Goal: Task Accomplishment & Management: Use online tool/utility

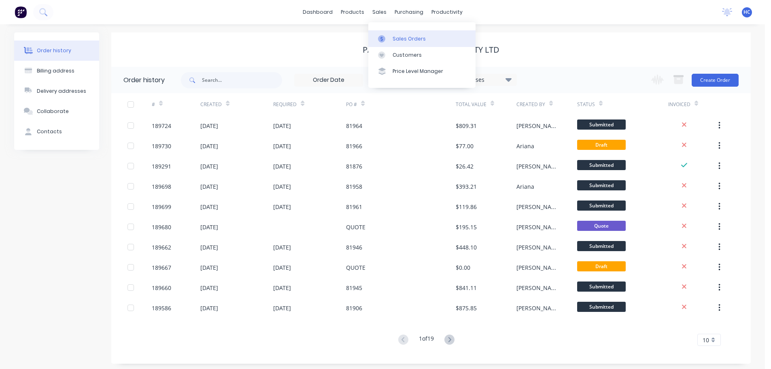
click at [403, 39] on div "Sales Orders" at bounding box center [409, 38] width 33 height 7
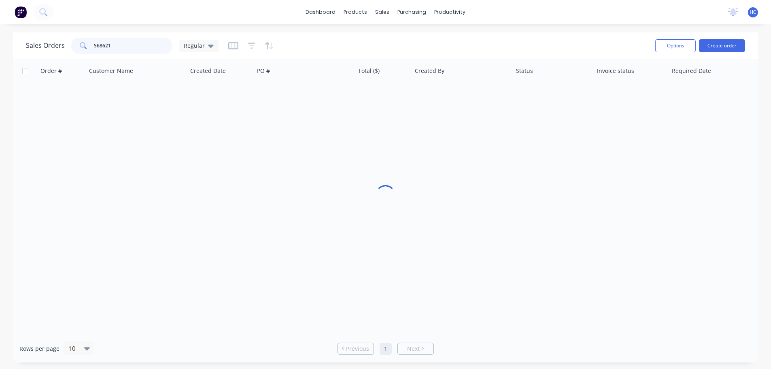
drag, startPoint x: 106, startPoint y: 52, endPoint x: 48, endPoint y: 49, distance: 58.8
click at [48, 49] on div "Sales Orders 568621 Regular" at bounding box center [122, 46] width 193 height 16
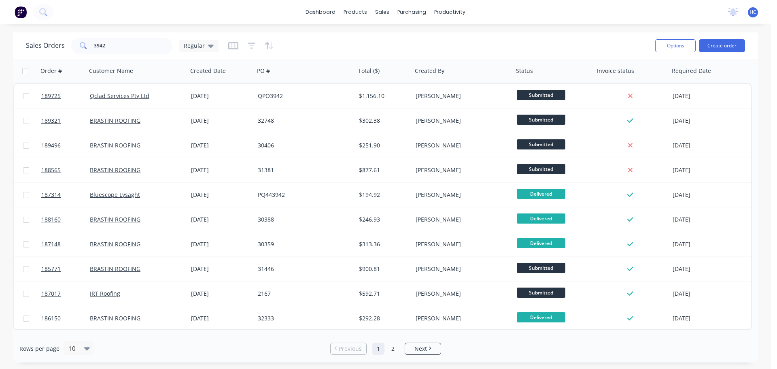
click at [107, 34] on div "Sales Orders 3942 Regular Options Create order" at bounding box center [385, 45] width 745 height 26
drag, startPoint x: 116, startPoint y: 51, endPoint x: 45, endPoint y: 50, distance: 70.5
click at [45, 50] on div "Sales Orders 3942 Regular" at bounding box center [122, 46] width 193 height 16
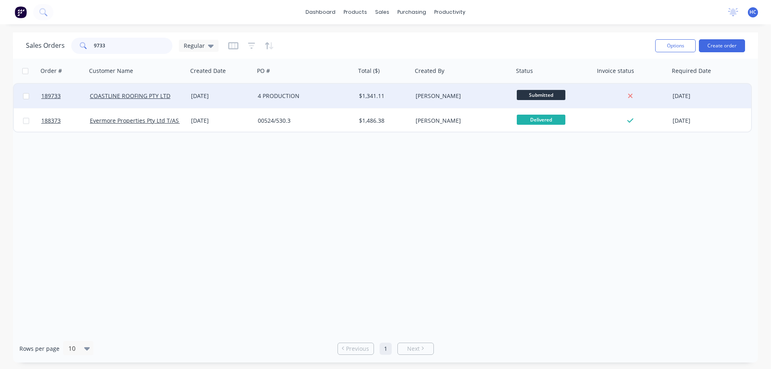
type input "9733"
click at [319, 96] on div "4 PRODUCTION" at bounding box center [303, 96] width 90 height 8
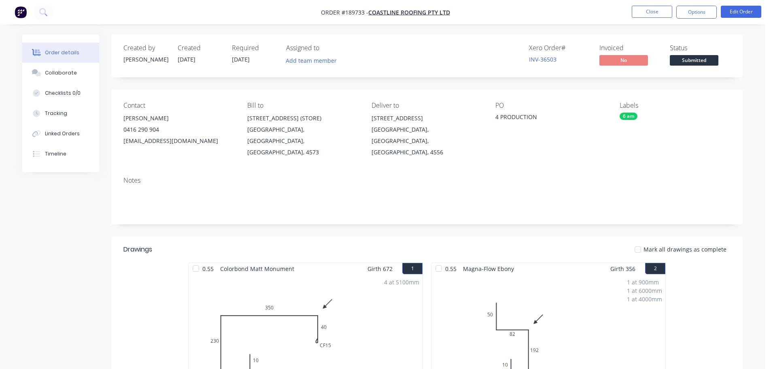
click at [647, 19] on nav "Order #189733 - COASTLINE ROOFING PTY LTD Close Options Edit Order" at bounding box center [385, 12] width 771 height 24
click at [660, 12] on button "Close" at bounding box center [652, 12] width 40 height 12
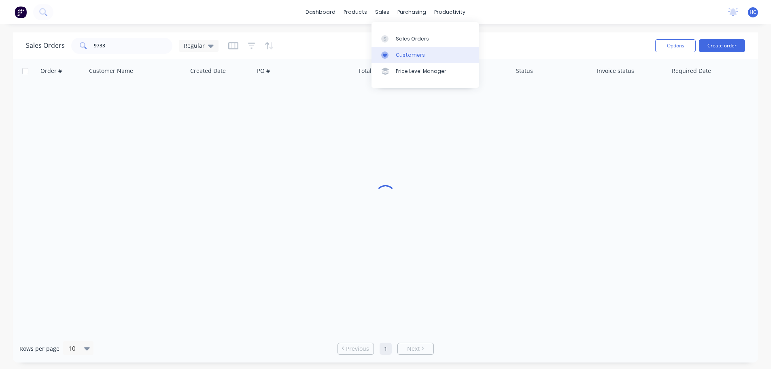
click at [414, 51] on div "Customers" at bounding box center [410, 54] width 29 height 7
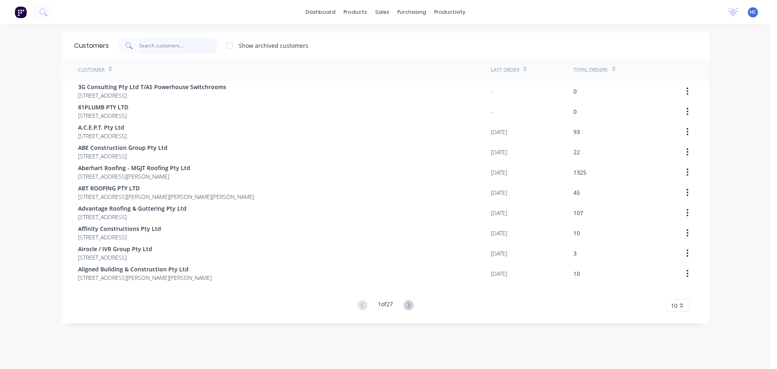
click at [199, 46] on input "text" at bounding box center [178, 46] width 79 height 16
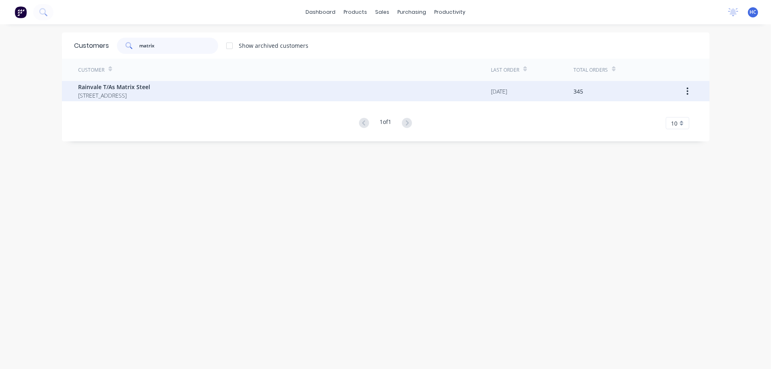
type input "matrix"
click at [115, 85] on span "Rainvale T/As Matrix Steel" at bounding box center [114, 87] width 72 height 9
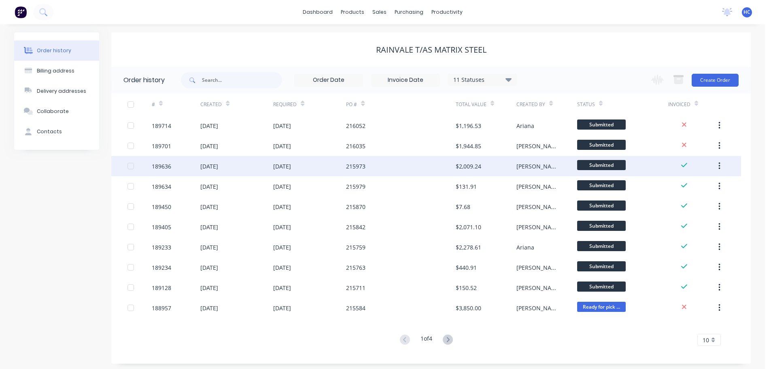
click at [404, 168] on div "215973" at bounding box center [400, 166] width 109 height 20
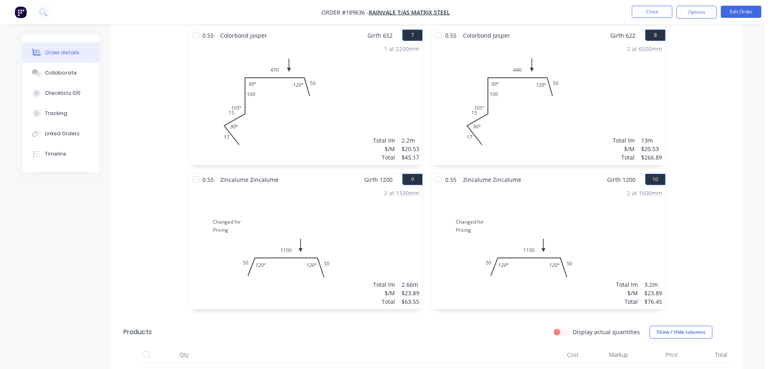
scroll to position [648, 0]
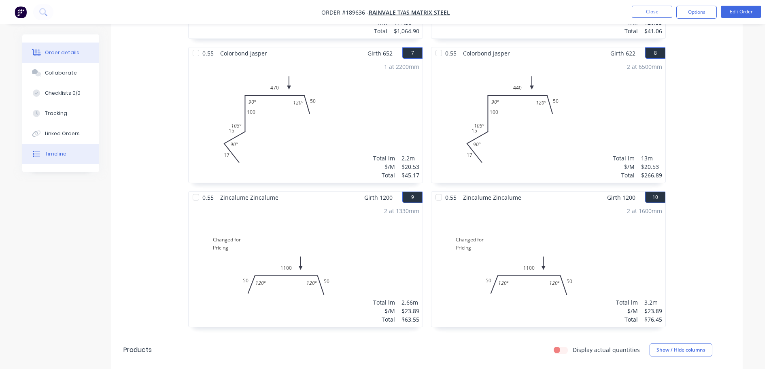
click at [53, 152] on div "Timeline" at bounding box center [55, 153] width 21 height 7
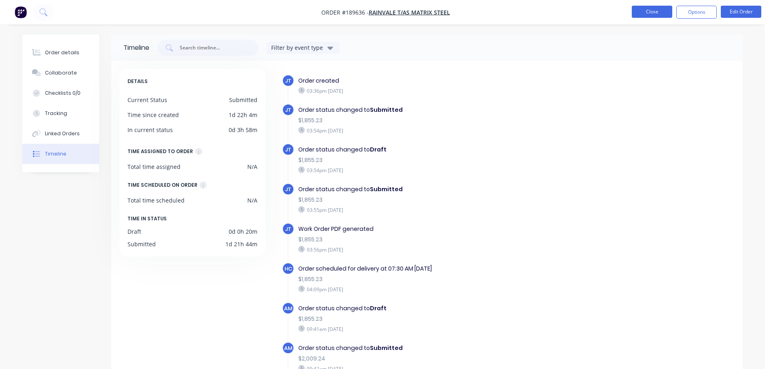
click at [663, 13] on button "Close" at bounding box center [652, 12] width 40 height 12
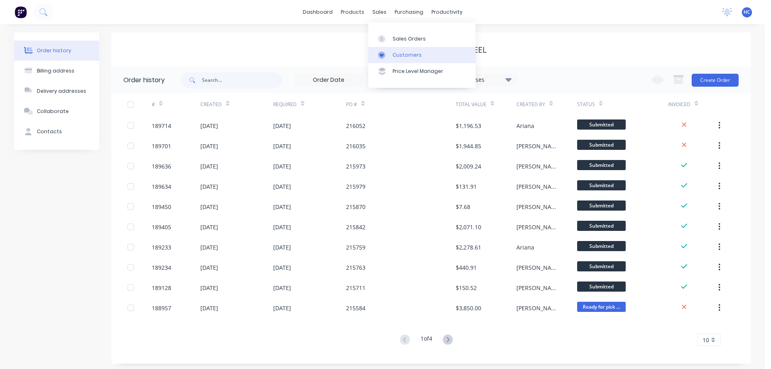
click at [401, 53] on div "Customers" at bounding box center [407, 54] width 29 height 7
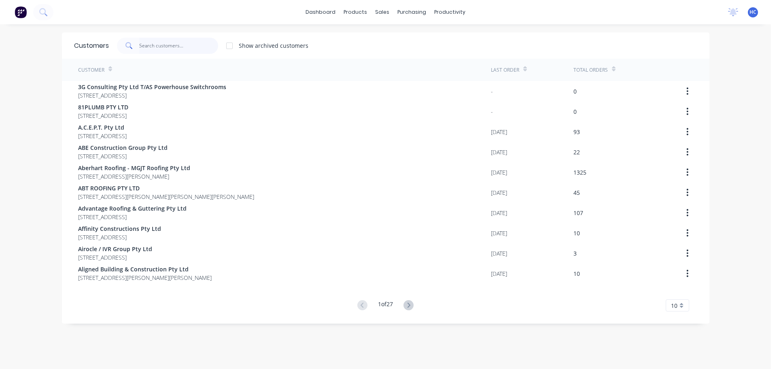
click at [147, 46] on input "text" at bounding box center [178, 46] width 79 height 16
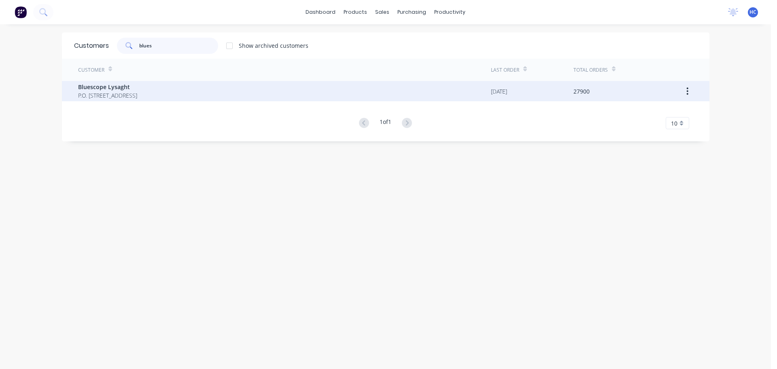
type input "blues"
click at [111, 89] on span "Bluescope Lysaght" at bounding box center [107, 87] width 59 height 9
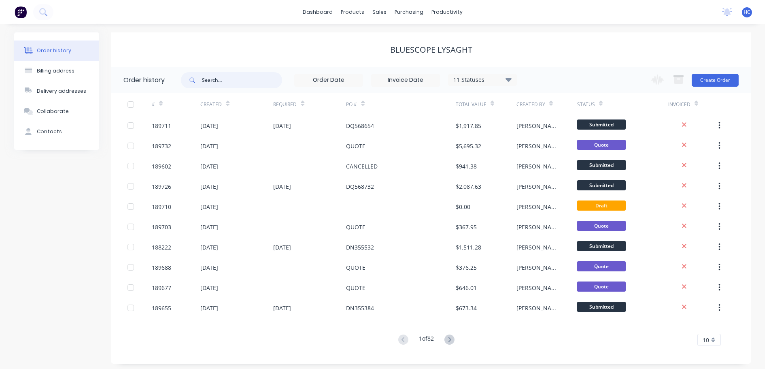
click at [254, 82] on input "text" at bounding box center [242, 80] width 80 height 16
type input "1896577"
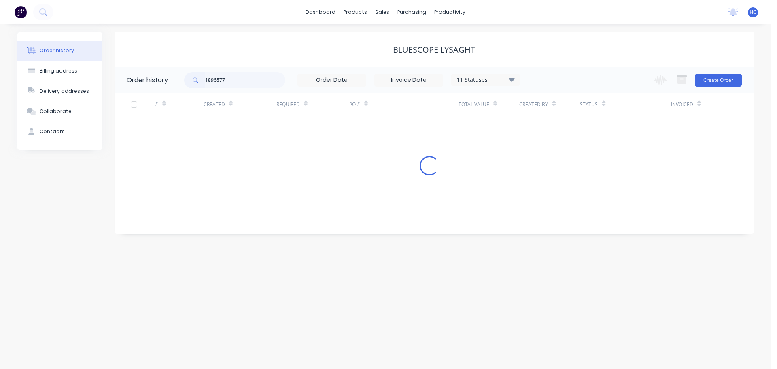
click at [215, 75] on input "1896577" at bounding box center [245, 80] width 80 height 16
type input "189677"
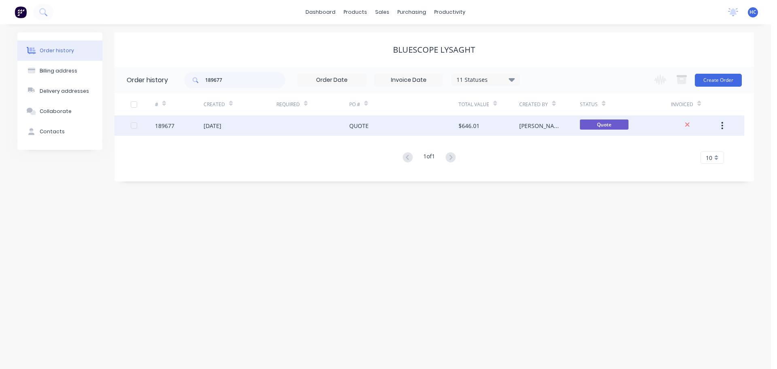
click at [388, 128] on div "QUOTE" at bounding box center [403, 125] width 109 height 20
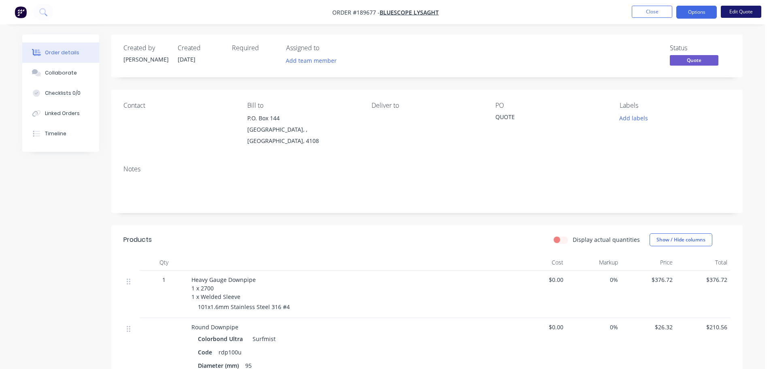
click at [742, 11] on button "Edit Quote" at bounding box center [741, 12] width 40 height 12
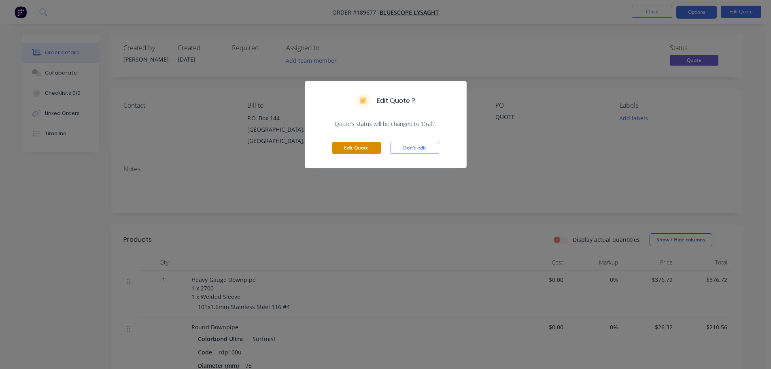
drag, startPoint x: 360, startPoint y: 148, endPoint x: 351, endPoint y: 150, distance: 8.5
click at [359, 148] on button "Edit Quote" at bounding box center [356, 148] width 49 height 12
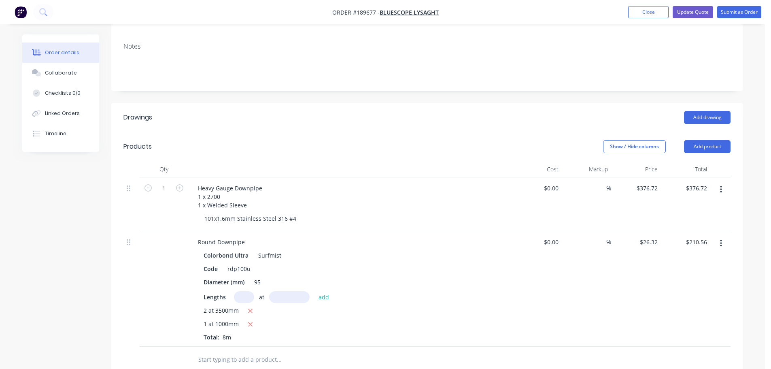
scroll to position [162, 0]
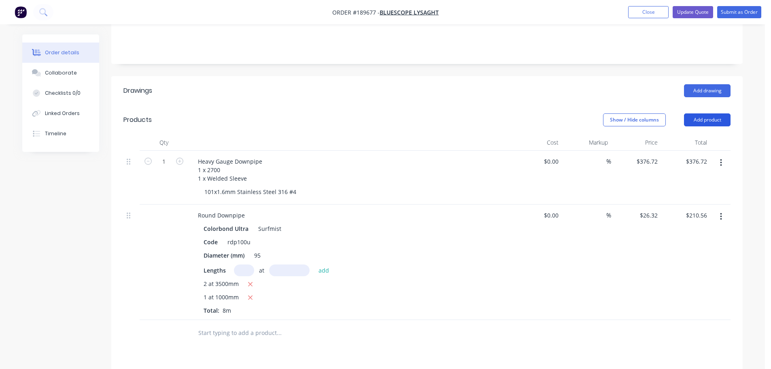
click at [705, 113] on button "Add product" at bounding box center [707, 119] width 47 height 13
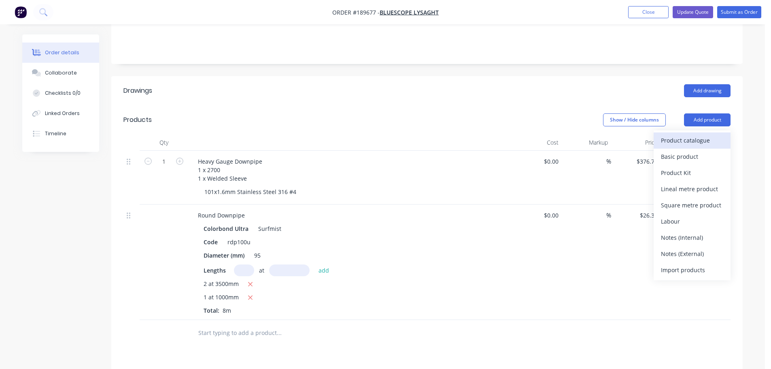
click at [687, 134] on div "Product catalogue" at bounding box center [692, 140] width 62 height 12
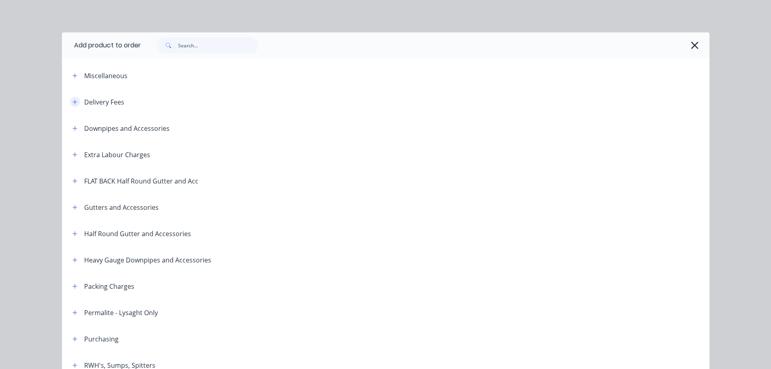
click at [72, 104] on icon "button" at bounding box center [74, 102] width 5 height 6
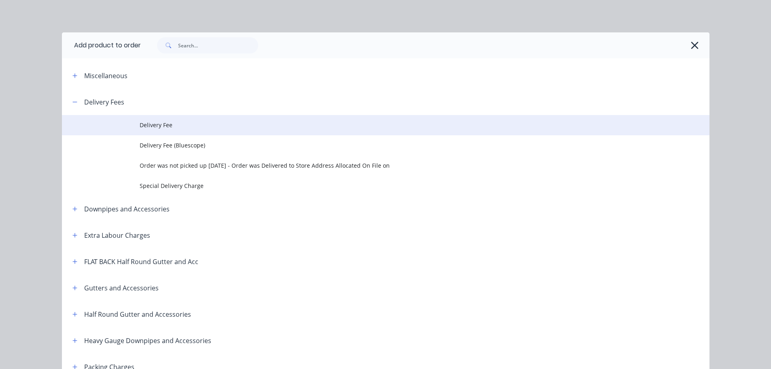
click at [182, 124] on span "Delivery Fee" at bounding box center [368, 125] width 456 height 9
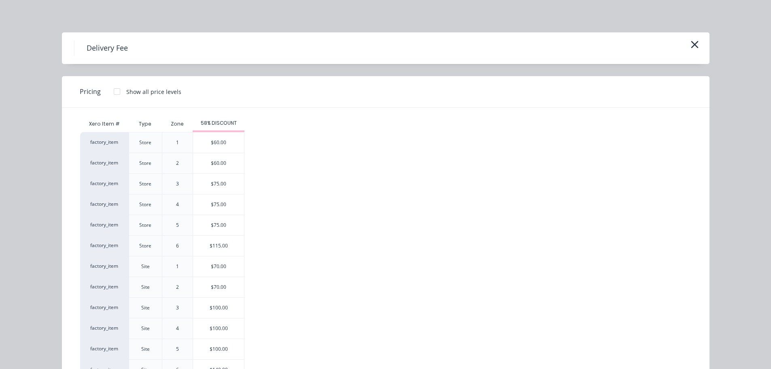
click at [700, 43] on div "Delivery Fee" at bounding box center [386, 48] width 648 height 32
click at [692, 47] on icon "button" at bounding box center [695, 44] width 9 height 11
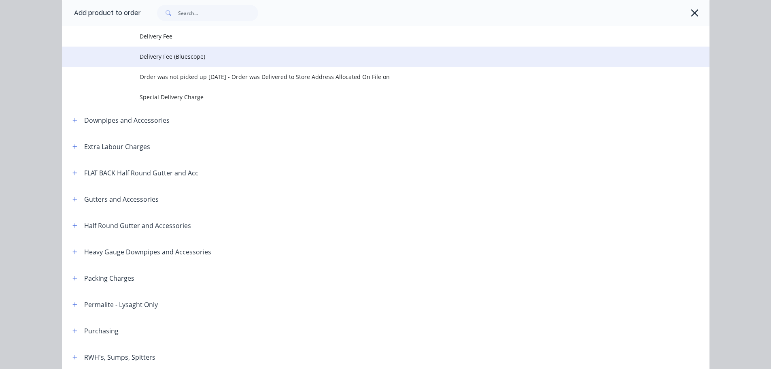
click at [273, 55] on span "Delivery Fee (Bluescope)" at bounding box center [368, 56] width 456 height 9
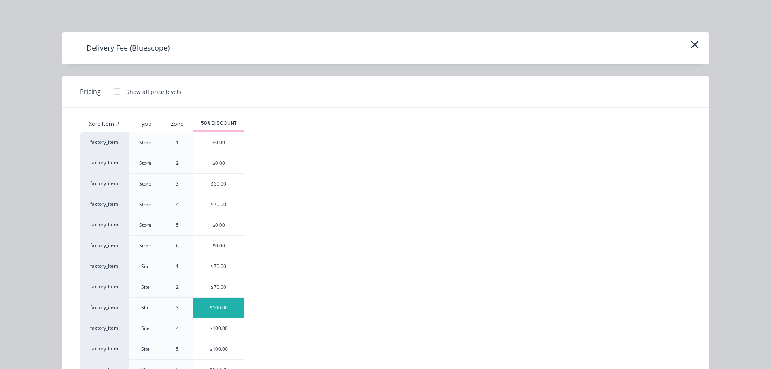
click at [214, 307] on div "$100.00" at bounding box center [218, 308] width 51 height 20
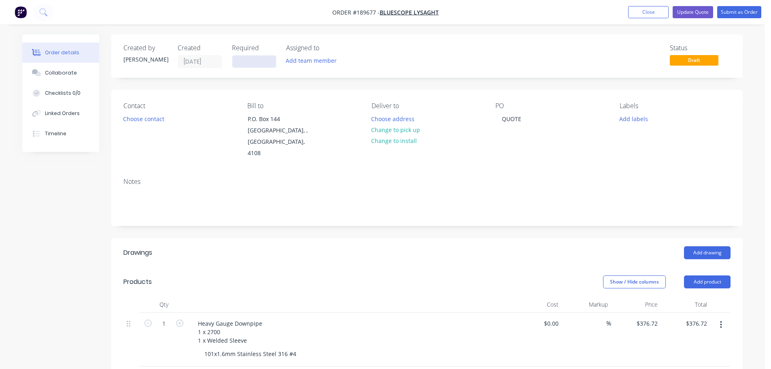
click at [255, 65] on input at bounding box center [254, 61] width 44 height 12
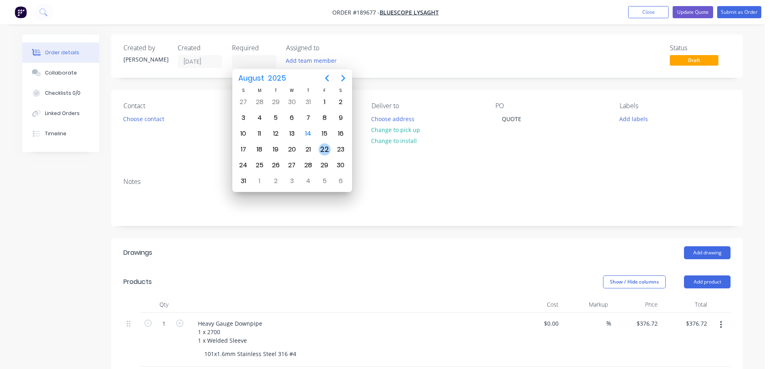
click at [328, 149] on div "22" at bounding box center [325, 149] width 12 height 12
type input "[DATE]"
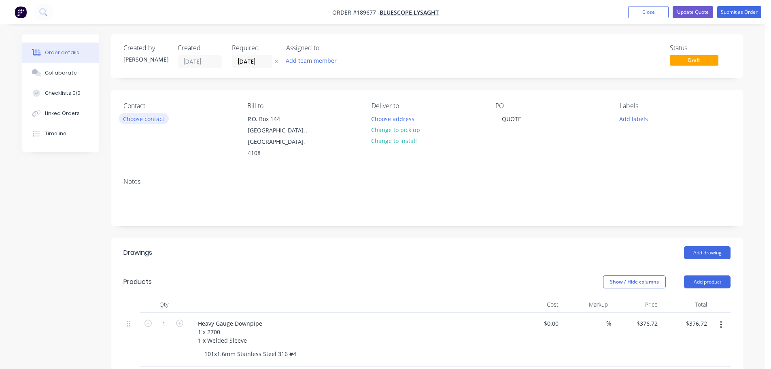
click at [152, 116] on button "Choose contact" at bounding box center [144, 118] width 50 height 11
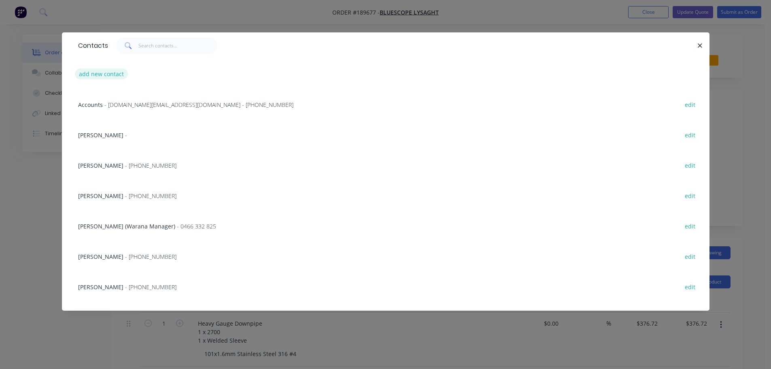
click at [109, 70] on button "add new contact" at bounding box center [101, 73] width 53 height 11
select select "AU"
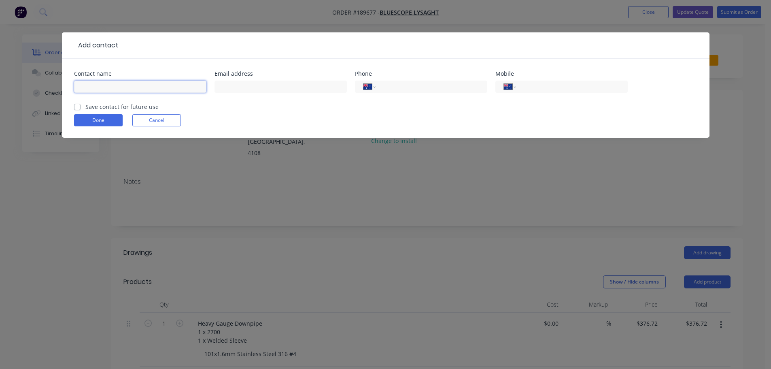
click at [106, 85] on input "text" at bounding box center [140, 87] width 132 height 12
type input "[PERSON_NAME]"
click at [532, 83] on input "tel" at bounding box center [570, 86] width 97 height 9
type input "0400 536 056"
drag, startPoint x: 109, startPoint y: 123, endPoint x: 116, endPoint y: 126, distance: 7.8
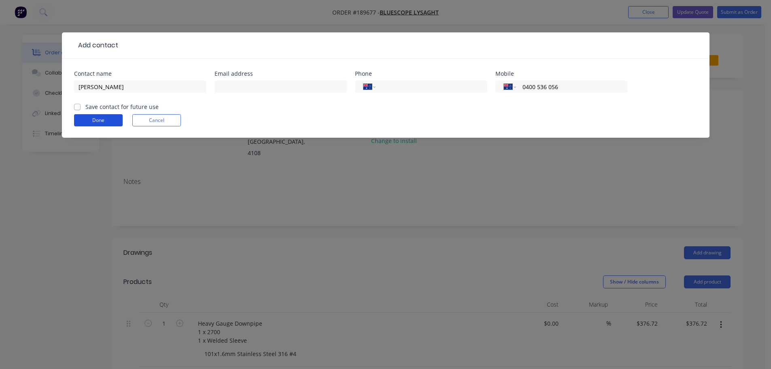
click at [109, 123] on button "Done" at bounding box center [98, 120] width 49 height 12
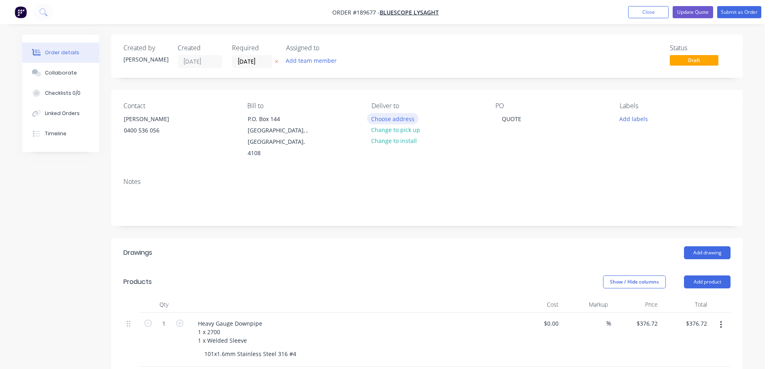
click at [399, 120] on button "Choose address" at bounding box center [393, 118] width 52 height 11
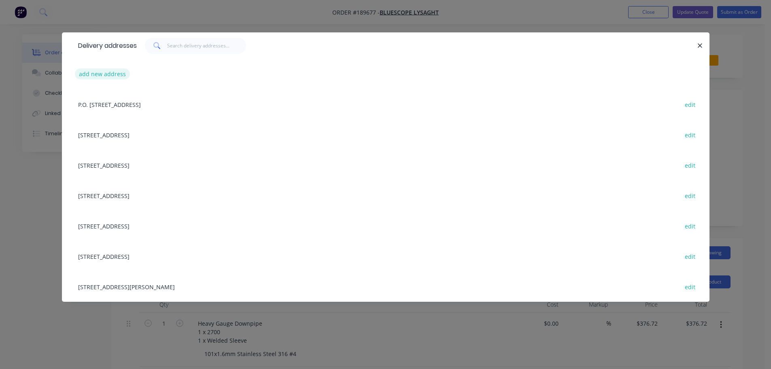
click at [104, 71] on button "add new address" at bounding box center [102, 73] width 55 height 11
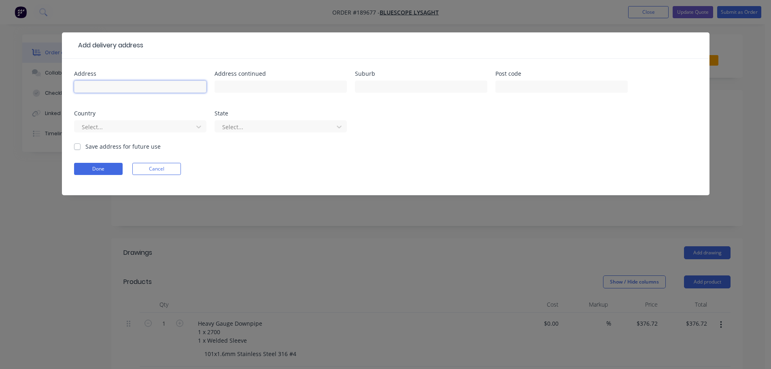
click at [107, 88] on input "text" at bounding box center [140, 87] width 132 height 12
type input "[STREET_ADDRESS]"
type input "[GEOGRAPHIC_DATA]"
click at [107, 127] on div at bounding box center [135, 127] width 108 height 10
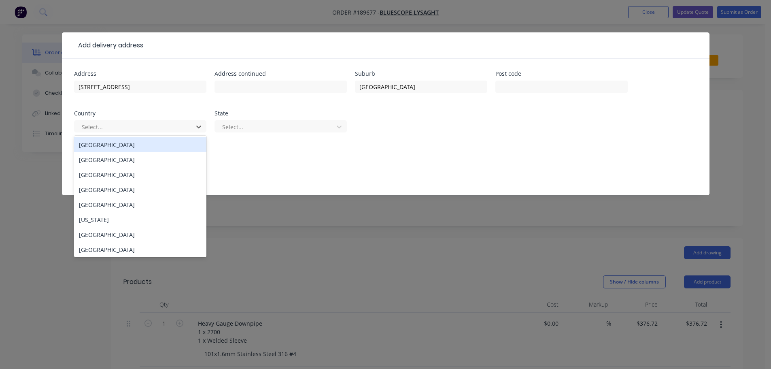
click at [104, 142] on div "[GEOGRAPHIC_DATA]" at bounding box center [140, 144] width 132 height 15
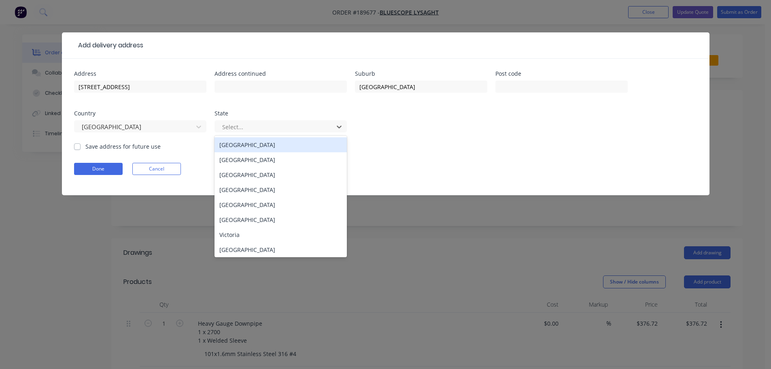
drag, startPoint x: 232, startPoint y: 129, endPoint x: 245, endPoint y: 162, distance: 35.5
click at [232, 131] on div at bounding box center [275, 127] width 108 height 10
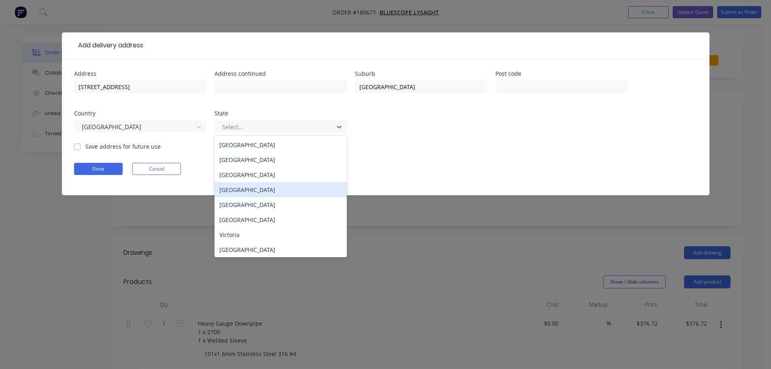
click at [237, 190] on div "[GEOGRAPHIC_DATA]" at bounding box center [281, 189] width 132 height 15
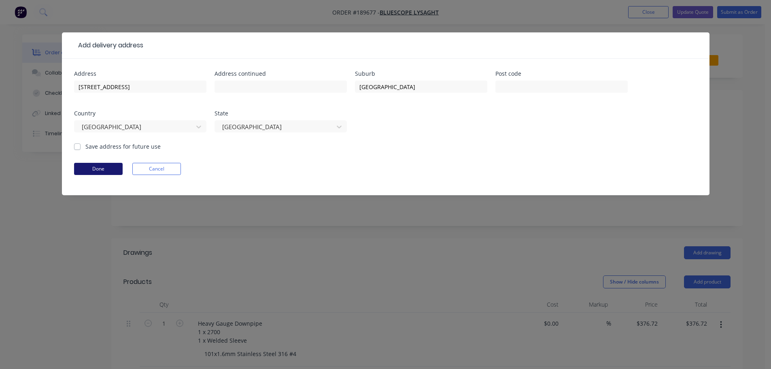
click at [109, 174] on button "Done" at bounding box center [98, 169] width 49 height 12
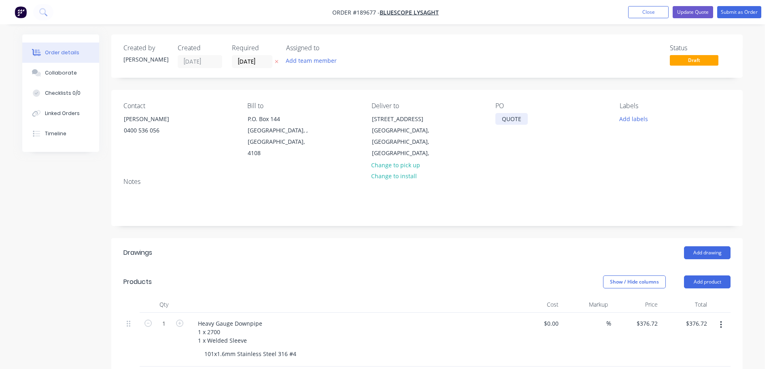
click at [522, 120] on div "QUOTE" at bounding box center [512, 119] width 32 height 12
click at [513, 120] on div "QUOTE" at bounding box center [512, 119] width 32 height 12
click at [633, 11] on button "Close" at bounding box center [648, 12] width 40 height 12
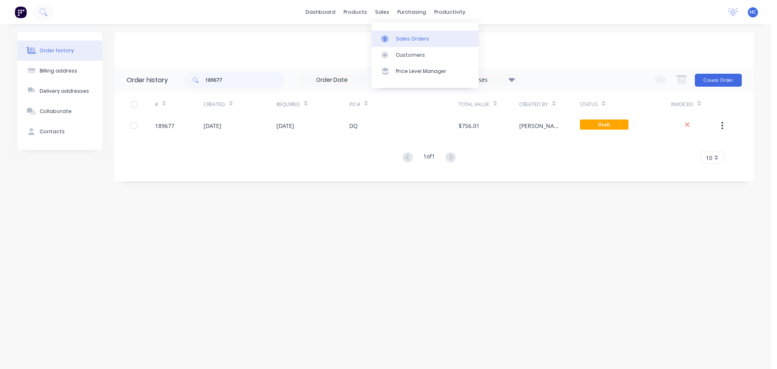
click at [413, 42] on div "Sales Orders" at bounding box center [412, 38] width 33 height 7
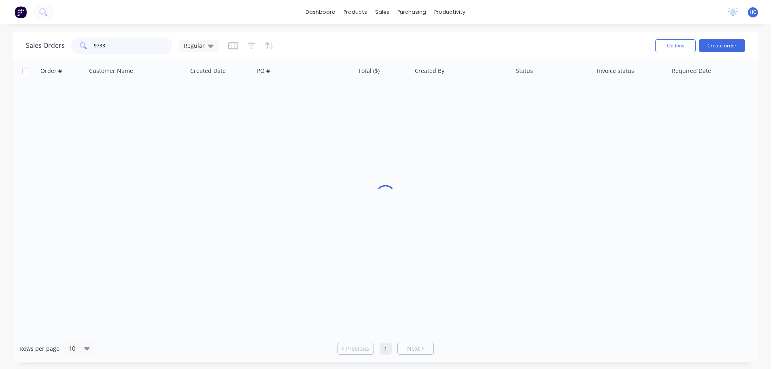
drag, startPoint x: 132, startPoint y: 40, endPoint x: 27, endPoint y: 42, distance: 104.9
click at [27, 42] on div "Sales Orders 9733 Regular" at bounding box center [122, 46] width 193 height 16
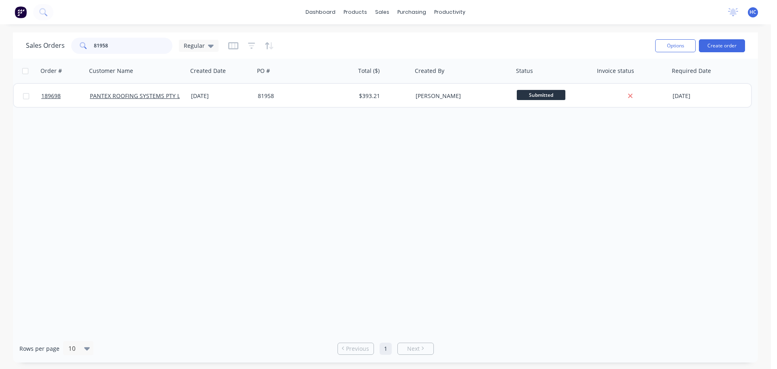
type input "81958"
click at [366, 109] on div "Order # Customer Name Created Date PO # Total ($) Created By Status Invoice sta…" at bounding box center [385, 197] width 745 height 276
click at [401, 107] on div "189698 PANTEX ROOFING SYSTEMS PTY LTD [DATE] 81958 $393.21 [PERSON_NAME] Submit…" at bounding box center [382, 95] width 739 height 25
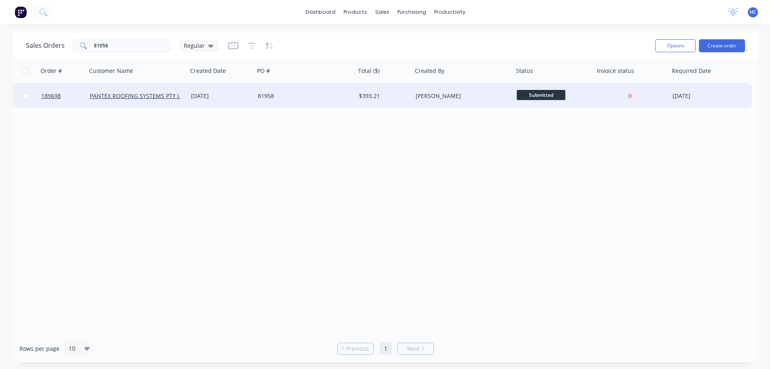
click at [413, 102] on div "[PERSON_NAME]" at bounding box center [463, 96] width 101 height 24
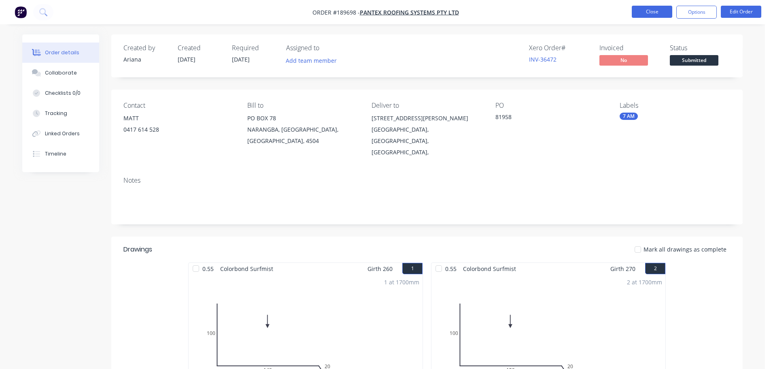
click at [647, 7] on button "Close" at bounding box center [652, 12] width 40 height 12
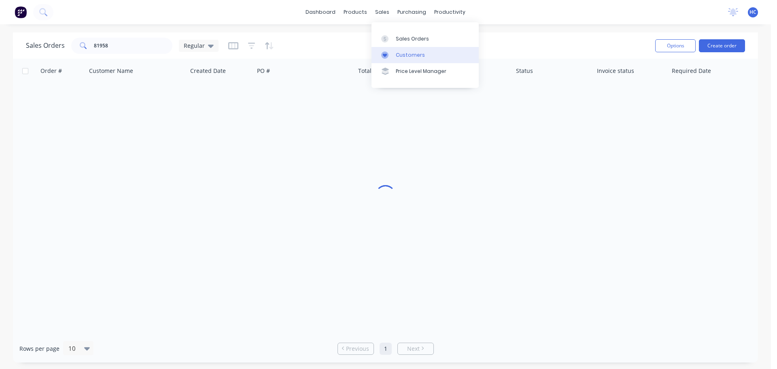
click at [415, 57] on div "Customers" at bounding box center [410, 54] width 29 height 7
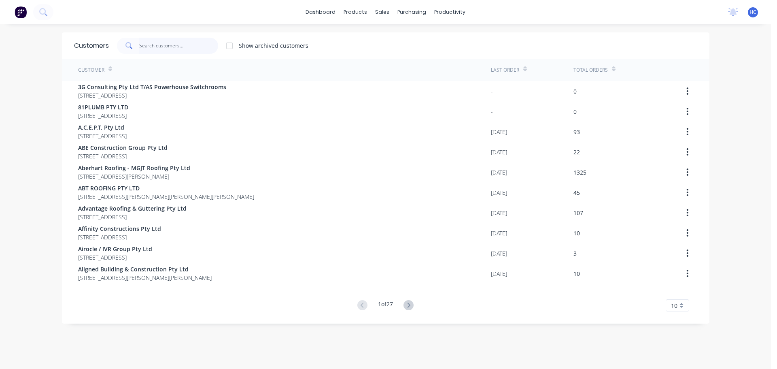
click at [156, 43] on input "text" at bounding box center [178, 46] width 79 height 16
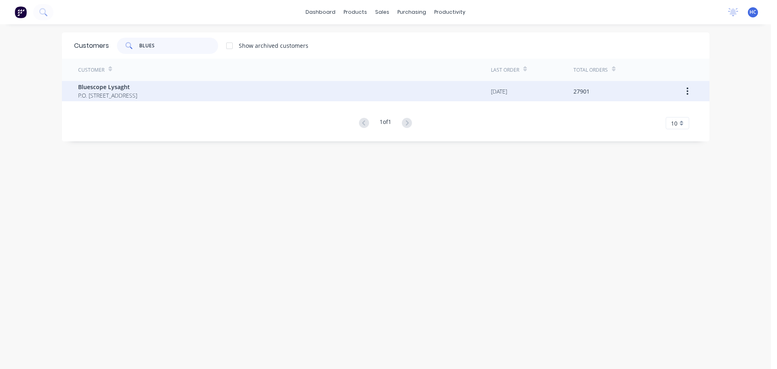
type input "BLUES"
click at [137, 96] on span "P.O. [STREET_ADDRESS]" at bounding box center [107, 95] width 59 height 9
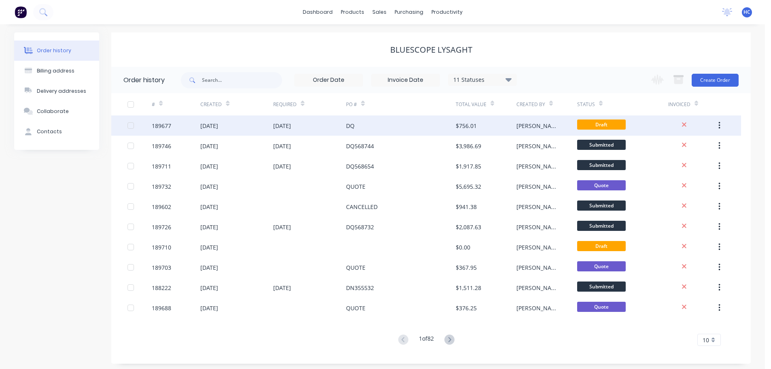
click at [475, 118] on div "$756.01" at bounding box center [486, 125] width 61 height 20
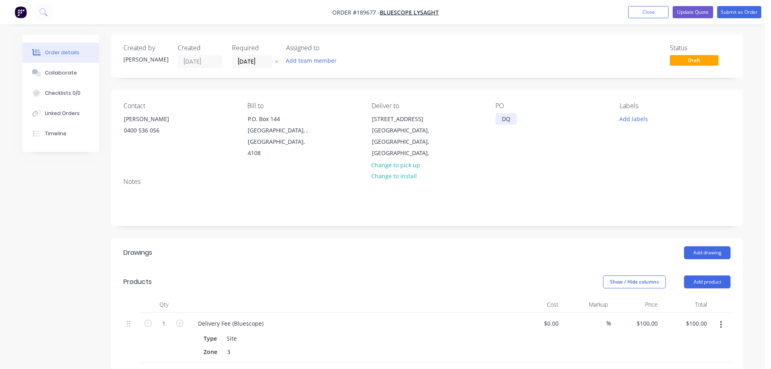
click at [514, 117] on div "DQ" at bounding box center [506, 119] width 21 height 12
click at [491, 296] on div at bounding box center [350, 304] width 324 height 16
click at [740, 16] on button "Submit as Order" at bounding box center [739, 12] width 44 height 12
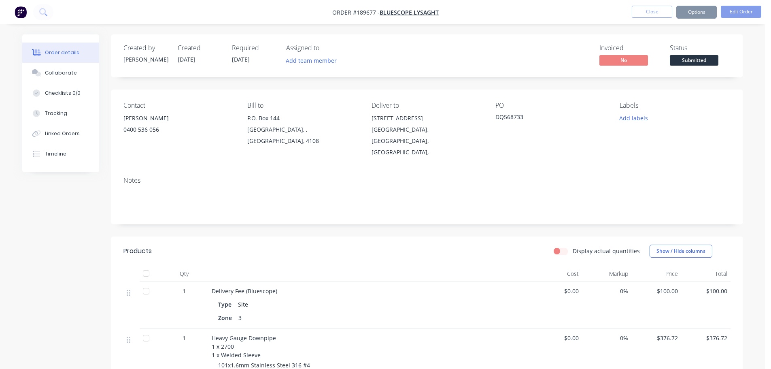
click at [748, 10] on div "Sending to your accounting package... Loading... This may take a few moments. P…" at bounding box center [385, 184] width 771 height 369
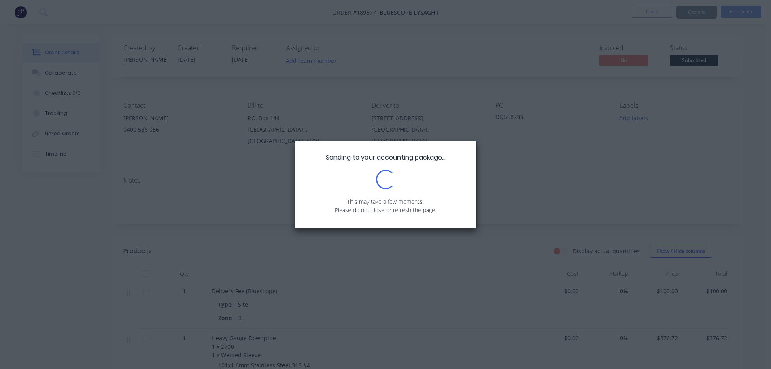
click at [504, 64] on div "Sending to your accounting package... Loading... This may take a few moments. P…" at bounding box center [385, 184] width 771 height 369
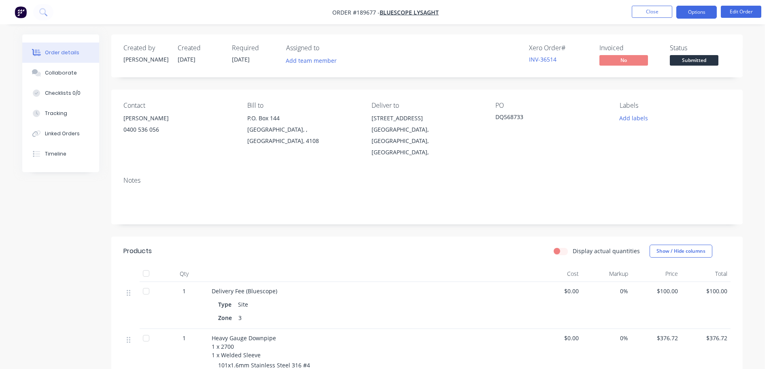
click at [704, 7] on button "Options" at bounding box center [697, 12] width 40 height 13
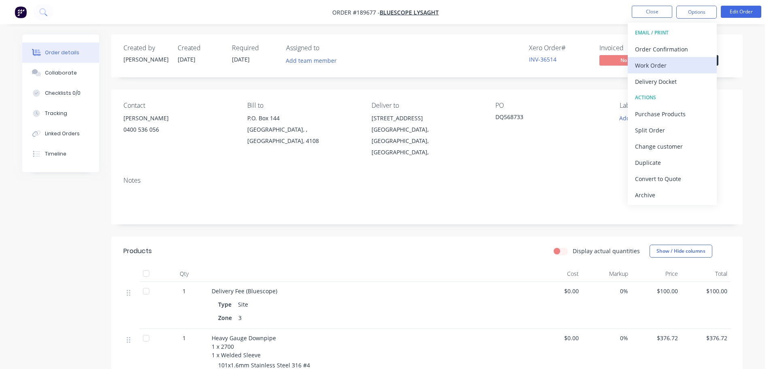
click at [684, 70] on div "Work Order" at bounding box center [672, 66] width 74 height 12
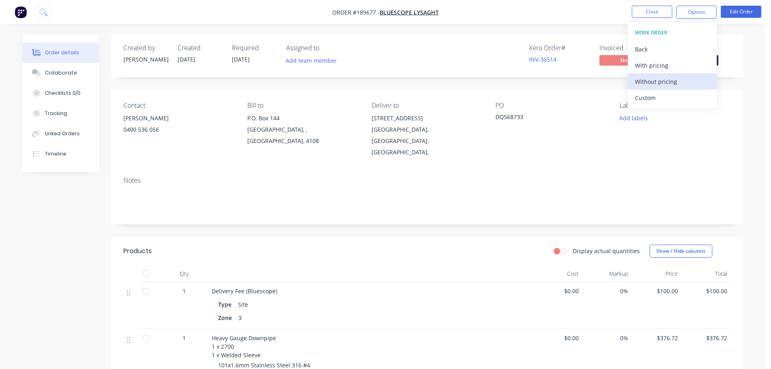
click at [664, 78] on div "Without pricing" at bounding box center [672, 82] width 74 height 12
click at [630, 9] on ul "Close Options EMAIL / PRINT Order Confirmation Work Order Delivery Docket ACTIO…" at bounding box center [696, 12] width 149 height 13
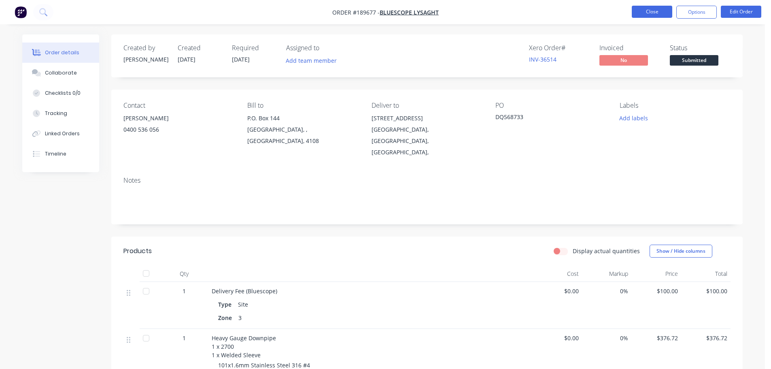
click at [638, 7] on button "Close" at bounding box center [652, 12] width 40 height 12
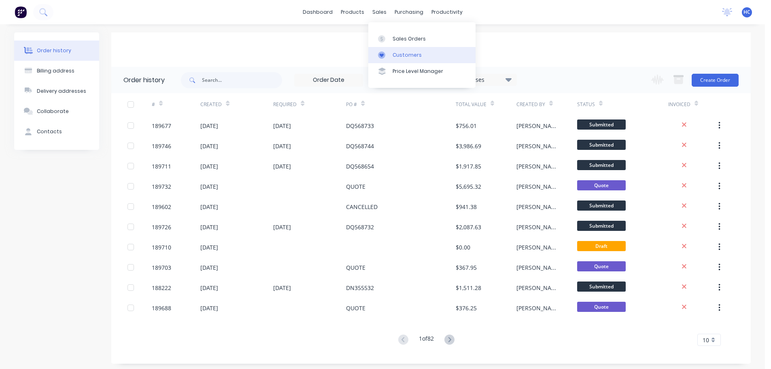
click at [408, 60] on link "Customers" at bounding box center [421, 55] width 107 height 16
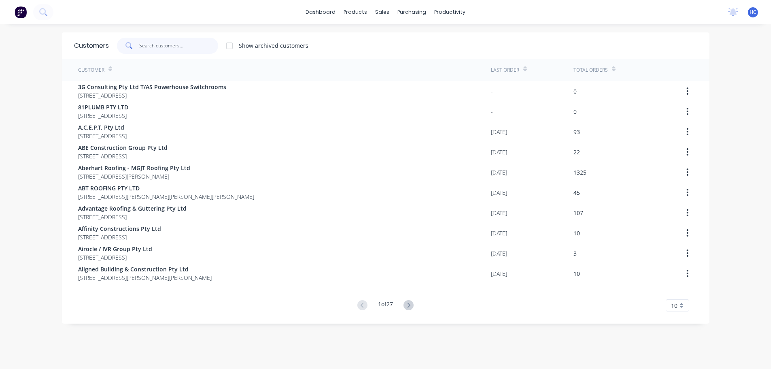
click at [191, 44] on input "text" at bounding box center [178, 46] width 79 height 16
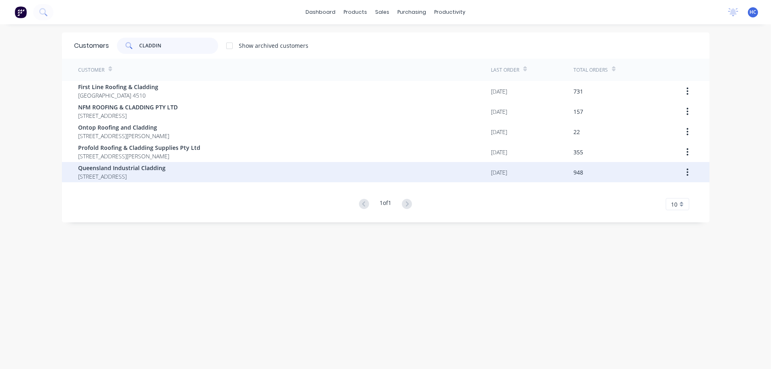
type input "CLADDIN"
click at [129, 170] on span "Queensland Industrial Cladding" at bounding box center [121, 168] width 87 height 9
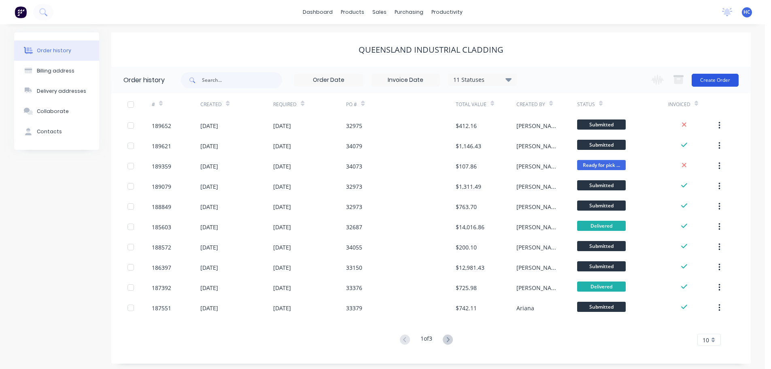
click at [704, 83] on button "Create Order" at bounding box center [715, 80] width 47 height 13
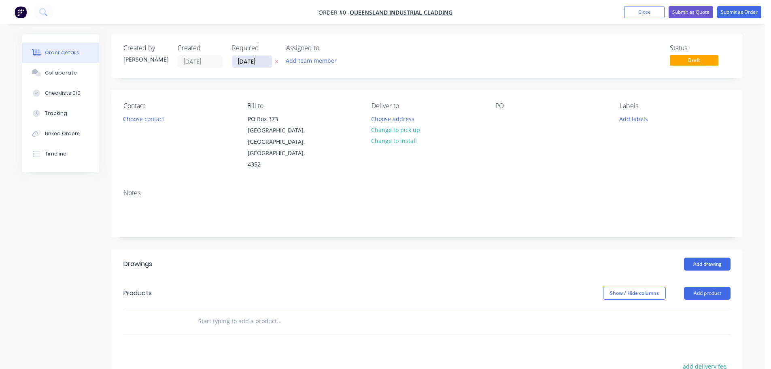
click at [253, 61] on input "[DATE]" at bounding box center [252, 61] width 40 height 12
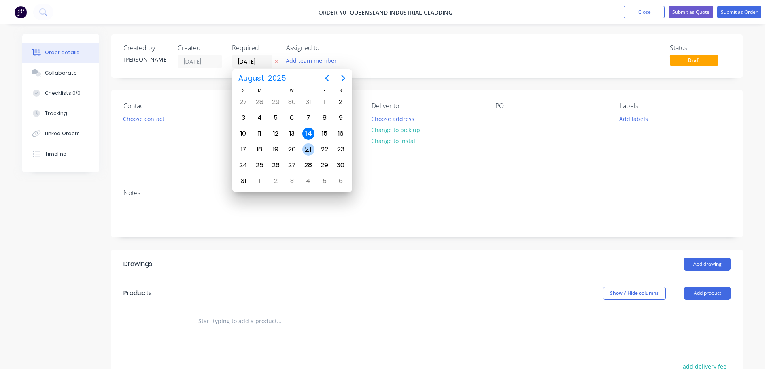
click at [302, 149] on div "21" at bounding box center [308, 149] width 12 height 12
type input "[DATE]"
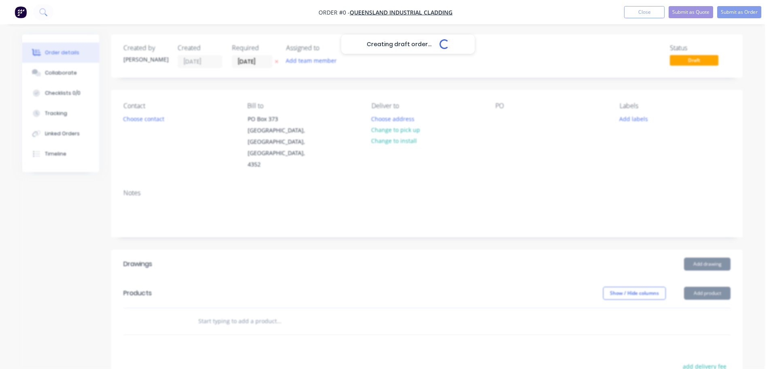
click at [149, 125] on div "Creating draft order... Loading..." at bounding box center [407, 218] width 771 height 369
click at [159, 121] on div "Creating draft order... Loading..." at bounding box center [407, 218] width 771 height 369
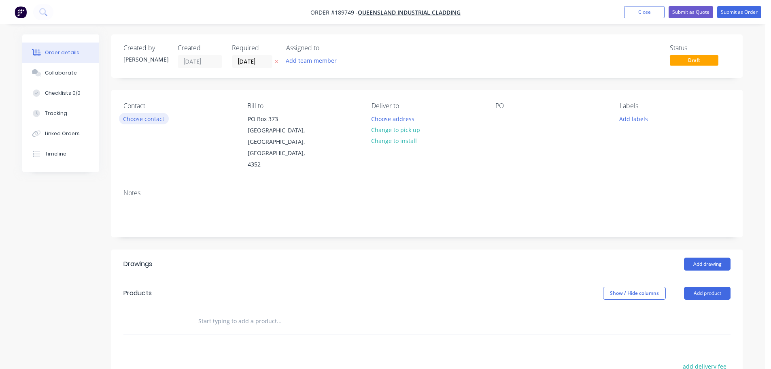
click at [151, 116] on button "Choose contact" at bounding box center [144, 118] width 50 height 11
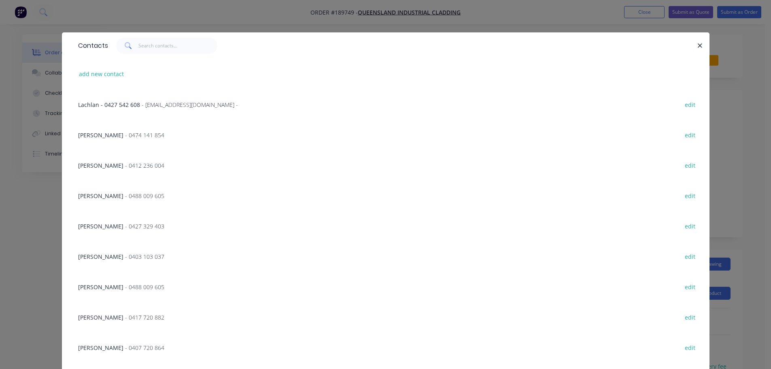
click at [125, 169] on span "- 0412 236 004" at bounding box center [144, 166] width 39 height 8
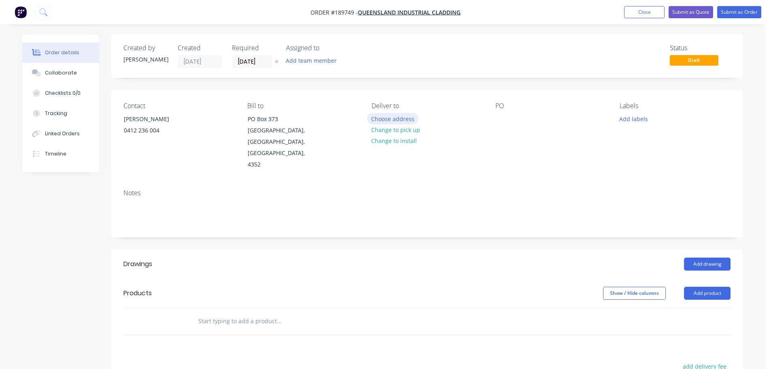
click at [376, 118] on button "Choose address" at bounding box center [393, 118] width 52 height 11
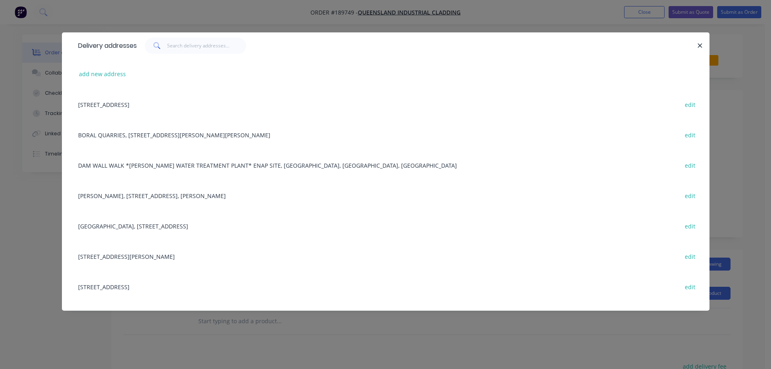
click at [183, 367] on div "Delivery addresses add new address [GEOGRAPHIC_DATA], [STREET_ADDRESS][PERSON_N…" at bounding box center [385, 184] width 771 height 369
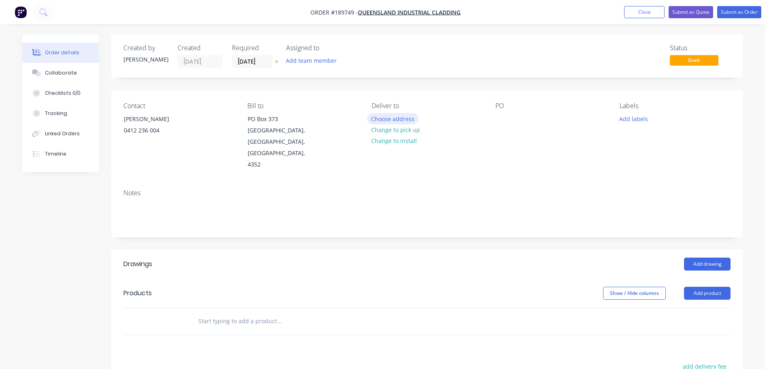
click at [389, 119] on button "Choose address" at bounding box center [393, 118] width 52 height 11
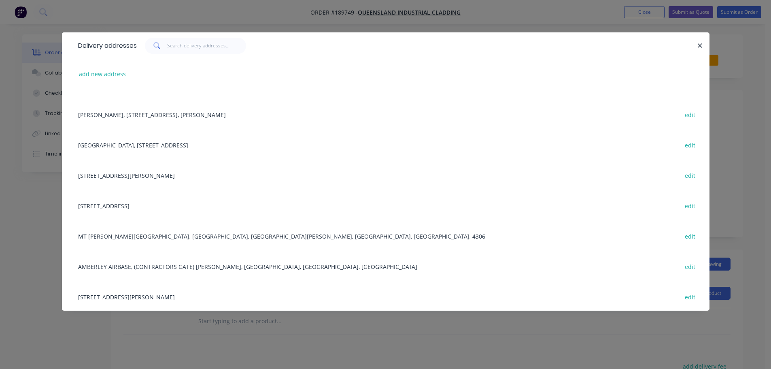
scroll to position [143, 0]
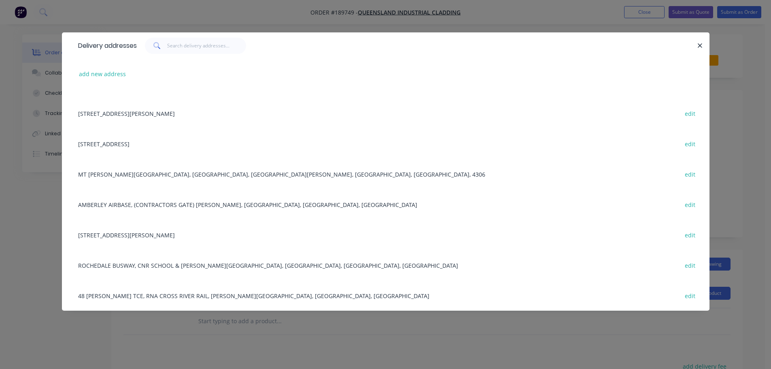
click at [193, 234] on div "[STREET_ADDRESS][PERSON_NAME] edit" at bounding box center [386, 234] width 624 height 30
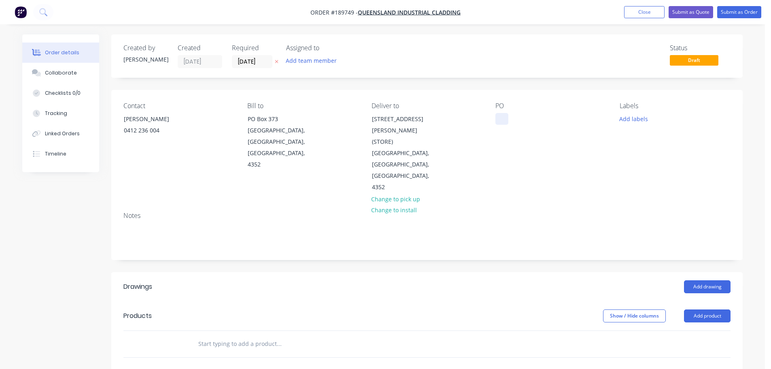
click at [500, 116] on div at bounding box center [502, 119] width 13 height 12
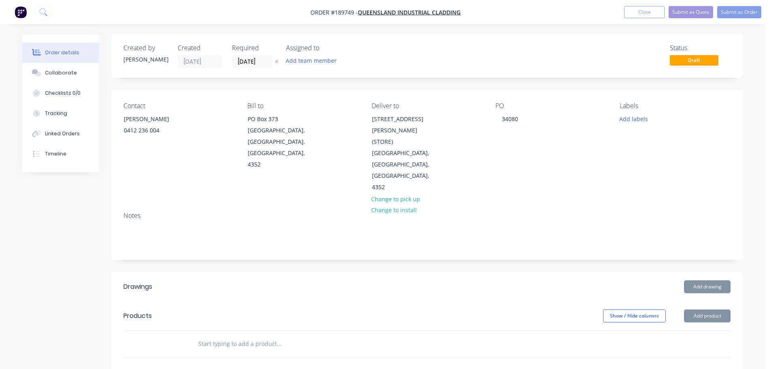
drag, startPoint x: 528, startPoint y: 250, endPoint x: 542, endPoint y: 249, distance: 14.2
click at [528, 250] on div "Created by [PERSON_NAME] Created [DATE] Required [DATE] Assigned to Add team me…" at bounding box center [427, 292] width 632 height 517
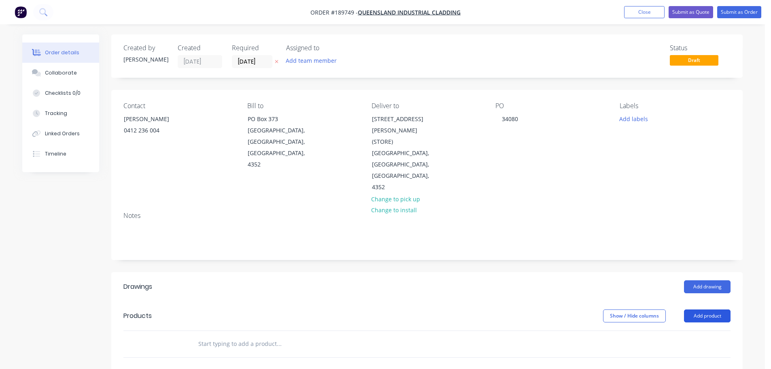
click at [709, 309] on button "Add product" at bounding box center [707, 315] width 47 height 13
click at [690, 347] on div "Basic product" at bounding box center [692, 353] width 62 height 12
click at [228, 347] on div at bounding box center [350, 365] width 324 height 37
click at [226, 351] on div at bounding box center [226, 357] width 68 height 12
click at [250, 365] on div at bounding box center [239, 371] width 83 height 12
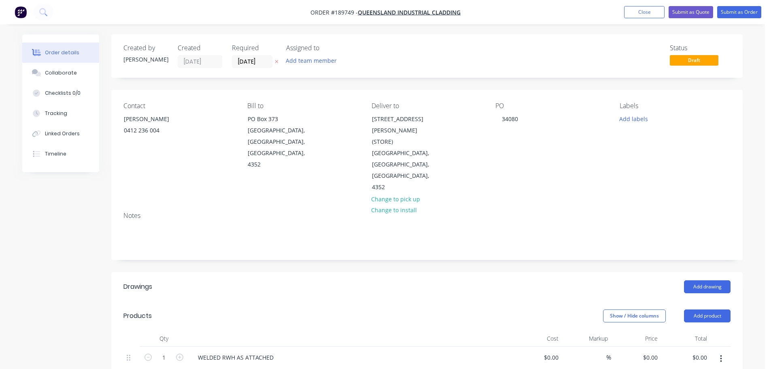
click at [288, 351] on div "WELDED RWH AS ATTACHED" at bounding box center [350, 357] width 317 height 12
click at [178, 353] on icon "button" at bounding box center [179, 356] width 7 height 7
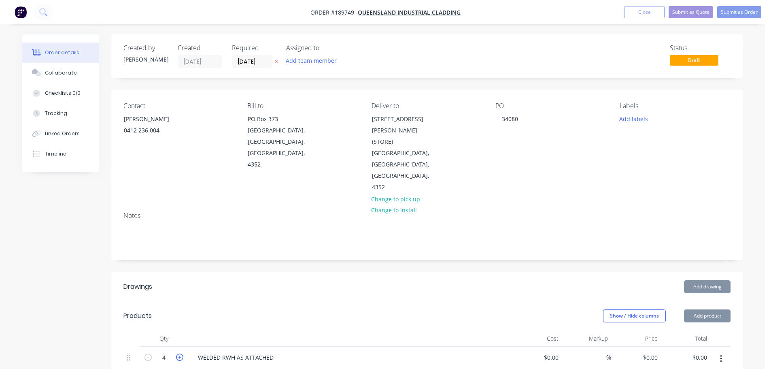
click at [178, 353] on icon "button" at bounding box center [179, 356] width 7 height 7
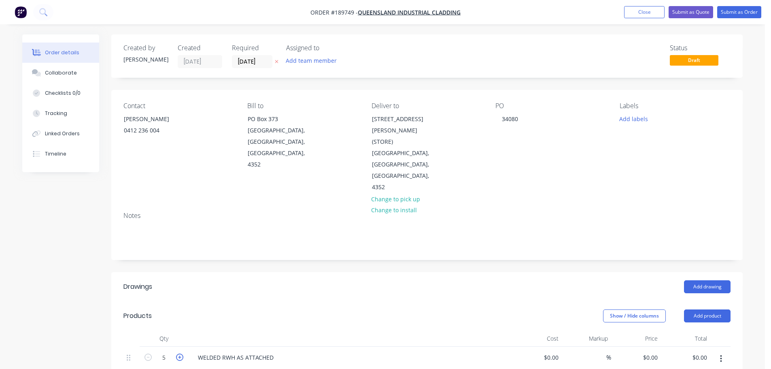
click at [179, 353] on icon "button" at bounding box center [179, 356] width 7 height 7
type input "6"
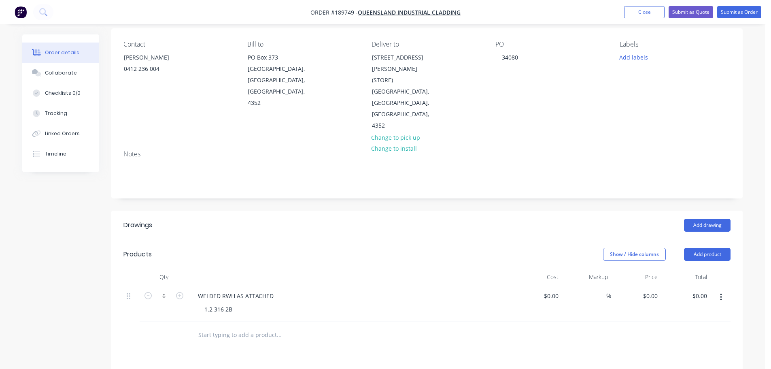
scroll to position [81, 0]
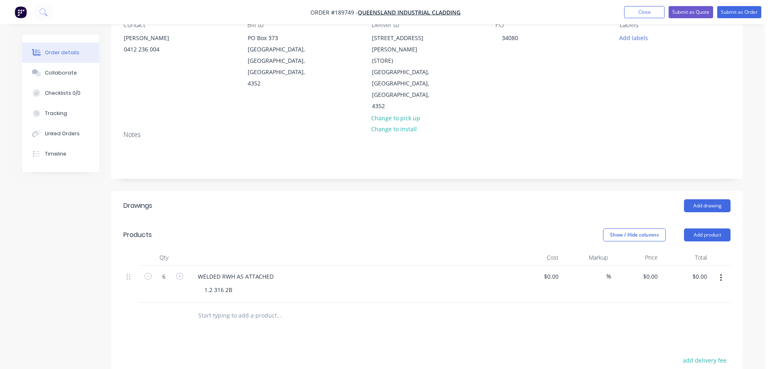
click at [719, 270] on button "button" at bounding box center [721, 277] width 19 height 15
click at [694, 293] on div "Duplicate" at bounding box center [692, 299] width 62 height 12
click at [229, 307] on div "WELDED RWH AS ATTACHED" at bounding box center [236, 313] width 89 height 12
click at [223, 321] on div "1.2 316 2B" at bounding box center [218, 327] width 41 height 12
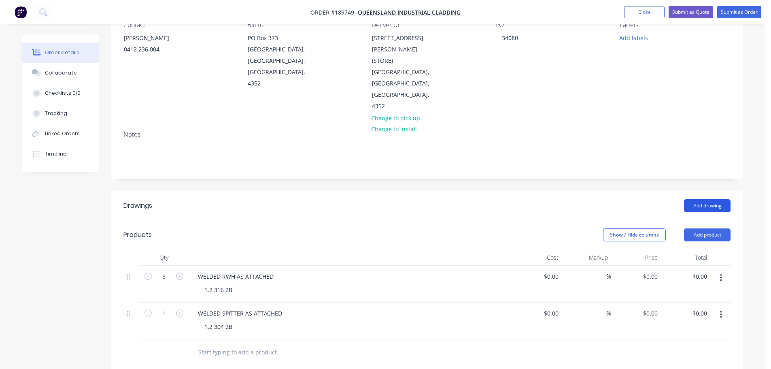
click at [713, 199] on button "Add drawing" at bounding box center [707, 205] width 47 height 13
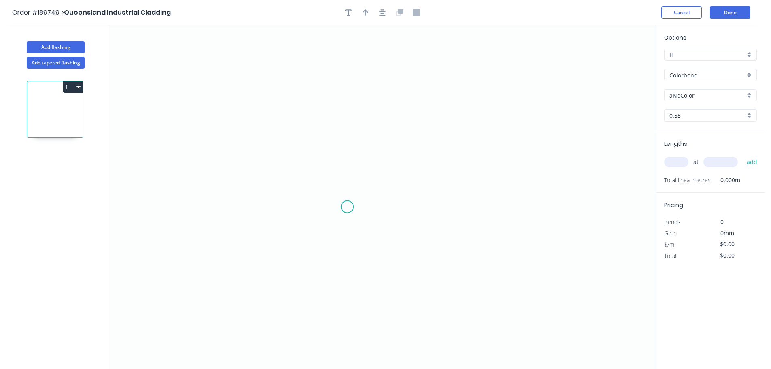
click at [349, 206] on icon "0" at bounding box center [382, 197] width 547 height 344
click at [458, 207] on icon "0" at bounding box center [382, 197] width 547 height 344
click at [458, 207] on circle at bounding box center [458, 206] width 12 height 12
click at [405, 216] on tspan "?" at bounding box center [403, 213] width 4 height 13
drag, startPoint x: 507, startPoint y: 147, endPoint x: 717, endPoint y: 87, distance: 219.2
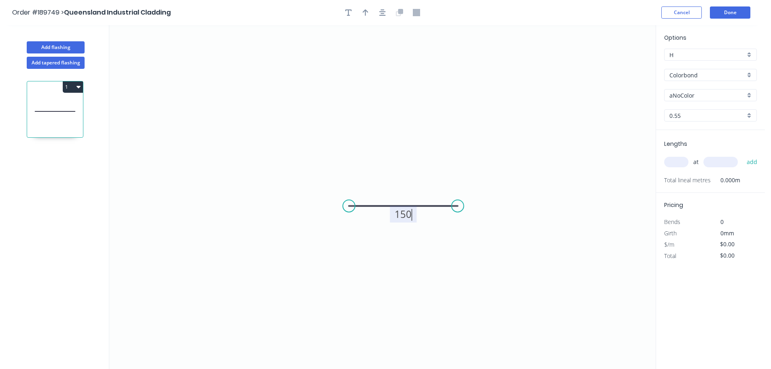
click at [511, 146] on icon "0 150" at bounding box center [382, 197] width 547 height 344
type input "$6.54"
click at [703, 71] on input "Colorbond" at bounding box center [708, 75] width 76 height 9
click at [713, 107] on div "Stainless Steel 304" at bounding box center [711, 103] width 92 height 14
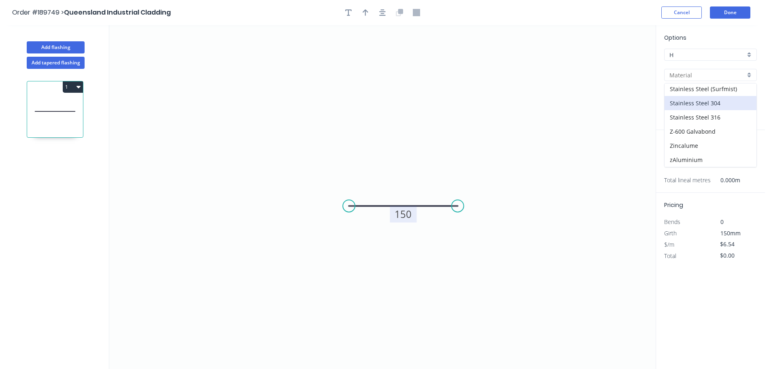
type input "Stainless Steel 304"
type input "2B"
type input "$13.98"
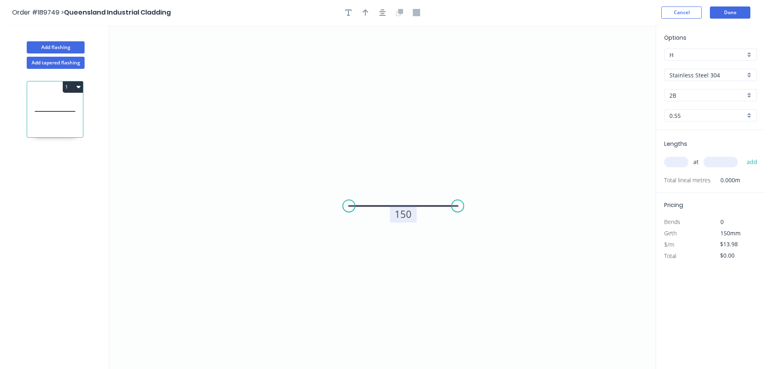
click at [688, 98] on input "2B" at bounding box center [708, 95] width 76 height 9
click at [687, 113] on div "2B" at bounding box center [711, 111] width 92 height 14
type input "2B"
click at [684, 125] on div "Options H H Stainless Steel 304 Stainless Steel 304 2B 2B 0.55 0.55" at bounding box center [710, 81] width 109 height 97
click at [686, 119] on input "0.55" at bounding box center [708, 115] width 76 height 9
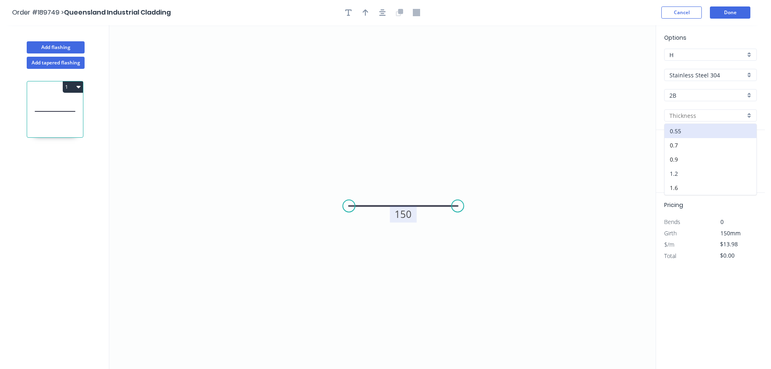
click at [680, 171] on div "1.2" at bounding box center [711, 173] width 92 height 14
type input "1.2"
type input "$27.94"
click at [675, 161] on input "text" at bounding box center [676, 162] width 24 height 11
type input "2"
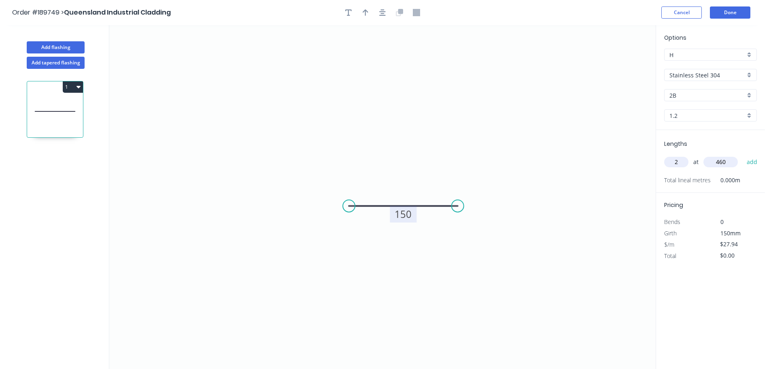
type input "460"
click at [743, 155] on button "add" at bounding box center [752, 162] width 19 height 14
type input "$55.88"
click at [551, 168] on icon "0 150" at bounding box center [382, 197] width 547 height 344
click at [738, 6] on header "Order #189749 > Queensland Industrial Cladding Cancel Done" at bounding box center [382, 12] width 765 height 25
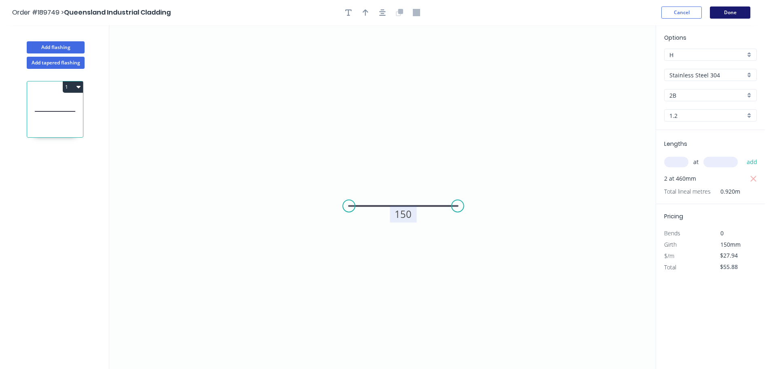
click at [729, 12] on button "Done" at bounding box center [730, 12] width 40 height 12
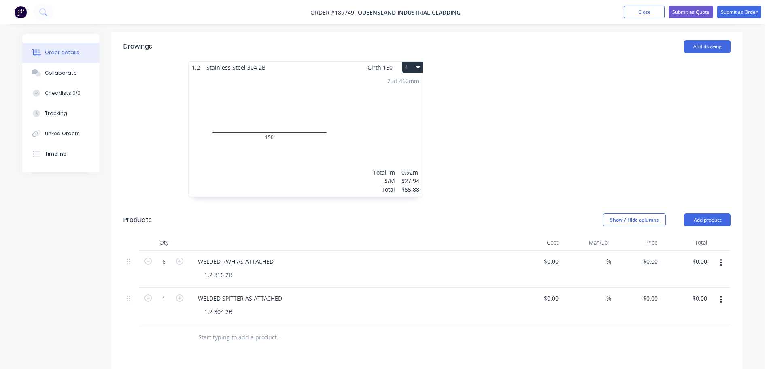
scroll to position [243, 0]
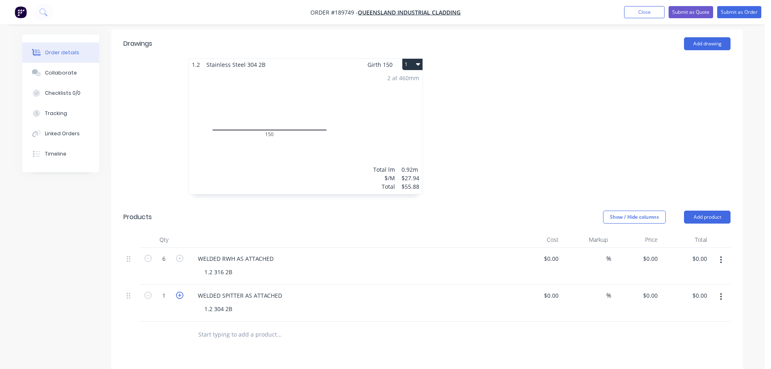
click at [182, 292] on icon "button" at bounding box center [179, 295] width 7 height 7
click at [181, 292] on icon "button" at bounding box center [179, 295] width 7 height 7
type input "4"
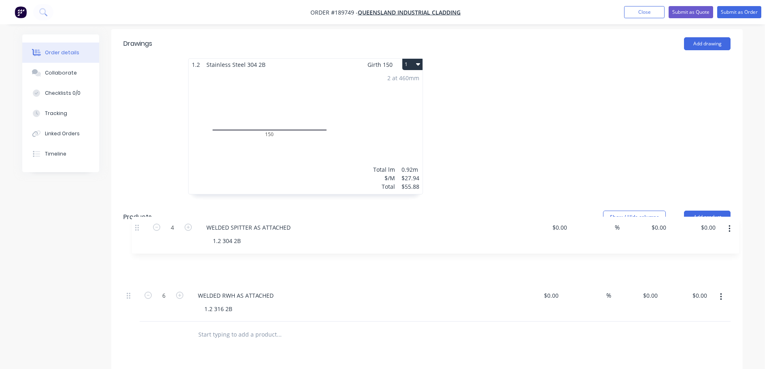
drag, startPoint x: 130, startPoint y: 273, endPoint x: 298, endPoint y: 202, distance: 182.4
click at [137, 232] on div "Qty Cost Markup Price Total 6 WELDED RWH AS ATTACHED 1.2 316 2B $0.00 $0.00 % $…" at bounding box center [426, 277] width 607 height 90
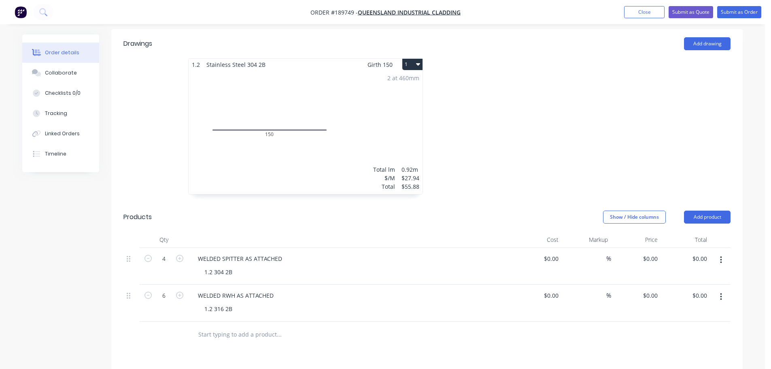
click at [483, 147] on div at bounding box center [548, 130] width 243 height 144
click at [727, 8] on button "Submit as Order" at bounding box center [739, 12] width 44 height 12
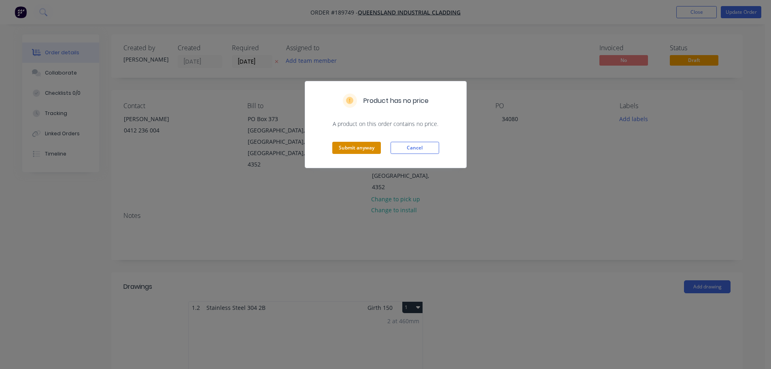
click at [352, 145] on button "Submit anyway" at bounding box center [356, 148] width 49 height 12
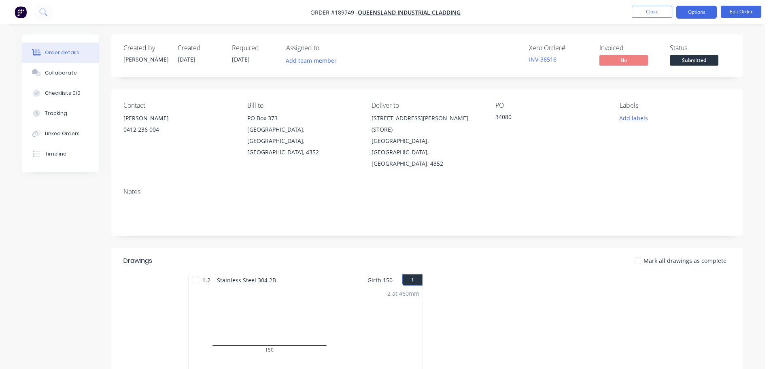
click at [697, 9] on button "Options" at bounding box center [697, 12] width 40 height 13
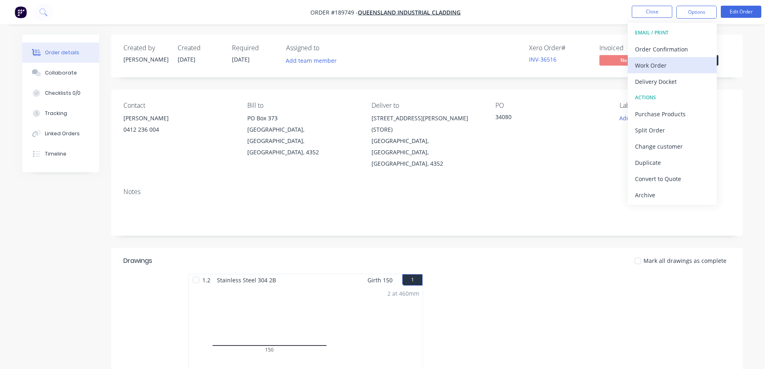
click at [662, 63] on div "Work Order" at bounding box center [672, 66] width 74 height 12
click at [663, 81] on div "Without pricing" at bounding box center [672, 82] width 74 height 12
click at [639, 14] on button "Close" at bounding box center [652, 12] width 40 height 12
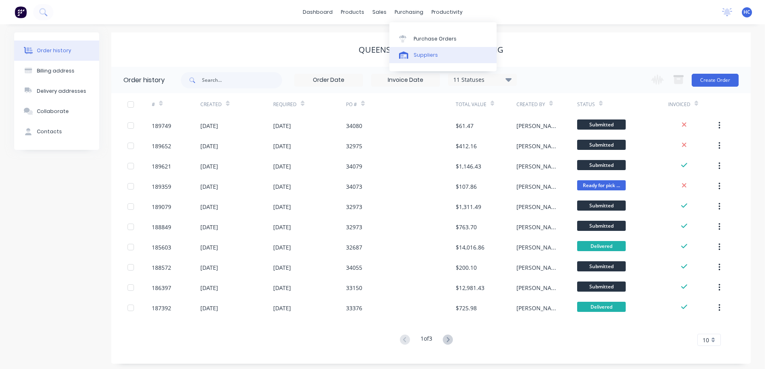
click at [423, 53] on div "Suppliers" at bounding box center [426, 54] width 24 height 7
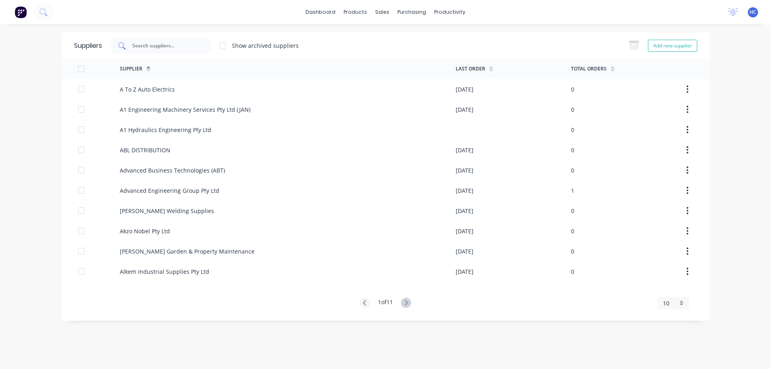
click at [190, 43] on input "text" at bounding box center [165, 46] width 67 height 8
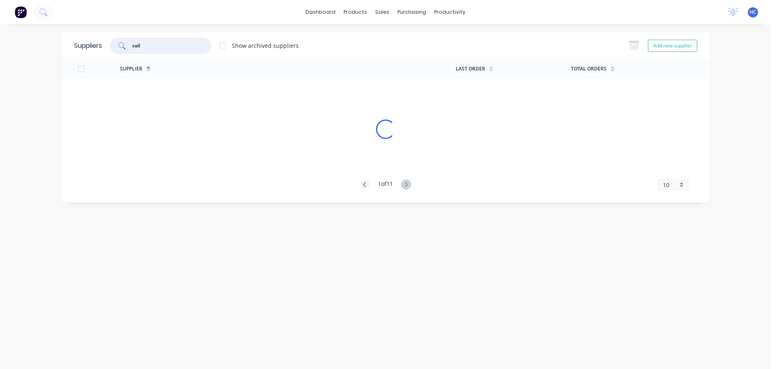
type input "coil"
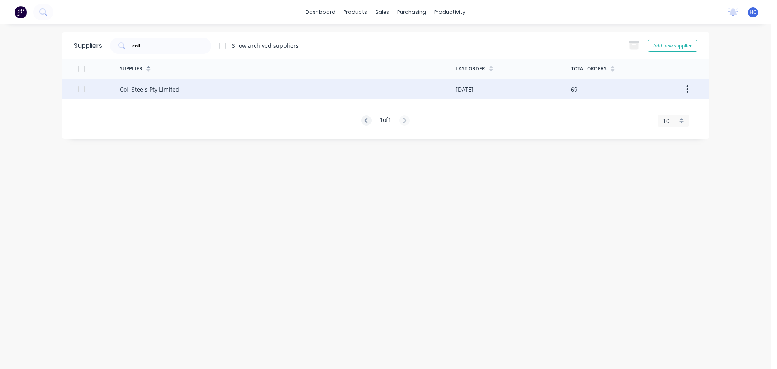
click at [162, 88] on div "Coil Steels Pty Limited" at bounding box center [150, 89] width 60 height 9
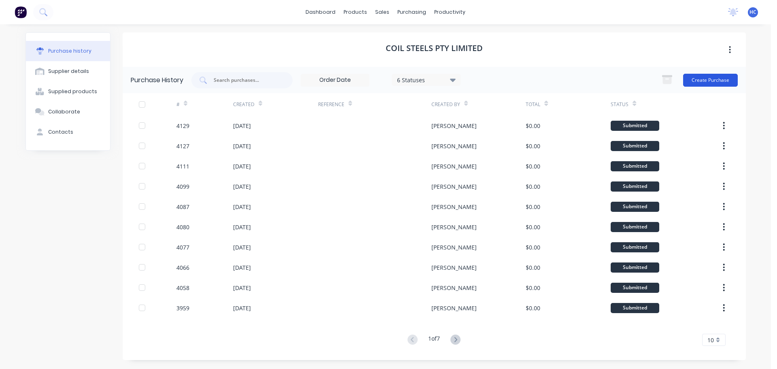
click at [709, 76] on button "Create Purchase" at bounding box center [710, 80] width 55 height 13
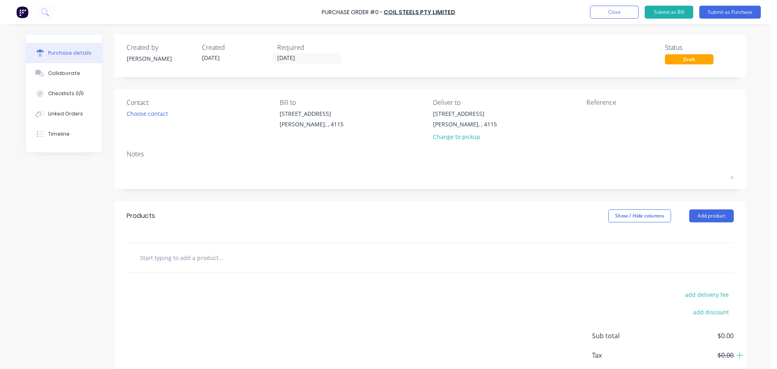
click at [296, 62] on input "[DATE]" at bounding box center [307, 58] width 68 height 10
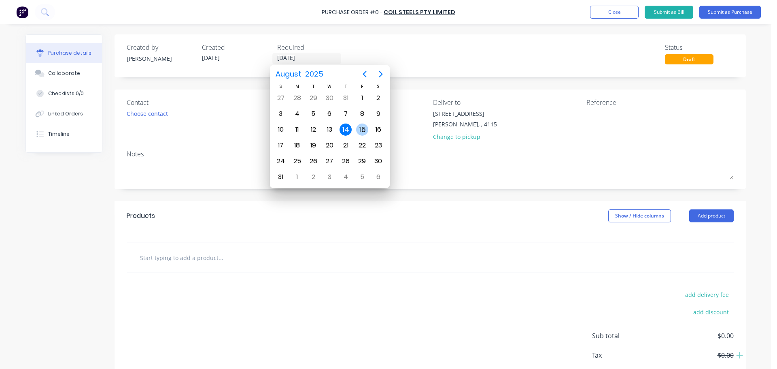
click at [361, 130] on div "15" at bounding box center [362, 129] width 12 height 12
type input "[DATE]"
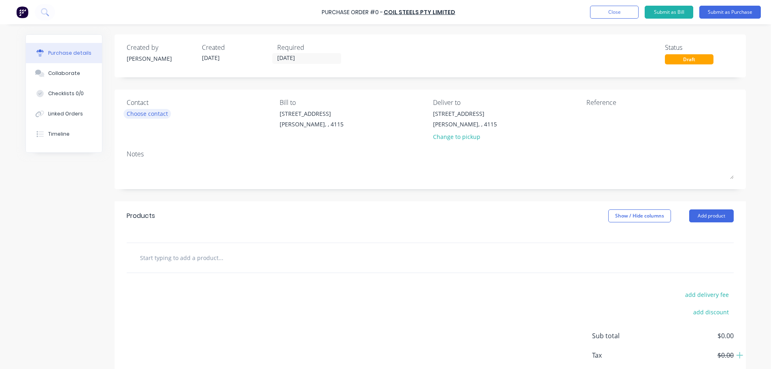
click at [153, 115] on div "Choose contact" at bounding box center [147, 113] width 41 height 9
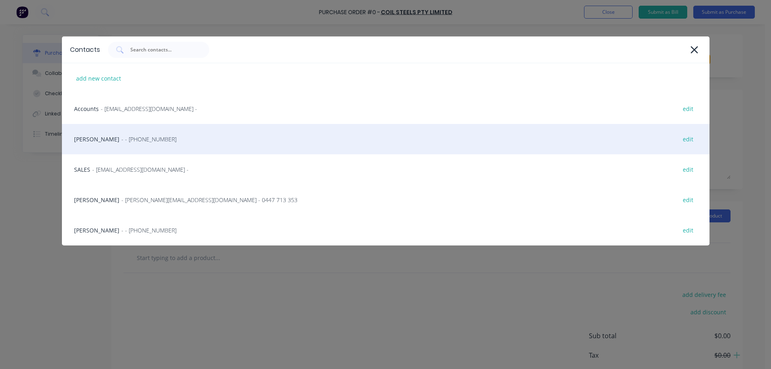
click at [139, 136] on span "- - [PHONE_NUMBER]" at bounding box center [148, 139] width 55 height 9
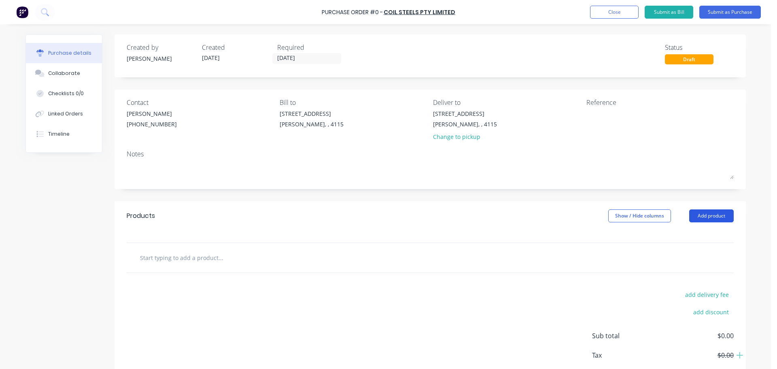
click at [708, 216] on button "Add product" at bounding box center [712, 215] width 45 height 13
click at [687, 233] on div "Product catalogue" at bounding box center [695, 237] width 62 height 12
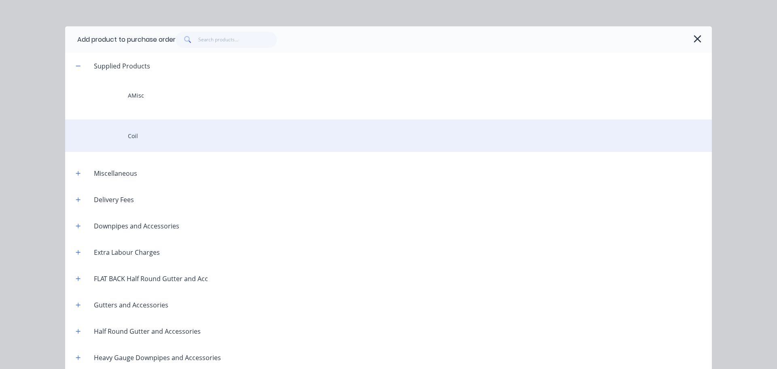
click at [146, 127] on div "Coil" at bounding box center [388, 135] width 647 height 32
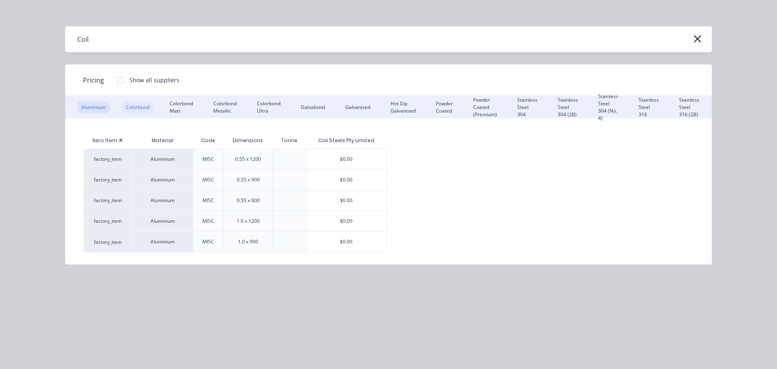
drag, startPoint x: 130, startPoint y: 104, endPoint x: 137, endPoint y: 105, distance: 7.8
click at [130, 104] on div "Colorbond" at bounding box center [138, 107] width 32 height 12
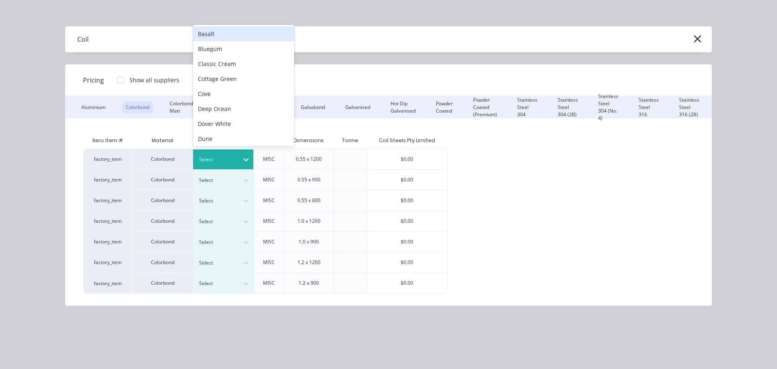
click at [223, 154] on div "Select" at bounding box center [216, 159] width 45 height 11
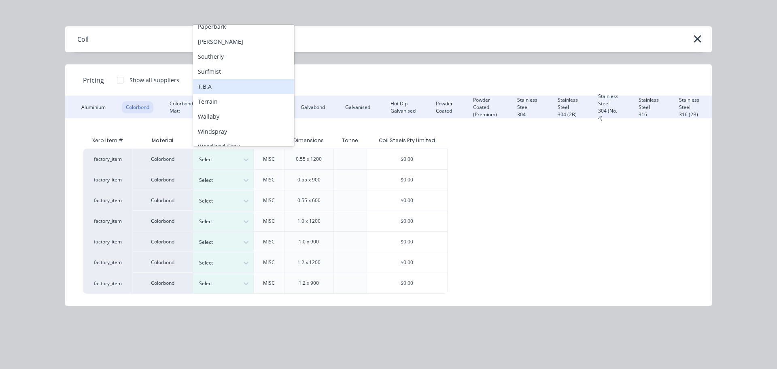
scroll to position [263, 0]
click at [226, 73] on div "Surfmist" at bounding box center [243, 70] width 101 height 15
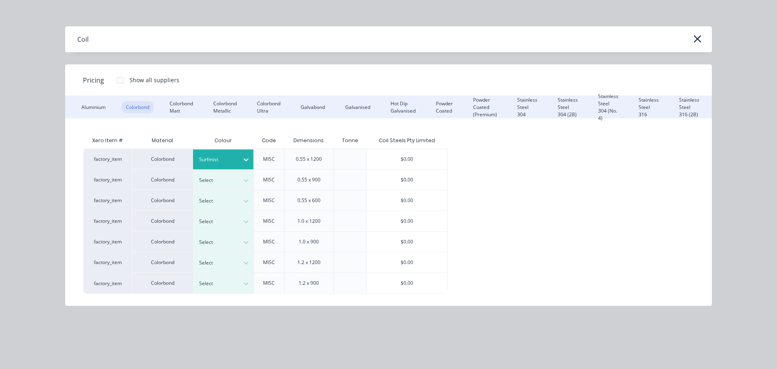
click at [421, 162] on div "$0.00" at bounding box center [407, 159] width 80 height 20
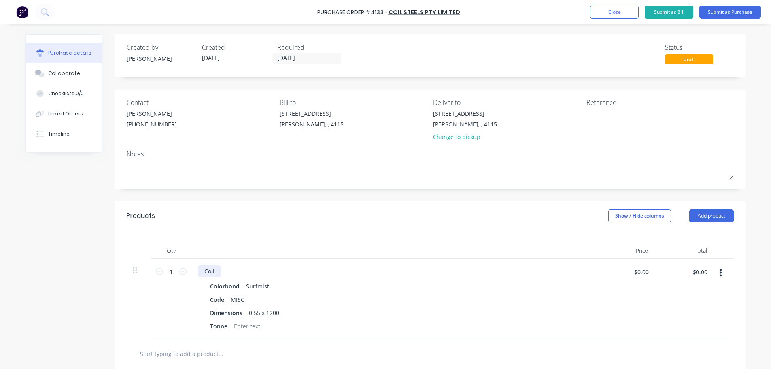
click at [215, 268] on div "Coil" at bounding box center [209, 271] width 23 height 12
click at [391, 208] on div "Products Show / Hide columns Add product" at bounding box center [431, 215] width 632 height 29
click at [720, 275] on icon "button" at bounding box center [721, 272] width 2 height 7
click at [690, 307] on button "Duplicate" at bounding box center [696, 310] width 69 height 16
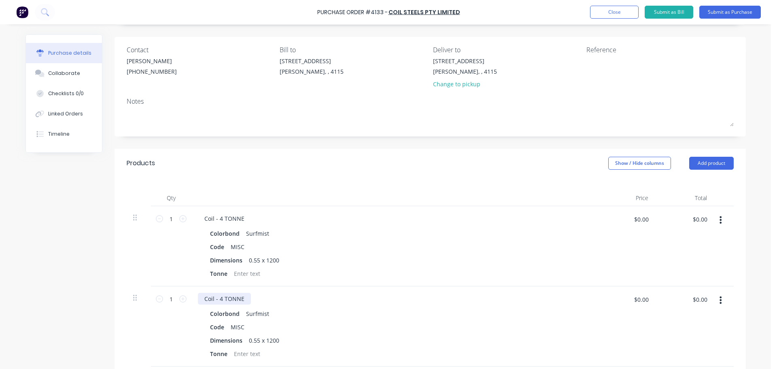
scroll to position [81, 0]
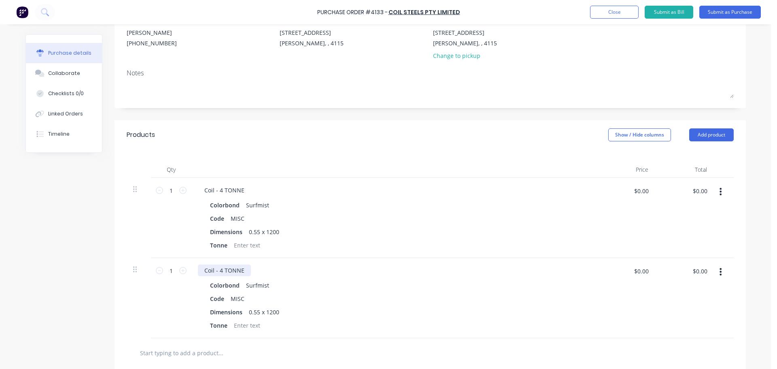
click at [221, 270] on div "Coil - 4 TONNE" at bounding box center [224, 270] width 53 height 12
click at [217, 270] on div "Coil - 4 TONNE" at bounding box center [224, 270] width 53 height 12
click at [256, 309] on div "0.55 x 1200" at bounding box center [264, 312] width 37 height 12
click at [356, 309] on div "Dimensions 1.2 x 900" at bounding box center [392, 312] width 371 height 12
click at [732, 15] on button "Submit as Purchase" at bounding box center [731, 12] width 62 height 13
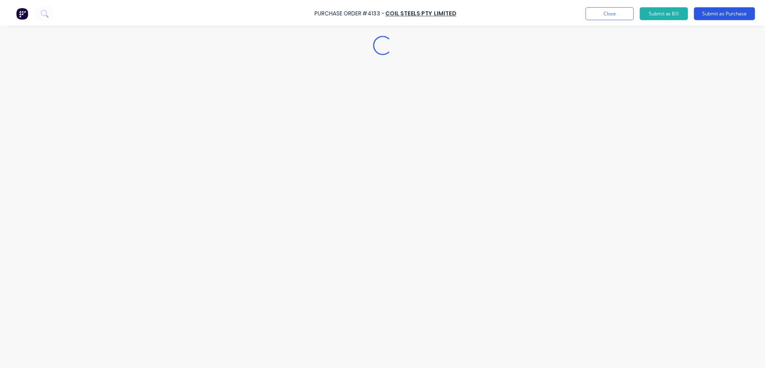
scroll to position [0, 0]
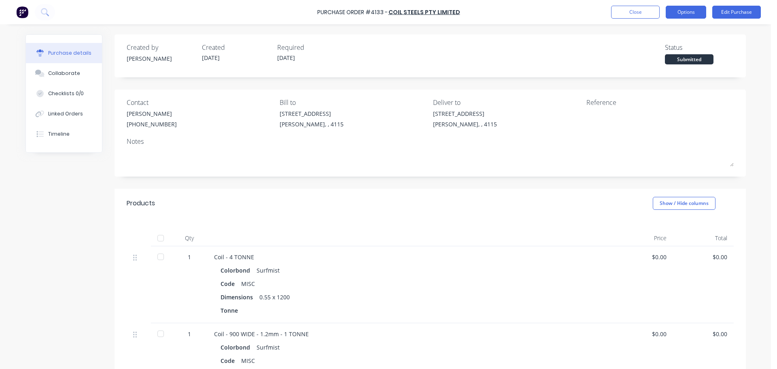
click at [698, 10] on button "Options" at bounding box center [686, 12] width 40 height 13
click at [673, 26] on button "Print / Email" at bounding box center [668, 33] width 77 height 16
click at [649, 65] on div "Without pricing" at bounding box center [668, 66] width 62 height 12
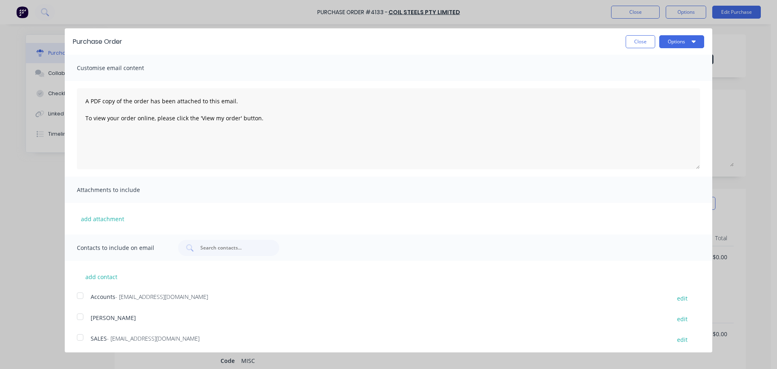
click at [666, 42] on button "Options" at bounding box center [682, 41] width 45 height 13
click at [654, 70] on button "Email" at bounding box center [666, 78] width 77 height 16
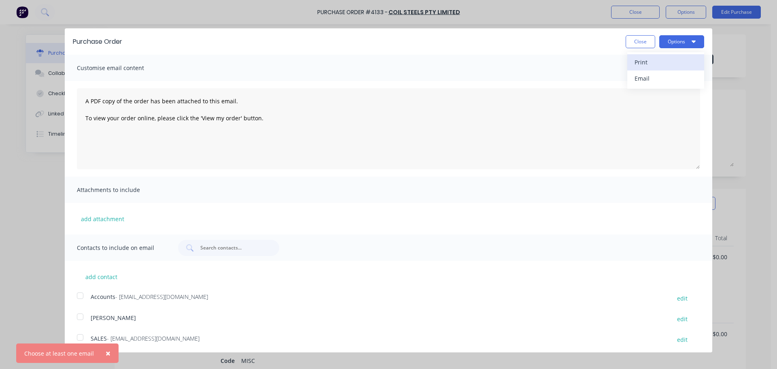
click at [650, 61] on div "Print" at bounding box center [666, 62] width 62 height 12
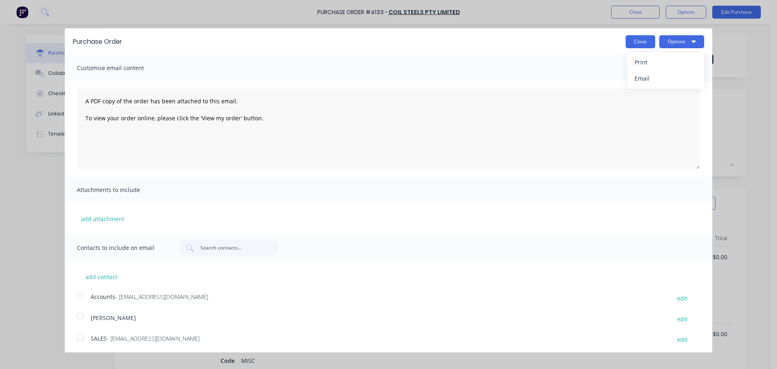
click at [633, 44] on button "Close" at bounding box center [641, 41] width 30 height 13
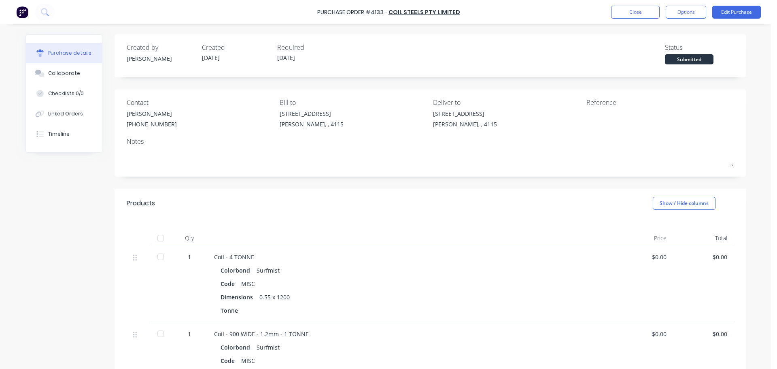
click at [643, 19] on div "Purchase Order #4133 - Coil Steels Pty Limited Close Options Edit Purchase" at bounding box center [388, 12] width 777 height 24
click at [642, 14] on button "Close" at bounding box center [635, 12] width 49 height 13
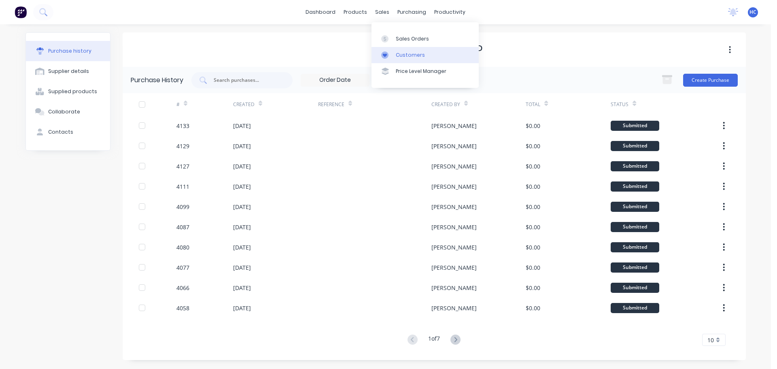
click at [404, 55] on div "Customers" at bounding box center [410, 54] width 29 height 7
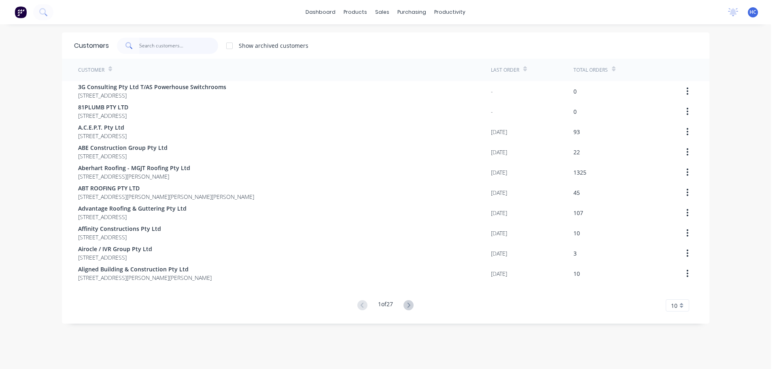
click at [161, 46] on input "text" at bounding box center [178, 46] width 79 height 16
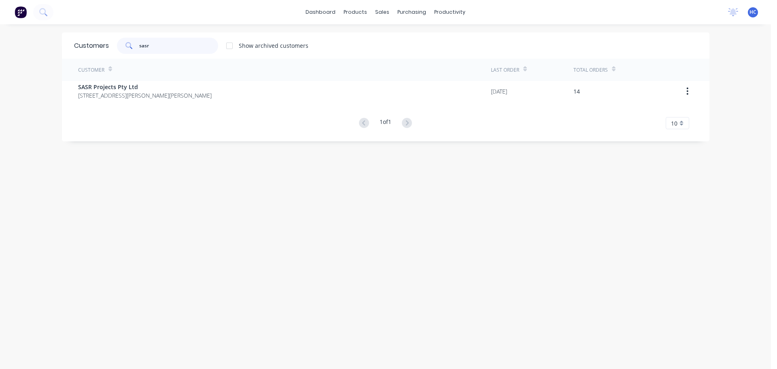
type input "sasr"
click at [122, 106] on div "Customer Last Order Total Orders SASR Projects Pty Ltd [STREET_ADDRESS][PERSON_…" at bounding box center [386, 94] width 648 height 70
click at [164, 79] on div "Customer" at bounding box center [284, 70] width 413 height 22
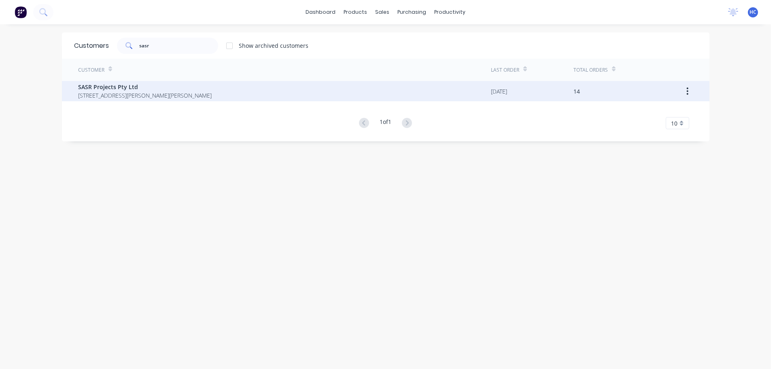
click at [156, 91] on span "[STREET_ADDRESS][PERSON_NAME][PERSON_NAME]" at bounding box center [145, 95] width 134 height 9
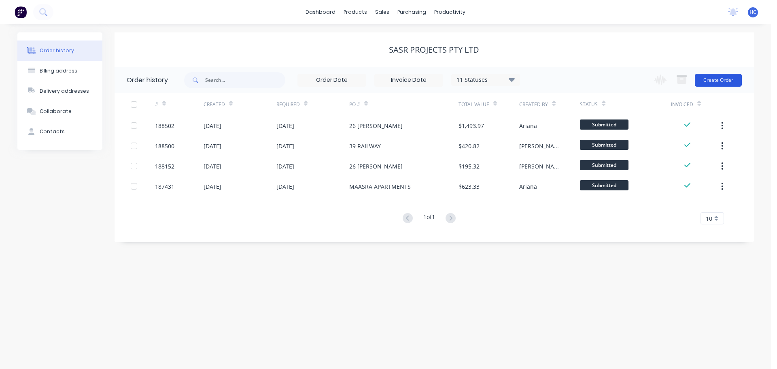
click at [713, 81] on button "Create Order" at bounding box center [718, 80] width 47 height 13
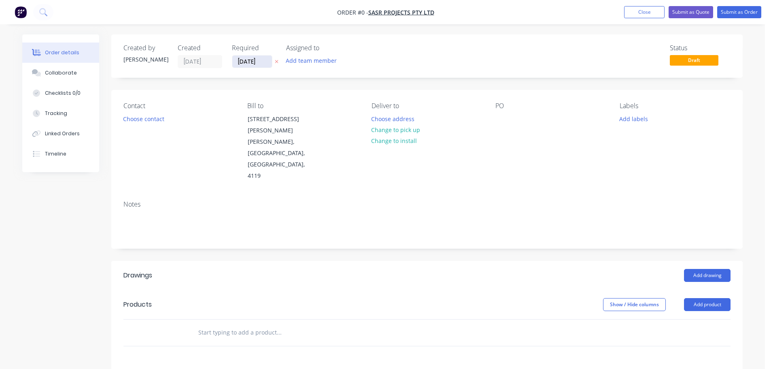
click at [251, 60] on input "[DATE]" at bounding box center [252, 61] width 40 height 12
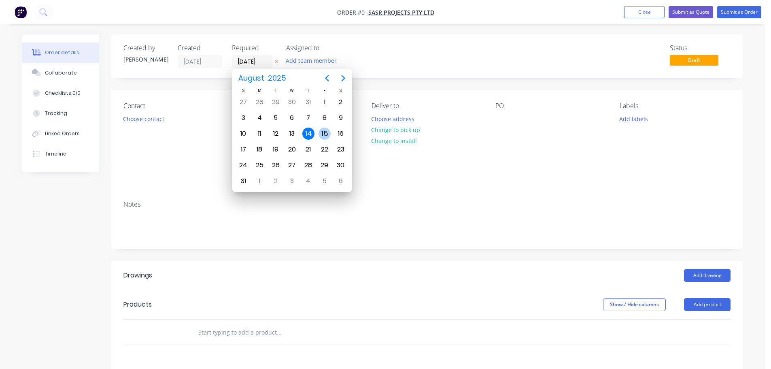
click at [328, 136] on div "15" at bounding box center [325, 134] width 12 height 12
type input "[DATE]"
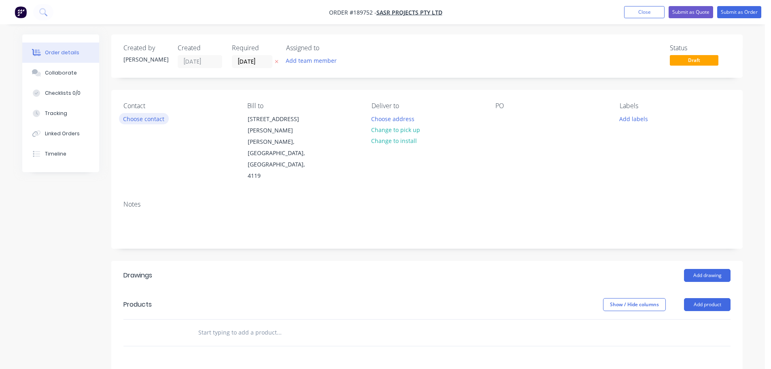
click at [147, 122] on button "Choose contact" at bounding box center [144, 118] width 50 height 11
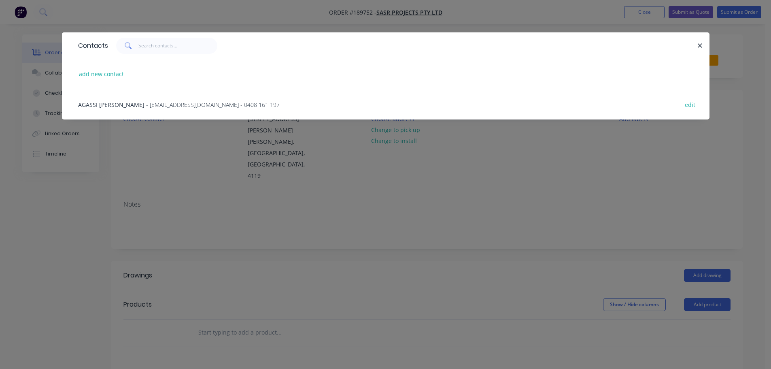
drag, startPoint x: 196, startPoint y: 104, endPoint x: 202, endPoint y: 104, distance: 6.1
click at [198, 104] on span "- [EMAIL_ADDRESS][DOMAIN_NAME] - 0408 161 197" at bounding box center [213, 105] width 134 height 8
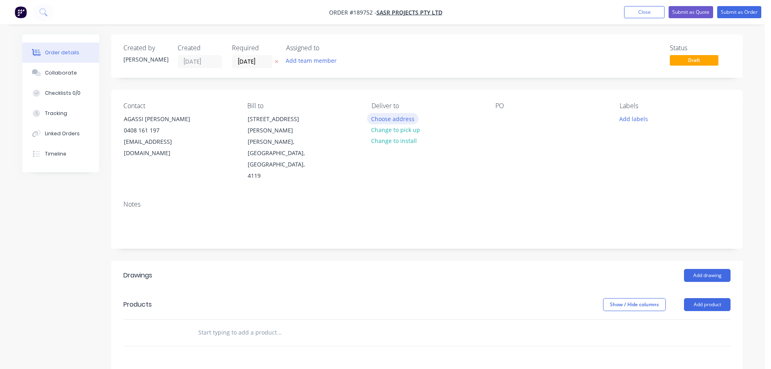
click at [403, 119] on button "Choose address" at bounding box center [393, 118] width 52 height 11
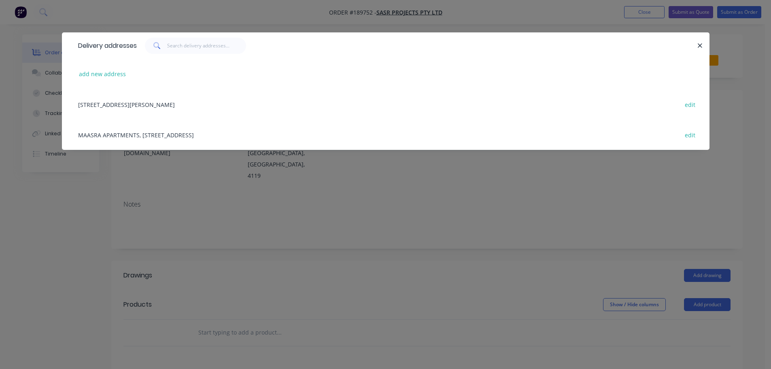
click at [106, 80] on div "add new address" at bounding box center [386, 74] width 624 height 30
click at [105, 70] on button "add new address" at bounding box center [102, 73] width 55 height 11
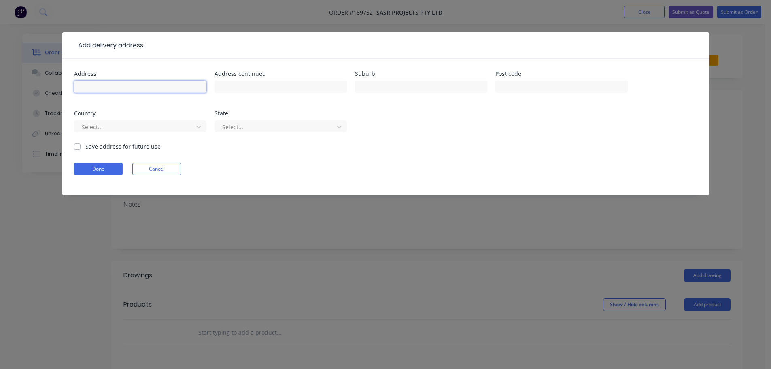
click at [116, 84] on input "text" at bounding box center [140, 87] width 132 height 12
type input "26 RAMSDENST"
type input "CARINA"
click at [141, 126] on div at bounding box center [135, 127] width 108 height 10
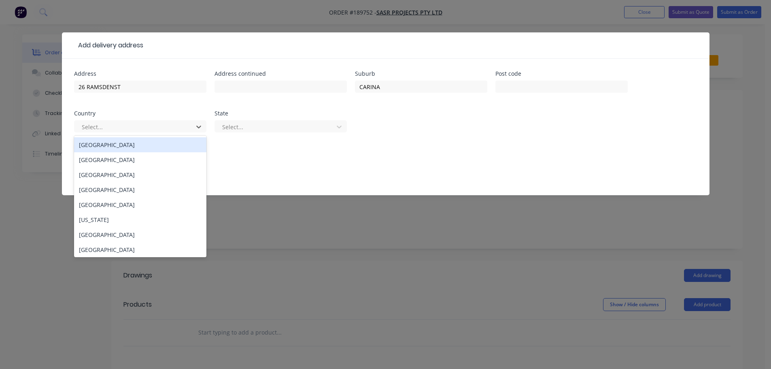
click at [117, 148] on div "[GEOGRAPHIC_DATA]" at bounding box center [140, 144] width 132 height 15
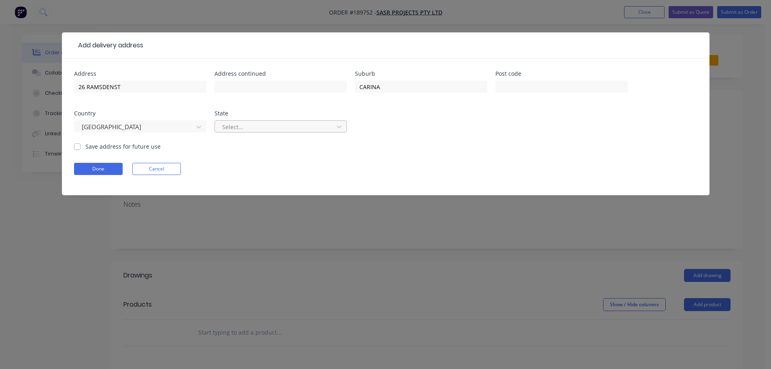
click at [252, 126] on div at bounding box center [275, 127] width 108 height 10
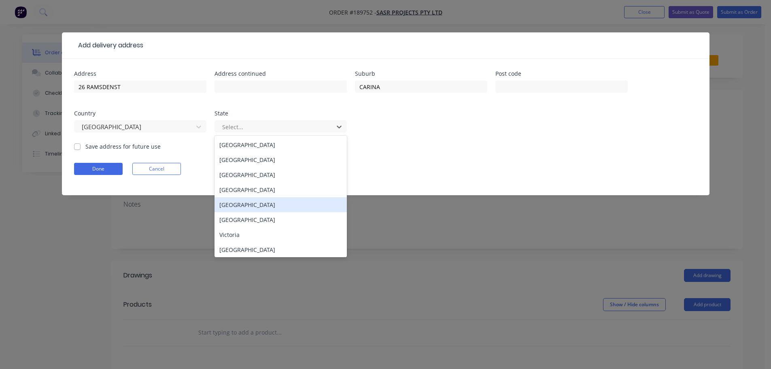
click at [252, 195] on div "[GEOGRAPHIC_DATA]" at bounding box center [281, 189] width 132 height 15
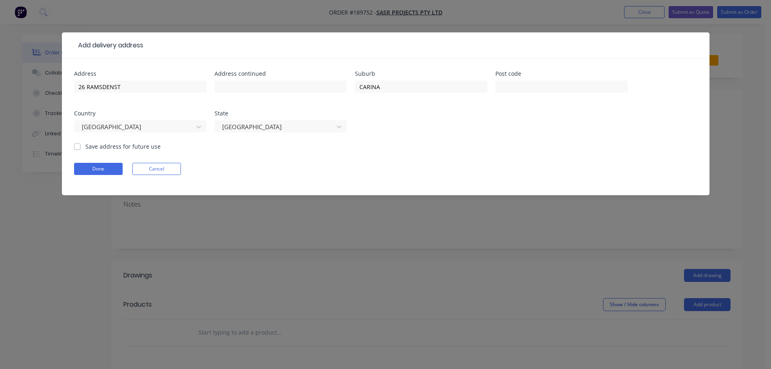
click at [115, 162] on form "Address 26 RAMSDENST Address continued Suburb CARINA Post code Country [GEOGRAP…" at bounding box center [386, 133] width 624 height 124
drag, startPoint x: 114, startPoint y: 166, endPoint x: 120, endPoint y: 170, distance: 7.9
click at [114, 167] on button "Done" at bounding box center [98, 169] width 49 height 12
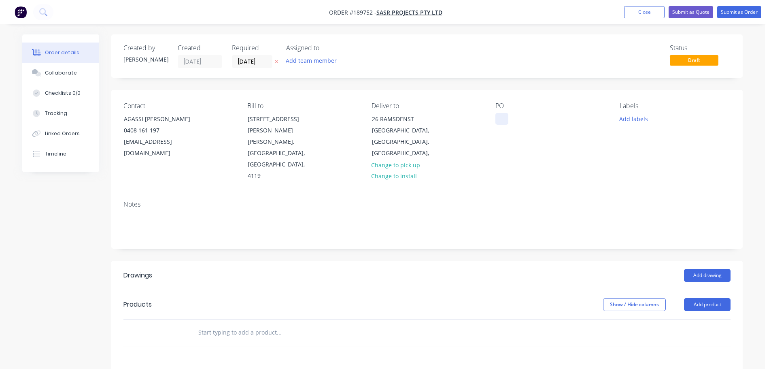
drag, startPoint x: 488, startPoint y: 118, endPoint x: 501, endPoint y: 118, distance: 12.6
click at [489, 117] on div "Contact AGASSI [PERSON_NAME] [PHONE_NUMBER] [EMAIL_ADDRESS][DOMAIN_NAME] Bill t…" at bounding box center [427, 142] width 632 height 104
click at [500, 118] on div at bounding box center [502, 119] width 13 height 12
click at [700, 269] on button "Add drawing" at bounding box center [707, 275] width 47 height 13
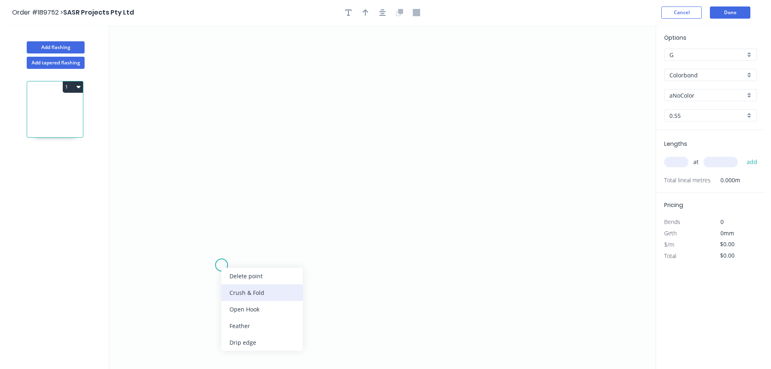
click at [249, 295] on div "Crush & Fold" at bounding box center [261, 292] width 81 height 17
click at [223, 266] on circle at bounding box center [221, 265] width 12 height 12
click at [227, 265] on circle at bounding box center [223, 266] width 12 height 12
click at [345, 270] on icon "0" at bounding box center [382, 197] width 547 height 344
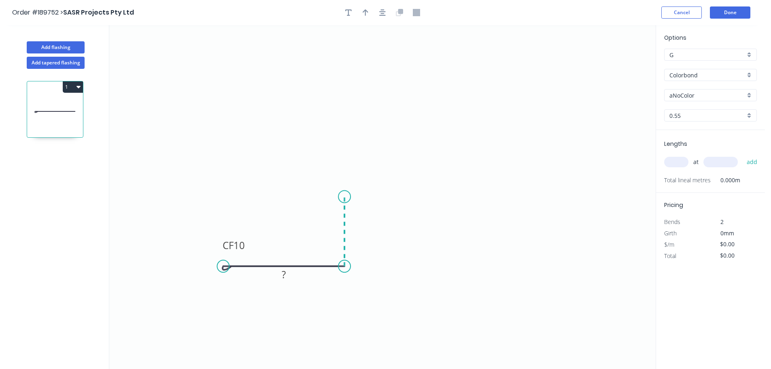
click at [347, 197] on icon "0 CF 10 ?" at bounding box center [382, 197] width 547 height 344
click at [382, 198] on icon "0 CF 10 ? ?" at bounding box center [382, 197] width 547 height 344
click at [408, 232] on div "Crush & Fold" at bounding box center [422, 225] width 81 height 17
drag, startPoint x: 384, startPoint y: 213, endPoint x: 328, endPoint y: 237, distance: 60.6
click at [449, 209] on rect at bounding box center [434, 205] width 32 height 17
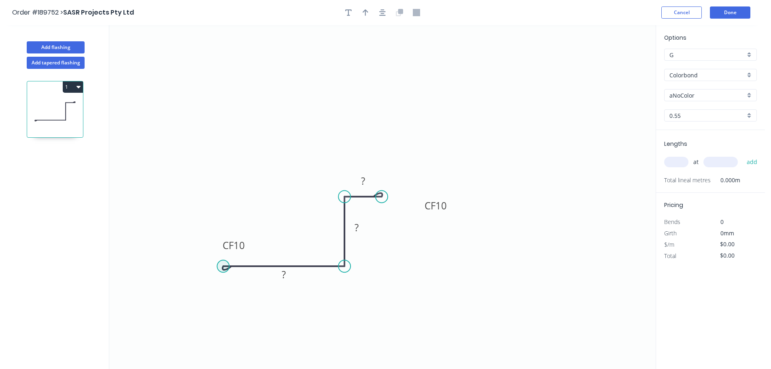
drag, startPoint x: 221, startPoint y: 270, endPoint x: 234, endPoint y: 270, distance: 13.0
click at [247, 295] on div "Flip bend" at bounding box center [262, 296] width 81 height 17
drag, startPoint x: 249, startPoint y: 281, endPoint x: 221, endPoint y: 295, distance: 31.5
click at [223, 290] on rect at bounding box center [231, 281] width 32 height 17
click at [215, 292] on tspan "10" at bounding box center [213, 293] width 11 height 13
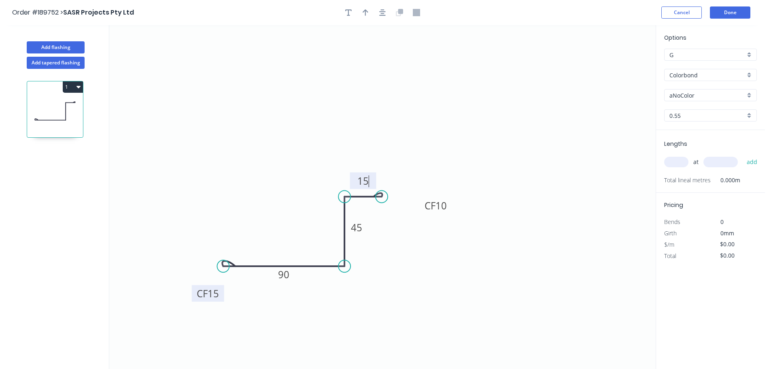
type input "$11.45"
click at [291, 156] on icon "0 CF 15 90 45 CF 15 15" at bounding box center [382, 197] width 547 height 344
click at [365, 17] on button "button" at bounding box center [366, 12] width 12 height 12
click at [617, 65] on icon at bounding box center [614, 56] width 7 height 26
click at [617, 65] on icon at bounding box center [621, 58] width 23 height 23
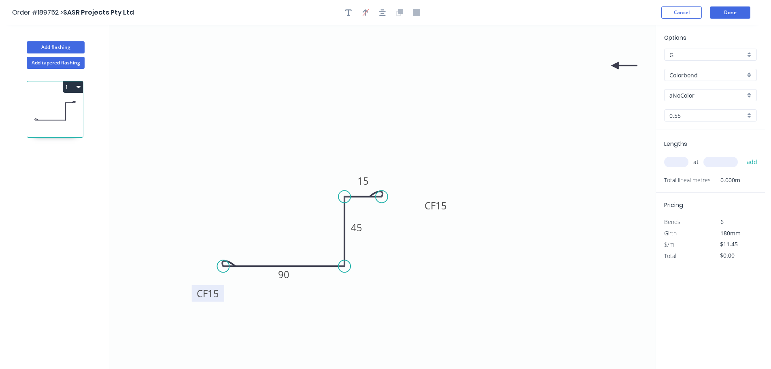
click at [617, 65] on icon at bounding box center [624, 65] width 26 height 7
drag, startPoint x: 617, startPoint y: 65, endPoint x: 377, endPoint y: 267, distance: 313.4
click at [386, 267] on icon at bounding box center [397, 260] width 23 height 23
click at [702, 96] on input "aNoColor" at bounding box center [708, 95] width 76 height 9
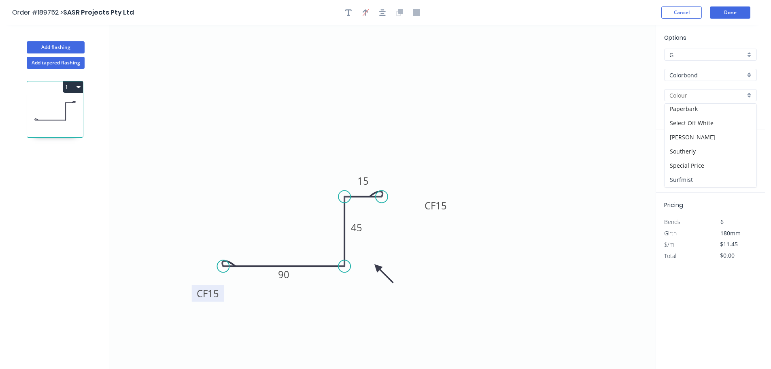
click at [686, 175] on div "Surfmist" at bounding box center [711, 179] width 92 height 14
type input "Surfmist"
click at [678, 162] on input "text" at bounding box center [676, 162] width 24 height 11
type input "1"
type input "1000"
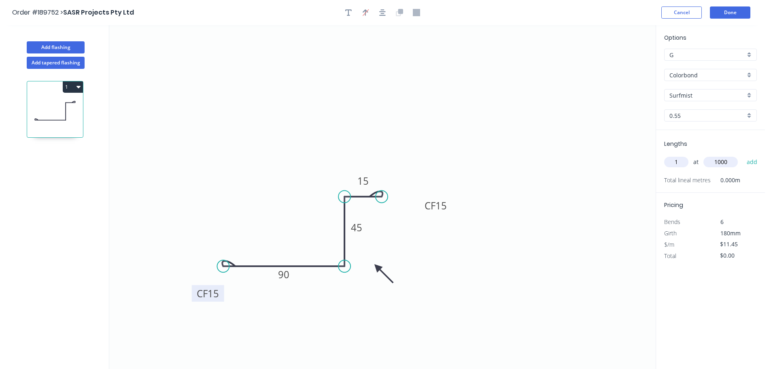
click at [743, 155] on button "add" at bounding box center [752, 162] width 19 height 14
click at [72, 89] on button "1" at bounding box center [73, 86] width 20 height 11
click at [60, 106] on div "Duplicate" at bounding box center [44, 107] width 62 height 12
type input "$0.00"
click at [216, 293] on tspan "15" at bounding box center [213, 293] width 11 height 13
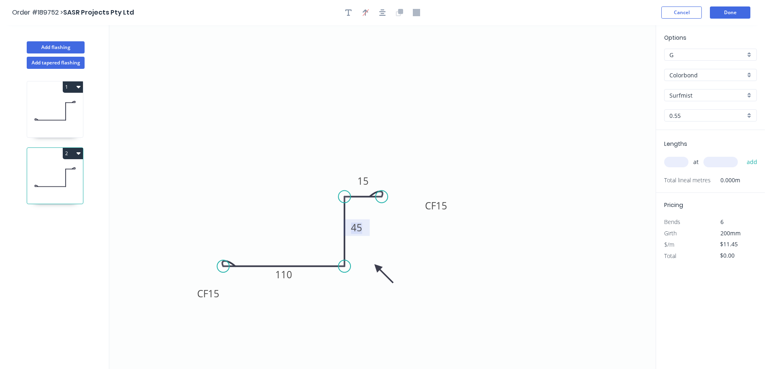
click at [531, 127] on icon "0 CF 15 110 45 CF 15 15" at bounding box center [382, 197] width 547 height 344
click at [674, 166] on input "text" at bounding box center [676, 162] width 24 height 11
click at [509, 132] on icon "0 CF 15 110 45 CF 15 15" at bounding box center [382, 197] width 547 height 344
click at [71, 50] on button "Add flashing" at bounding box center [56, 47] width 58 height 12
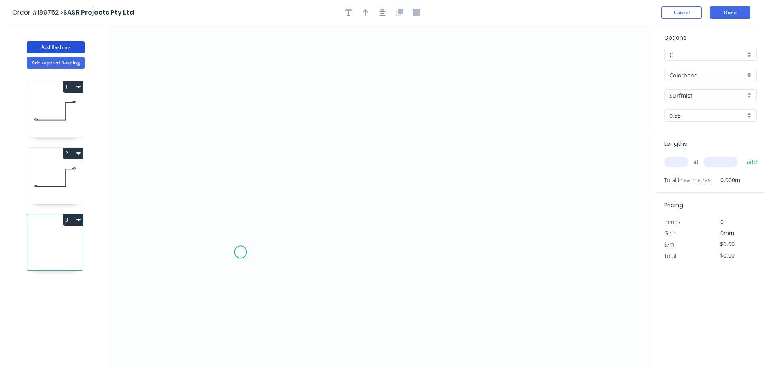
click at [238, 254] on icon "0" at bounding box center [382, 197] width 547 height 344
click at [259, 235] on icon "0" at bounding box center [382, 197] width 547 height 344
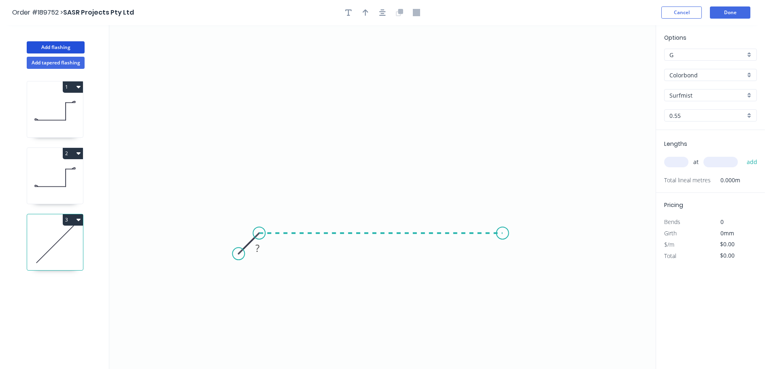
click at [503, 245] on icon "0 ?" at bounding box center [382, 197] width 547 height 344
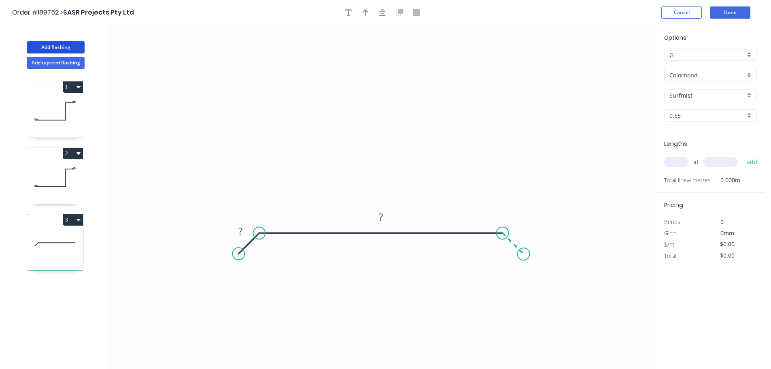
click at [524, 254] on icon "0 ? ?" at bounding box center [382, 197] width 547 height 344
click at [523, 235] on tspan "?" at bounding box center [522, 230] width 4 height 13
type input "$12.34"
click at [536, 210] on icon "0 30 320 30" at bounding box center [382, 197] width 547 height 344
drag, startPoint x: 360, startPoint y: 11, endPoint x: 385, endPoint y: 15, distance: 24.6
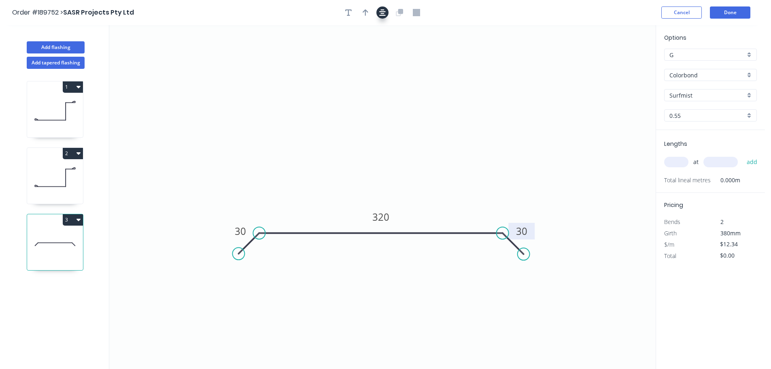
click at [361, 11] on button "button" at bounding box center [366, 12] width 12 height 12
drag, startPoint x: 617, startPoint y: 65, endPoint x: 660, endPoint y: 164, distance: 107.5
click at [468, 204] on icon at bounding box center [470, 192] width 7 height 26
click at [676, 159] on input "text" at bounding box center [676, 162] width 24 height 11
type input "1"
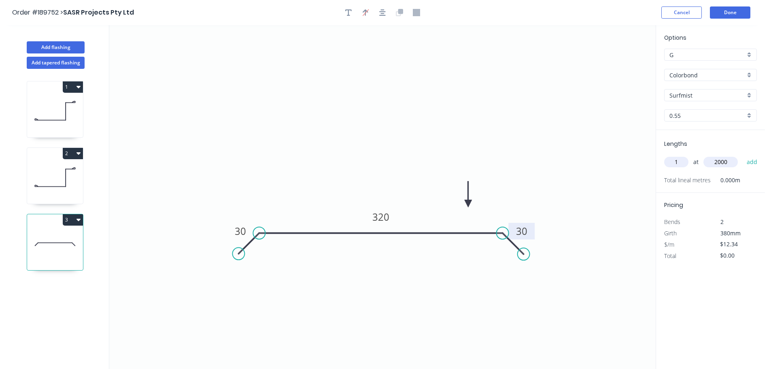
type input "2000"
click at [743, 155] on button "add" at bounding box center [752, 162] width 19 height 14
type input "$24.68"
click at [61, 44] on button "Add flashing" at bounding box center [56, 47] width 58 height 12
type input "$0.00"
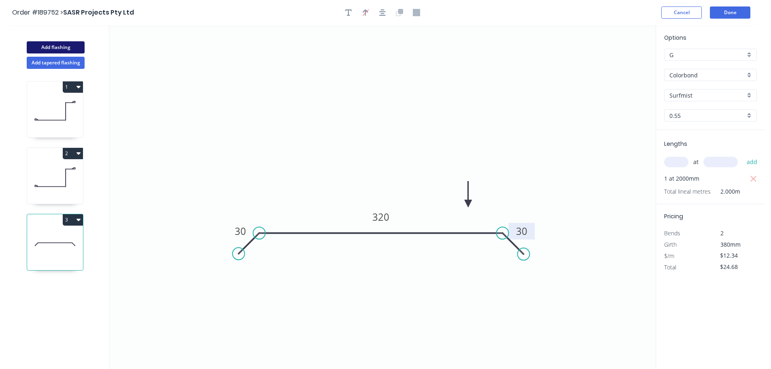
type input "$0.00"
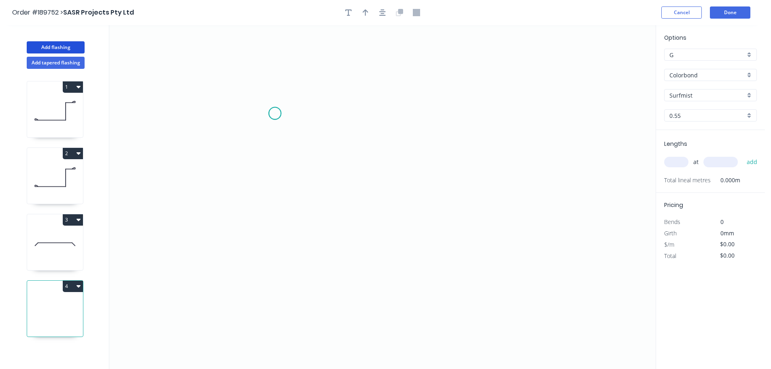
click at [275, 113] on icon "0" at bounding box center [382, 197] width 547 height 344
click at [297, 92] on icon "0" at bounding box center [382, 197] width 547 height 344
click at [528, 94] on icon "0 ?" at bounding box center [382, 197] width 547 height 344
click at [530, 187] on icon "0 ? ?" at bounding box center [382, 197] width 547 height 344
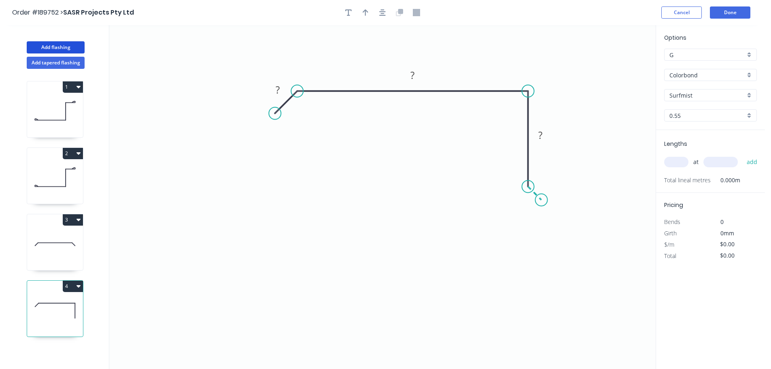
click at [542, 200] on icon "0 ? ? ?" at bounding box center [382, 197] width 547 height 344
click at [527, 212] on icon "0 ? ? ? ?" at bounding box center [382, 197] width 547 height 344
click at [527, 212] on circle at bounding box center [527, 212] width 12 height 12
click at [528, 216] on circle at bounding box center [528, 213] width 12 height 12
click at [528, 199] on tspan "?" at bounding box center [526, 197] width 4 height 13
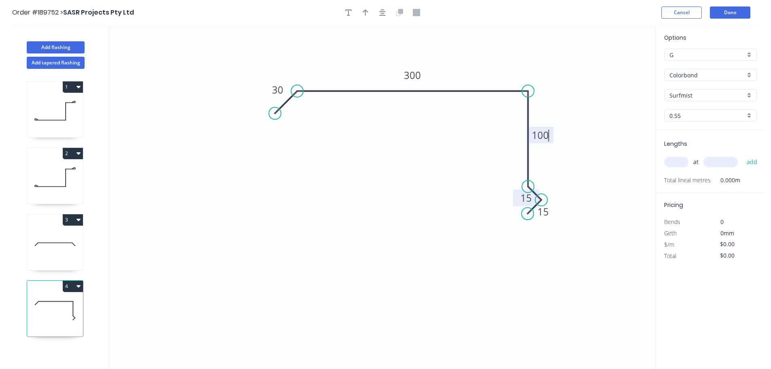
type input "$15.95"
click at [366, 15] on icon "button" at bounding box center [366, 12] width 6 height 6
drag, startPoint x: 603, startPoint y: 71, endPoint x: 505, endPoint y: 74, distance: 97.6
click at [505, 74] on icon at bounding box center [505, 65] width 7 height 26
click at [671, 162] on input "text" at bounding box center [676, 162] width 24 height 11
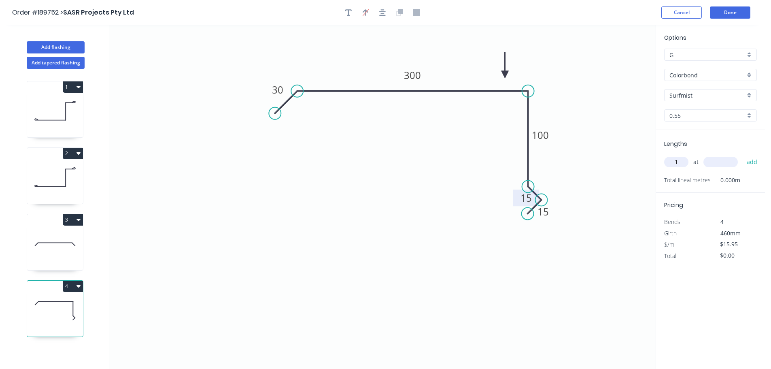
type input "1"
type input "2000"
click at [743, 155] on button "add" at bounding box center [752, 162] width 19 height 14
type input "$31.90"
click at [46, 53] on button "Add flashing" at bounding box center [56, 47] width 58 height 12
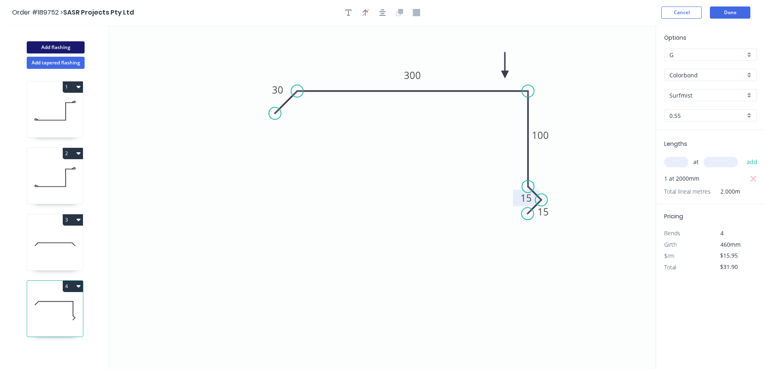
type input "$0.00"
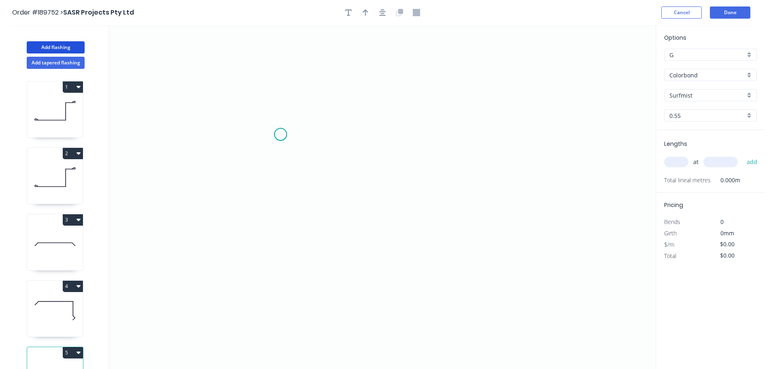
click at [281, 134] on circle at bounding box center [281, 134] width 12 height 12
click at [294, 160] on div "Crush & Fold" at bounding box center [321, 161] width 81 height 17
click at [283, 133] on circle at bounding box center [281, 134] width 12 height 12
click at [319, 134] on icon "0" at bounding box center [382, 197] width 547 height 344
click at [319, 60] on icon at bounding box center [319, 97] width 0 height 75
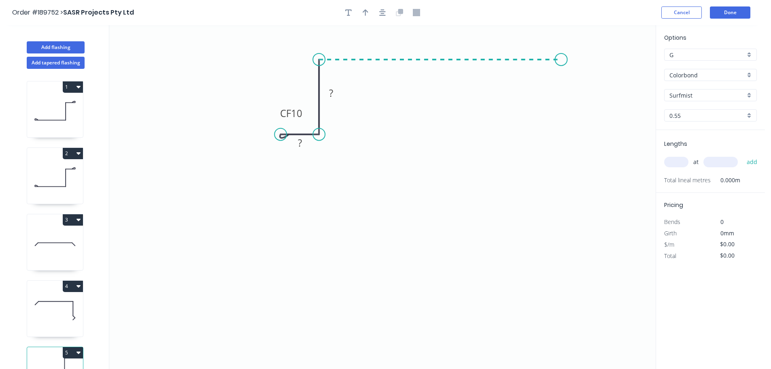
click at [562, 64] on icon "0 CF 10 ? ?" at bounding box center [382, 197] width 547 height 344
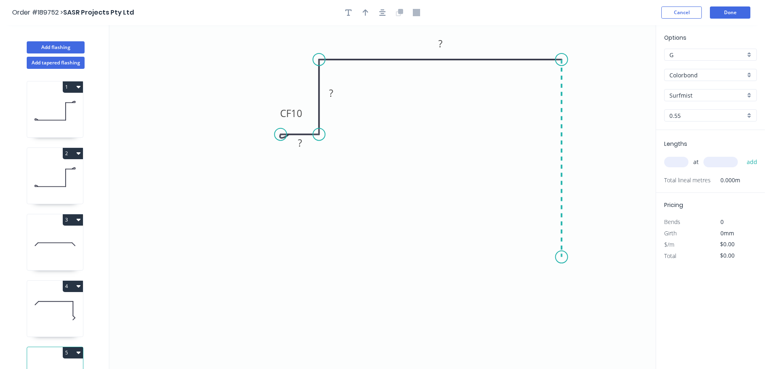
click at [559, 257] on icon "0 CF 10 ? ? ?" at bounding box center [382, 197] width 547 height 344
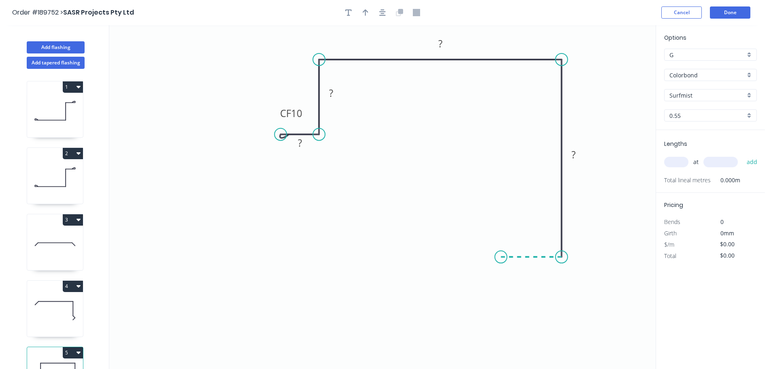
click at [501, 257] on icon at bounding box center [531, 257] width 61 height 0
click at [502, 295] on icon "0 CF 10 ? ? ? ? ?" at bounding box center [382, 197] width 547 height 344
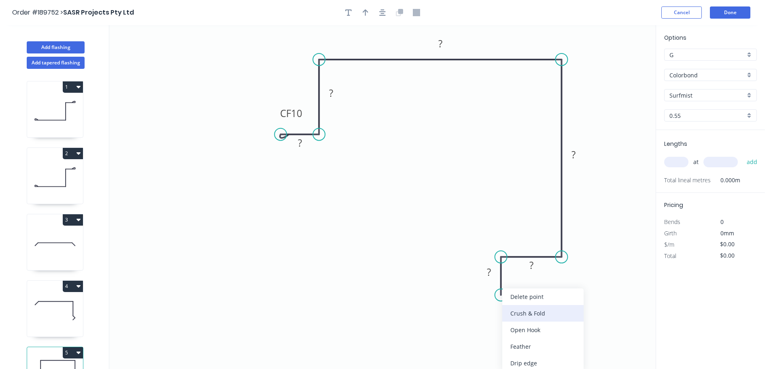
click at [517, 314] on div "Crush & Fold" at bounding box center [542, 313] width 81 height 17
drag, startPoint x: 521, startPoint y: 317, endPoint x: 523, endPoint y: 299, distance: 17.9
click at [521, 315] on div "Flip bend" at bounding box center [544, 319] width 81 height 17
drag, startPoint x: 531, startPoint y: 283, endPoint x: 502, endPoint y: 324, distance: 51.1
click at [502, 324] on rect at bounding box center [488, 322] width 32 height 17
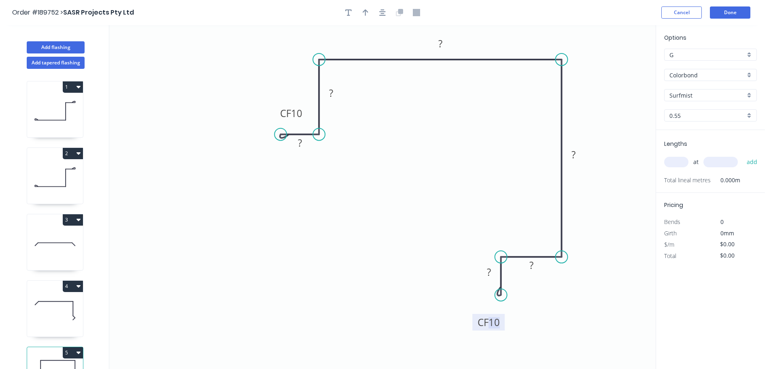
click at [498, 325] on tspan "10" at bounding box center [494, 321] width 11 height 13
type input "$21.94"
click at [400, 267] on icon "0 CF 15 20 40 210 180 40 CF 15 20" at bounding box center [382, 197] width 547 height 344
click at [363, 18] on button "button" at bounding box center [366, 12] width 12 height 12
click at [540, 46] on icon at bounding box center [541, 39] width 7 height 26
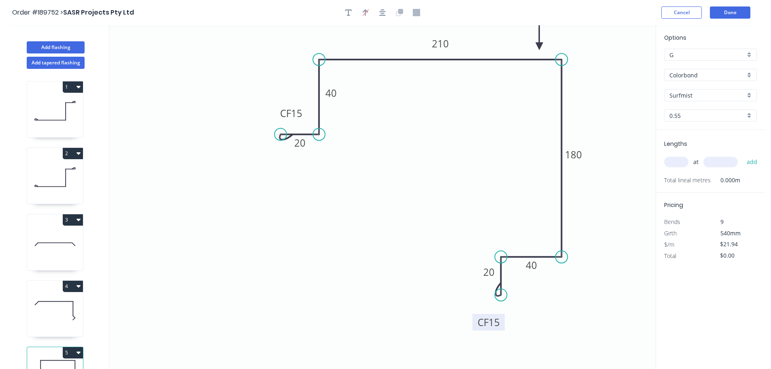
click at [677, 160] on input "text" at bounding box center [676, 162] width 24 height 11
type input "1"
type input "6000"
click at [743, 155] on button "add" at bounding box center [752, 162] width 19 height 14
type input "$131.64"
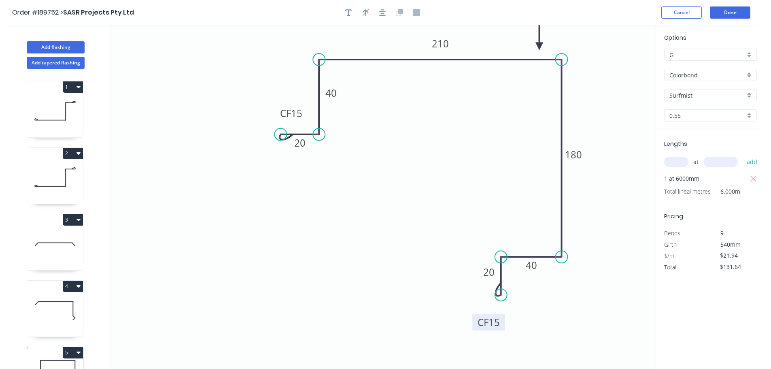
drag, startPoint x: 63, startPoint y: 154, endPoint x: 68, endPoint y: 163, distance: 10.3
click at [63, 153] on button "2" at bounding box center [73, 153] width 20 height 11
click at [52, 168] on div "Duplicate" at bounding box center [44, 174] width 62 height 12
type input "$11.45"
type input "$0.00"
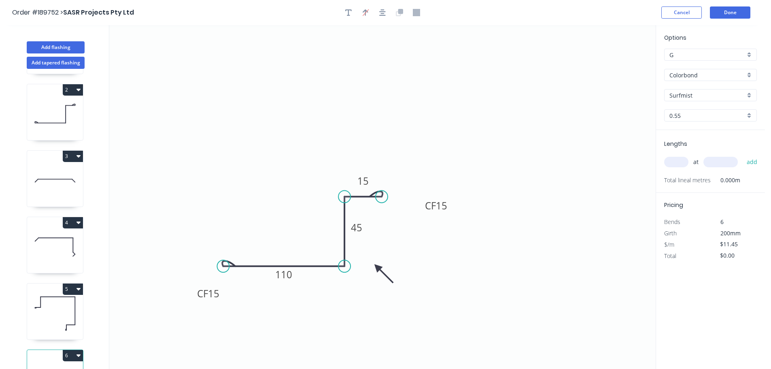
scroll to position [102, 0]
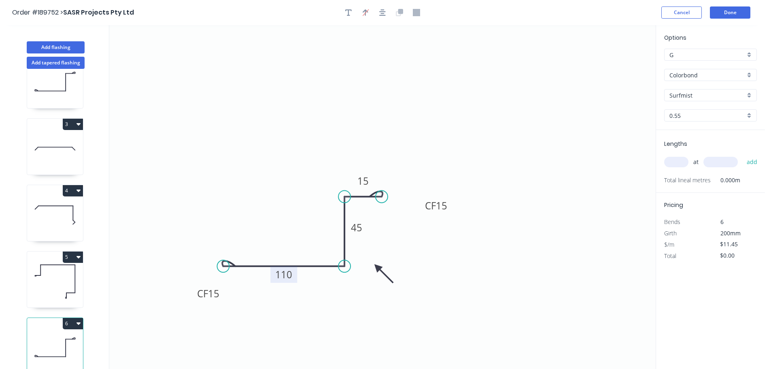
click at [279, 274] on tspan "110" at bounding box center [283, 274] width 17 height 13
type input "$11.45"
drag, startPoint x: 551, startPoint y: 192, endPoint x: 565, endPoint y: 188, distance: 14.3
click at [551, 192] on icon "0 CF 15 115 28 CF 15 15" at bounding box center [382, 197] width 547 height 344
click at [681, 167] on input "text" at bounding box center [676, 162] width 24 height 11
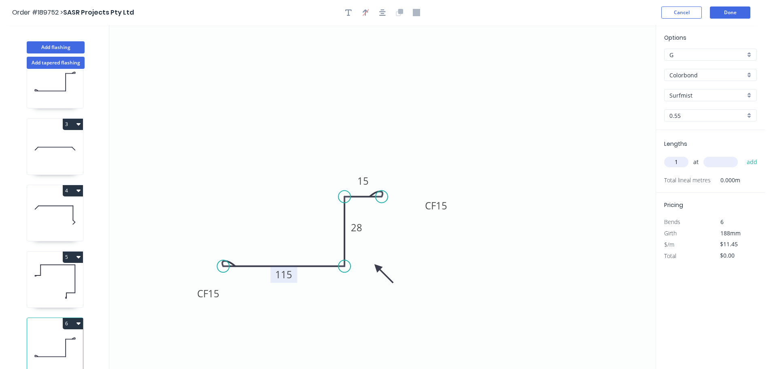
type input "1"
type input "700"
click at [743, 155] on button "add" at bounding box center [752, 162] width 19 height 14
click at [71, 318] on button "6" at bounding box center [73, 323] width 20 height 11
click at [51, 338] on div "Duplicate" at bounding box center [44, 344] width 62 height 12
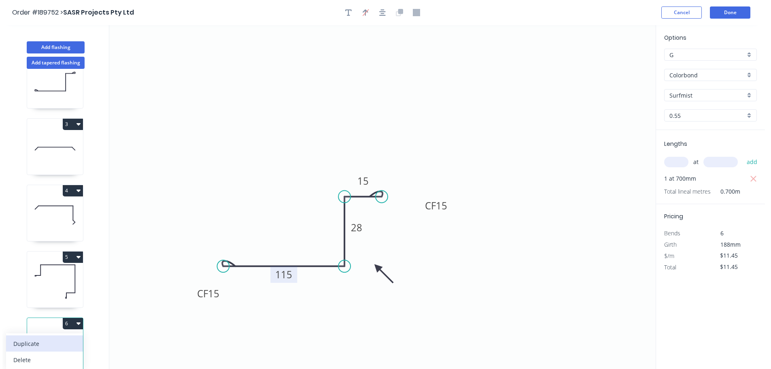
type input "$0.00"
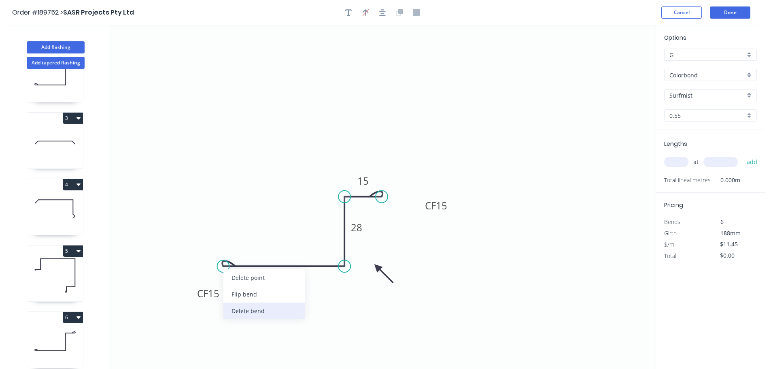
click at [240, 316] on div "Delete bend" at bounding box center [263, 310] width 81 height 17
type input "$9.87"
click at [287, 272] on tspan "115" at bounding box center [283, 274] width 17 height 13
click at [600, 154] on icon "0 60 28 CF 15 15" at bounding box center [382, 197] width 547 height 344
click at [675, 173] on div "Lengths at add Total lineal metres 0.000m" at bounding box center [710, 161] width 109 height 63
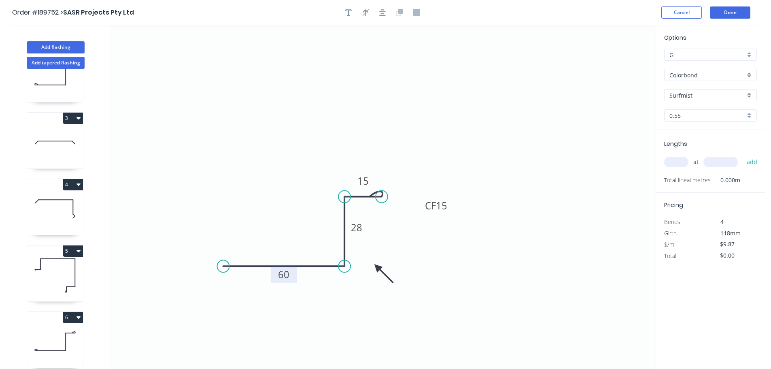
click at [677, 161] on input "text" at bounding box center [676, 162] width 24 height 11
type input "1"
type input "700"
click at [743, 155] on button "add" at bounding box center [752, 162] width 19 height 14
type input "$9.87"
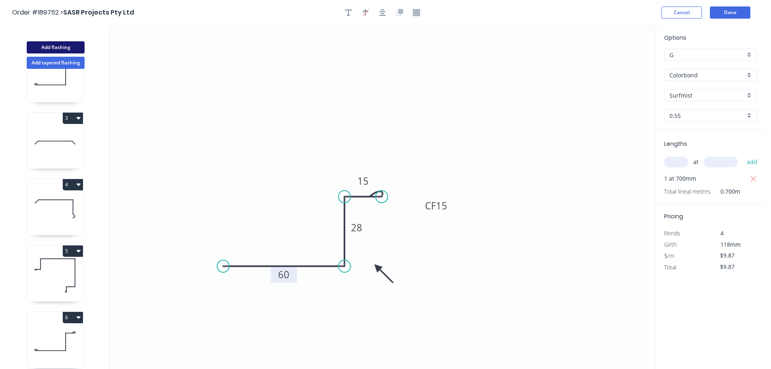
click at [55, 47] on button "Add flashing" at bounding box center [56, 47] width 58 height 12
type input "$0.00"
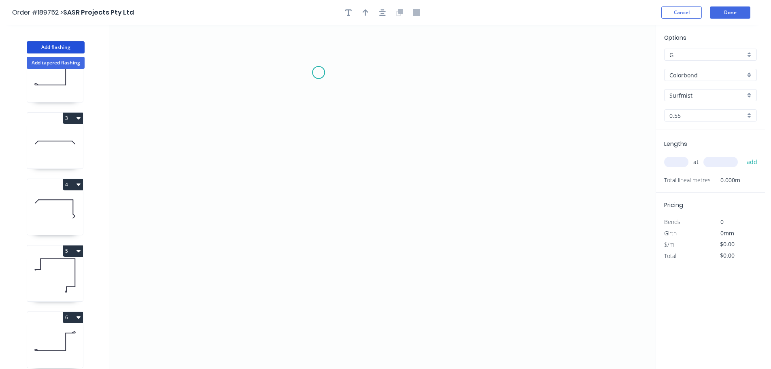
click at [322, 73] on icon "0" at bounding box center [382, 197] width 547 height 344
click at [294, 94] on icon "0" at bounding box center [382, 197] width 547 height 344
click at [295, 258] on icon "0 ?" at bounding box center [382, 197] width 547 height 344
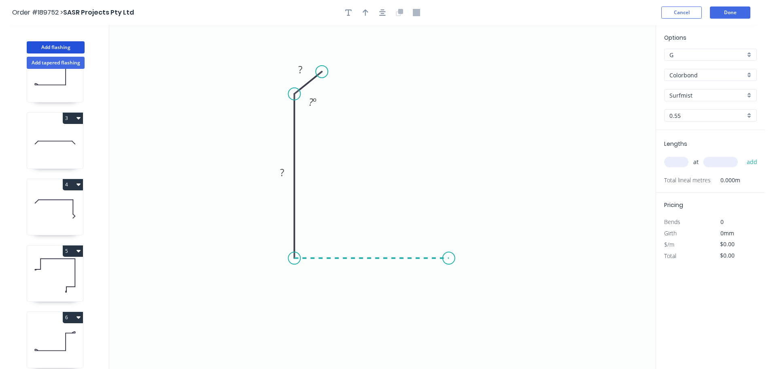
click at [449, 263] on icon "0 ? ? ? º" at bounding box center [382, 197] width 547 height 344
click at [450, 195] on icon "0 ? ? ? ? º" at bounding box center [382, 197] width 547 height 344
click at [493, 195] on icon "0 ? ? ? ? ? º" at bounding box center [382, 197] width 547 height 344
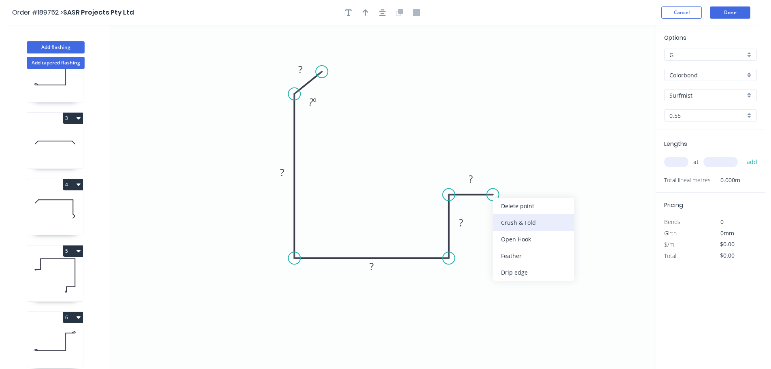
click at [514, 223] on div "Crush & Fold" at bounding box center [533, 222] width 81 height 17
drag, startPoint x: 498, startPoint y: 209, endPoint x: 525, endPoint y: 201, distance: 28.0
click at [536, 199] on rect at bounding box center [521, 197] width 32 height 17
click at [524, 200] on tspan "10" at bounding box center [526, 196] width 11 height 13
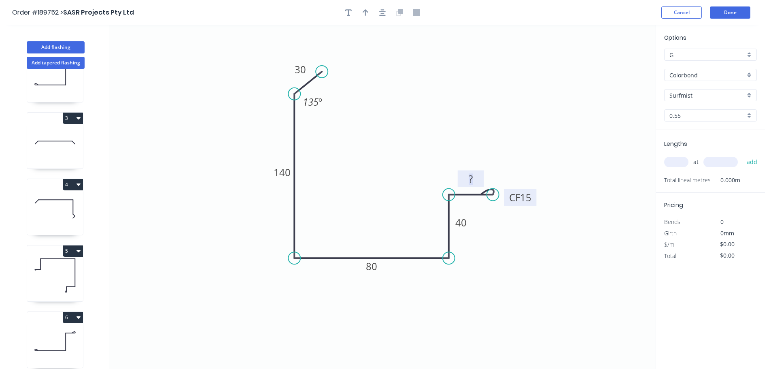
type input "$15.51"
click at [419, 149] on icon "0 30 140 80 40 CF 15 20 135 º" at bounding box center [382, 197] width 547 height 344
click at [366, 9] on icon "button" at bounding box center [366, 12] width 6 height 7
drag, startPoint x: 516, startPoint y: 105, endPoint x: 284, endPoint y: 127, distance: 233.0
click at [284, 127] on icon at bounding box center [279, 130] width 26 height 7
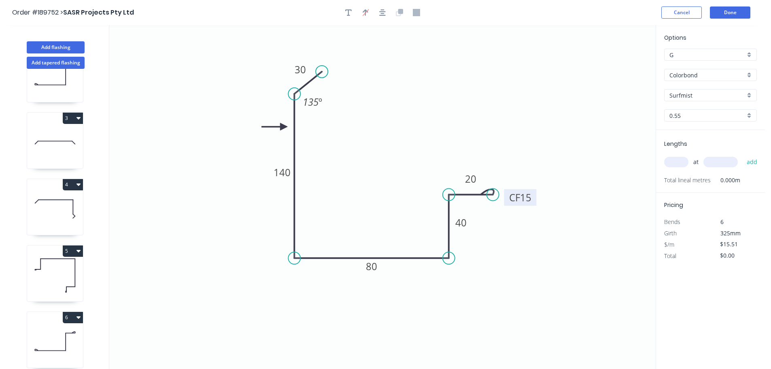
click at [675, 165] on input "text" at bounding box center [676, 162] width 24 height 11
type input "1"
type input "3000"
click at [743, 155] on button "add" at bounding box center [752, 162] width 19 height 14
type input "$46.53"
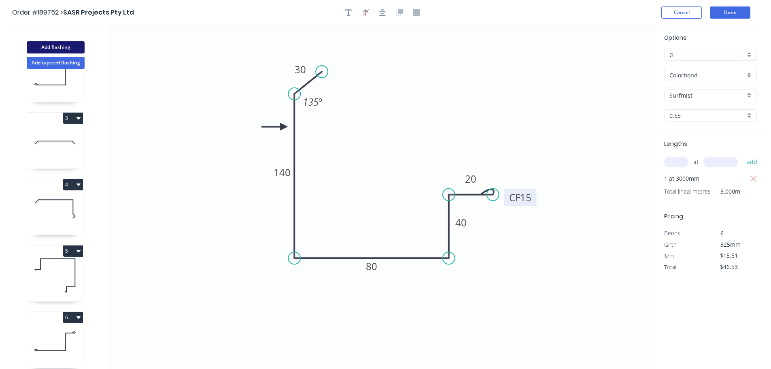
click at [68, 48] on button "Add flashing" at bounding box center [56, 47] width 58 height 12
type input "$0.00"
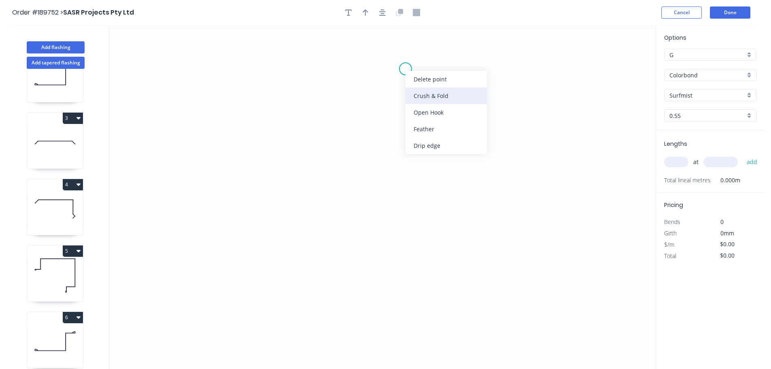
click at [417, 95] on div "Crush & Fold" at bounding box center [446, 95] width 81 height 17
click at [409, 74] on circle at bounding box center [406, 69] width 12 height 12
click at [406, 122] on icon "0" at bounding box center [382, 197] width 547 height 344
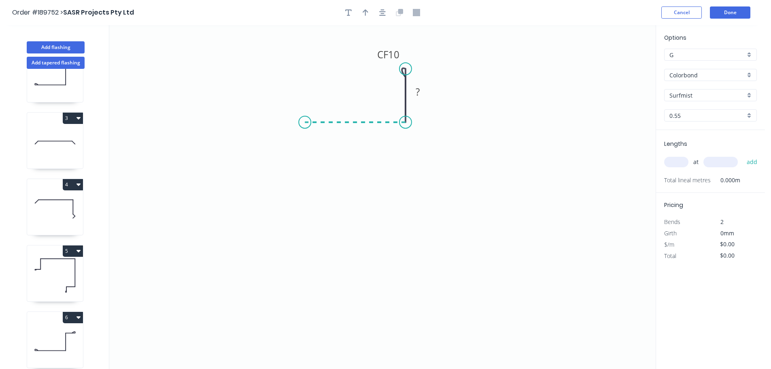
click at [305, 122] on icon "0 CF 10 ?" at bounding box center [382, 197] width 547 height 344
click at [298, 322] on icon "0 ? CF 10 ?" at bounding box center [382, 197] width 547 height 344
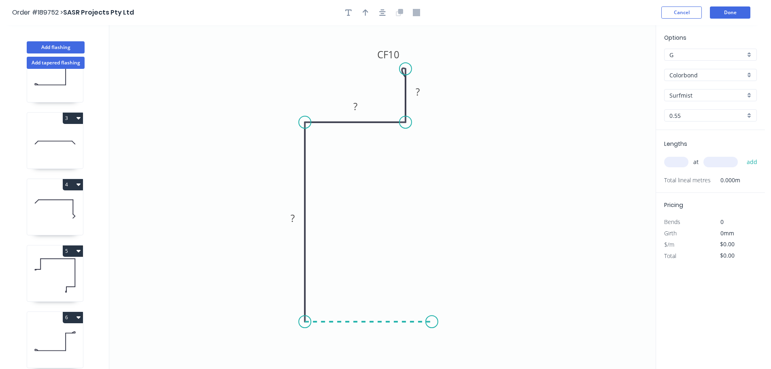
click at [432, 321] on icon "0 ? ? CF 10 ?" at bounding box center [382, 197] width 547 height 344
click at [436, 249] on icon "0 CF 10 ? ? ? ?" at bounding box center [382, 197] width 547 height 344
click at [478, 249] on icon "0 CF 10 ? ? ? ? ?" at bounding box center [382, 197] width 547 height 344
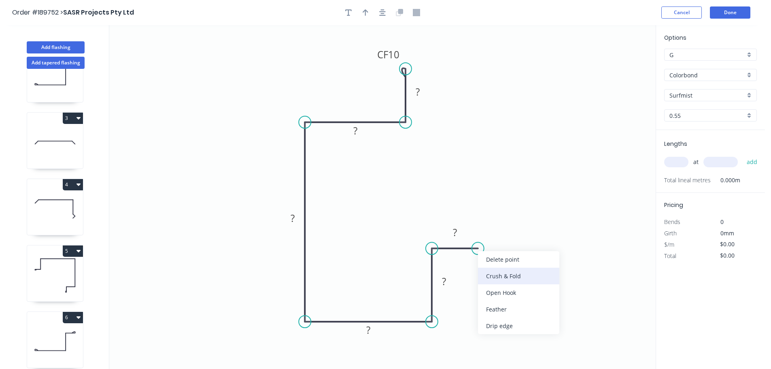
click at [495, 272] on div "Crush & Fold" at bounding box center [518, 276] width 81 height 17
drag, startPoint x: 476, startPoint y: 267, endPoint x: 486, endPoint y: 273, distance: 11.6
click at [509, 274] on icon "0 CF 10 ? ? ? ? ? CF 10 ?" at bounding box center [382, 197] width 547 height 344
drag, startPoint x: 483, startPoint y: 262, endPoint x: 528, endPoint y: 262, distance: 45.4
click at [540, 266] on rect at bounding box center [525, 266] width 32 height 17
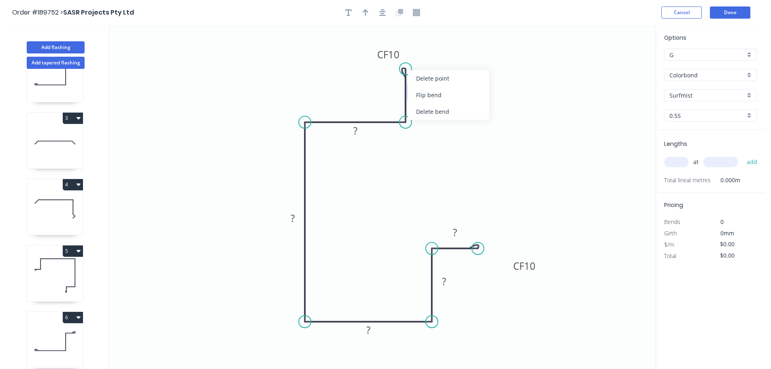
drag, startPoint x: 432, startPoint y: 96, endPoint x: 430, endPoint y: 85, distance: 11.9
click at [432, 95] on div "Flip bend" at bounding box center [448, 95] width 81 height 17
click at [428, 56] on tspan "10" at bounding box center [428, 54] width 11 height 13
type input "$17.89"
click at [367, 10] on icon "button" at bounding box center [366, 12] width 6 height 7
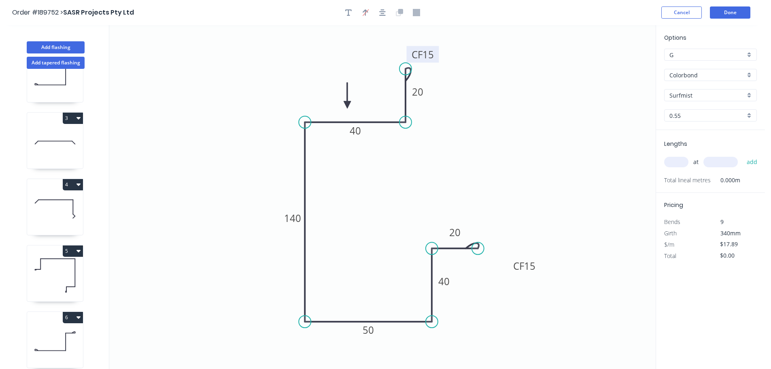
drag, startPoint x: 614, startPoint y: 65, endPoint x: 345, endPoint y: 107, distance: 271.7
click at [344, 104] on icon at bounding box center [347, 96] width 7 height 26
click at [671, 164] on input "text" at bounding box center [676, 162] width 24 height 11
type input "1"
type input "2700"
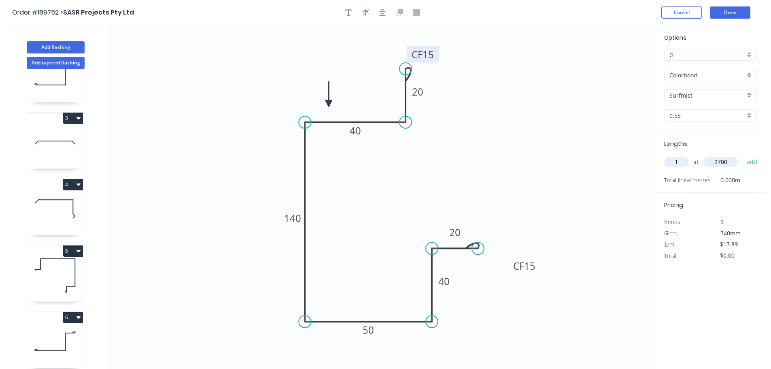
click at [743, 155] on button "add" at bounding box center [752, 162] width 19 height 14
type input "$48.30"
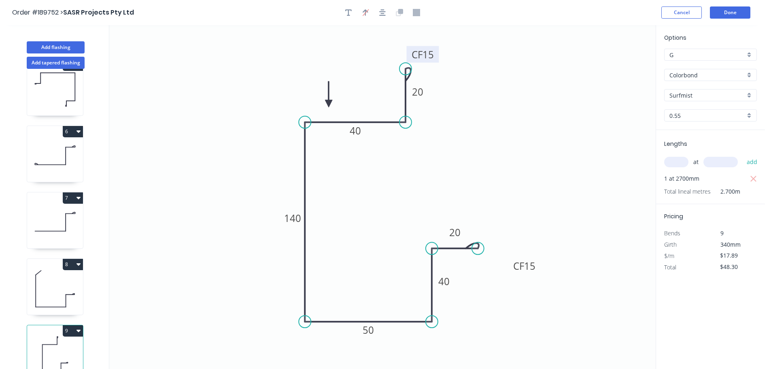
scroll to position [301, 0]
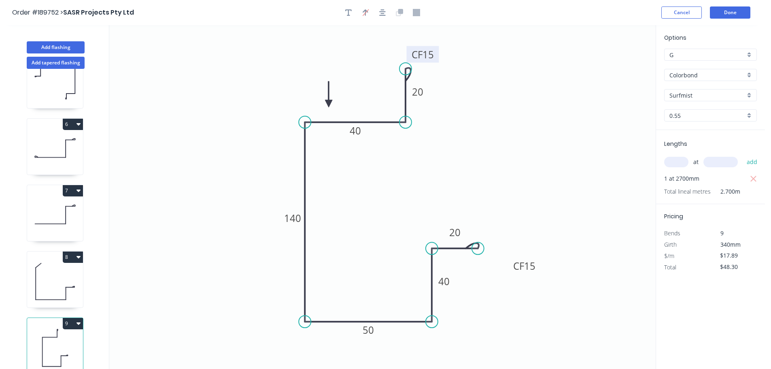
click at [74, 255] on button "8" at bounding box center [73, 256] width 20 height 11
click at [60, 271] on div "Duplicate" at bounding box center [44, 277] width 62 height 12
type input "$15.51"
type input "$0.00"
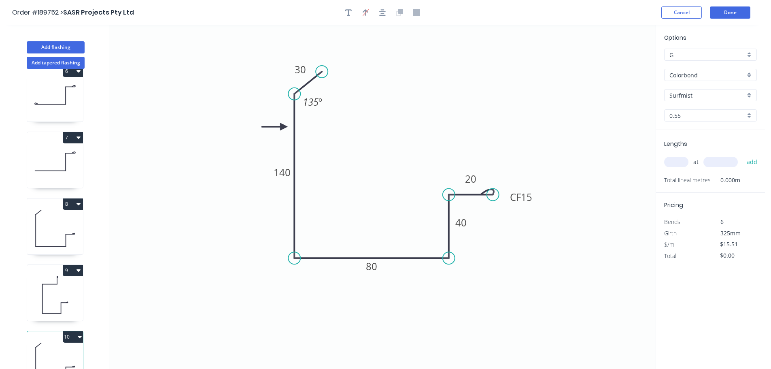
scroll to position [367, 0]
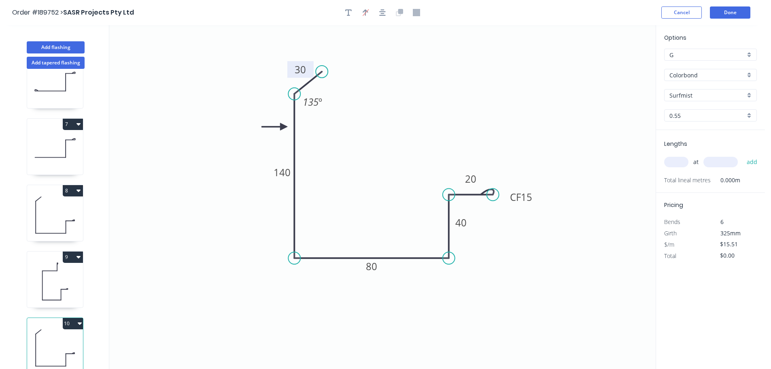
click at [300, 70] on tspan "30" at bounding box center [300, 69] width 11 height 13
click at [683, 166] on input "text" at bounding box center [676, 162] width 24 height 11
type input "1"
type input "3100"
click at [743, 155] on button "add" at bounding box center [752, 162] width 19 height 14
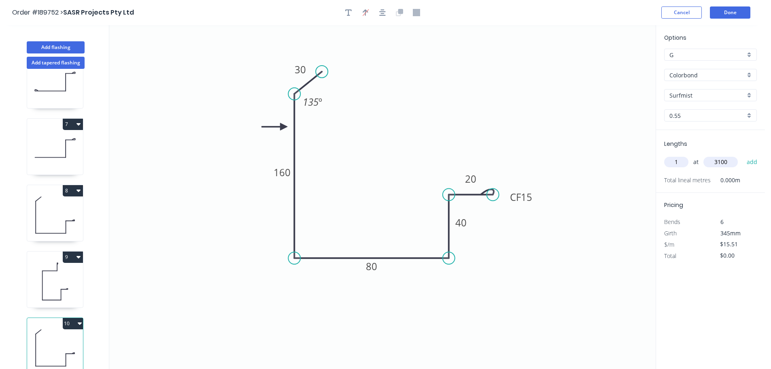
type input "$48.08"
click at [75, 251] on button "9" at bounding box center [73, 256] width 20 height 11
click at [57, 271] on div "Duplicate" at bounding box center [44, 277] width 62 height 12
type input "$17.89"
type input "$0.00"
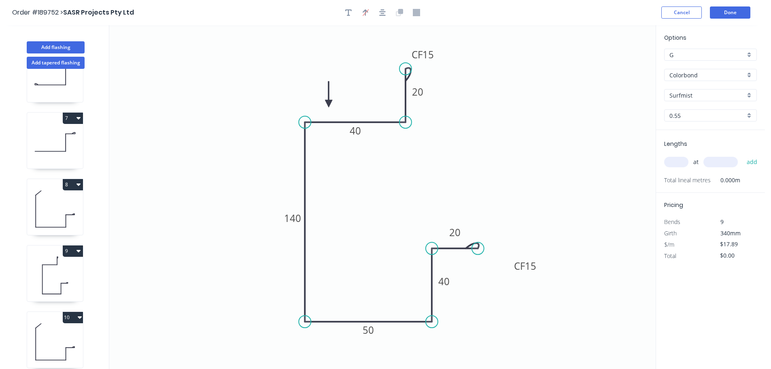
scroll to position [434, 0]
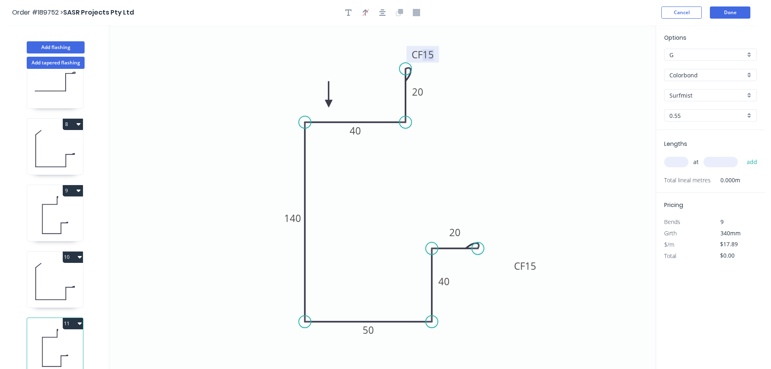
click at [428, 56] on tspan "15" at bounding box center [428, 54] width 11 height 13
click at [634, 167] on icon "0 CF 15 20 40 80 80 40 CF 15 20" at bounding box center [382, 197] width 547 height 344
click at [683, 158] on input "text" at bounding box center [676, 162] width 24 height 11
click at [55, 49] on button "Add flashing" at bounding box center [56, 47] width 58 height 12
type input "$0.00"
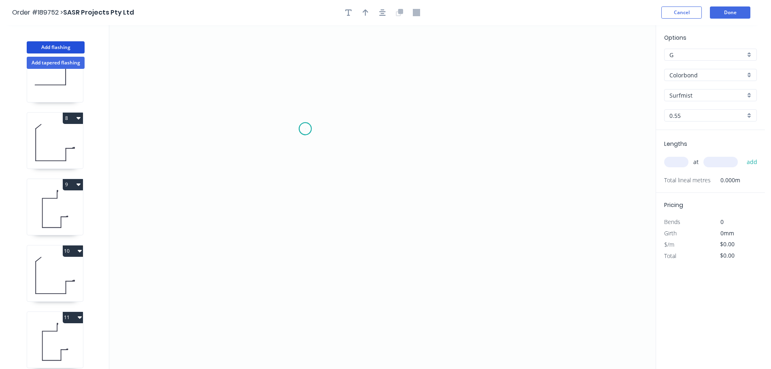
click at [305, 129] on icon "0" at bounding box center [382, 197] width 547 height 344
click at [320, 162] on div "Crush & Fold" at bounding box center [345, 156] width 81 height 17
click at [302, 129] on circle at bounding box center [305, 129] width 12 height 12
click at [558, 130] on icon "0" at bounding box center [382, 197] width 547 height 344
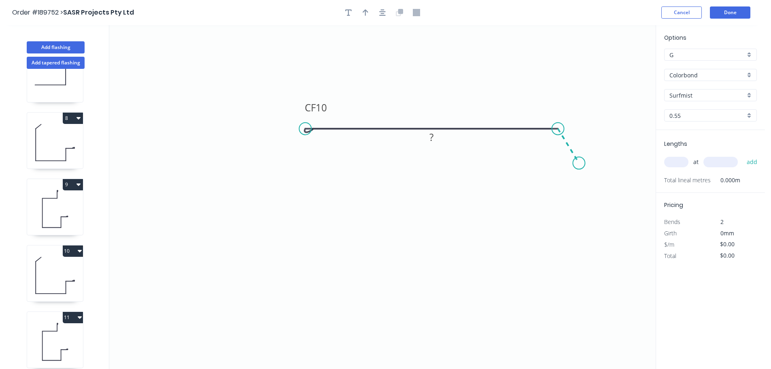
click at [579, 163] on icon "0 CF 10 ?" at bounding box center [382, 197] width 547 height 344
click at [603, 164] on icon "0 CF 10 ? ? ? º" at bounding box center [382, 197] width 547 height 344
click at [603, 164] on circle at bounding box center [603, 163] width 12 height 12
click at [606, 172] on div "Hide angle" at bounding box center [630, 172] width 81 height 17
click at [324, 107] on tspan "10" at bounding box center [321, 107] width 11 height 13
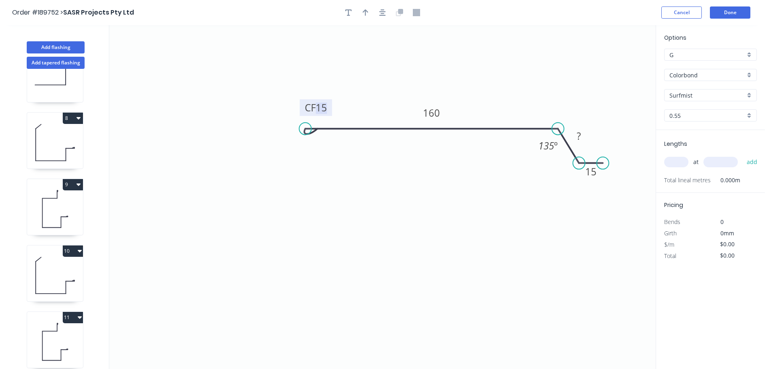
click at [682, 164] on input "text" at bounding box center [676, 162] width 24 height 11
type input "1"
type input "1400"
click at [743, 155] on button "add" at bounding box center [752, 162] width 19 height 14
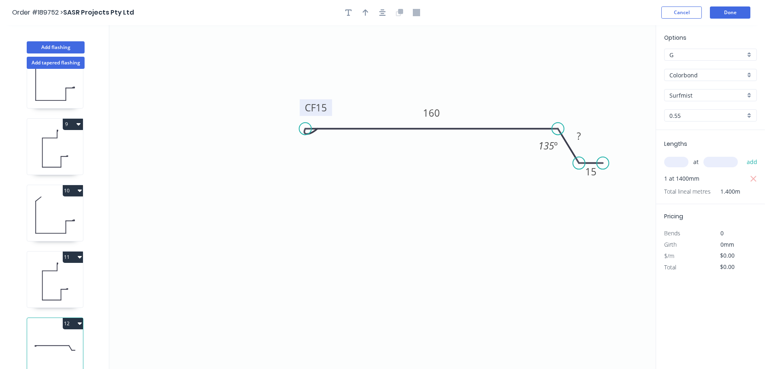
click at [71, 319] on button "12" at bounding box center [73, 323] width 20 height 11
click at [52, 338] on div "Duplicate" at bounding box center [44, 344] width 62 height 12
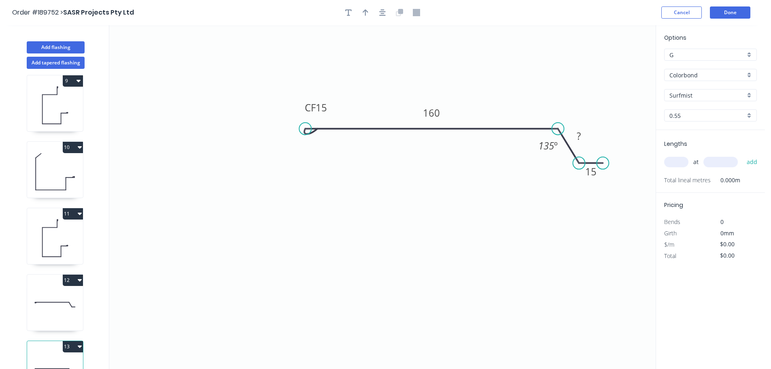
scroll to position [566, 0]
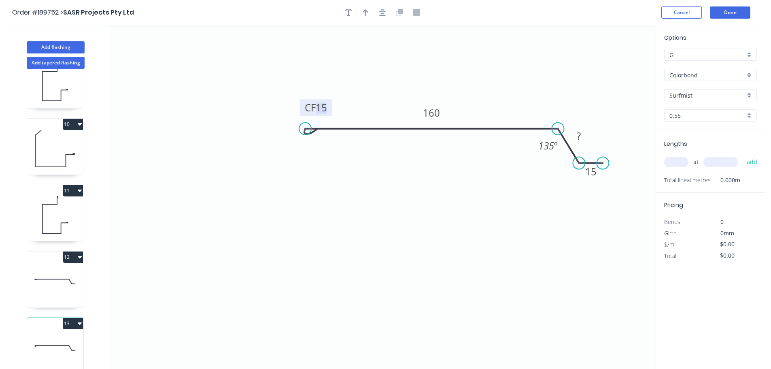
click at [319, 105] on tspan "15" at bounding box center [321, 107] width 11 height 13
click at [677, 164] on input "text" at bounding box center [676, 162] width 24 height 11
type input "1"
type input "1400"
click at [743, 155] on button "add" at bounding box center [752, 162] width 19 height 14
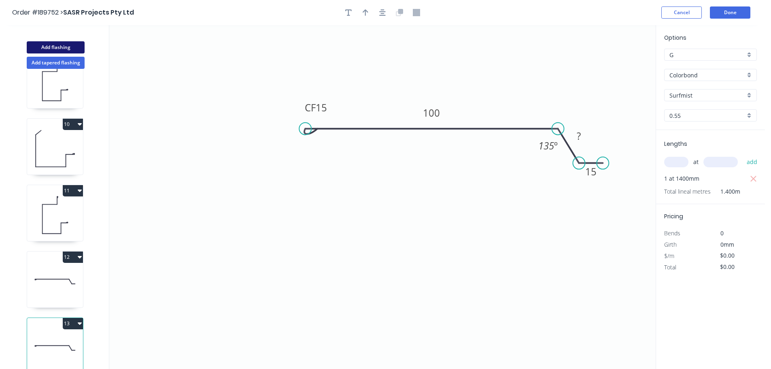
click at [54, 46] on button "Add flashing" at bounding box center [56, 47] width 58 height 12
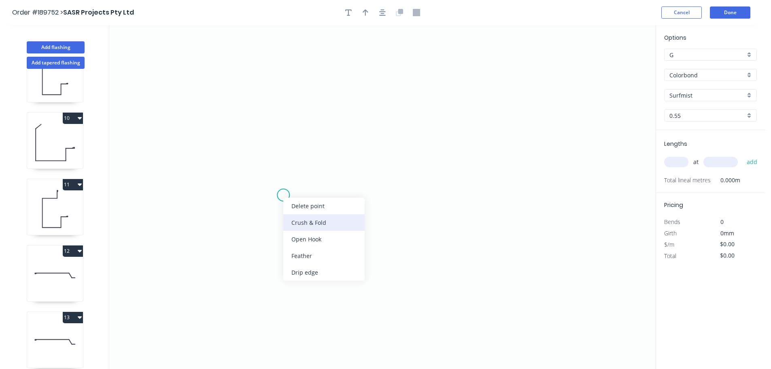
click at [309, 217] on div "Crush & Fold" at bounding box center [323, 222] width 81 height 17
click at [282, 192] on circle at bounding box center [283, 195] width 12 height 12
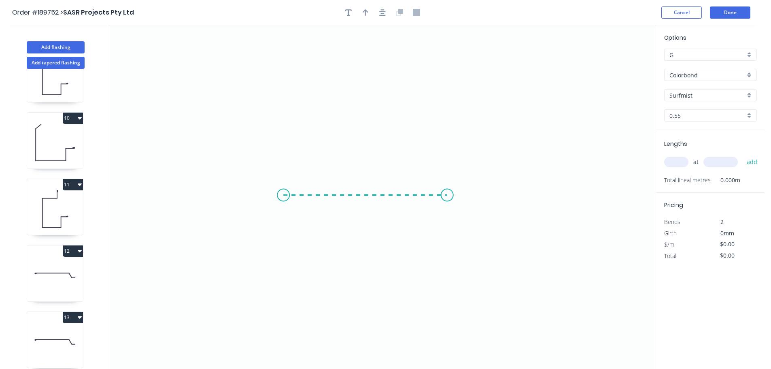
click at [445, 194] on icon "0" at bounding box center [382, 197] width 547 height 344
click at [460, 221] on div "Crush & Fold" at bounding box center [485, 221] width 81 height 17
click at [460, 219] on icon "0 CF 10 CF 10 ?" at bounding box center [382, 197] width 547 height 344
click at [462, 215] on div "Flip bend" at bounding box center [483, 218] width 81 height 17
click at [445, 179] on tspan "10" at bounding box center [439, 173] width 11 height 13
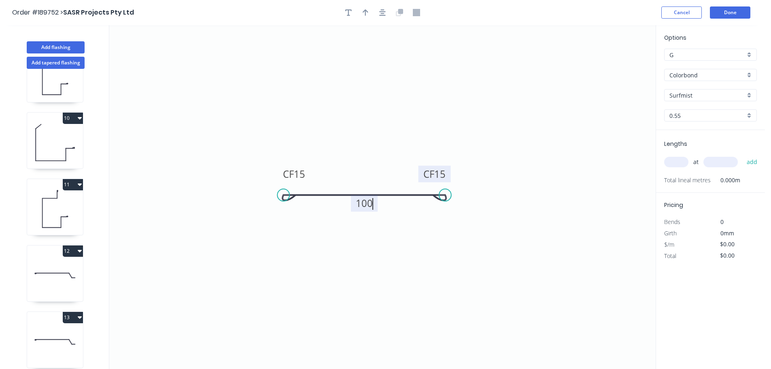
type input "$9.87"
click at [409, 115] on icon "0 CF 15 CF 15 100" at bounding box center [382, 197] width 547 height 344
click at [360, 15] on button "button" at bounding box center [366, 12] width 12 height 12
drag, startPoint x: 614, startPoint y: 62, endPoint x: 383, endPoint y: 149, distance: 246.7
click at [383, 149] on icon at bounding box center [383, 140] width 7 height 26
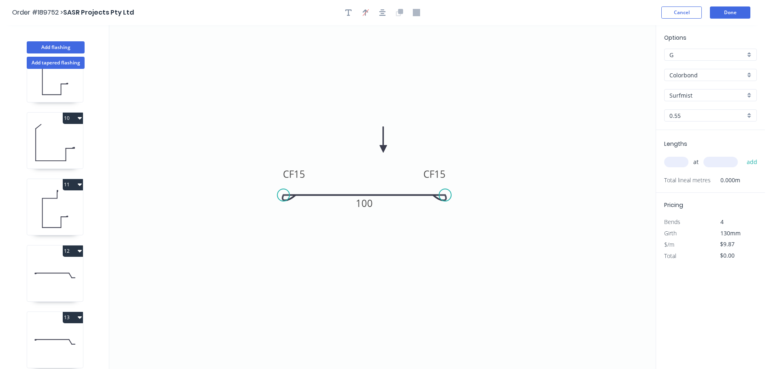
click at [680, 163] on input "text" at bounding box center [676, 162] width 24 height 11
type input "1"
type input "1000"
click at [743, 155] on button "add" at bounding box center [752, 162] width 19 height 14
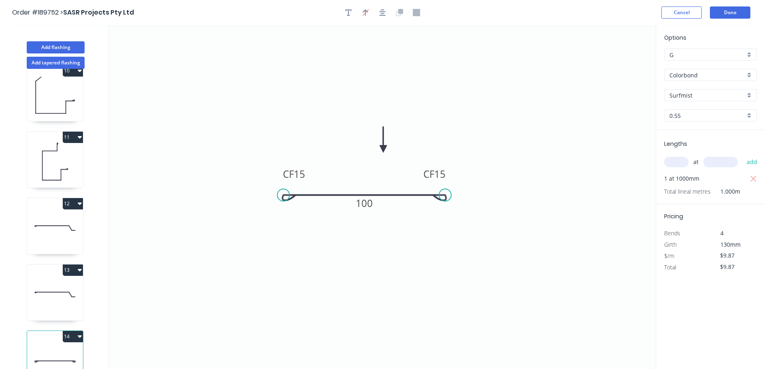
scroll to position [633, 0]
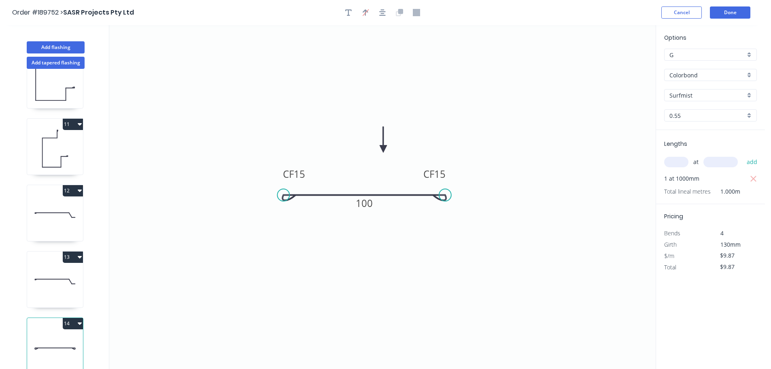
click at [76, 321] on button "14" at bounding box center [73, 323] width 20 height 11
click at [55, 338] on div "Duplicate" at bounding box center [44, 344] width 62 height 12
type input "$0.00"
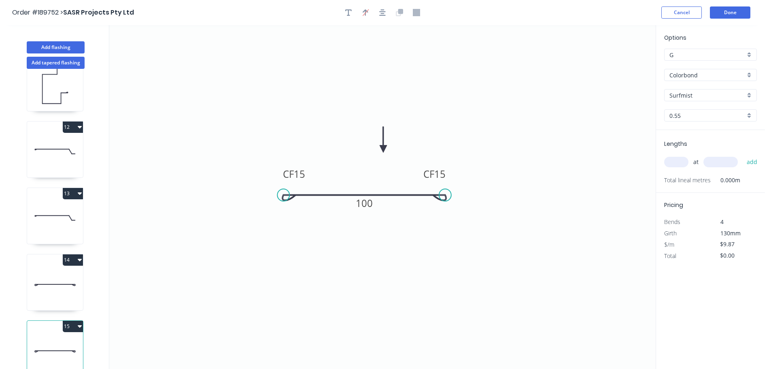
scroll to position [699, 0]
click at [373, 207] on rect at bounding box center [364, 203] width 27 height 17
click at [368, 197] on tspan "100" at bounding box center [364, 202] width 17 height 13
type input "$7.84"
click at [519, 126] on icon "0 CF 15 CF 15 60" at bounding box center [382, 197] width 547 height 344
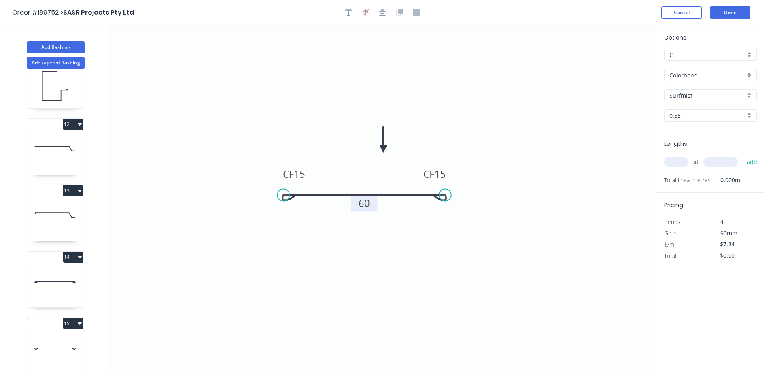
click at [677, 160] on input "text" at bounding box center [676, 162] width 24 height 11
type input "1"
type input "1000"
click at [743, 155] on button "add" at bounding box center [752, 162] width 19 height 14
type input "$7.84"
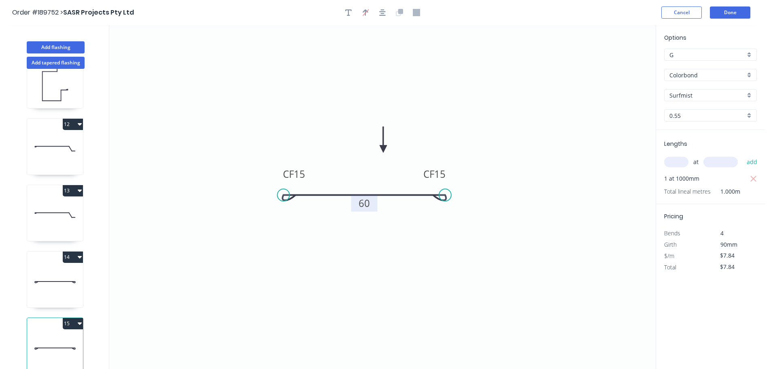
click at [641, 149] on icon "0 CF 15 CF 15 60" at bounding box center [382, 197] width 547 height 344
click at [521, 178] on icon "0 CF 15 CF 15 60" at bounding box center [382, 197] width 547 height 344
click at [716, 17] on button "Done" at bounding box center [730, 12] width 40 height 12
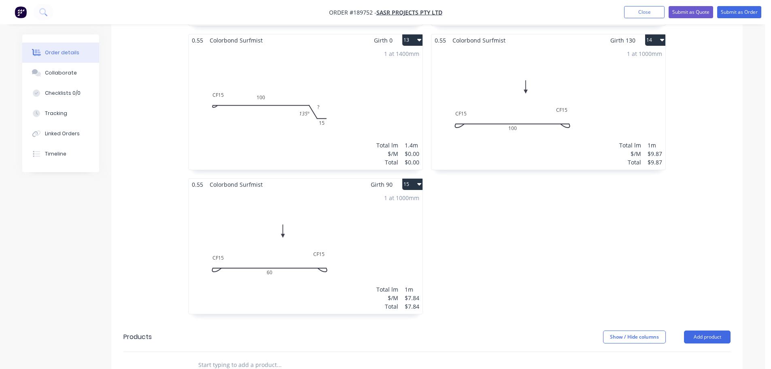
scroll to position [1296, 0]
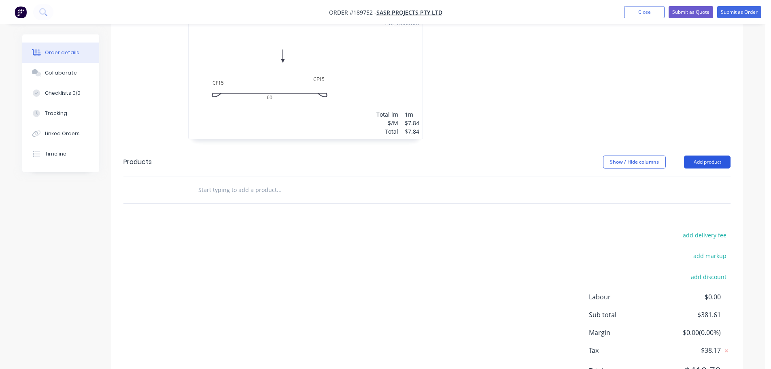
click at [723, 155] on button "Add product" at bounding box center [707, 161] width 47 height 13
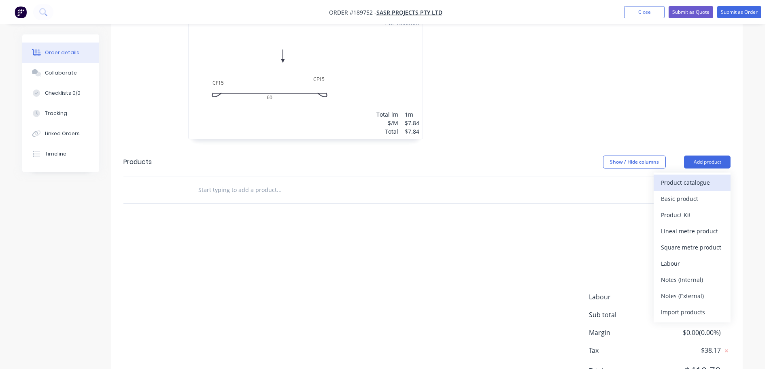
click at [695, 177] on div "Product catalogue" at bounding box center [692, 183] width 62 height 12
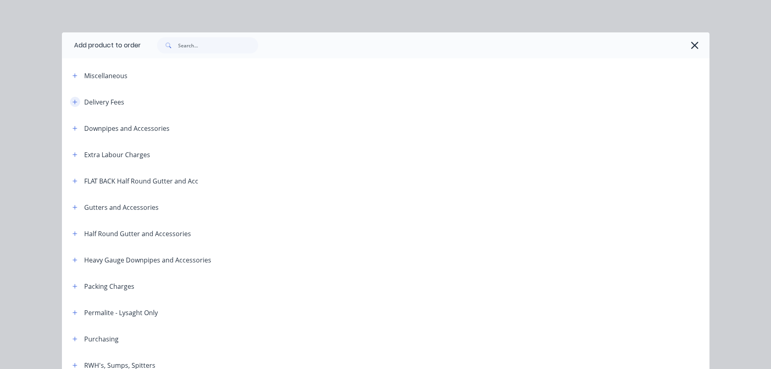
click at [70, 104] on button "button" at bounding box center [75, 102] width 10 height 10
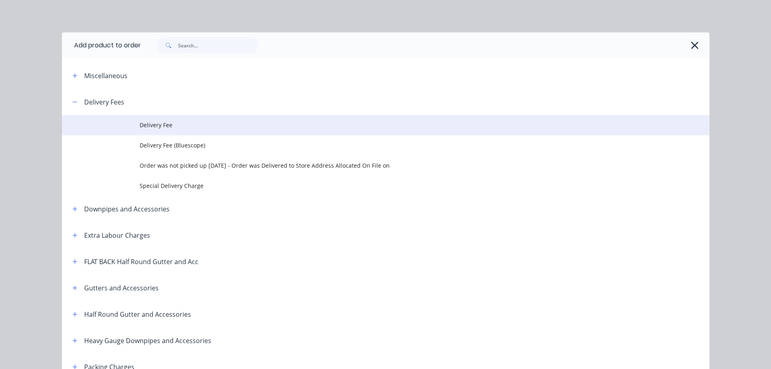
click at [189, 127] on span "Delivery Fee" at bounding box center [368, 125] width 456 height 9
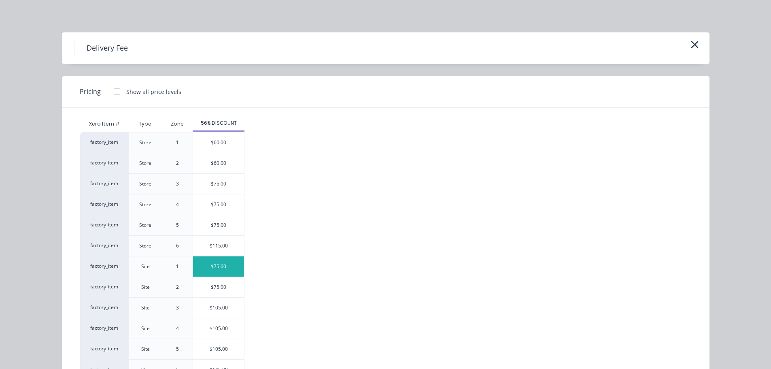
click at [213, 266] on div "$75.00" at bounding box center [218, 266] width 51 height 20
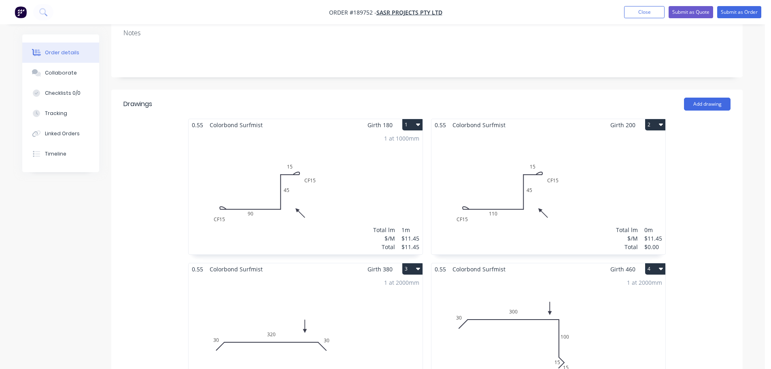
scroll to position [162, 0]
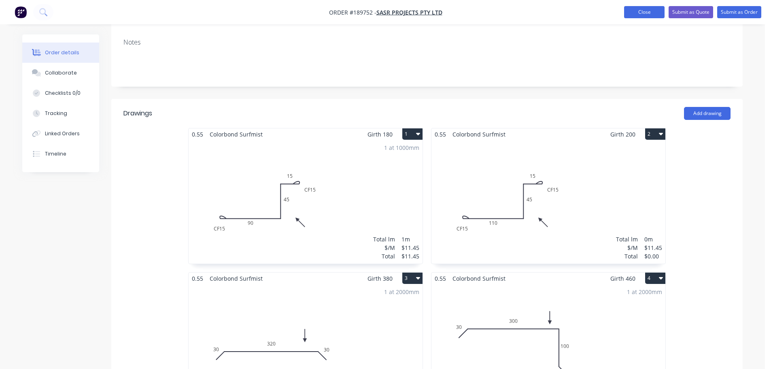
click at [634, 12] on button "Close" at bounding box center [644, 12] width 40 height 12
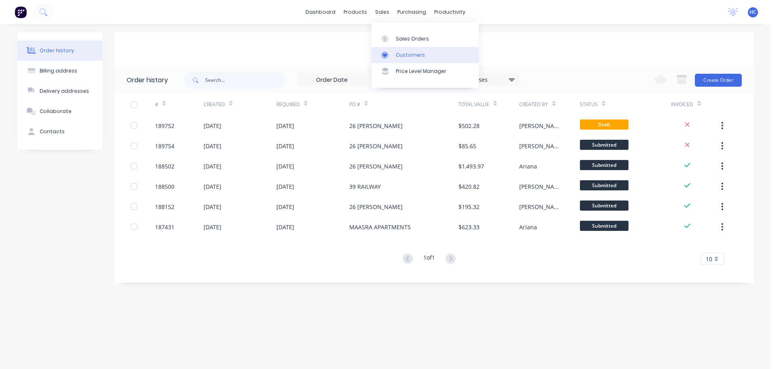
click at [407, 58] on div "Customers" at bounding box center [410, 54] width 29 height 7
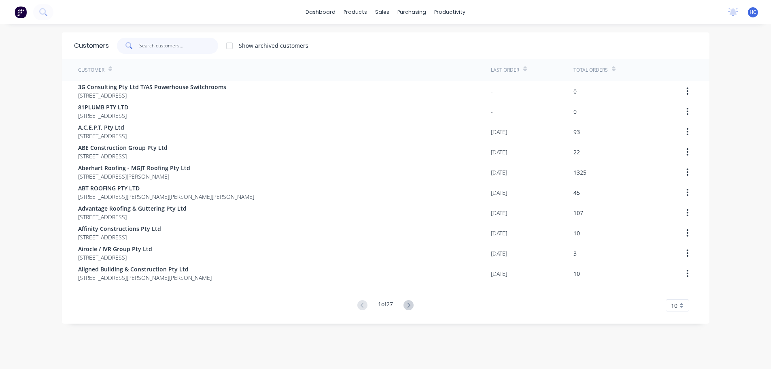
click at [185, 44] on input "text" at bounding box center [178, 46] width 79 height 16
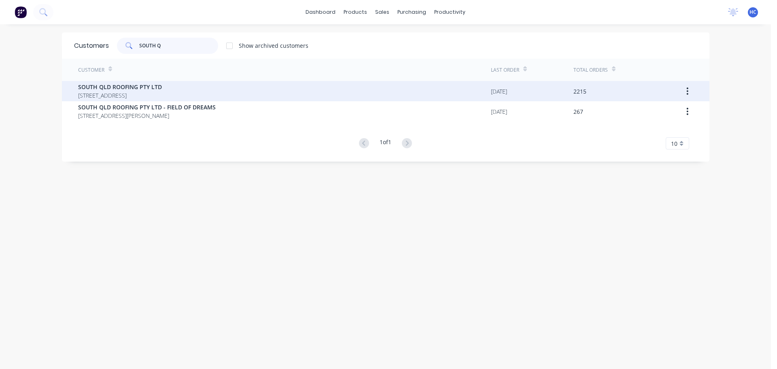
type input "SOUTH Q"
click at [160, 87] on span "SOUTH QLD ROOFING PTY LTD" at bounding box center [120, 87] width 84 height 9
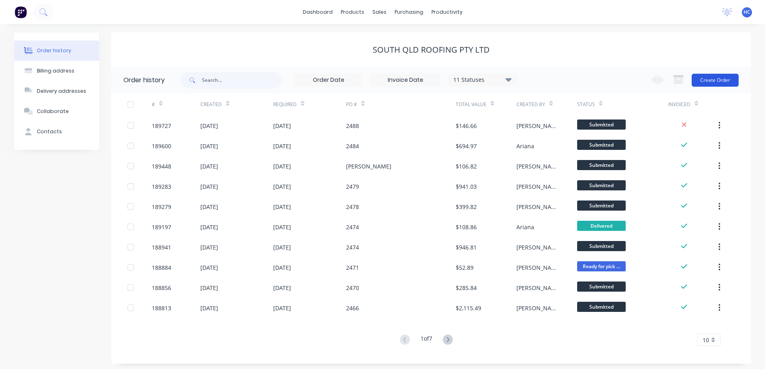
click at [711, 82] on button "Create Order" at bounding box center [715, 80] width 47 height 13
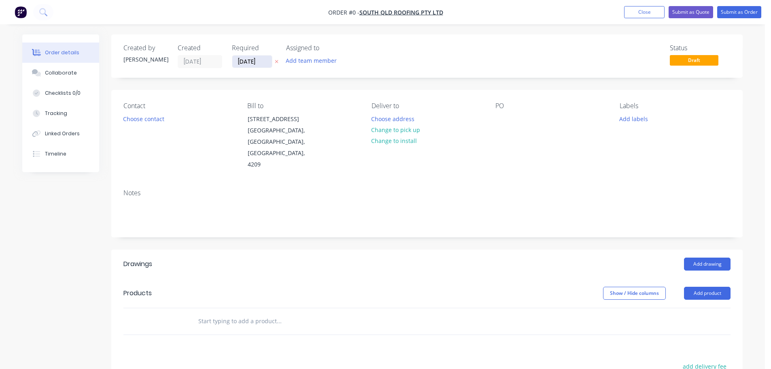
click at [253, 65] on input "[DATE]" at bounding box center [252, 61] width 40 height 12
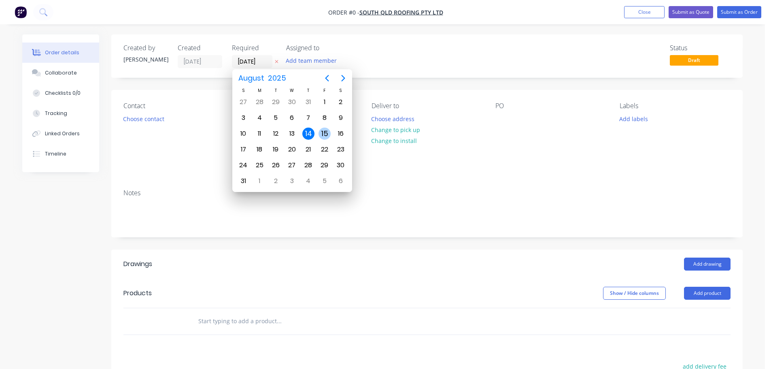
click at [329, 130] on div "15" at bounding box center [325, 134] width 12 height 12
type input "[DATE]"
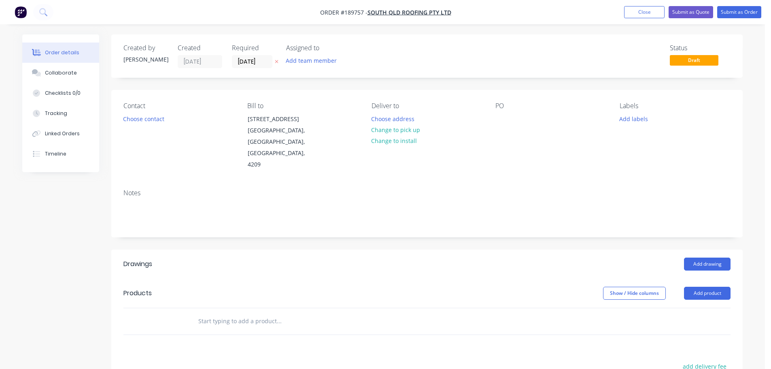
click at [113, 115] on div "Contact Choose contact [PERSON_NAME] to [STREET_ADDRESS][PERSON_NAME] Deliver t…" at bounding box center [427, 136] width 632 height 93
click at [144, 127] on div "Contact Choose contact" at bounding box center [178, 136] width 111 height 68
click at [149, 113] on button "Choose contact" at bounding box center [144, 118] width 50 height 11
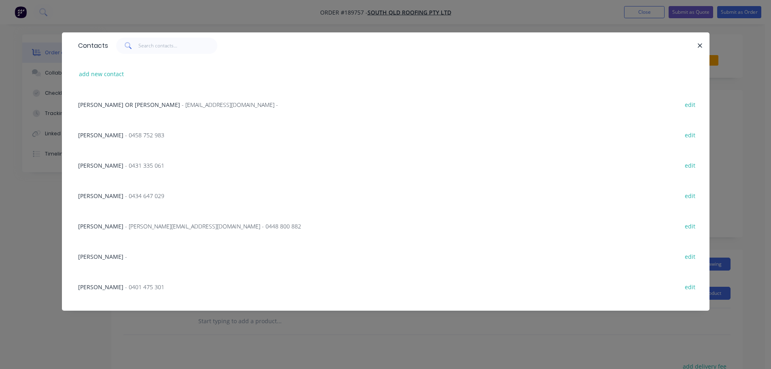
click at [126, 194] on span "- 0434 647 029" at bounding box center [144, 196] width 39 height 8
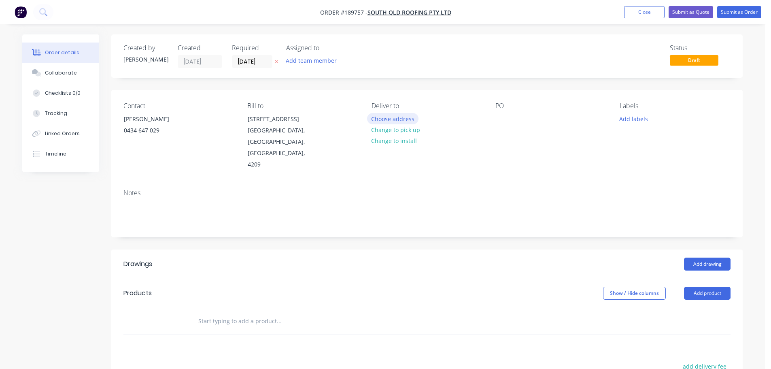
click at [382, 117] on button "Choose address" at bounding box center [393, 118] width 52 height 11
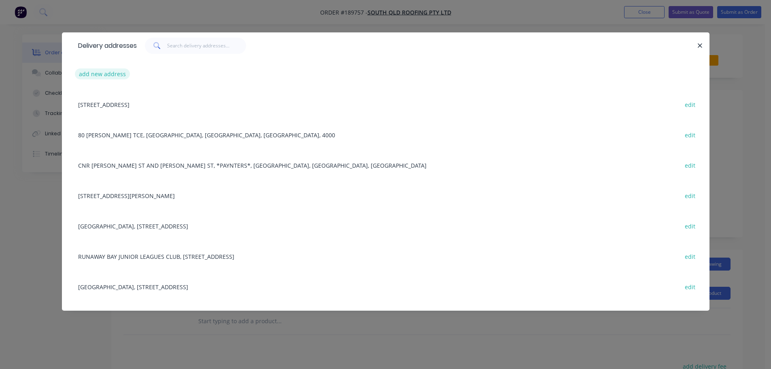
click at [108, 79] on button "add new address" at bounding box center [102, 73] width 55 height 11
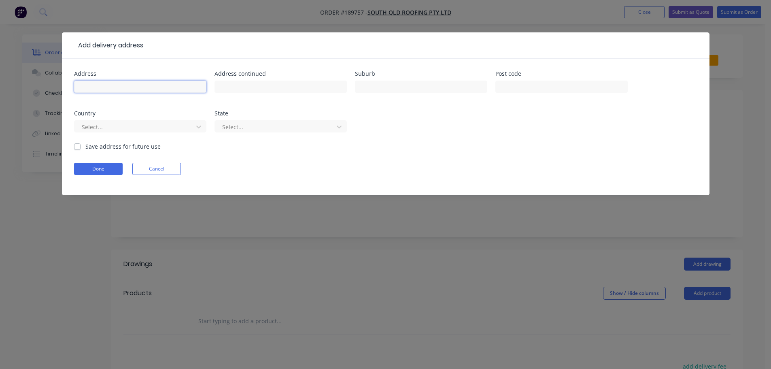
click at [108, 89] on input "text" at bounding box center [140, 87] width 132 height 12
type input "36 PRODLOCK DR"
type input "WILLOWVALE"
click at [134, 127] on div at bounding box center [135, 127] width 108 height 10
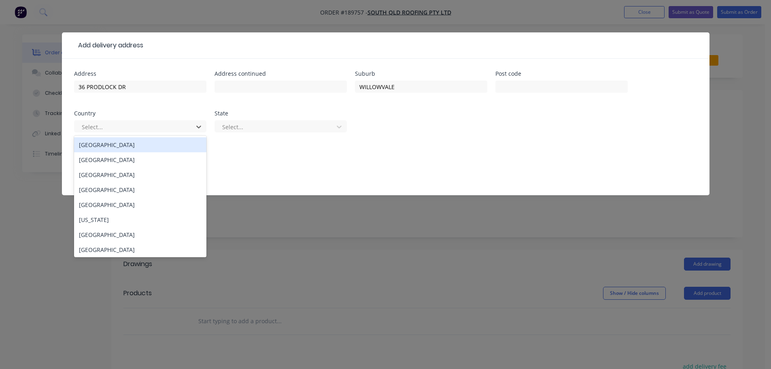
click at [130, 147] on div "[GEOGRAPHIC_DATA]" at bounding box center [140, 144] width 132 height 15
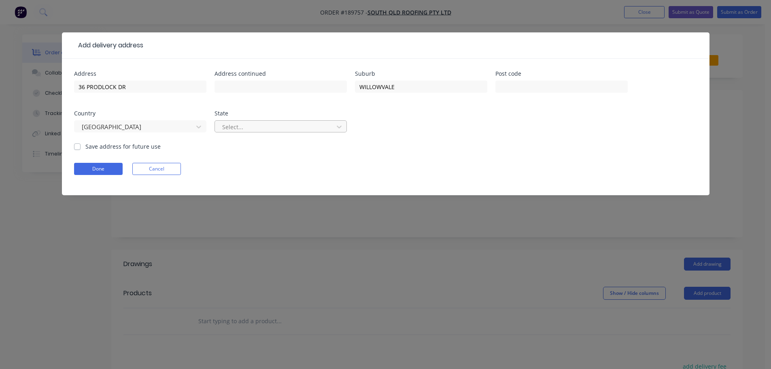
click at [253, 131] on div at bounding box center [275, 127] width 108 height 10
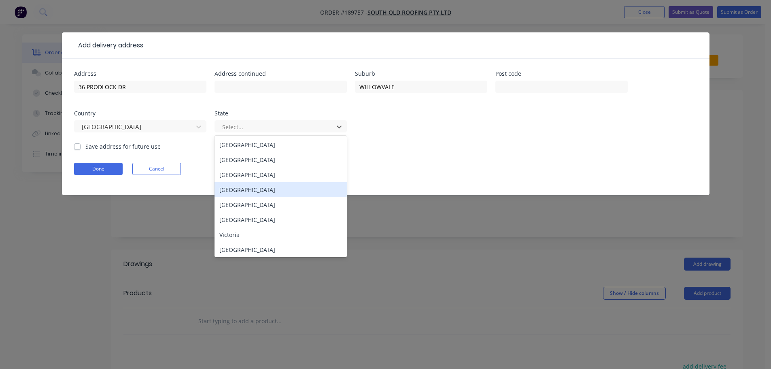
click at [238, 193] on div "[GEOGRAPHIC_DATA]" at bounding box center [281, 189] width 132 height 15
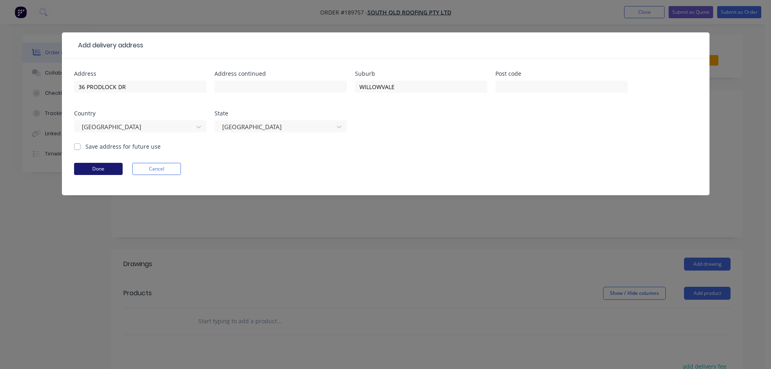
click at [102, 169] on button "Done" at bounding box center [98, 169] width 49 height 12
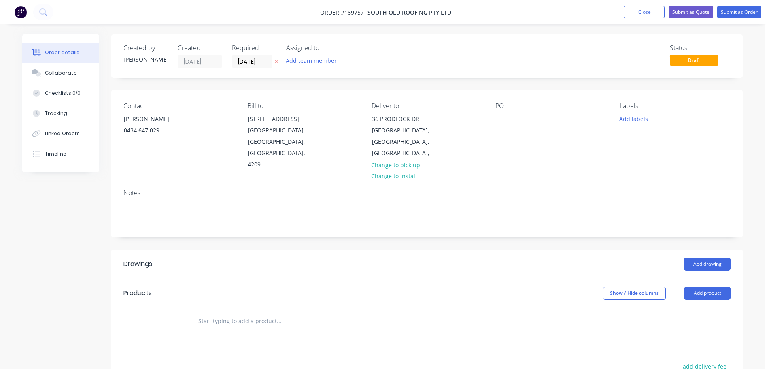
click at [500, 111] on div "PO" at bounding box center [551, 136] width 111 height 68
click at [501, 119] on div at bounding box center [502, 119] width 13 height 12
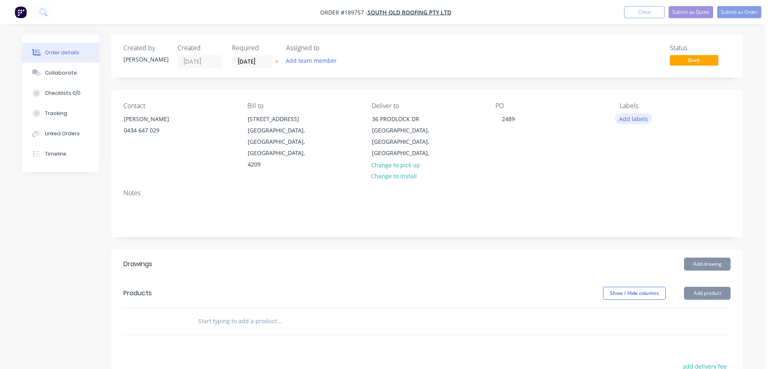
click at [625, 120] on button "Add labels" at bounding box center [633, 118] width 37 height 11
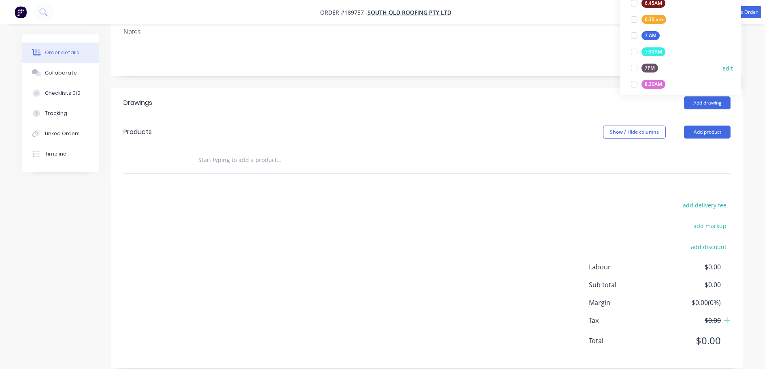
scroll to position [162, 0]
click at [667, 21] on div "6:30 am edit" at bounding box center [680, 14] width 105 height 16
drag, startPoint x: 666, startPoint y: 19, endPoint x: 636, endPoint y: 48, distance: 41.2
click at [666, 19] on div "6:30 am edit" at bounding box center [680, 14] width 105 height 16
click at [636, 13] on div at bounding box center [634, 14] width 16 height 16
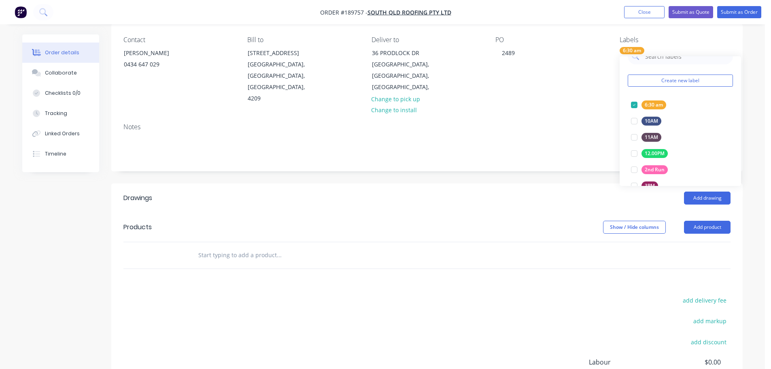
scroll to position [0, 0]
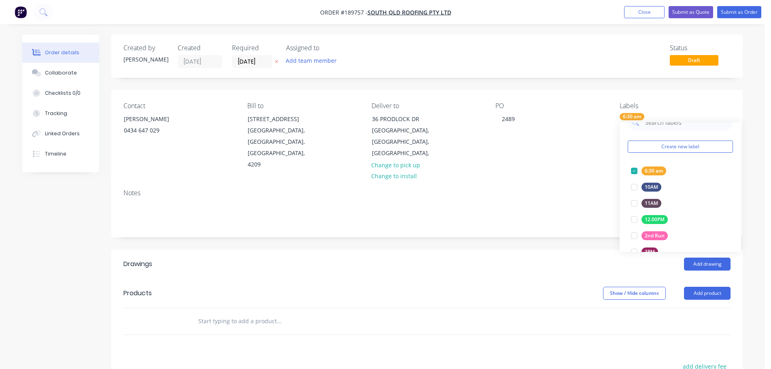
click at [524, 258] on div "Add drawing" at bounding box center [492, 264] width 478 height 13
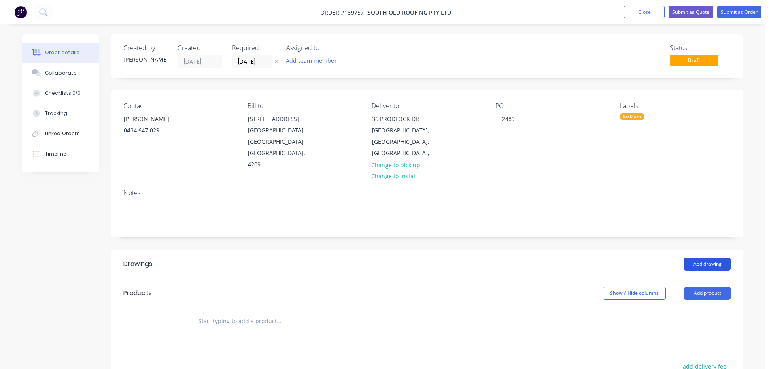
click at [705, 258] on button "Add drawing" at bounding box center [707, 264] width 47 height 13
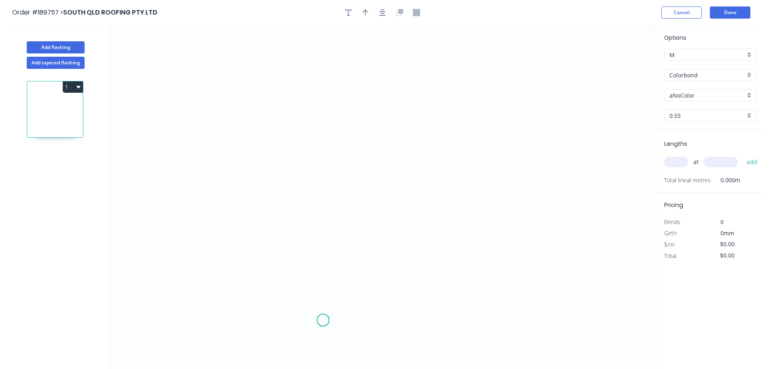
click at [347, 308] on icon "0" at bounding box center [382, 197] width 547 height 344
click at [277, 307] on icon "0" at bounding box center [382, 197] width 547 height 344
click at [281, 100] on icon "0 ?" at bounding box center [382, 197] width 547 height 344
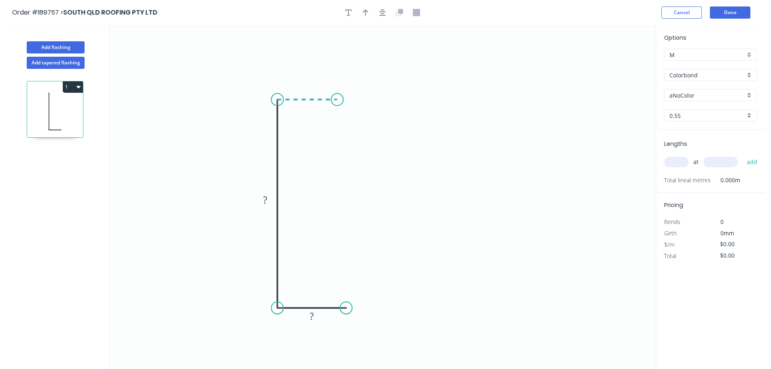
click at [337, 97] on icon "0 ? ?" at bounding box center [382, 197] width 547 height 344
click at [343, 193] on icon "0 ? ? ?" at bounding box center [382, 197] width 547 height 344
click at [373, 194] on icon "0 ? ? ? ?" at bounding box center [382, 197] width 547 height 344
click at [358, 198] on rect at bounding box center [355, 201] width 16 height 11
type input "$15.53"
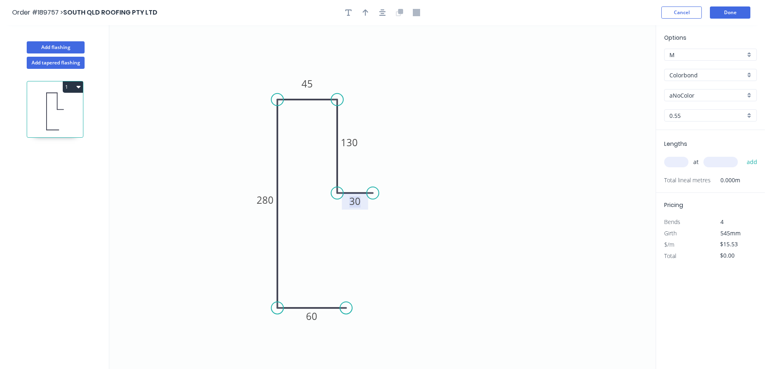
click at [687, 74] on input "Colorbond" at bounding box center [708, 75] width 76 height 9
click at [692, 143] on div "Zincalume" at bounding box center [711, 145] width 92 height 14
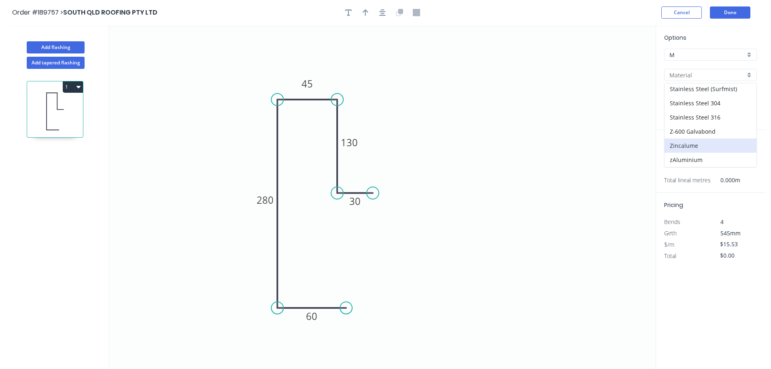
type input "Zincalume"
type input "$14.27"
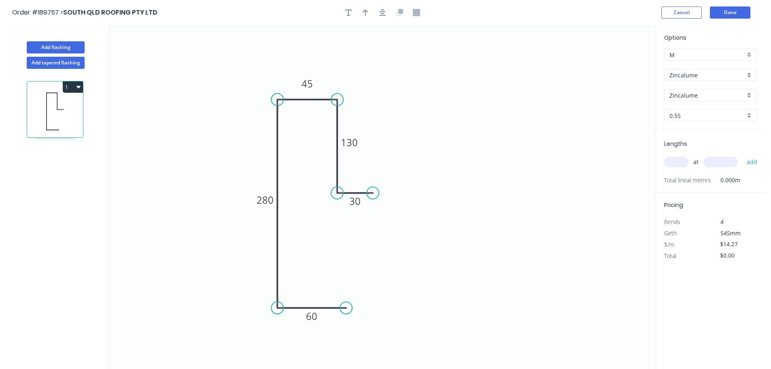
click at [687, 119] on input "0.55" at bounding box center [708, 115] width 76 height 9
click at [681, 170] on div "1.2" at bounding box center [711, 173] width 92 height 14
type input "1.2"
type input "$30.97"
click at [676, 160] on input "text" at bounding box center [676, 162] width 24 height 11
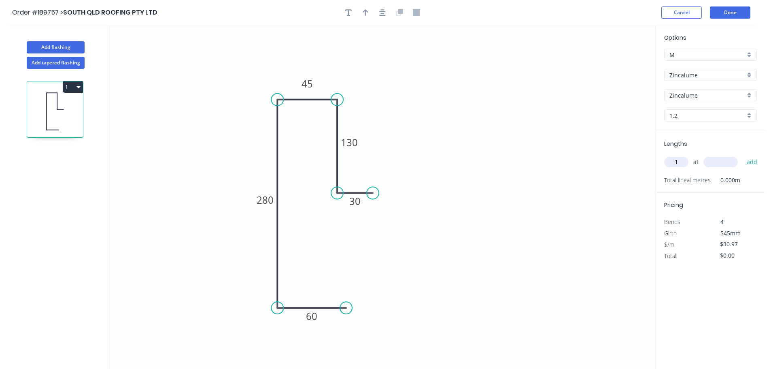
type input "1"
type input "220"
click at [743, 155] on button "add" at bounding box center [752, 162] width 19 height 14
type input "$30.97"
type input "1"
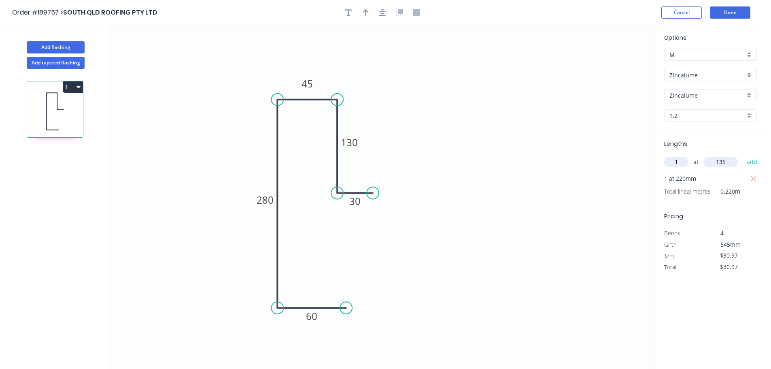
type input "135"
click at [743, 155] on button "add" at bounding box center [752, 162] width 19 height 14
type input "$61.94"
click at [363, 14] on icon "button" at bounding box center [366, 12] width 6 height 7
drag, startPoint x: 615, startPoint y: 64, endPoint x: 250, endPoint y: 134, distance: 371.9
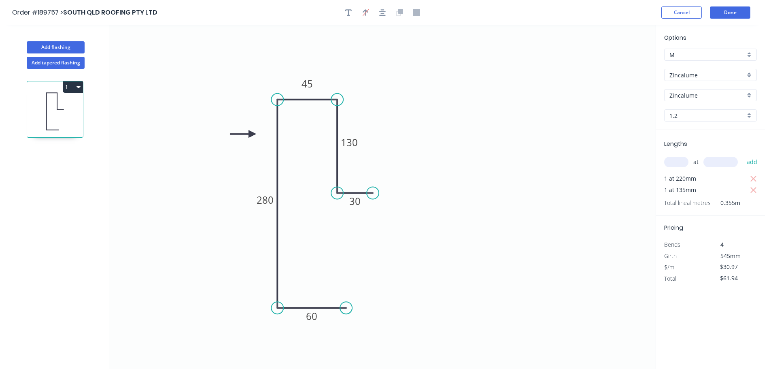
click at [250, 134] on icon at bounding box center [243, 133] width 26 height 7
drag, startPoint x: 58, startPoint y: 47, endPoint x: 100, endPoint y: 58, distance: 43.4
click at [58, 47] on button "Add flashing" at bounding box center [56, 47] width 58 height 12
type input "$0.00"
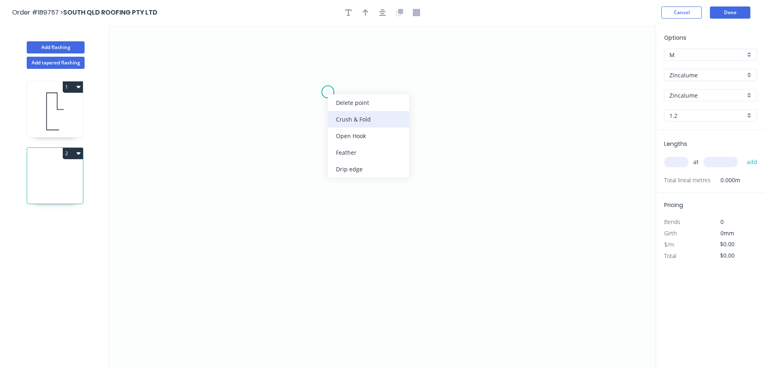
click at [345, 117] on div "Crush & Fold" at bounding box center [368, 119] width 81 height 17
click at [333, 93] on circle at bounding box center [328, 92] width 12 height 12
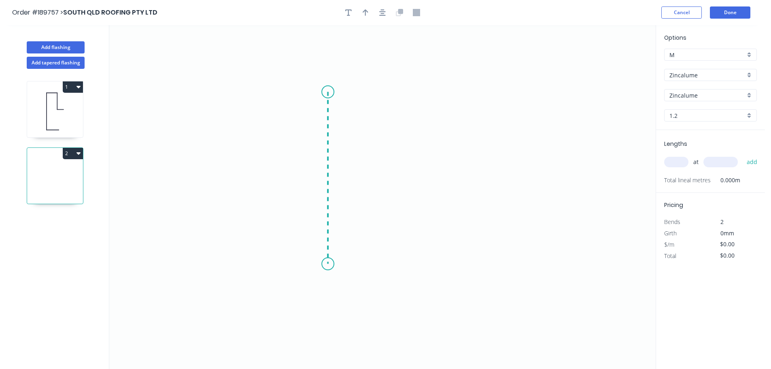
click at [326, 264] on icon "0" at bounding box center [382, 197] width 547 height 344
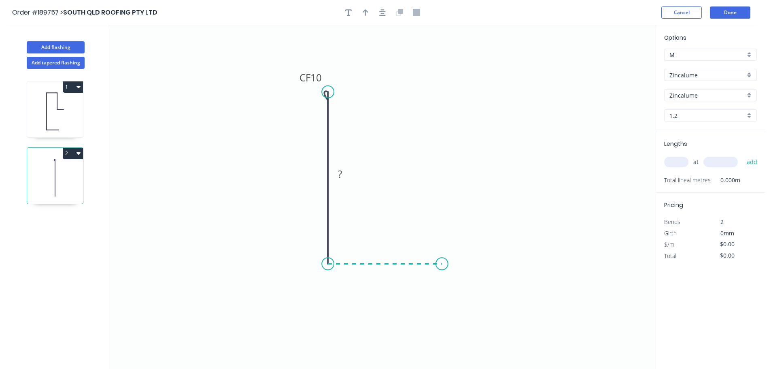
click at [442, 266] on icon "0 CF 10 ?" at bounding box center [382, 197] width 547 height 344
click at [443, 226] on icon "0 CF 10 ? ?" at bounding box center [382, 197] width 547 height 344
click at [443, 226] on circle at bounding box center [442, 225] width 12 height 12
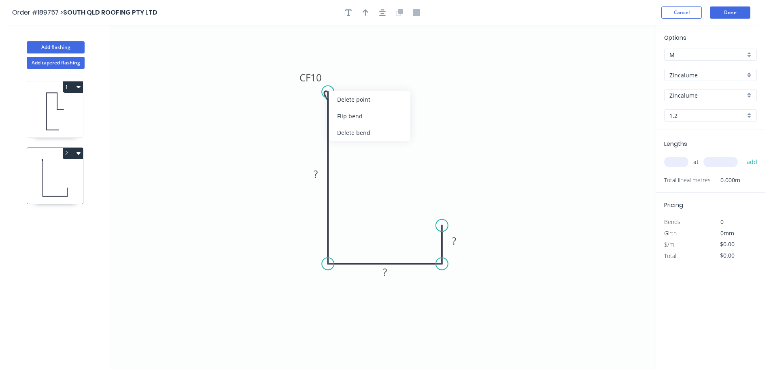
click at [359, 114] on div "Flip bend" at bounding box center [369, 116] width 81 height 17
click at [353, 79] on tspan "10" at bounding box center [350, 77] width 11 height 13
type input "$26.90"
click at [367, 17] on button "button" at bounding box center [366, 12] width 12 height 12
drag, startPoint x: 614, startPoint y: 65, endPoint x: 348, endPoint y: 131, distance: 274.5
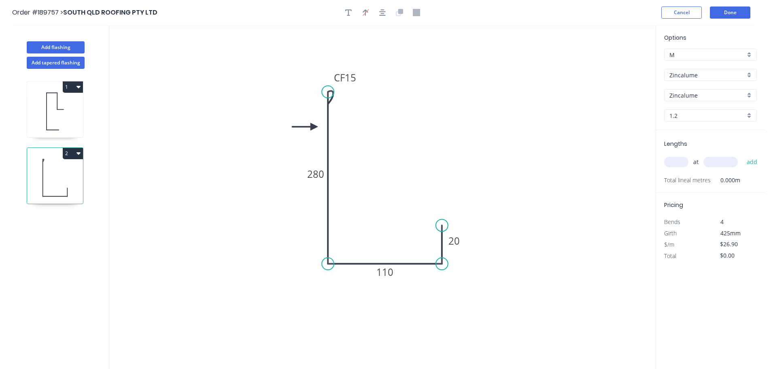
click at [302, 129] on icon at bounding box center [305, 126] width 26 height 7
click at [678, 81] on div "Zincalume" at bounding box center [710, 75] width 93 height 12
click at [683, 89] on div "Colorbond" at bounding box center [711, 90] width 92 height 14
type input "Colorbond"
type input "aNoColor"
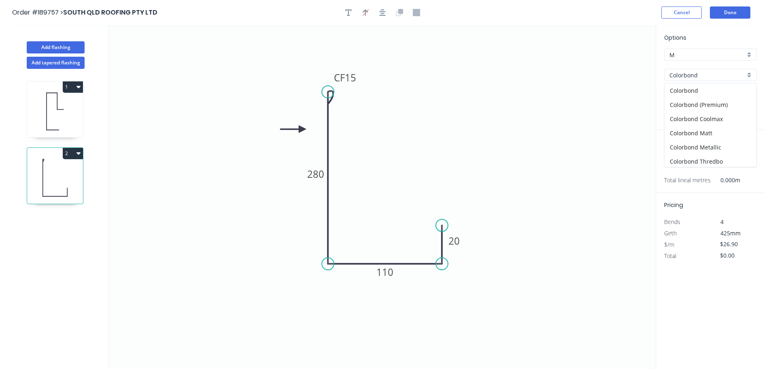
type input "$32.84"
click at [704, 97] on input "aNoColor" at bounding box center [708, 95] width 76 height 9
click at [695, 159] on div "Night Sky" at bounding box center [711, 161] width 92 height 14
type input "Night Sky"
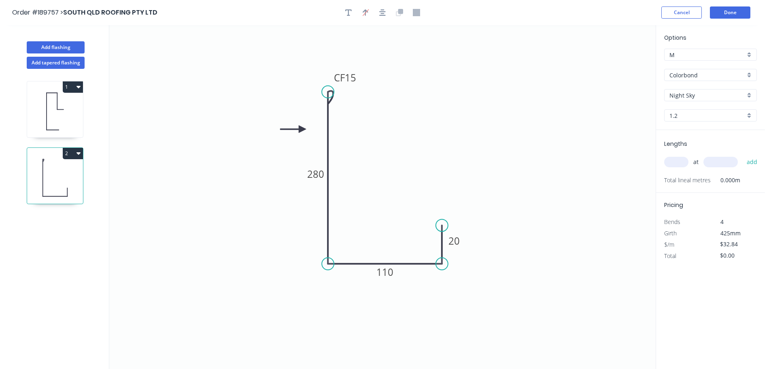
click at [682, 118] on input "1.2" at bounding box center [708, 115] width 76 height 9
click at [683, 133] on div "0.55" at bounding box center [711, 131] width 92 height 14
type input "0.55"
type input "$13.78"
click at [685, 160] on input "text" at bounding box center [676, 162] width 24 height 11
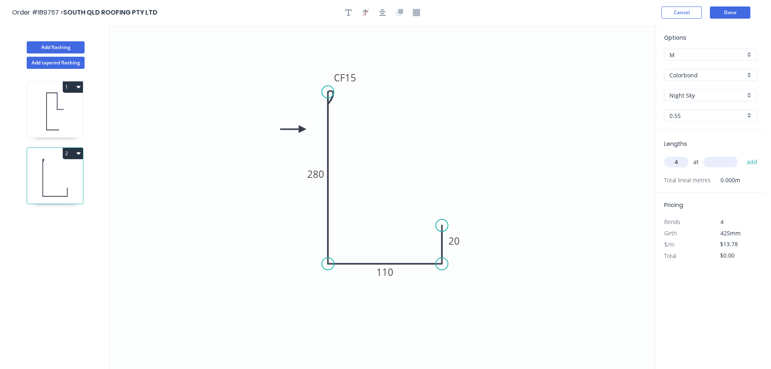
type input "4"
type input "5400"
click at [743, 155] on button "add" at bounding box center [752, 162] width 19 height 14
type input "$297.65"
click at [65, 48] on button "Add flashing" at bounding box center [56, 47] width 58 height 12
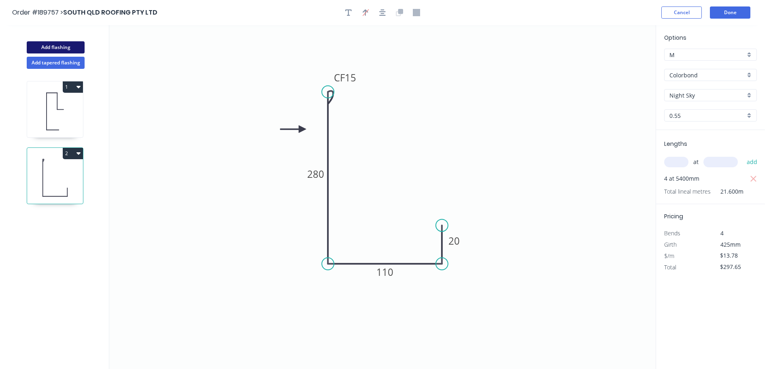
type input "$0.00"
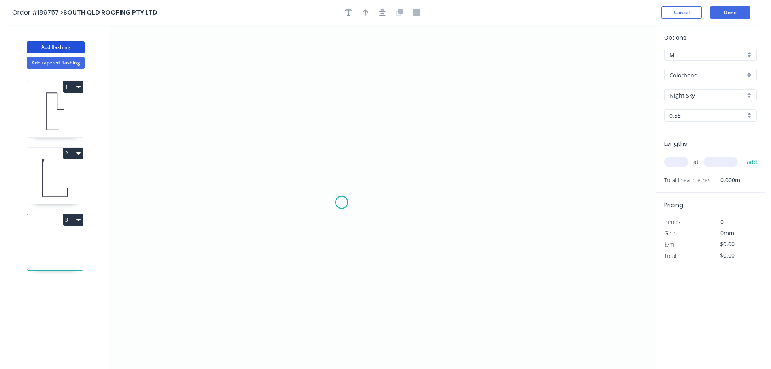
drag, startPoint x: 342, startPoint y: 202, endPoint x: 352, endPoint y: 204, distance: 10.6
click at [361, 223] on div "Crush & Fold" at bounding box center [382, 229] width 81 height 17
click at [344, 196] on icon "0" at bounding box center [382, 197] width 547 height 344
click at [344, 202] on circle at bounding box center [342, 202] width 12 height 12
click at [347, 87] on icon "0" at bounding box center [382, 197] width 547 height 344
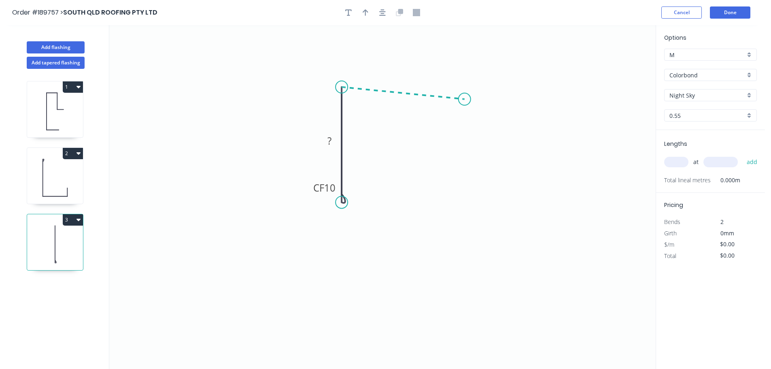
click at [465, 99] on icon "0 CF 10 ?" at bounding box center [382, 197] width 547 height 344
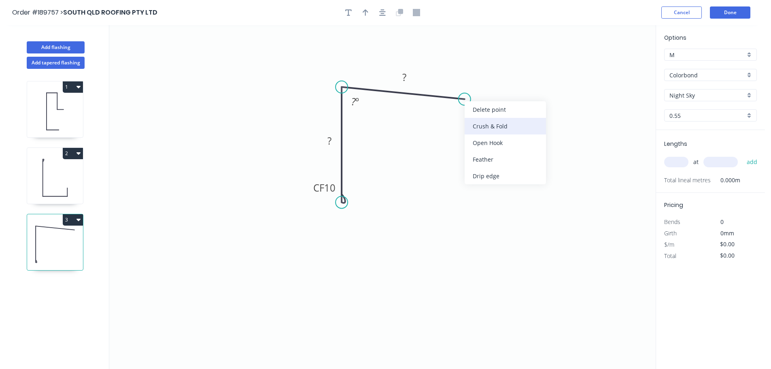
click at [479, 120] on div "Crush & Fold" at bounding box center [505, 126] width 81 height 17
click at [482, 80] on tspan "10" at bounding box center [482, 78] width 11 height 13
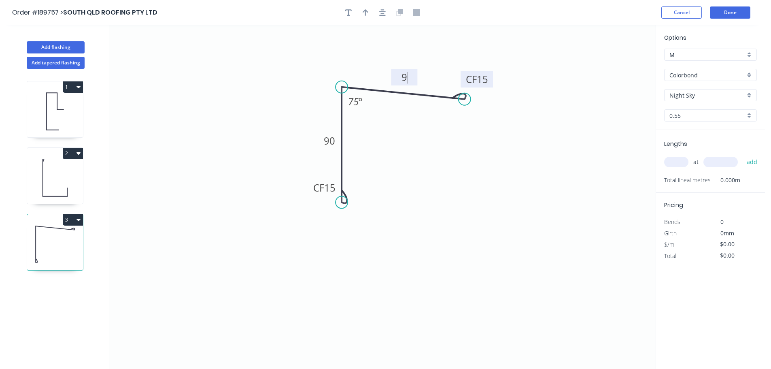
type input "$10.96"
click at [371, 233] on div "Flip bend" at bounding box center [386, 231] width 81 height 17
click at [389, 182] on icon "0 CF 15 90 CF 15 90 75 º" at bounding box center [382, 197] width 547 height 344
click at [367, 13] on icon "button" at bounding box center [366, 12] width 6 height 7
click at [615, 65] on icon at bounding box center [614, 56] width 7 height 26
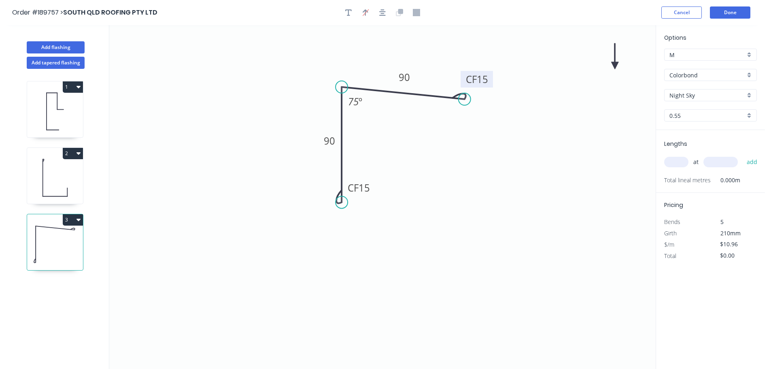
click at [615, 65] on icon at bounding box center [614, 56] width 7 height 26
click at [615, 65] on icon at bounding box center [624, 65] width 26 height 7
drag, startPoint x: 616, startPoint y: 65, endPoint x: 452, endPoint y: 146, distance: 182.9
click at [433, 153] on icon at bounding box center [439, 162] width 23 height 23
click at [675, 162] on input "text" at bounding box center [676, 162] width 24 height 11
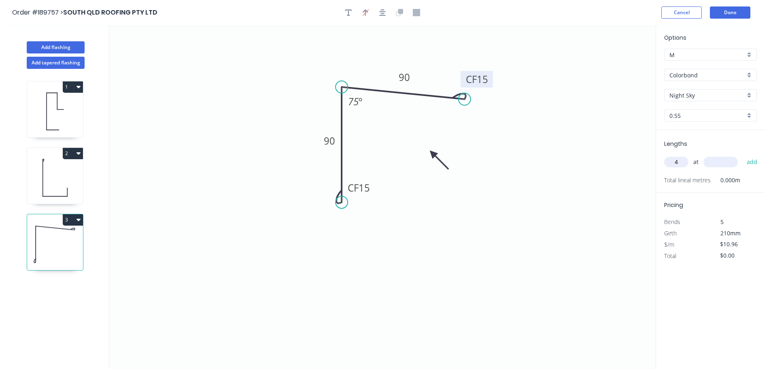
type input "4"
type input "5400"
click at [743, 155] on button "add" at bounding box center [752, 162] width 19 height 14
type input "$236.74"
click at [700, 91] on input "Night Sky" at bounding box center [708, 95] width 76 height 9
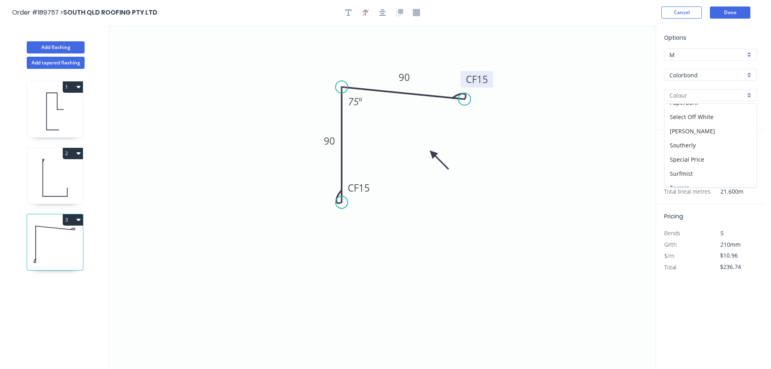
scroll to position [313, 0]
click at [692, 149] on div "Windspray" at bounding box center [711, 152] width 92 height 14
type input "Windspray"
click at [78, 51] on button "Add flashing" at bounding box center [56, 47] width 58 height 12
type input "$0.00"
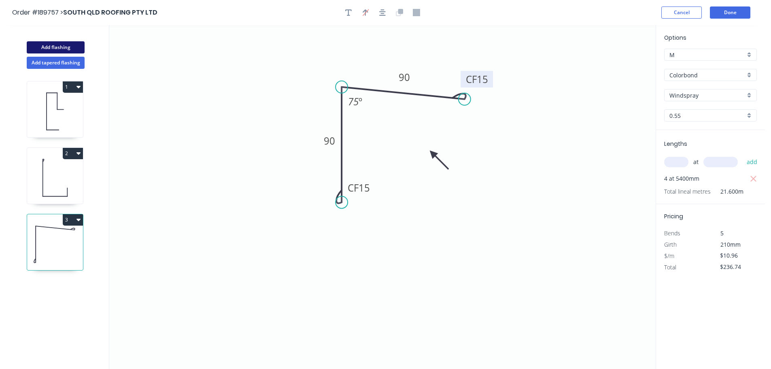
type input "$0.00"
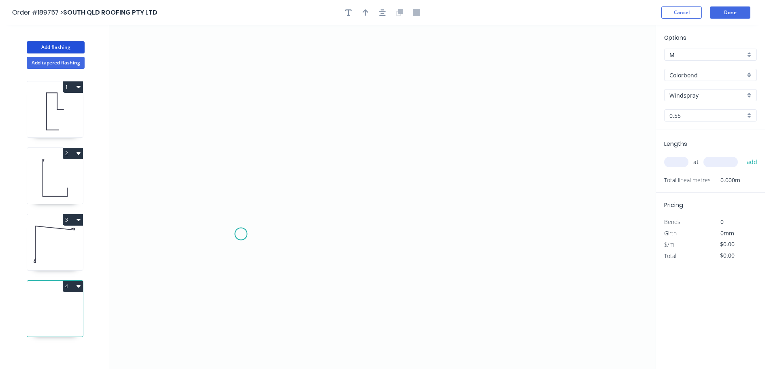
click at [241, 234] on icon "0" at bounding box center [382, 197] width 547 height 344
click at [265, 211] on icon at bounding box center [253, 222] width 24 height 24
click at [481, 211] on icon "0 ?" at bounding box center [382, 197] width 547 height 344
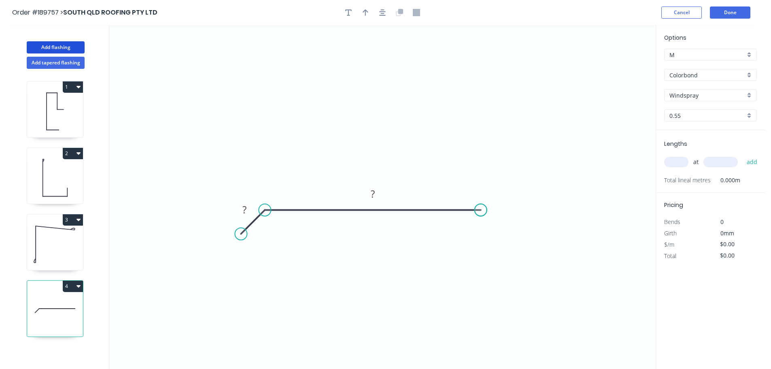
click at [481, 211] on circle at bounding box center [481, 210] width 12 height 12
click at [372, 197] on tspan "?" at bounding box center [373, 193] width 4 height 13
type input "$9.97"
click at [337, 103] on icon "0 30 350" at bounding box center [382, 197] width 547 height 344
click at [366, 12] on icon "button" at bounding box center [366, 12] width 6 height 6
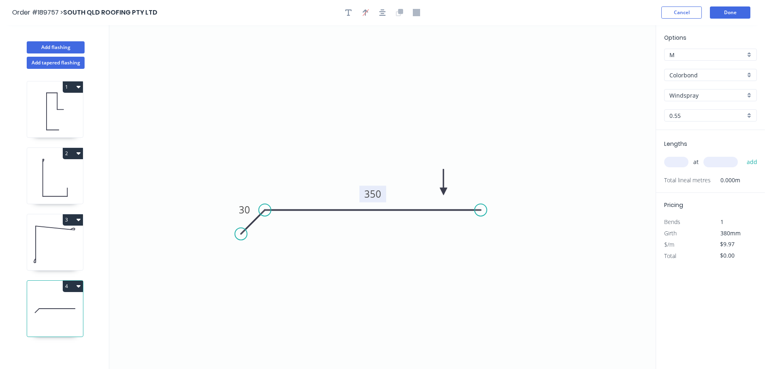
drag, startPoint x: 615, startPoint y: 66, endPoint x: 444, endPoint y: 192, distance: 212.6
click at [444, 192] on icon at bounding box center [443, 182] width 7 height 26
click at [663, 164] on div "Lengths at add Total lineal metres 0.000m" at bounding box center [710, 161] width 109 height 63
click at [671, 160] on input "text" at bounding box center [676, 162] width 24 height 11
type input "5"
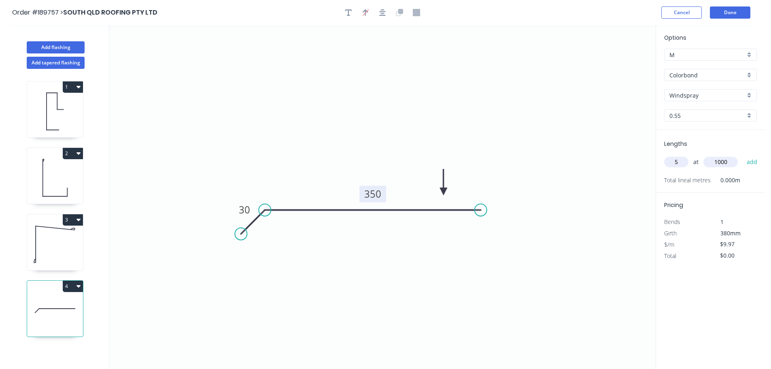
type input "1000"
click at [743, 155] on button "add" at bounding box center [752, 162] width 19 height 14
type input "$49.85"
click at [51, 48] on button "Add flashing" at bounding box center [56, 47] width 58 height 12
type input "$0.00"
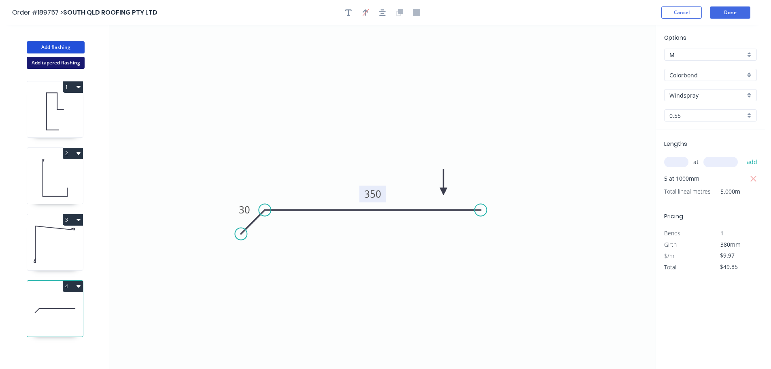
type input "$0.00"
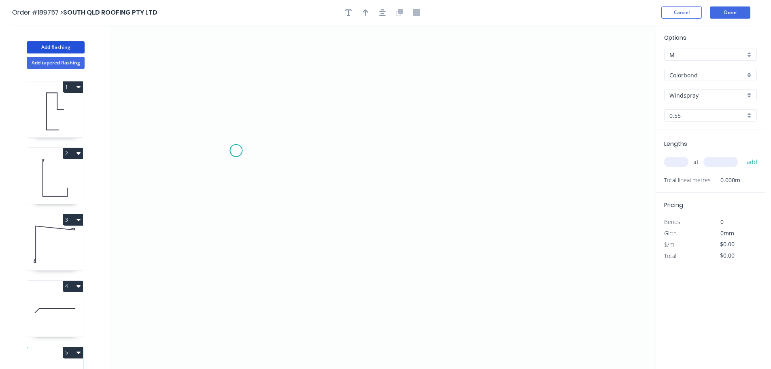
click at [243, 150] on icon "0" at bounding box center [382, 197] width 547 height 344
click at [264, 132] on icon "0" at bounding box center [382, 197] width 547 height 344
click at [373, 134] on icon "0 ?" at bounding box center [382, 197] width 547 height 344
click at [374, 151] on icon "0 ? ?" at bounding box center [382, 197] width 547 height 344
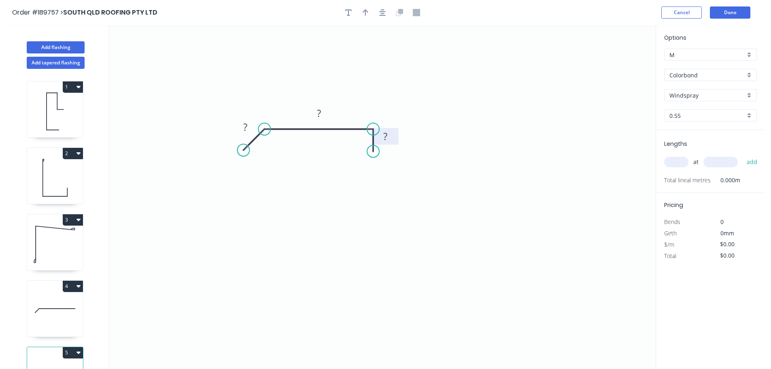
click at [389, 136] on rect at bounding box center [385, 136] width 16 height 11
type input "$7.16"
click at [373, 93] on icon "0 30 100 10" at bounding box center [382, 197] width 547 height 344
click at [363, 11] on icon "button" at bounding box center [366, 12] width 6 height 7
drag, startPoint x: 614, startPoint y: 63, endPoint x: 369, endPoint y: 112, distance: 249.9
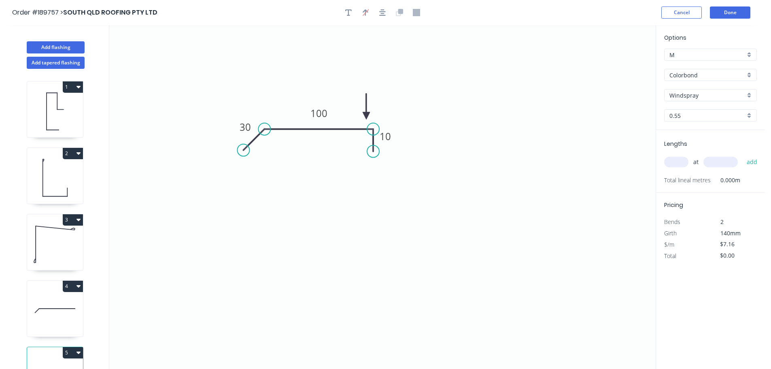
click at [364, 115] on icon at bounding box center [366, 107] width 7 height 26
click at [668, 161] on input "text" at bounding box center [676, 162] width 24 height 11
type input "2"
type input "1400"
click at [743, 155] on button "add" at bounding box center [752, 162] width 19 height 14
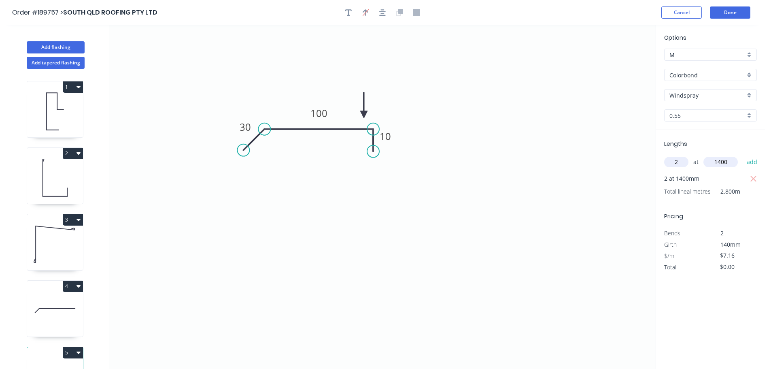
type input "$20.05"
click at [737, 6] on header "Order #189757 > [GEOGRAPHIC_DATA] ROOFING PTY LTD Cancel Done" at bounding box center [382, 12] width 765 height 25
click at [736, 6] on button "Done" at bounding box center [730, 12] width 40 height 12
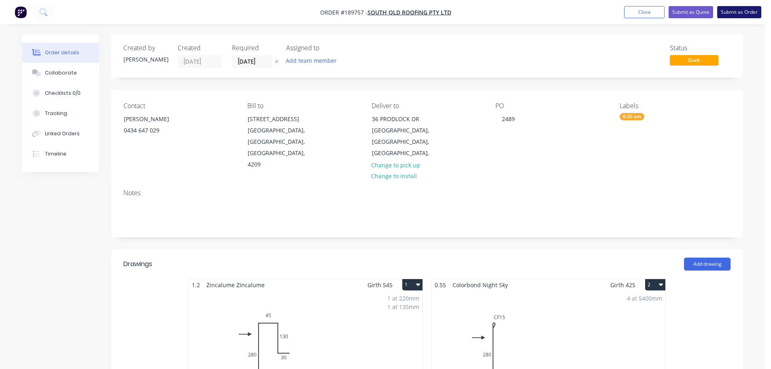
click at [745, 14] on button "Submit as Order" at bounding box center [739, 12] width 44 height 12
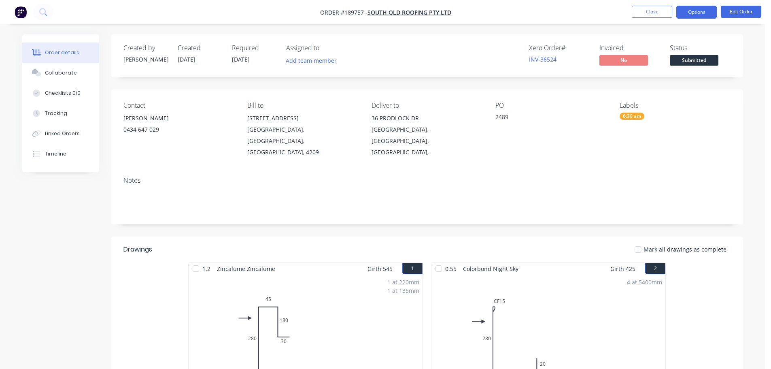
click at [703, 12] on button "Options" at bounding box center [697, 12] width 40 height 13
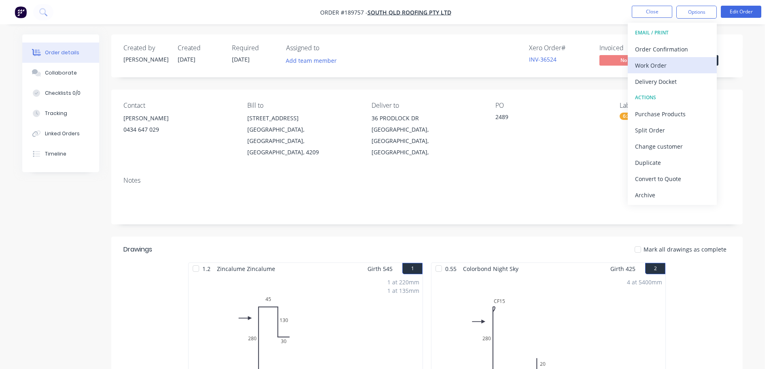
click at [666, 61] on div "Work Order" at bounding box center [672, 66] width 74 height 12
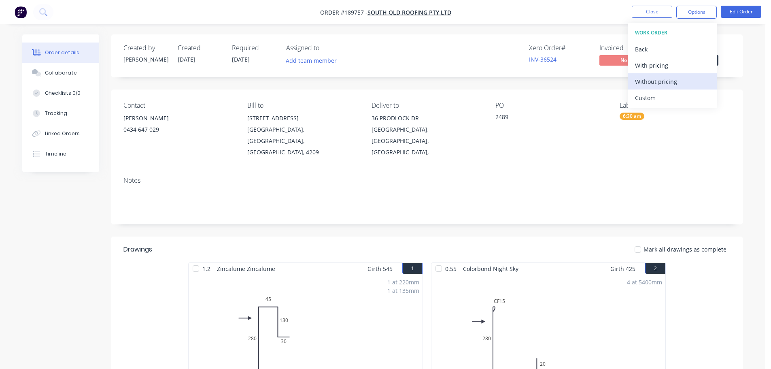
click at [661, 77] on div "Without pricing" at bounding box center [672, 82] width 74 height 12
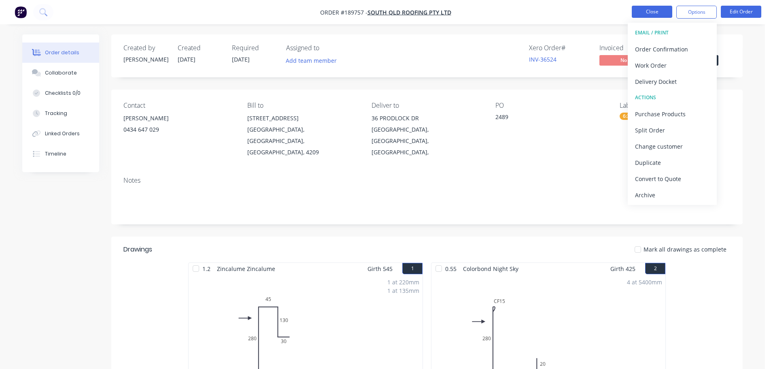
click at [649, 11] on button "Close" at bounding box center [652, 12] width 40 height 12
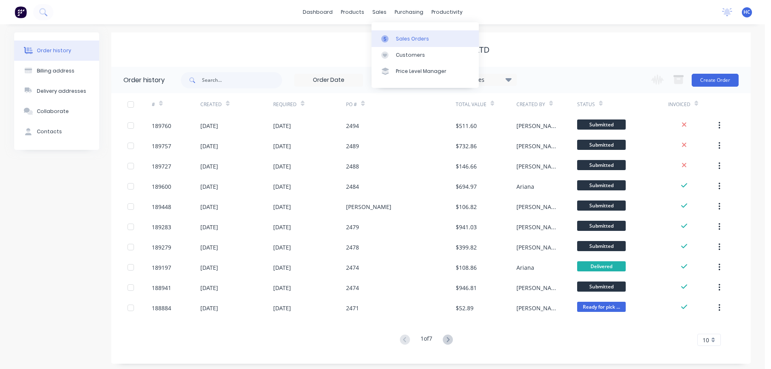
click at [400, 42] on div "Sales Orders" at bounding box center [412, 38] width 33 height 7
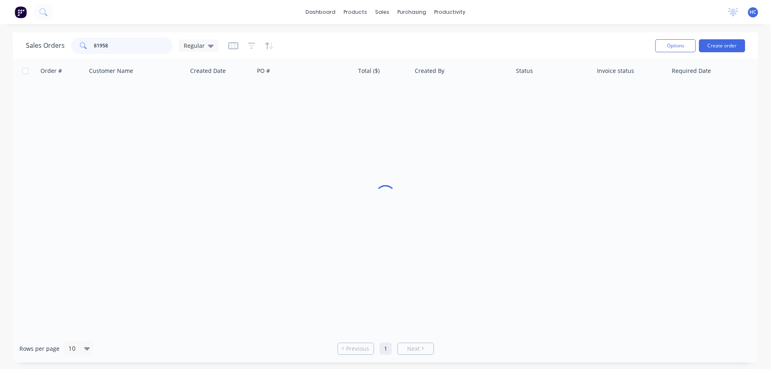
drag, startPoint x: 127, startPoint y: 45, endPoint x: 71, endPoint y: 47, distance: 55.9
click at [71, 47] on div "81958" at bounding box center [121, 46] width 101 height 16
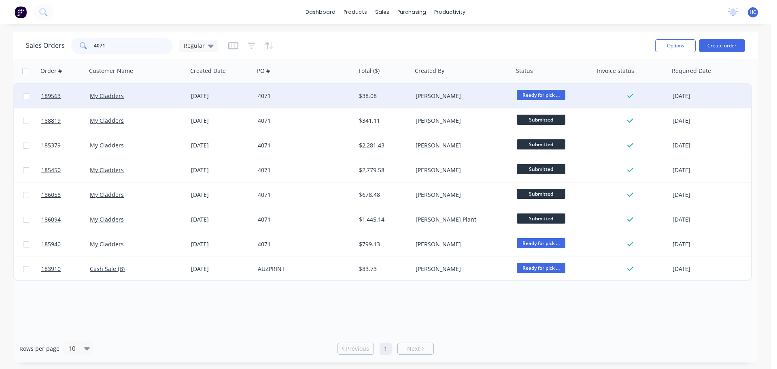
type input "4071"
click at [396, 100] on div "$38.08" at bounding box center [384, 96] width 57 height 24
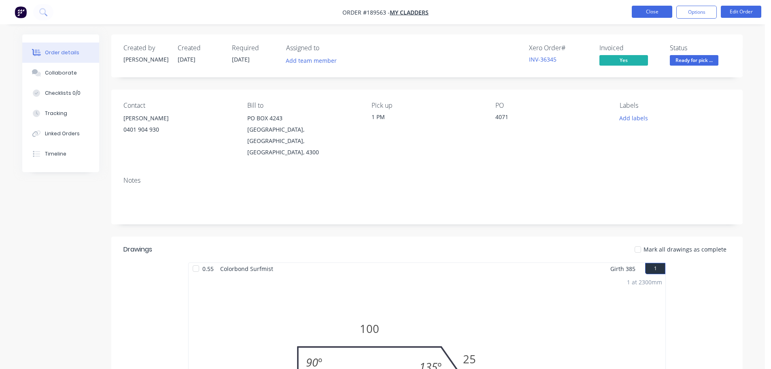
click at [640, 13] on button "Close" at bounding box center [652, 12] width 40 height 12
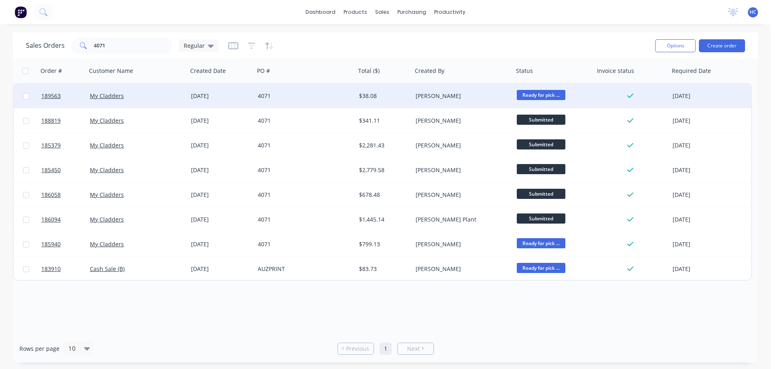
click at [361, 96] on div "$38.08" at bounding box center [383, 96] width 48 height 8
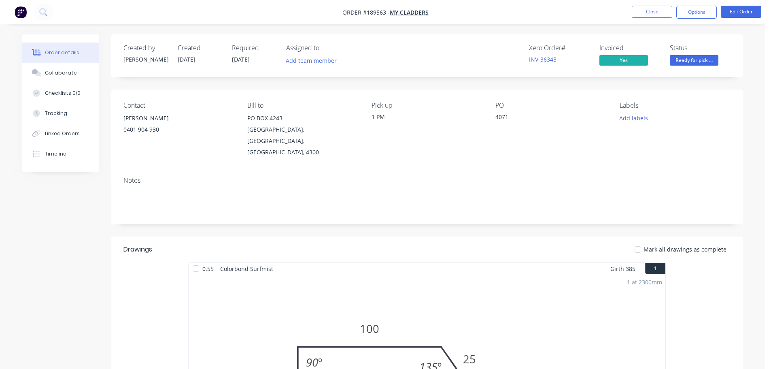
drag, startPoint x: 745, startPoint y: 216, endPoint x: 748, endPoint y: 211, distance: 6.0
click at [746, 216] on div "Order details Collaborate Checklists 0/0 Tracking Linked Orders Timeline Order …" at bounding box center [382, 358] width 737 height 648
click at [645, 13] on button "Close" at bounding box center [652, 12] width 40 height 12
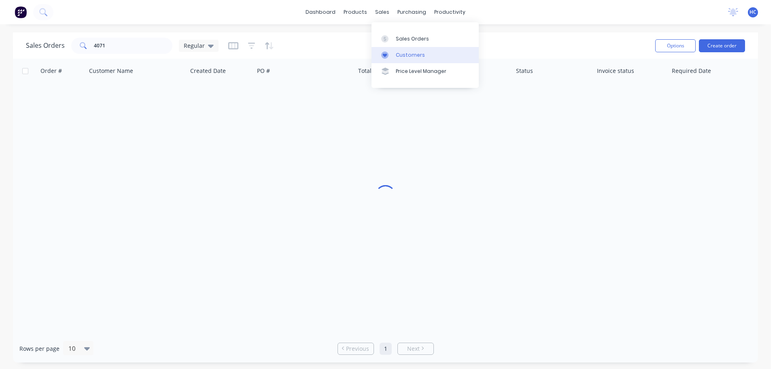
click at [417, 55] on div "Customers" at bounding box center [410, 54] width 29 height 7
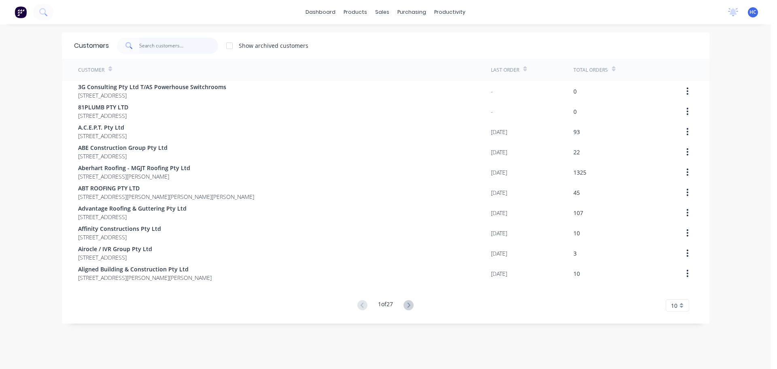
click at [143, 47] on input "text" at bounding box center [178, 46] width 79 height 16
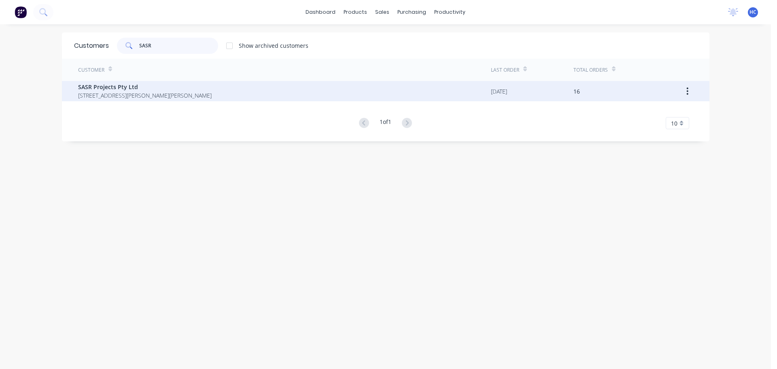
type input "SASR"
click at [183, 93] on span "[STREET_ADDRESS][PERSON_NAME][PERSON_NAME]" at bounding box center [145, 95] width 134 height 9
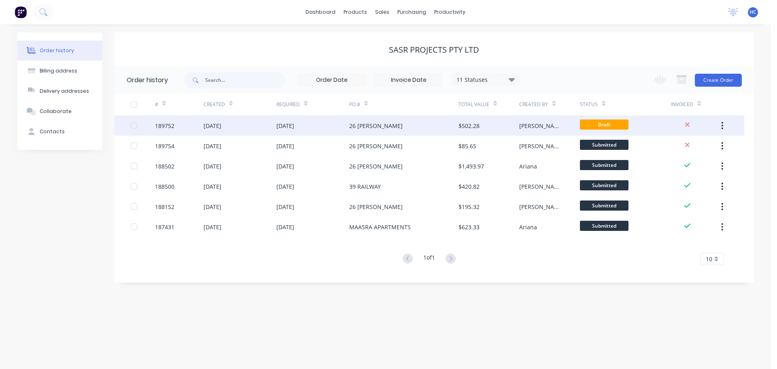
click at [408, 127] on div "26 [PERSON_NAME]" at bounding box center [403, 125] width 109 height 20
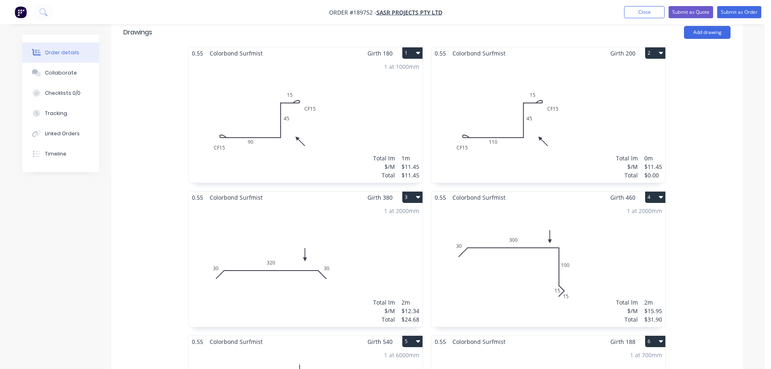
click at [551, 113] on div "Total lm $/M Total 0m $11.45 $0.00" at bounding box center [549, 120] width 234 height 123
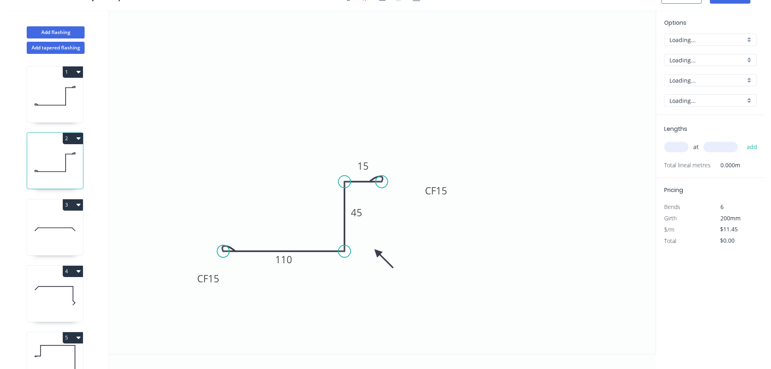
scroll to position [15, 0]
click at [677, 147] on input "text" at bounding box center [676, 147] width 24 height 11
type input "1"
type input "1000"
click at [743, 140] on button "add" at bounding box center [752, 147] width 19 height 14
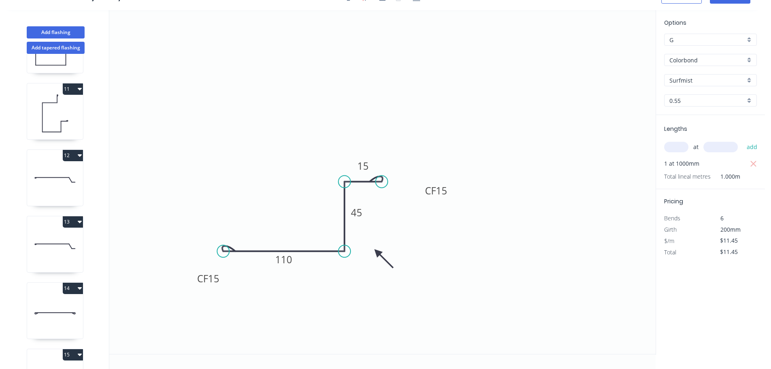
scroll to position [618, 0]
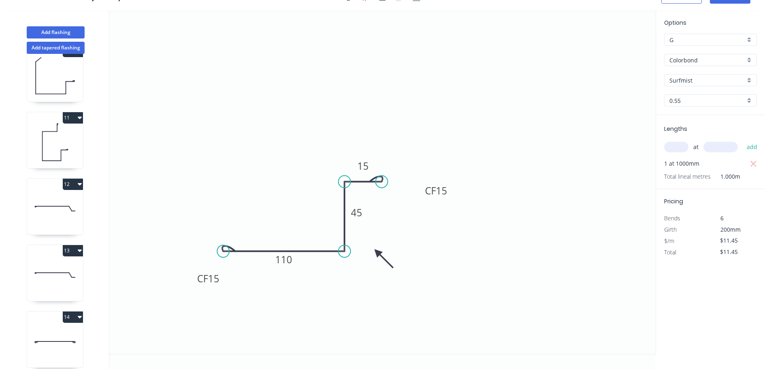
click at [50, 153] on icon at bounding box center [55, 142] width 56 height 52
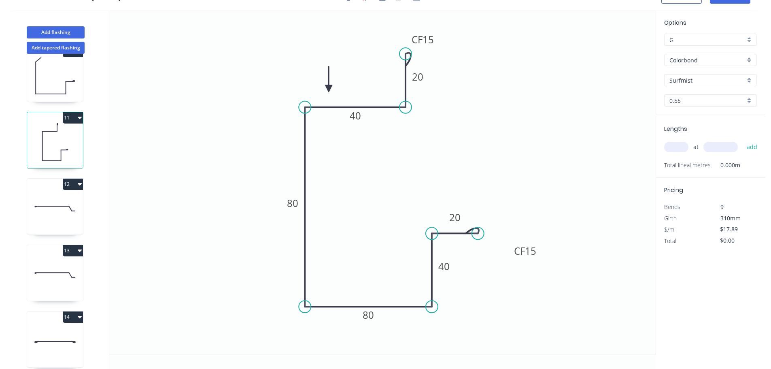
click at [676, 150] on input "text" at bounding box center [676, 147] width 24 height 11
click at [743, 140] on button "add" at bounding box center [752, 147] width 19 height 14
click at [51, 184] on div "12" at bounding box center [55, 184] width 56 height 11
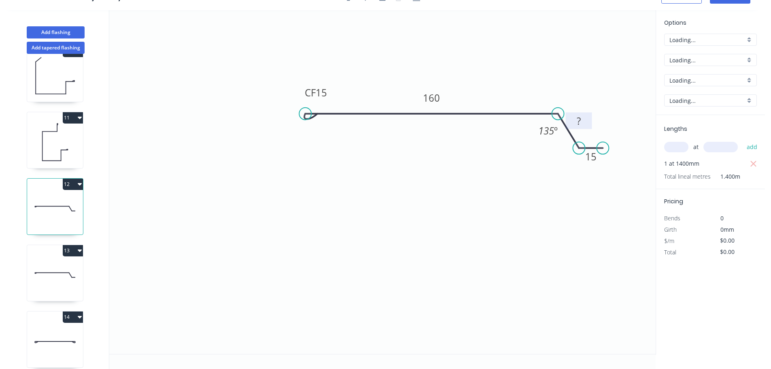
click at [586, 120] on rect at bounding box center [579, 121] width 16 height 11
drag, startPoint x: 60, startPoint y: 276, endPoint x: 83, endPoint y: 264, distance: 26.6
click at [59, 276] on icon at bounding box center [55, 275] width 56 height 52
click at [577, 121] on tspan "?" at bounding box center [579, 120] width 4 height 13
click at [542, 58] on icon "0 CF 15 100 30 15 135 º" at bounding box center [382, 182] width 547 height 344
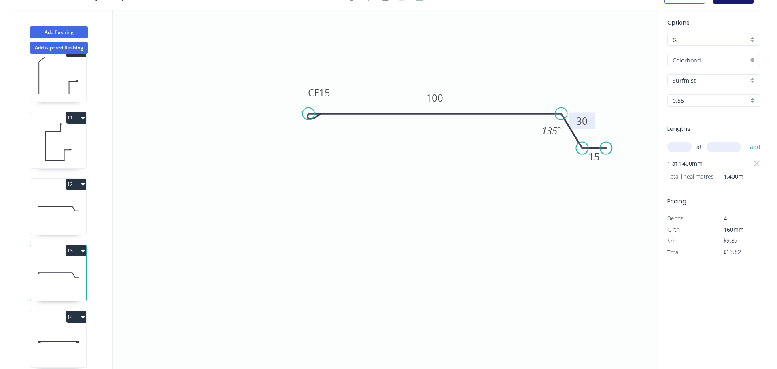
scroll to position [0, 0]
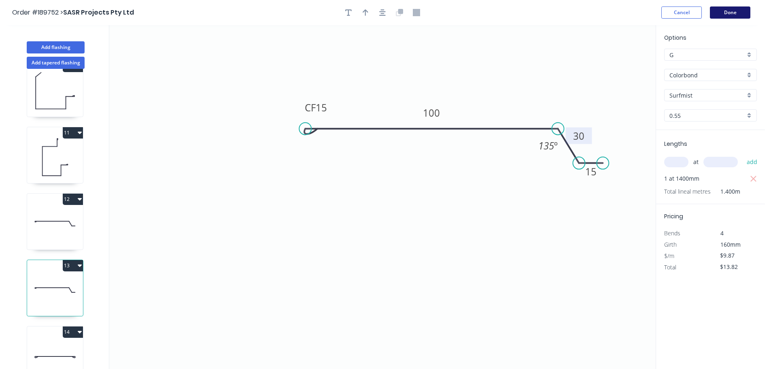
click at [734, 15] on button "Done" at bounding box center [730, 12] width 40 height 12
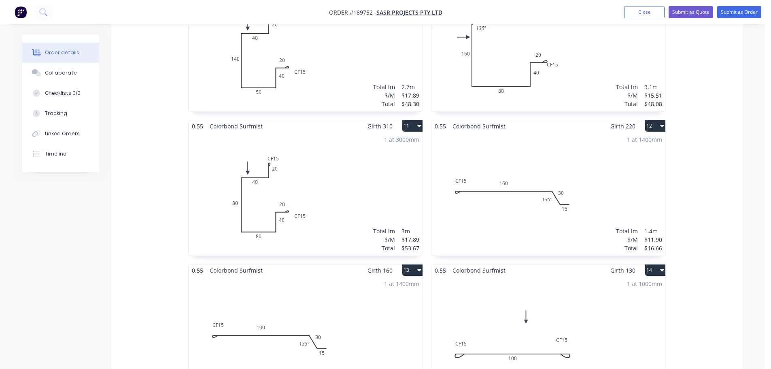
scroll to position [1377, 0]
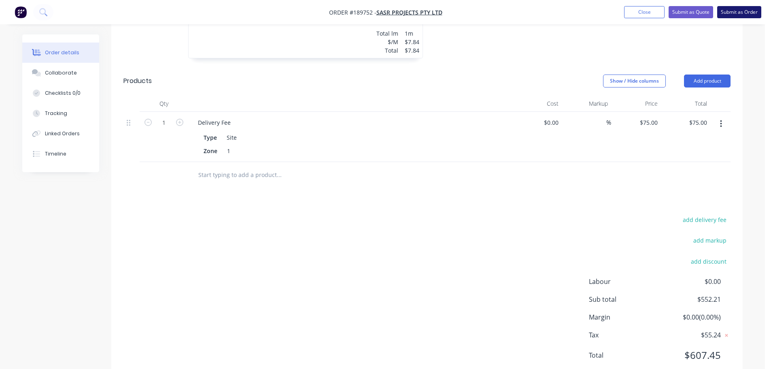
click at [753, 9] on button "Submit as Order" at bounding box center [739, 12] width 44 height 12
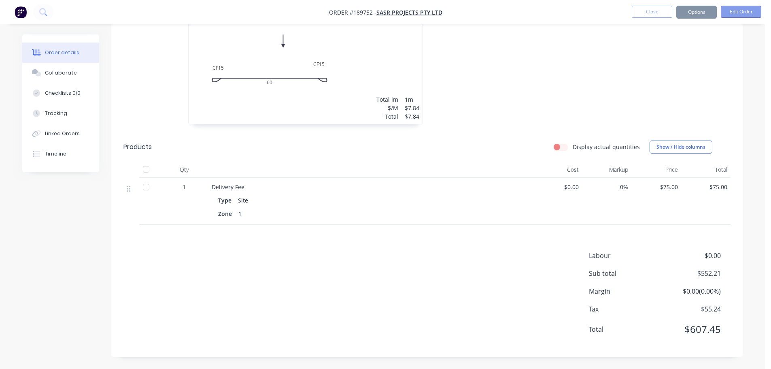
scroll to position [0, 0]
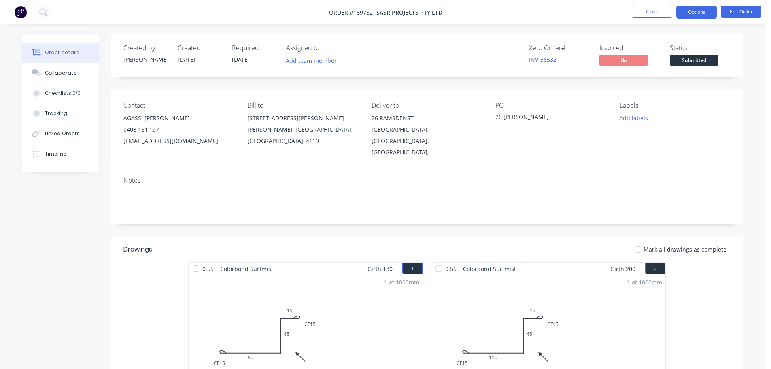
click at [705, 11] on button "Options" at bounding box center [697, 12] width 40 height 13
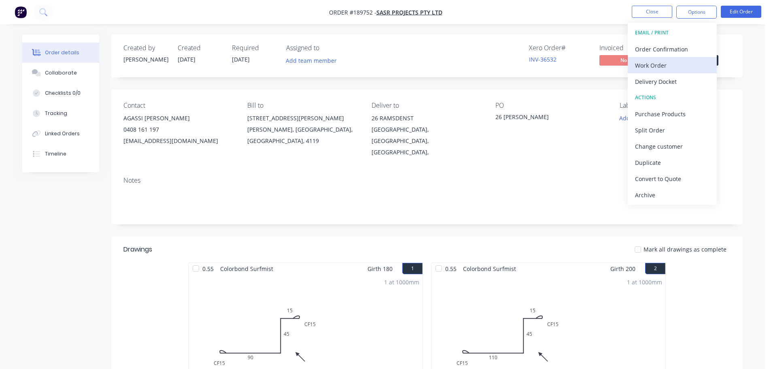
click at [663, 61] on div "Work Order" at bounding box center [672, 66] width 74 height 12
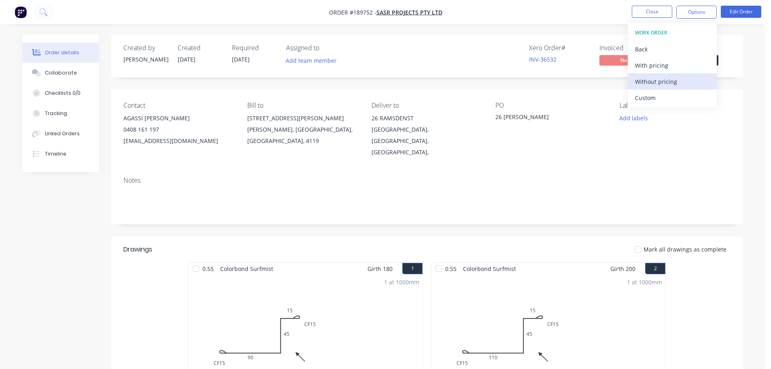
click at [656, 80] on div "Without pricing" at bounding box center [672, 82] width 74 height 12
click at [655, 4] on nav "Order #189752 - SASR Projects Pty Ltd Close Options EMAIL / PRINT Order Confirm…" at bounding box center [385, 12] width 771 height 24
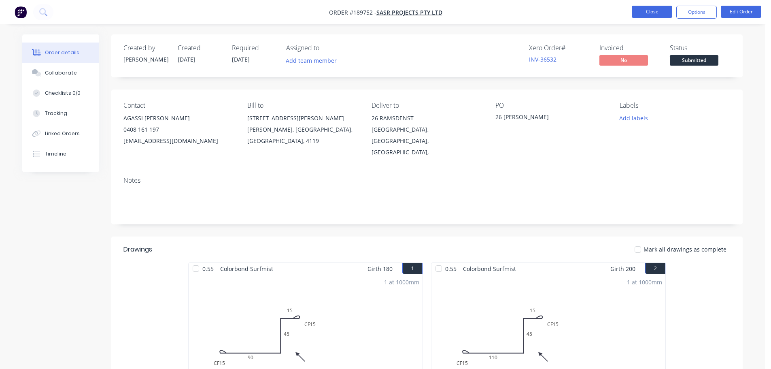
click at [661, 9] on button "Close" at bounding box center [652, 12] width 40 height 12
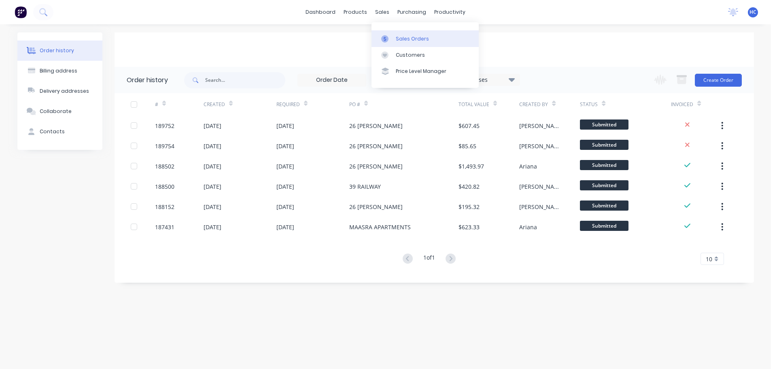
click at [402, 45] on link "Sales Orders" at bounding box center [425, 38] width 107 height 16
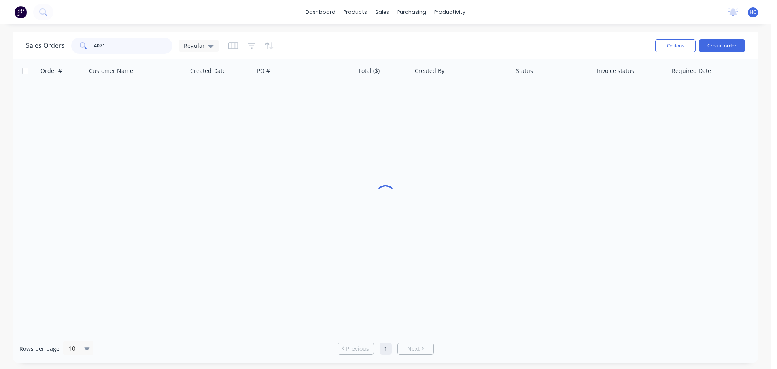
drag, startPoint x: 142, startPoint y: 45, endPoint x: 76, endPoint y: 44, distance: 65.6
click at [76, 44] on div "4071" at bounding box center [121, 46] width 101 height 16
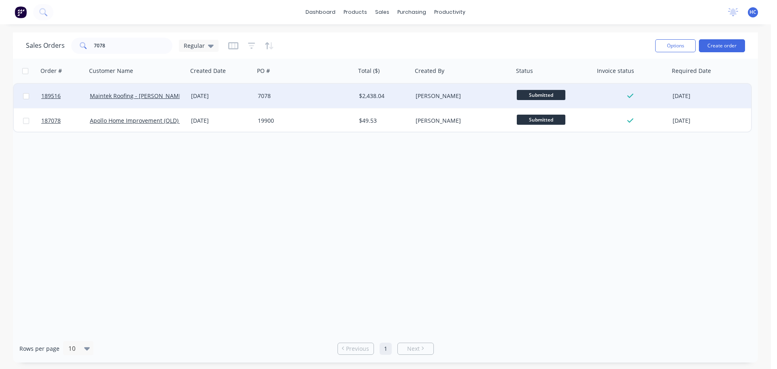
click at [274, 97] on div "7078" at bounding box center [303, 96] width 90 height 8
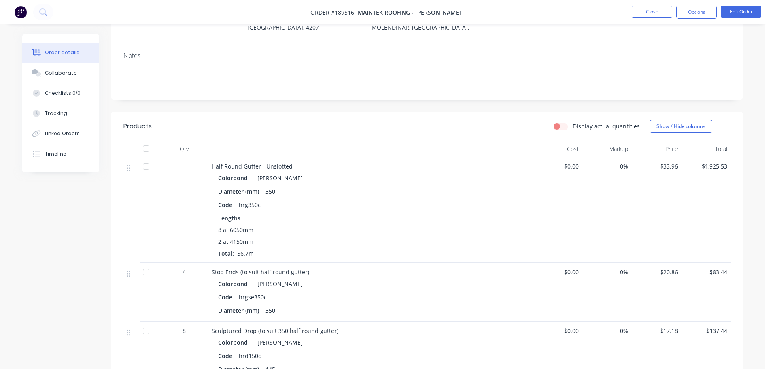
scroll to position [73, 0]
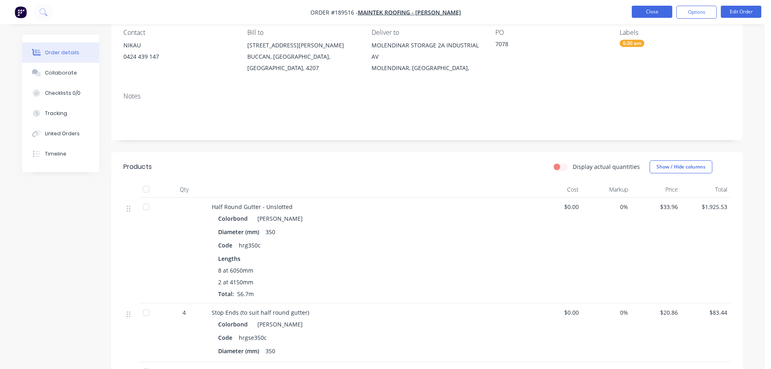
click at [659, 10] on button "Close" at bounding box center [652, 12] width 40 height 12
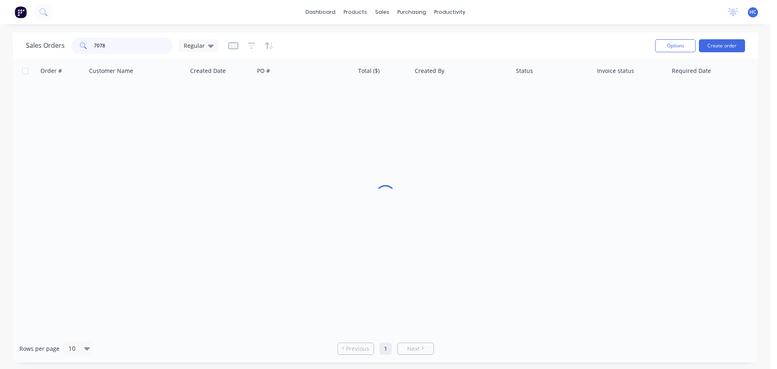
drag, startPoint x: 117, startPoint y: 47, endPoint x: 79, endPoint y: 48, distance: 38.1
click at [75, 47] on div "7078" at bounding box center [121, 46] width 101 height 16
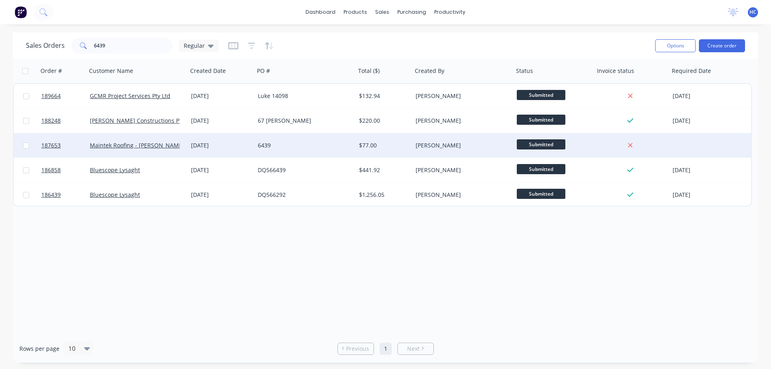
click at [394, 153] on div "$77.00" at bounding box center [384, 145] width 57 height 24
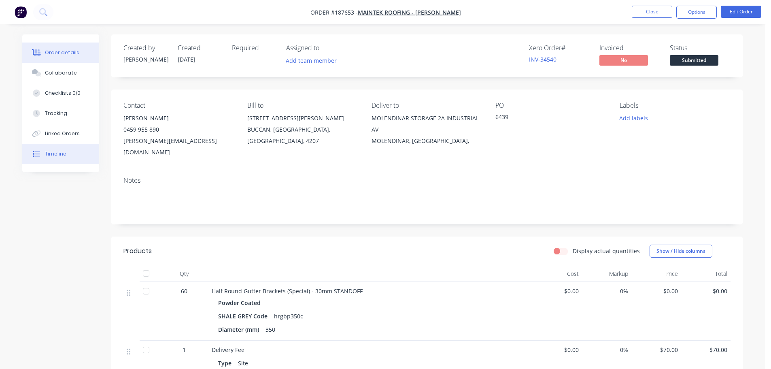
click at [62, 150] on button "Timeline" at bounding box center [60, 154] width 77 height 20
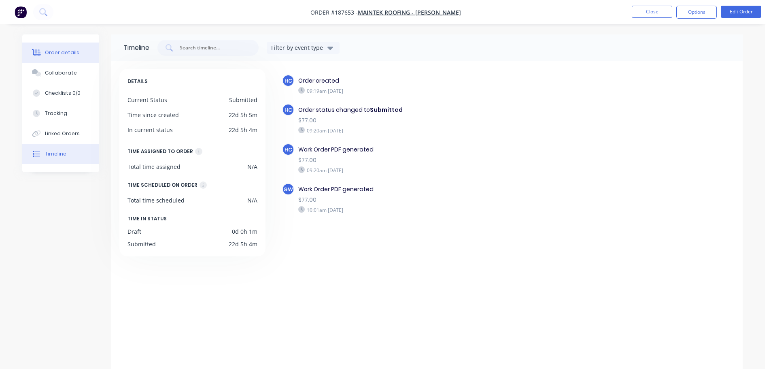
click at [70, 50] on div "Order details" at bounding box center [62, 52] width 34 height 7
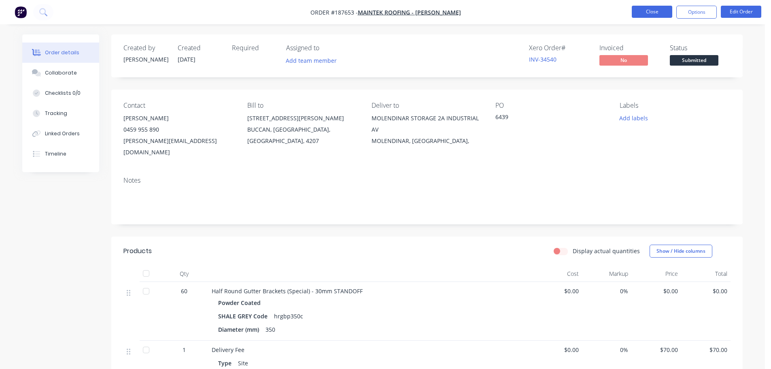
click at [632, 11] on button "Close" at bounding box center [652, 12] width 40 height 12
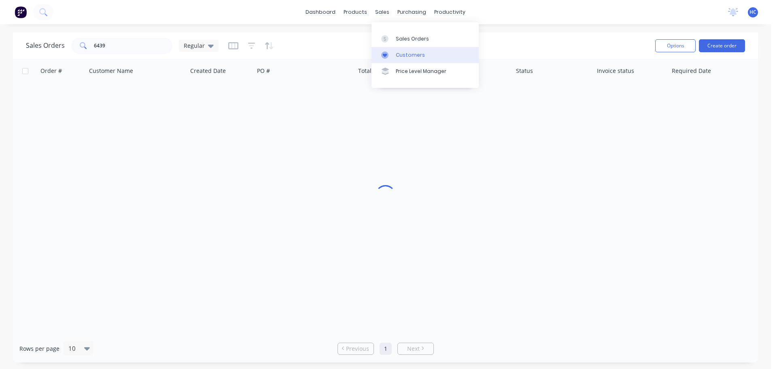
click at [421, 47] on link "Customers" at bounding box center [425, 55] width 107 height 16
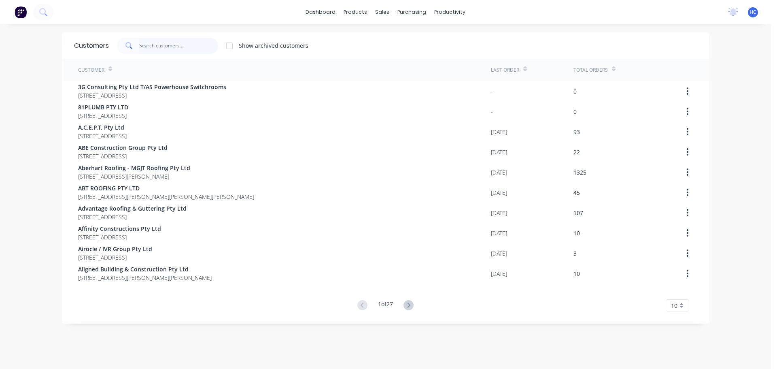
click at [178, 47] on input "text" at bounding box center [178, 46] width 79 height 16
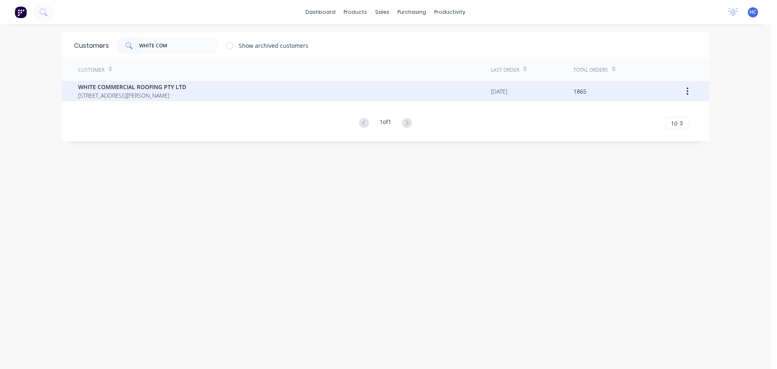
click at [112, 86] on span "WHITE COMMERCIAL ROOFING PTY LTD" at bounding box center [132, 87] width 108 height 9
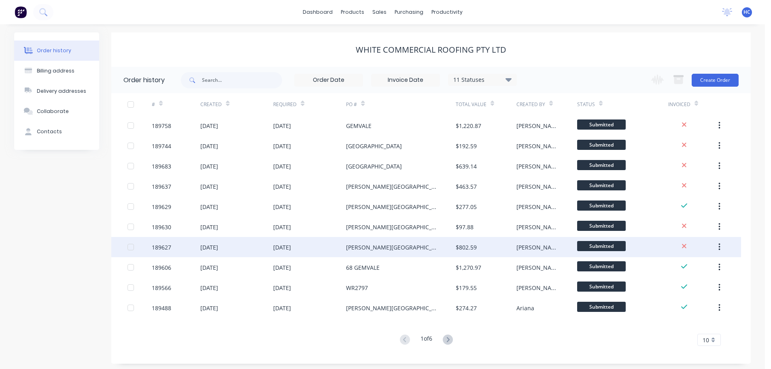
click at [474, 248] on div "$802.59" at bounding box center [466, 247] width 21 height 9
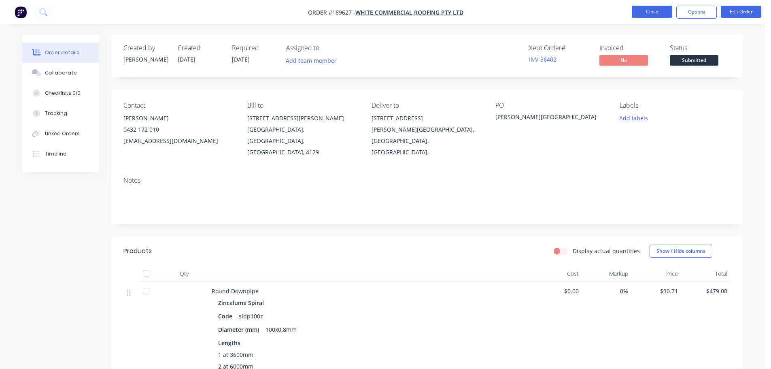
click at [658, 9] on button "Close" at bounding box center [652, 12] width 40 height 12
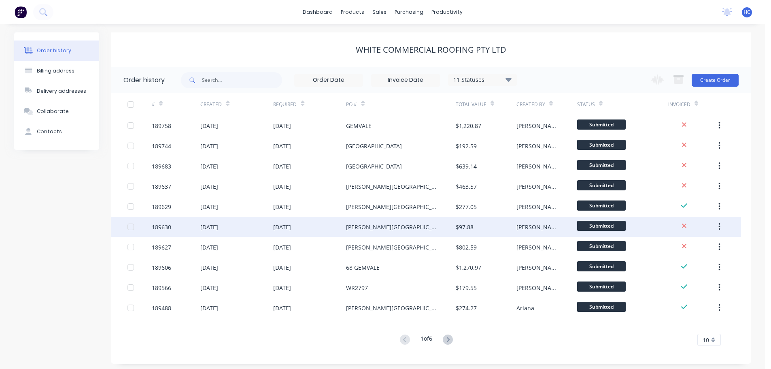
click at [412, 223] on div "[PERSON_NAME][GEOGRAPHIC_DATA]" at bounding box center [400, 227] width 109 height 20
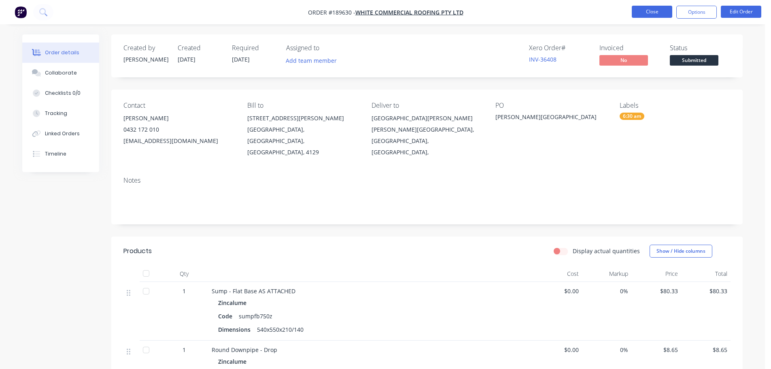
click at [645, 9] on button "Close" at bounding box center [652, 12] width 40 height 12
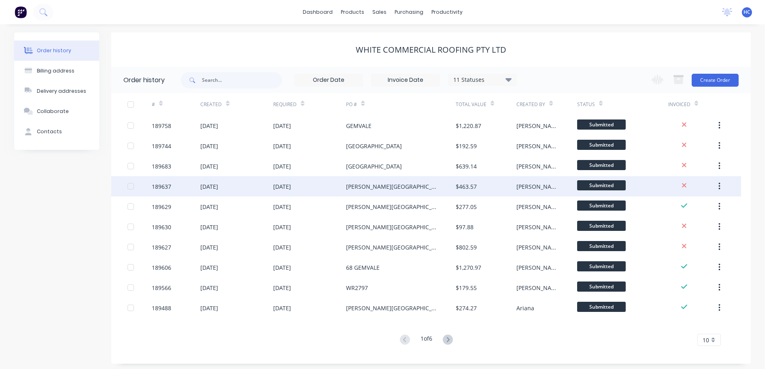
click at [413, 181] on div "[PERSON_NAME][GEOGRAPHIC_DATA]" at bounding box center [400, 186] width 109 height 20
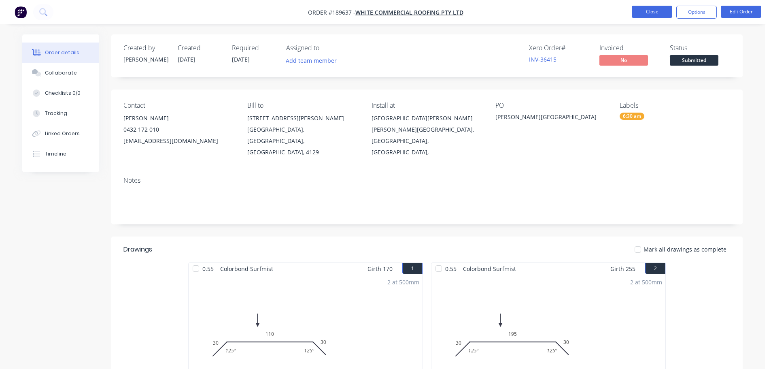
click at [645, 17] on button "Close" at bounding box center [652, 12] width 40 height 12
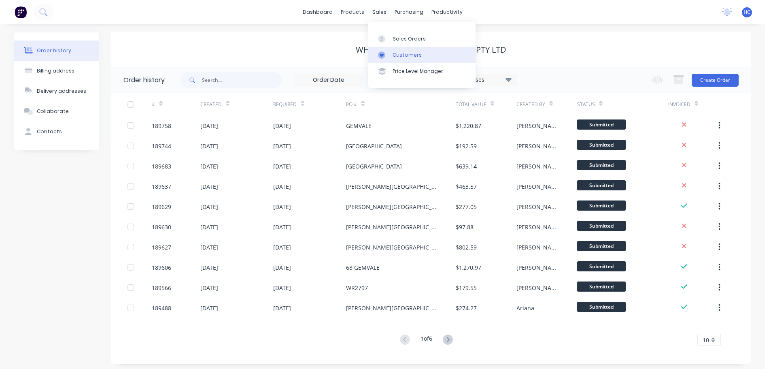
click at [415, 56] on div "Customers" at bounding box center [407, 54] width 29 height 7
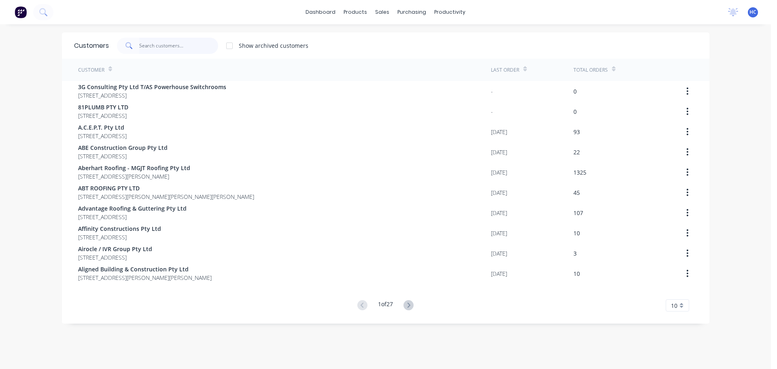
click at [201, 49] on input "text" at bounding box center [178, 46] width 79 height 16
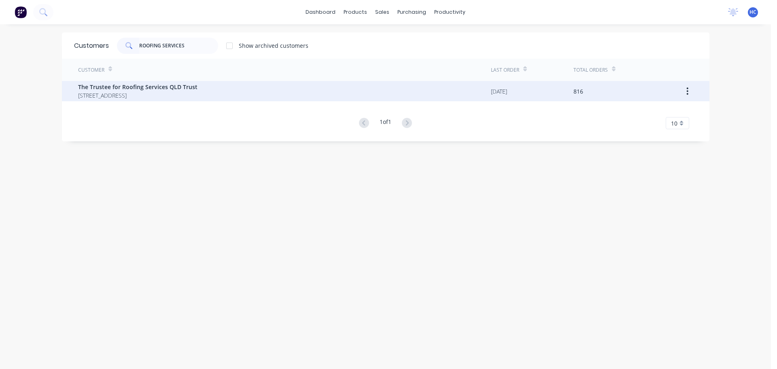
click at [189, 94] on span "[STREET_ADDRESS]" at bounding box center [137, 95] width 119 height 9
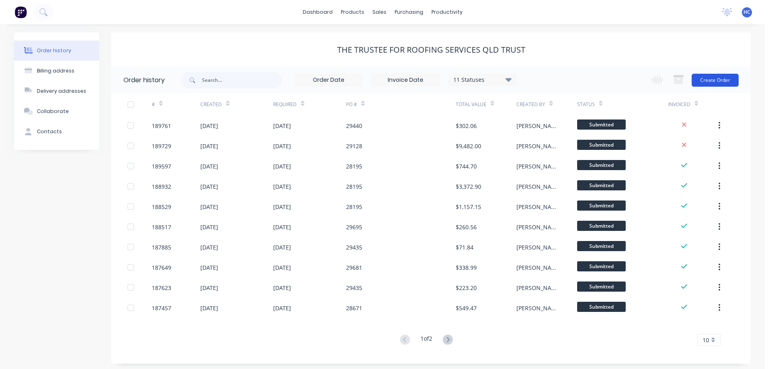
click at [711, 77] on button "Create Order" at bounding box center [715, 80] width 47 height 13
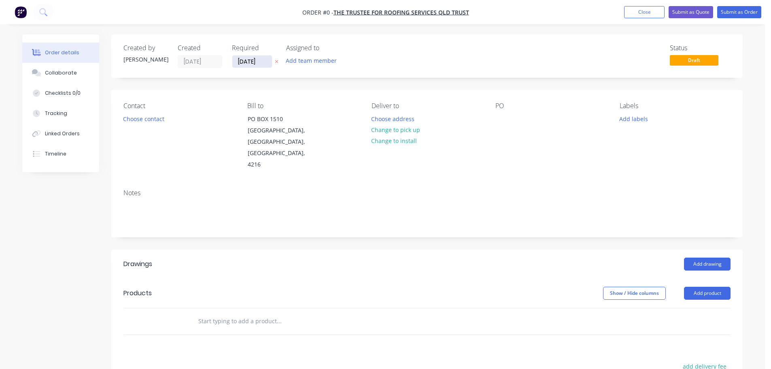
click at [251, 62] on input "[DATE]" at bounding box center [252, 61] width 40 height 12
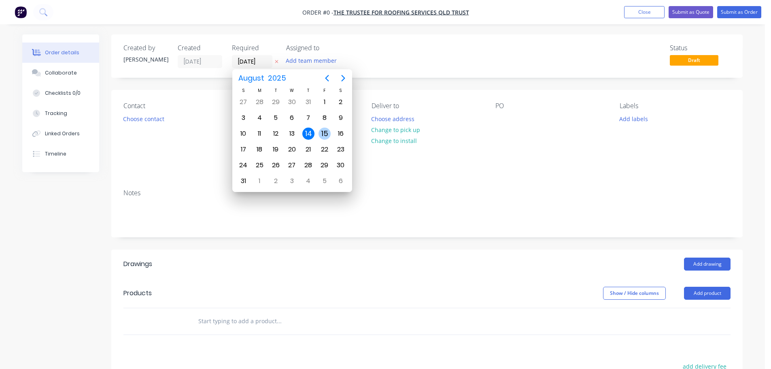
click at [321, 134] on div "15" at bounding box center [325, 134] width 12 height 12
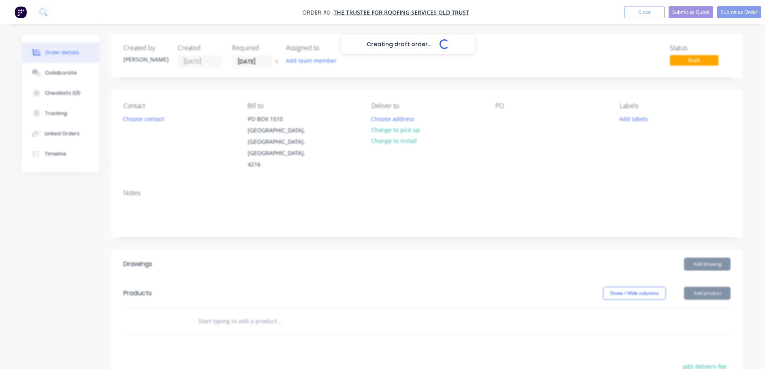
click at [151, 123] on div "Creating draft order... Loading..." at bounding box center [407, 218] width 771 height 369
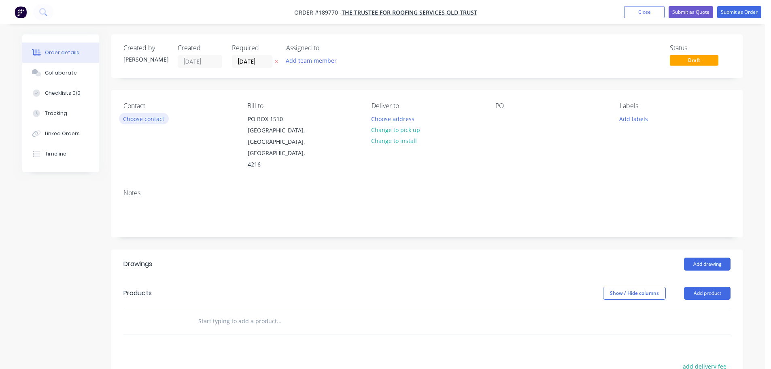
click at [153, 119] on button "Choose contact" at bounding box center [144, 118] width 50 height 11
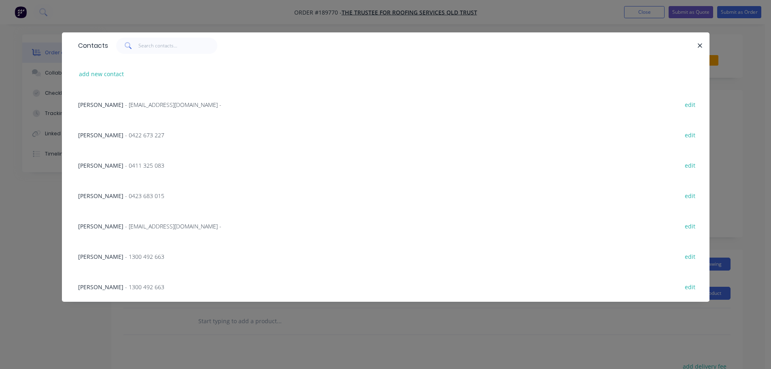
drag, startPoint x: 159, startPoint y: 217, endPoint x: 174, endPoint y: 216, distance: 15.4
click at [159, 217] on div "[PERSON_NAME] - [EMAIL_ADDRESS][DOMAIN_NAME] - edit" at bounding box center [386, 226] width 624 height 30
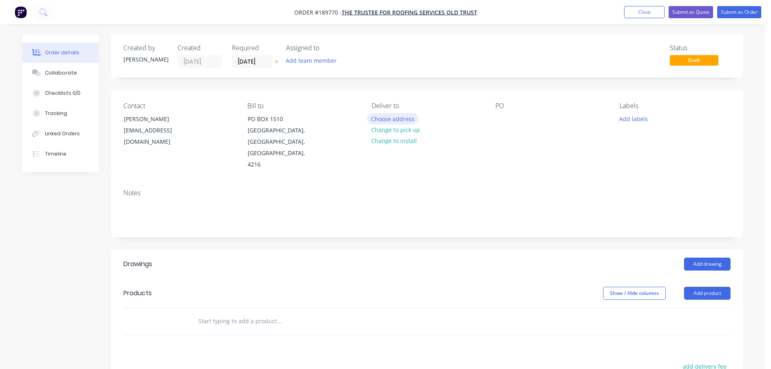
click at [400, 119] on button "Choose address" at bounding box center [393, 118] width 52 height 11
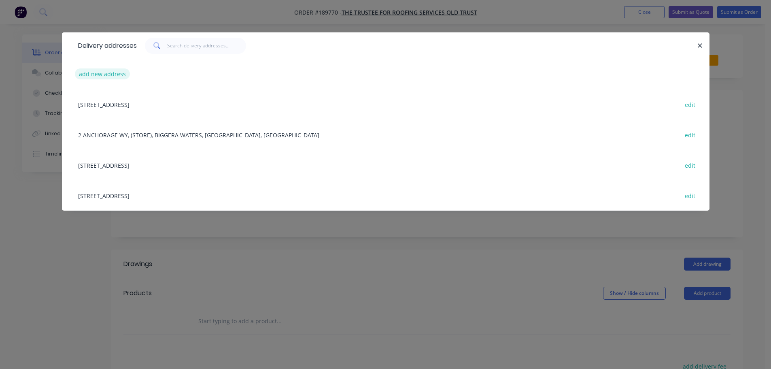
click at [103, 74] on button "add new address" at bounding box center [102, 73] width 55 height 11
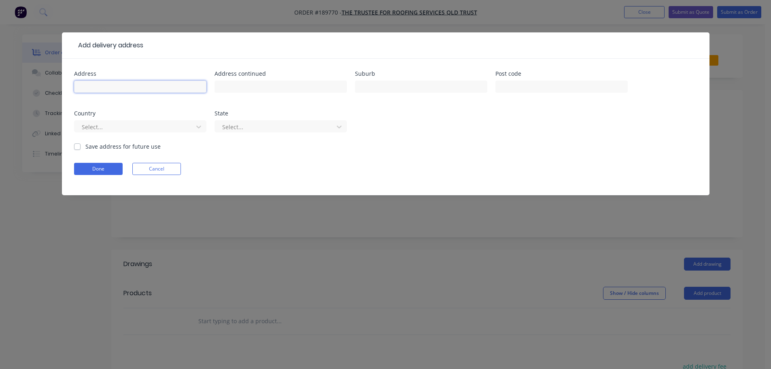
click at [106, 84] on input "text" at bounding box center [140, 87] width 132 height 12
click at [134, 127] on div at bounding box center [135, 127] width 108 height 10
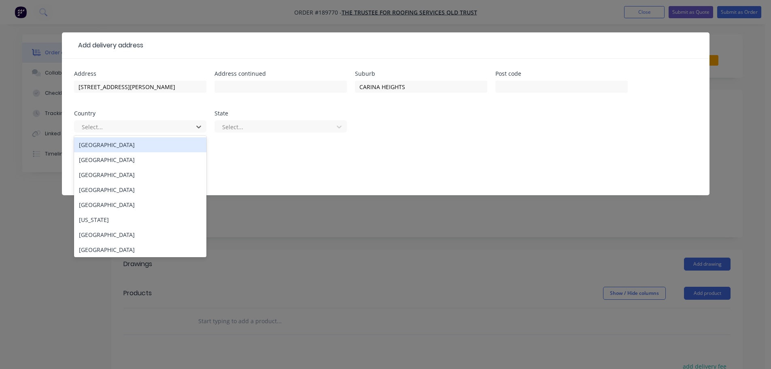
click at [117, 142] on div "[GEOGRAPHIC_DATA]" at bounding box center [140, 144] width 132 height 15
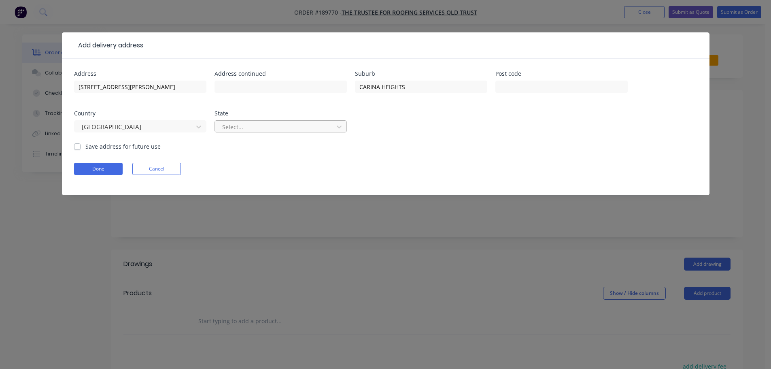
click at [221, 131] on div "Select..." at bounding box center [275, 127] width 113 height 12
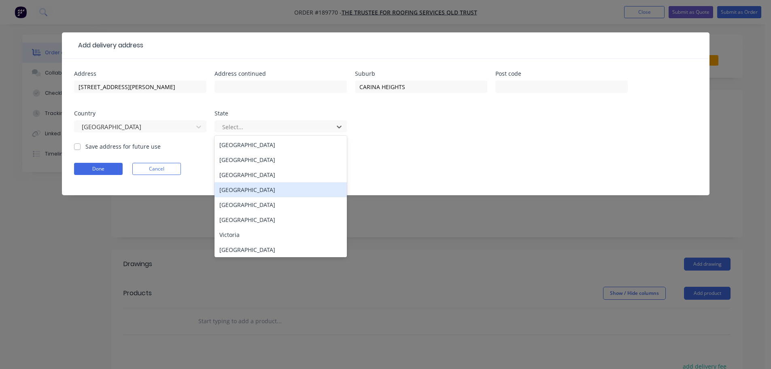
click at [233, 191] on div "[GEOGRAPHIC_DATA]" at bounding box center [281, 189] width 132 height 15
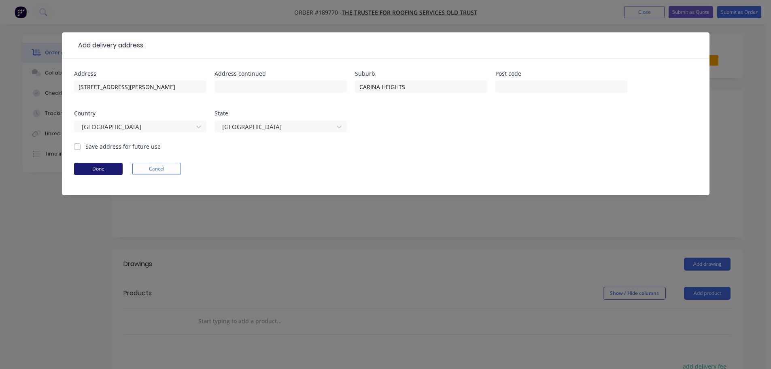
click at [94, 165] on button "Done" at bounding box center [98, 169] width 49 height 12
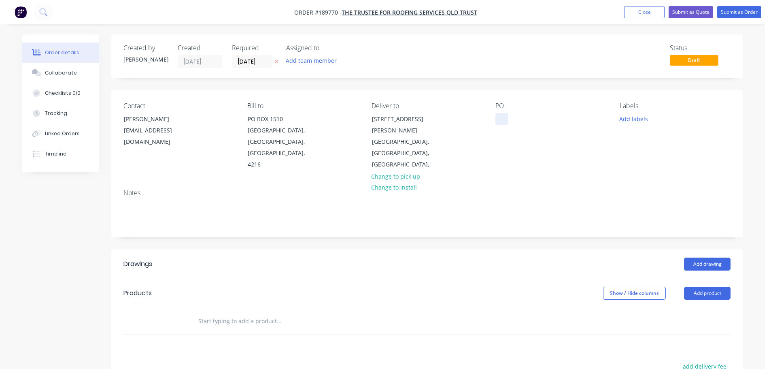
click at [506, 119] on div at bounding box center [502, 119] width 13 height 12
drag, startPoint x: 678, startPoint y: 240, endPoint x: 689, endPoint y: 249, distance: 13.8
click at [679, 249] on header "Drawings Add drawing" at bounding box center [427, 263] width 632 height 29
click at [689, 258] on button "Add drawing" at bounding box center [707, 264] width 47 height 13
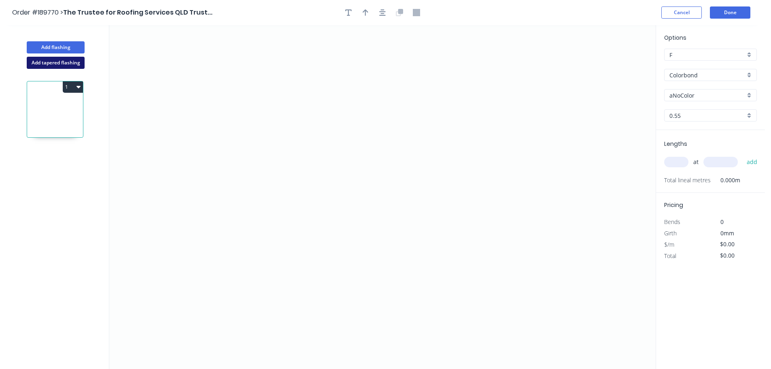
click at [61, 64] on button "Add tapered flashing" at bounding box center [56, 63] width 58 height 12
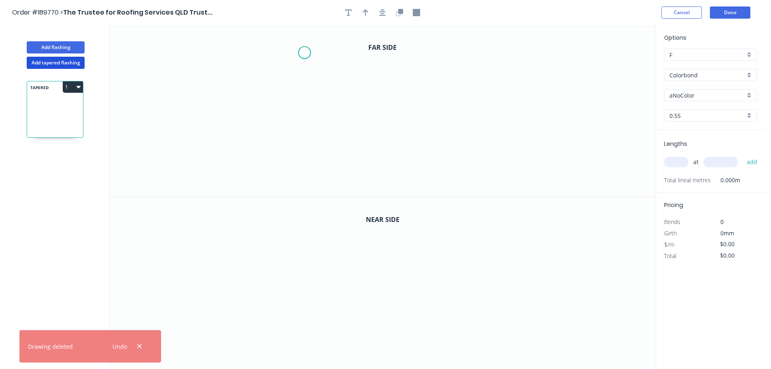
click at [304, 53] on icon "0" at bounding box center [382, 111] width 547 height 172
click at [280, 43] on icon "0" at bounding box center [382, 111] width 547 height 172
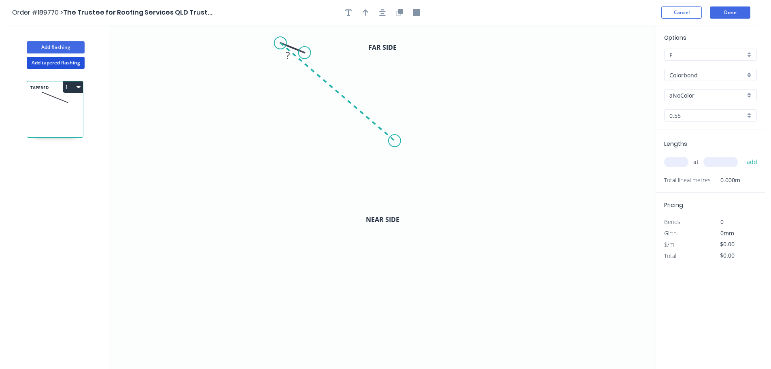
click at [395, 141] on icon "0 ?" at bounding box center [382, 111] width 547 height 172
click at [420, 140] on icon "0 ? ? ? º" at bounding box center [382, 111] width 547 height 172
click at [531, 49] on icon "0 ? ? ? ? º ? º" at bounding box center [382, 111] width 547 height 172
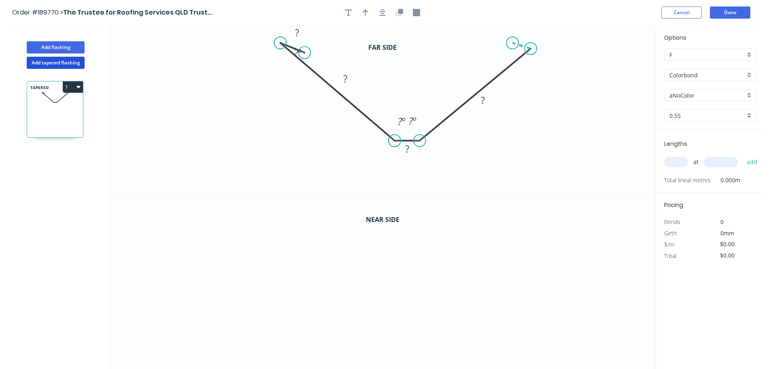
click at [513, 43] on icon at bounding box center [522, 46] width 18 height 6
click at [513, 43] on circle at bounding box center [513, 42] width 12 height 12
click at [523, 81] on div "Hide angle" at bounding box center [550, 79] width 81 height 17
drag, startPoint x: 307, startPoint y: 53, endPoint x: 299, endPoint y: 57, distance: 9.2
click at [299, 57] on rect at bounding box center [298, 53] width 26 height 17
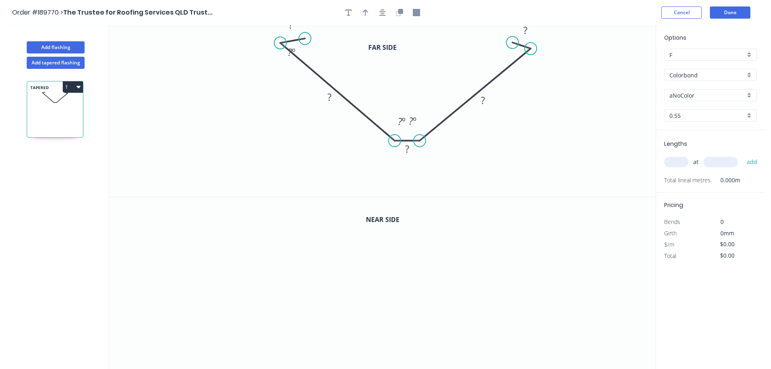
drag, startPoint x: 308, startPoint y: 54, endPoint x: 305, endPoint y: 38, distance: 16.1
click at [305, 38] on circle at bounding box center [305, 38] width 12 height 12
click at [305, 36] on circle at bounding box center [305, 37] width 12 height 12
click at [314, 71] on div "Hide angle" at bounding box center [338, 75] width 81 height 17
click at [452, 148] on div "Hide angle" at bounding box center [458, 147] width 81 height 17
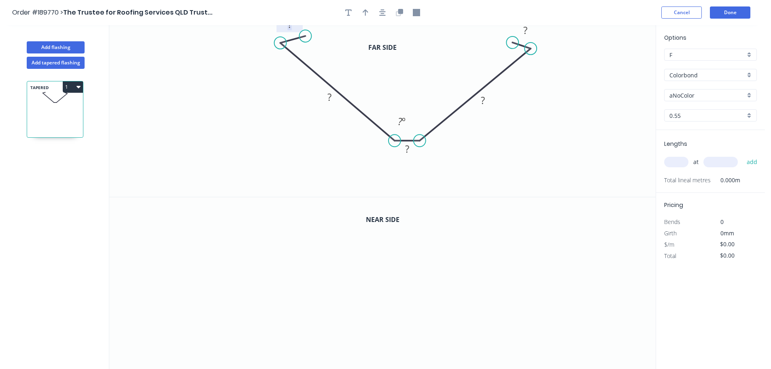
click at [291, 30] on tspan "?" at bounding box center [290, 23] width 4 height 13
click at [403, 14] on button "button" at bounding box center [400, 12] width 12 height 12
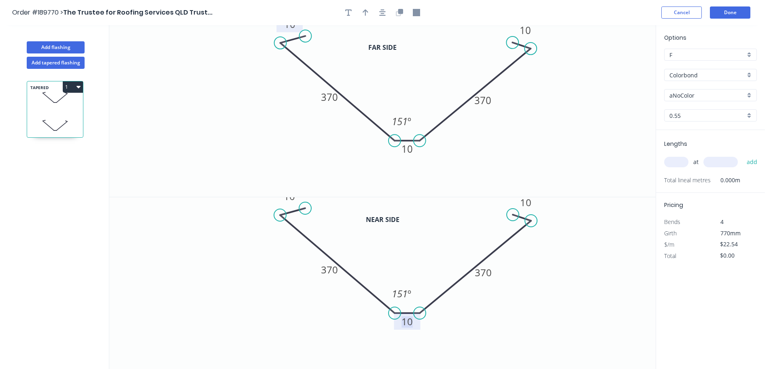
click at [414, 320] on rect at bounding box center [407, 321] width 16 height 11
click at [692, 80] on div "Colorbond" at bounding box center [710, 75] width 93 height 12
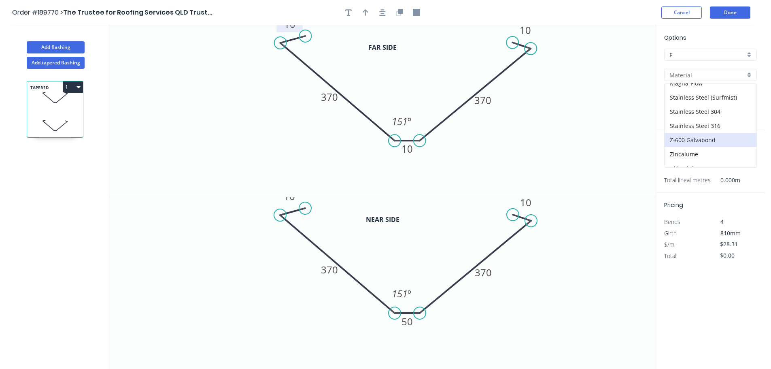
scroll to position [172, 0]
click at [687, 155] on div "zAluminium" at bounding box center [711, 160] width 92 height 14
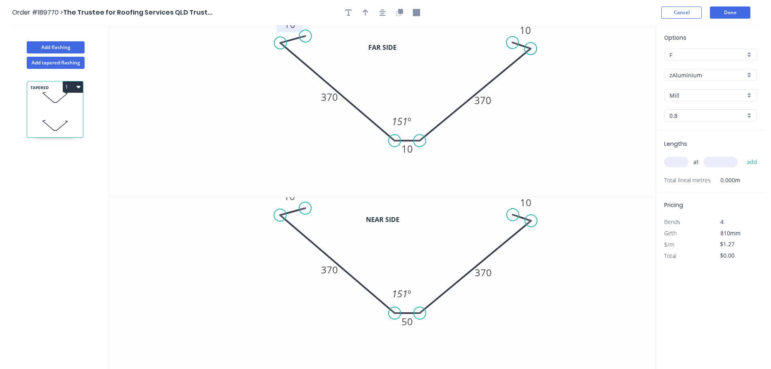
click at [688, 76] on input "zAluminium" at bounding box center [708, 75] width 76 height 9
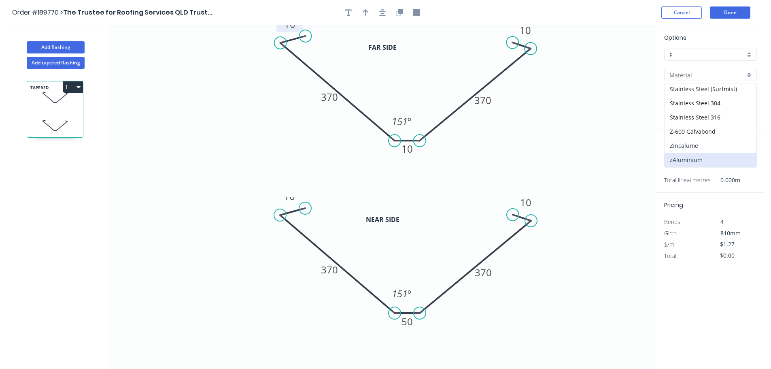
click at [684, 143] on div "Zincalume" at bounding box center [711, 145] width 92 height 14
click at [673, 160] on input "text" at bounding box center [676, 162] width 24 height 11
click at [743, 155] on button "add" at bounding box center [752, 162] width 19 height 14
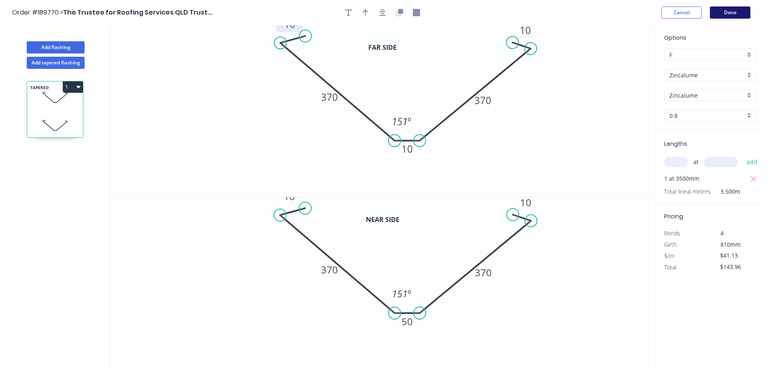
click at [730, 17] on button "Done" at bounding box center [730, 12] width 40 height 12
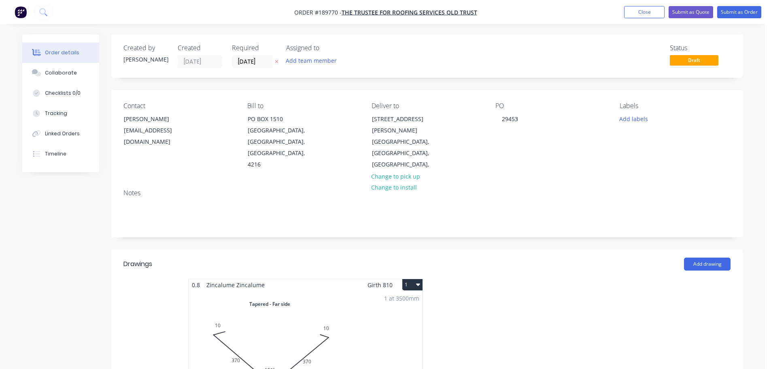
scroll to position [405, 0]
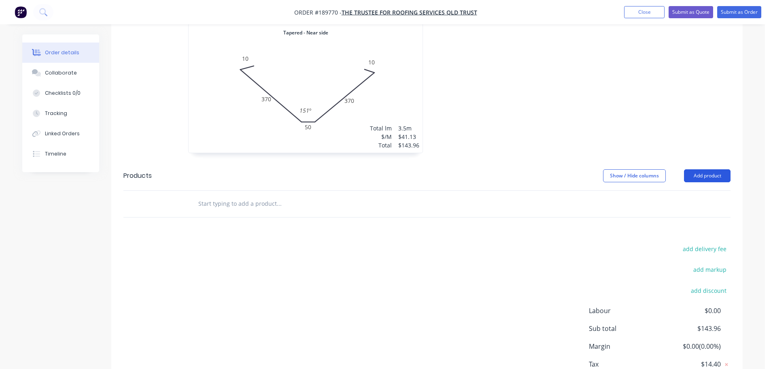
click at [706, 169] on button "Add product" at bounding box center [707, 175] width 47 height 13
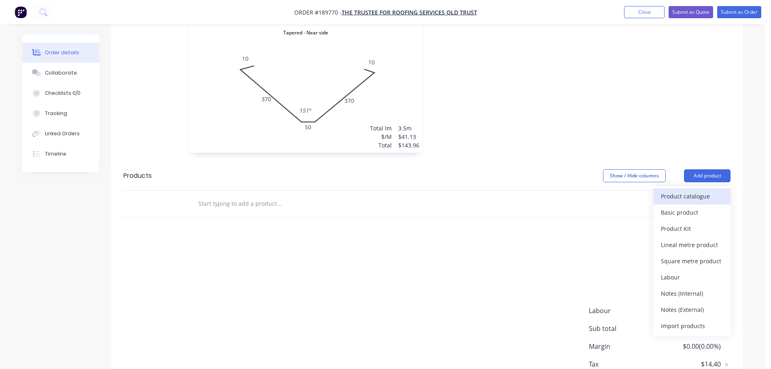
click at [689, 190] on div "Product catalogue" at bounding box center [692, 196] width 62 height 12
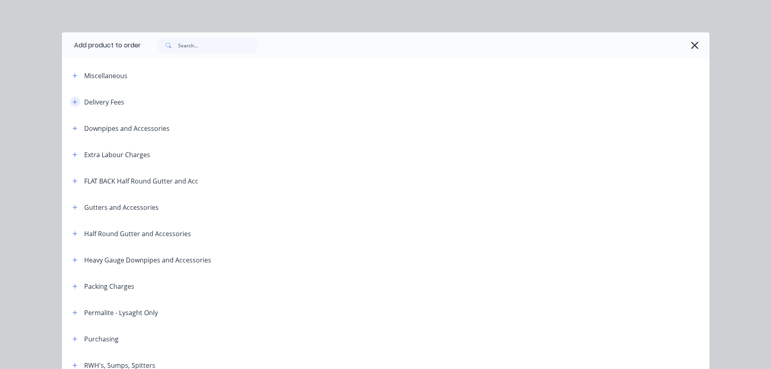
click at [74, 104] on button "button" at bounding box center [75, 102] width 10 height 10
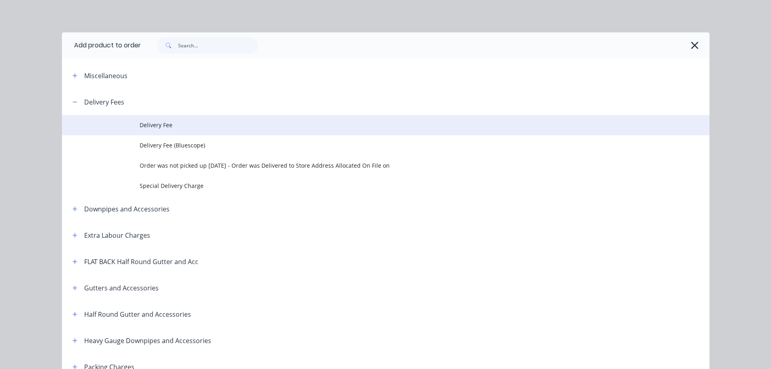
click at [179, 132] on td "Delivery Fee" at bounding box center [425, 125] width 570 height 20
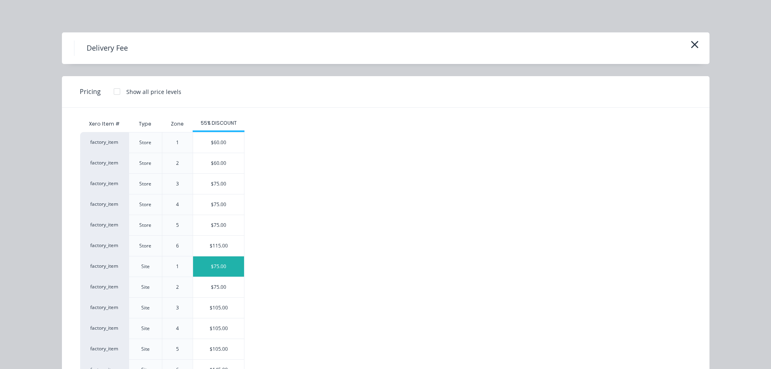
click at [221, 264] on div "$75.00" at bounding box center [218, 266] width 51 height 20
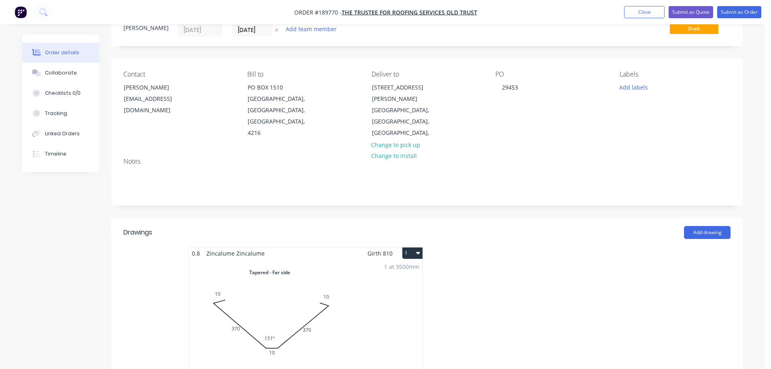
scroll to position [28, 0]
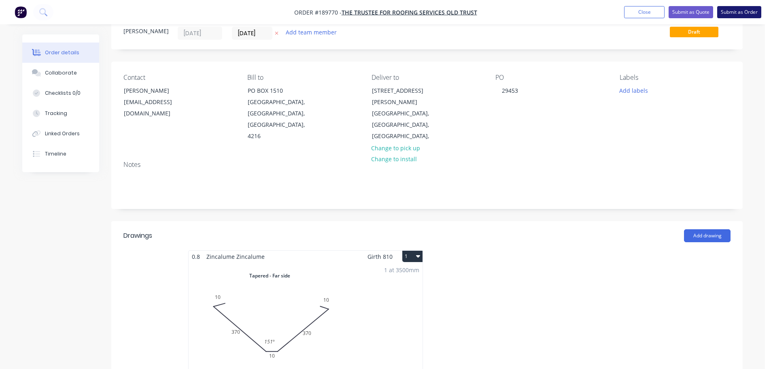
click at [738, 9] on button "Submit as Order" at bounding box center [739, 12] width 44 height 12
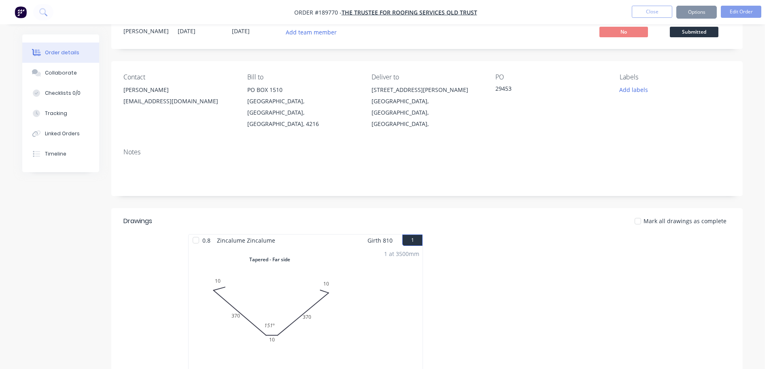
scroll to position [0, 0]
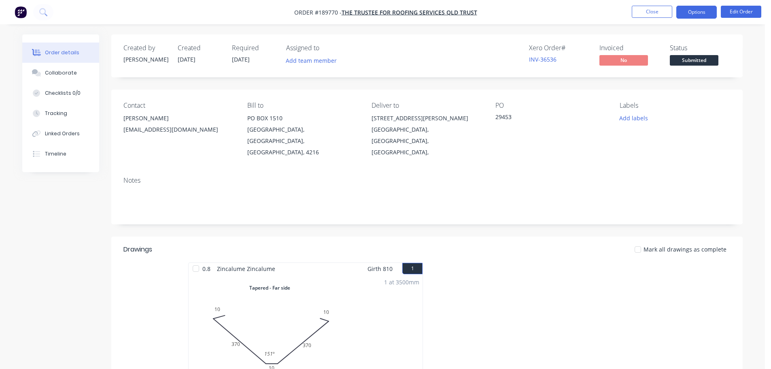
click at [696, 13] on button "Options" at bounding box center [697, 12] width 40 height 13
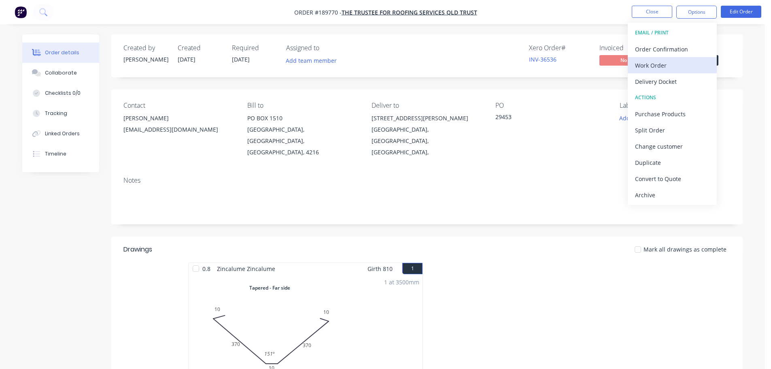
click at [665, 66] on div "Work Order" at bounding box center [672, 66] width 74 height 12
click at [663, 78] on div "Without pricing" at bounding box center [672, 82] width 74 height 12
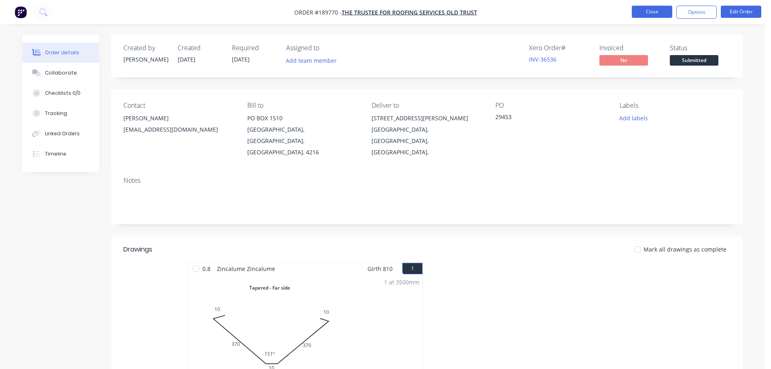
click at [647, 17] on button "Close" at bounding box center [652, 12] width 40 height 12
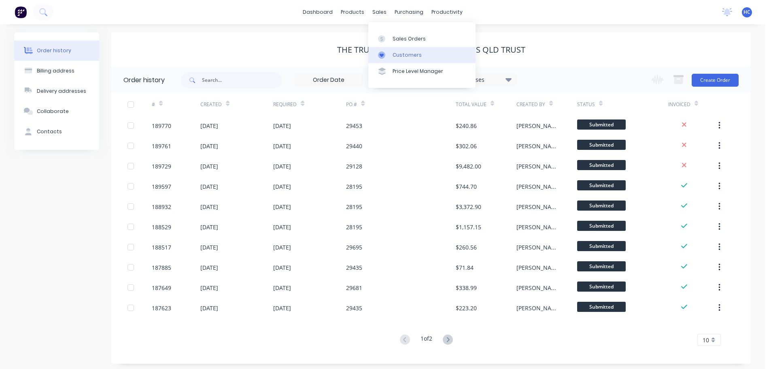
click at [403, 53] on div "Customers" at bounding box center [407, 54] width 29 height 7
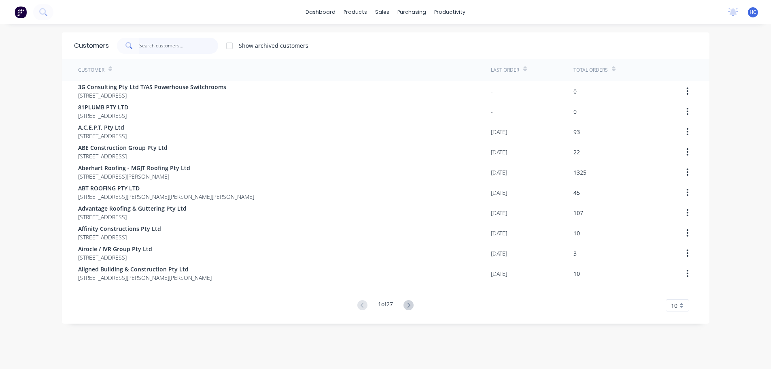
click at [194, 43] on input "text" at bounding box center [178, 46] width 79 height 16
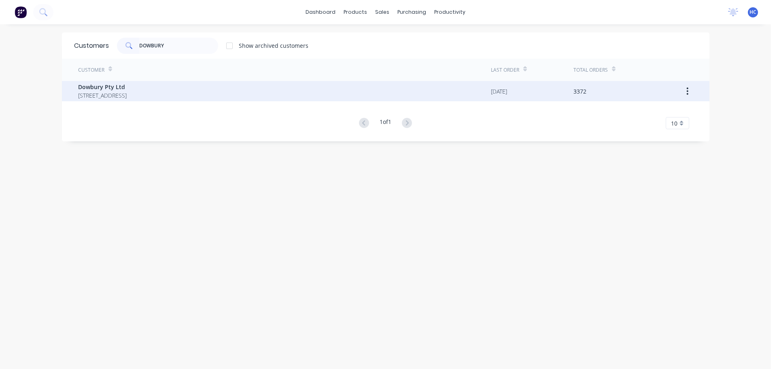
click at [127, 84] on span "Dowbury Pty Ltd" at bounding box center [102, 87] width 49 height 9
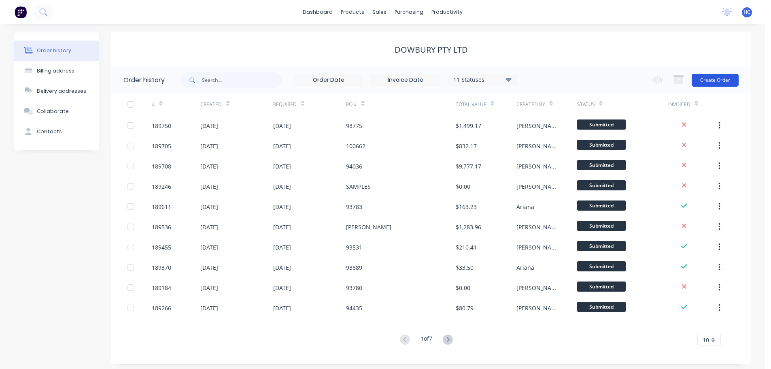
click at [708, 83] on button "Create Order" at bounding box center [715, 80] width 47 height 13
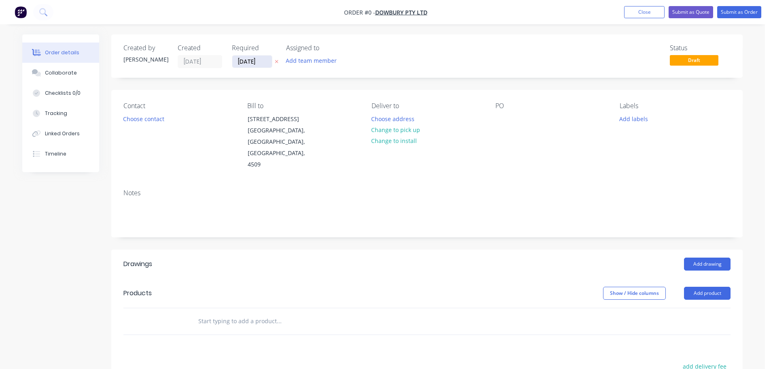
click at [256, 58] on input "[DATE]" at bounding box center [252, 61] width 40 height 12
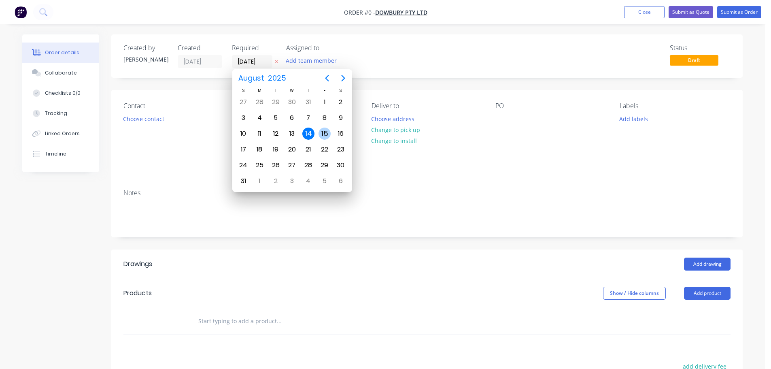
click at [320, 133] on div "15" at bounding box center [325, 134] width 12 height 12
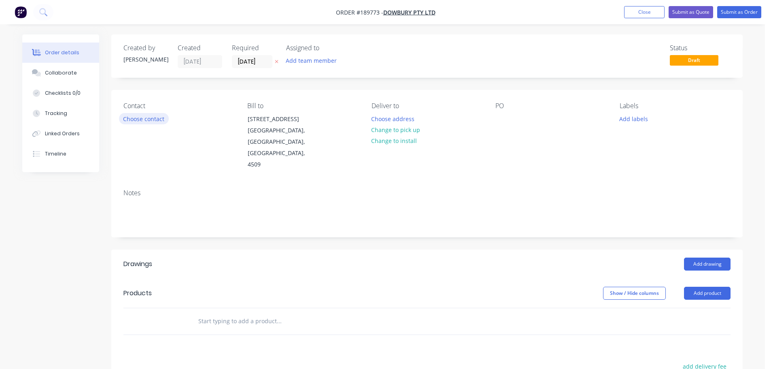
click at [136, 120] on button "Choose contact" at bounding box center [144, 118] width 50 height 11
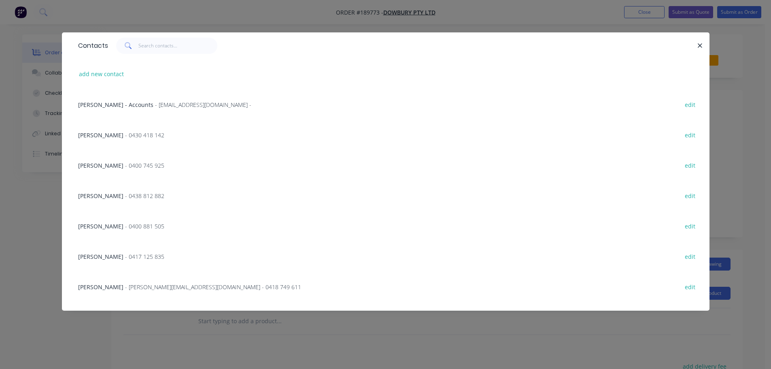
click at [112, 287] on span "[PERSON_NAME]" at bounding box center [100, 287] width 45 height 8
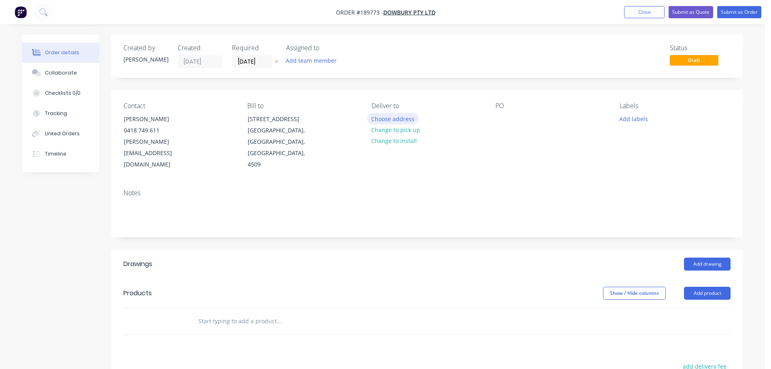
click at [387, 114] on button "Choose address" at bounding box center [393, 118] width 52 height 11
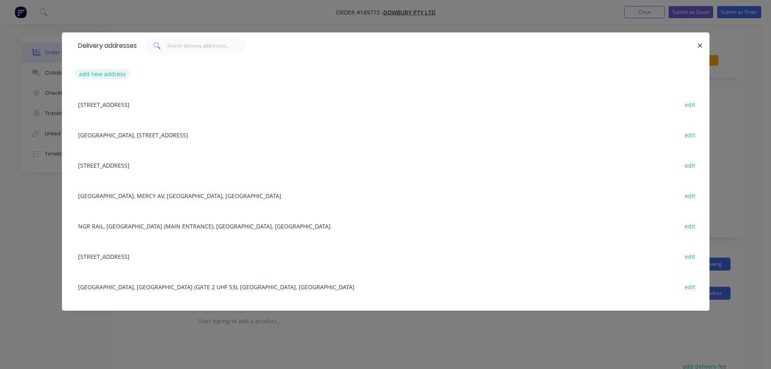
click at [117, 78] on button "add new address" at bounding box center [102, 73] width 55 height 11
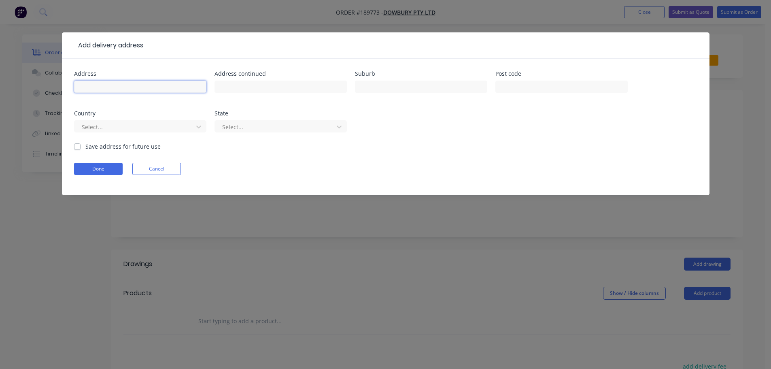
click at [104, 88] on input "text" at bounding box center [140, 87] width 132 height 12
click at [91, 91] on input "BRIBI WAY" at bounding box center [140, 87] width 132 height 12
click at [93, 91] on input "BRIBI WAY" at bounding box center [140, 87] width 132 height 12
click at [137, 128] on div at bounding box center [135, 127] width 108 height 10
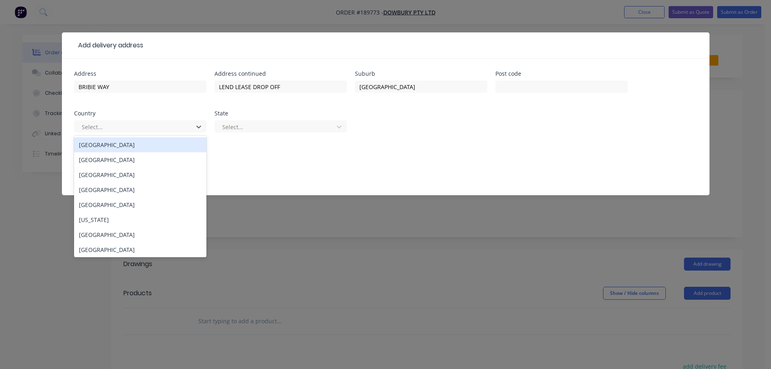
click at [125, 148] on div "[GEOGRAPHIC_DATA]" at bounding box center [140, 144] width 132 height 15
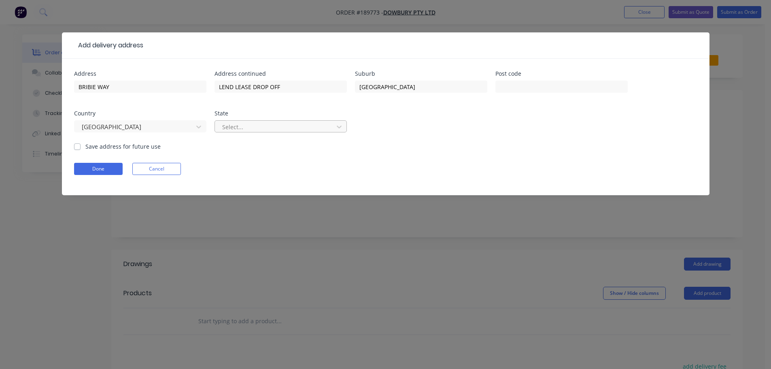
click at [230, 129] on div at bounding box center [275, 127] width 108 height 10
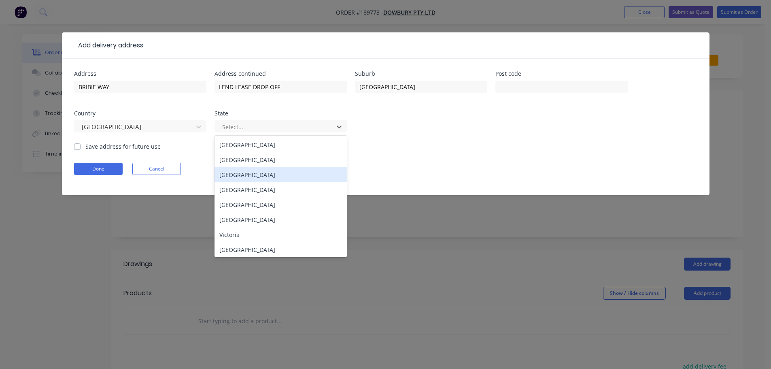
click at [230, 183] on div "[GEOGRAPHIC_DATA]" at bounding box center [281, 189] width 132 height 15
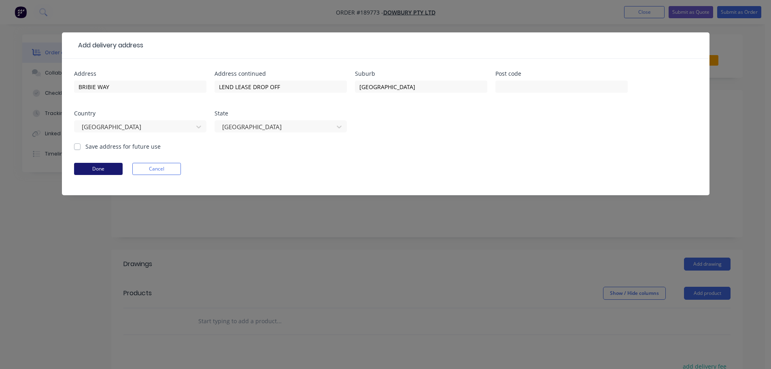
click at [105, 166] on button "Done" at bounding box center [98, 169] width 49 height 12
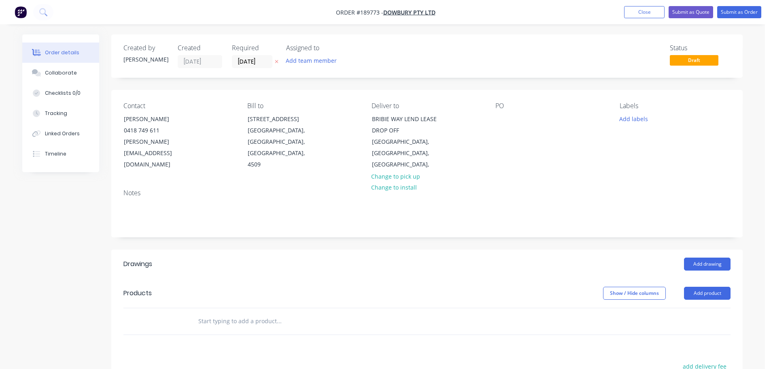
click at [513, 115] on div "PO" at bounding box center [551, 136] width 111 height 68
click at [500, 122] on div at bounding box center [502, 119] width 13 height 12
click at [647, 123] on button "Add labels" at bounding box center [633, 118] width 37 height 11
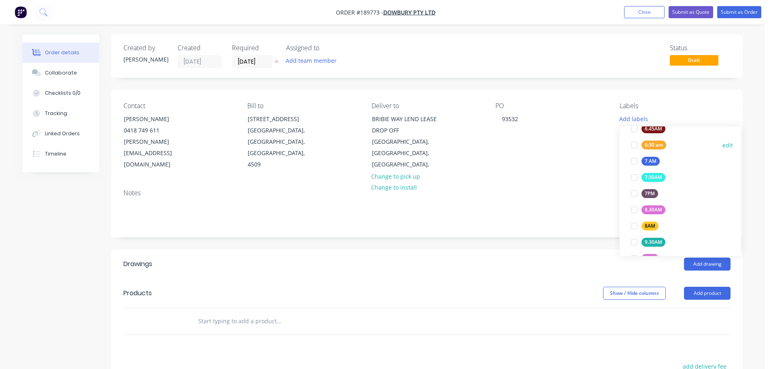
scroll to position [162, 0]
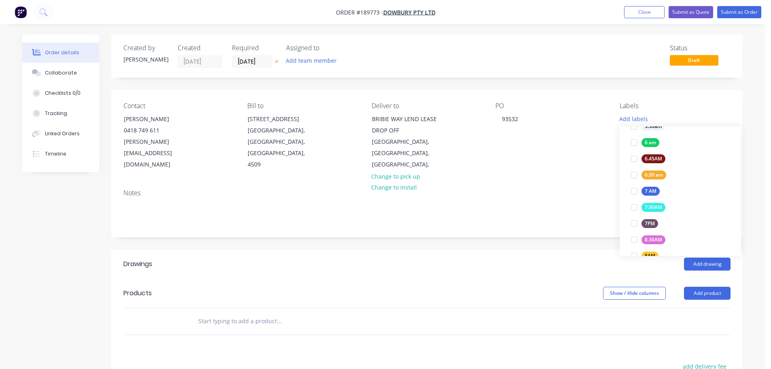
click at [650, 193] on div "7 AM" at bounding box center [651, 191] width 18 height 9
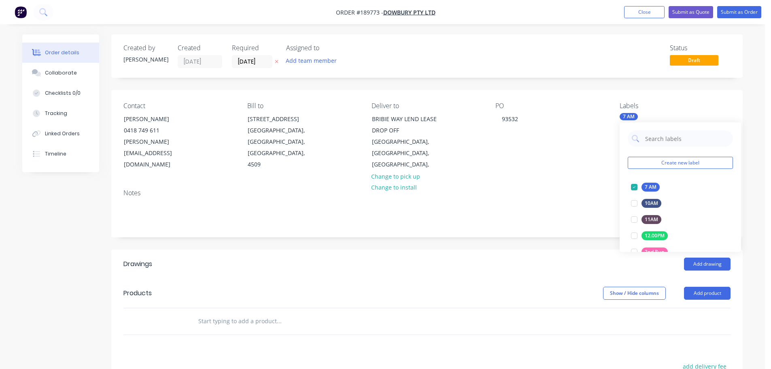
click at [570, 258] on div "Add drawing" at bounding box center [492, 264] width 478 height 13
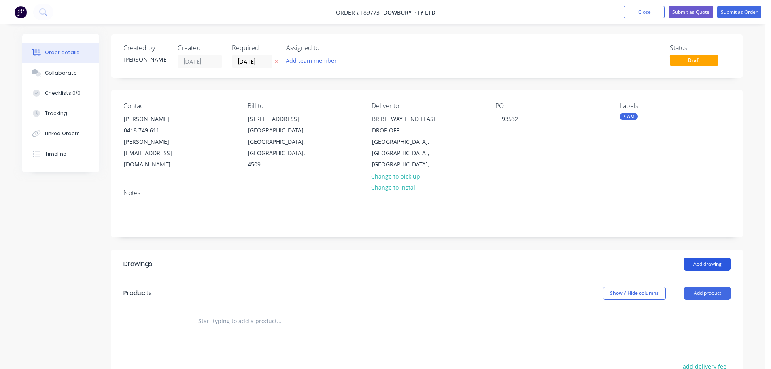
click at [728, 258] on button "Add drawing" at bounding box center [707, 264] width 47 height 13
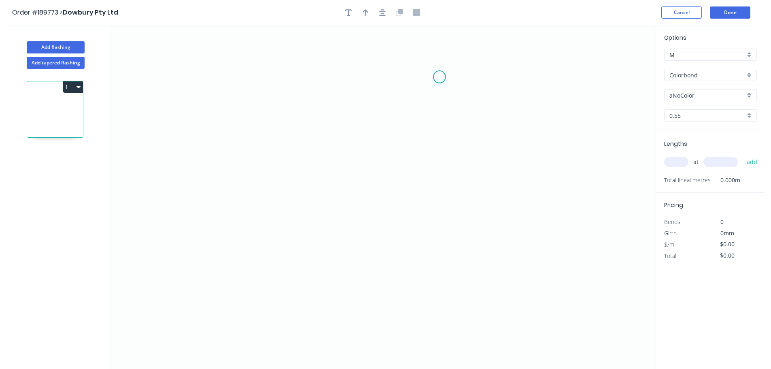
click at [457, 74] on icon "0" at bounding box center [382, 197] width 547 height 344
click at [368, 72] on icon "0" at bounding box center [382, 197] width 547 height 344
click at [368, 235] on icon "0 ?" at bounding box center [382, 197] width 547 height 344
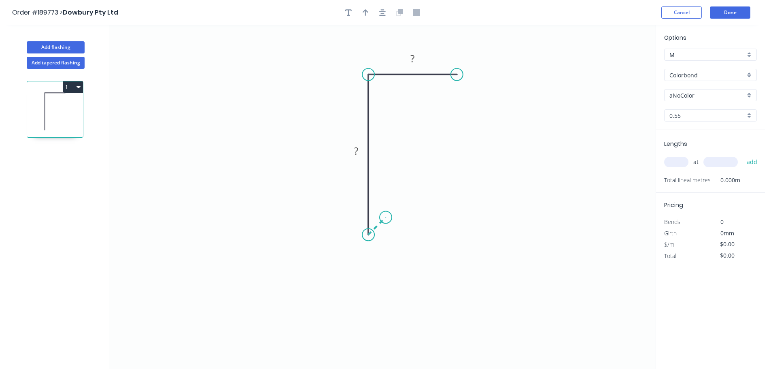
click at [386, 217] on icon "0 ? ?" at bounding box center [382, 197] width 547 height 344
click at [386, 217] on circle at bounding box center [386, 217] width 12 height 12
click at [387, 230] on tspan "?" at bounding box center [386, 230] width 4 height 13
click at [370, 10] on button "button" at bounding box center [366, 12] width 12 height 12
drag, startPoint x: 615, startPoint y: 66, endPoint x: 349, endPoint y: 96, distance: 268.1
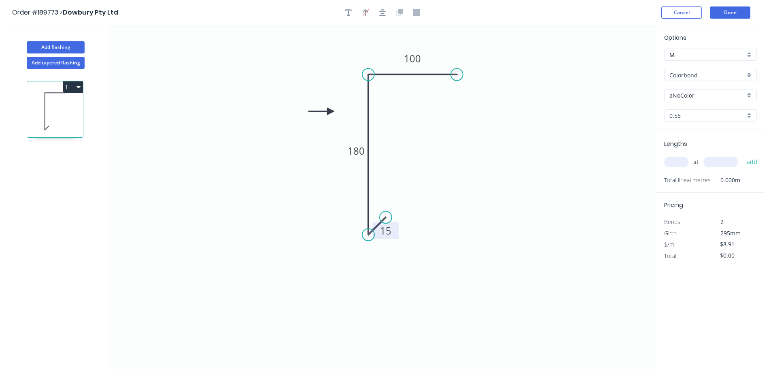
click at [334, 108] on icon at bounding box center [322, 111] width 26 height 7
click at [682, 97] on input "aNoColor" at bounding box center [708, 95] width 76 height 9
click at [688, 76] on input "Colorbond" at bounding box center [708, 75] width 76 height 9
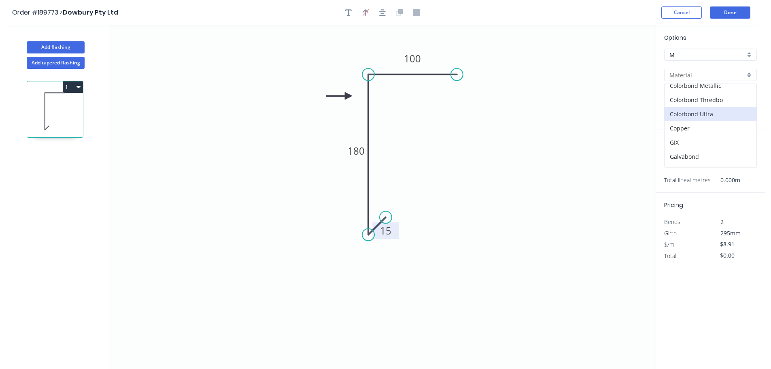
scroll to position [81, 0]
click at [711, 92] on div "Colorbond Ultra" at bounding box center [711, 94] width 92 height 14
click at [689, 101] on div "Options M M Colorbond Ultra Colorbond Ultra Dover White Dover White 0.55 0.55" at bounding box center [710, 81] width 109 height 97
click at [704, 98] on input "Dover White" at bounding box center [708, 95] width 76 height 9
click at [686, 163] on div "[PERSON_NAME]" at bounding box center [711, 167] width 92 height 14
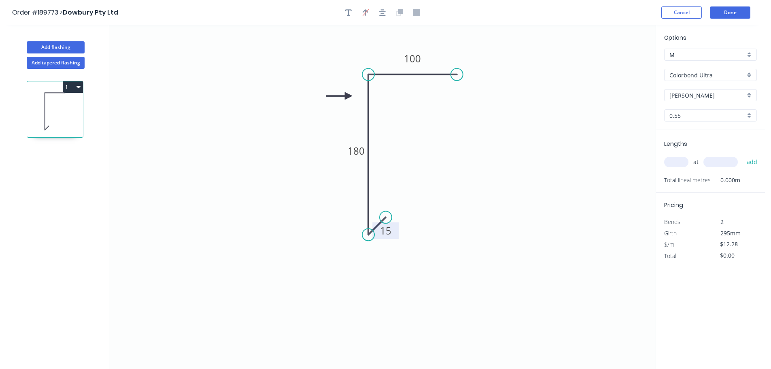
click at [675, 152] on div "at add" at bounding box center [711, 162] width 94 height 22
click at [675, 162] on input "text" at bounding box center [676, 162] width 24 height 11
click at [743, 155] on button "add" at bounding box center [752, 162] width 19 height 14
click at [728, 6] on header "Order #189773 > Dowbury Pty Ltd Cancel Done" at bounding box center [382, 12] width 765 height 25
click at [729, 6] on header "Order #189773 > Dowbury Pty Ltd Cancel Done" at bounding box center [382, 12] width 765 height 25
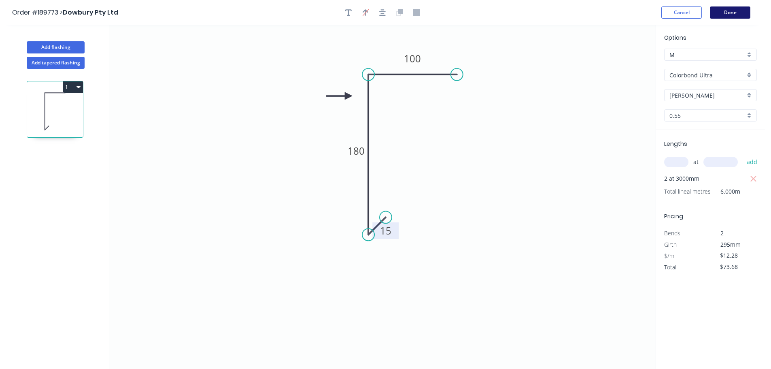
click at [724, 13] on button "Done" at bounding box center [730, 12] width 40 height 12
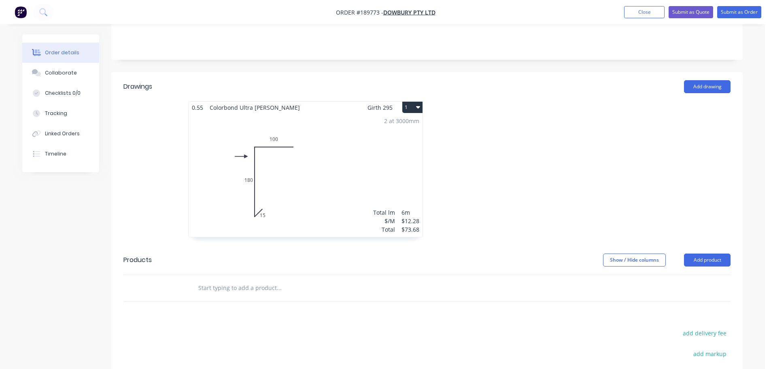
scroll to position [162, 0]
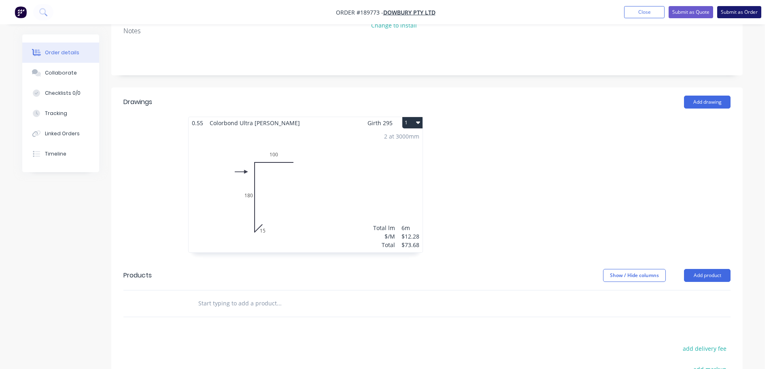
click at [728, 13] on button "Submit as Order" at bounding box center [739, 12] width 44 height 12
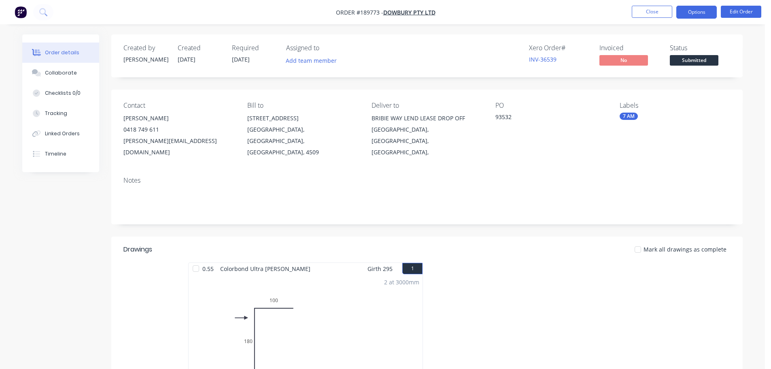
click at [709, 15] on button "Options" at bounding box center [697, 12] width 40 height 13
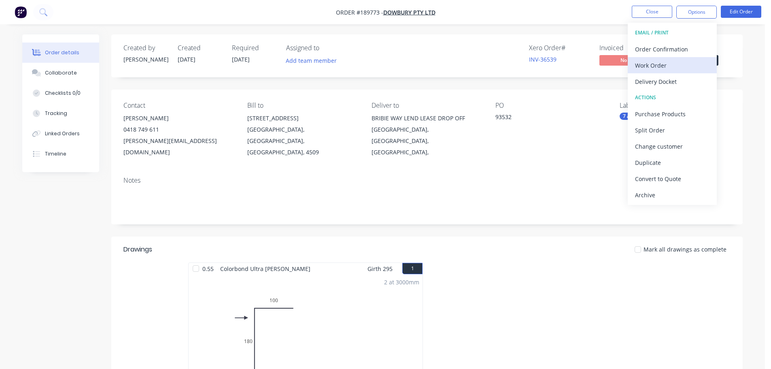
click at [663, 57] on button "Work Order" at bounding box center [672, 65] width 89 height 16
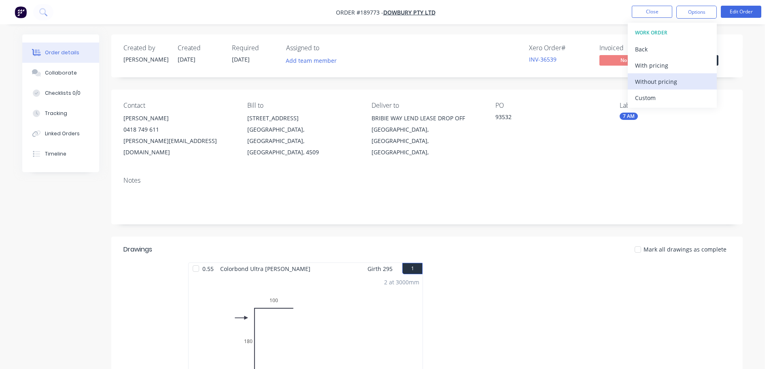
click at [658, 81] on div "Without pricing" at bounding box center [672, 82] width 74 height 12
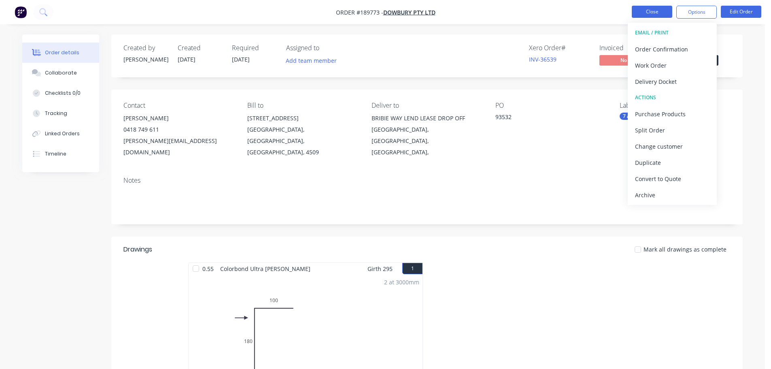
click at [657, 12] on button "Close" at bounding box center [652, 12] width 40 height 12
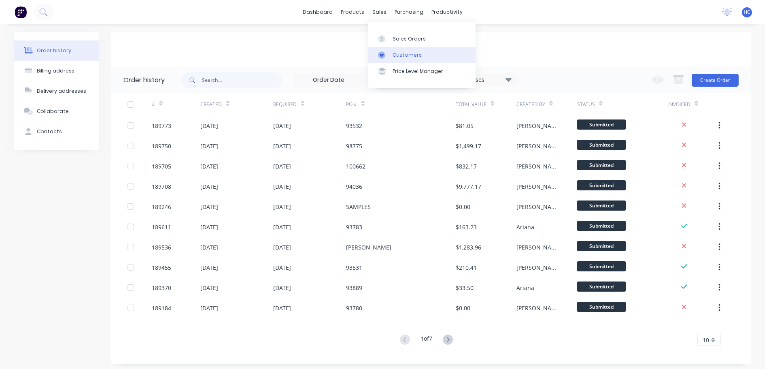
click at [421, 52] on link "Customers" at bounding box center [421, 55] width 107 height 16
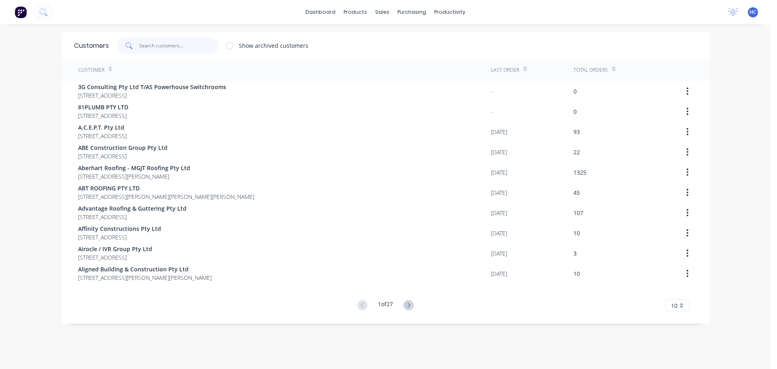
click at [177, 47] on input "text" at bounding box center [178, 46] width 79 height 16
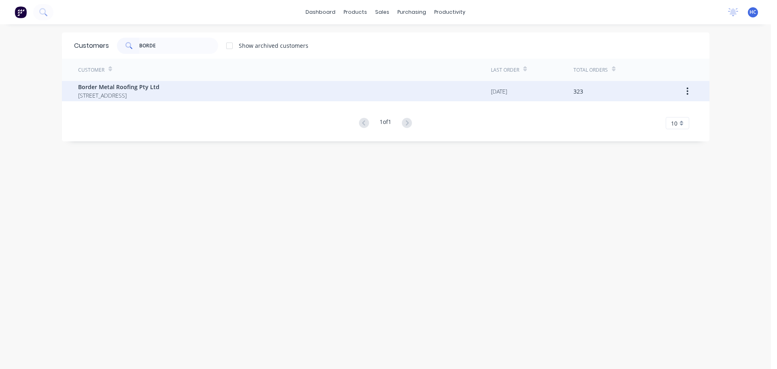
click at [156, 100] on div "Border Metal Roofing Pty Ltd [STREET_ADDRESS]" at bounding box center [284, 91] width 413 height 20
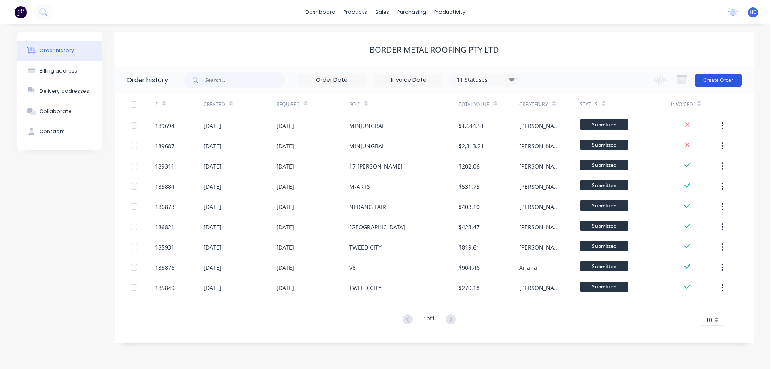
click at [704, 79] on button "Create Order" at bounding box center [718, 80] width 47 height 13
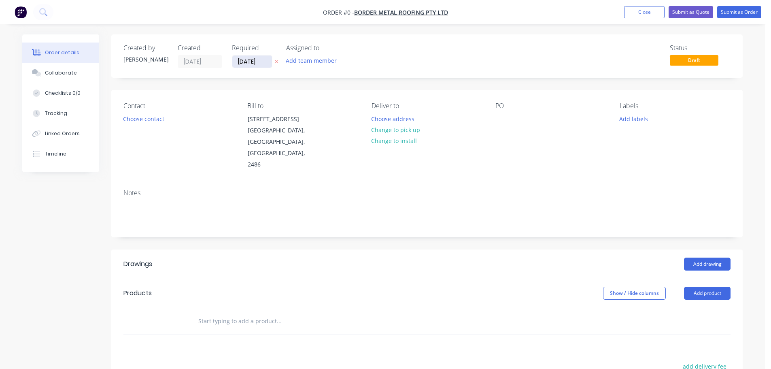
click at [252, 61] on input "[DATE]" at bounding box center [252, 61] width 40 height 12
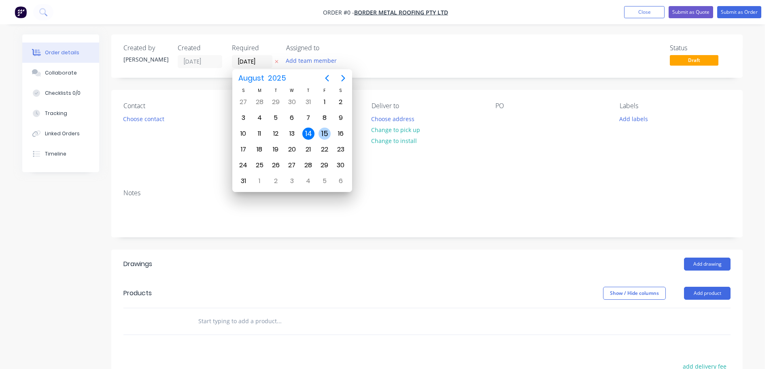
click at [326, 130] on div "15" at bounding box center [325, 134] width 12 height 12
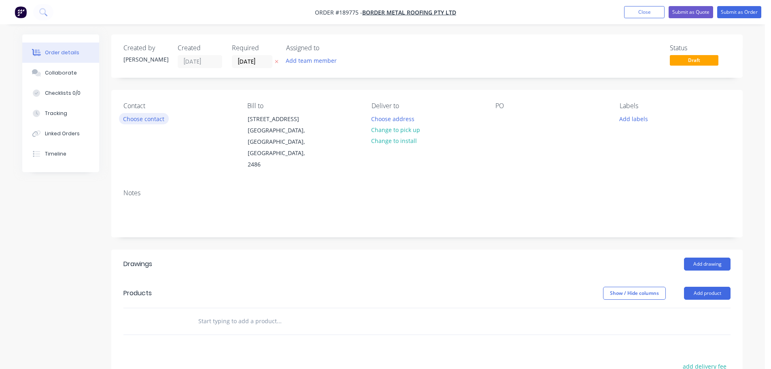
click at [153, 122] on button "Choose contact" at bounding box center [144, 118] width 50 height 11
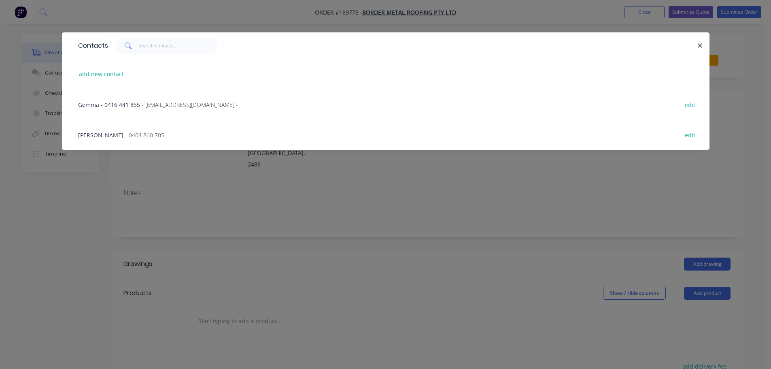
click at [114, 126] on div "[PERSON_NAME] - 0404 860 705 edit" at bounding box center [386, 134] width 624 height 30
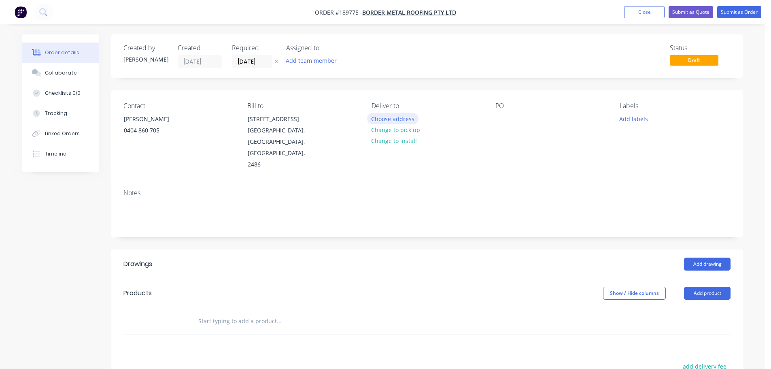
click at [378, 118] on button "Choose address" at bounding box center [393, 118] width 52 height 11
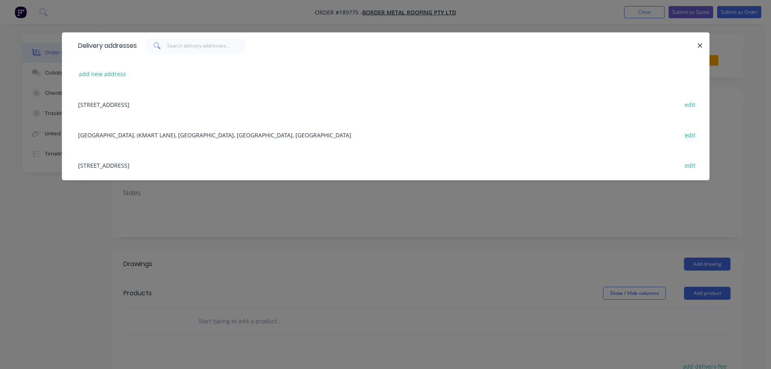
click at [198, 166] on div "[STREET_ADDRESS] edit" at bounding box center [386, 165] width 624 height 30
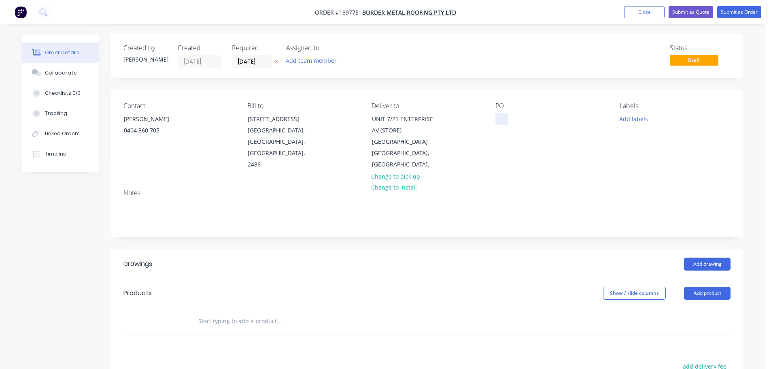
click at [502, 117] on div at bounding box center [502, 119] width 13 height 12
click at [703, 268] on button "Add drawing" at bounding box center [707, 264] width 47 height 13
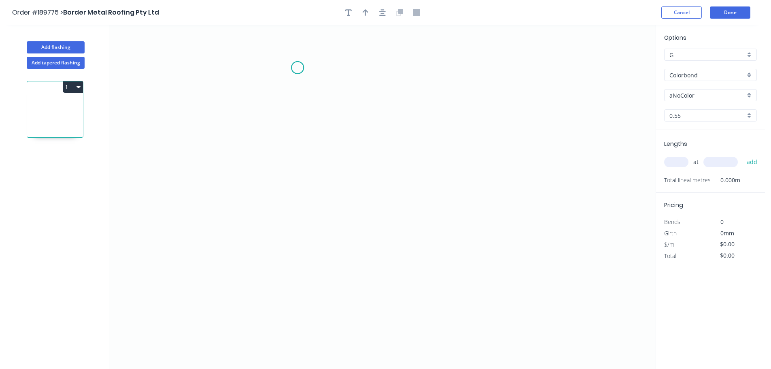
click at [298, 68] on icon "0" at bounding box center [382, 197] width 547 height 344
click at [292, 217] on icon "0" at bounding box center [382, 197] width 547 height 344
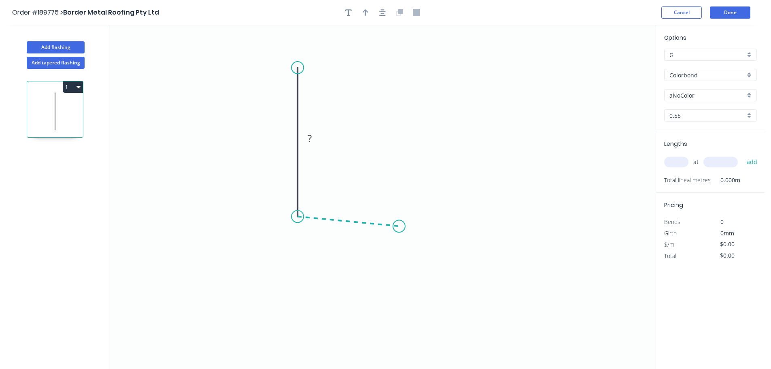
click at [399, 226] on icon "0 ?" at bounding box center [382, 197] width 547 height 344
click at [400, 257] on icon "0 ? ? ? º" at bounding box center [382, 197] width 547 height 344
drag, startPoint x: 415, startPoint y: 281, endPoint x: 413, endPoint y: 277, distance: 4.9
click at [414, 279] on div "Crush & Fold" at bounding box center [440, 284] width 81 height 17
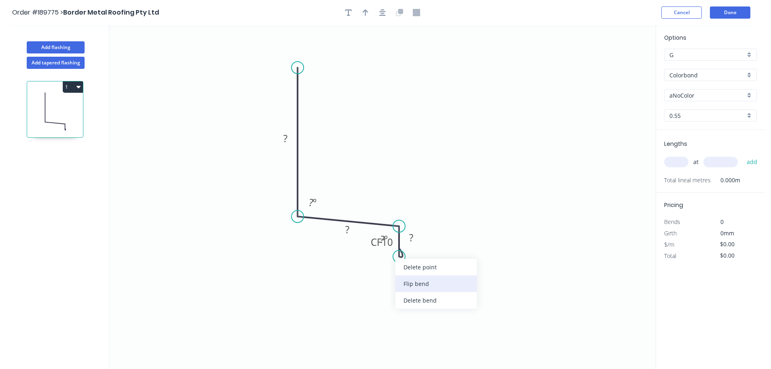
click at [422, 281] on div "Flip bend" at bounding box center [436, 283] width 81 height 17
drag, startPoint x: 431, startPoint y: 258, endPoint x: 433, endPoint y: 290, distance: 32.1
click at [433, 290] on rect at bounding box center [421, 289] width 32 height 17
drag, startPoint x: 357, startPoint y: 231, endPoint x: 387, endPoint y: 200, distance: 43.2
click at [387, 200] on rect at bounding box center [378, 201] width 26 height 17
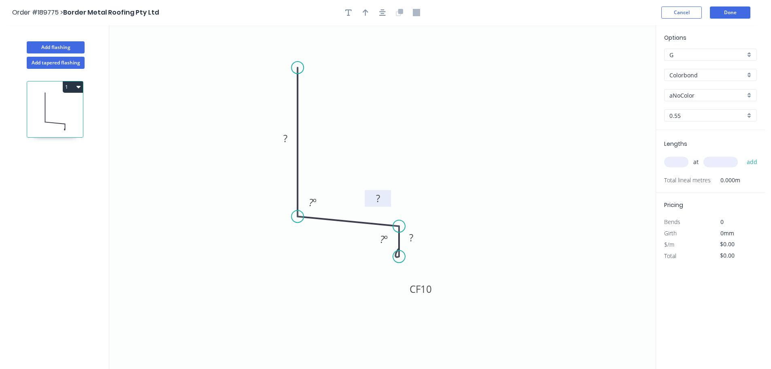
click at [383, 198] on rect at bounding box center [378, 198] width 16 height 11
click at [438, 90] on icon "0 120 90 CF 10 12 95 º 95 º" at bounding box center [382, 197] width 547 height 344
click at [371, 14] on button "button" at bounding box center [366, 12] width 12 height 12
click at [617, 65] on icon at bounding box center [614, 56] width 7 height 26
drag, startPoint x: 617, startPoint y: 65, endPoint x: 473, endPoint y: 126, distance: 156.2
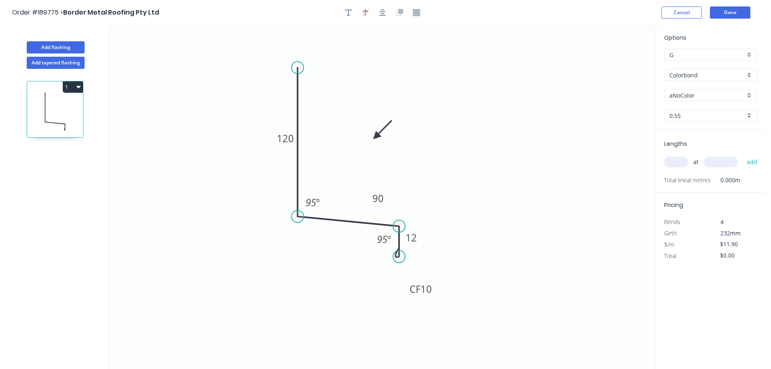
click at [380, 137] on icon at bounding box center [382, 129] width 23 height 23
click at [713, 96] on input "aNoColor" at bounding box center [708, 95] width 76 height 9
click at [701, 156] on div "Cottage Green" at bounding box center [711, 153] width 92 height 14
click at [703, 87] on div "Options G G Colorbond Colorbond Colorbond (Premium) Colorbond Coolmax Colorbond…" at bounding box center [710, 81] width 109 height 97
click at [709, 95] on input "Cottage Green" at bounding box center [708, 95] width 76 height 9
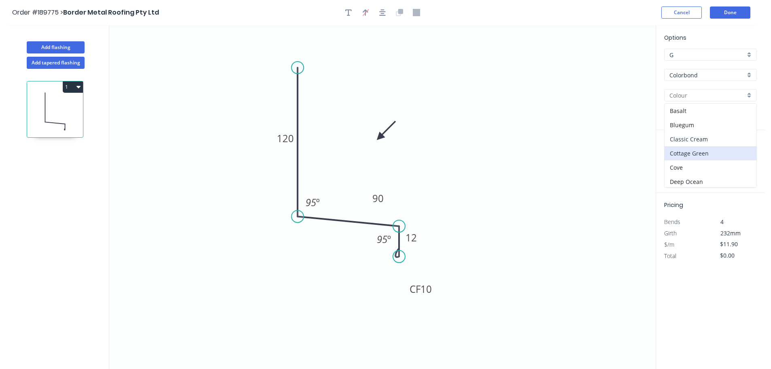
click at [696, 143] on div "Classic Cream" at bounding box center [711, 139] width 92 height 14
click at [679, 169] on div "at add" at bounding box center [711, 162] width 94 height 14
click at [682, 166] on input "text" at bounding box center [676, 162] width 24 height 11
click at [743, 155] on button "add" at bounding box center [752, 162] width 19 height 14
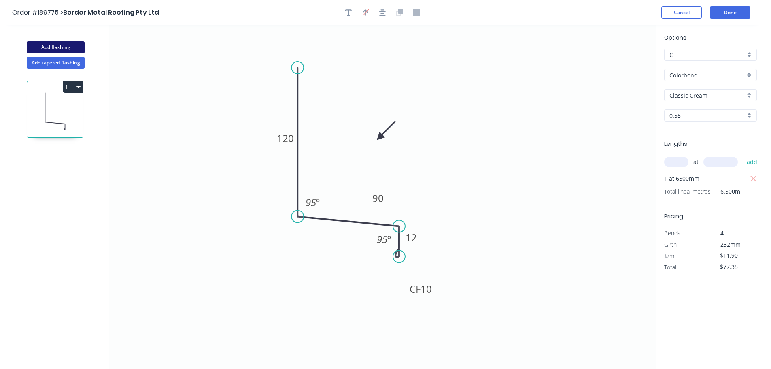
click at [72, 49] on button "Add flashing" at bounding box center [56, 47] width 58 height 12
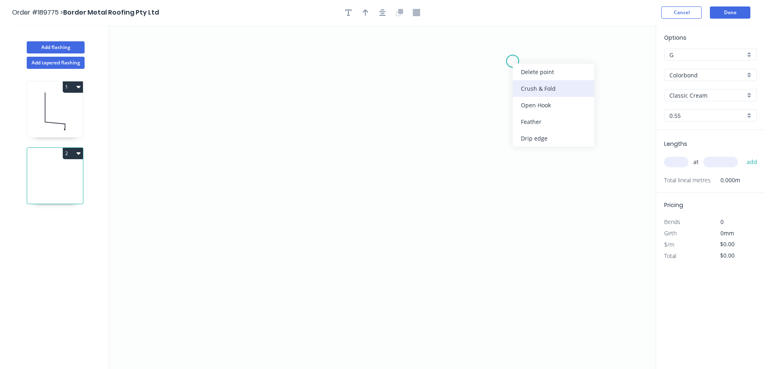
click at [522, 86] on div "Crush & Fold" at bounding box center [553, 88] width 81 height 17
click at [515, 64] on circle at bounding box center [513, 61] width 12 height 12
click at [347, 66] on icon "0" at bounding box center [382, 197] width 547 height 344
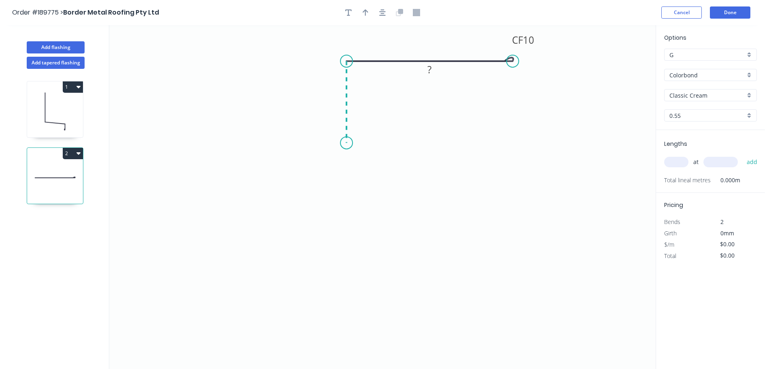
click at [347, 143] on icon "0 CF 10 ?" at bounding box center [382, 197] width 547 height 344
click at [475, 136] on icon "0 ? CF 10 ?" at bounding box center [382, 197] width 547 height 344
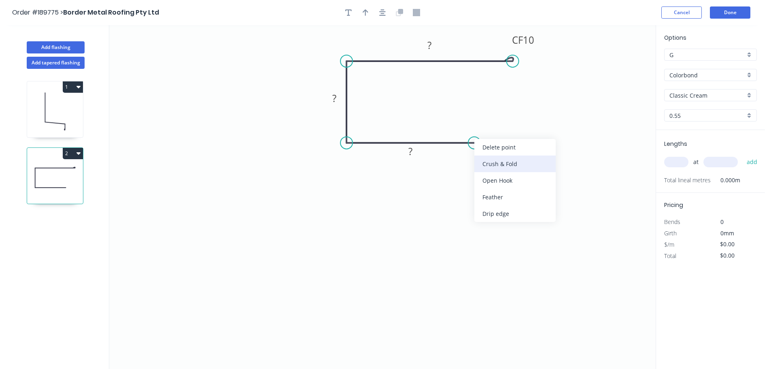
click at [488, 166] on div "Crush & Fold" at bounding box center [515, 163] width 81 height 17
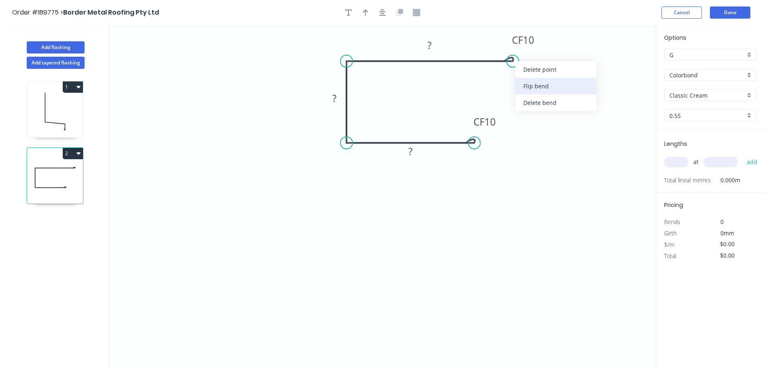
click at [532, 85] on div "Flip bend" at bounding box center [555, 86] width 81 height 17
click at [530, 76] on tspan "10" at bounding box center [528, 74] width 11 height 13
click at [367, 14] on icon "button" at bounding box center [366, 12] width 6 height 7
drag, startPoint x: 616, startPoint y: 64, endPoint x: 485, endPoint y: 40, distance: 133.2
click at [495, 40] on icon at bounding box center [498, 35] width 7 height 26
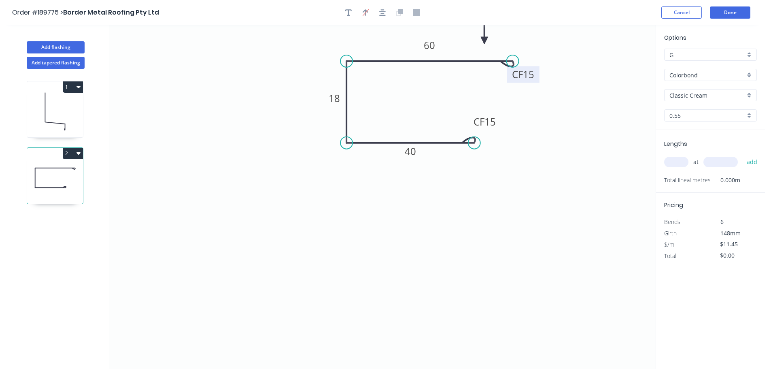
click at [677, 160] on input "text" at bounding box center [676, 162] width 24 height 11
click at [743, 155] on button "add" at bounding box center [752, 162] width 19 height 14
click at [729, 10] on button "Done" at bounding box center [730, 12] width 40 height 12
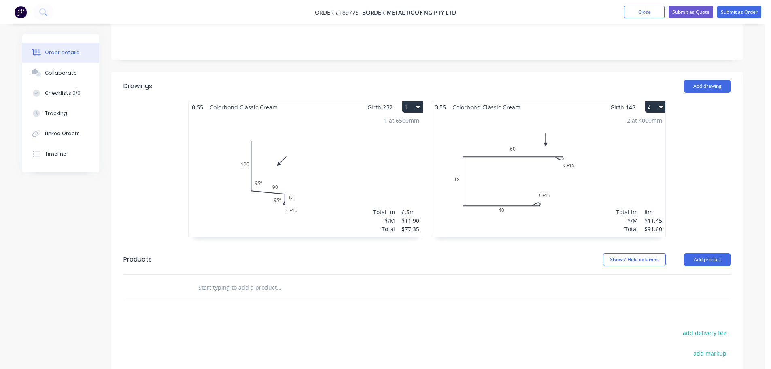
scroll to position [317, 0]
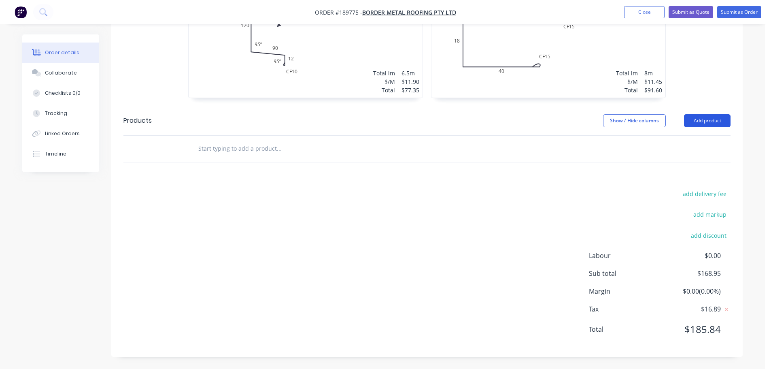
click at [717, 115] on button "Add product" at bounding box center [707, 120] width 47 height 13
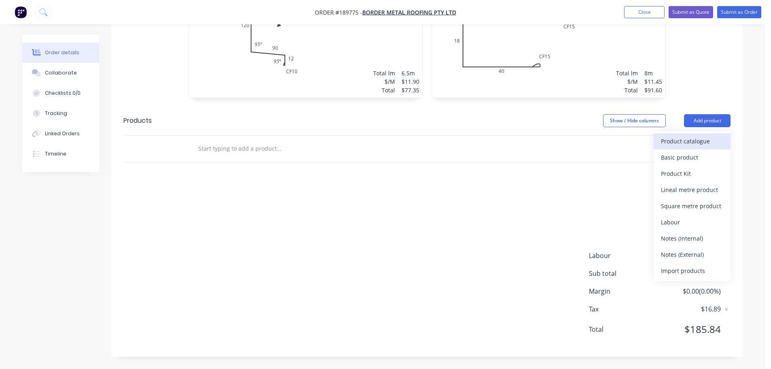
click at [696, 135] on button "Product catalogue" at bounding box center [692, 141] width 77 height 16
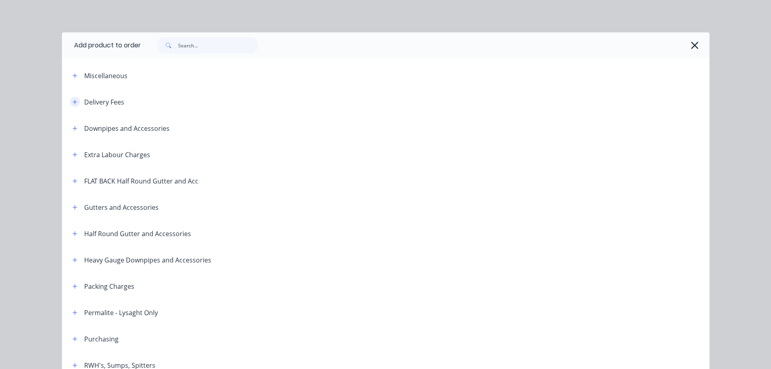
click at [72, 106] on button "button" at bounding box center [75, 102] width 10 height 10
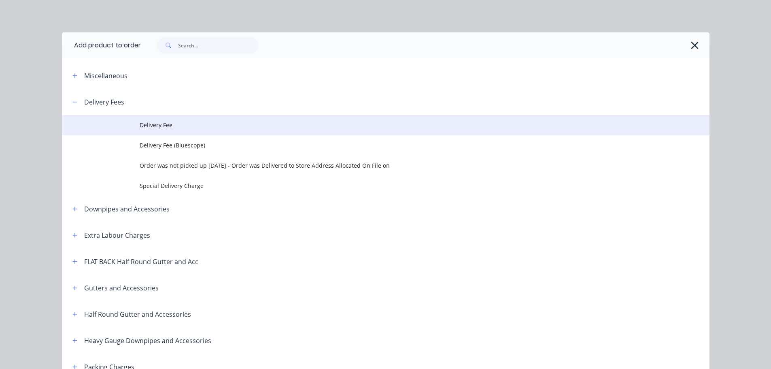
click at [192, 128] on span "Delivery Fee" at bounding box center [368, 125] width 456 height 9
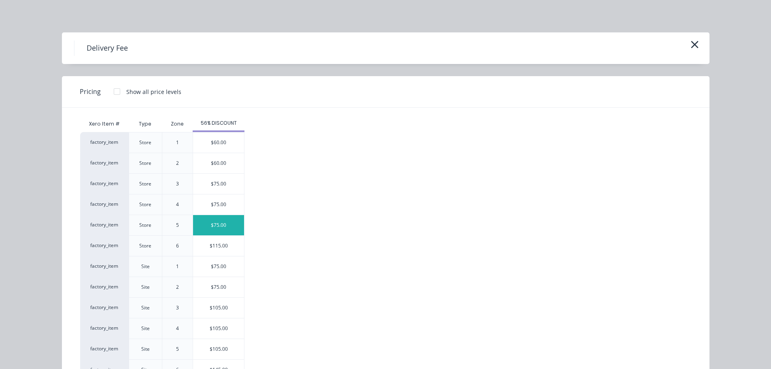
click at [214, 230] on div "$75.00" at bounding box center [218, 225] width 51 height 20
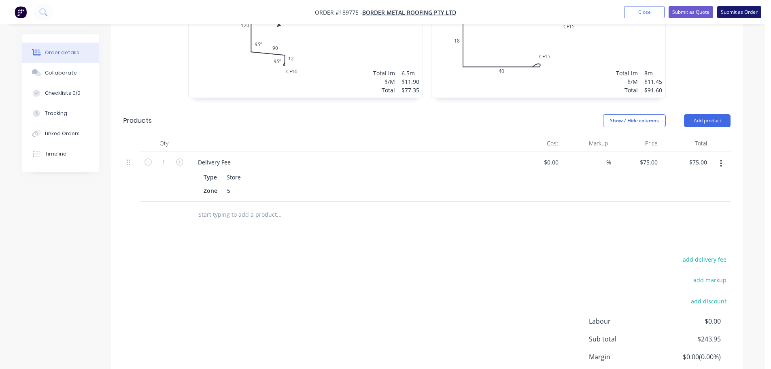
click at [728, 14] on button "Submit as Order" at bounding box center [739, 12] width 44 height 12
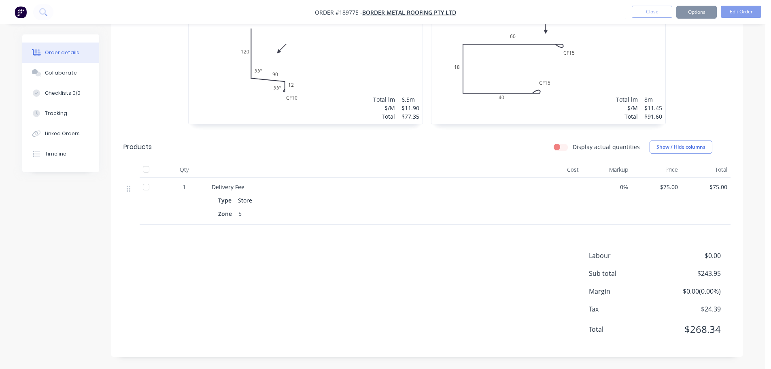
scroll to position [0, 0]
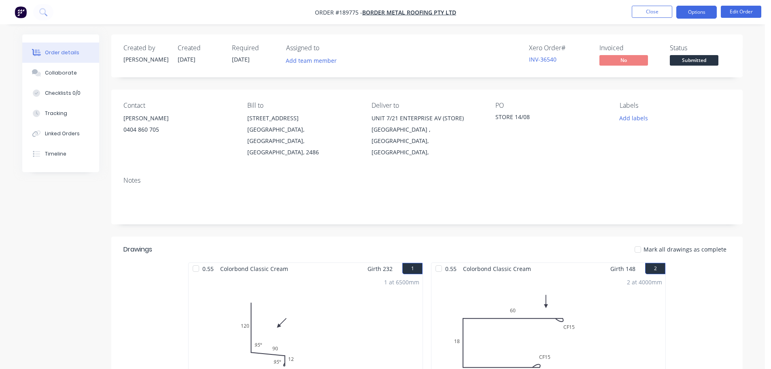
click at [696, 11] on button "Options" at bounding box center [697, 12] width 40 height 13
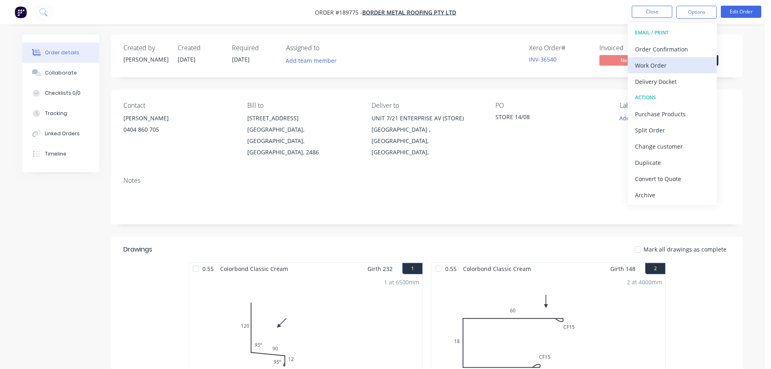
click at [657, 66] on div "Work Order" at bounding box center [672, 66] width 74 height 12
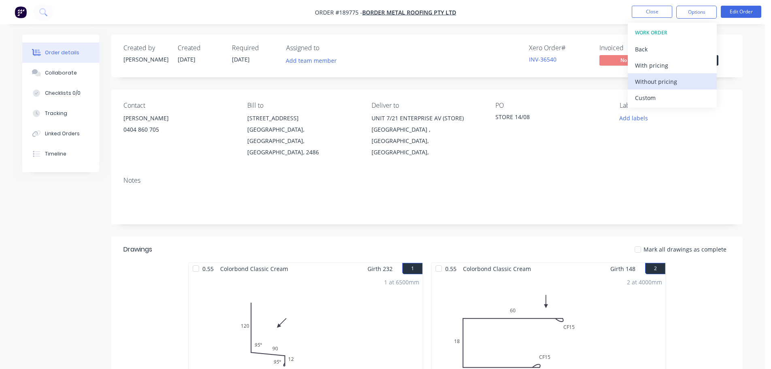
click at [660, 83] on div "Without pricing" at bounding box center [672, 82] width 74 height 12
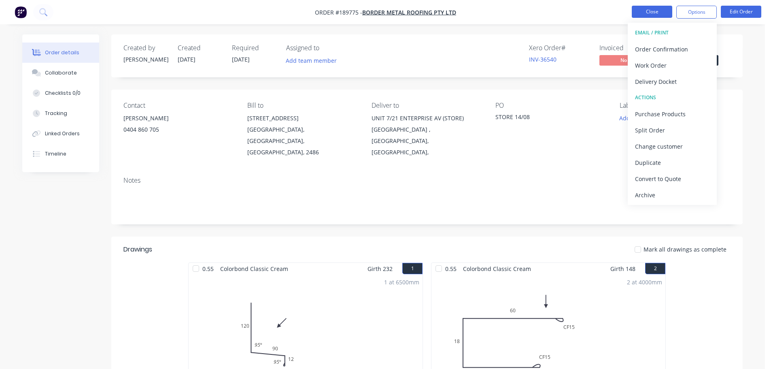
click at [645, 6] on button "Close" at bounding box center [652, 12] width 40 height 12
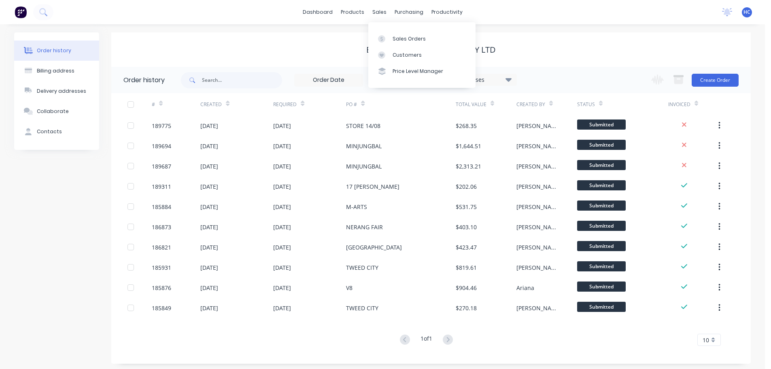
click at [384, 16] on div "sales" at bounding box center [379, 12] width 22 height 12
click at [402, 37] on div "Sales Orders" at bounding box center [409, 38] width 33 height 7
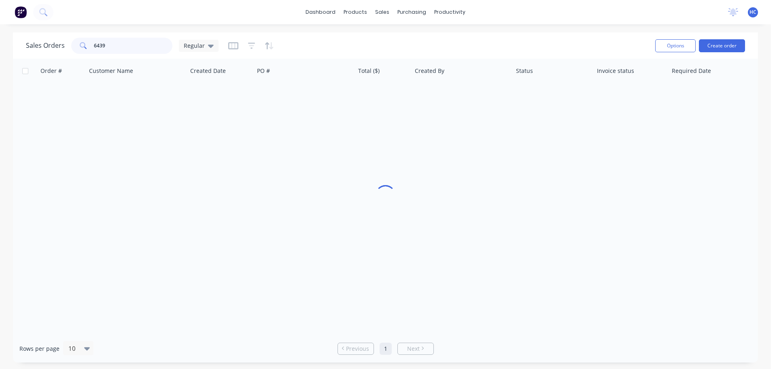
drag, startPoint x: 138, startPoint y: 40, endPoint x: 126, endPoint y: 46, distance: 13.2
click at [126, 46] on input "6439" at bounding box center [133, 46] width 79 height 16
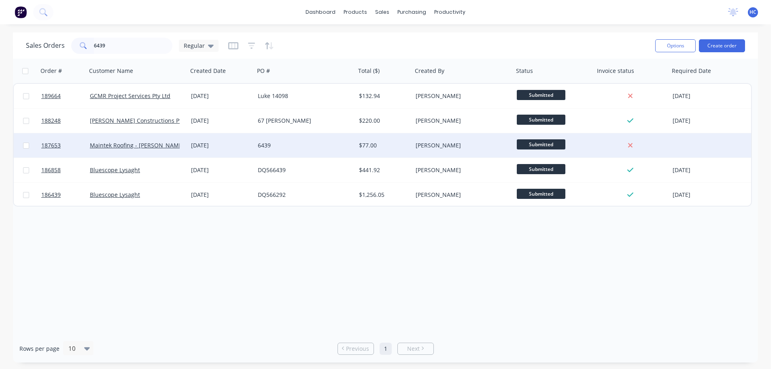
click at [272, 148] on div "6439" at bounding box center [303, 145] width 90 height 8
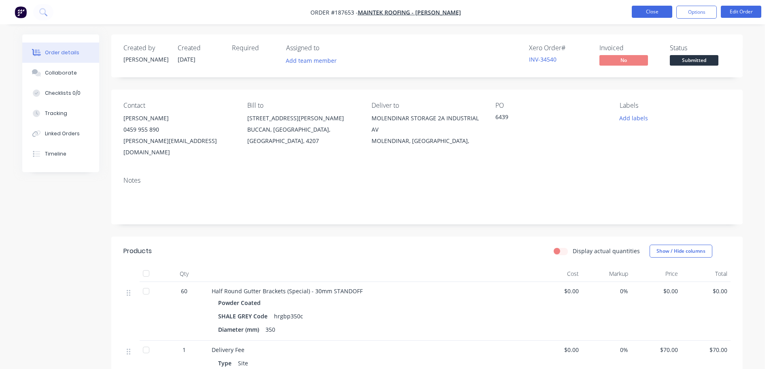
click at [661, 9] on button "Close" at bounding box center [652, 12] width 40 height 12
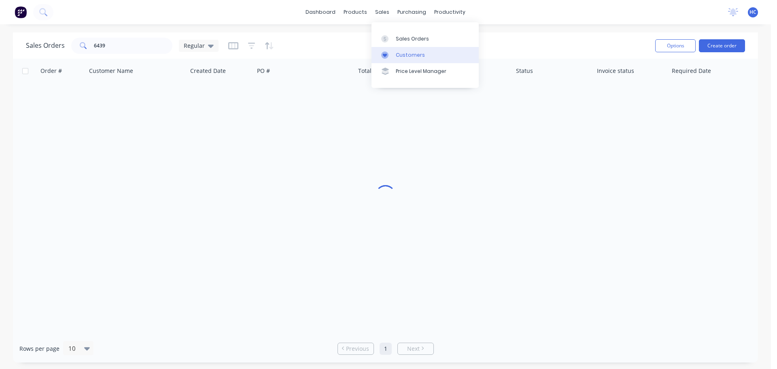
click at [409, 58] on div "Customers" at bounding box center [410, 54] width 29 height 7
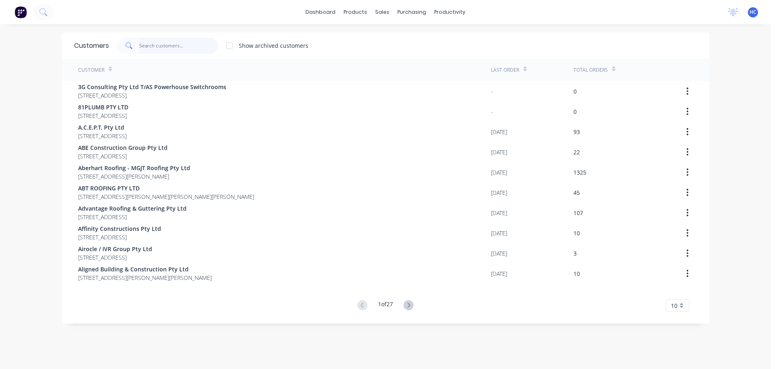
click at [160, 43] on input "text" at bounding box center [178, 46] width 79 height 16
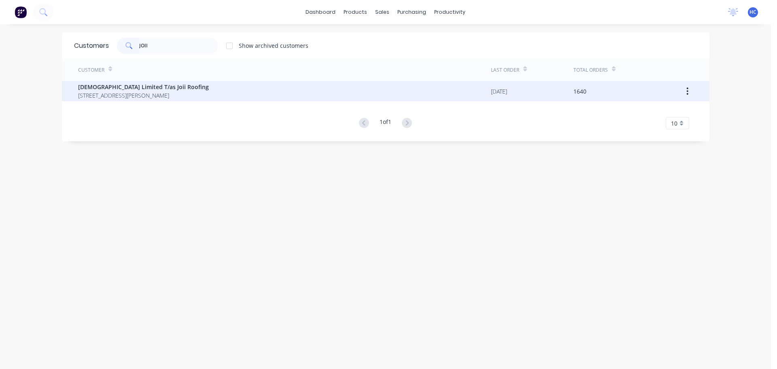
click at [99, 94] on span "[STREET_ADDRESS][PERSON_NAME]" at bounding box center [143, 95] width 131 height 9
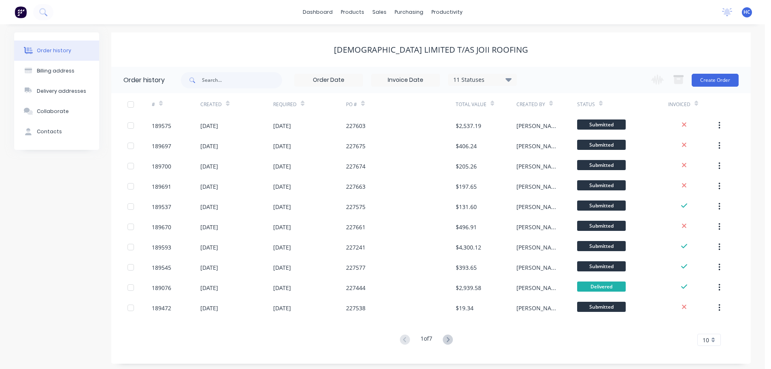
click at [720, 70] on div "Change order status Submitted Manufactured Ready for pick up Slitting Delivered…" at bounding box center [693, 80] width 92 height 26
click at [714, 78] on button "Create Order" at bounding box center [715, 80] width 47 height 13
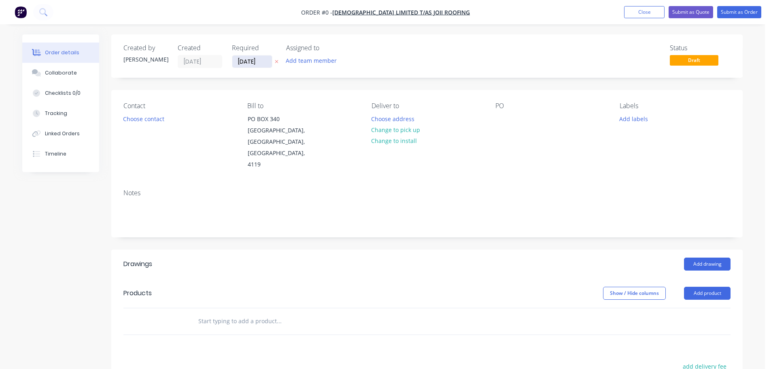
click at [255, 68] on div "Created by [PERSON_NAME] Created [DATE] Required [DATE] Assigned to Add team me…" at bounding box center [427, 55] width 632 height 43
click at [251, 63] on input "[DATE]" at bounding box center [252, 61] width 40 height 12
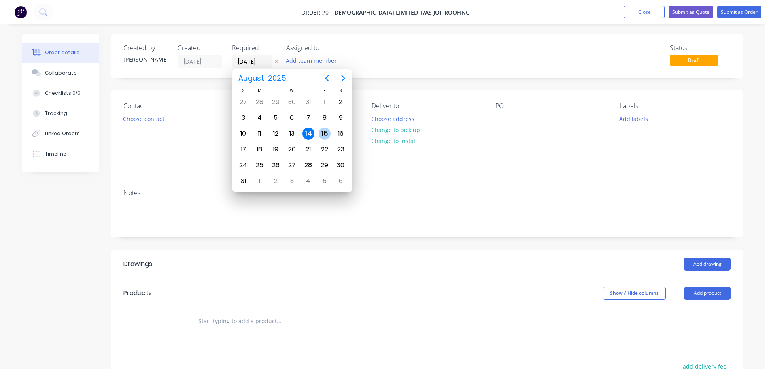
click at [326, 134] on div "15" at bounding box center [325, 134] width 12 height 12
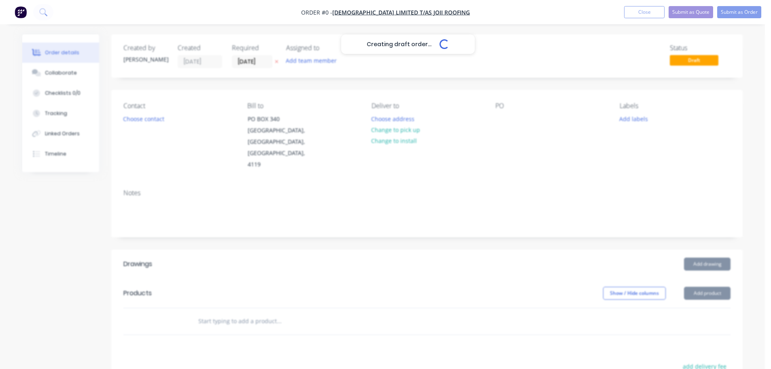
click at [155, 125] on div "Creating draft order... Loading..." at bounding box center [407, 218] width 771 height 369
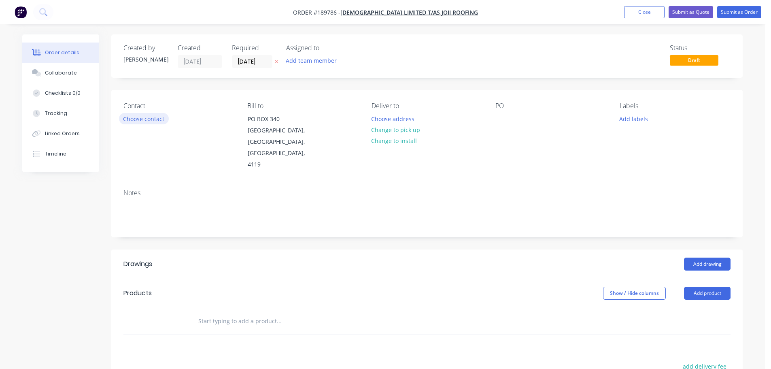
click at [140, 123] on button "Choose contact" at bounding box center [144, 118] width 50 height 11
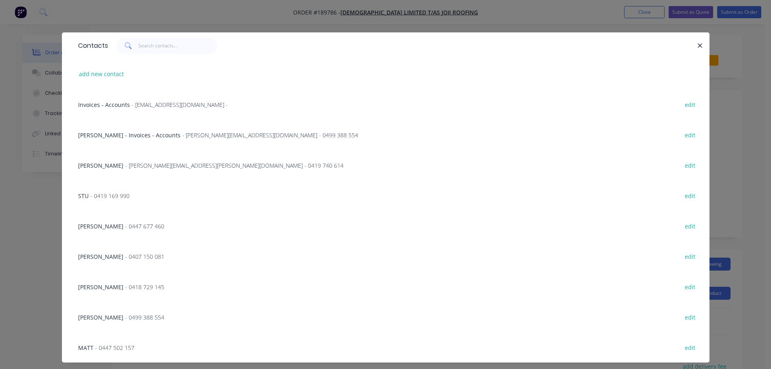
drag, startPoint x: 122, startPoint y: 163, endPoint x: 186, endPoint y: 149, distance: 65.5
click at [125, 163] on span "- [PERSON_NAME][EMAIL_ADDRESS][PERSON_NAME][DOMAIN_NAME] - 0419 740 614" at bounding box center [234, 166] width 219 height 8
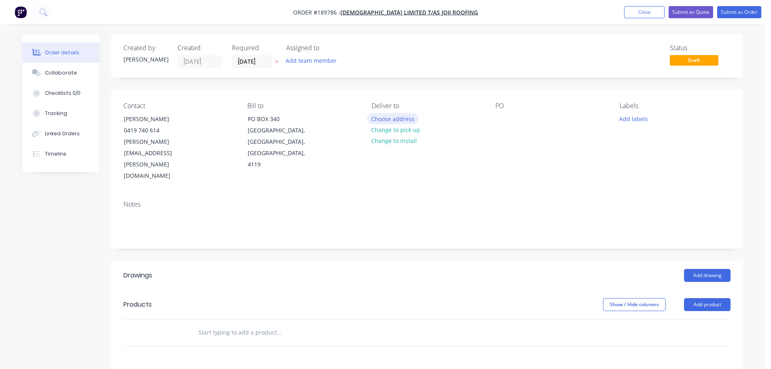
click at [400, 117] on button "Choose address" at bounding box center [393, 118] width 52 height 11
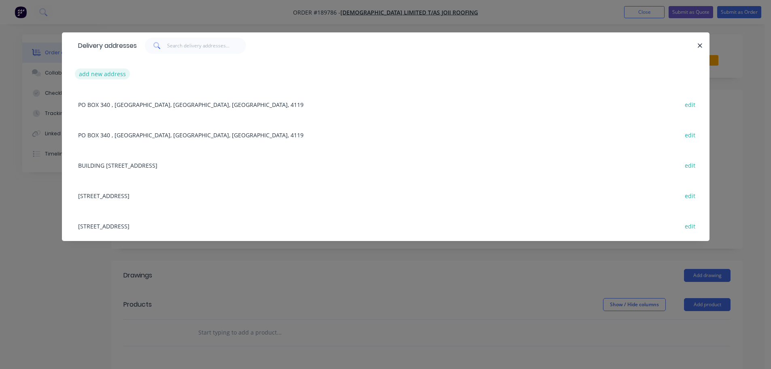
click at [76, 76] on button "add new address" at bounding box center [102, 73] width 55 height 11
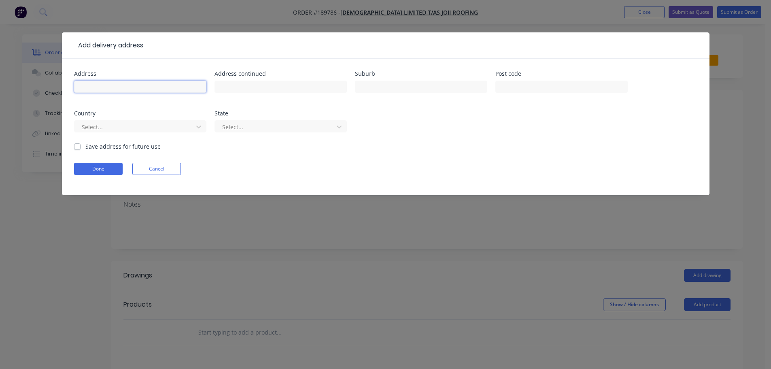
click at [98, 85] on input "text" at bounding box center [140, 87] width 132 height 12
click at [118, 126] on div at bounding box center [135, 127] width 108 height 10
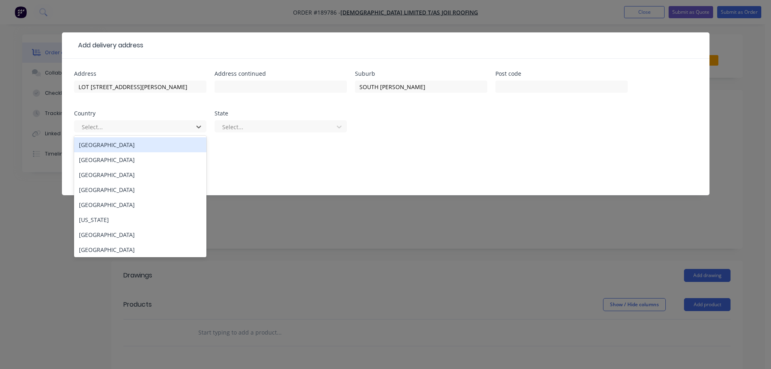
click at [99, 142] on div "[GEOGRAPHIC_DATA]" at bounding box center [140, 144] width 132 height 15
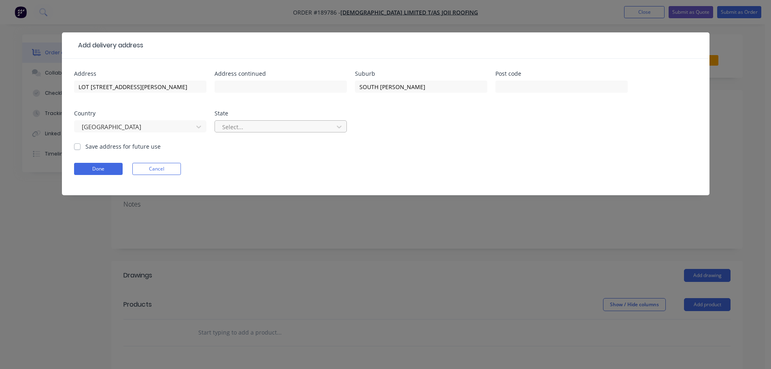
click at [239, 126] on div at bounding box center [275, 127] width 108 height 10
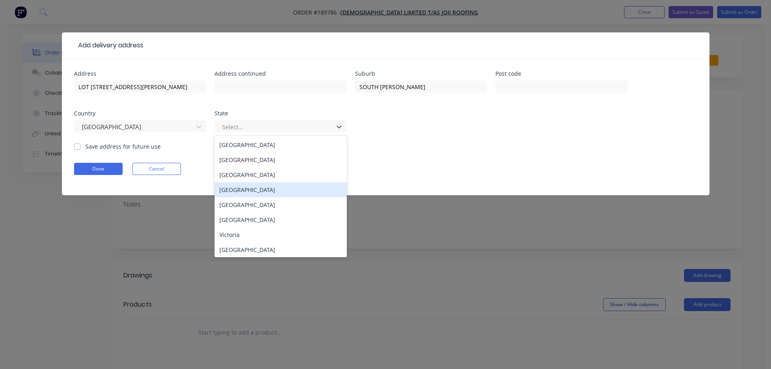
click at [251, 190] on div "[GEOGRAPHIC_DATA]" at bounding box center [281, 189] width 132 height 15
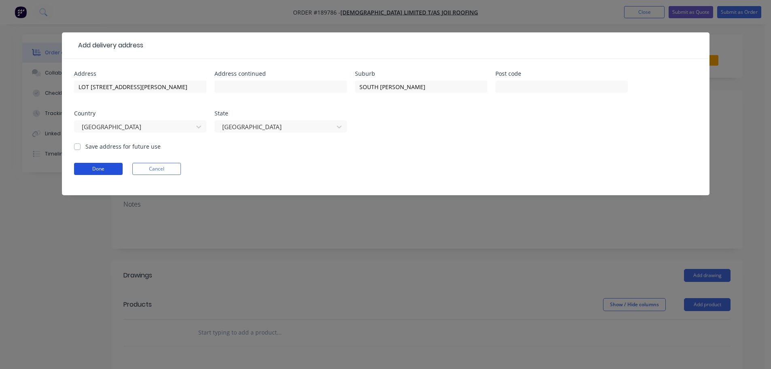
click at [111, 164] on button "Done" at bounding box center [98, 169] width 49 height 12
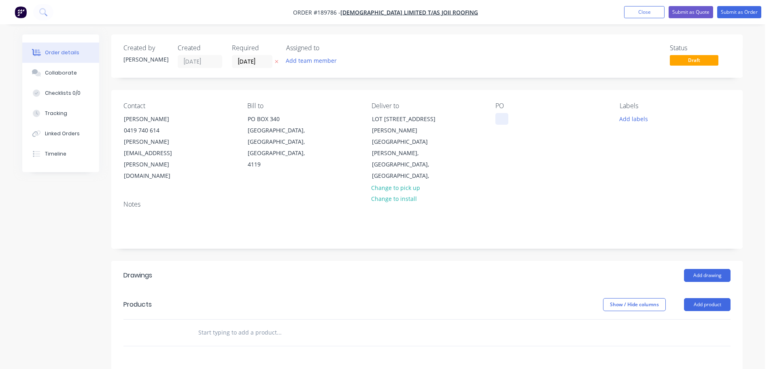
click at [502, 114] on div at bounding box center [502, 119] width 13 height 12
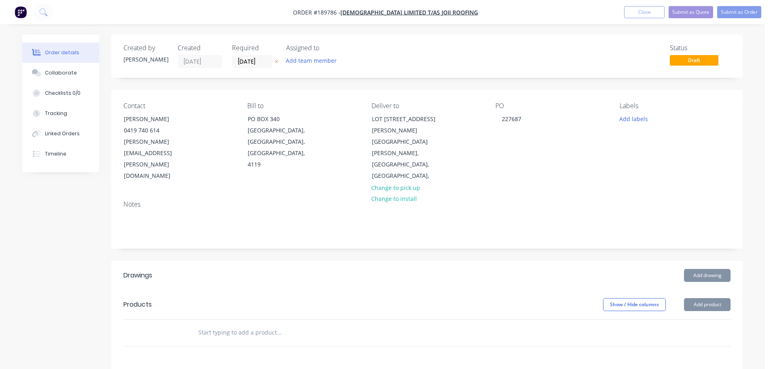
click at [694, 319] on div at bounding box center [426, 332] width 607 height 26
click at [704, 298] on button "Add product" at bounding box center [707, 304] width 47 height 13
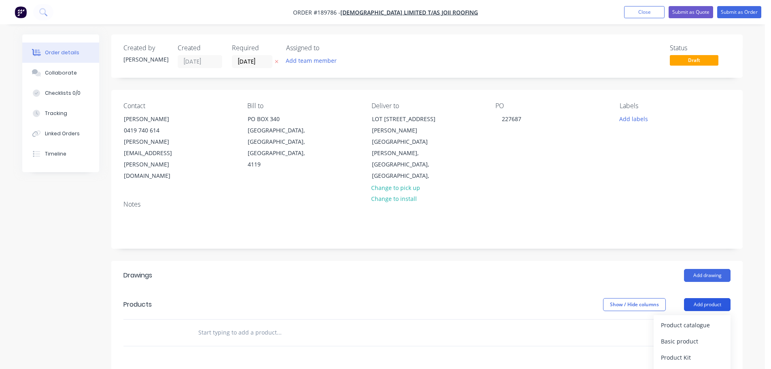
click at [692, 319] on div "Product catalogue" at bounding box center [692, 325] width 62 height 12
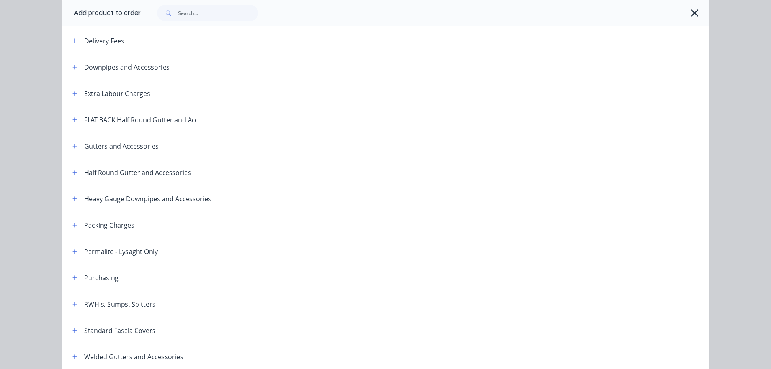
scroll to position [81, 0]
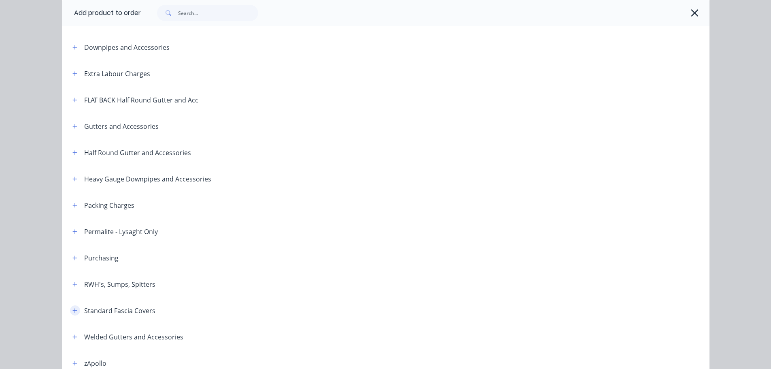
click at [76, 311] on button "button" at bounding box center [75, 310] width 10 height 10
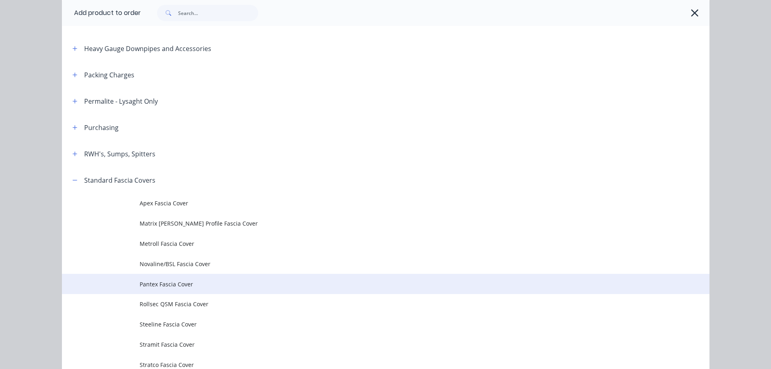
scroll to position [243, 0]
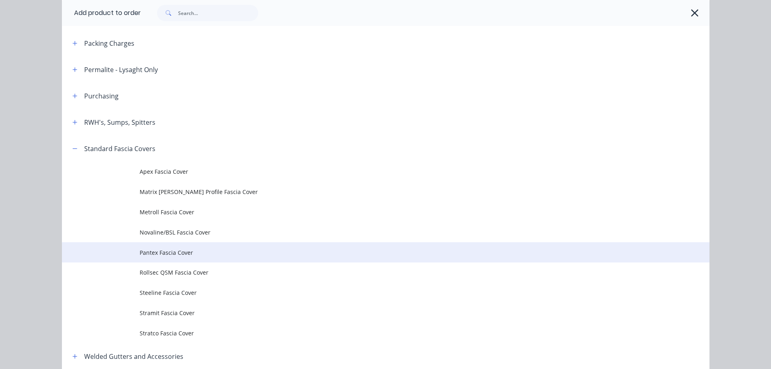
click at [166, 254] on span "Pantex Fascia Cover" at bounding box center [368, 252] width 456 height 9
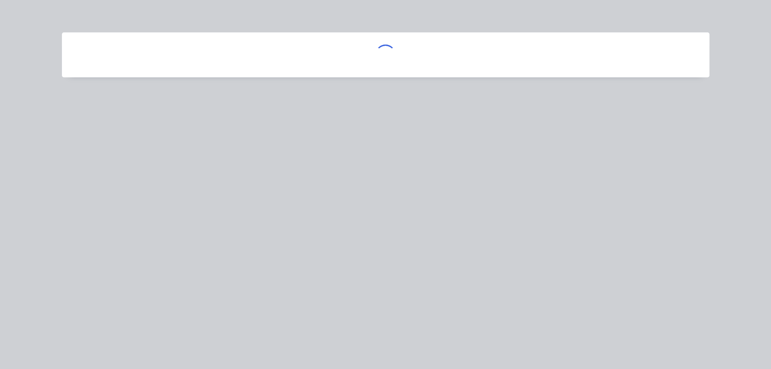
scroll to position [0, 0]
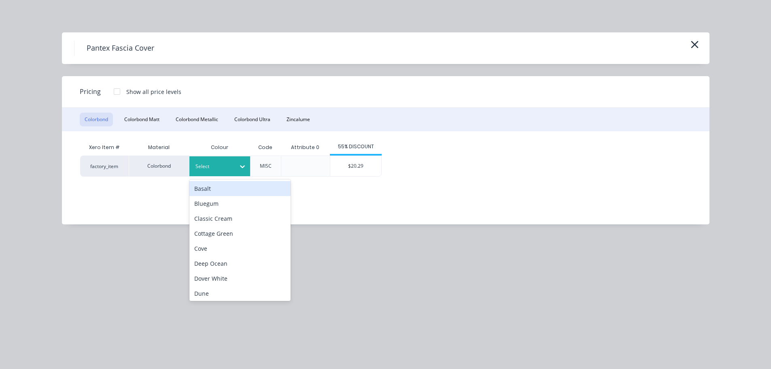
click at [227, 170] on div at bounding box center [214, 166] width 36 height 9
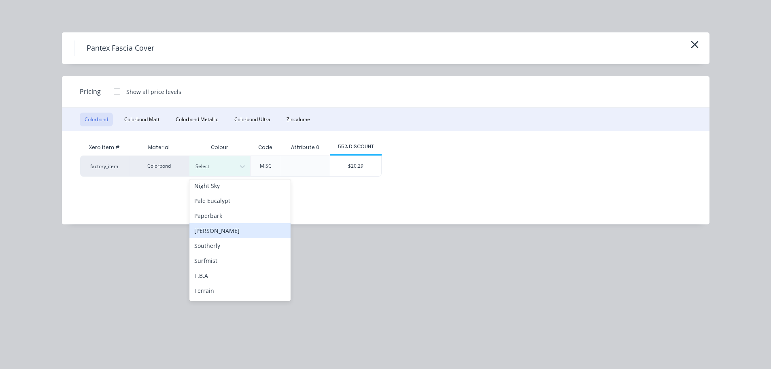
scroll to position [243, 0]
click at [219, 243] on div "Surfmist" at bounding box center [239, 245] width 101 height 15
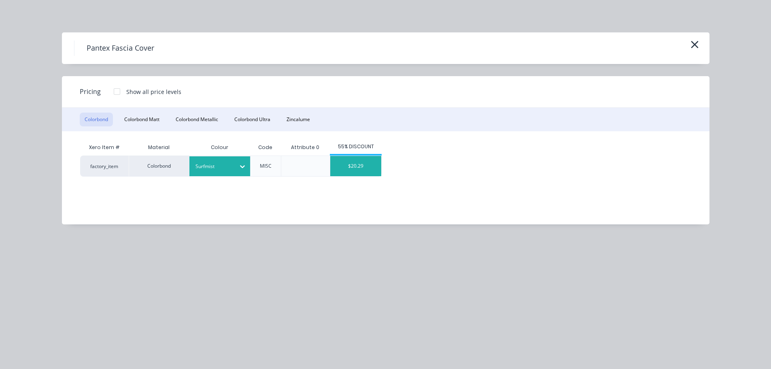
click at [362, 168] on div "$20.29" at bounding box center [355, 166] width 51 height 20
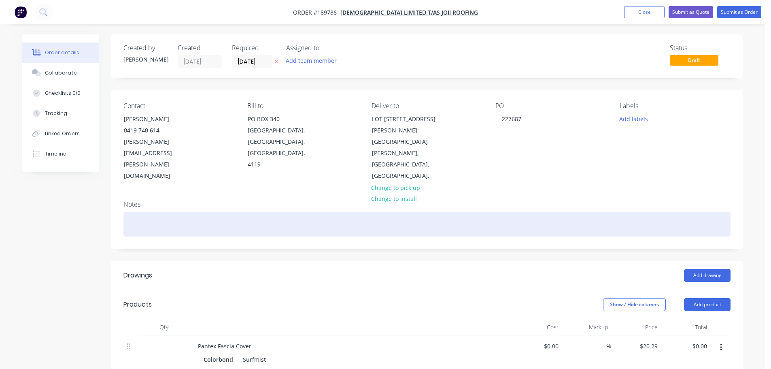
scroll to position [81, 0]
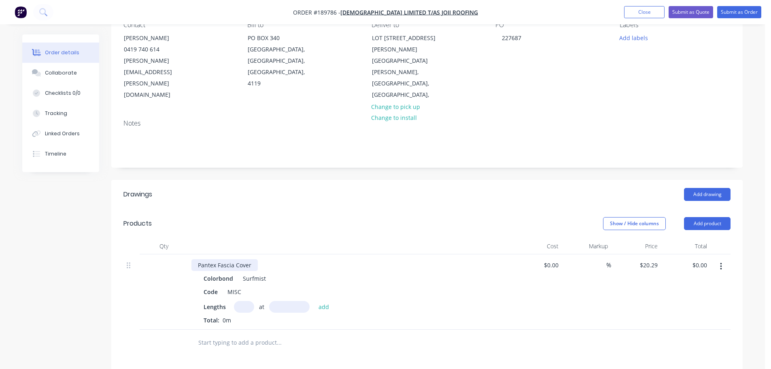
click at [255, 259] on div "Pantex Fascia Cover" at bounding box center [225, 265] width 66 height 12
click at [315, 301] on button "add" at bounding box center [324, 306] width 19 height 11
click at [696, 217] on button "Add product" at bounding box center [707, 223] width 47 height 13
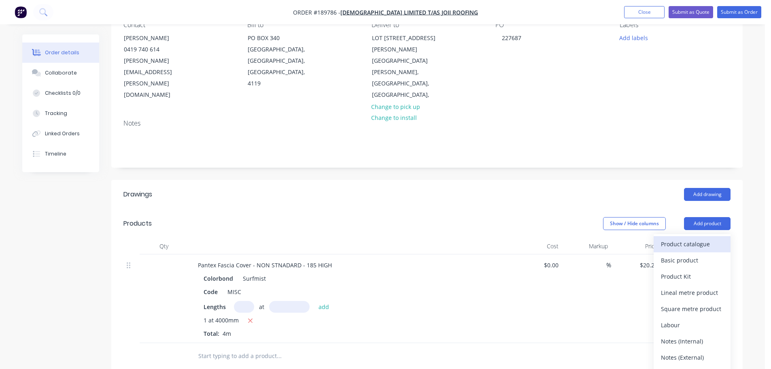
click at [688, 238] on div "Product catalogue" at bounding box center [692, 244] width 62 height 12
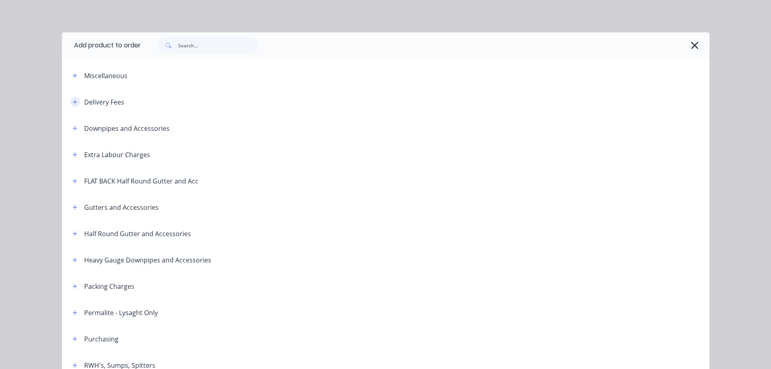
click at [74, 98] on button "button" at bounding box center [75, 102] width 10 height 10
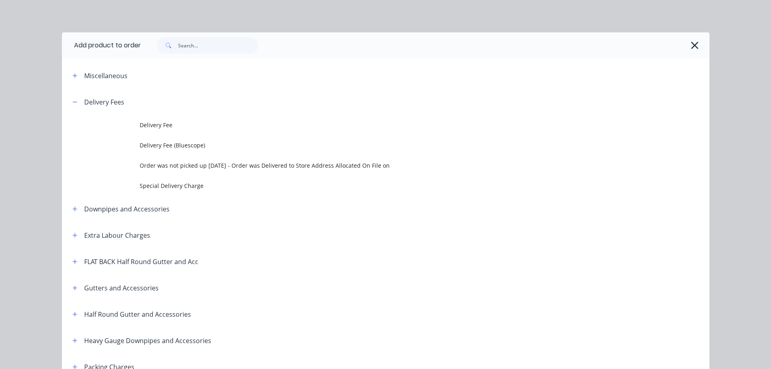
click at [163, 117] on td "Delivery Fee" at bounding box center [425, 125] width 570 height 20
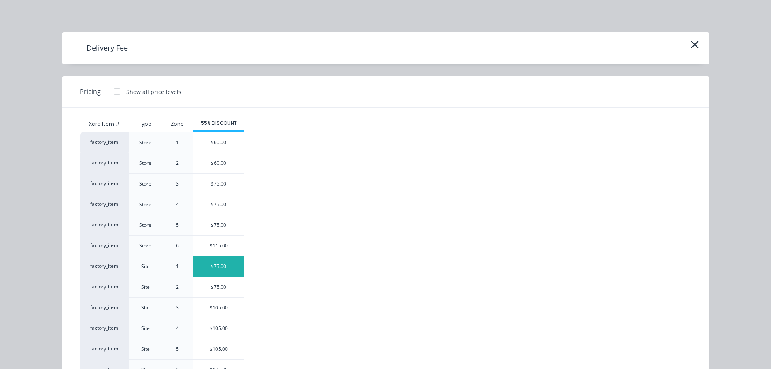
click at [218, 269] on div "$75.00" at bounding box center [218, 266] width 51 height 20
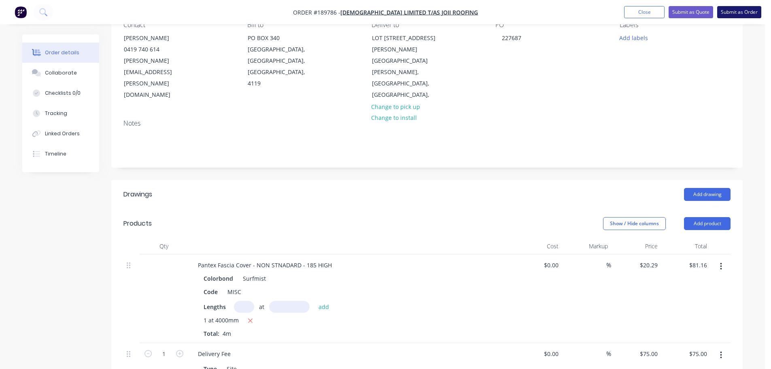
click at [740, 13] on button "Submit as Order" at bounding box center [739, 12] width 44 height 12
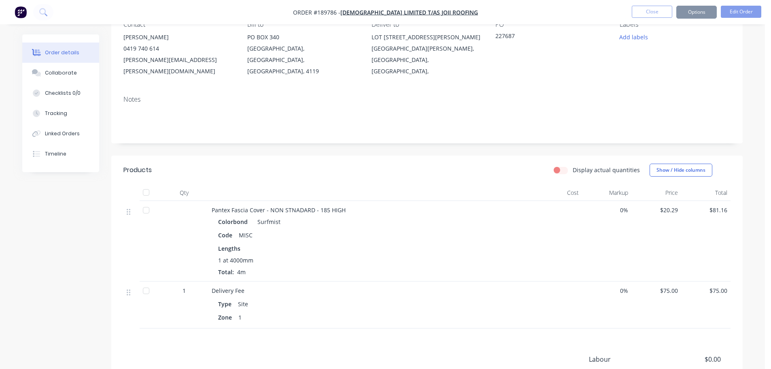
scroll to position [0, 0]
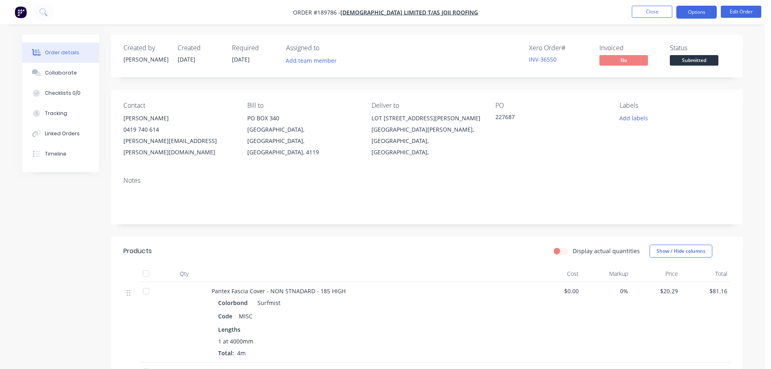
click at [702, 14] on button "Options" at bounding box center [697, 12] width 40 height 13
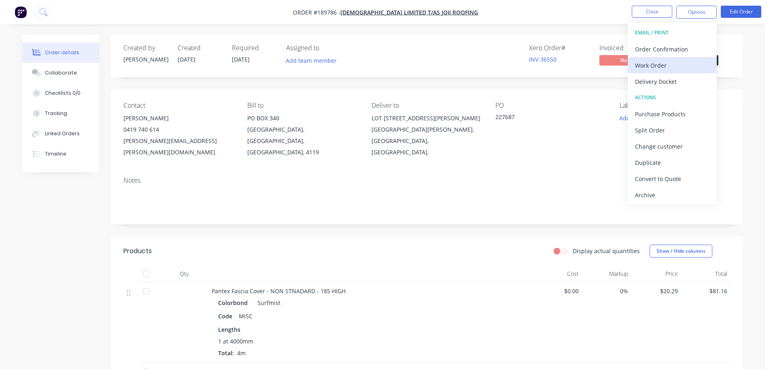
click at [660, 60] on div "Work Order" at bounding box center [672, 66] width 74 height 12
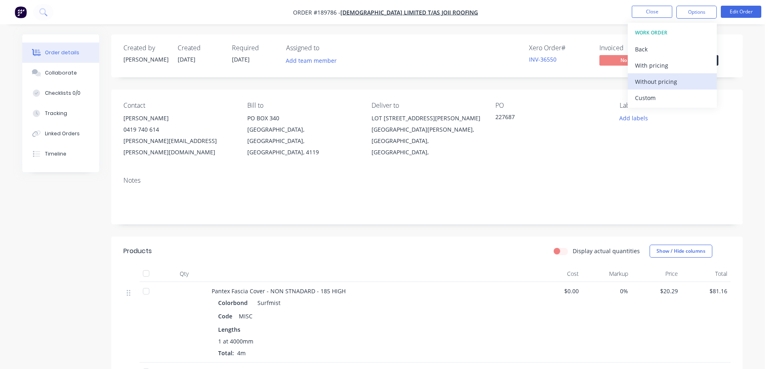
click at [660, 87] on div "Without pricing" at bounding box center [672, 82] width 74 height 12
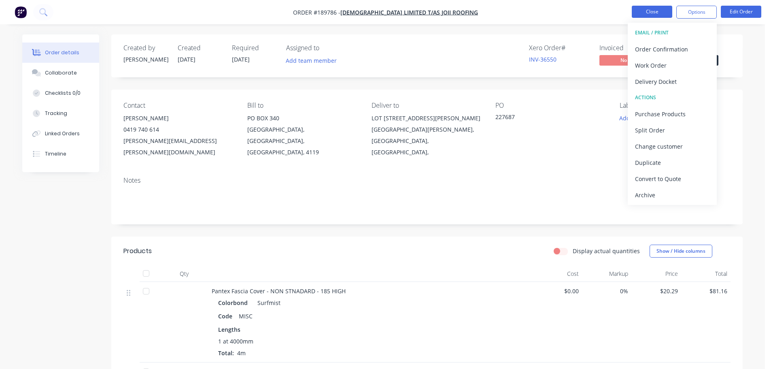
click at [645, 5] on nav "Order #189786 - Joii Limited T/as Joii Roofing Close Options EMAIL / PRINT Orde…" at bounding box center [385, 12] width 771 height 24
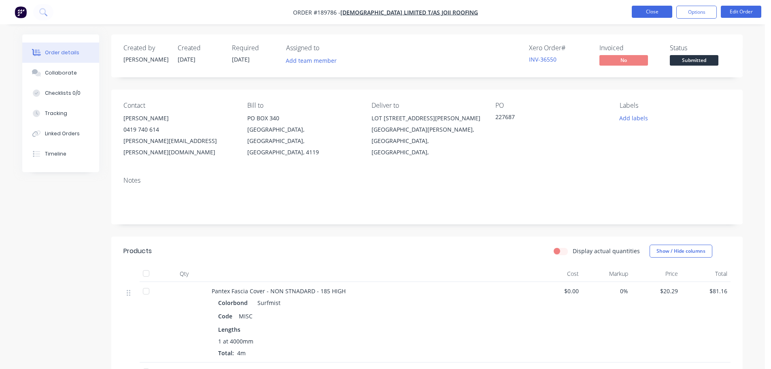
click at [646, 11] on button "Close" at bounding box center [652, 12] width 40 height 12
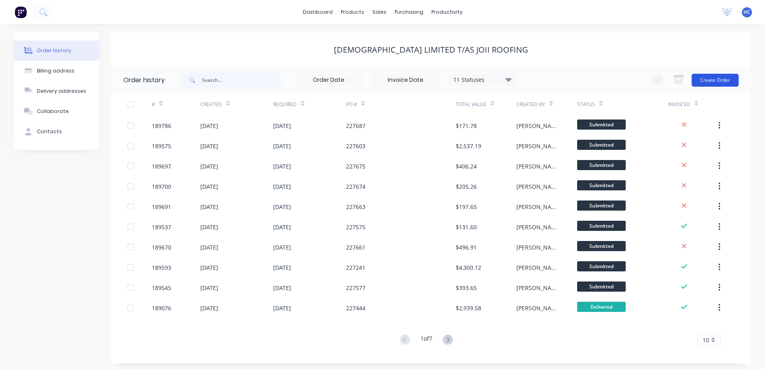
click at [710, 77] on button "Create Order" at bounding box center [715, 80] width 47 height 13
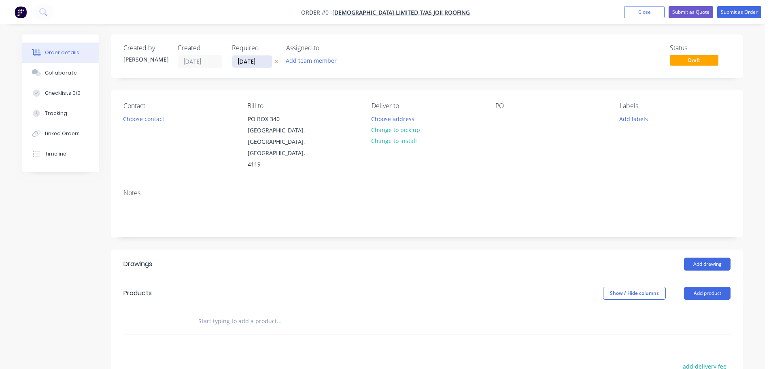
drag, startPoint x: 264, startPoint y: 59, endPoint x: 257, endPoint y: 59, distance: 7.7
click at [264, 59] on input "[DATE]" at bounding box center [252, 61] width 40 height 12
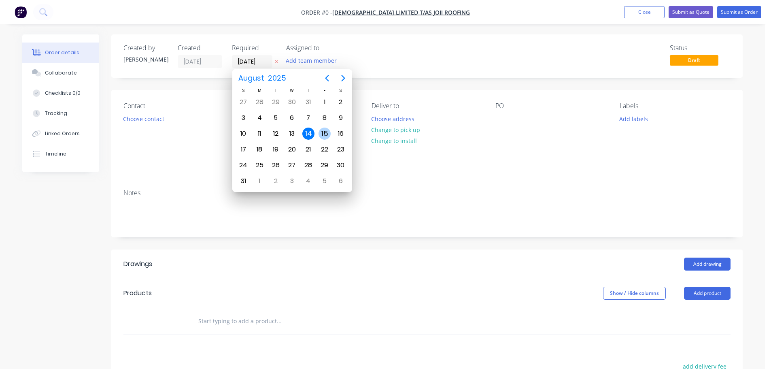
click at [329, 134] on div "15" at bounding box center [325, 134] width 12 height 12
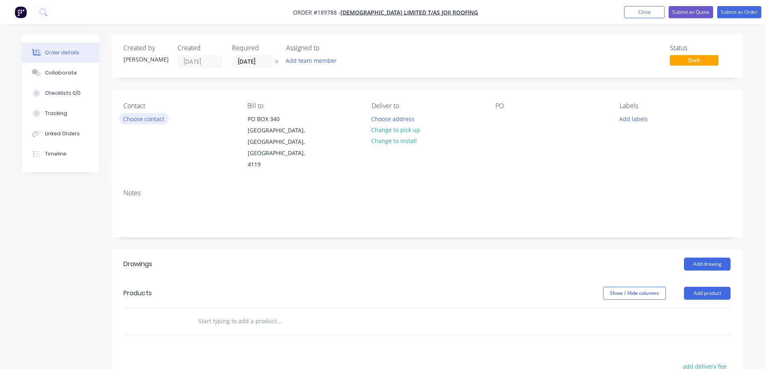
click at [149, 122] on button "Choose contact" at bounding box center [144, 118] width 50 height 11
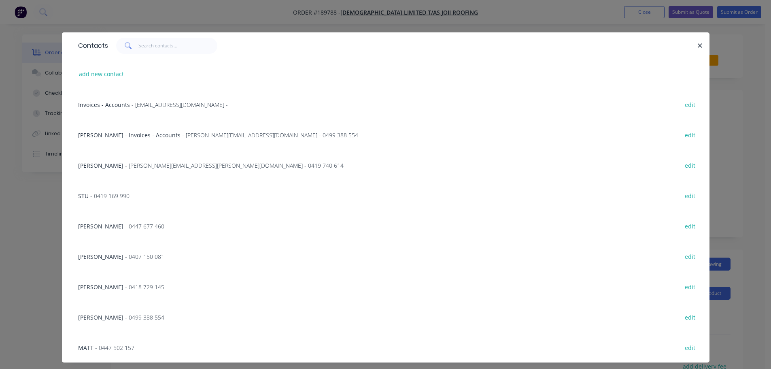
click at [108, 162] on span "[PERSON_NAME]" at bounding box center [100, 166] width 45 height 8
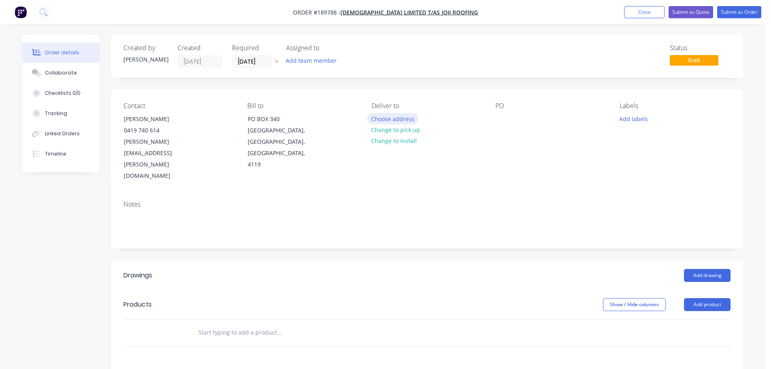
click at [397, 122] on button "Choose address" at bounding box center [393, 118] width 52 height 11
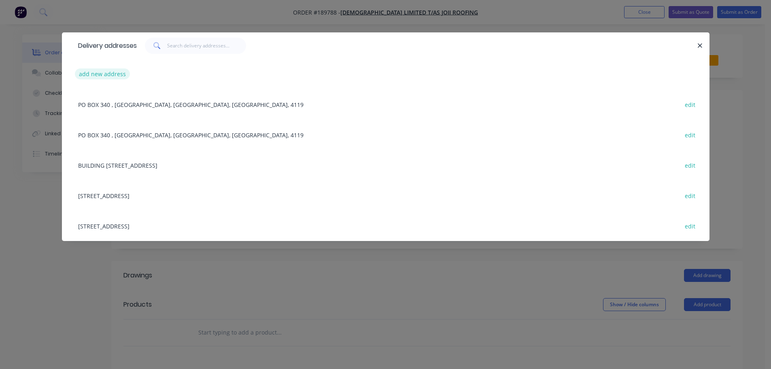
click at [112, 70] on button "add new address" at bounding box center [102, 73] width 55 height 11
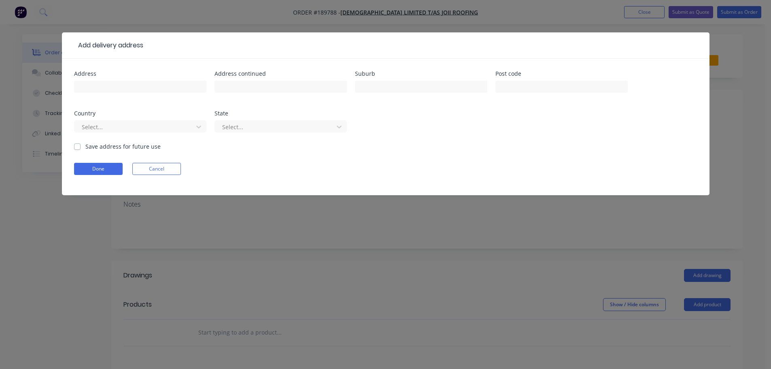
click at [105, 80] on div at bounding box center [140, 91] width 132 height 24
click at [102, 85] on input "text" at bounding box center [140, 87] width 132 height 12
click at [94, 133] on div "Select..." at bounding box center [140, 130] width 132 height 24
click at [113, 136] on div "Select..." at bounding box center [140, 130] width 132 height 24
drag, startPoint x: 120, startPoint y: 121, endPoint x: 120, endPoint y: 132, distance: 10.5
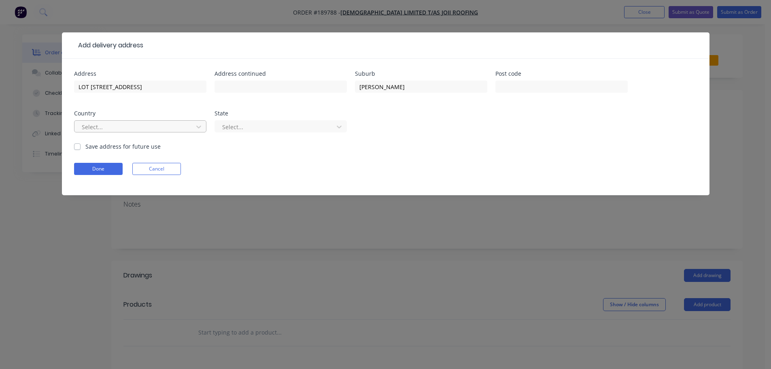
click at [120, 123] on div at bounding box center [135, 127] width 108 height 10
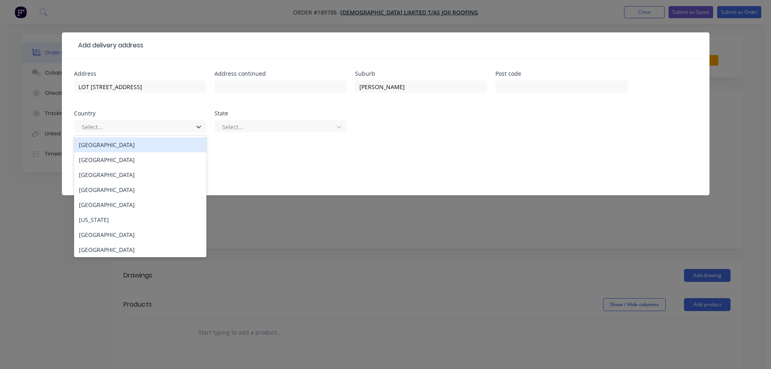
click at [112, 144] on div "[GEOGRAPHIC_DATA]" at bounding box center [140, 144] width 132 height 15
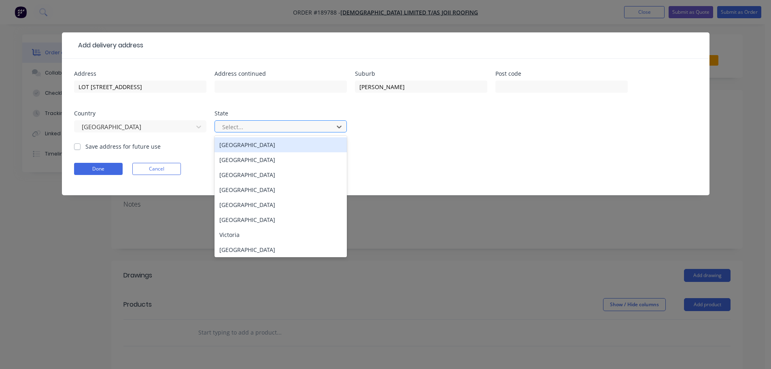
click at [232, 120] on div "Select..." at bounding box center [281, 126] width 132 height 12
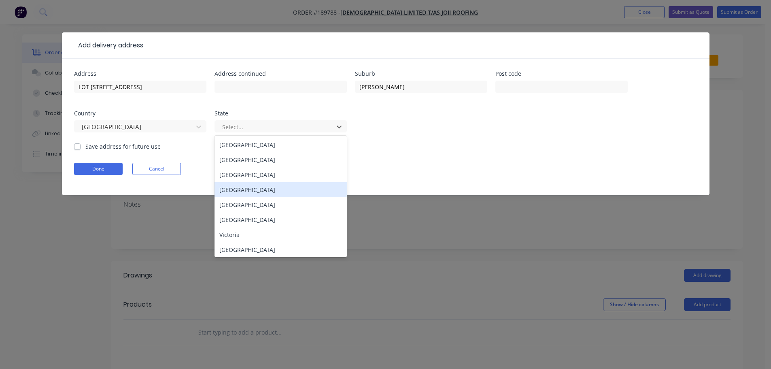
click at [243, 189] on div "[GEOGRAPHIC_DATA]" at bounding box center [281, 189] width 132 height 15
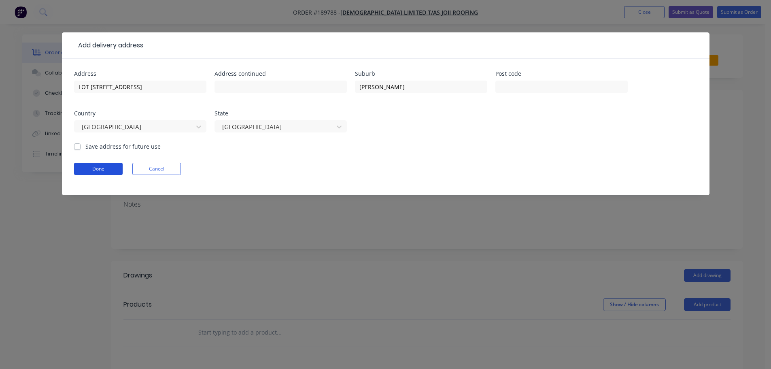
click at [110, 163] on button "Done" at bounding box center [98, 169] width 49 height 12
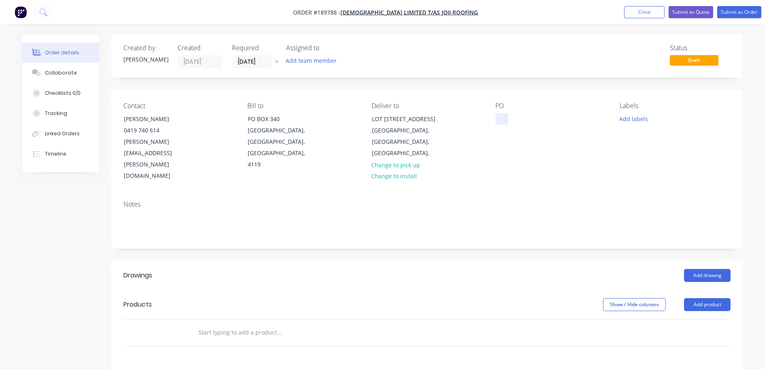
click at [499, 120] on div at bounding box center [502, 119] width 13 height 12
click at [698, 298] on button "Add product" at bounding box center [707, 304] width 47 height 13
click at [692, 317] on button "Product catalogue" at bounding box center [692, 325] width 77 height 16
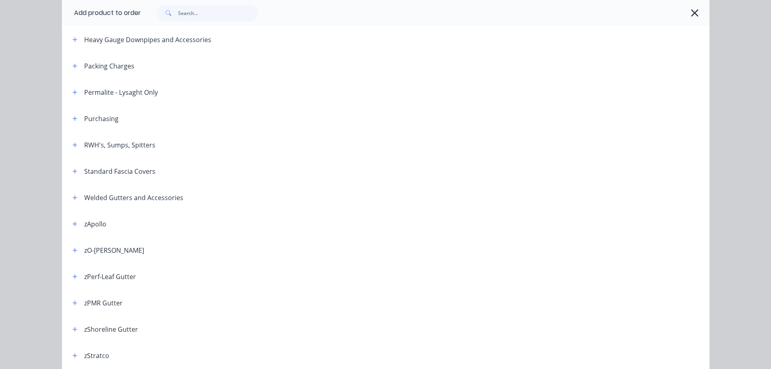
scroll to position [201, 0]
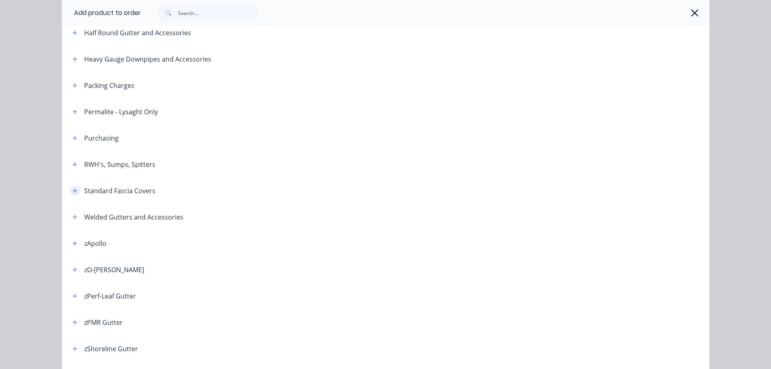
click at [74, 192] on icon "button" at bounding box center [74, 191] width 5 height 6
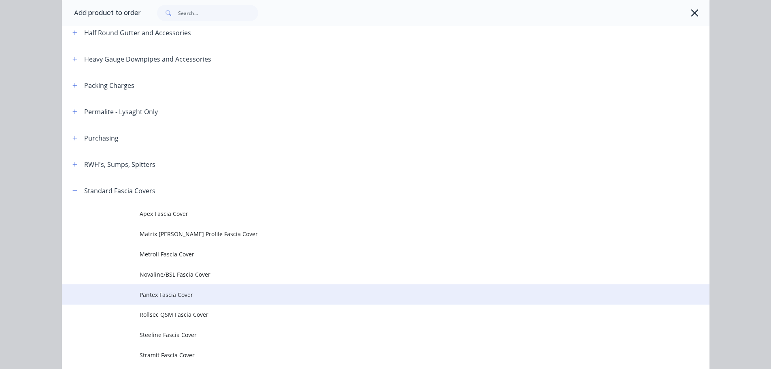
click at [188, 299] on td "Pantex Fascia Cover" at bounding box center [425, 294] width 570 height 20
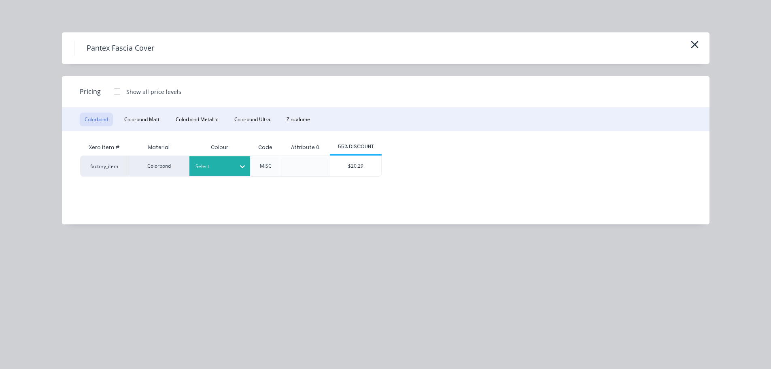
click at [209, 173] on div "Select" at bounding box center [219, 166] width 61 height 20
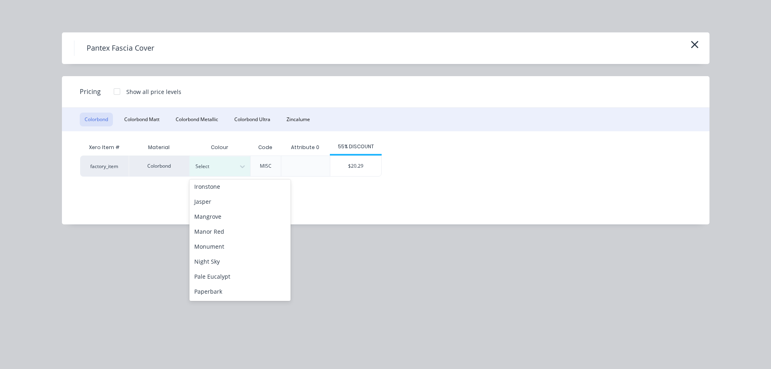
scroll to position [162, 0]
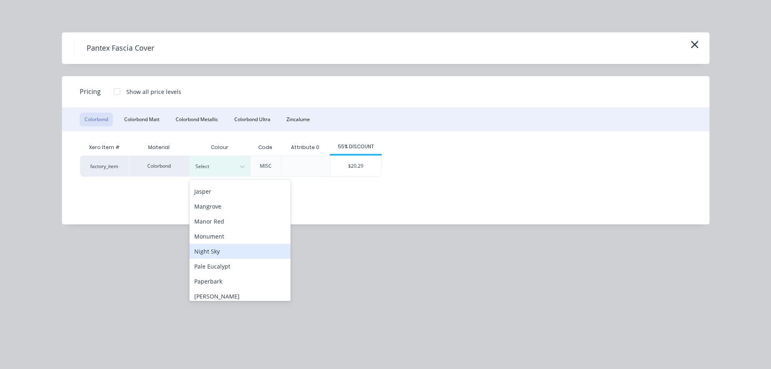
click at [210, 249] on div "Night Sky" at bounding box center [239, 251] width 101 height 15
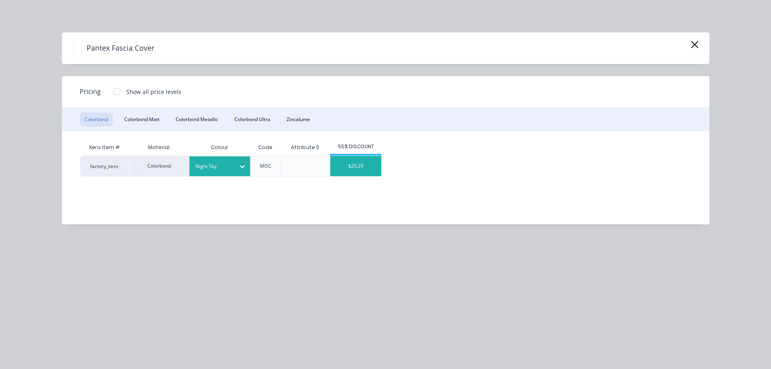
click at [351, 170] on div "$20.29" at bounding box center [355, 166] width 51 height 20
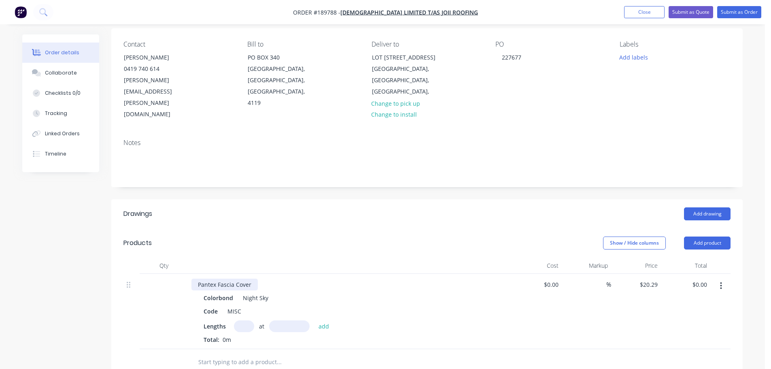
scroll to position [81, 0]
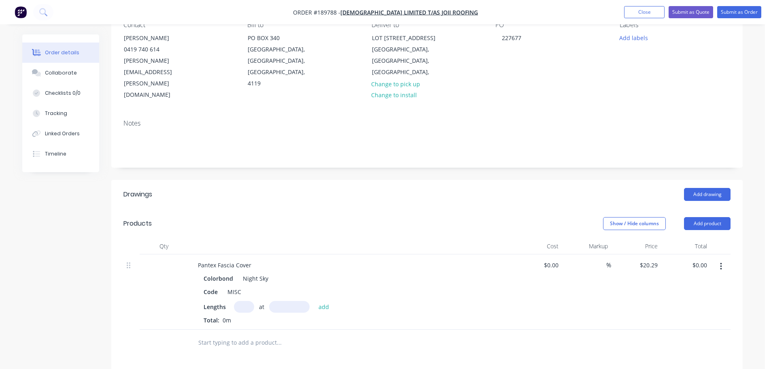
click at [245, 301] on input "text" at bounding box center [244, 307] width 20 height 12
click at [315, 301] on button "add" at bounding box center [324, 306] width 19 height 11
click at [686, 217] on button "Add product" at bounding box center [707, 223] width 47 height 13
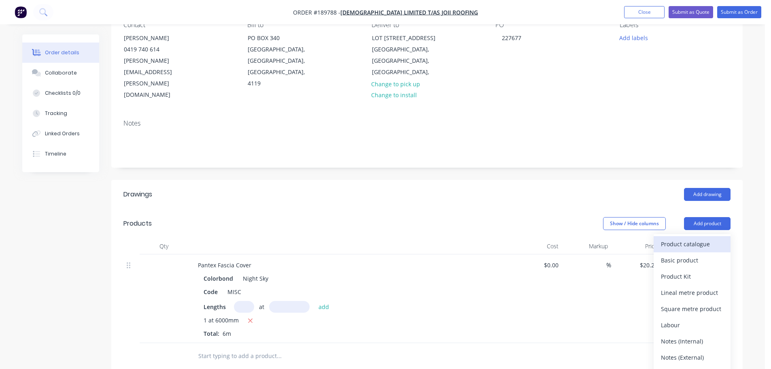
click at [685, 238] on div "Product catalogue" at bounding box center [692, 244] width 62 height 12
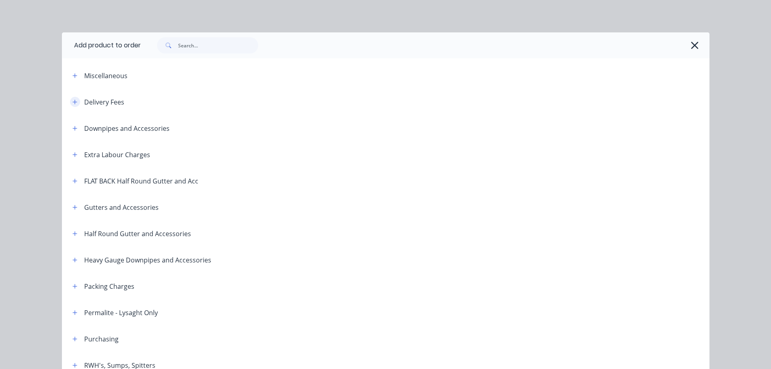
click at [72, 101] on icon "button" at bounding box center [74, 102] width 5 height 6
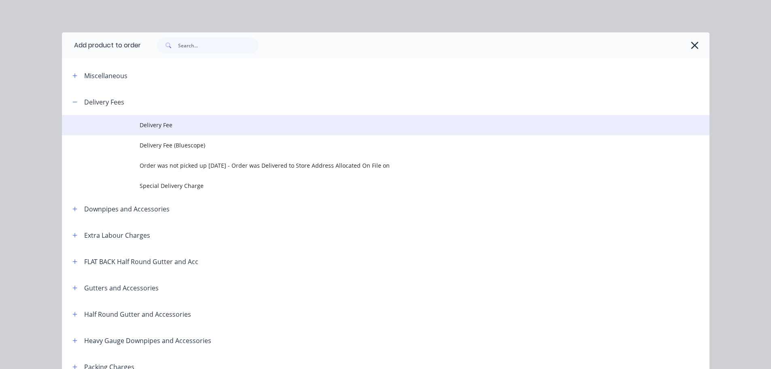
click at [206, 128] on span "Delivery Fee" at bounding box center [368, 125] width 456 height 9
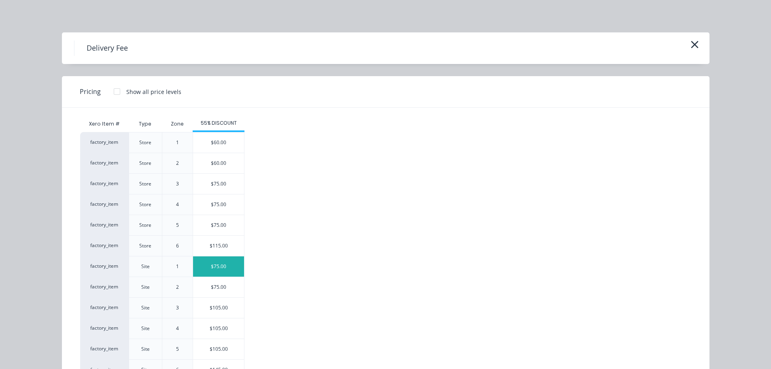
click at [213, 258] on div "$75.00" at bounding box center [218, 266] width 51 height 20
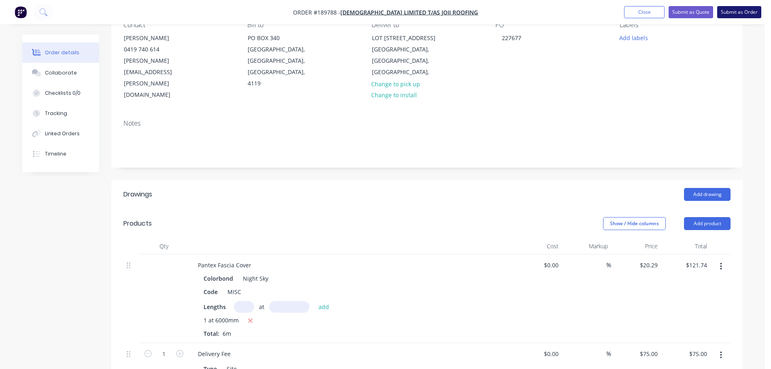
click at [728, 10] on button "Submit as Order" at bounding box center [739, 12] width 44 height 12
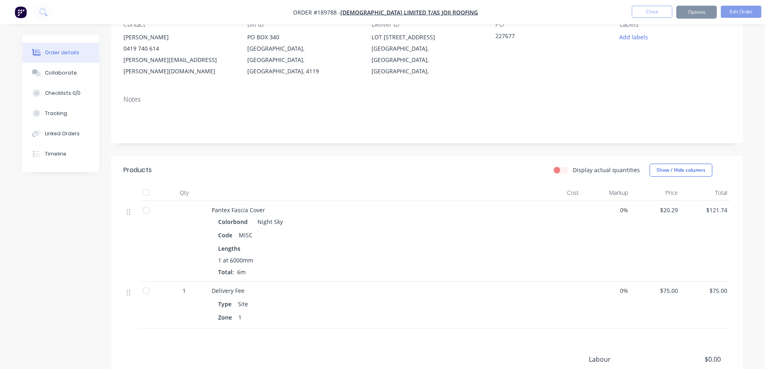
scroll to position [0, 0]
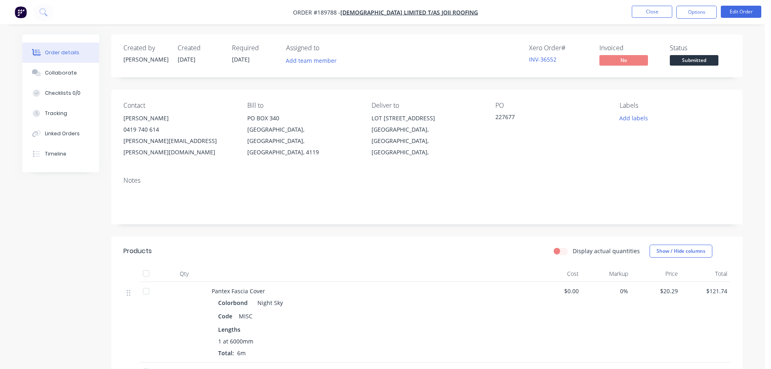
drag, startPoint x: 696, startPoint y: 8, endPoint x: 694, endPoint y: 21, distance: 13.5
click at [696, 8] on button "Options" at bounding box center [697, 12] width 40 height 13
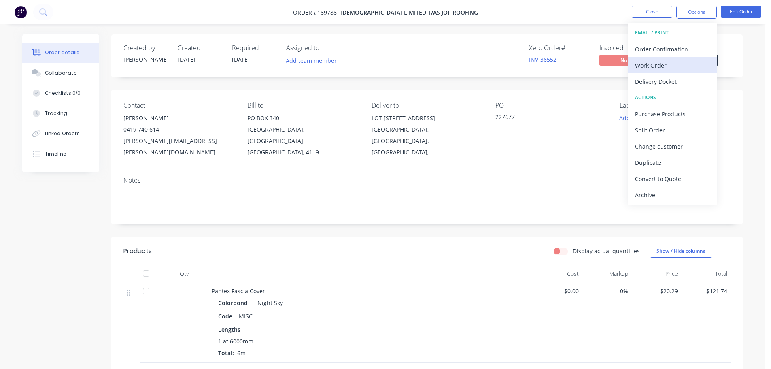
click at [665, 67] on div "Work Order" at bounding box center [672, 66] width 74 height 12
click at [658, 79] on div "Without pricing" at bounding box center [672, 82] width 74 height 12
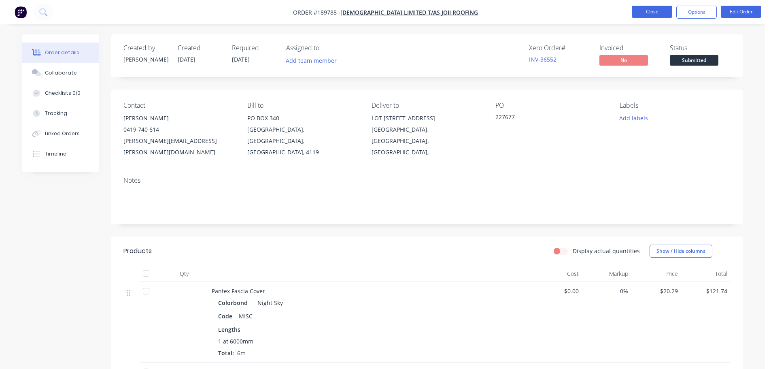
click at [666, 15] on button "Close" at bounding box center [652, 12] width 40 height 12
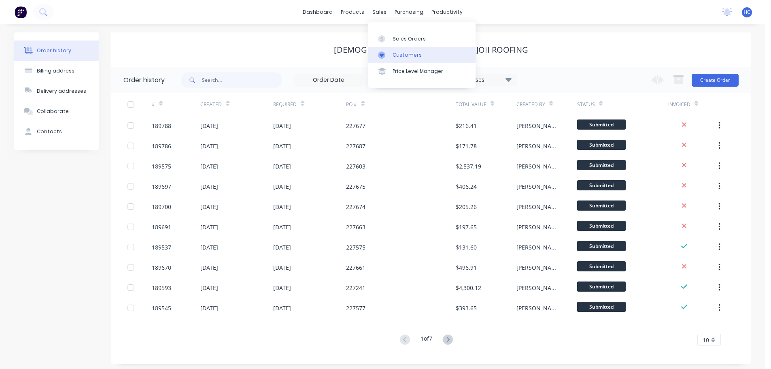
click at [401, 56] on div "Customers" at bounding box center [407, 54] width 29 height 7
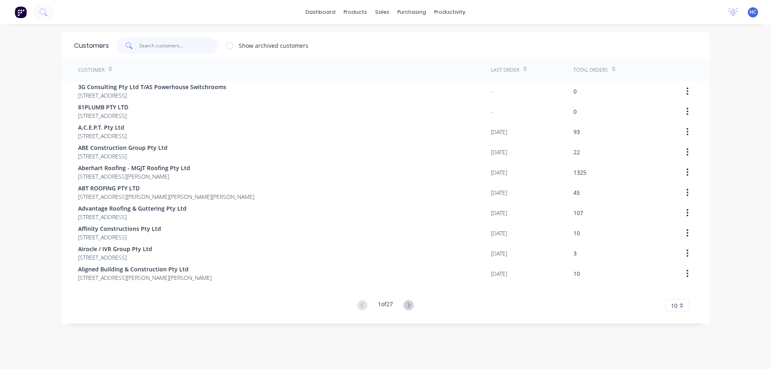
click at [153, 46] on input "text" at bounding box center [178, 46] width 79 height 16
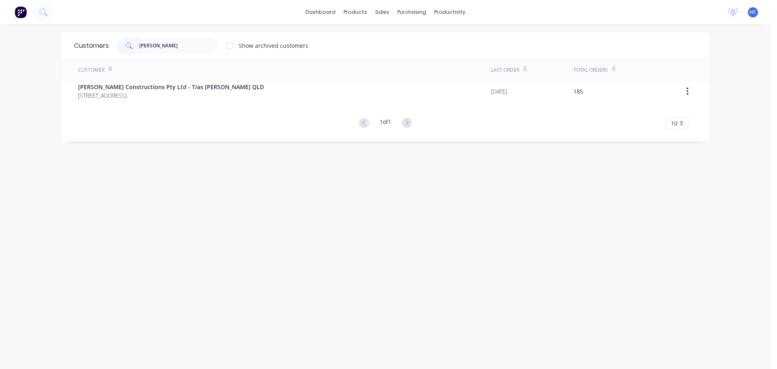
click at [219, 101] on div "Customer Last Order Total Orders [PERSON_NAME] Constructions Pty Ltd - T/as [PE…" at bounding box center [386, 94] width 648 height 70
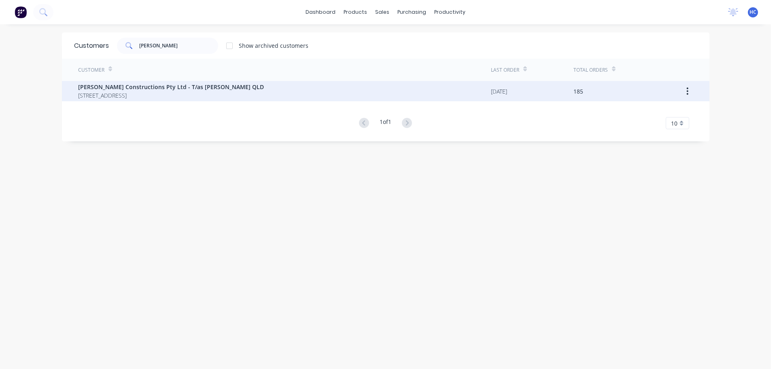
click at [236, 92] on div "[PERSON_NAME] Constructions Pty Ltd - T/as [PERSON_NAME] QLD 21/[GEOGRAPHIC_DAT…" at bounding box center [284, 91] width 413 height 20
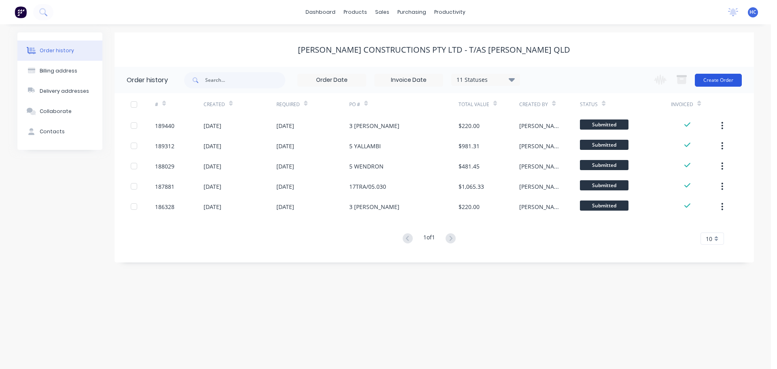
click at [708, 80] on button "Create Order" at bounding box center [718, 80] width 47 height 13
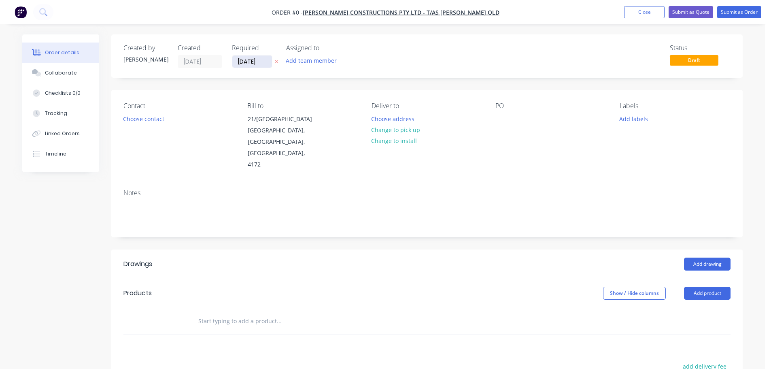
click at [254, 63] on input "[DATE]" at bounding box center [252, 61] width 40 height 12
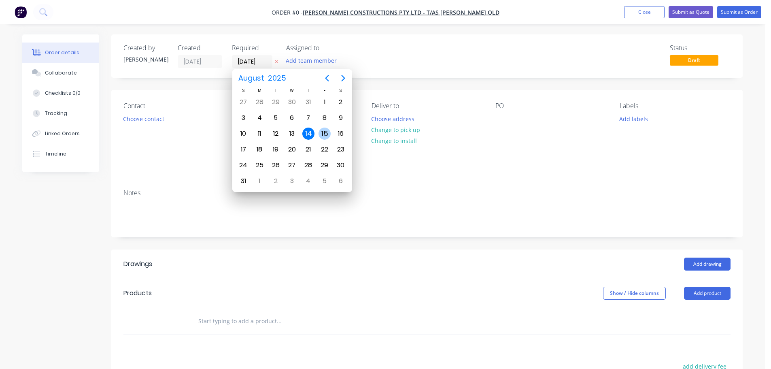
click at [328, 131] on div "15" at bounding box center [325, 134] width 12 height 12
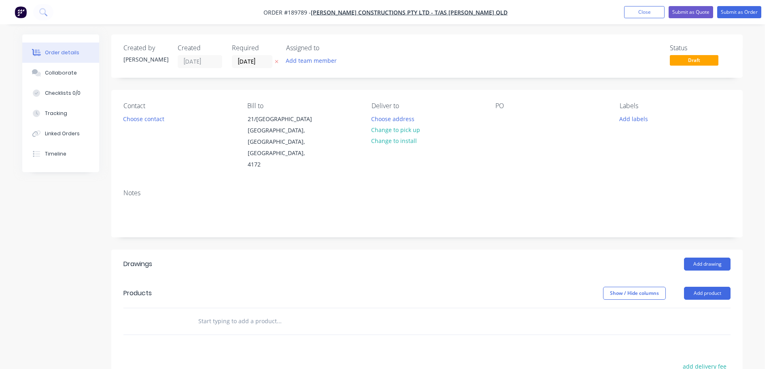
click at [160, 127] on div "Contact Choose contact" at bounding box center [178, 136] width 111 height 68
click at [165, 117] on button "Choose contact" at bounding box center [144, 118] width 50 height 11
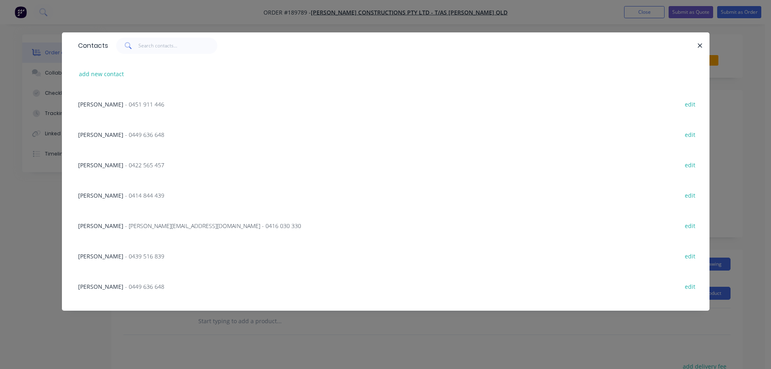
scroll to position [81, 0]
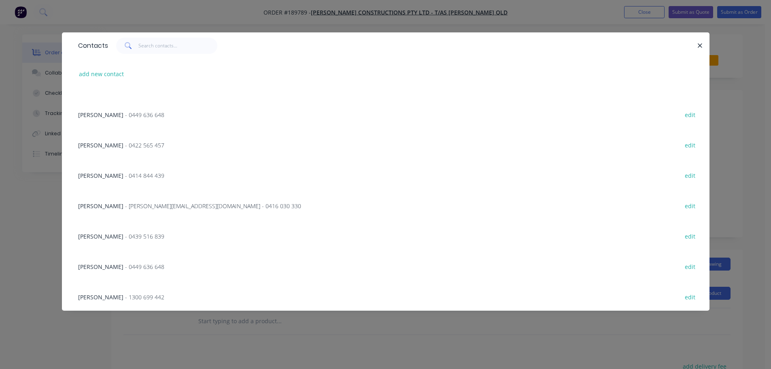
click at [228, 206] on div "JULES - [EMAIL_ADDRESS][DOMAIN_NAME] - 0416 030 330 edit" at bounding box center [386, 205] width 624 height 30
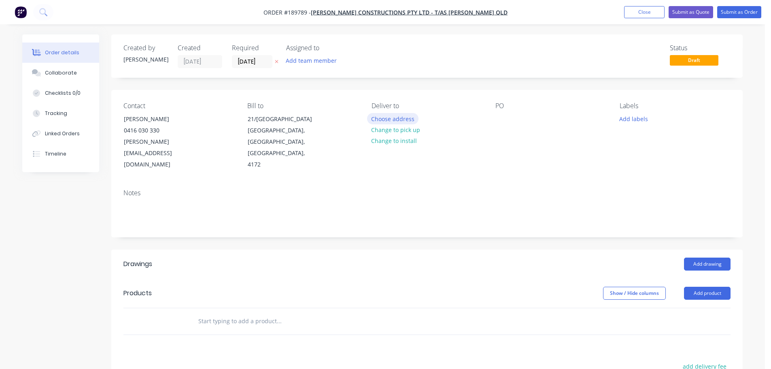
click at [402, 118] on button "Choose address" at bounding box center [393, 118] width 52 height 11
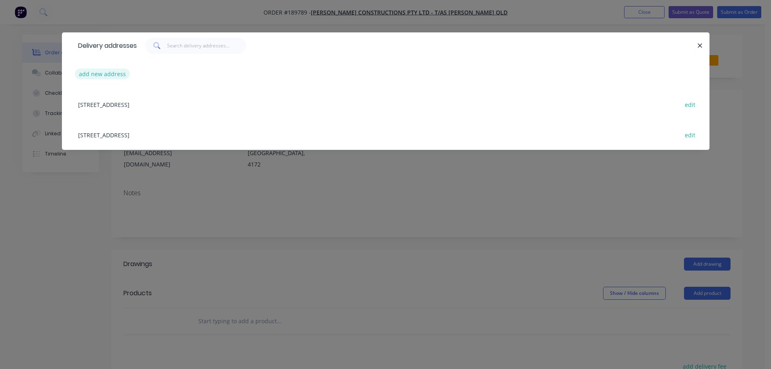
drag, startPoint x: 100, startPoint y: 64, endPoint x: 104, endPoint y: 79, distance: 15.0
click at [99, 64] on div "add new address" at bounding box center [386, 74] width 624 height 30
click at [104, 79] on button "add new address" at bounding box center [102, 73] width 55 height 11
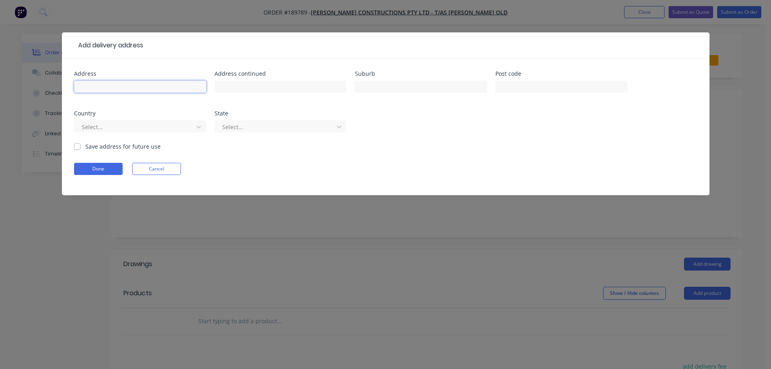
drag, startPoint x: 103, startPoint y: 92, endPoint x: 108, endPoint y: 91, distance: 5.0
click at [103, 92] on input "text" at bounding box center [140, 87] width 132 height 12
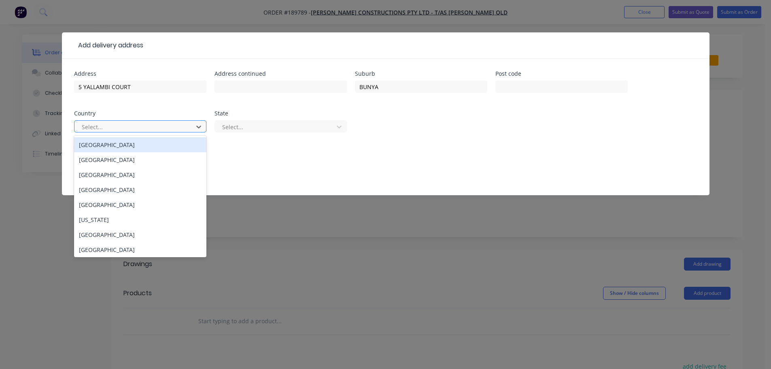
click at [116, 127] on div at bounding box center [135, 127] width 108 height 10
click at [103, 141] on div "[GEOGRAPHIC_DATA]" at bounding box center [140, 144] width 132 height 15
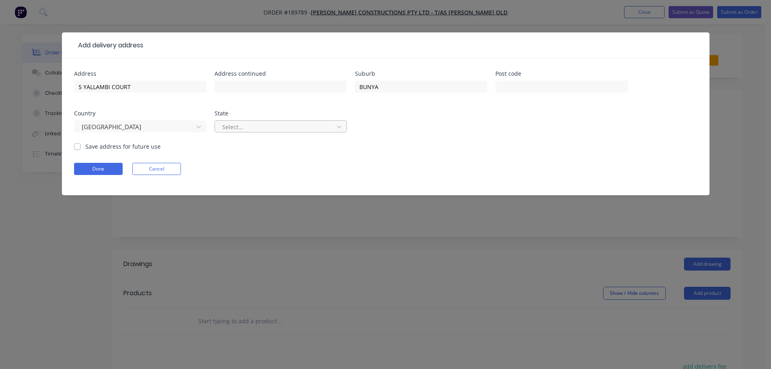
click at [260, 125] on div at bounding box center [275, 127] width 108 height 10
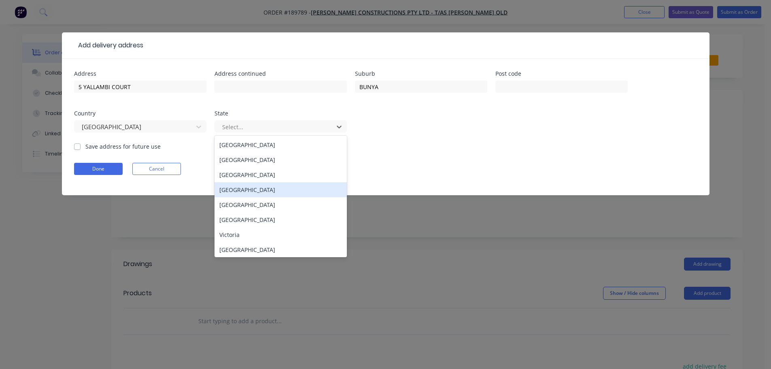
click at [248, 192] on div "[GEOGRAPHIC_DATA]" at bounding box center [281, 189] width 132 height 15
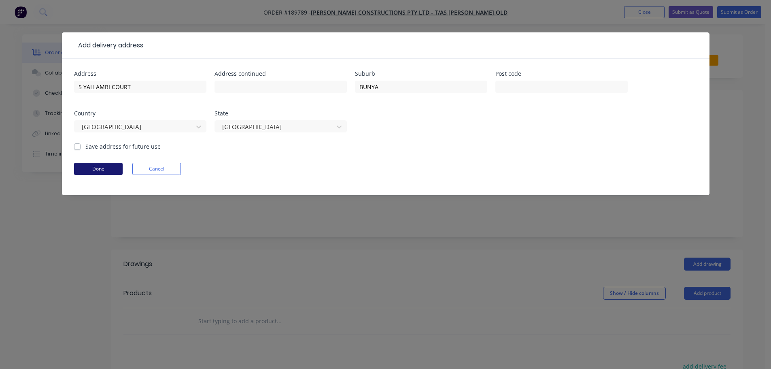
click at [114, 171] on button "Done" at bounding box center [98, 169] width 49 height 12
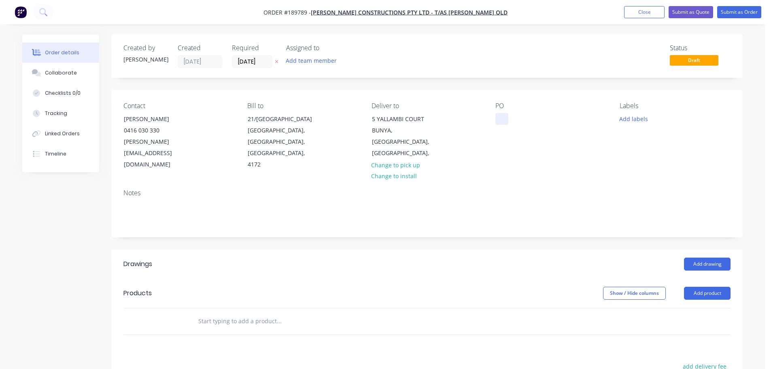
click at [507, 117] on div at bounding box center [502, 119] width 13 height 12
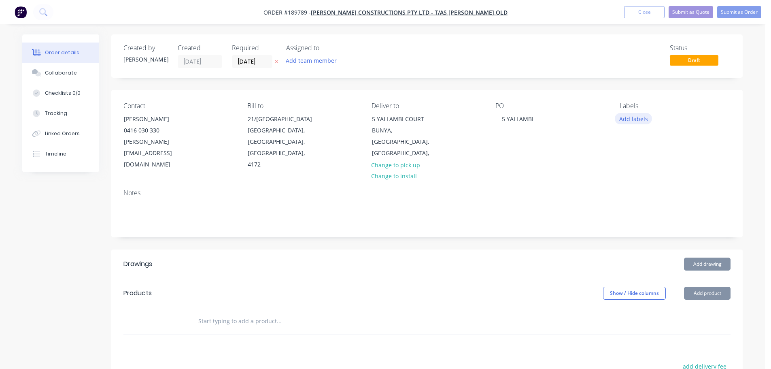
click at [626, 119] on button "Add labels" at bounding box center [633, 118] width 37 height 11
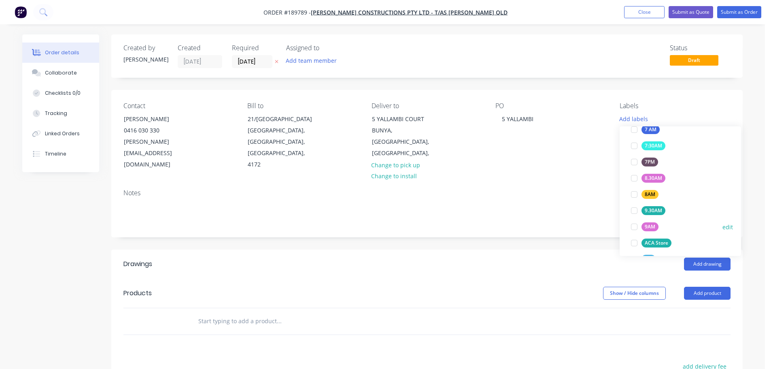
scroll to position [243, 0]
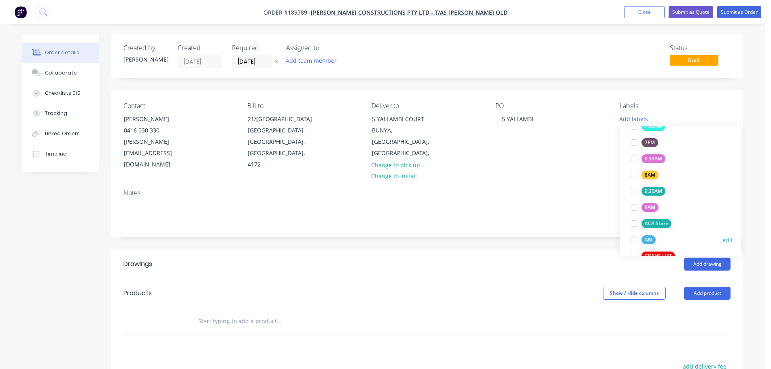
click at [653, 240] on div "AM" at bounding box center [649, 239] width 14 height 9
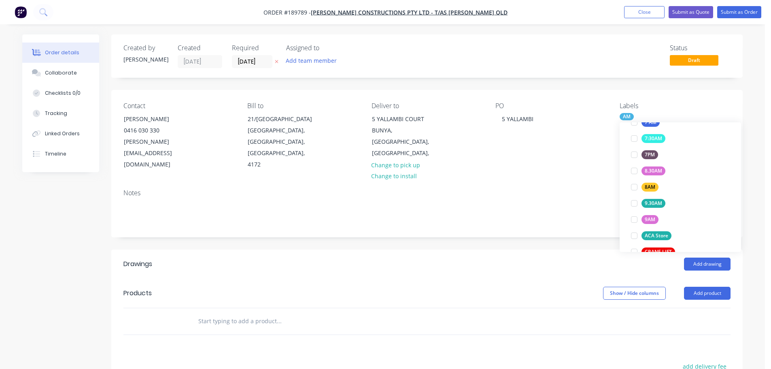
scroll to position [0, 0]
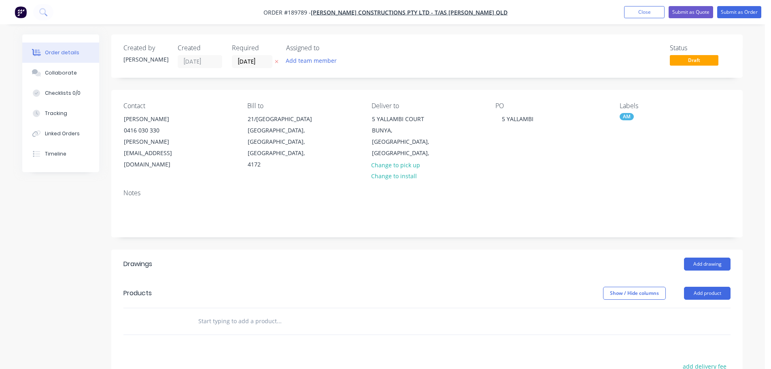
drag, startPoint x: 538, startPoint y: 237, endPoint x: 542, endPoint y: 230, distance: 8.0
click at [537, 258] on div "Add drawing" at bounding box center [492, 264] width 478 height 13
click at [707, 258] on button "Add drawing" at bounding box center [707, 264] width 47 height 13
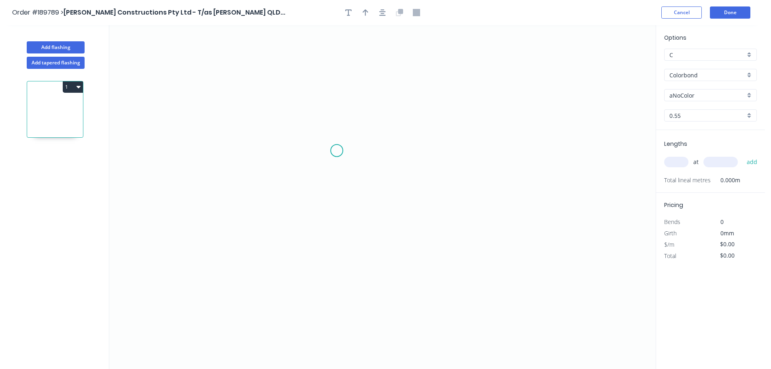
click at [343, 138] on icon "0" at bounding box center [382, 197] width 547 height 344
click at [345, 218] on icon "0" at bounding box center [382, 197] width 547 height 344
click at [434, 219] on icon "0 ?" at bounding box center [382, 197] width 547 height 344
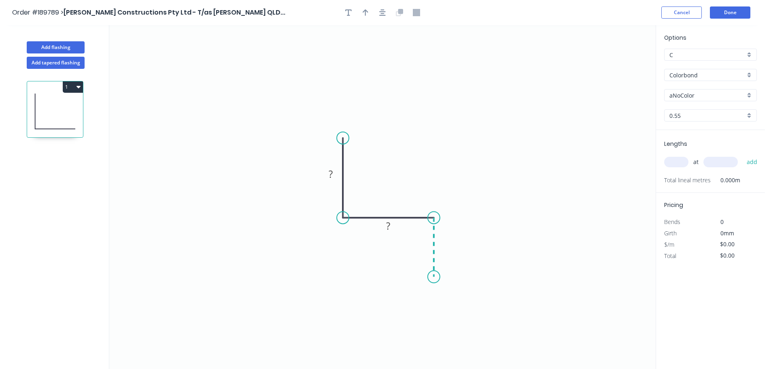
click at [435, 277] on icon "0 ? ?" at bounding box center [382, 197] width 547 height 344
click at [446, 245] on tspan "?" at bounding box center [446, 242] width 4 height 13
click at [364, 9] on icon "button" at bounding box center [366, 12] width 6 height 7
drag, startPoint x: 469, startPoint y: 172, endPoint x: 406, endPoint y: 193, distance: 66.8
click at [406, 193] on icon at bounding box center [405, 184] width 7 height 26
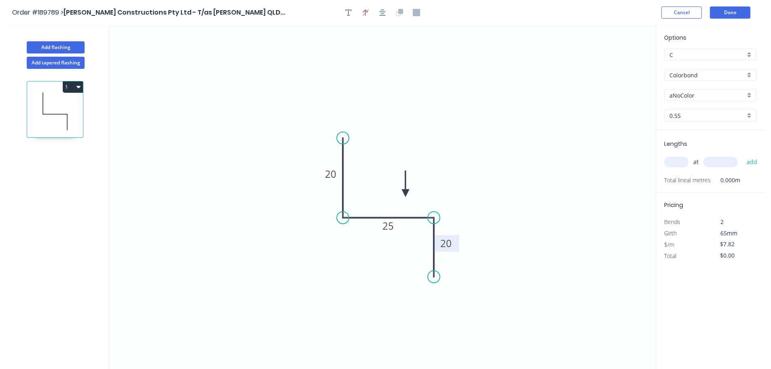
click at [686, 92] on input "aNoColor" at bounding box center [708, 95] width 76 height 9
click at [693, 144] on div "Monument" at bounding box center [711, 147] width 92 height 14
click at [677, 162] on input "text" at bounding box center [676, 162] width 24 height 11
click at [743, 155] on button "add" at bounding box center [752, 162] width 19 height 14
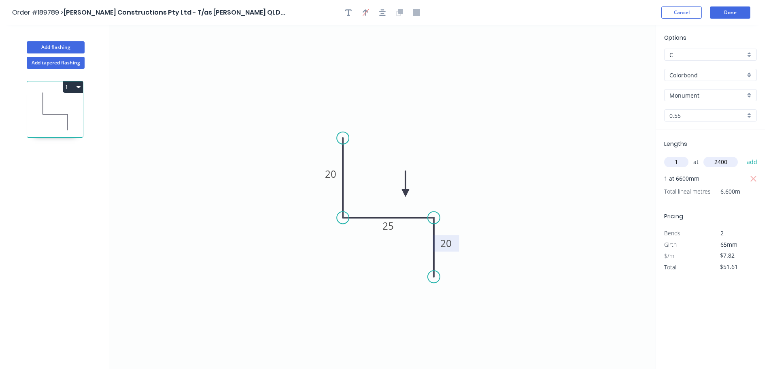
click at [743, 155] on button "add" at bounding box center [752, 162] width 19 height 14
click at [741, 14] on button "Done" at bounding box center [730, 12] width 40 height 12
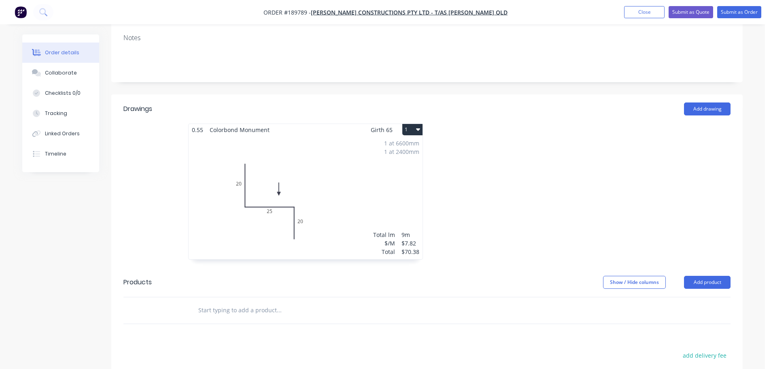
scroll to position [294, 0]
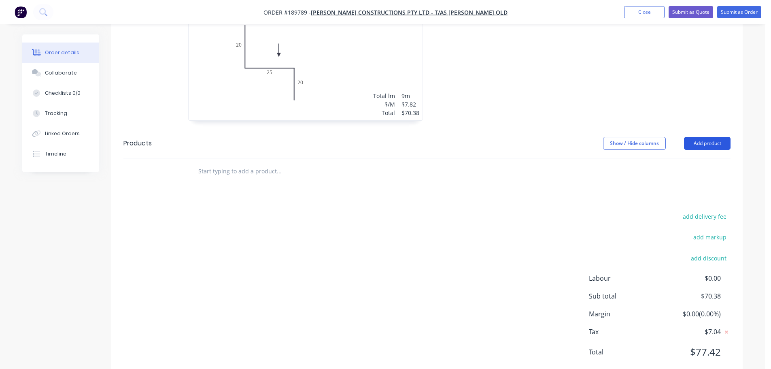
click at [711, 137] on button "Add product" at bounding box center [707, 143] width 47 height 13
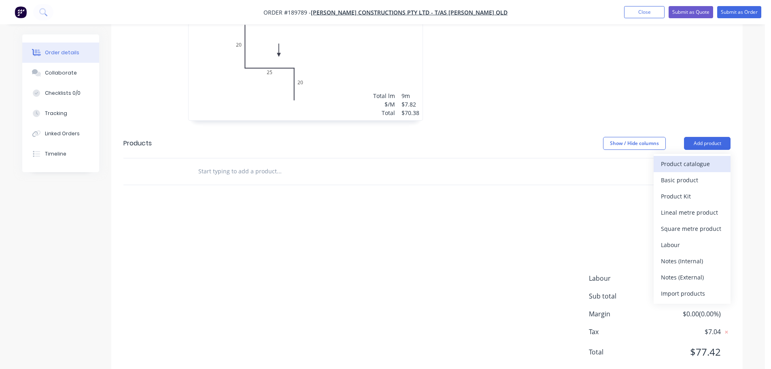
click at [691, 158] on div "Product catalogue" at bounding box center [692, 164] width 62 height 12
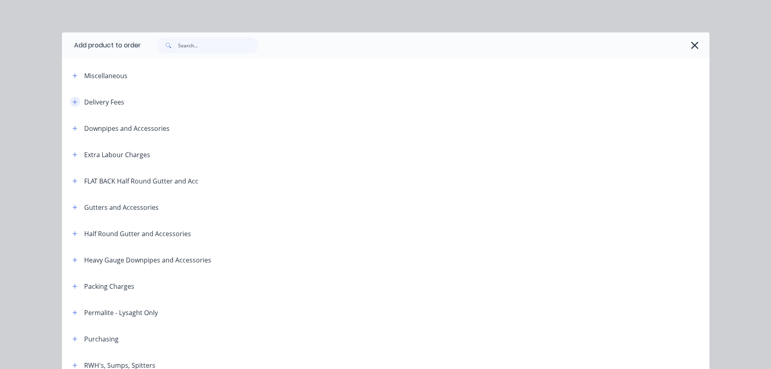
click at [72, 100] on icon "button" at bounding box center [74, 102] width 5 height 6
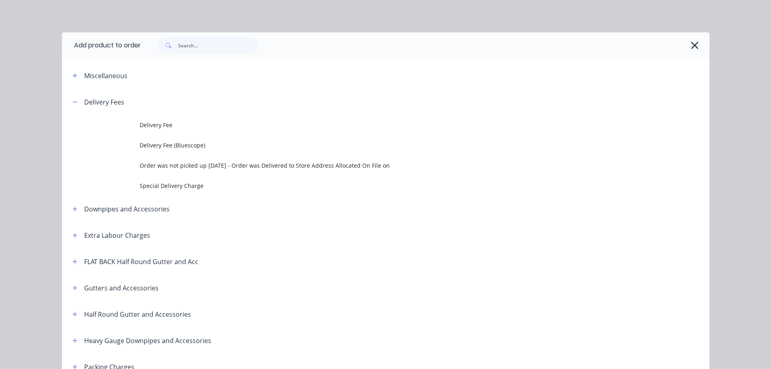
click at [151, 119] on td "Delivery Fee" at bounding box center [425, 125] width 570 height 20
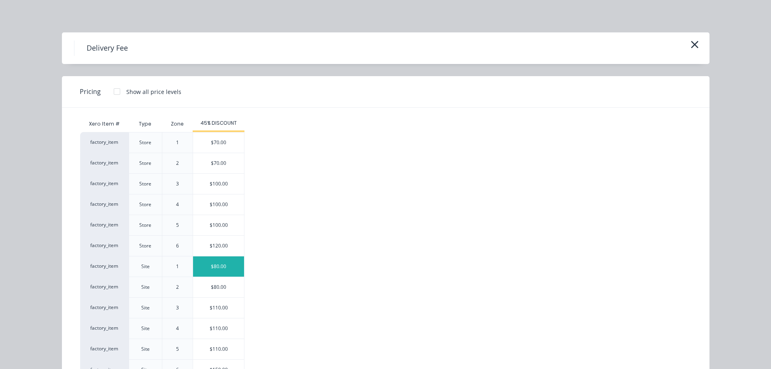
click at [227, 262] on div "$80.00" at bounding box center [218, 266] width 51 height 20
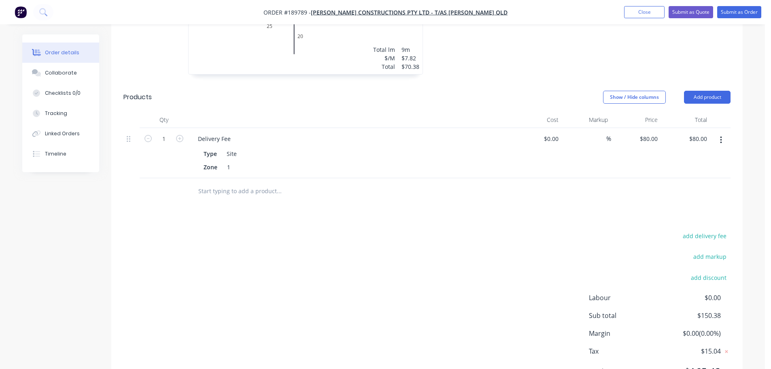
scroll to position [360, 0]
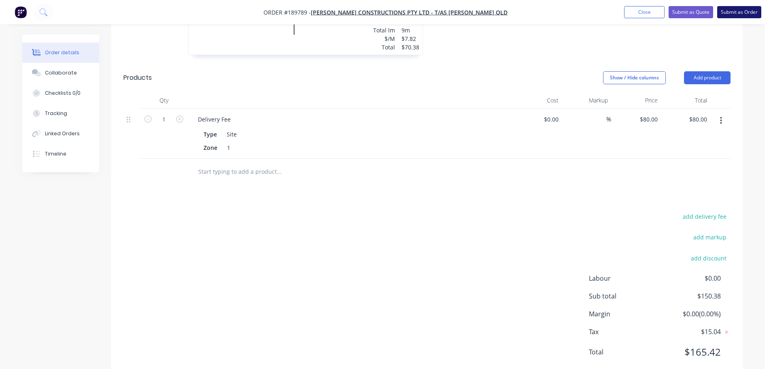
click at [734, 17] on button "Submit as Order" at bounding box center [739, 12] width 44 height 12
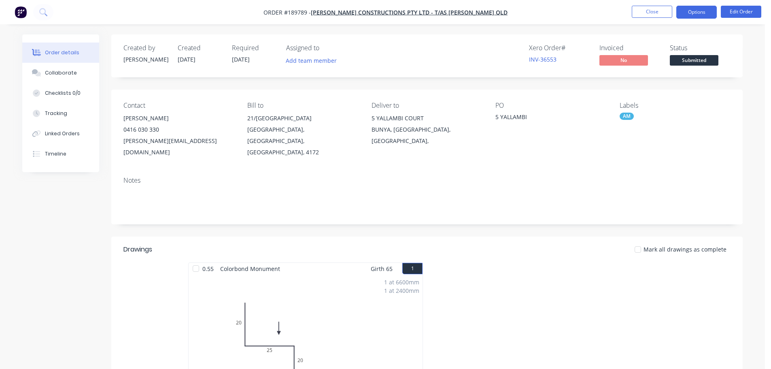
click at [695, 9] on button "Options" at bounding box center [697, 12] width 40 height 13
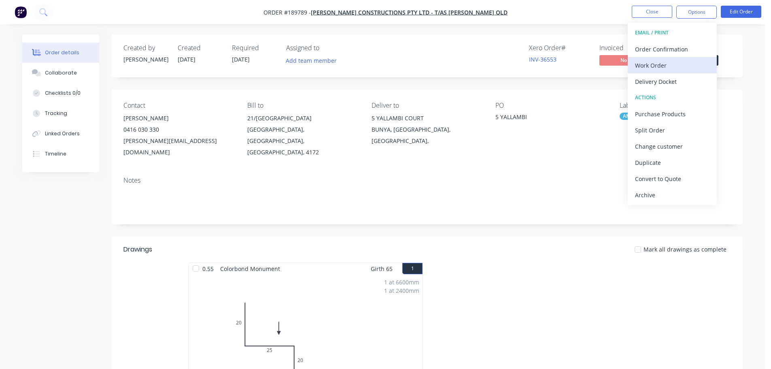
click at [673, 60] on div "Work Order" at bounding box center [672, 66] width 74 height 12
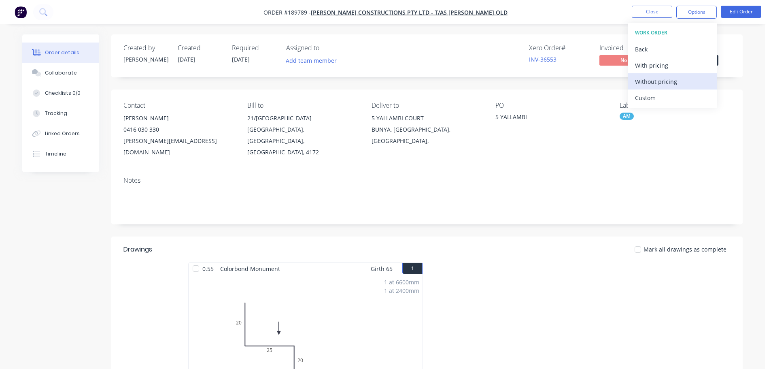
click at [669, 80] on div "Without pricing" at bounding box center [672, 82] width 74 height 12
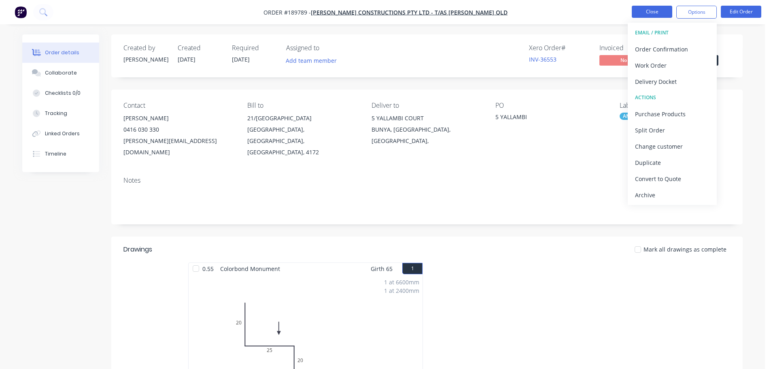
click at [658, 14] on button "Close" at bounding box center [652, 12] width 40 height 12
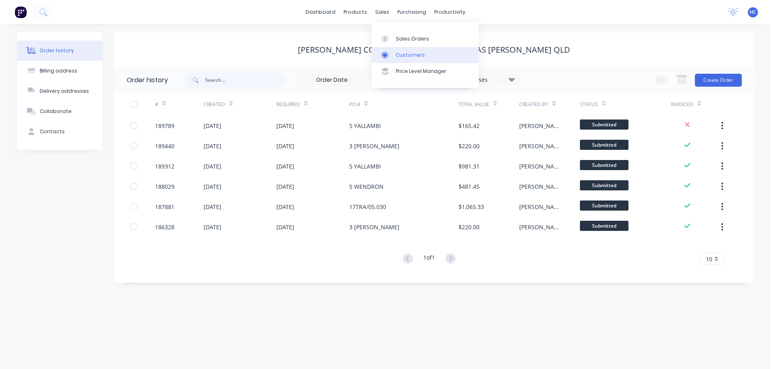
click at [411, 55] on div "Customers" at bounding box center [410, 54] width 29 height 7
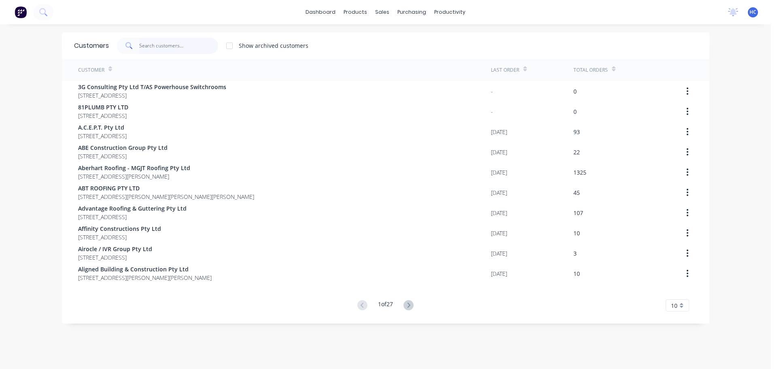
click at [196, 52] on input "text" at bounding box center [178, 46] width 79 height 16
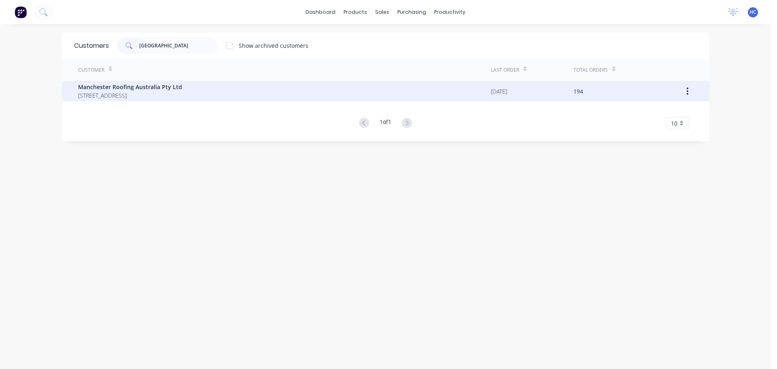
click at [162, 97] on span "[STREET_ADDRESS]" at bounding box center [130, 95] width 104 height 9
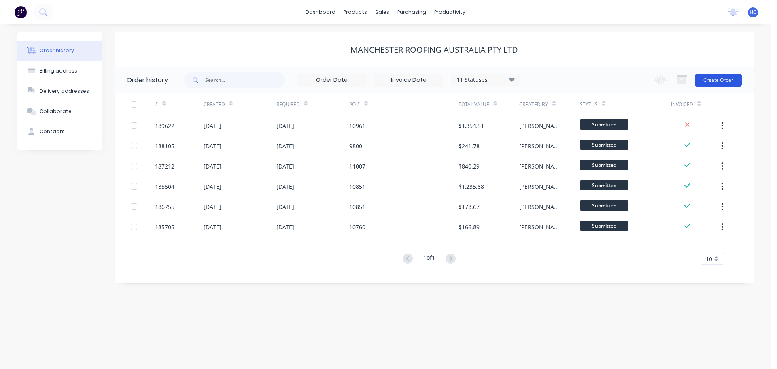
click at [713, 75] on button "Create Order" at bounding box center [718, 80] width 47 height 13
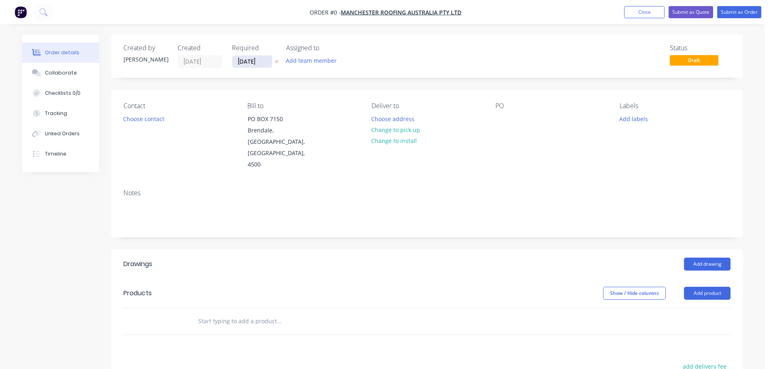
click at [251, 60] on input "[DATE]" at bounding box center [252, 61] width 40 height 12
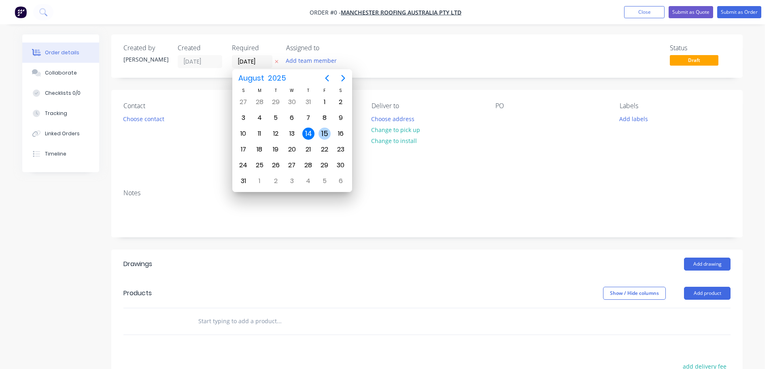
click at [330, 133] on div "15" at bounding box center [325, 134] width 12 height 12
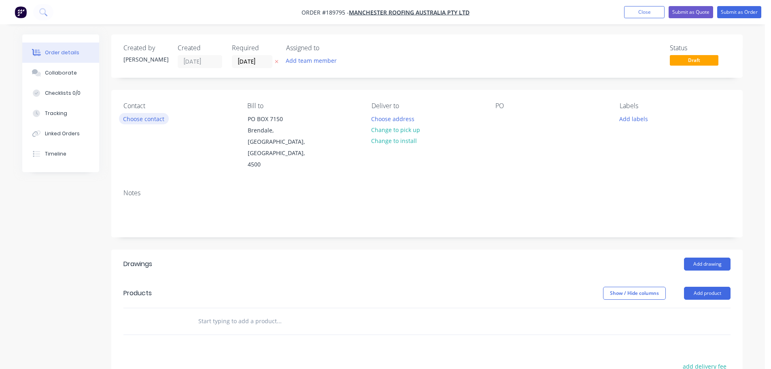
click at [150, 117] on button "Choose contact" at bounding box center [144, 118] width 50 height 11
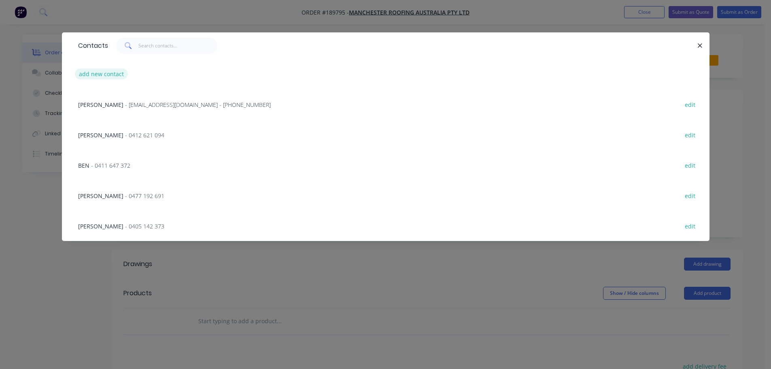
click at [118, 73] on button "add new contact" at bounding box center [101, 73] width 53 height 11
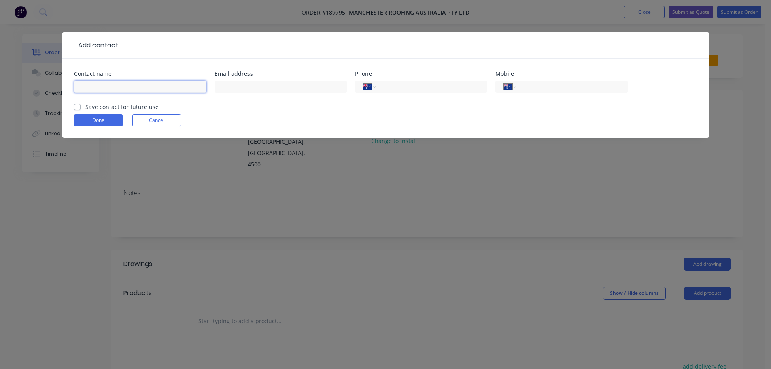
click at [110, 85] on input "text" at bounding box center [140, 87] width 132 height 12
click at [549, 90] on input "tel" at bounding box center [570, 86] width 97 height 9
click at [117, 123] on button "Done" at bounding box center [98, 120] width 49 height 12
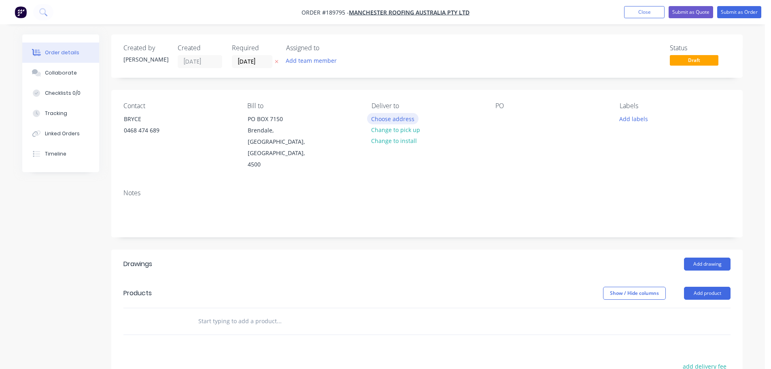
click at [406, 120] on button "Choose address" at bounding box center [393, 118] width 52 height 11
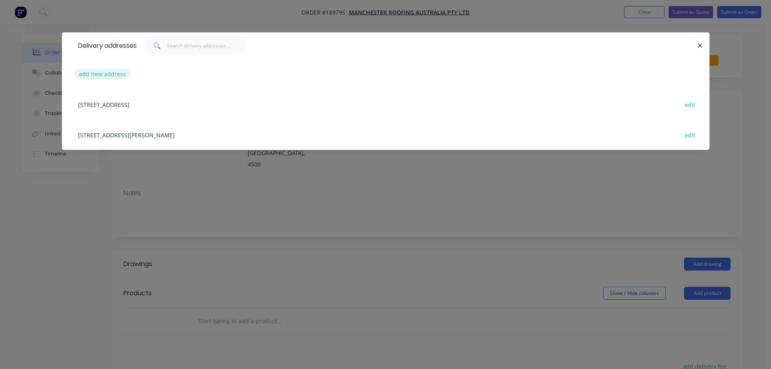
click at [96, 78] on button "add new address" at bounding box center [102, 73] width 55 height 11
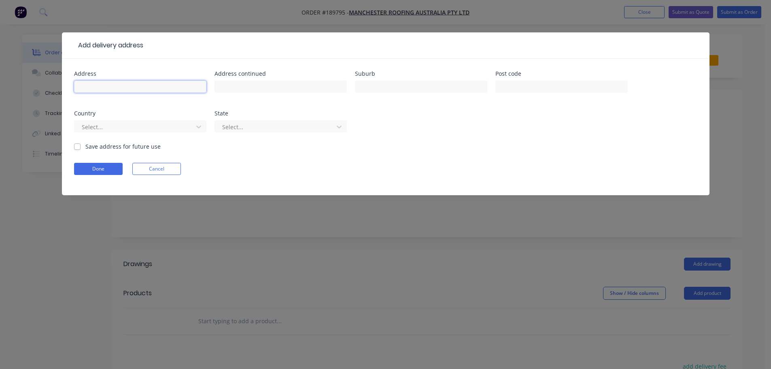
click at [104, 85] on input "text" at bounding box center [140, 87] width 132 height 12
click at [104, 126] on div at bounding box center [135, 127] width 108 height 10
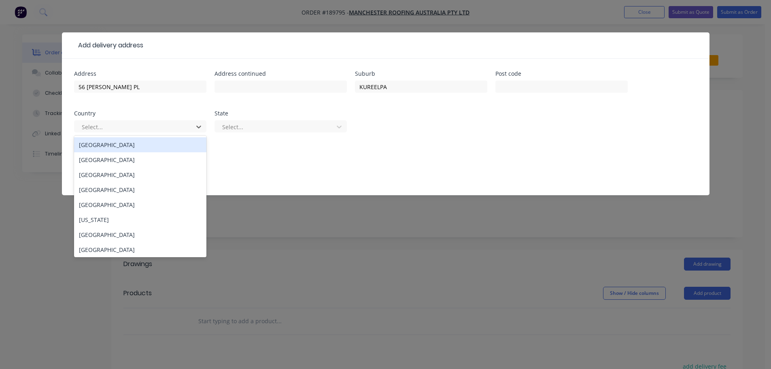
click at [104, 144] on div "[GEOGRAPHIC_DATA]" at bounding box center [140, 144] width 132 height 15
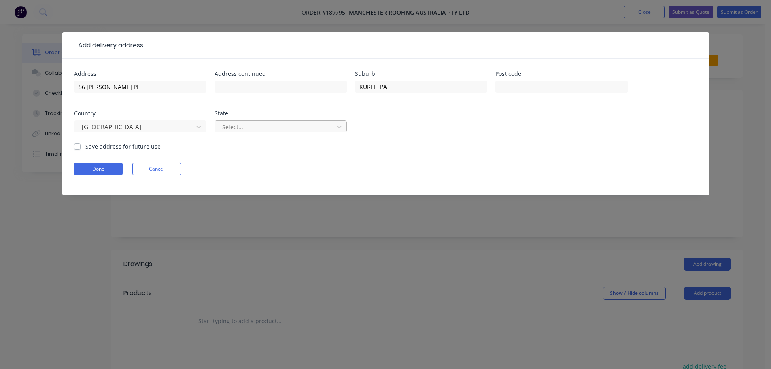
click at [286, 126] on div at bounding box center [275, 127] width 108 height 10
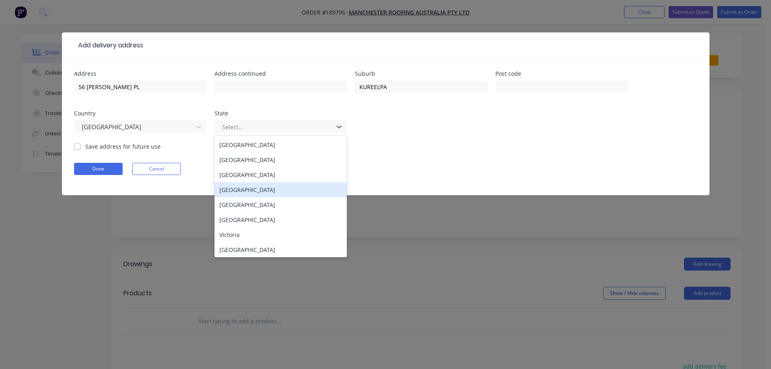
click at [239, 191] on div "[GEOGRAPHIC_DATA]" at bounding box center [281, 189] width 132 height 15
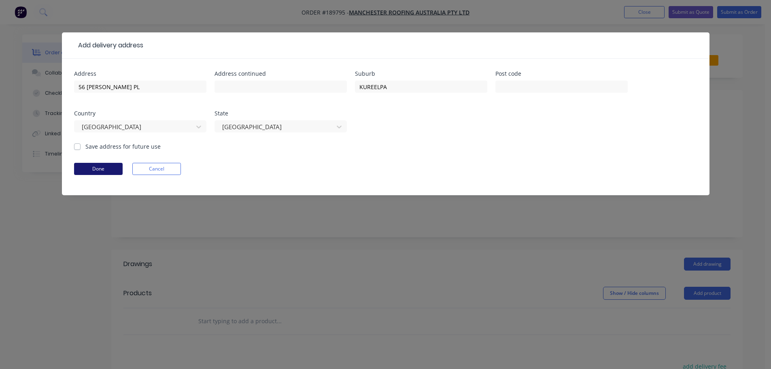
click at [121, 170] on button "Done" at bounding box center [98, 169] width 49 height 12
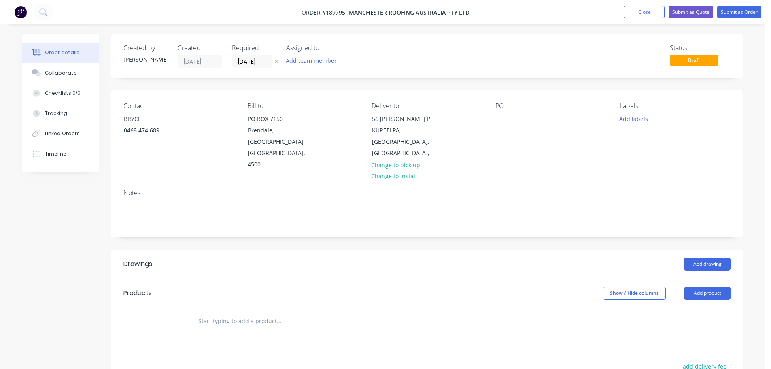
click at [510, 119] on div "PO" at bounding box center [551, 136] width 111 height 68
click at [505, 121] on div at bounding box center [502, 119] width 13 height 12
click at [701, 258] on button "Add drawing" at bounding box center [707, 264] width 47 height 13
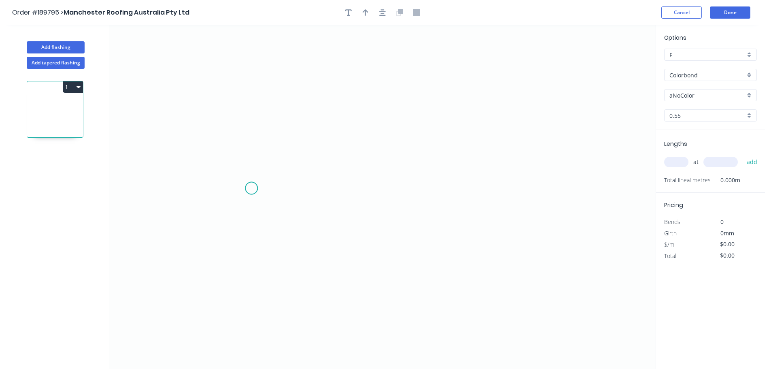
click at [251, 188] on icon "0" at bounding box center [382, 197] width 547 height 344
click at [273, 169] on icon "0" at bounding box center [382, 197] width 547 height 344
click at [528, 172] on icon "0 ?" at bounding box center [382, 197] width 547 height 344
click at [549, 189] on icon "0 ? ?" at bounding box center [382, 197] width 547 height 344
click at [549, 189] on circle at bounding box center [549, 188] width 12 height 12
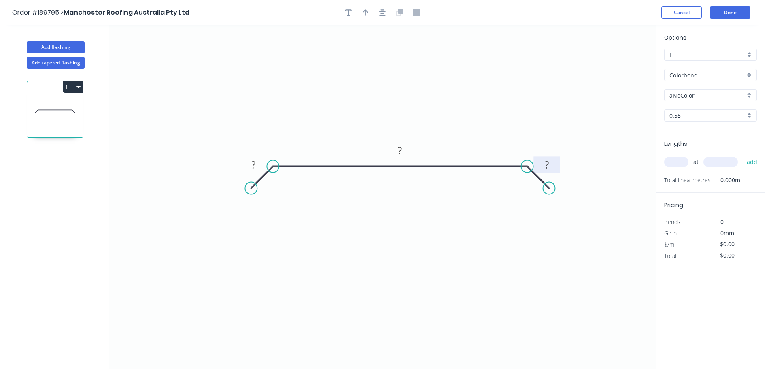
click at [551, 167] on rect at bounding box center [547, 165] width 16 height 11
click at [366, 12] on icon "button" at bounding box center [366, 12] width 6 height 6
drag, startPoint x: 615, startPoint y: 63, endPoint x: 479, endPoint y: 143, distance: 157.7
click at [475, 143] on icon at bounding box center [470, 142] width 7 height 26
click at [695, 99] on input "aNoColor" at bounding box center [708, 95] width 76 height 9
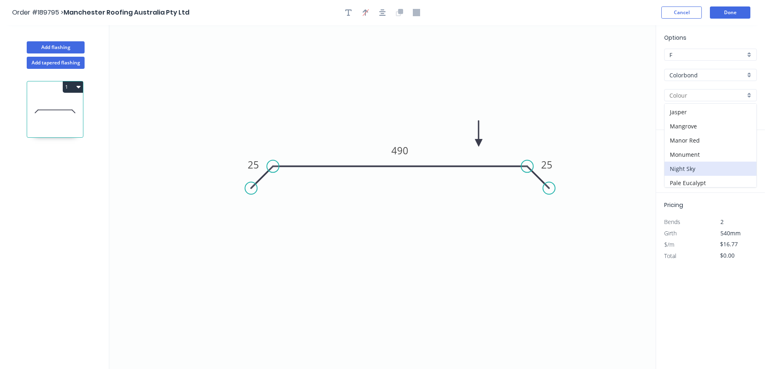
scroll to position [162, 0]
click at [683, 172] on div "Pale Eucalypt" at bounding box center [711, 175] width 92 height 14
click at [678, 161] on input "text" at bounding box center [676, 162] width 24 height 11
click at [743, 155] on button "add" at bounding box center [752, 162] width 19 height 14
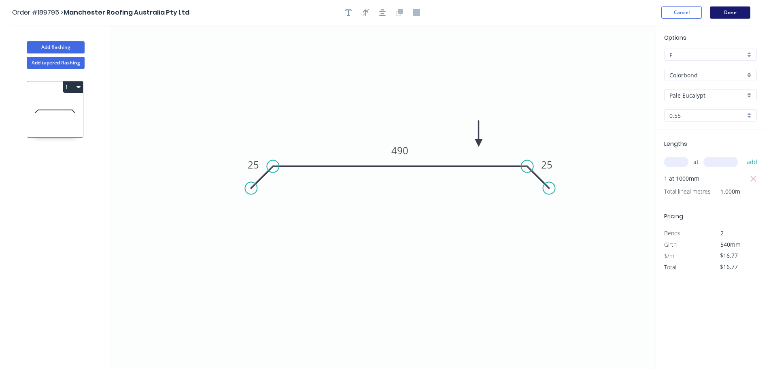
click at [733, 15] on button "Done" at bounding box center [730, 12] width 40 height 12
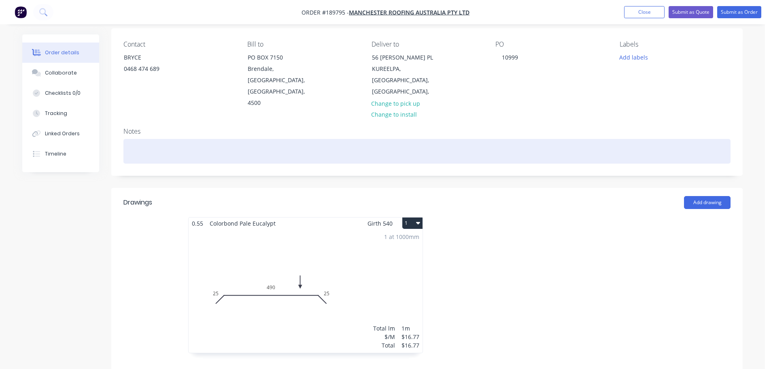
scroll to position [81, 0]
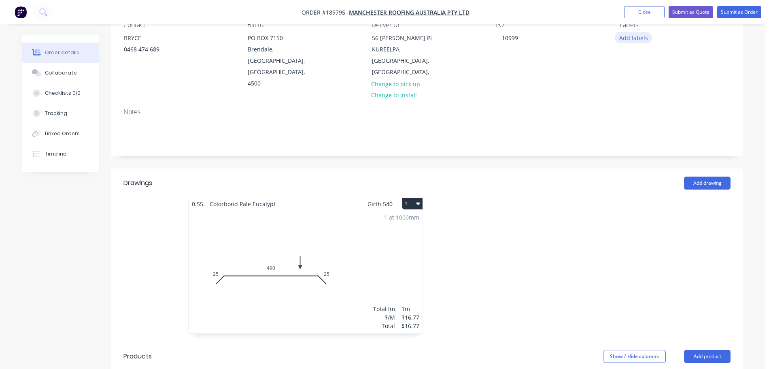
click at [638, 42] on button "Add labels" at bounding box center [633, 37] width 37 height 11
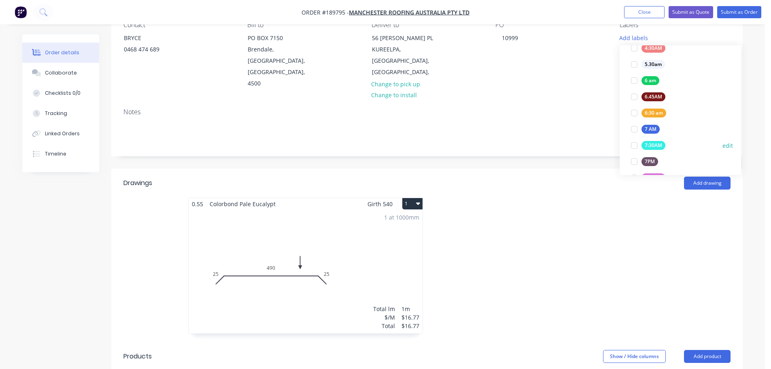
scroll to position [162, 0]
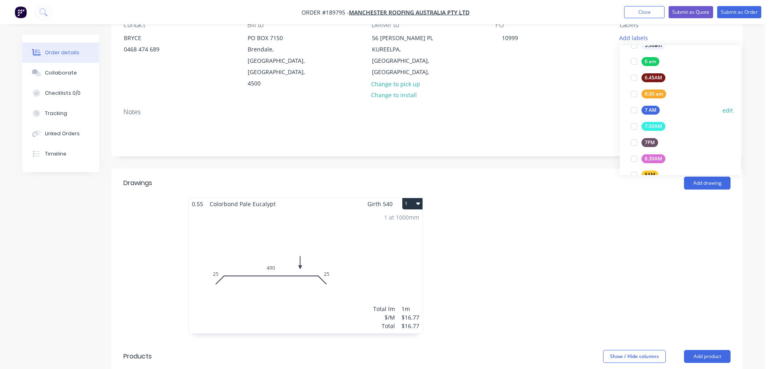
click at [651, 111] on div "7 AM" at bounding box center [651, 110] width 18 height 9
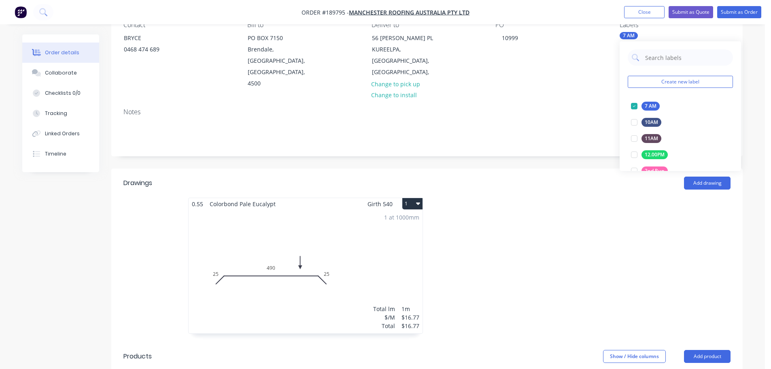
click at [545, 174] on header "Drawings Add drawing" at bounding box center [427, 182] width 632 height 29
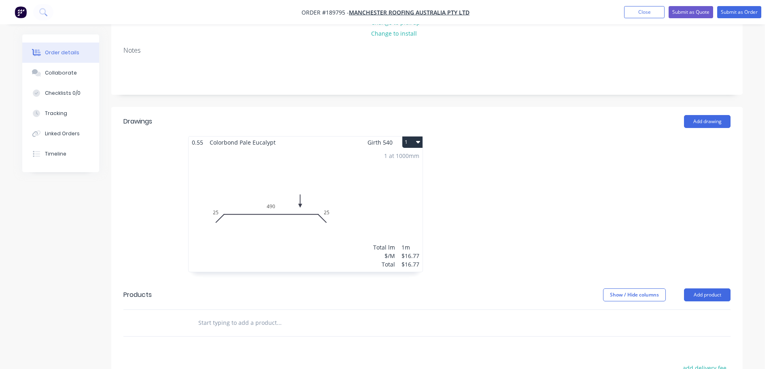
scroll to position [162, 0]
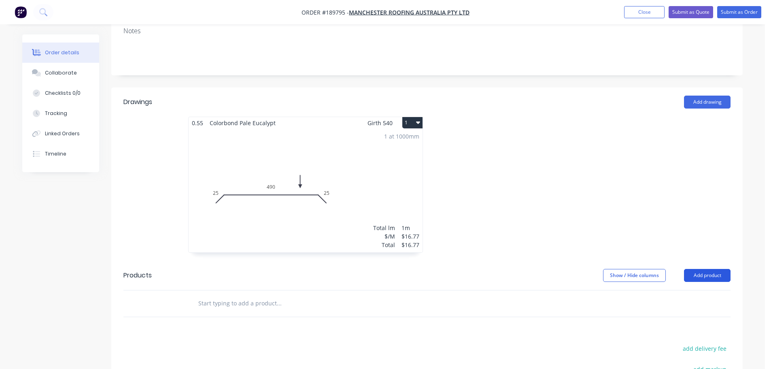
click at [707, 269] on button "Add product" at bounding box center [707, 275] width 47 height 13
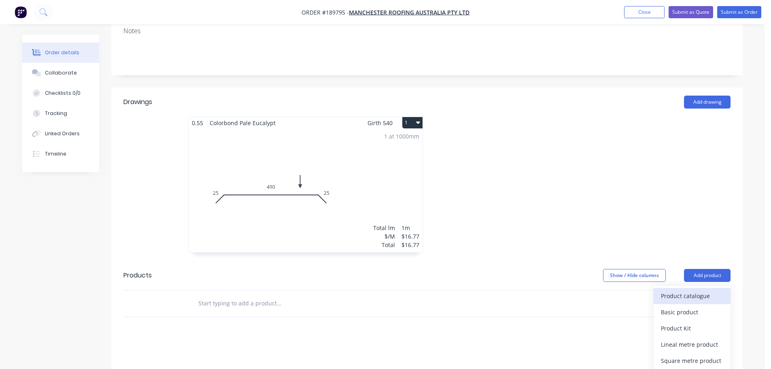
click at [696, 288] on button "Product catalogue" at bounding box center [692, 296] width 77 height 16
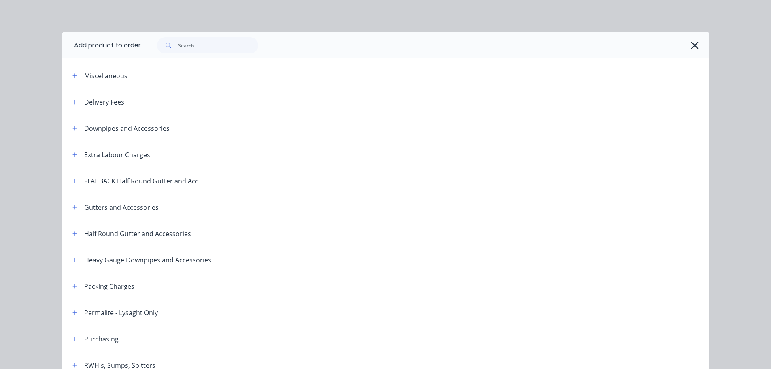
click at [73, 101] on icon "button" at bounding box center [74, 102] width 5 height 6
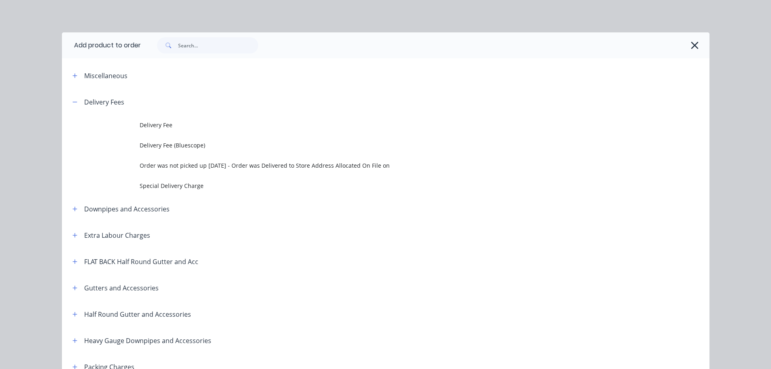
click at [142, 120] on td "Delivery Fee" at bounding box center [425, 125] width 570 height 20
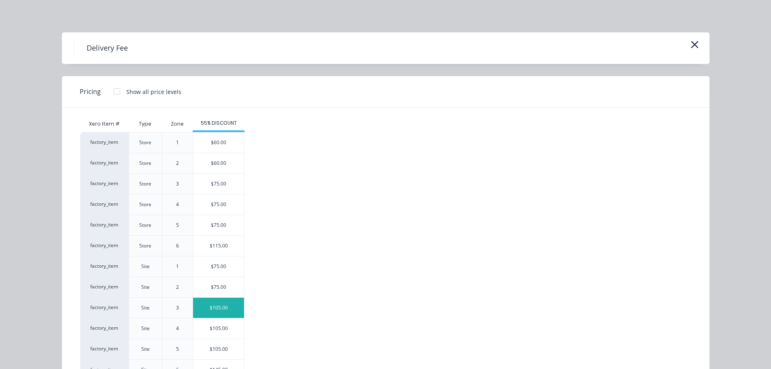
click at [212, 302] on div "$105.00" at bounding box center [218, 308] width 51 height 20
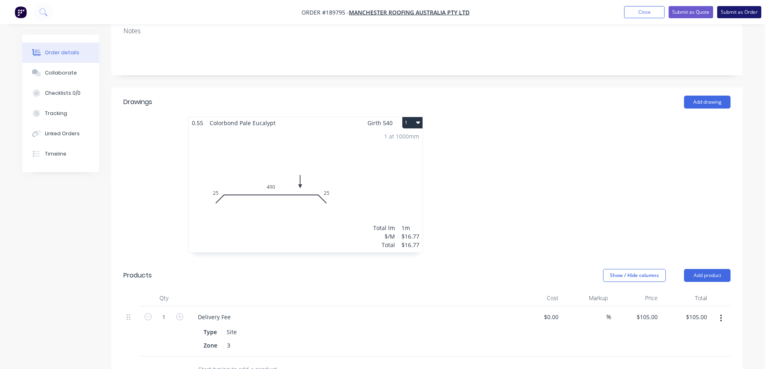
click at [739, 8] on button "Submit as Order" at bounding box center [739, 12] width 44 height 12
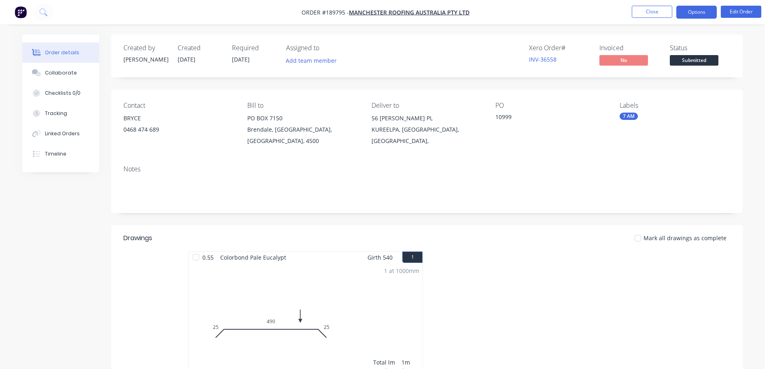
click at [711, 15] on button "Options" at bounding box center [697, 12] width 40 height 13
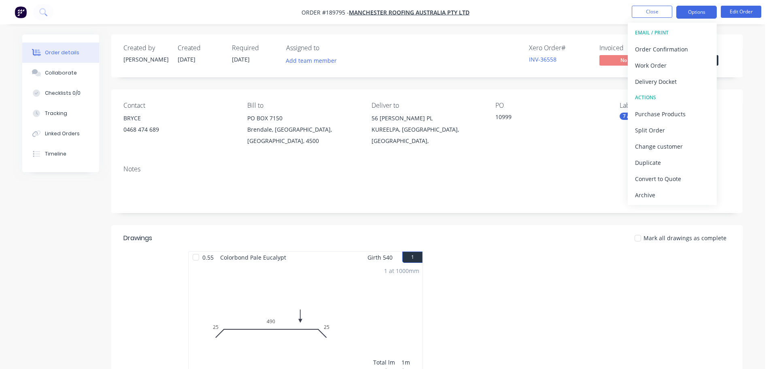
click at [670, 65] on div "Work Order" at bounding box center [672, 66] width 74 height 12
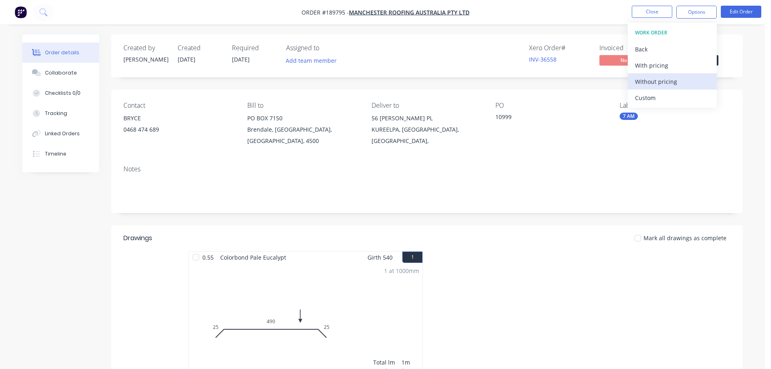
click at [653, 83] on div "Without pricing" at bounding box center [672, 82] width 74 height 12
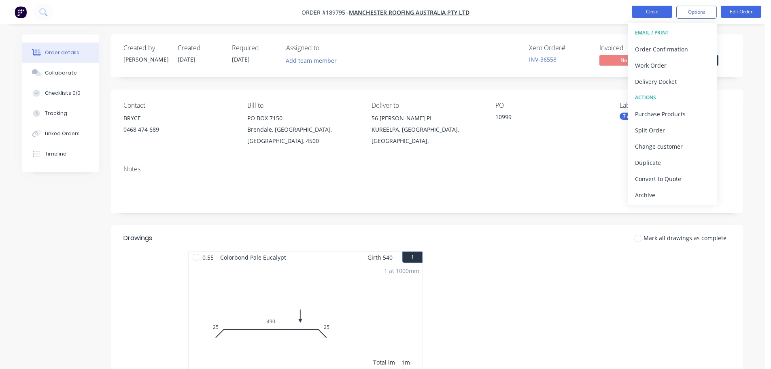
click at [657, 11] on button "Close" at bounding box center [652, 12] width 40 height 12
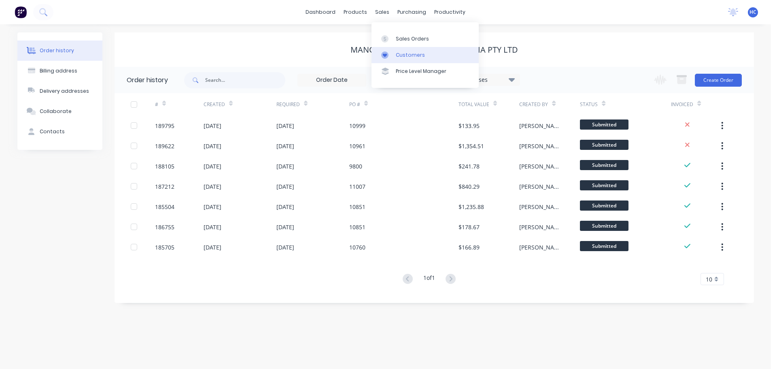
click at [408, 55] on div "Customers" at bounding box center [410, 54] width 29 height 7
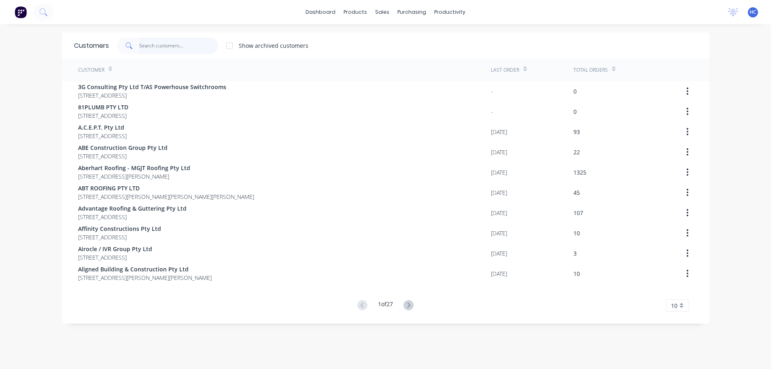
click at [179, 45] on input "text" at bounding box center [178, 46] width 79 height 16
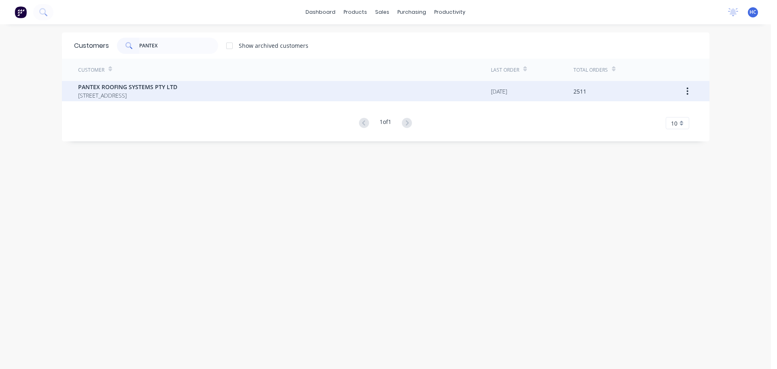
click at [177, 89] on span "PANTEX ROOFING SYSTEMS PTY LTD" at bounding box center [127, 87] width 99 height 9
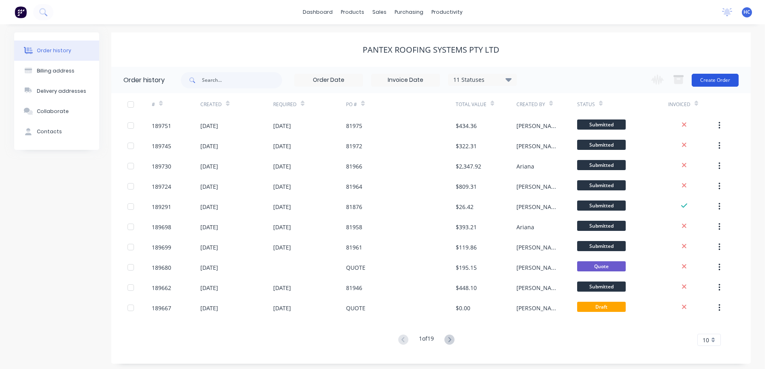
click at [726, 83] on button "Create Order" at bounding box center [715, 80] width 47 height 13
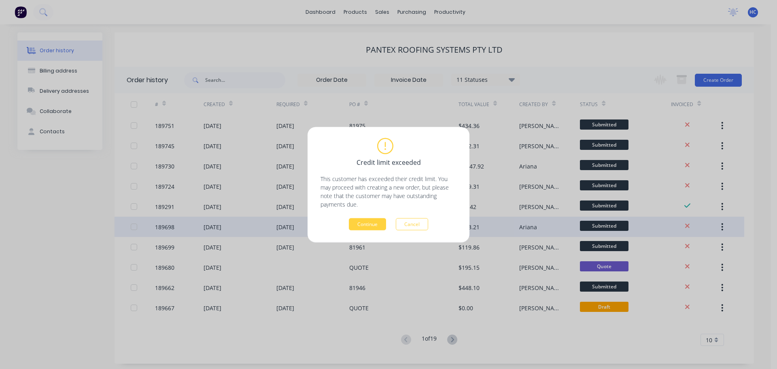
drag, startPoint x: 416, startPoint y: 221, endPoint x: 412, endPoint y: 223, distance: 5.3
click at [411, 224] on button "Cancel" at bounding box center [412, 224] width 32 height 12
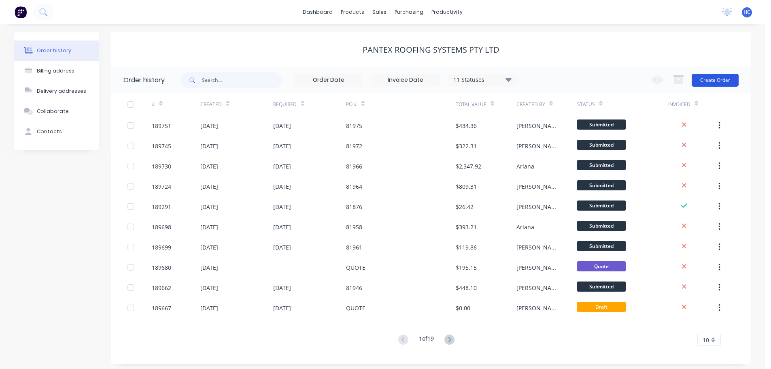
click at [705, 81] on button "Create Order" at bounding box center [715, 80] width 47 height 13
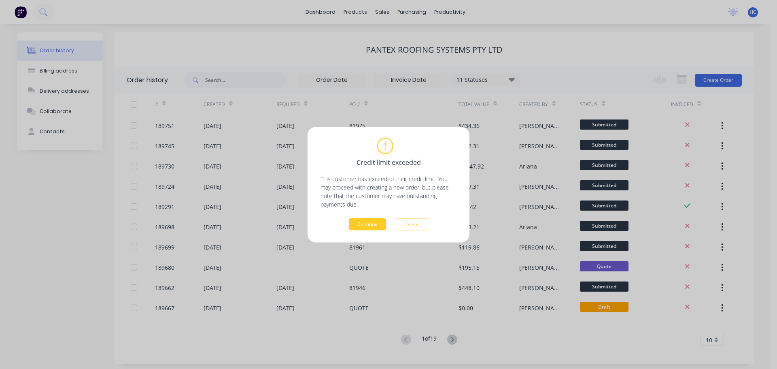
click at [363, 224] on button "Continue" at bounding box center [367, 224] width 37 height 12
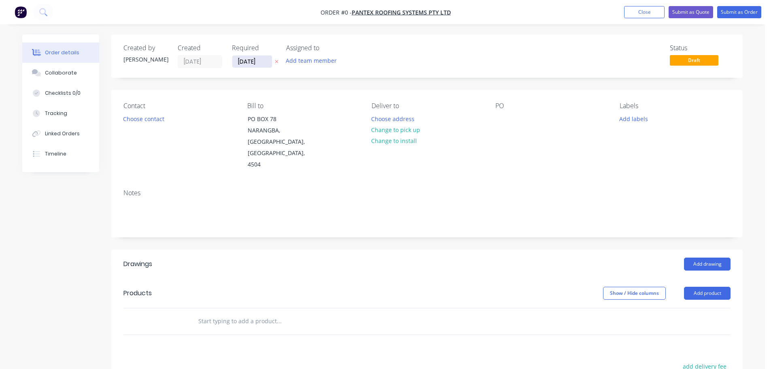
click at [254, 64] on input "[DATE]" at bounding box center [252, 61] width 40 height 12
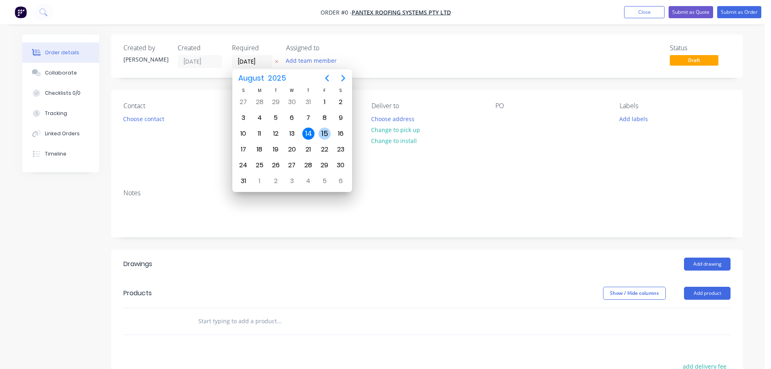
click at [321, 136] on div "15" at bounding box center [325, 134] width 12 height 12
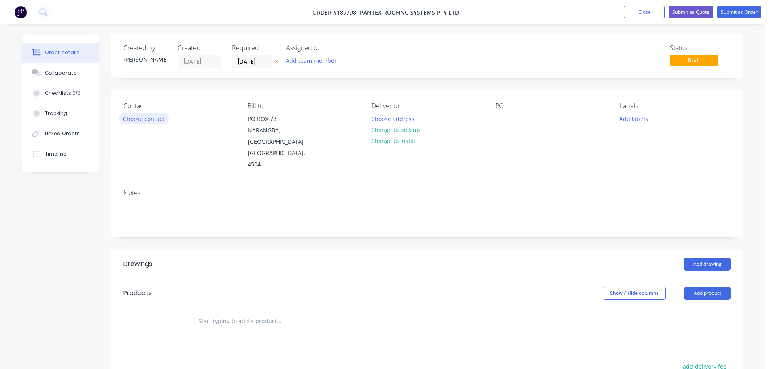
click at [157, 123] on button "Choose contact" at bounding box center [144, 118] width 50 height 11
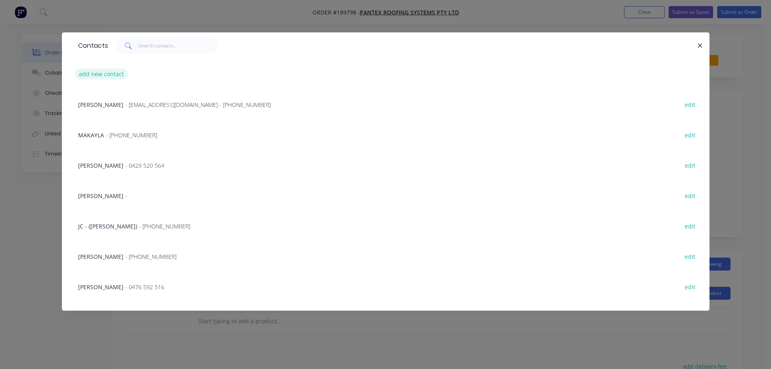
click at [92, 77] on button "add new contact" at bounding box center [101, 73] width 53 height 11
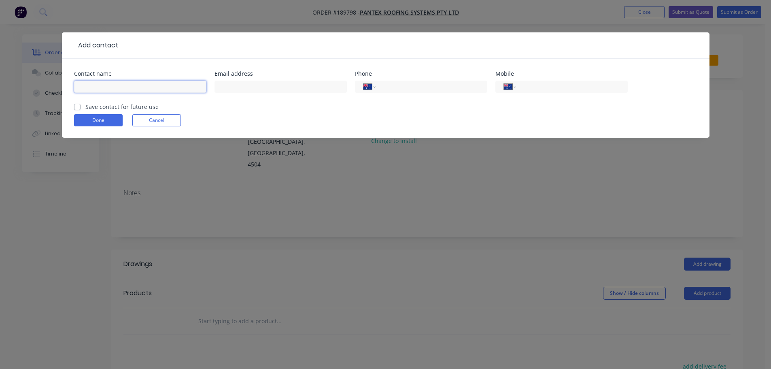
drag, startPoint x: 92, startPoint y: 77, endPoint x: 106, endPoint y: 92, distance: 20.6
click at [106, 92] on input "text" at bounding box center [140, 87] width 132 height 12
drag, startPoint x: 566, startPoint y: 87, endPoint x: 569, endPoint y: 81, distance: 6.3
click at [566, 87] on input "tel" at bounding box center [570, 86] width 97 height 9
click at [98, 119] on button "Done" at bounding box center [98, 120] width 49 height 12
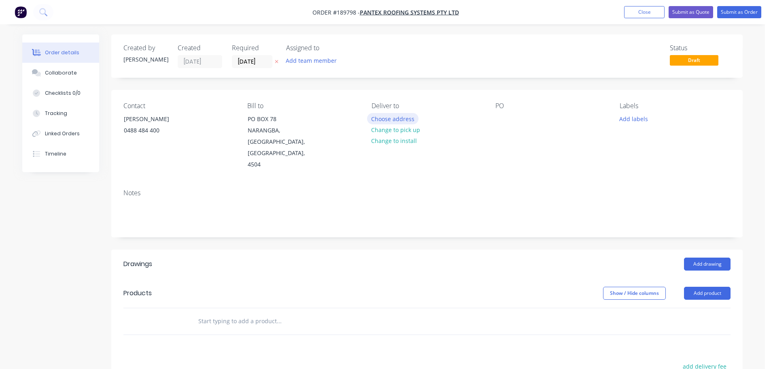
click at [398, 118] on button "Choose address" at bounding box center [393, 118] width 52 height 11
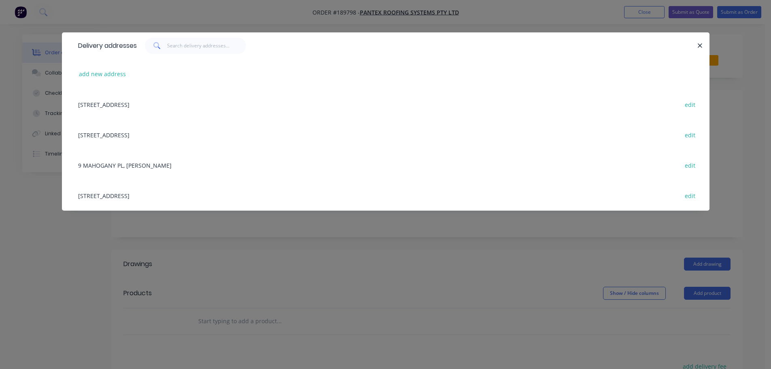
click at [114, 60] on div "add new address" at bounding box center [386, 74] width 624 height 30
click at [102, 68] on button "add new address" at bounding box center [102, 73] width 55 height 11
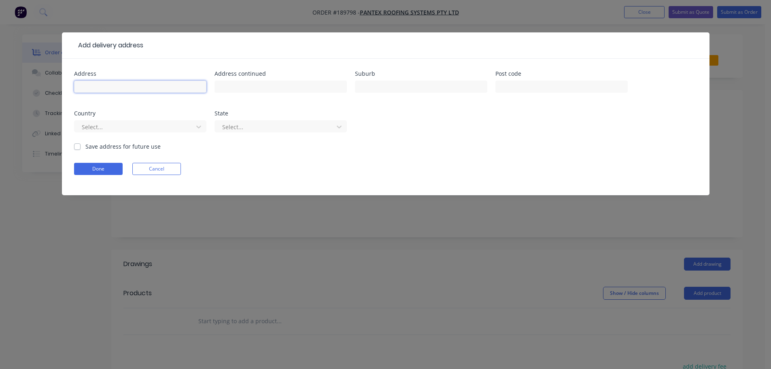
drag, startPoint x: 102, startPoint y: 68, endPoint x: 108, endPoint y: 90, distance: 22.3
click at [101, 86] on input "text" at bounding box center [140, 87] width 132 height 12
drag, startPoint x: 162, startPoint y: 125, endPoint x: 153, endPoint y: 134, distance: 13.2
click at [162, 124] on div at bounding box center [135, 127] width 108 height 10
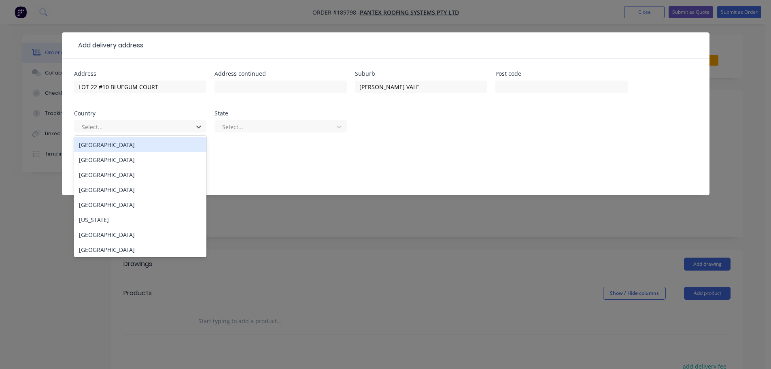
click at [114, 143] on div "[GEOGRAPHIC_DATA]" at bounding box center [140, 144] width 132 height 15
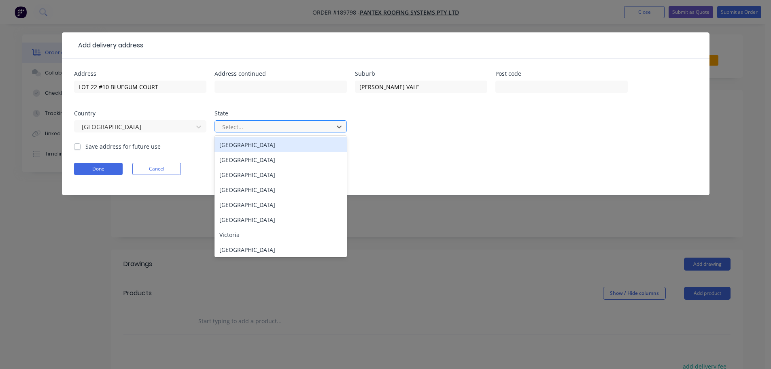
click at [249, 125] on div at bounding box center [275, 127] width 108 height 10
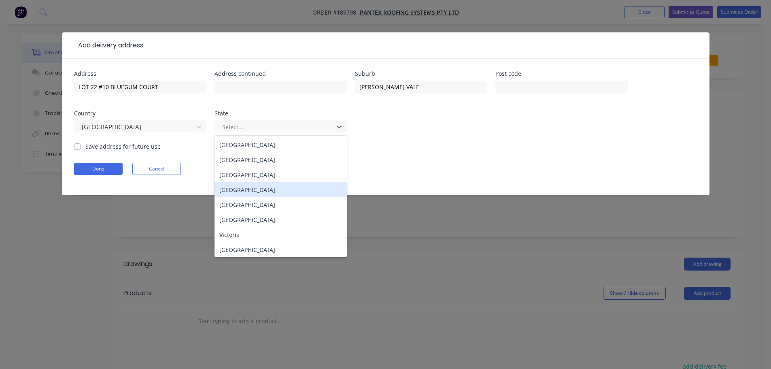
click at [242, 190] on div "[GEOGRAPHIC_DATA]" at bounding box center [281, 189] width 132 height 15
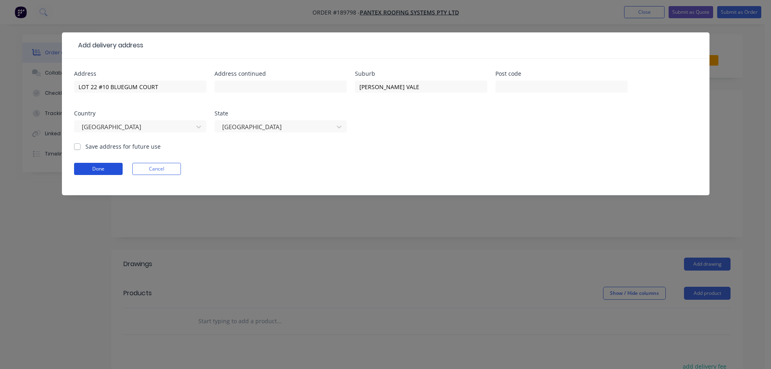
click at [114, 172] on button "Done" at bounding box center [98, 169] width 49 height 12
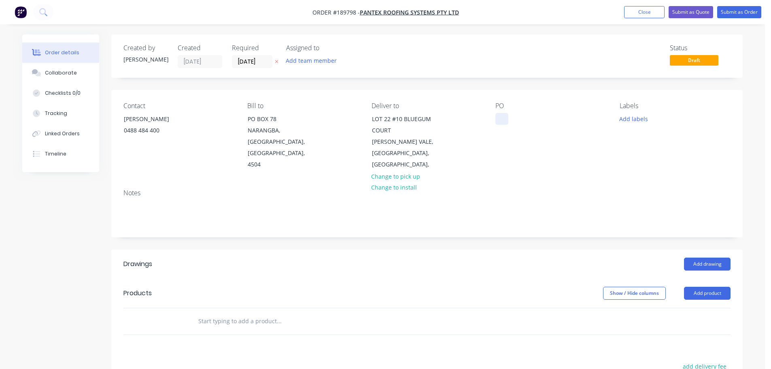
click at [507, 123] on div at bounding box center [502, 119] width 13 height 12
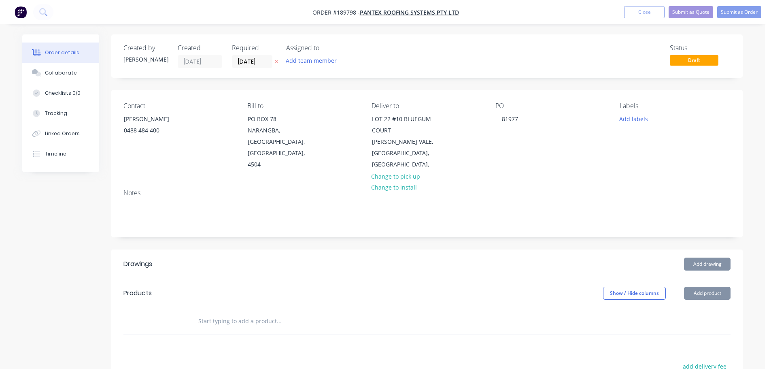
click at [704, 264] on header "Drawings Add drawing" at bounding box center [427, 263] width 632 height 29
click at [707, 259] on header "Drawings Add drawing" at bounding box center [427, 263] width 632 height 29
click at [704, 258] on button "Add drawing" at bounding box center [707, 264] width 47 height 13
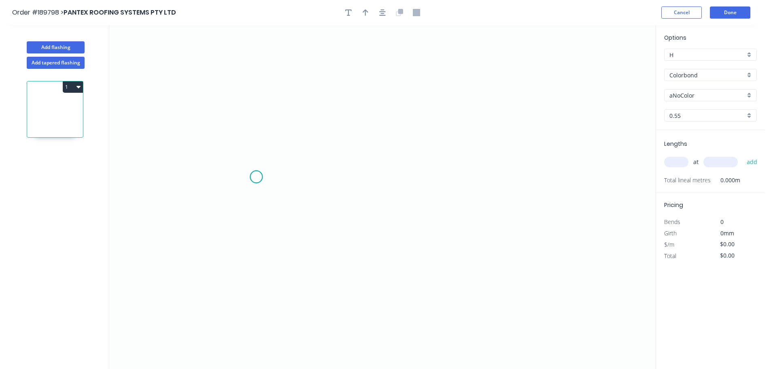
click at [256, 177] on icon "0" at bounding box center [382, 197] width 547 height 344
click at [279, 157] on icon "0" at bounding box center [382, 197] width 547 height 344
click at [592, 163] on icon "0 ?" at bounding box center [382, 197] width 547 height 344
click at [616, 179] on icon "0 ? ?" at bounding box center [382, 197] width 547 height 344
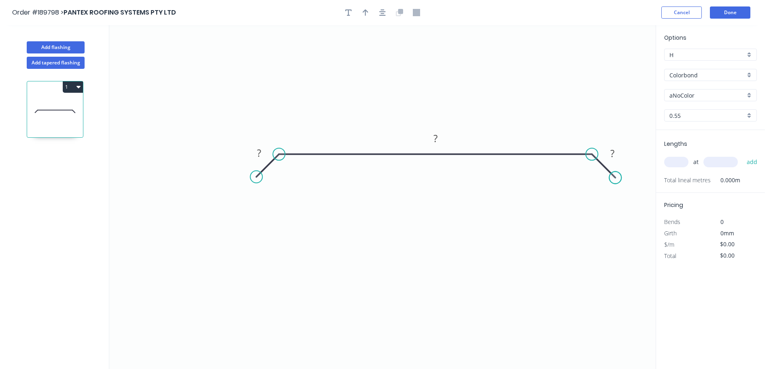
click at [616, 179] on circle at bounding box center [615, 178] width 12 height 12
click at [612, 157] on tspan "?" at bounding box center [613, 153] width 4 height 13
click at [364, 10] on icon "button" at bounding box center [366, 12] width 6 height 7
drag, startPoint x: 617, startPoint y: 64, endPoint x: 523, endPoint y: 137, distance: 118.3
click at [518, 137] on icon at bounding box center [514, 138] width 7 height 26
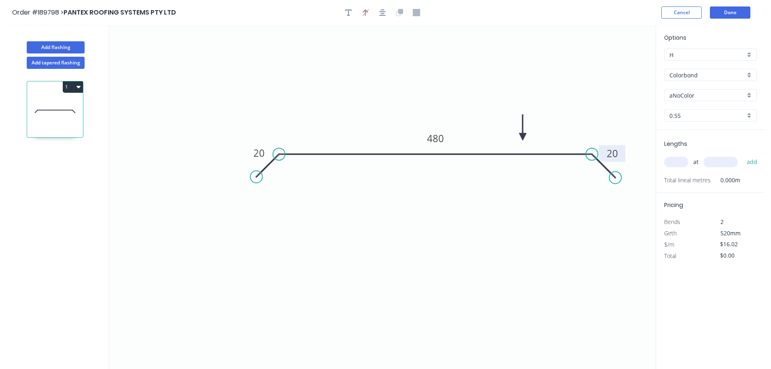
click at [683, 98] on input "aNoColor" at bounding box center [708, 95] width 76 height 9
click at [695, 115] on div "Dover White" at bounding box center [711, 115] width 92 height 14
click at [680, 162] on input "text" at bounding box center [676, 162] width 24 height 11
click at [743, 155] on button "add" at bounding box center [752, 162] width 19 height 14
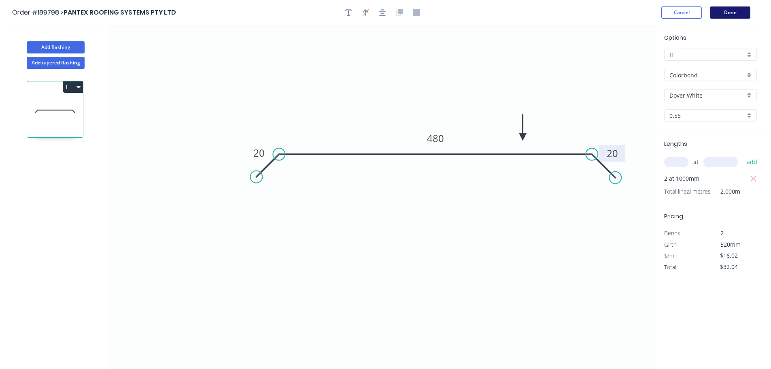
click at [733, 14] on button "Done" at bounding box center [730, 12] width 40 height 12
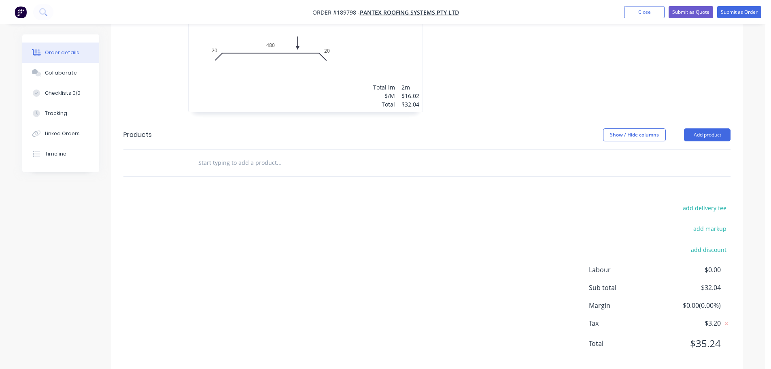
scroll to position [305, 0]
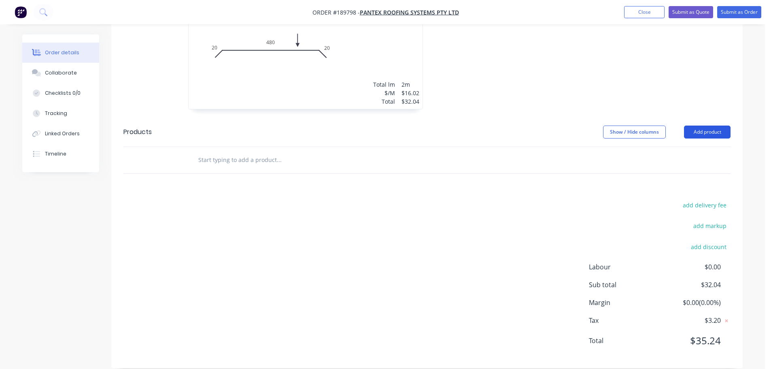
click at [709, 126] on button "Add product" at bounding box center [707, 132] width 47 height 13
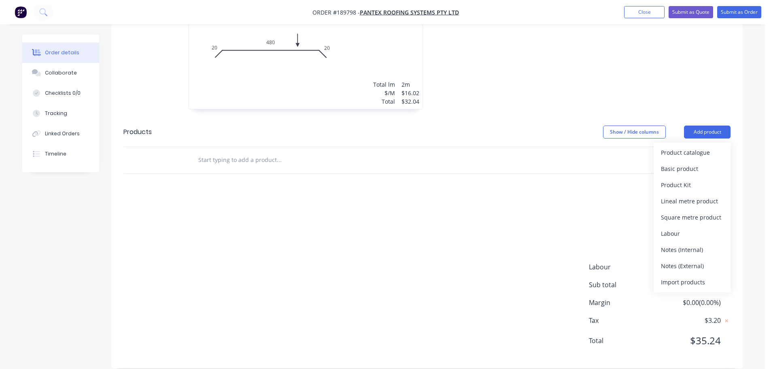
click at [691, 147] on div "Product catalogue" at bounding box center [692, 153] width 62 height 12
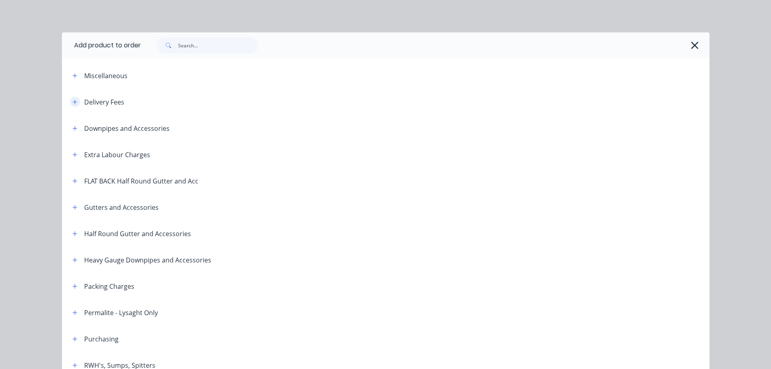
click at [73, 101] on icon "button" at bounding box center [74, 102] width 5 height 6
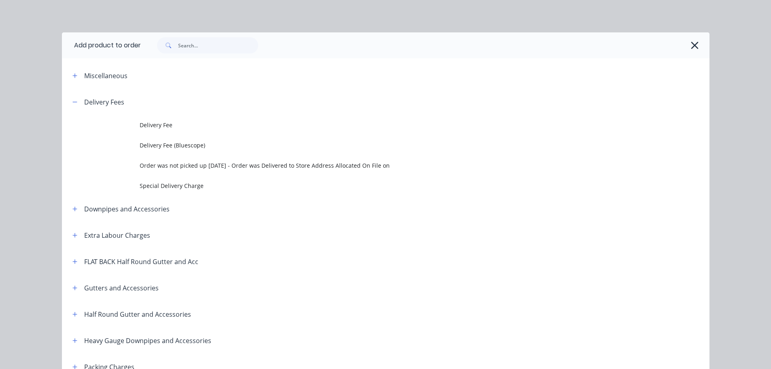
click at [163, 132] on td "Delivery Fee" at bounding box center [425, 125] width 570 height 20
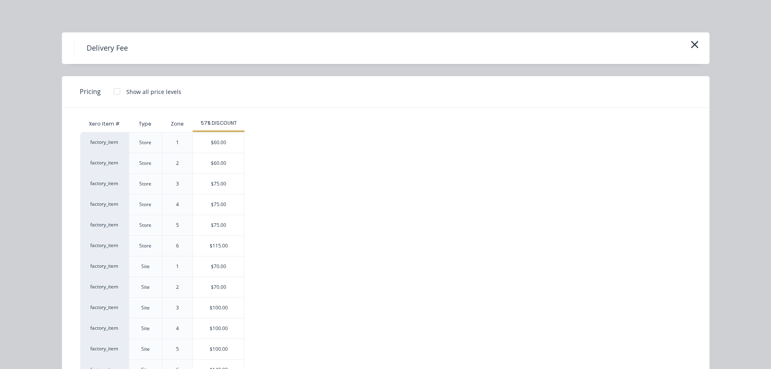
click at [212, 325] on div "$100.00" at bounding box center [218, 328] width 51 height 20
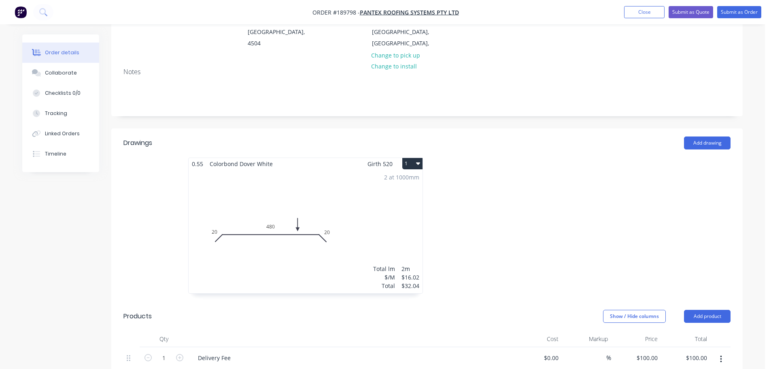
scroll to position [0, 0]
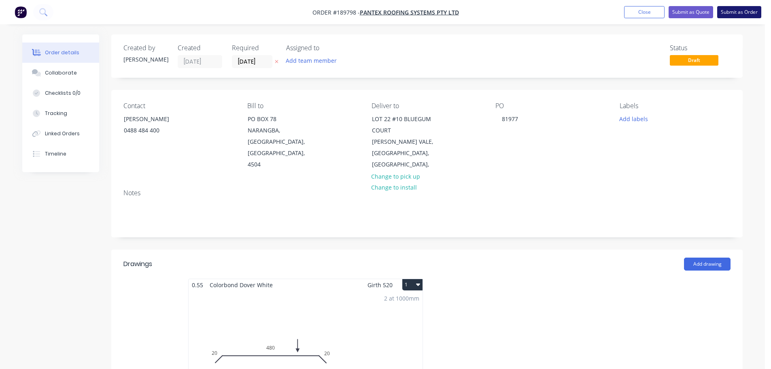
click at [748, 9] on button "Submit as Order" at bounding box center [739, 12] width 44 height 12
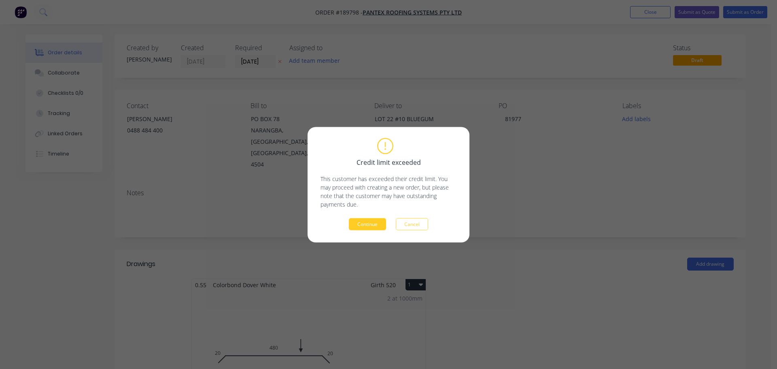
click at [365, 224] on button "Continue" at bounding box center [367, 224] width 37 height 12
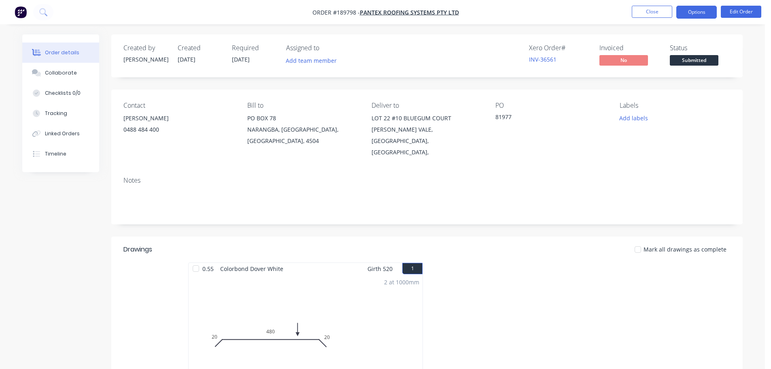
click at [702, 9] on button "Options" at bounding box center [697, 12] width 40 height 13
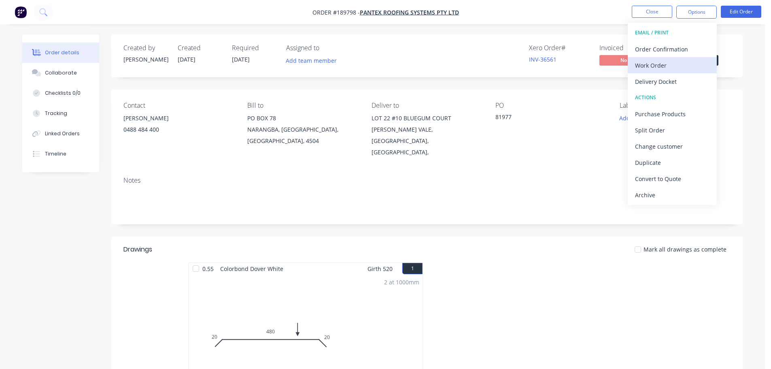
click at [656, 69] on div "Work Order" at bounding box center [672, 66] width 74 height 12
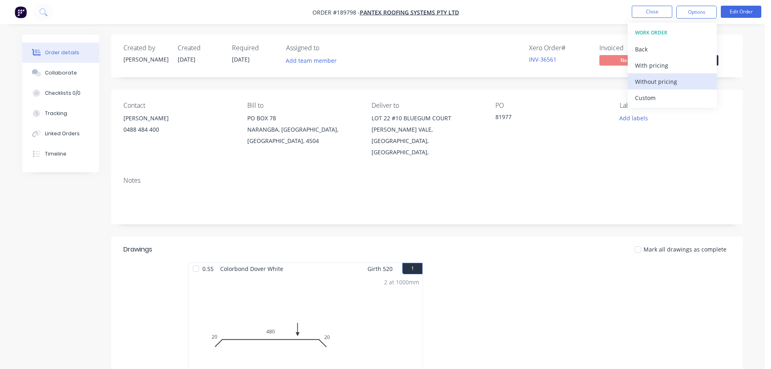
click at [654, 86] on div "Without pricing" at bounding box center [672, 82] width 74 height 12
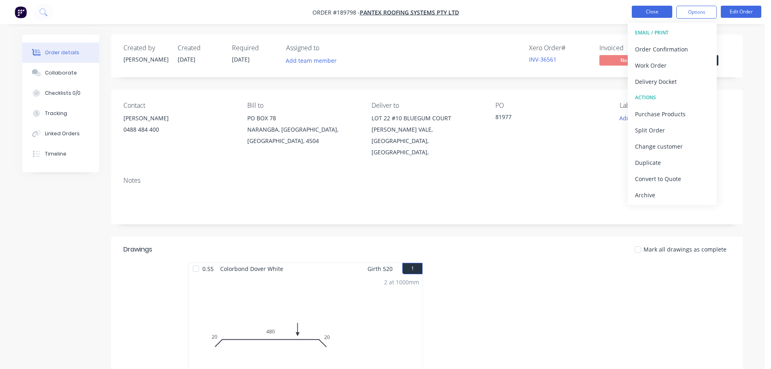
click at [653, 14] on button "Close" at bounding box center [652, 12] width 40 height 12
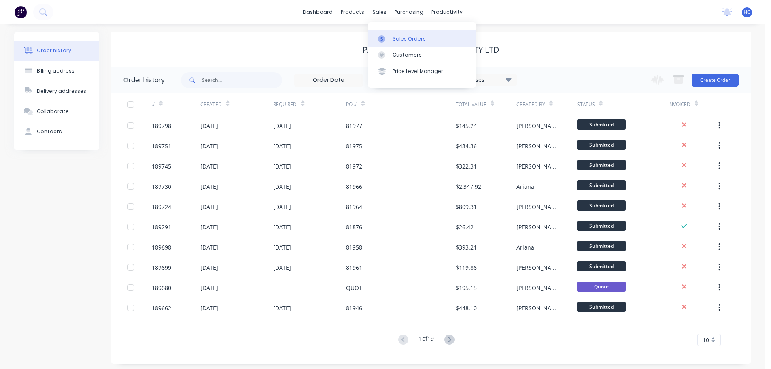
click at [399, 46] on link "Sales Orders" at bounding box center [421, 38] width 107 height 16
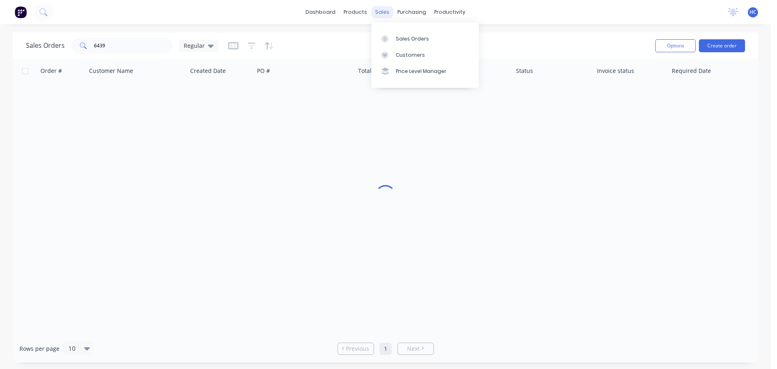
click at [405, 55] on div "Customers" at bounding box center [410, 54] width 29 height 7
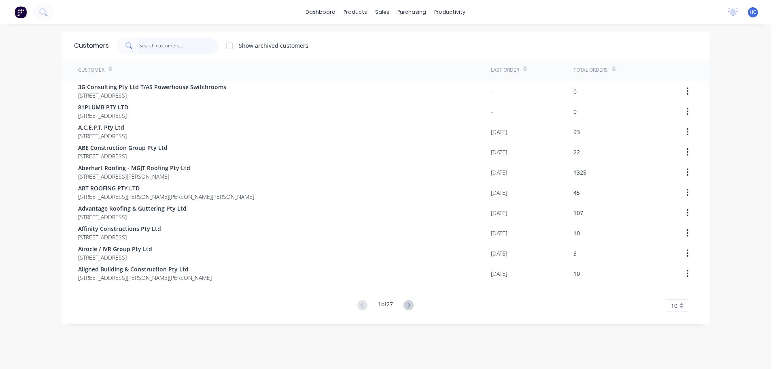
click at [190, 51] on input "text" at bounding box center [178, 46] width 79 height 16
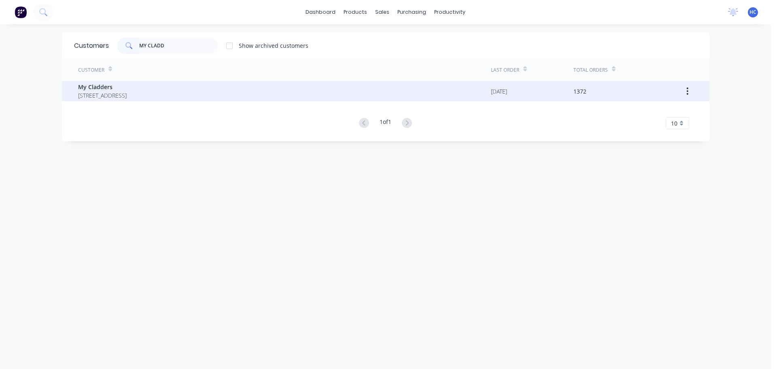
click at [127, 99] on span "[STREET_ADDRESS]" at bounding box center [102, 95] width 49 height 9
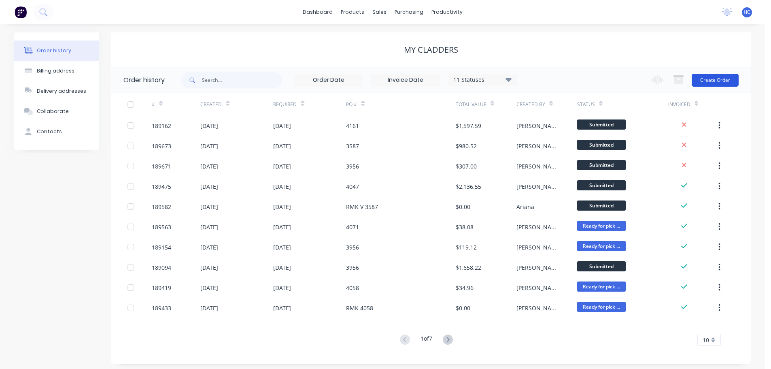
click at [707, 79] on button "Create Order" at bounding box center [715, 80] width 47 height 13
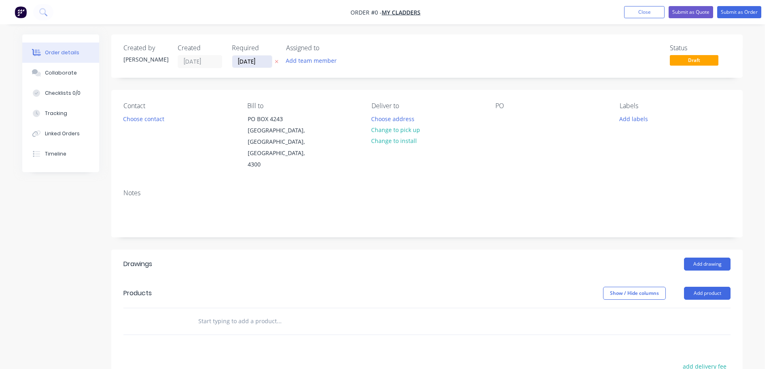
click at [254, 64] on input "[DATE]" at bounding box center [252, 61] width 40 height 12
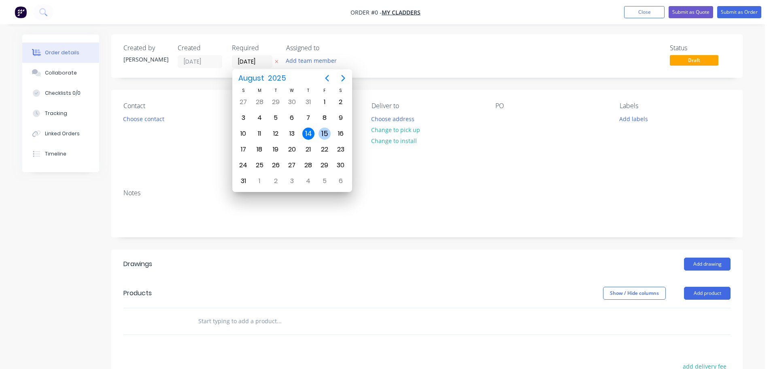
click at [324, 129] on div "15" at bounding box center [325, 134] width 12 height 12
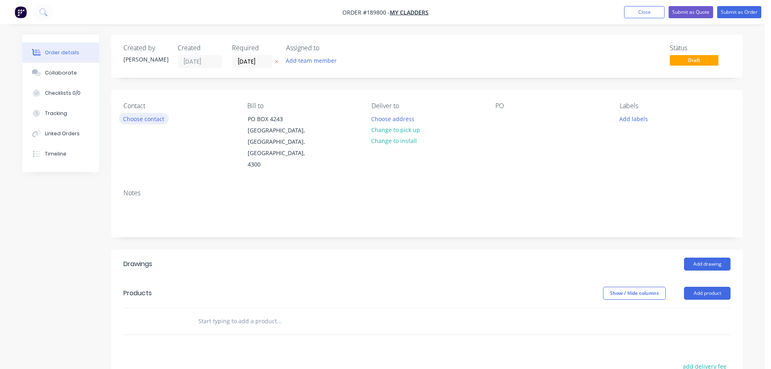
click at [148, 121] on button "Choose contact" at bounding box center [144, 118] width 50 height 11
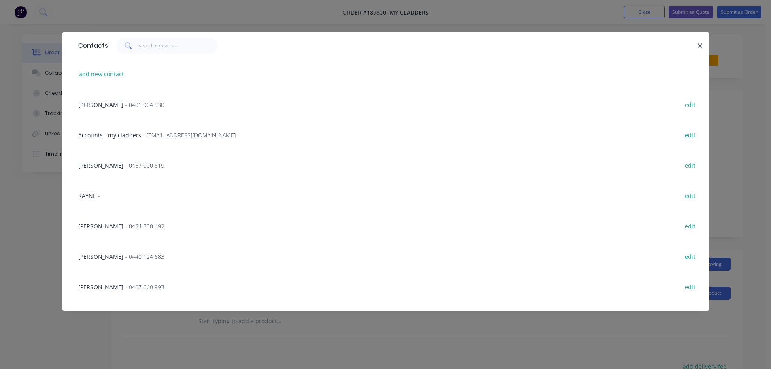
click at [125, 225] on span "- 0434 330 492" at bounding box center [144, 226] width 39 height 8
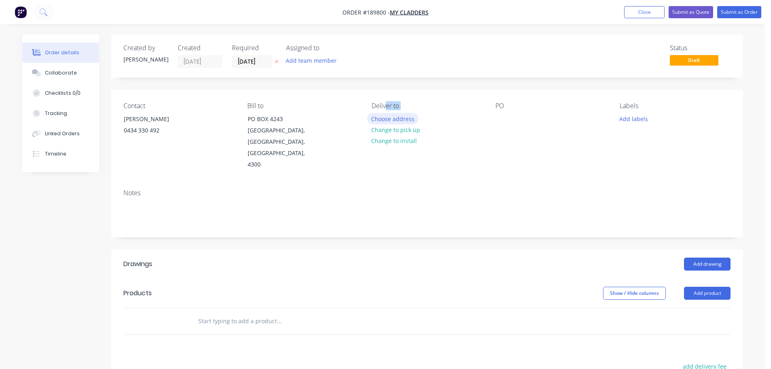
click at [385, 114] on div "Deliver to Choose address Change to pick up Change to install" at bounding box center [427, 136] width 111 height 68
click at [385, 116] on button "Choose address" at bounding box center [393, 118] width 52 height 11
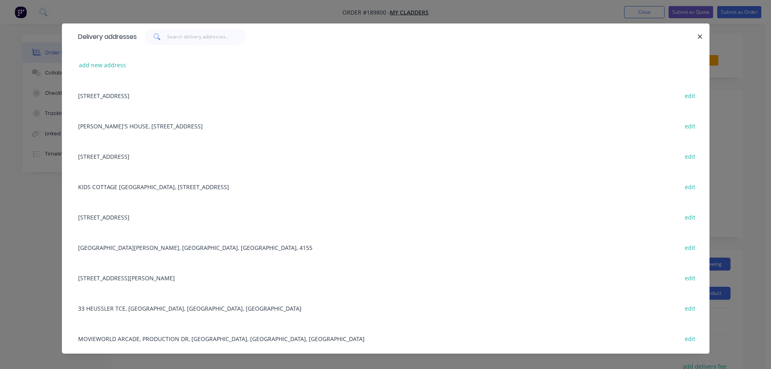
scroll to position [17, 0]
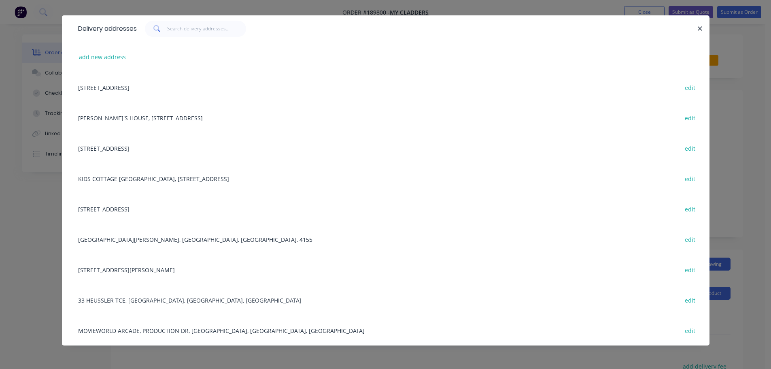
click at [139, 245] on div "[GEOGRAPHIC_DATA][PERSON_NAME], [GEOGRAPHIC_DATA], [GEOGRAPHIC_DATA], 4155 edit" at bounding box center [386, 239] width 624 height 30
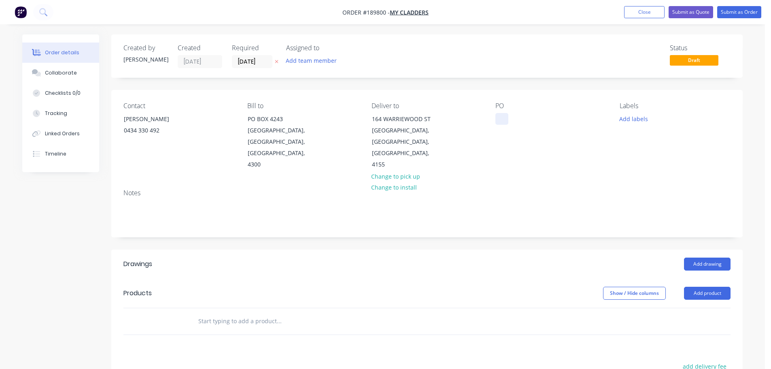
click at [503, 113] on div at bounding box center [502, 119] width 13 height 12
click at [638, 122] on button "Add labels" at bounding box center [633, 118] width 37 height 11
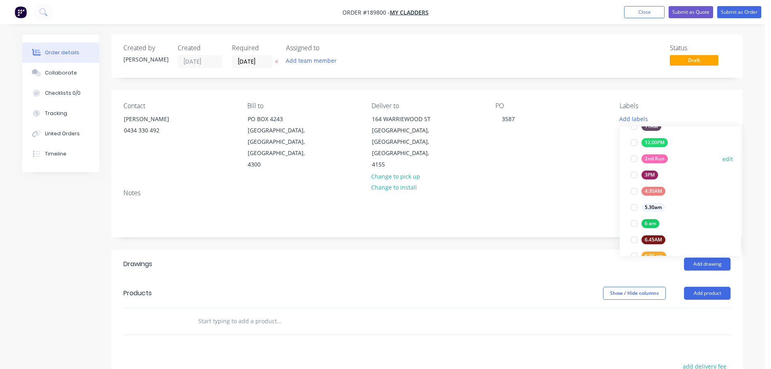
click at [658, 160] on div "2nd Run" at bounding box center [655, 158] width 26 height 9
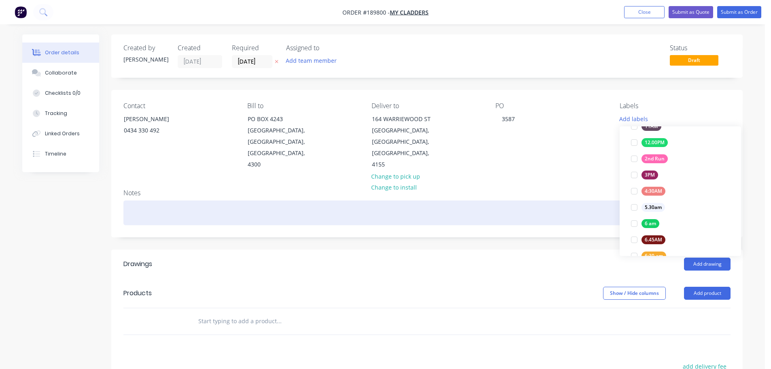
scroll to position [32, 0]
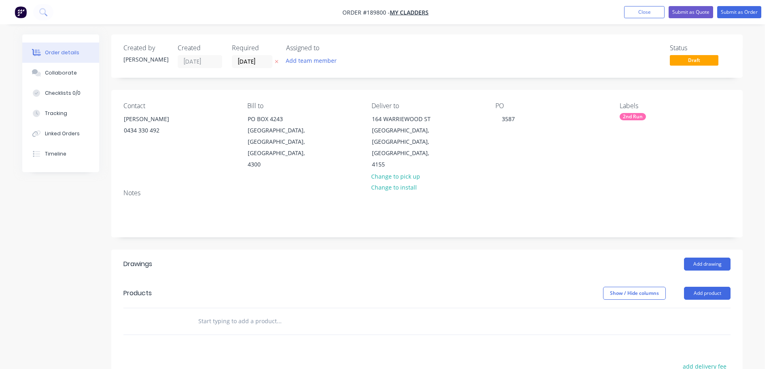
click at [598, 226] on div "Notes" at bounding box center [427, 210] width 632 height 54
click at [689, 258] on button "Add drawing" at bounding box center [707, 264] width 47 height 13
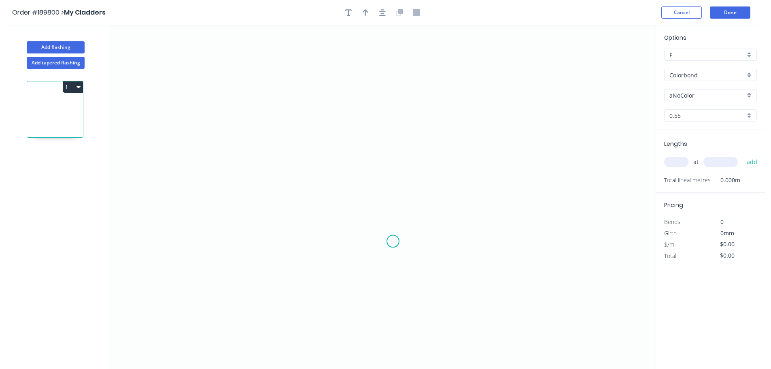
click at [393, 241] on icon "0" at bounding box center [382, 197] width 547 height 344
click at [398, 68] on icon "0" at bounding box center [382, 197] width 547 height 344
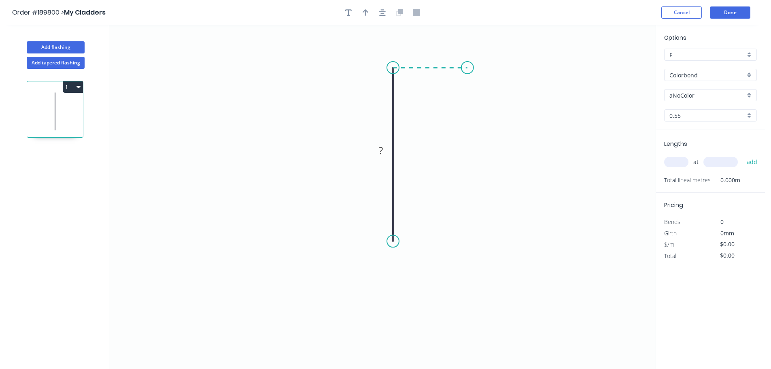
click at [468, 73] on icon "0 ?" at bounding box center [382, 197] width 547 height 344
click at [464, 156] on icon "0 ? ?" at bounding box center [382, 197] width 547 height 344
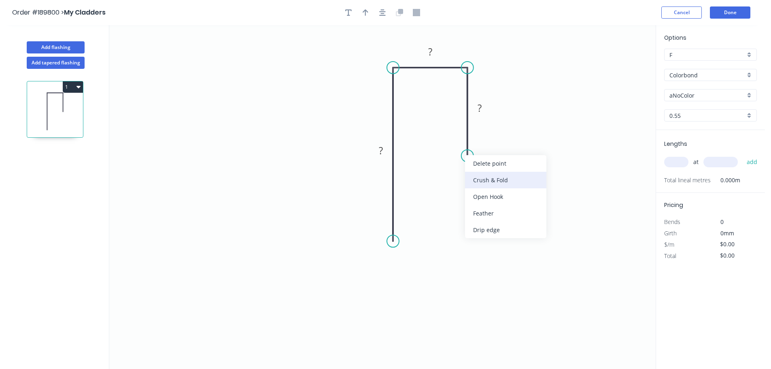
click at [481, 182] on div "Crush & Fold" at bounding box center [505, 180] width 81 height 17
click at [479, 175] on div "Flip bend" at bounding box center [507, 179] width 81 height 17
click at [489, 143] on tspan "10" at bounding box center [490, 140] width 11 height 13
click at [364, 6] on header "Order #189800 > My Cladders Cancel Done" at bounding box center [382, 12] width 765 height 25
click at [373, 15] on div at bounding box center [382, 12] width 85 height 12
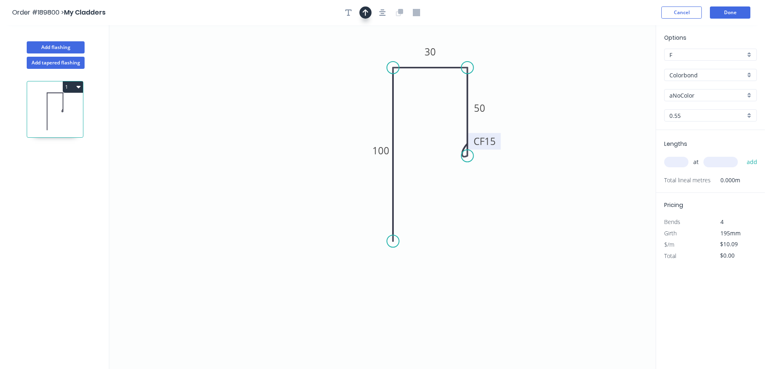
click at [366, 10] on icon "button" at bounding box center [366, 12] width 6 height 7
drag, startPoint x: 615, startPoint y: 66, endPoint x: 377, endPoint y: 53, distance: 238.4
click at [377, 53] on icon at bounding box center [370, 46] width 23 height 23
click at [694, 102] on div "Options F F Colorbond Colorbond Colorbond (Premium) Colorbond Coolmax Colorbond…" at bounding box center [710, 81] width 109 height 97
click at [693, 96] on input "aNoColor" at bounding box center [708, 95] width 76 height 9
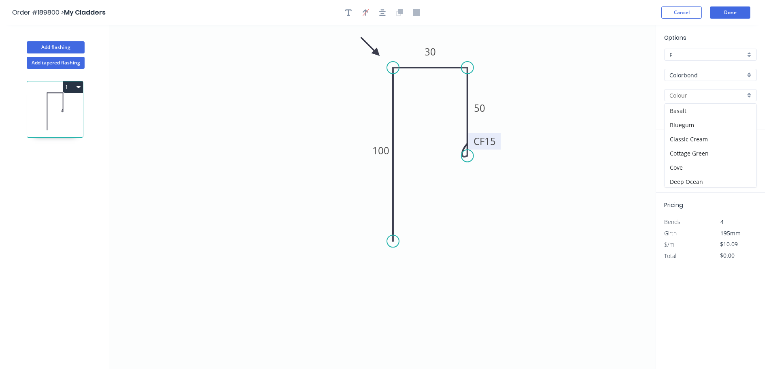
click at [687, 76] on input "Colorbond" at bounding box center [708, 75] width 76 height 9
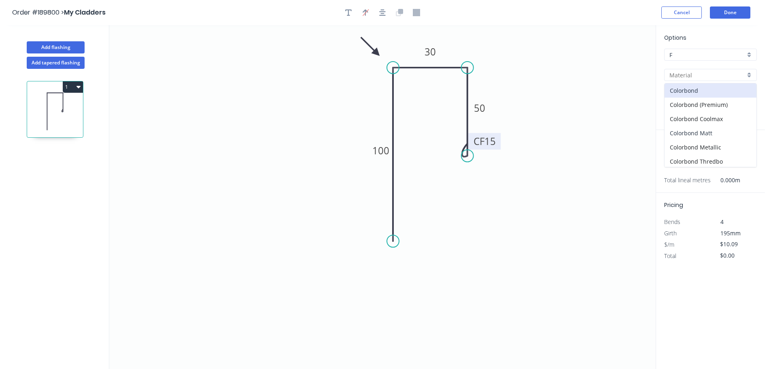
click at [700, 132] on div "Colorbond Matt" at bounding box center [711, 133] width 92 height 14
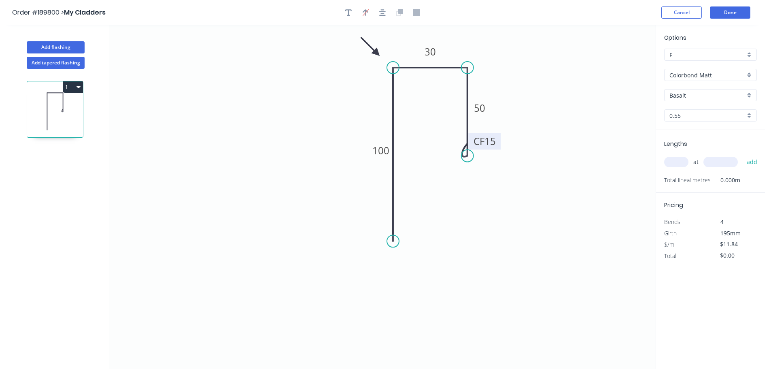
click at [678, 162] on input "text" at bounding box center [676, 162] width 24 height 11
click at [743, 155] on button "add" at bounding box center [752, 162] width 19 height 14
click at [743, 10] on button "Done" at bounding box center [730, 12] width 40 height 12
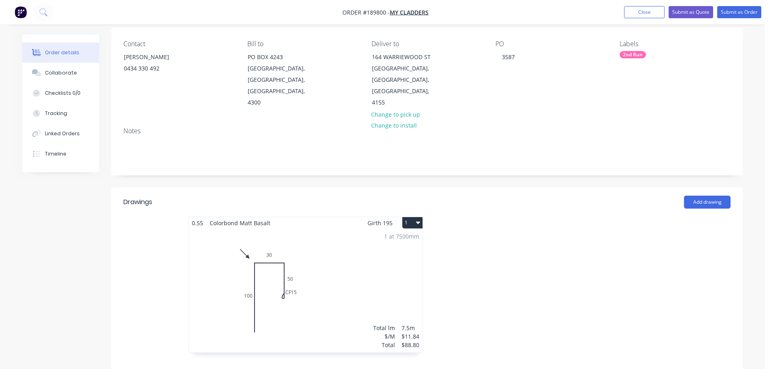
scroll to position [81, 0]
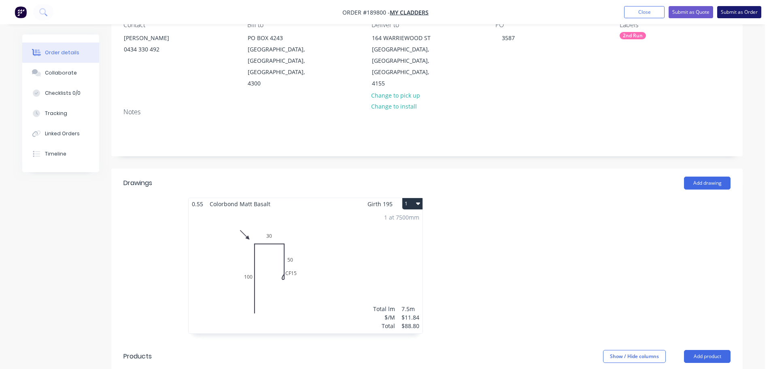
click at [739, 14] on button "Submit as Order" at bounding box center [739, 12] width 44 height 12
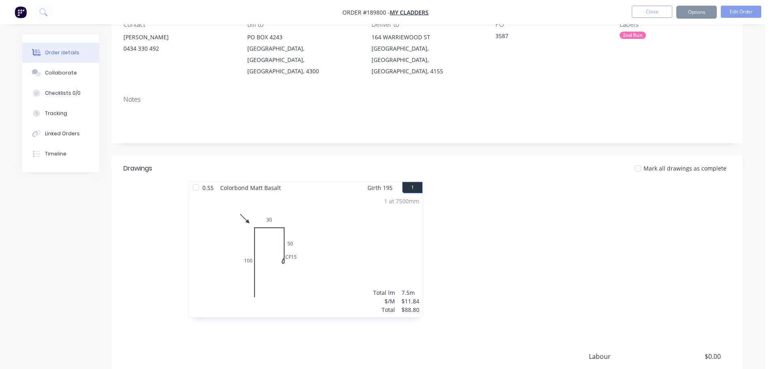
scroll to position [0, 0]
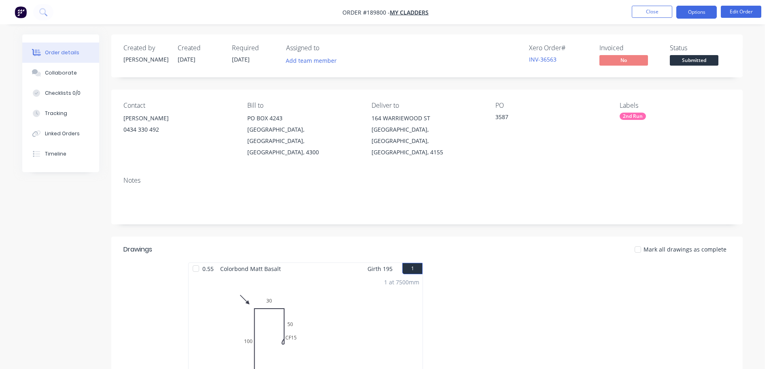
click at [699, 11] on button "Options" at bounding box center [697, 12] width 40 height 13
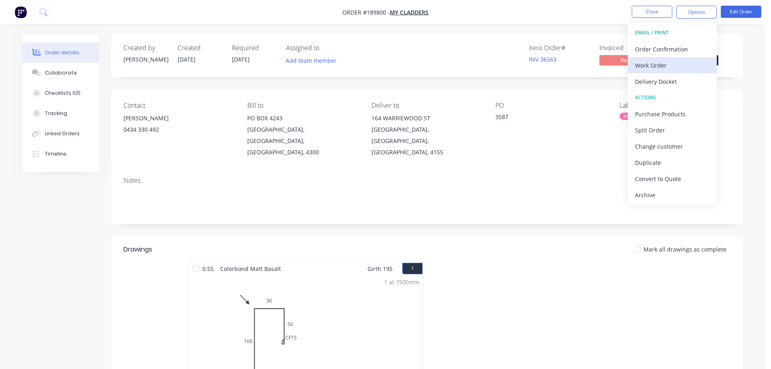
click at [671, 68] on div "Work Order" at bounding box center [672, 66] width 74 height 12
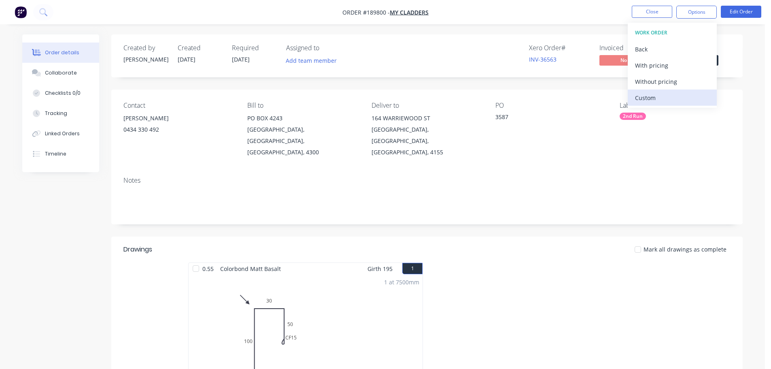
click at [663, 91] on button "Custom" at bounding box center [672, 97] width 89 height 16
click at [664, 53] on div "Back" at bounding box center [672, 49] width 74 height 12
click at [662, 80] on div "Without pricing" at bounding box center [672, 82] width 74 height 12
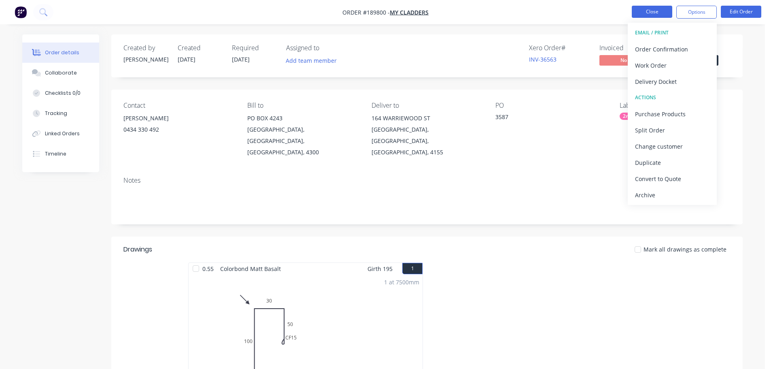
click at [648, 14] on button "Close" at bounding box center [652, 12] width 40 height 12
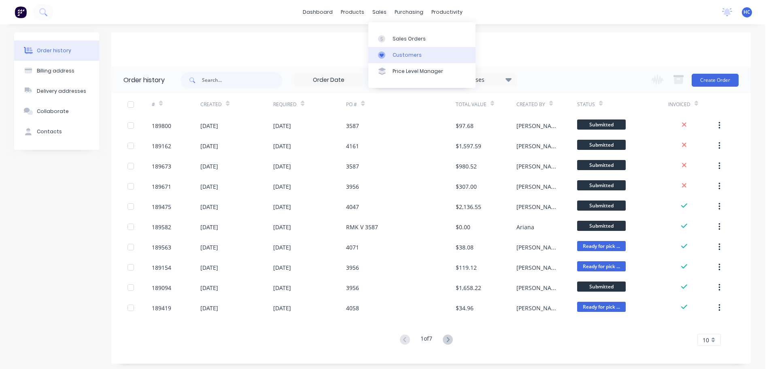
click at [405, 51] on link "Customers" at bounding box center [421, 55] width 107 height 16
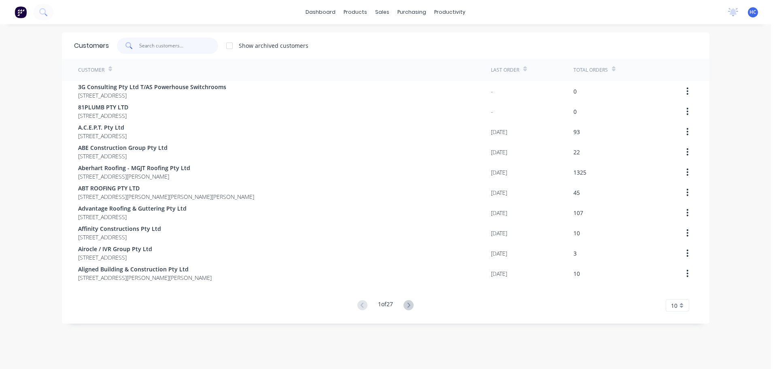
click at [175, 47] on input "text" at bounding box center [178, 46] width 79 height 16
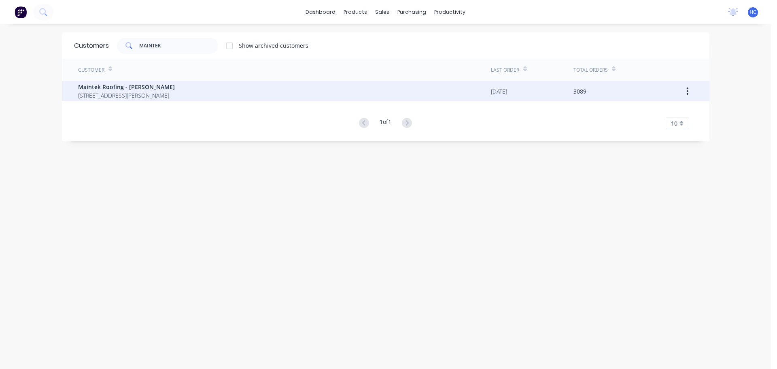
click at [168, 87] on span "Maintek Roofing - [PERSON_NAME]" at bounding box center [126, 87] width 97 height 9
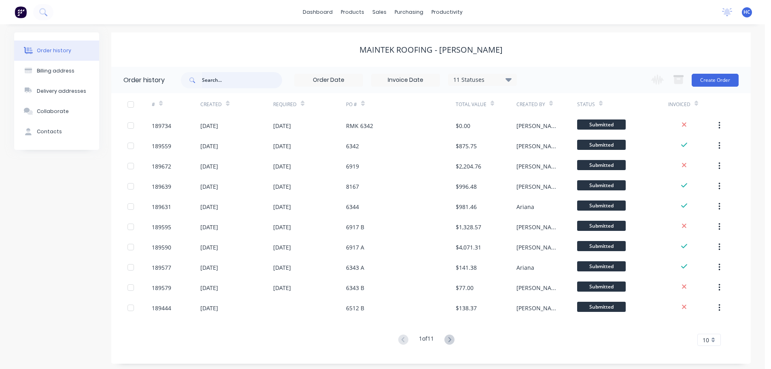
click at [243, 77] on input "text" at bounding box center [242, 80] width 80 height 16
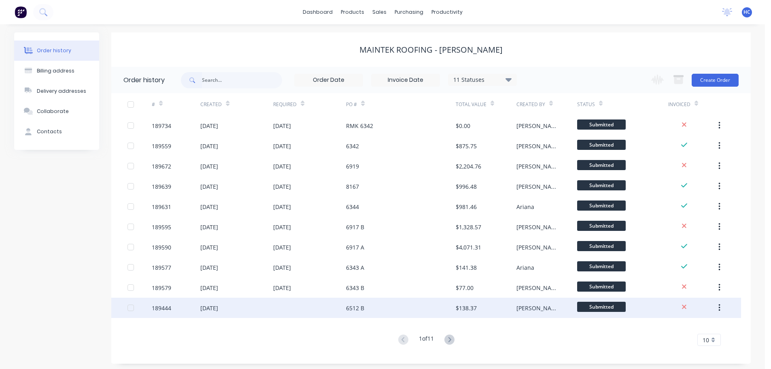
click at [420, 305] on div "6512 B" at bounding box center [400, 308] width 109 height 20
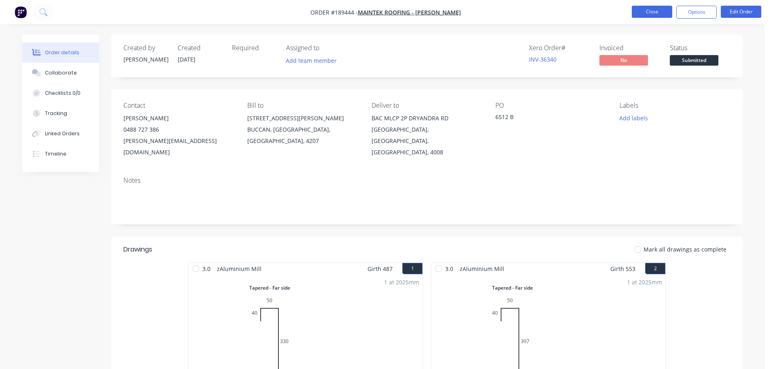
click at [641, 14] on button "Close" at bounding box center [652, 12] width 40 height 12
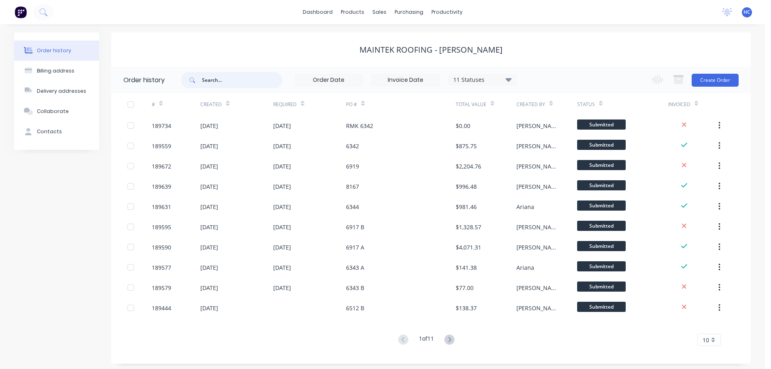
click at [259, 78] on input "text" at bounding box center [242, 80] width 80 height 16
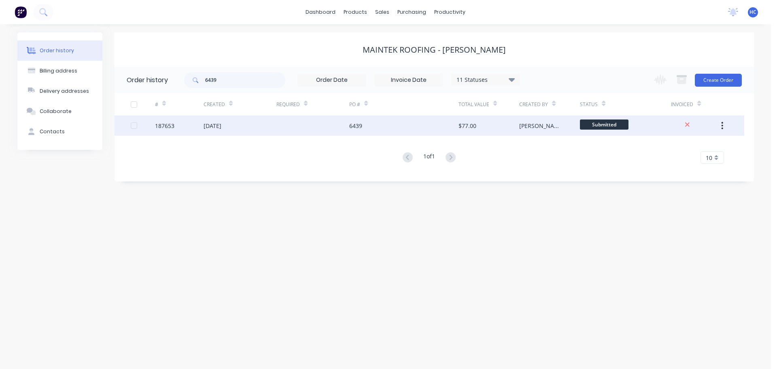
click at [248, 118] on div "[DATE]" at bounding box center [240, 125] width 73 height 20
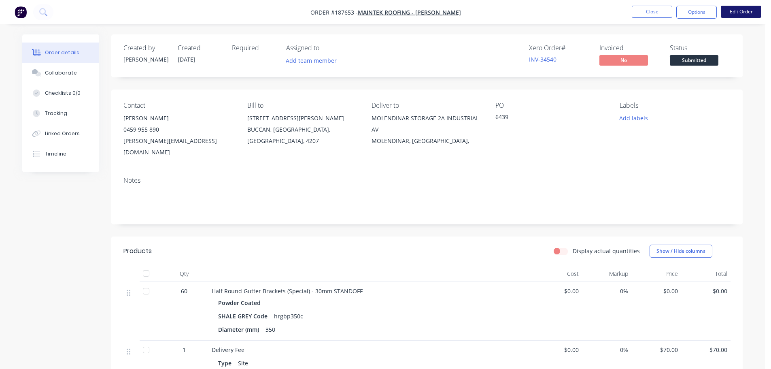
click at [751, 9] on button "Edit Order" at bounding box center [741, 12] width 40 height 12
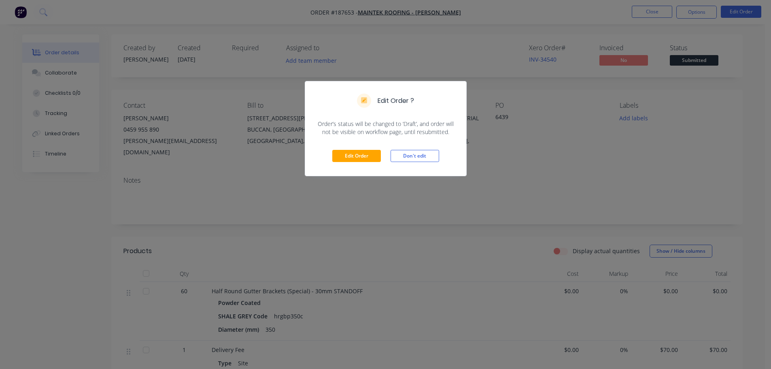
click at [341, 163] on div "Edit Order Don't edit" at bounding box center [385, 156] width 161 height 40
click at [352, 152] on button "Edit Order" at bounding box center [356, 156] width 49 height 12
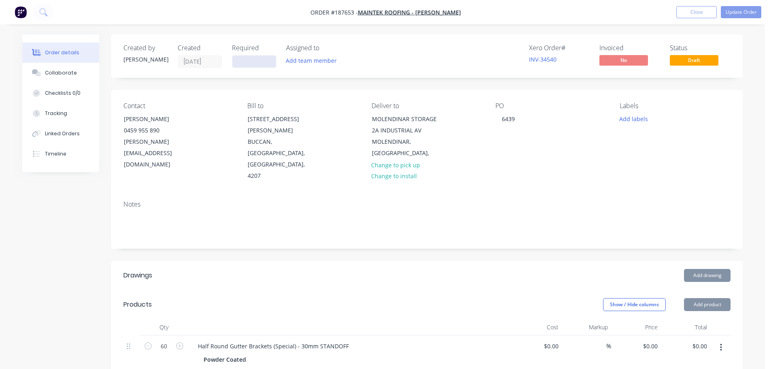
click at [245, 62] on input at bounding box center [254, 61] width 44 height 12
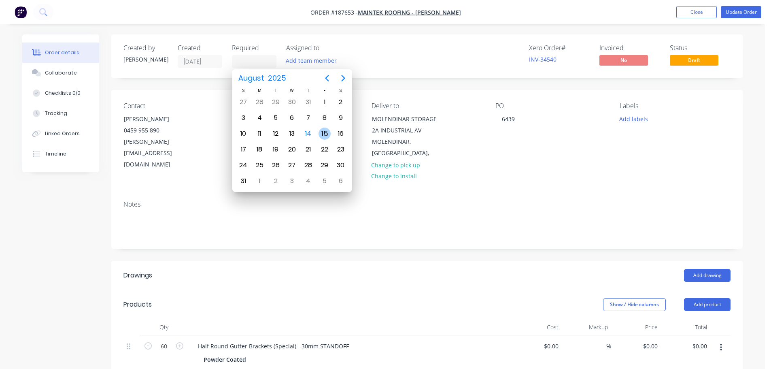
click at [325, 133] on div "15" at bounding box center [325, 134] width 12 height 12
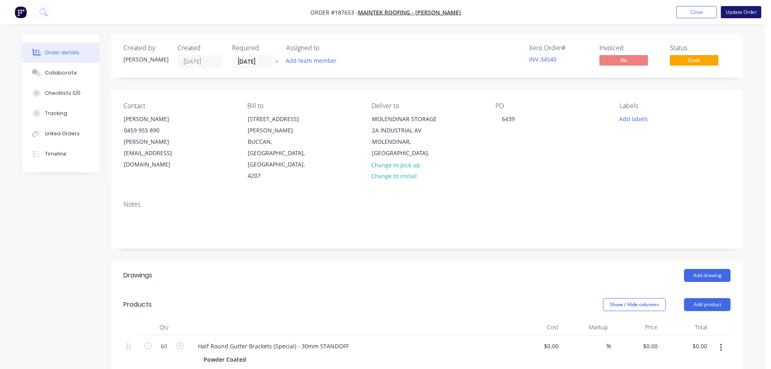
click at [740, 13] on button "Update Order" at bounding box center [741, 12] width 40 height 12
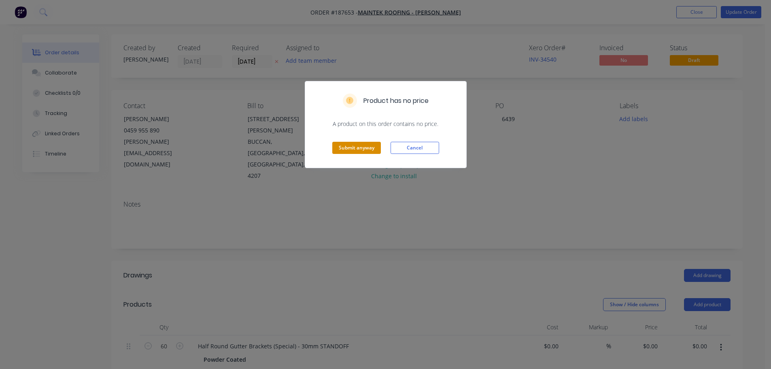
click at [362, 150] on button "Submit anyway" at bounding box center [356, 148] width 49 height 12
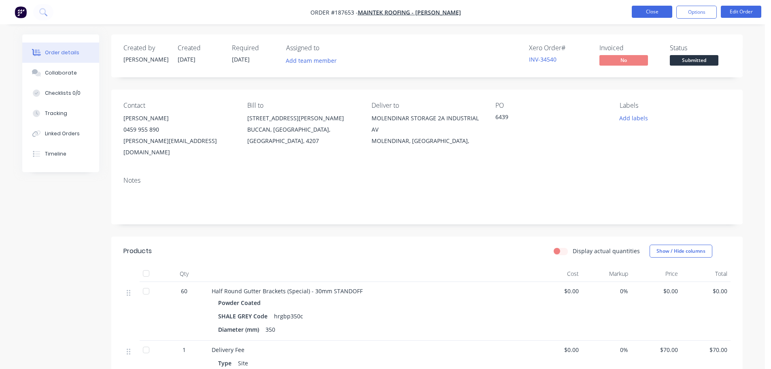
click at [660, 7] on button "Close" at bounding box center [652, 12] width 40 height 12
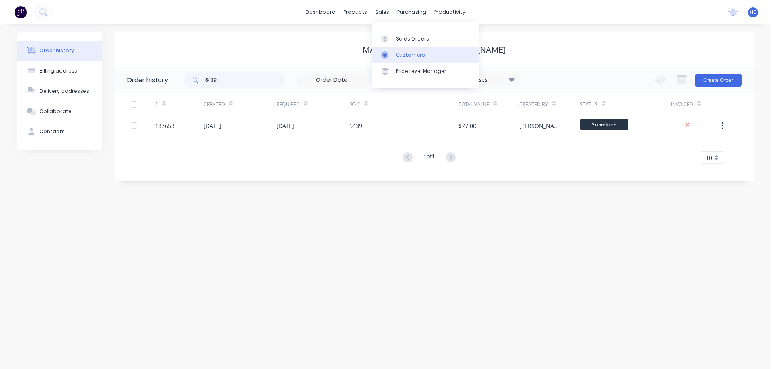
click at [409, 57] on div "Customers" at bounding box center [410, 54] width 29 height 7
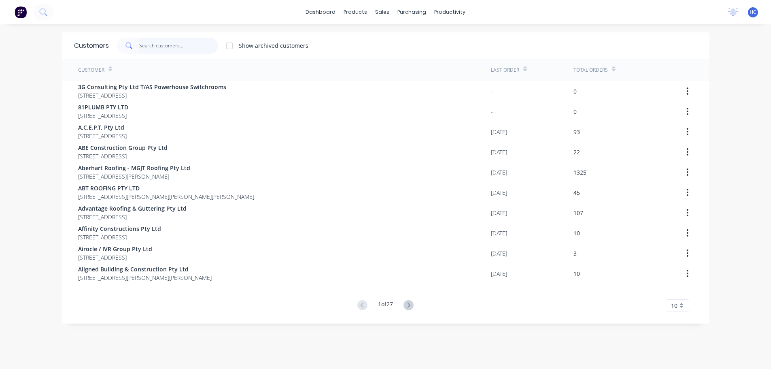
click at [177, 49] on input "text" at bounding box center [178, 46] width 79 height 16
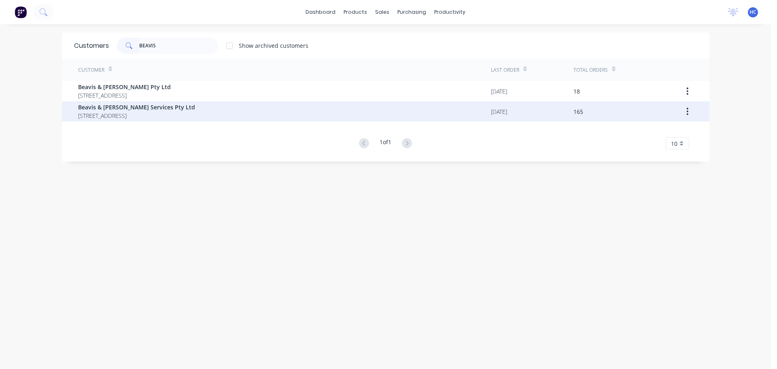
click at [177, 110] on span "Beavis & [PERSON_NAME] Services Pty Ltd" at bounding box center [136, 107] width 117 height 9
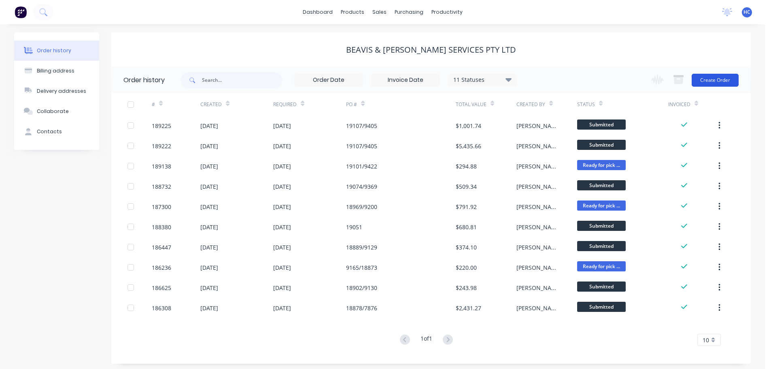
click at [716, 86] on button "Create Order" at bounding box center [715, 80] width 47 height 13
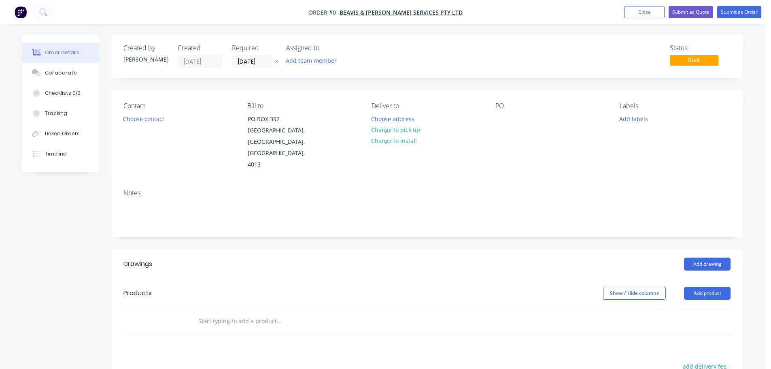
click at [251, 53] on div "Required [DATE]" at bounding box center [254, 56] width 45 height 24
click at [253, 59] on input "[DATE]" at bounding box center [252, 61] width 40 height 12
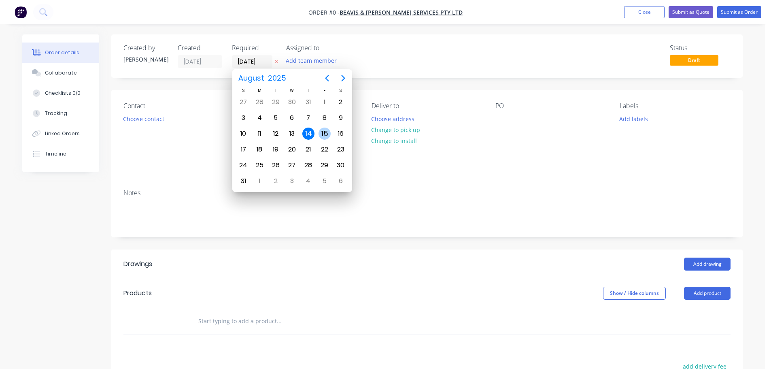
click at [327, 135] on div "15" at bounding box center [325, 134] width 12 height 12
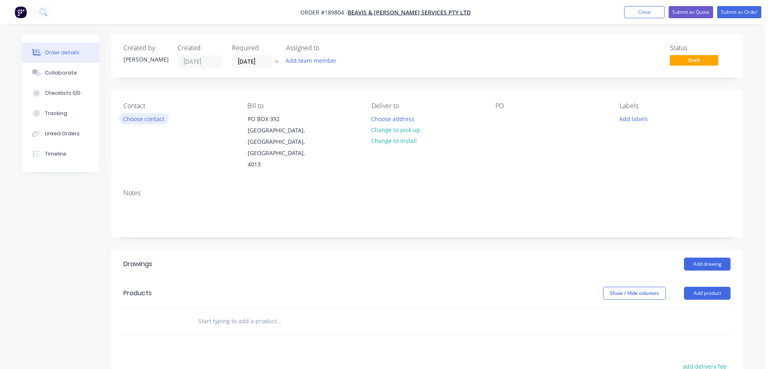
click at [152, 119] on button "Choose contact" at bounding box center [144, 118] width 50 height 11
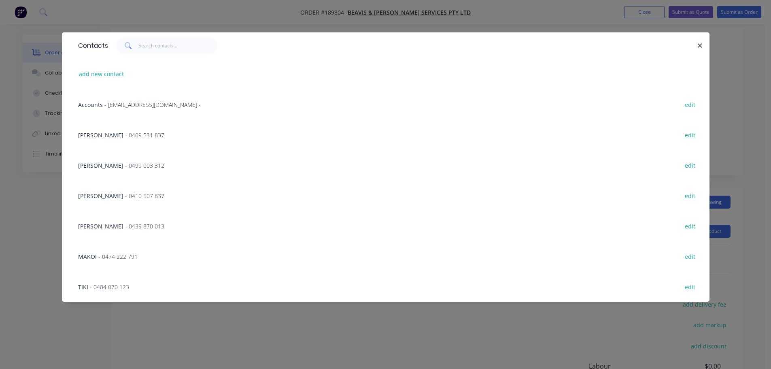
scroll to position [81, 0]
click at [119, 257] on span "- 0474 222 791" at bounding box center [117, 257] width 39 height 8
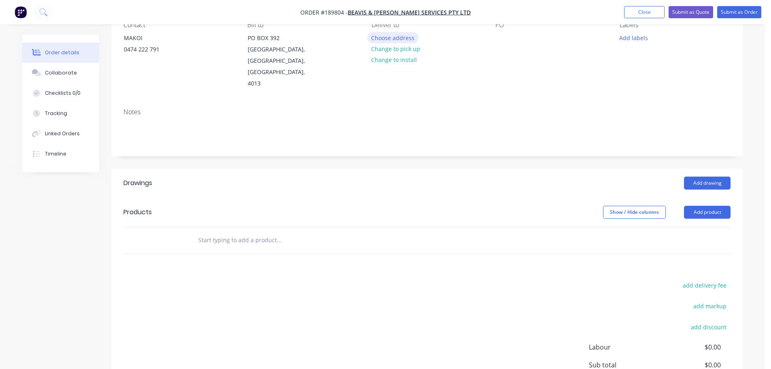
click at [391, 38] on button "Choose address" at bounding box center [393, 37] width 52 height 11
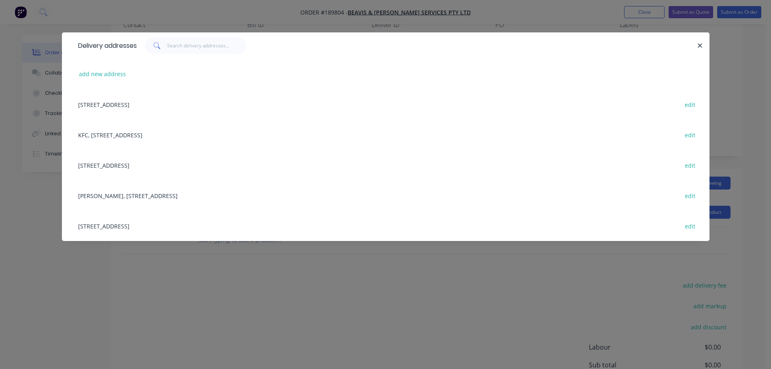
click at [370, 270] on div "Delivery addresses add new address [GEOGRAPHIC_DATA], 4013 edit KFC, [STREET_AD…" at bounding box center [385, 184] width 771 height 369
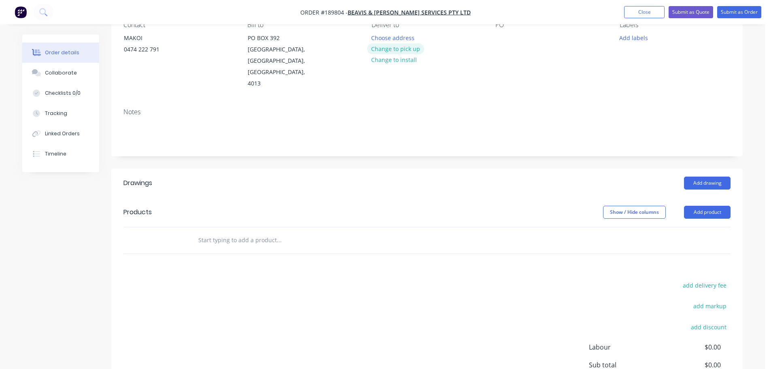
click at [402, 45] on button "Change to pick up" at bounding box center [395, 48] width 57 height 11
click at [378, 36] on div at bounding box center [378, 38] width 13 height 12
click at [503, 34] on div at bounding box center [502, 38] width 13 height 12
click at [699, 206] on button "Add product" at bounding box center [707, 212] width 47 height 13
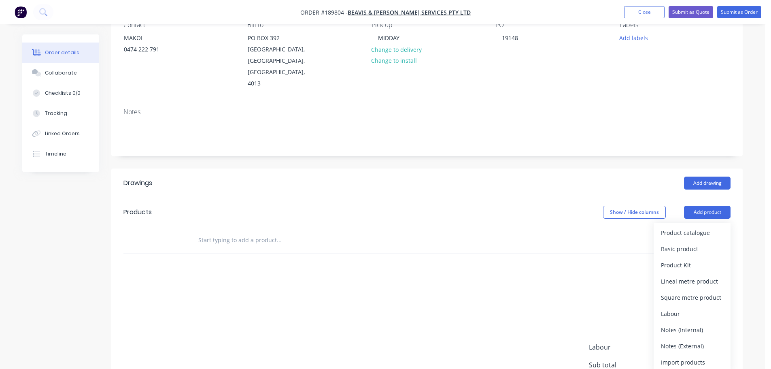
click at [689, 227] on div "Product catalogue" at bounding box center [692, 233] width 62 height 12
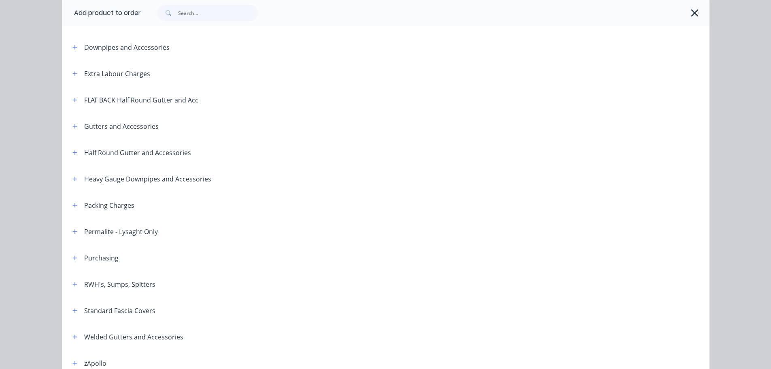
click at [72, 123] on icon "button" at bounding box center [74, 126] width 5 height 6
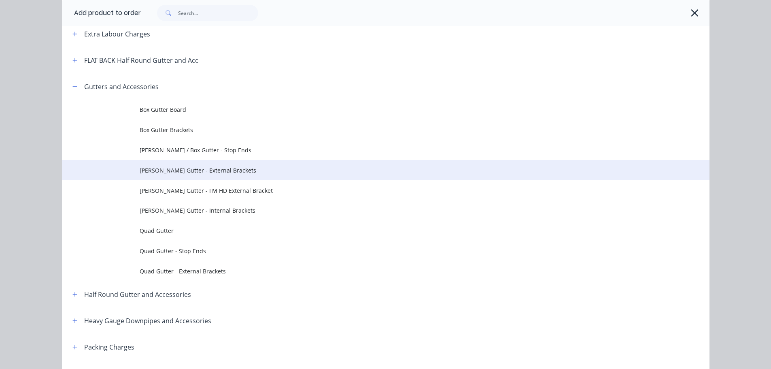
scroll to position [162, 0]
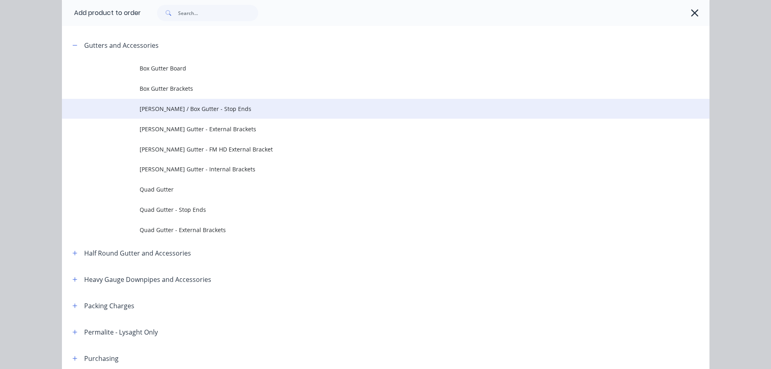
click at [227, 114] on td "[PERSON_NAME] / Box Gutter - Stop Ends" at bounding box center [425, 109] width 570 height 20
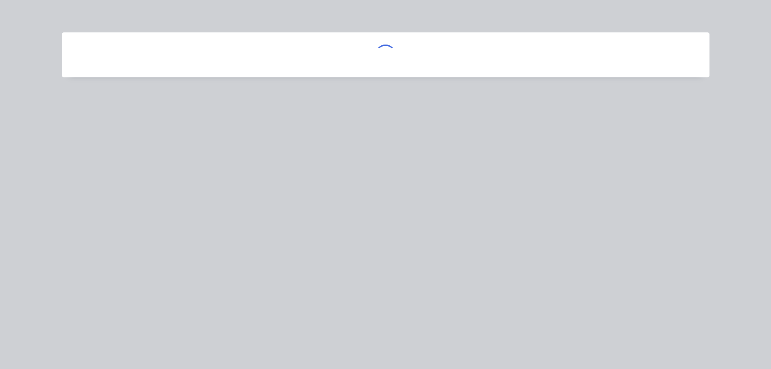
scroll to position [0, 0]
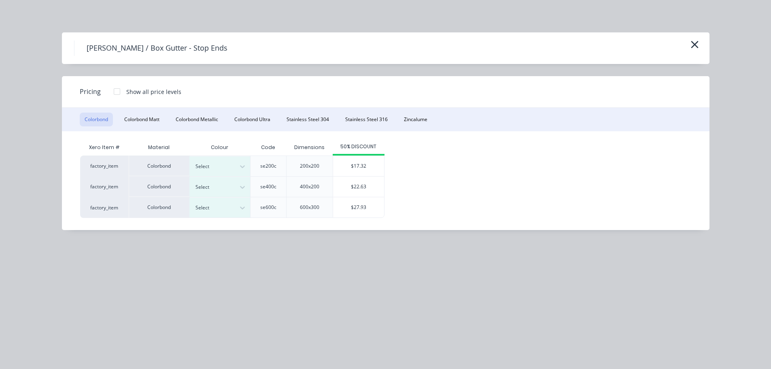
click at [253, 212] on div "se600c" at bounding box center [268, 207] width 36 height 21
click at [243, 208] on icon at bounding box center [242, 208] width 8 height 8
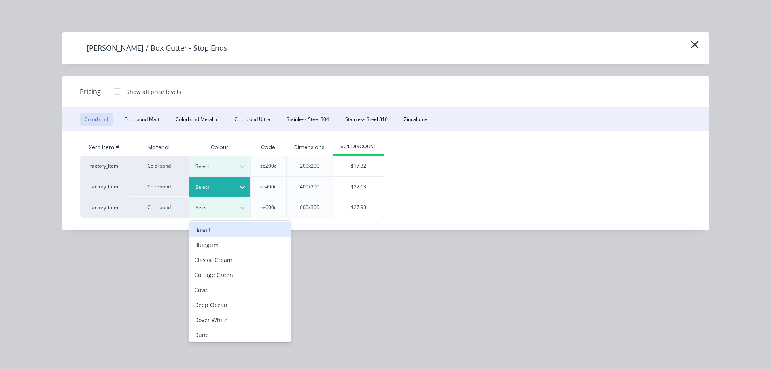
click at [215, 192] on div "Select" at bounding box center [212, 187] width 45 height 11
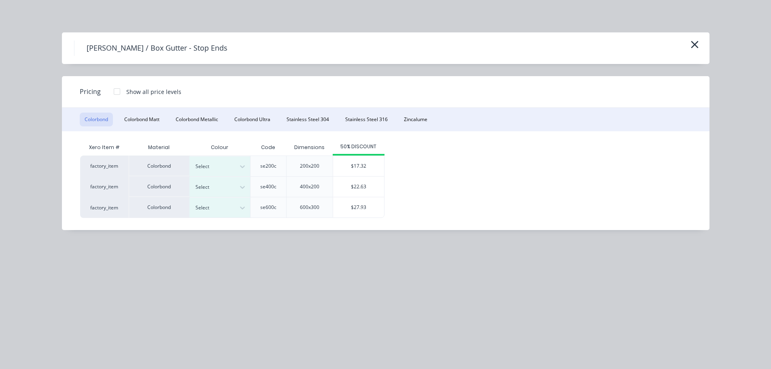
drag, startPoint x: 398, startPoint y: 232, endPoint x: 351, endPoint y: 230, distance: 47.4
click at [396, 233] on div "[PERSON_NAME] / Box Gutter - Stop Ends Pricing Show all price levels Colorbond …" at bounding box center [385, 184] width 771 height 369
click at [234, 188] on div "Select" at bounding box center [212, 187] width 45 height 11
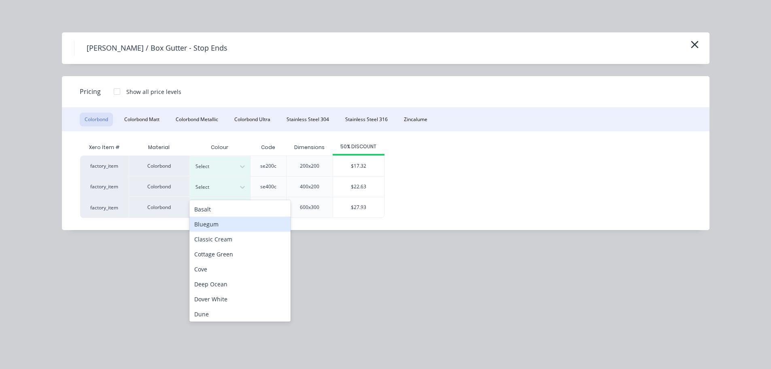
click at [435, 243] on div "[PERSON_NAME] / Box Gutter - Stop Ends Pricing Show all price levels Colorbond …" at bounding box center [385, 184] width 771 height 369
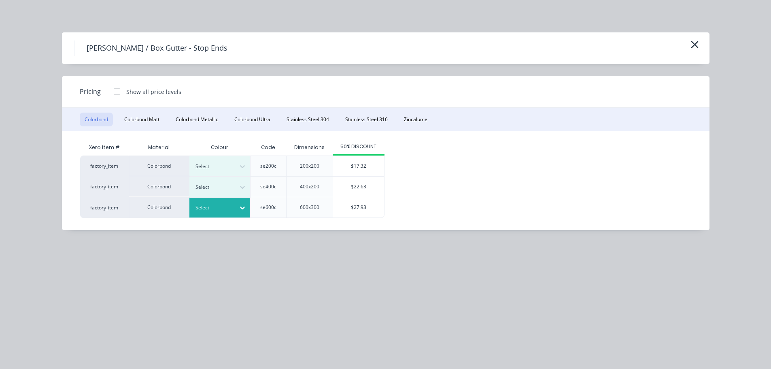
drag, startPoint x: 224, startPoint y: 210, endPoint x: 242, endPoint y: 220, distance: 20.8
click at [225, 209] on div at bounding box center [214, 207] width 36 height 9
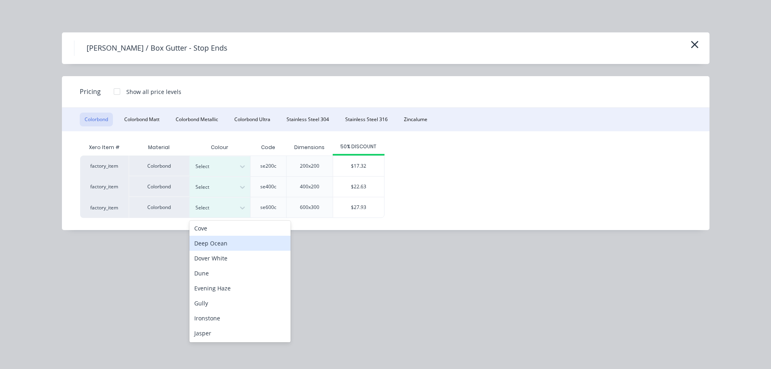
scroll to position [81, 0]
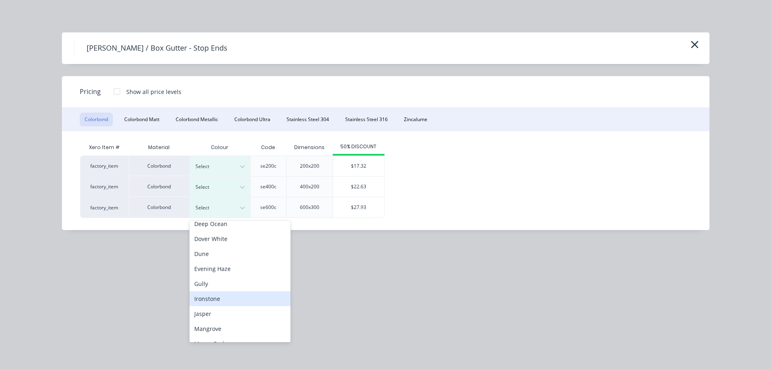
click at [224, 298] on div "Ironstone" at bounding box center [239, 298] width 101 height 15
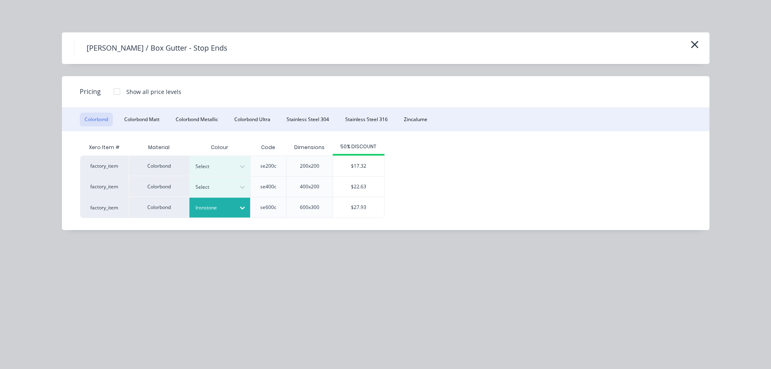
click at [346, 211] on div "$27.93" at bounding box center [358, 207] width 51 height 20
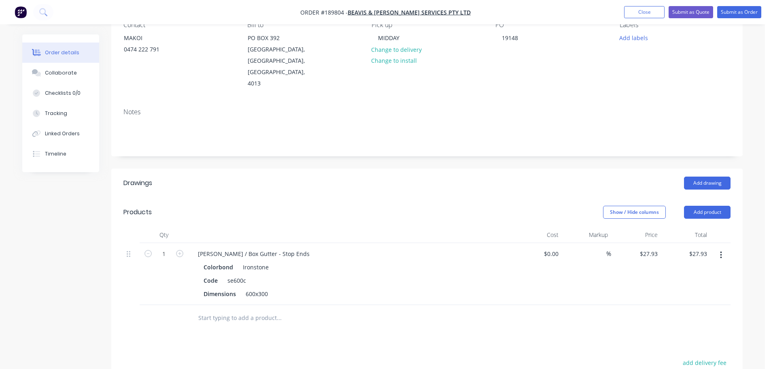
scroll to position [162, 0]
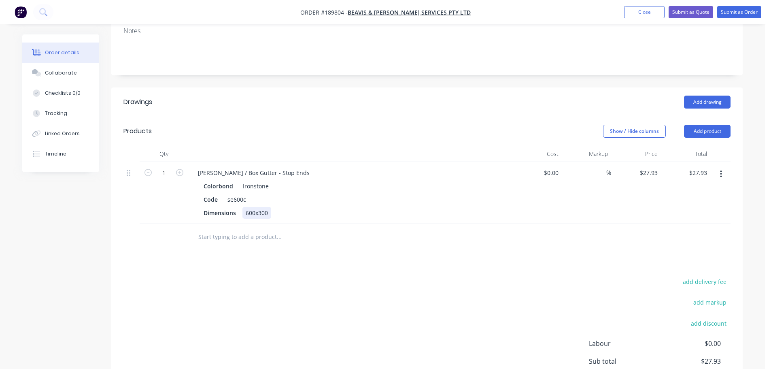
click at [255, 207] on div "600x300" at bounding box center [257, 213] width 29 height 12
drag, startPoint x: 338, startPoint y: 185, endPoint x: 262, endPoint y: 162, distance: 79.2
click at [338, 194] on div "Code se600c" at bounding box center [348, 200] width 296 height 12
drag, startPoint x: 250, startPoint y: 162, endPoint x: 228, endPoint y: 168, distance: 23.0
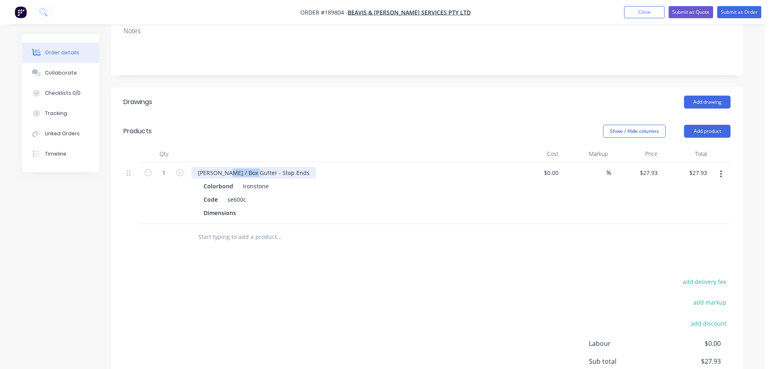
click at [224, 168] on div "[PERSON_NAME] / Box Gutter - Stop Ends Colorbond Ironstone Code se600c Dimensio…" at bounding box center [350, 193] width 324 height 62
click at [231, 167] on div "[PERSON_NAME] / Box Gutter - Stop Ends" at bounding box center [254, 173] width 125 height 12
click at [249, 168] on div "[PERSON_NAME] / BGutter - op Ends Colorbond Ironstone Code se600c Dimensions" at bounding box center [350, 193] width 324 height 62
click at [222, 167] on div "[PERSON_NAME] / BGutter - Stop Ends" at bounding box center [250, 173] width 117 height 12
click at [270, 117] on header "Products Show / Hide columns Add product" at bounding box center [427, 131] width 632 height 29
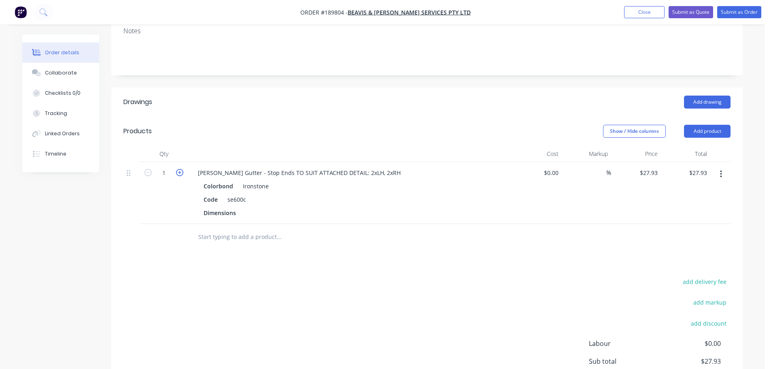
click at [181, 169] on icon "button" at bounding box center [179, 172] width 7 height 7
click at [181, 167] on div "3" at bounding box center [164, 193] width 49 height 62
click at [177, 169] on icon "button" at bounding box center [179, 172] width 7 height 7
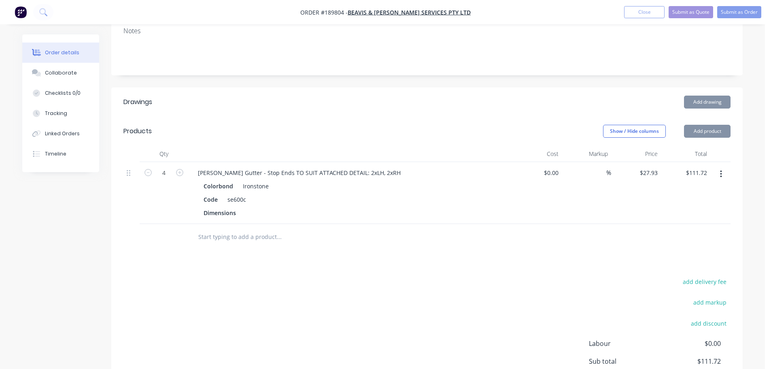
drag, startPoint x: 223, startPoint y: 149, endPoint x: 231, endPoint y: 147, distance: 8.5
click at [223, 149] on div at bounding box center [350, 154] width 324 height 16
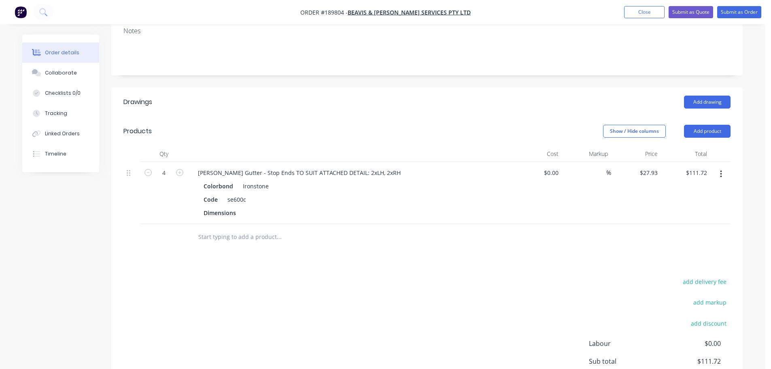
scroll to position [0, 0]
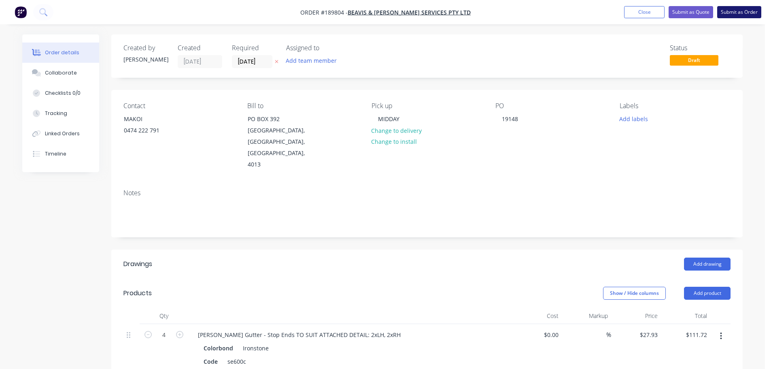
click at [734, 8] on button "Submit as Order" at bounding box center [739, 12] width 44 height 12
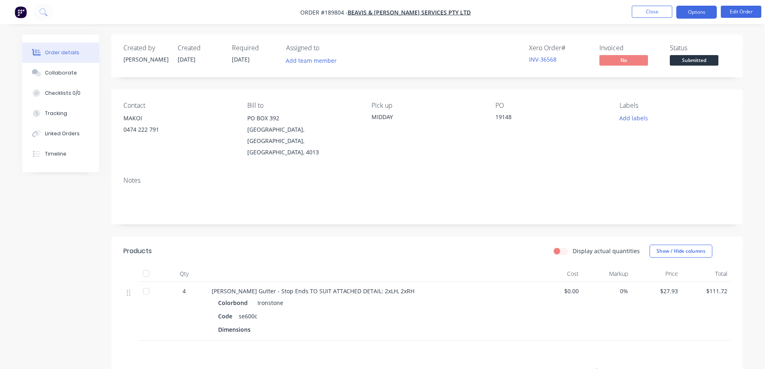
click at [707, 9] on button "Options" at bounding box center [697, 12] width 40 height 13
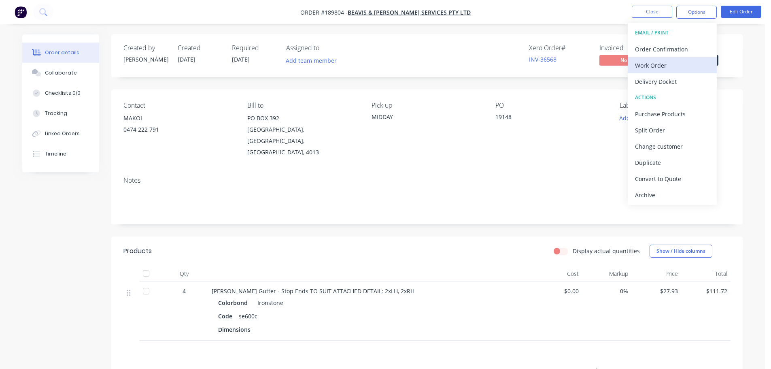
click at [662, 64] on div "Work Order" at bounding box center [672, 66] width 74 height 12
click at [657, 82] on div "Without pricing" at bounding box center [672, 82] width 74 height 12
click at [647, 11] on button "Close" at bounding box center [652, 12] width 40 height 12
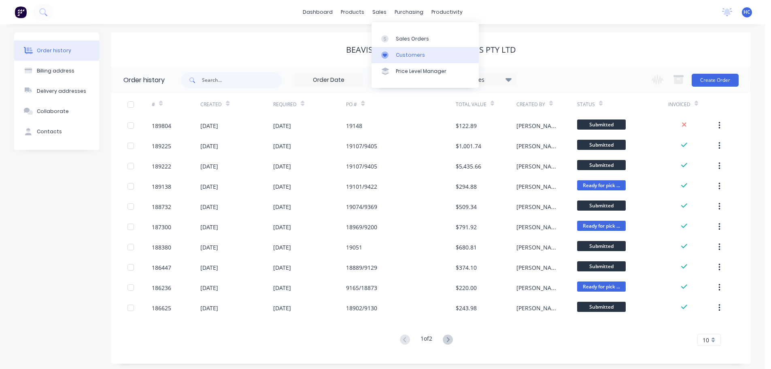
click at [407, 57] on div "Customers" at bounding box center [410, 54] width 29 height 7
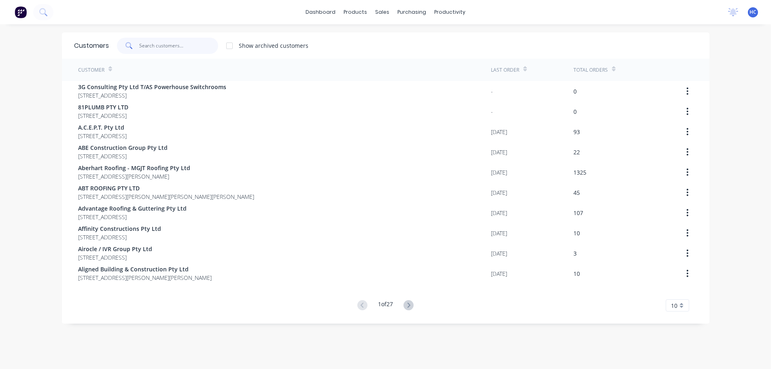
click at [202, 47] on input "text" at bounding box center [178, 46] width 79 height 16
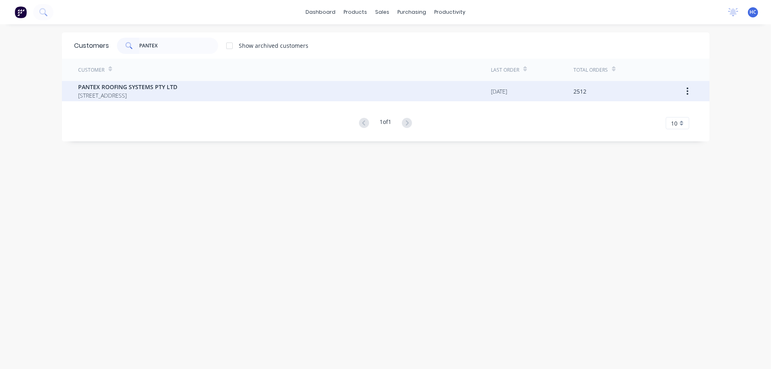
click at [141, 87] on span "PANTEX ROOFING SYSTEMS PTY LTD" at bounding box center [127, 87] width 99 height 9
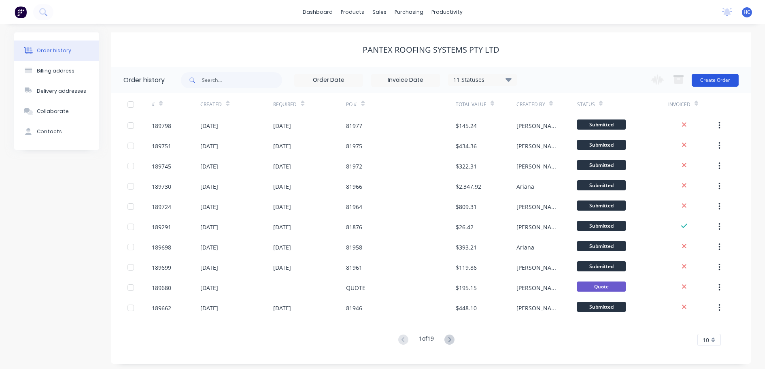
click at [703, 77] on button "Create Order" at bounding box center [715, 80] width 47 height 13
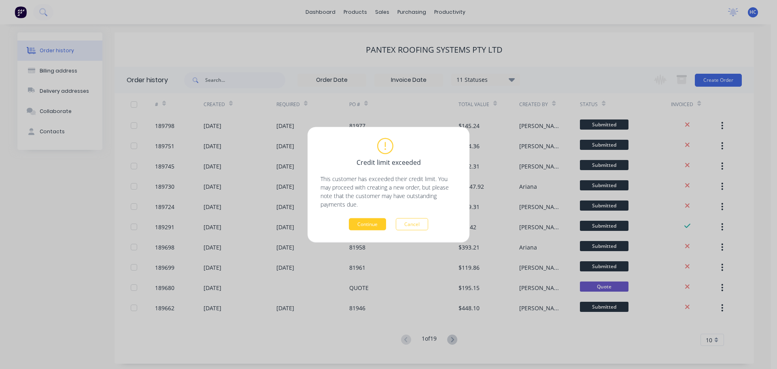
click at [373, 218] on button "Continue" at bounding box center [367, 224] width 37 height 12
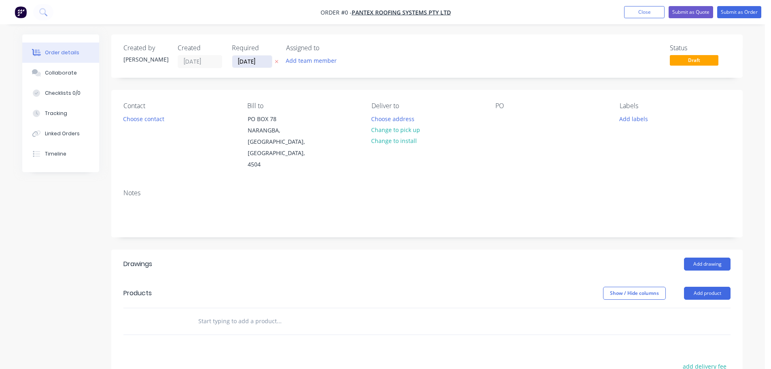
click at [247, 62] on input "[DATE]" at bounding box center [252, 61] width 40 height 12
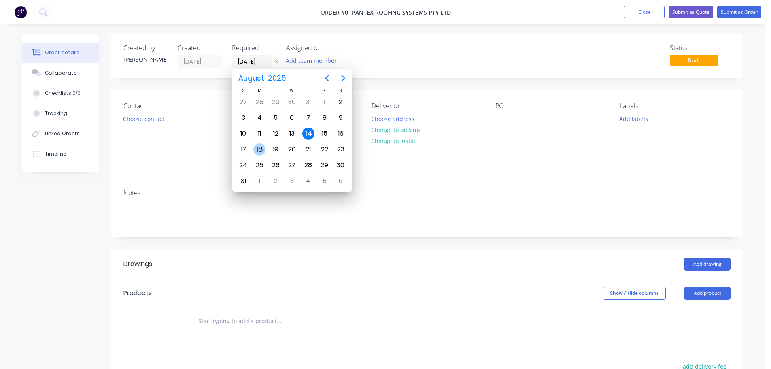
click at [261, 149] on div "18" at bounding box center [259, 149] width 12 height 12
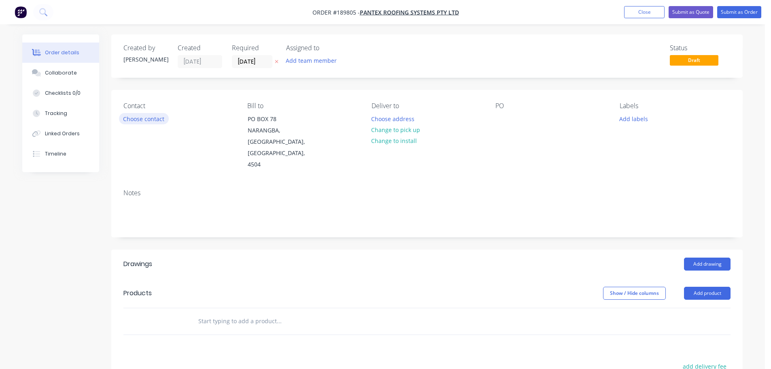
click at [155, 118] on button "Choose contact" at bounding box center [144, 118] width 50 height 11
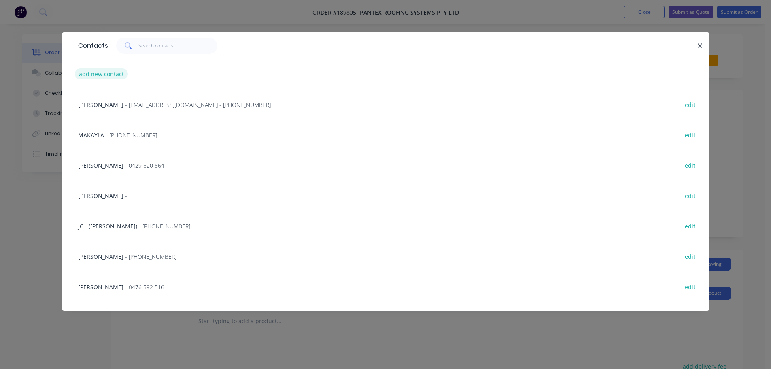
click at [111, 79] on button "add new contact" at bounding box center [101, 73] width 53 height 11
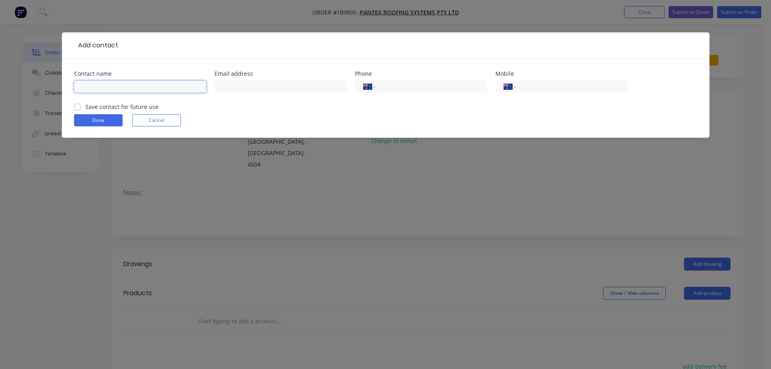
drag, startPoint x: 100, startPoint y: 88, endPoint x: 109, endPoint y: 87, distance: 9.4
click at [100, 88] on input "text" at bounding box center [140, 87] width 132 height 12
click at [575, 96] on div "International [GEOGRAPHIC_DATA] [GEOGRAPHIC_DATA] [GEOGRAPHIC_DATA] [GEOGRAPHIC…" at bounding box center [562, 91] width 132 height 24
click at [551, 85] on div "International [GEOGRAPHIC_DATA] [GEOGRAPHIC_DATA] [GEOGRAPHIC_DATA] [GEOGRAPHIC…" at bounding box center [562, 91] width 132 height 24
drag, startPoint x: 543, startPoint y: 89, endPoint x: 551, endPoint y: 80, distance: 12.0
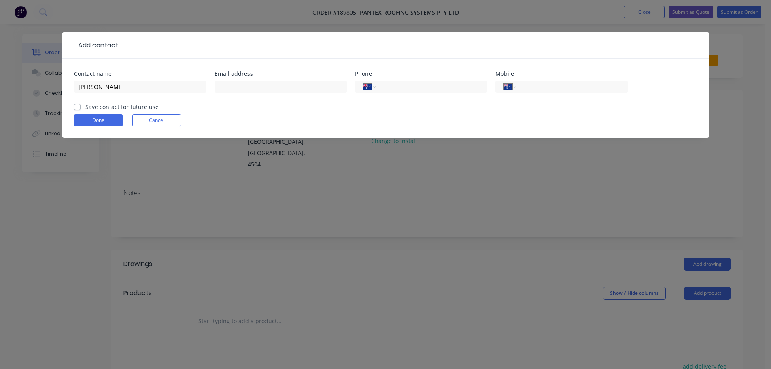
click at [543, 89] on input "tel" at bounding box center [570, 86] width 97 height 9
click at [102, 121] on button "Done" at bounding box center [98, 120] width 49 height 12
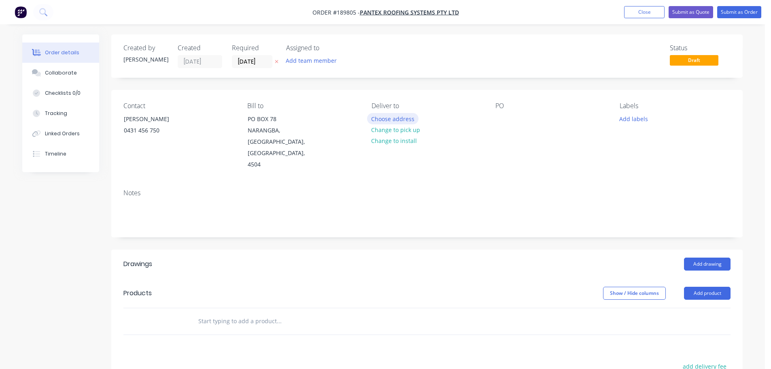
click at [414, 119] on button "Choose address" at bounding box center [393, 118] width 52 height 11
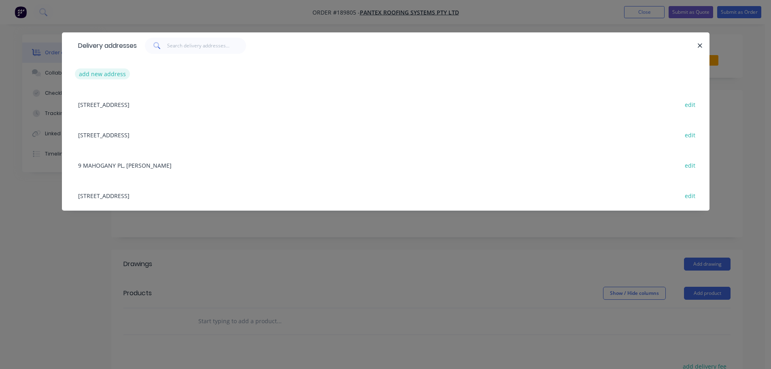
click at [113, 70] on button "add new address" at bounding box center [102, 73] width 55 height 11
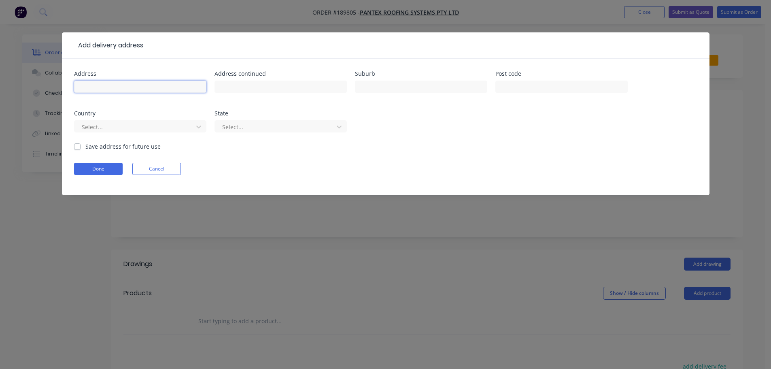
click at [107, 85] on input "text" at bounding box center [140, 87] width 132 height 12
click at [97, 122] on div at bounding box center [135, 127] width 108 height 10
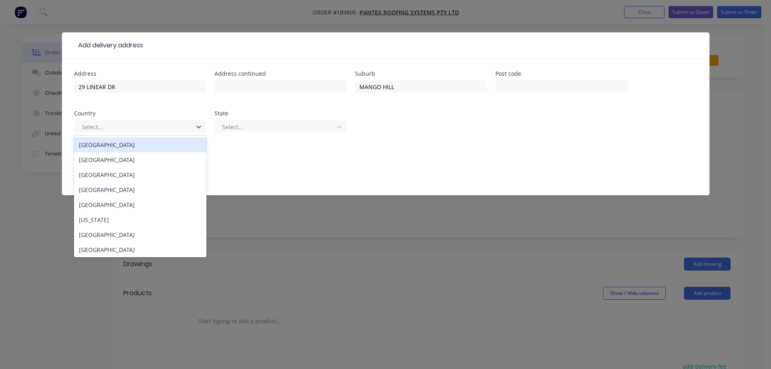
click at [101, 146] on div "[GEOGRAPHIC_DATA]" at bounding box center [140, 144] width 132 height 15
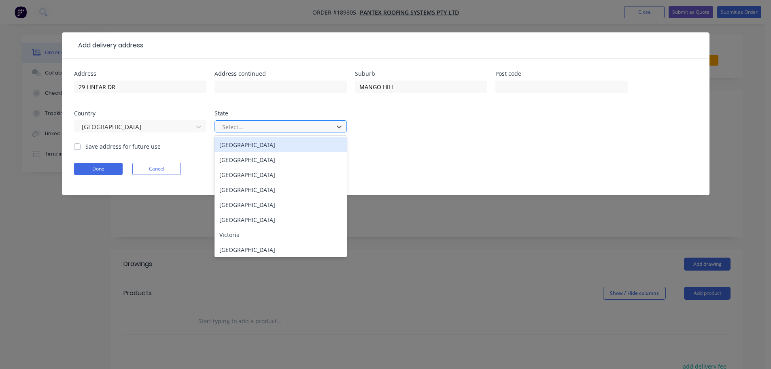
click at [238, 129] on div at bounding box center [275, 127] width 108 height 10
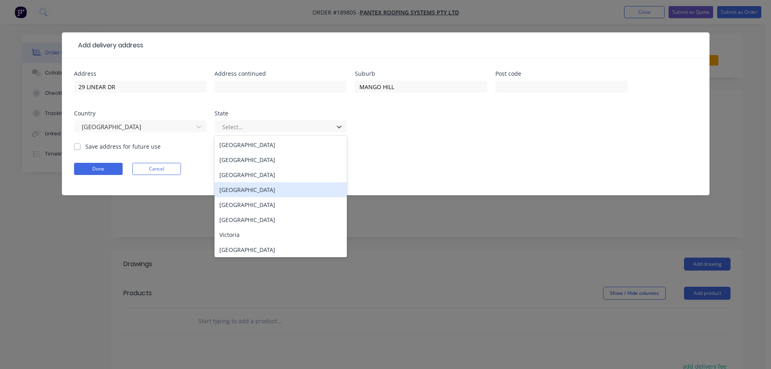
click at [236, 184] on div "[GEOGRAPHIC_DATA]" at bounding box center [281, 189] width 132 height 15
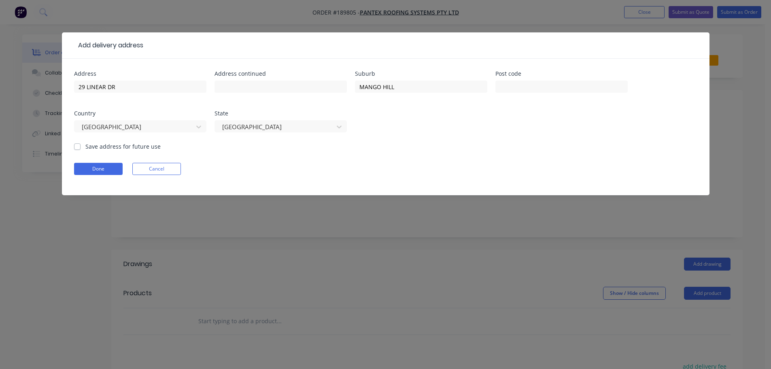
click at [104, 162] on form "Address 29 LINEAR DR Address continued Suburb [GEOGRAPHIC_DATA] Post code Count…" at bounding box center [386, 133] width 624 height 124
drag, startPoint x: 110, startPoint y: 168, endPoint x: 273, endPoint y: 147, distance: 164.5
click at [111, 168] on button "Done" at bounding box center [98, 169] width 49 height 12
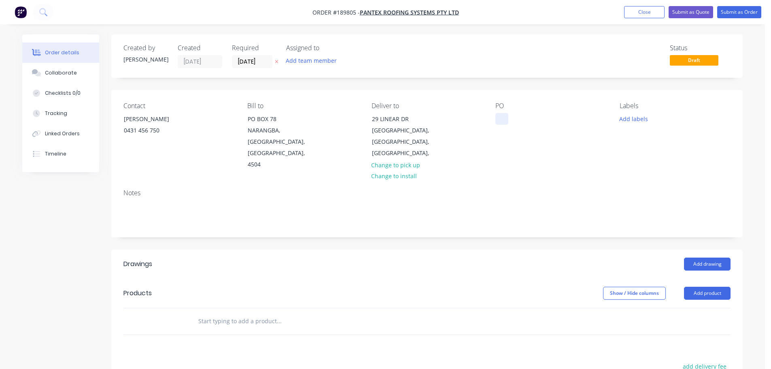
click at [505, 116] on div at bounding box center [502, 119] width 13 height 12
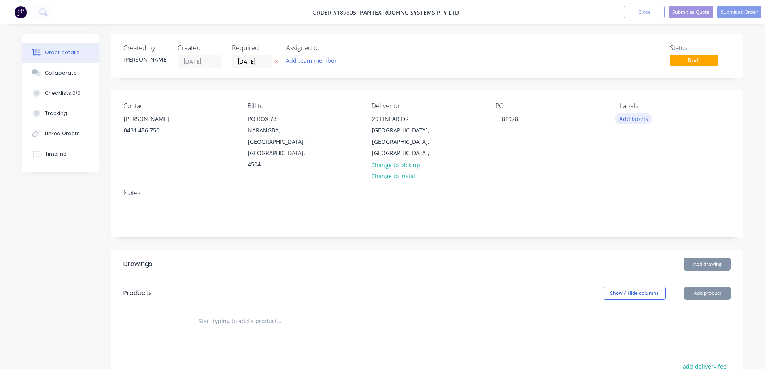
click at [629, 113] on button "Add labels" at bounding box center [633, 118] width 37 height 11
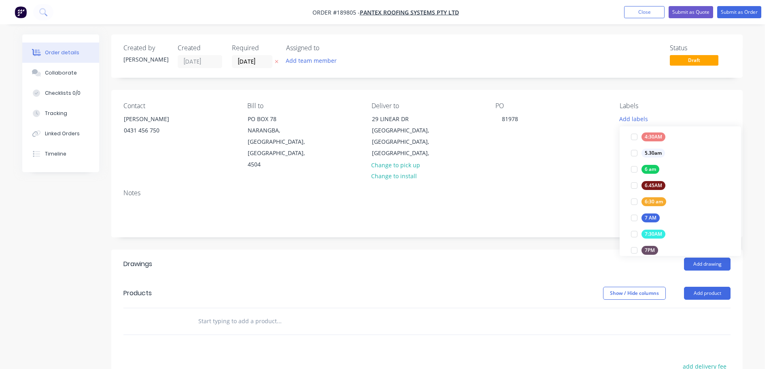
scroll to position [162, 0]
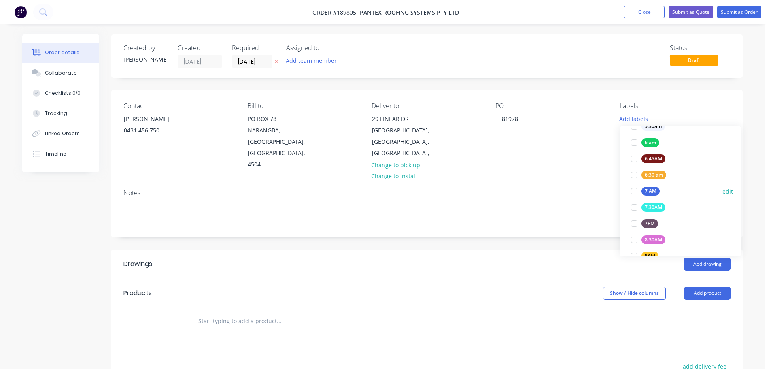
click at [655, 189] on div "7 AM" at bounding box center [651, 191] width 18 height 9
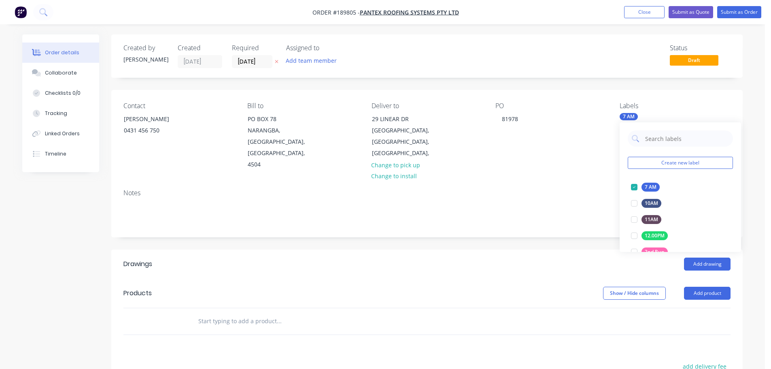
click at [566, 224] on div "Created by [PERSON_NAME] Created [DATE] Required [DATE] Assigned to Add team me…" at bounding box center [427, 281] width 632 height 495
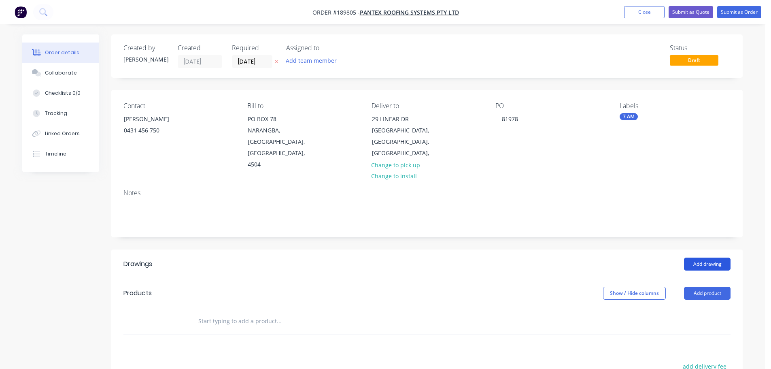
click at [707, 258] on button "Add drawing" at bounding box center [707, 264] width 47 height 13
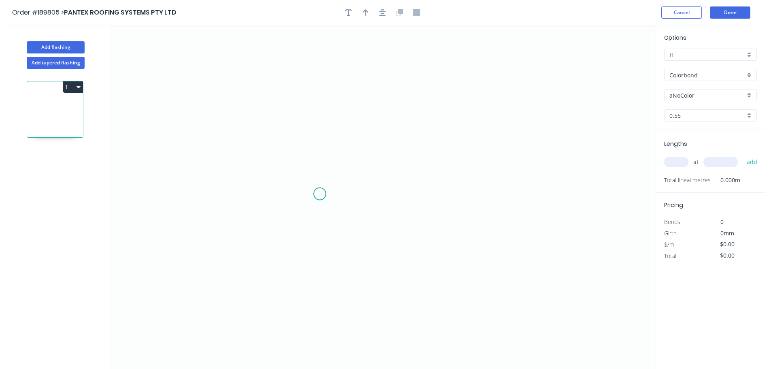
click at [320, 195] on icon "0" at bounding box center [382, 197] width 547 height 344
click at [331, 175] on icon at bounding box center [325, 184] width 11 height 19
click at [563, 174] on icon "0 ?" at bounding box center [382, 197] width 547 height 344
click at [570, 199] on icon "0 ? ? ? º" at bounding box center [382, 197] width 547 height 344
click at [550, 191] on tspan "?" at bounding box center [549, 188] width 4 height 13
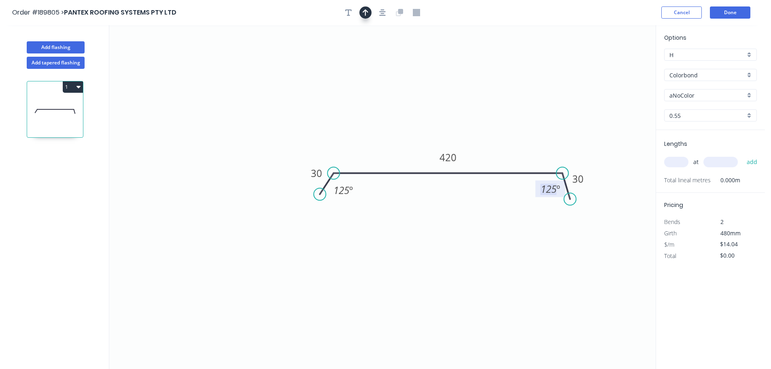
click at [365, 12] on icon "button" at bounding box center [366, 12] width 6 height 7
drag, startPoint x: 614, startPoint y: 63, endPoint x: 517, endPoint y: 144, distance: 126.8
click at [517, 144] on icon at bounding box center [518, 134] width 7 height 26
click at [700, 99] on input "aNoColor" at bounding box center [708, 95] width 76 height 9
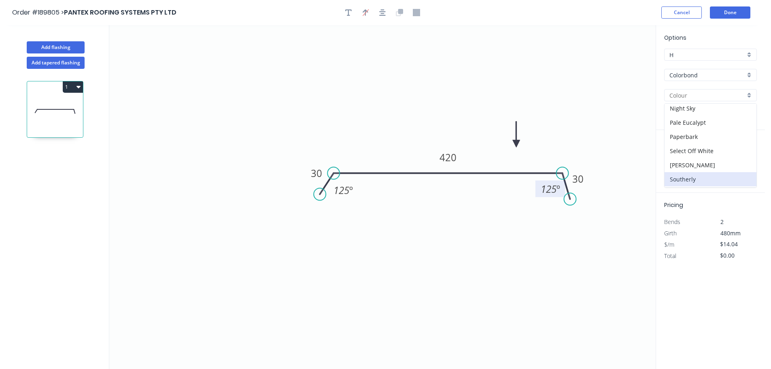
scroll to position [243, 0]
click at [685, 177] on div "Surfmist" at bounding box center [711, 179] width 92 height 14
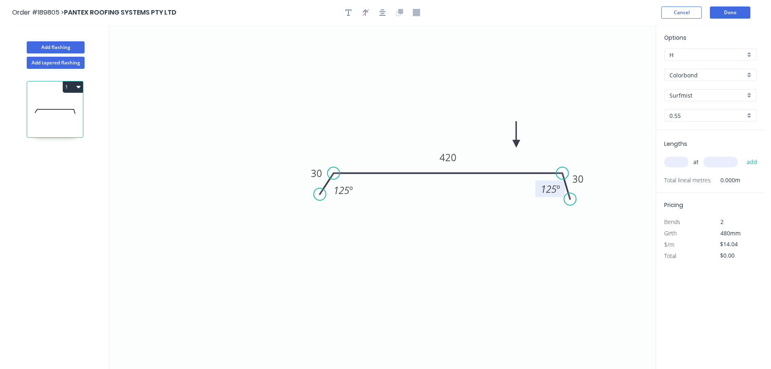
click at [675, 162] on input "text" at bounding box center [676, 162] width 24 height 11
click at [743, 155] on button "add" at bounding box center [752, 162] width 19 height 14
click at [69, 86] on button "1" at bounding box center [73, 86] width 20 height 11
click at [55, 102] on div "Duplicate" at bounding box center [44, 107] width 62 height 12
click at [451, 158] on tspan "420" at bounding box center [448, 157] width 17 height 13
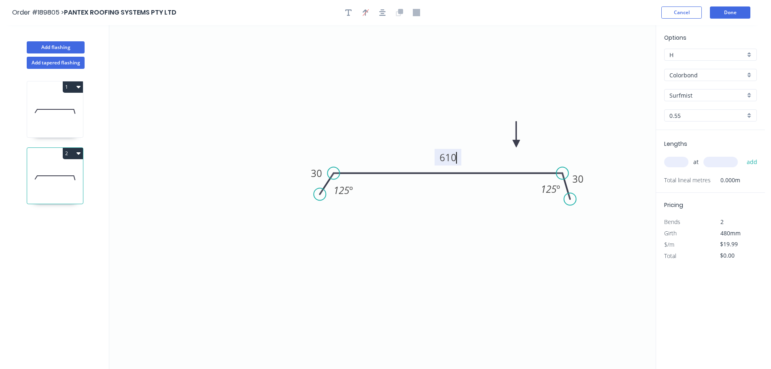
click at [621, 104] on icon "0 30 610 30 125 º 125 º" at bounding box center [382, 197] width 547 height 344
click at [673, 165] on input "text" at bounding box center [676, 162] width 24 height 11
click at [743, 155] on button "add" at bounding box center [752, 162] width 19 height 14
click at [62, 149] on div "2" at bounding box center [55, 153] width 56 height 11
click at [71, 154] on button "2" at bounding box center [73, 153] width 20 height 11
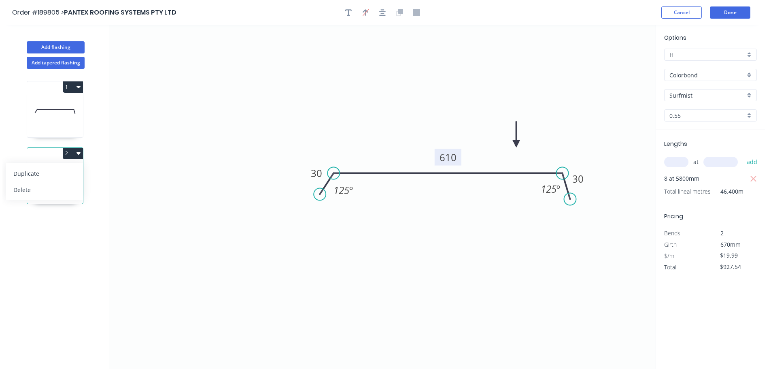
click at [47, 174] on div "Duplicate" at bounding box center [44, 174] width 62 height 12
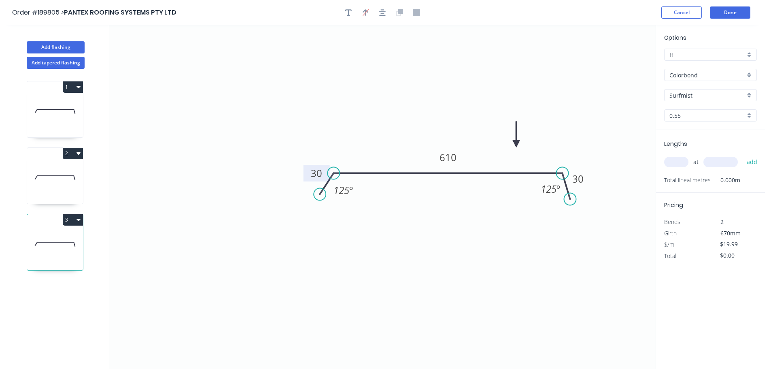
click at [317, 170] on tspan "30" at bounding box center [316, 172] width 11 height 13
click at [564, 99] on icon "0 30 800 30 125 º 125 º" at bounding box center [382, 197] width 547 height 344
click at [675, 167] on input "text" at bounding box center [676, 162] width 24 height 11
click at [743, 155] on button "add" at bounding box center [752, 162] width 19 height 14
click at [59, 70] on div "1 2 3" at bounding box center [55, 226] width 106 height 315
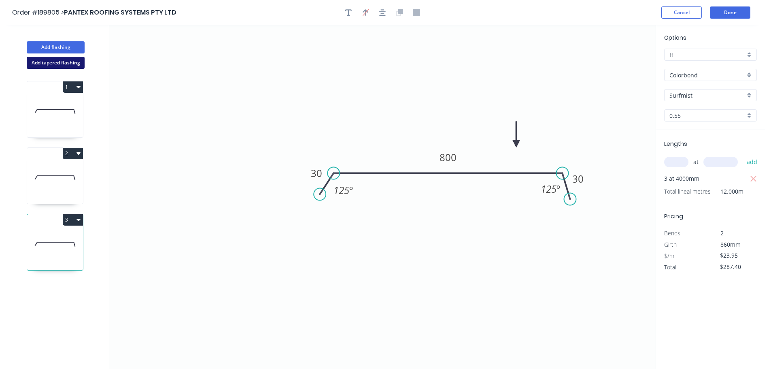
click at [64, 67] on button "Add tapered flashing" at bounding box center [56, 63] width 58 height 12
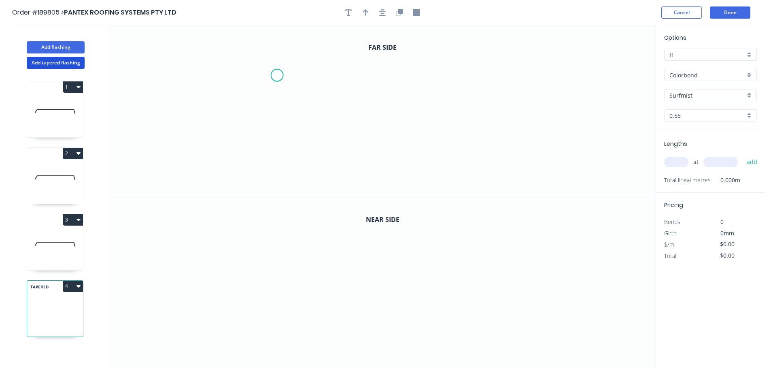
click at [296, 62] on icon "0" at bounding box center [382, 111] width 547 height 172
click at [295, 148] on icon "0" at bounding box center [382, 111] width 547 height 172
click at [479, 149] on icon "0 ?" at bounding box center [382, 111] width 547 height 172
click at [480, 148] on circle at bounding box center [478, 148] width 12 height 12
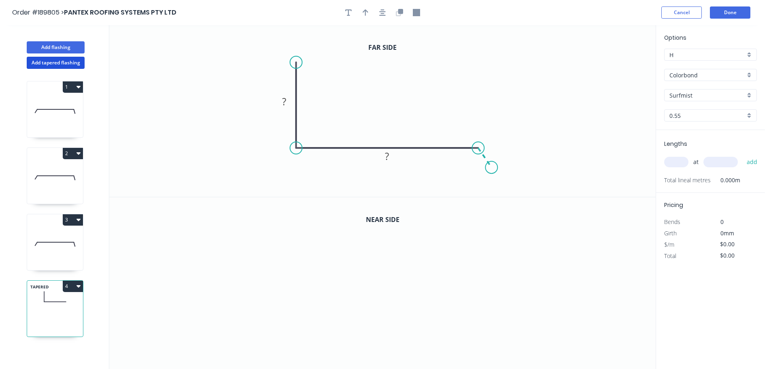
click at [492, 168] on icon "0 ? ?" at bounding box center [382, 111] width 547 height 172
click at [475, 164] on rect at bounding box center [469, 165] width 16 height 11
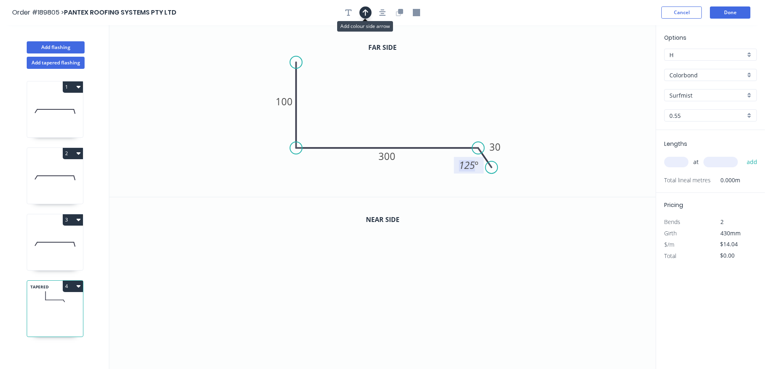
click at [369, 9] on button "button" at bounding box center [366, 12] width 12 height 12
drag, startPoint x: 613, startPoint y: 66, endPoint x: 367, endPoint y: 119, distance: 252.0
click at [367, 119] on icon at bounding box center [366, 111] width 7 height 26
drag, startPoint x: 398, startPoint y: 14, endPoint x: 398, endPoint y: 27, distance: 13.4
click at [398, 15] on icon "button" at bounding box center [399, 12] width 7 height 7
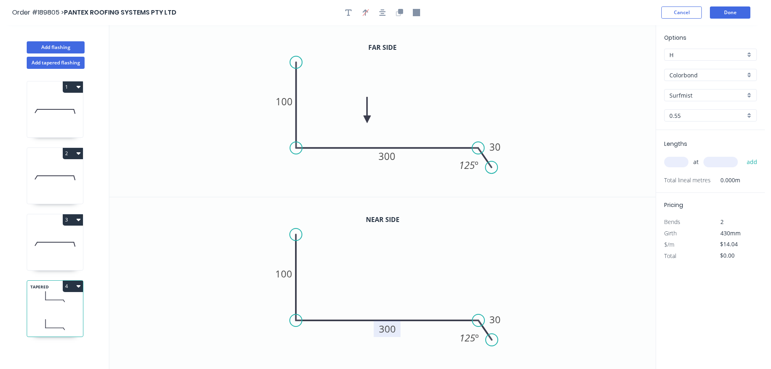
click at [391, 324] on tspan "300" at bounding box center [387, 328] width 17 height 13
drag, startPoint x: 558, startPoint y: 292, endPoint x: 624, endPoint y: 219, distance: 98.0
click at [565, 286] on icon "0 100 260 30 125 º" at bounding box center [382, 283] width 547 height 172
click at [673, 163] on input "text" at bounding box center [676, 162] width 24 height 11
click at [743, 155] on button "add" at bounding box center [752, 162] width 19 height 14
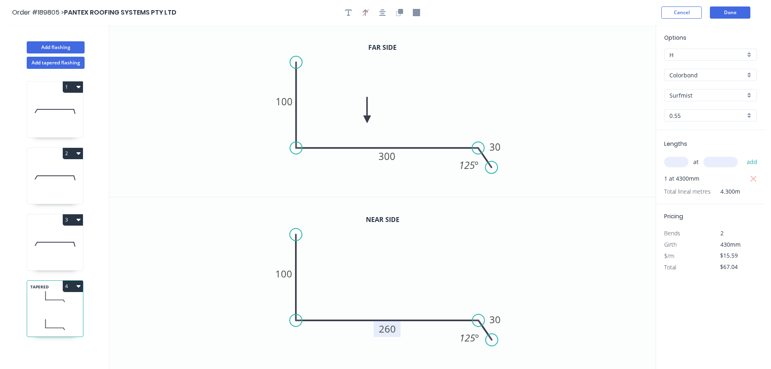
click at [78, 282] on button "4" at bounding box center [73, 286] width 20 height 11
click at [49, 302] on div "Duplicate" at bounding box center [44, 306] width 62 height 12
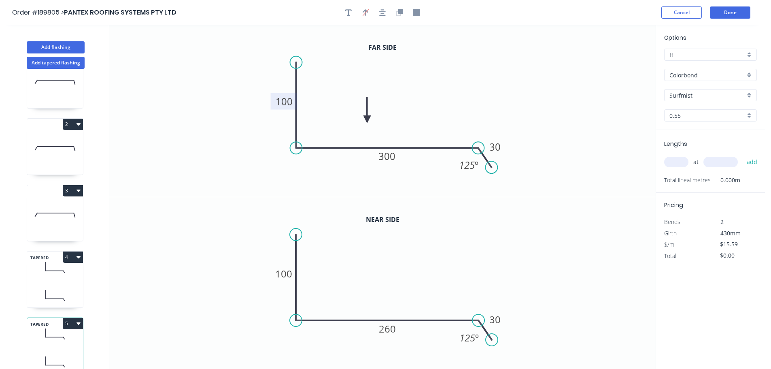
click at [286, 100] on tspan "100" at bounding box center [284, 101] width 17 height 13
click at [395, 327] on tspan "260" at bounding box center [387, 328] width 17 height 13
click at [384, 156] on tspan "300" at bounding box center [387, 155] width 17 height 13
click at [533, 81] on icon "0 100 405 30 125 º" at bounding box center [382, 111] width 547 height 172
click at [674, 162] on input "text" at bounding box center [676, 162] width 24 height 11
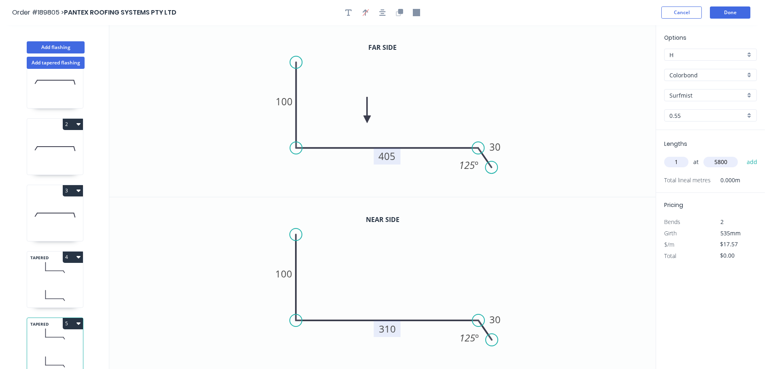
click at [743, 155] on button "add" at bounding box center [752, 162] width 19 height 14
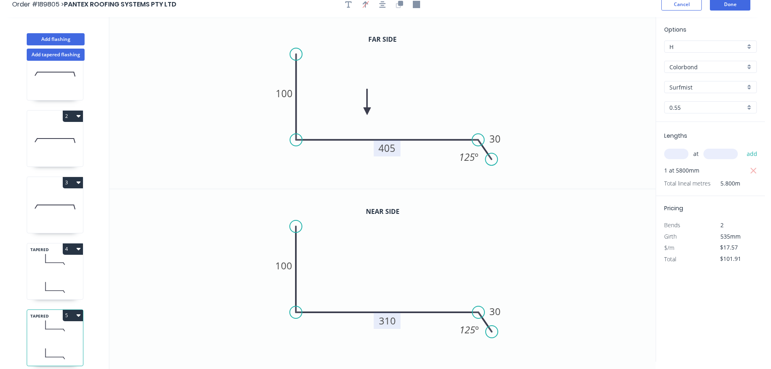
scroll to position [15, 0]
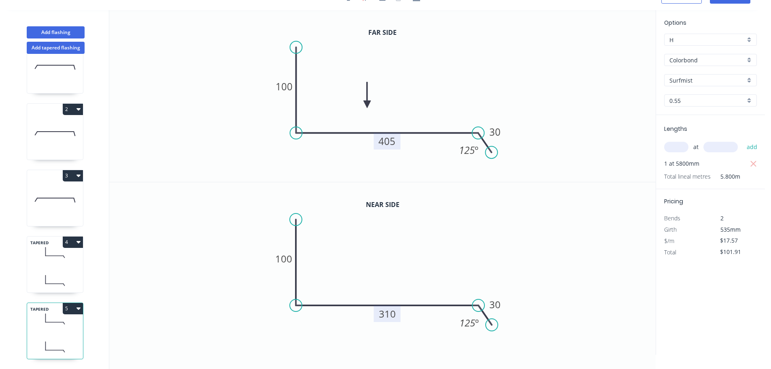
click at [70, 303] on button "5" at bounding box center [73, 308] width 20 height 11
click at [53, 324] on div "Duplicate" at bounding box center [44, 329] width 62 height 12
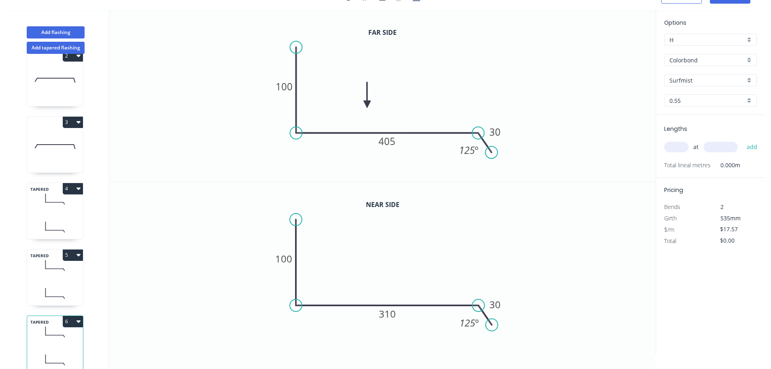
scroll to position [102, 0]
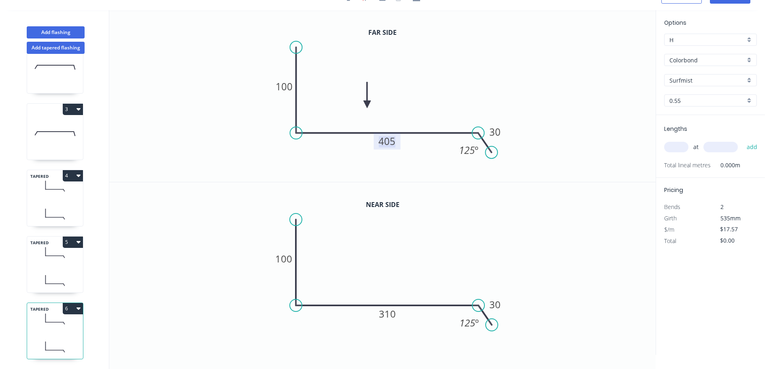
click at [388, 141] on tspan "405" at bounding box center [387, 140] width 17 height 13
click at [389, 317] on tspan "310" at bounding box center [387, 313] width 17 height 13
click at [677, 147] on input "text" at bounding box center [676, 147] width 24 height 11
click at [743, 140] on button "add" at bounding box center [752, 147] width 19 height 14
click at [551, 223] on icon "0 100 405 30 125 º" at bounding box center [382, 268] width 547 height 172
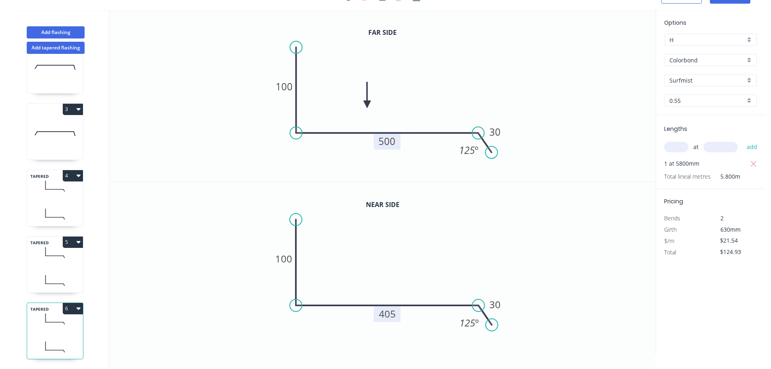
click at [76, 303] on button "6" at bounding box center [73, 308] width 20 height 11
click at [58, 320] on button "Duplicate" at bounding box center [44, 328] width 77 height 16
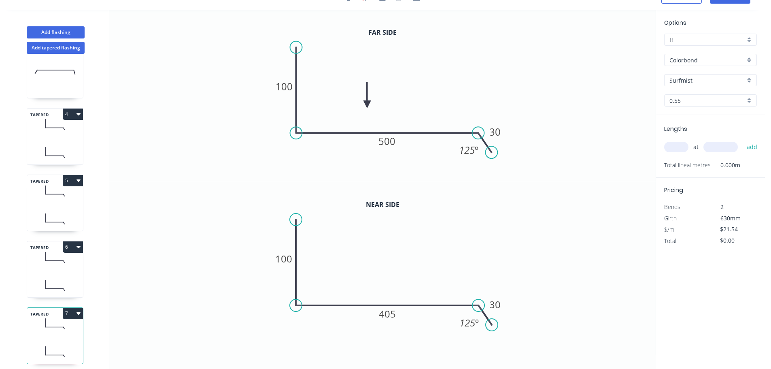
scroll to position [168, 0]
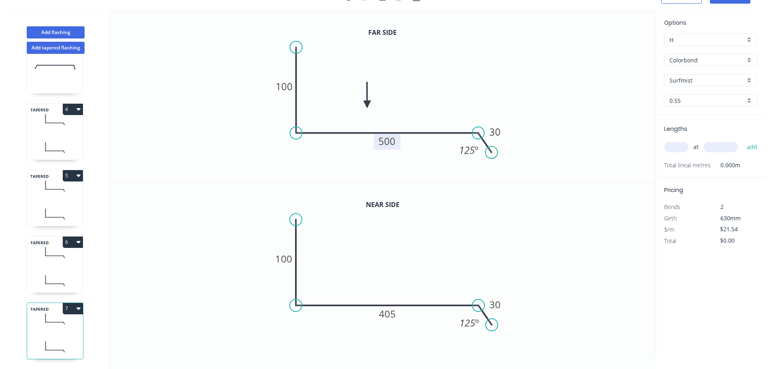
click at [385, 142] on tspan "500" at bounding box center [387, 140] width 17 height 13
click at [385, 317] on tspan "405" at bounding box center [387, 313] width 17 height 13
click at [567, 204] on icon "0 100 360 30 125 º" at bounding box center [382, 268] width 547 height 172
click at [673, 155] on div "at add" at bounding box center [711, 147] width 94 height 22
click at [675, 150] on input "text" at bounding box center [676, 147] width 24 height 11
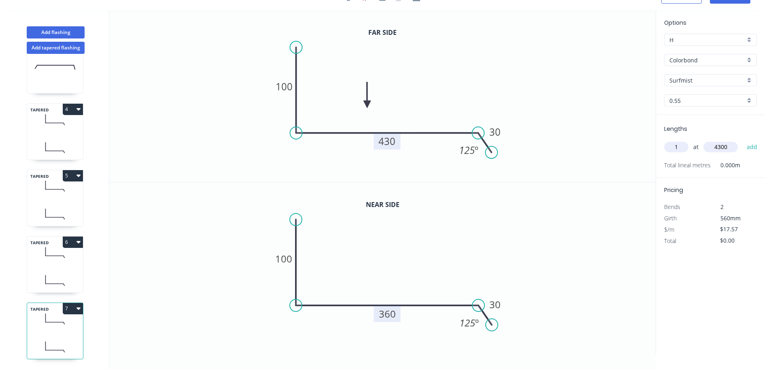
click at [743, 140] on button "add" at bounding box center [752, 147] width 19 height 14
click at [66, 304] on button "7" at bounding box center [73, 308] width 20 height 11
click at [43, 323] on div "Duplicate" at bounding box center [44, 329] width 62 height 12
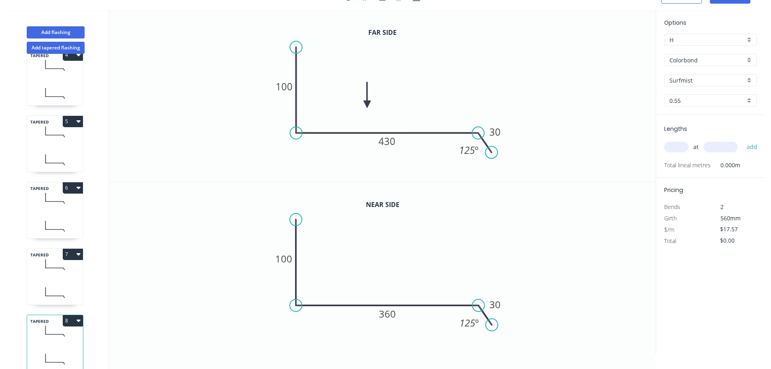
scroll to position [234, 0]
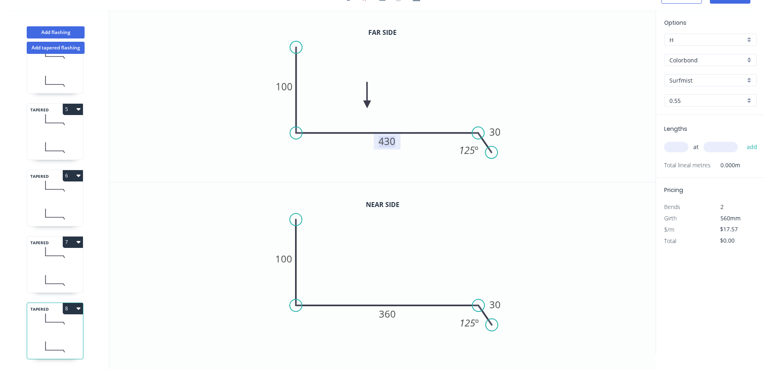
click at [388, 142] on tspan "430" at bounding box center [387, 140] width 17 height 13
click at [388, 312] on tspan "360" at bounding box center [387, 313] width 17 height 13
click at [670, 144] on input "text" at bounding box center [676, 147] width 24 height 11
click at [743, 140] on button "add" at bounding box center [752, 147] width 19 height 14
click at [66, 34] on button "Add flashing" at bounding box center [56, 32] width 58 height 12
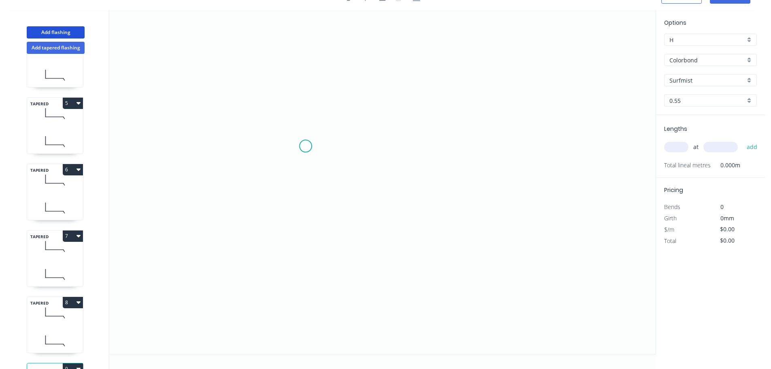
click at [306, 146] on icon "0" at bounding box center [382, 182] width 547 height 344
click at [315, 240] on icon "0" at bounding box center [382, 182] width 547 height 344
click at [316, 239] on circle at bounding box center [315, 239] width 12 height 12
drag, startPoint x: 316, startPoint y: 239, endPoint x: 309, endPoint y: 241, distance: 7.3
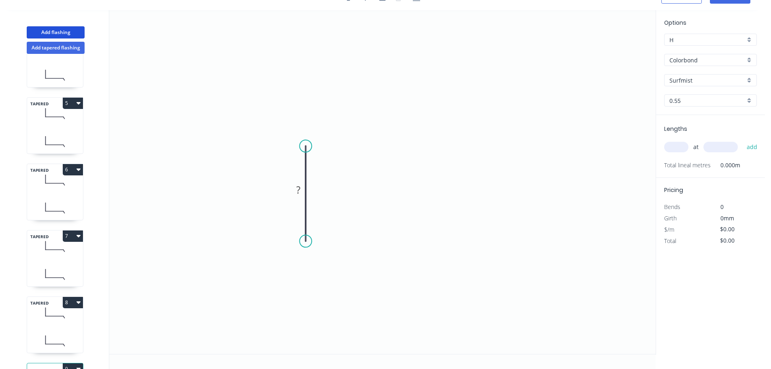
click at [309, 241] on circle at bounding box center [306, 241] width 12 height 12
click at [315, 246] on div "Delete point" at bounding box center [341, 248] width 81 height 17
click at [325, 157] on icon "0" at bounding box center [382, 182] width 547 height 344
click at [323, 234] on icon "0" at bounding box center [382, 182] width 547 height 344
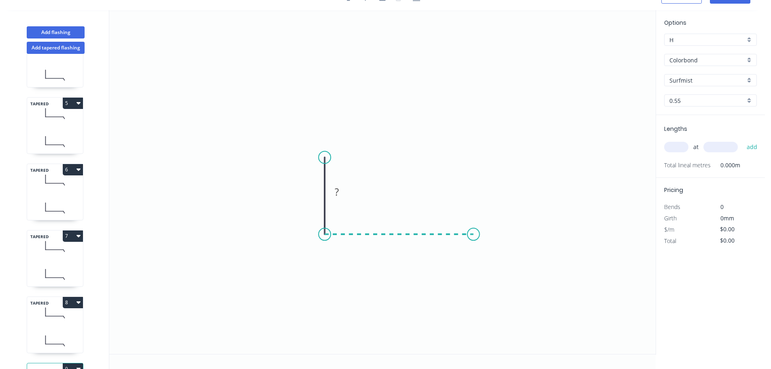
click at [474, 235] on icon "0 ?" at bounding box center [382, 182] width 547 height 344
click at [404, 239] on rect at bounding box center [399, 242] width 16 height 11
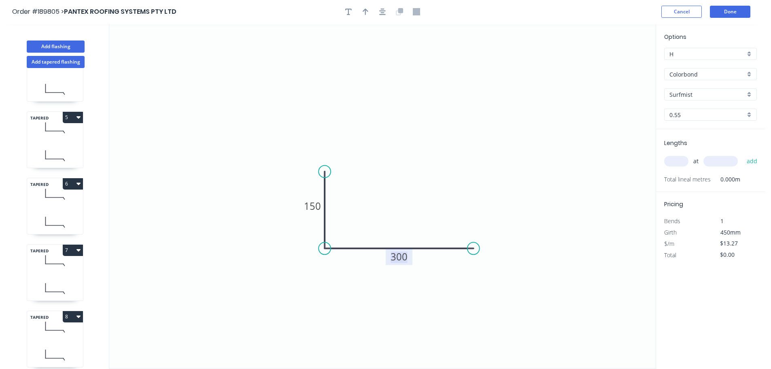
scroll to position [0, 0]
click at [366, 5] on header "Order #189805 > PANTEX ROOFING SYSTEMS PTY LTD Cancel Done" at bounding box center [382, 12] width 765 height 25
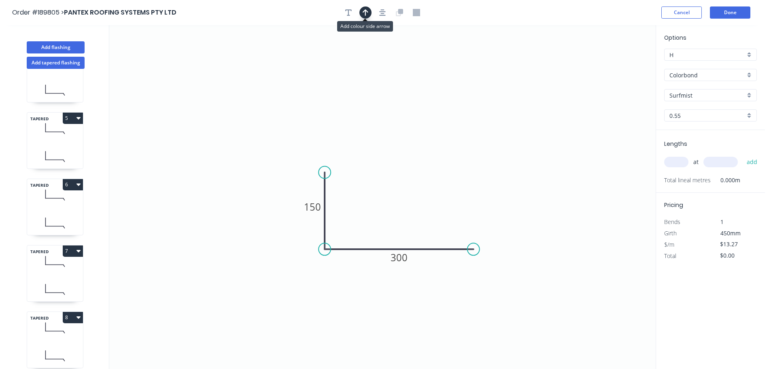
click at [366, 14] on icon "button" at bounding box center [366, 12] width 6 height 6
drag, startPoint x: 613, startPoint y: 64, endPoint x: 439, endPoint y: 207, distance: 225.0
click at [430, 218] on icon at bounding box center [433, 206] width 7 height 26
click at [679, 162] on input "text" at bounding box center [676, 162] width 24 height 11
click at [743, 155] on button "add" at bounding box center [752, 162] width 19 height 14
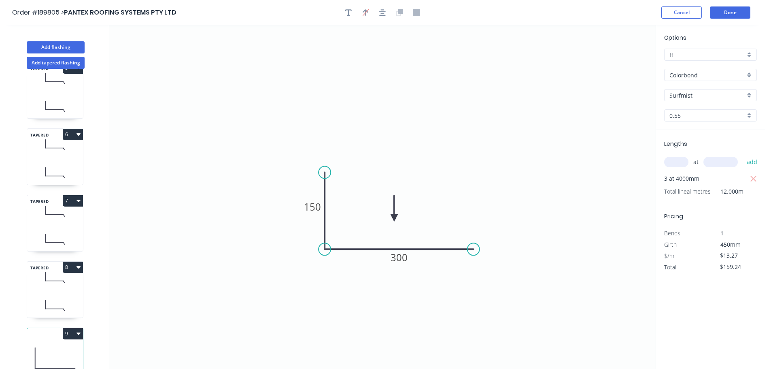
scroll to position [301, 0]
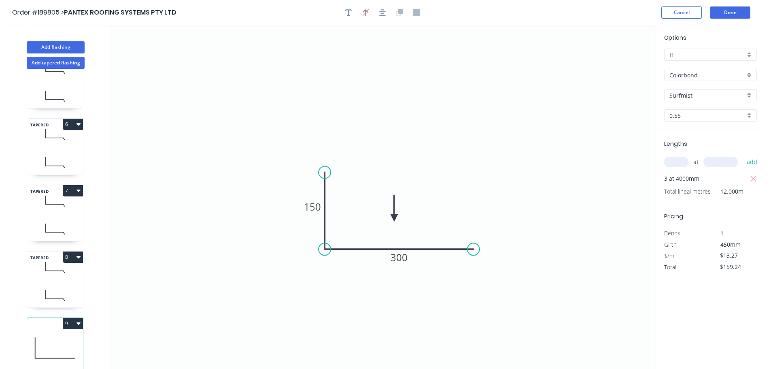
click at [73, 319] on button "9" at bounding box center [73, 323] width 20 height 11
click at [67, 338] on div "Duplicate" at bounding box center [44, 344] width 62 height 12
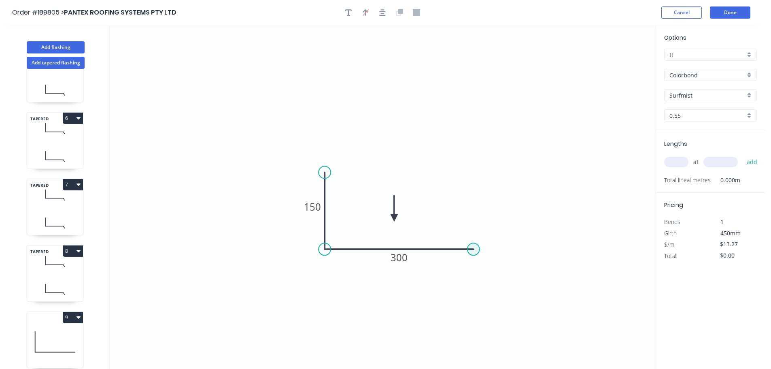
click at [473, 251] on circle at bounding box center [474, 249] width 12 height 12
click at [482, 268] on icon "0 150 300" at bounding box center [382, 197] width 547 height 344
click at [482, 268] on circle at bounding box center [482, 268] width 12 height 12
click at [318, 206] on tspan "150" at bounding box center [312, 206] width 17 height 13
click at [600, 145] on icon "0 100 350 30 125 º" at bounding box center [382, 197] width 547 height 344
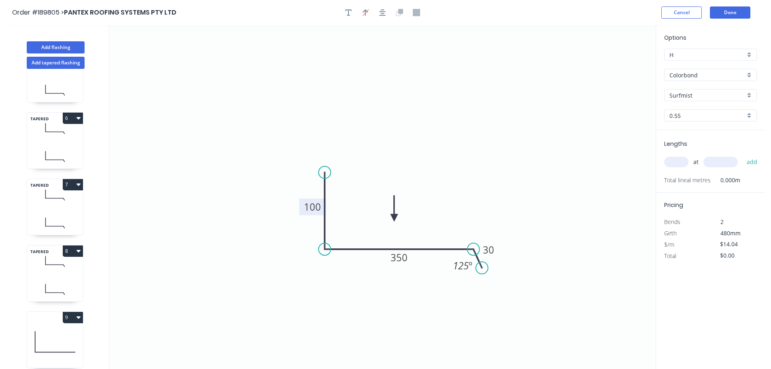
click at [674, 163] on input "text" at bounding box center [676, 162] width 24 height 11
click at [743, 155] on button "add" at bounding box center [752, 162] width 19 height 14
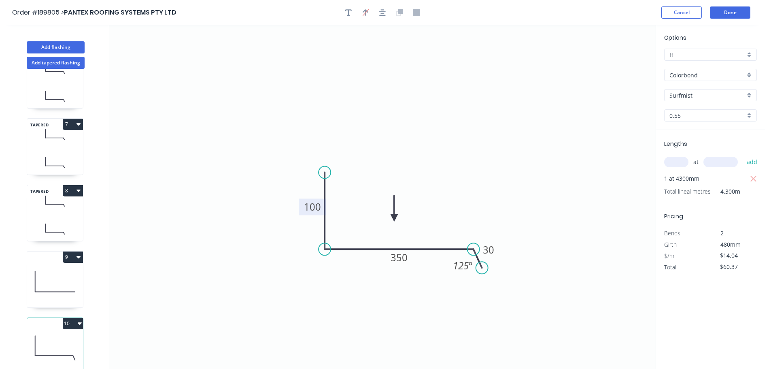
click at [72, 321] on button "10" at bounding box center [73, 323] width 20 height 11
click at [61, 333] on div "Duplicate Delete" at bounding box center [44, 351] width 77 height 36
click at [55, 338] on div "Duplicate" at bounding box center [44, 344] width 62 height 12
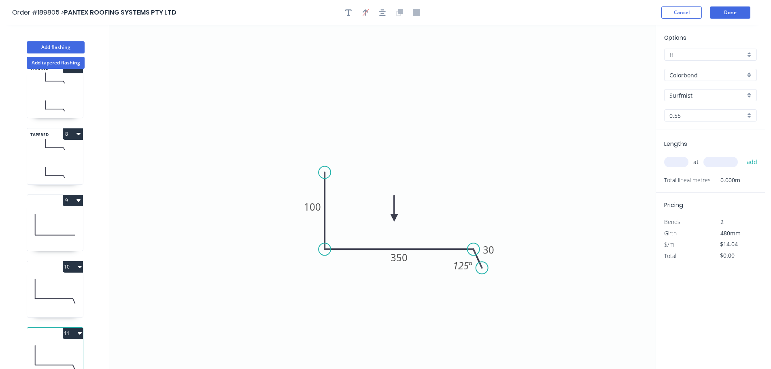
scroll to position [434, 0]
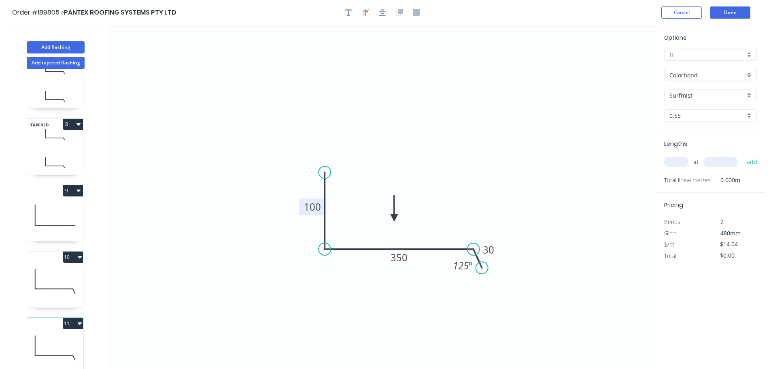
click at [311, 209] on tspan "100" at bounding box center [312, 206] width 17 height 13
click at [558, 179] on icon "0 100 280 30 125 º" at bounding box center [382, 197] width 547 height 344
click at [675, 164] on input "text" at bounding box center [676, 162] width 24 height 11
click at [743, 155] on button "add" at bounding box center [752, 162] width 19 height 14
click at [57, 47] on button "Add flashing" at bounding box center [56, 47] width 58 height 12
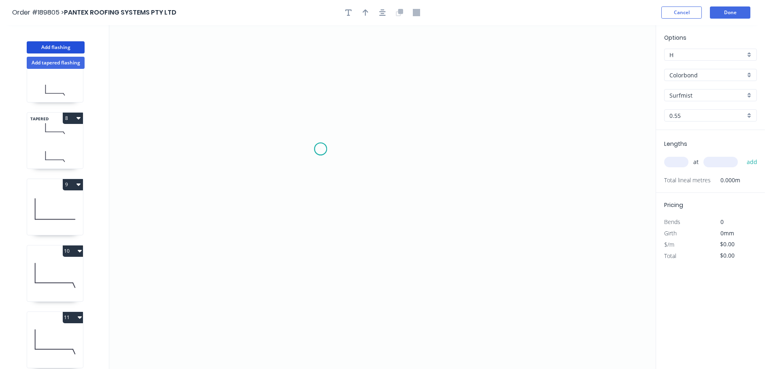
drag, startPoint x: 321, startPoint y: 149, endPoint x: 320, endPoint y: 176, distance: 27.1
click at [321, 153] on icon "0" at bounding box center [382, 197] width 547 height 344
drag, startPoint x: 318, startPoint y: 330, endPoint x: 389, endPoint y: 328, distance: 70.9
click at [319, 329] on icon "0" at bounding box center [382, 197] width 547 height 344
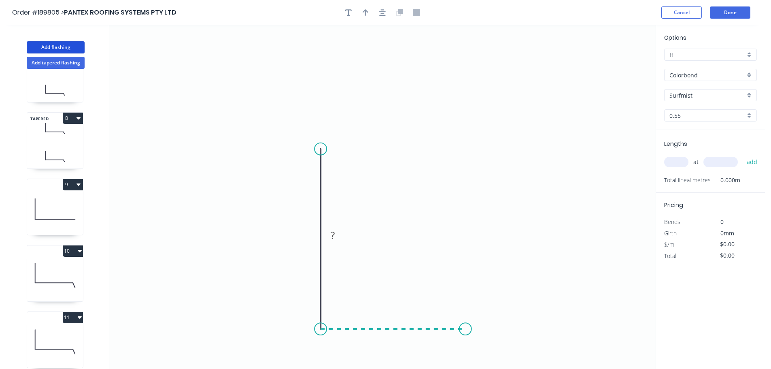
drag, startPoint x: 475, startPoint y: 326, endPoint x: 475, endPoint y: 309, distance: 16.6
click at [475, 325] on icon "0 ?" at bounding box center [382, 197] width 547 height 344
click at [474, 213] on icon "0 ? ?" at bounding box center [382, 197] width 547 height 344
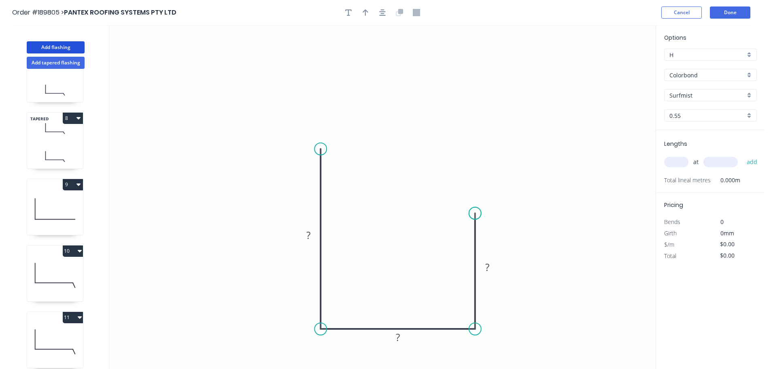
click at [474, 213] on circle at bounding box center [475, 213] width 12 height 12
click at [492, 264] on rect at bounding box center [487, 267] width 16 height 11
click at [485, 171] on icon "0 350 290 250" at bounding box center [382, 197] width 547 height 344
click at [364, 14] on icon "button" at bounding box center [366, 12] width 6 height 7
drag, startPoint x: 615, startPoint y: 64, endPoint x: 468, endPoint y: 223, distance: 216.9
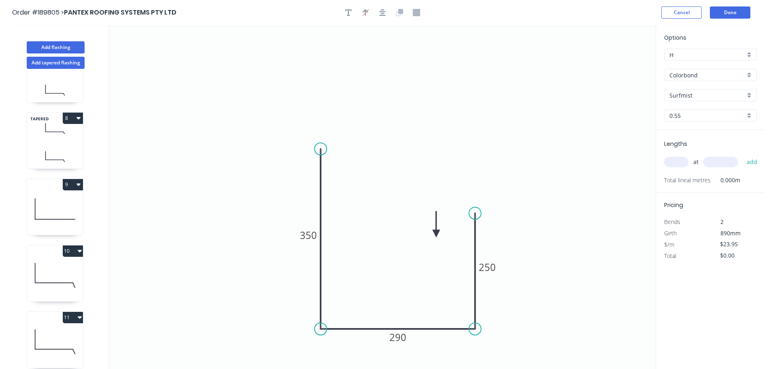
click at [433, 237] on icon at bounding box center [436, 224] width 7 height 26
click at [677, 161] on input "text" at bounding box center [676, 162] width 24 height 11
click at [743, 155] on button "add" at bounding box center [752, 162] width 19 height 14
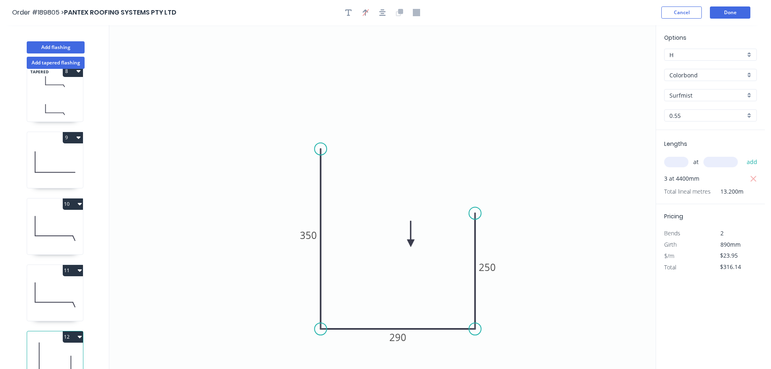
scroll to position [500, 0]
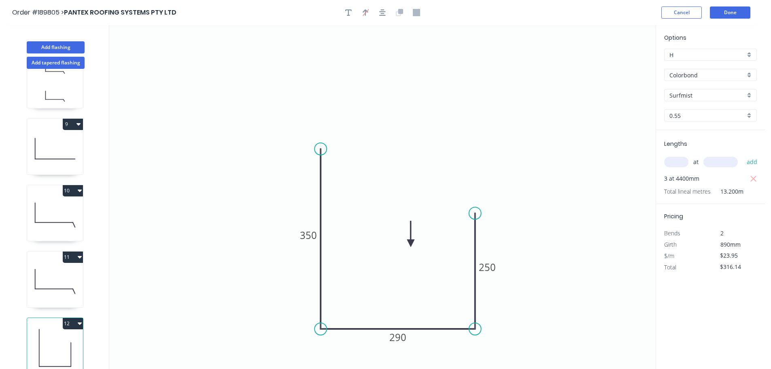
click at [70, 322] on button "12" at bounding box center [73, 323] width 20 height 11
drag, startPoint x: 44, startPoint y: 335, endPoint x: 51, endPoint y: 320, distance: 17.0
click at [43, 338] on div "Duplicate" at bounding box center [44, 344] width 62 height 12
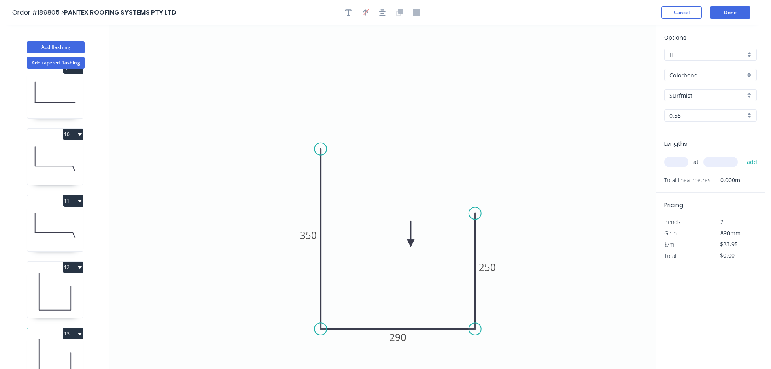
scroll to position [566, 0]
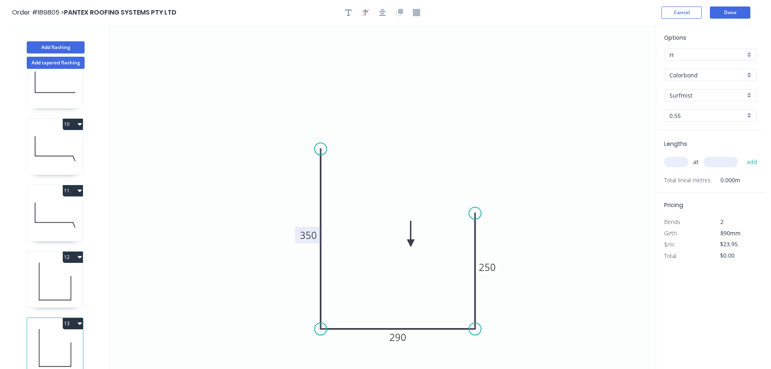
click at [310, 237] on tspan "350" at bounding box center [308, 234] width 17 height 13
drag, startPoint x: 479, startPoint y: 129, endPoint x: 515, endPoint y: 117, distance: 38.8
click at [482, 127] on icon "0 350 285 140" at bounding box center [382, 197] width 547 height 344
click at [680, 165] on input "text" at bounding box center [676, 162] width 24 height 11
click at [743, 155] on button "add" at bounding box center [752, 162] width 19 height 14
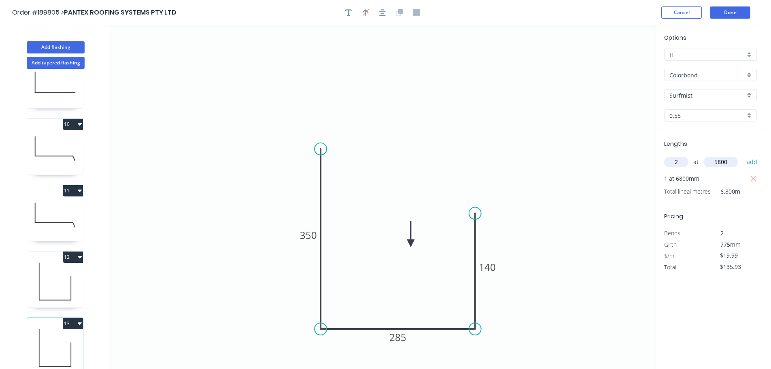
click at [743, 155] on button "add" at bounding box center [752, 162] width 19 height 14
click at [76, 318] on button "13" at bounding box center [73, 323] width 20 height 11
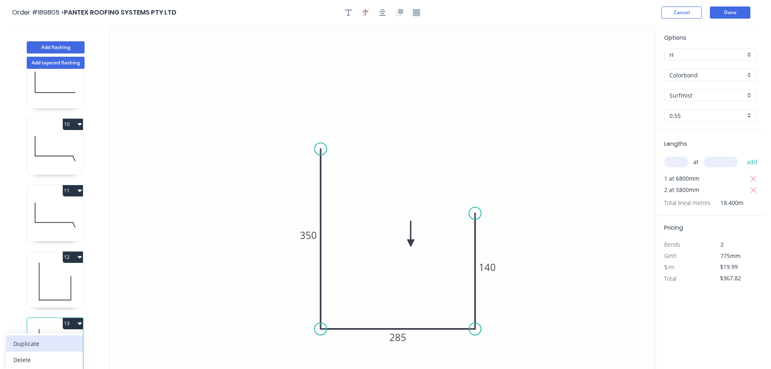
click at [63, 338] on div "Duplicate" at bounding box center [44, 344] width 62 height 12
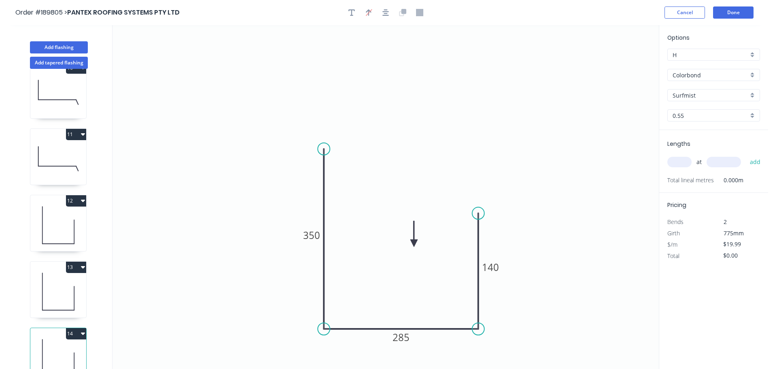
scroll to position [633, 0]
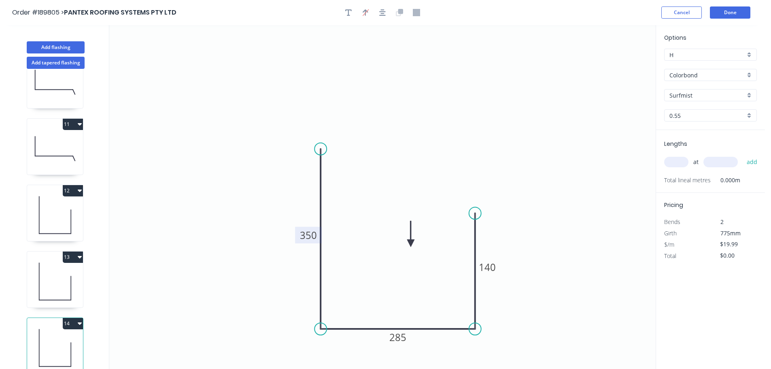
click at [311, 234] on tspan "350" at bounding box center [308, 234] width 17 height 13
click at [585, 203] on icon "0 350 285 250" at bounding box center [382, 197] width 547 height 344
click at [685, 162] on input "text" at bounding box center [676, 162] width 24 height 11
click at [743, 155] on button "add" at bounding box center [752, 162] width 19 height 14
click at [57, 49] on button "Add flashing" at bounding box center [56, 47] width 58 height 12
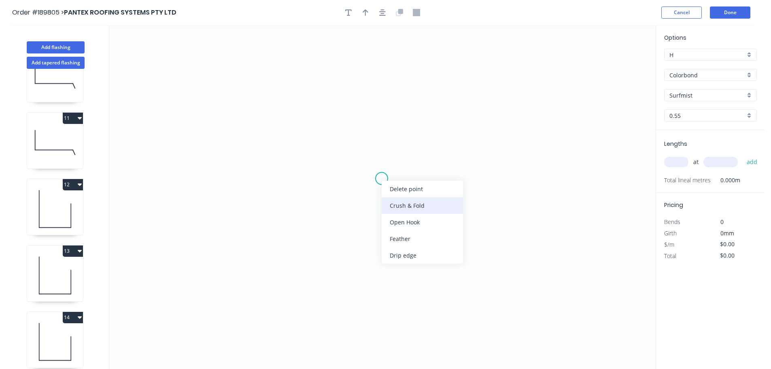
click at [402, 206] on div "Crush & Fold" at bounding box center [422, 205] width 81 height 17
click at [385, 172] on icon "0" at bounding box center [382, 197] width 547 height 344
click at [383, 174] on circle at bounding box center [382, 178] width 12 height 12
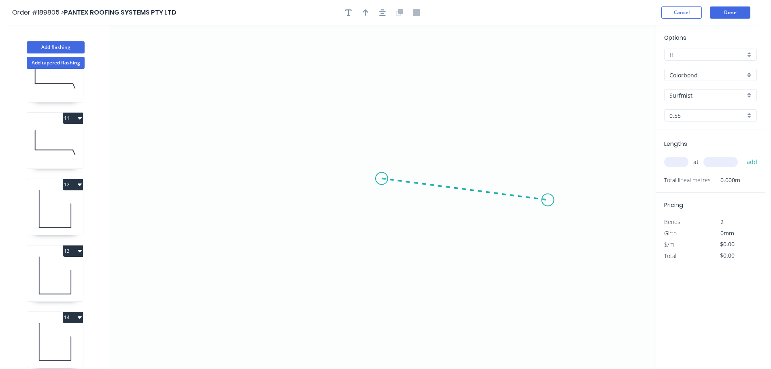
click at [548, 200] on icon "0" at bounding box center [382, 197] width 547 height 344
click at [549, 272] on icon "0 CF 10 ?" at bounding box center [382, 197] width 547 height 344
click at [531, 255] on icon "0 CF 10 ? ? ? º" at bounding box center [382, 197] width 547 height 344
click at [531, 255] on circle at bounding box center [531, 254] width 12 height 12
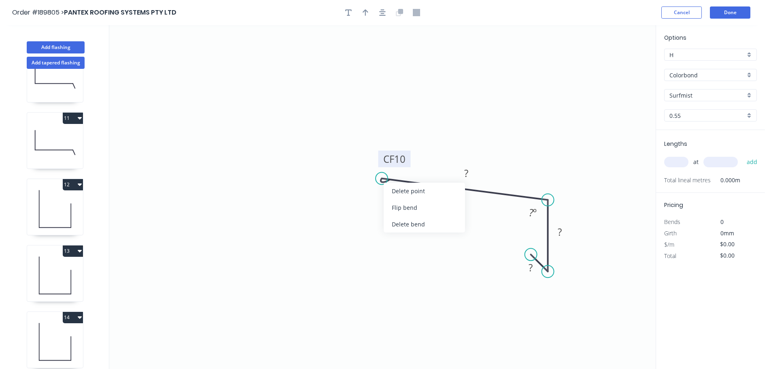
click at [394, 202] on div "Flip bend" at bounding box center [424, 207] width 81 height 17
click at [397, 193] on tspan "10" at bounding box center [395, 192] width 11 height 13
click at [414, 75] on icon "0 CF 15 120 80 10 95 º" at bounding box center [382, 197] width 547 height 344
drag, startPoint x: 366, startPoint y: 15, endPoint x: 402, endPoint y: 20, distance: 35.6
click at [366, 14] on icon "button" at bounding box center [366, 12] width 6 height 7
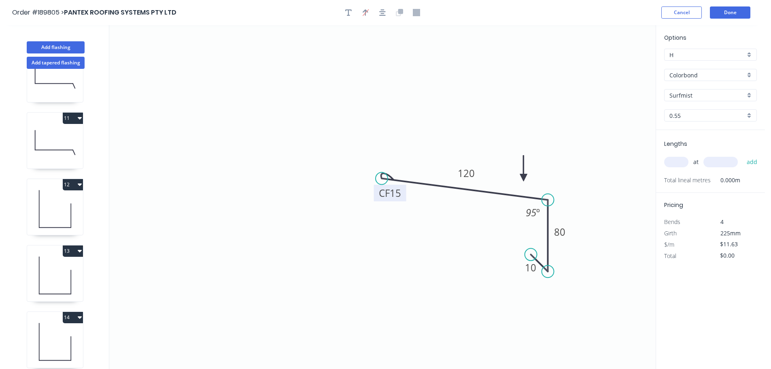
drag, startPoint x: 614, startPoint y: 66, endPoint x: 547, endPoint y: 166, distance: 120.8
click at [524, 176] on icon at bounding box center [523, 168] width 7 height 26
click at [682, 160] on input "text" at bounding box center [676, 162] width 24 height 11
click at [743, 155] on button "add" at bounding box center [752, 162] width 19 height 14
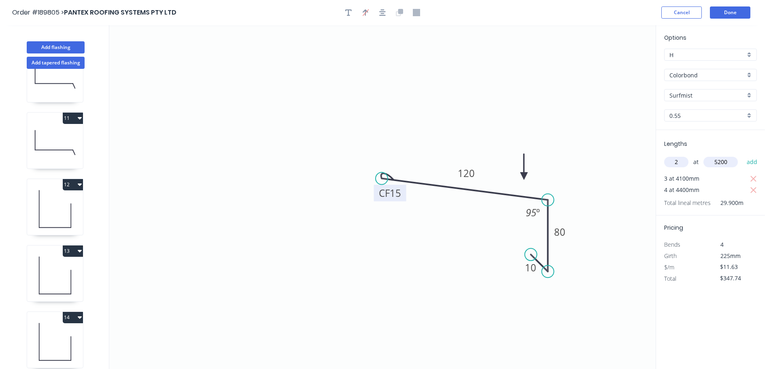
click at [743, 155] on button "add" at bounding box center [752, 162] width 19 height 14
click at [599, 134] on icon "0 CF 15 120 80 10 95 º" at bounding box center [382, 197] width 547 height 344
click at [726, 13] on button "Done" at bounding box center [730, 12] width 40 height 12
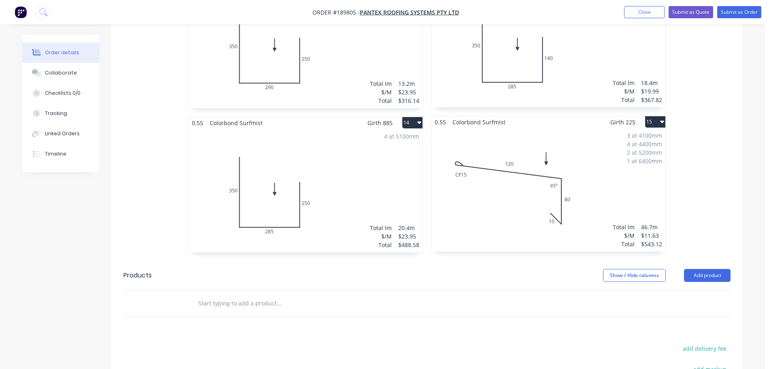
scroll to position [1590, 0]
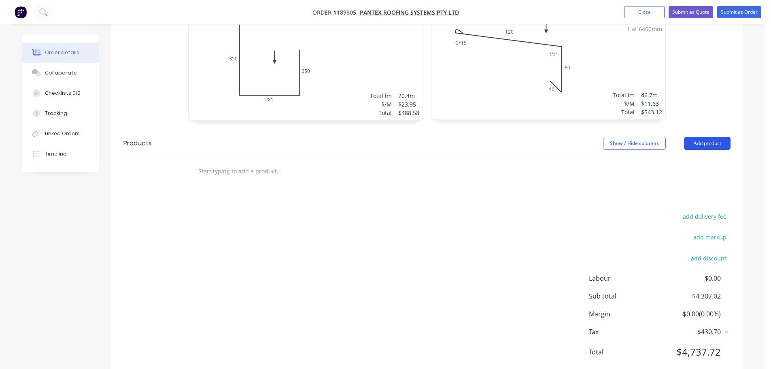
click at [706, 137] on button "Add product" at bounding box center [707, 143] width 47 height 13
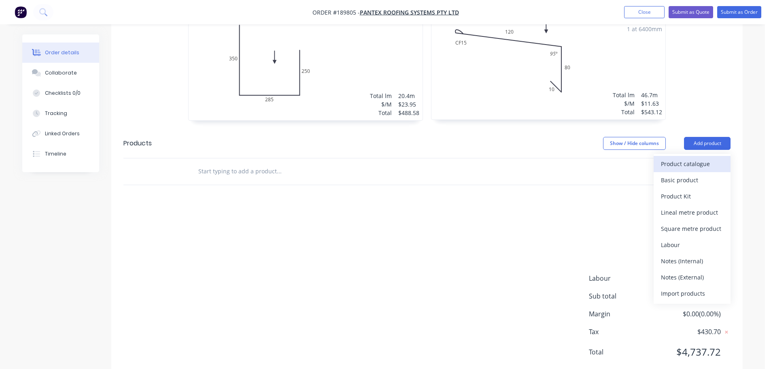
click at [696, 158] on div "Product catalogue" at bounding box center [692, 164] width 62 height 12
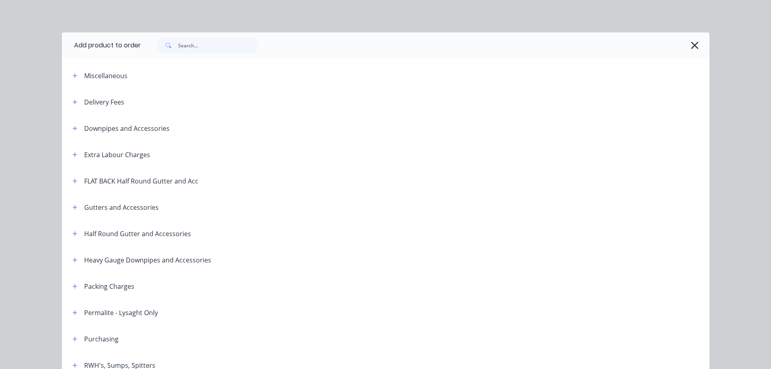
scroll to position [81, 0]
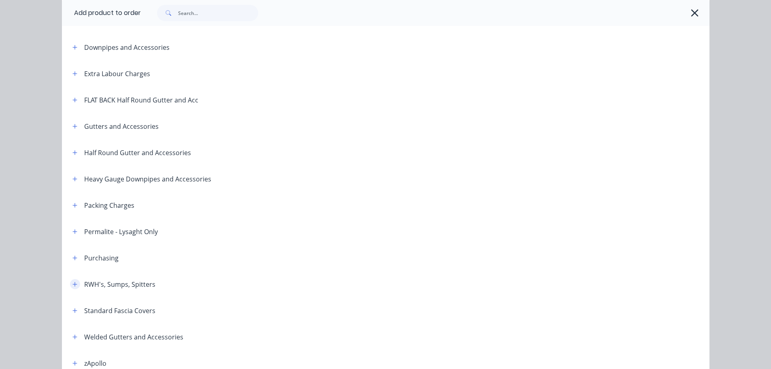
click at [74, 280] on button "button" at bounding box center [75, 284] width 10 height 10
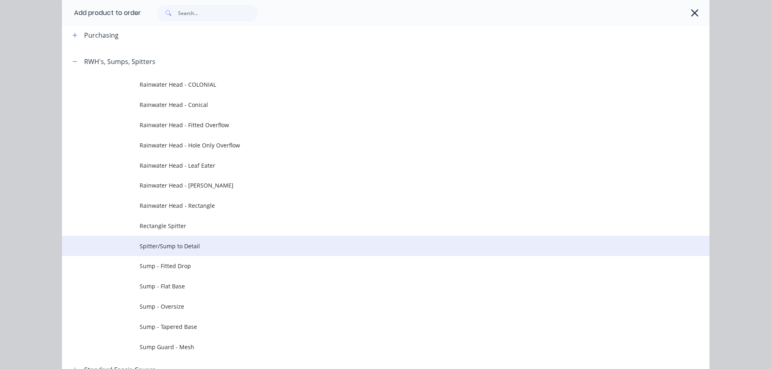
scroll to position [324, 0]
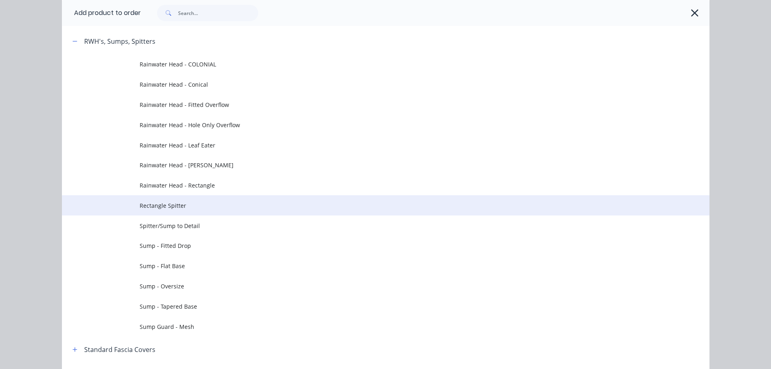
click at [187, 209] on span "Rectangle Spitter" at bounding box center [368, 205] width 456 height 9
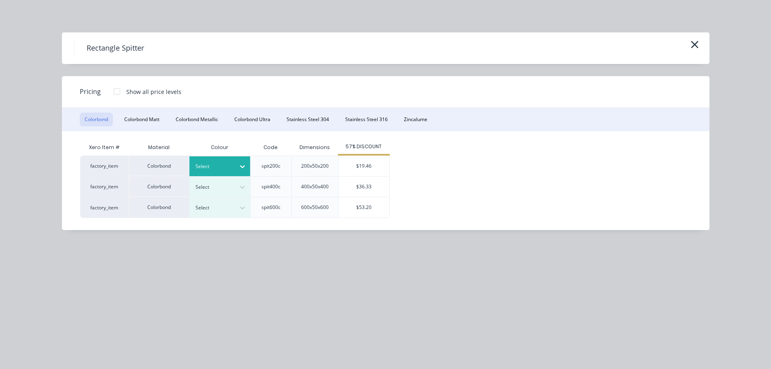
click at [230, 166] on div at bounding box center [214, 166] width 36 height 9
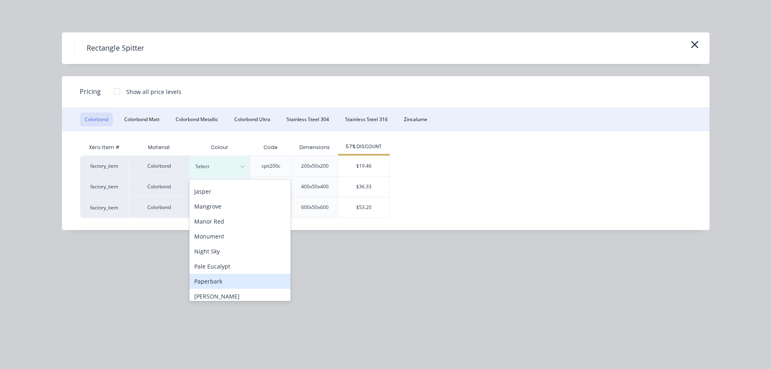
scroll to position [243, 0]
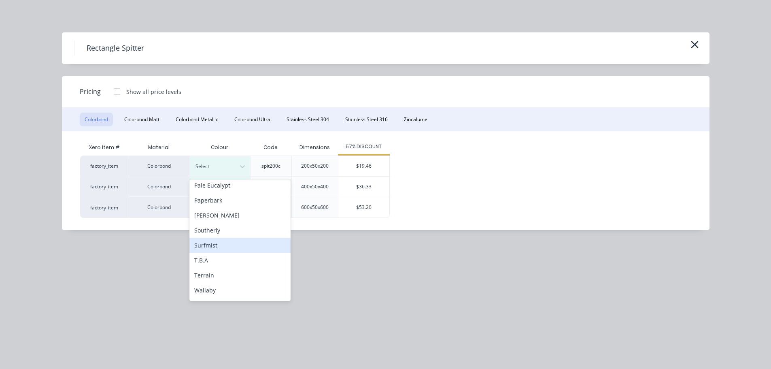
click at [213, 242] on div "Surfmist" at bounding box center [239, 245] width 101 height 15
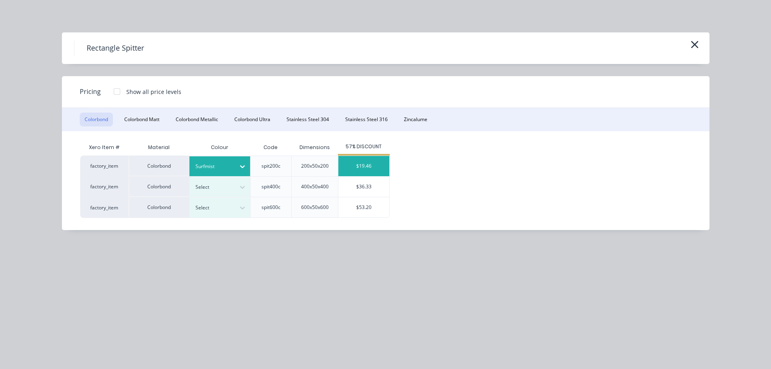
click at [372, 166] on div "$19.46" at bounding box center [363, 166] width 51 height 20
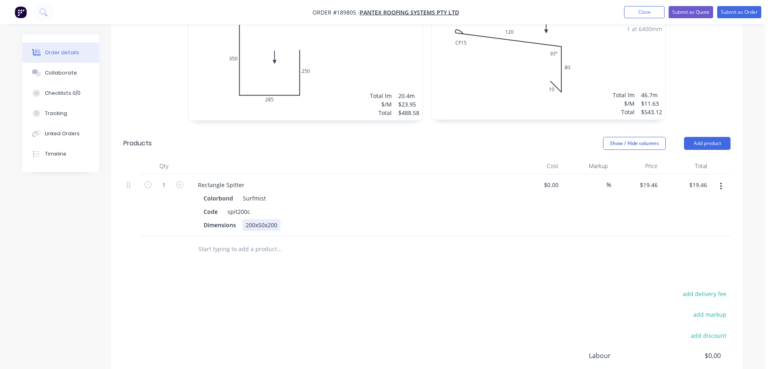
click at [262, 219] on div "200x50x200" at bounding box center [262, 225] width 38 height 12
click at [243, 179] on div "Rectangle Spitter" at bounding box center [222, 185] width 60 height 12
click at [180, 181] on icon "button" at bounding box center [179, 184] width 7 height 7
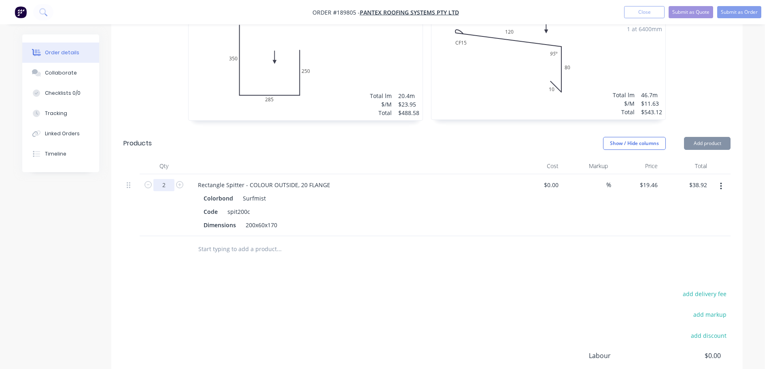
drag, startPoint x: 172, startPoint y: 162, endPoint x: 171, endPoint y: 168, distance: 6.9
click at [172, 179] on input "2" at bounding box center [163, 185] width 21 height 12
click at [718, 179] on button "button" at bounding box center [721, 186] width 19 height 15
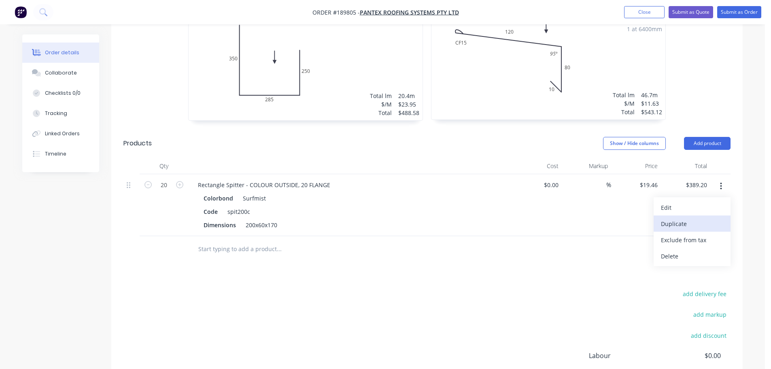
click at [672, 218] on div "Duplicate" at bounding box center [692, 224] width 62 height 12
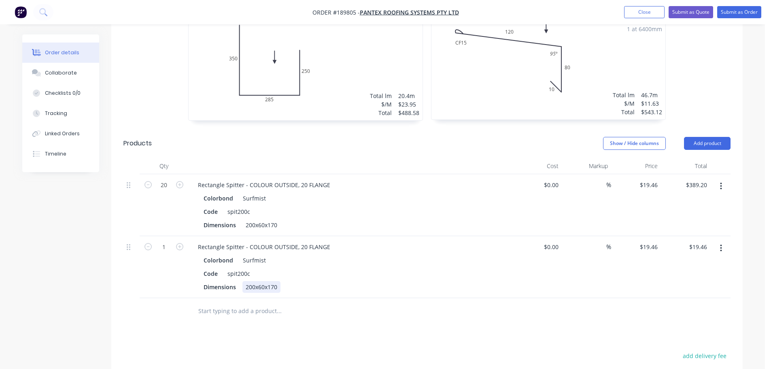
click at [265, 281] on div "200x60x170" at bounding box center [262, 287] width 38 height 12
click at [702, 137] on button "Add product" at bounding box center [707, 143] width 47 height 13
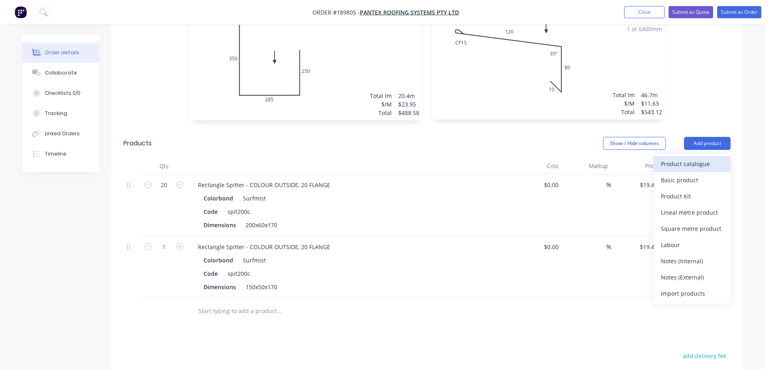
click at [674, 158] on div "Product catalogue" at bounding box center [692, 164] width 62 height 12
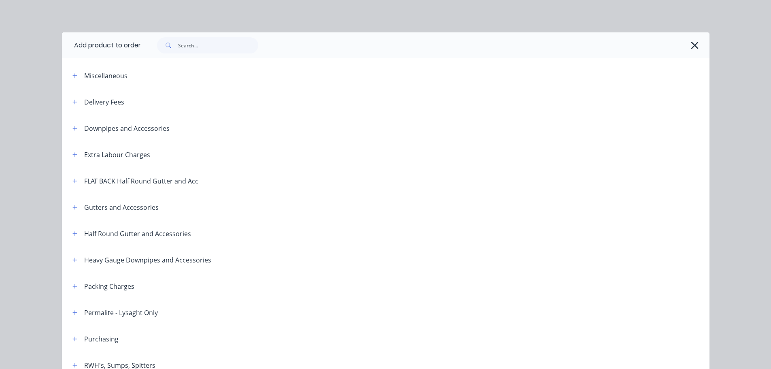
click at [79, 105] on div "Delivery Fees" at bounding box center [95, 102] width 58 height 10
click at [75, 104] on button "button" at bounding box center [75, 102] width 10 height 10
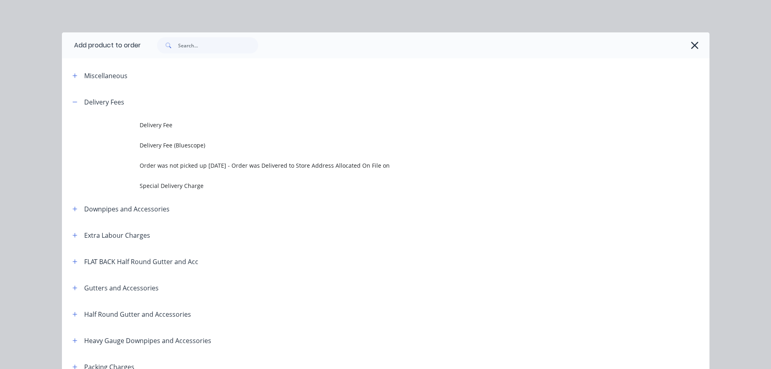
click at [136, 116] on td at bounding box center [101, 125] width 78 height 20
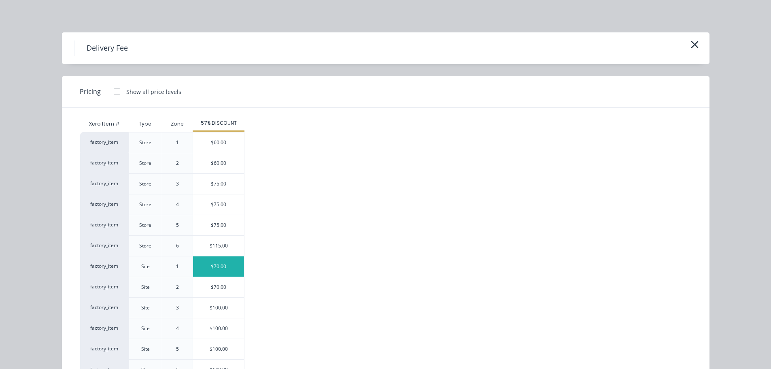
click at [205, 272] on div "$70.00" at bounding box center [218, 266] width 51 height 20
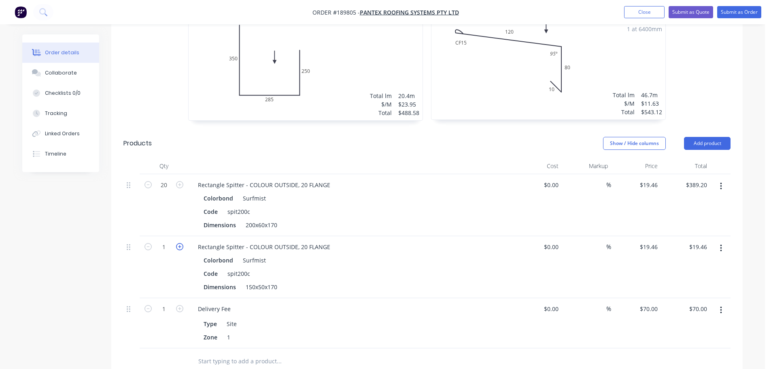
click at [177, 243] on icon "button" at bounding box center [179, 246] width 7 height 7
drag, startPoint x: 166, startPoint y: 226, endPoint x: 167, endPoint y: 230, distance: 4.6
click at [166, 191] on input "2" at bounding box center [163, 185] width 21 height 12
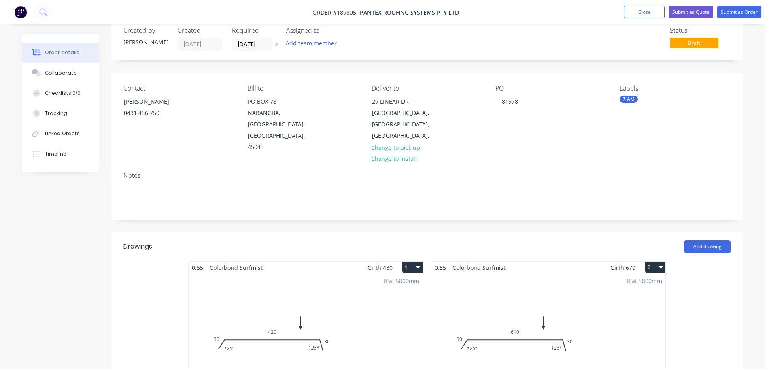
scroll to position [0, 0]
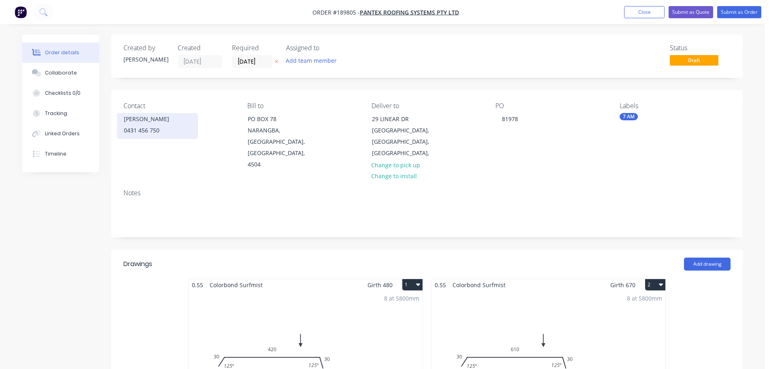
click at [143, 131] on div "0431 456 750" at bounding box center [157, 130] width 67 height 11
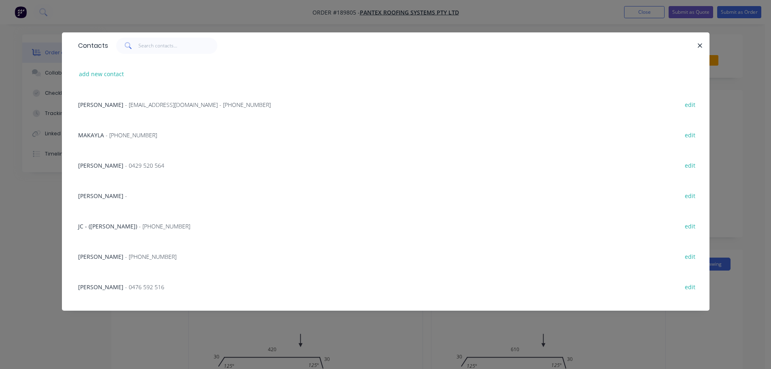
click at [168, 337] on div "Contacts add new contact KERRY - [EMAIL_ADDRESS][DOMAIN_NAME] - [PHONE_NUMBER] …" at bounding box center [385, 184] width 771 height 369
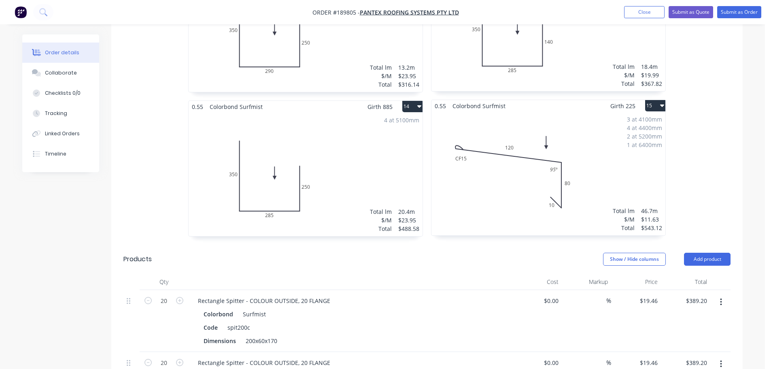
scroll to position [1455, 0]
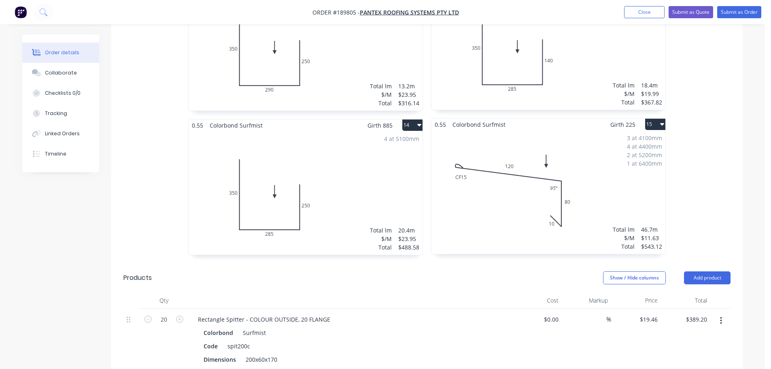
click at [555, 119] on div "0.55 Colorbond Surfmist Girth 225 15" at bounding box center [549, 125] width 234 height 12
click at [488, 188] on div "3 at 4100mm 4 at 4400mm 2 at 5200mm 1 at 6400mm Total lm $/M Total 46.7m $11.63…" at bounding box center [549, 191] width 234 height 123
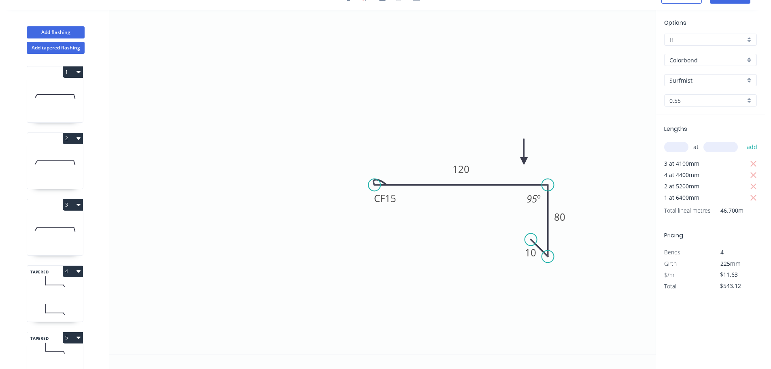
drag, startPoint x: 383, startPoint y: 161, endPoint x: 376, endPoint y: 179, distance: 19.5
click at [376, 179] on circle at bounding box center [374, 185] width 12 height 12
click at [558, 223] on div "Hide angle" at bounding box center [577, 225] width 81 height 17
click at [595, 136] on icon "0 CF 15 120 80 10" at bounding box center [382, 182] width 547 height 344
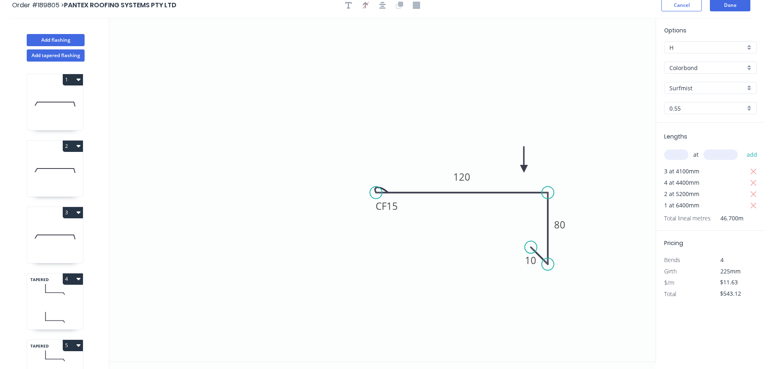
scroll to position [0, 0]
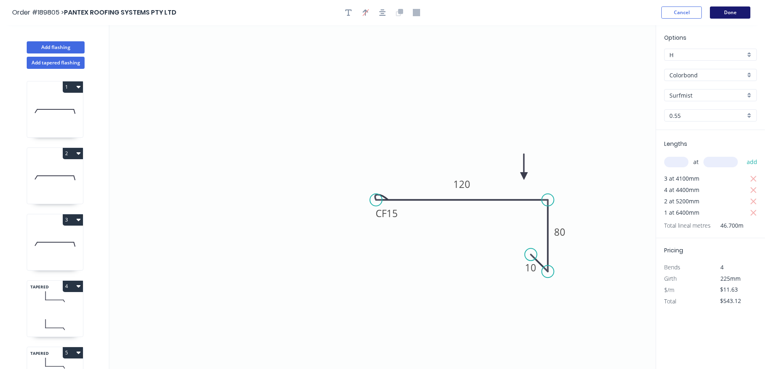
click at [730, 10] on button "Done" at bounding box center [730, 12] width 40 height 12
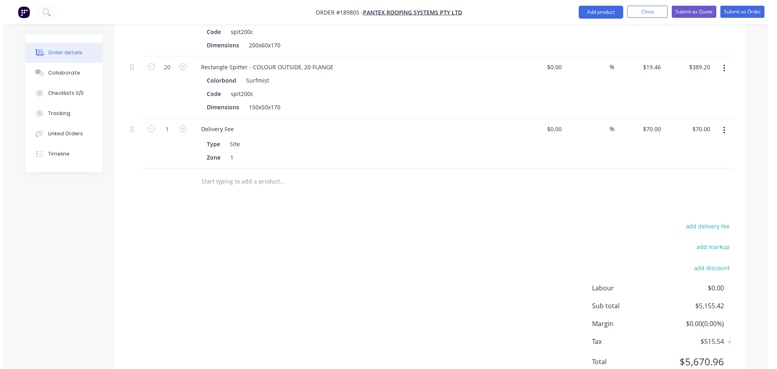
scroll to position [1779, 0]
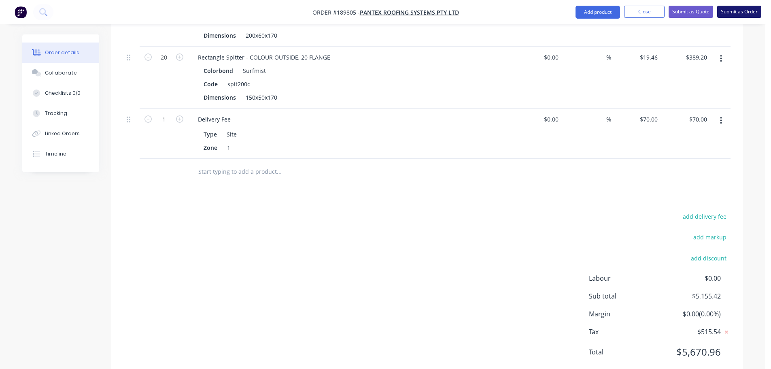
click at [738, 13] on button "Submit as Order" at bounding box center [739, 12] width 44 height 12
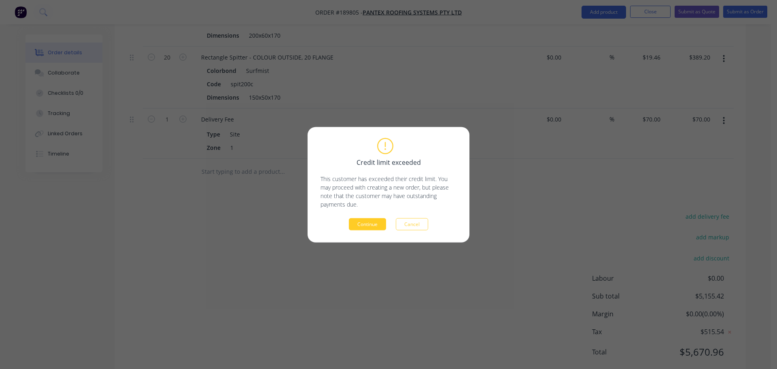
click at [373, 219] on button "Continue" at bounding box center [367, 224] width 37 height 12
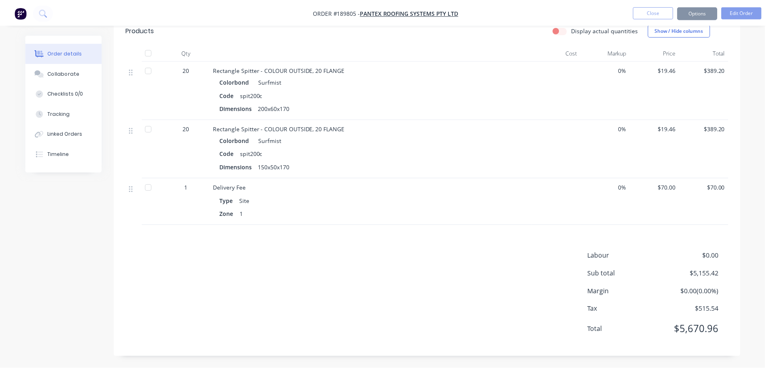
scroll to position [1668, 0]
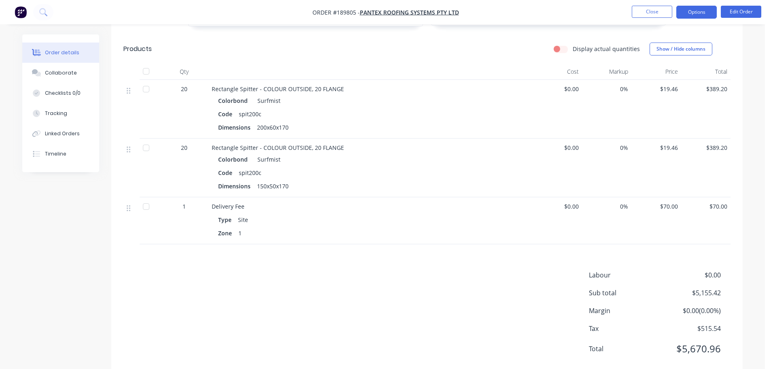
click at [706, 10] on button "Options" at bounding box center [697, 12] width 40 height 13
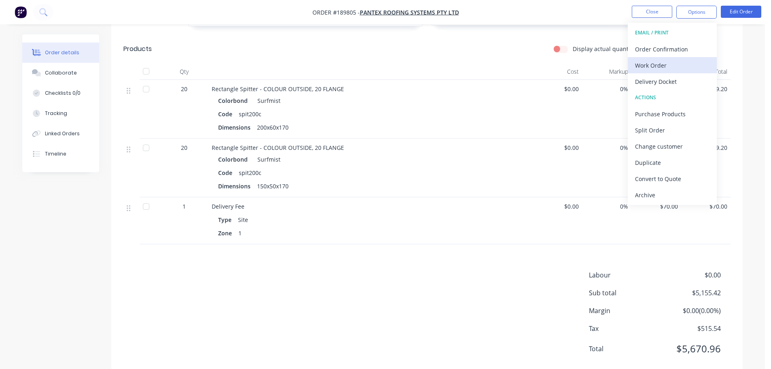
click at [658, 61] on div "Work Order" at bounding box center [672, 66] width 74 height 12
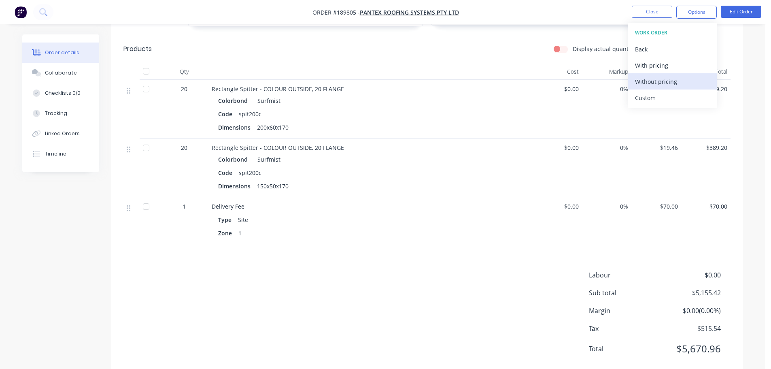
click at [656, 83] on div "Without pricing" at bounding box center [672, 82] width 74 height 12
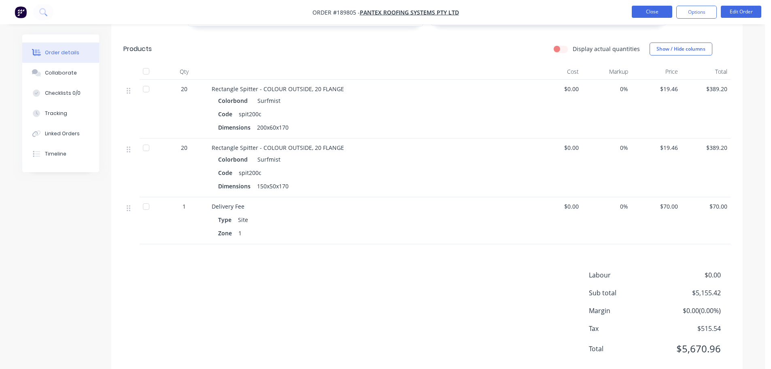
click at [665, 17] on button "Close" at bounding box center [652, 12] width 40 height 12
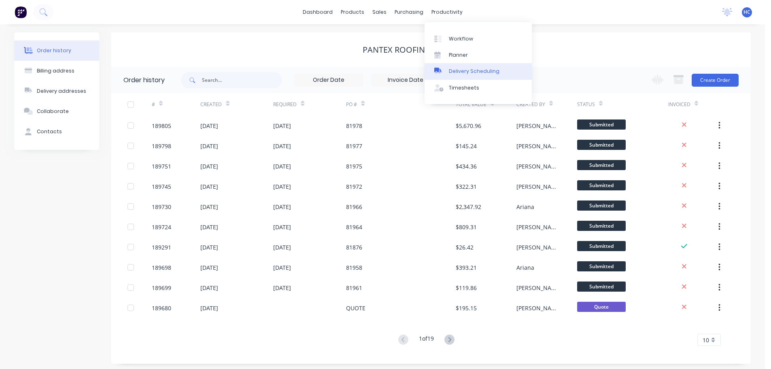
click at [471, 73] on div "Delivery Scheduling" at bounding box center [474, 71] width 51 height 7
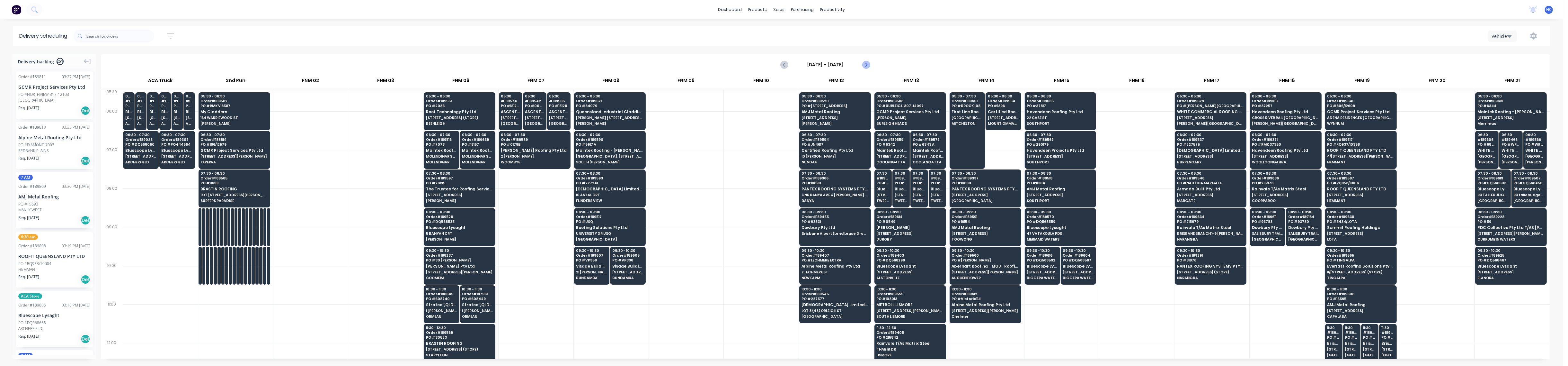
click at [612, 64] on icon "Next page" at bounding box center [866, 65] width 8 height 8
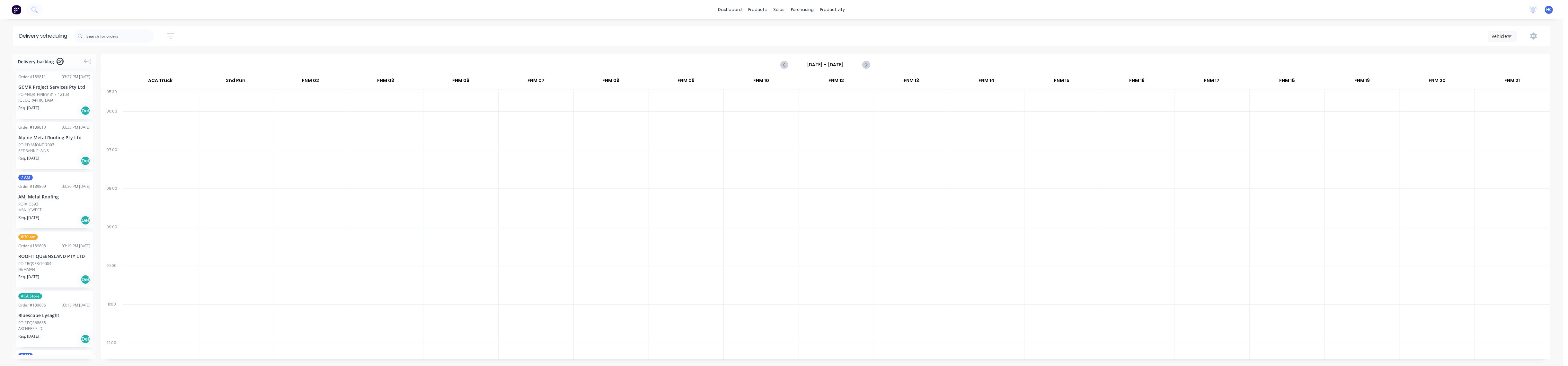
click at [178, 39] on button "button" at bounding box center [171, 37] width 21 height 13
click at [159, 56] on input at bounding box center [140, 60] width 60 height 10
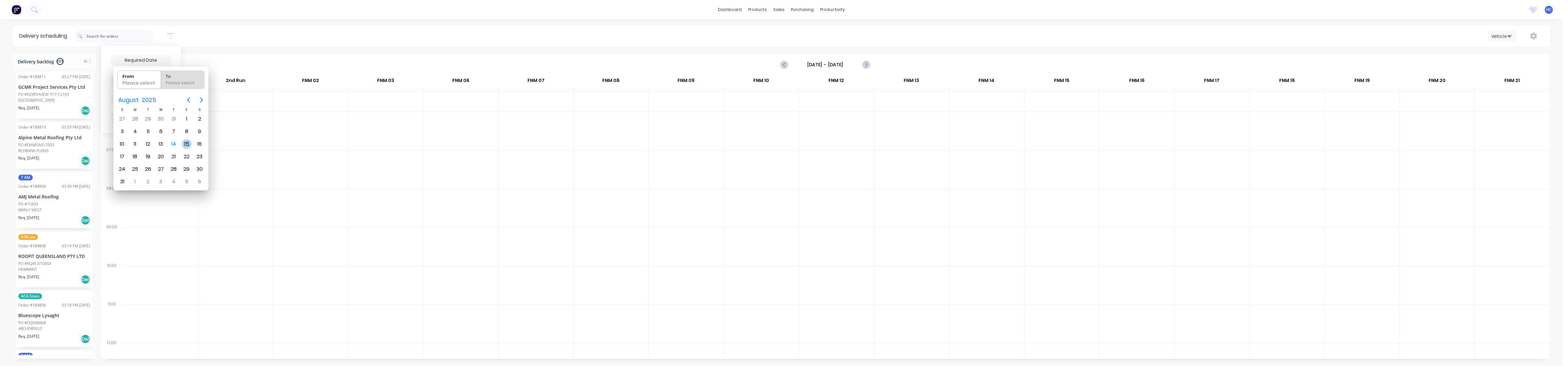
click at [187, 141] on div "15" at bounding box center [186, 144] width 10 height 10
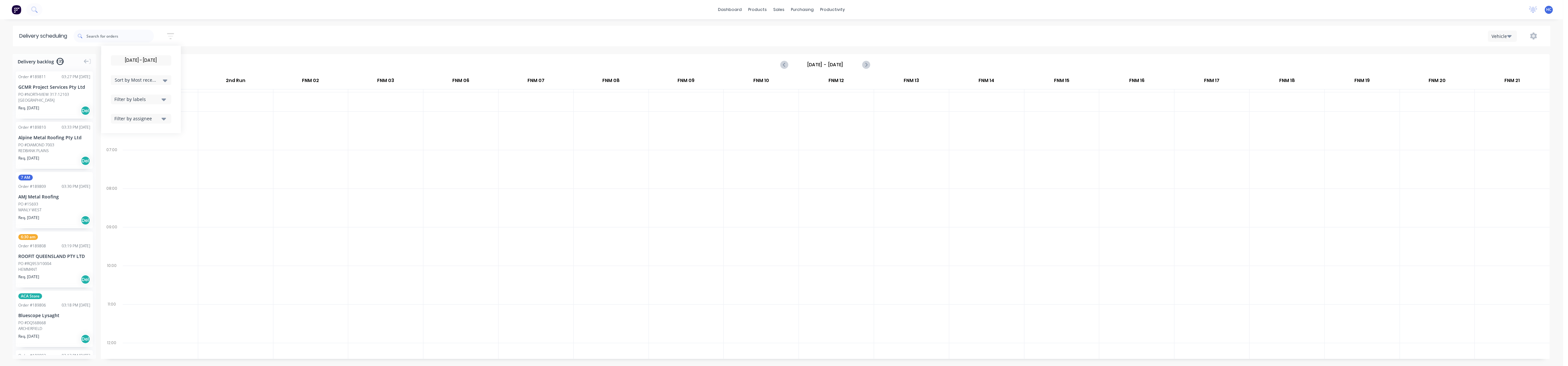
click at [156, 105] on div "[DATE] - [DATE] Sort by Most recent Created date Required date Order number Cus…" at bounding box center [141, 90] width 60 height 68
click at [152, 103] on button "Filter by labels" at bounding box center [141, 99] width 60 height 10
click at [125, 145] on div "button" at bounding box center [121, 147] width 13 height 13
click at [155, 83] on span "Sort by Most recent" at bounding box center [136, 79] width 42 height 7
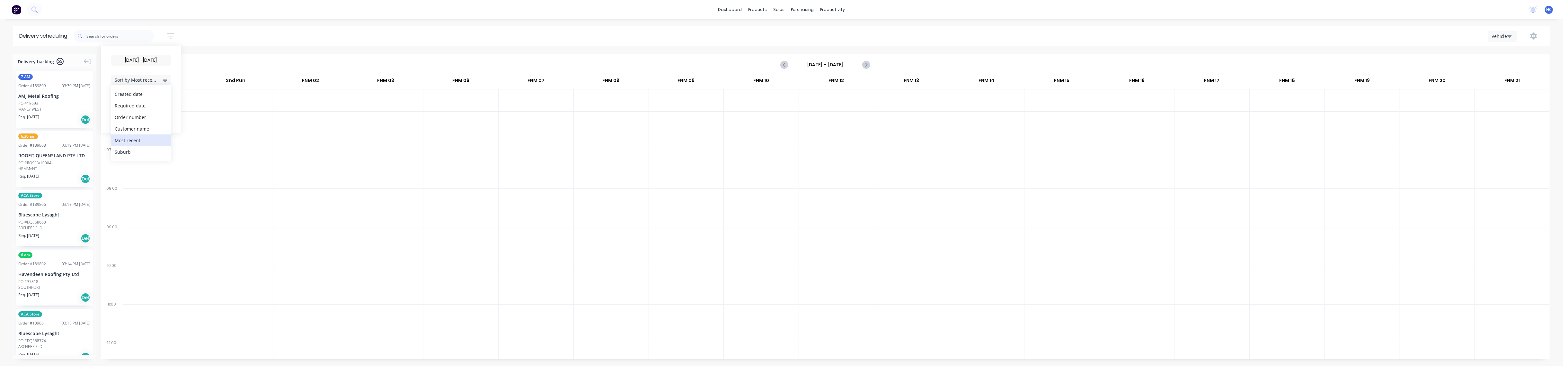
click at [145, 152] on div "Suburb" at bounding box center [141, 152] width 60 height 12
click at [244, 174] on div at bounding box center [236, 169] width 75 height 39
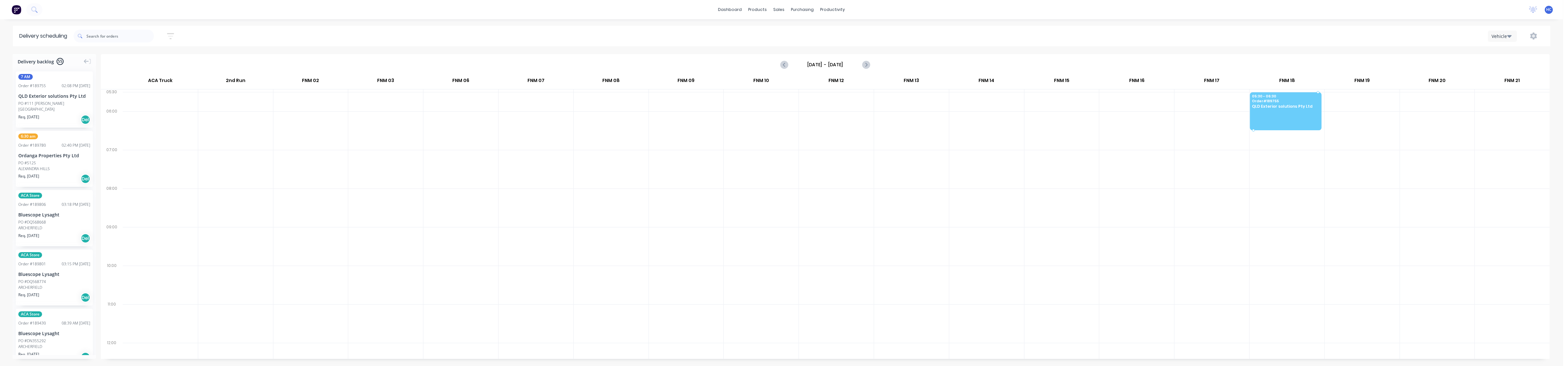
drag, startPoint x: 48, startPoint y: 104, endPoint x: 1301, endPoint y: 106, distance: 1253.0
click at [322, 233] on div at bounding box center [311, 246] width 75 height 39
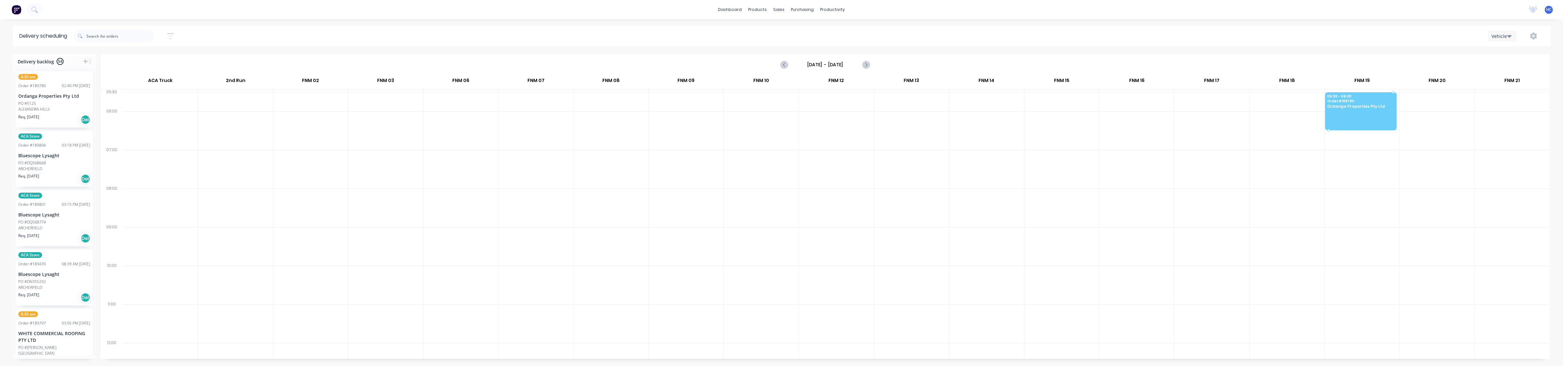
drag, startPoint x: 36, startPoint y: 99, endPoint x: 1342, endPoint y: 107, distance: 1306.0
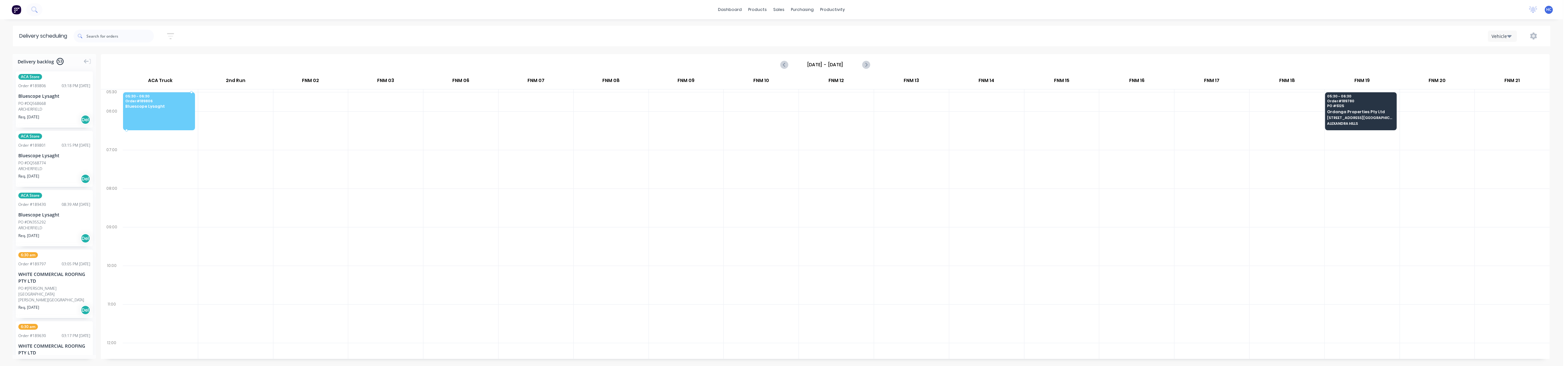
drag, startPoint x: 57, startPoint y: 114, endPoint x: 180, endPoint y: 104, distance: 123.4
drag, startPoint x: 53, startPoint y: 107, endPoint x: 161, endPoint y: 98, distance: 108.4
drag, startPoint x: 58, startPoint y: 98, endPoint x: 162, endPoint y: 105, distance: 104.2
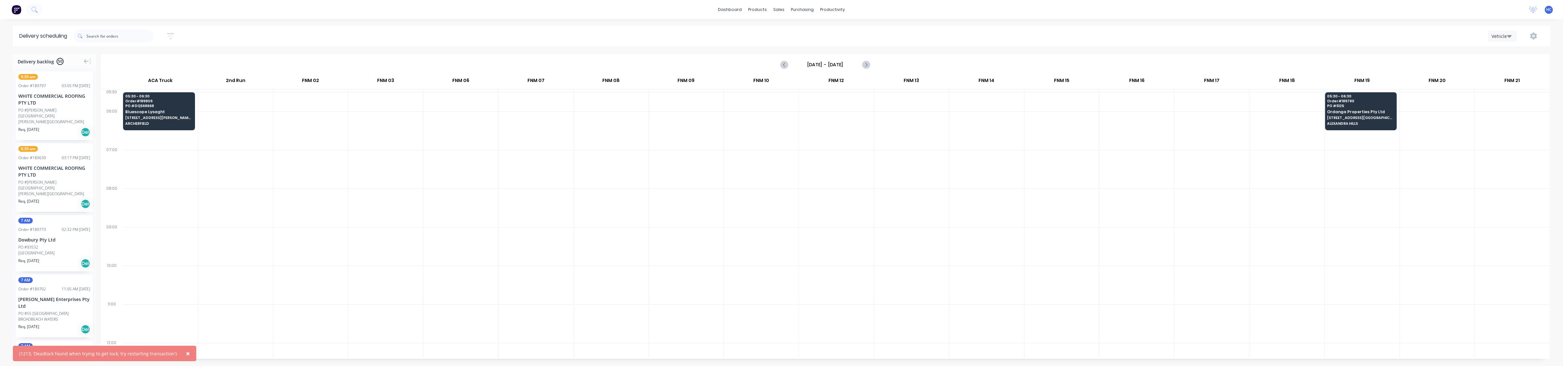
click at [186, 350] on span "×" at bounding box center [187, 353] width 4 height 9
click at [240, 206] on div at bounding box center [236, 207] width 75 height 39
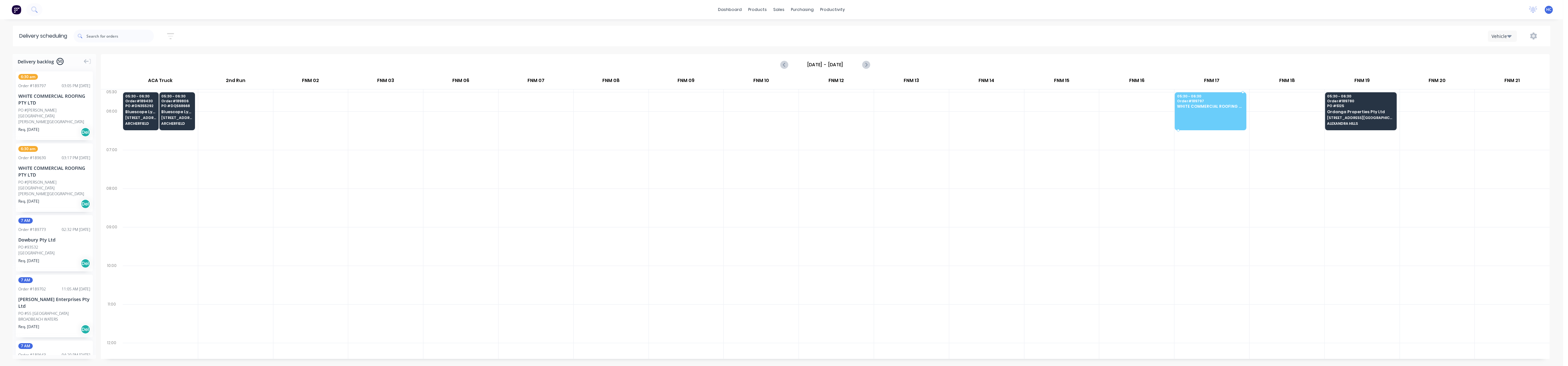
drag, startPoint x: 45, startPoint y: 115, endPoint x: 1228, endPoint y: 109, distance: 1183.0
drag, startPoint x: 59, startPoint y: 115, endPoint x: 1202, endPoint y: 103, distance: 1143.1
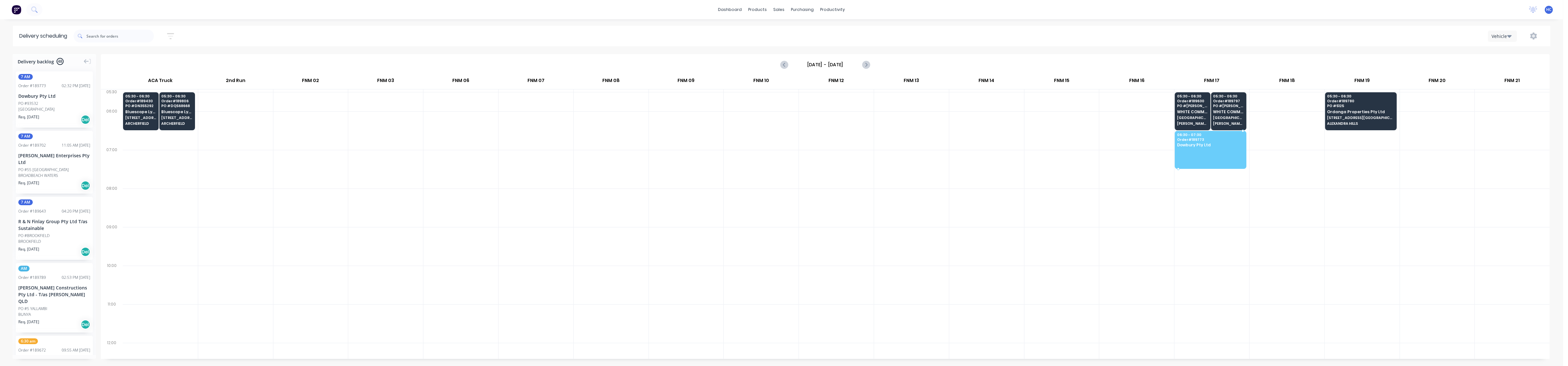
drag, startPoint x: 44, startPoint y: 112, endPoint x: 1221, endPoint y: 138, distance: 1177.3
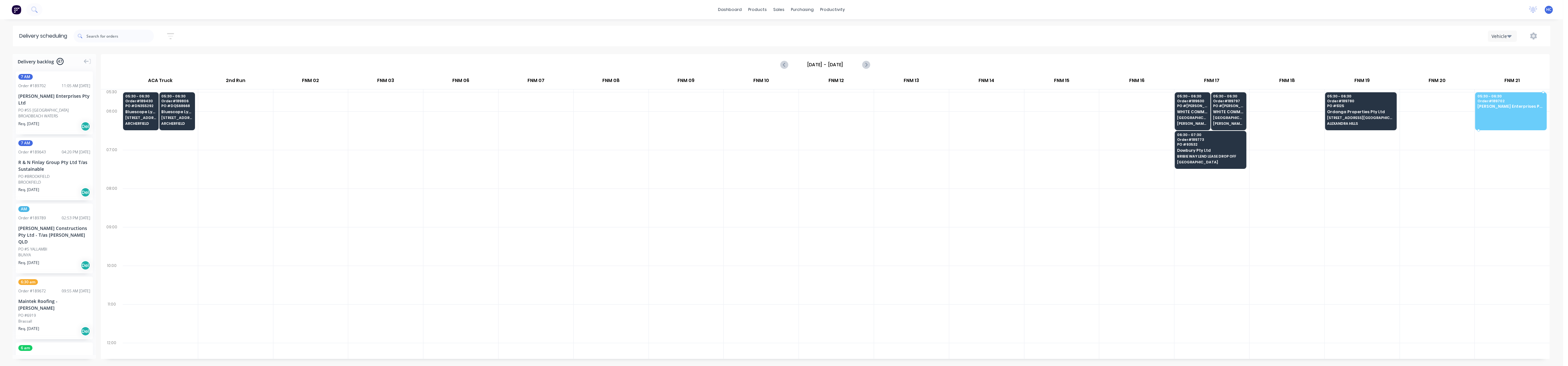
drag, startPoint x: 52, startPoint y: 108, endPoint x: 1515, endPoint y: 101, distance: 1463.0
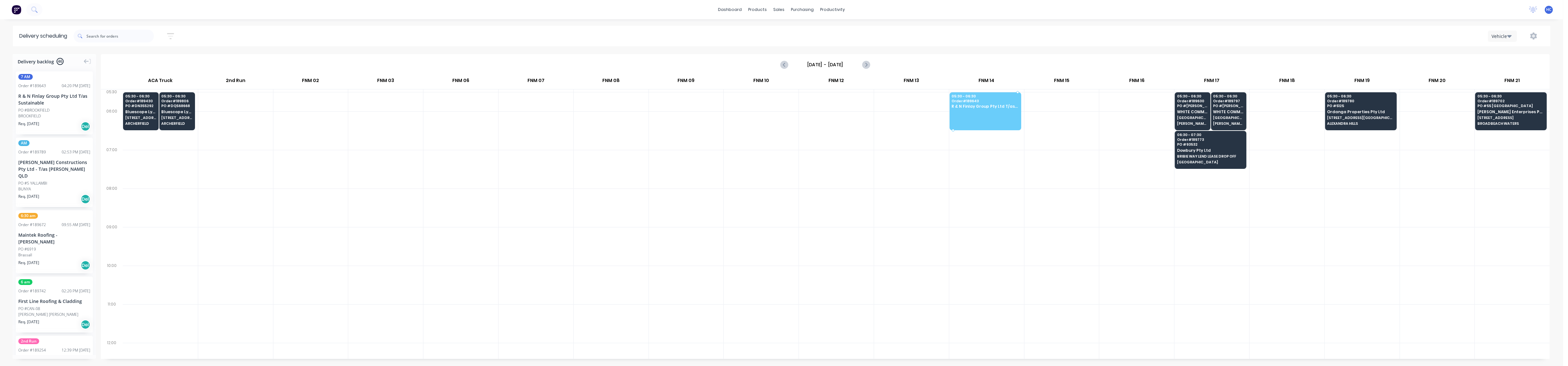
drag, startPoint x: 42, startPoint y: 103, endPoint x: 995, endPoint y: 105, distance: 953.0
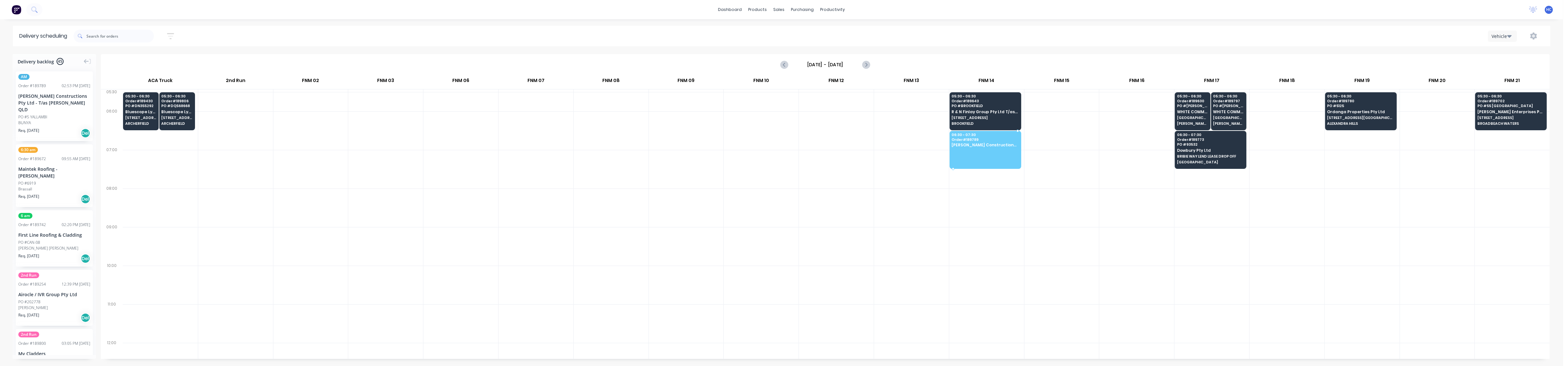
drag, startPoint x: 37, startPoint y: 105, endPoint x: 988, endPoint y: 139, distance: 951.6
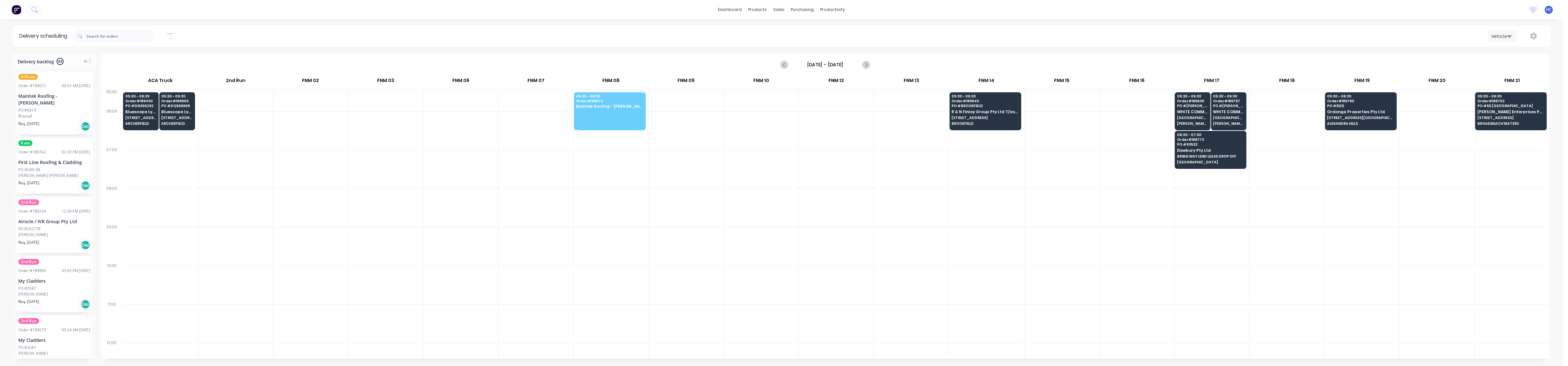
drag, startPoint x: 39, startPoint y: 113, endPoint x: 487, endPoint y: 117, distance: 448.0
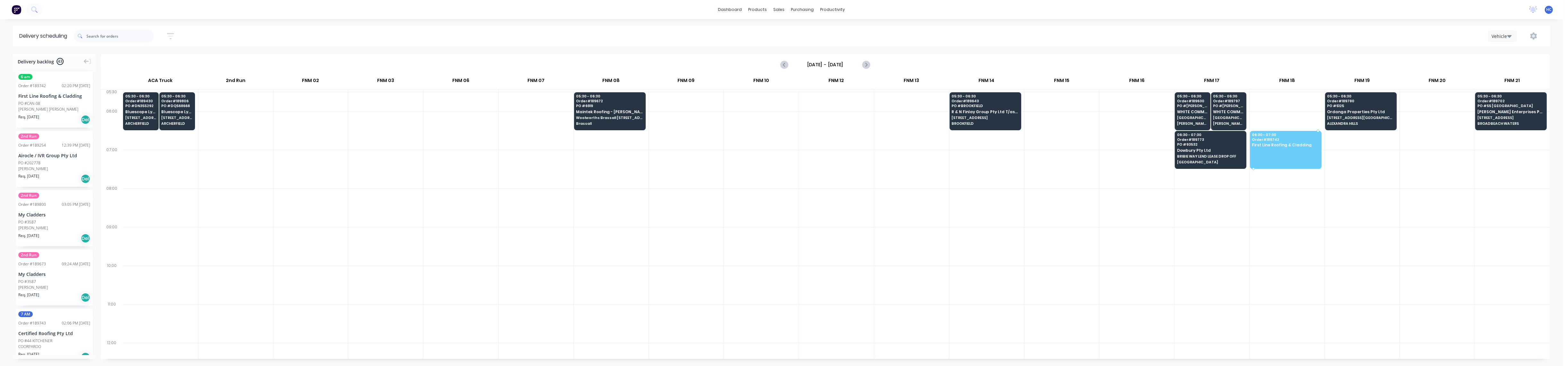
drag, startPoint x: 41, startPoint y: 107, endPoint x: 1281, endPoint y: 144, distance: 1240.6
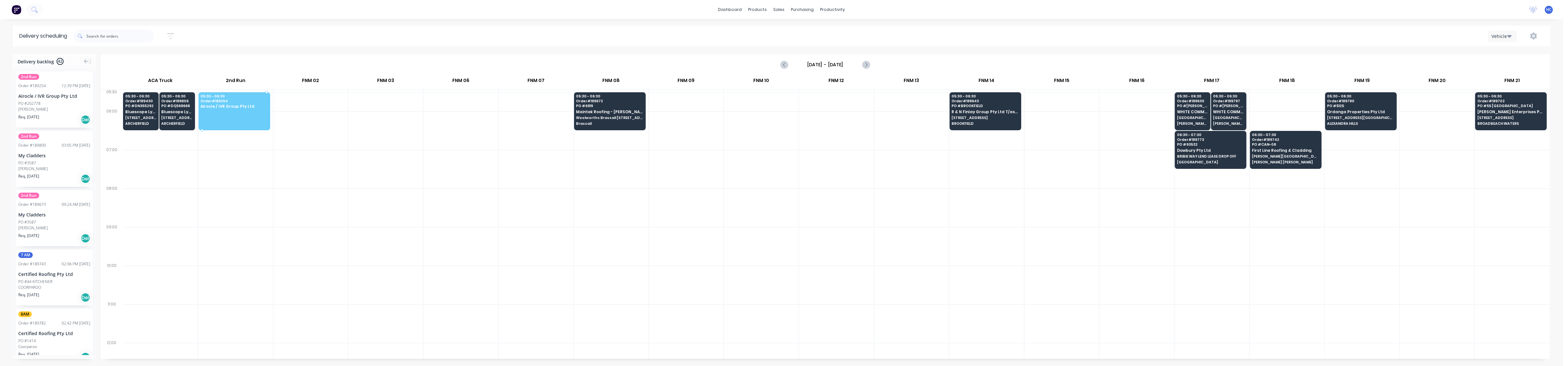
drag, startPoint x: 60, startPoint y: 99, endPoint x: 232, endPoint y: 95, distance: 172.0
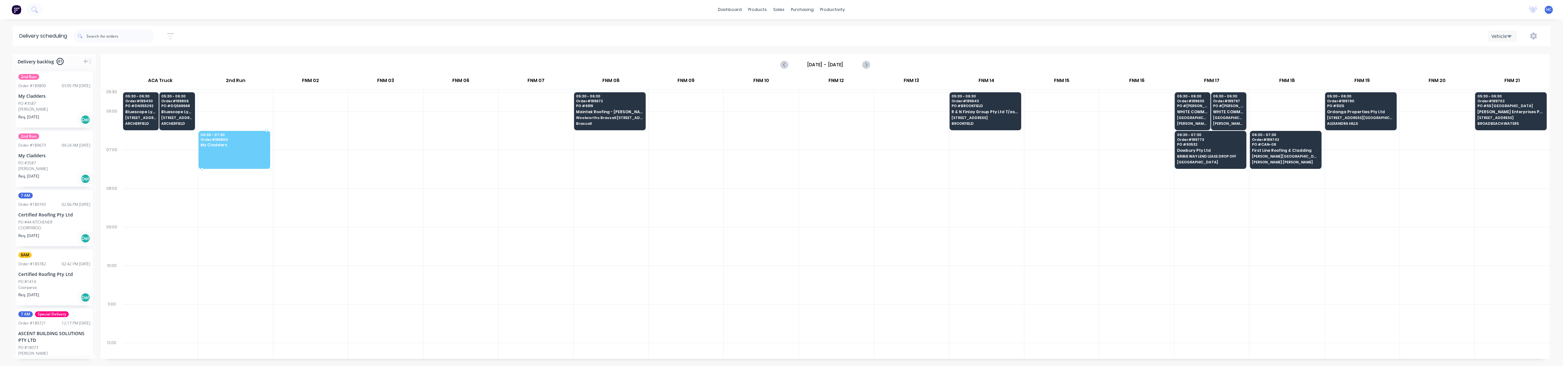
drag, startPoint x: 51, startPoint y: 112, endPoint x: 228, endPoint y: 143, distance: 179.7
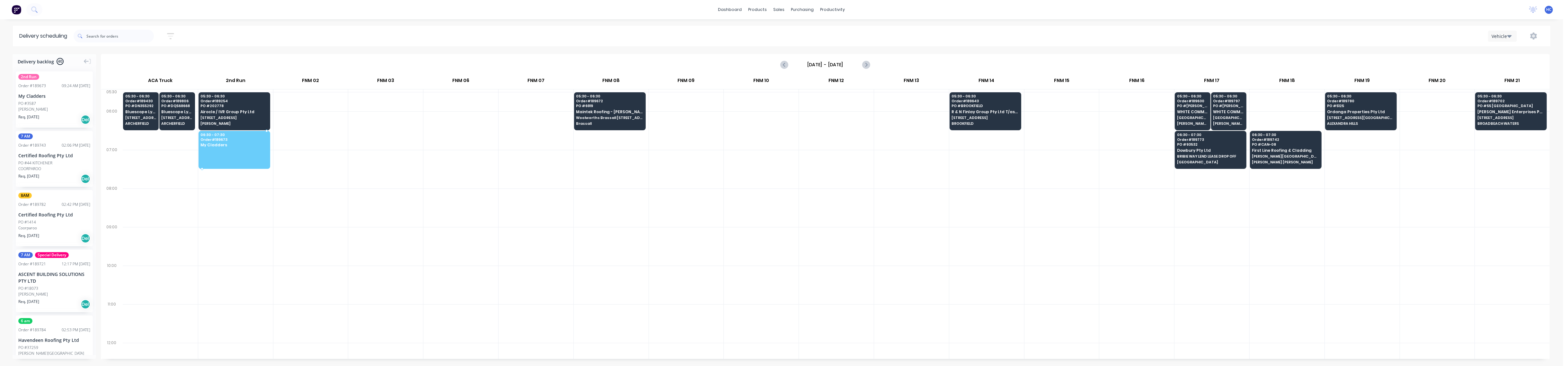
drag, startPoint x: 41, startPoint y: 108, endPoint x: 240, endPoint y: 140, distance: 201.6
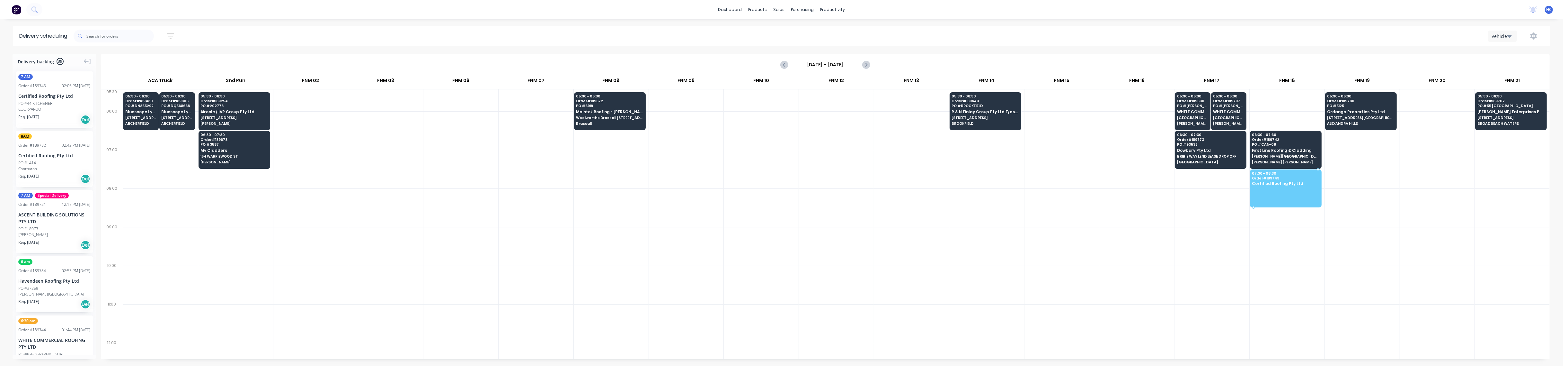
drag, startPoint x: 44, startPoint y: 104, endPoint x: 1281, endPoint y: 182, distance: 1239.5
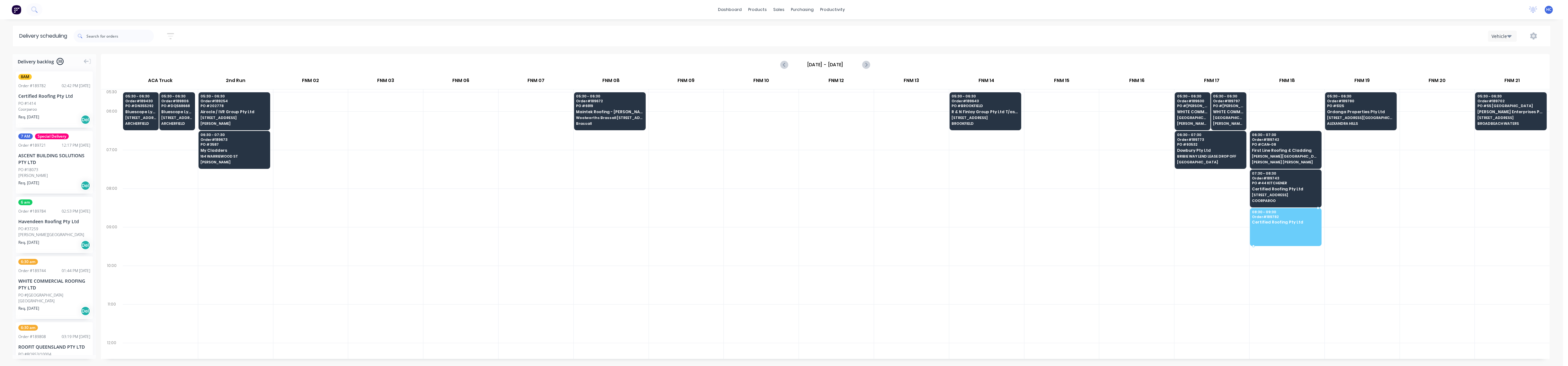
drag, startPoint x: 36, startPoint y: 104, endPoint x: 1297, endPoint y: 220, distance: 1266.3
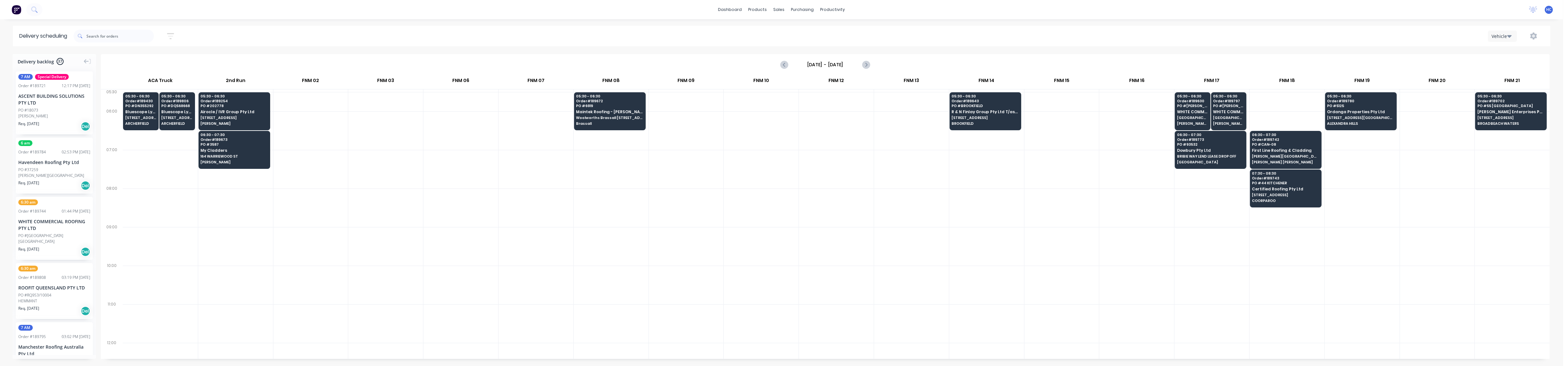
drag, startPoint x: 1113, startPoint y: 243, endPoint x: 1005, endPoint y: 235, distance: 108.3
click at [1112, 244] on div at bounding box center [1136, 246] width 75 height 39
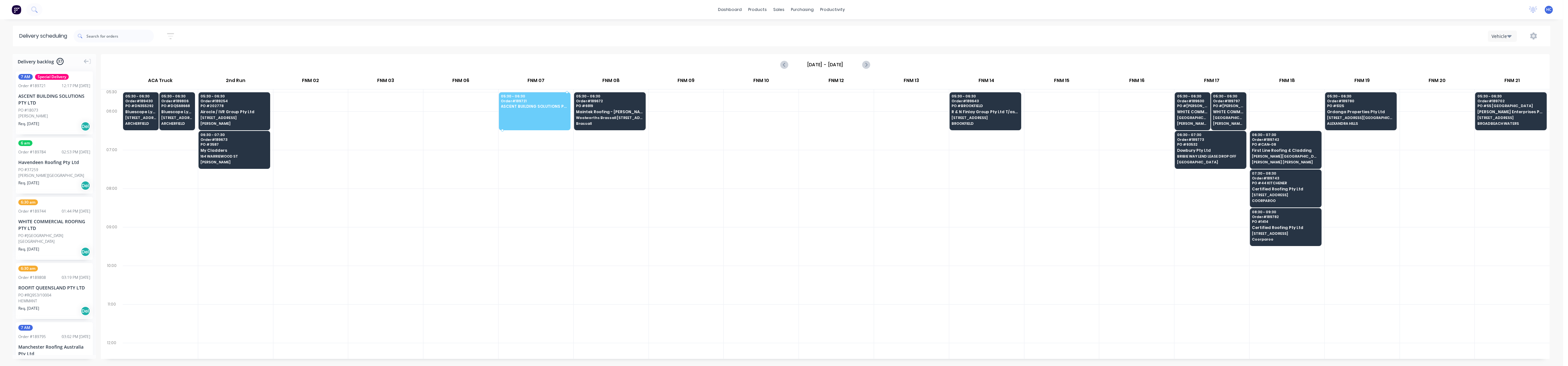
drag, startPoint x: 42, startPoint y: 113, endPoint x: 555, endPoint y: 106, distance: 513.0
click at [1227, 263] on div at bounding box center [1212, 246] width 75 height 39
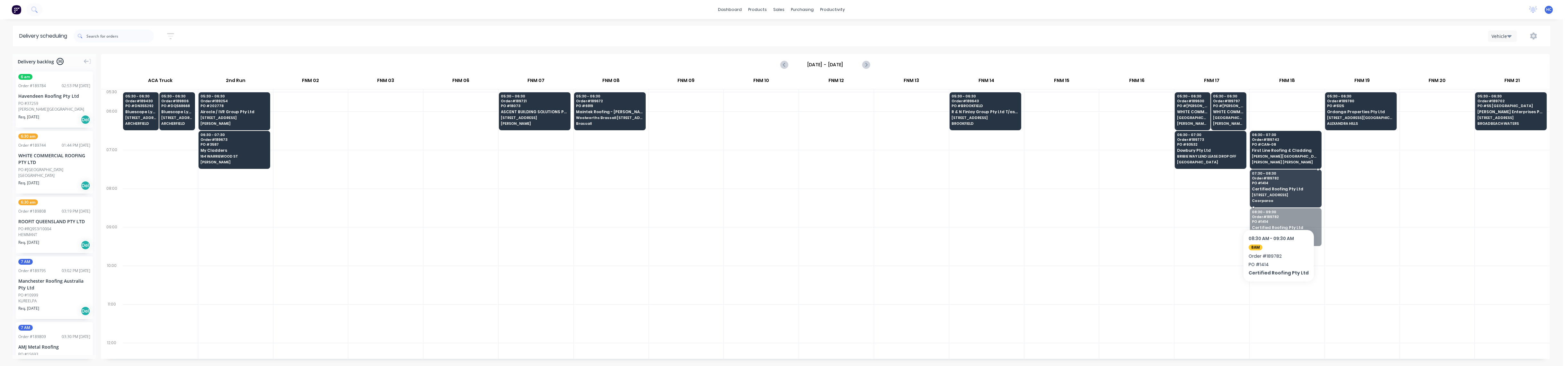
drag, startPoint x: 1274, startPoint y: 230, endPoint x: 1276, endPoint y: 210, distance: 20.1
click at [1175, 250] on div at bounding box center [1212, 246] width 75 height 39
drag, startPoint x: 47, startPoint y: 105, endPoint x: 1276, endPoint y: 219, distance: 1234.3
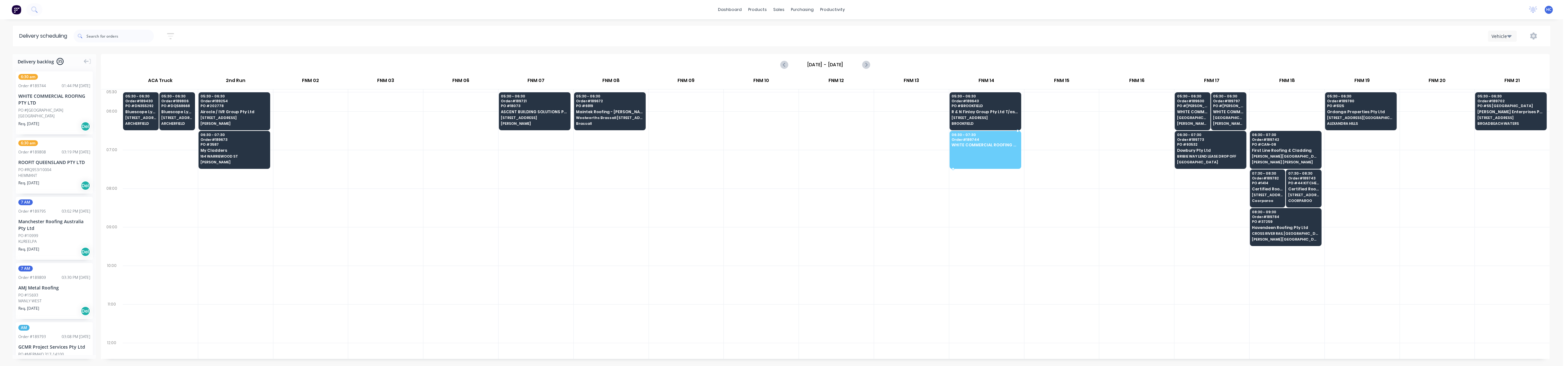
drag, startPoint x: 62, startPoint y: 112, endPoint x: 994, endPoint y: 138, distance: 932.4
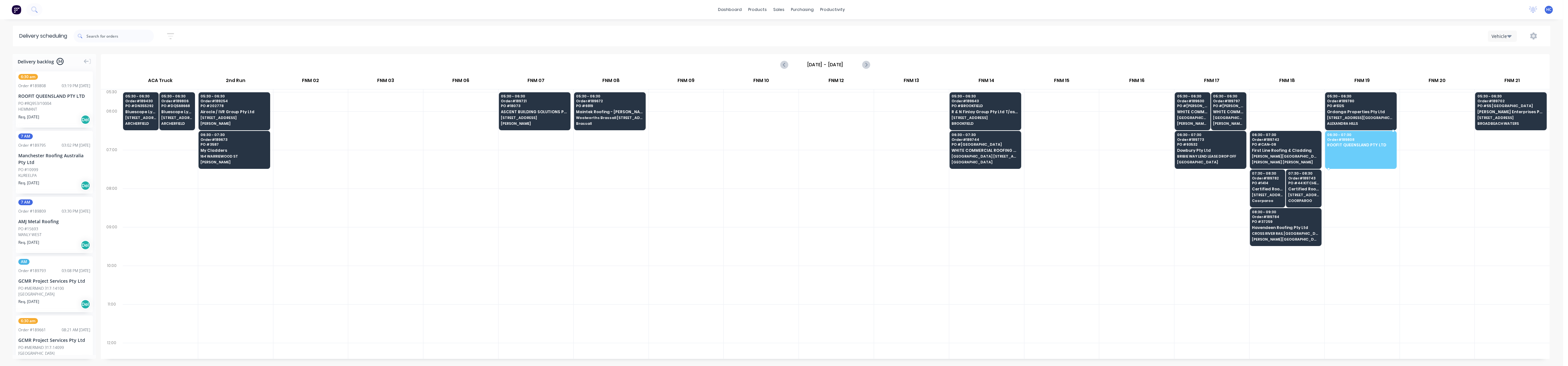
drag, startPoint x: 37, startPoint y: 106, endPoint x: 1373, endPoint y: 141, distance: 1336.5
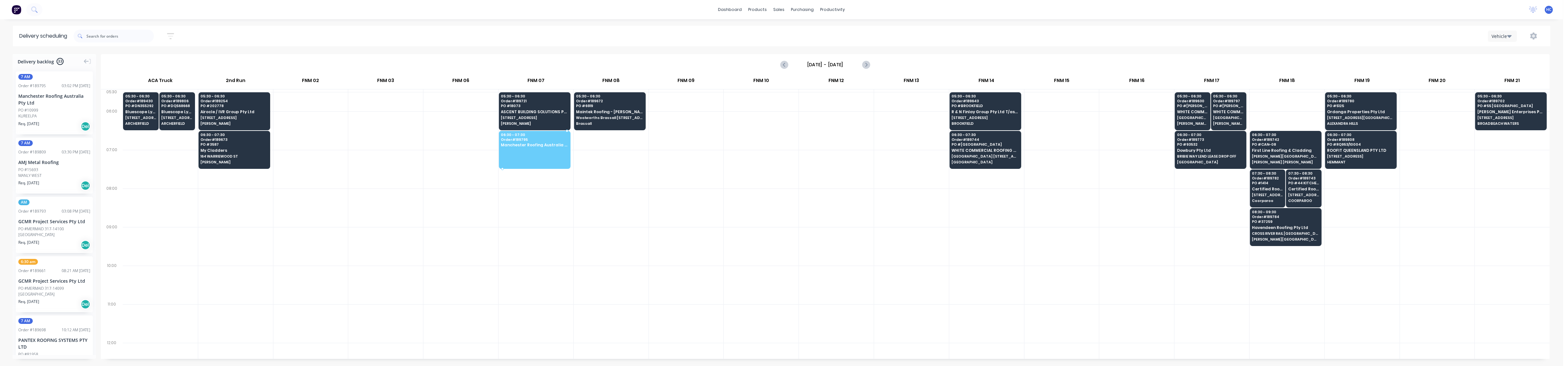
drag, startPoint x: 42, startPoint y: 108, endPoint x: 520, endPoint y: 147, distance: 479.6
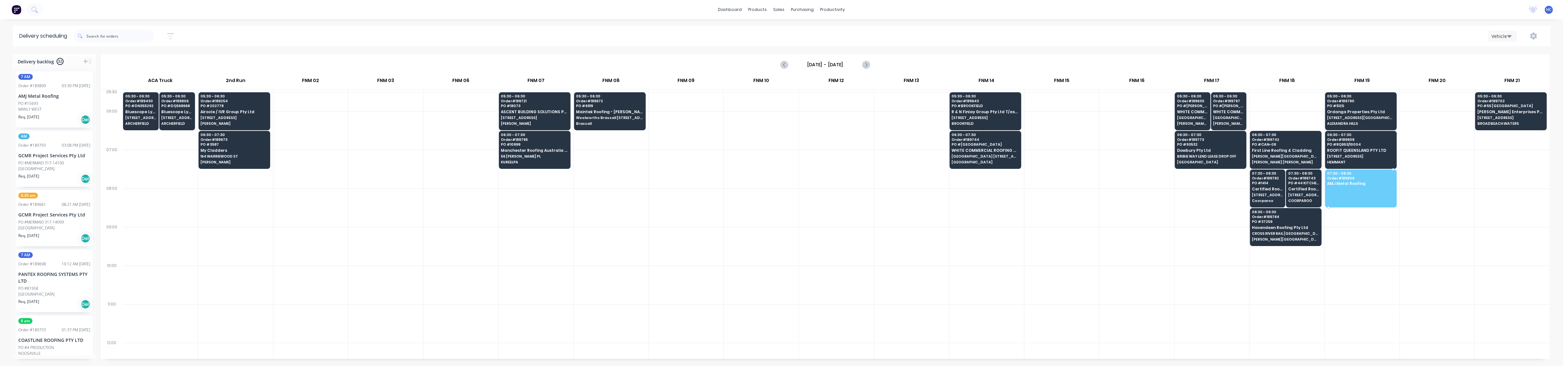
drag, startPoint x: 40, startPoint y: 110, endPoint x: 1361, endPoint y: 188, distance: 1323.3
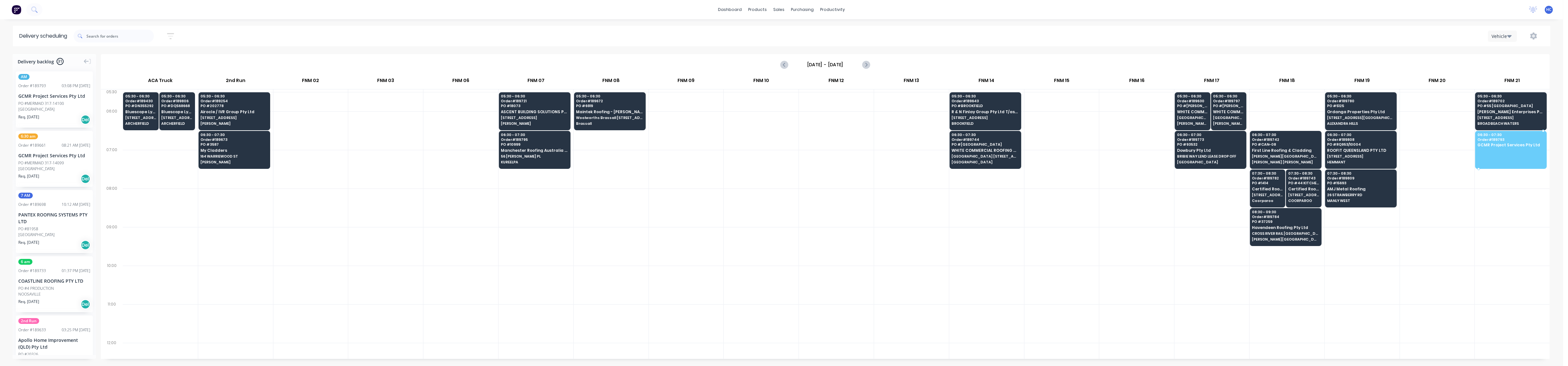
drag, startPoint x: 45, startPoint y: 104, endPoint x: 1507, endPoint y: 138, distance: 1462.4
drag, startPoint x: 75, startPoint y: 103, endPoint x: 1514, endPoint y: 139, distance: 1439.5
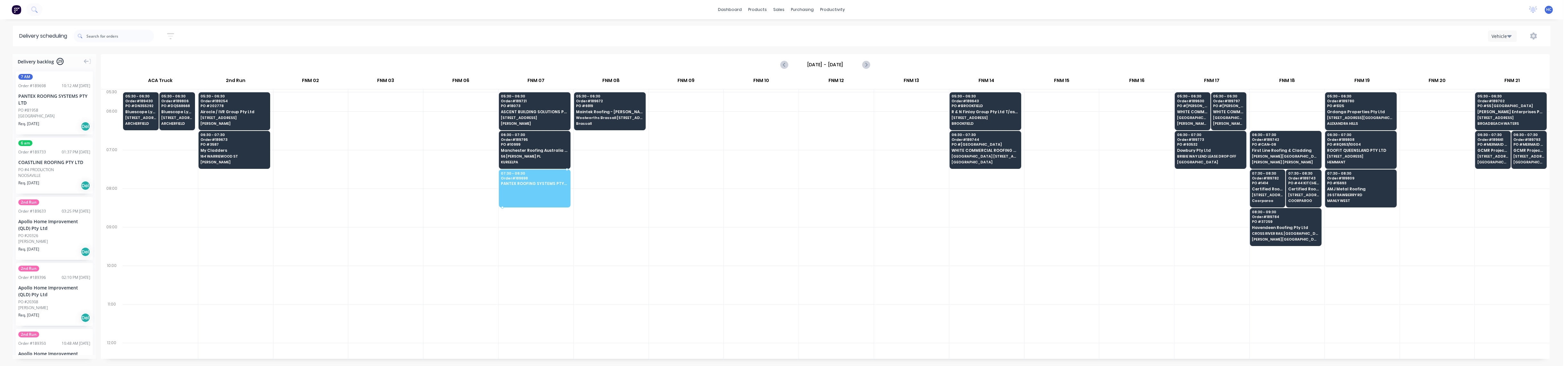
drag, startPoint x: 36, startPoint y: 116, endPoint x: 525, endPoint y: 180, distance: 493.2
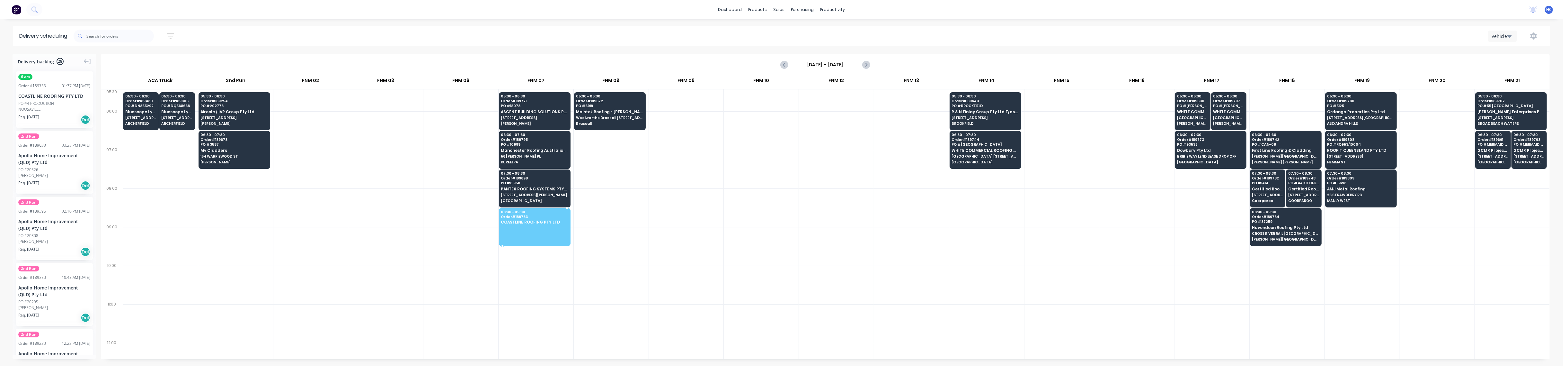
drag, startPoint x: 31, startPoint y: 108, endPoint x: 527, endPoint y: 220, distance: 508.5
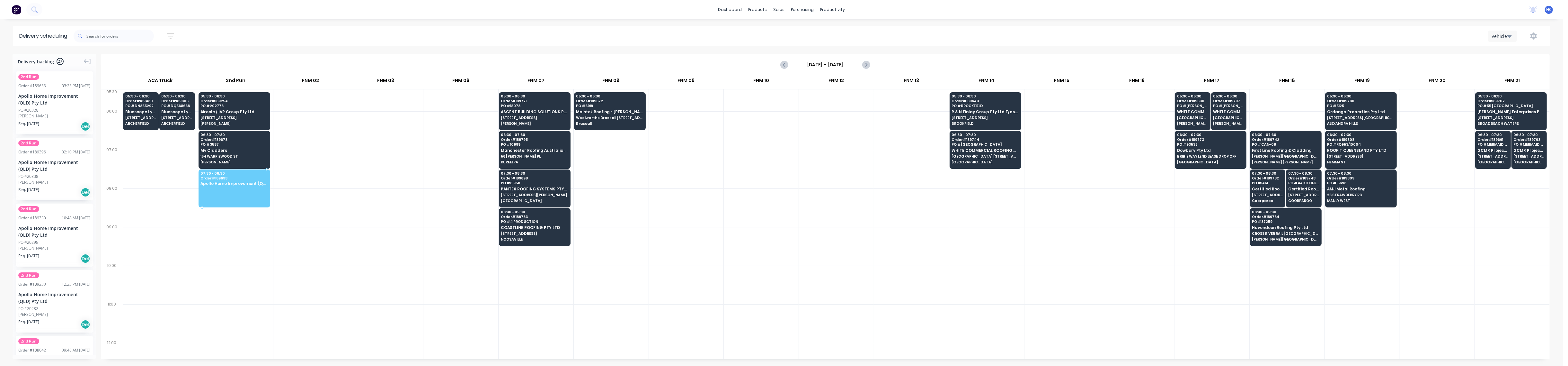
drag, startPoint x: 29, startPoint y: 110, endPoint x: 209, endPoint y: 172, distance: 190.4
drag, startPoint x: 74, startPoint y: 110, endPoint x: 213, endPoint y: 171, distance: 151.8
drag, startPoint x: 64, startPoint y: 104, endPoint x: 213, endPoint y: 164, distance: 160.6
drag, startPoint x: 29, startPoint y: 98, endPoint x: 194, endPoint y: 156, distance: 174.9
drag, startPoint x: 44, startPoint y: 112, endPoint x: 81, endPoint y: 122, distance: 38.3
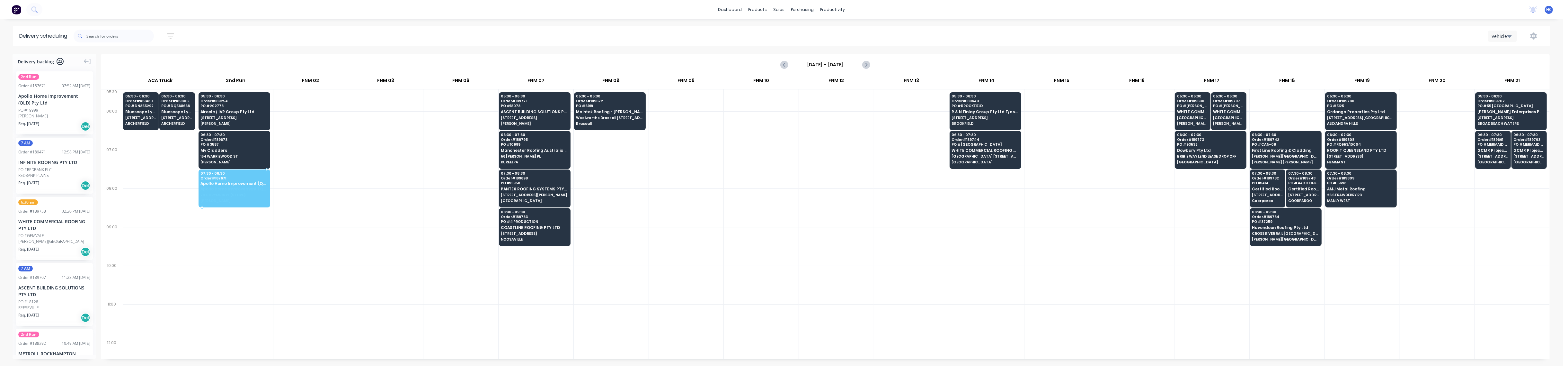
drag, startPoint x: 44, startPoint y: 105, endPoint x: 136, endPoint y: 144, distance: 99.9
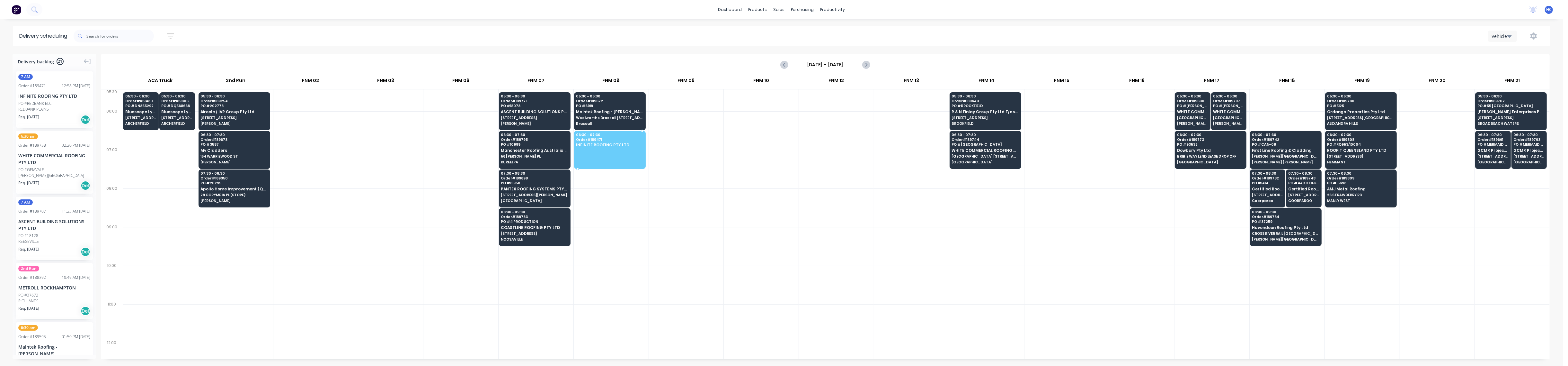
drag, startPoint x: 52, startPoint y: 110, endPoint x: 475, endPoint y: 138, distance: 423.9
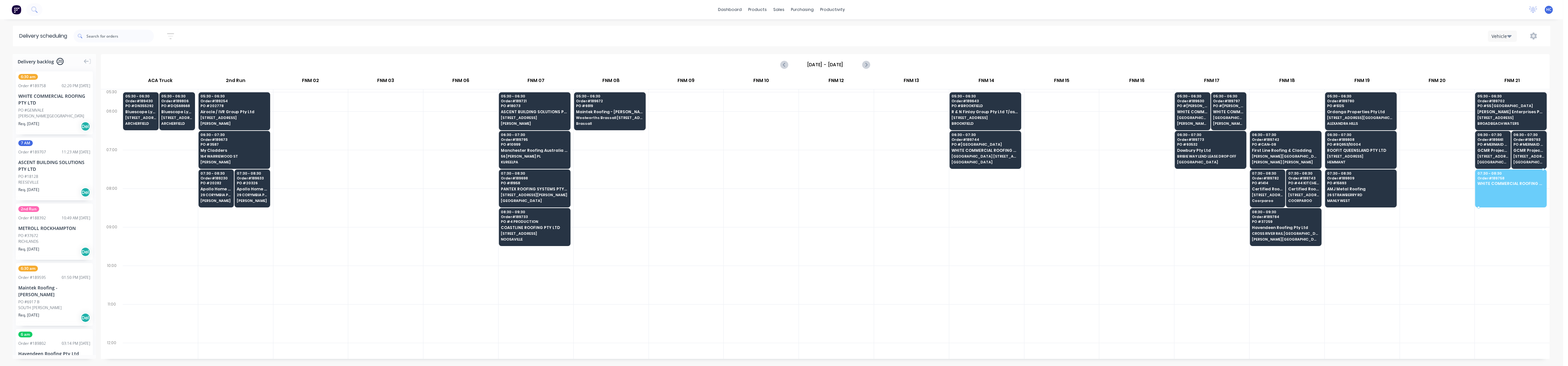
drag, startPoint x: 49, startPoint y: 113, endPoint x: 1491, endPoint y: 181, distance: 1443.6
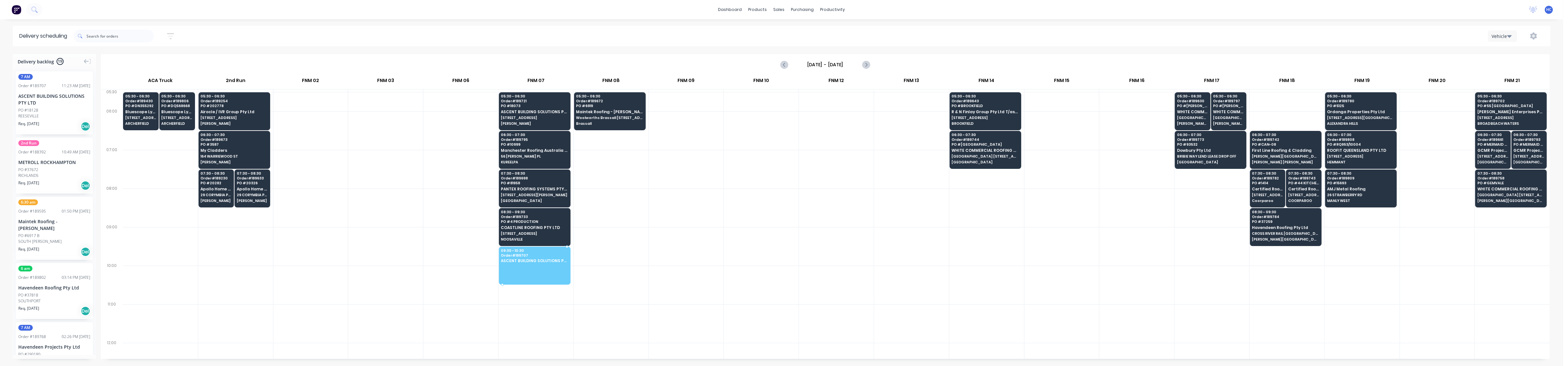
drag, startPoint x: 44, startPoint y: 107, endPoint x: 561, endPoint y: 252, distance: 536.9
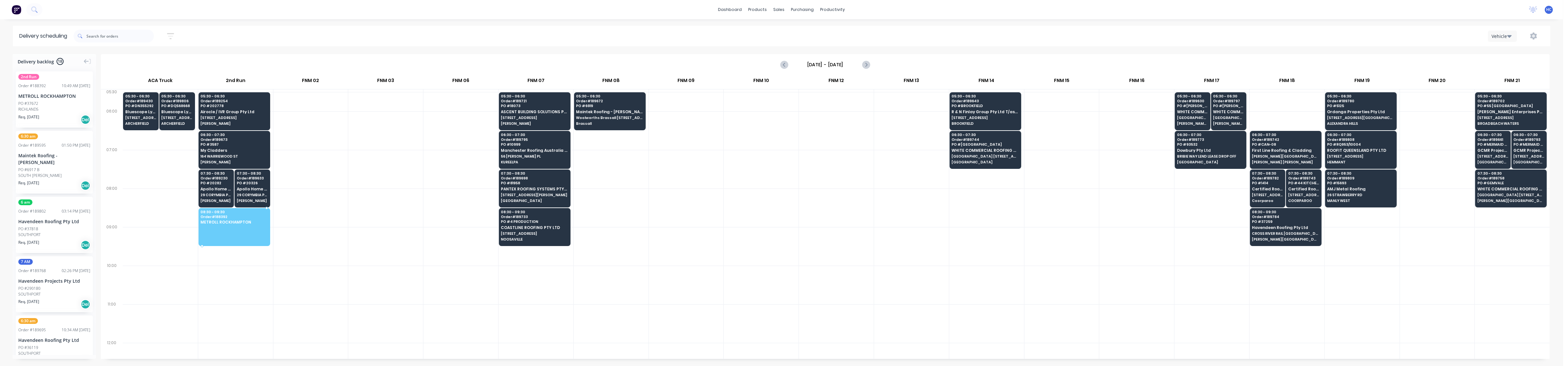
drag, startPoint x: 54, startPoint y: 111, endPoint x: 242, endPoint y: 224, distance: 219.3
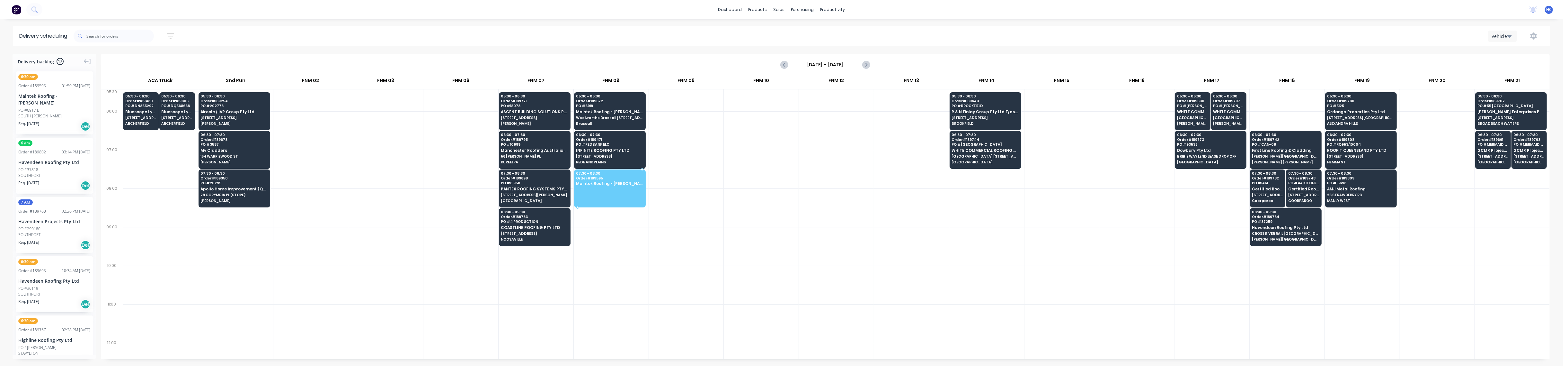
drag, startPoint x: 54, startPoint y: 108, endPoint x: 601, endPoint y: 183, distance: 552.1
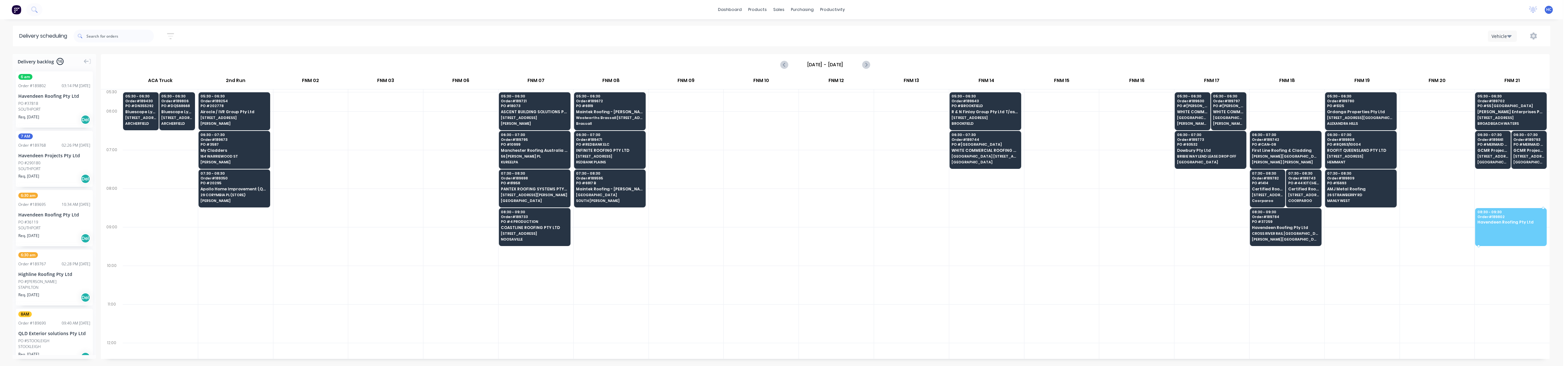
drag, startPoint x: 48, startPoint y: 107, endPoint x: 1515, endPoint y: 225, distance: 1471.7
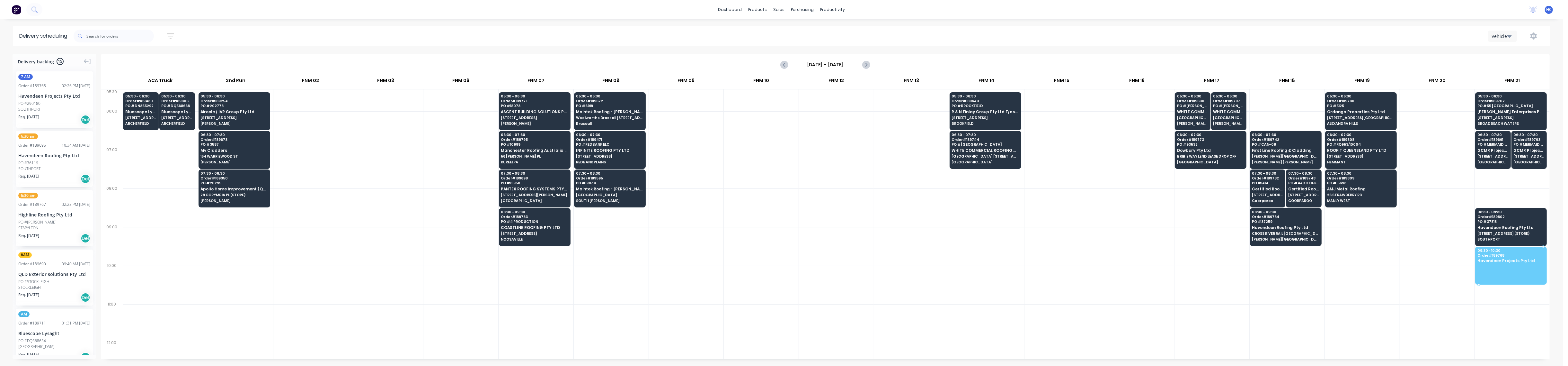
drag, startPoint x: 60, startPoint y: 113, endPoint x: 1507, endPoint y: 259, distance: 1454.3
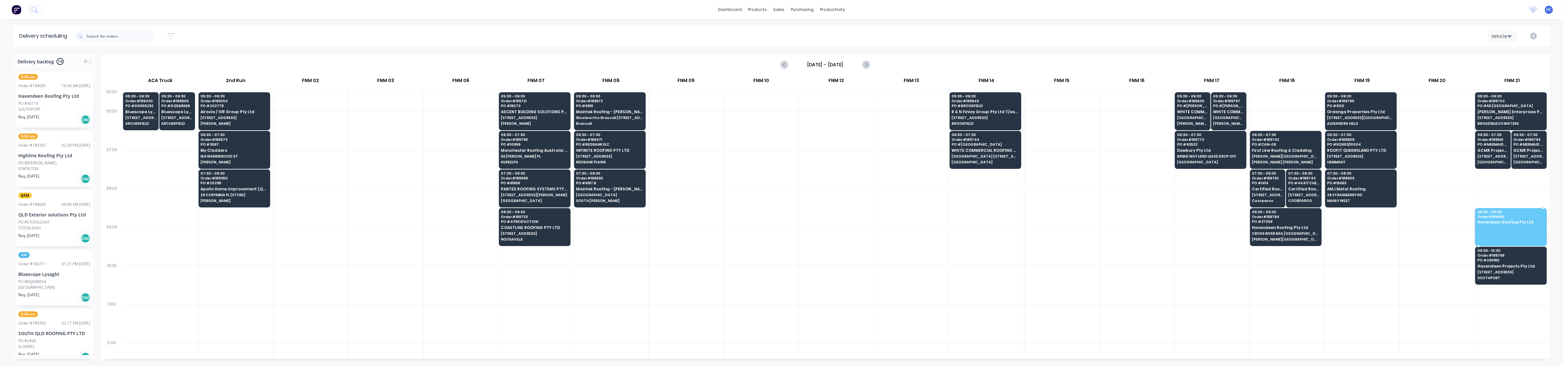
drag, startPoint x: 50, startPoint y: 118, endPoint x: 1497, endPoint y: 218, distance: 1450.5
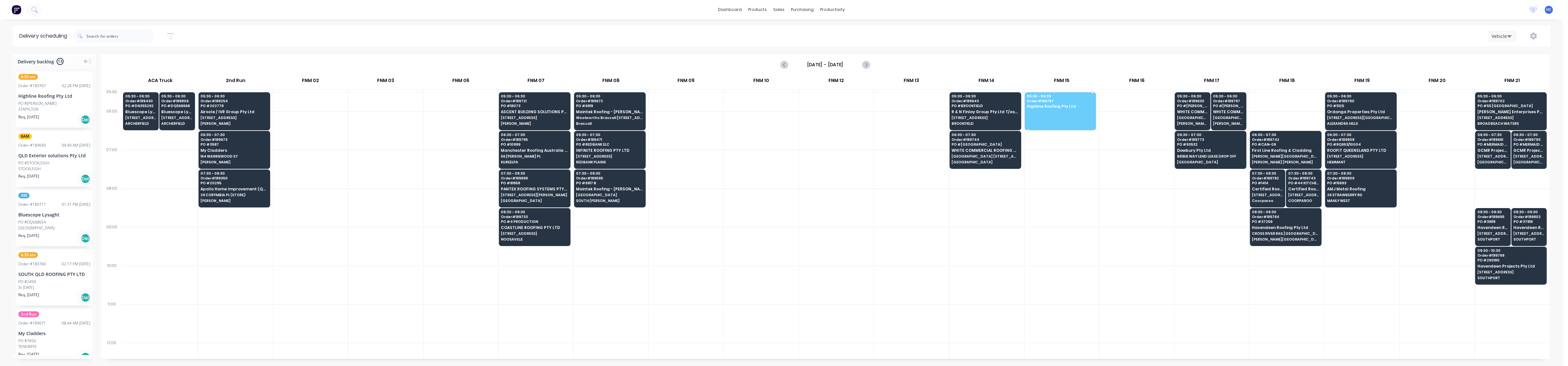
drag, startPoint x: 26, startPoint y: 107, endPoint x: 1067, endPoint y: 106, distance: 1041.0
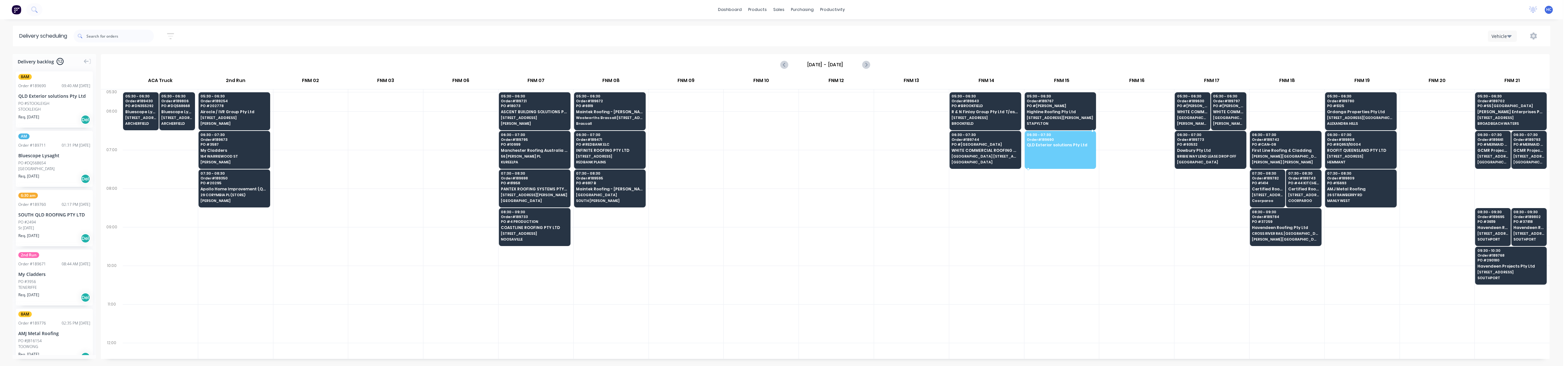
drag, startPoint x: 34, startPoint y: 107, endPoint x: 1035, endPoint y: 134, distance: 1001.4
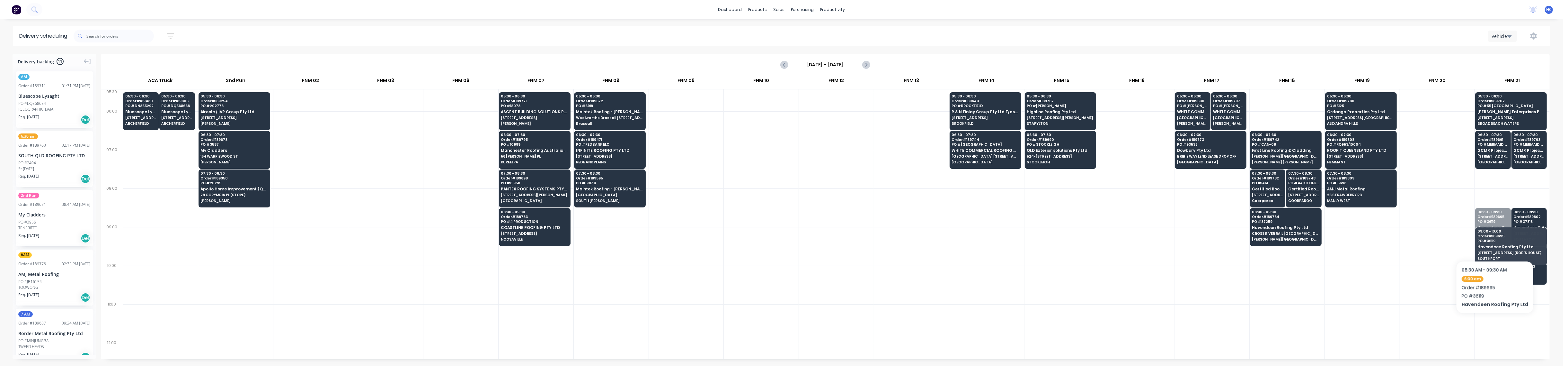
drag, startPoint x: 1494, startPoint y: 229, endPoint x: 1493, endPoint y: 241, distance: 12.0
drag, startPoint x: 1497, startPoint y: 254, endPoint x: 1511, endPoint y: 259, distance: 14.9
drag, startPoint x: 1528, startPoint y: 245, endPoint x: 1528, endPoint y: 256, distance: 11.0
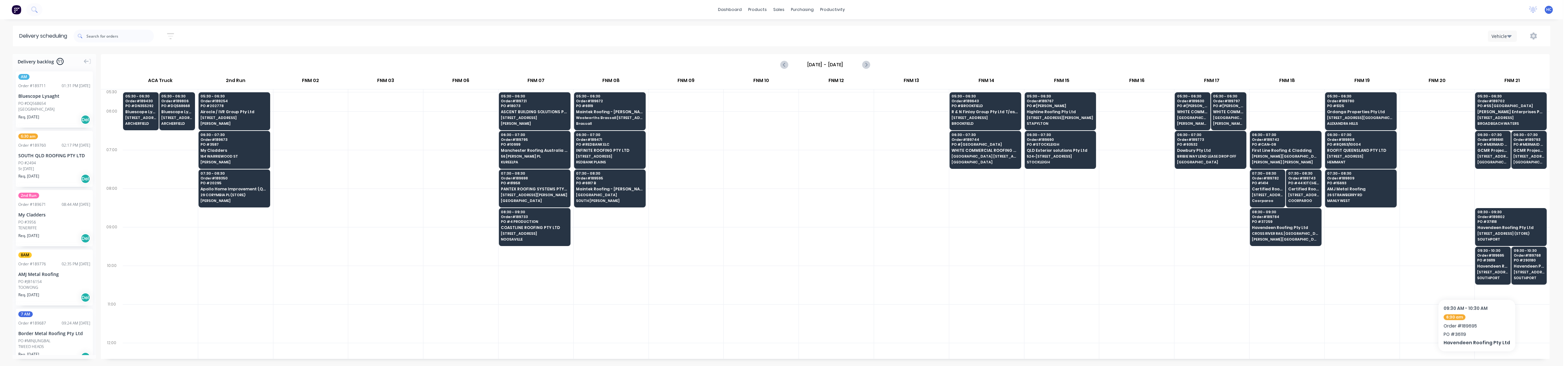
drag, startPoint x: 1393, startPoint y: 272, endPoint x: 1363, endPoint y: 272, distance: 30.0
click at [1392, 272] on div at bounding box center [1362, 284] width 75 height 39
drag, startPoint x: 37, startPoint y: 101, endPoint x: 553, endPoint y: 294, distance: 550.9
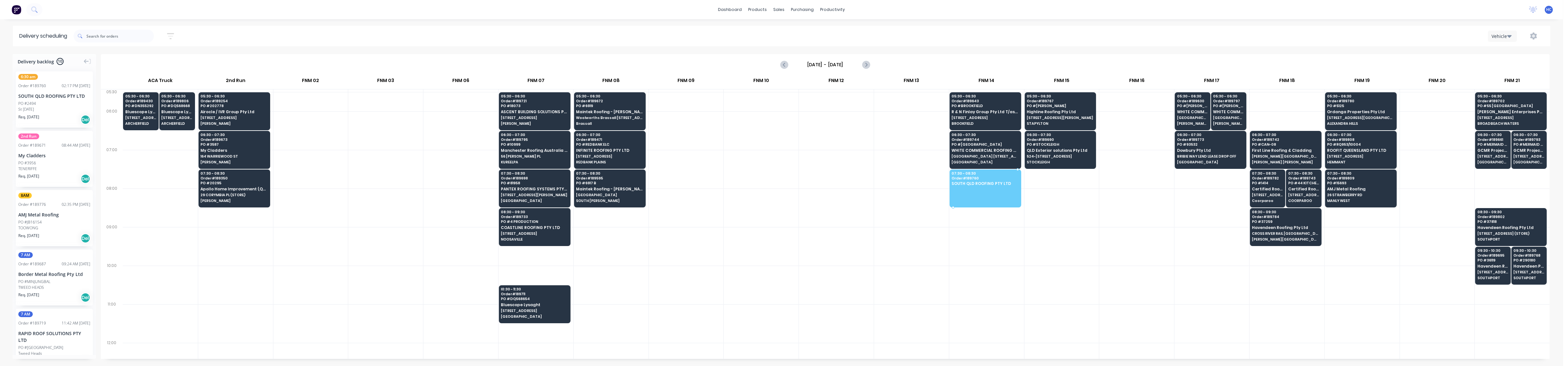
drag, startPoint x: 44, startPoint y: 105, endPoint x: 985, endPoint y: 183, distance: 944.2
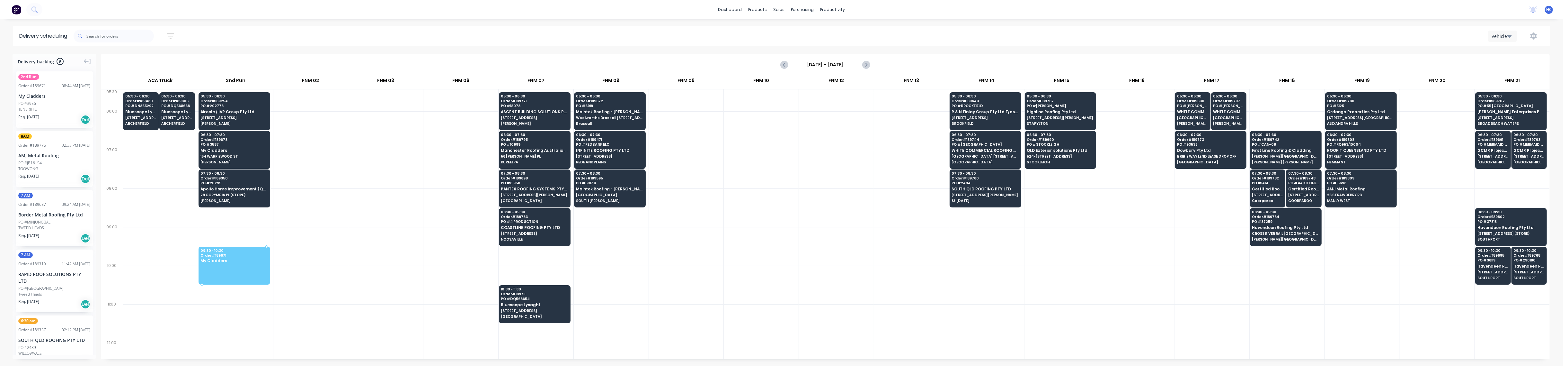
drag, startPoint x: 30, startPoint y: 98, endPoint x: 229, endPoint y: 255, distance: 253.5
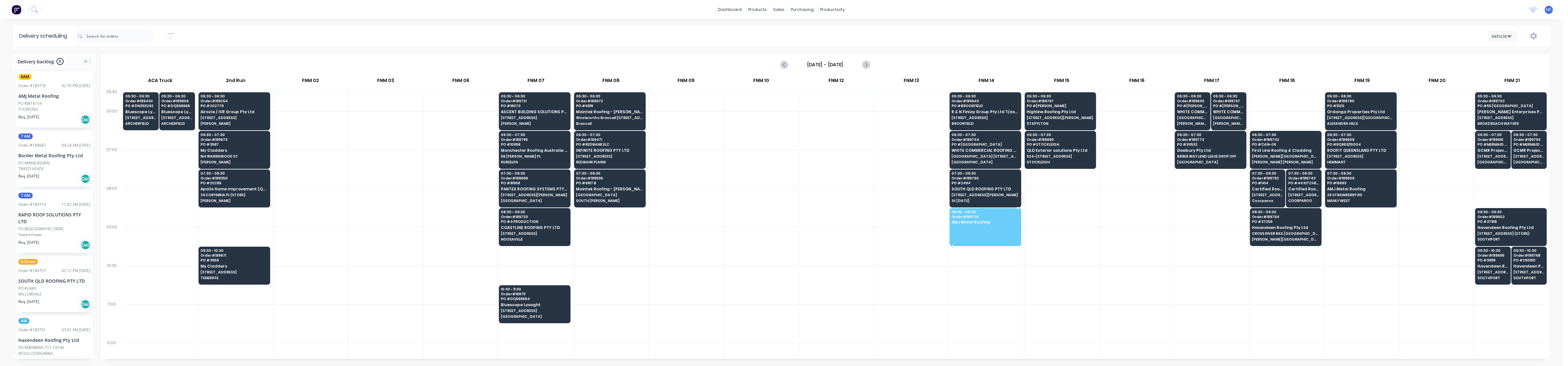
drag, startPoint x: 42, startPoint y: 105, endPoint x: 954, endPoint y: 224, distance: 919.7
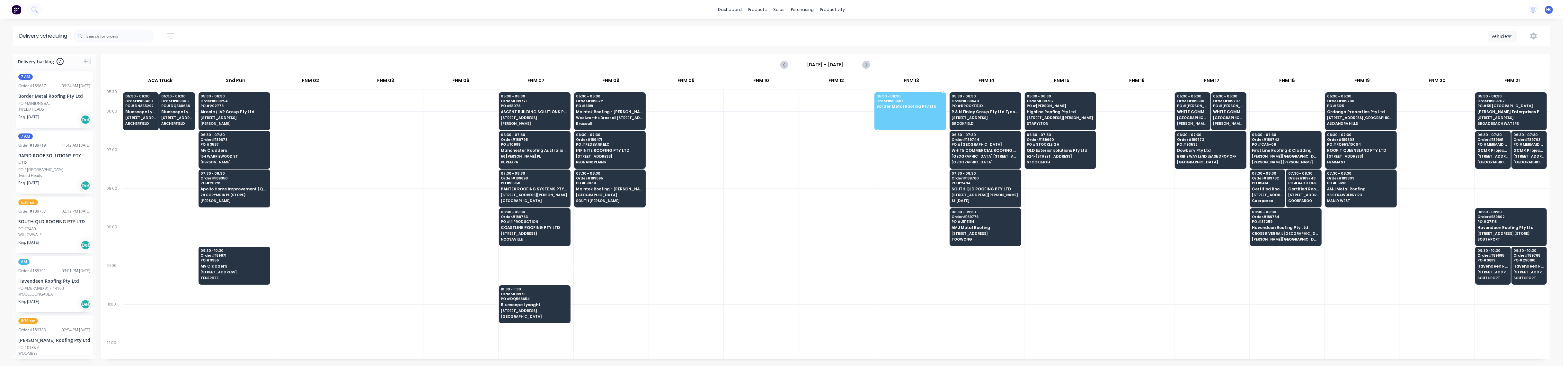
drag, startPoint x: 78, startPoint y: 102, endPoint x: 880, endPoint y: 99, distance: 802.0
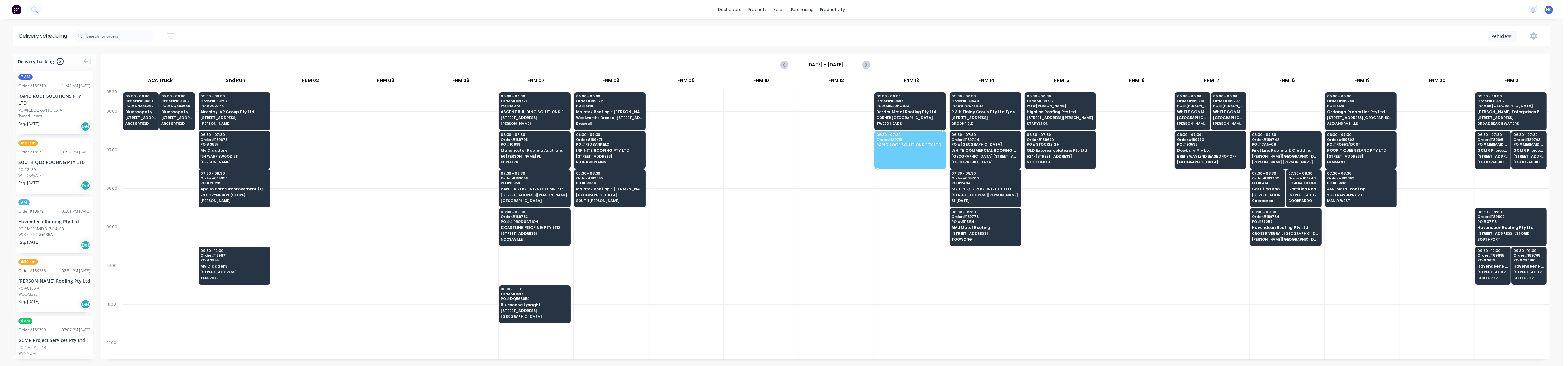
drag, startPoint x: 30, startPoint y: 109, endPoint x: 935, endPoint y: 135, distance: 905.4
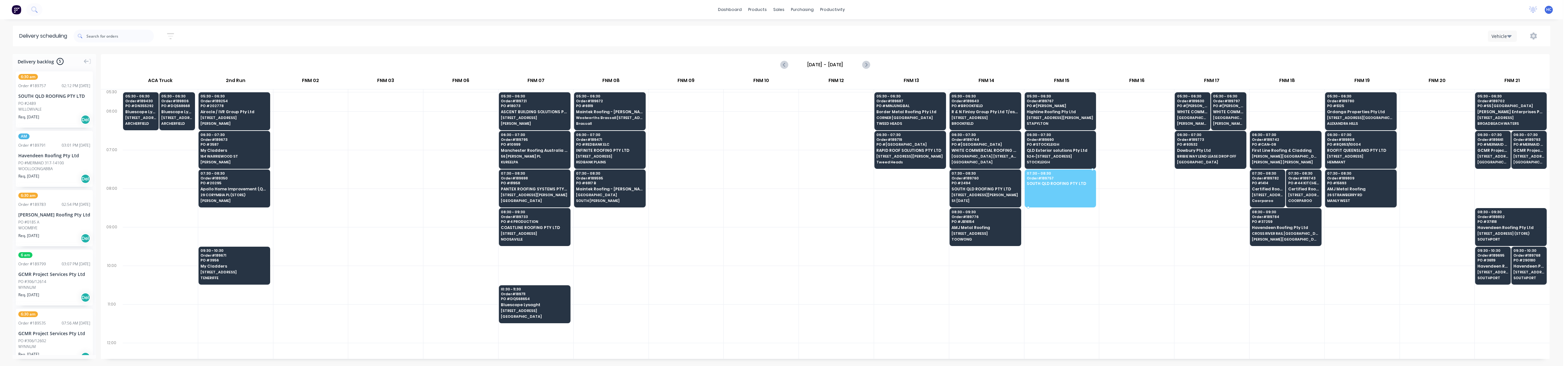
drag, startPoint x: 36, startPoint y: 103, endPoint x: 1080, endPoint y: 184, distance: 1047.1
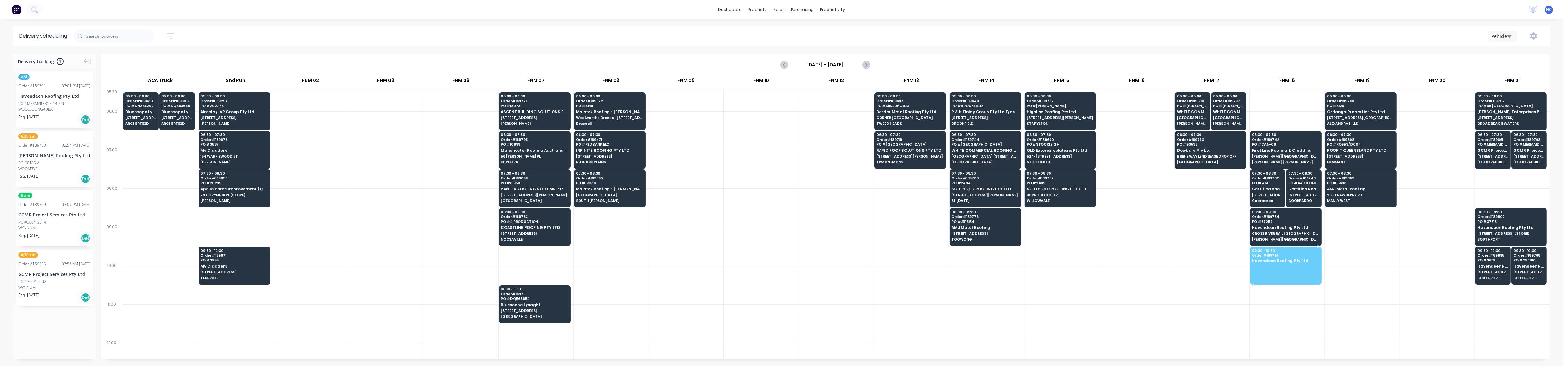
drag, startPoint x: 56, startPoint y: 107, endPoint x: 1311, endPoint y: 258, distance: 1264.1
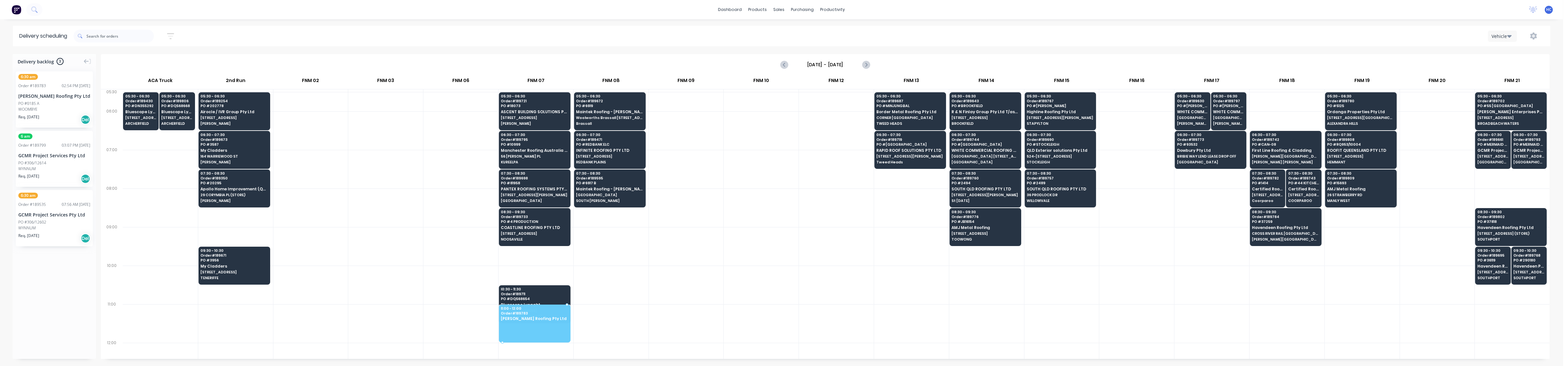
scroll to position [10, 0]
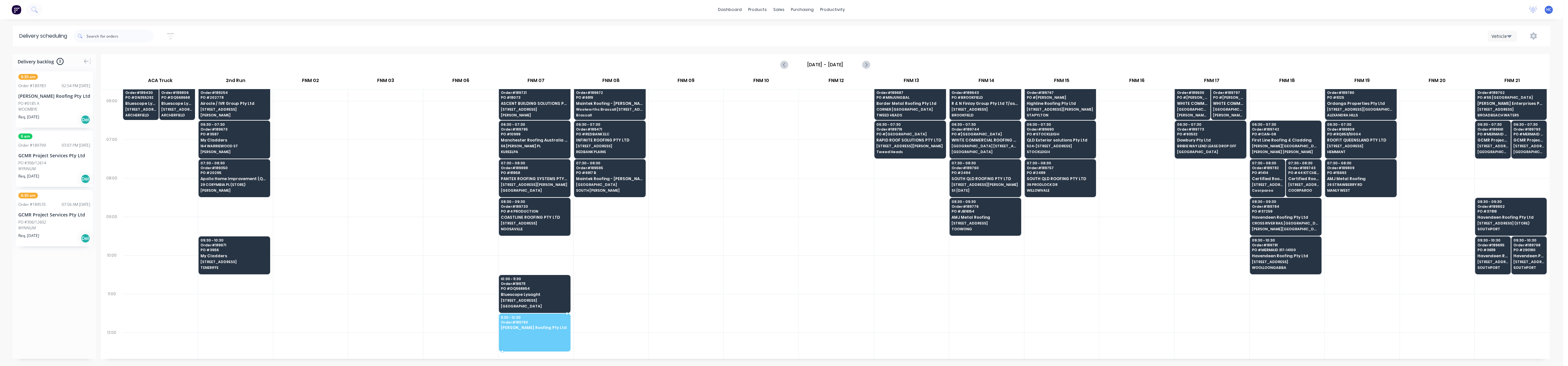
drag, startPoint x: 57, startPoint y: 106, endPoint x: 540, endPoint y: 323, distance: 529.5
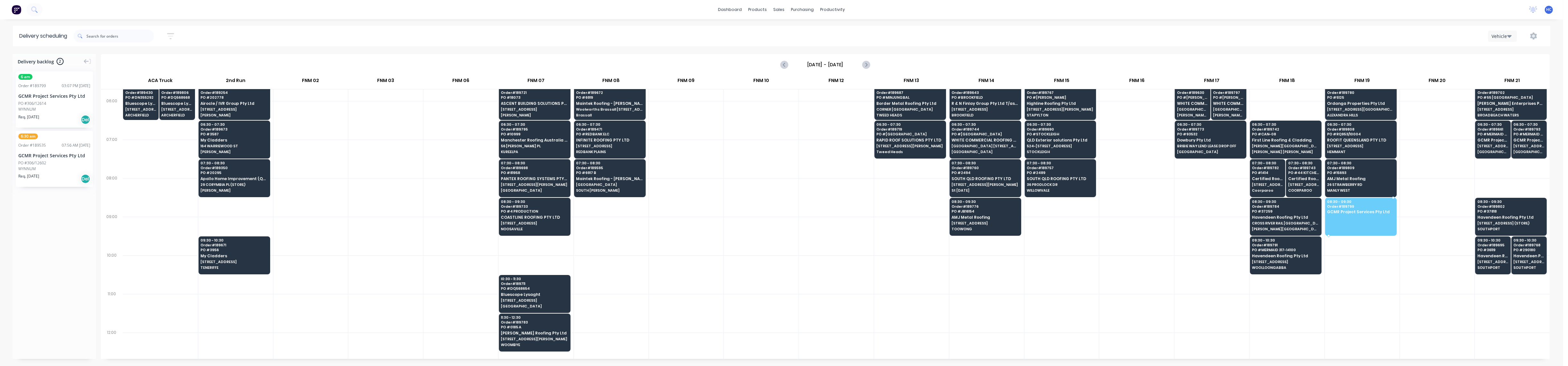
drag, startPoint x: 53, startPoint y: 112, endPoint x: 1375, endPoint y: 211, distance: 1325.7
drag, startPoint x: 66, startPoint y: 108, endPoint x: 1350, endPoint y: 210, distance: 1288.0
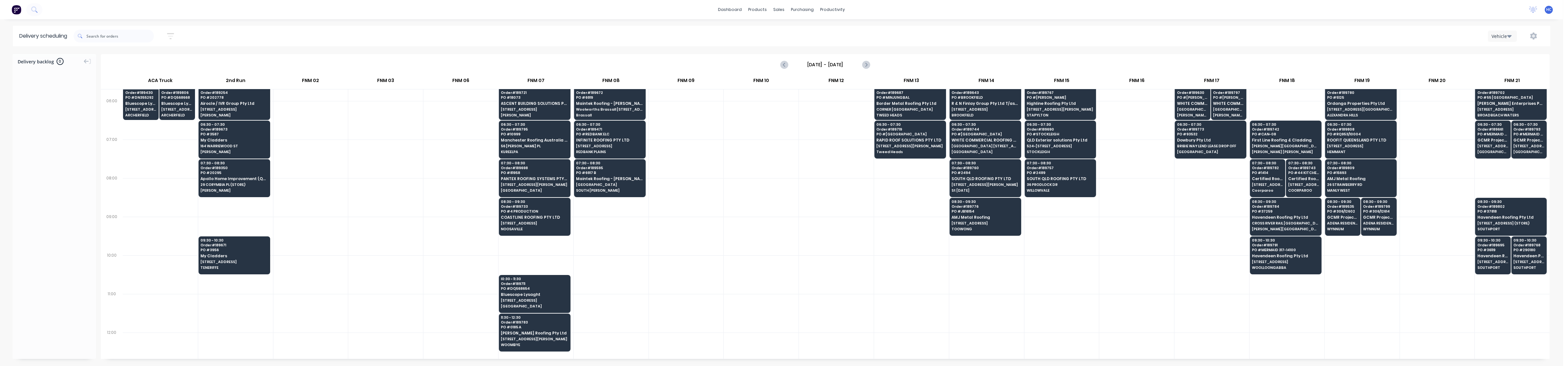
click at [628, 255] on div at bounding box center [611, 236] width 75 height 39
click at [171, 38] on icon "button" at bounding box center [171, 36] width 7 height 8
click at [148, 63] on input "[DATE] - [DATE]" at bounding box center [140, 60] width 60 height 10
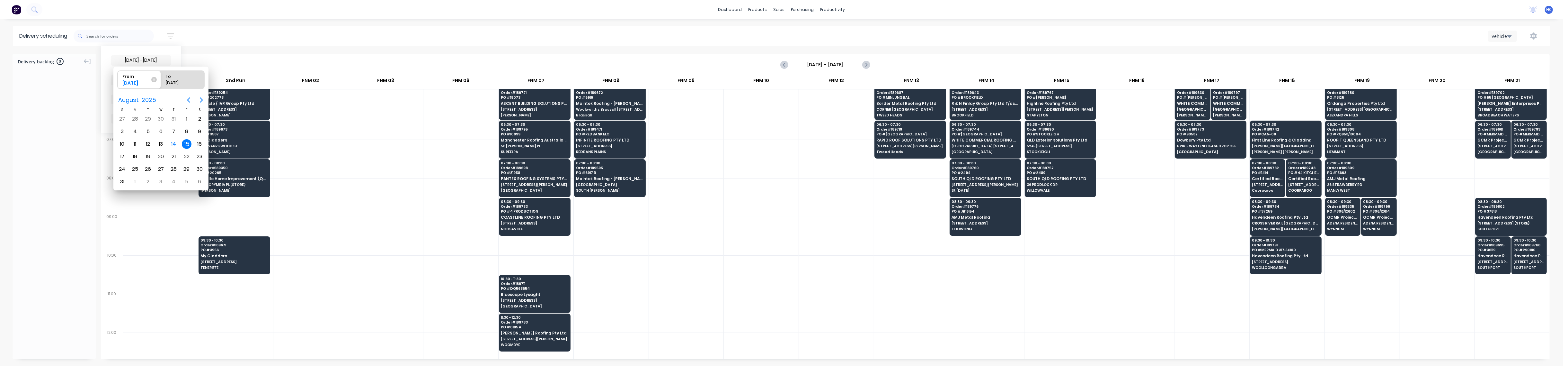
click at [189, 142] on div "15" at bounding box center [186, 144] width 10 height 10
radio input "false"
radio input "true"
click at [188, 142] on div "15" at bounding box center [186, 144] width 10 height 10
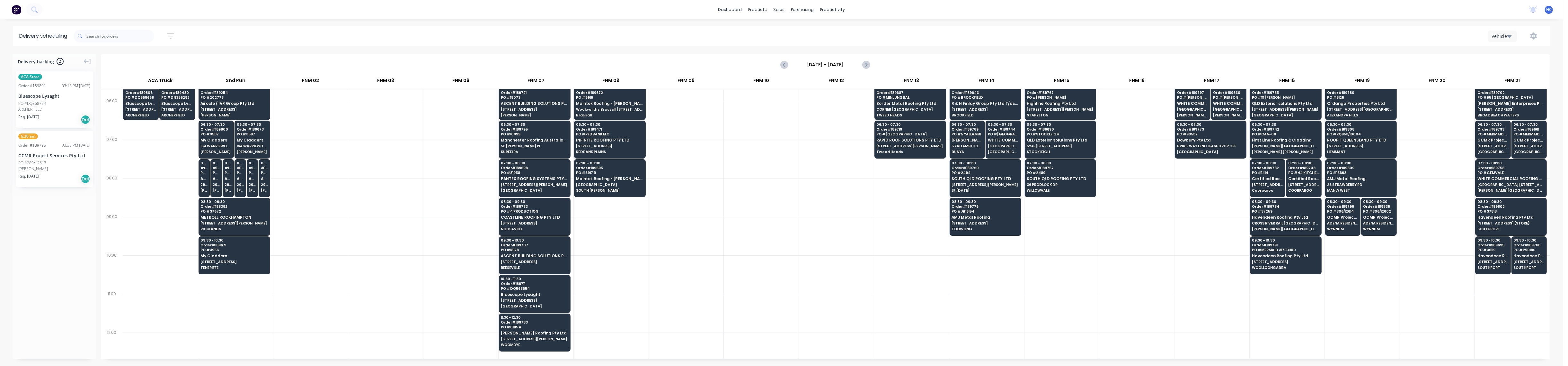
click at [415, 190] on div at bounding box center [386, 197] width 75 height 39
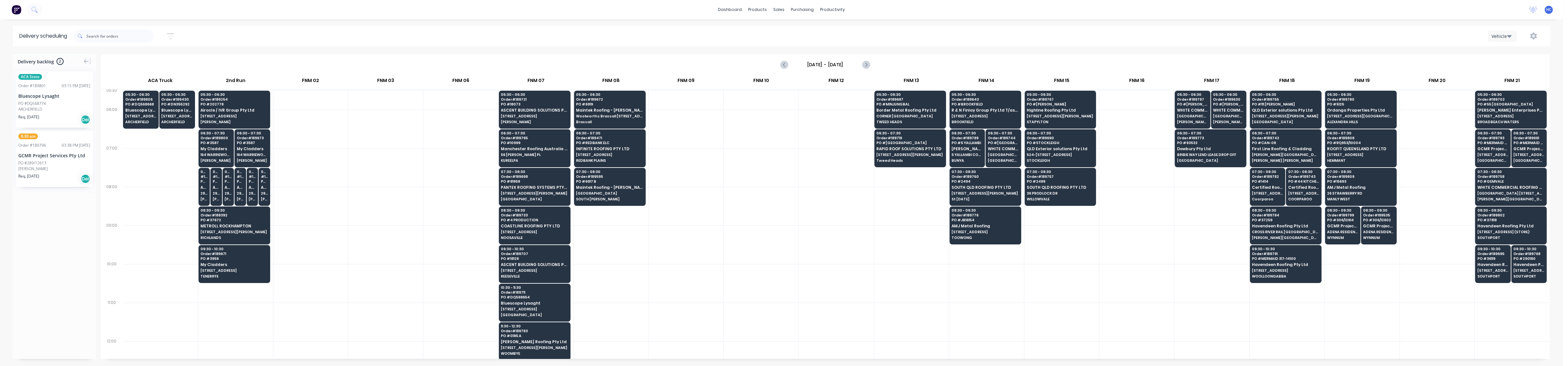
scroll to position [0, 0]
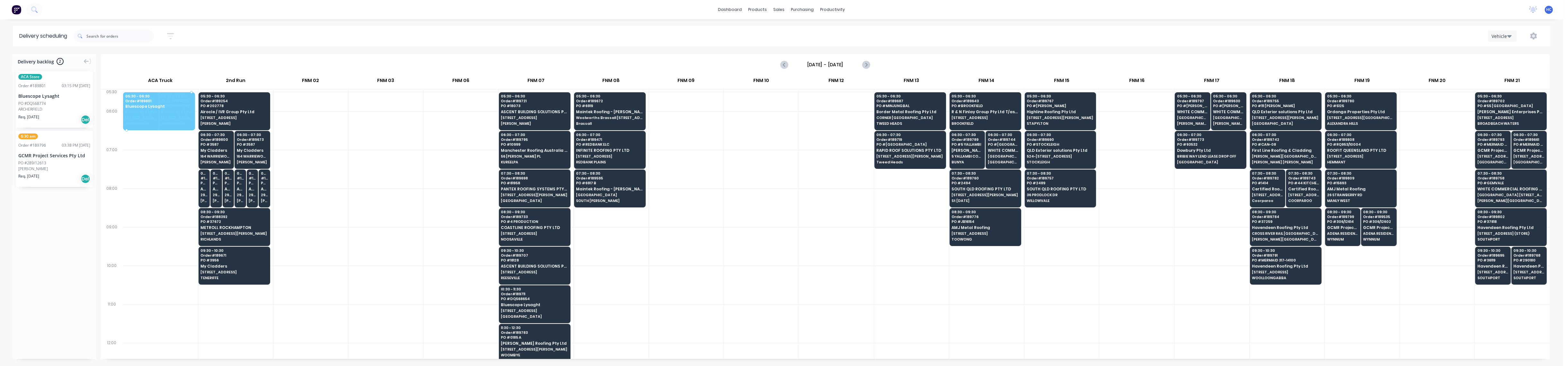
drag, startPoint x: 40, startPoint y: 92, endPoint x: 133, endPoint y: 98, distance: 93.2
click at [390, 156] on div at bounding box center [386, 169] width 75 height 39
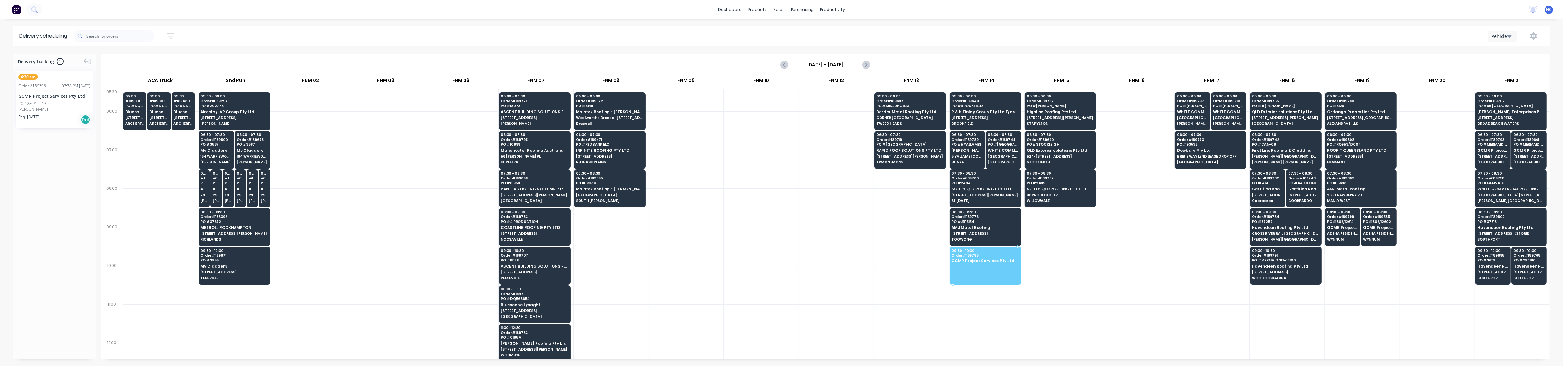
drag, startPoint x: 43, startPoint y: 108, endPoint x: 978, endPoint y: 259, distance: 947.1
click at [1078, 263] on div at bounding box center [1062, 246] width 75 height 39
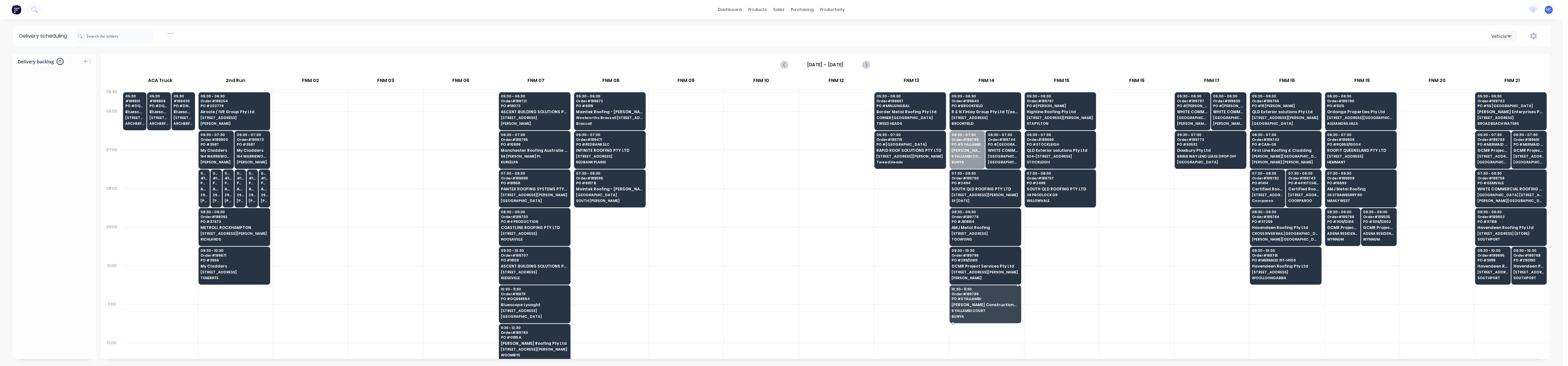
drag, startPoint x: 970, startPoint y: 147, endPoint x: 1000, endPoint y: 301, distance: 156.9
click at [1094, 265] on div at bounding box center [1062, 246] width 75 height 39
drag, startPoint x: 178, startPoint y: 30, endPoint x: 174, endPoint y: 41, distance: 11.7
click at [175, 37] on button "button" at bounding box center [171, 37] width 21 height 13
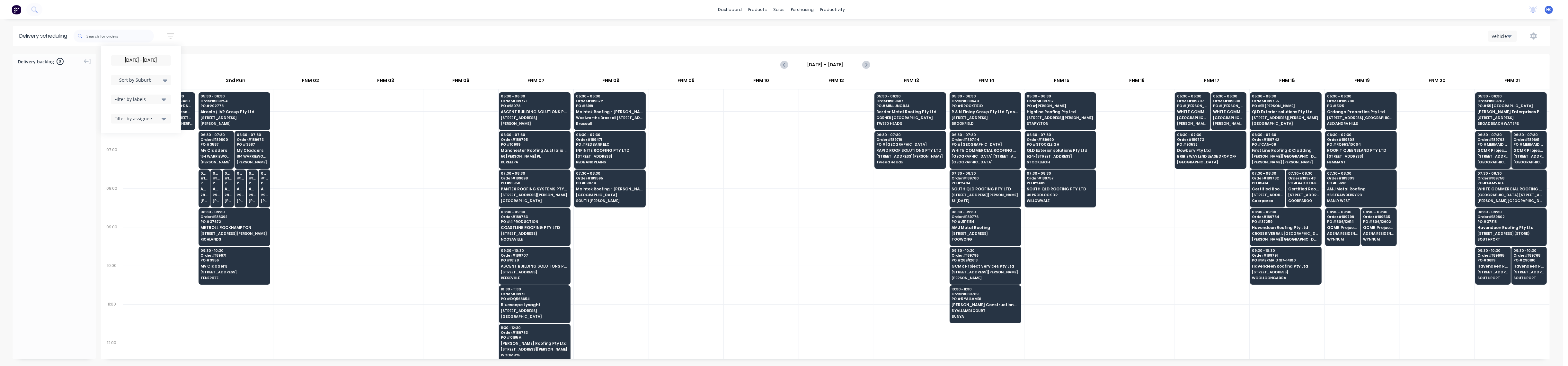
click at [145, 96] on div "Filter by labels" at bounding box center [136, 99] width 45 height 7
click at [123, 145] on div "button" at bounding box center [121, 147] width 13 height 13
click at [143, 79] on span "Sort by Suburb" at bounding box center [136, 79] width 42 height 7
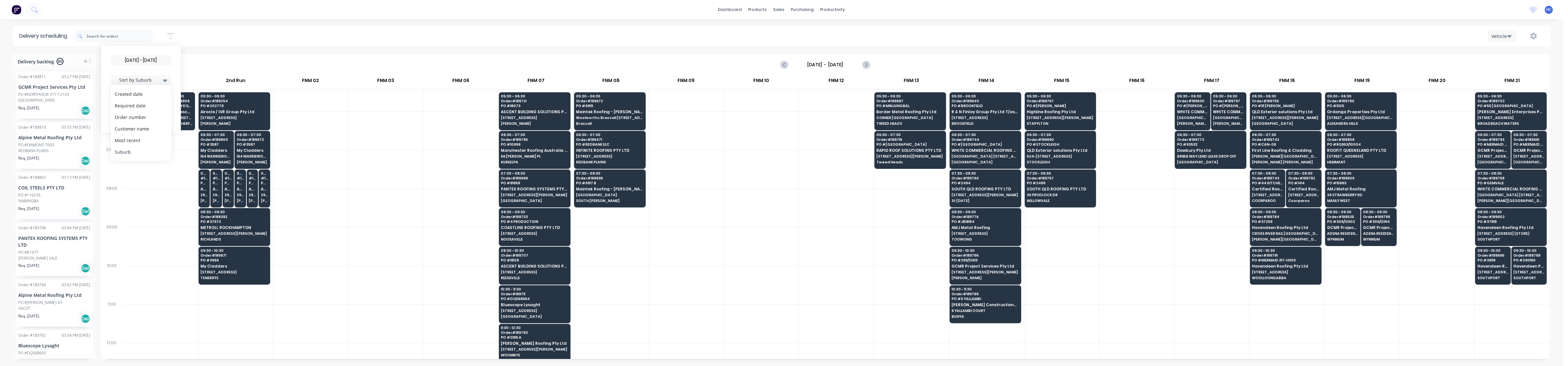
click at [145, 151] on div "Suburb" at bounding box center [141, 152] width 60 height 12
click at [343, 215] on div at bounding box center [311, 207] width 75 height 39
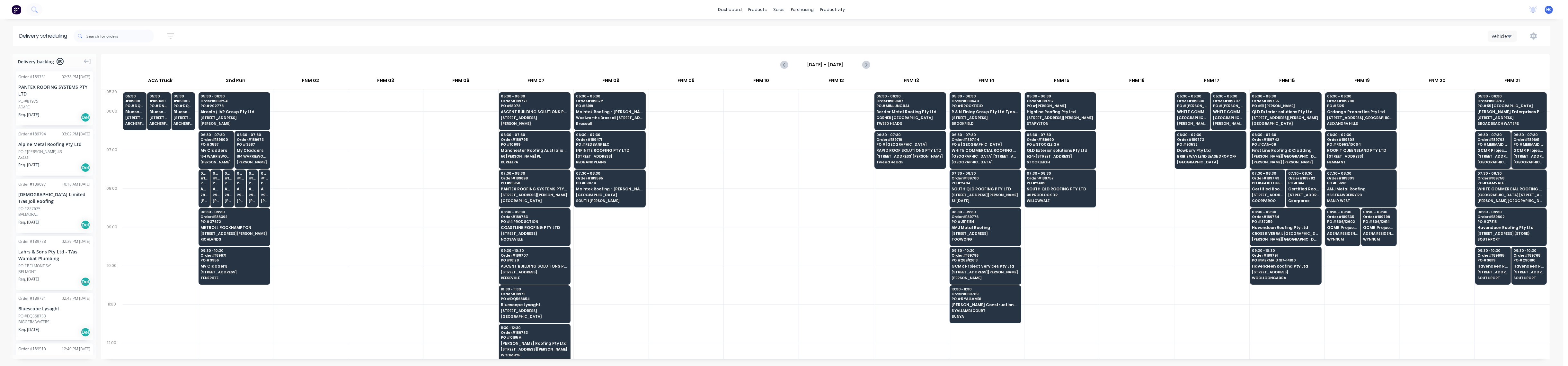
click at [397, 199] on div at bounding box center [386, 207] width 75 height 39
drag, startPoint x: 576, startPoint y: 279, endPoint x: 595, endPoint y: 278, distance: 19.0
click at [576, 279] on div at bounding box center [611, 284] width 75 height 39
drag, startPoint x: 57, startPoint y: 111, endPoint x: 610, endPoint y: 214, distance: 562.5
click at [322, 209] on div at bounding box center [311, 207] width 75 height 39
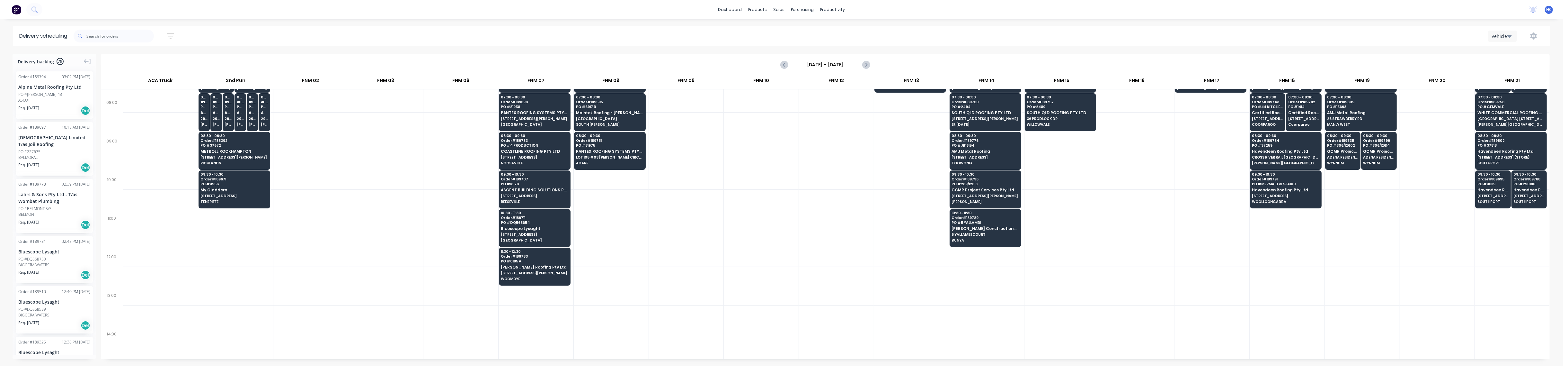
scroll to position [86, 0]
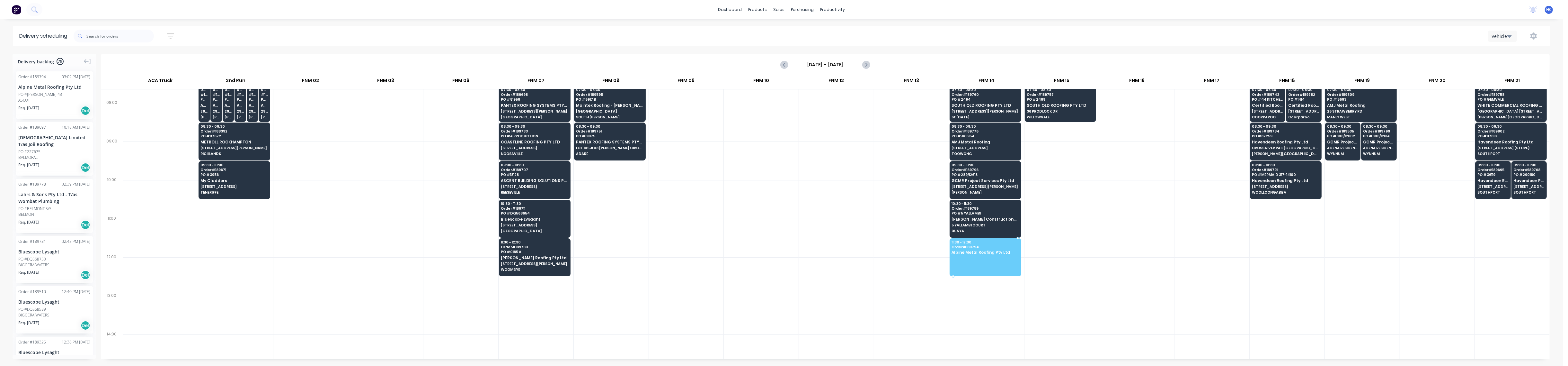
drag, startPoint x: 44, startPoint y: 88, endPoint x: 963, endPoint y: 249, distance: 933.0
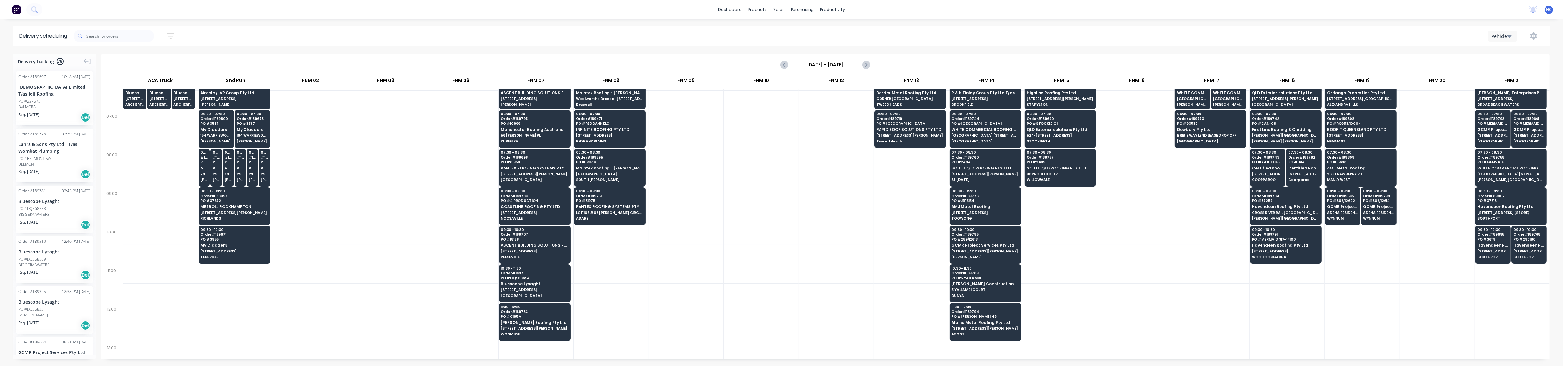
scroll to position [0, 0]
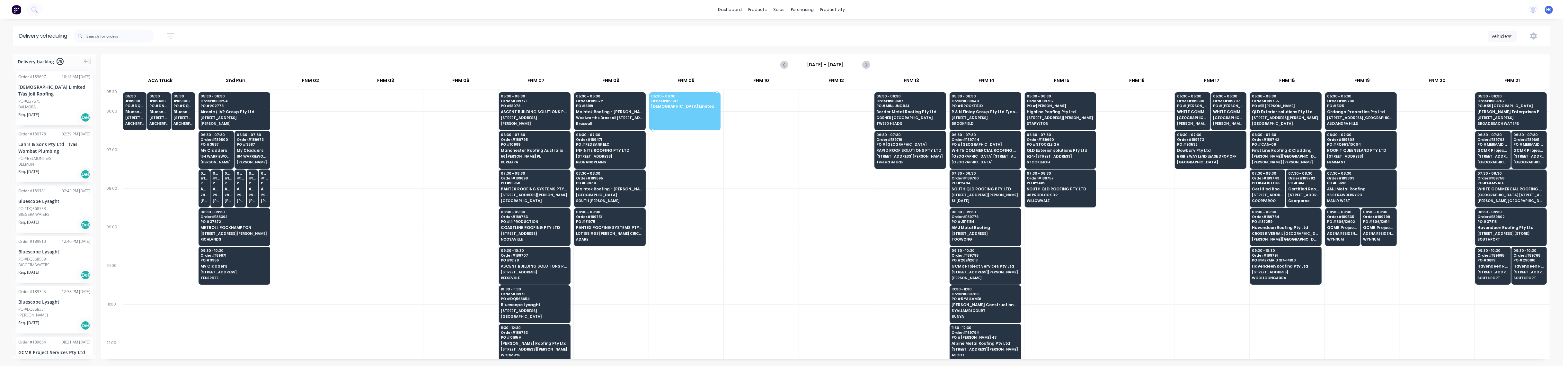
drag, startPoint x: 37, startPoint y: 106, endPoint x: 686, endPoint y: 106, distance: 649.0
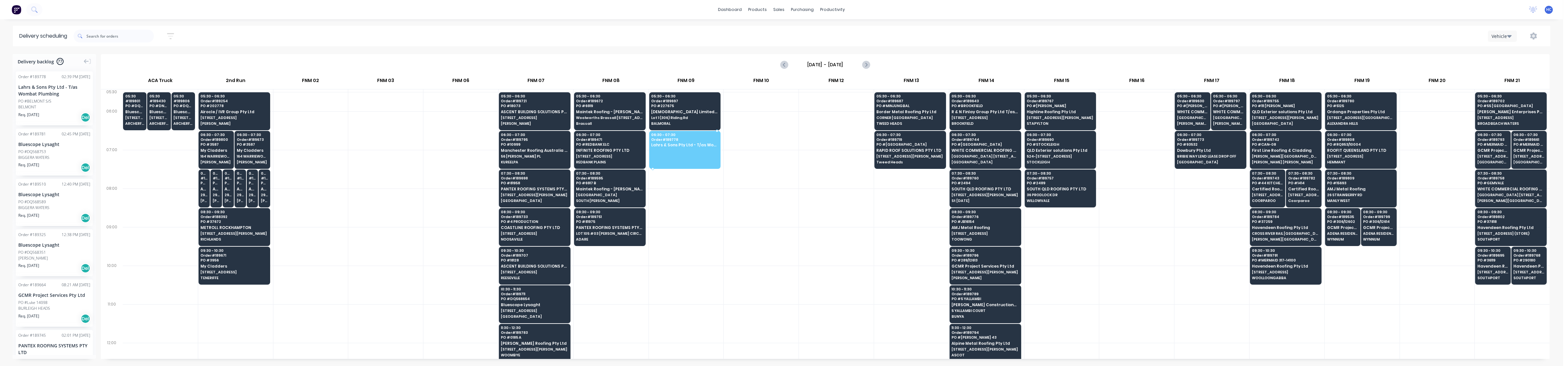
drag, startPoint x: 74, startPoint y: 112, endPoint x: 686, endPoint y: 141, distance: 612.7
drag, startPoint x: 731, startPoint y: 253, endPoint x: 732, endPoint y: 247, distance: 6.1
click at [731, 253] on div at bounding box center [761, 246] width 75 height 39
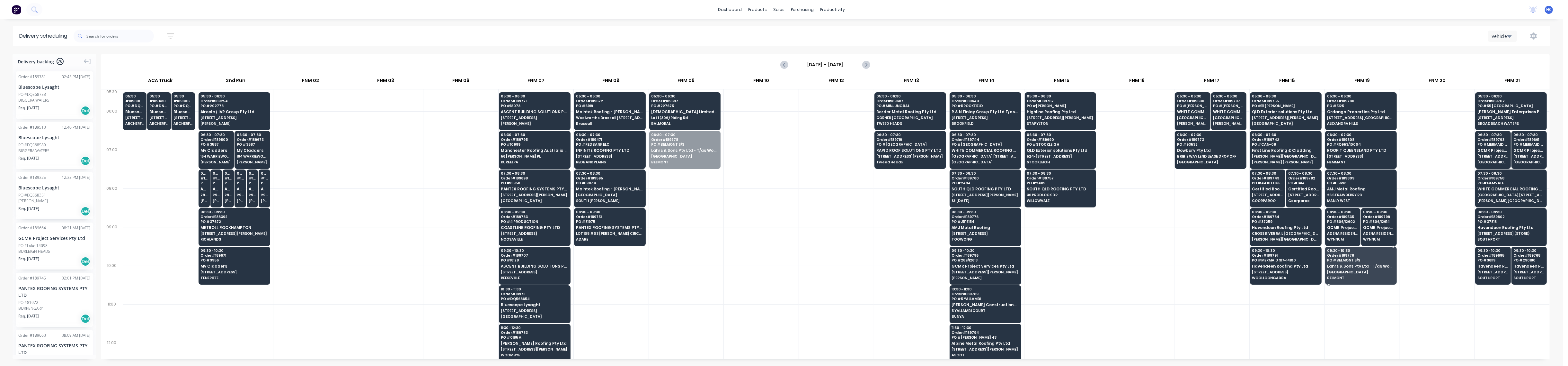
drag, startPoint x: 672, startPoint y: 155, endPoint x: 1359, endPoint y: 269, distance: 696.4
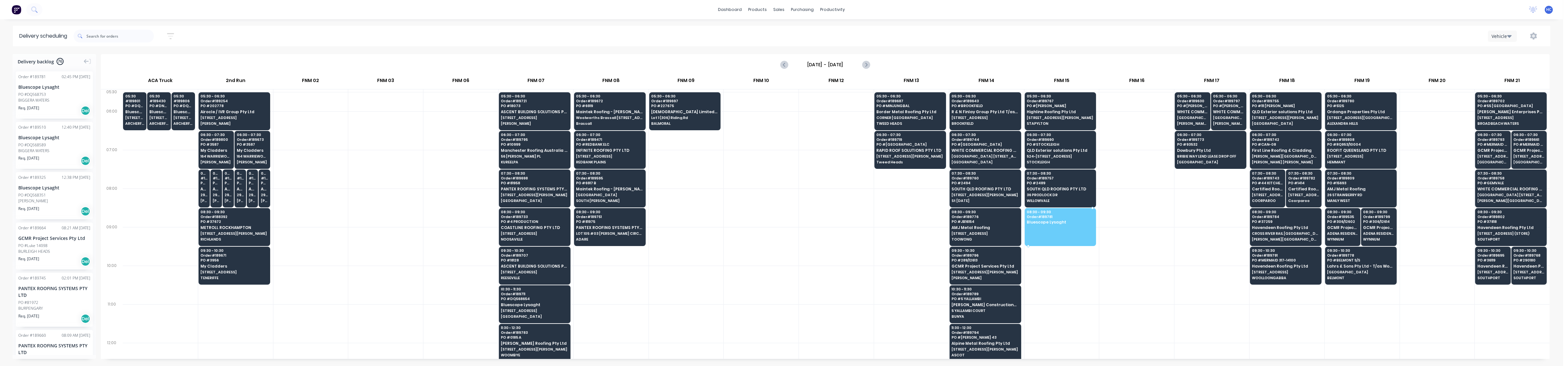
drag, startPoint x: 45, startPoint y: 97, endPoint x: 1045, endPoint y: 218, distance: 1007.3
drag, startPoint x: 56, startPoint y: 95, endPoint x: 1064, endPoint y: 220, distance: 1015.7
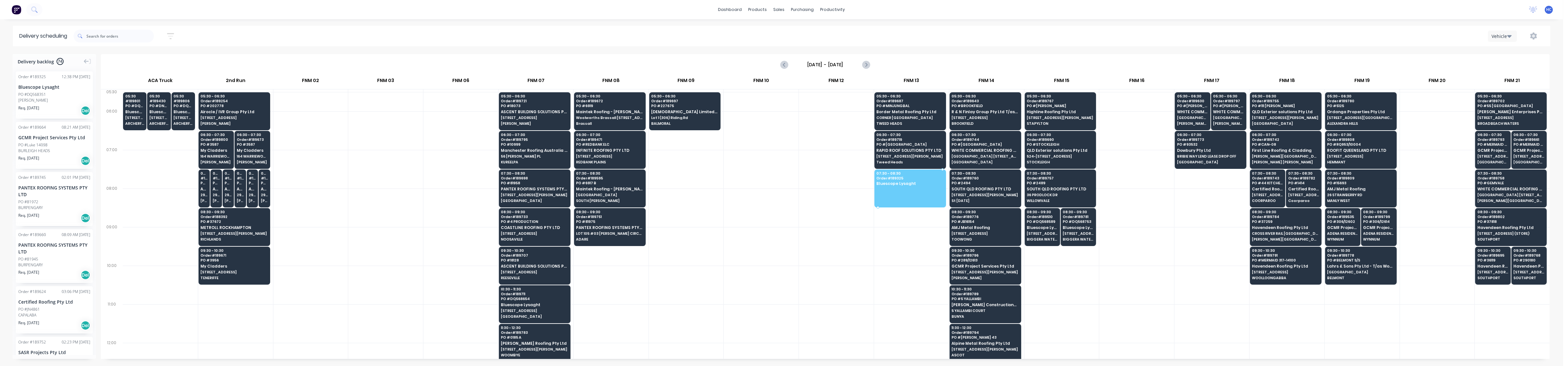
drag, startPoint x: 54, startPoint y: 99, endPoint x: 882, endPoint y: 180, distance: 832.0
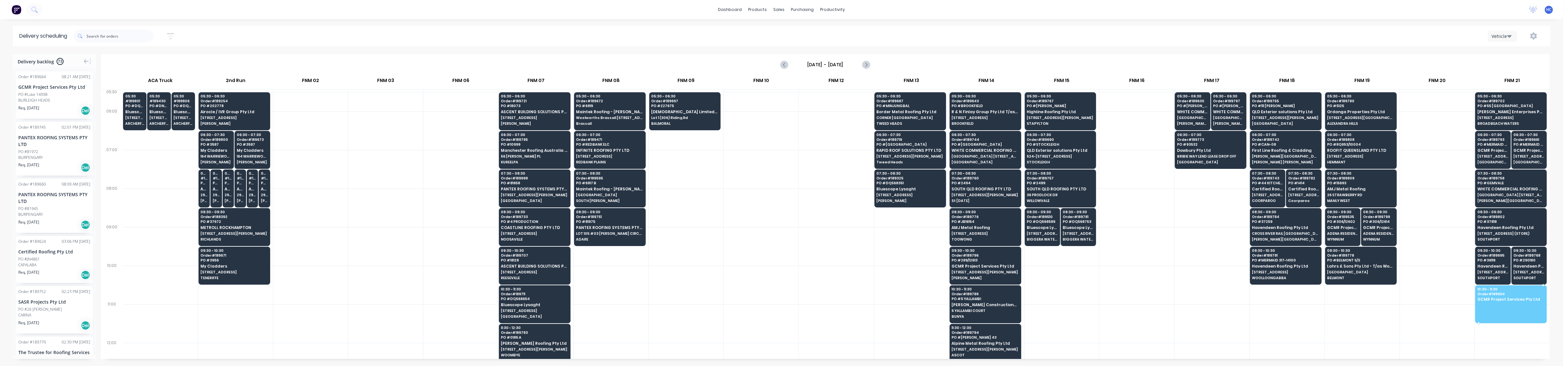
drag, startPoint x: 47, startPoint y: 97, endPoint x: 1527, endPoint y: 299, distance: 1493.7
drag, startPoint x: 359, startPoint y: 218, endPoint x: 152, endPoint y: 142, distance: 220.5
click at [358, 218] on div at bounding box center [386, 207] width 75 height 39
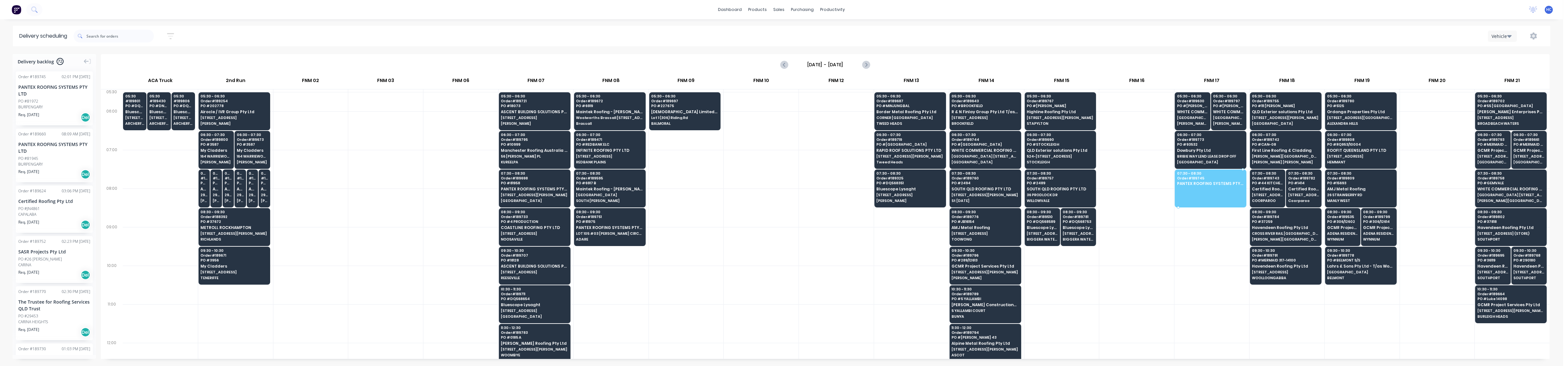
drag, startPoint x: 41, startPoint y: 107, endPoint x: 1213, endPoint y: 177, distance: 1174.1
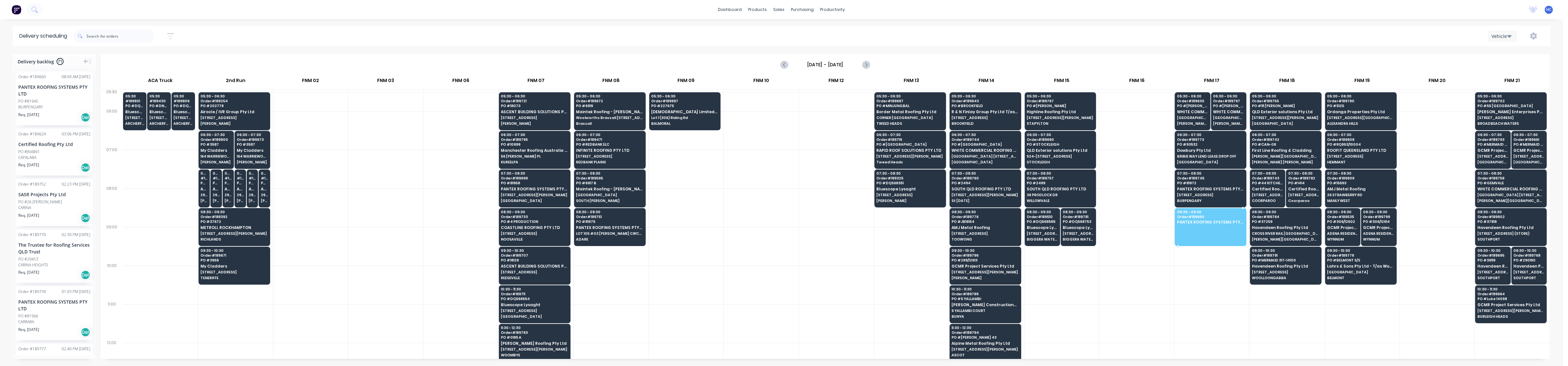
drag, startPoint x: 49, startPoint y: 106, endPoint x: 1224, endPoint y: 215, distance: 1180.0
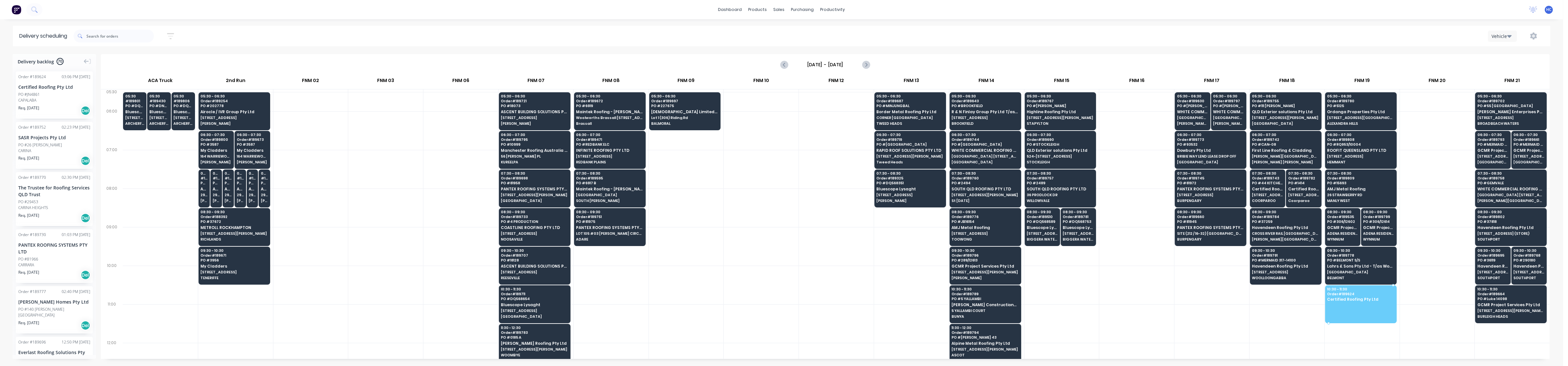
drag, startPoint x: 33, startPoint y: 94, endPoint x: 1352, endPoint y: 292, distance: 1333.8
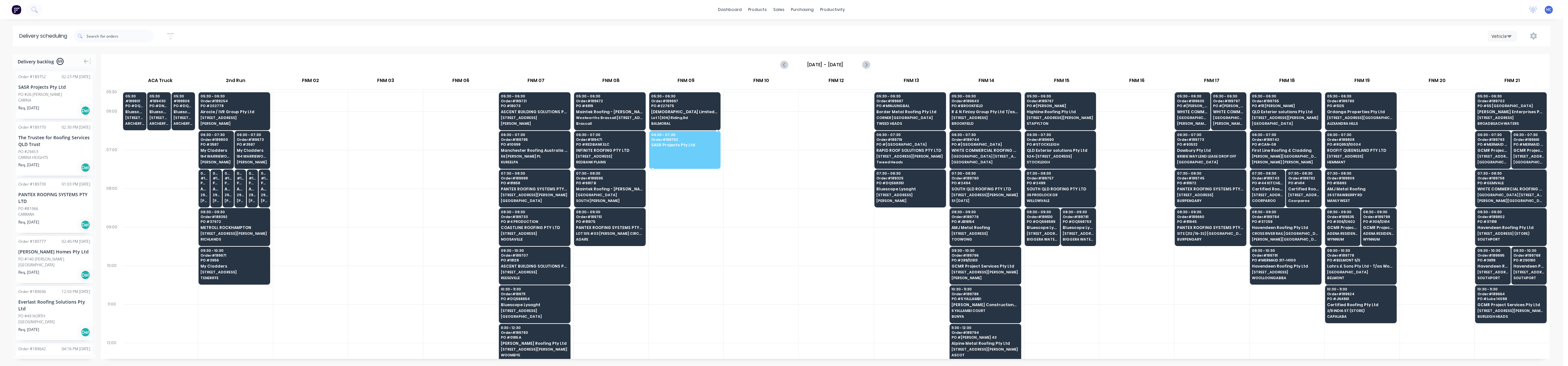
drag, startPoint x: 34, startPoint y: 95, endPoint x: 679, endPoint y: 144, distance: 646.9
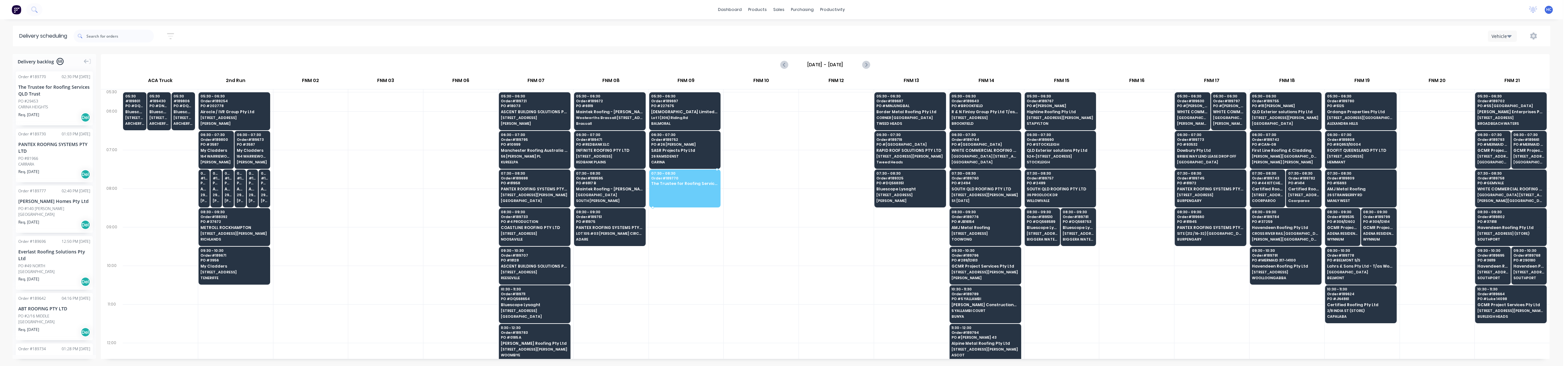
drag, startPoint x: 33, startPoint y: 98, endPoint x: 674, endPoint y: 177, distance: 645.8
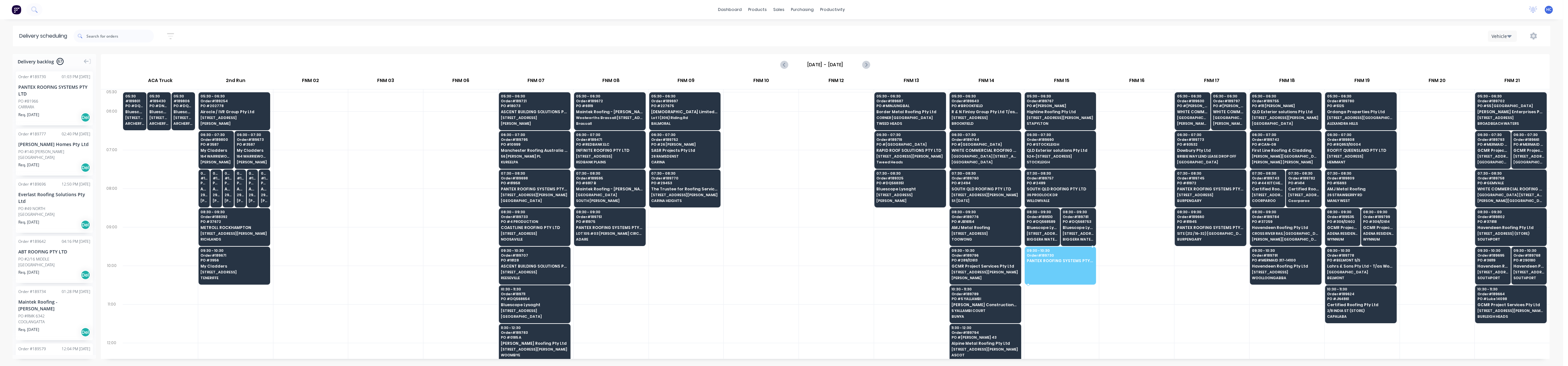
drag, startPoint x: 39, startPoint y: 101, endPoint x: 1058, endPoint y: 256, distance: 1030.7
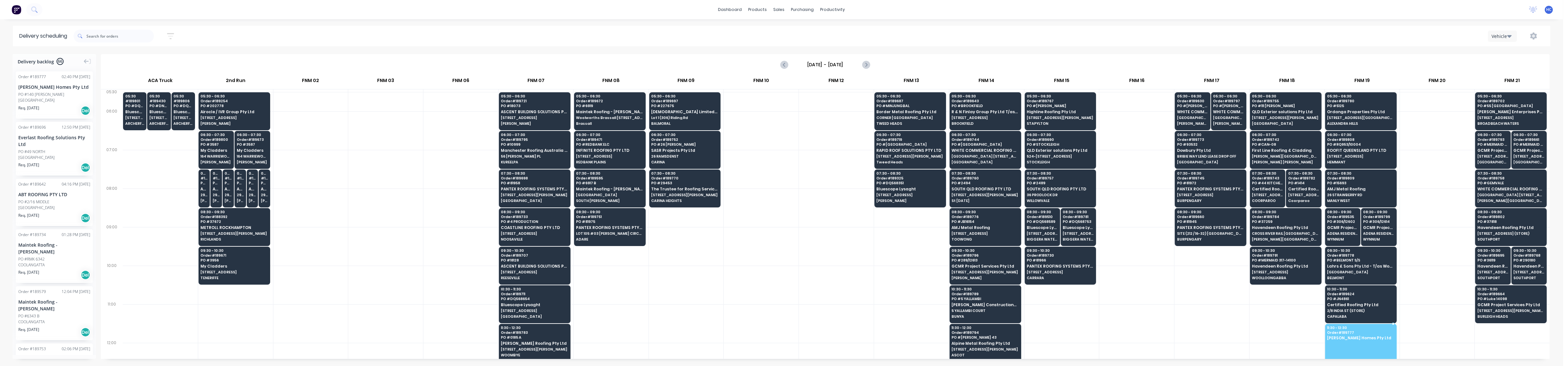
drag, startPoint x: 41, startPoint y: 97, endPoint x: 1347, endPoint y: 337, distance: 1327.9
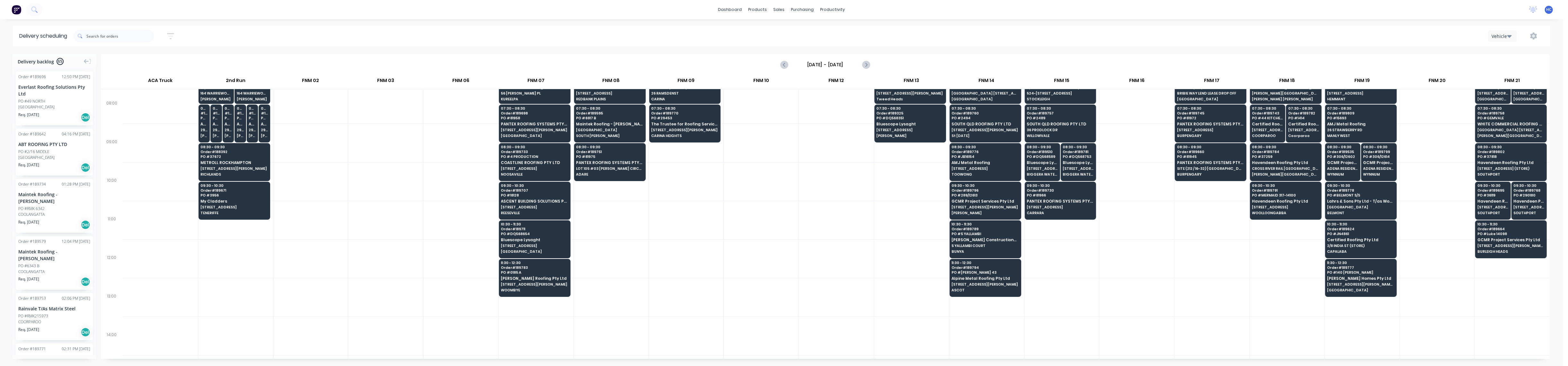
scroll to position [86, 0]
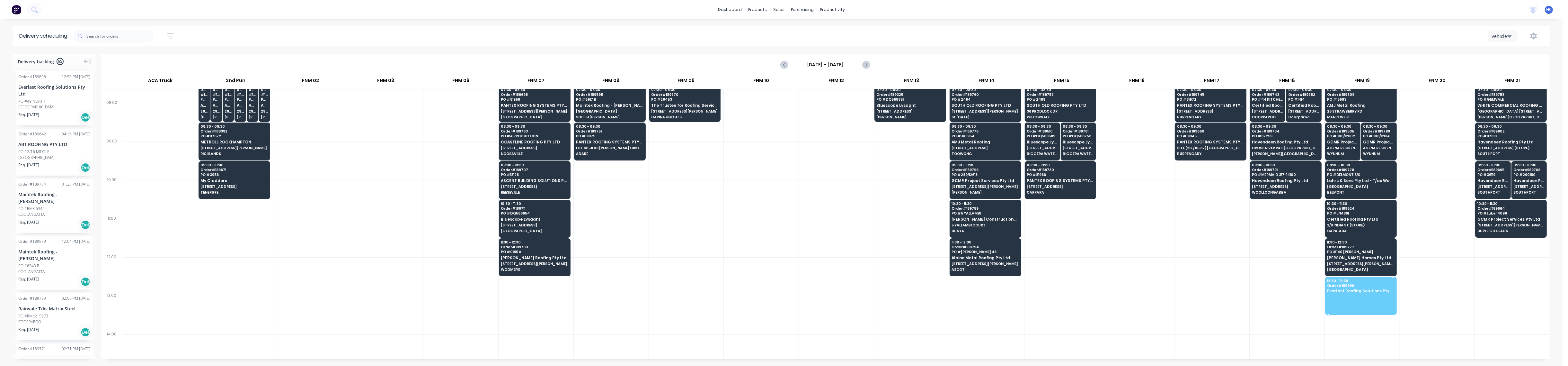
drag, startPoint x: 52, startPoint y: 103, endPoint x: 1340, endPoint y: 282, distance: 1300.4
click at [1489, 284] on div at bounding box center [1512, 276] width 75 height 39
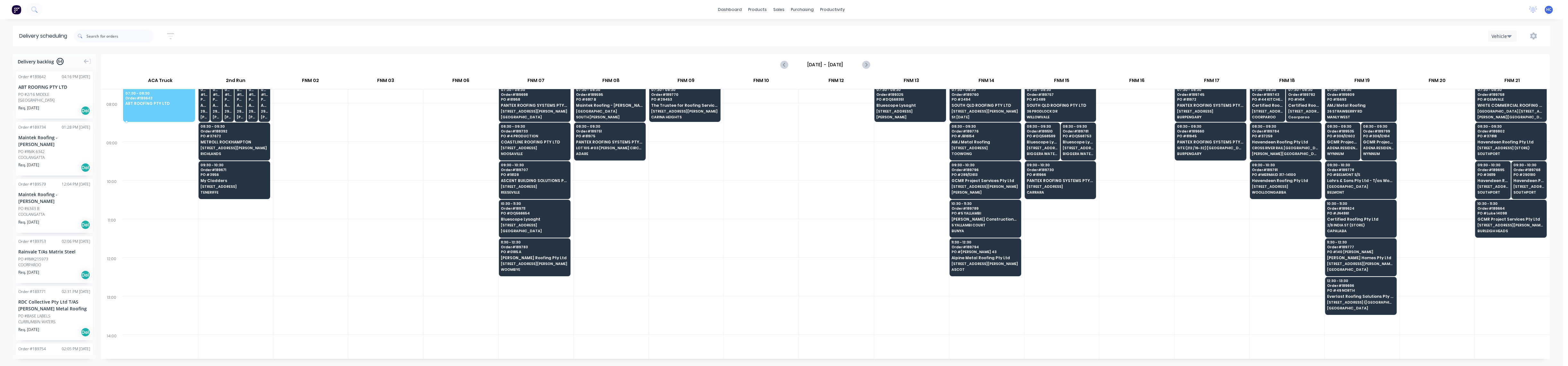
scroll to position [84, 0]
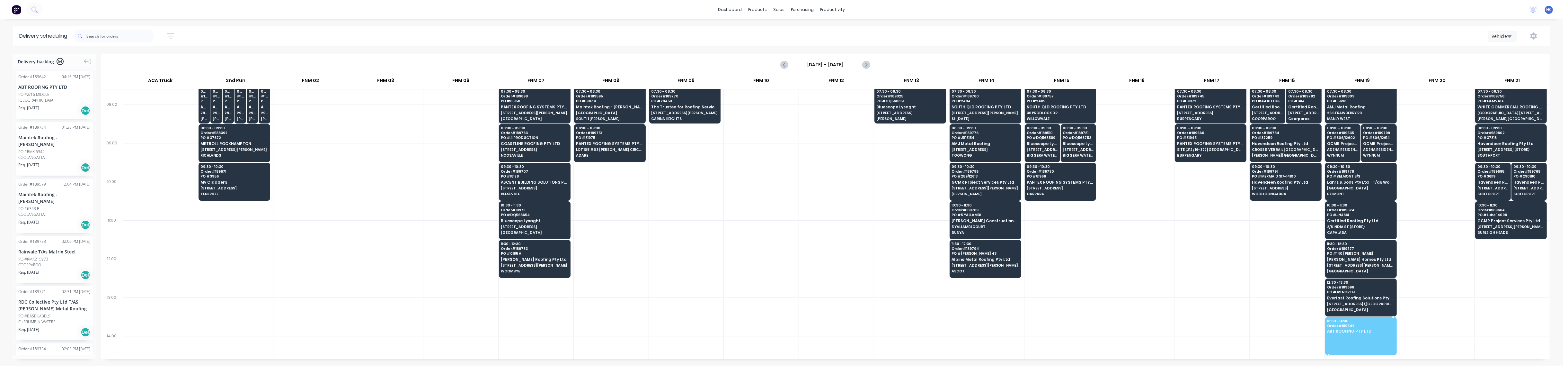
drag, startPoint x: 60, startPoint y: 93, endPoint x: 1356, endPoint y: 320, distance: 1315.7
click at [1238, 275] on div at bounding box center [1212, 278] width 75 height 39
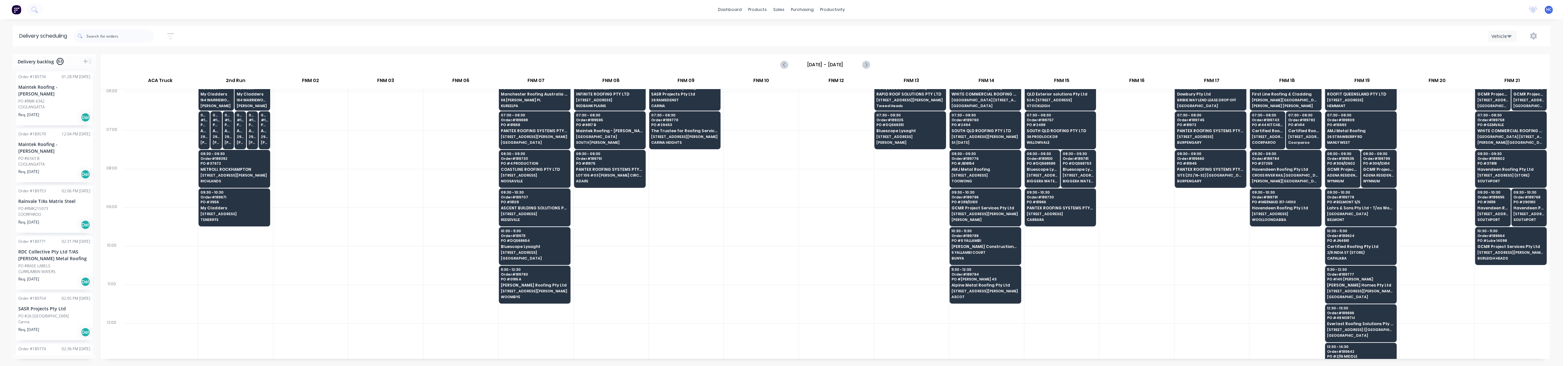
scroll to position [0, 0]
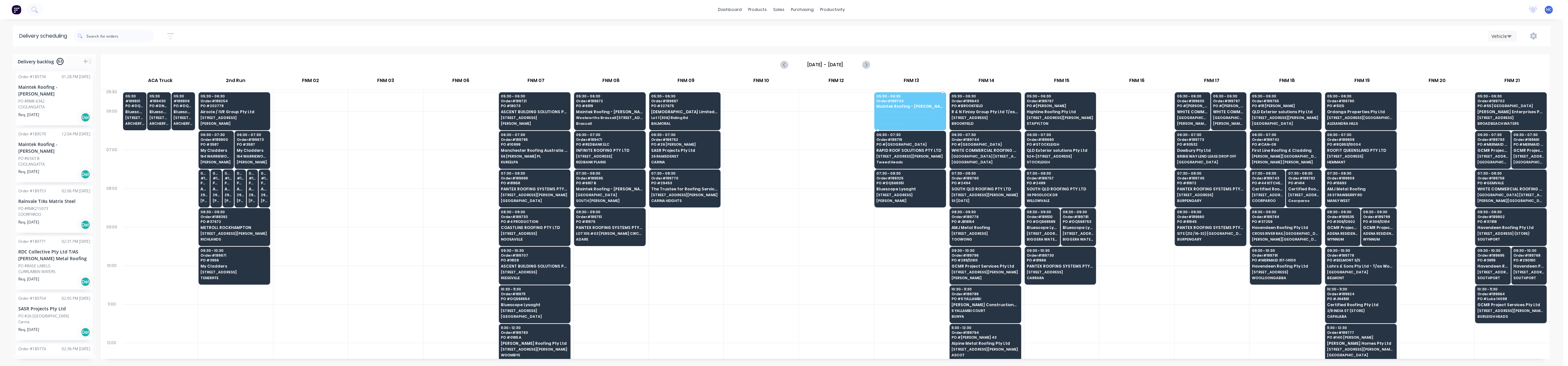
drag, startPoint x: 44, startPoint y: 105, endPoint x: 914, endPoint y: 105, distance: 870.0
drag, startPoint x: 38, startPoint y: 90, endPoint x: 898, endPoint y: 108, distance: 860.2
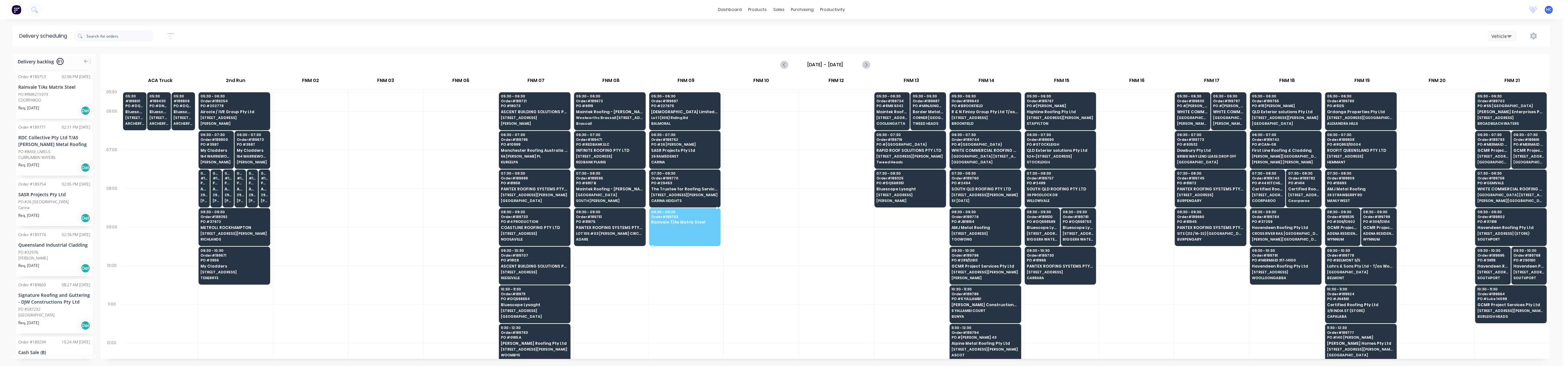
drag, startPoint x: 40, startPoint y: 99, endPoint x: 690, endPoint y: 214, distance: 660.1
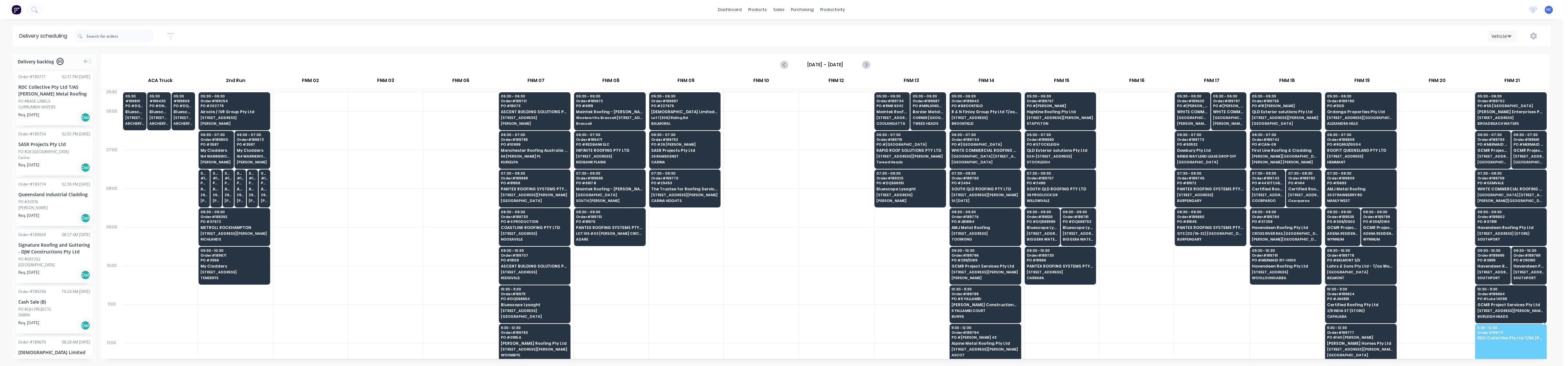
drag, startPoint x: 35, startPoint y: 105, endPoint x: 1472, endPoint y: 329, distance: 1454.4
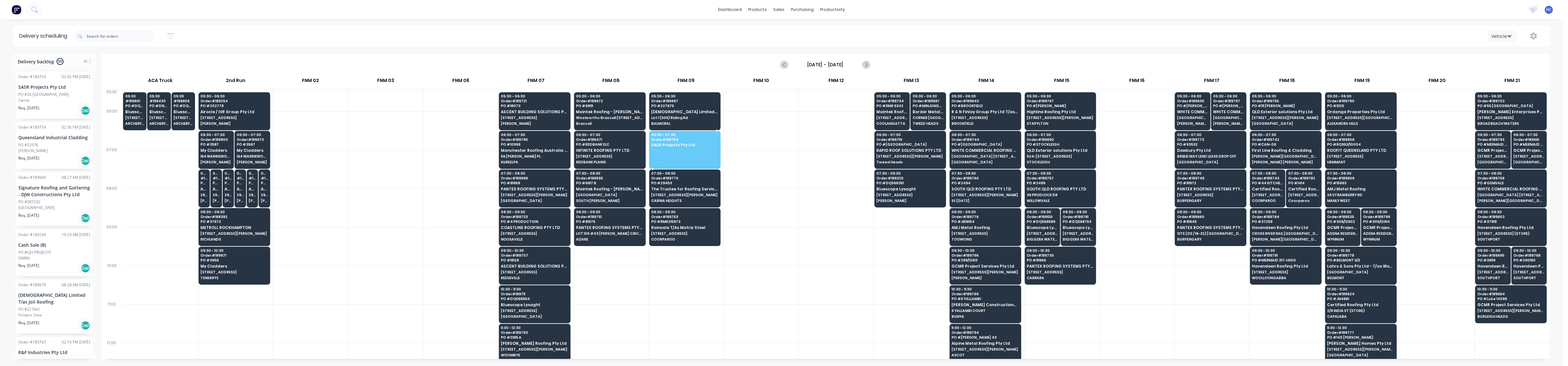
drag, startPoint x: 30, startPoint y: 96, endPoint x: 665, endPoint y: 141, distance: 636.6
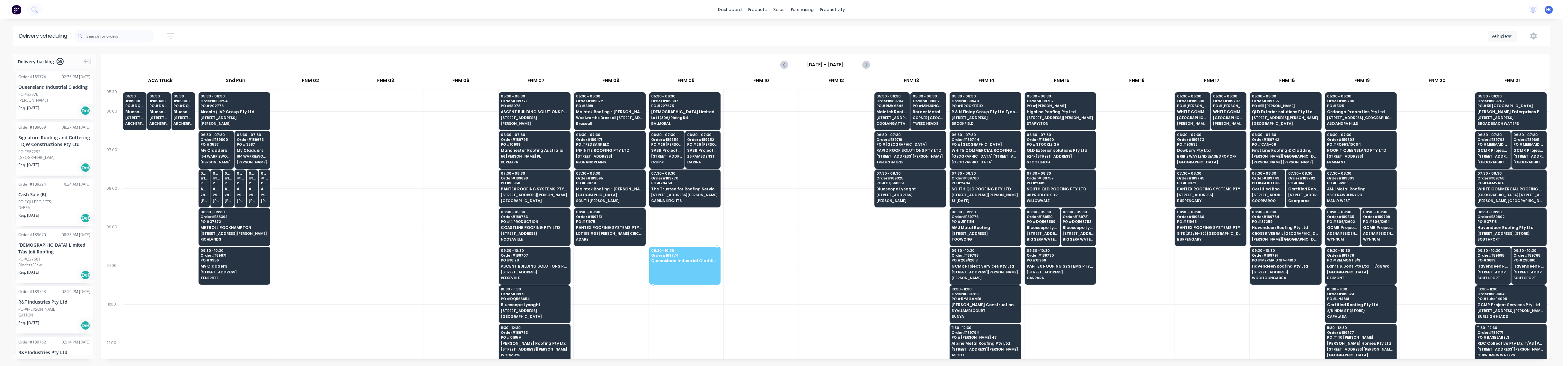
drag, startPoint x: 42, startPoint y: 94, endPoint x: 684, endPoint y: 265, distance: 664.4
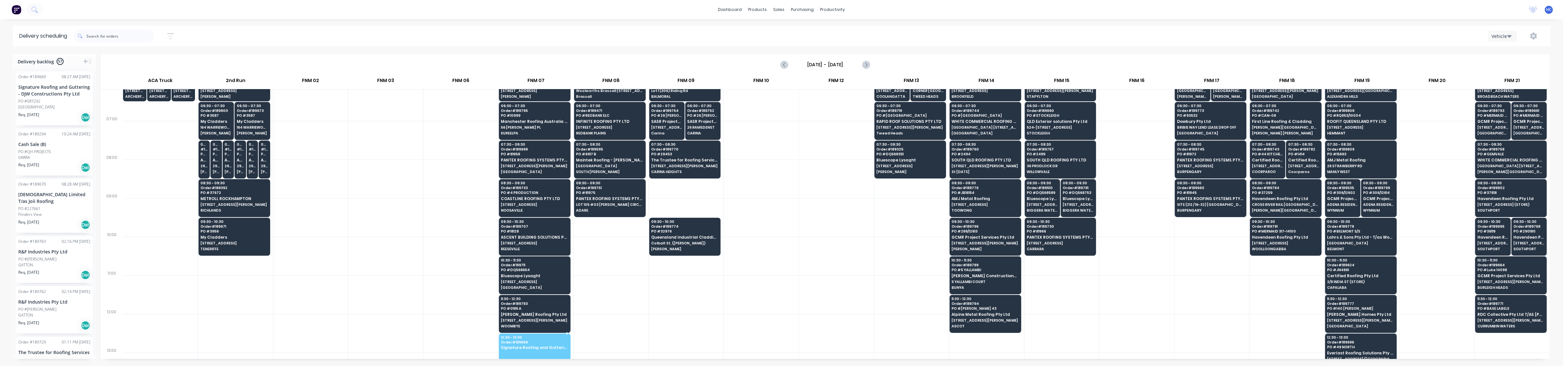
scroll to position [37, 0]
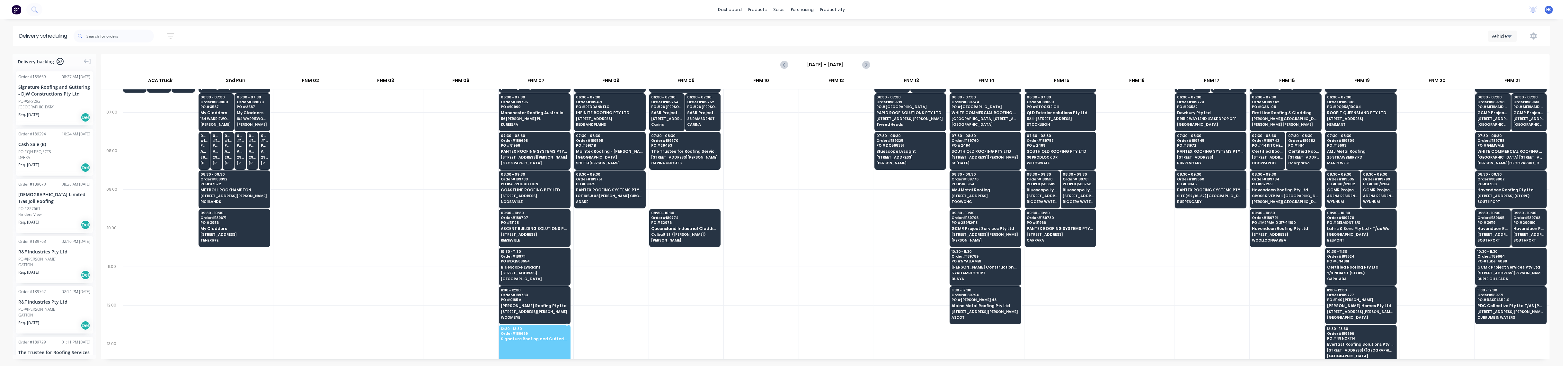
drag, startPoint x: 52, startPoint y: 109, endPoint x: 535, endPoint y: 340, distance: 535.4
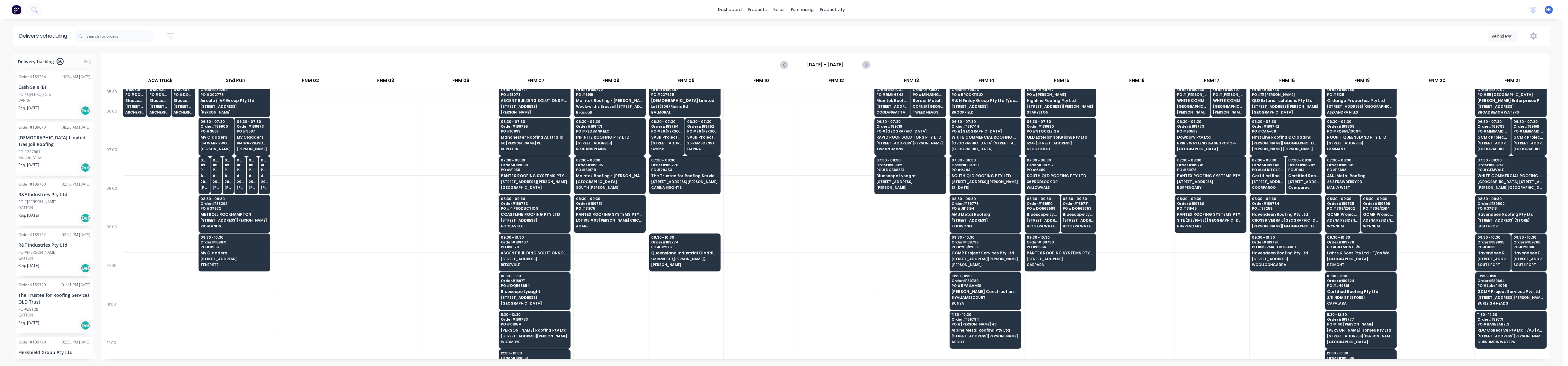
scroll to position [0, 0]
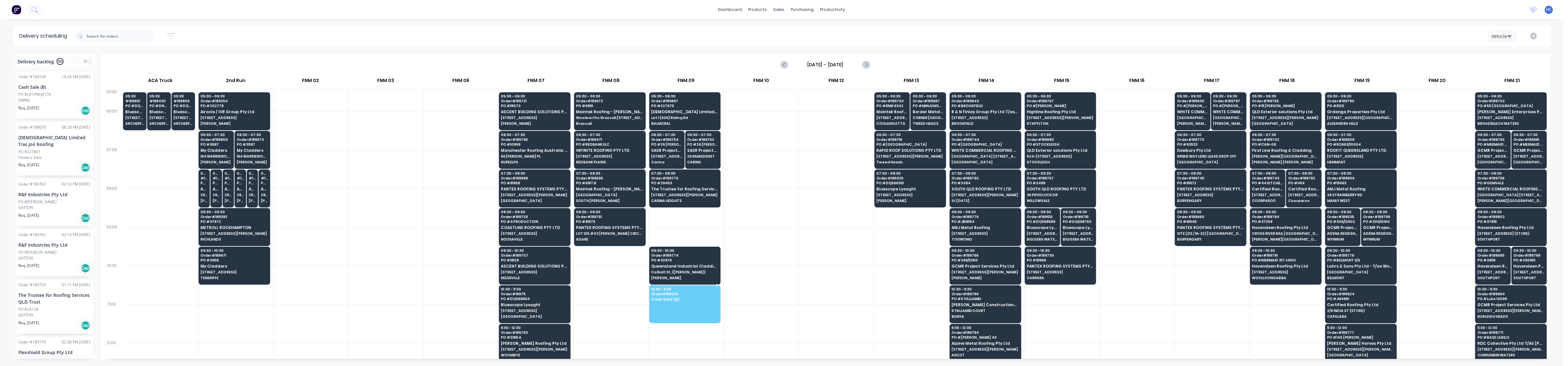
drag, startPoint x: 43, startPoint y: 101, endPoint x: 690, endPoint y: 302, distance: 677.5
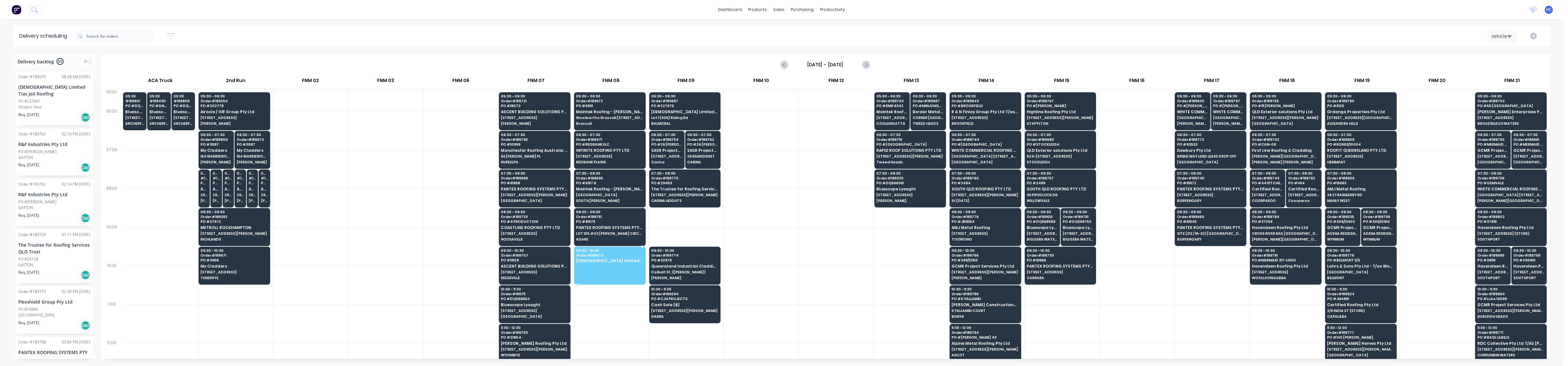
drag, startPoint x: 45, startPoint y: 91, endPoint x: 591, endPoint y: 256, distance: 570.4
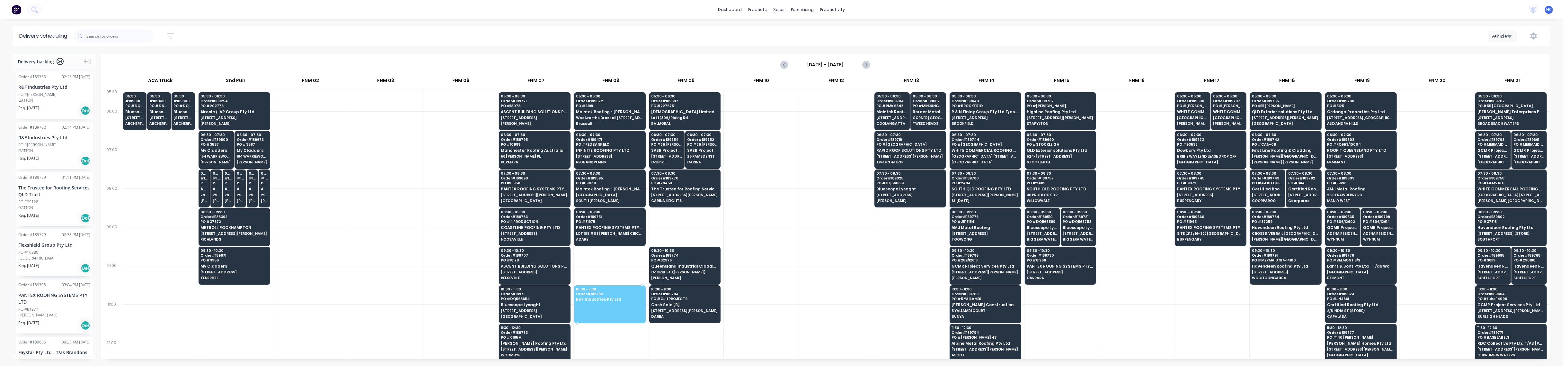
drag, startPoint x: 38, startPoint y: 97, endPoint x: 613, endPoint y: 288, distance: 605.9
drag, startPoint x: 42, startPoint y: 102, endPoint x: 624, endPoint y: 302, distance: 615.4
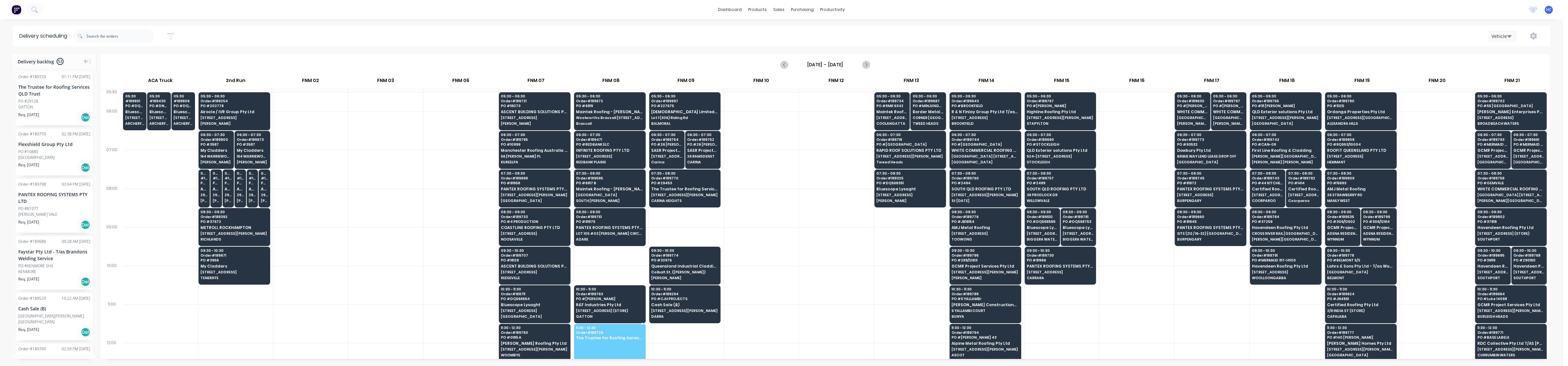
drag, startPoint x: 43, startPoint y: 106, endPoint x: 628, endPoint y: 343, distance: 631.2
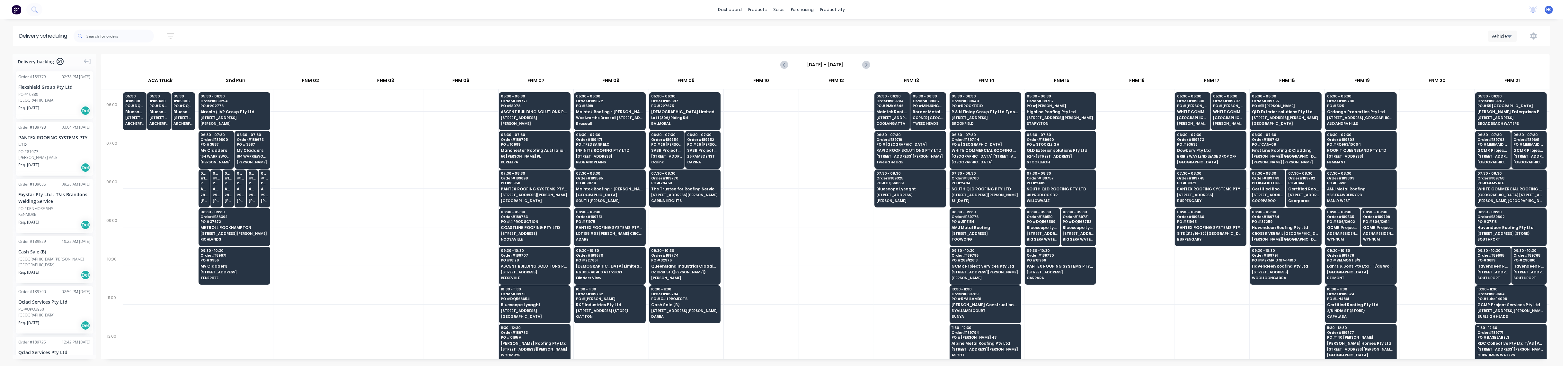
scroll to position [86, 0]
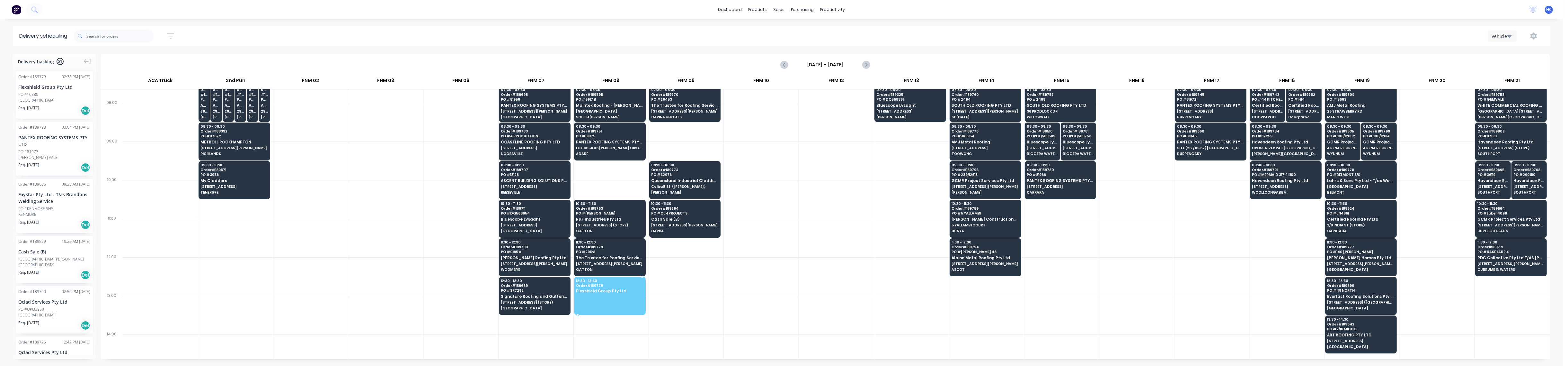
drag, startPoint x: 56, startPoint y: 97, endPoint x: 605, endPoint y: 284, distance: 580.0
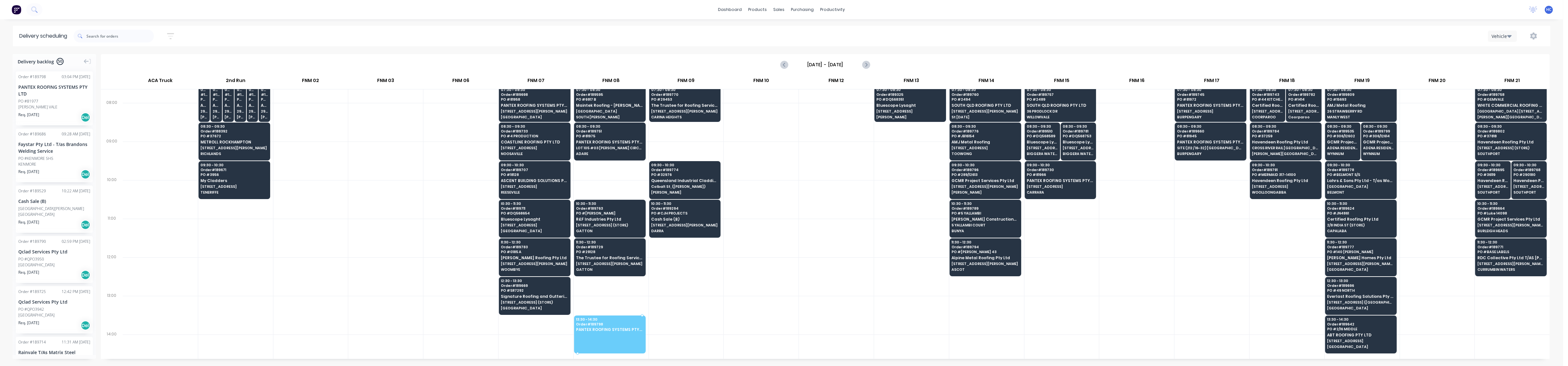
drag, startPoint x: 38, startPoint y: 109, endPoint x: 644, endPoint y: 333, distance: 646.1
click at [364, 239] on div at bounding box center [386, 237] width 75 height 39
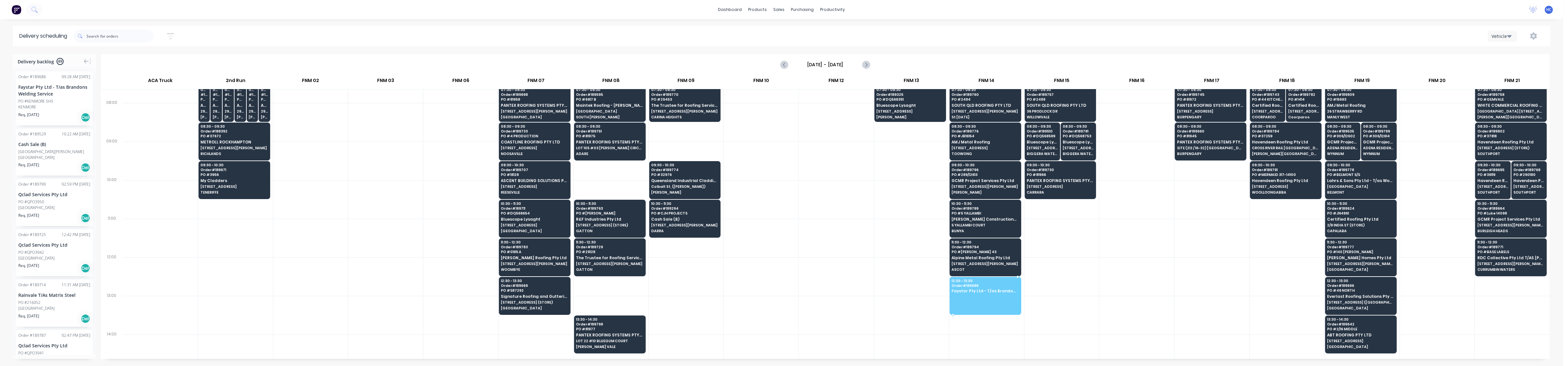
drag, startPoint x: 37, startPoint y: 106, endPoint x: 958, endPoint y: 293, distance: 939.8
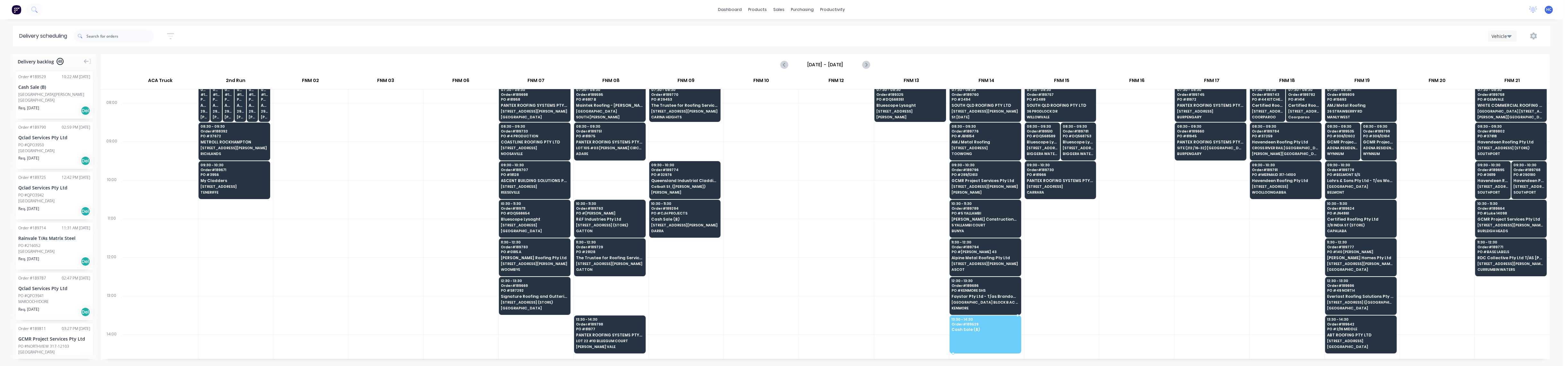
drag, startPoint x: 47, startPoint y: 104, endPoint x: 985, endPoint y: 334, distance: 965.8
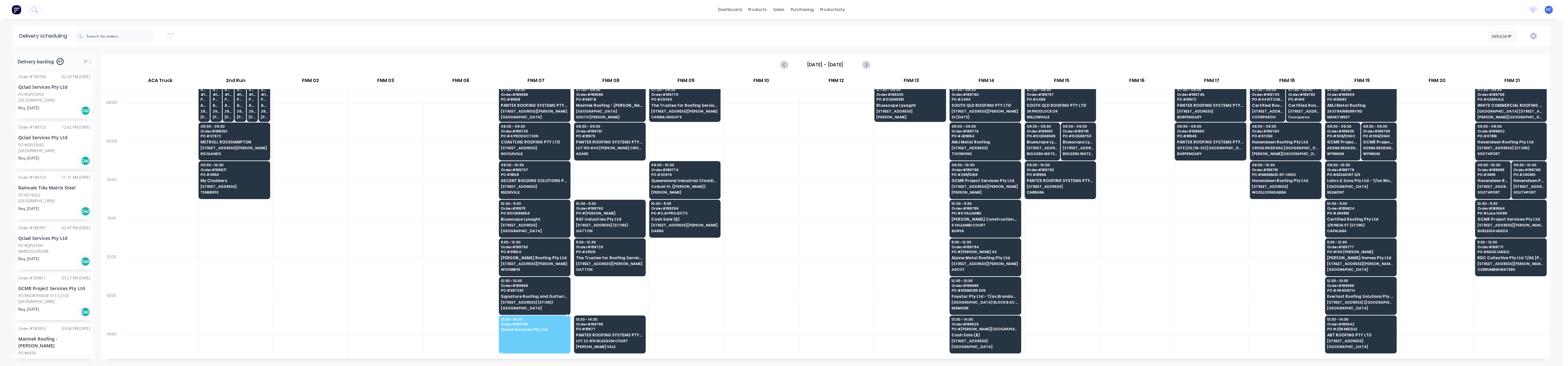
drag, startPoint x: 49, startPoint y: 90, endPoint x: 521, endPoint y: 319, distance: 524.6
drag, startPoint x: 59, startPoint y: 103, endPoint x: 515, endPoint y: 317, distance: 503.7
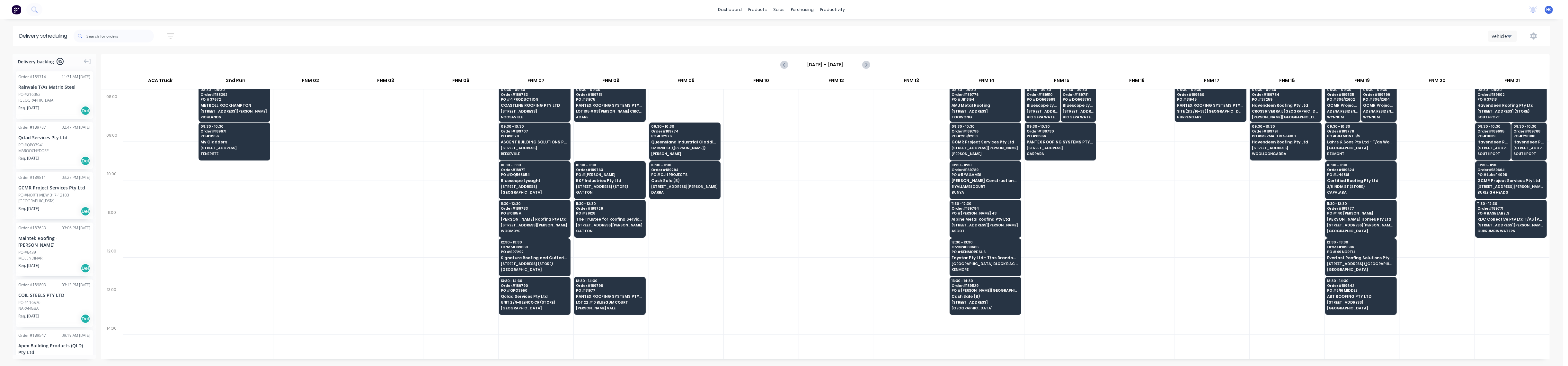
scroll to position [171, 0]
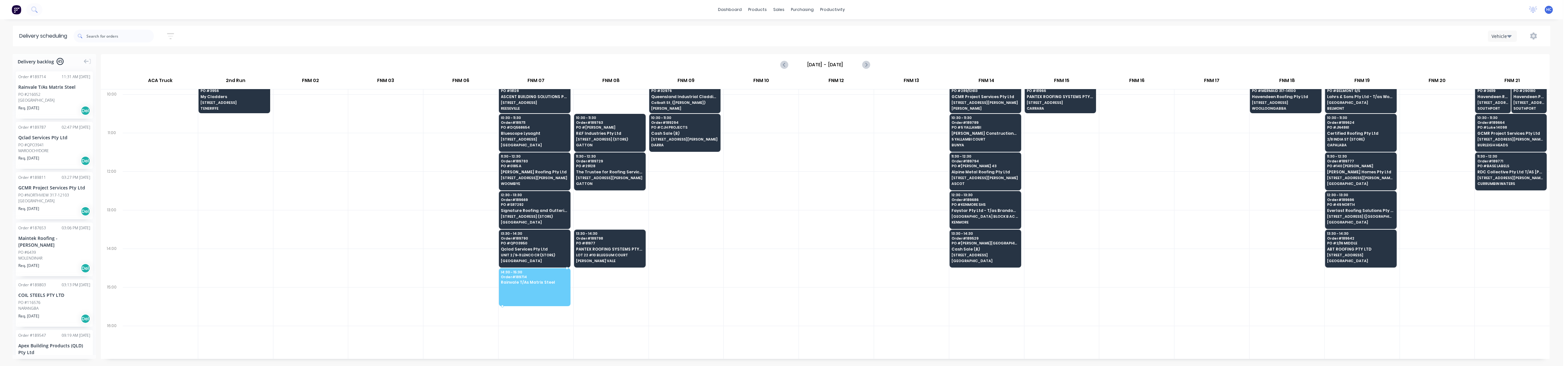
drag, startPoint x: 47, startPoint y: 98, endPoint x: 540, endPoint y: 278, distance: 524.8
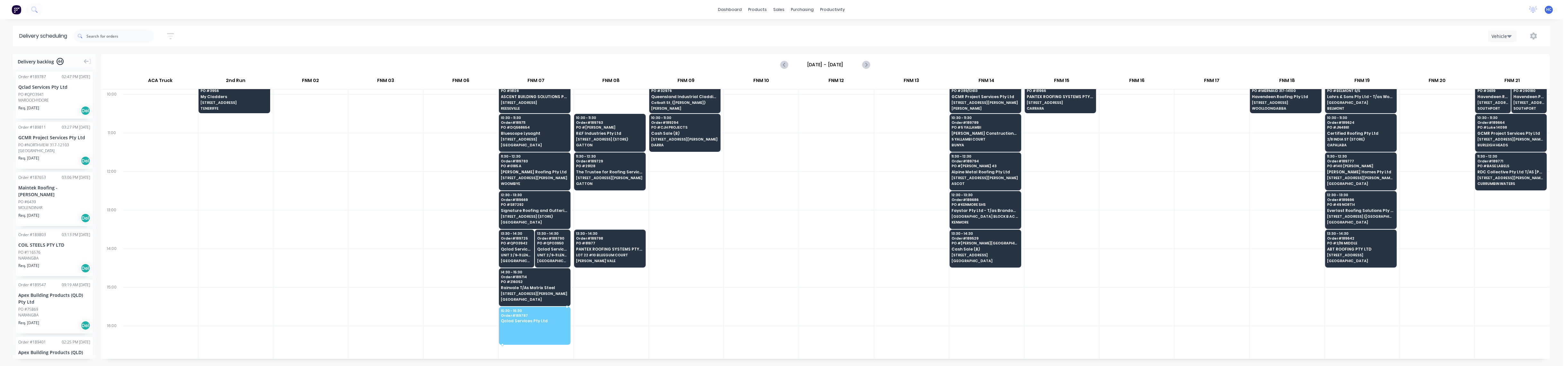
drag, startPoint x: 60, startPoint y: 94, endPoint x: 527, endPoint y: 325, distance: 521.0
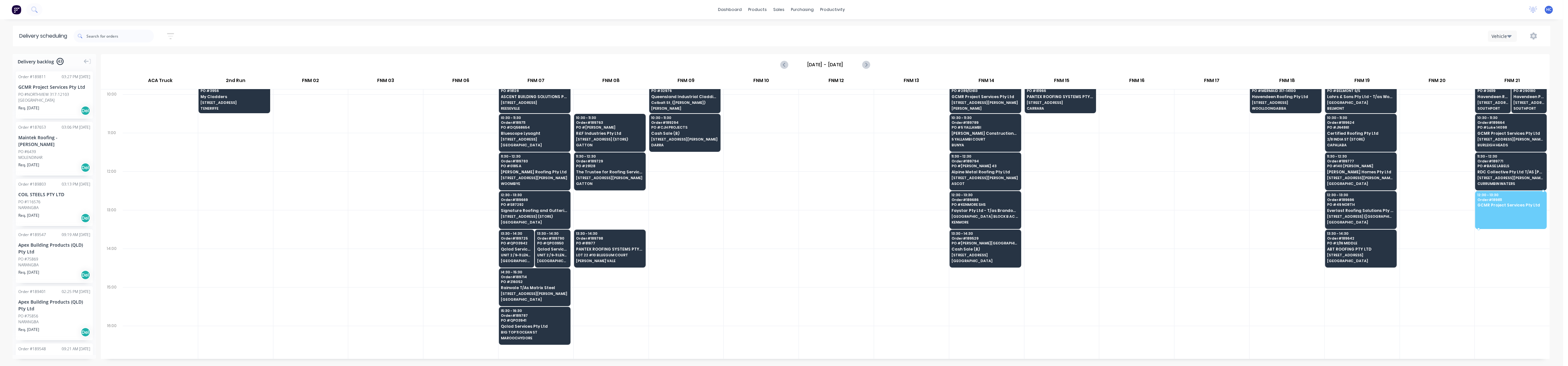
drag, startPoint x: 59, startPoint y: 102, endPoint x: 1504, endPoint y: 207, distance: 1448.8
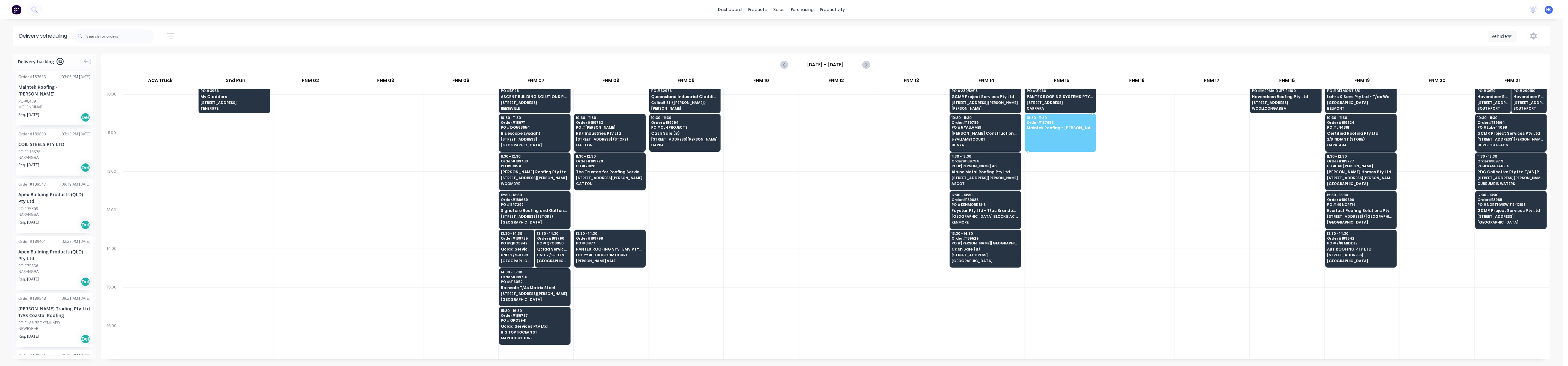
drag, startPoint x: 49, startPoint y: 103, endPoint x: 1067, endPoint y: 128, distance: 1018.3
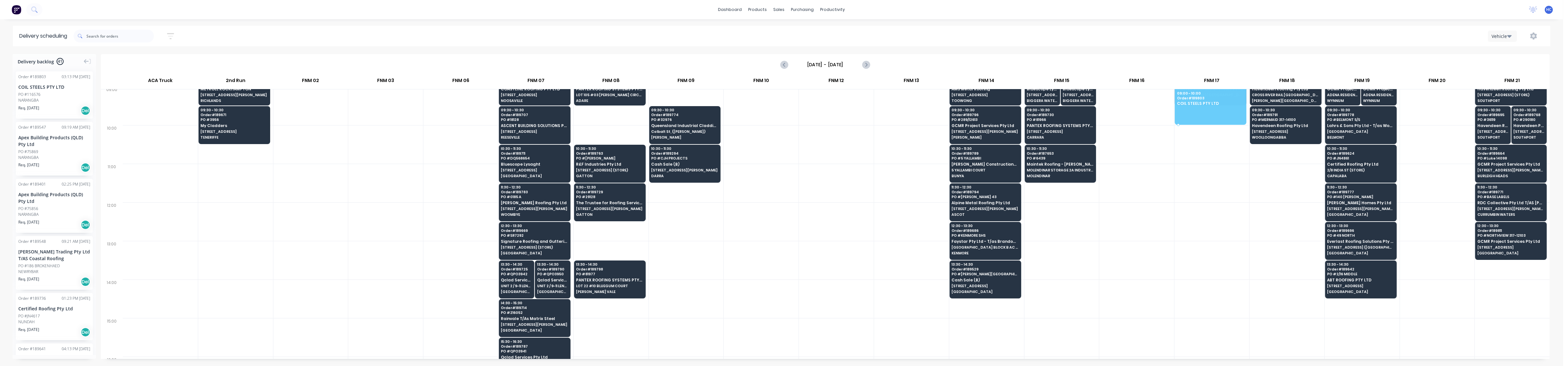
scroll to position [135, 0]
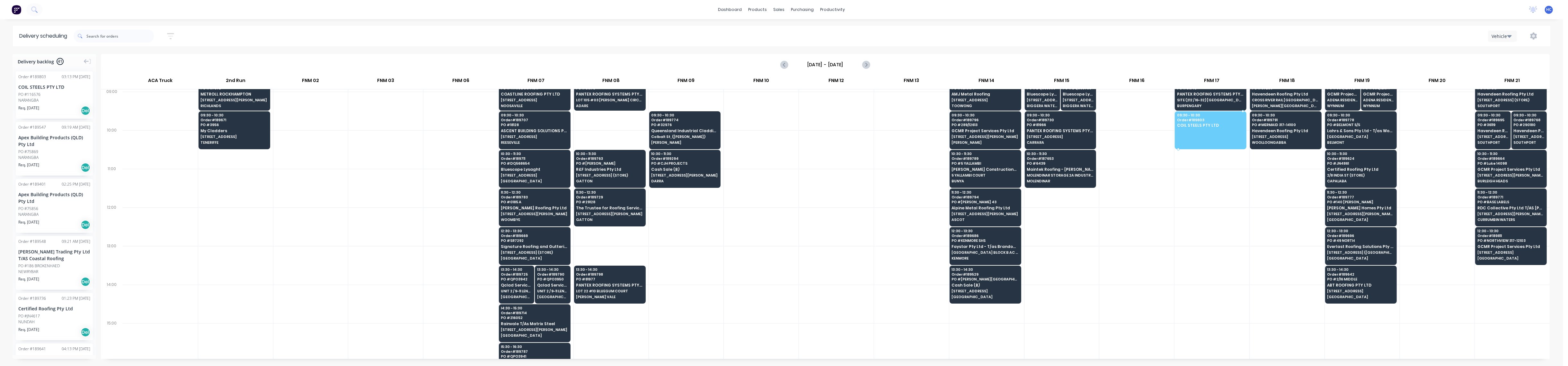
drag, startPoint x: 56, startPoint y: 103, endPoint x: 1209, endPoint y: 125, distance: 1153.2
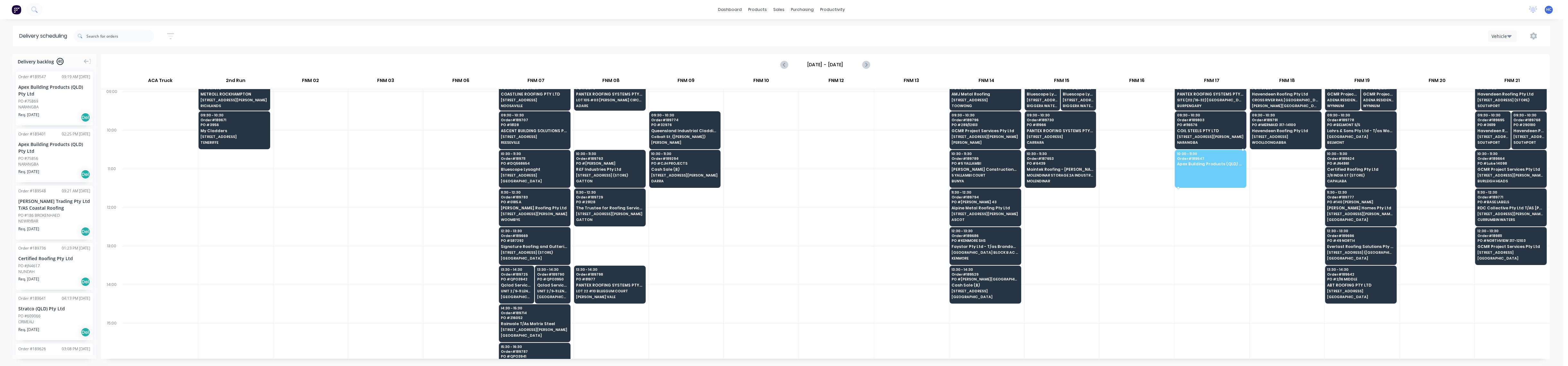
drag, startPoint x: 40, startPoint y: 110, endPoint x: 1178, endPoint y: 162, distance: 1139.2
drag, startPoint x: 43, startPoint y: 98, endPoint x: 1193, endPoint y: 166, distance: 1152.0
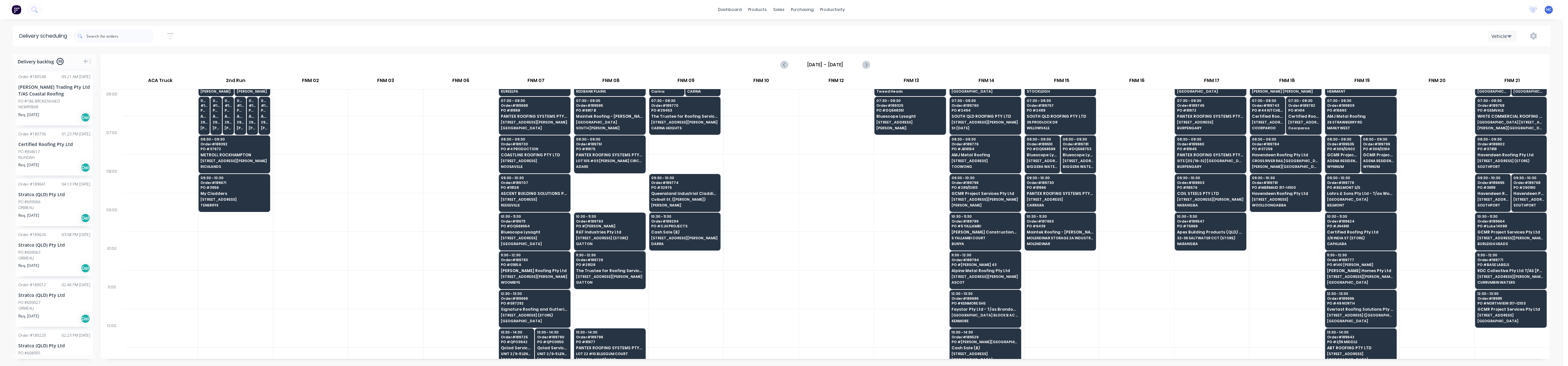
scroll to position [0, 0]
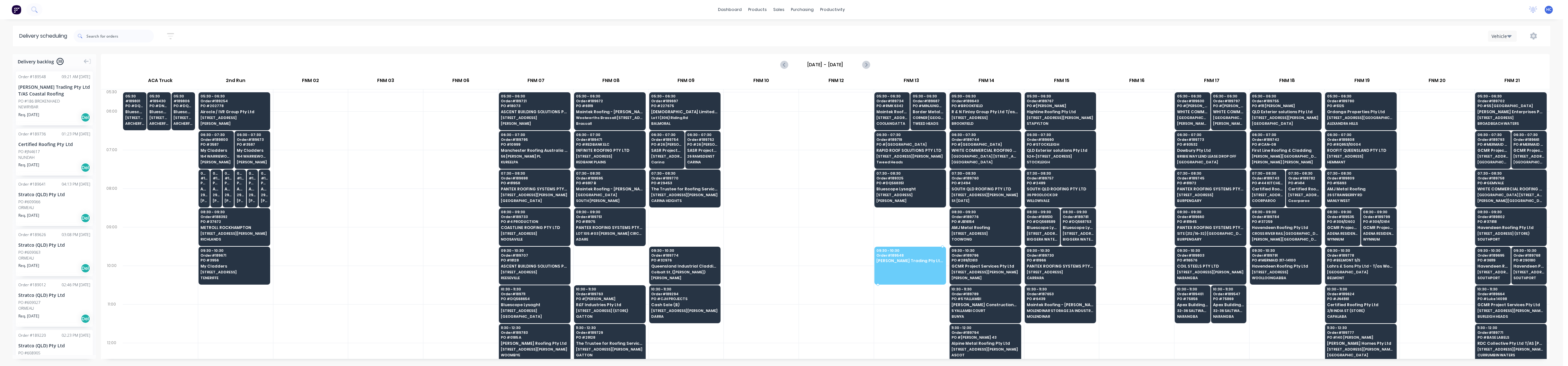
drag, startPoint x: 47, startPoint y: 106, endPoint x: 913, endPoint y: 251, distance: 878.1
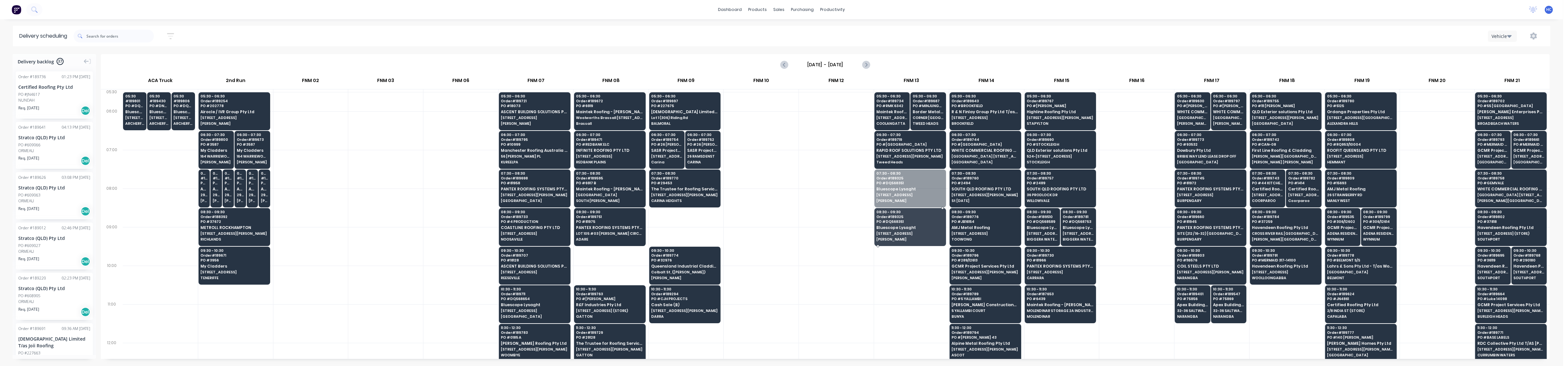
drag, startPoint x: 901, startPoint y: 192, endPoint x: 901, endPoint y: 209, distance: 17.0
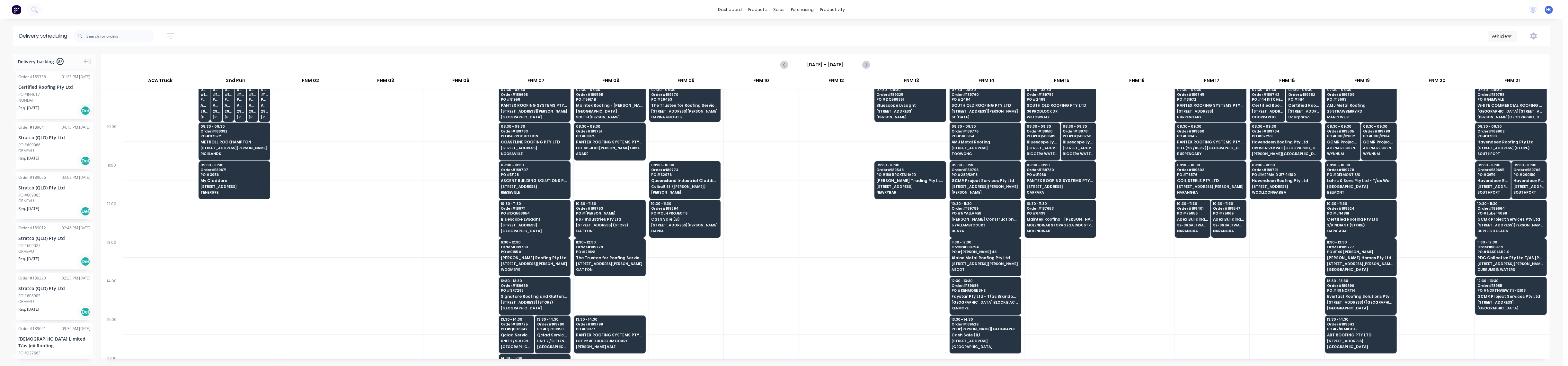
scroll to position [171, 0]
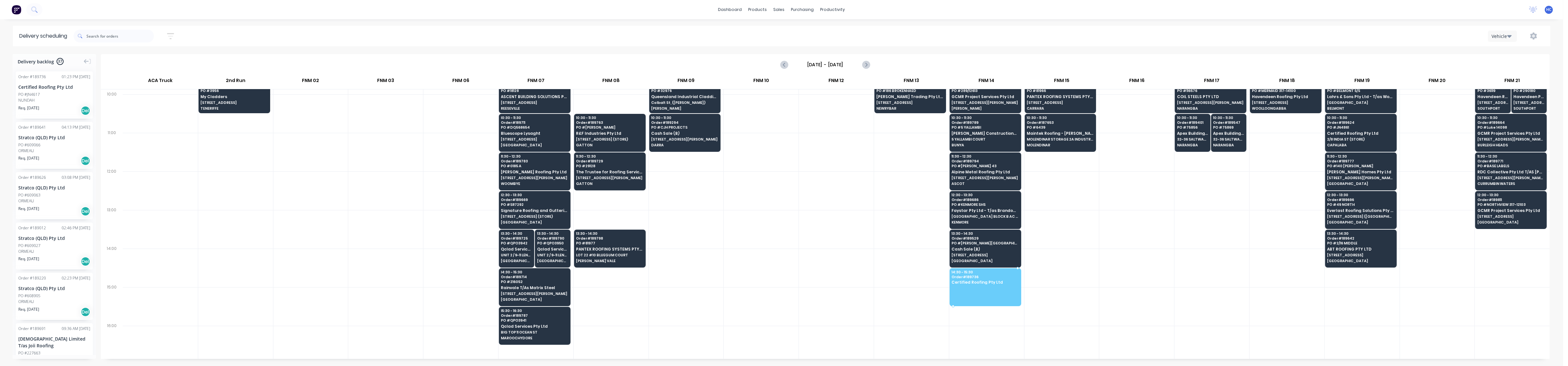
drag, startPoint x: 52, startPoint y: 103, endPoint x: 1013, endPoint y: 273, distance: 975.9
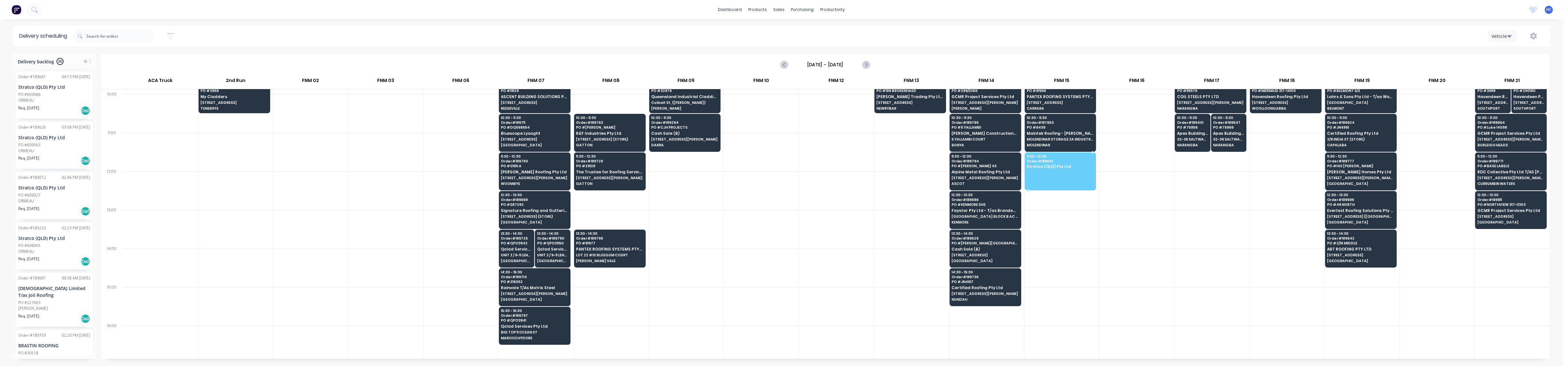
drag, startPoint x: 50, startPoint y: 99, endPoint x: 1074, endPoint y: 168, distance: 1026.3
drag, startPoint x: 39, startPoint y: 94, endPoint x: 1033, endPoint y: 161, distance: 996.3
drag, startPoint x: 31, startPoint y: 98, endPoint x: 1055, endPoint y: 170, distance: 1026.5
drag, startPoint x: 49, startPoint y: 98, endPoint x: 1051, endPoint y: 159, distance: 1003.9
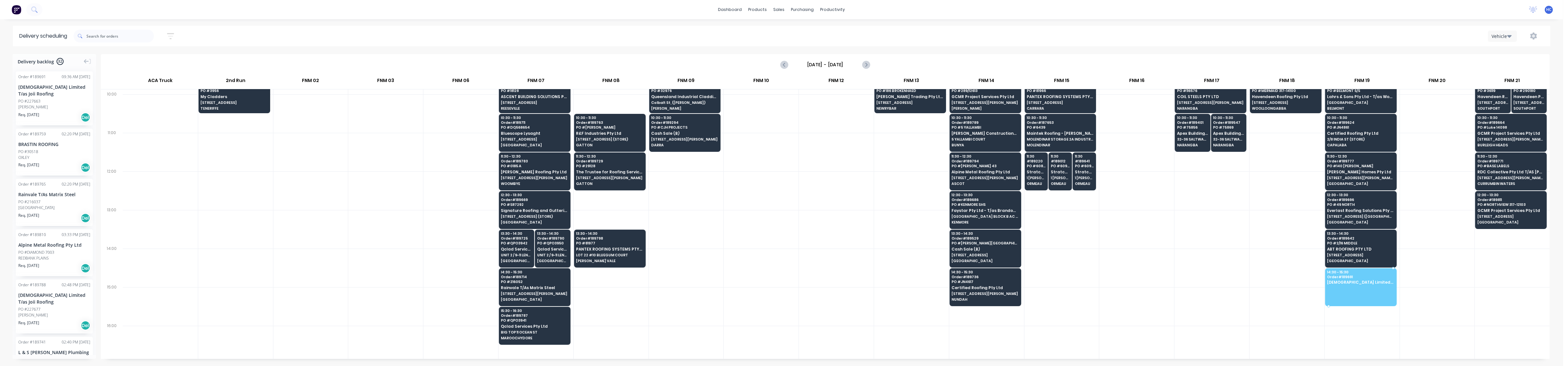
drag, startPoint x: 49, startPoint y: 104, endPoint x: 1356, endPoint y: 280, distance: 1318.8
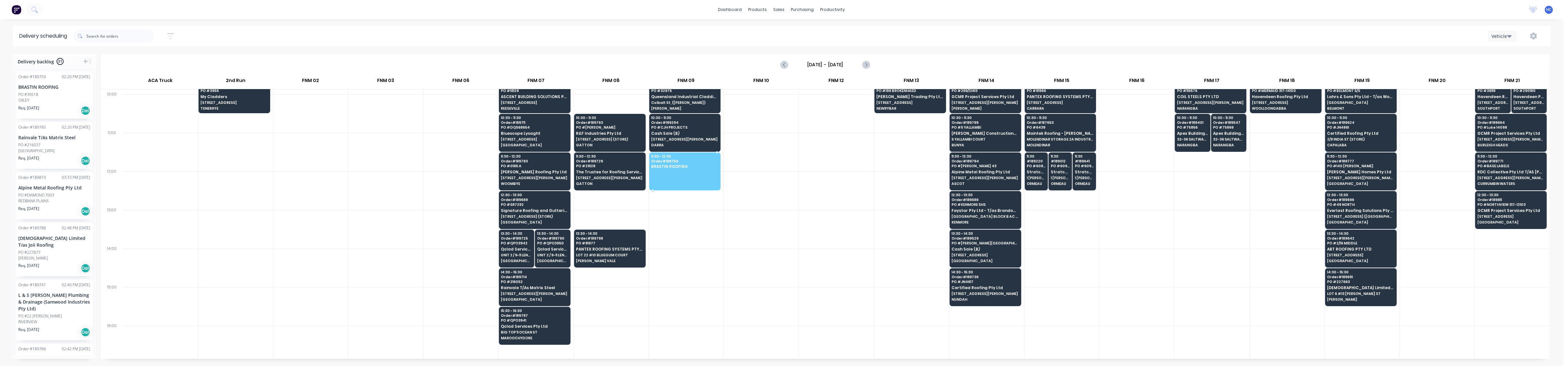
drag, startPoint x: 44, startPoint y: 93, endPoint x: 687, endPoint y: 164, distance: 646.9
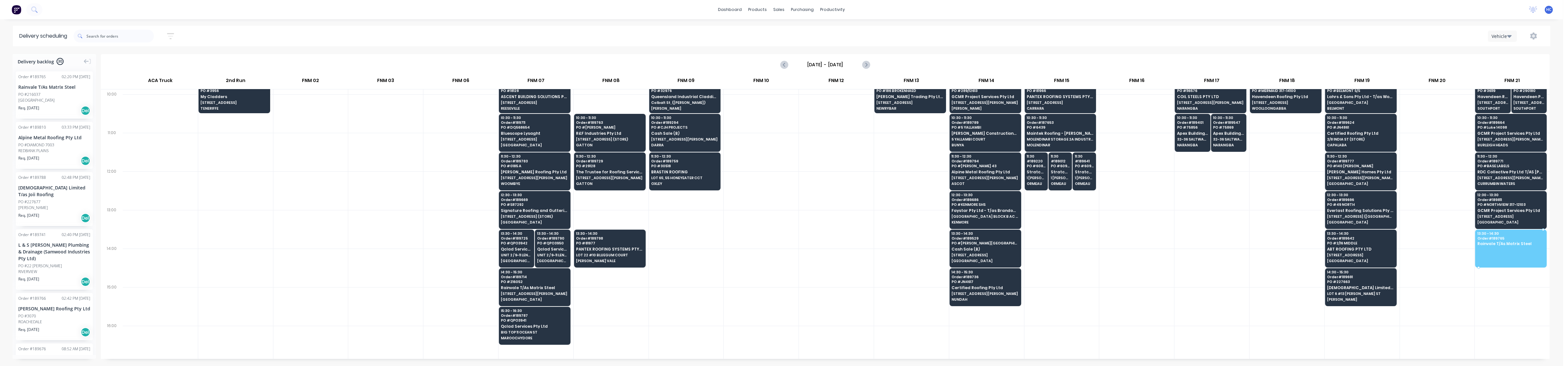
drag, startPoint x: 48, startPoint y: 93, endPoint x: 1504, endPoint y: 237, distance: 1463.1
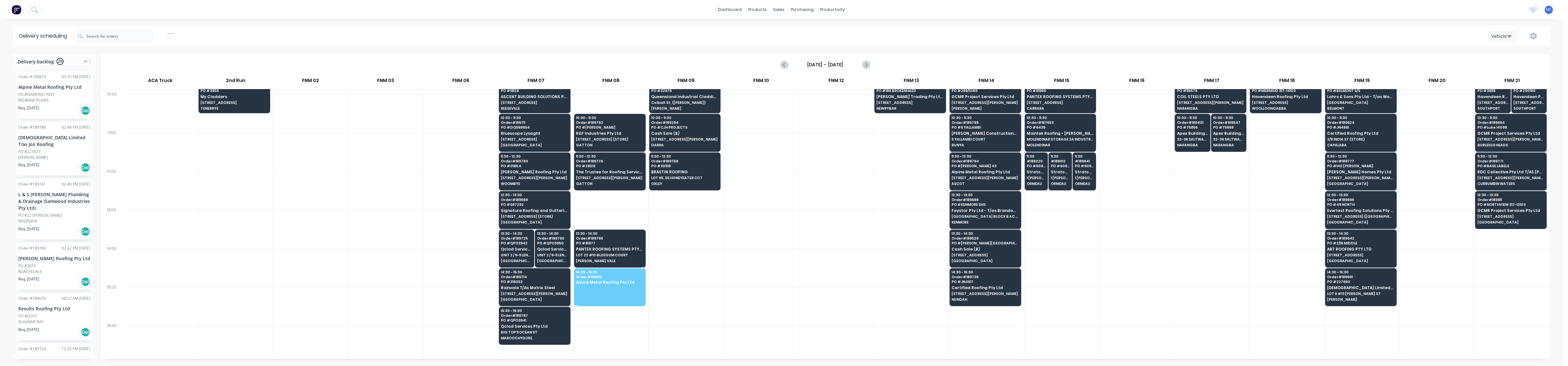
drag, startPoint x: 28, startPoint y: 98, endPoint x: 584, endPoint y: 275, distance: 583.5
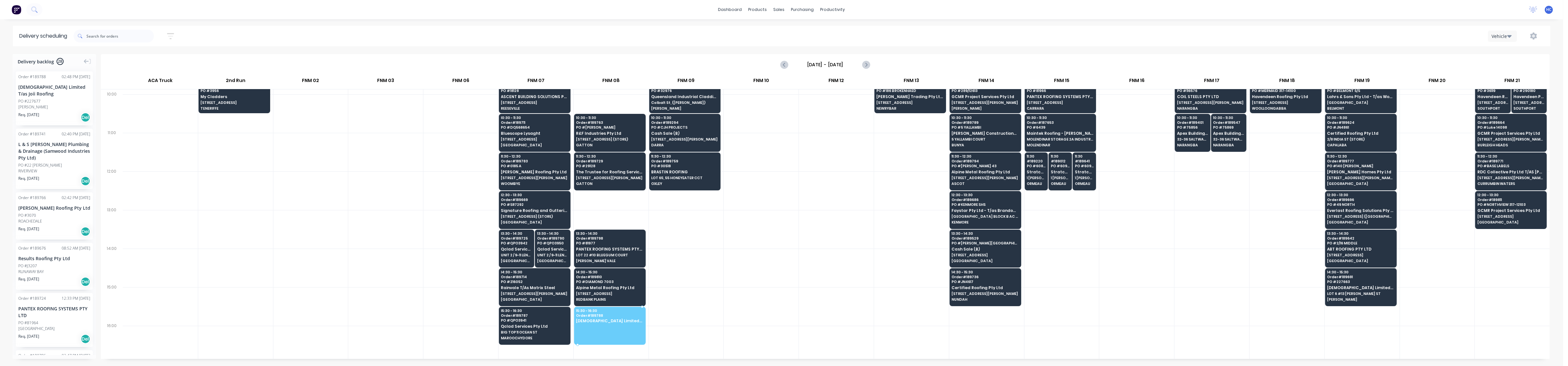
drag, startPoint x: 47, startPoint y: 103, endPoint x: 600, endPoint y: 318, distance: 593.3
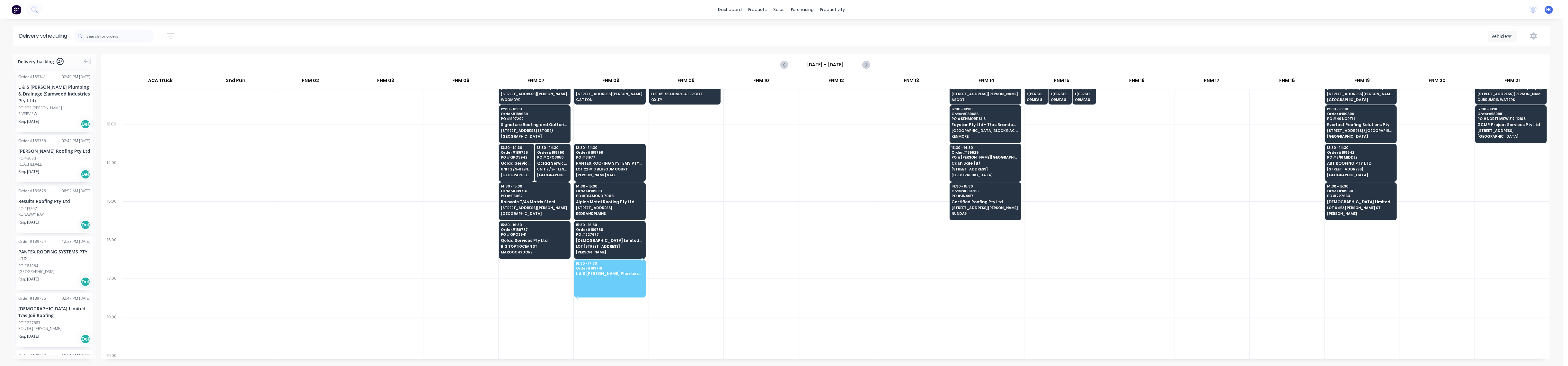
drag, startPoint x: 42, startPoint y: 94, endPoint x: 622, endPoint y: 272, distance: 606.7
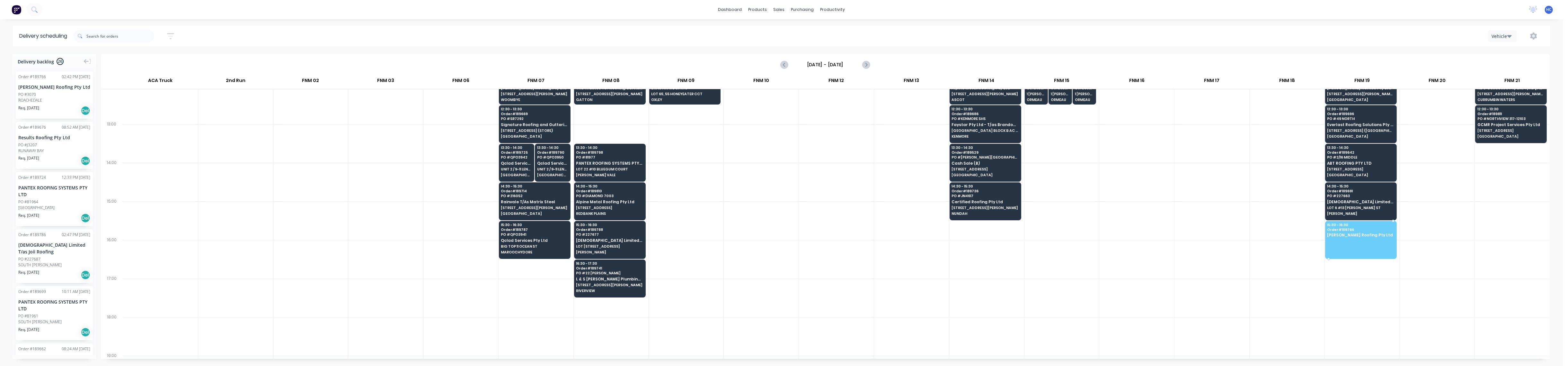
drag, startPoint x: 42, startPoint y: 101, endPoint x: 1374, endPoint y: 230, distance: 1338.2
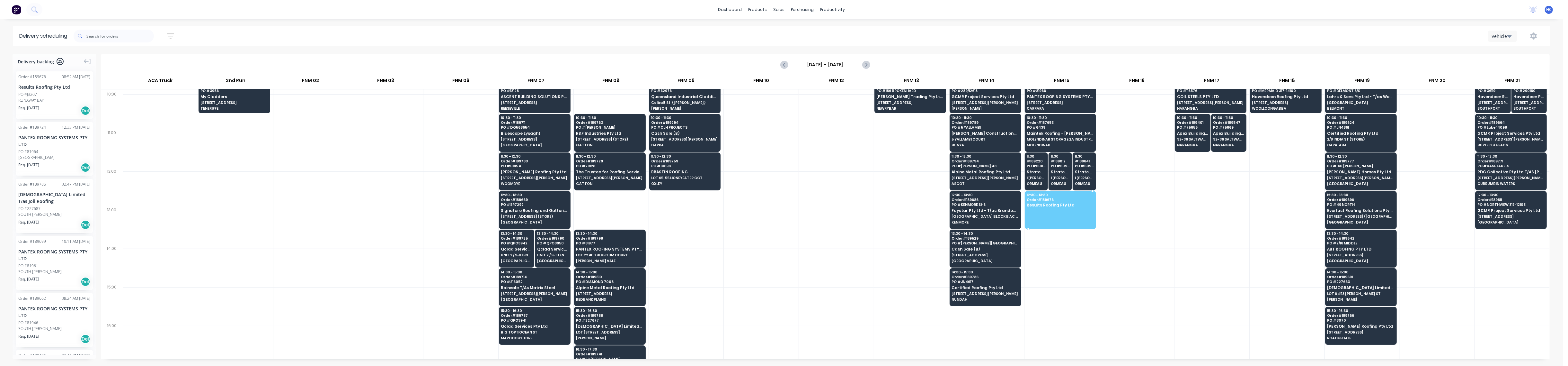
drag, startPoint x: 70, startPoint y: 100, endPoint x: 1049, endPoint y: 204, distance: 984.5
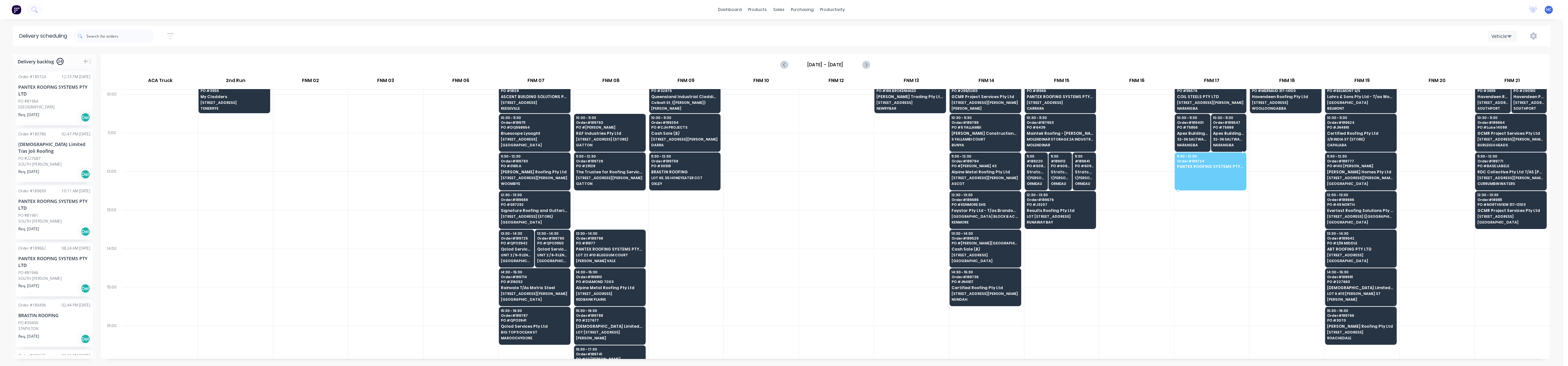
drag, startPoint x: 55, startPoint y: 105, endPoint x: 1199, endPoint y: 162, distance: 1145.4
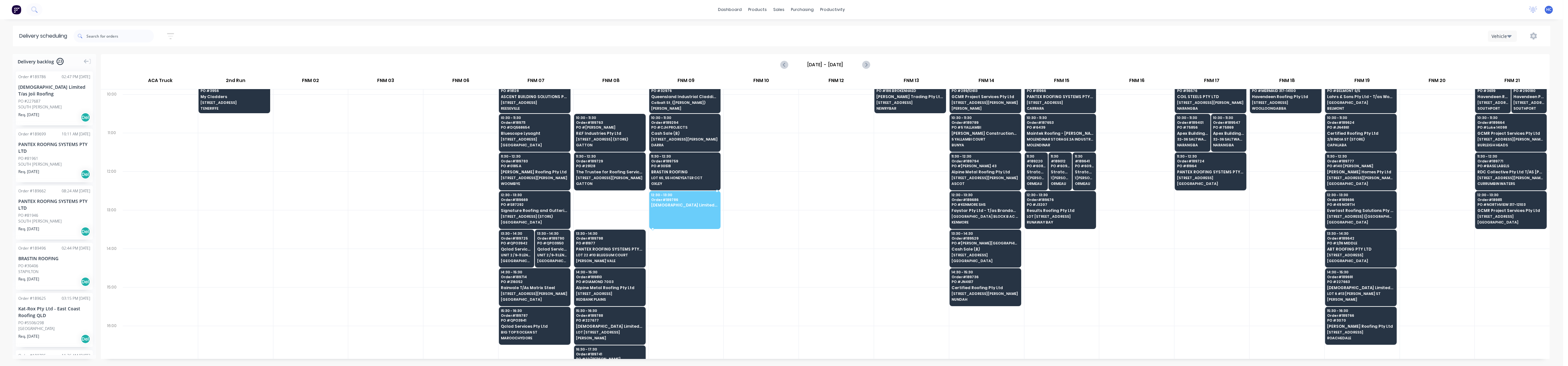
drag, startPoint x: 52, startPoint y: 98, endPoint x: 678, endPoint y: 201, distance: 634.4
drag, startPoint x: 47, startPoint y: 98, endPoint x: 705, endPoint y: 205, distance: 666.6
drag, startPoint x: 54, startPoint y: 102, endPoint x: 30, endPoint y: 108, distance: 24.7
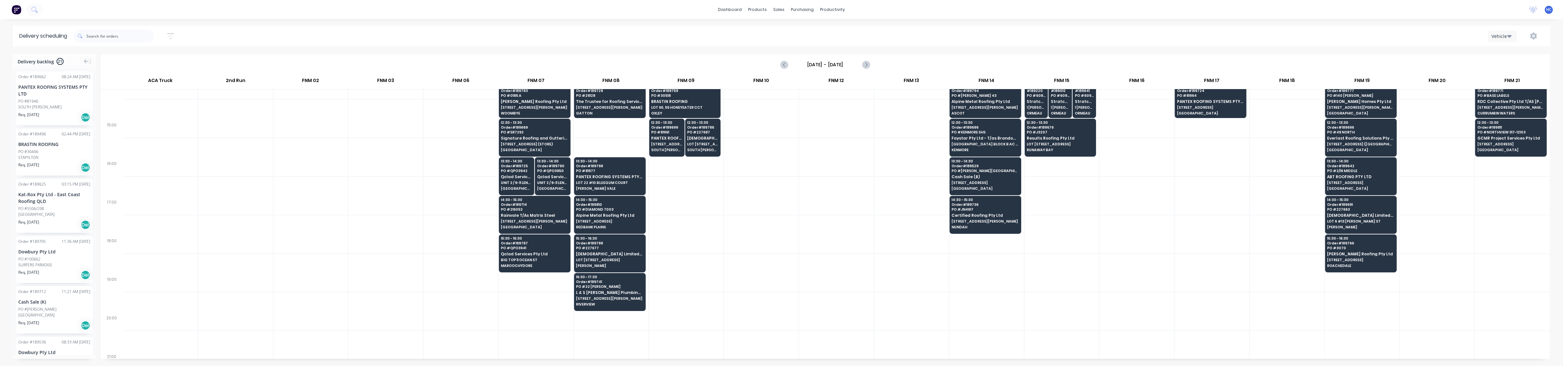
scroll to position [333, 0]
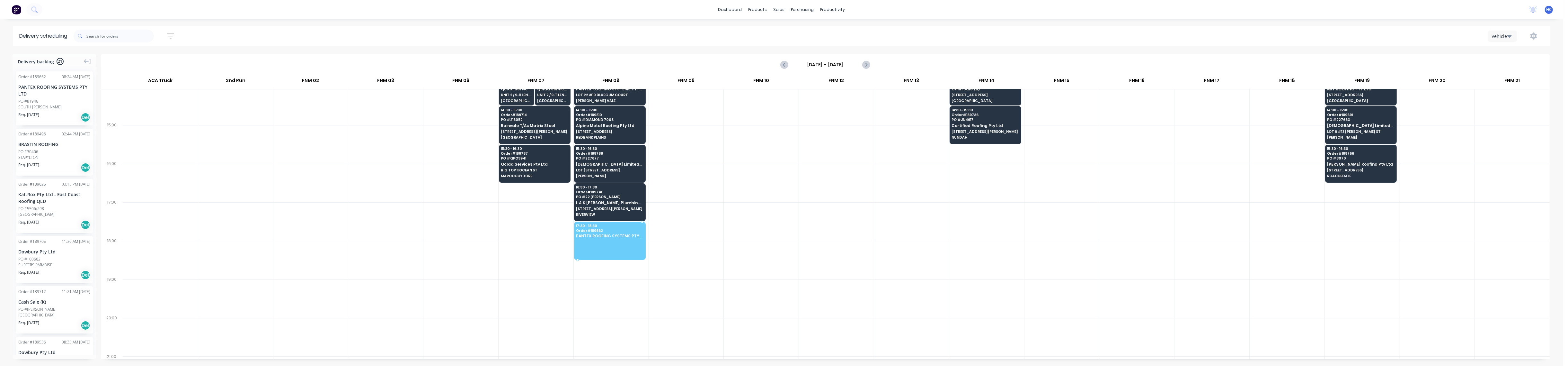
drag, startPoint x: 40, startPoint y: 117, endPoint x: 621, endPoint y: 225, distance: 591.0
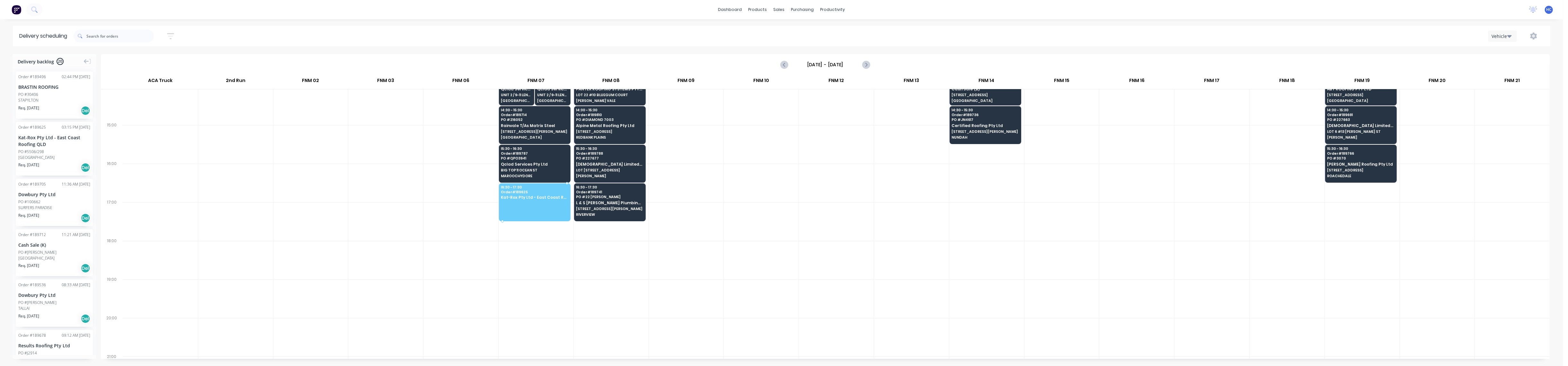
drag, startPoint x: 47, startPoint y: 153, endPoint x: 524, endPoint y: 201, distance: 479.4
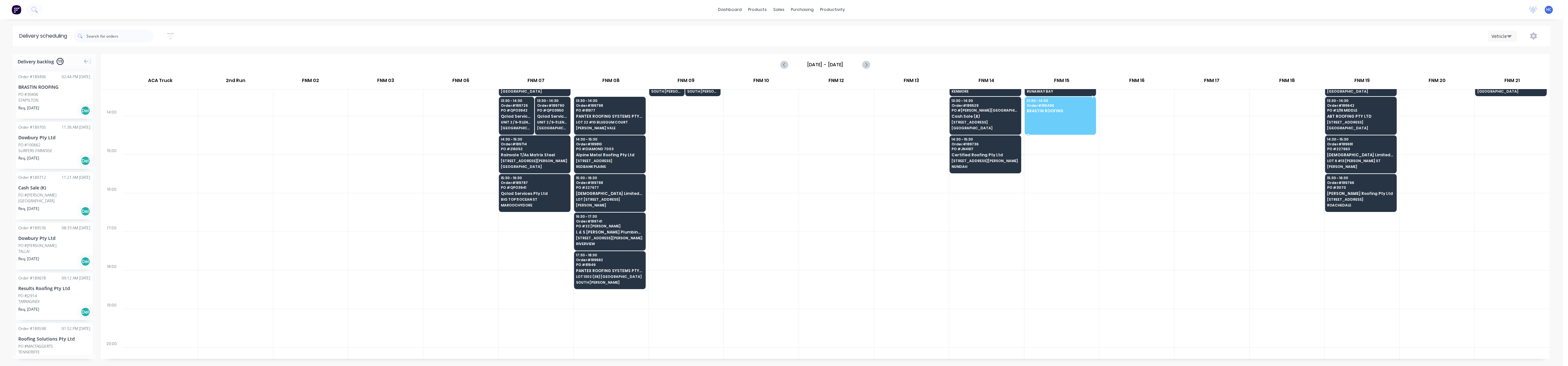
scroll to position [282, 0]
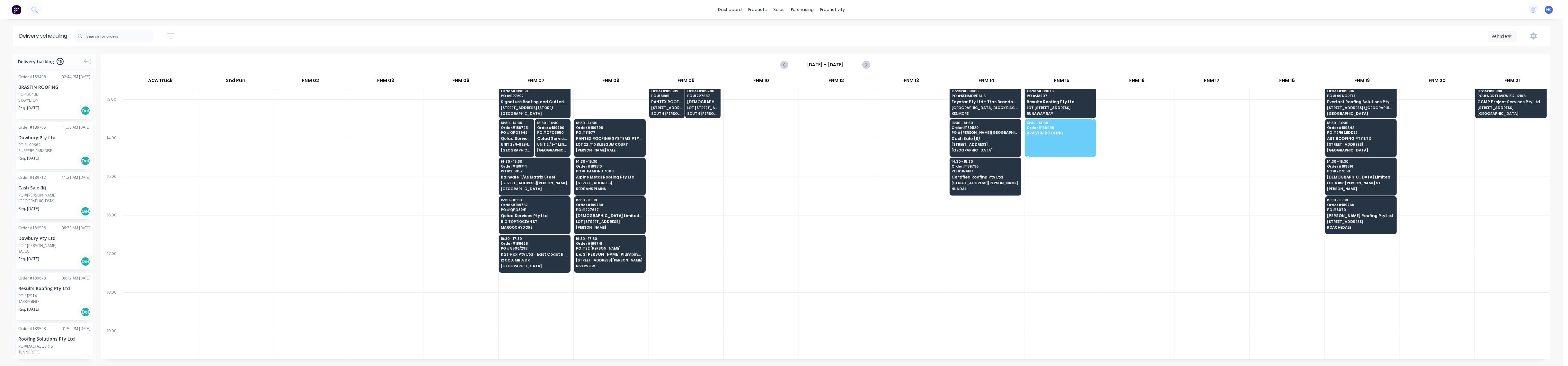
drag, startPoint x: 44, startPoint y: 99, endPoint x: 1090, endPoint y: 130, distance: 1046.5
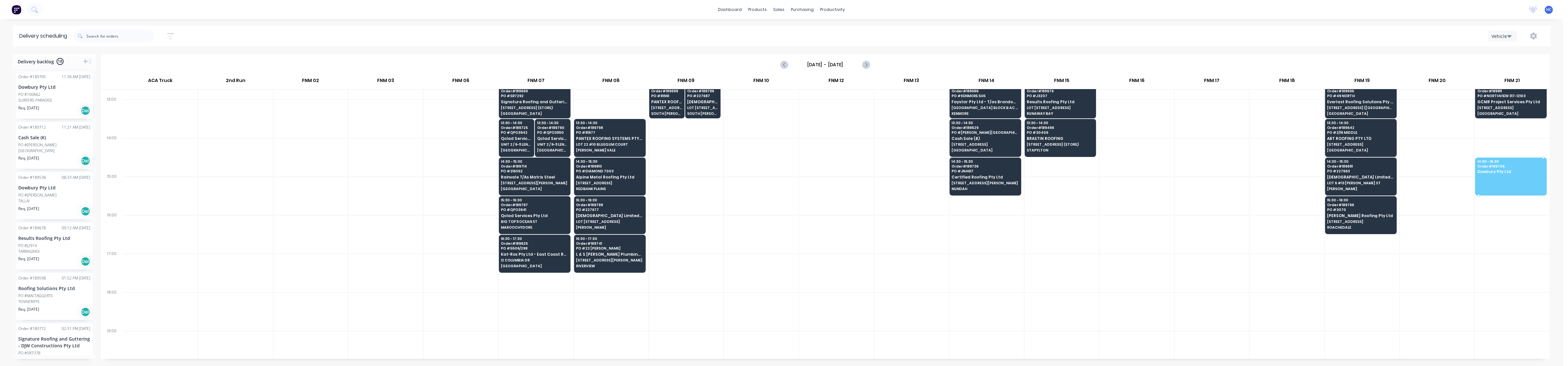
drag, startPoint x: 46, startPoint y: 95, endPoint x: 1513, endPoint y: 160, distance: 1468.4
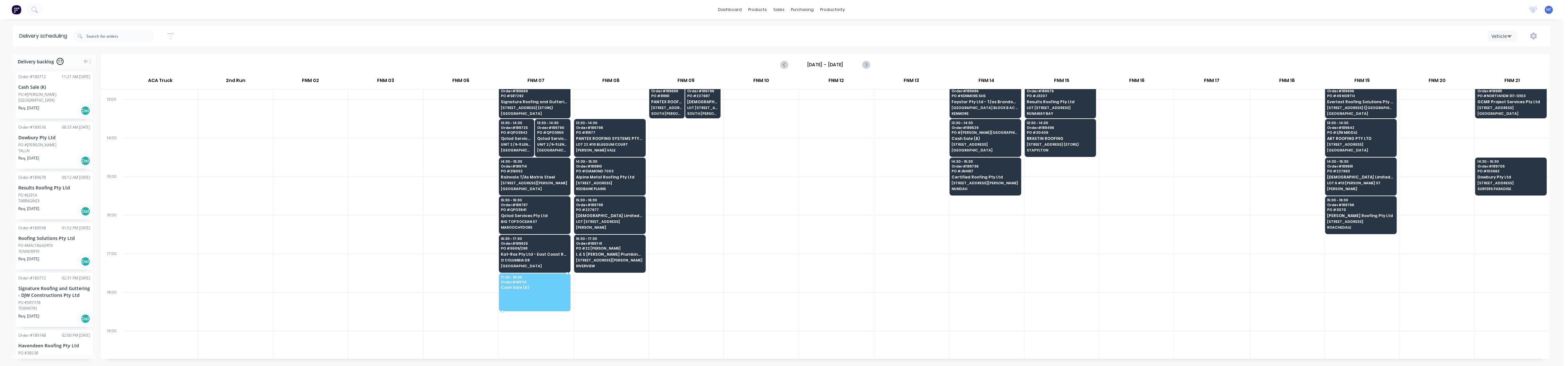
drag, startPoint x: 56, startPoint y: 100, endPoint x: 534, endPoint y: 283, distance: 511.8
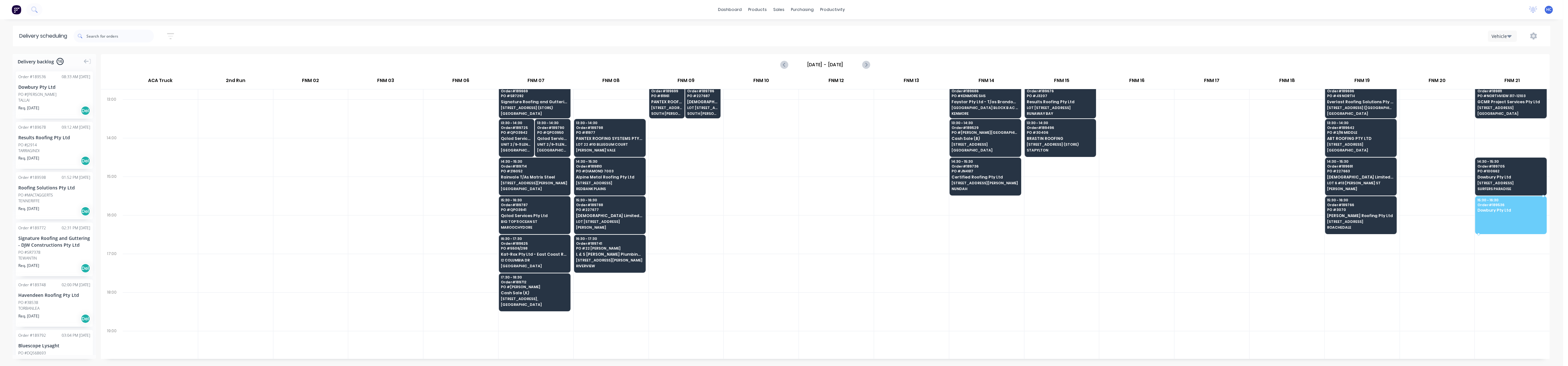
drag, startPoint x: 37, startPoint y: 97, endPoint x: 1495, endPoint y: 208, distance: 1462.2
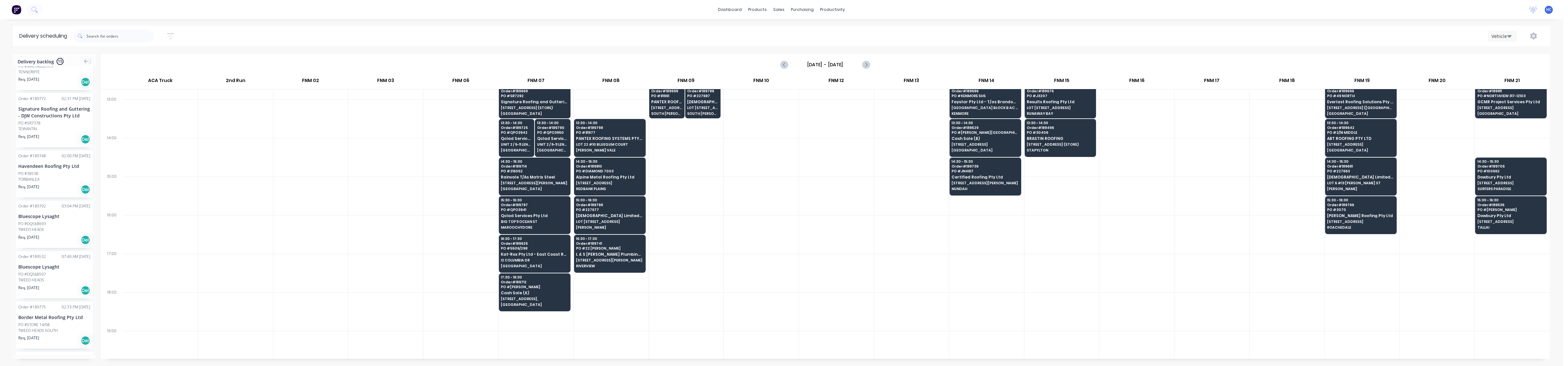
scroll to position [0, 0]
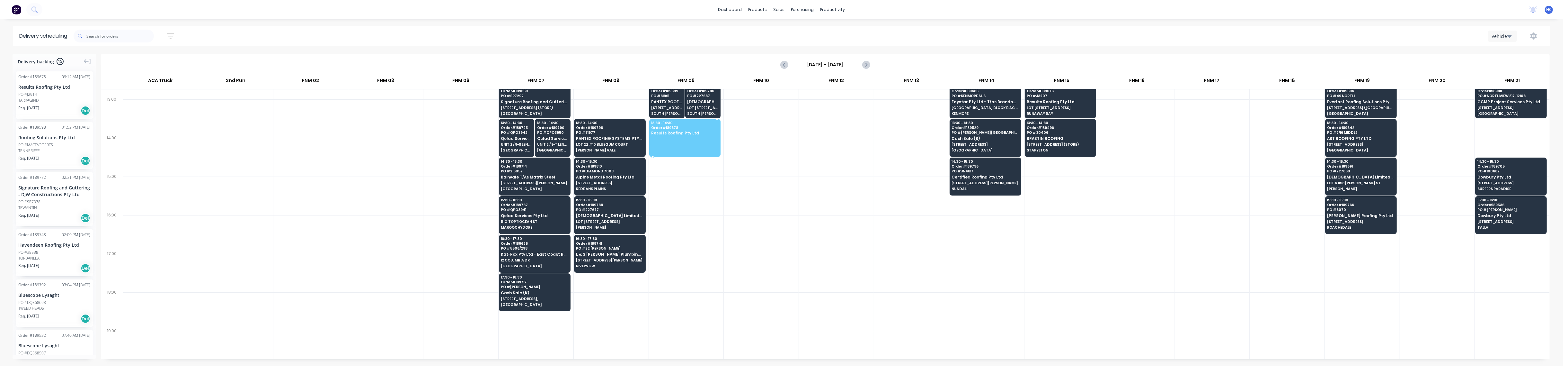
drag, startPoint x: 46, startPoint y: 96, endPoint x: 663, endPoint y: 133, distance: 618.1
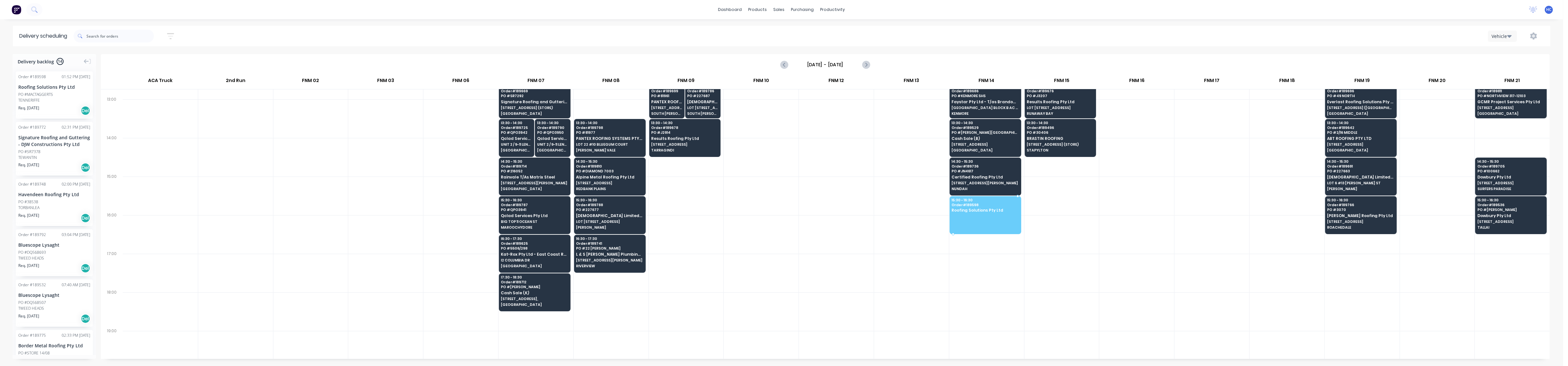
drag, startPoint x: 43, startPoint y: 98, endPoint x: 997, endPoint y: 203, distance: 959.8
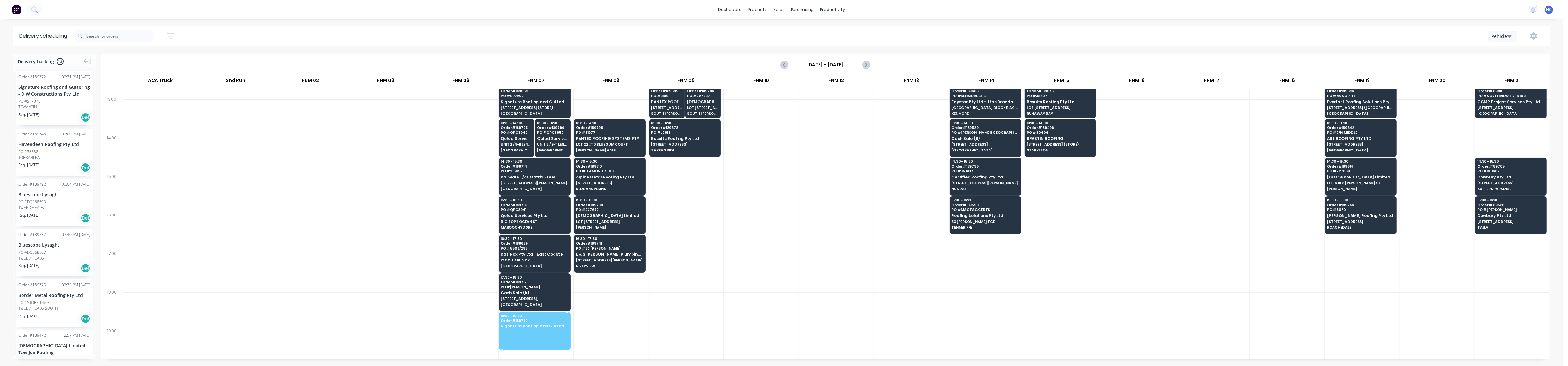
drag, startPoint x: 39, startPoint y: 104, endPoint x: 521, endPoint y: 316, distance: 526.6
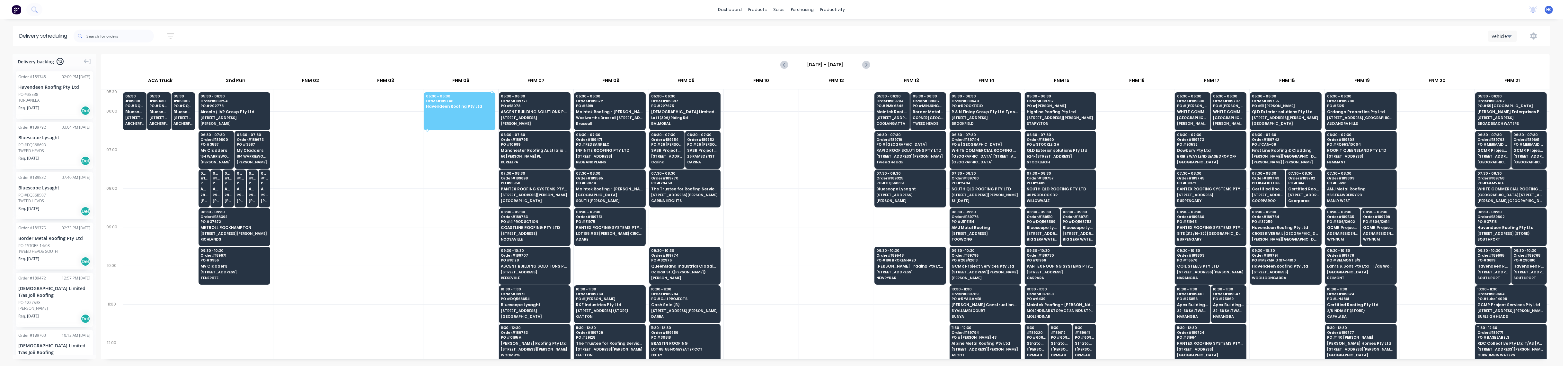
drag, startPoint x: 33, startPoint y: 94, endPoint x: 448, endPoint y: 91, distance: 415.0
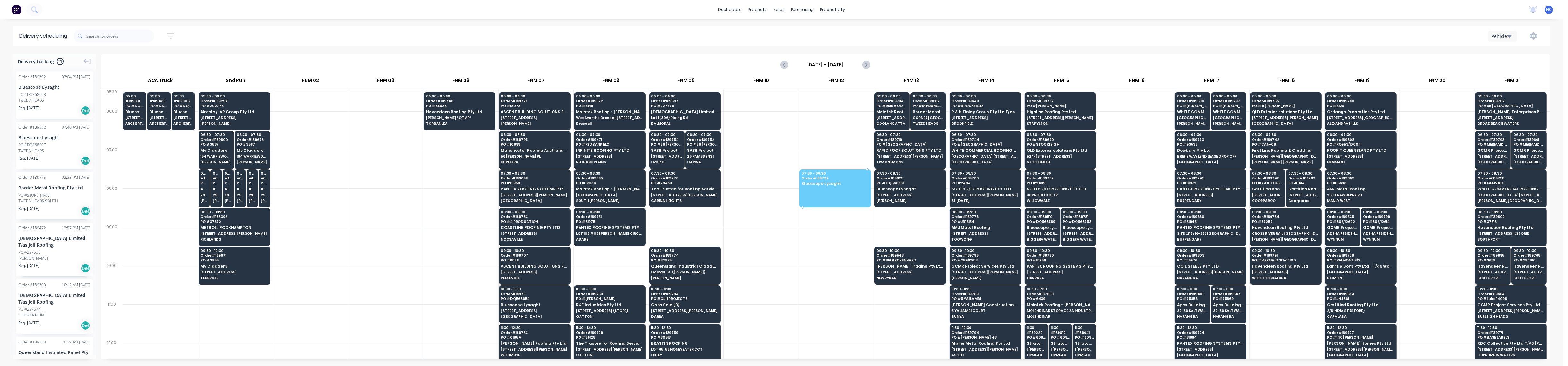
drag, startPoint x: 34, startPoint y: 94, endPoint x: 860, endPoint y: 184, distance: 830.9
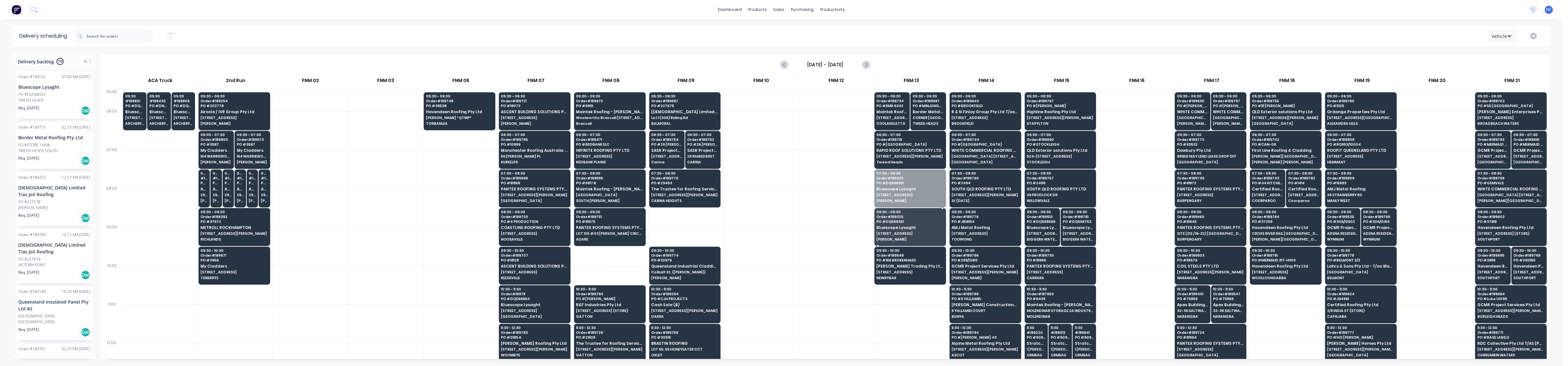
drag, startPoint x: 897, startPoint y: 202, endPoint x: 898, endPoint y: 224, distance: 22.0
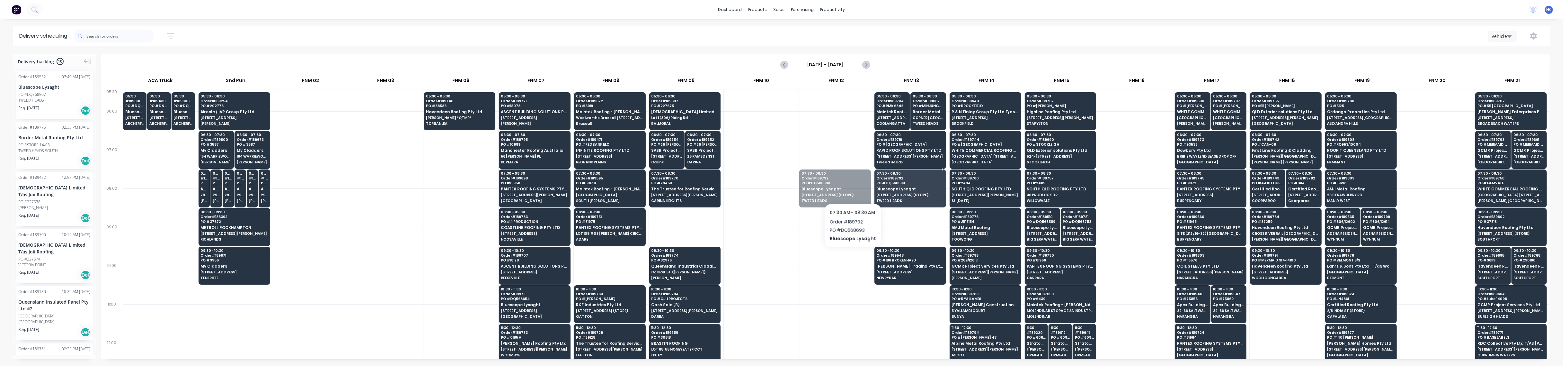
drag, startPoint x: 838, startPoint y: 186, endPoint x: 870, endPoint y: 186, distance: 32.0
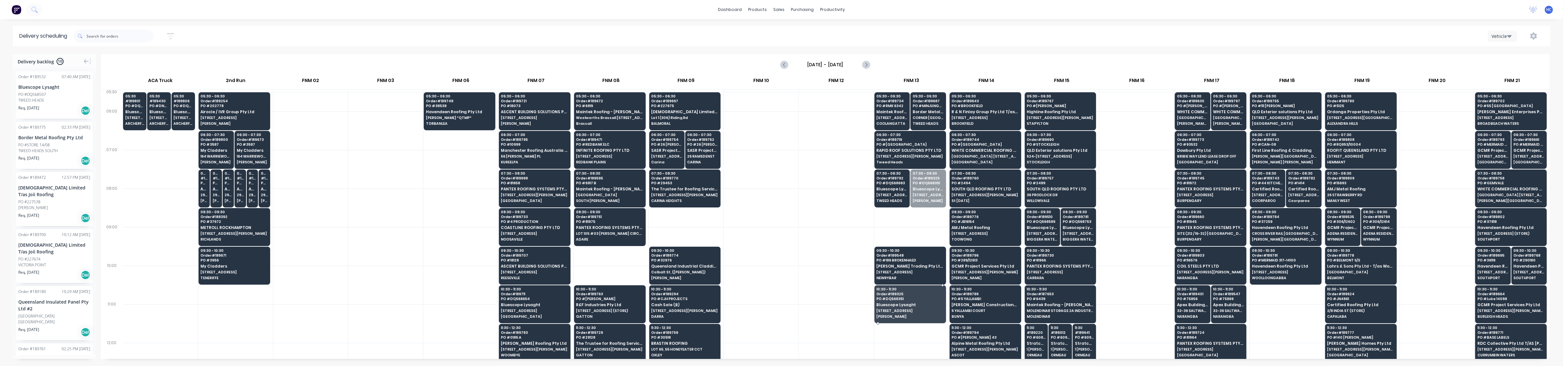
drag, startPoint x: 925, startPoint y: 209, endPoint x: 922, endPoint y: 314, distance: 105.0
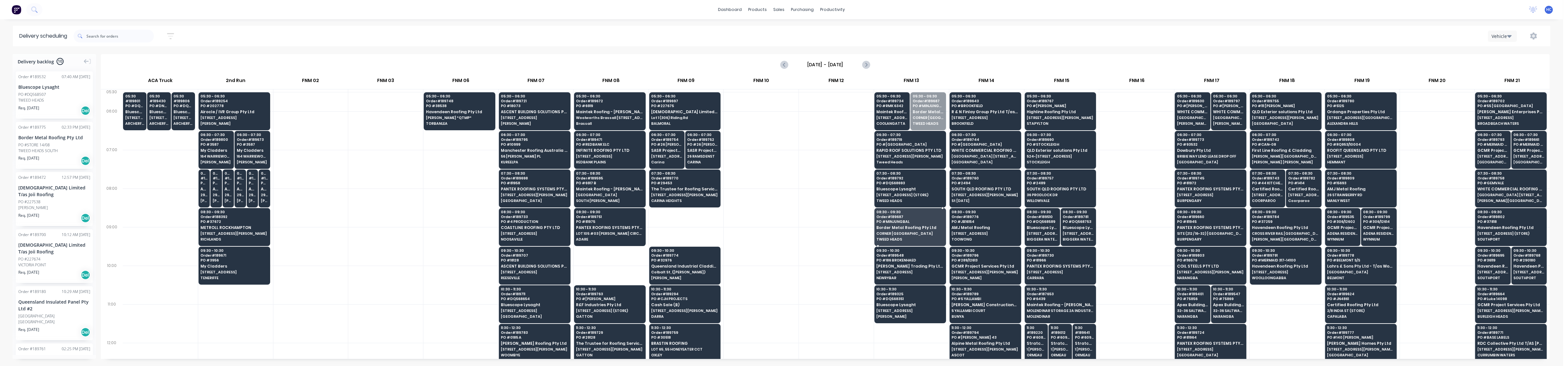
drag, startPoint x: 917, startPoint y: 116, endPoint x: 913, endPoint y: 233, distance: 117.1
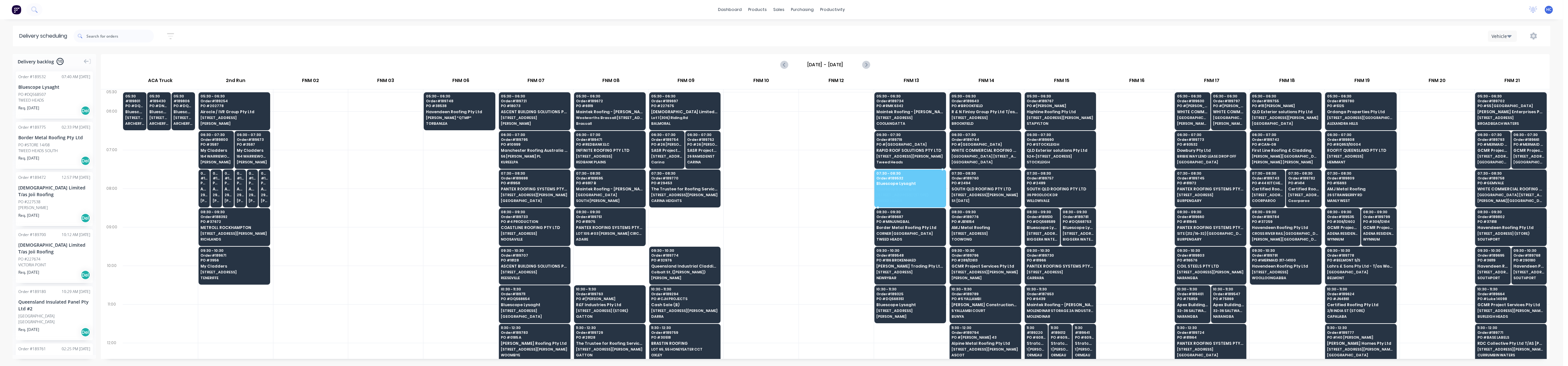
drag, startPoint x: 45, startPoint y: 103, endPoint x: 910, endPoint y: 181, distance: 868.5
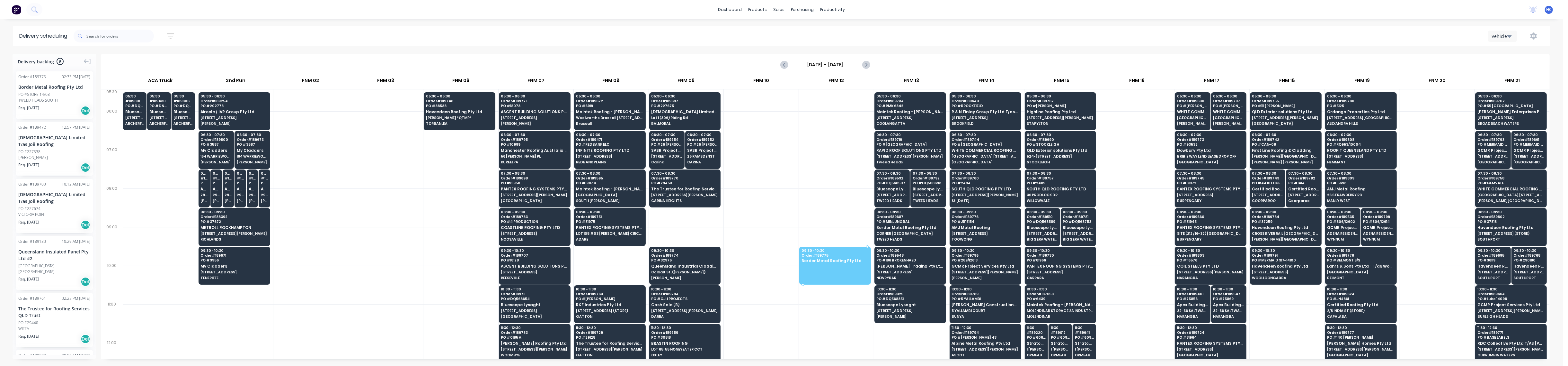
drag, startPoint x: 46, startPoint y: 99, endPoint x: 894, endPoint y: 251, distance: 861.5
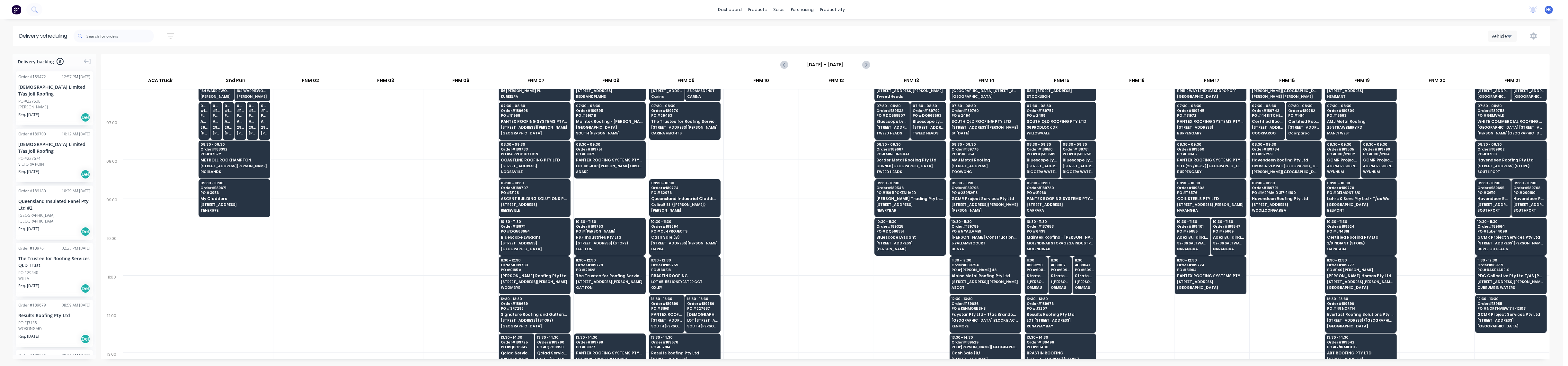
scroll to position [86, 0]
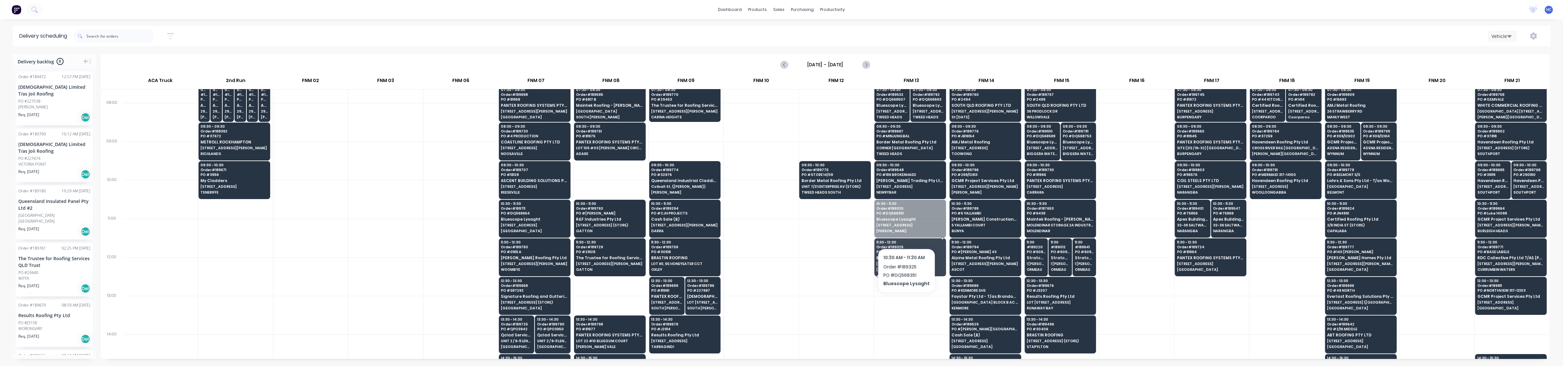
drag, startPoint x: 904, startPoint y: 218, endPoint x: 906, endPoint y: 193, distance: 25.1
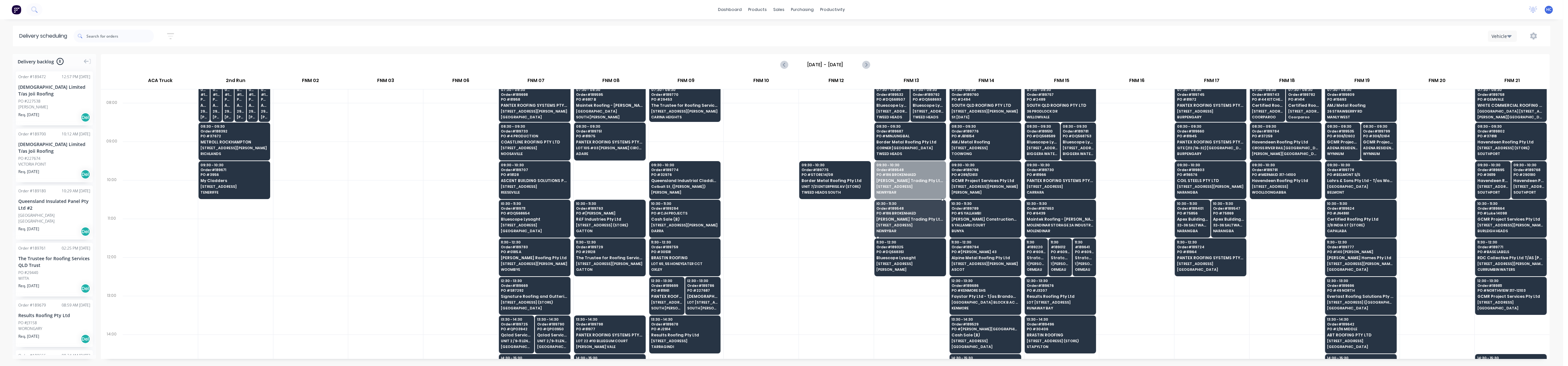
drag, startPoint x: 906, startPoint y: 186, endPoint x: 847, endPoint y: 191, distance: 59.2
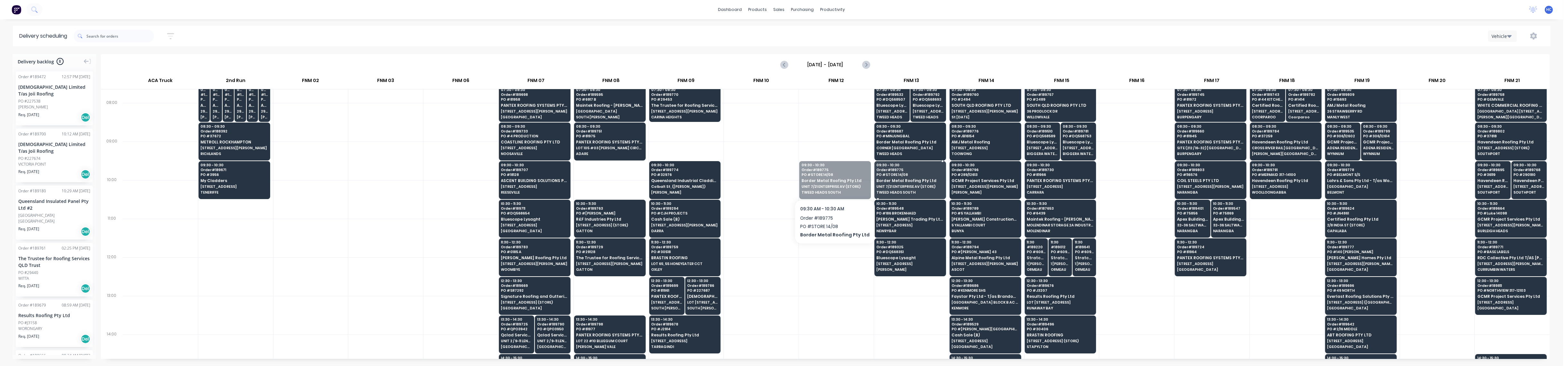
drag, startPoint x: 841, startPoint y: 187, endPoint x: 886, endPoint y: 186, distance: 45.0
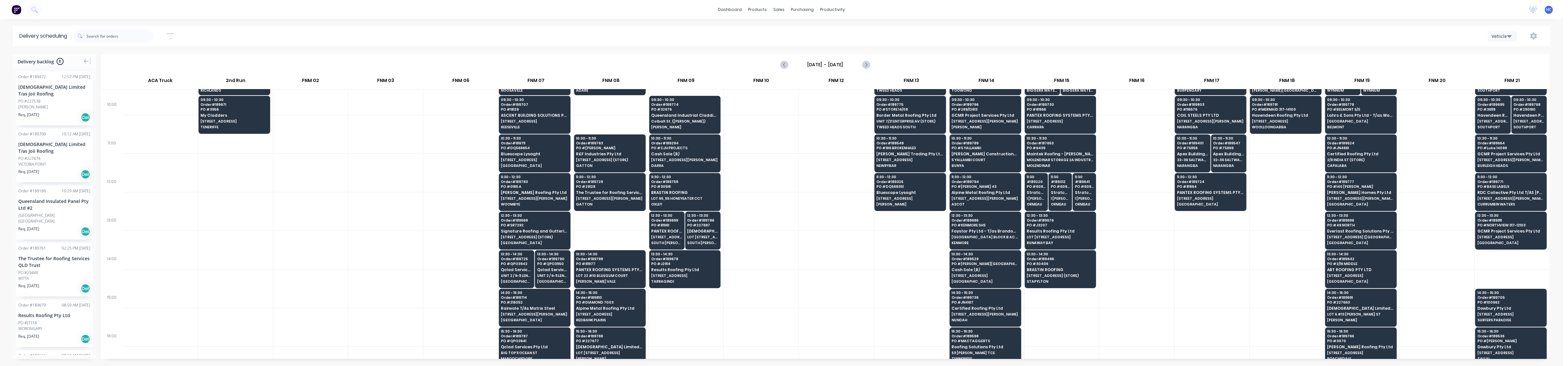
scroll to position [171, 0]
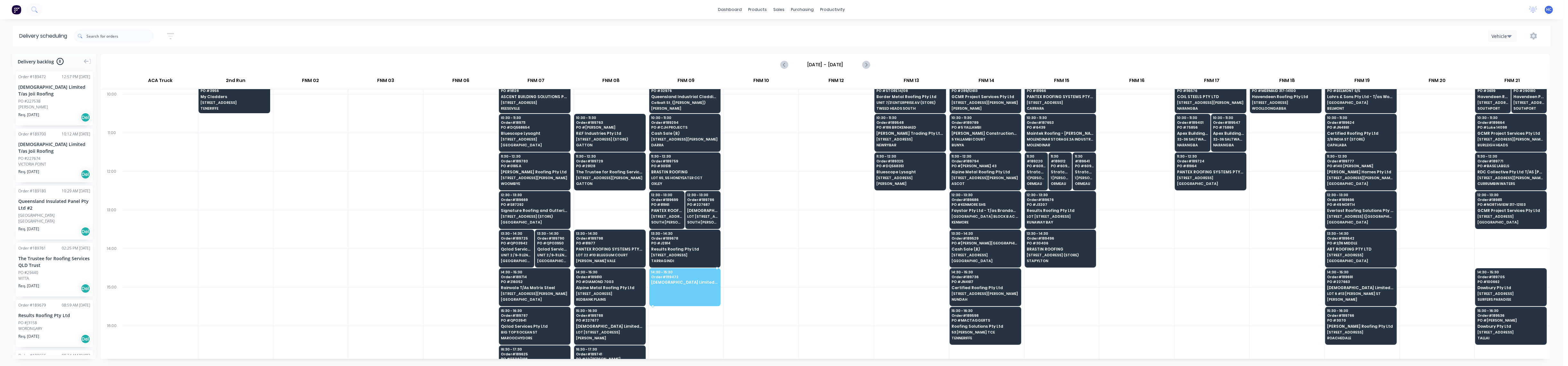
drag, startPoint x: 33, startPoint y: 98, endPoint x: 678, endPoint y: 282, distance: 670.7
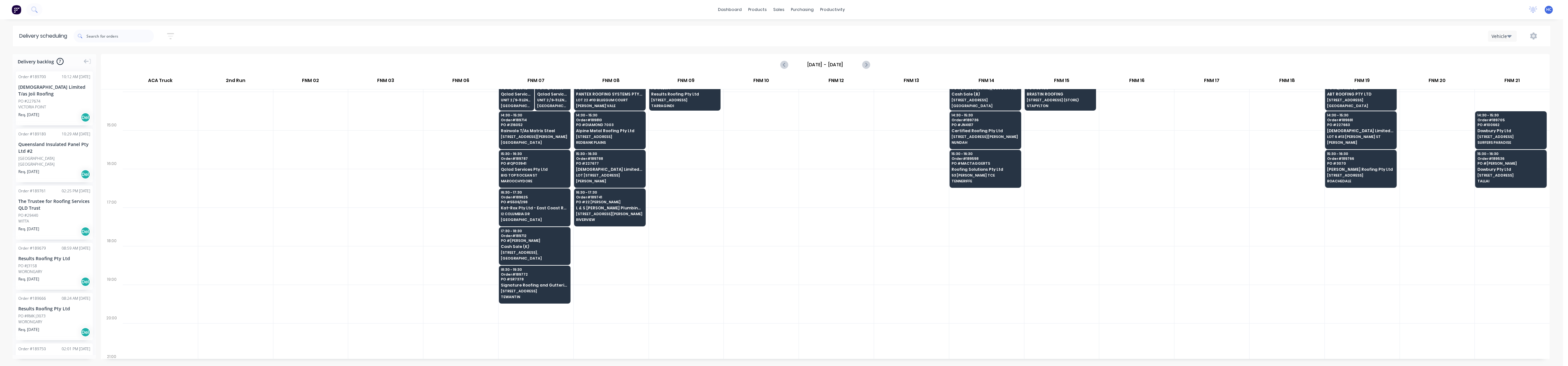
scroll to position [333, 0]
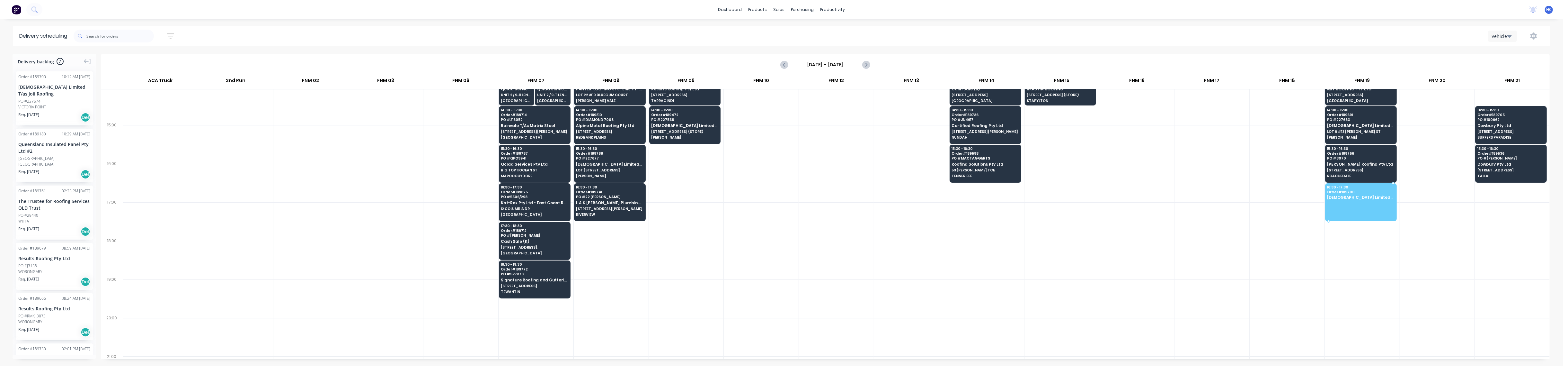
drag, startPoint x: 52, startPoint y: 101, endPoint x: 1351, endPoint y: 195, distance: 1302.4
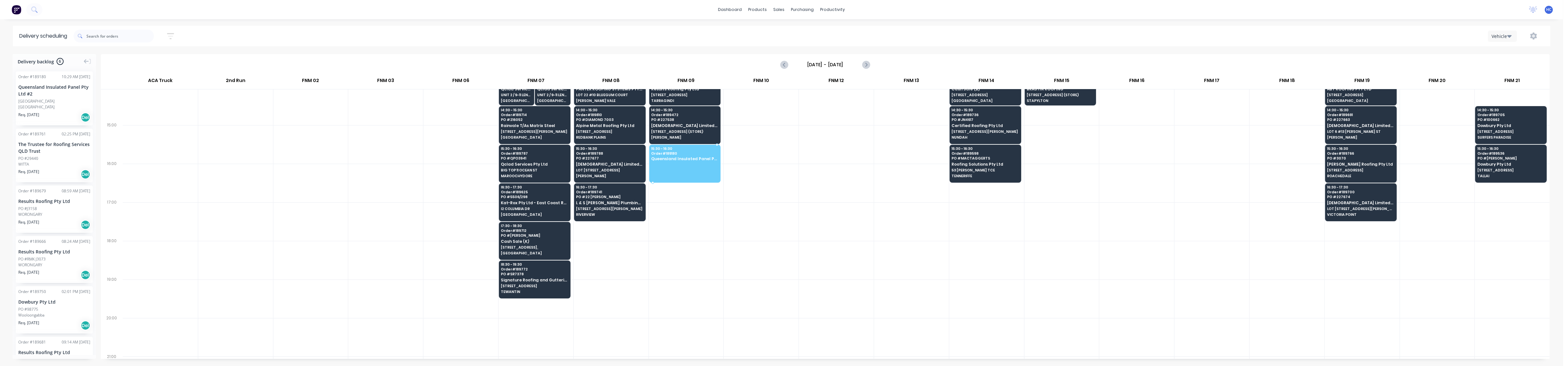
drag, startPoint x: 39, startPoint y: 105, endPoint x: 694, endPoint y: 157, distance: 657.1
click at [742, 286] on div at bounding box center [761, 299] width 75 height 39
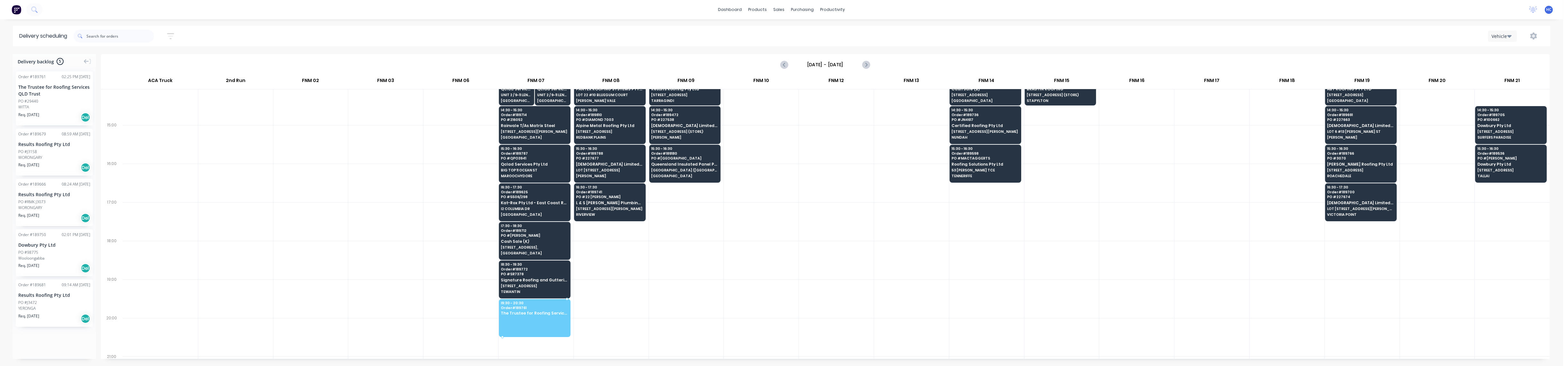
drag, startPoint x: 43, startPoint y: 103, endPoint x: 542, endPoint y: 312, distance: 541.0
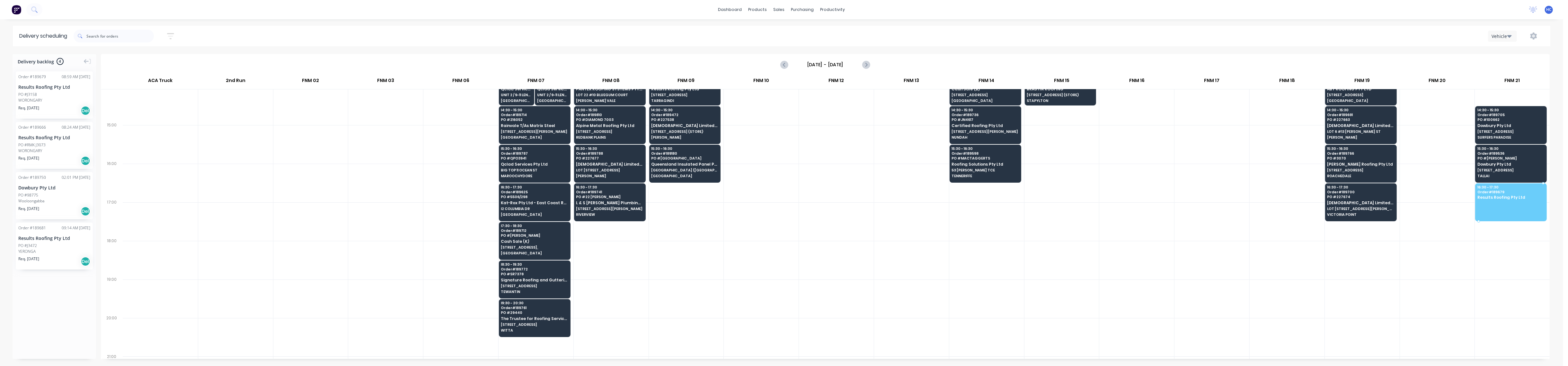
drag, startPoint x: 63, startPoint y: 103, endPoint x: 1511, endPoint y: 195, distance: 1450.9
drag, startPoint x: 44, startPoint y: 96, endPoint x: 1530, endPoint y: 198, distance: 1489.5
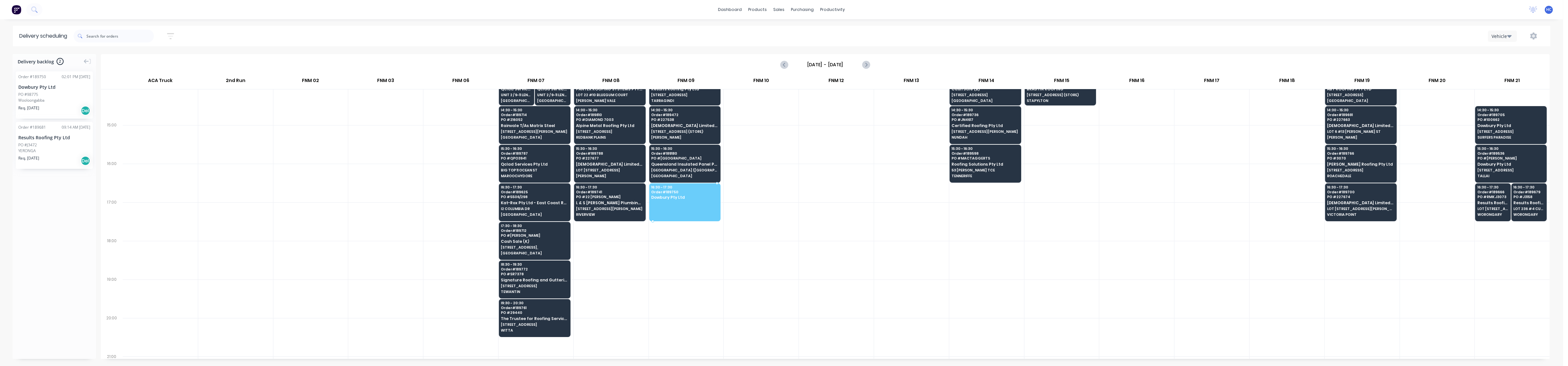
drag, startPoint x: 42, startPoint y: 99, endPoint x: 694, endPoint y: 190, distance: 658.3
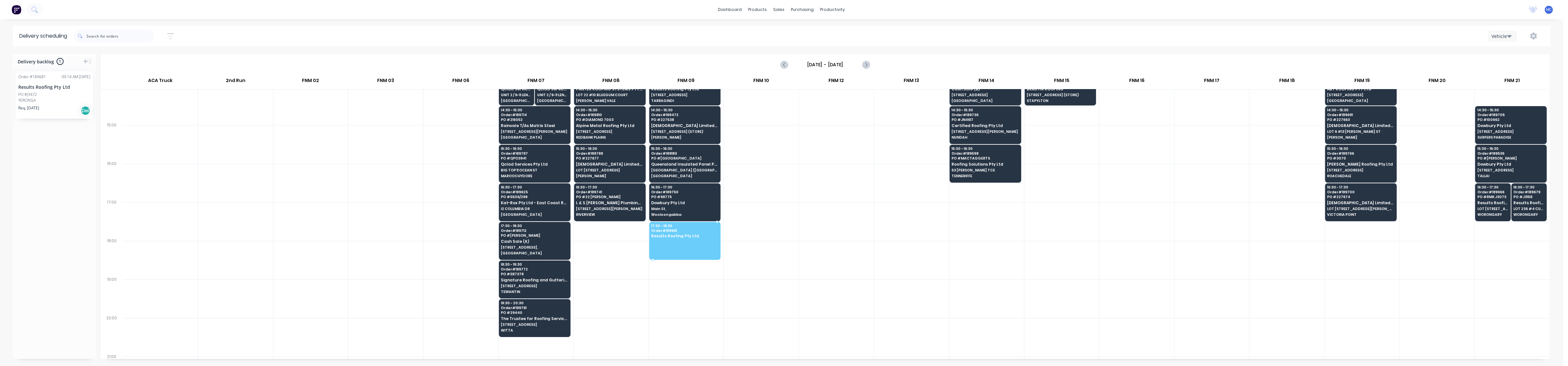
drag, startPoint x: 46, startPoint y: 97, endPoint x: 701, endPoint y: 237, distance: 669.8
click at [371, 216] on div at bounding box center [386, 222] width 75 height 39
click at [170, 29] on div "15/08/25 - 15/08/25 Sort by Suburb Created date Required date Order number Cust…" at bounding box center [127, 36] width 107 height 18
click at [170, 32] on icon "button" at bounding box center [171, 36] width 7 height 8
click at [147, 62] on input "[DATE] - [DATE]" at bounding box center [140, 60] width 60 height 10
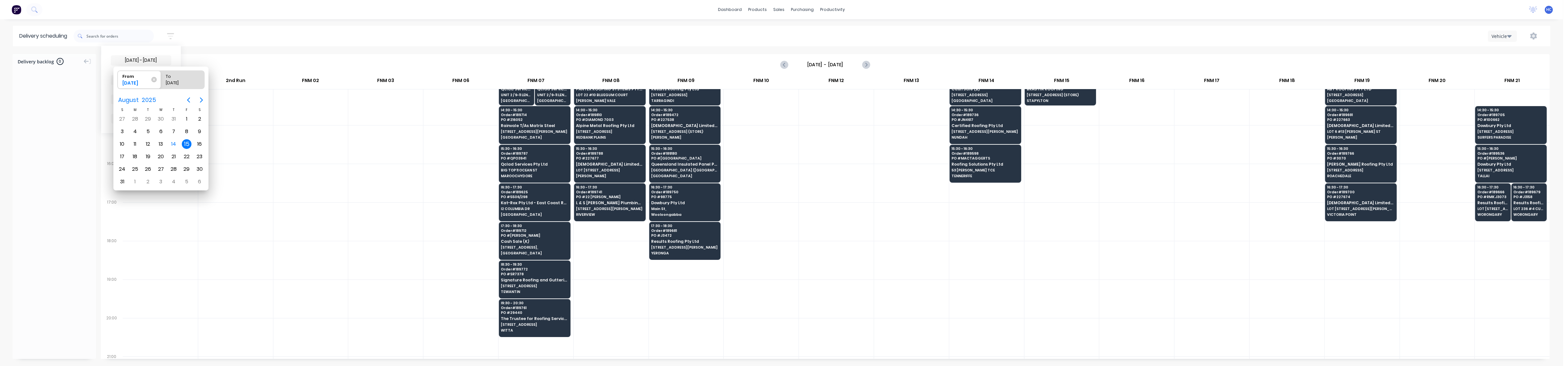
click at [186, 142] on div "15" at bounding box center [186, 144] width 10 height 10
radio input "false"
radio input "true"
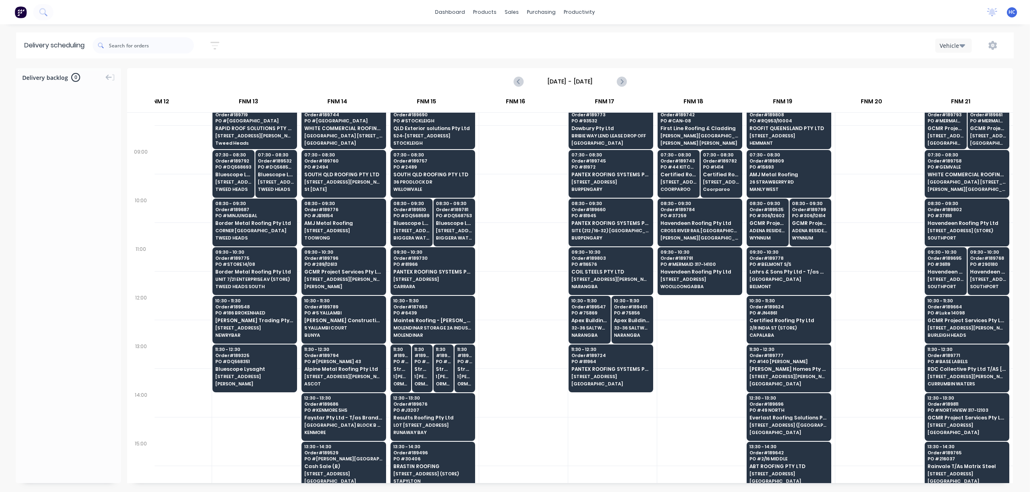
scroll to position [0, 841]
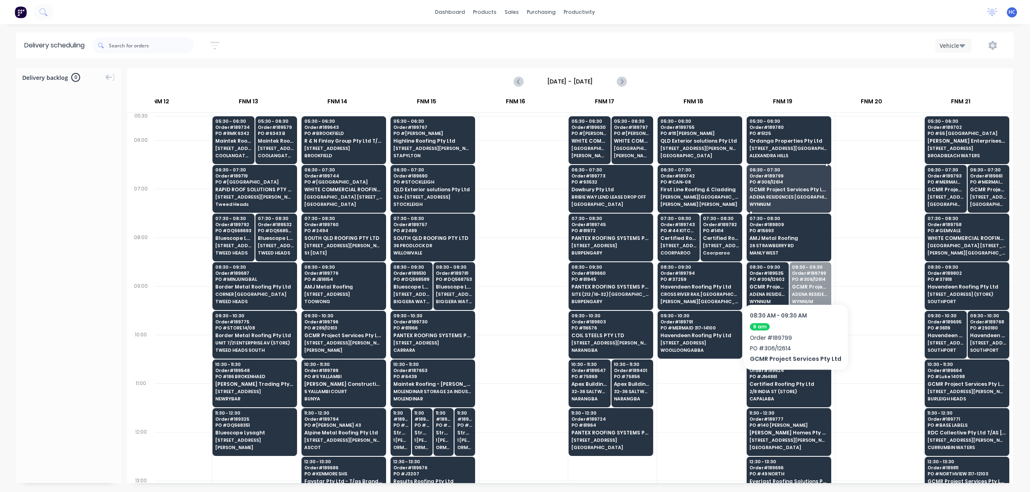
drag, startPoint x: 794, startPoint y: 300, endPoint x: 790, endPoint y: 193, distance: 107.0
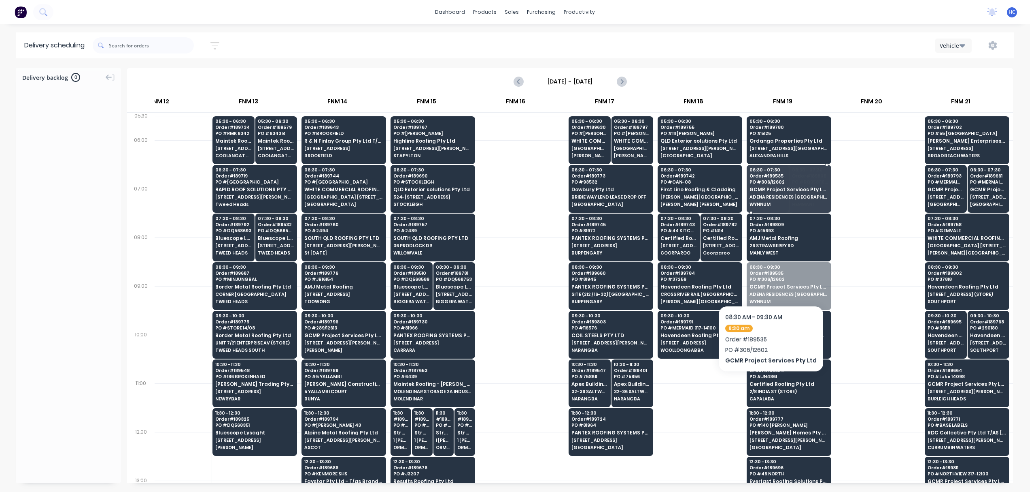
drag, startPoint x: 768, startPoint y: 289, endPoint x: 786, endPoint y: 183, distance: 107.6
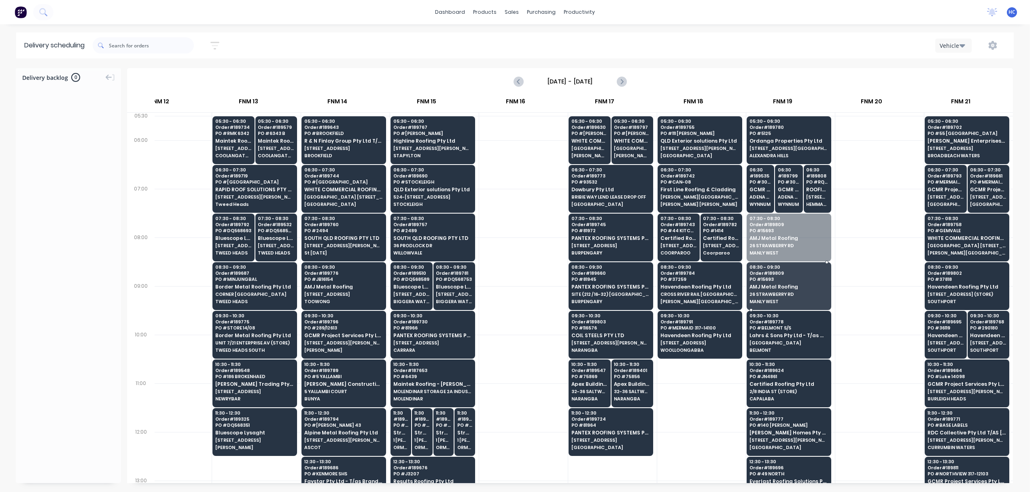
drag, startPoint x: 779, startPoint y: 243, endPoint x: 784, endPoint y: 297, distance: 54.0
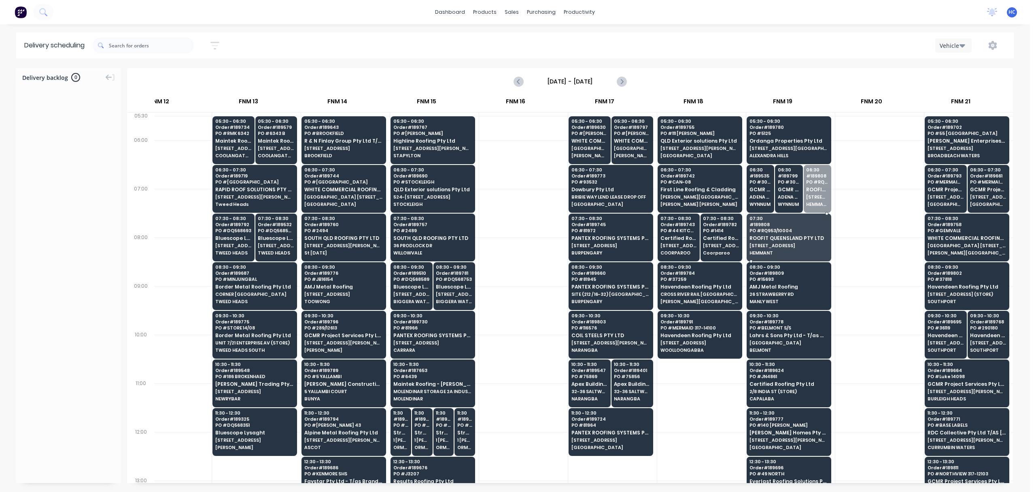
drag, startPoint x: 808, startPoint y: 199, endPoint x: 809, endPoint y: 213, distance: 13.8
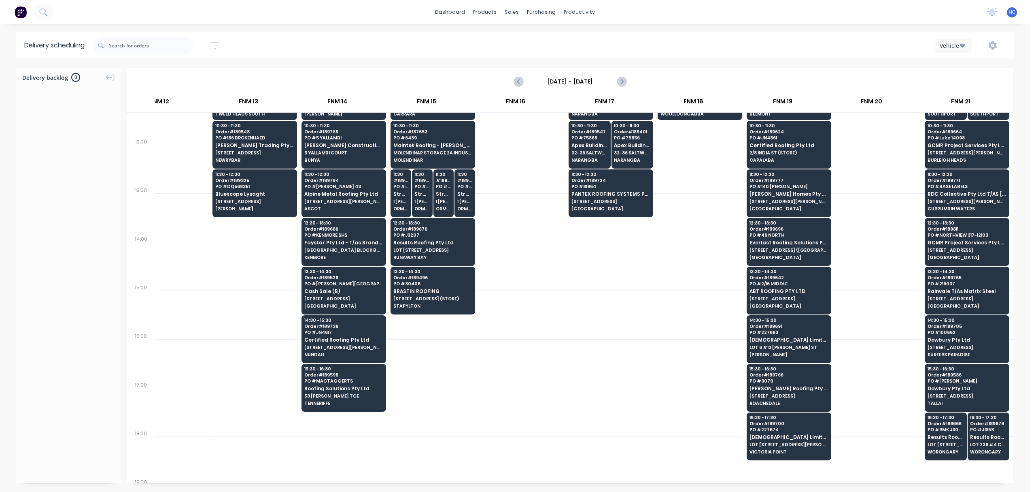
scroll to position [216, 841]
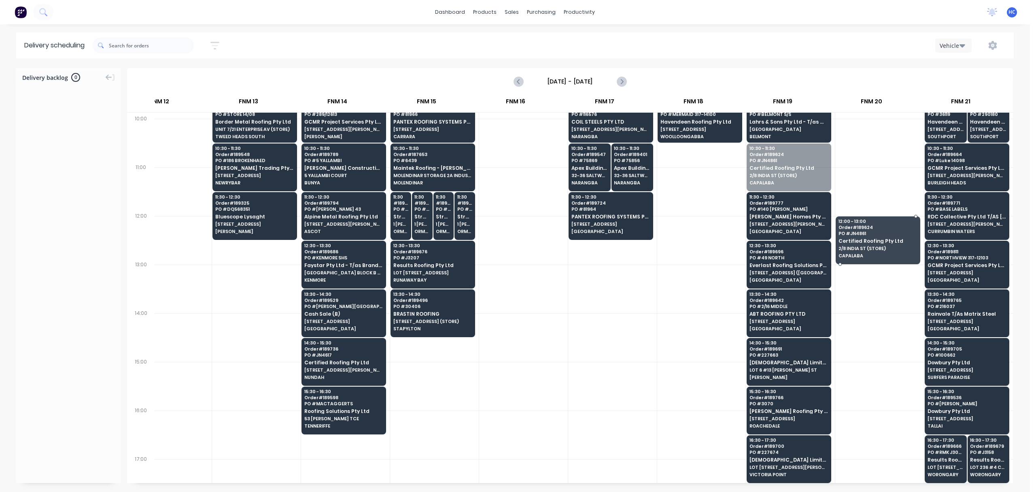
drag, startPoint x: 782, startPoint y: 160, endPoint x: 855, endPoint y: 214, distance: 91.1
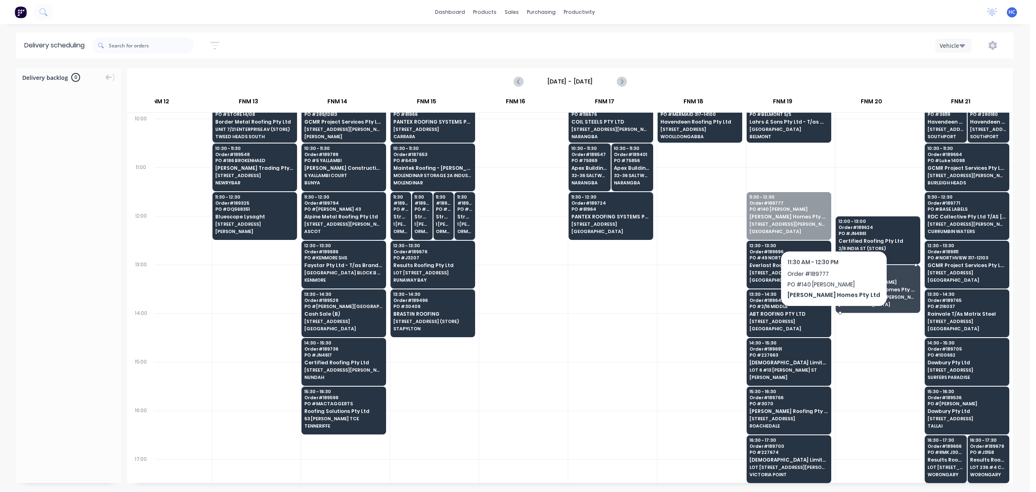
drag, startPoint x: 820, startPoint y: 229, endPoint x: 875, endPoint y: 285, distance: 78.5
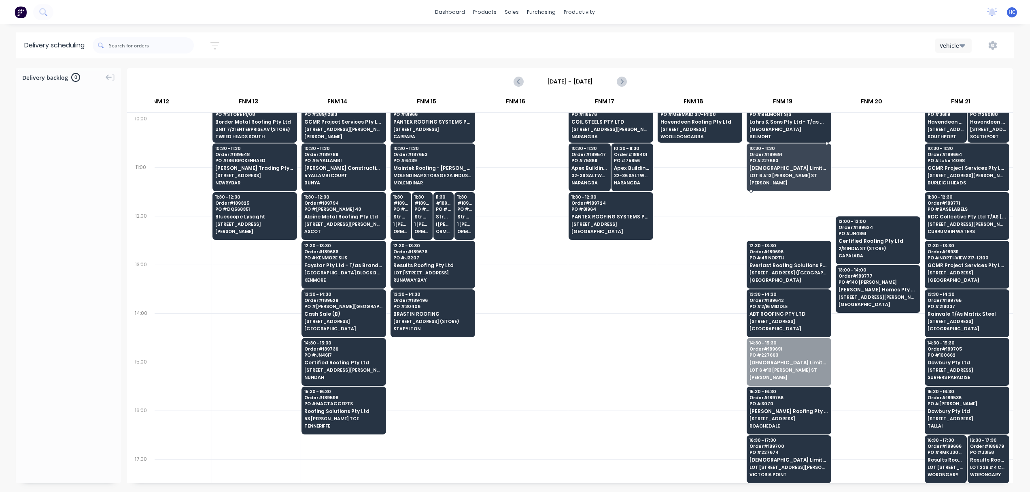
drag, startPoint x: 790, startPoint y: 365, endPoint x: 796, endPoint y: 177, distance: 188.4
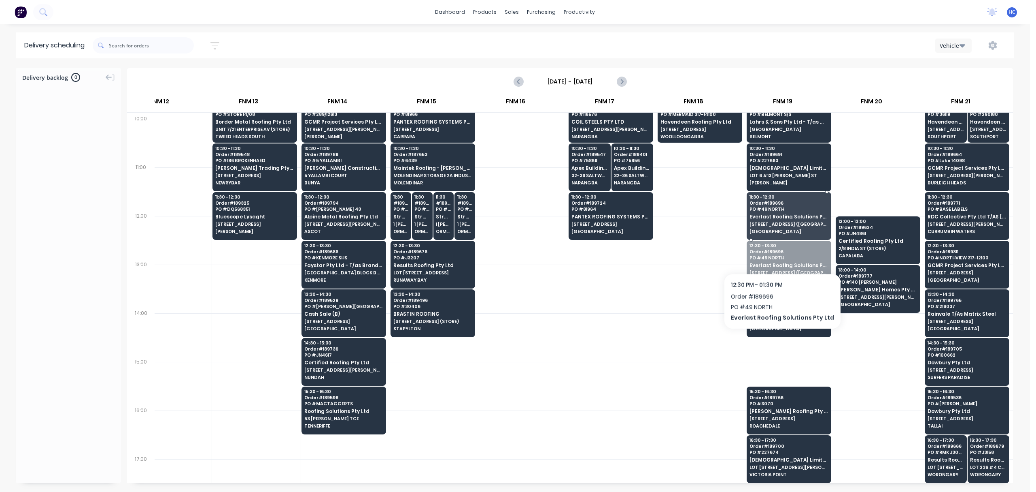
drag, startPoint x: 778, startPoint y: 270, endPoint x: 784, endPoint y: 222, distance: 48.6
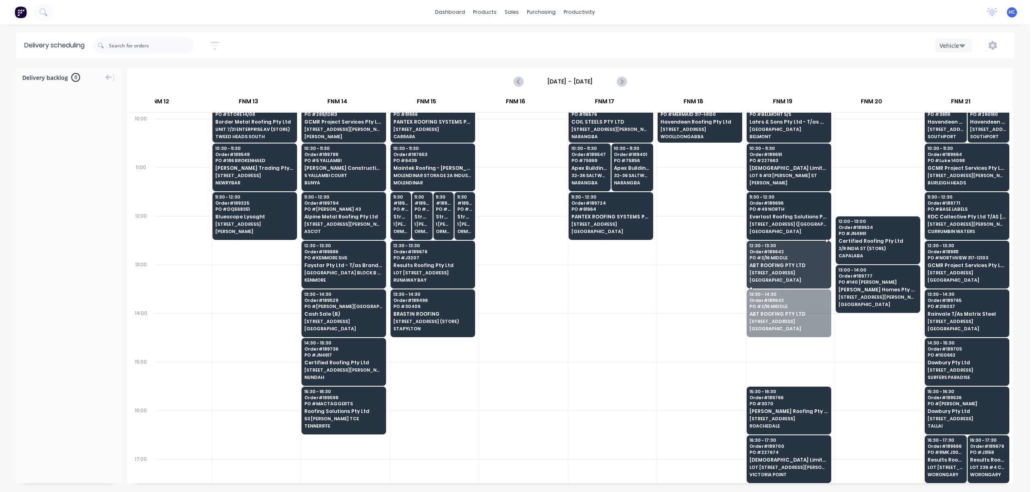
drag, startPoint x: 781, startPoint y: 323, endPoint x: 794, endPoint y: 282, distance: 43.3
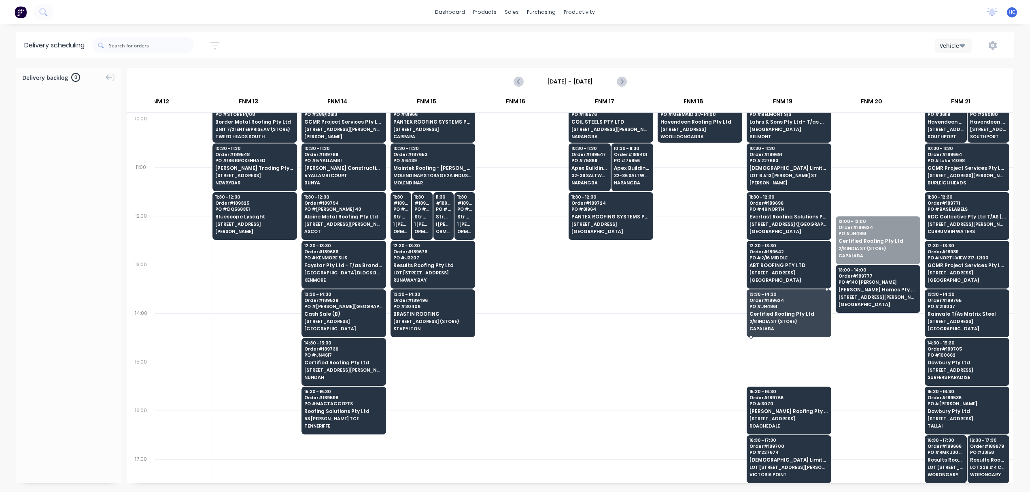
drag, startPoint x: 860, startPoint y: 244, endPoint x: 792, endPoint y: 316, distance: 99.1
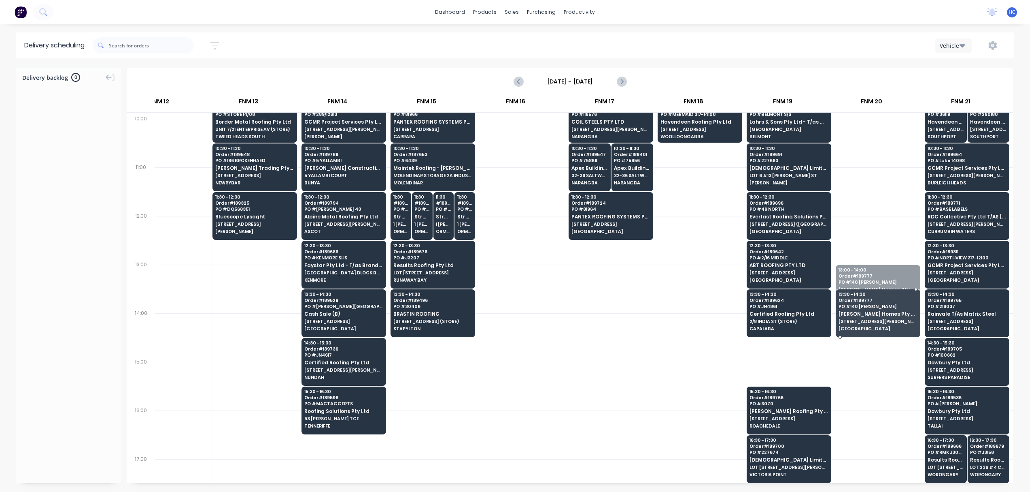
drag, startPoint x: 872, startPoint y: 298, endPoint x: 789, endPoint y: 324, distance: 86.6
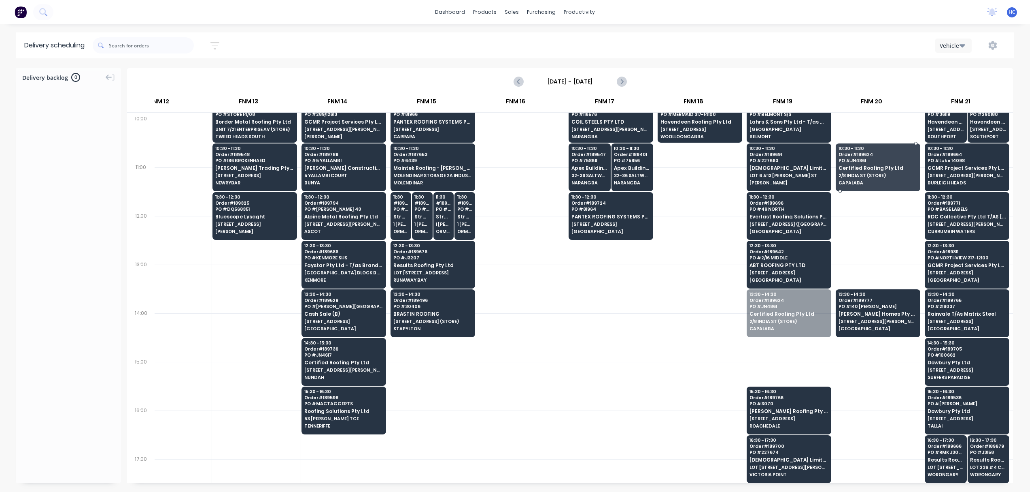
drag, startPoint x: 784, startPoint y: 330, endPoint x: 854, endPoint y: 180, distance: 165.2
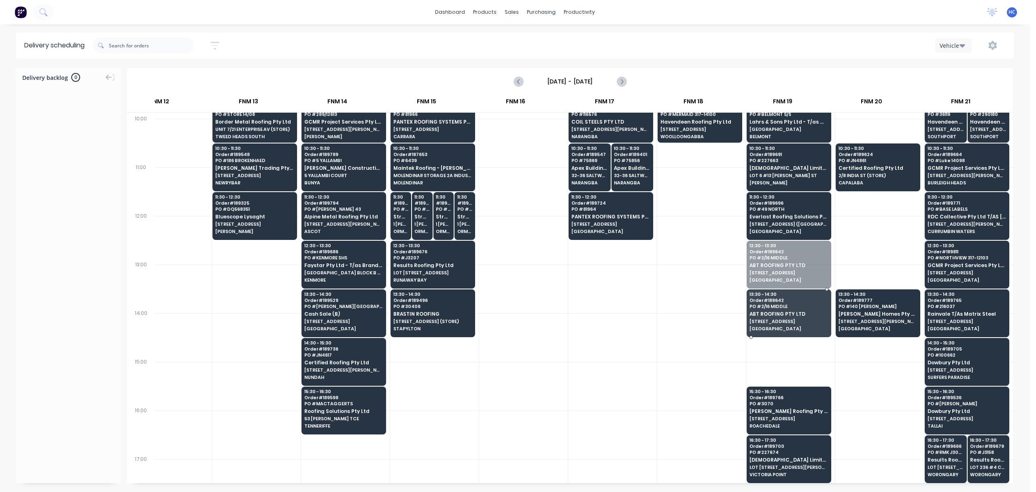
drag, startPoint x: 807, startPoint y: 266, endPoint x: 802, endPoint y: 287, distance: 22.2
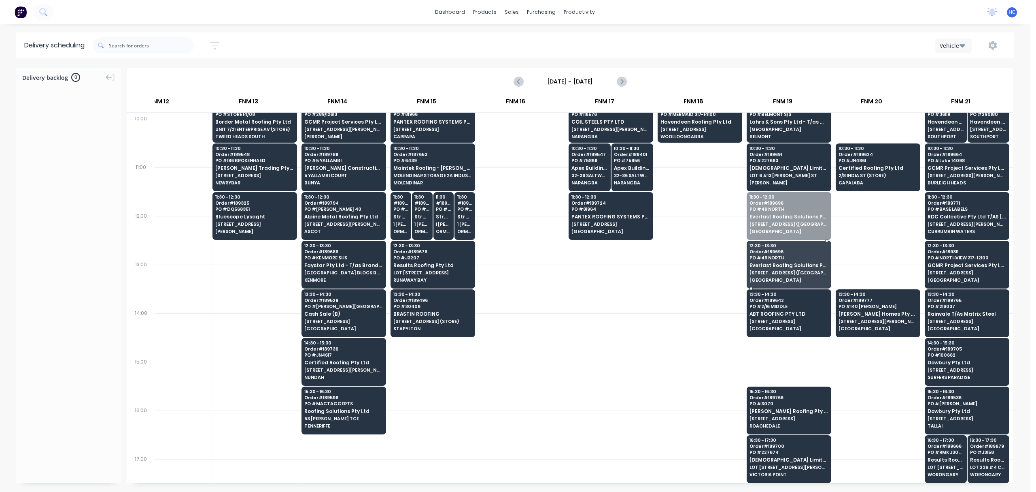
drag, startPoint x: 776, startPoint y: 206, endPoint x: 786, endPoint y: 178, distance: 29.6
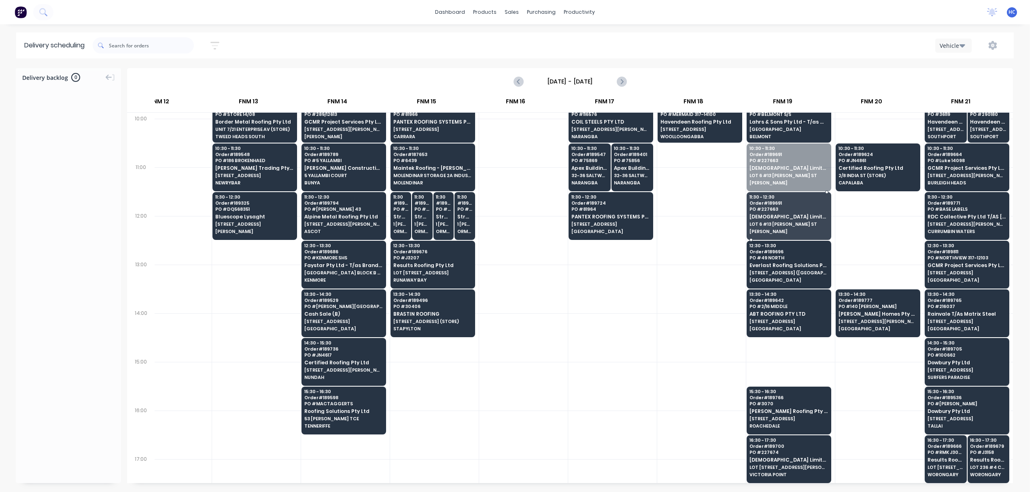
drag, startPoint x: 784, startPoint y: 176, endPoint x: 783, endPoint y: 216, distance: 40.1
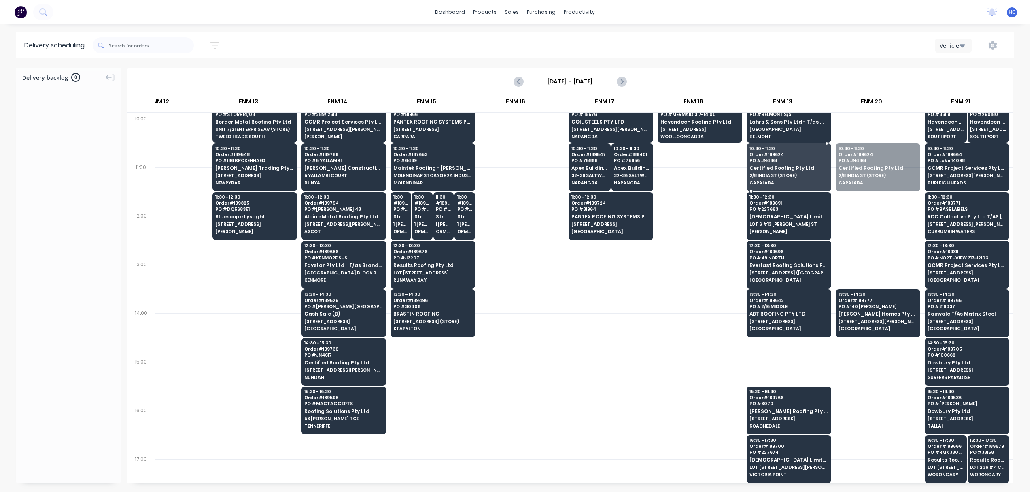
drag, startPoint x: 852, startPoint y: 167, endPoint x: 841, endPoint y: 168, distance: 11.4
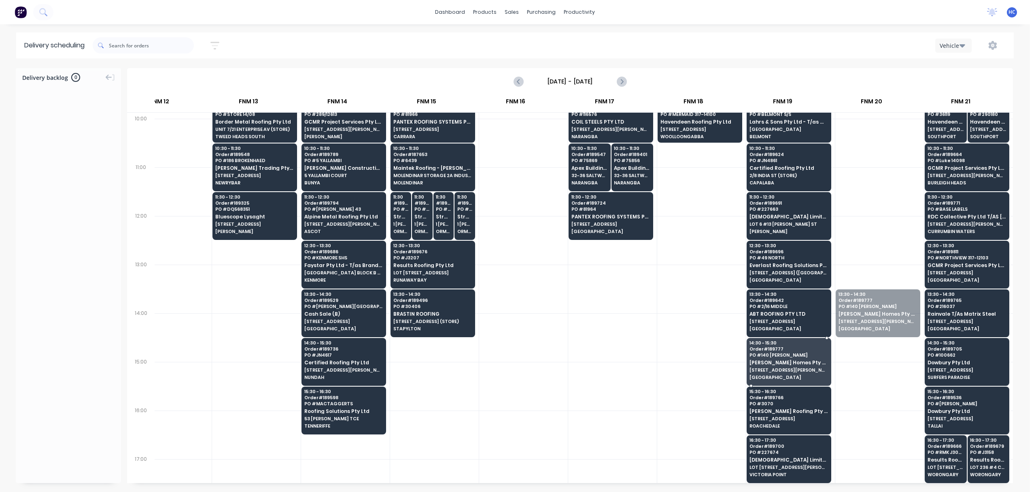
drag, startPoint x: 855, startPoint y: 304, endPoint x: 807, endPoint y: 321, distance: 50.8
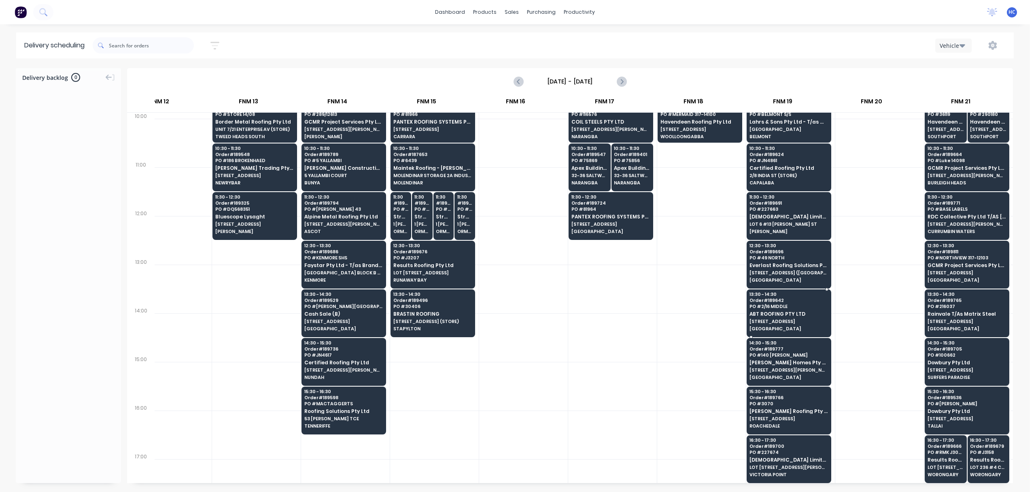
scroll to position [324, 841]
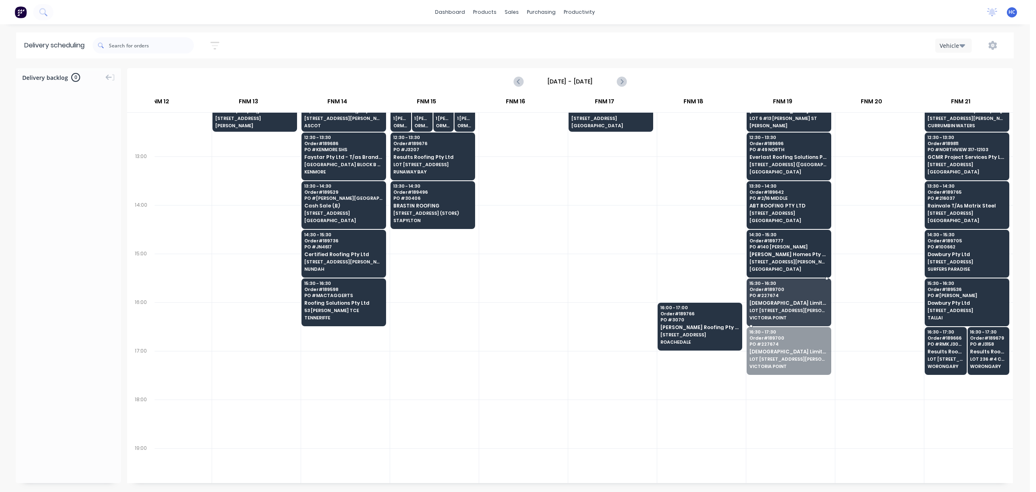
drag, startPoint x: 769, startPoint y: 348, endPoint x: 769, endPoint y: 337, distance: 10.9
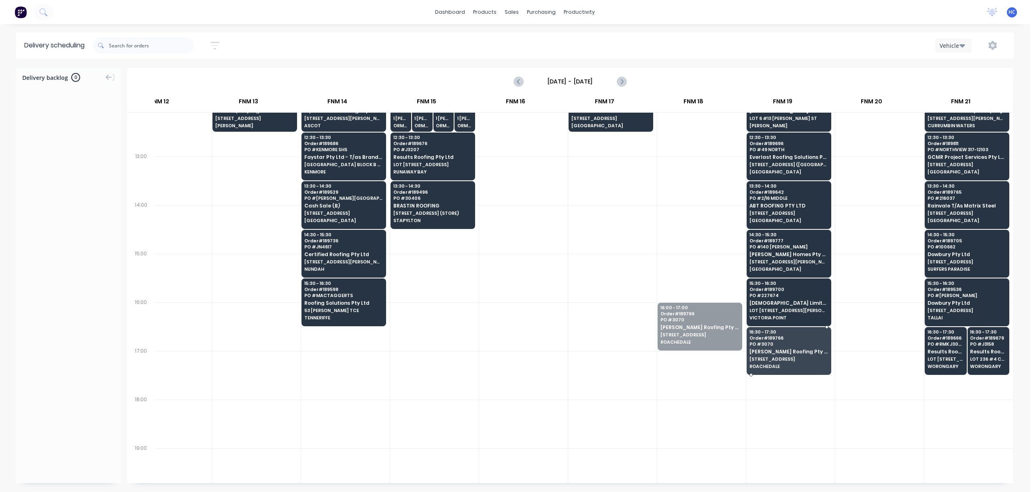
drag, startPoint x: 716, startPoint y: 329, endPoint x: 740, endPoint y: 316, distance: 27.3
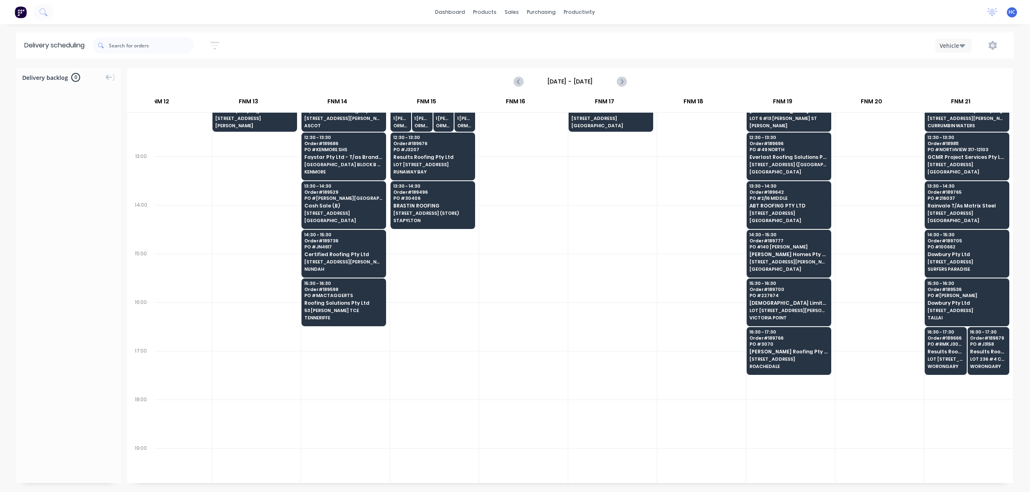
click at [707, 290] on div at bounding box center [702, 277] width 89 height 49
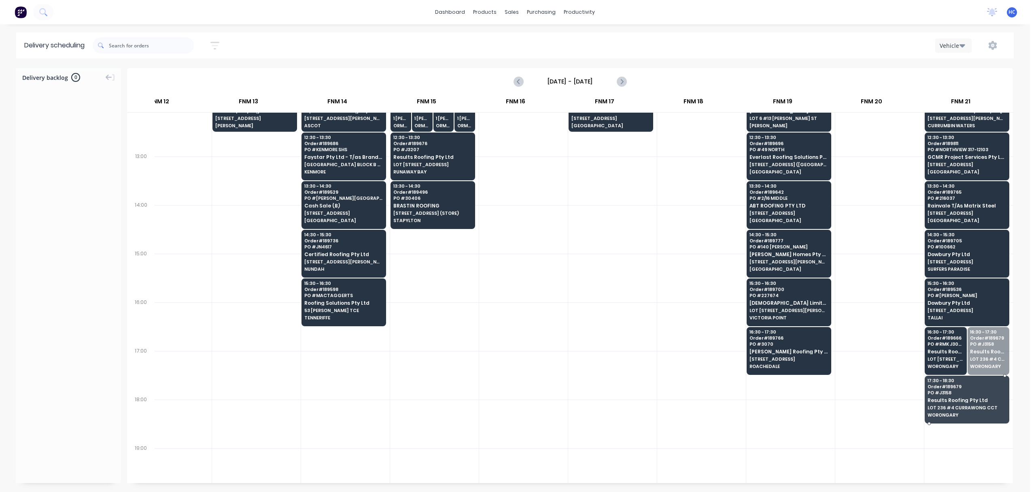
drag, startPoint x: 993, startPoint y: 372, endPoint x: 974, endPoint y: 415, distance: 47.5
click at [890, 334] on div at bounding box center [880, 326] width 89 height 49
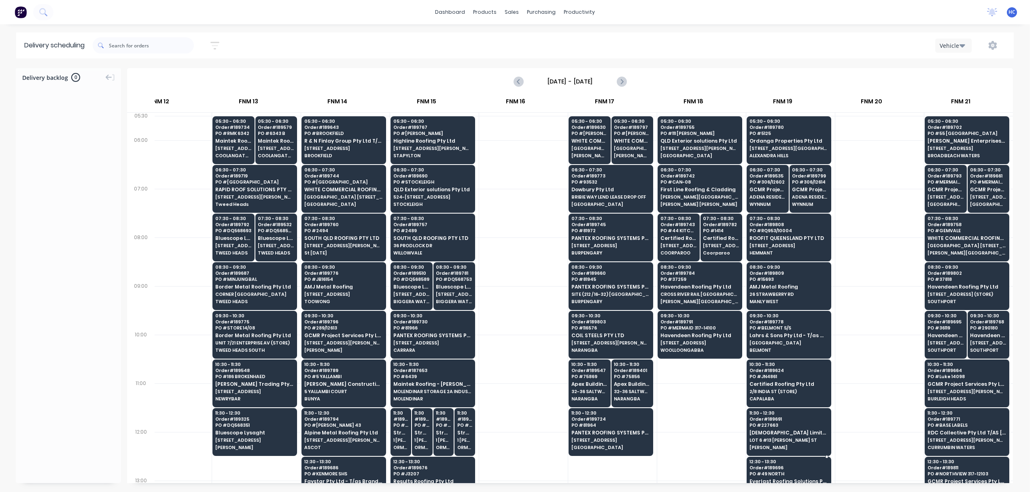
drag, startPoint x: 716, startPoint y: 473, endPoint x: 760, endPoint y: 465, distance: 44.9
click at [757, 460] on div "05:30 # 189801 PO # DQ568774 Bluescope Lysaght UNIT 4, 125 KERRY RD (STORE) ARC…" at bounding box center [167, 493] width 1692 height 760
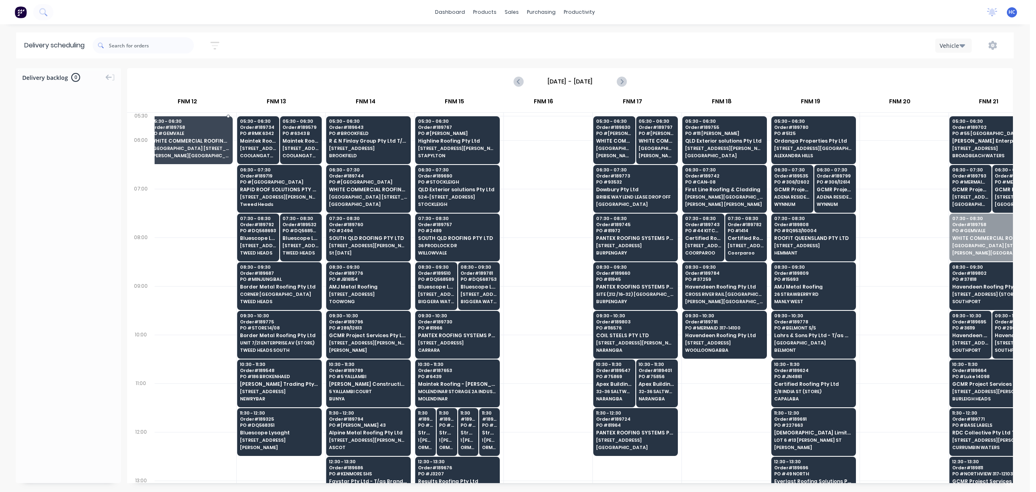
scroll to position [0, 807]
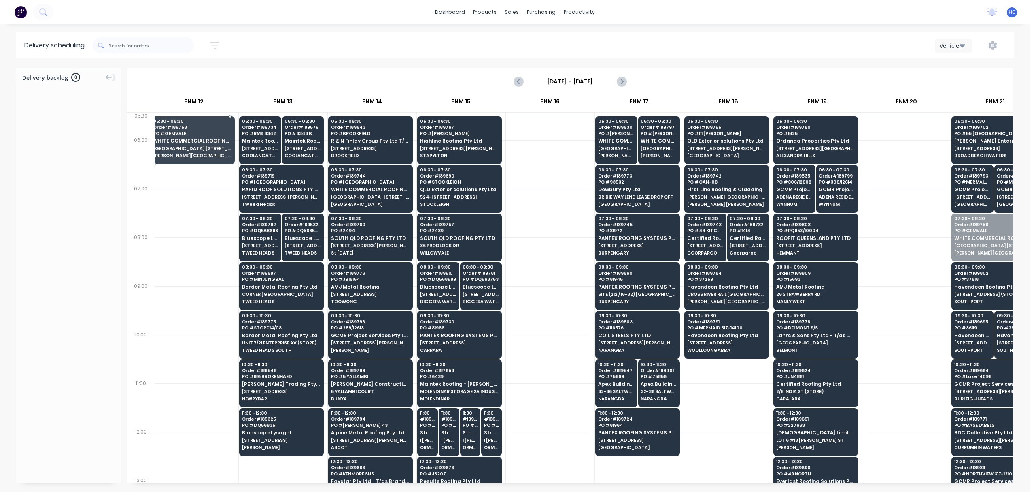
drag, startPoint x: 953, startPoint y: 247, endPoint x: 189, endPoint y: 150, distance: 769.4
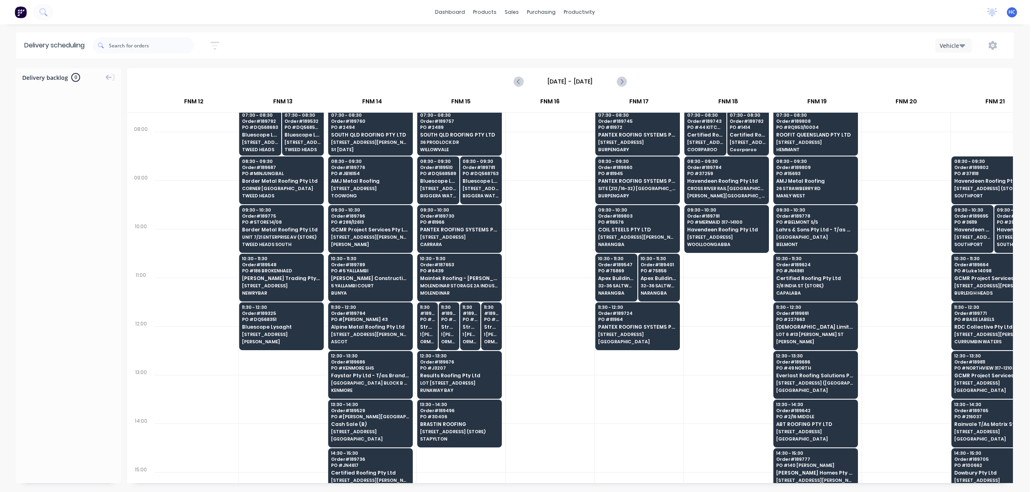
scroll to position [108, 807]
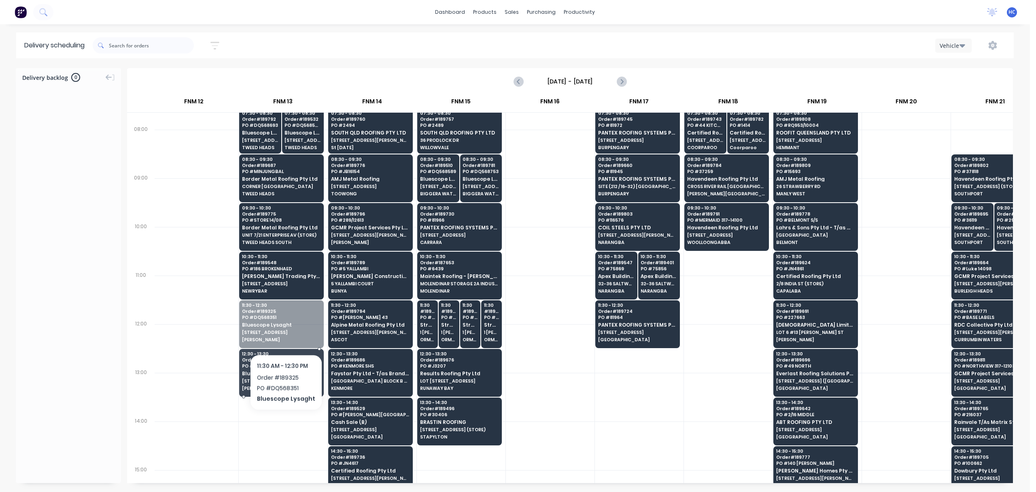
drag, startPoint x: 283, startPoint y: 322, endPoint x: 287, endPoint y: 370, distance: 47.9
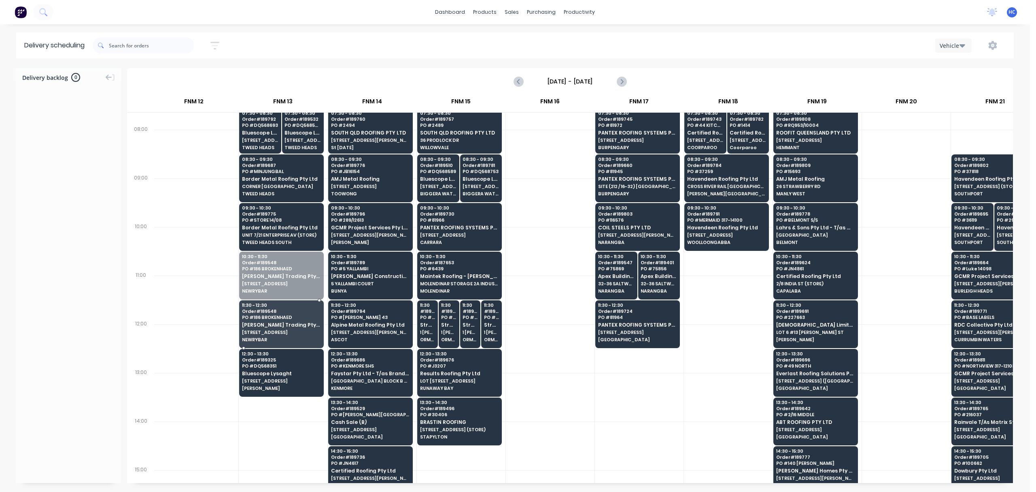
drag, startPoint x: 290, startPoint y: 279, endPoint x: 290, endPoint y: 297, distance: 18.6
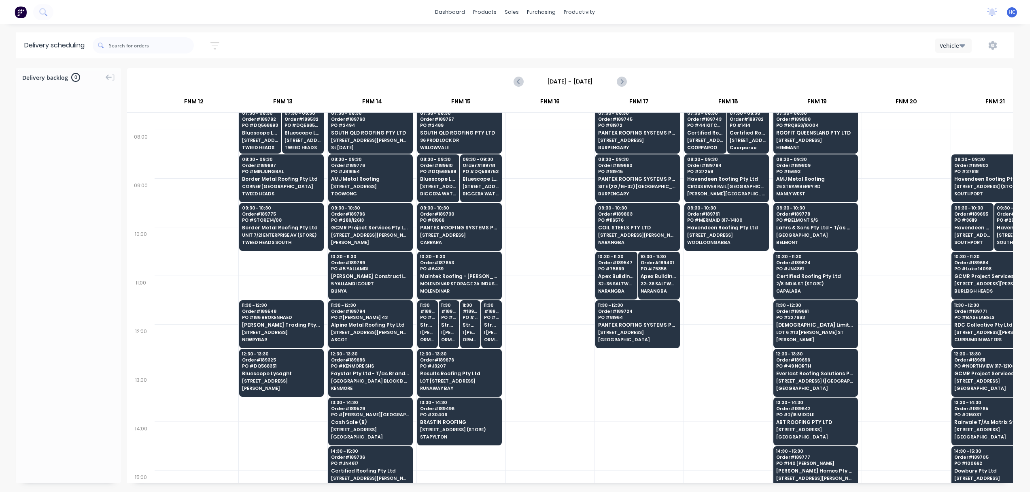
scroll to position [0, 807]
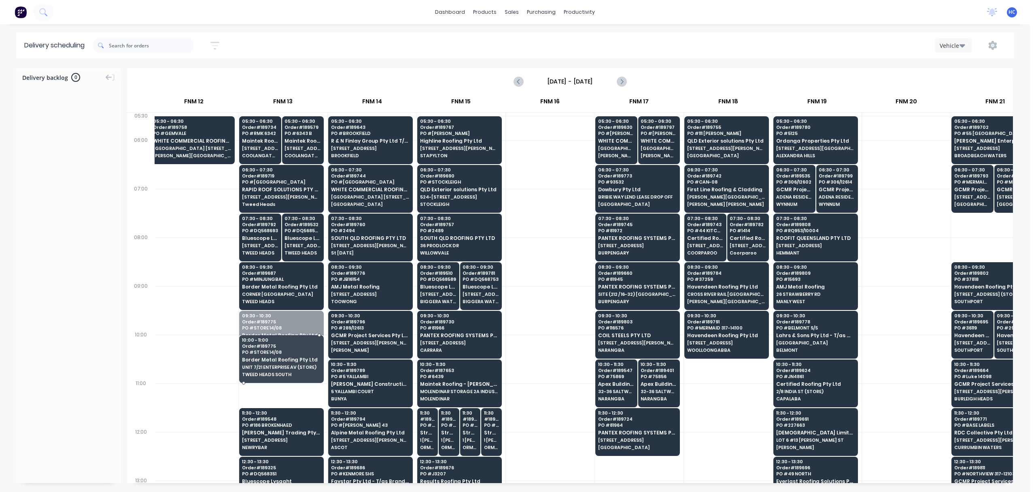
drag, startPoint x: 279, startPoint y: 339, endPoint x: 284, endPoint y: 311, distance: 28.3
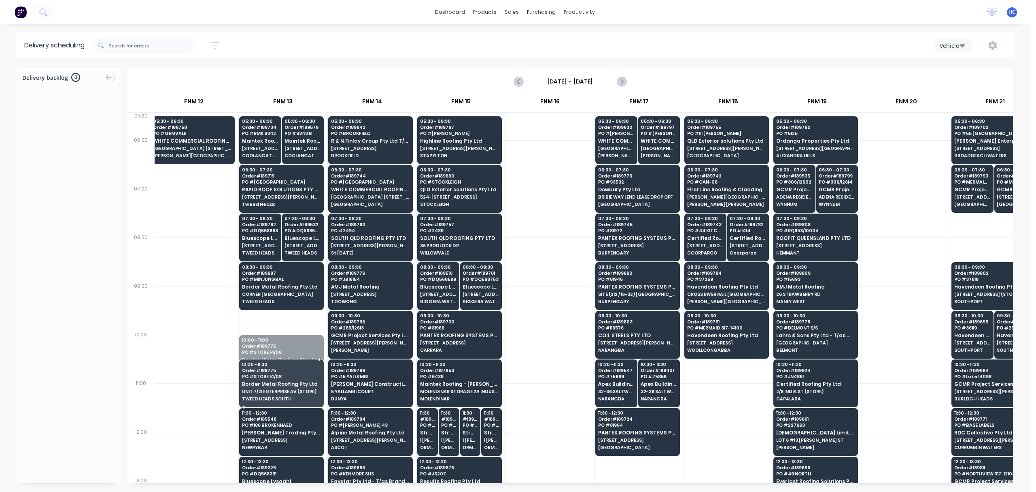
drag, startPoint x: 281, startPoint y: 357, endPoint x: 283, endPoint y: 369, distance: 12.8
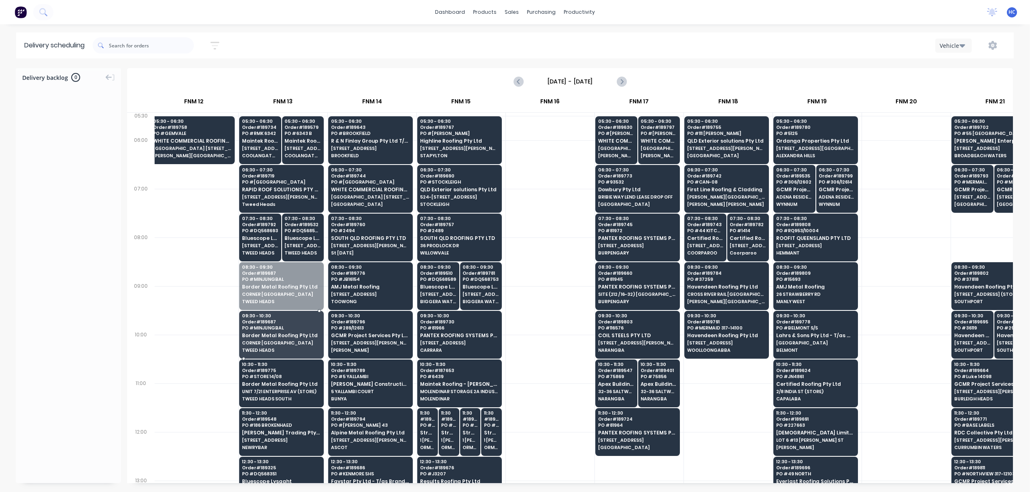
drag, startPoint x: 285, startPoint y: 293, endPoint x: 287, endPoint y: 326, distance: 32.9
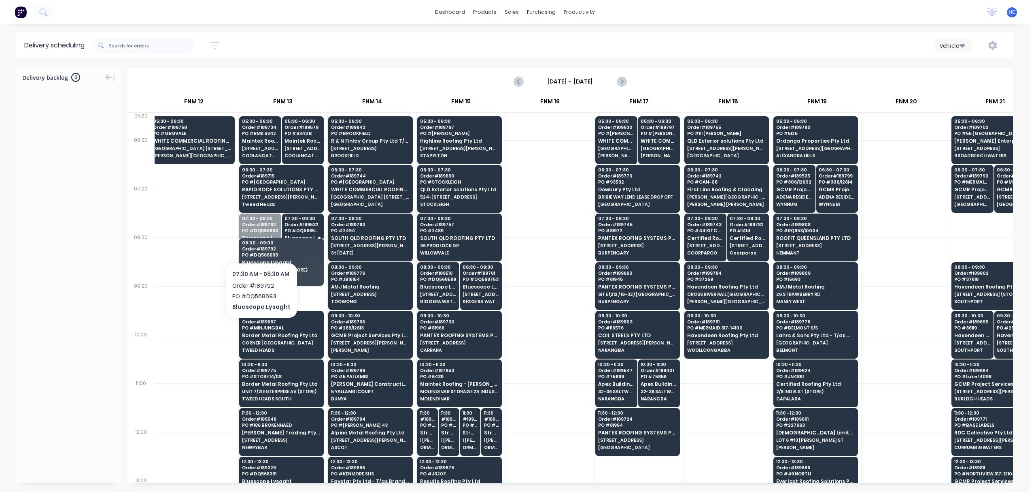
drag, startPoint x: 260, startPoint y: 240, endPoint x: 262, endPoint y: 280, distance: 40.1
drag, startPoint x: 291, startPoint y: 232, endPoint x: 299, endPoint y: 232, distance: 8.1
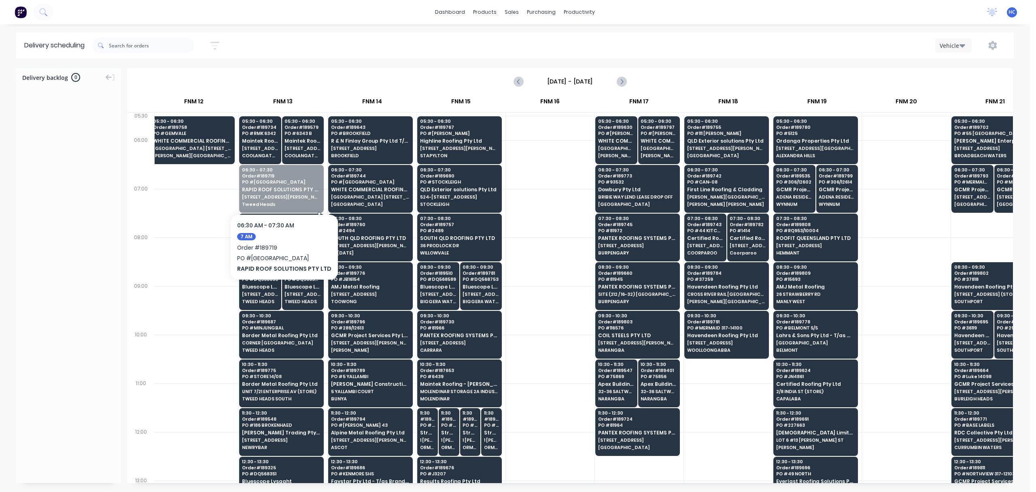
drag, startPoint x: 294, startPoint y: 190, endPoint x: 260, endPoint y: 164, distance: 42.9
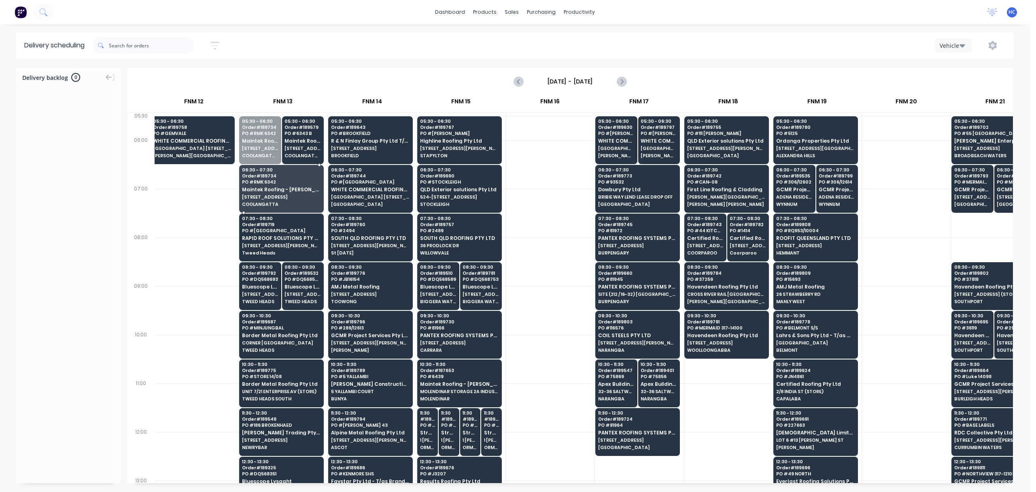
drag, startPoint x: 249, startPoint y: 146, endPoint x: 252, endPoint y: 193, distance: 46.6
drag, startPoint x: 274, startPoint y: 147, endPoint x: 275, endPoint y: 158, distance: 10.6
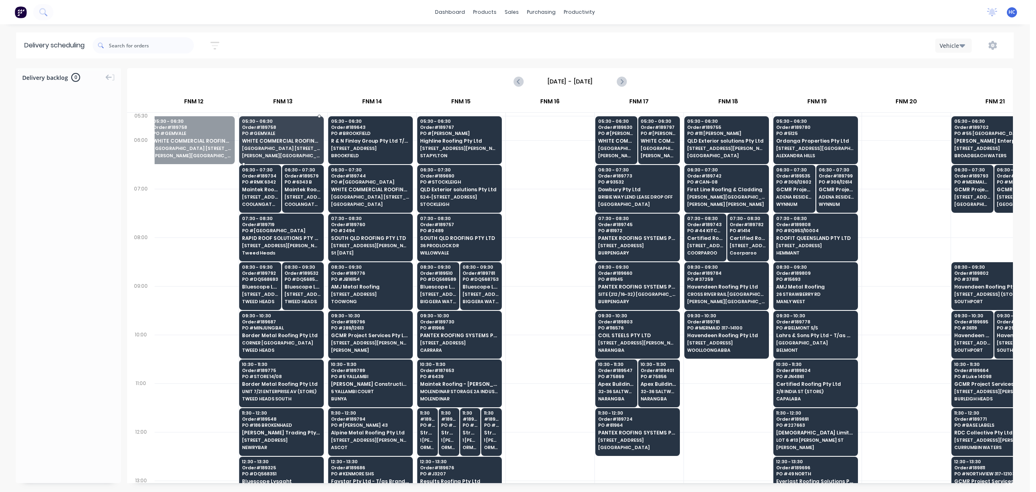
drag, startPoint x: 201, startPoint y: 157, endPoint x: 215, endPoint y: 156, distance: 13.4
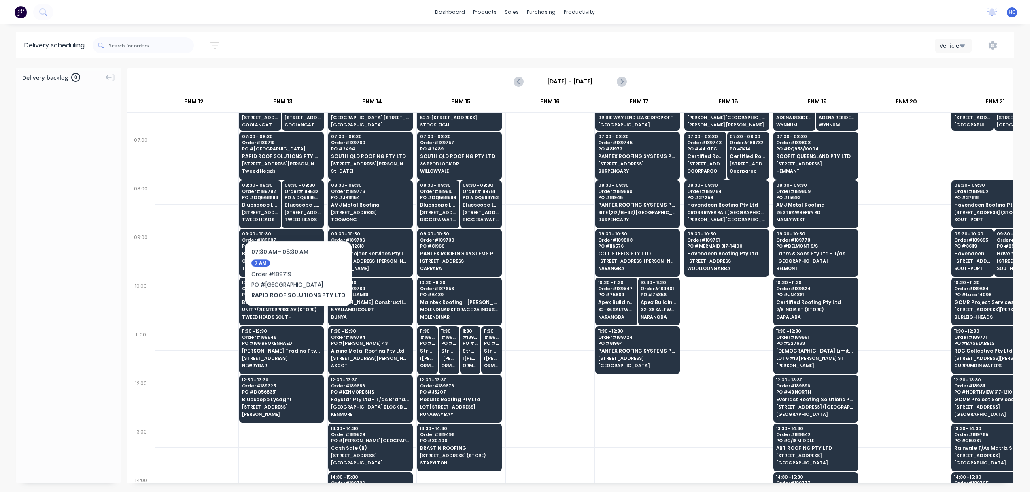
scroll to position [108, 807]
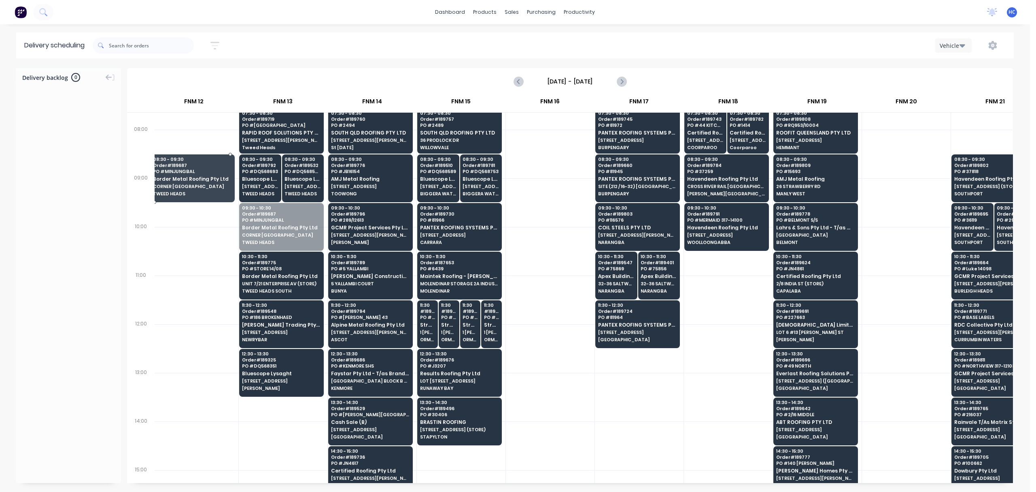
drag, startPoint x: 285, startPoint y: 230, endPoint x: 269, endPoint y: 229, distance: 16.3
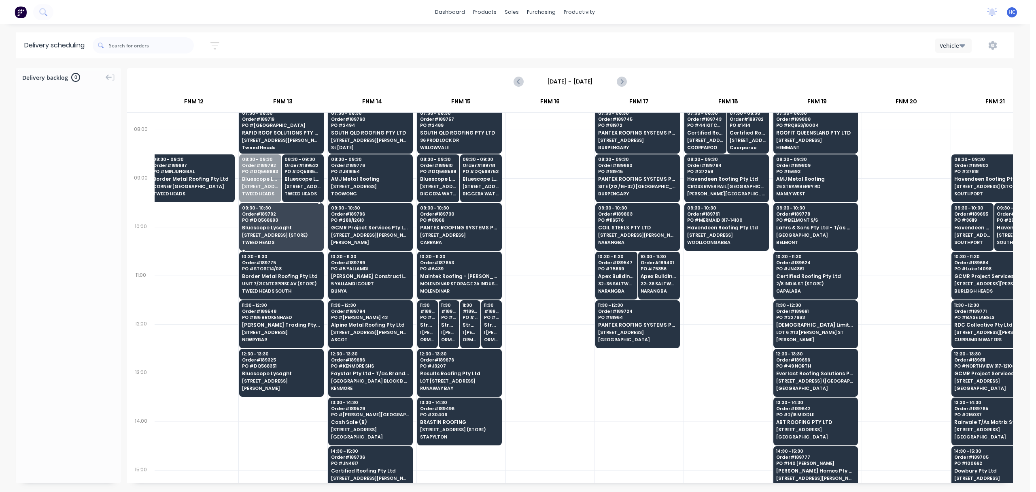
drag, startPoint x: 262, startPoint y: 193, endPoint x: 287, endPoint y: 186, distance: 25.5
drag, startPoint x: 297, startPoint y: 186, endPoint x: 295, endPoint y: 219, distance: 32.4
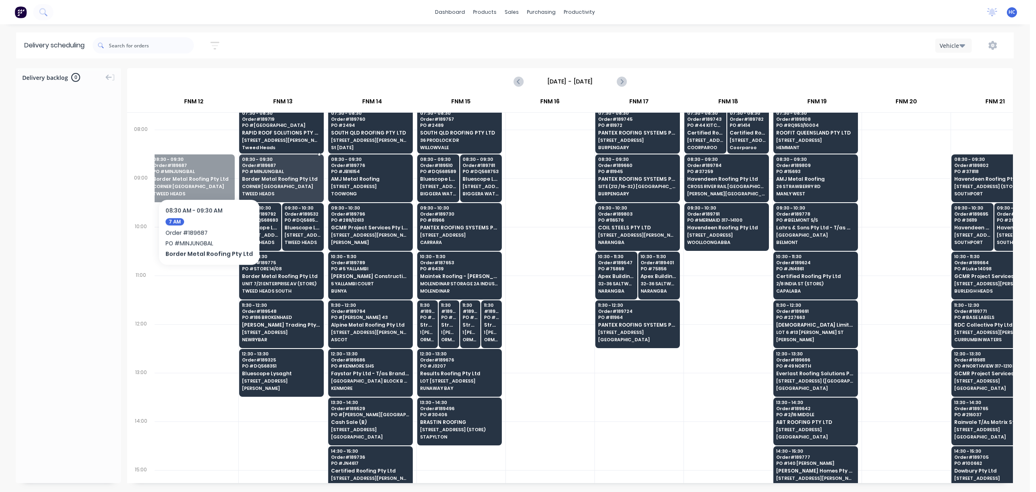
drag, startPoint x: 206, startPoint y: 174, endPoint x: 286, endPoint y: 173, distance: 80.2
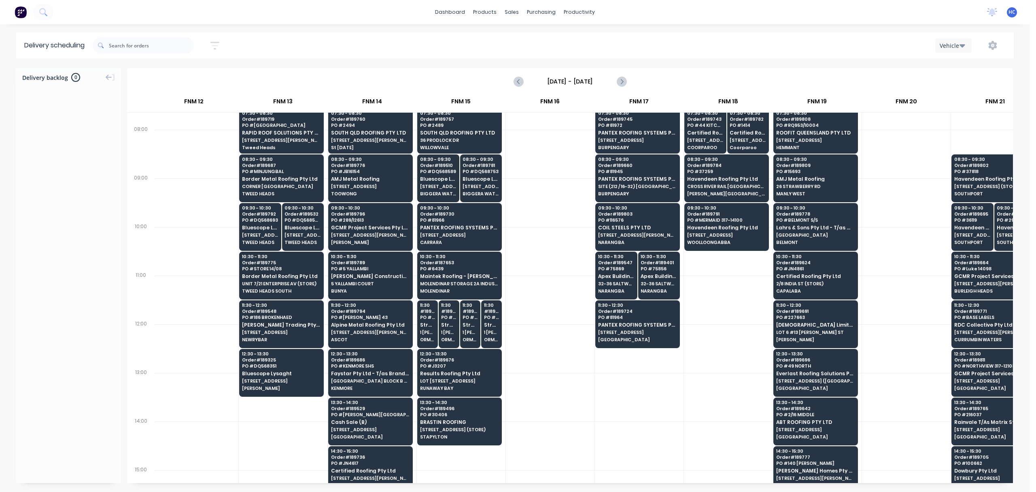
drag, startPoint x: 636, startPoint y: 433, endPoint x: 645, endPoint y: 432, distance: 8.1
click at [636, 433] on div at bounding box center [639, 445] width 89 height 49
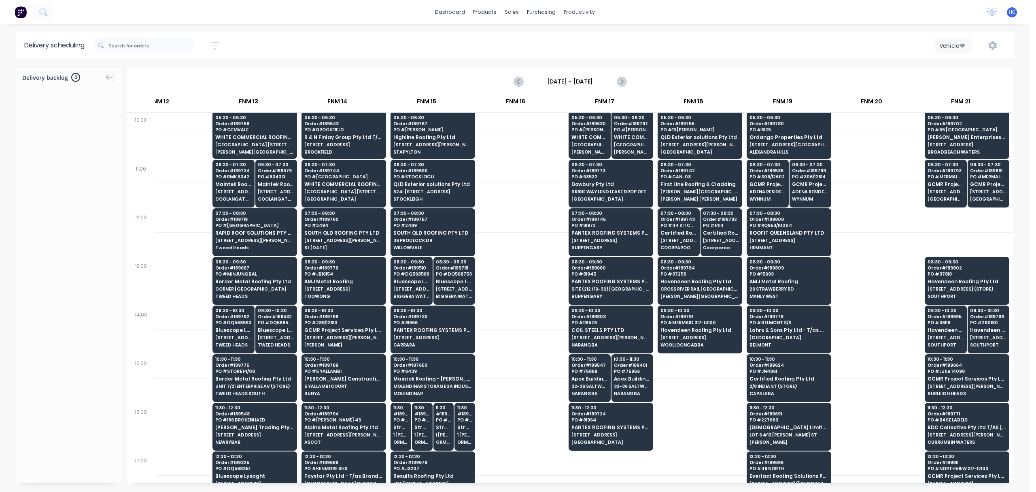
scroll to position [0, 841]
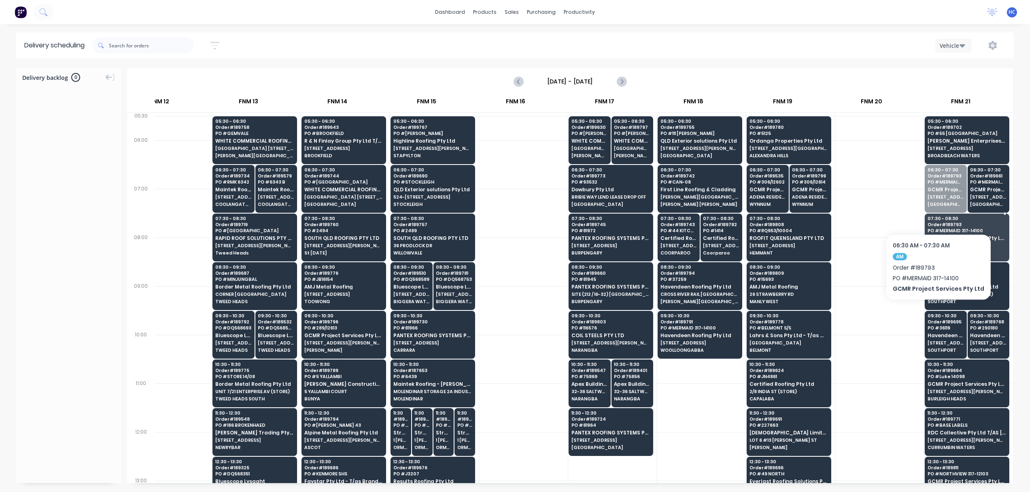
drag, startPoint x: 935, startPoint y: 194, endPoint x: 971, endPoint y: 176, distance: 40.6
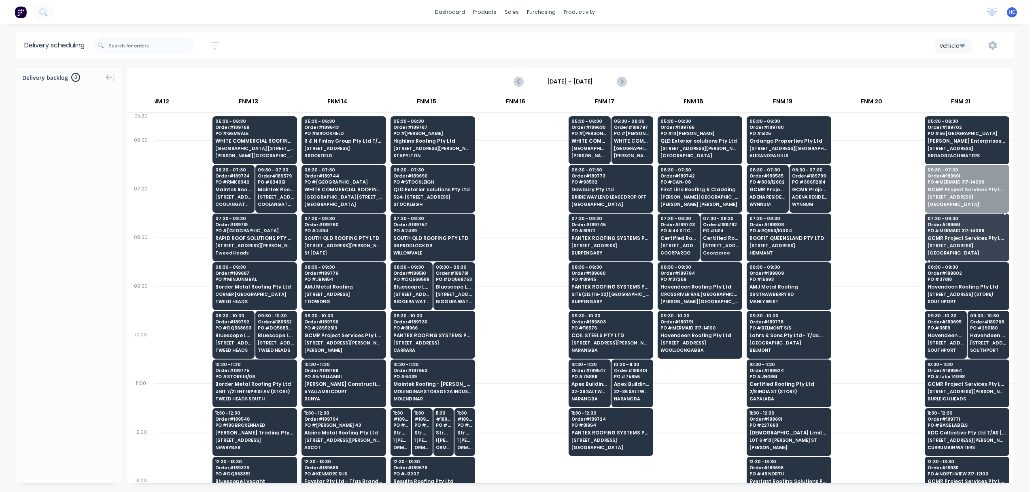
drag, startPoint x: 971, startPoint y: 176, endPoint x: 966, endPoint y: 221, distance: 45.7
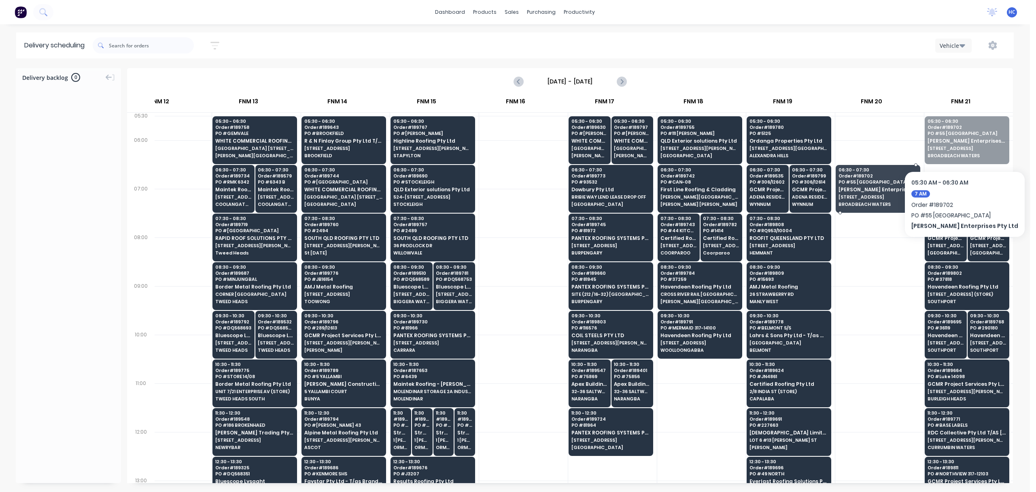
drag, startPoint x: 962, startPoint y: 141, endPoint x: 946, endPoint y: 146, distance: 16.9
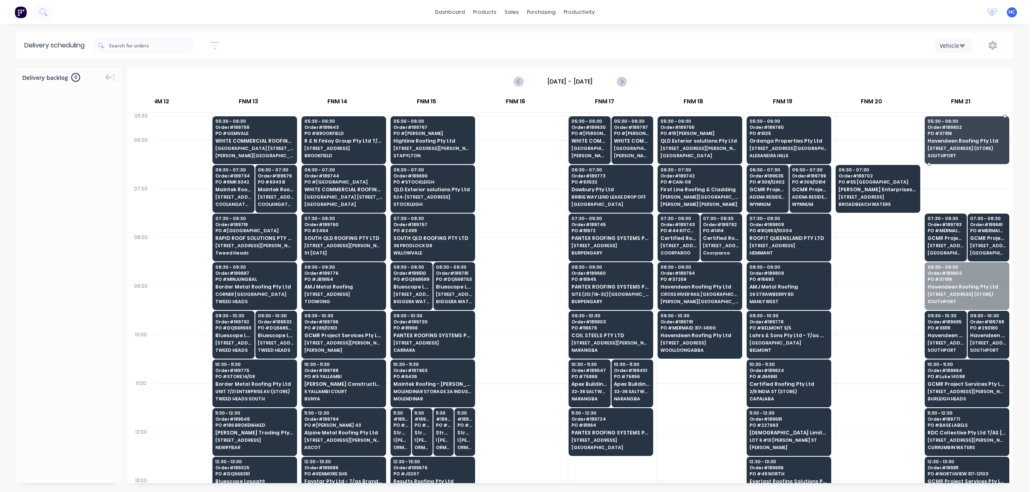
drag, startPoint x: 948, startPoint y: 282, endPoint x: 962, endPoint y: 162, distance: 120.6
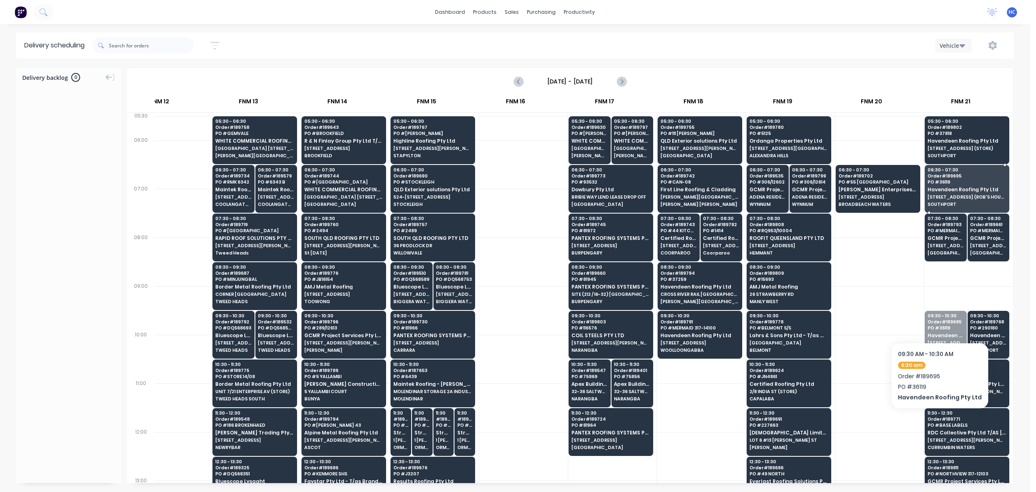
drag, startPoint x: 938, startPoint y: 332, endPoint x: 938, endPoint y: 295, distance: 36.8
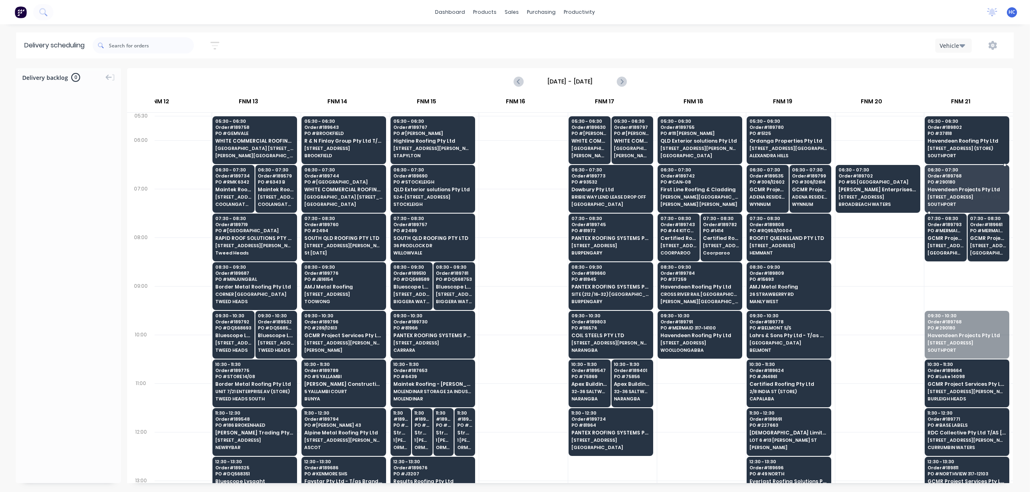
drag, startPoint x: 969, startPoint y: 294, endPoint x: 977, endPoint y: 172, distance: 122.5
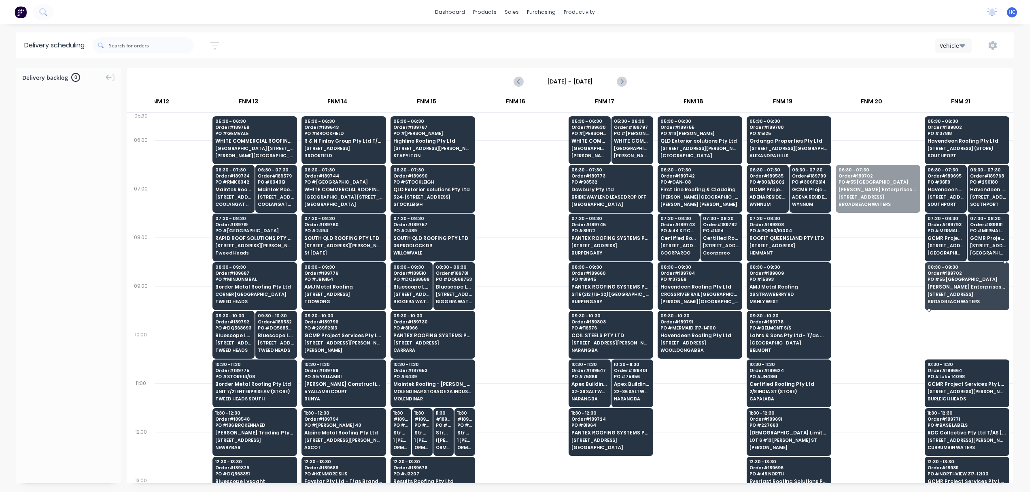
drag, startPoint x: 874, startPoint y: 202, endPoint x: 947, endPoint y: 283, distance: 109.5
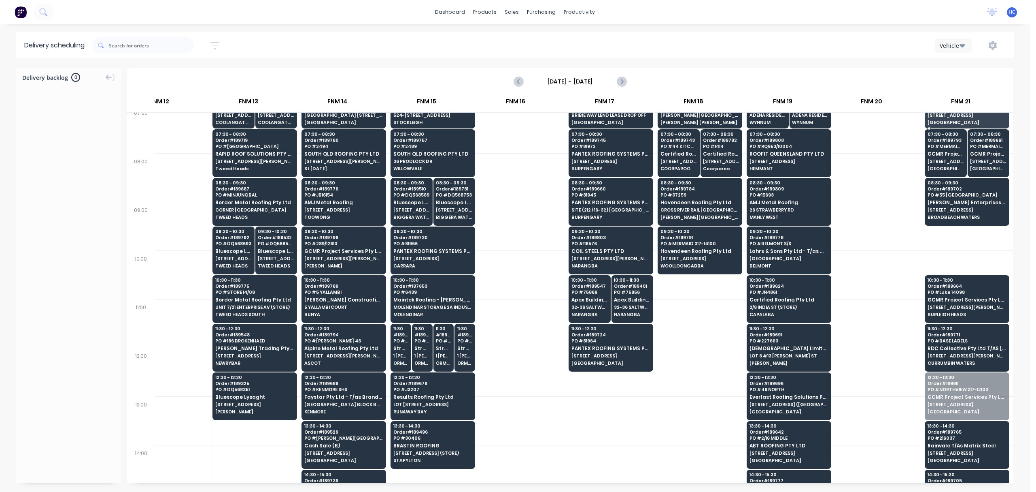
scroll to position [75, 841]
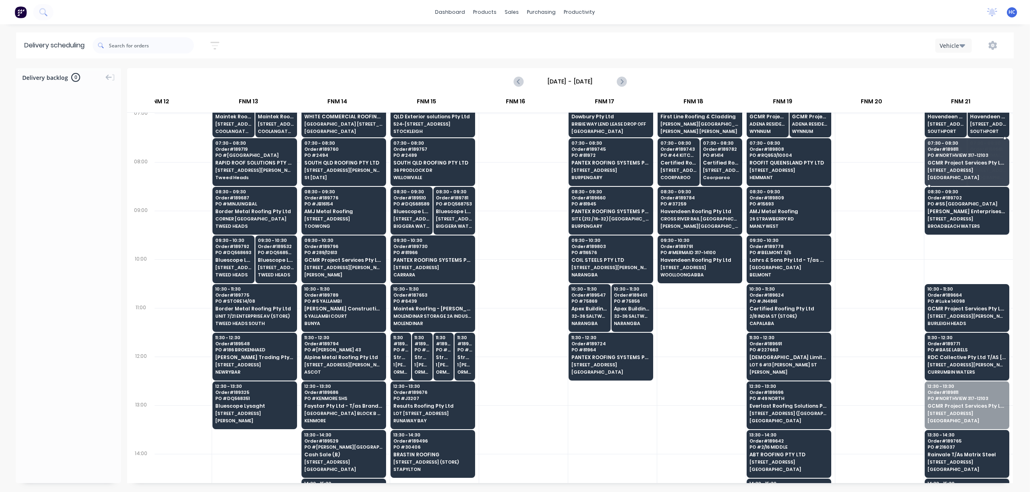
drag, startPoint x: 970, startPoint y: 378, endPoint x: 950, endPoint y: 168, distance: 211.5
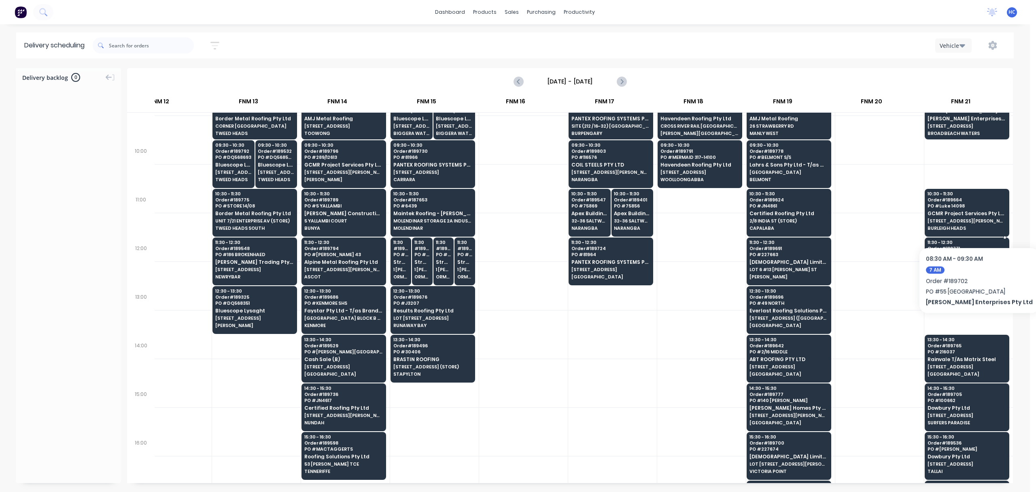
scroll to position [183, 841]
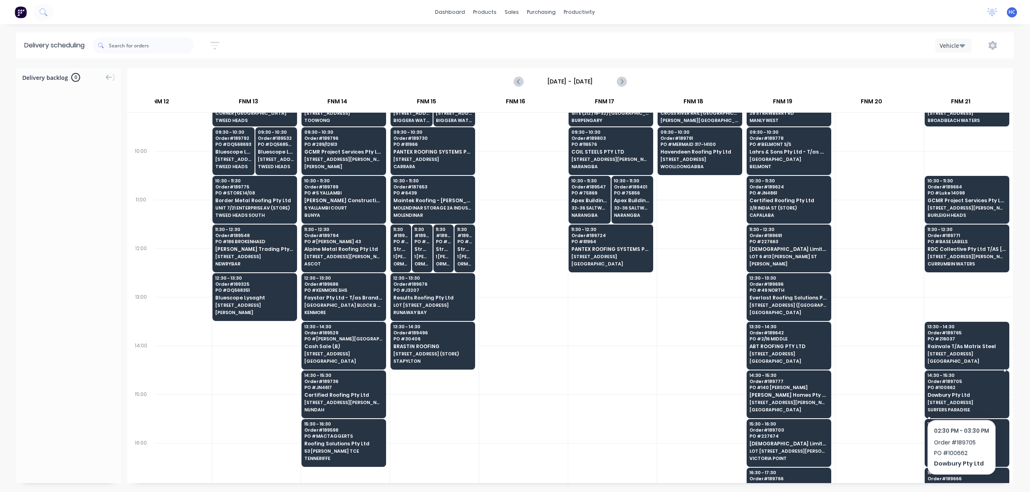
click at [962, 398] on div "14:30 - 15:30 Order # 189705 PO # 100662 Dowbury Pty Ltd 103 Ferny Ave SURFERS …" at bounding box center [968, 392] width 84 height 45
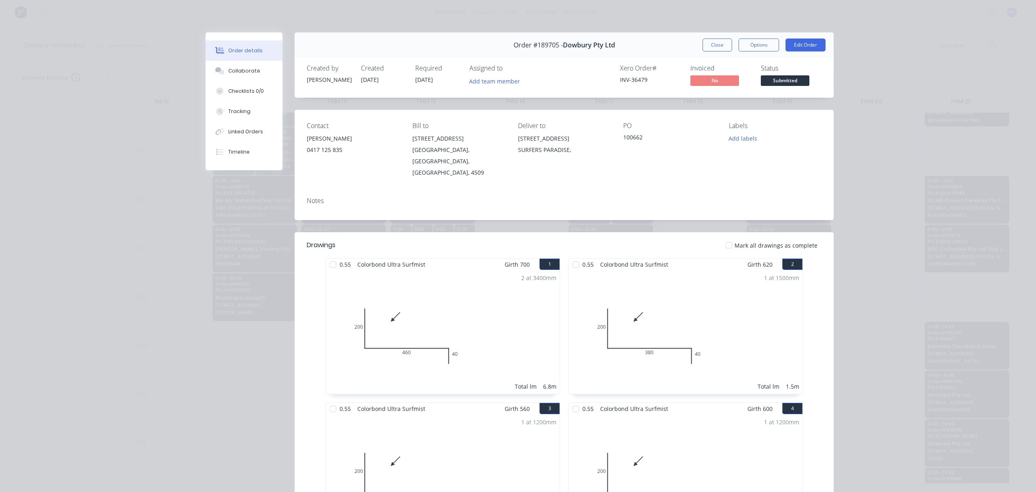
drag, startPoint x: 706, startPoint y: 41, endPoint x: 645, endPoint y: 71, distance: 68.6
click at [706, 40] on button "Close" at bounding box center [718, 44] width 30 height 13
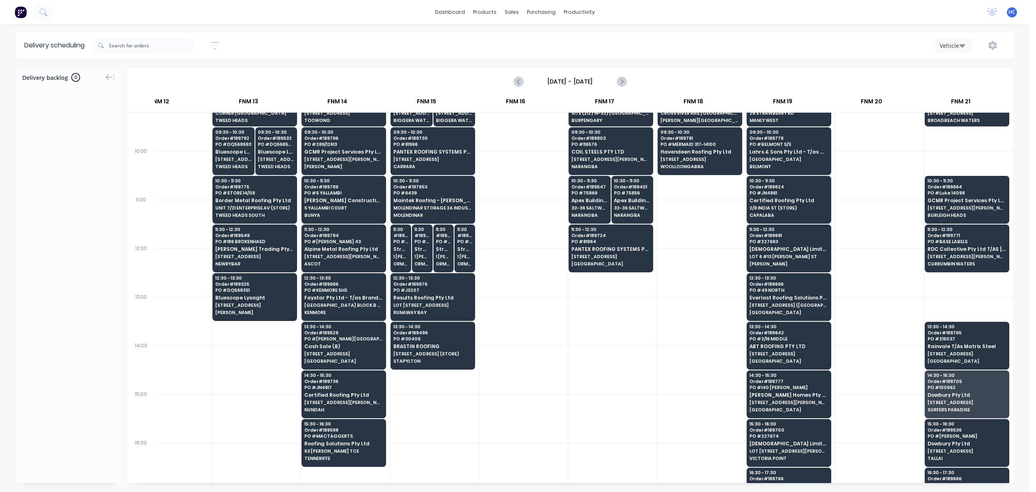
click at [684, 375] on div at bounding box center [702, 369] width 89 height 49
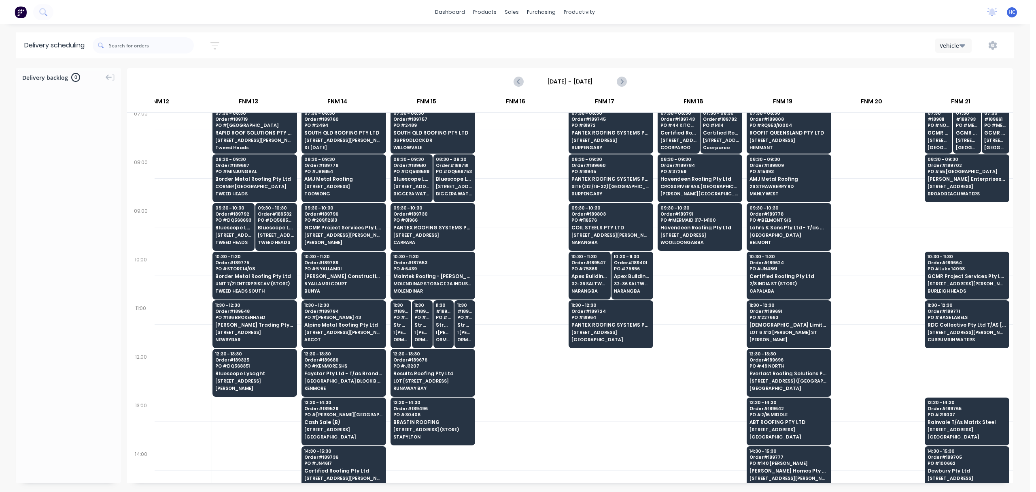
scroll to position [0, 841]
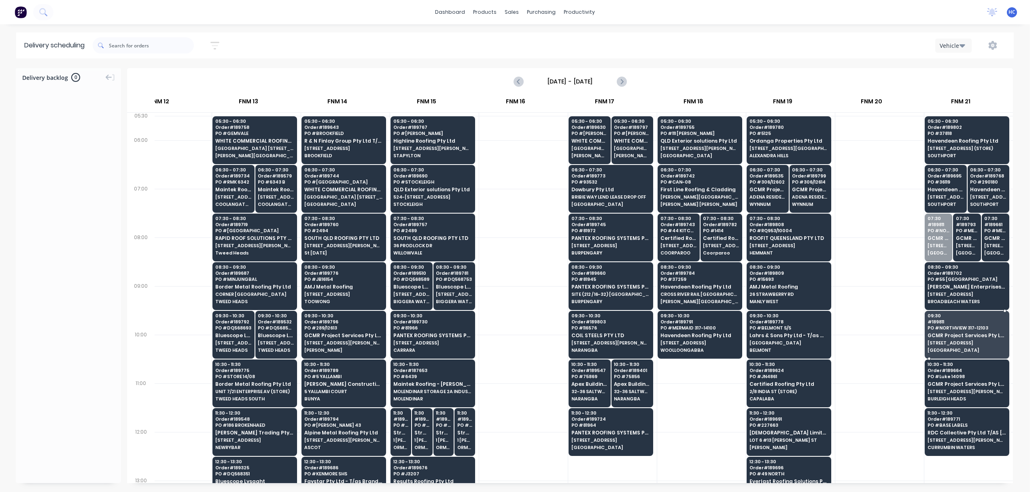
drag, startPoint x: 934, startPoint y: 245, endPoint x: 938, endPoint y: 239, distance: 7.3
drag, startPoint x: 938, startPoint y: 239, endPoint x: 945, endPoint y: 341, distance: 102.3
drag, startPoint x: 960, startPoint y: 247, endPoint x: 959, endPoint y: 336, distance: 89.1
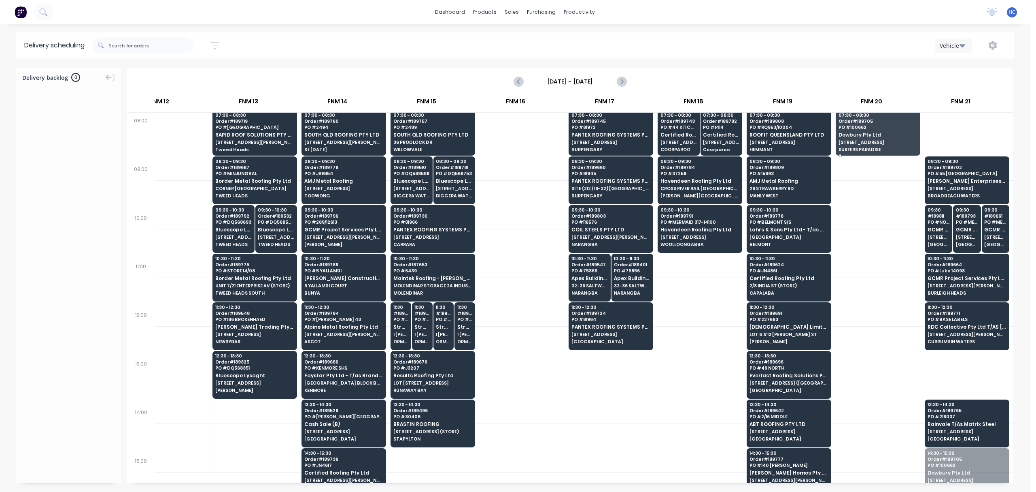
scroll to position [93, 841]
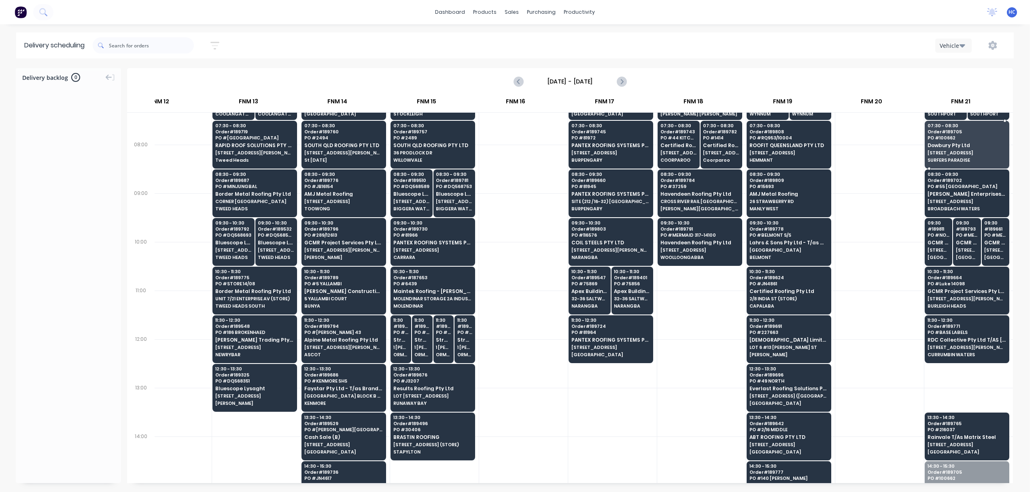
drag, startPoint x: 959, startPoint y: 365, endPoint x: 936, endPoint y: 142, distance: 224.6
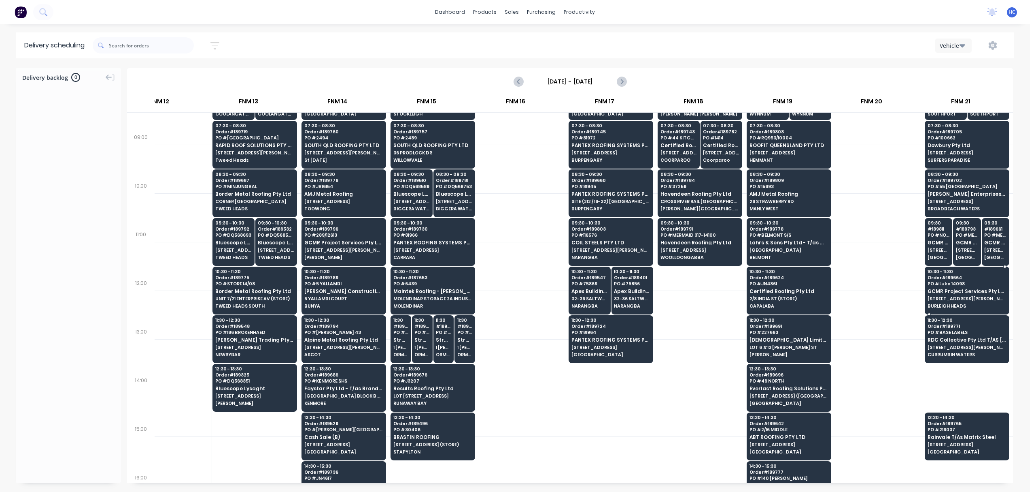
scroll to position [201, 841]
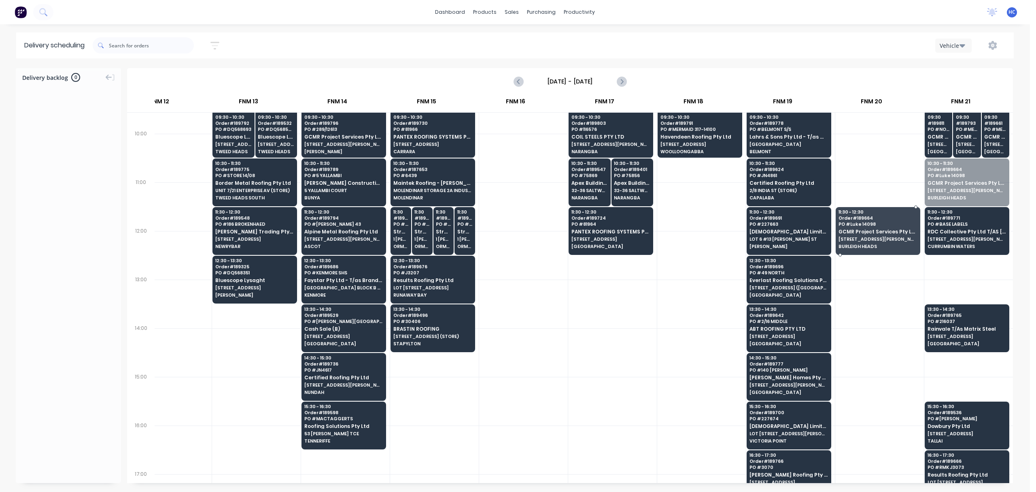
drag, startPoint x: 946, startPoint y: 182, endPoint x: 893, endPoint y: 234, distance: 74.4
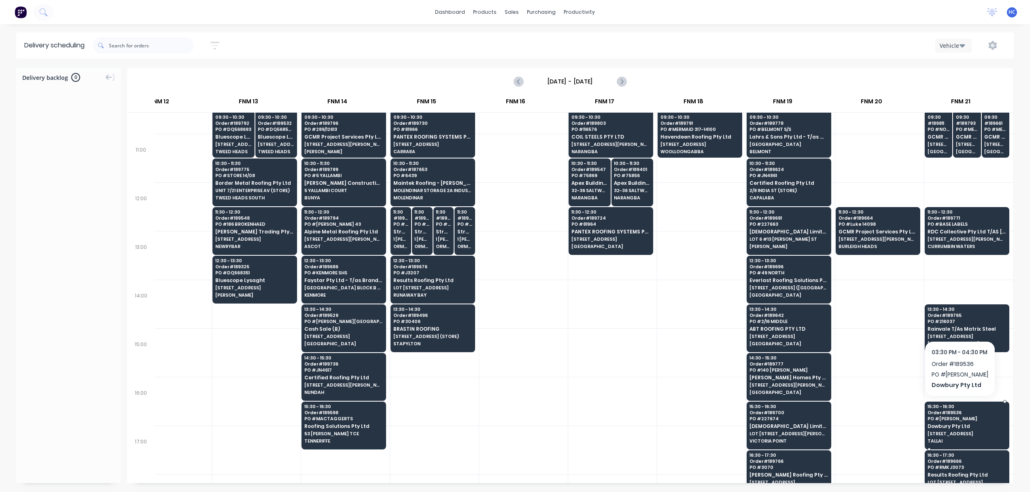
scroll to position [309, 841]
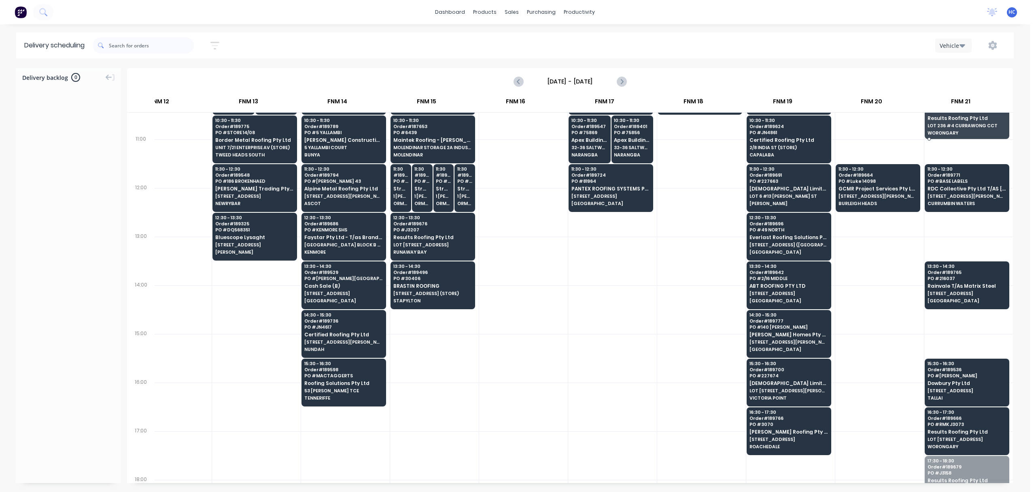
drag, startPoint x: 969, startPoint y: 421, endPoint x: 964, endPoint y: 119, distance: 302.1
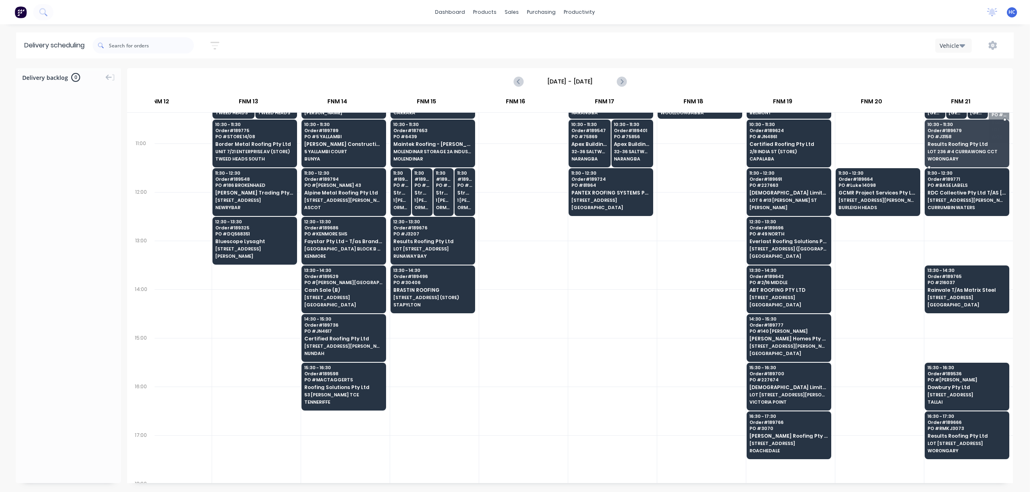
drag, startPoint x: 988, startPoint y: 132, endPoint x: 989, endPoint y: 141, distance: 9.3
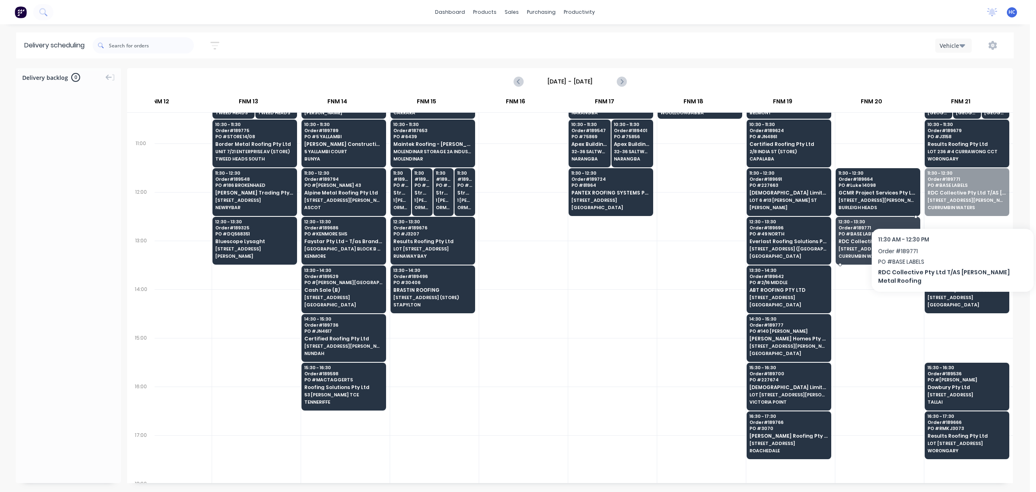
drag, startPoint x: 956, startPoint y: 198, endPoint x: 897, endPoint y: 248, distance: 77.3
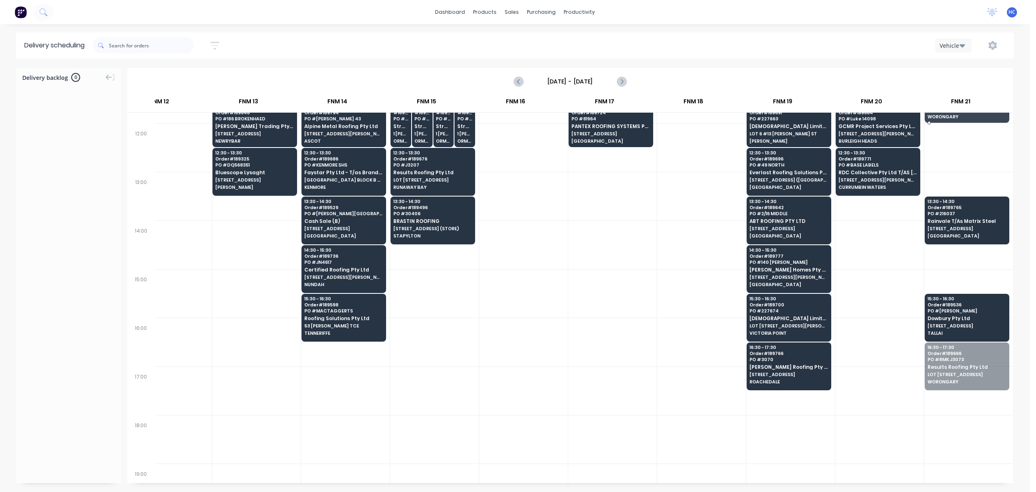
scroll to position [294, 841]
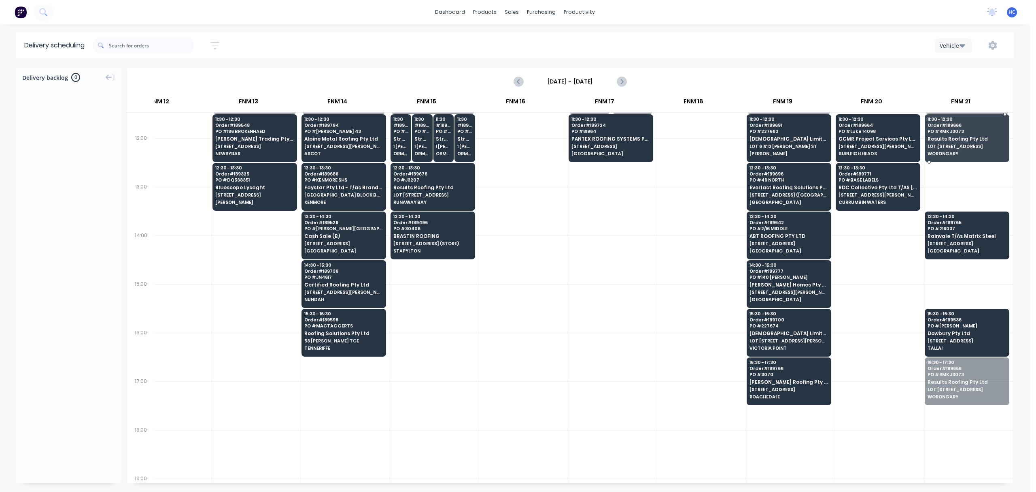
drag, startPoint x: 965, startPoint y: 327, endPoint x: 954, endPoint y: 135, distance: 192.2
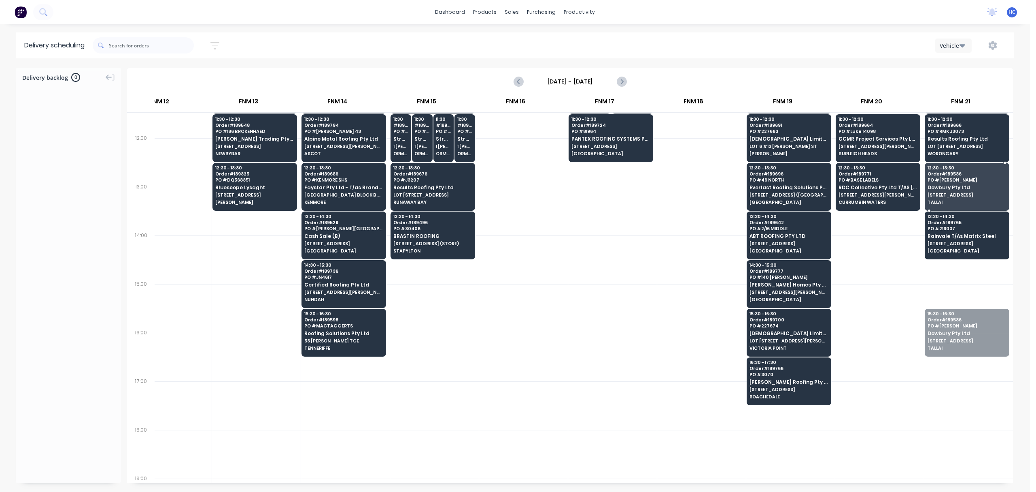
drag, startPoint x: 940, startPoint y: 329, endPoint x: 940, endPoint y: 184, distance: 144.9
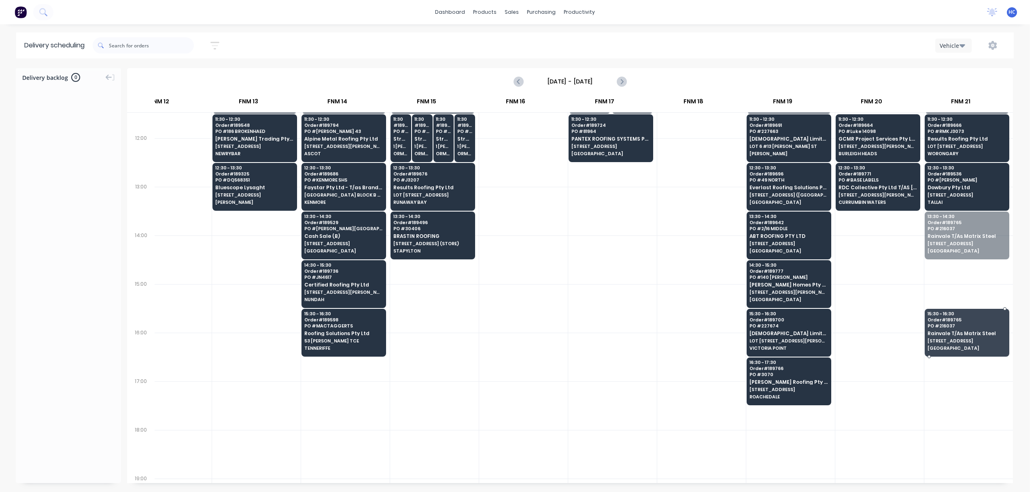
drag, startPoint x: 957, startPoint y: 245, endPoint x: 968, endPoint y: 338, distance: 94.1
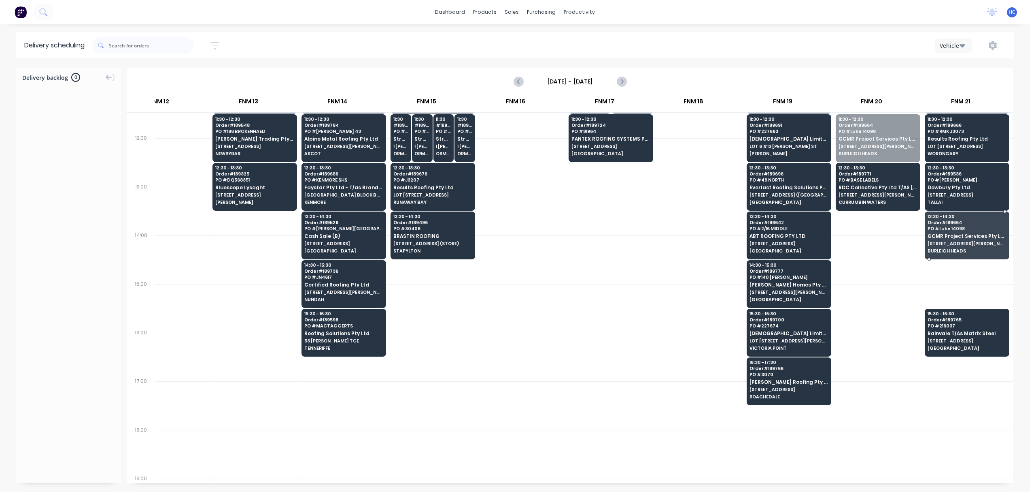
drag, startPoint x: 880, startPoint y: 135, endPoint x: 892, endPoint y: 213, distance: 78.2
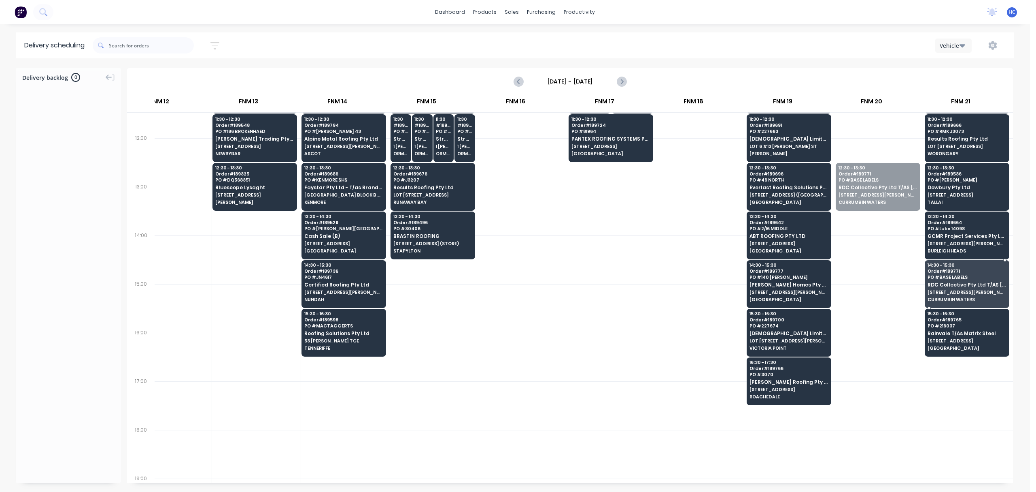
drag, startPoint x: 866, startPoint y: 193, endPoint x: 939, endPoint y: 289, distance: 120.7
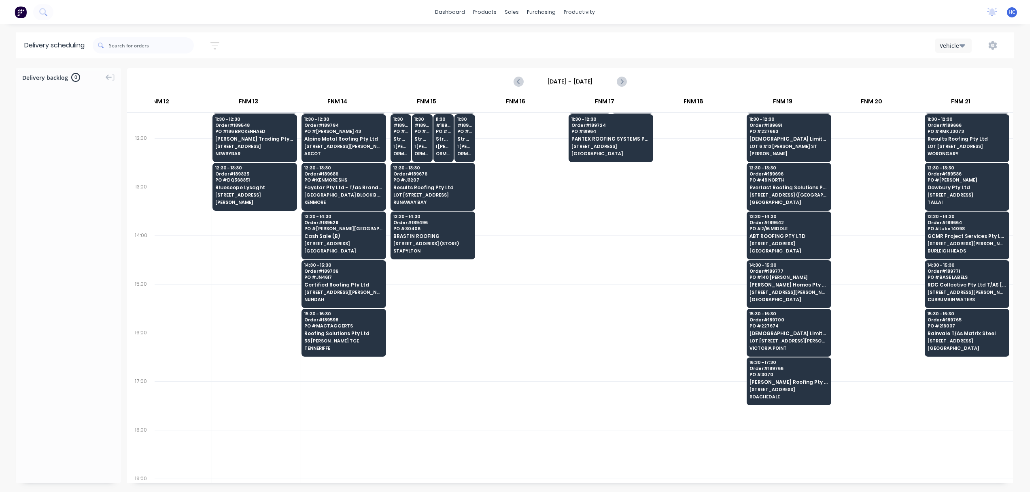
click at [882, 274] on div at bounding box center [880, 259] width 89 height 49
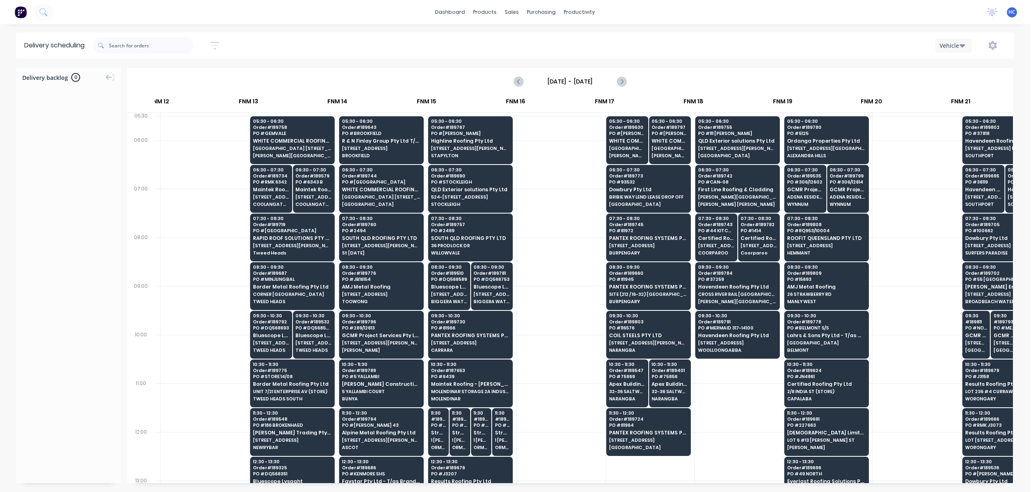
scroll to position [0, 841]
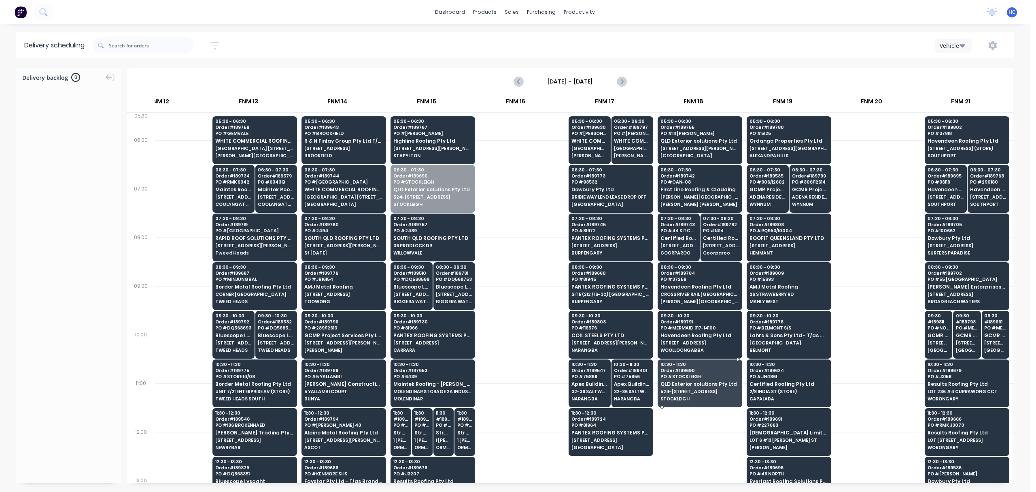
drag, startPoint x: 428, startPoint y: 185, endPoint x: 713, endPoint y: 375, distance: 342.0
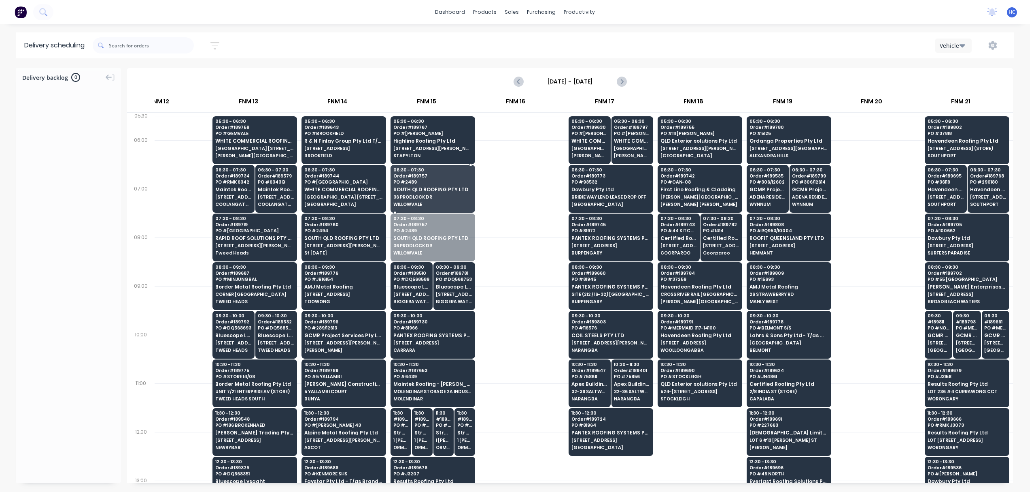
drag, startPoint x: 430, startPoint y: 230, endPoint x: 436, endPoint y: 183, distance: 47.3
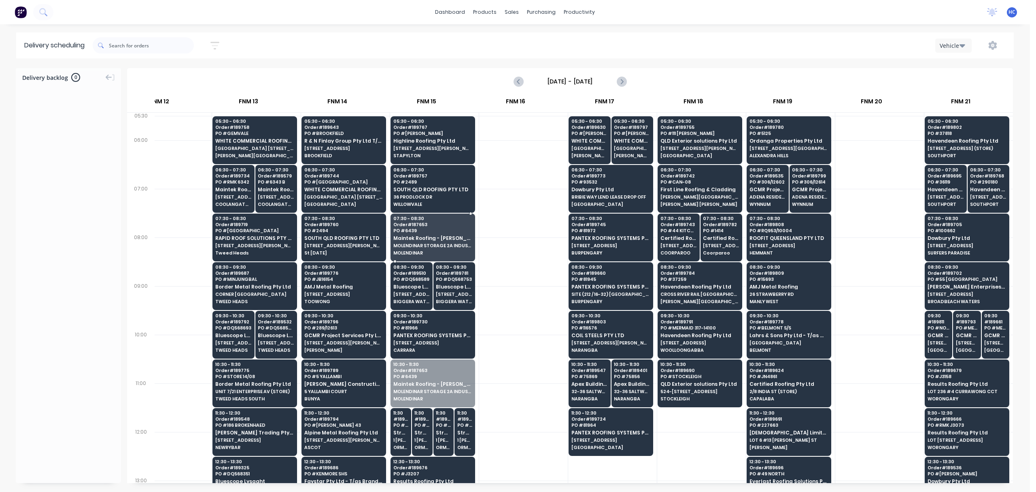
drag, startPoint x: 448, startPoint y: 377, endPoint x: 460, endPoint y: 239, distance: 138.2
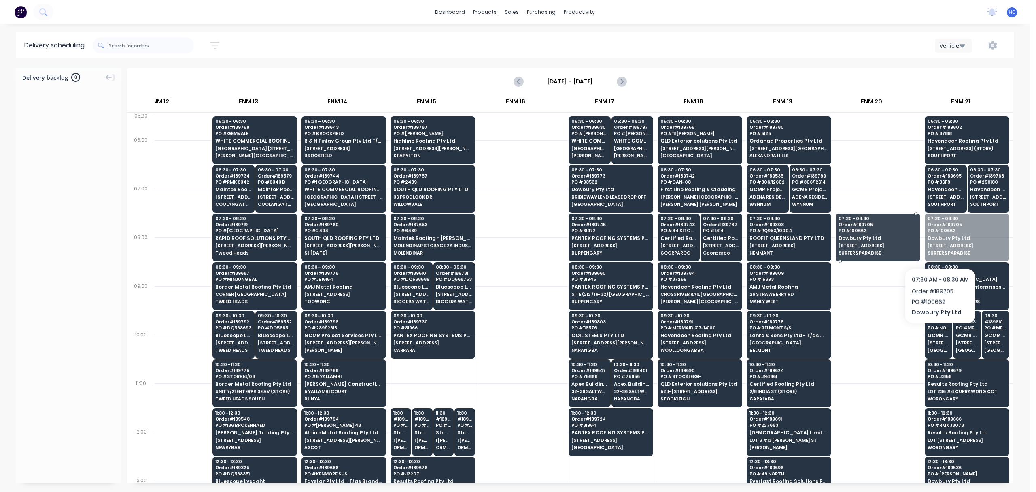
drag, startPoint x: 951, startPoint y: 246, endPoint x: 940, endPoint y: 247, distance: 11.3
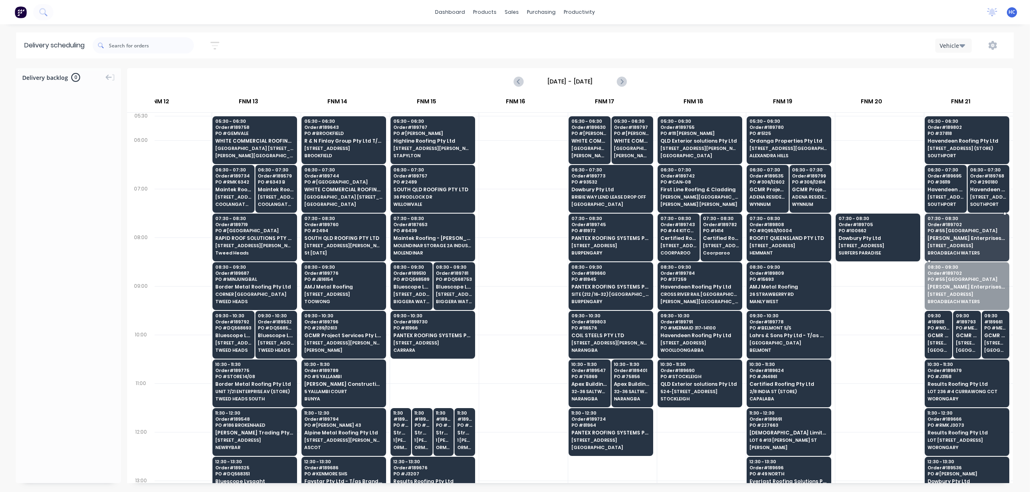
drag, startPoint x: 954, startPoint y: 295, endPoint x: 953, endPoint y: 276, distance: 19.5
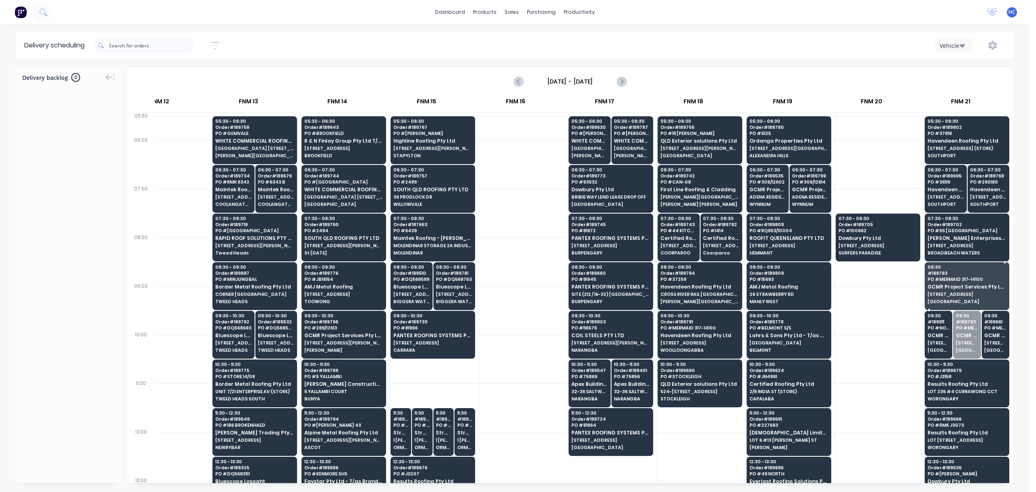
drag, startPoint x: 949, startPoint y: 334, endPoint x: 955, endPoint y: 297, distance: 36.8
drag, startPoint x: 953, startPoint y: 334, endPoint x: 964, endPoint y: 281, distance: 54.9
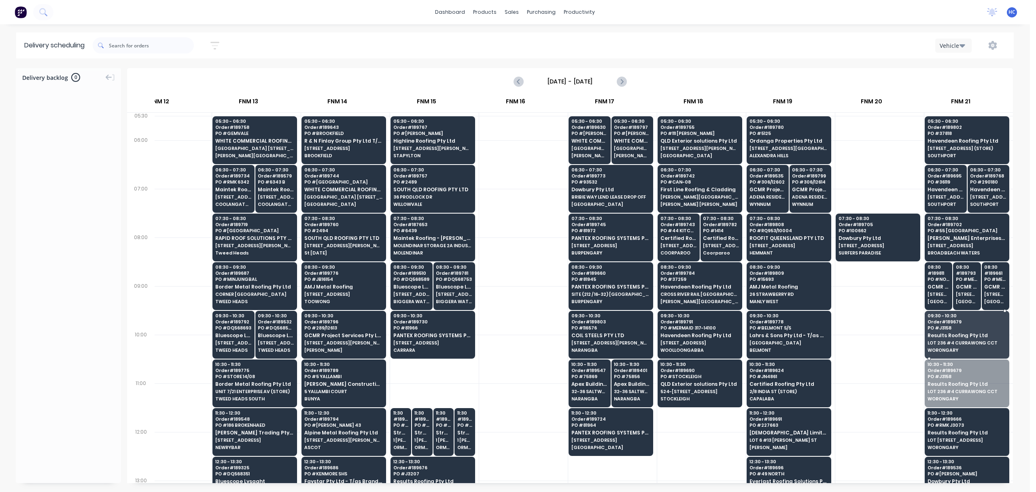
drag, startPoint x: 959, startPoint y: 391, endPoint x: 961, endPoint y: 368, distance: 22.3
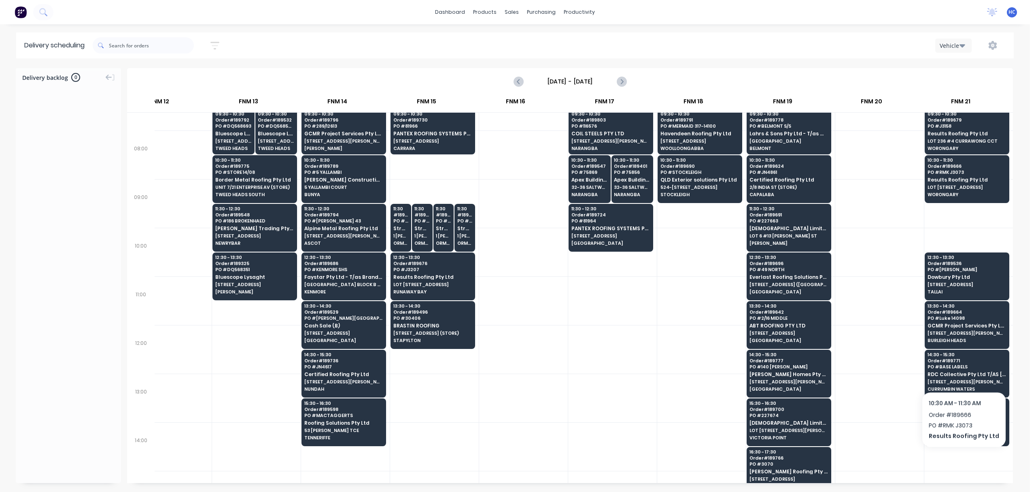
scroll to position [216, 841]
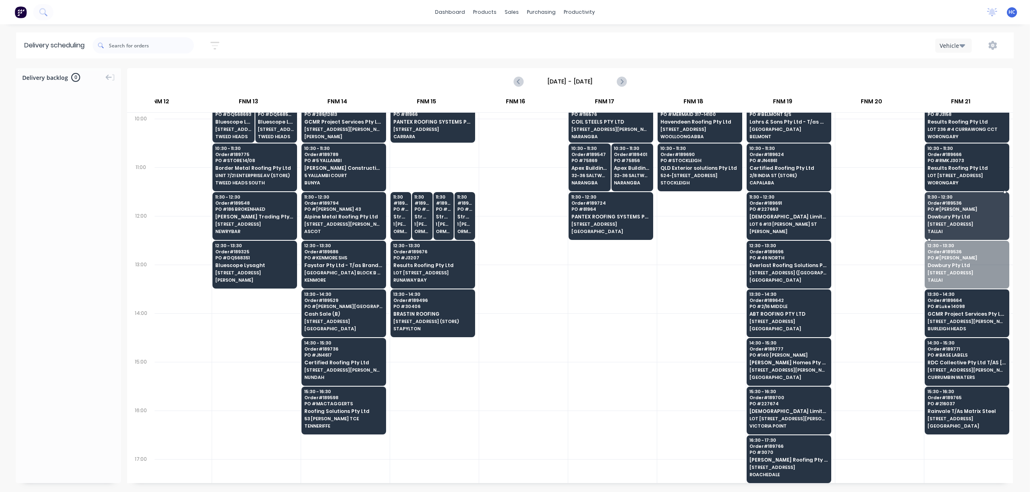
drag, startPoint x: 959, startPoint y: 276, endPoint x: 960, endPoint y: 216, distance: 59.9
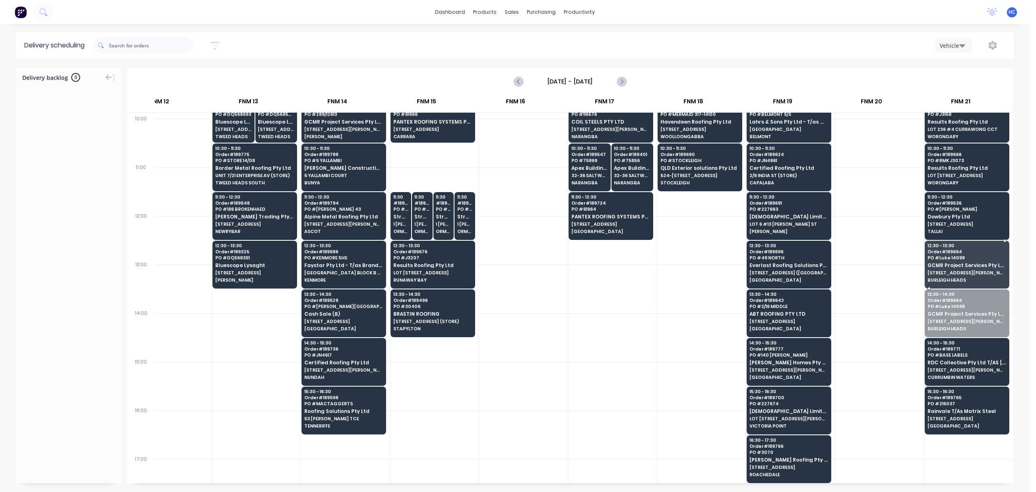
drag, startPoint x: 956, startPoint y: 322, endPoint x: 951, endPoint y: 368, distance: 45.7
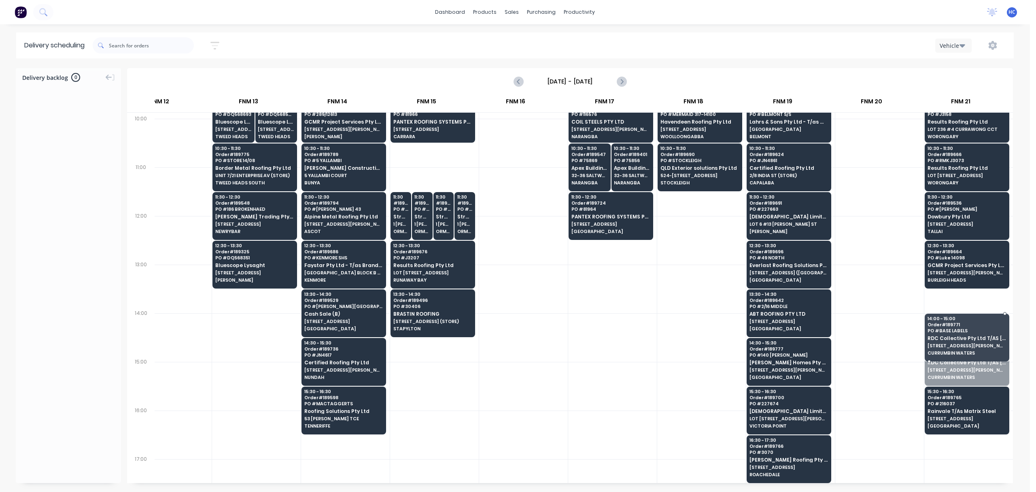
drag, startPoint x: 950, startPoint y: 375, endPoint x: 957, endPoint y: 324, distance: 51.5
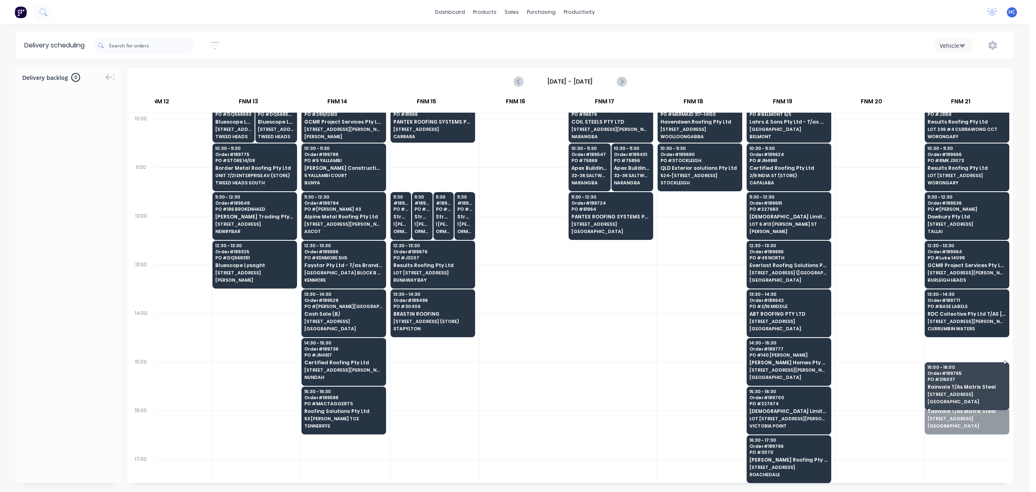
drag, startPoint x: 943, startPoint y: 387, endPoint x: 948, endPoint y: 358, distance: 29.6
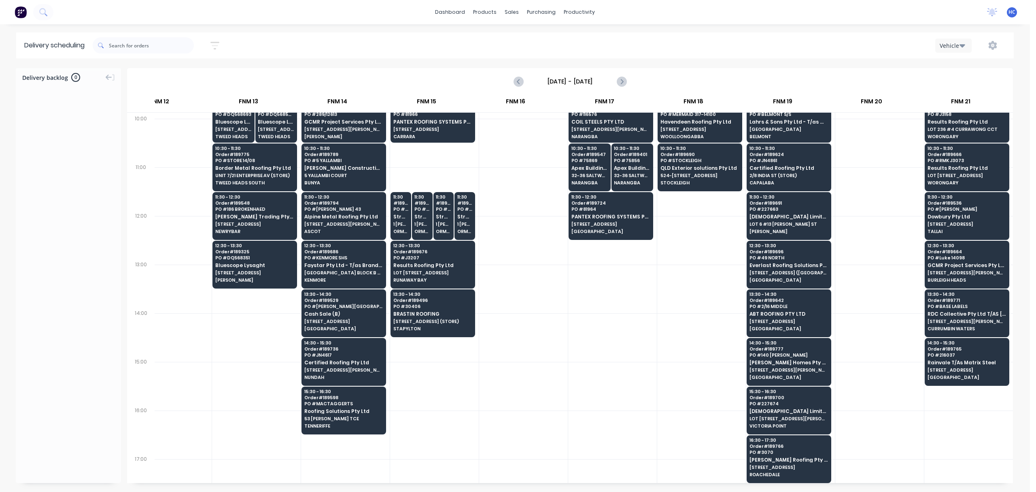
scroll to position [0, 841]
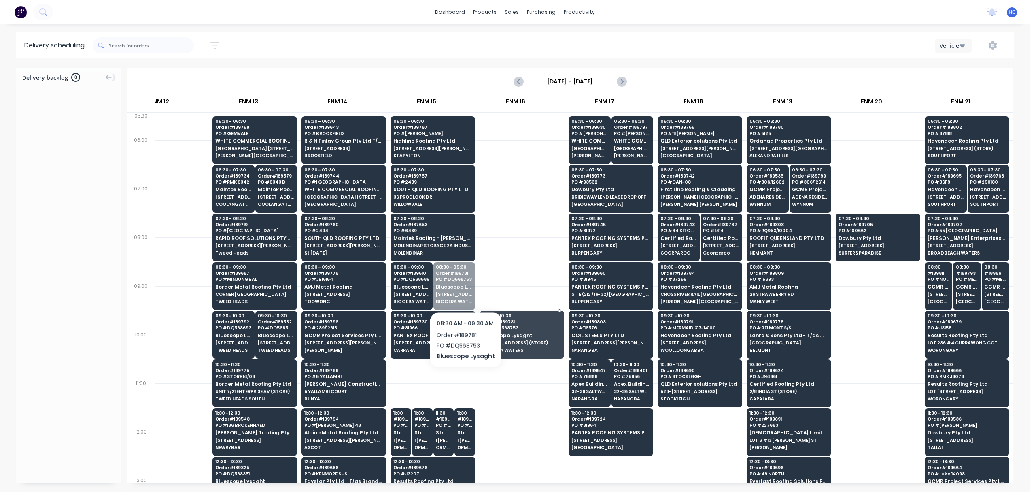
drag, startPoint x: 448, startPoint y: 278, endPoint x: 465, endPoint y: 290, distance: 21.5
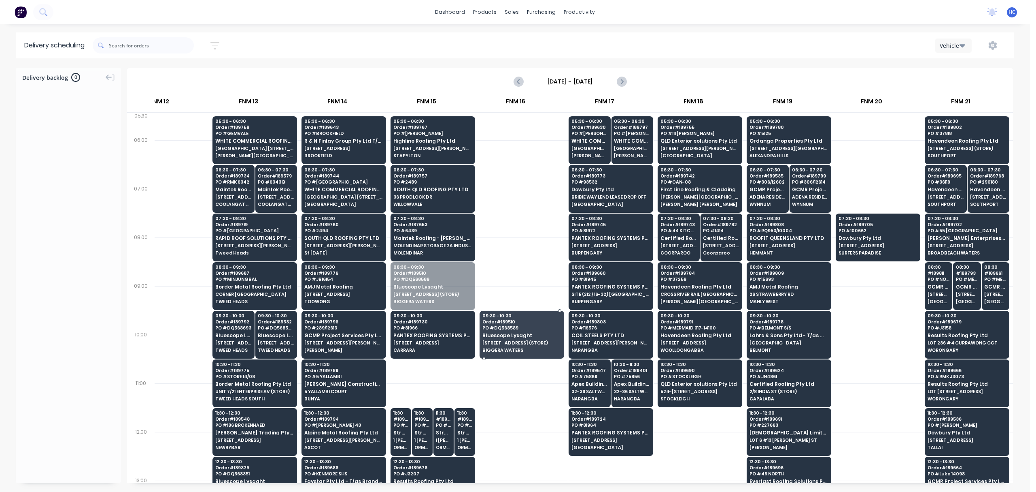
drag, startPoint x: 394, startPoint y: 272, endPoint x: 498, endPoint y: 329, distance: 117.9
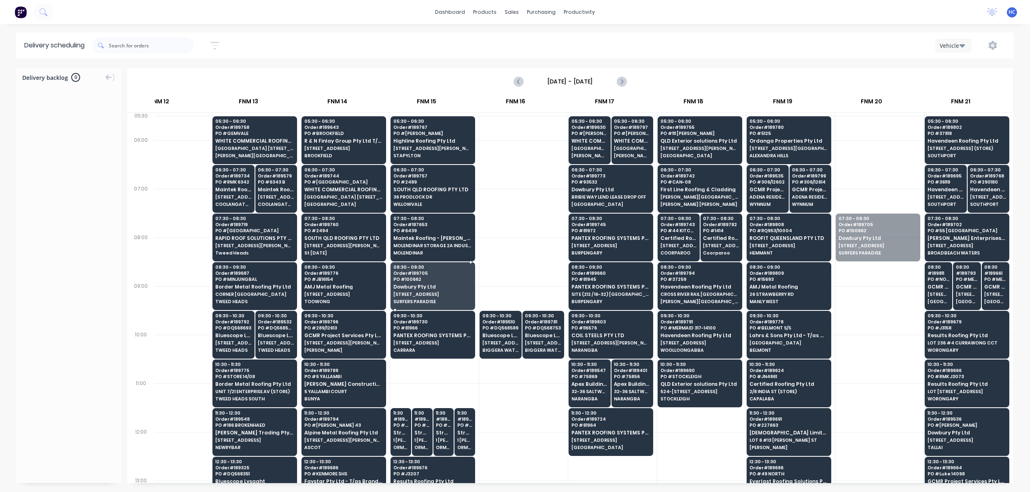
drag, startPoint x: 886, startPoint y: 235, endPoint x: 475, endPoint y: 270, distance: 412.1
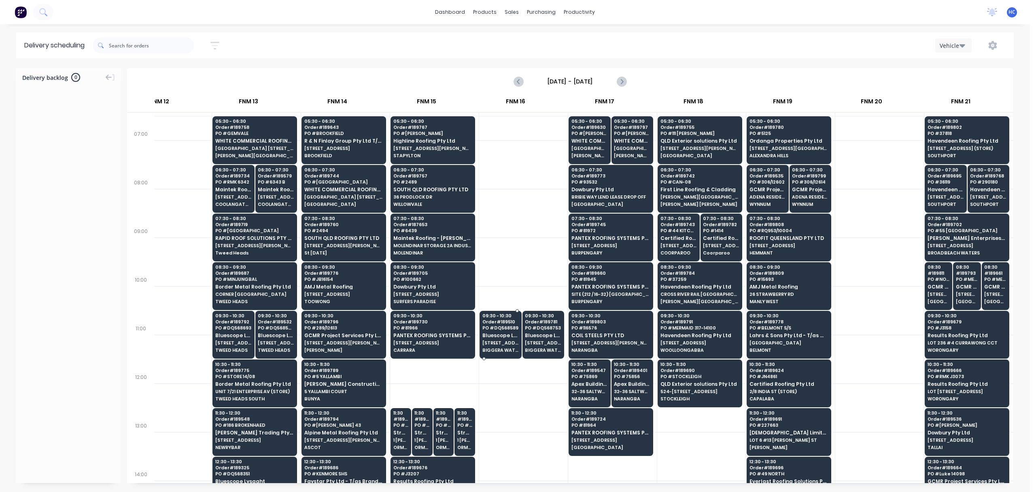
scroll to position [108, 841]
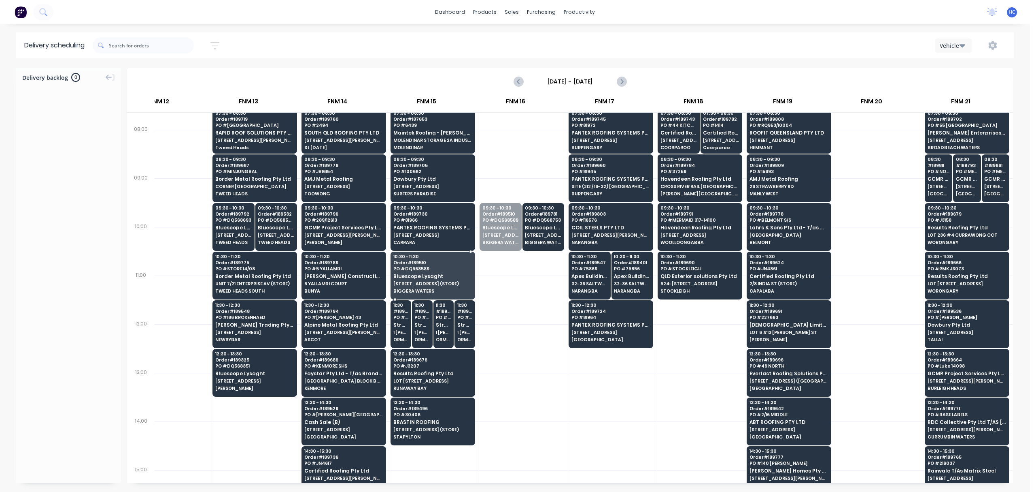
drag, startPoint x: 500, startPoint y: 232, endPoint x: 493, endPoint y: 249, distance: 18.6
drag, startPoint x: 512, startPoint y: 248, endPoint x: 446, endPoint y: 310, distance: 90.8
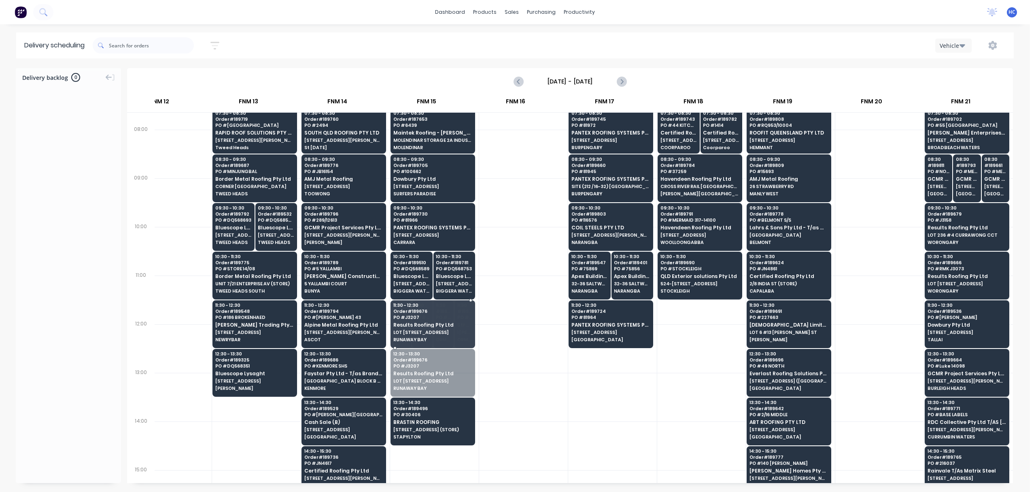
drag, startPoint x: 433, startPoint y: 377, endPoint x: 417, endPoint y: 317, distance: 62.8
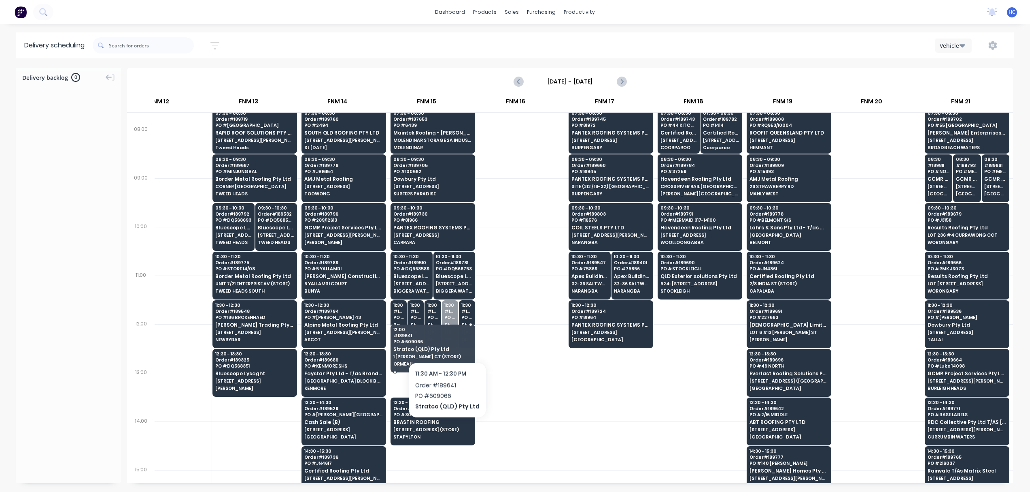
drag, startPoint x: 445, startPoint y: 334, endPoint x: 444, endPoint y: 346, distance: 11.4
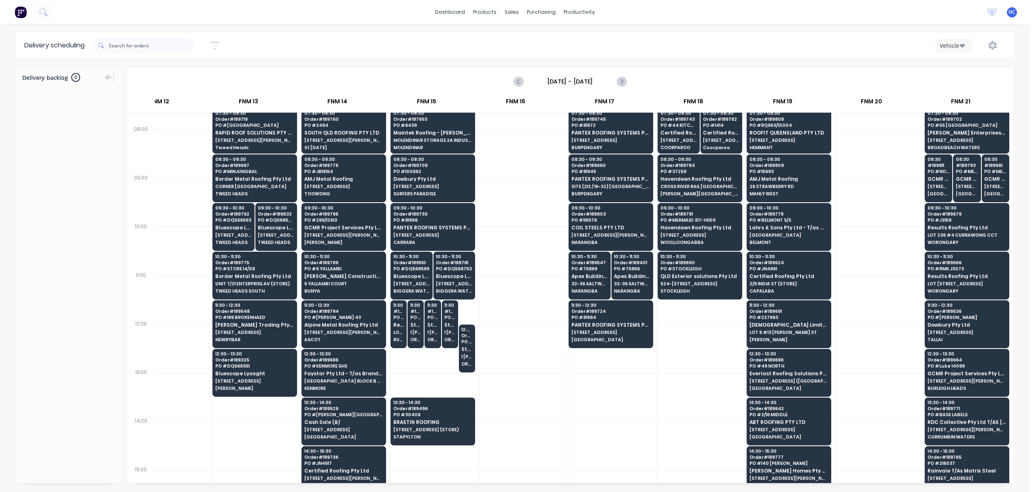
drag, startPoint x: 441, startPoint y: 360, endPoint x: 461, endPoint y: 352, distance: 21.3
click at [442, 372] on div at bounding box center [434, 348] width 89 height 49
drag, startPoint x: 459, startPoint y: 352, endPoint x: 450, endPoint y: 336, distance: 18.3
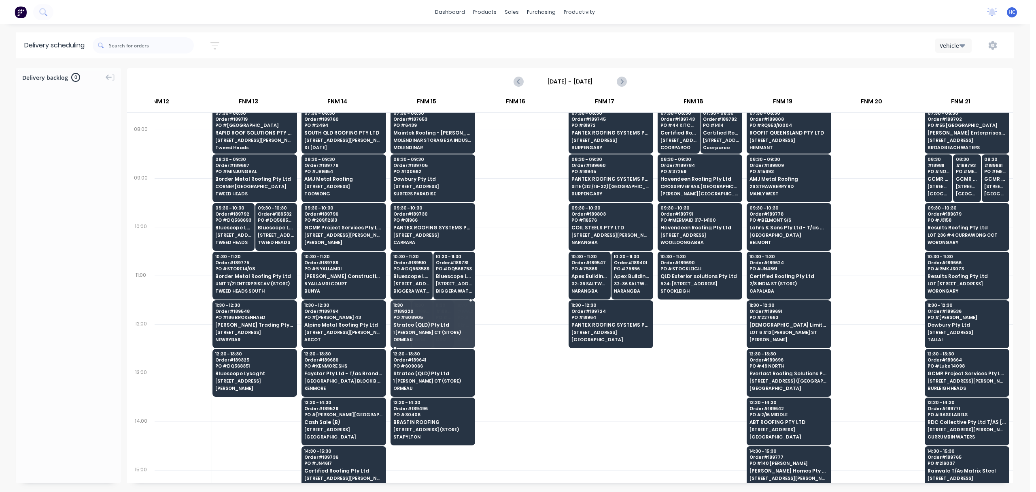
drag, startPoint x: 450, startPoint y: 335, endPoint x: 449, endPoint y: 340, distance: 5.1
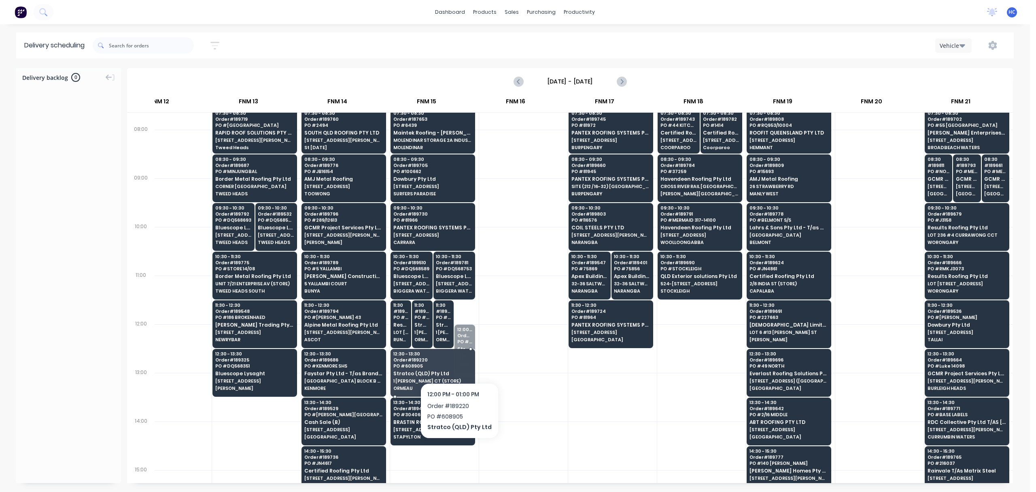
drag, startPoint x: 459, startPoint y: 349, endPoint x: 457, endPoint y: 361, distance: 12.7
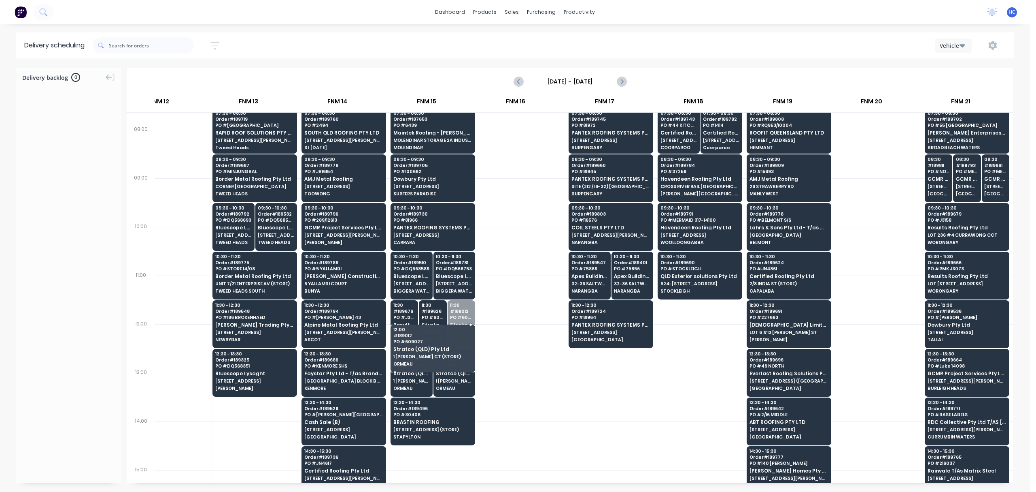
drag, startPoint x: 453, startPoint y: 323, endPoint x: 453, endPoint y: 338, distance: 14.6
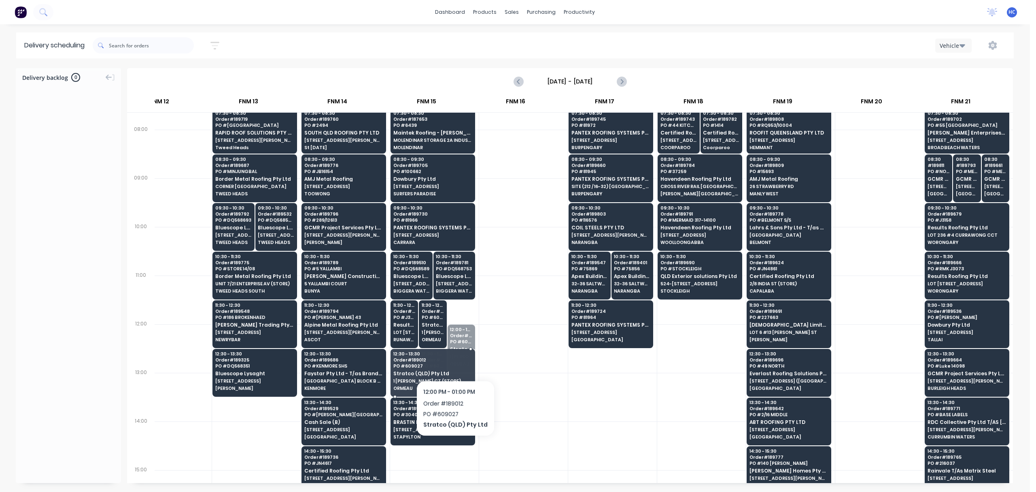
drag, startPoint x: 454, startPoint y: 344, endPoint x: 453, endPoint y: 359, distance: 15.0
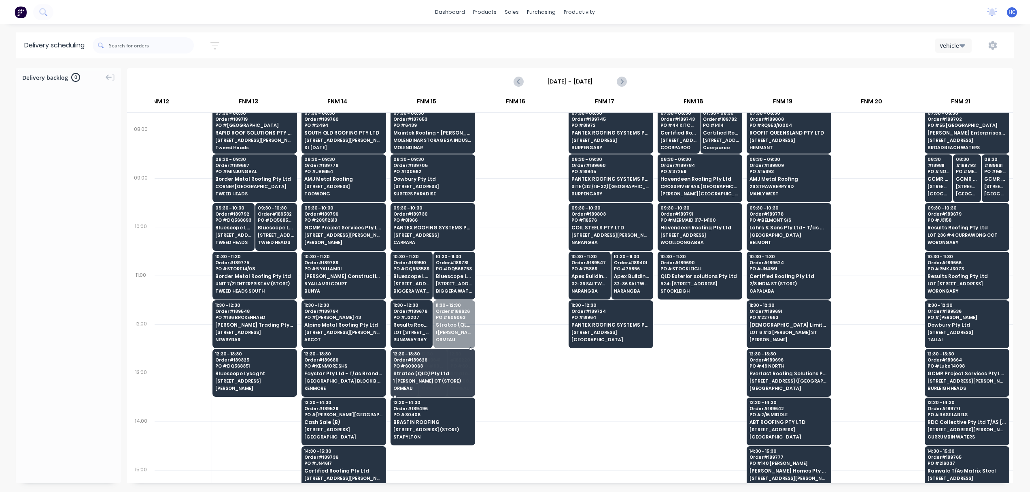
drag, startPoint x: 445, startPoint y: 325, endPoint x: 445, endPoint y: 338, distance: 13.8
drag, startPoint x: 525, startPoint y: 391, endPoint x: 511, endPoint y: 389, distance: 14.3
click at [525, 391] on div at bounding box center [523, 396] width 89 height 49
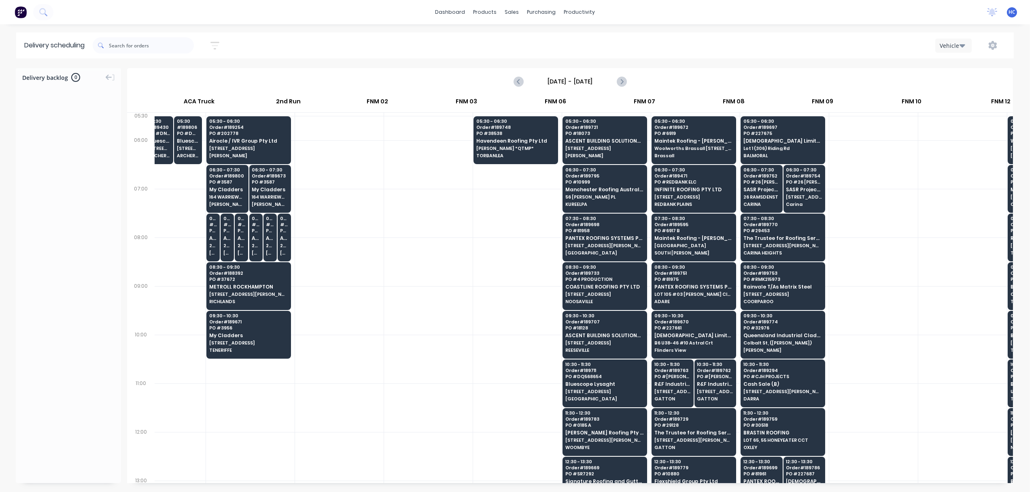
scroll to position [0, 0]
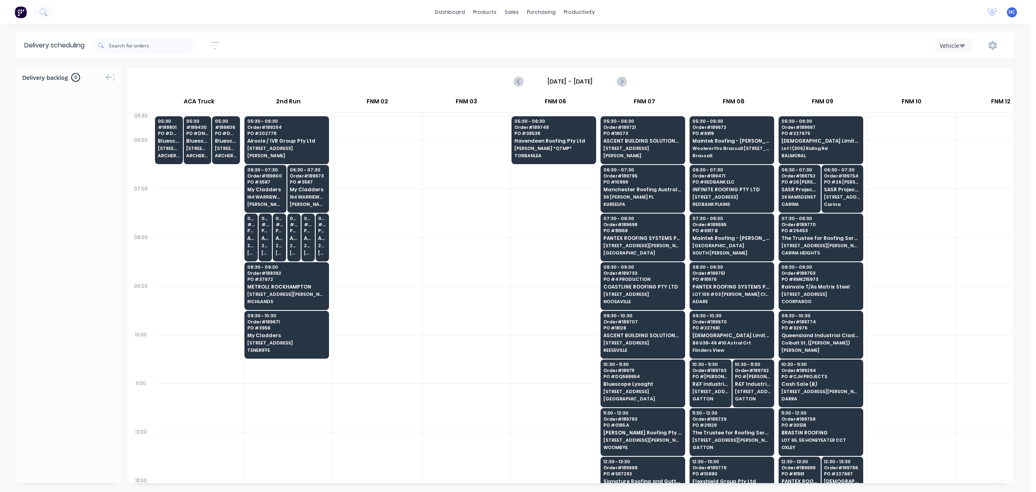
click at [393, 282] on div at bounding box center [377, 261] width 89 height 49
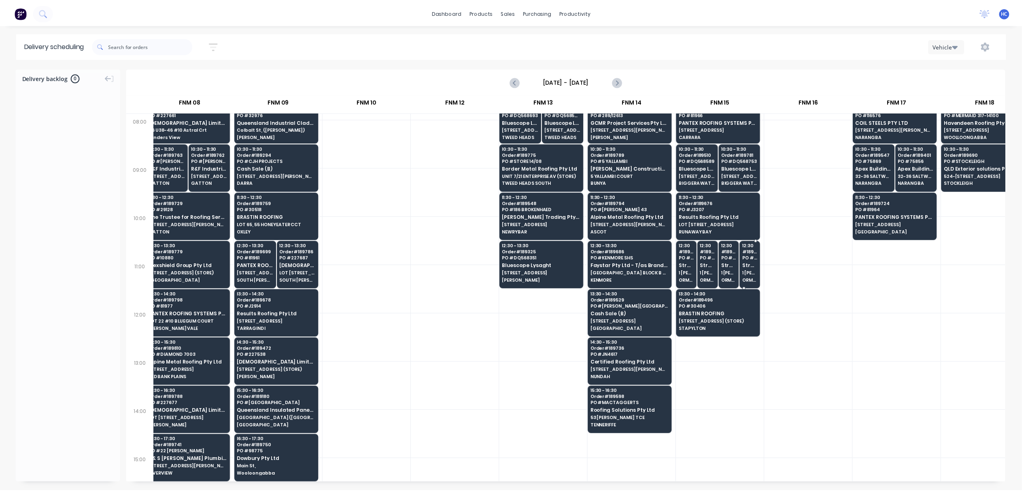
scroll to position [0, 543]
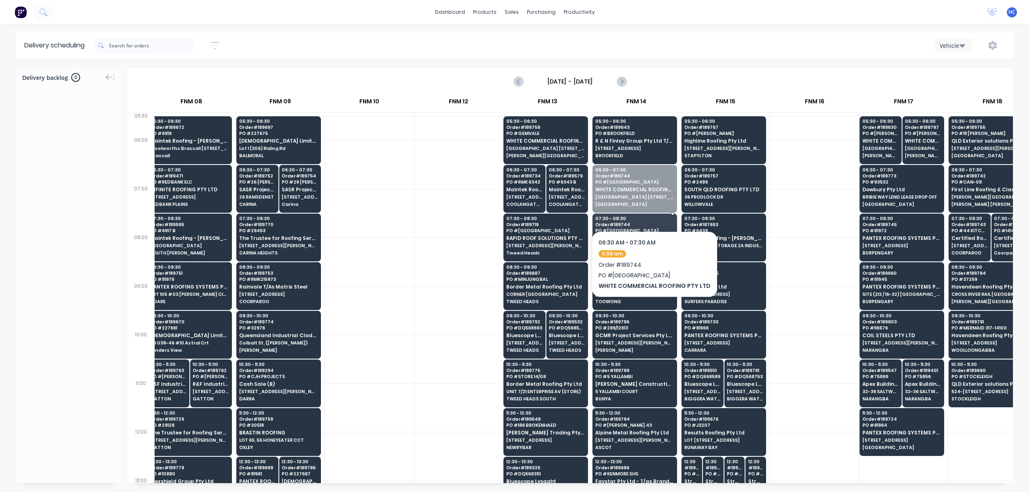
drag, startPoint x: 650, startPoint y: 193, endPoint x: 652, endPoint y: 206, distance: 13.1
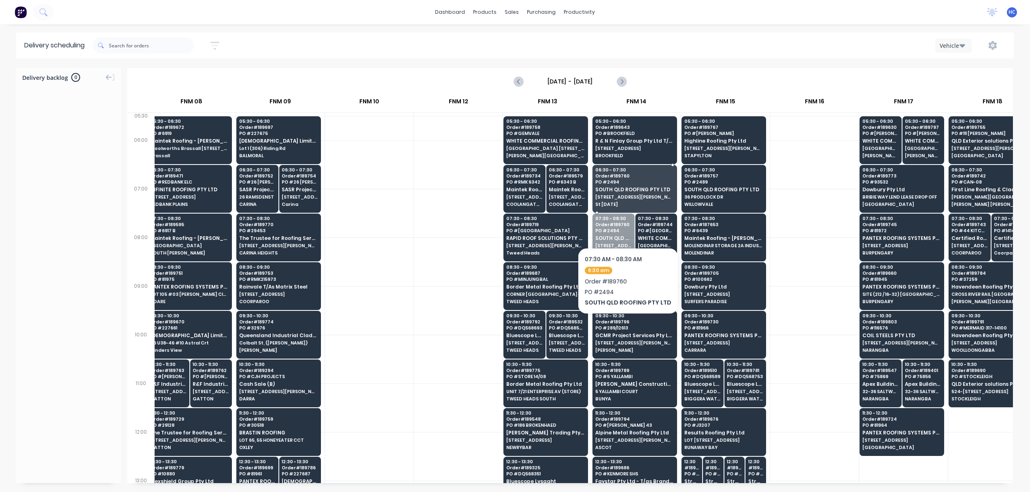
drag, startPoint x: 620, startPoint y: 247, endPoint x: 642, endPoint y: 192, distance: 59.5
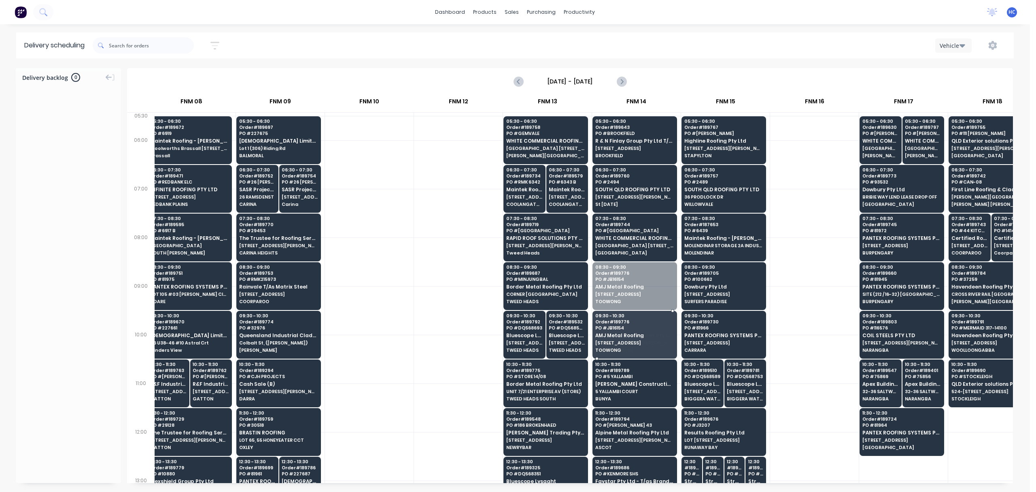
drag, startPoint x: 650, startPoint y: 280, endPoint x: 642, endPoint y: 329, distance: 49.3
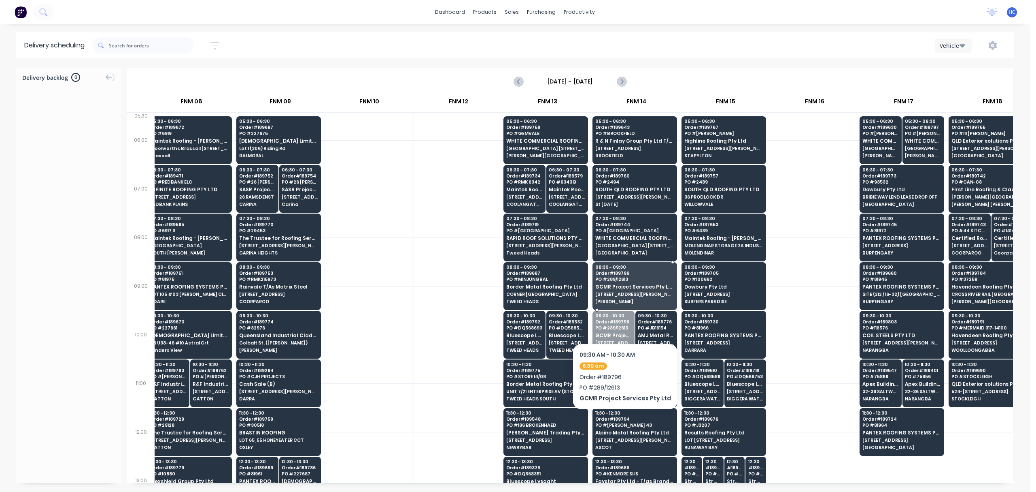
drag, startPoint x: 621, startPoint y: 342, endPoint x: 644, endPoint y: 294, distance: 53.6
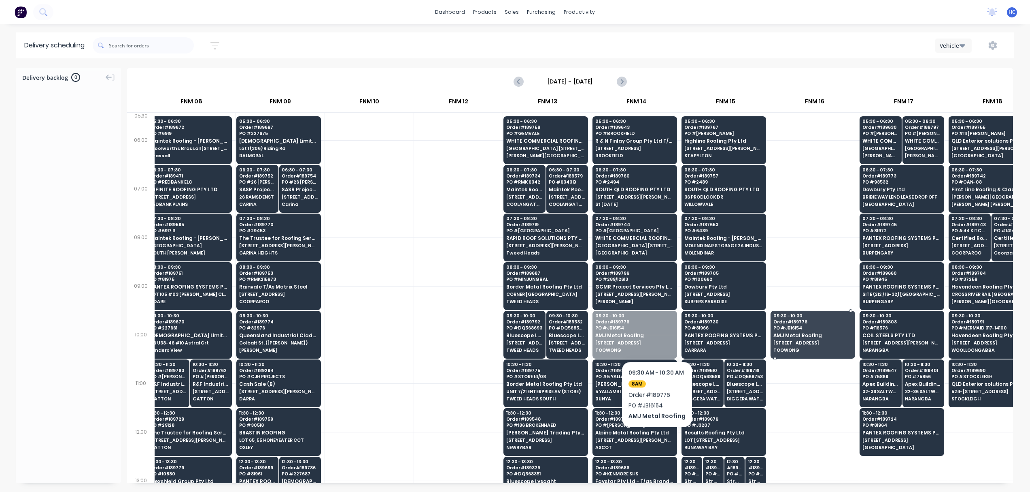
drag, startPoint x: 647, startPoint y: 341, endPoint x: 836, endPoint y: 337, distance: 189.5
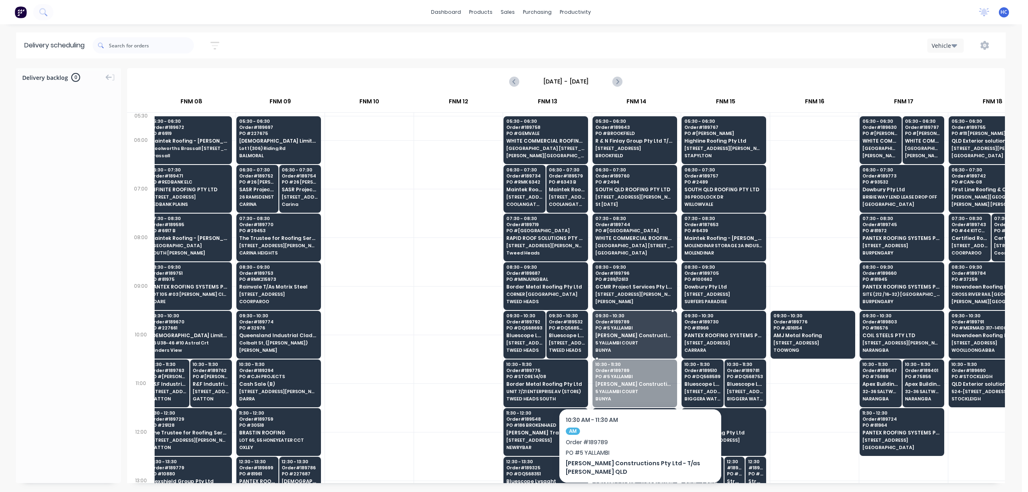
drag, startPoint x: 616, startPoint y: 384, endPoint x: 632, endPoint y: 336, distance: 51.0
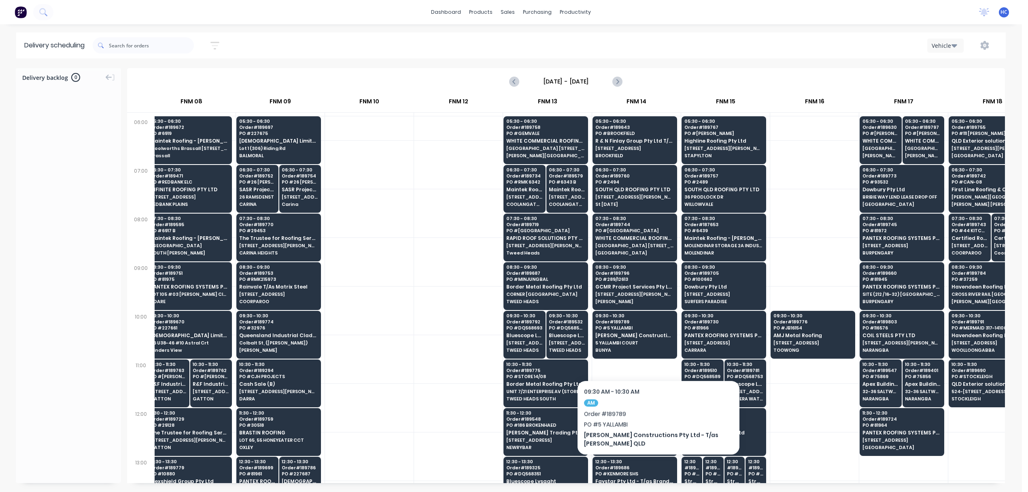
scroll to position [108, 543]
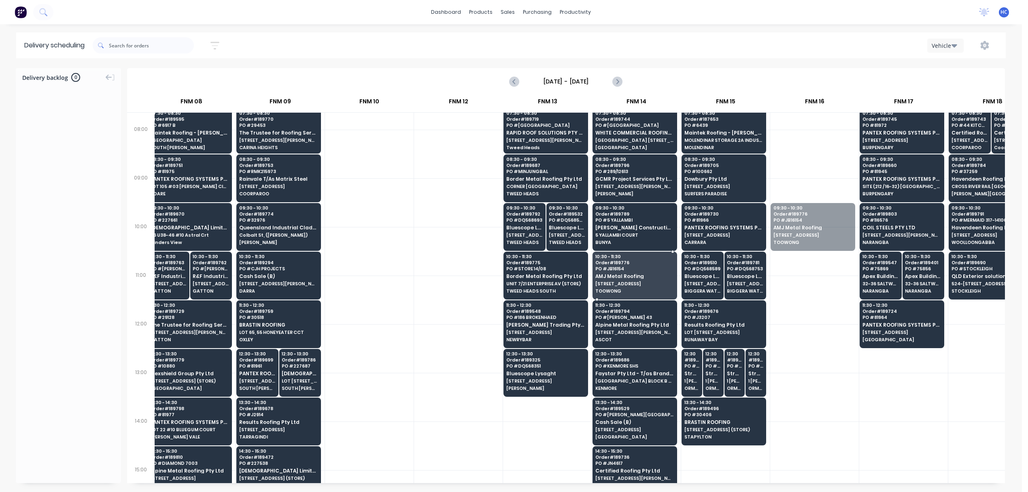
drag, startPoint x: 790, startPoint y: 234, endPoint x: 641, endPoint y: 279, distance: 155.7
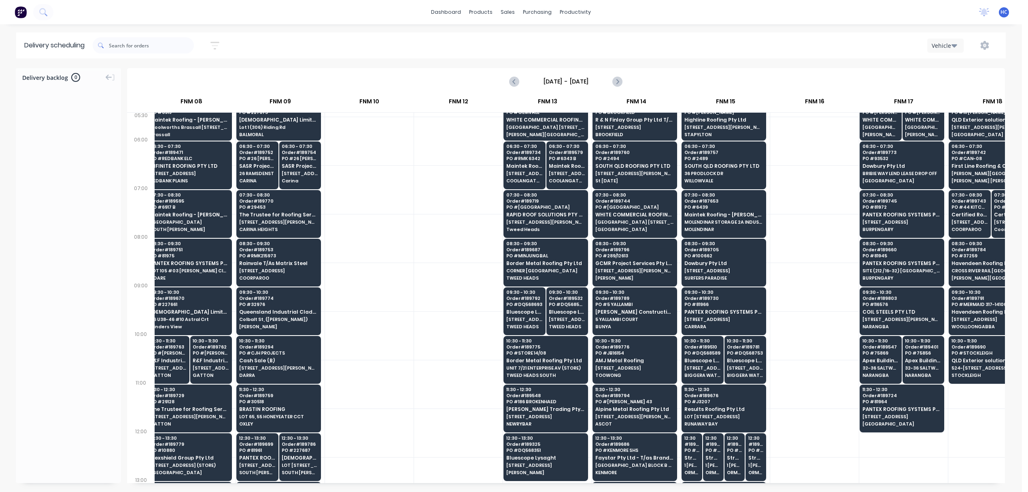
scroll to position [0, 543]
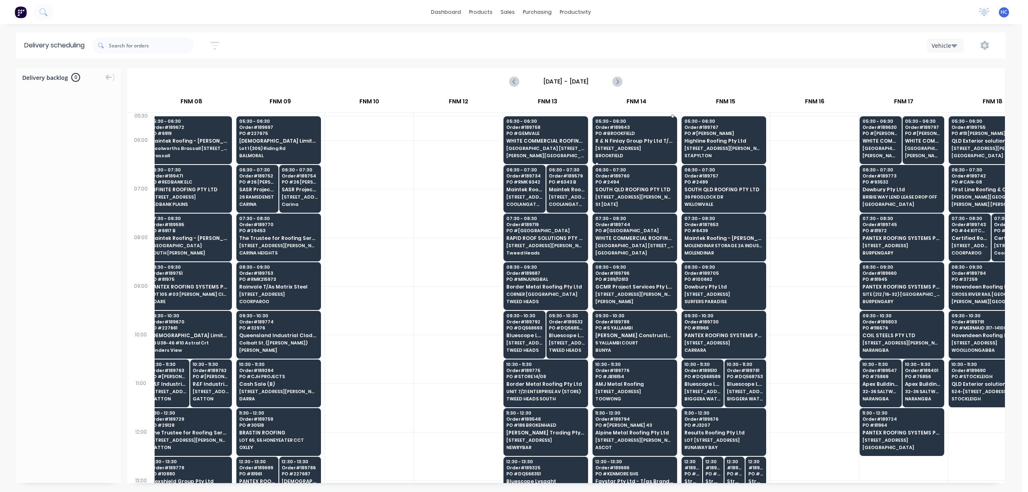
click at [643, 143] on span "R & N Finlay Group Pty Ltd T/as Sustainable" at bounding box center [635, 140] width 79 height 5
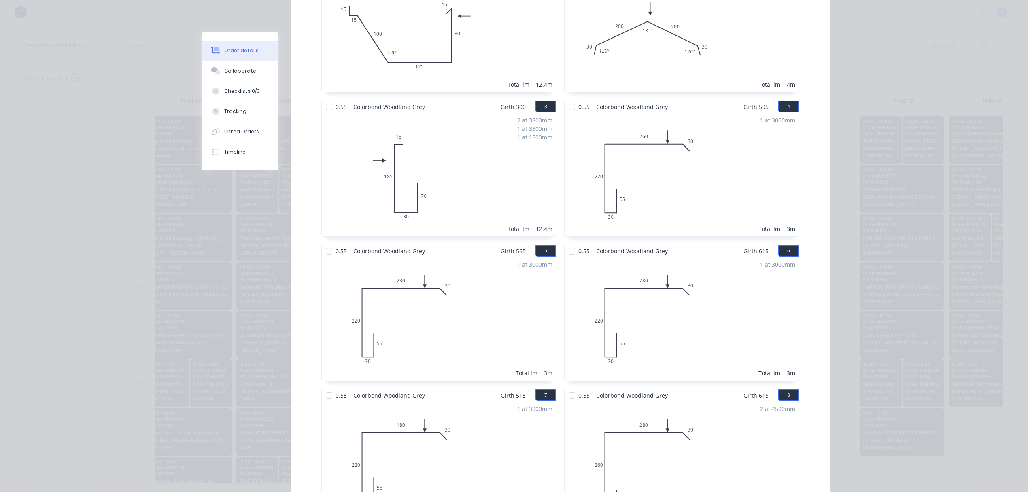
scroll to position [0, 0]
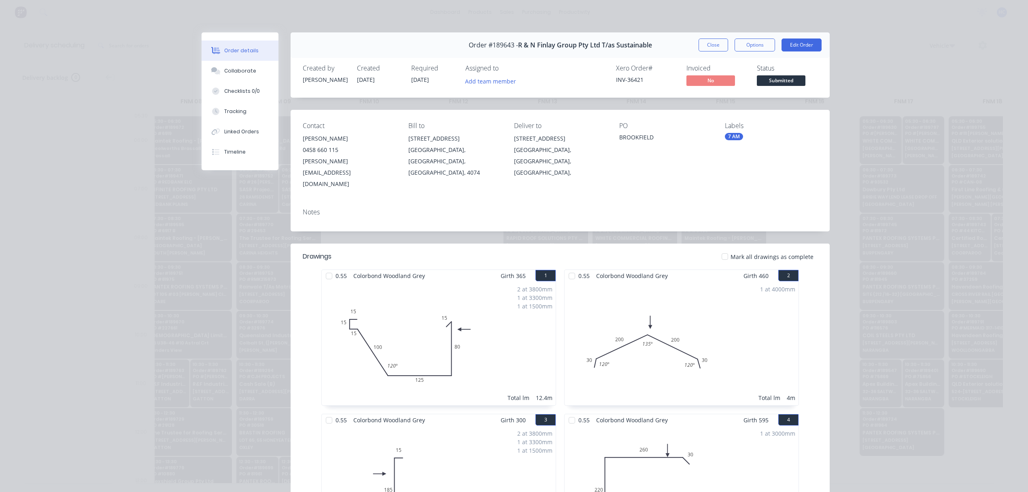
drag, startPoint x: 714, startPoint y: 46, endPoint x: 711, endPoint y: 284, distance: 237.7
click at [714, 46] on button "Close" at bounding box center [714, 44] width 30 height 13
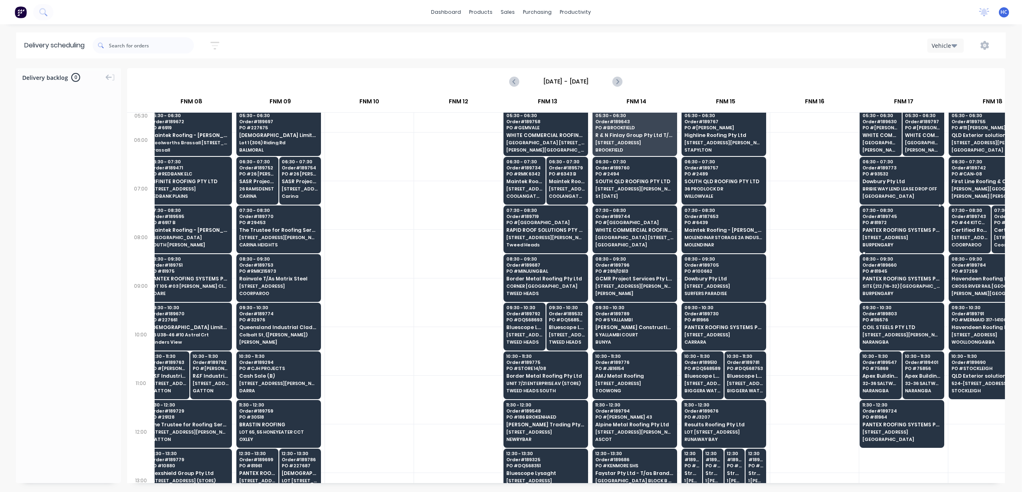
scroll to position [0, 543]
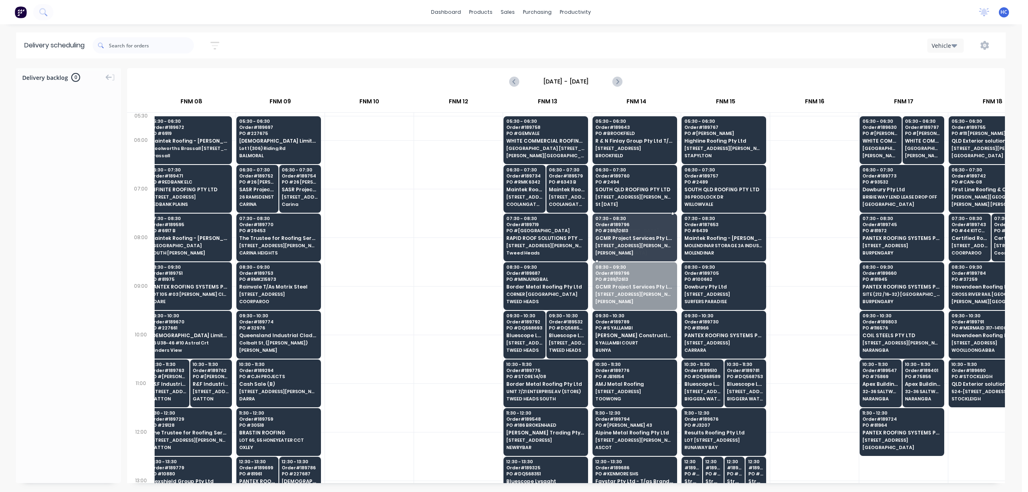
drag, startPoint x: 647, startPoint y: 293, endPoint x: 650, endPoint y: 238, distance: 54.8
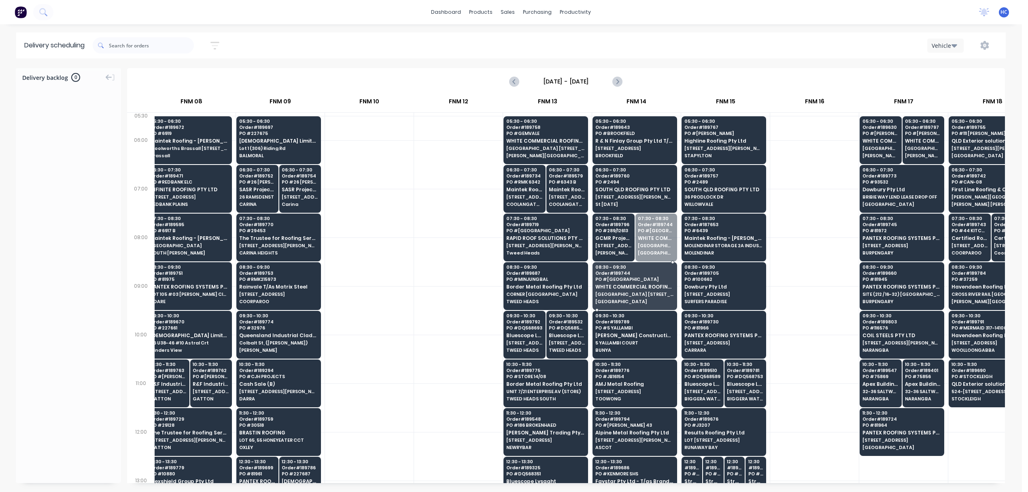
drag, startPoint x: 663, startPoint y: 248, endPoint x: 659, endPoint y: 267, distance: 19.9
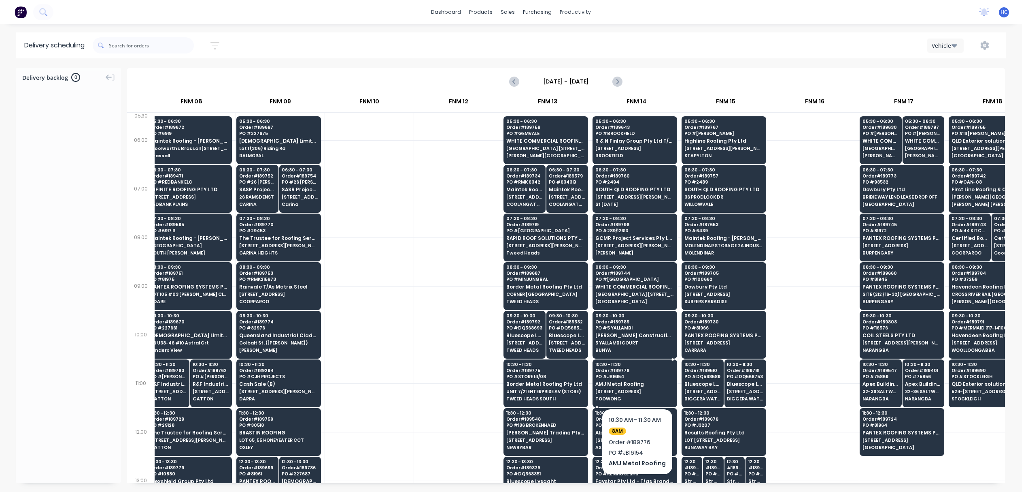
click at [642, 376] on span "PO # JB16154" at bounding box center [635, 376] width 79 height 5
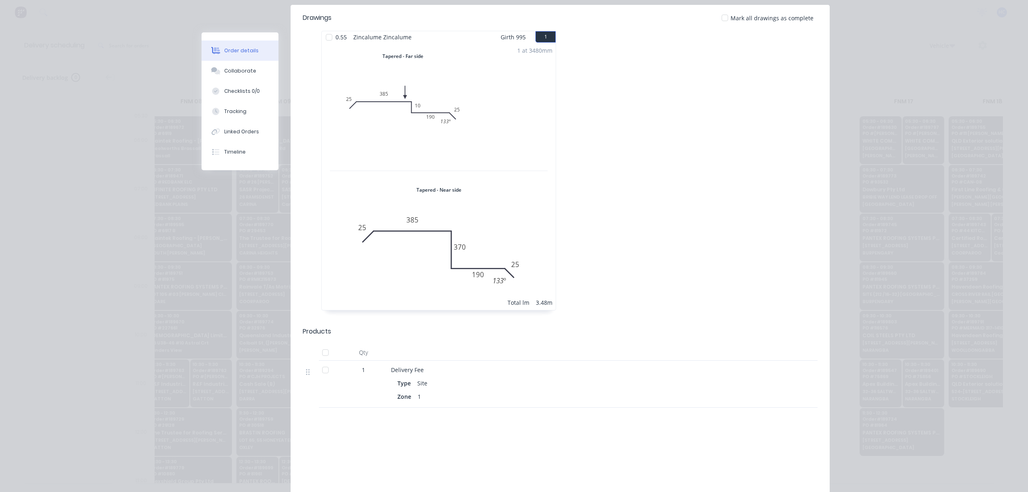
scroll to position [0, 0]
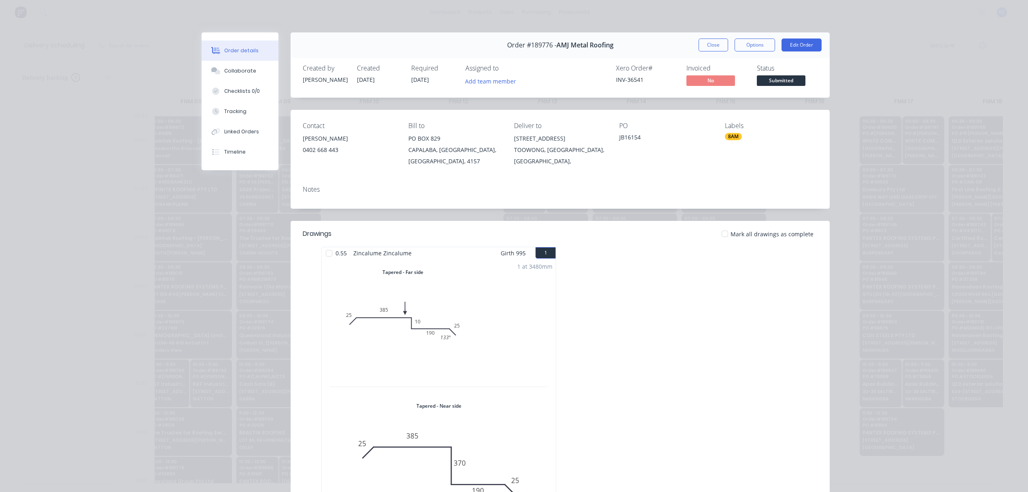
click at [715, 44] on button "Close" at bounding box center [714, 44] width 30 height 13
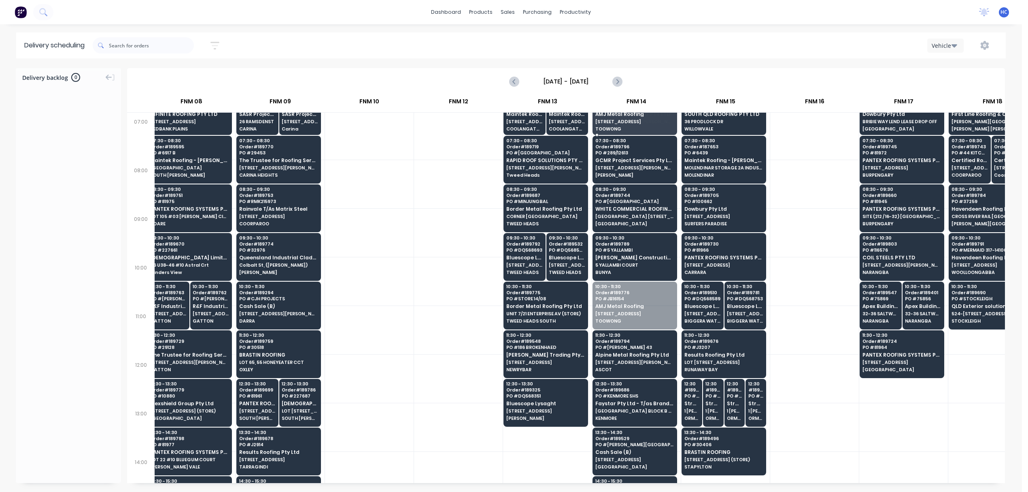
scroll to position [65, 543]
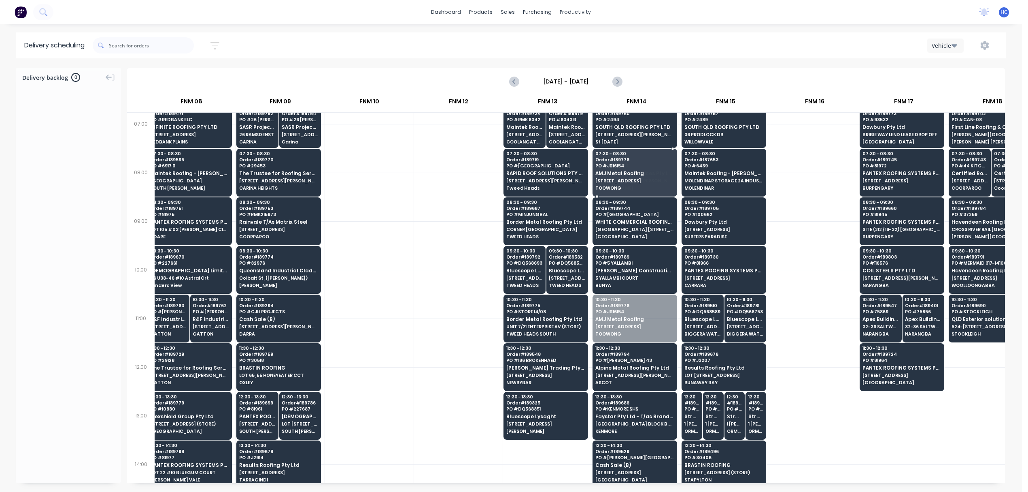
drag, startPoint x: 639, startPoint y: 272, endPoint x: 649, endPoint y: 168, distance: 104.9
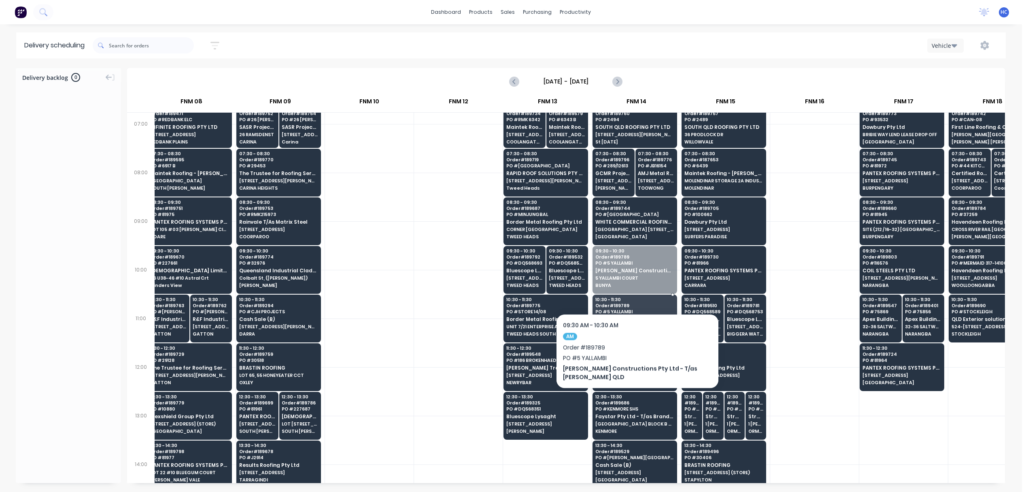
drag, startPoint x: 632, startPoint y: 279, endPoint x: 635, endPoint y: 247, distance: 32.5
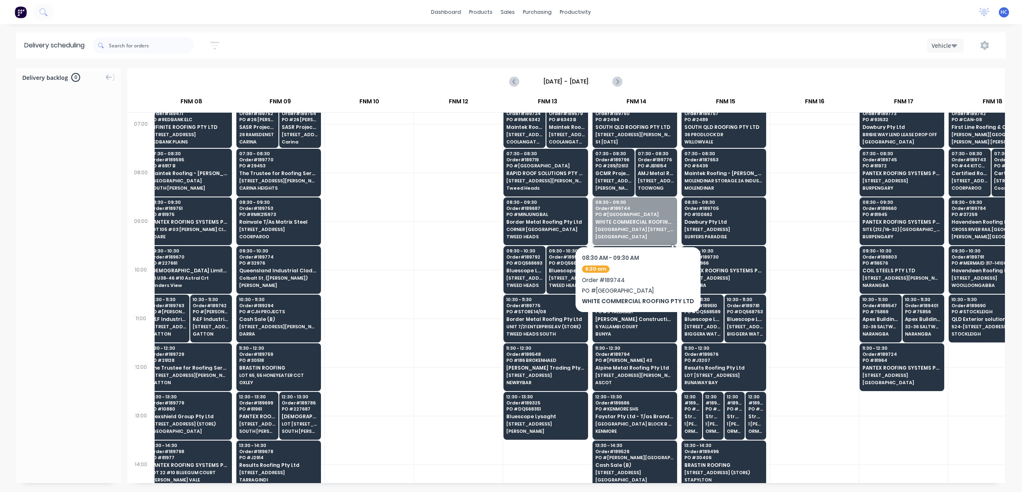
drag, startPoint x: 632, startPoint y: 230, endPoint x: 616, endPoint y: 175, distance: 57.7
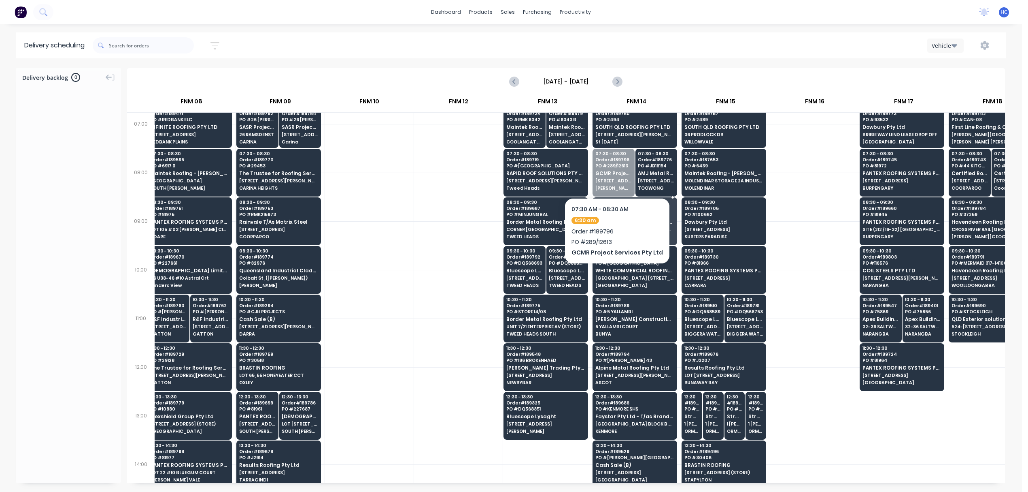
drag, startPoint x: 612, startPoint y: 174, endPoint x: 617, endPoint y: 200, distance: 26.4
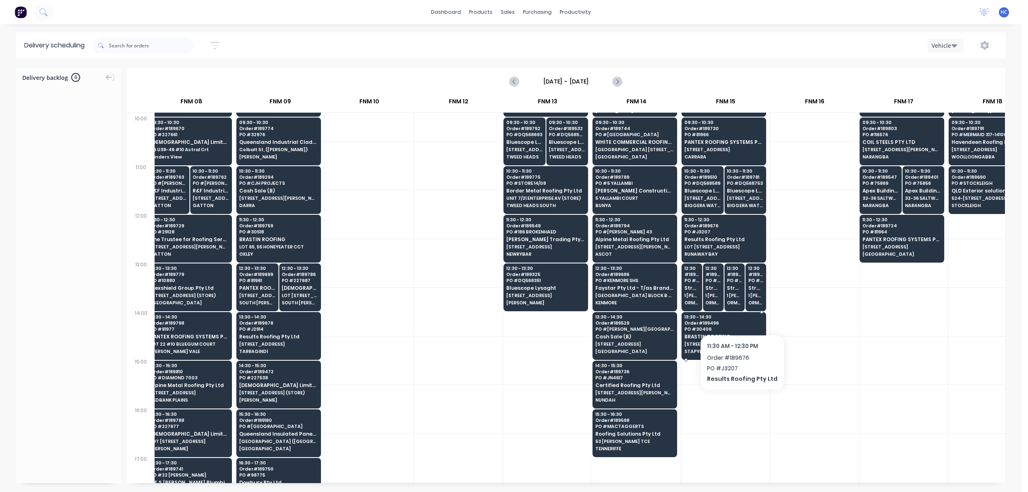
scroll to position [216, 543]
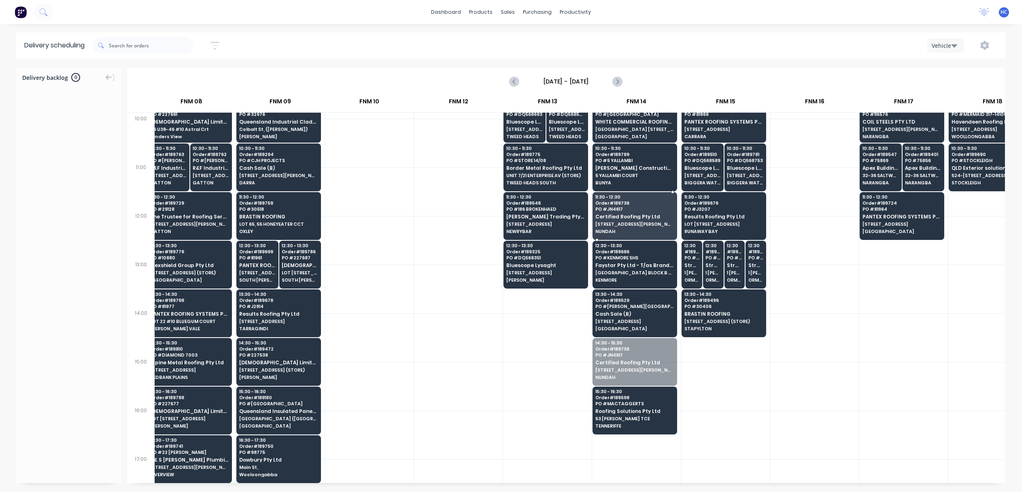
drag, startPoint x: 634, startPoint y: 364, endPoint x: 648, endPoint y: 218, distance: 146.5
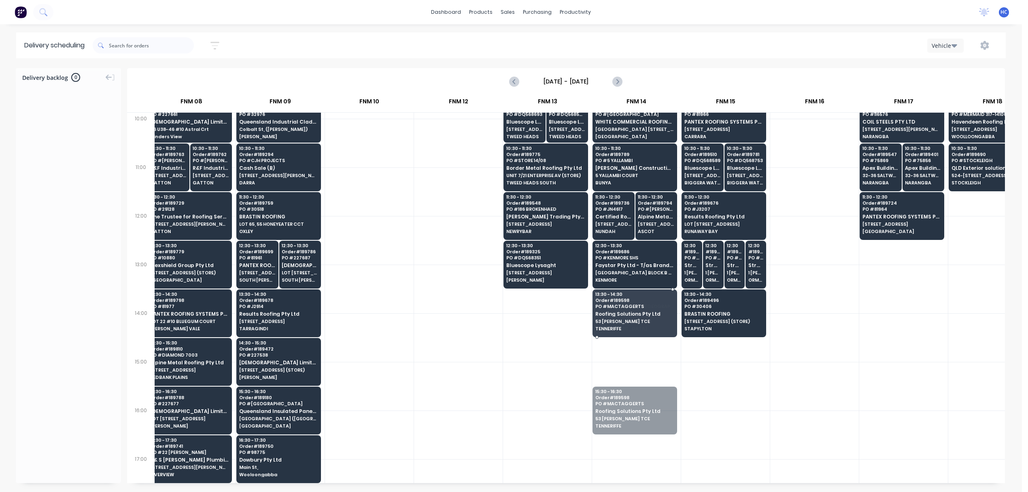
drag, startPoint x: 639, startPoint y: 400, endPoint x: 658, endPoint y: 313, distance: 89.6
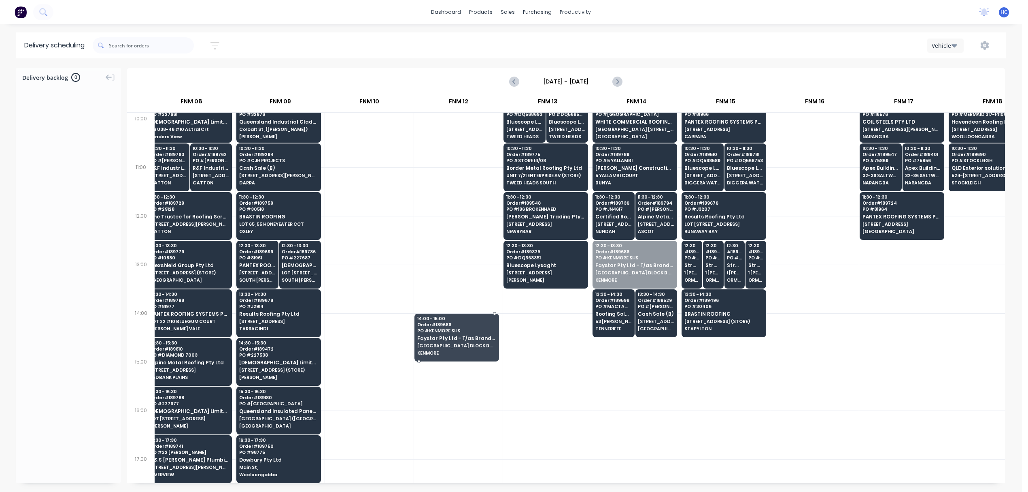
drag, startPoint x: 624, startPoint y: 278, endPoint x: 579, endPoint y: 328, distance: 67.1
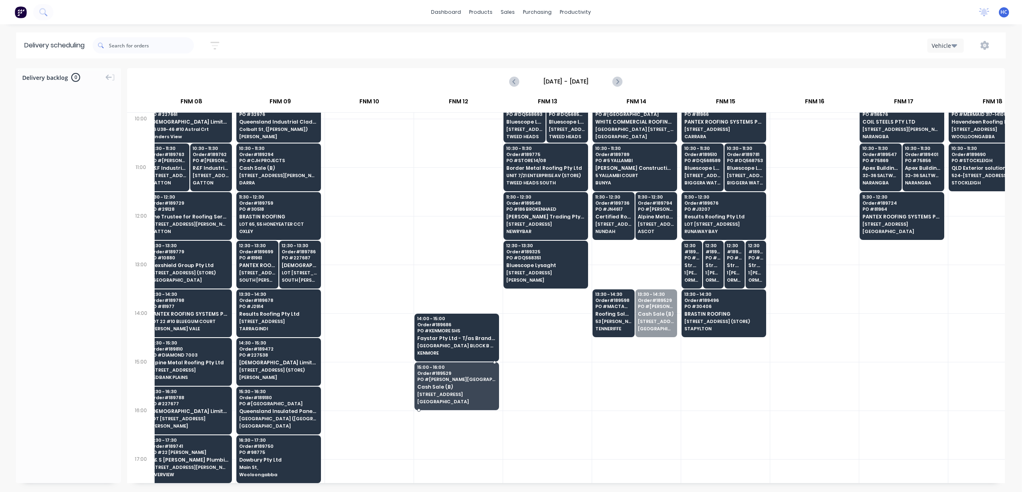
drag, startPoint x: 657, startPoint y: 334, endPoint x: 464, endPoint y: 397, distance: 203.1
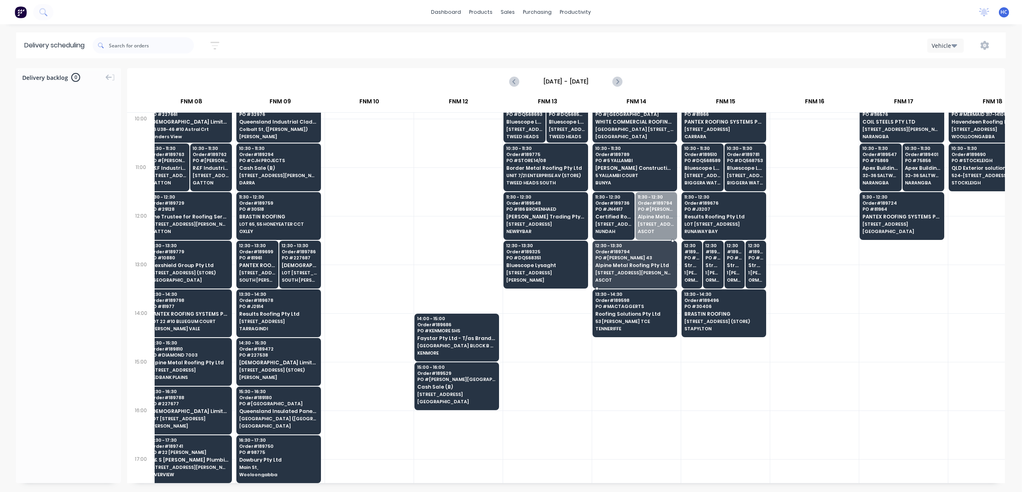
drag, startPoint x: 655, startPoint y: 229, endPoint x: 652, endPoint y: 237, distance: 8.3
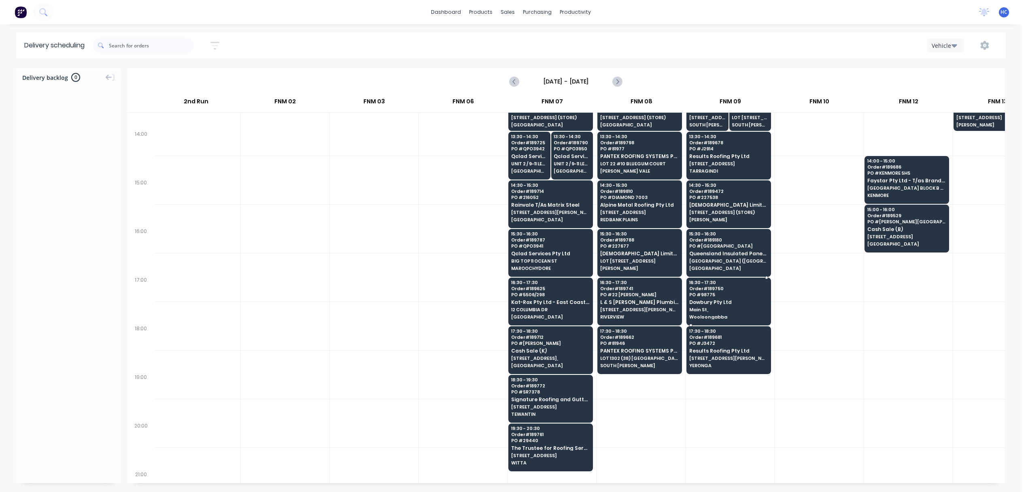
scroll to position [397, 92]
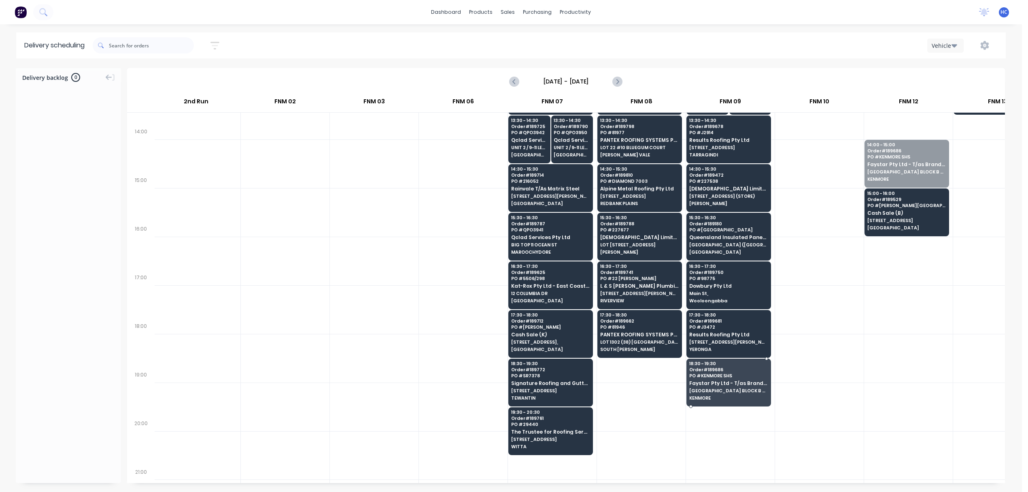
drag, startPoint x: 894, startPoint y: 150, endPoint x: 817, endPoint y: 266, distance: 139.6
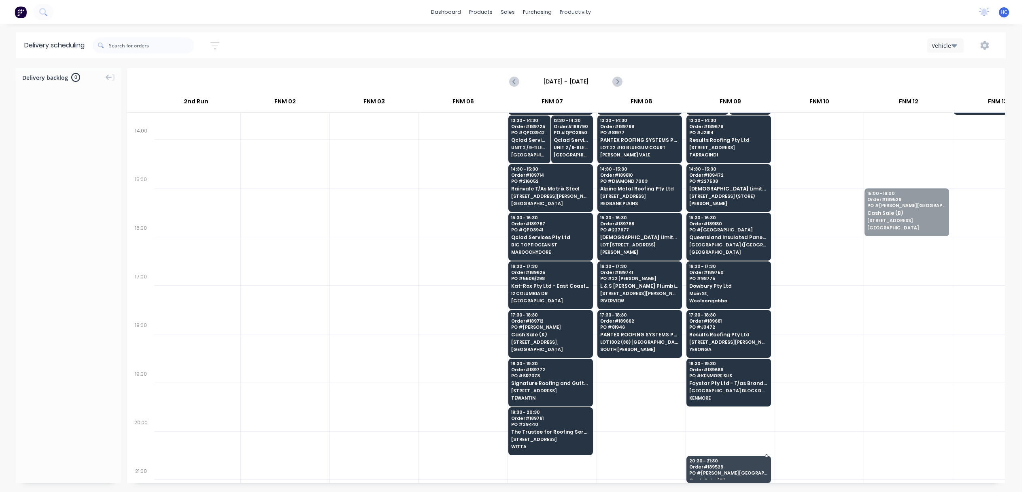
scroll to position [398, 92]
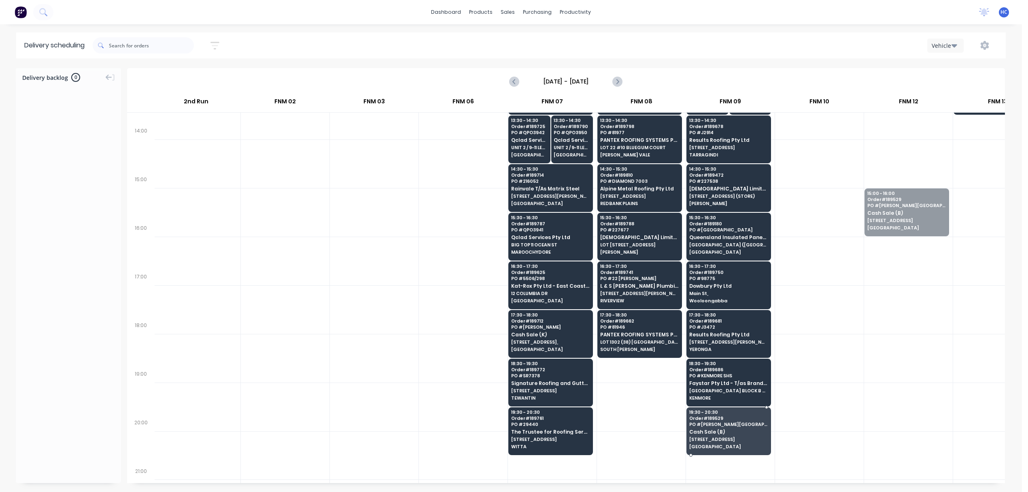
drag, startPoint x: 890, startPoint y: 211, endPoint x: 726, endPoint y: 436, distance: 277.8
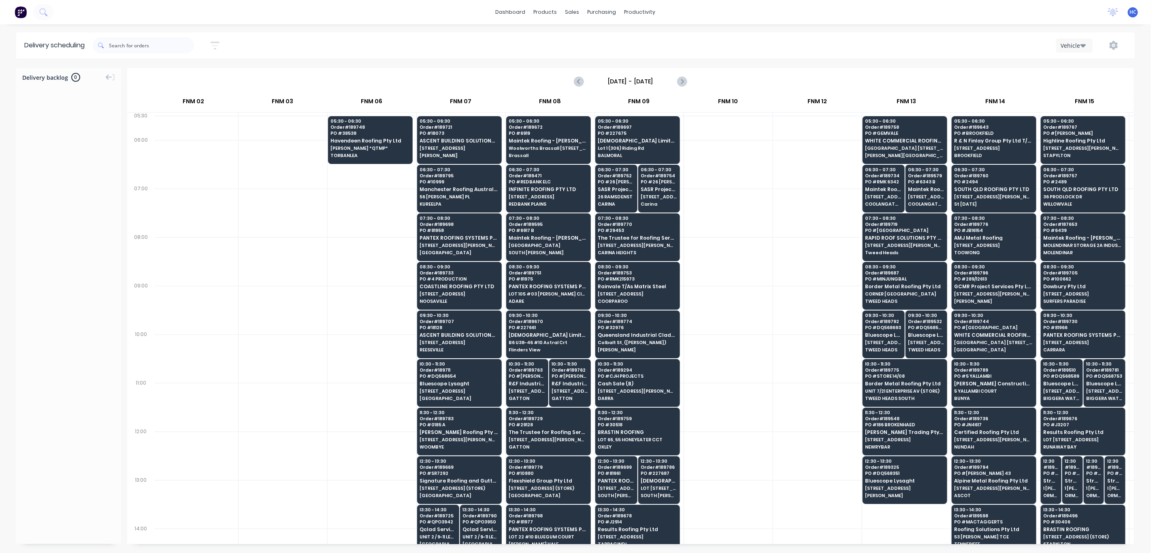
scroll to position [0, 182]
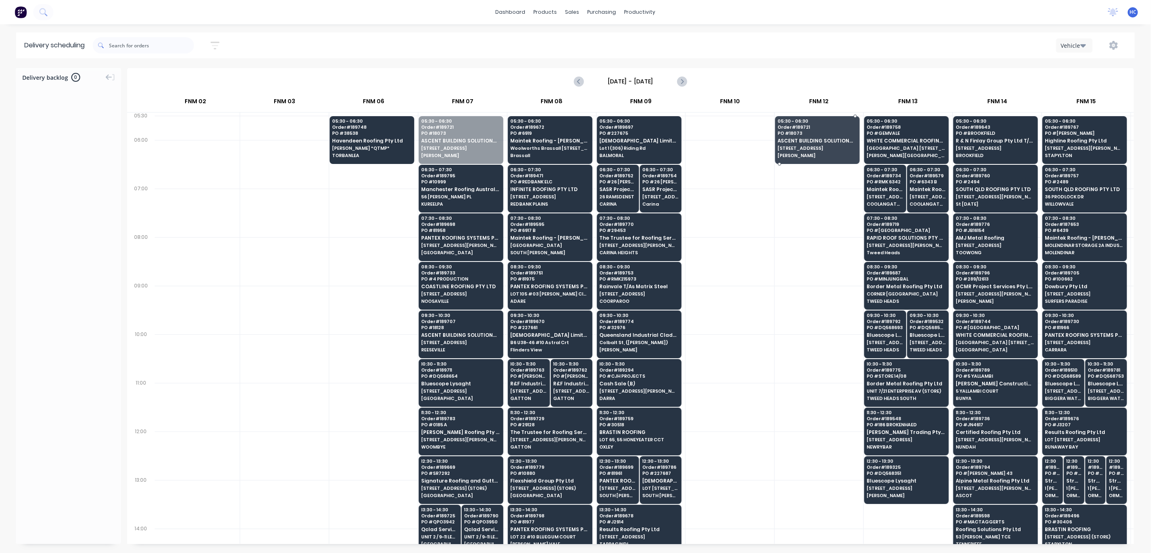
drag, startPoint x: 462, startPoint y: 147, endPoint x: 800, endPoint y: 152, distance: 338.1
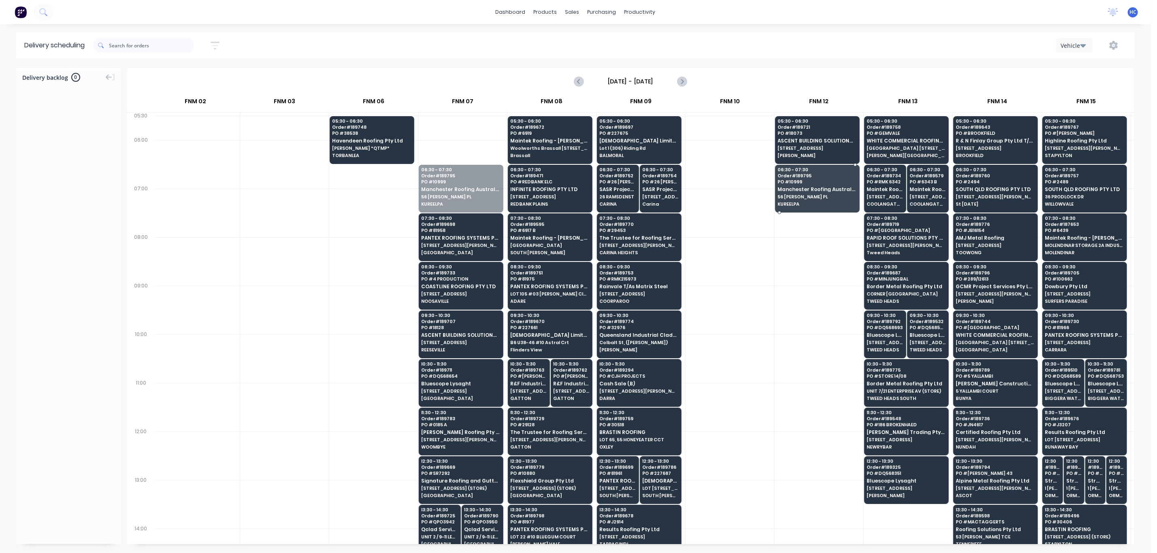
drag, startPoint x: 443, startPoint y: 186, endPoint x: 804, endPoint y: 191, distance: 362.0
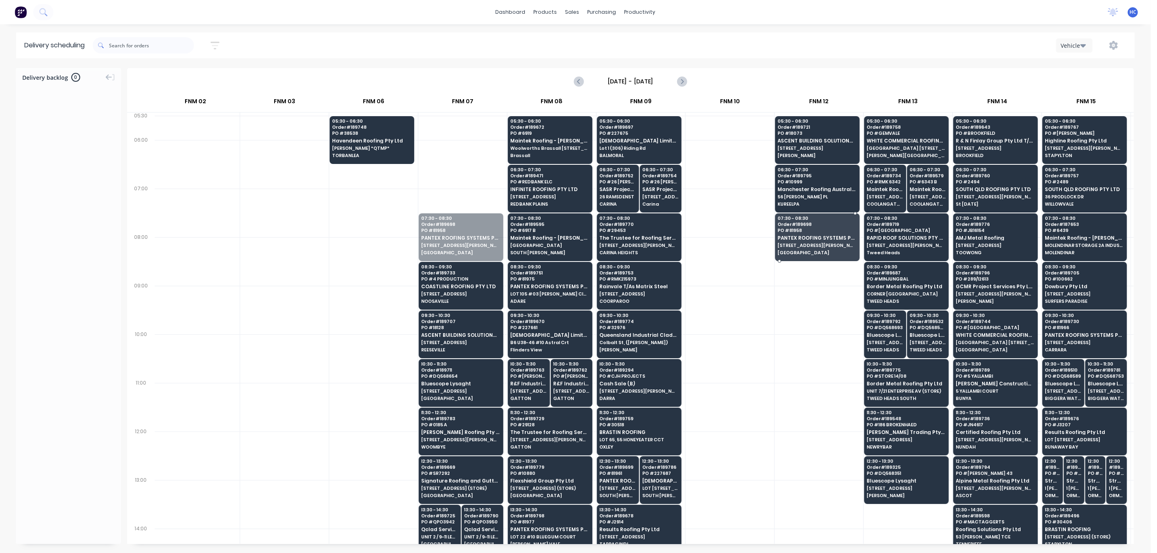
drag, startPoint x: 466, startPoint y: 248, endPoint x: 812, endPoint y: 249, distance: 346.2
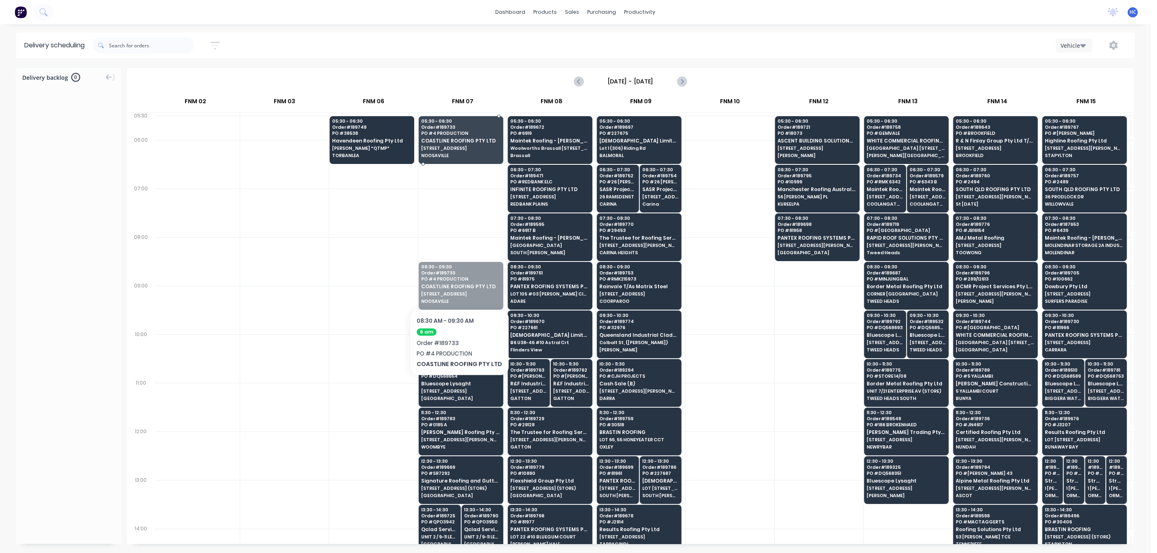
drag, startPoint x: 457, startPoint y: 288, endPoint x: 457, endPoint y: 262, distance: 26.7
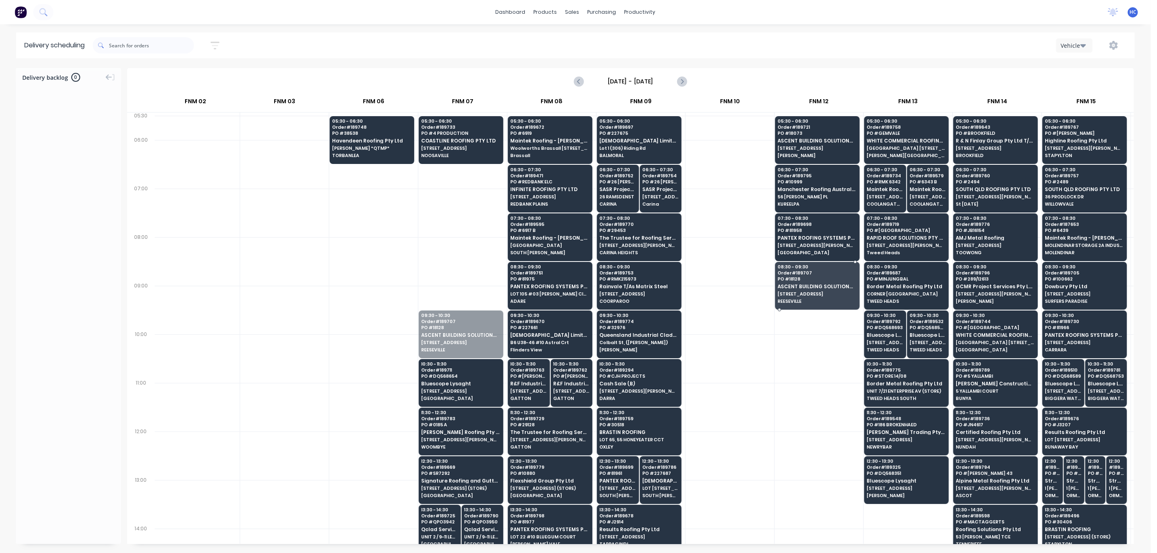
drag, startPoint x: 448, startPoint y: 343, endPoint x: 682, endPoint y: 326, distance: 234.2
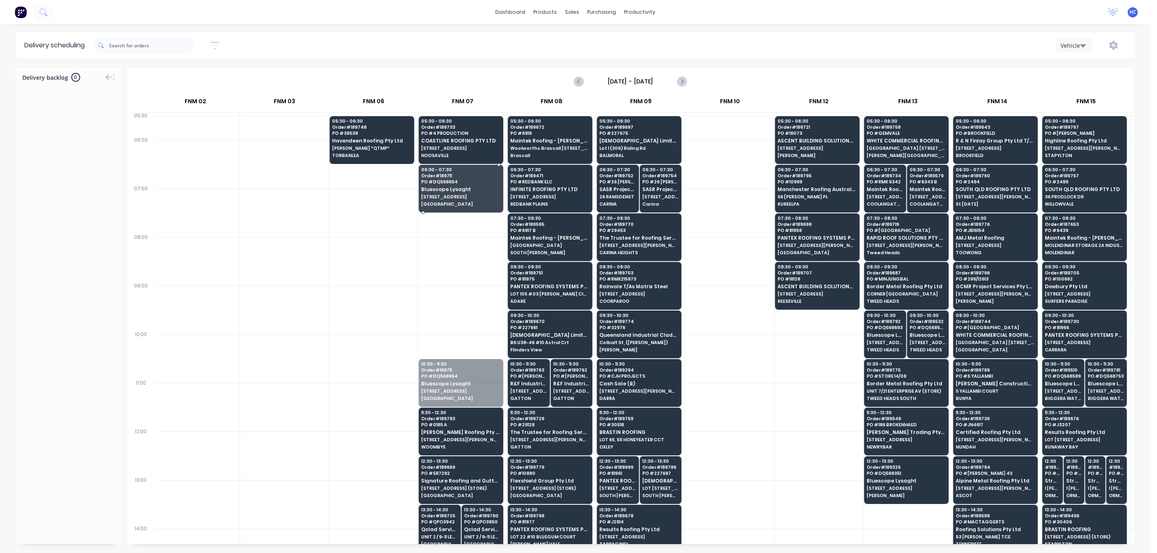
drag, startPoint x: 449, startPoint y: 387, endPoint x: 445, endPoint y: 368, distance: 18.9
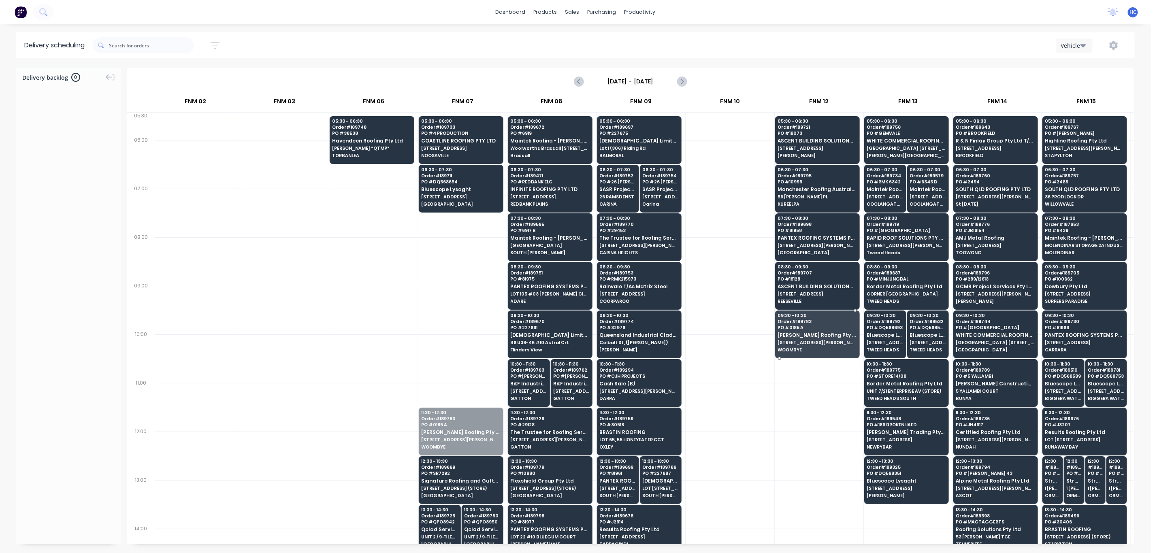
drag, startPoint x: 443, startPoint y: 441, endPoint x: 804, endPoint y: 349, distance: 372.9
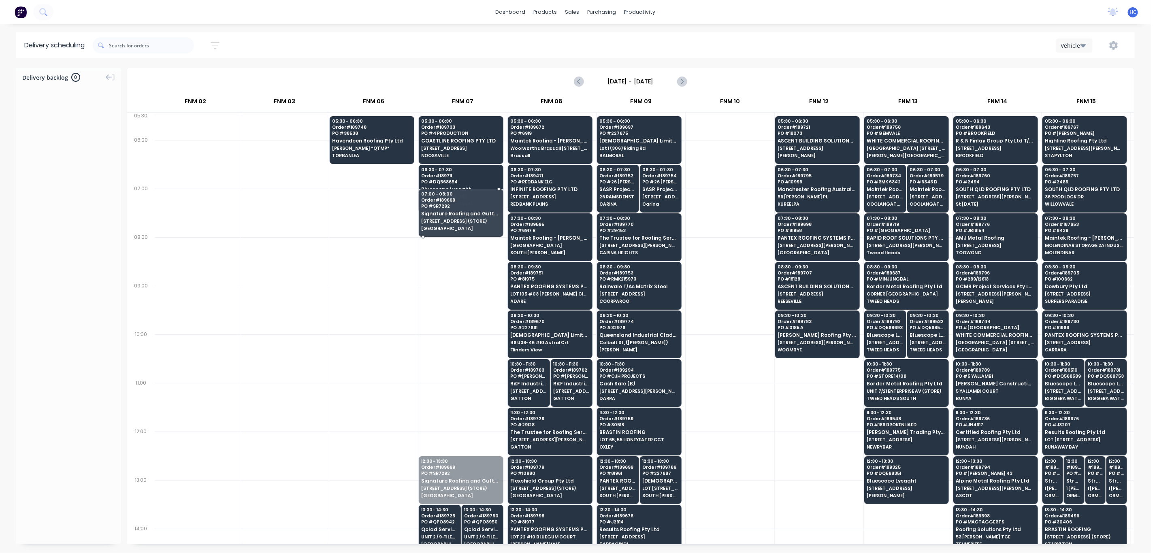
drag, startPoint x: 436, startPoint y: 482, endPoint x: 441, endPoint y: 227, distance: 255.1
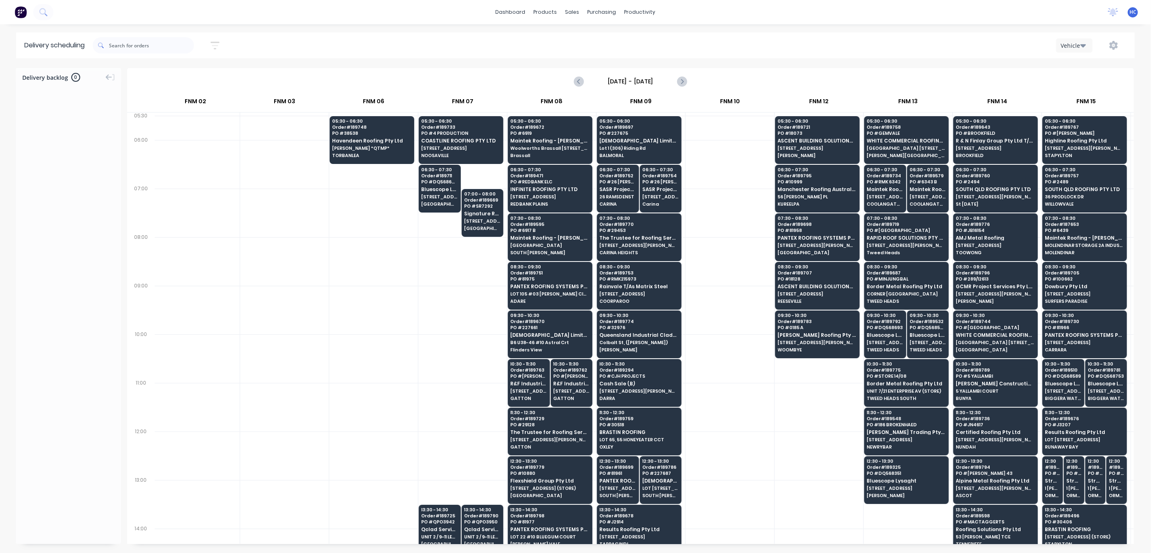
drag, startPoint x: 446, startPoint y: 243, endPoint x: 454, endPoint y: 262, distance: 20.1
click at [451, 265] on div "05:30 - 06:30 Order # 189733 PO # 4 PRODUCTION COASTLINE ROOFING PTY LTD 4 PROD…" at bounding box center [462, 492] width 89 height 753
drag, startPoint x: 470, startPoint y: 225, endPoint x: 463, endPoint y: 253, distance: 28.6
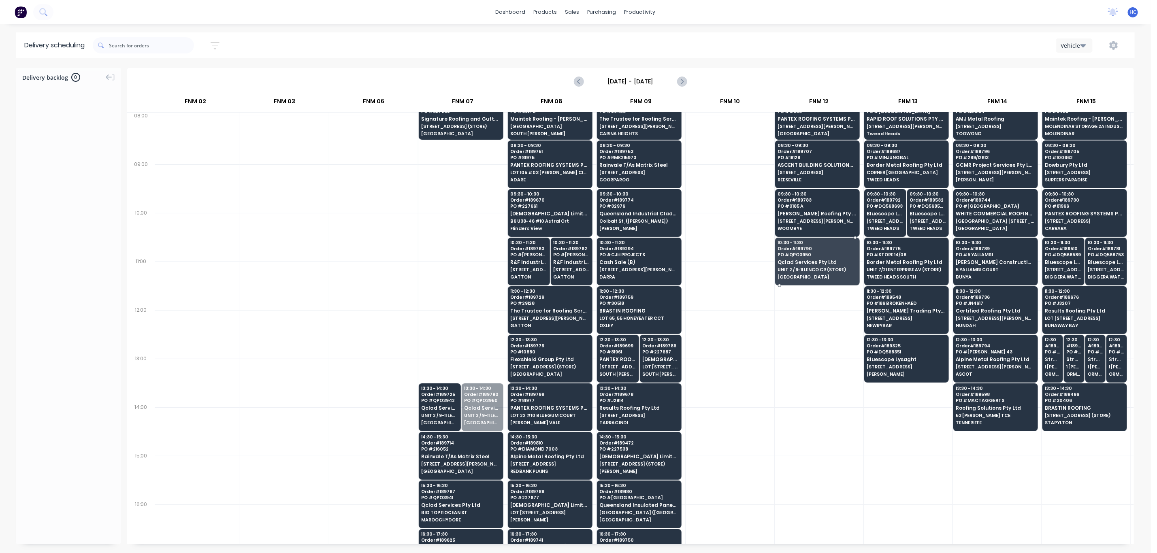
drag, startPoint x: 483, startPoint y: 405, endPoint x: 797, endPoint y: 261, distance: 345.1
drag, startPoint x: 479, startPoint y: 399, endPoint x: 802, endPoint y: 260, distance: 351.9
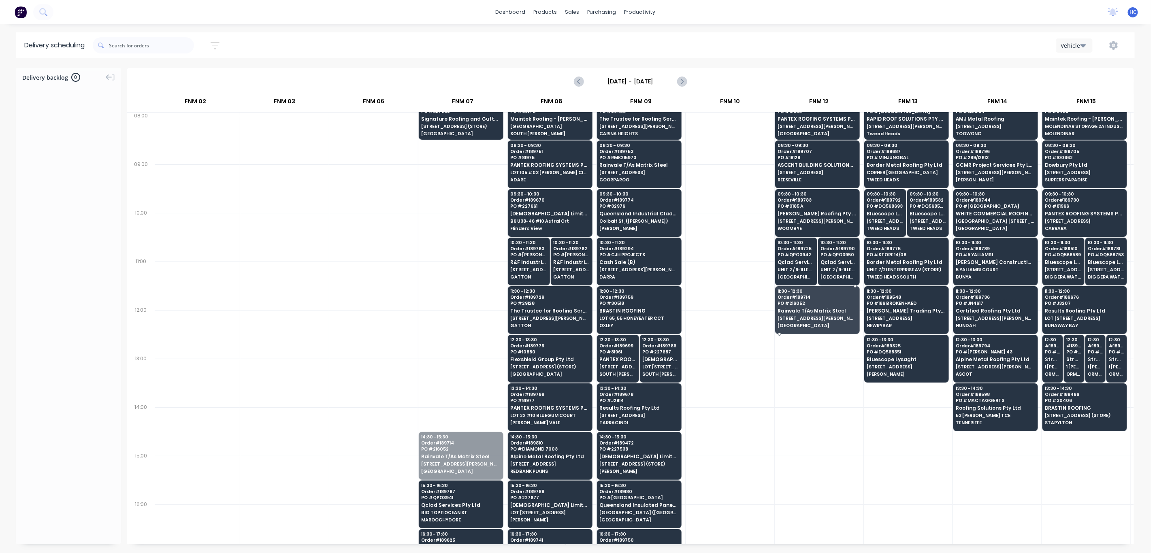
drag, startPoint x: 455, startPoint y: 461, endPoint x: 819, endPoint y: 328, distance: 387.5
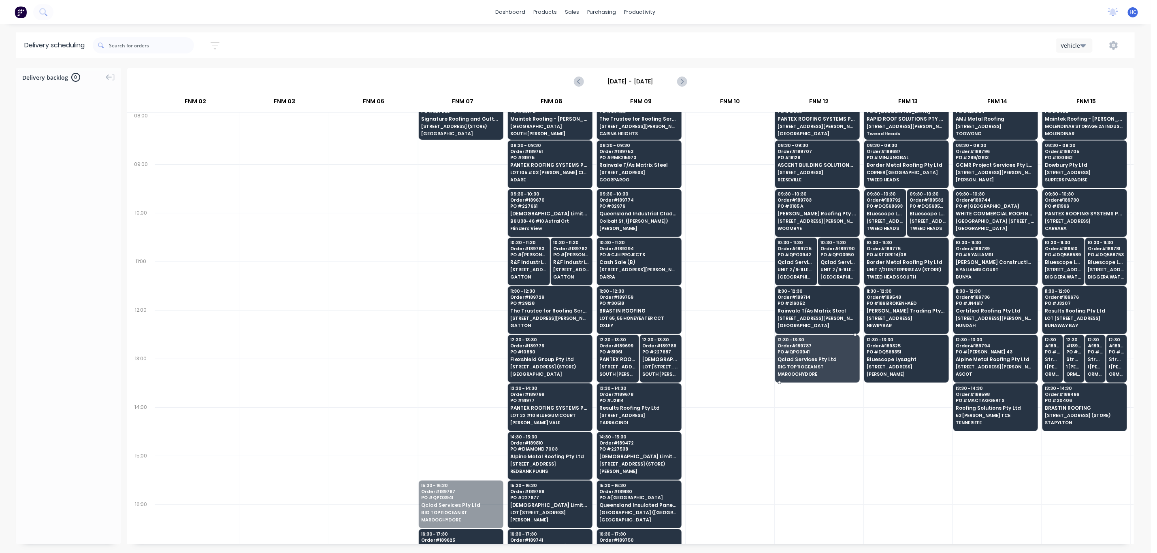
drag, startPoint x: 452, startPoint y: 508, endPoint x: 519, endPoint y: 357, distance: 165.1
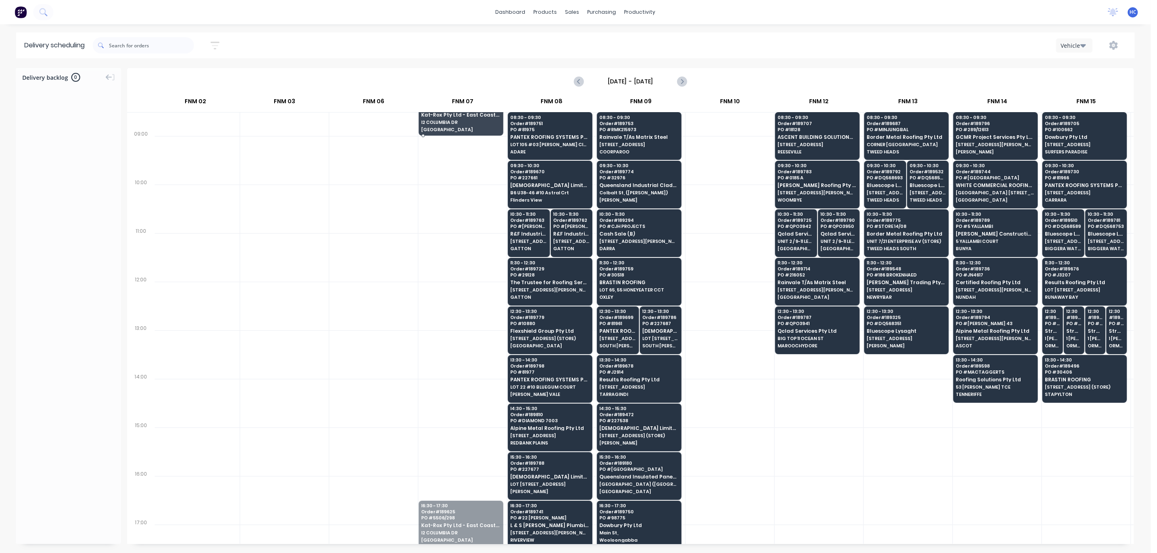
scroll to position [143, 182]
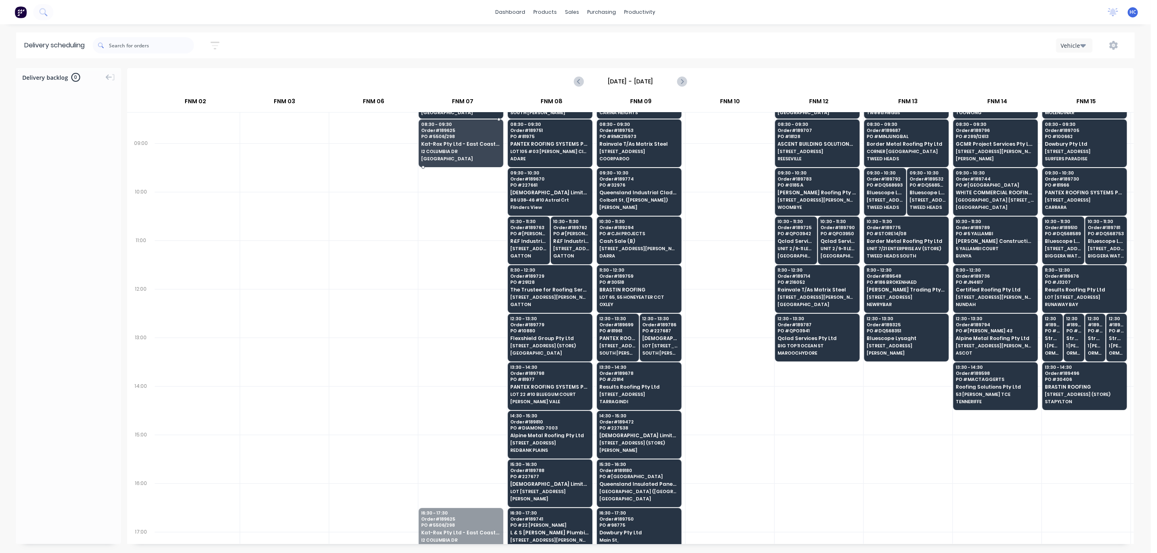
drag, startPoint x: 451, startPoint y: 430, endPoint x: 460, endPoint y: 151, distance: 279.5
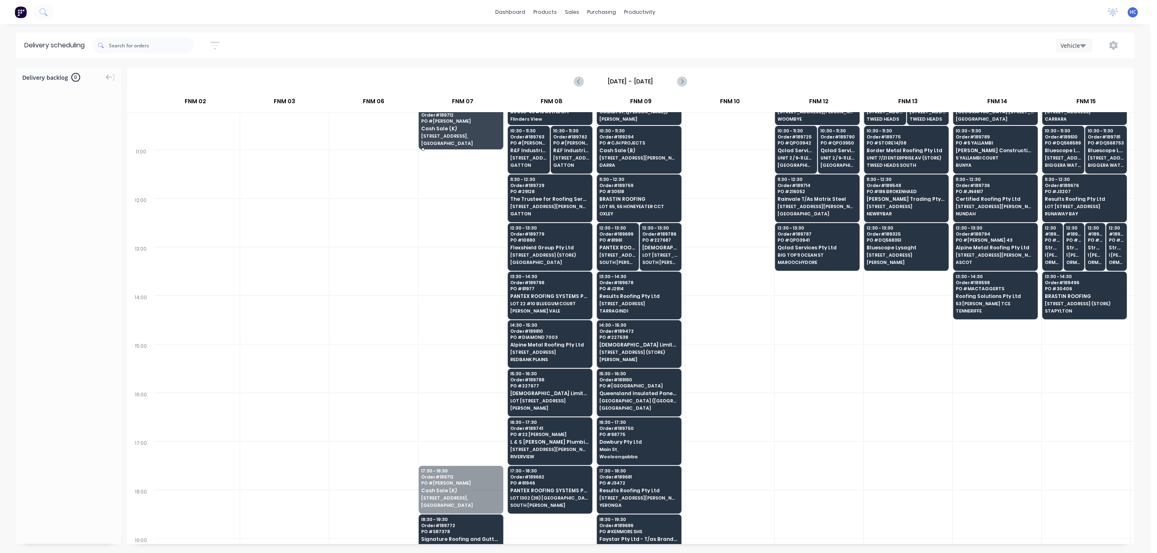
scroll to position [231, 182]
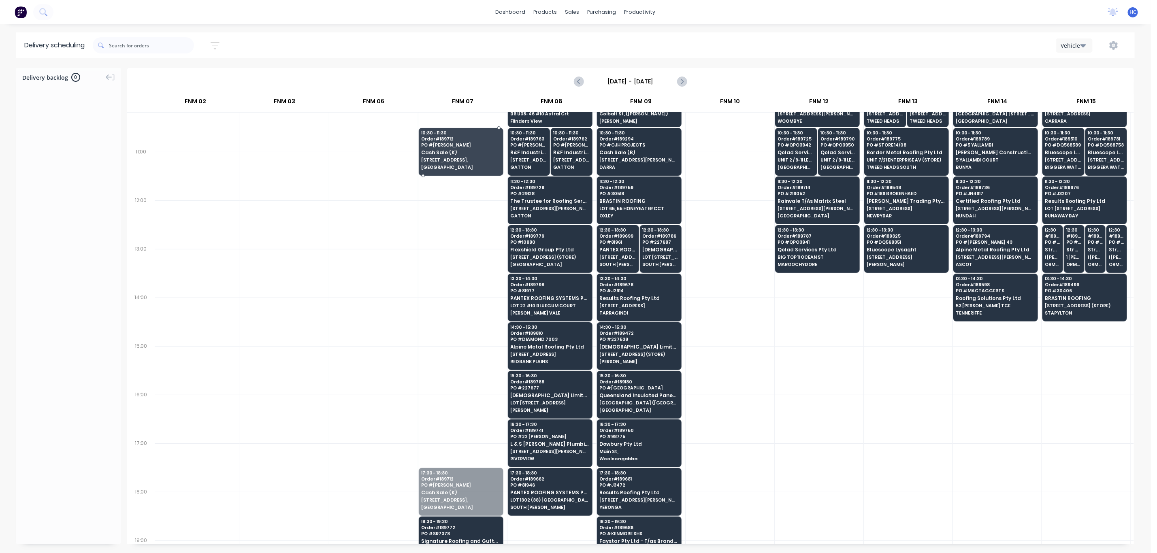
drag, startPoint x: 444, startPoint y: 431, endPoint x: 466, endPoint y: 149, distance: 282.6
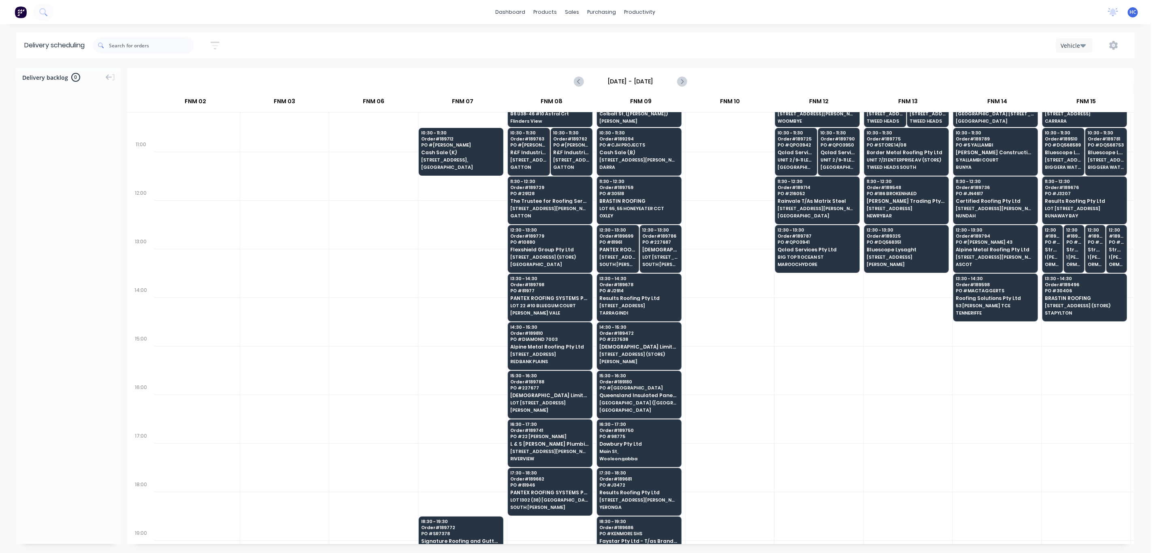
scroll to position [338, 182]
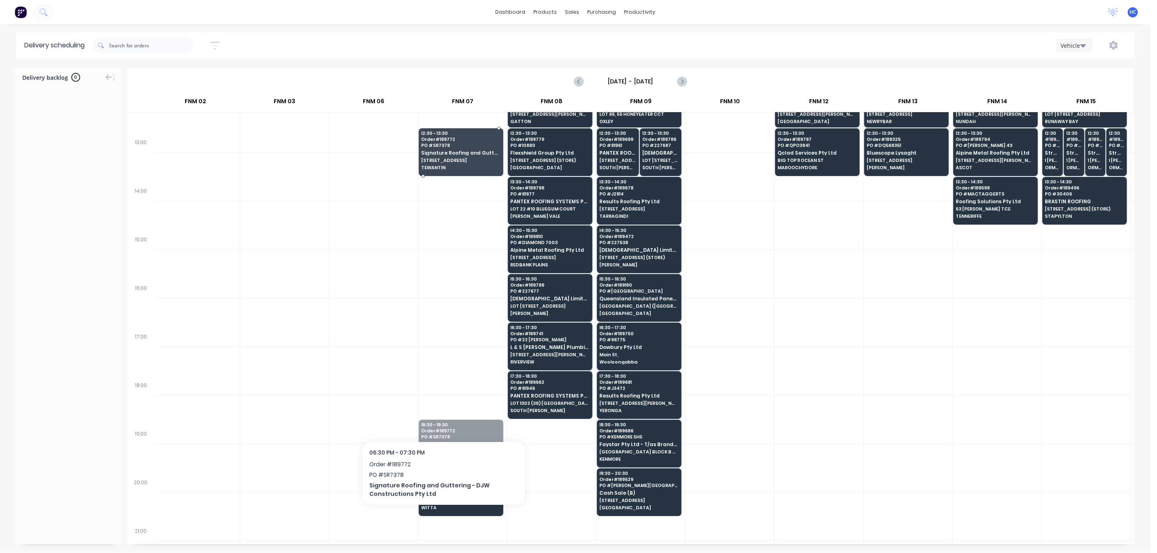
drag, startPoint x: 444, startPoint y: 444, endPoint x: 453, endPoint y: 240, distance: 204.3
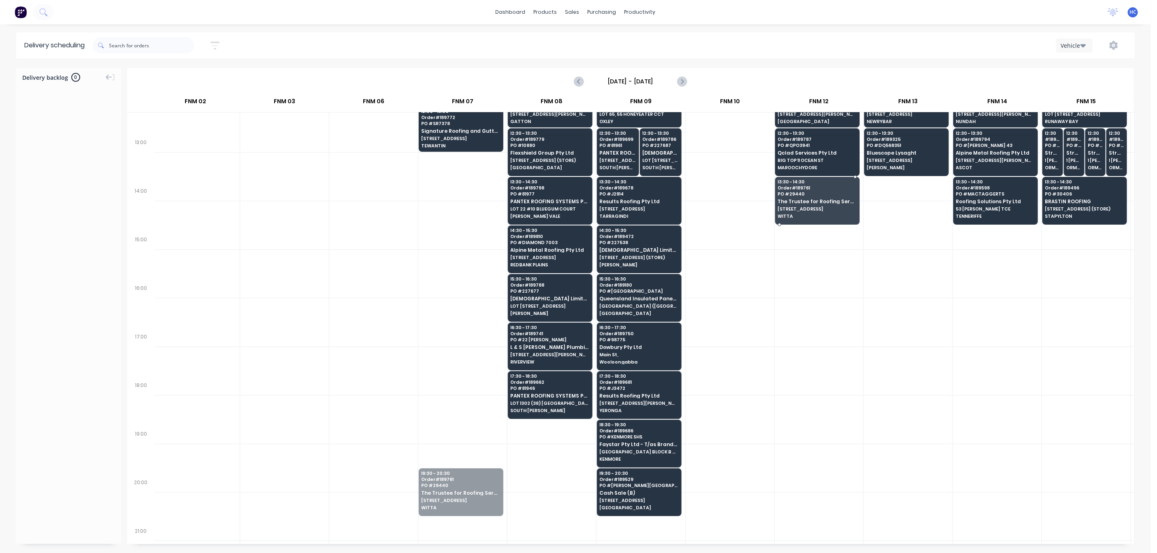
drag, startPoint x: 445, startPoint y: 476, endPoint x: 814, endPoint y: 180, distance: 472.9
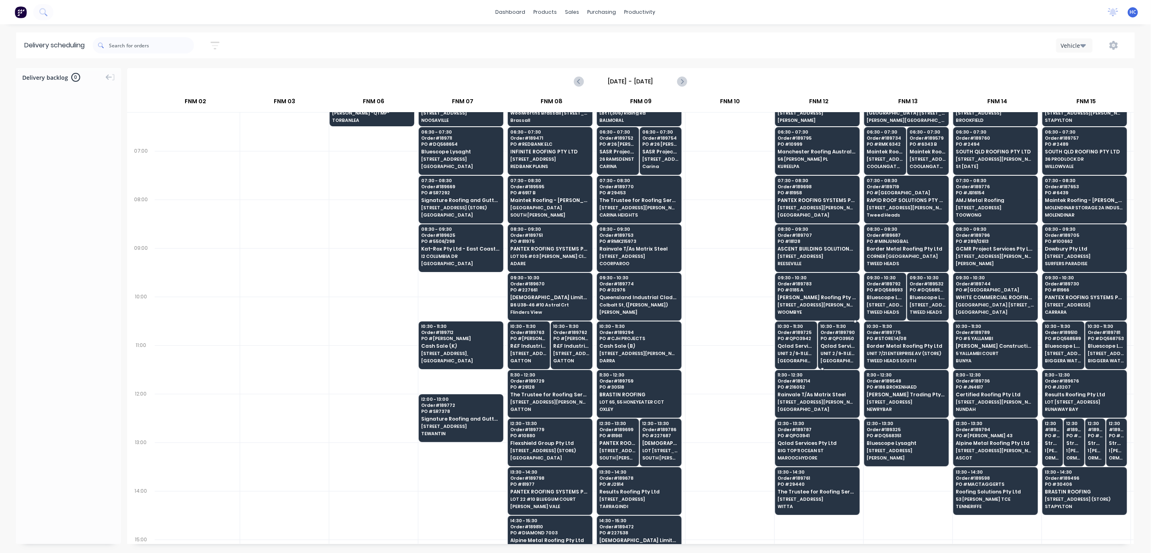
scroll to position [0, 182]
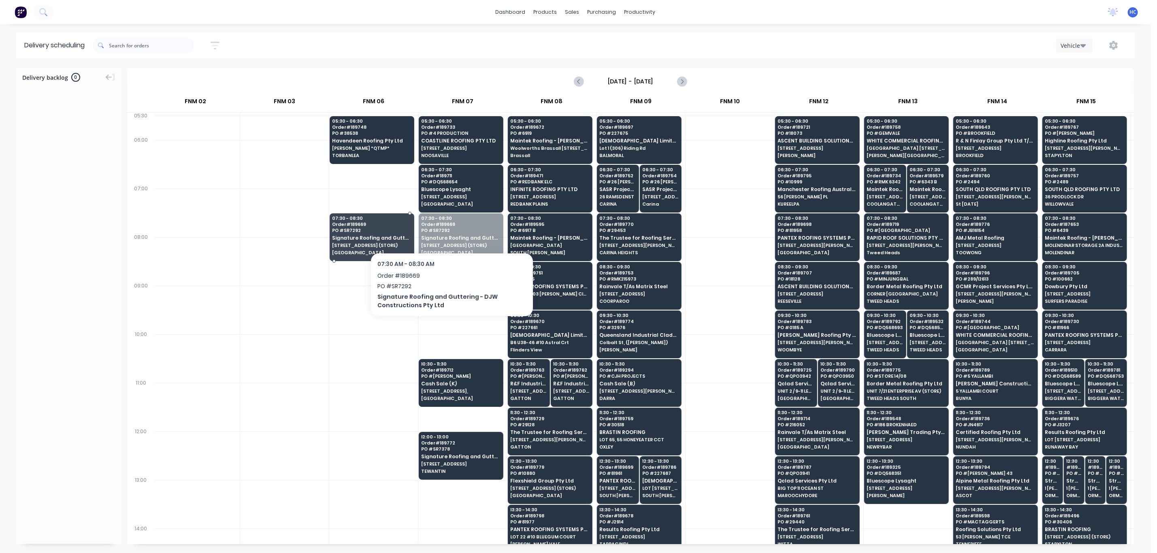
drag, startPoint x: 466, startPoint y: 231, endPoint x: 445, endPoint y: 266, distance: 40.5
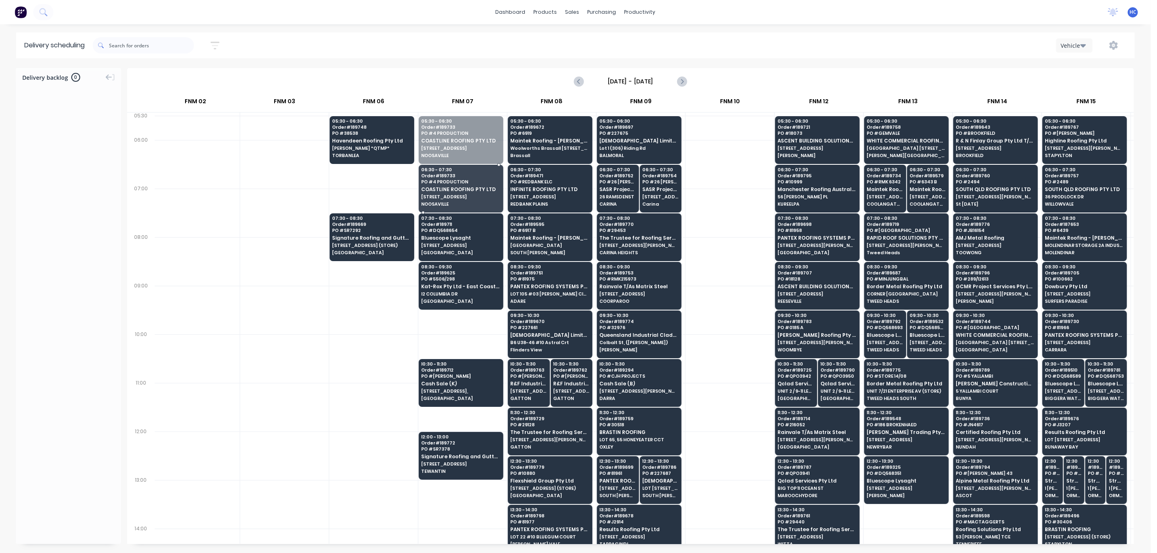
drag, startPoint x: 463, startPoint y: 188, endPoint x: 469, endPoint y: 206, distance: 18.3
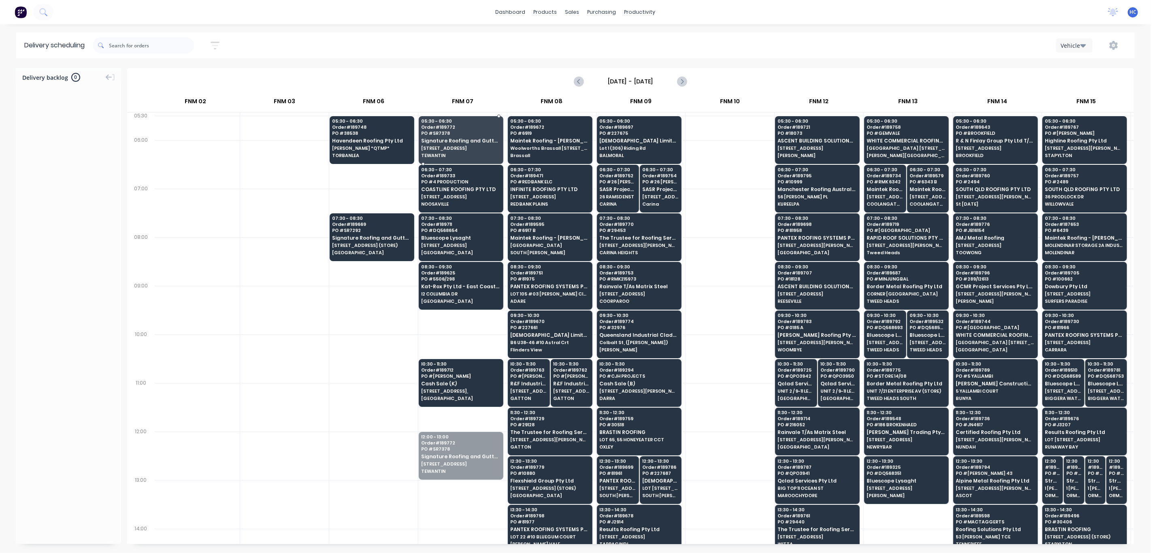
drag, startPoint x: 458, startPoint y: 457, endPoint x: 466, endPoint y: 142, distance: 314.7
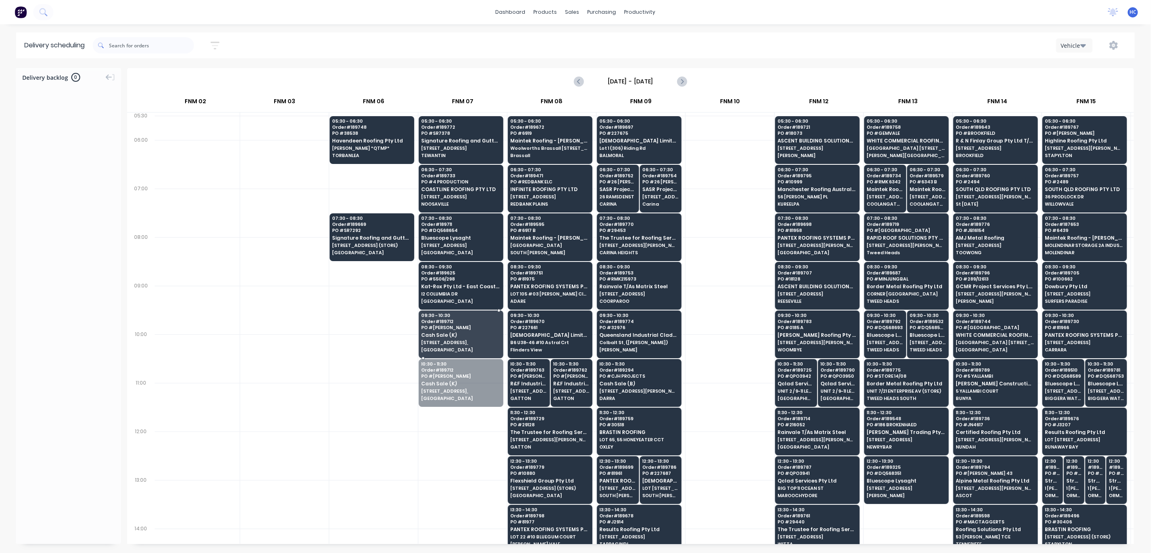
drag, startPoint x: 461, startPoint y: 386, endPoint x: 463, endPoint y: 353, distance: 32.9
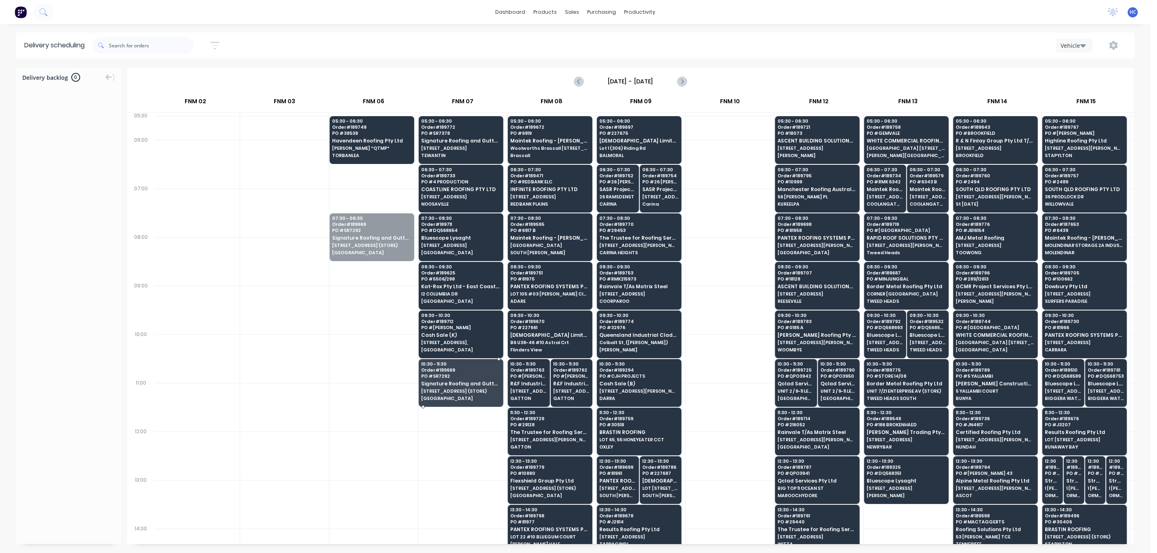
drag, startPoint x: 372, startPoint y: 241, endPoint x: 442, endPoint y: 387, distance: 161.7
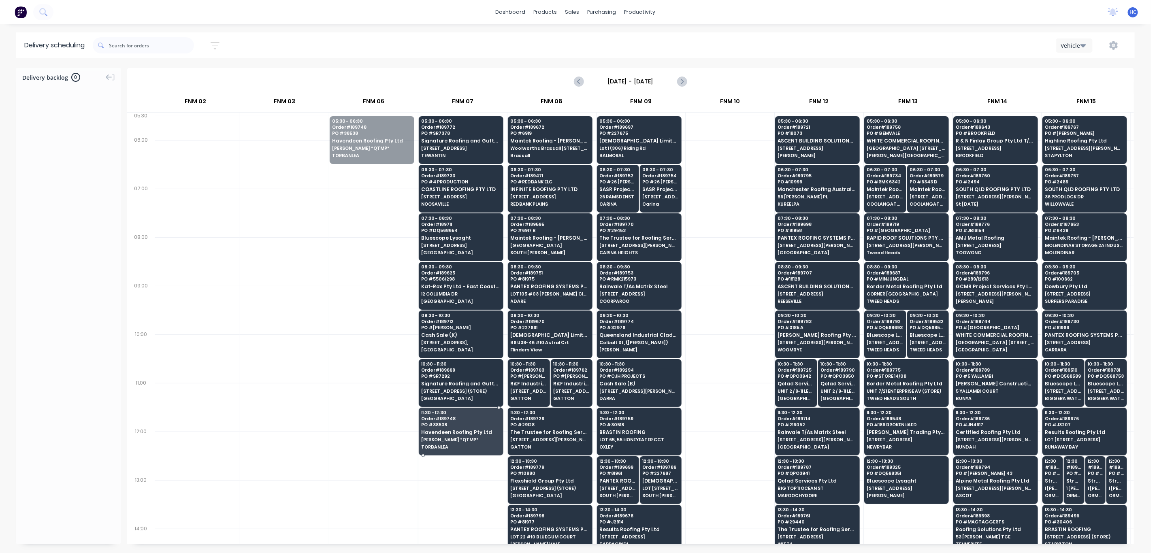
drag, startPoint x: 378, startPoint y: 129, endPoint x: 456, endPoint y: 424, distance: 305.6
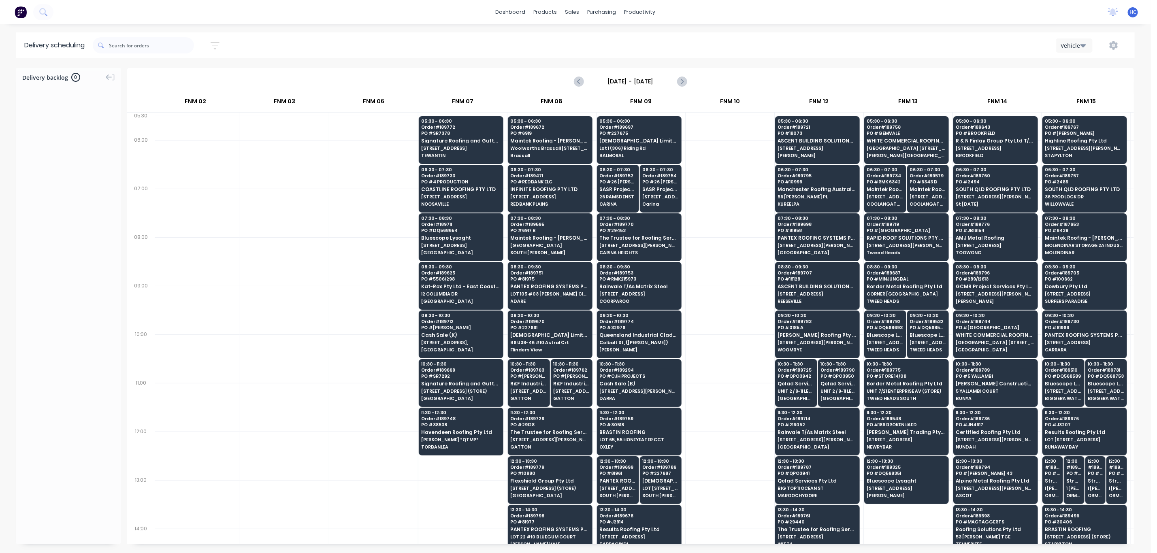
click at [311, 278] on div at bounding box center [284, 261] width 89 height 49
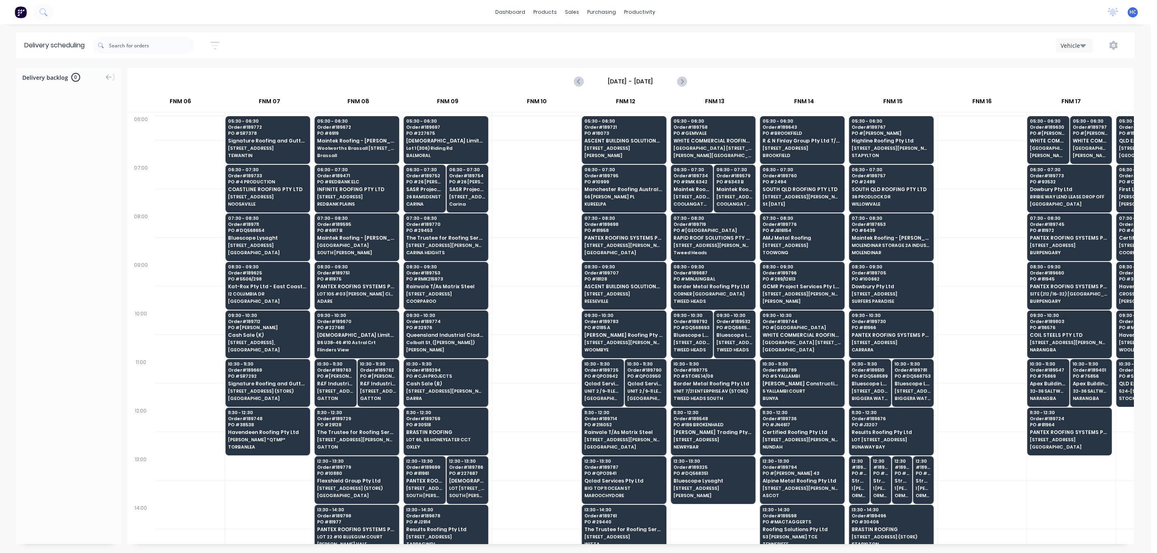
scroll to position [121, 375]
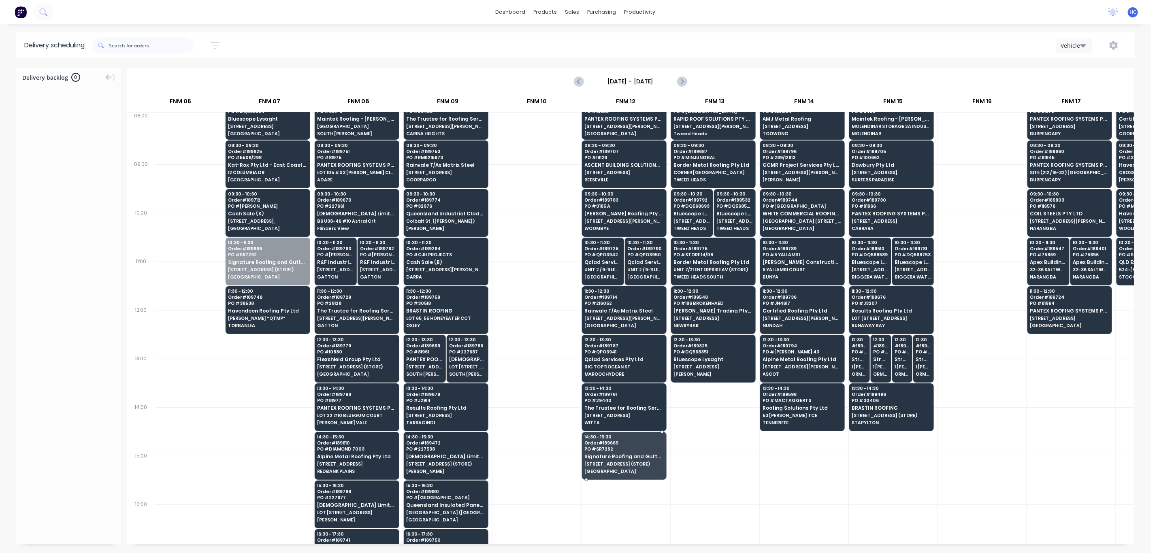
drag, startPoint x: 314, startPoint y: 316, endPoint x: 303, endPoint y: 350, distance: 36.1
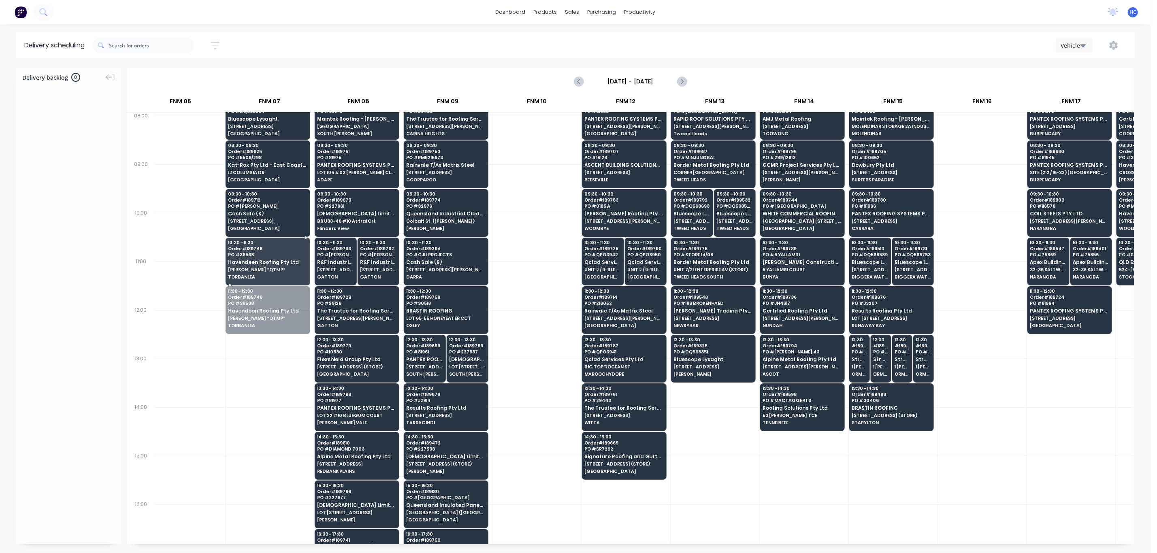
drag, startPoint x: 269, startPoint y: 267, endPoint x: 274, endPoint y: 261, distance: 7.8
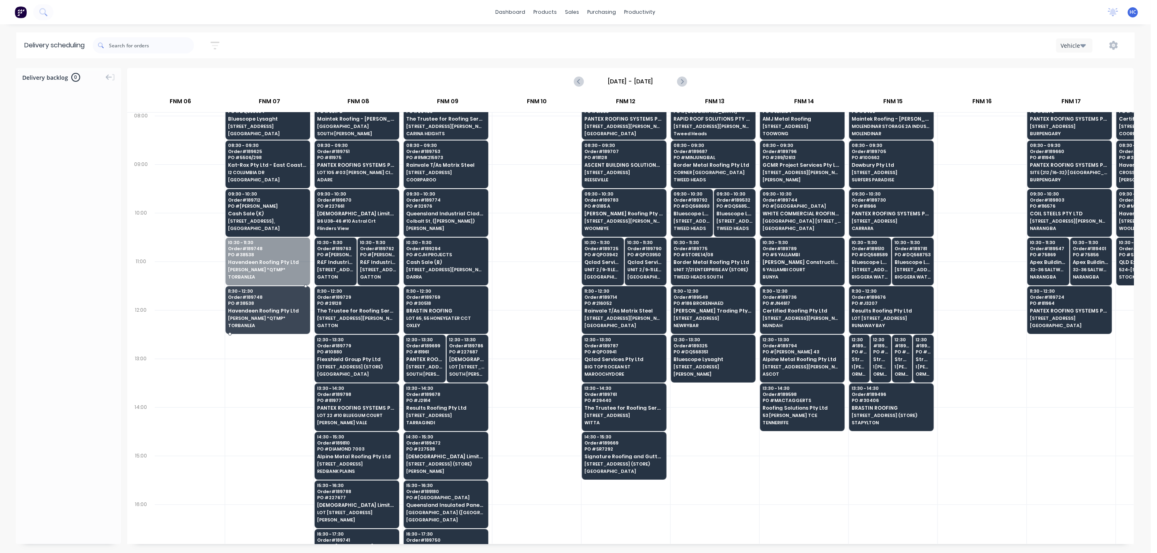
drag, startPoint x: 284, startPoint y: 279, endPoint x: 280, endPoint y: 323, distance: 44.8
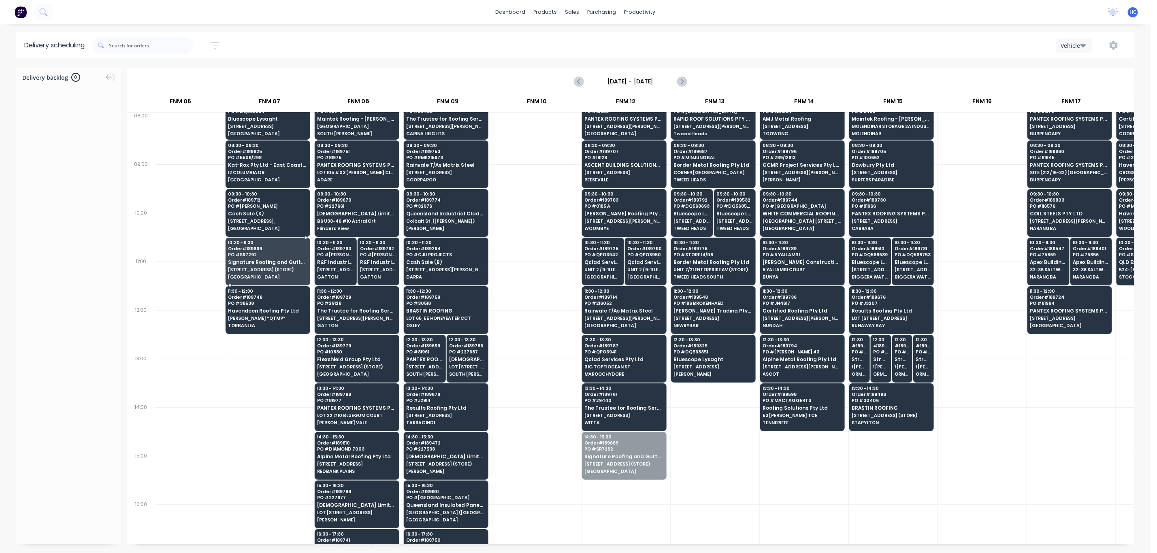
drag, startPoint x: 621, startPoint y: 460, endPoint x: 264, endPoint y: 268, distance: 405.8
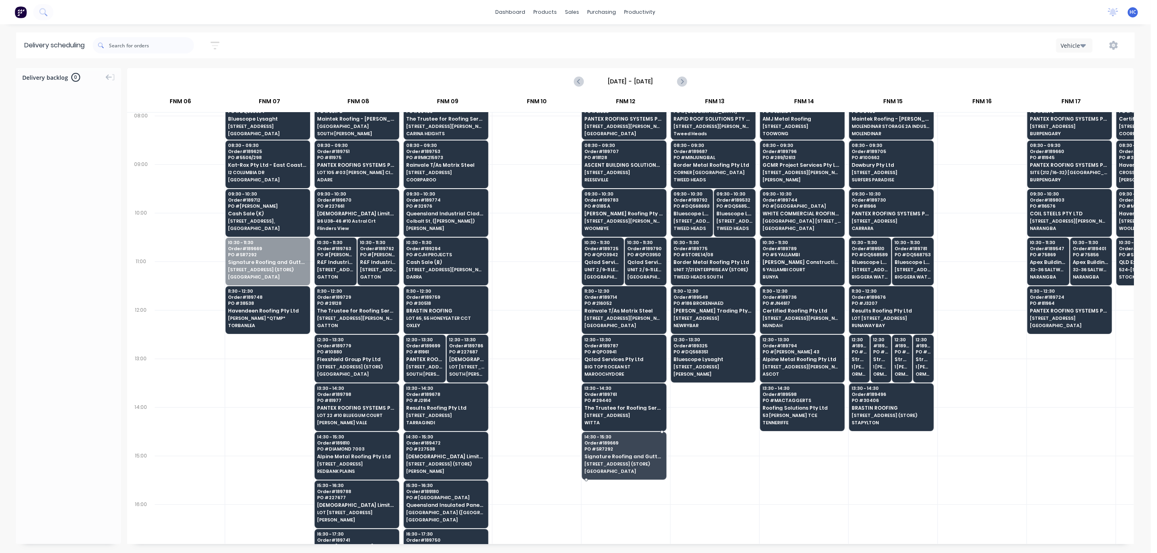
drag, startPoint x: 261, startPoint y: 267, endPoint x: 187, endPoint y: 330, distance: 96.5
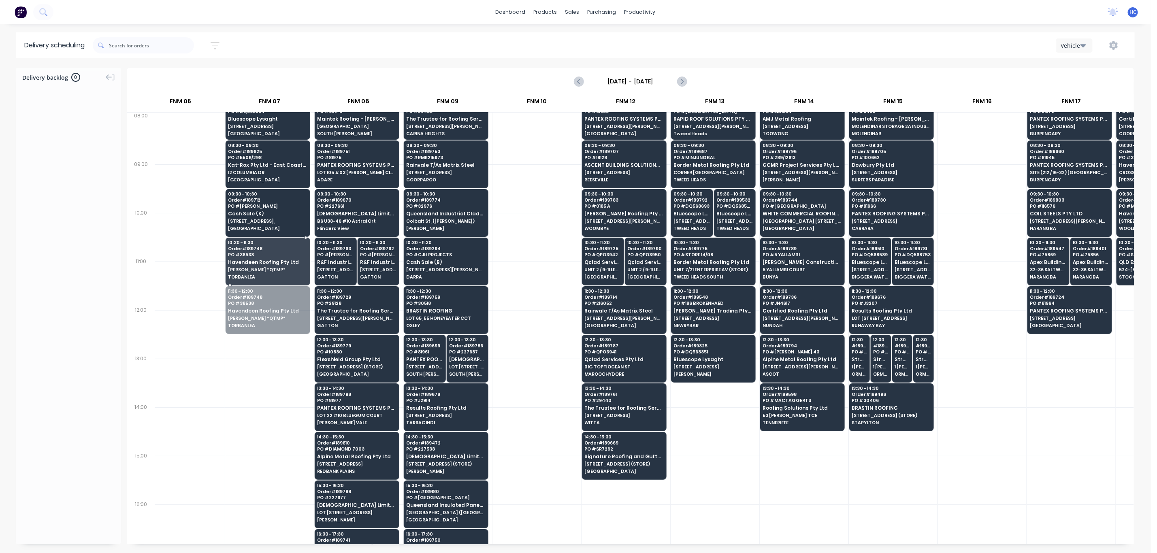
drag, startPoint x: 249, startPoint y: 296, endPoint x: 526, endPoint y: 310, distance: 276.9
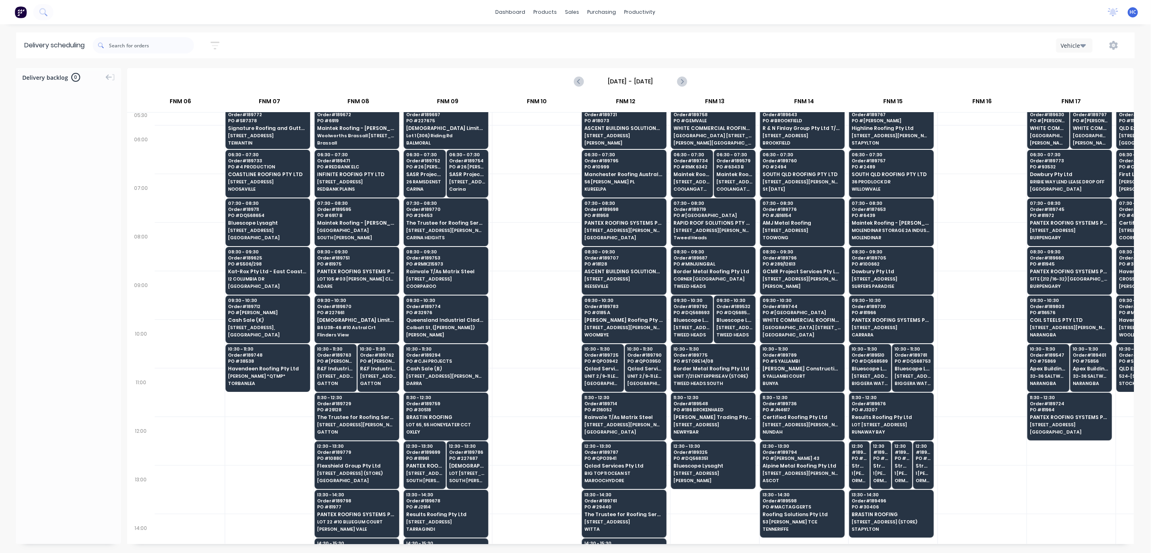
scroll to position [0, 375]
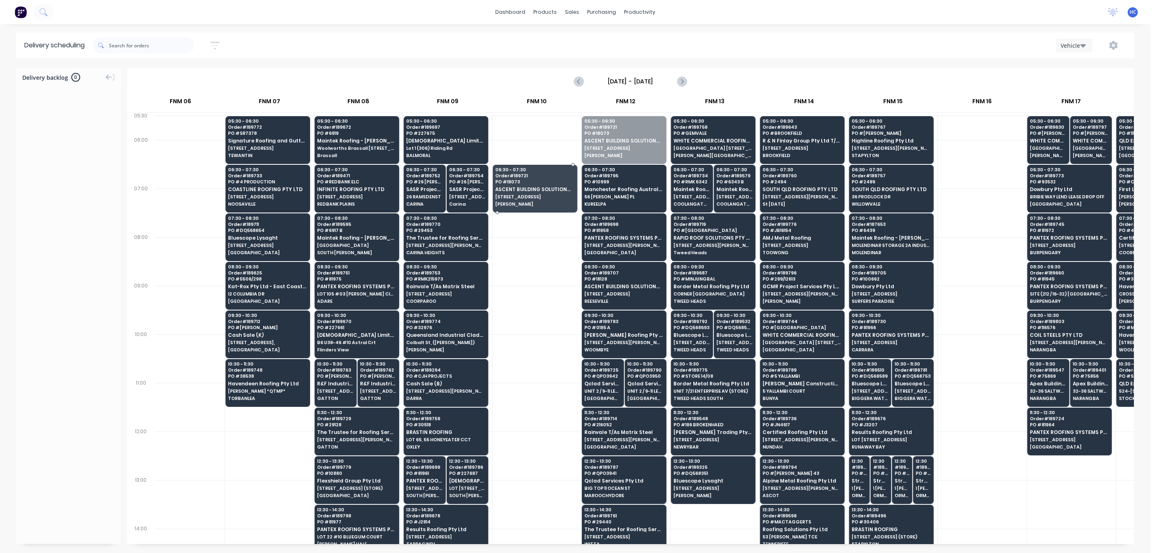
drag, startPoint x: 604, startPoint y: 138, endPoint x: 547, endPoint y: 187, distance: 75.8
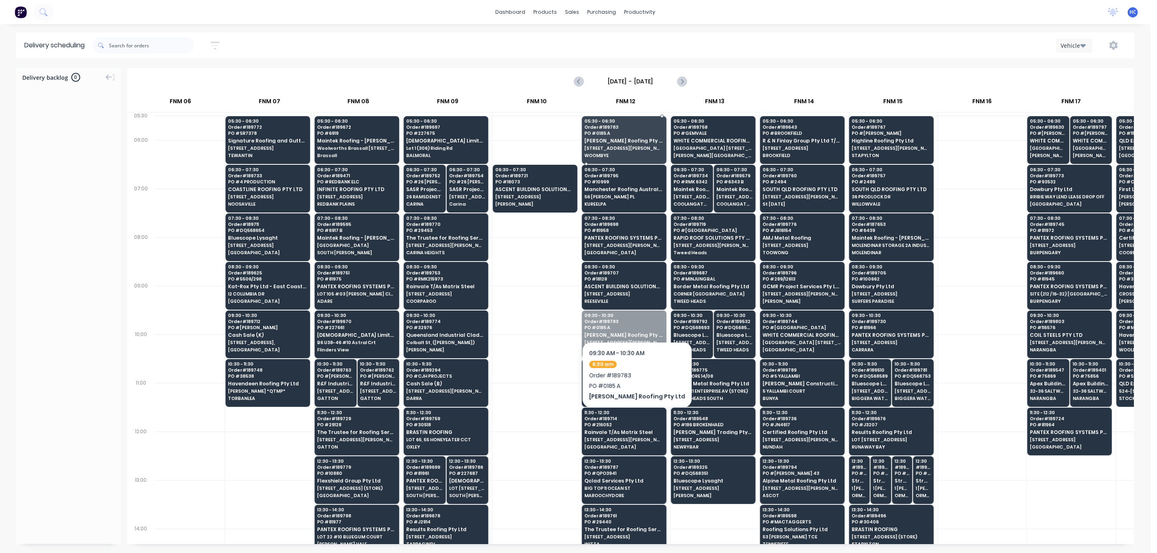
drag, startPoint x: 623, startPoint y: 335, endPoint x: 627, endPoint y: 131, distance: 204.1
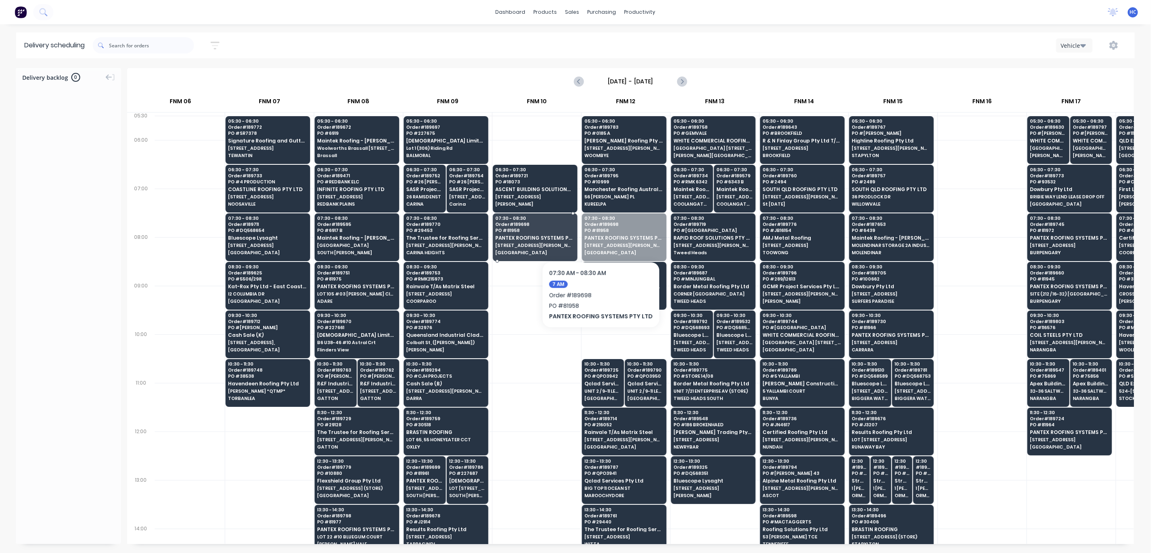
drag, startPoint x: 610, startPoint y: 232, endPoint x: 567, endPoint y: 191, distance: 59.8
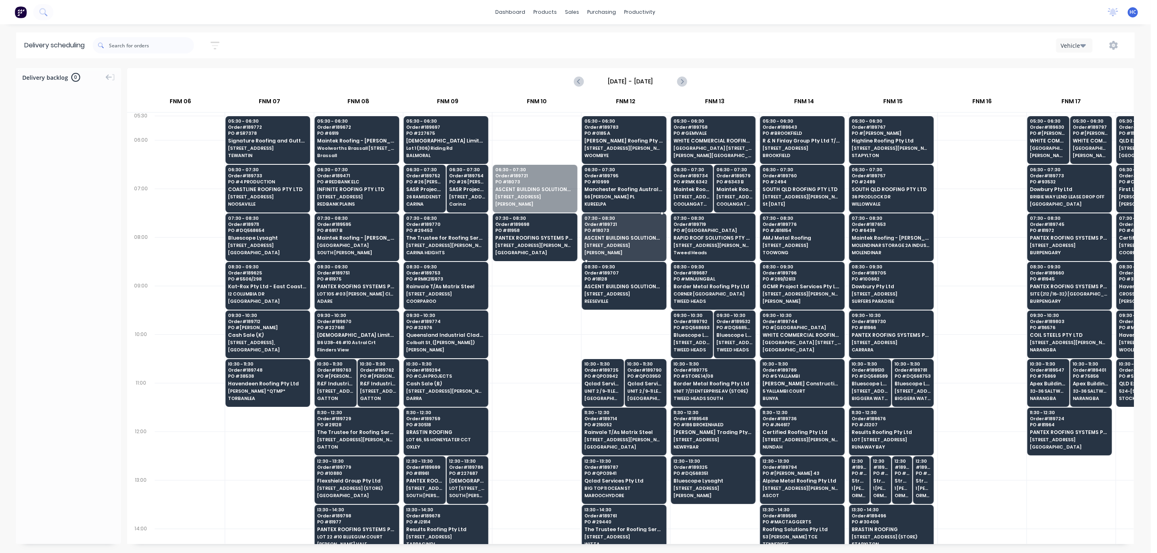
drag, startPoint x: 556, startPoint y: 183, endPoint x: 617, endPoint y: 239, distance: 82.5
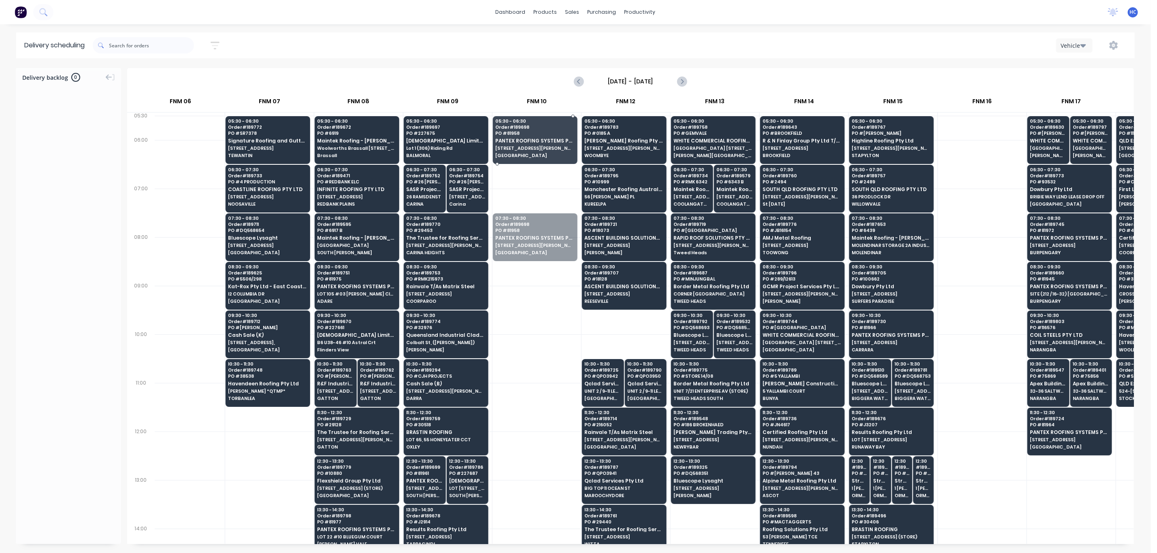
drag, startPoint x: 536, startPoint y: 223, endPoint x: 551, endPoint y: 136, distance: 88.3
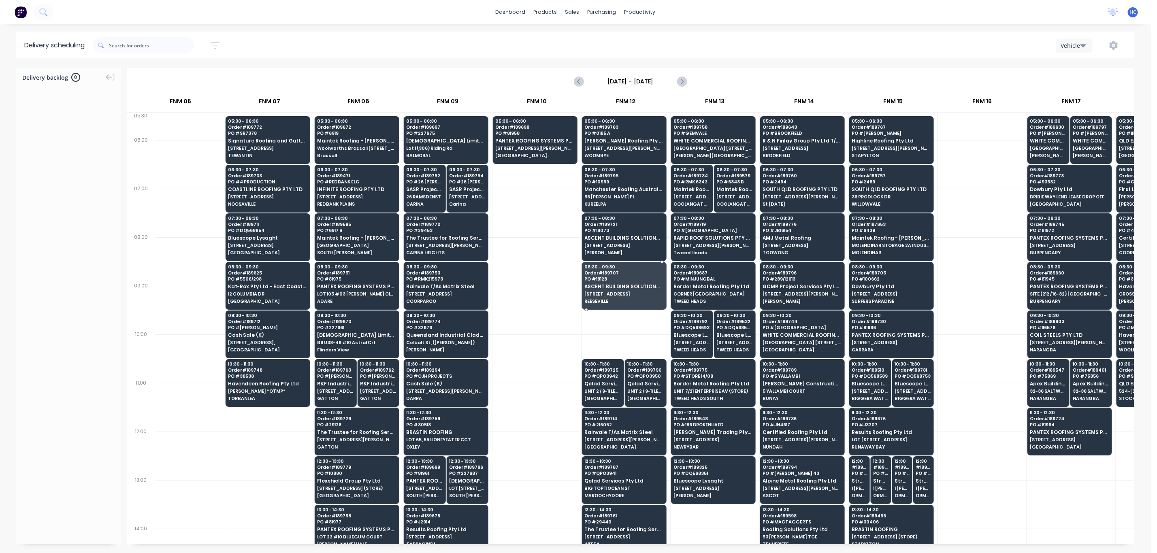
drag, startPoint x: 626, startPoint y: 287, endPoint x: 583, endPoint y: 348, distance: 74.5
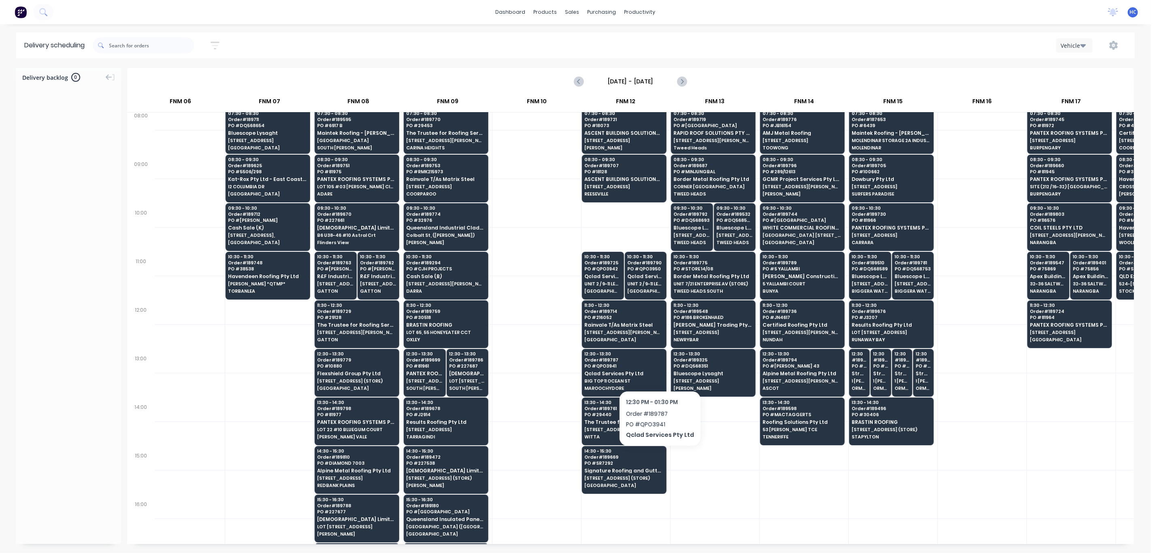
scroll to position [121, 375]
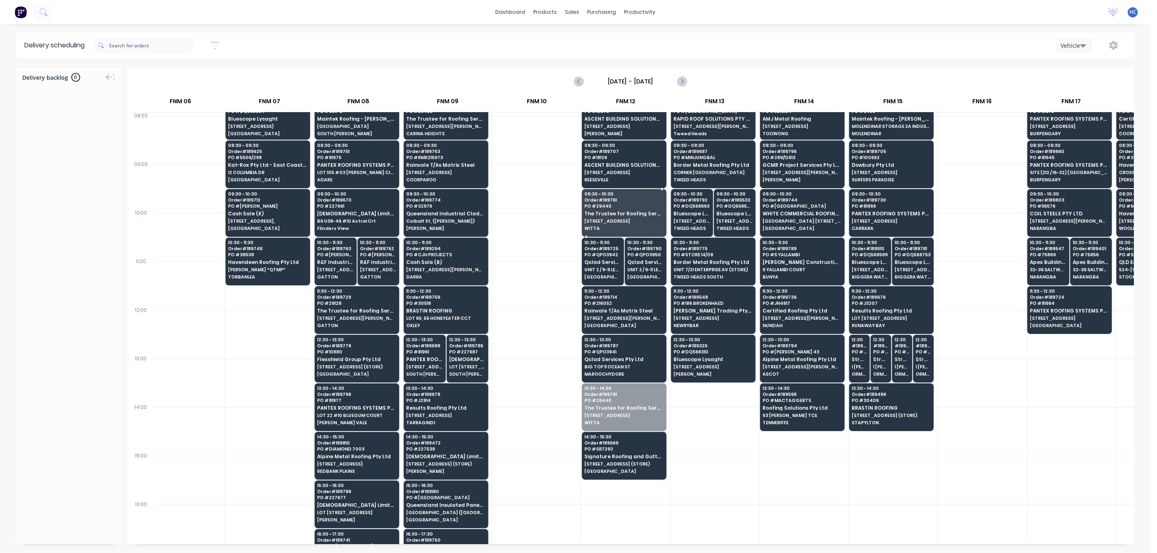
drag, startPoint x: 632, startPoint y: 409, endPoint x: 636, endPoint y: 211, distance: 198.9
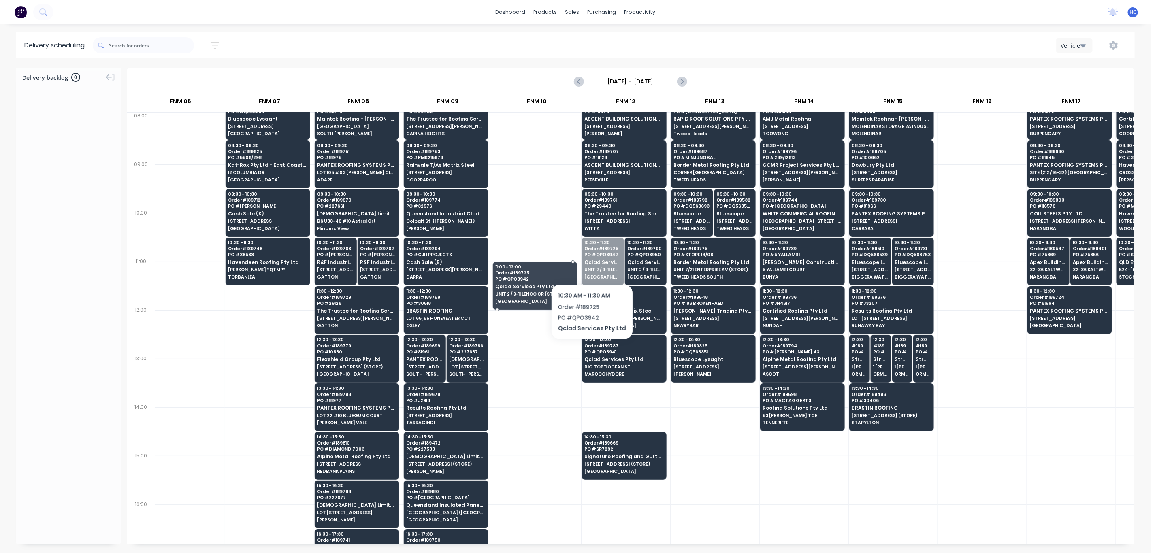
drag, startPoint x: 599, startPoint y: 259, endPoint x: 625, endPoint y: 260, distance: 25.5
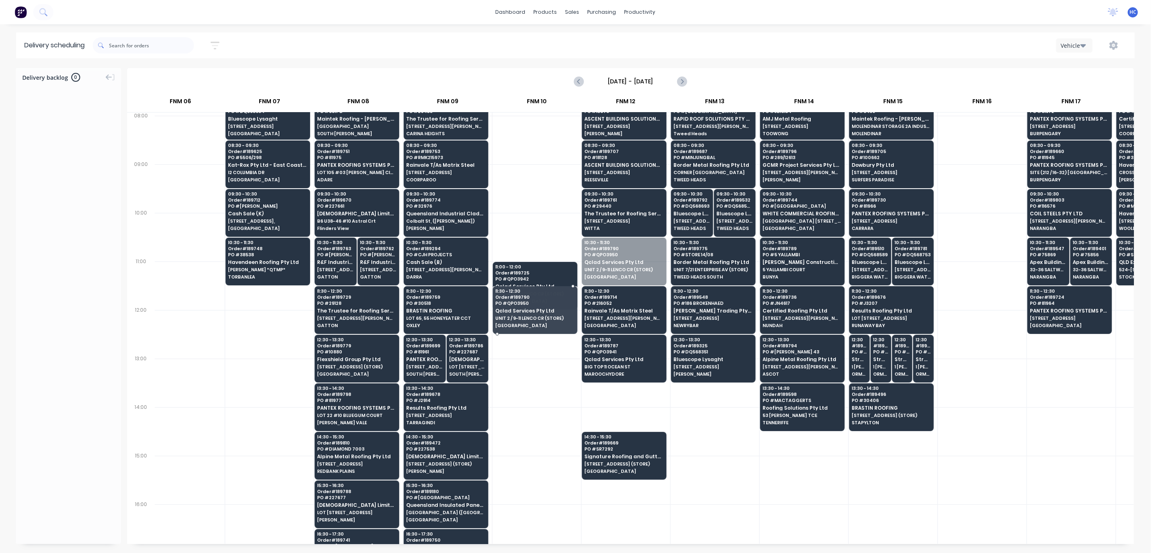
drag, startPoint x: 630, startPoint y: 257, endPoint x: 578, endPoint y: 299, distance: 66.7
click at [576, 298] on div "05:30 - 06:30 Order # 189698 PO # 81958 PANTEX ROOFING SYSTEMS PTY LTD 25 GRIGO…" at bounding box center [536, 370] width 89 height 753
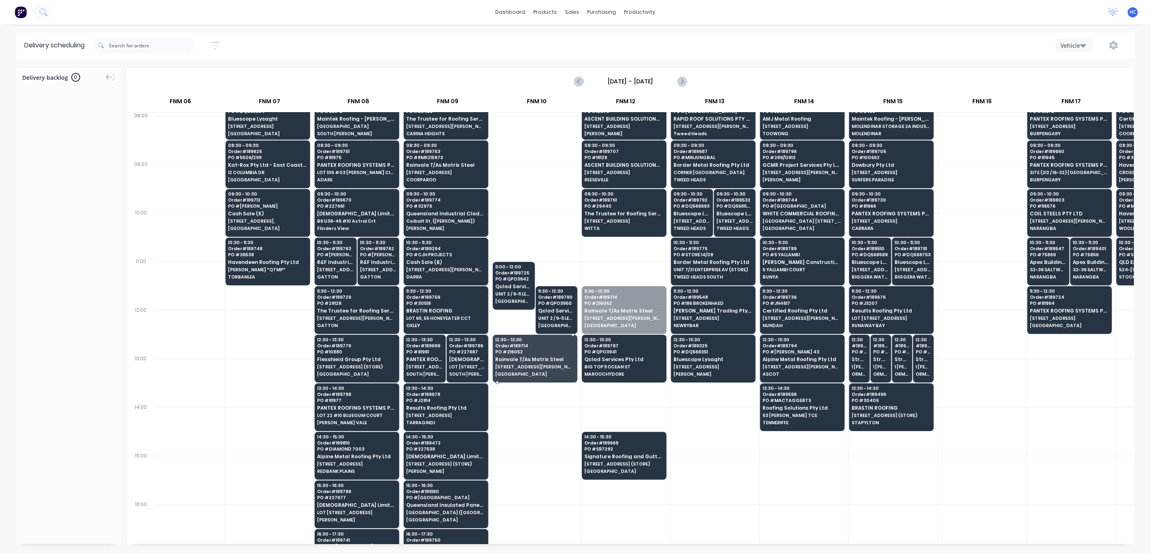
drag, startPoint x: 624, startPoint y: 311, endPoint x: 616, endPoint y: 319, distance: 12.0
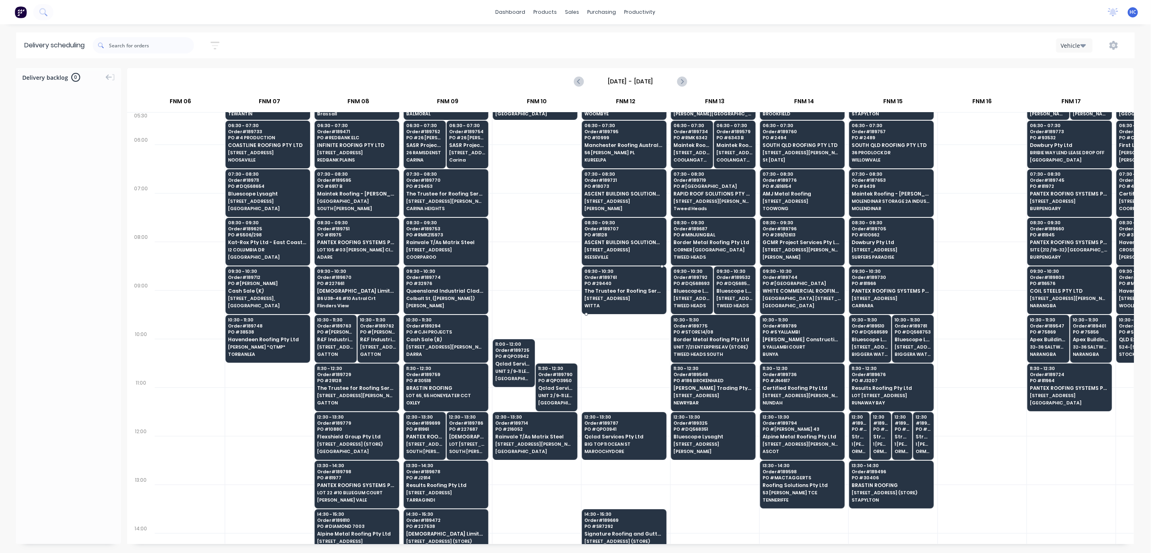
scroll to position [0, 375]
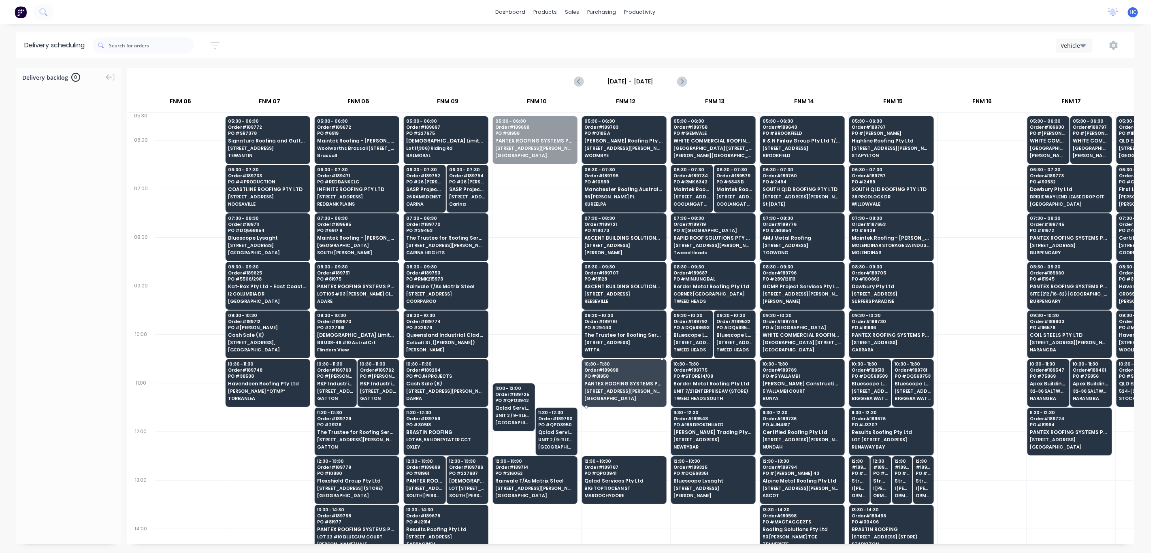
drag, startPoint x: 532, startPoint y: 153, endPoint x: 636, endPoint y: 381, distance: 250.9
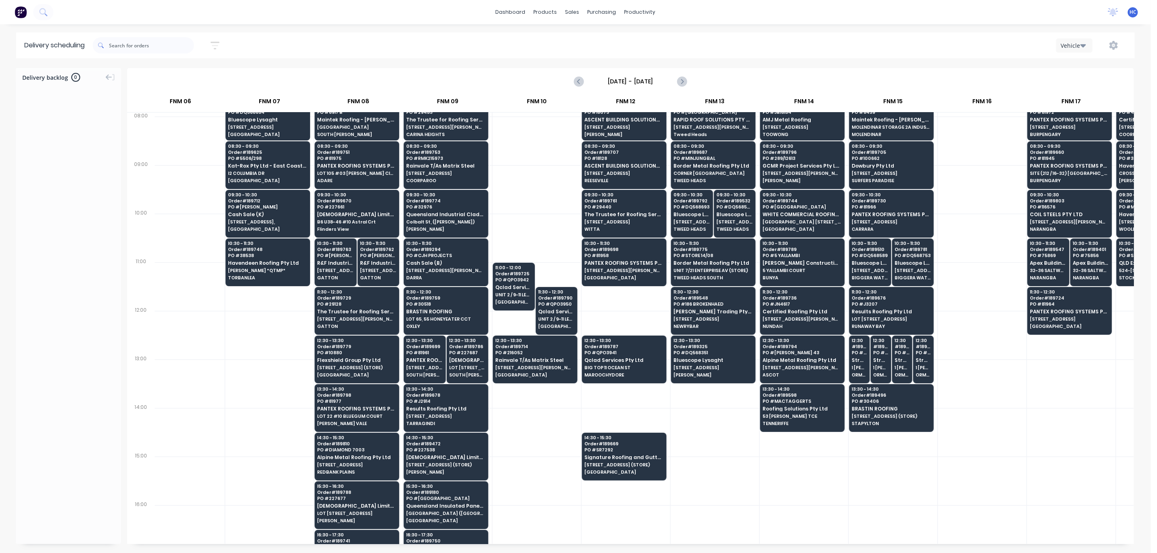
scroll to position [121, 375]
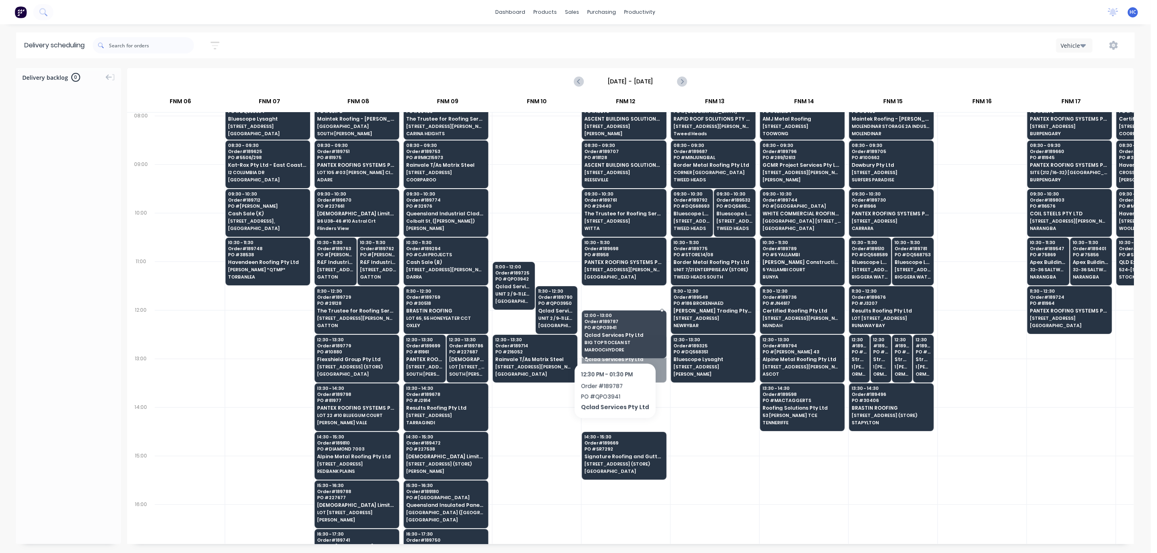
drag, startPoint x: 612, startPoint y: 335, endPoint x: 629, endPoint y: 414, distance: 80.8
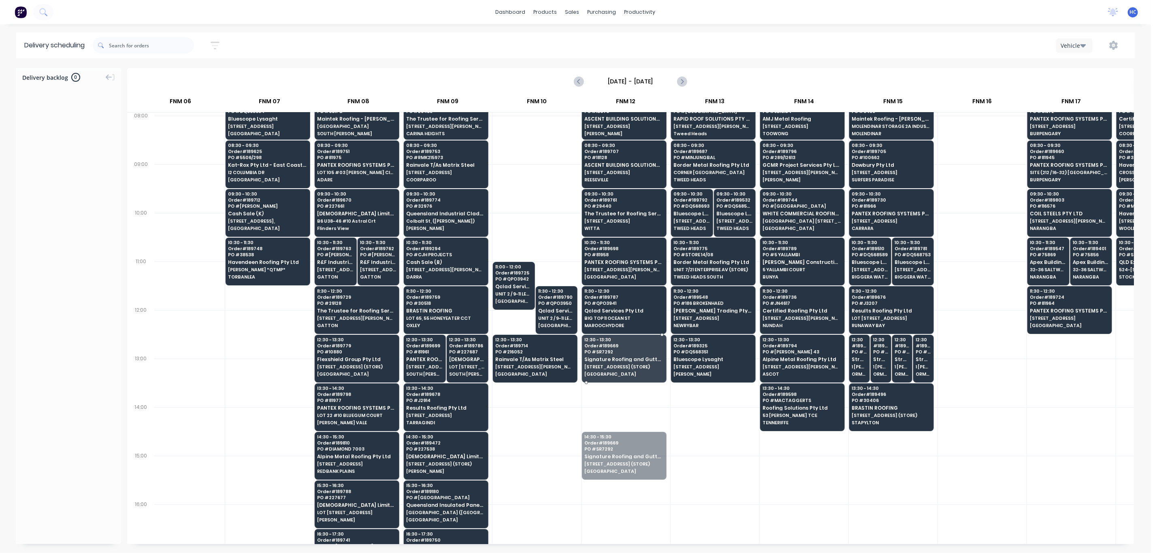
drag, startPoint x: 628, startPoint y: 393, endPoint x: 632, endPoint y: 358, distance: 34.6
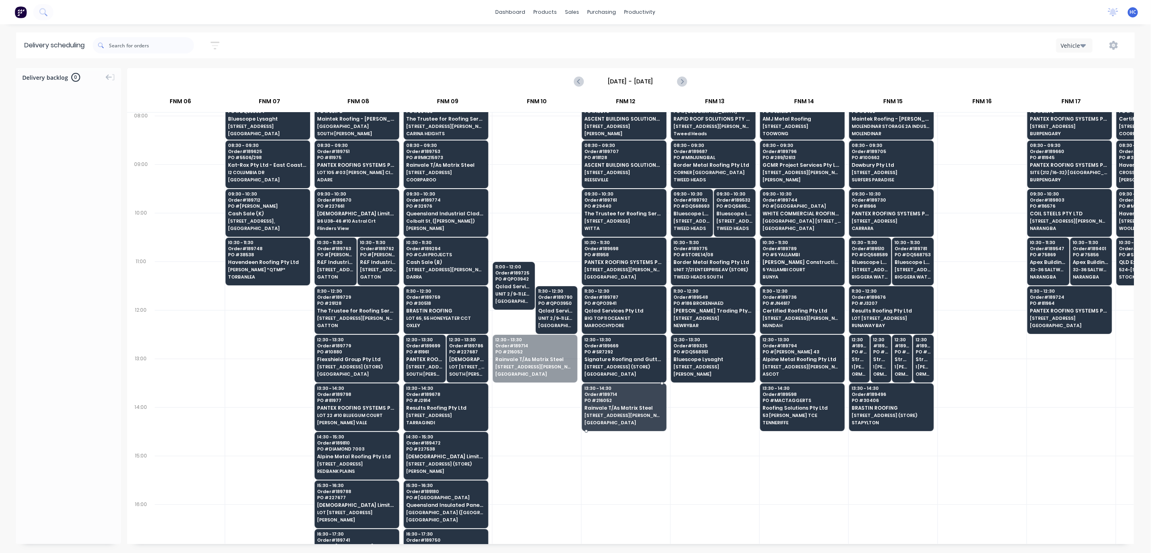
drag, startPoint x: 541, startPoint y: 362, endPoint x: 573, endPoint y: 344, distance: 37.0
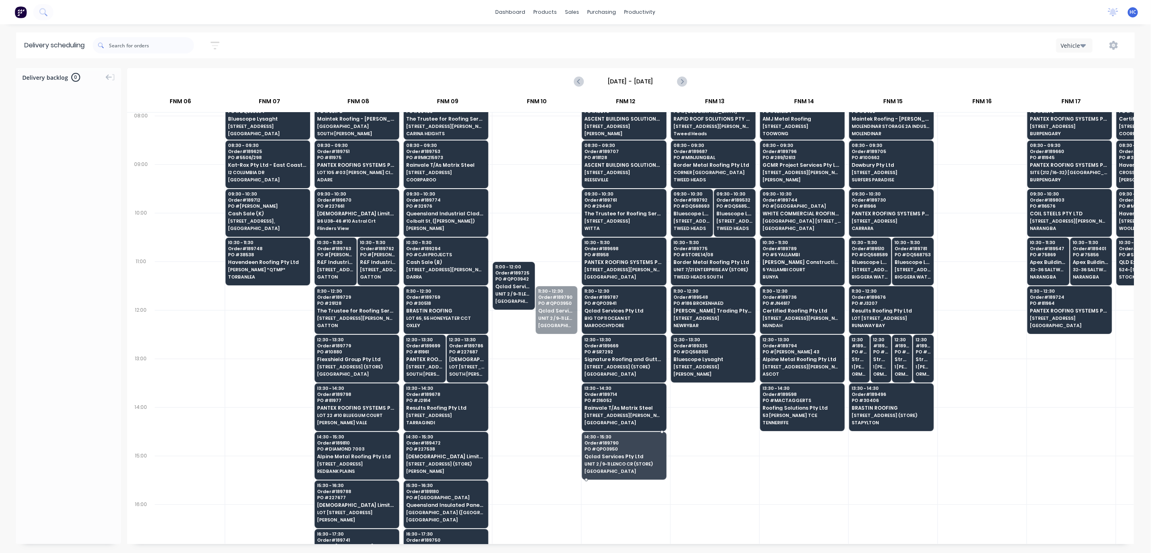
drag, startPoint x: 555, startPoint y: 313, endPoint x: 604, endPoint y: 447, distance: 142.2
drag, startPoint x: 535, startPoint y: 297, endPoint x: 730, endPoint y: 470, distance: 261.3
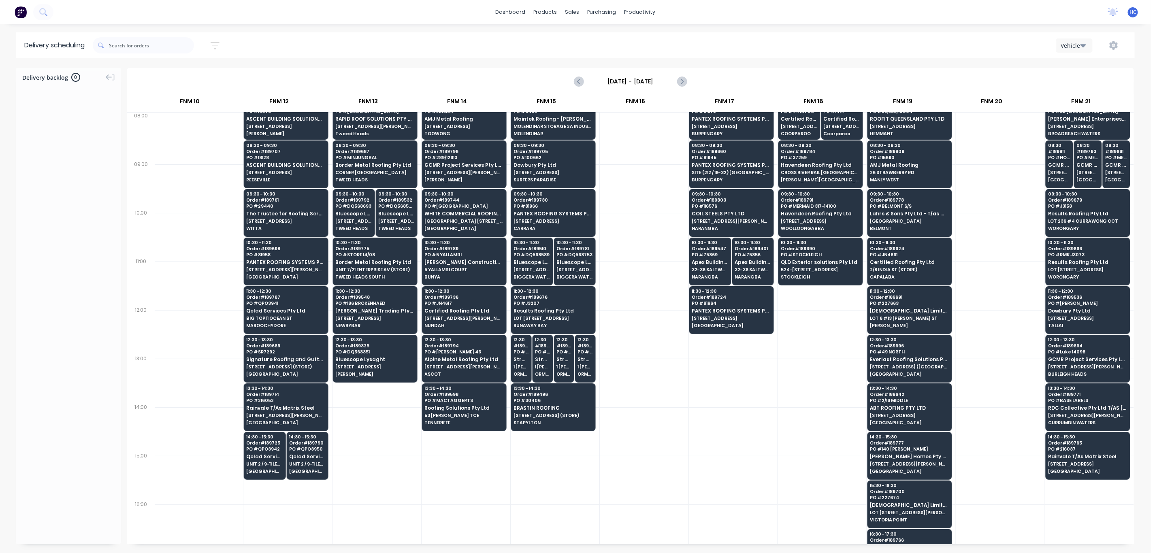
scroll to position [0, 722]
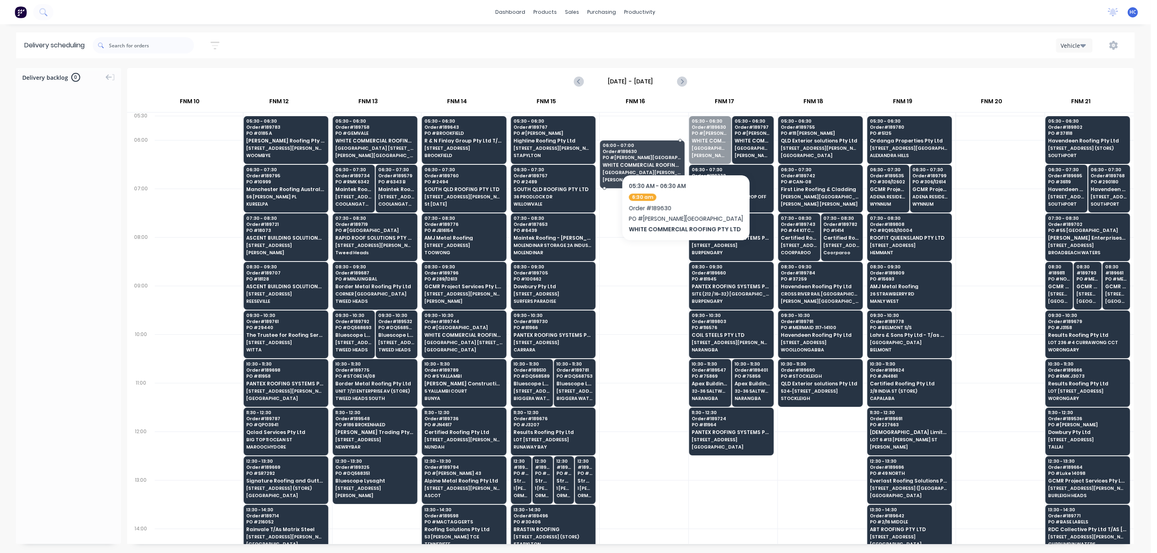
drag, startPoint x: 700, startPoint y: 145, endPoint x: 734, endPoint y: 149, distance: 34.7
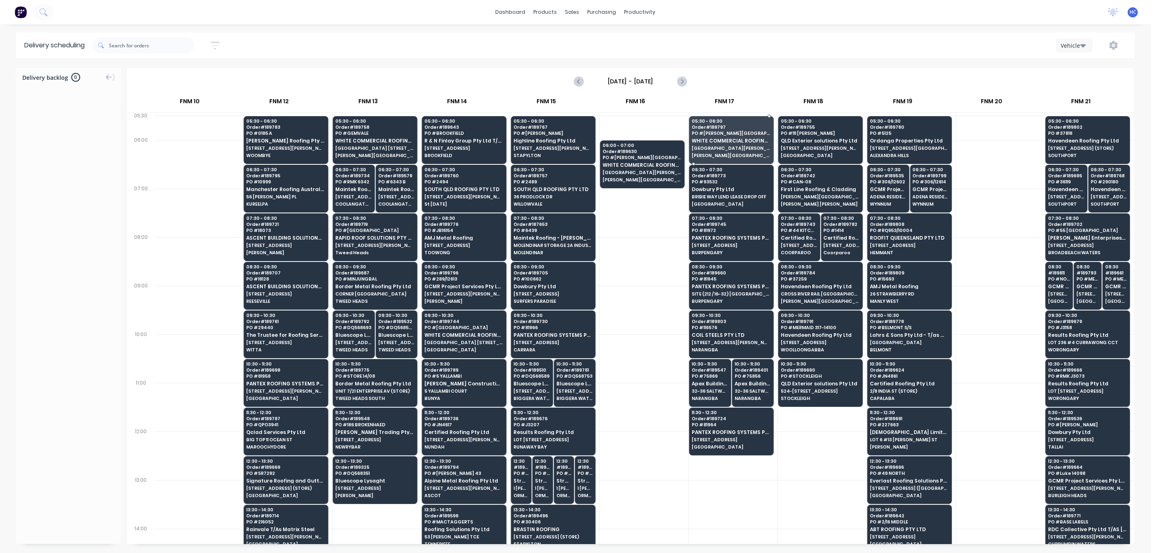
drag, startPoint x: 722, startPoint y: 146, endPoint x: 649, endPoint y: 164, distance: 75.5
drag, startPoint x: 736, startPoint y: 203, endPoint x: 735, endPoint y: 189, distance: 14.2
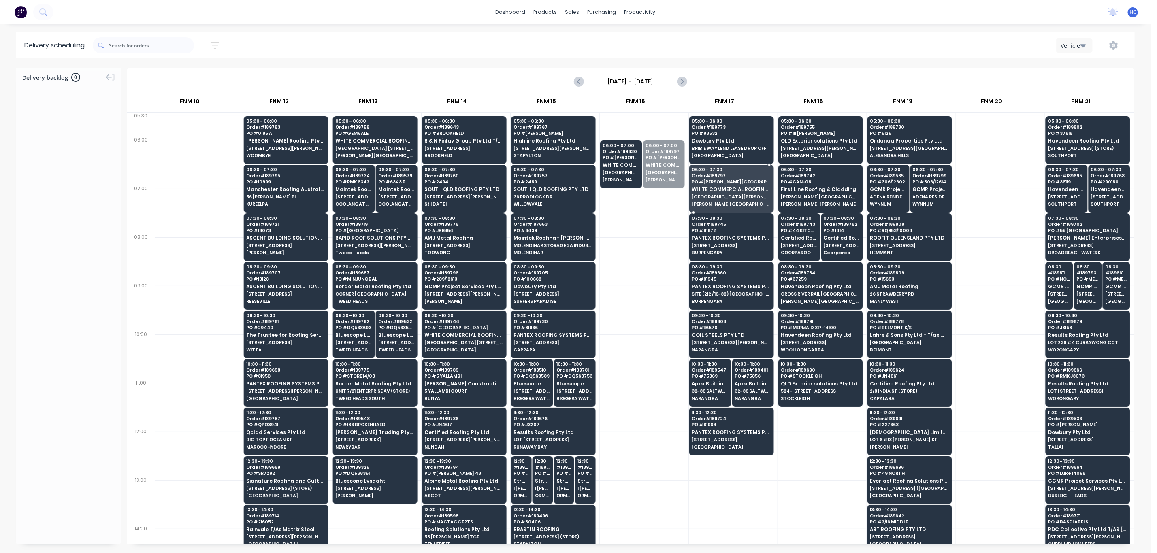
drag, startPoint x: 663, startPoint y: 168, endPoint x: 618, endPoint y: 172, distance: 45.2
drag, startPoint x: 628, startPoint y: 172, endPoint x: 705, endPoint y: 192, distance: 79.5
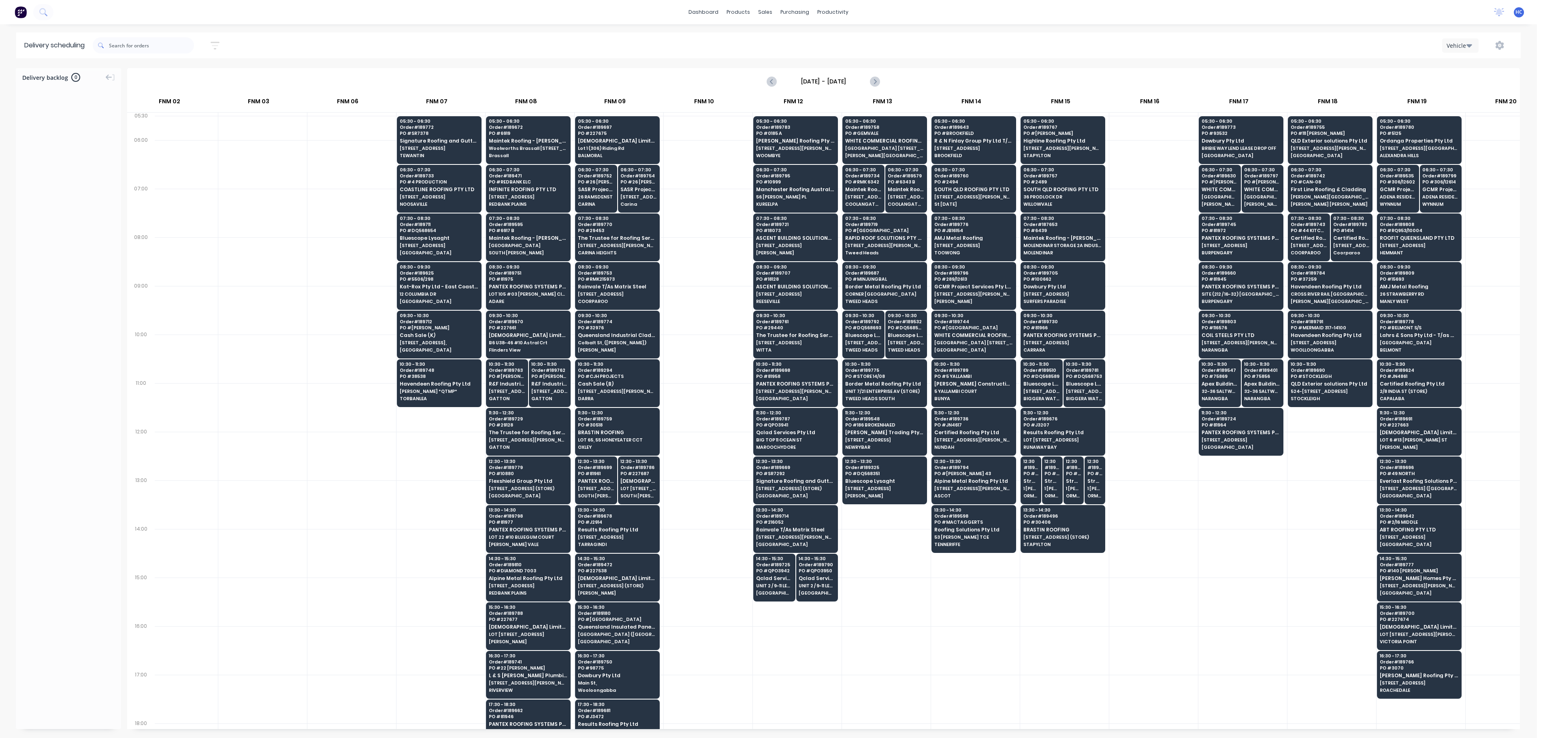
scroll to position [0, 209]
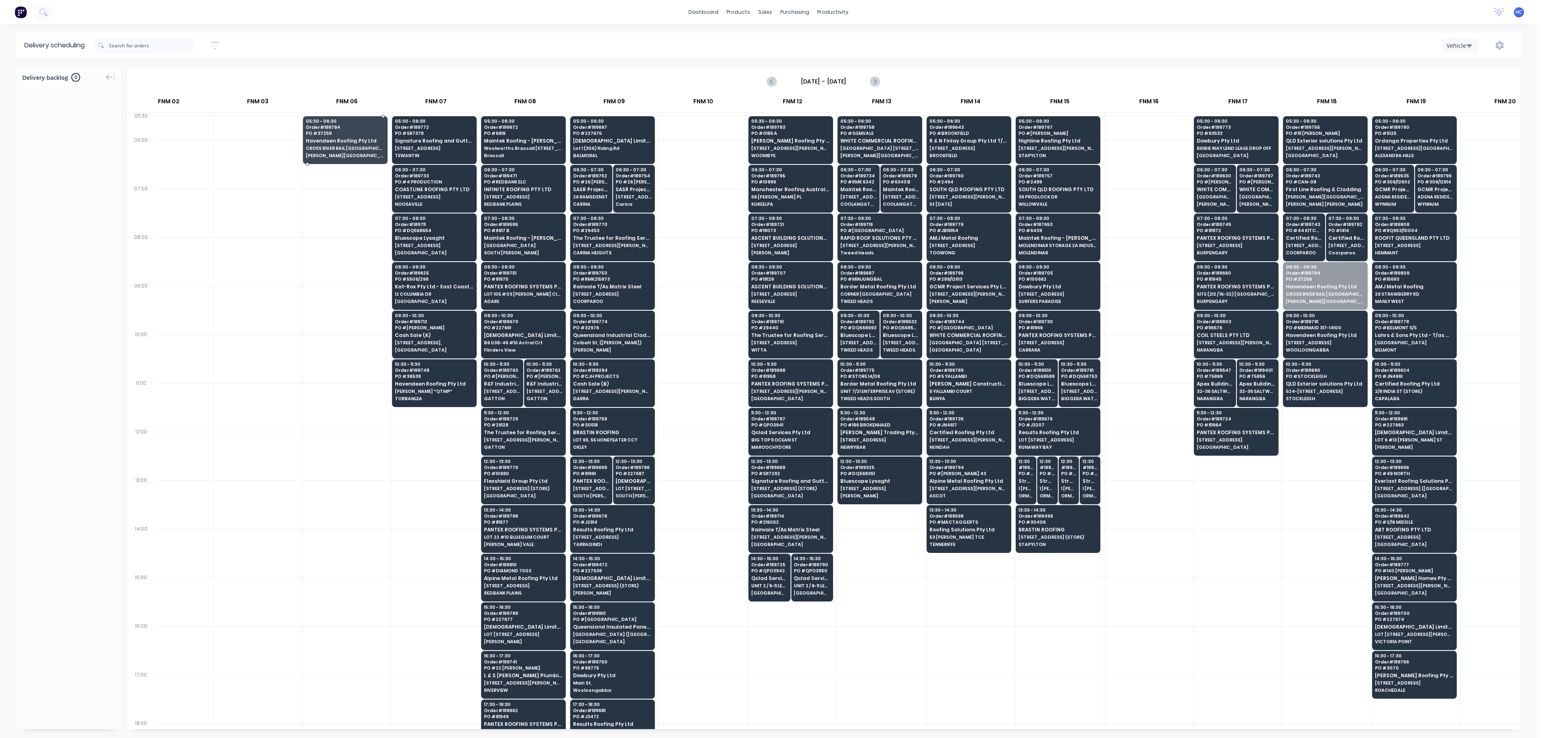
drag, startPoint x: 1321, startPoint y: 292, endPoint x: 330, endPoint y: 143, distance: 1001.4
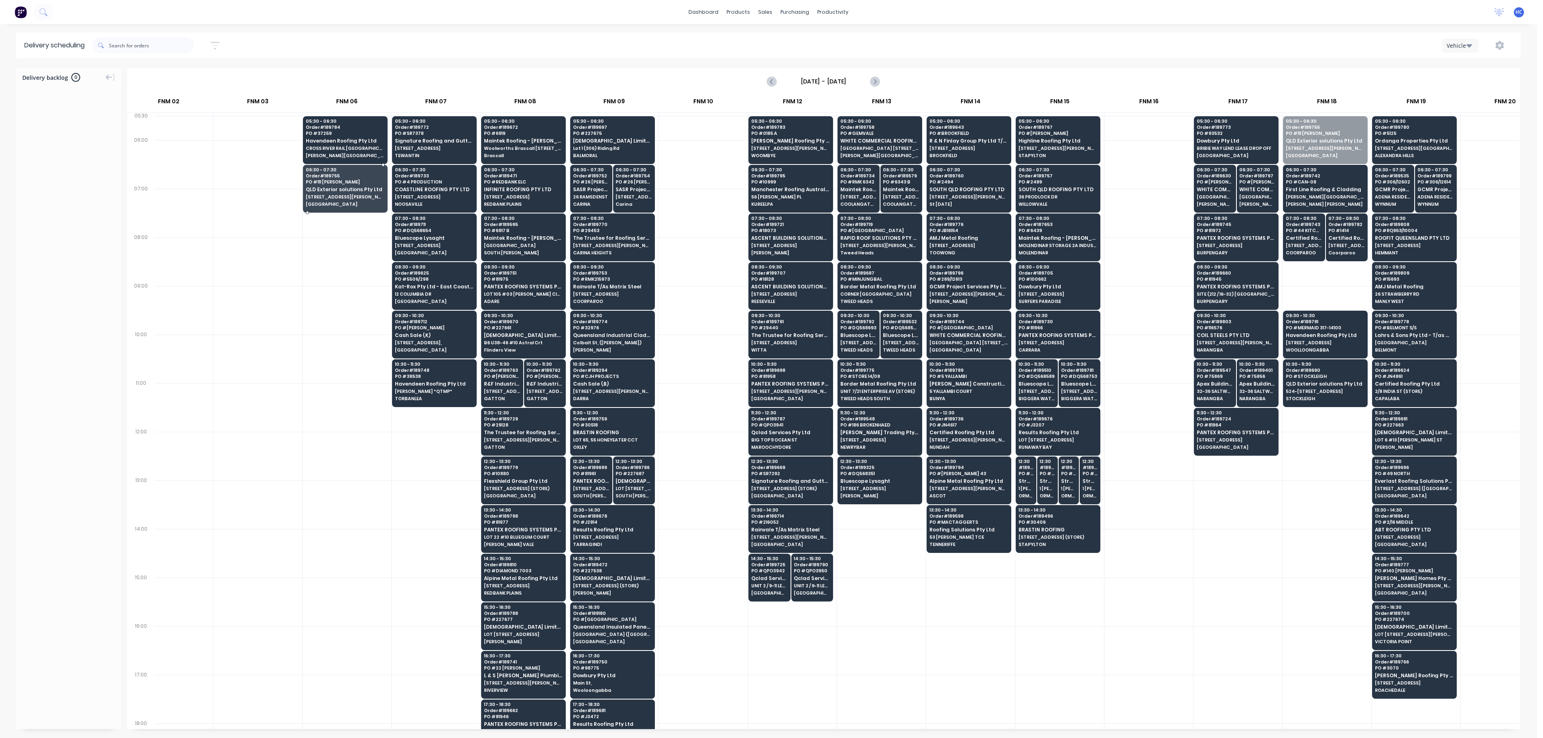
drag, startPoint x: 1331, startPoint y: 132, endPoint x: 347, endPoint y: 189, distance: 986.3
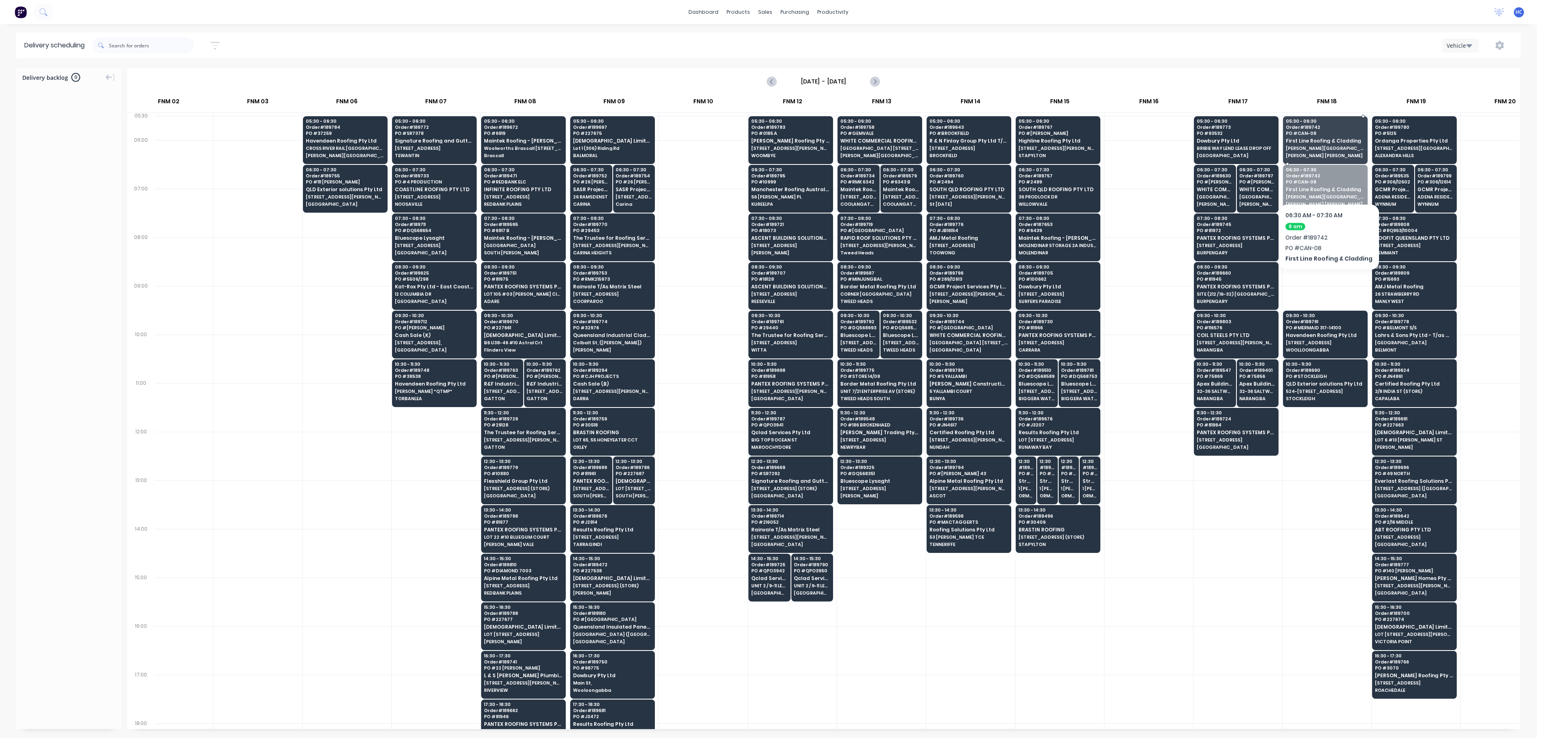
drag, startPoint x: 1326, startPoint y: 192, endPoint x: 1330, endPoint y: 164, distance: 27.8
drag, startPoint x: 1313, startPoint y: 246, endPoint x: 1312, endPoint y: 192, distance: 54.3
drag, startPoint x: 1327, startPoint y: 251, endPoint x: 1330, endPoint y: 223, distance: 27.7
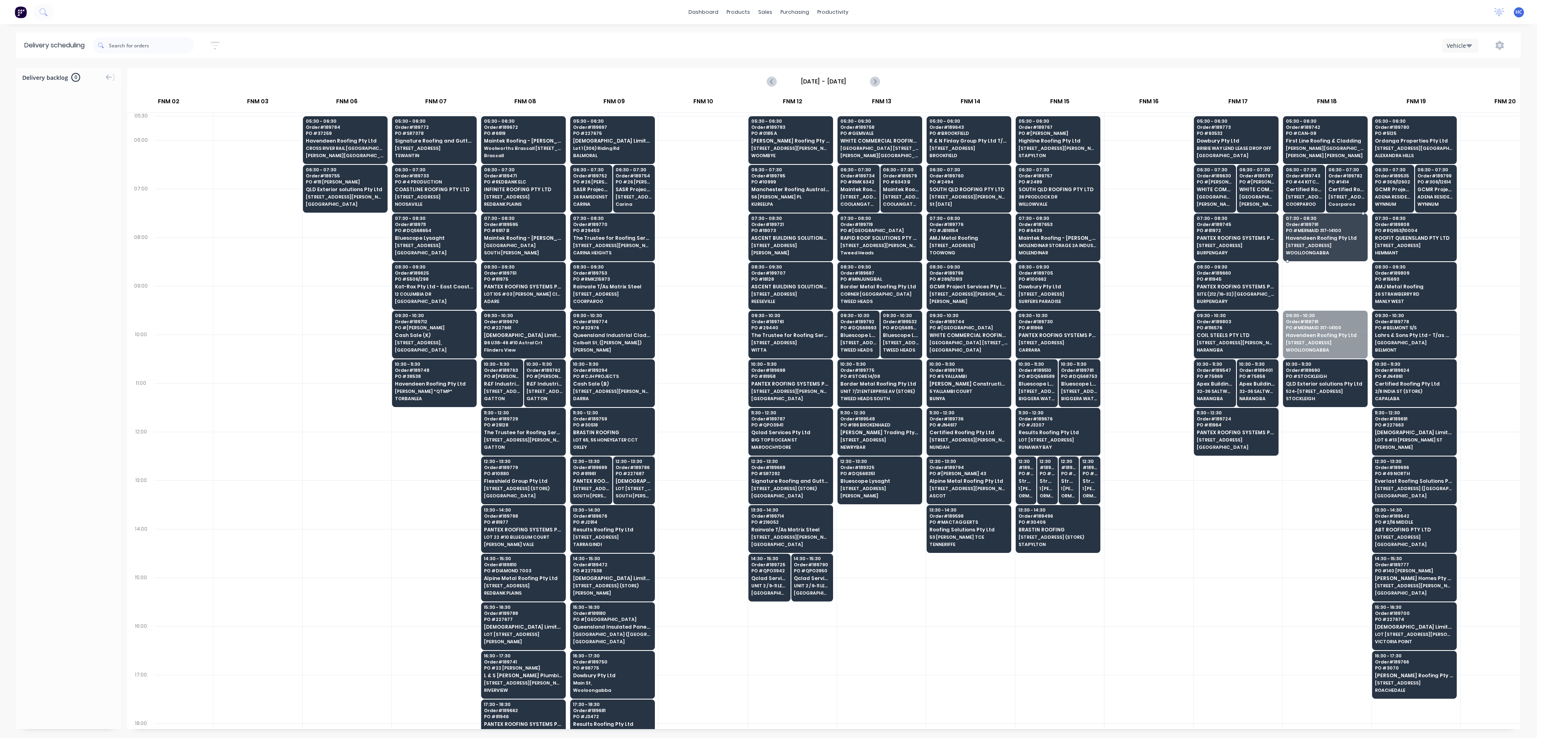
drag, startPoint x: 1322, startPoint y: 337, endPoint x: 1334, endPoint y: 242, distance: 95.5
drag, startPoint x: 1321, startPoint y: 390, endPoint x: 1322, endPoint y: 377, distance: 13.8
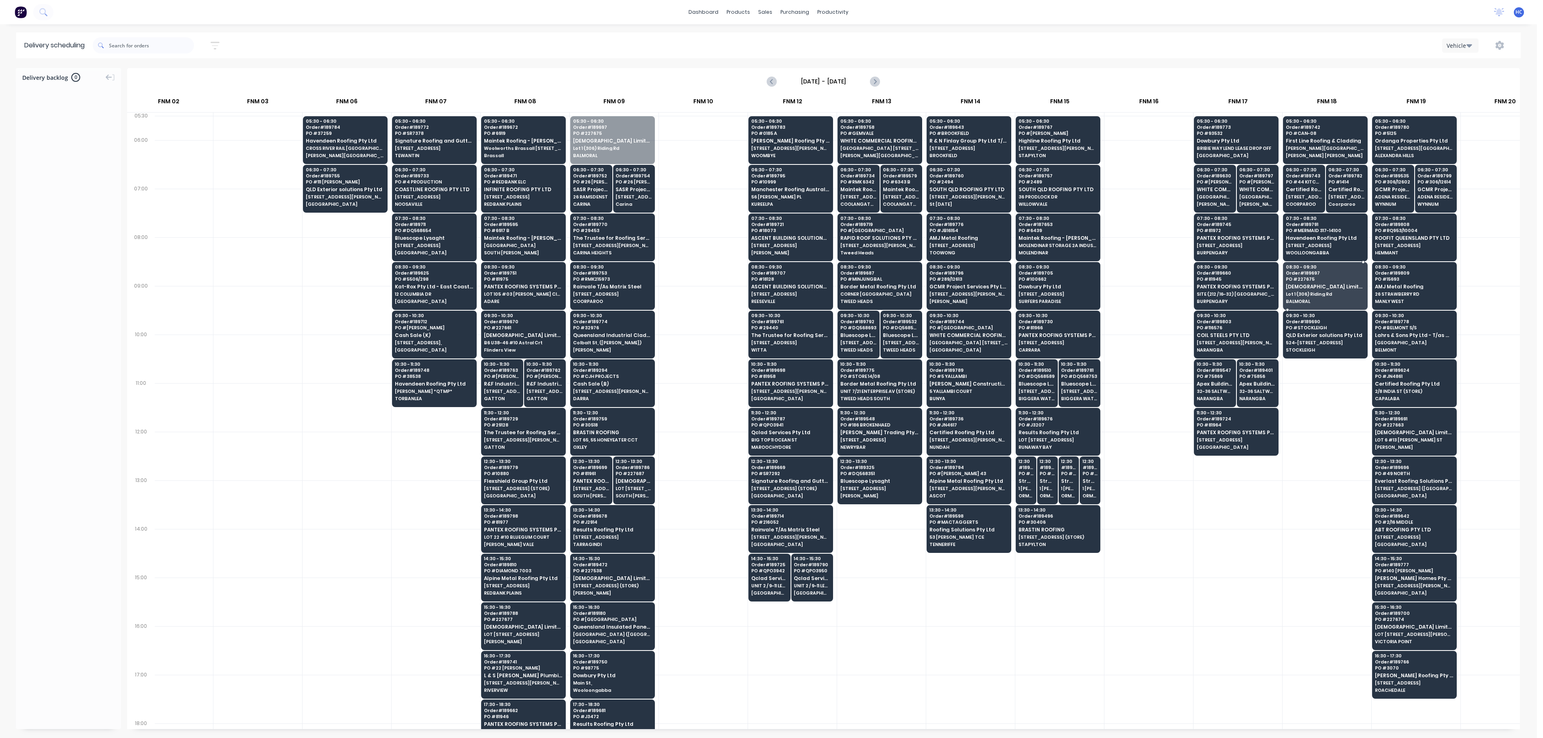
drag, startPoint x: 606, startPoint y: 141, endPoint x: 1313, endPoint y: 287, distance: 721.8
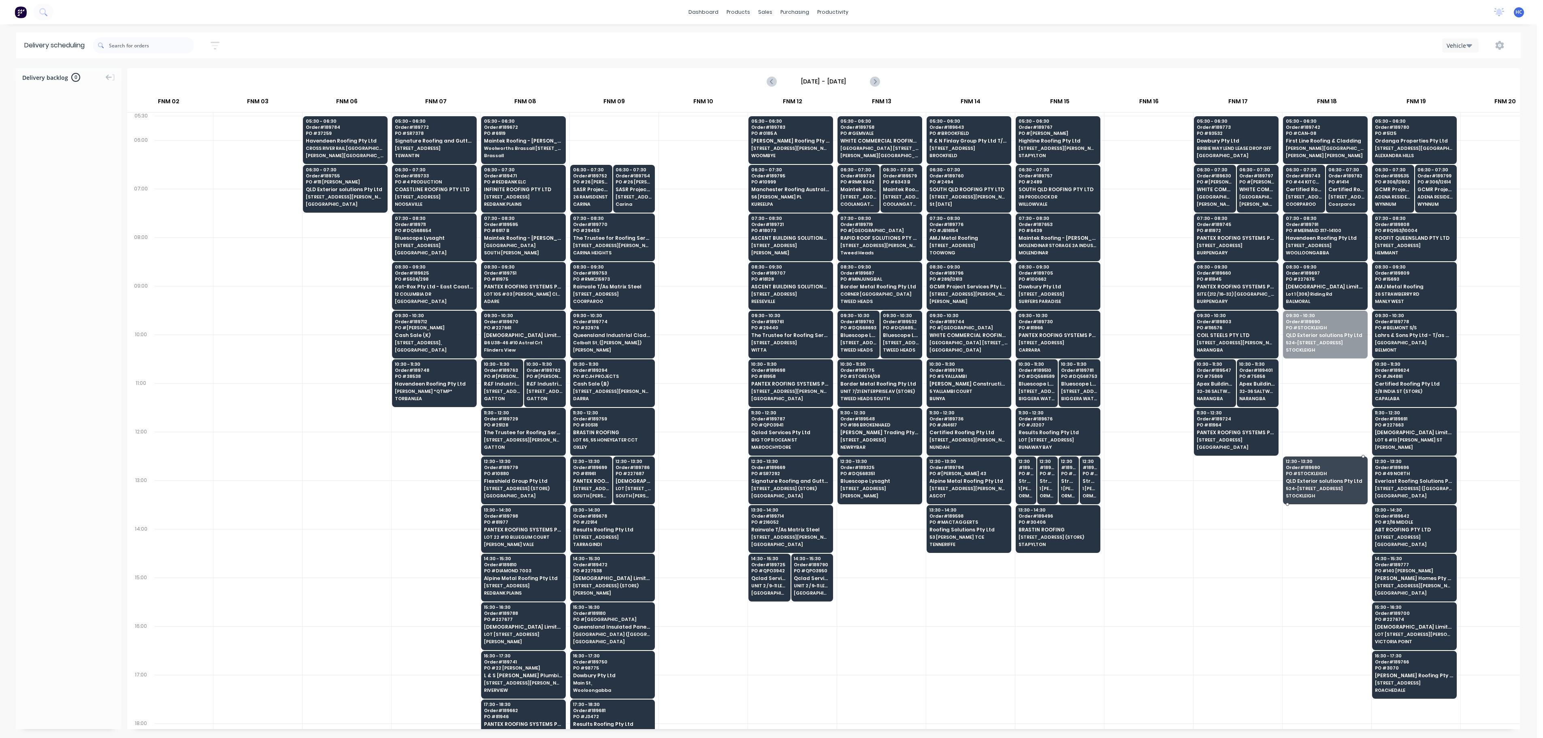
drag, startPoint x: 1313, startPoint y: 336, endPoint x: 1318, endPoint y: 477, distance: 141.0
drag, startPoint x: 634, startPoint y: 198, endPoint x: 1327, endPoint y: 343, distance: 708.1
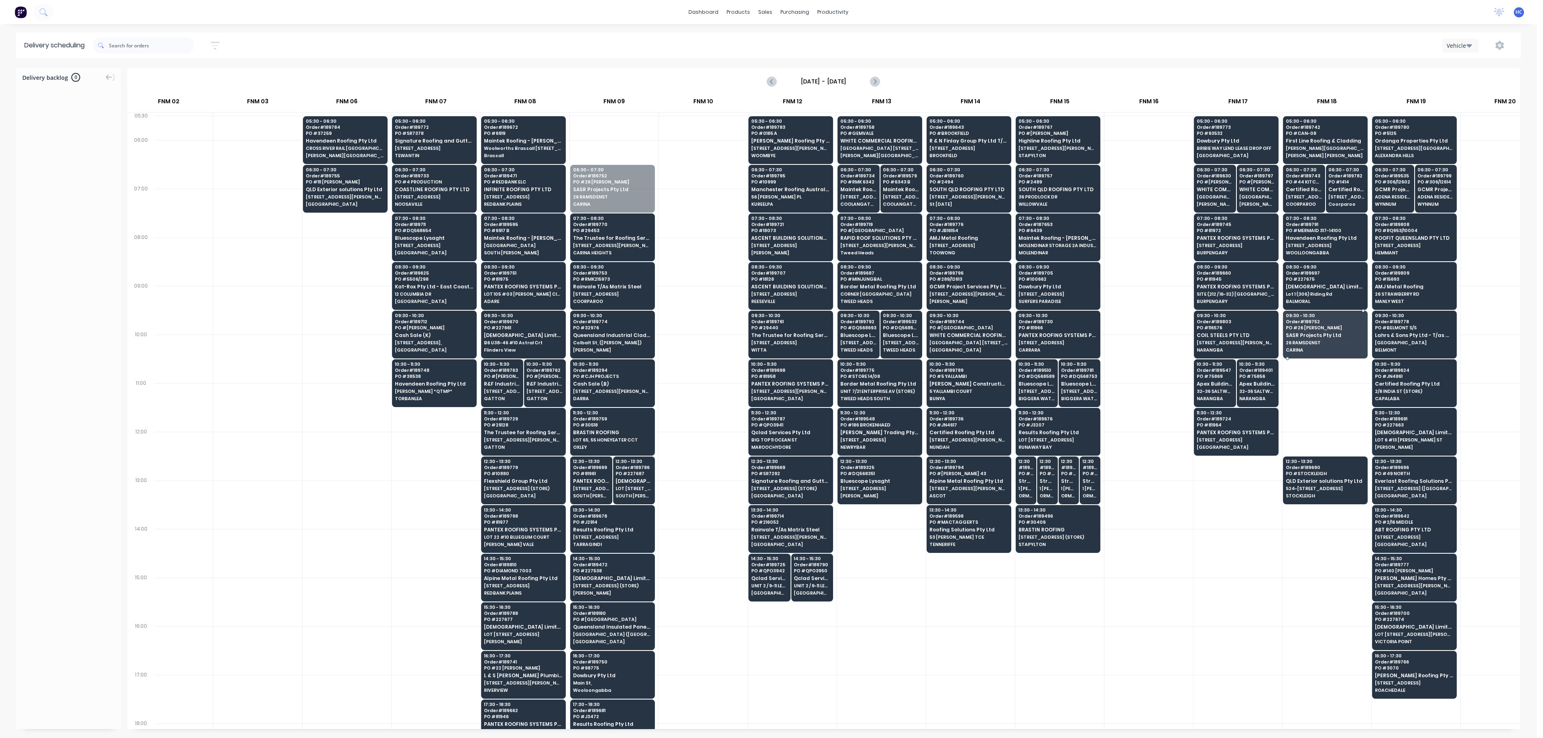
drag, startPoint x: 617, startPoint y: 198, endPoint x: 1305, endPoint y: 344, distance: 703.7
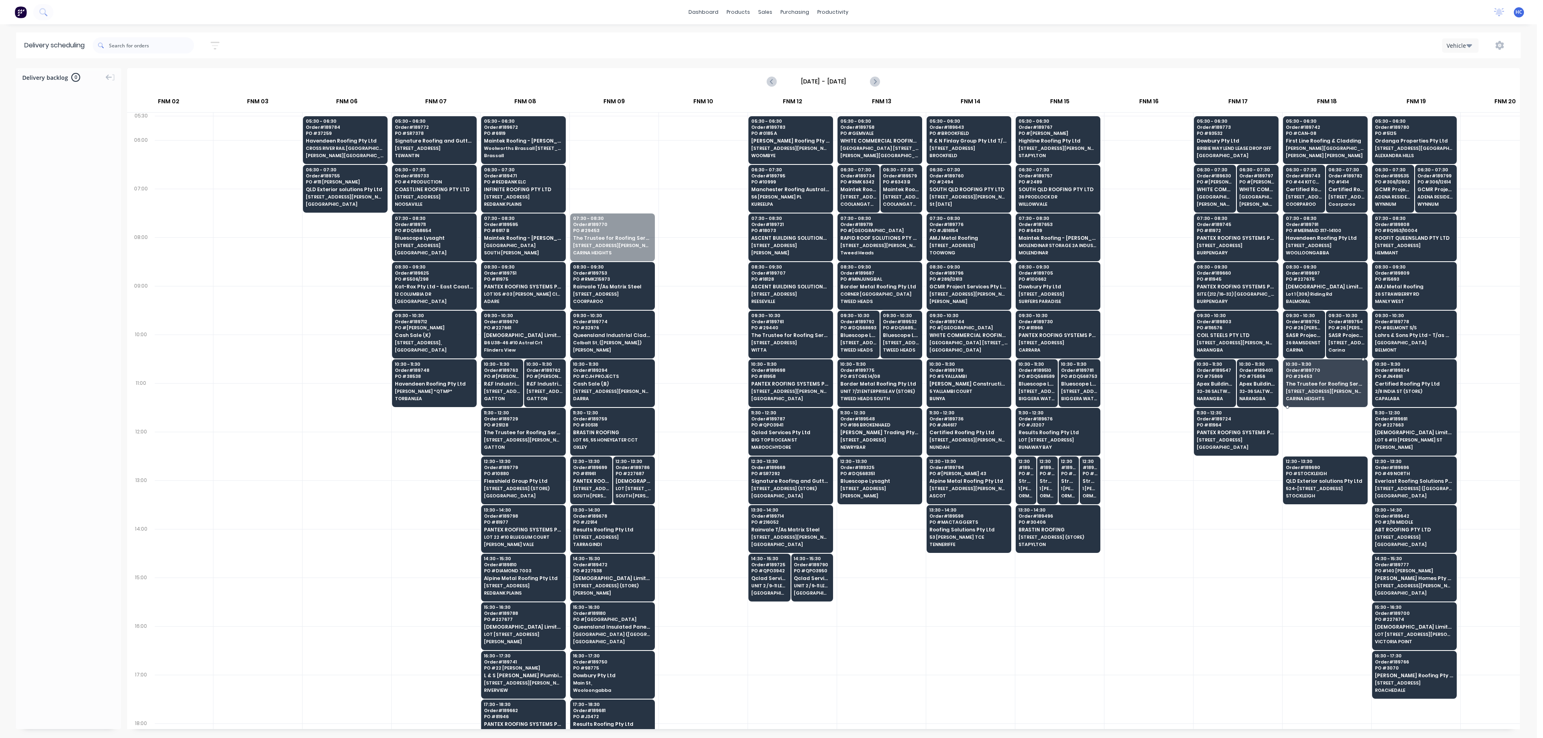
drag, startPoint x: 610, startPoint y: 226, endPoint x: 1306, endPoint y: 382, distance: 713.7
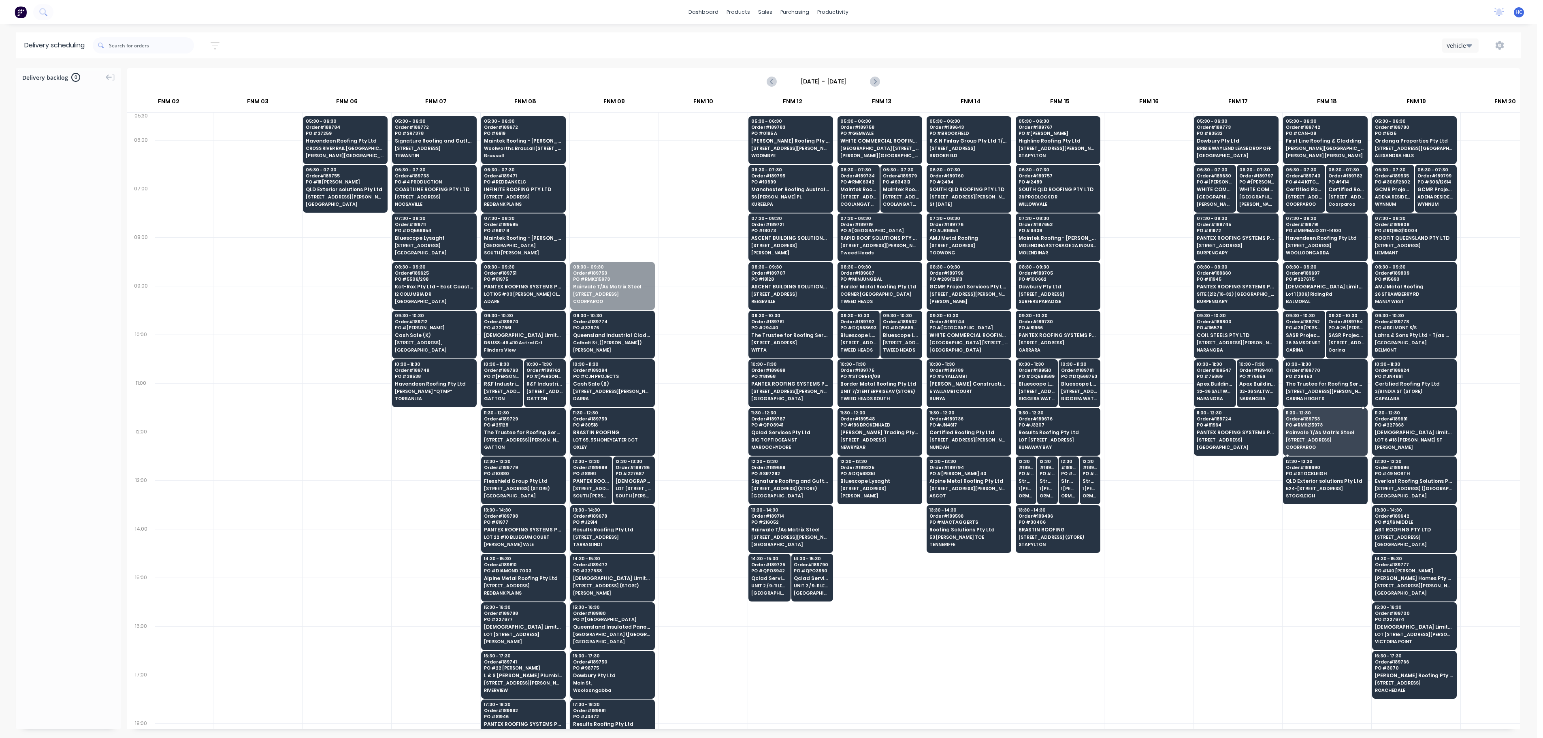
drag, startPoint x: 626, startPoint y: 284, endPoint x: 1309, endPoint y: 437, distance: 699.6
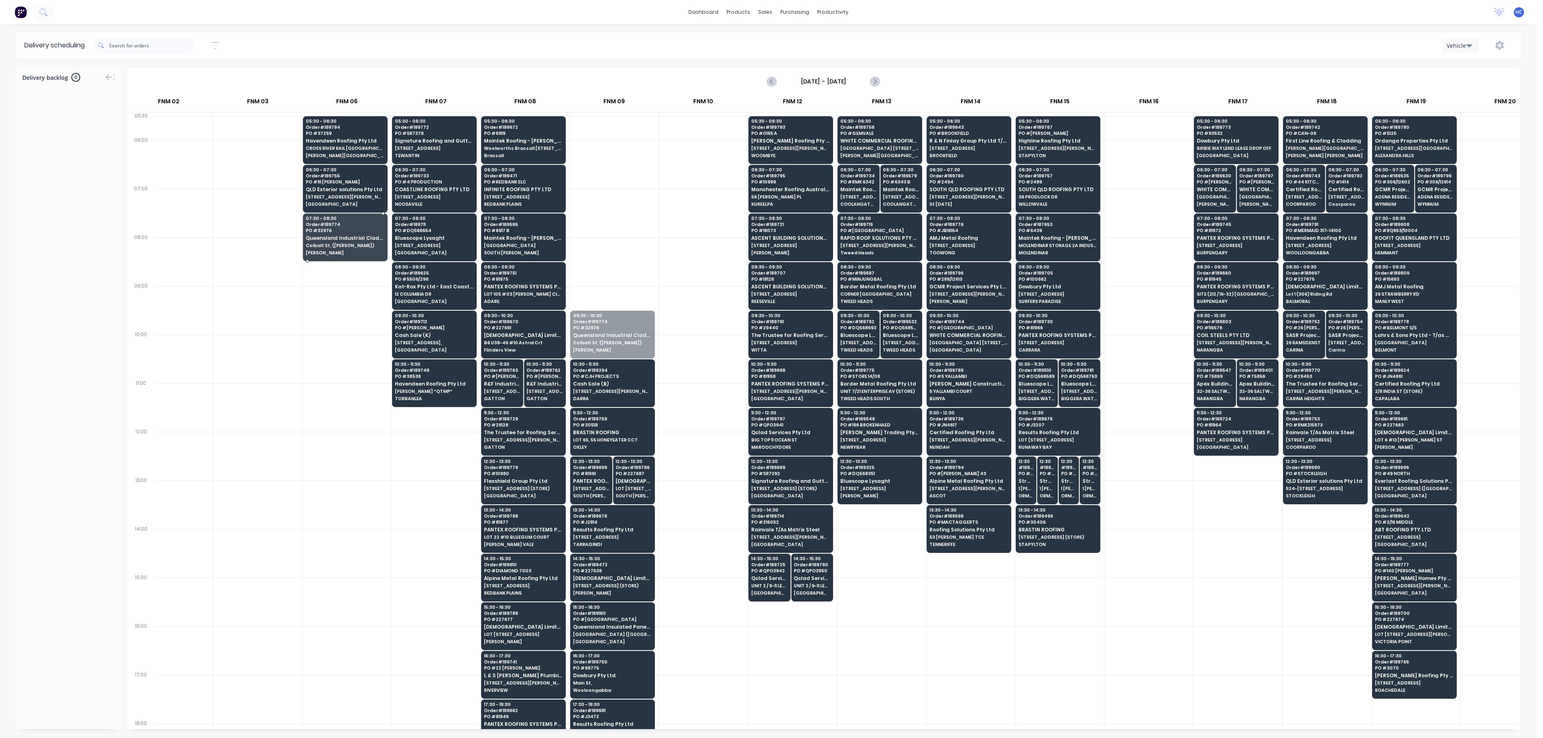
drag, startPoint x: 630, startPoint y: 343, endPoint x: 330, endPoint y: 253, distance: 312.8
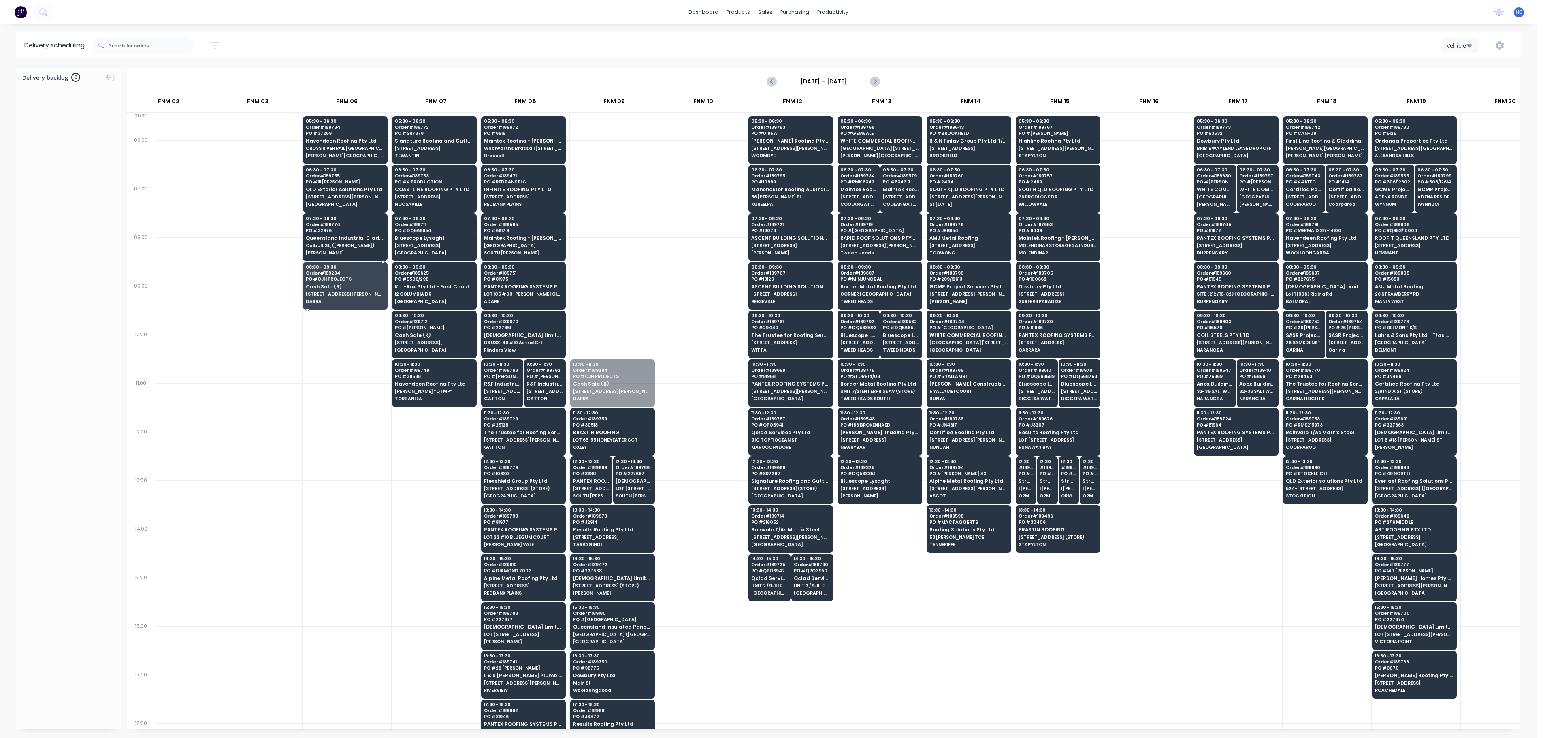
drag, startPoint x: 602, startPoint y: 394, endPoint x: 358, endPoint y: 296, distance: 262.4
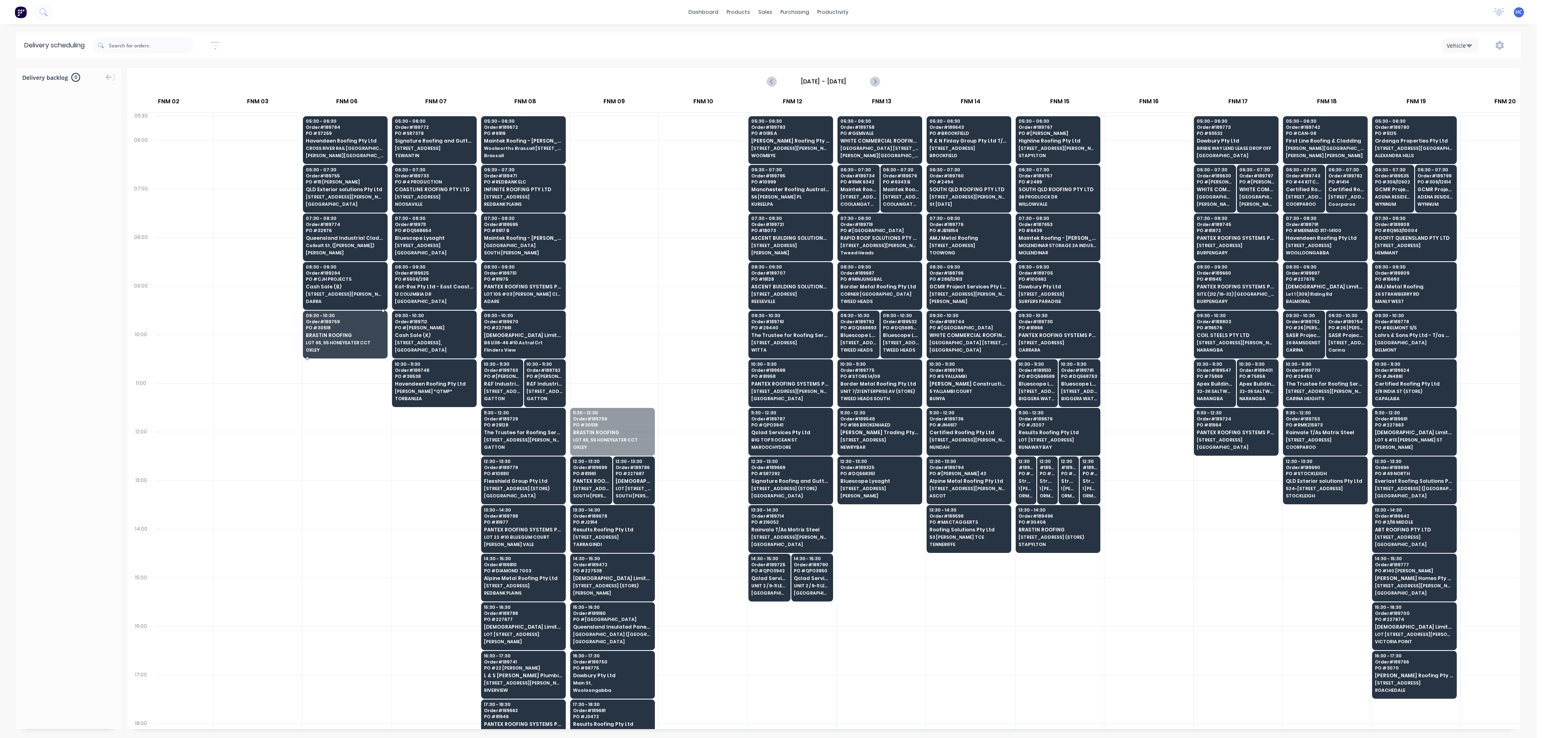
drag, startPoint x: 622, startPoint y: 433, endPoint x: 343, endPoint y: 339, distance: 294.7
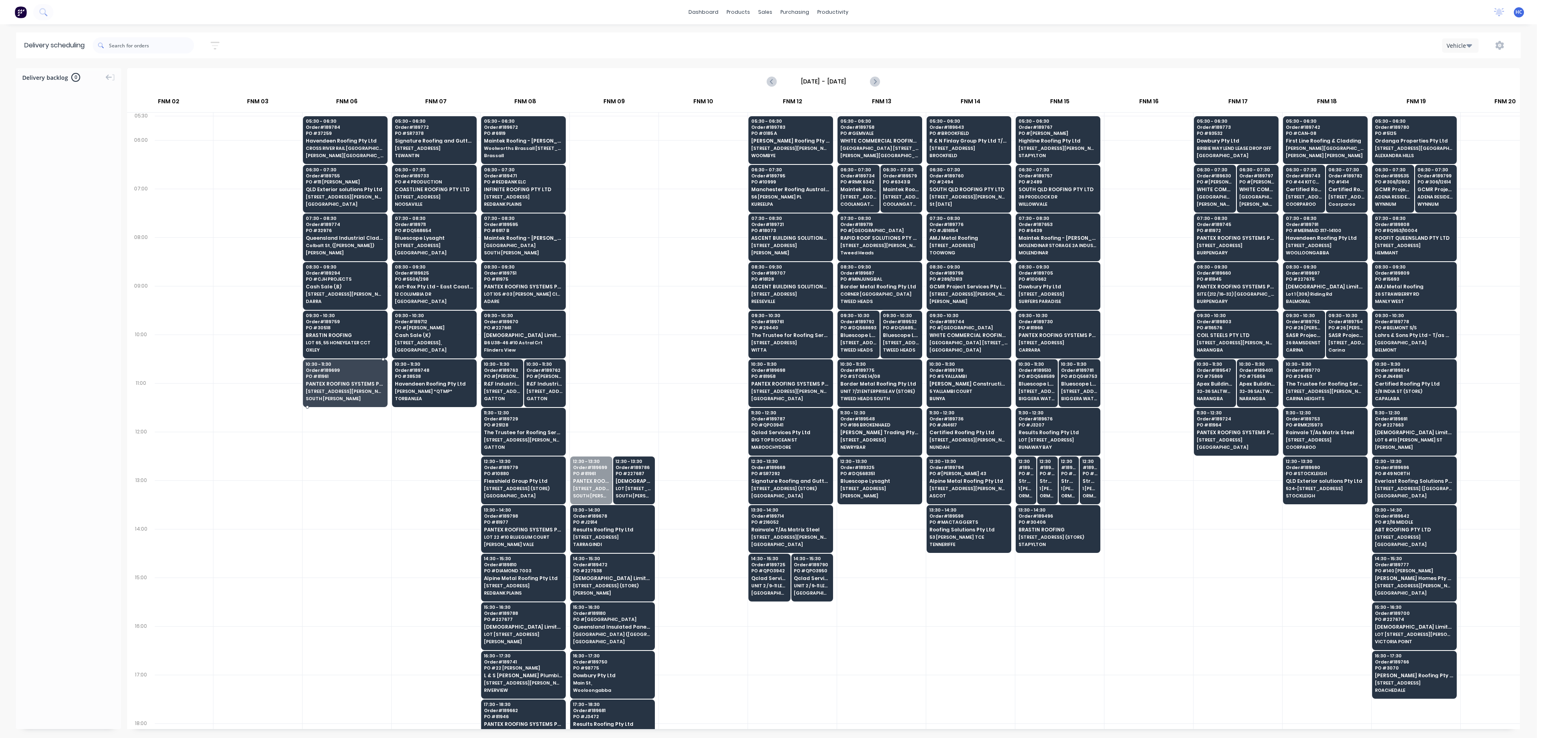
drag, startPoint x: 587, startPoint y: 471, endPoint x: 635, endPoint y: 479, distance: 48.5
drag, startPoint x: 611, startPoint y: 480, endPoint x: 667, endPoint y: 495, distance: 57.7
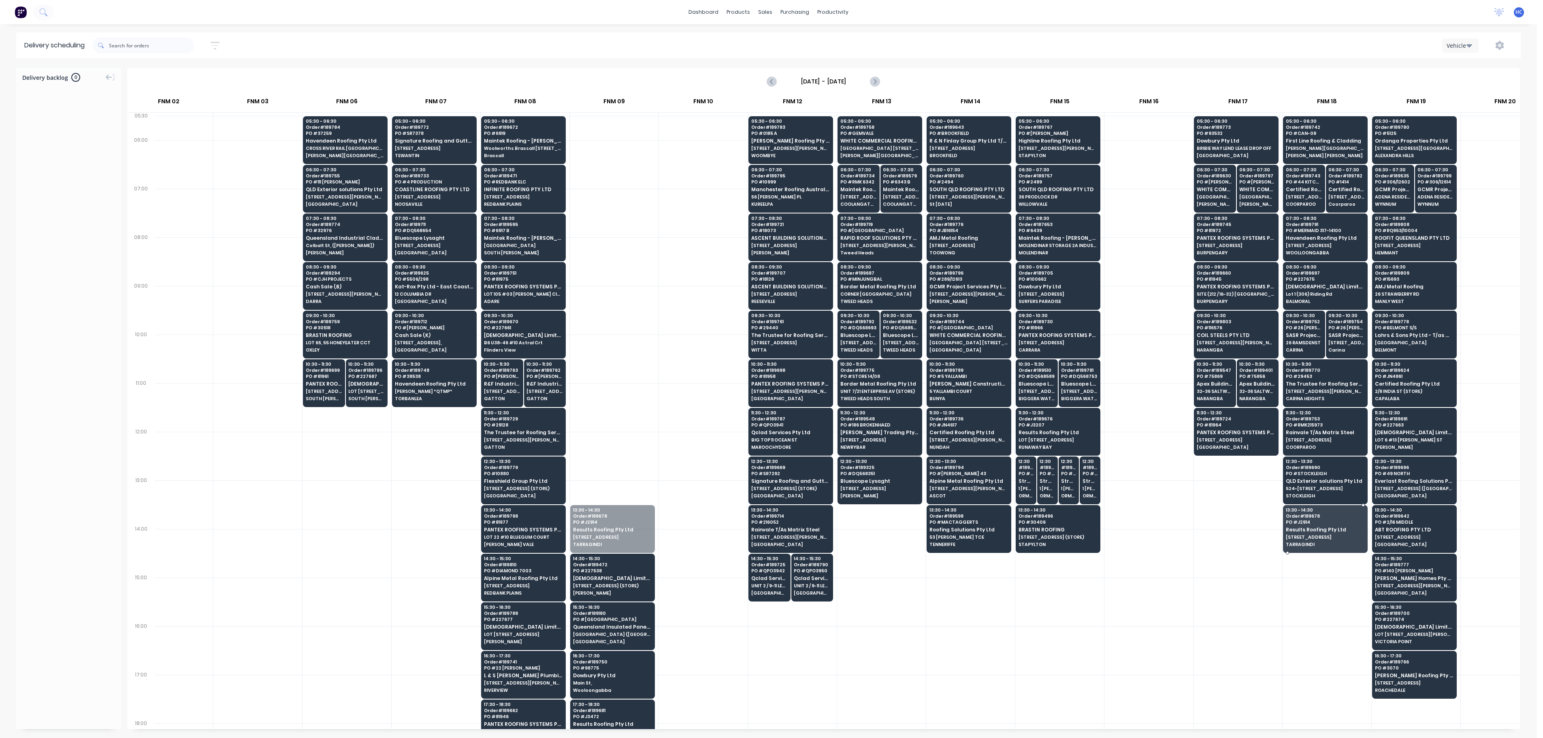
drag, startPoint x: 611, startPoint y: 529, endPoint x: 1154, endPoint y: 533, distance: 542.6
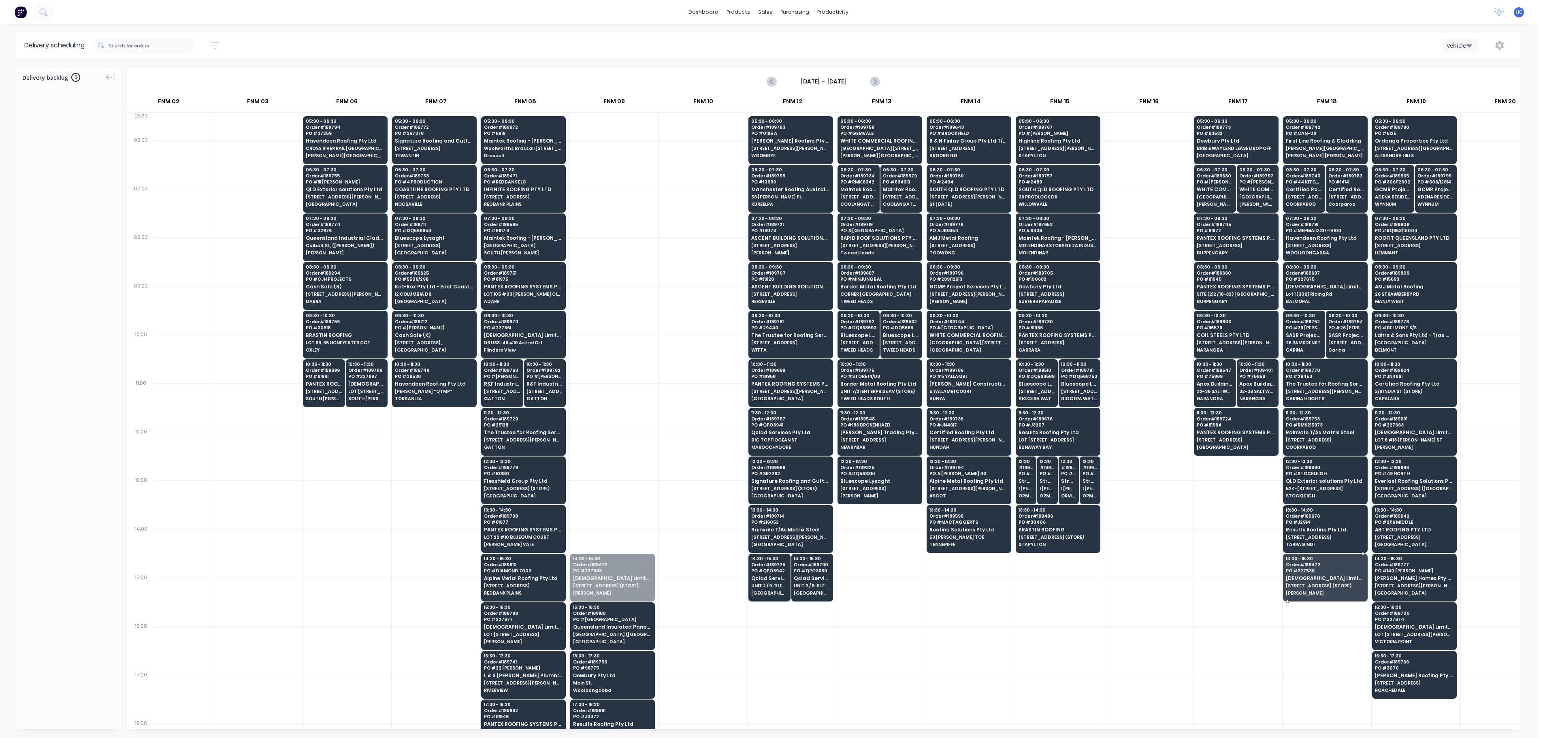
drag, startPoint x: 611, startPoint y: 581, endPoint x: 1112, endPoint y: 577, distance: 500.4
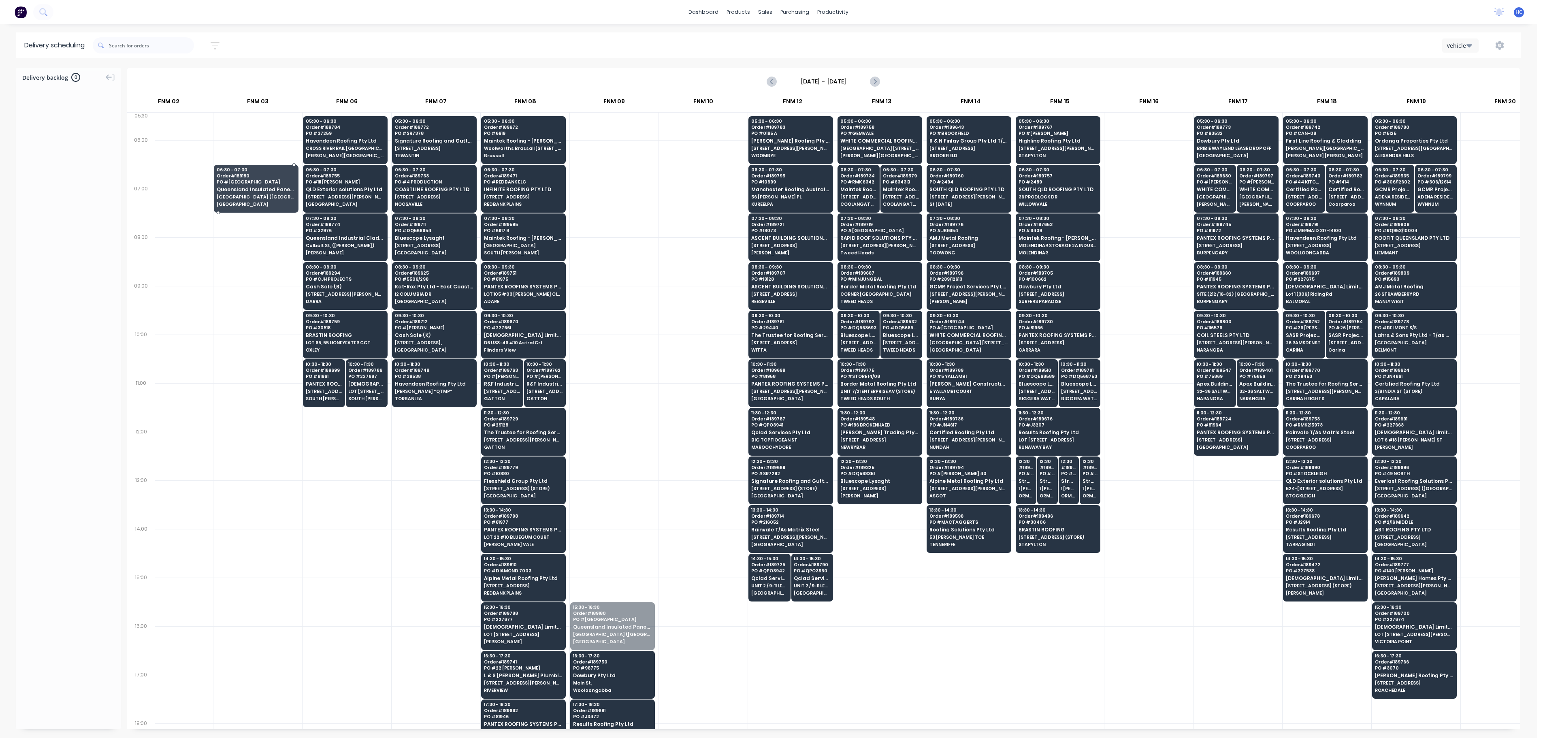
drag, startPoint x: 606, startPoint y: 629, endPoint x: 261, endPoint y: 201, distance: 550.0
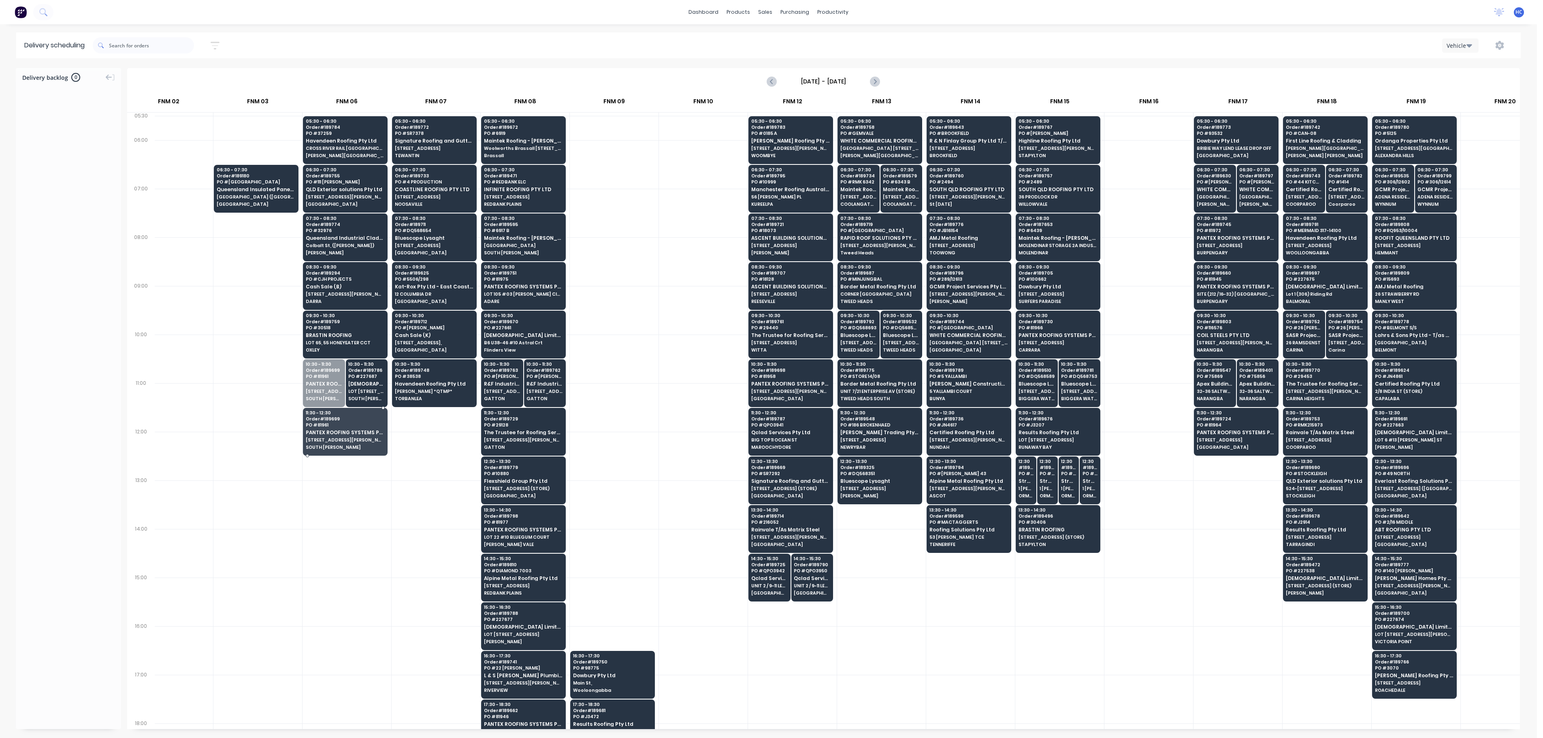
drag, startPoint x: 335, startPoint y: 388, endPoint x: 364, endPoint y: 392, distance: 29.4
drag, startPoint x: 365, startPoint y: 381, endPoint x: 351, endPoint y: 385, distance: 14.3
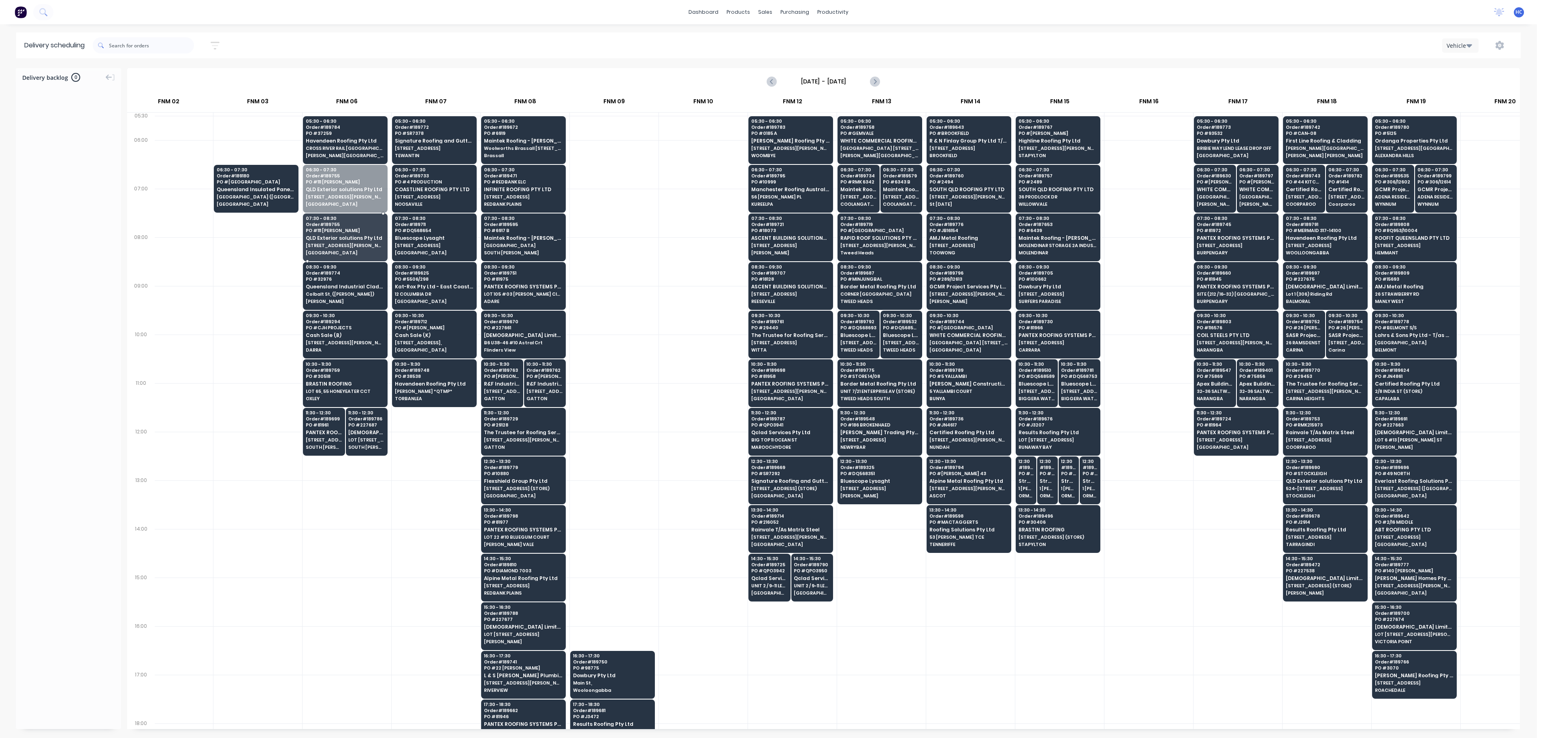
drag, startPoint x: 332, startPoint y: 198, endPoint x: 333, endPoint y: 211, distance: 13.8
drag, startPoint x: 309, startPoint y: 189, endPoint x: 337, endPoint y: 187, distance: 28.4
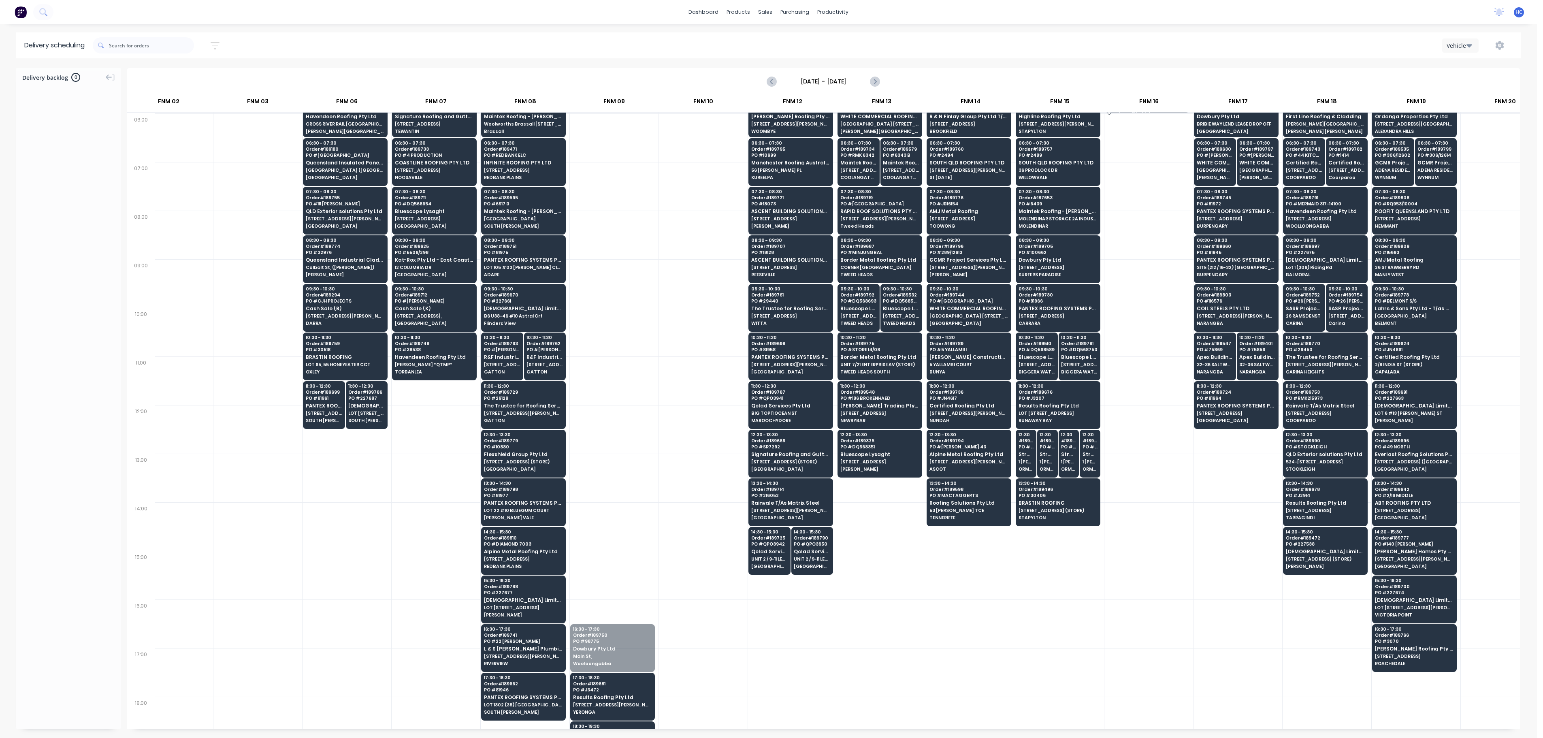
scroll to position [12, 209]
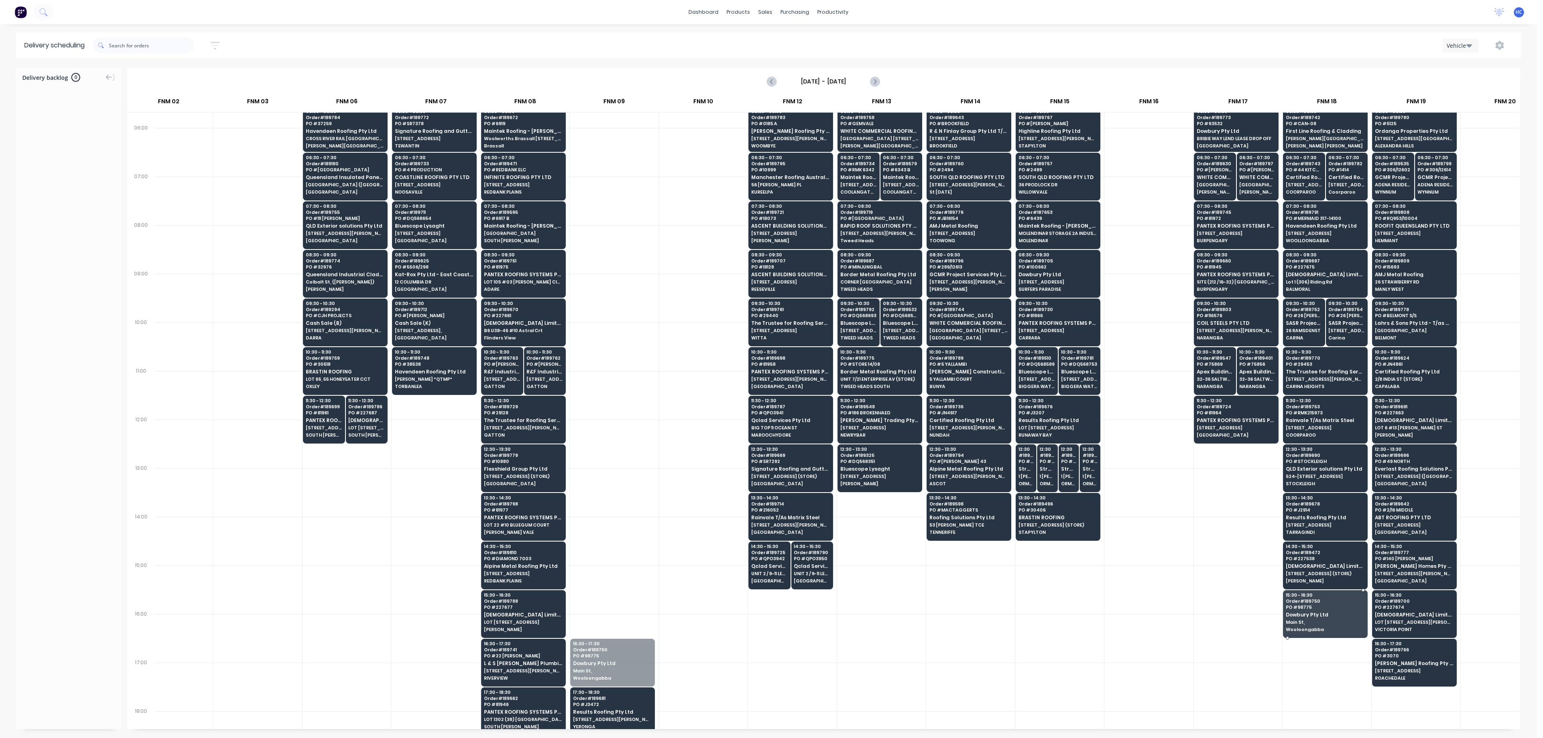
drag, startPoint x: 638, startPoint y: 521, endPoint x: 1308, endPoint y: 651, distance: 682.2
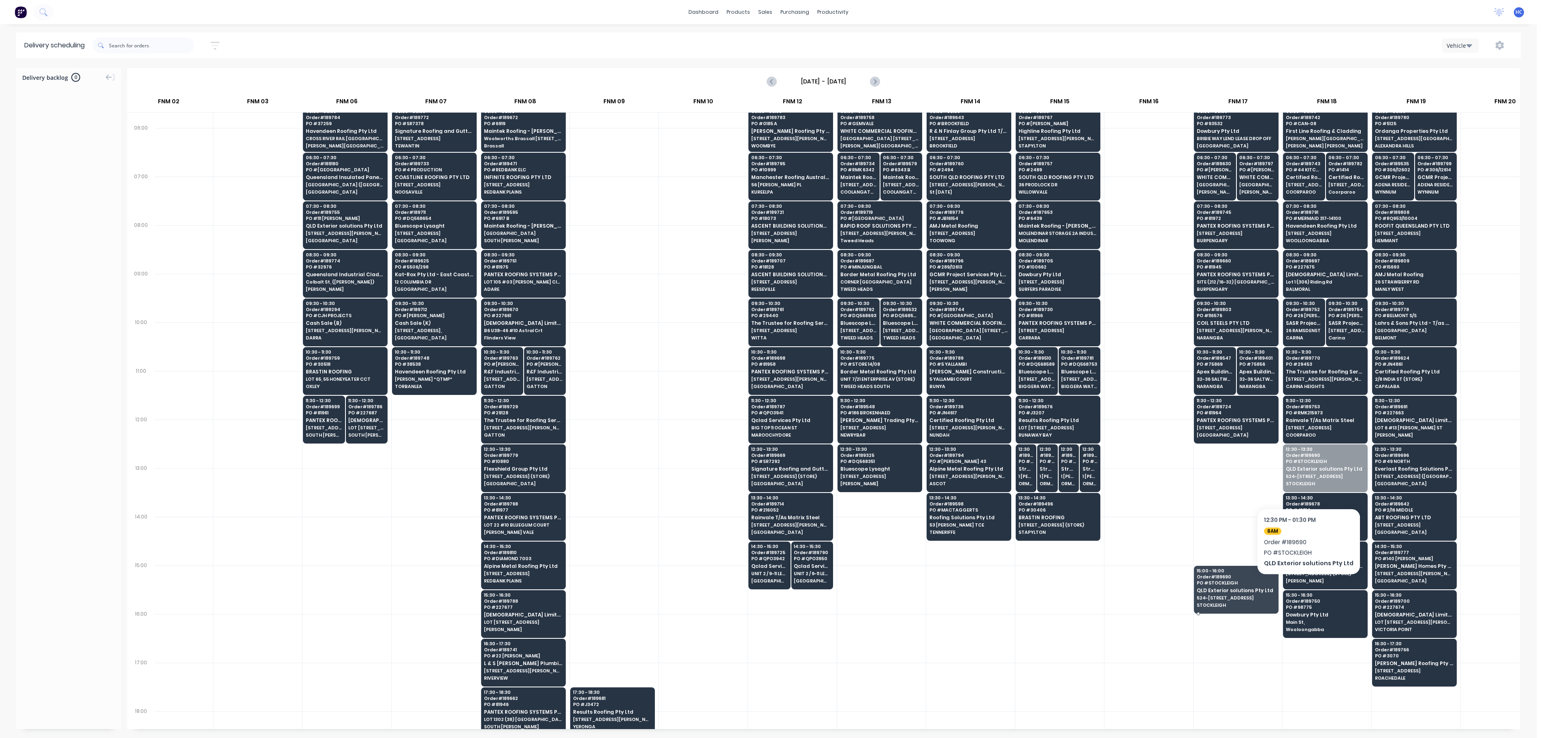
drag, startPoint x: 1305, startPoint y: 483, endPoint x: 1294, endPoint y: 495, distance: 15.5
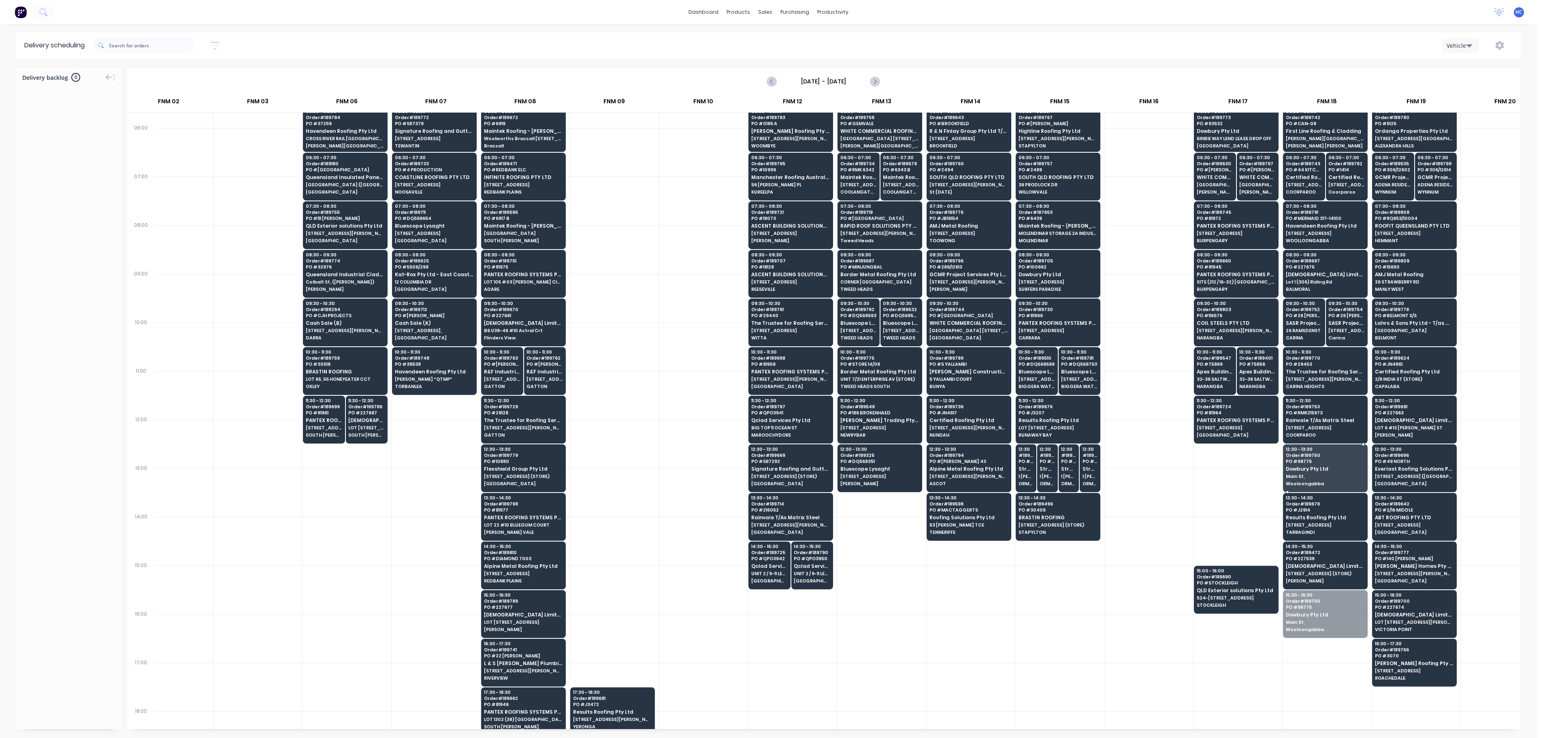
drag, startPoint x: 1313, startPoint y: 618, endPoint x: 1322, endPoint y: 478, distance: 140.4
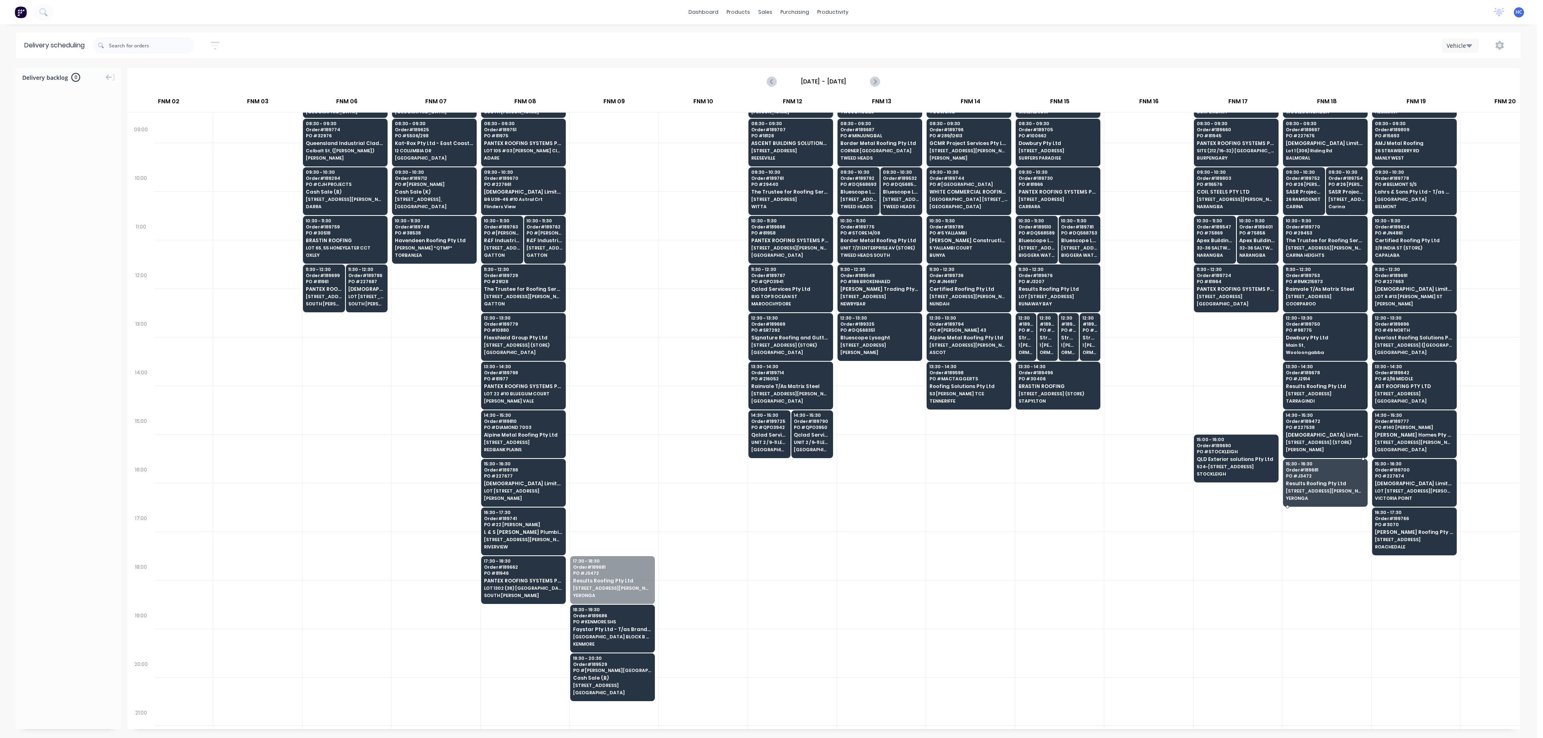
drag, startPoint x: 635, startPoint y: 567, endPoint x: 1352, endPoint y: 475, distance: 723.4
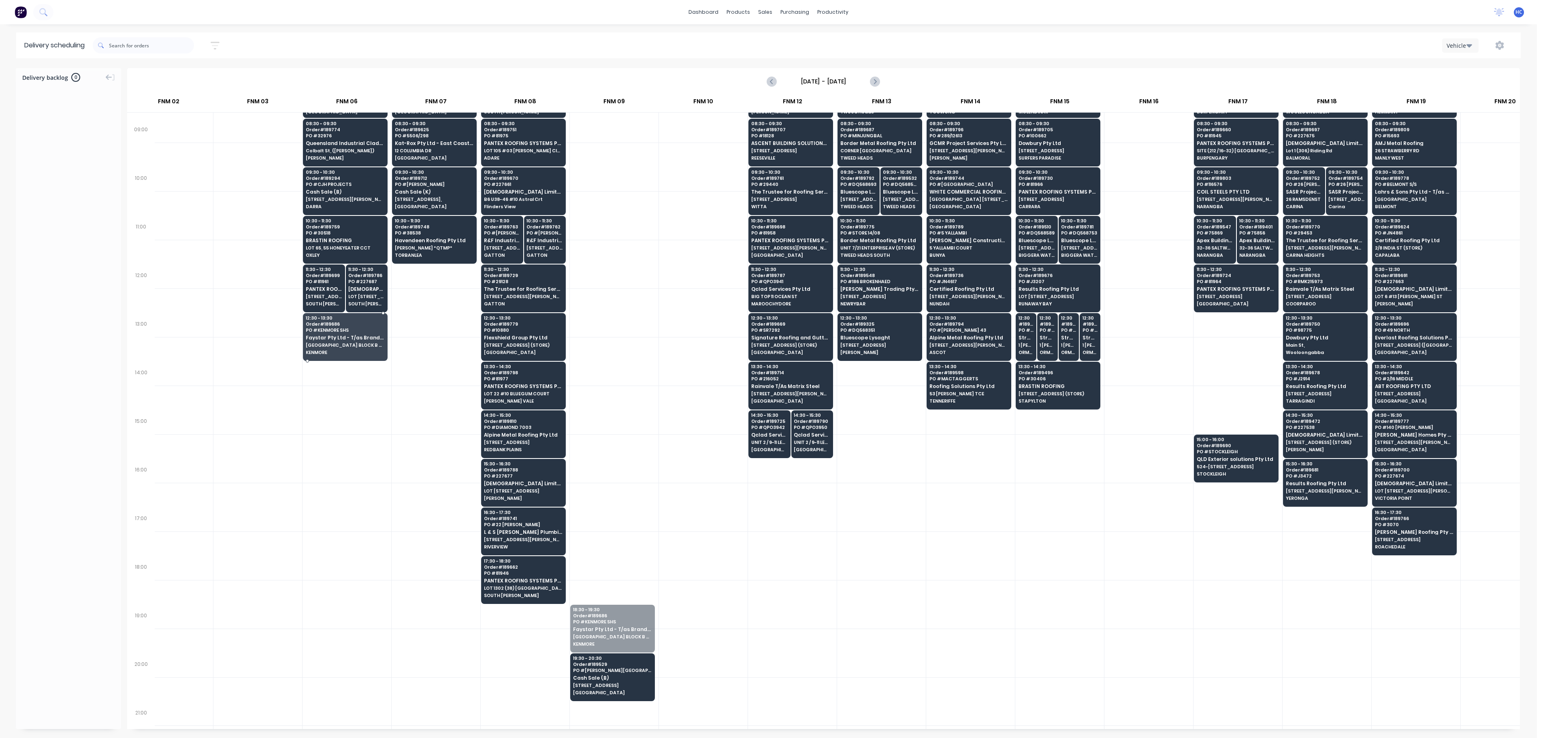
drag, startPoint x: 609, startPoint y: 604, endPoint x: 346, endPoint y: 330, distance: 379.7
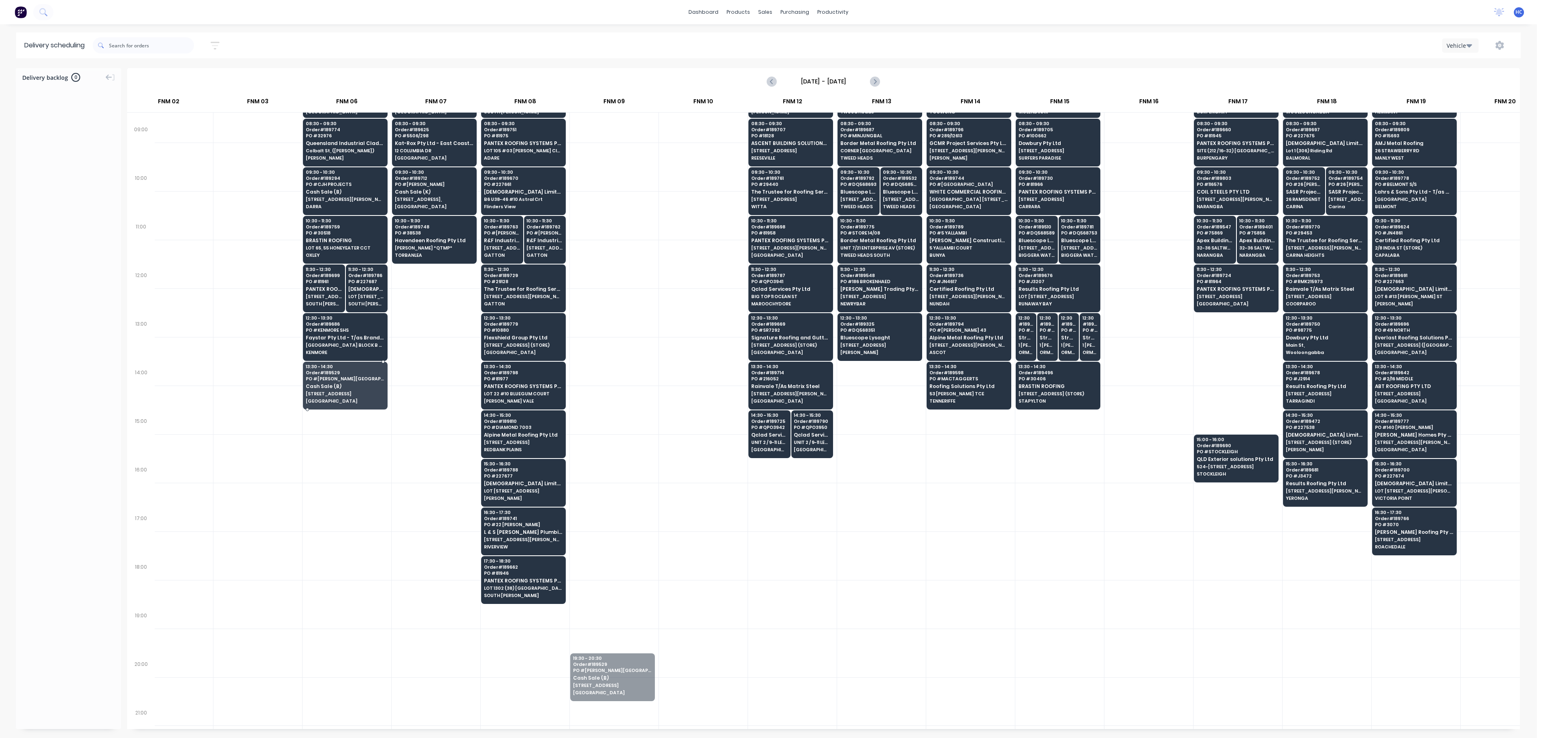
drag, startPoint x: 586, startPoint y: 660, endPoint x: 334, endPoint y: 377, distance: 379.1
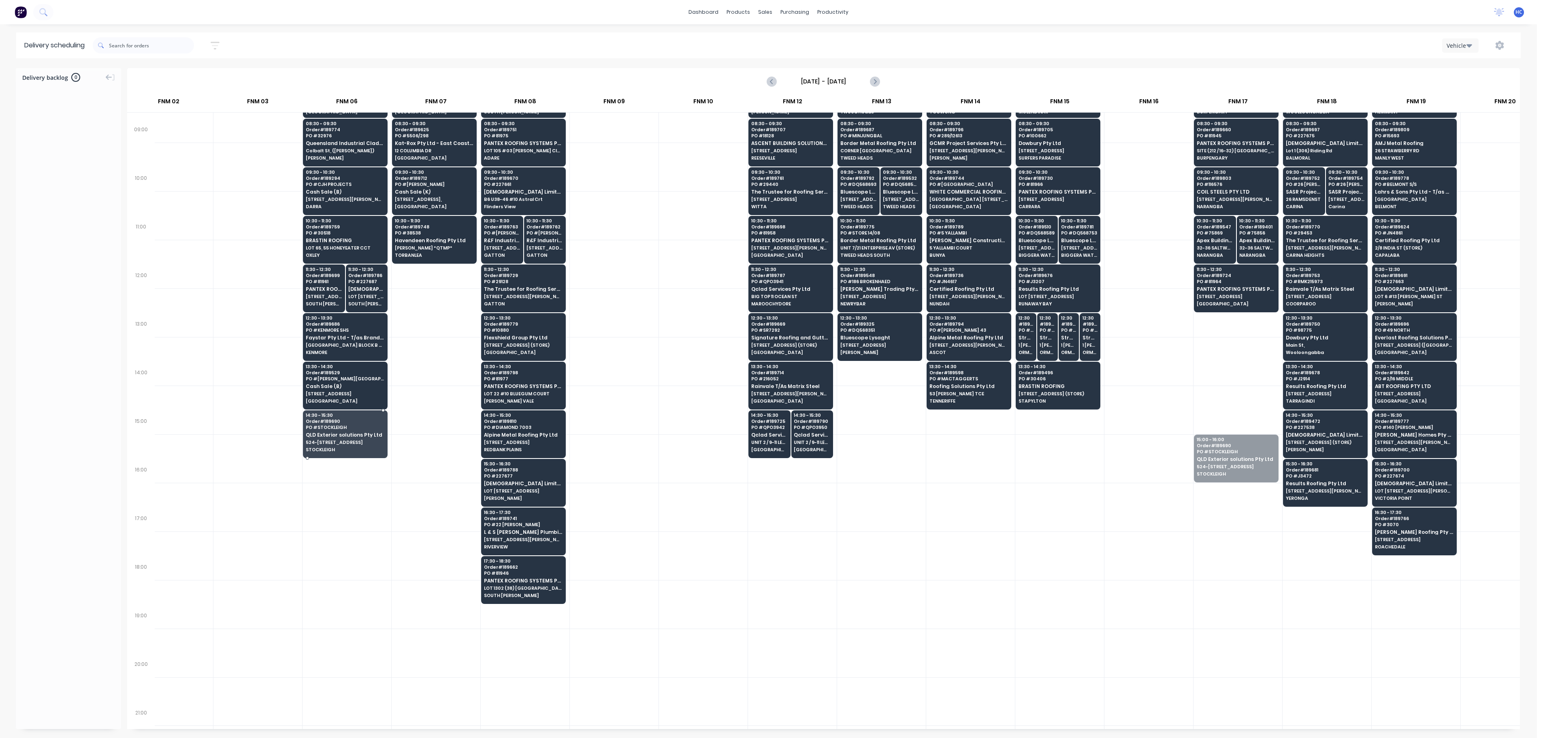
drag, startPoint x: 1224, startPoint y: 455, endPoint x: 327, endPoint y: 432, distance: 897.5
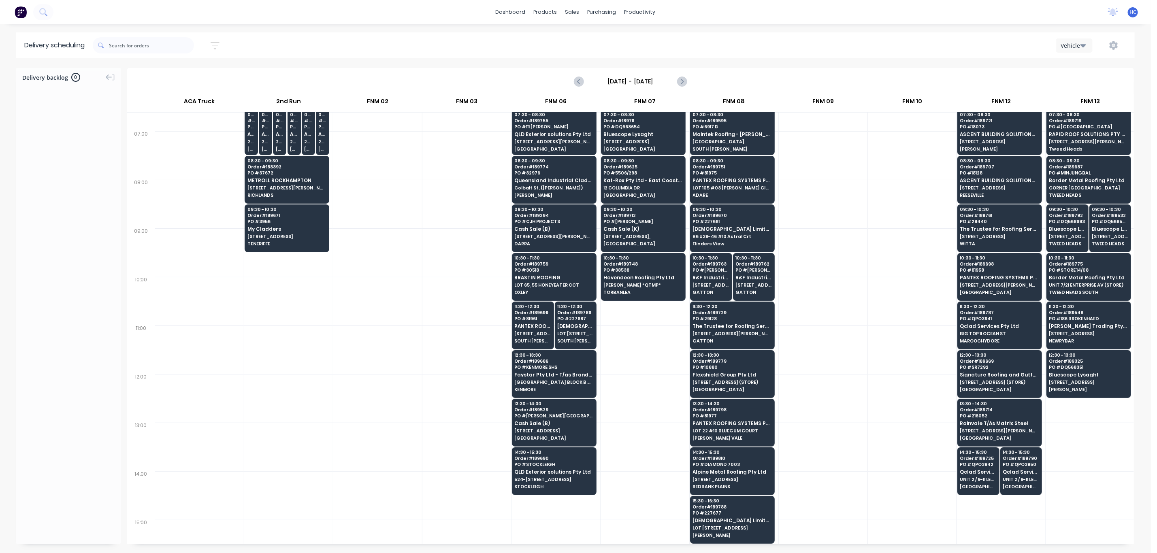
scroll to position [121, 0]
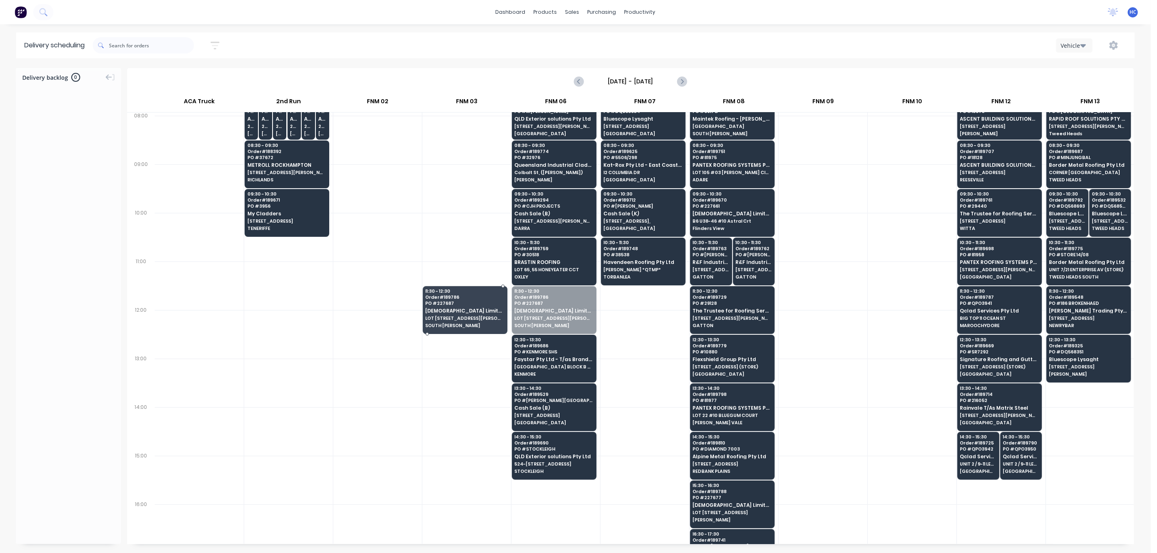
drag, startPoint x: 548, startPoint y: 302, endPoint x: 485, endPoint y: 314, distance: 64.2
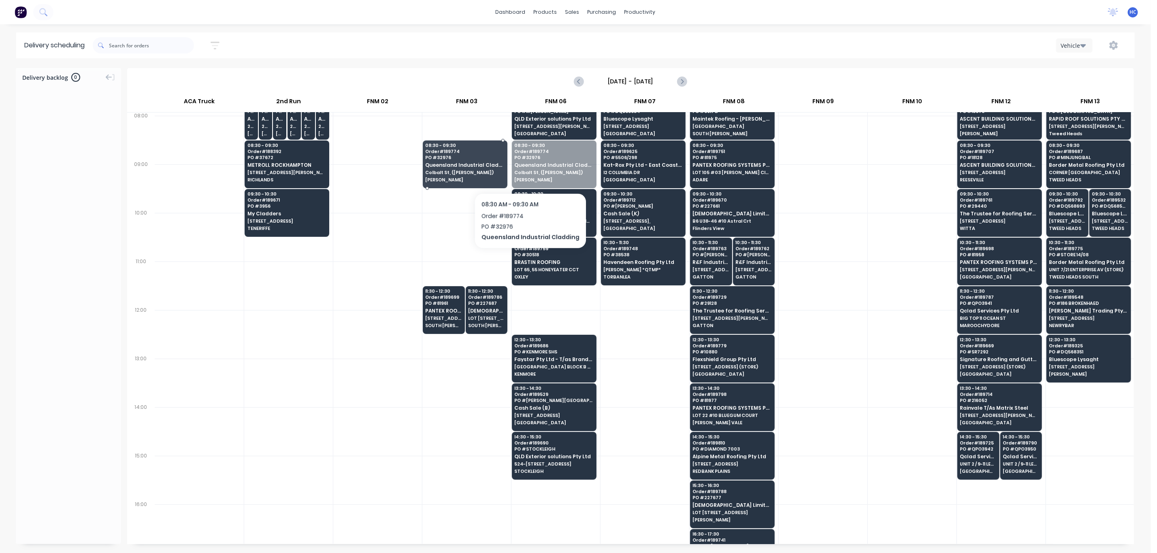
drag, startPoint x: 553, startPoint y: 170, endPoint x: 527, endPoint y: 172, distance: 25.6
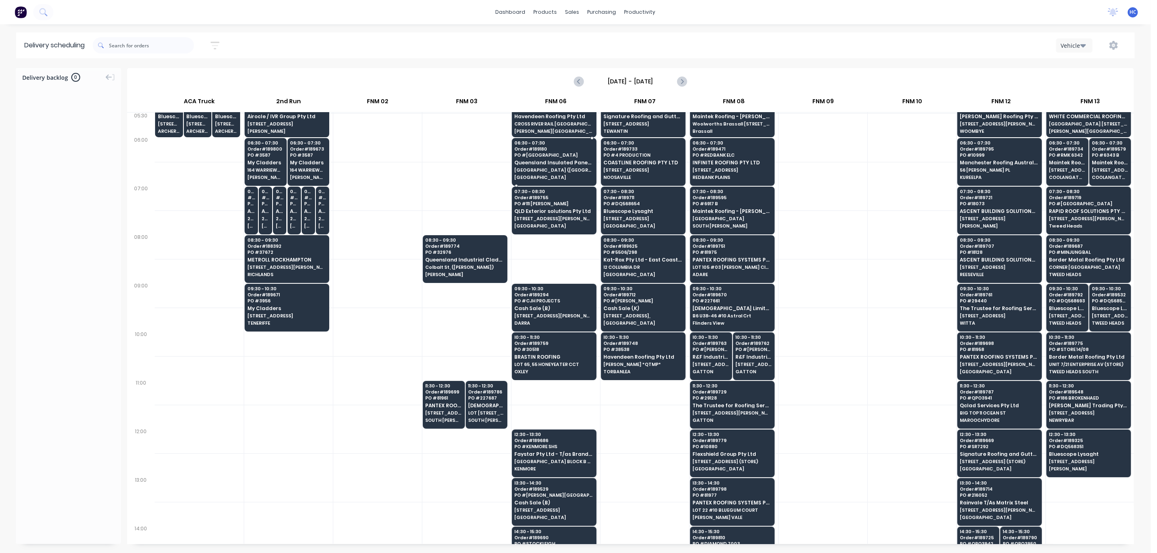
scroll to position [0, 0]
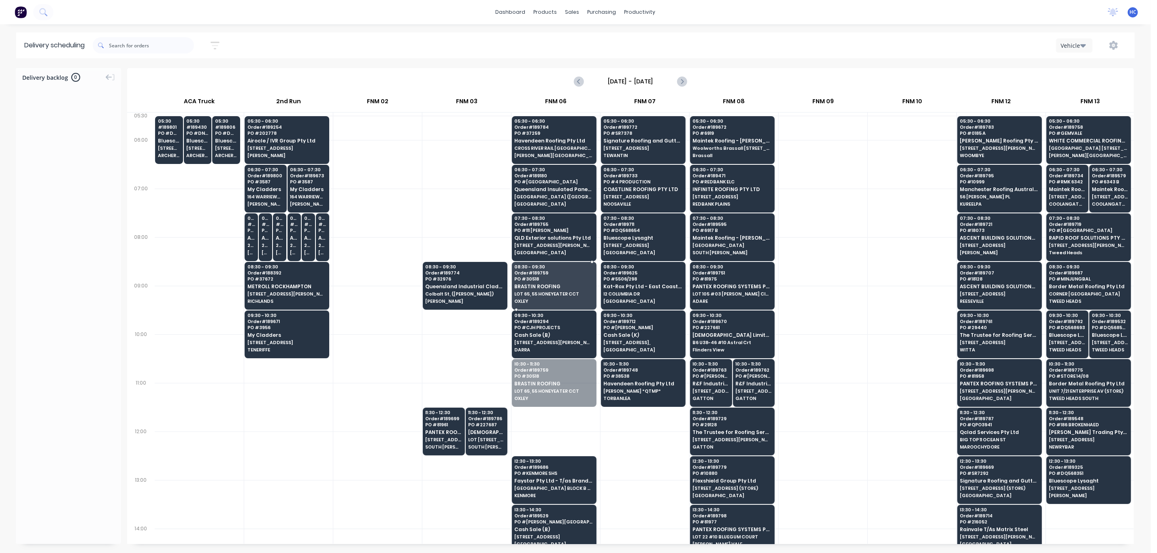
drag, startPoint x: 542, startPoint y: 381, endPoint x: 564, endPoint y: 355, distance: 34.8
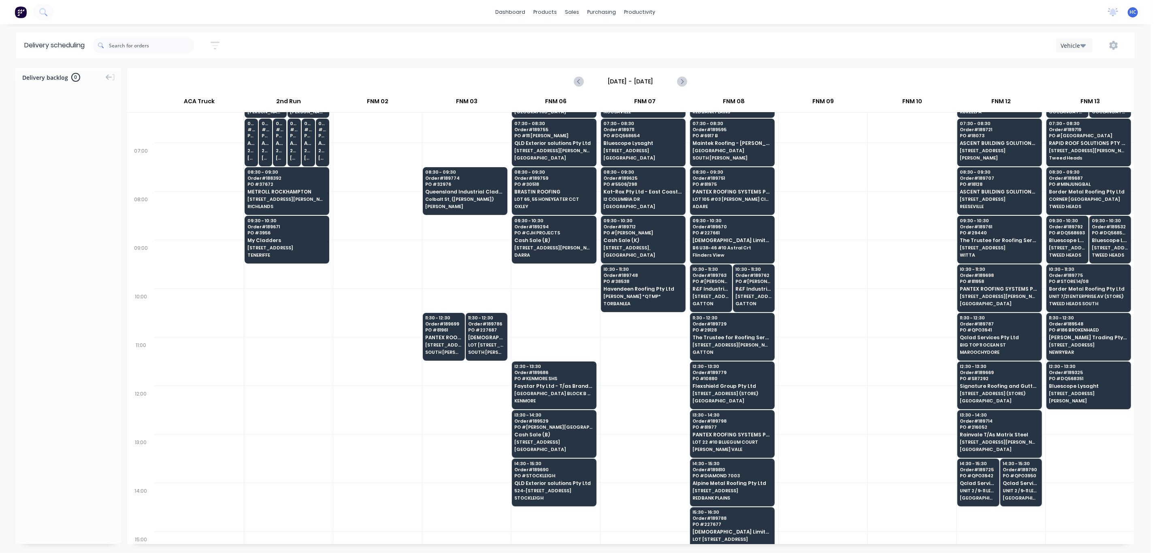
scroll to position [121, 0]
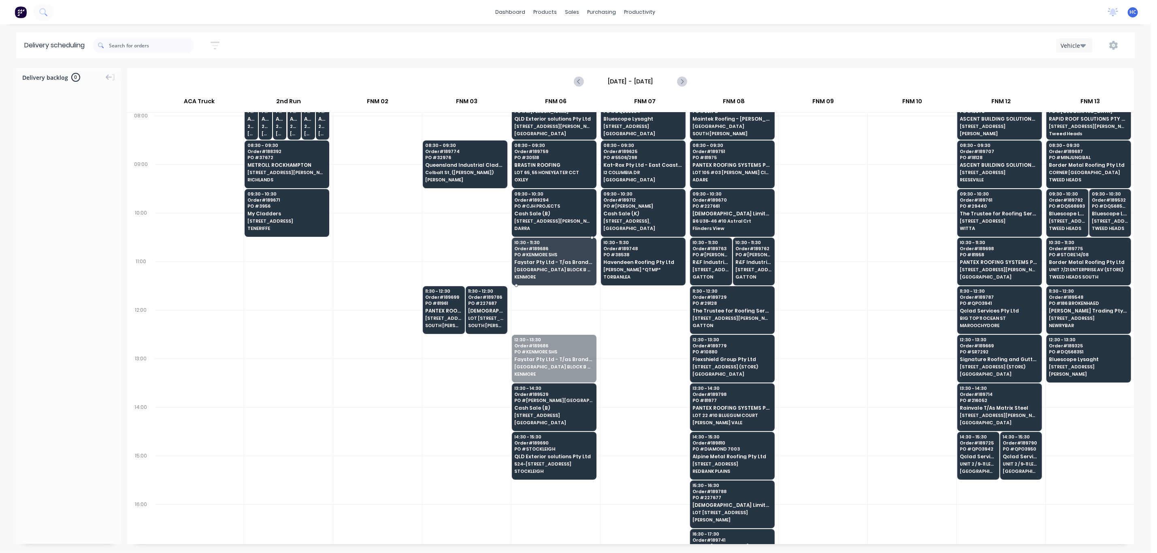
drag, startPoint x: 564, startPoint y: 368, endPoint x: 554, endPoint y: 367, distance: 9.9
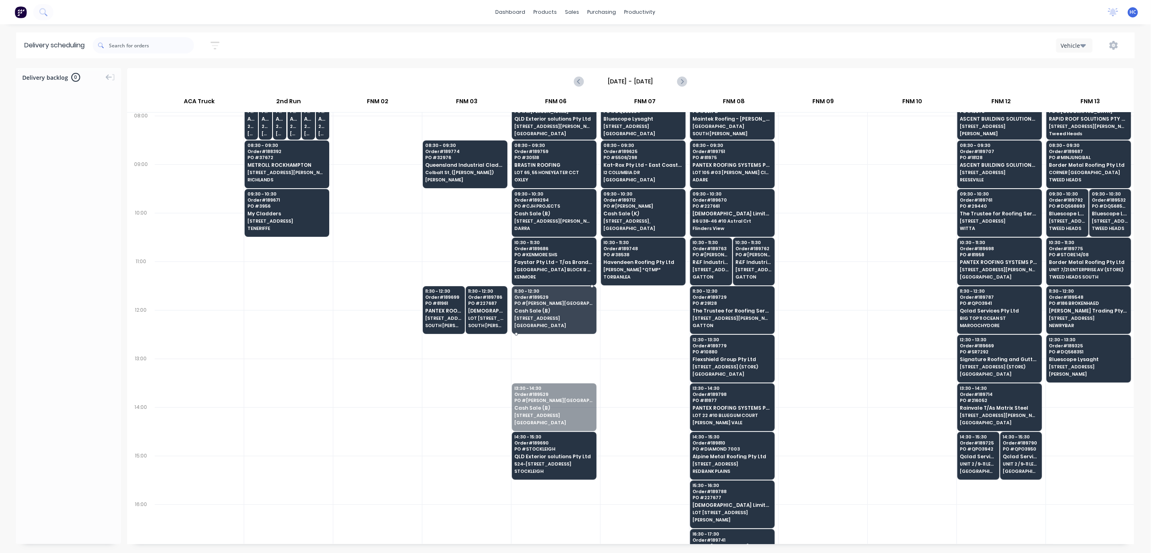
drag, startPoint x: 535, startPoint y: 406, endPoint x: 552, endPoint y: 315, distance: 93.1
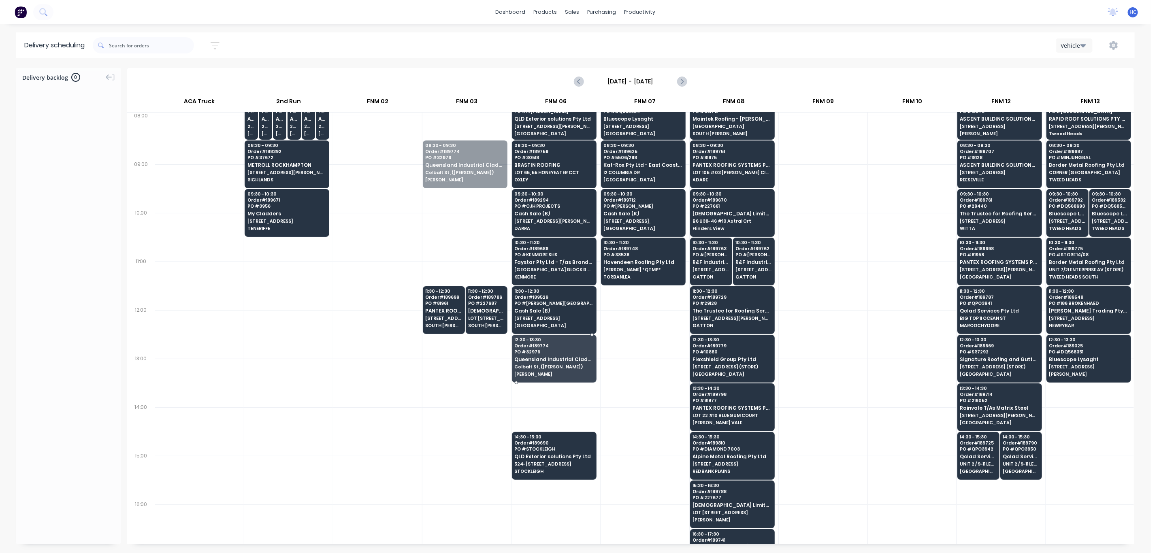
drag, startPoint x: 455, startPoint y: 168, endPoint x: 539, endPoint y: 350, distance: 200.5
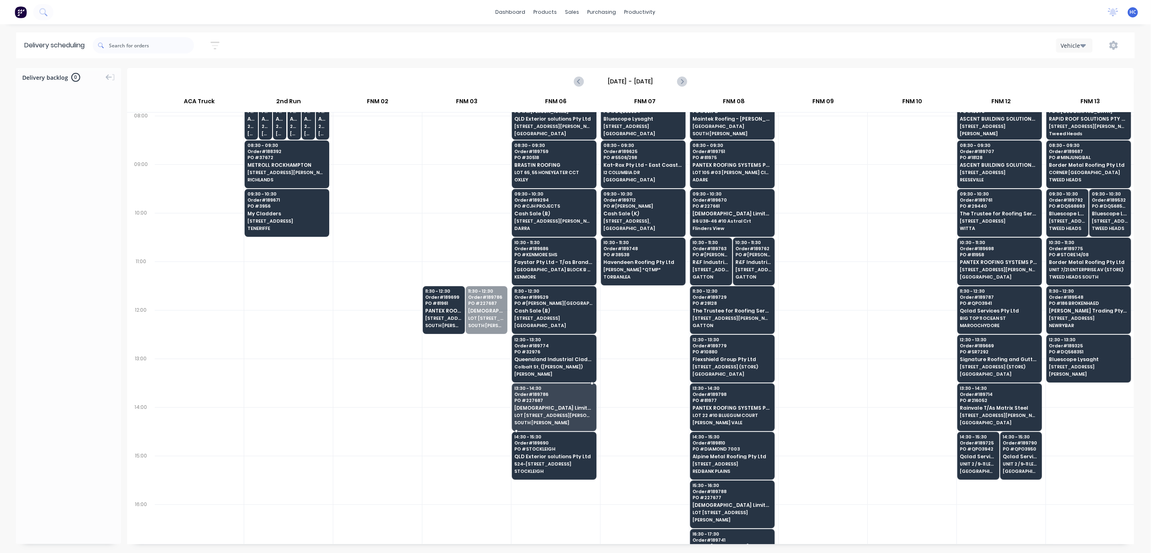
drag, startPoint x: 486, startPoint y: 320, endPoint x: 472, endPoint y: 333, distance: 19.2
drag, startPoint x: 470, startPoint y: 315, endPoint x: 676, endPoint y: 424, distance: 232.6
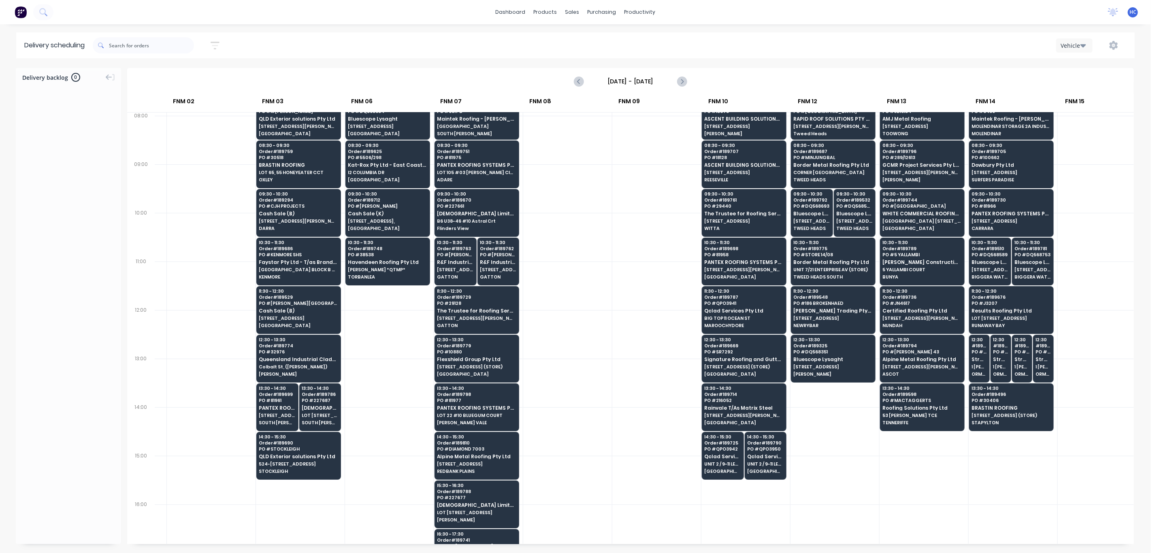
scroll to position [121, 384]
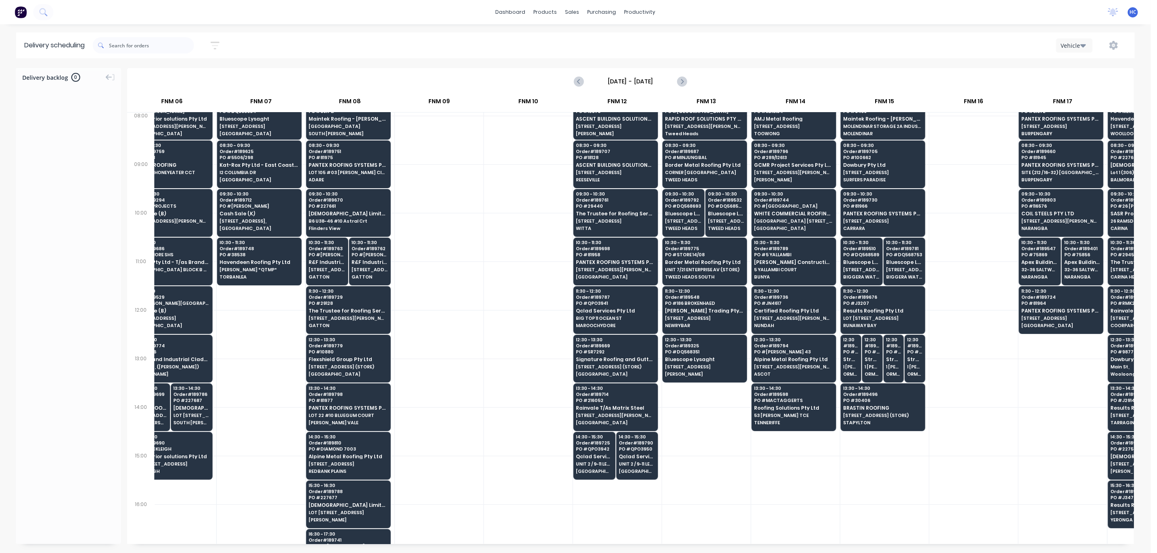
drag, startPoint x: 929, startPoint y: 524, endPoint x: 973, endPoint y: 524, distance: 44.1
click at [973, 460] on div "05:30 # 189801 PO # DQ568774 Bluescope Lysaght UNIT 4, 125 KERRY RD (STORE) ARC…" at bounding box center [617, 371] width 1692 height 760
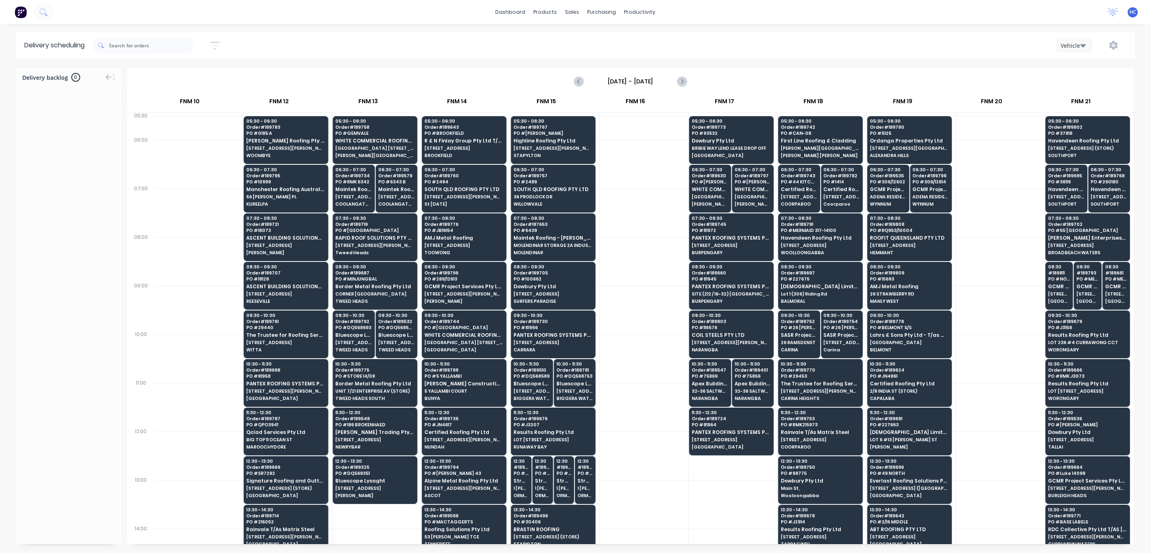
scroll to position [0, 722]
drag, startPoint x: 814, startPoint y: 472, endPoint x: 828, endPoint y: 280, distance: 192.4
drag, startPoint x: 836, startPoint y: 319, endPoint x: 832, endPoint y: 487, distance: 167.7
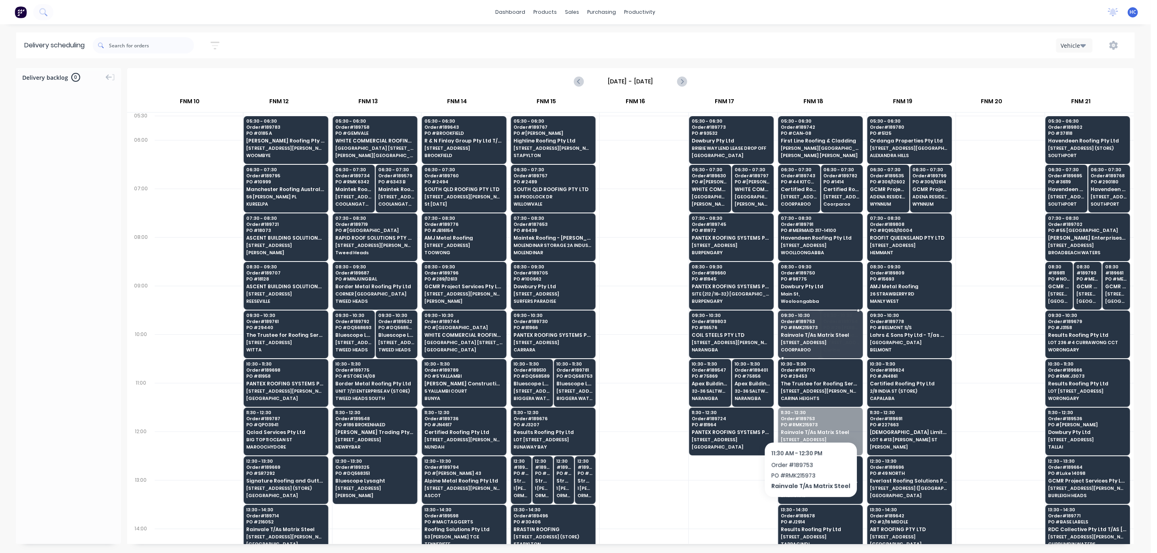
drag, startPoint x: 810, startPoint y: 440, endPoint x: 811, endPoint y: 344, distance: 96.0
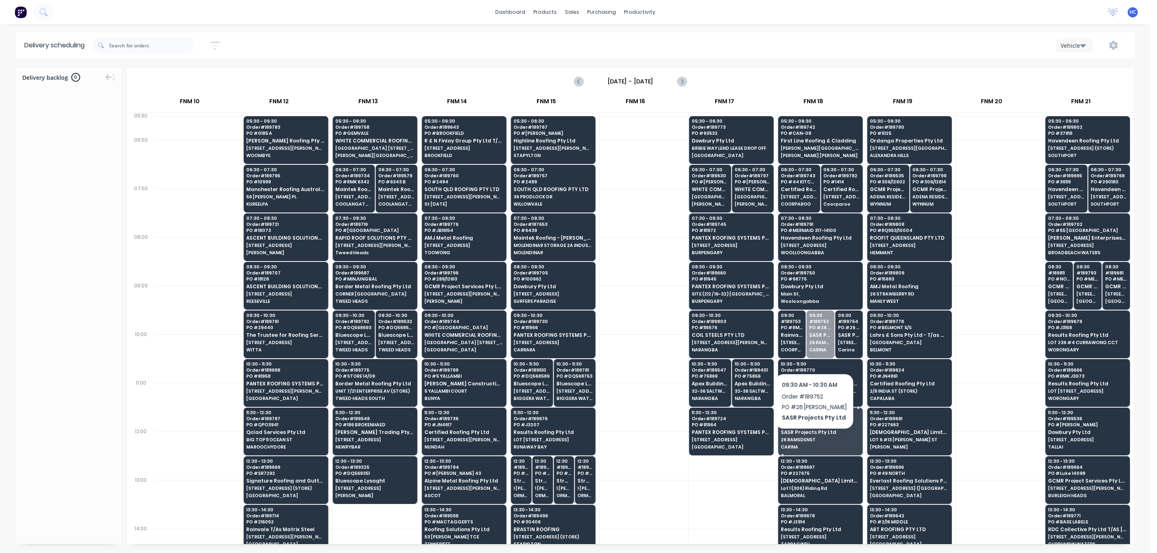
drag, startPoint x: 811, startPoint y: 339, endPoint x: 839, endPoint y: 353, distance: 31.9
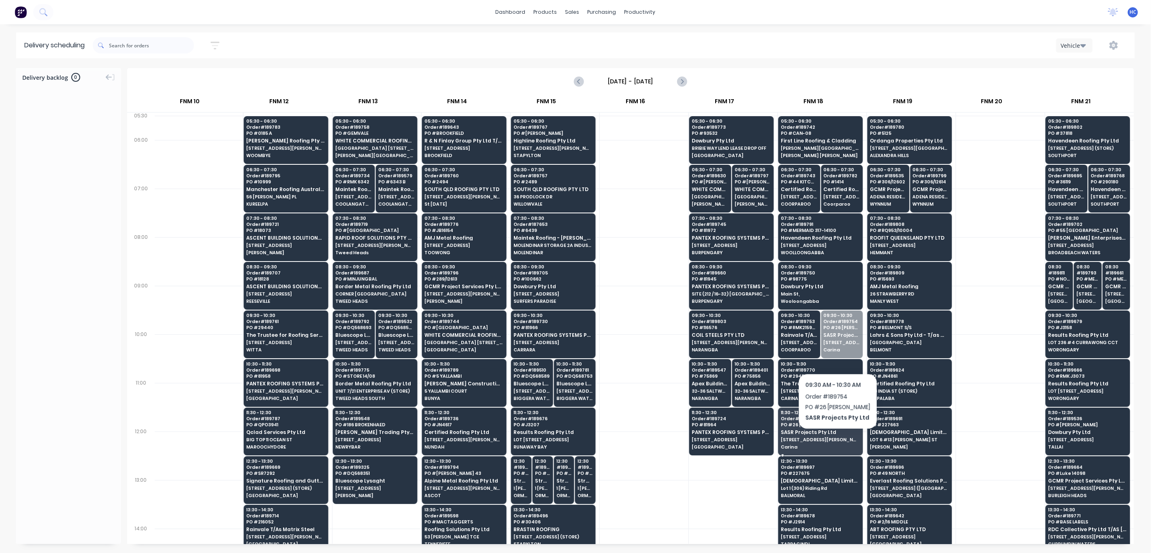
drag, startPoint x: 839, startPoint y: 338, endPoint x: 815, endPoint y: 435, distance: 100.6
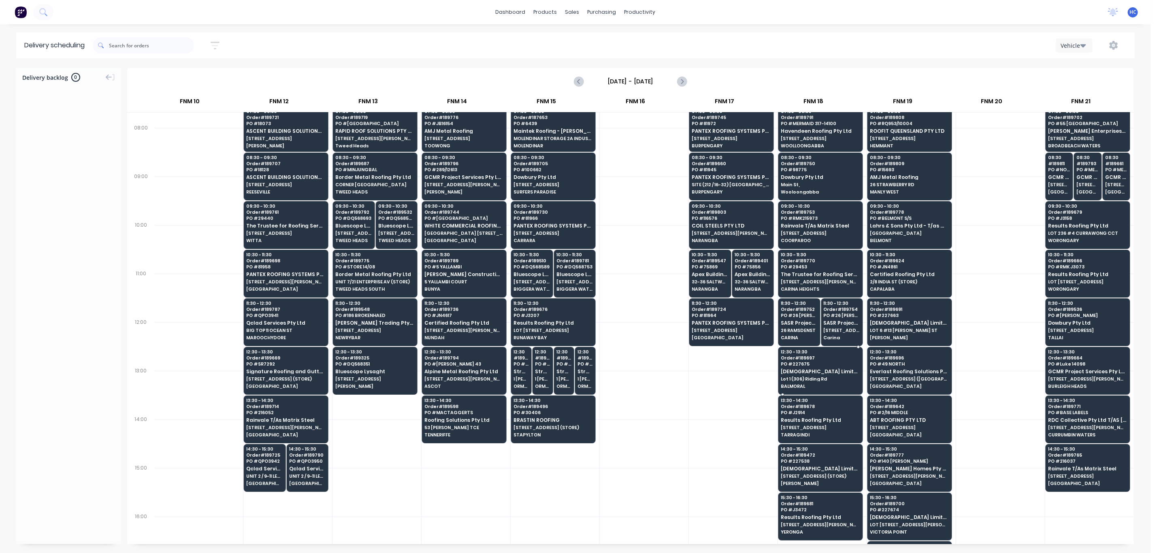
scroll to position [121, 722]
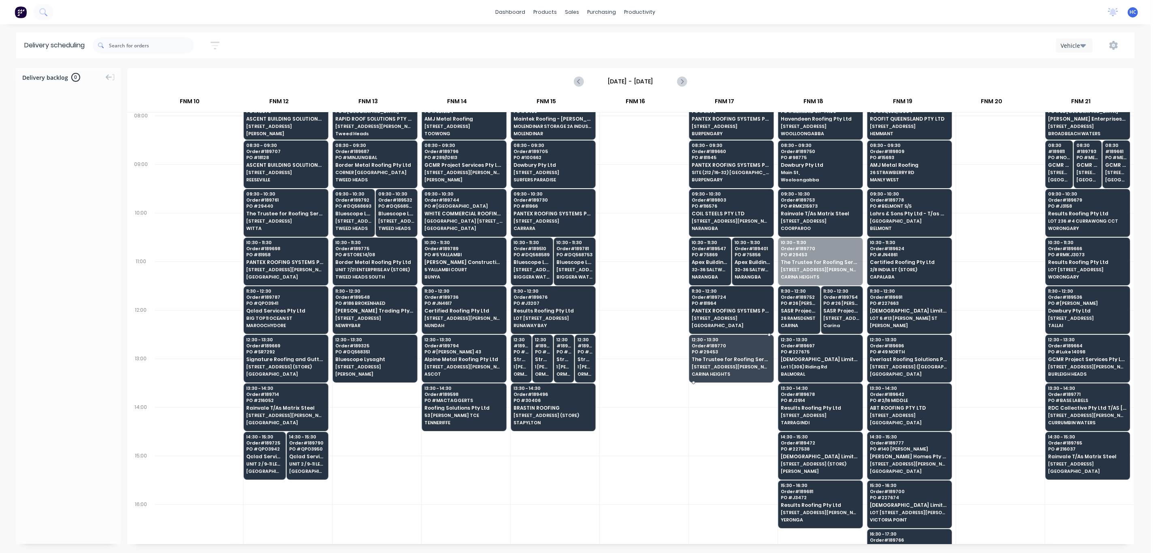
drag, startPoint x: 823, startPoint y: 260, endPoint x: 768, endPoint y: 365, distance: 118.3
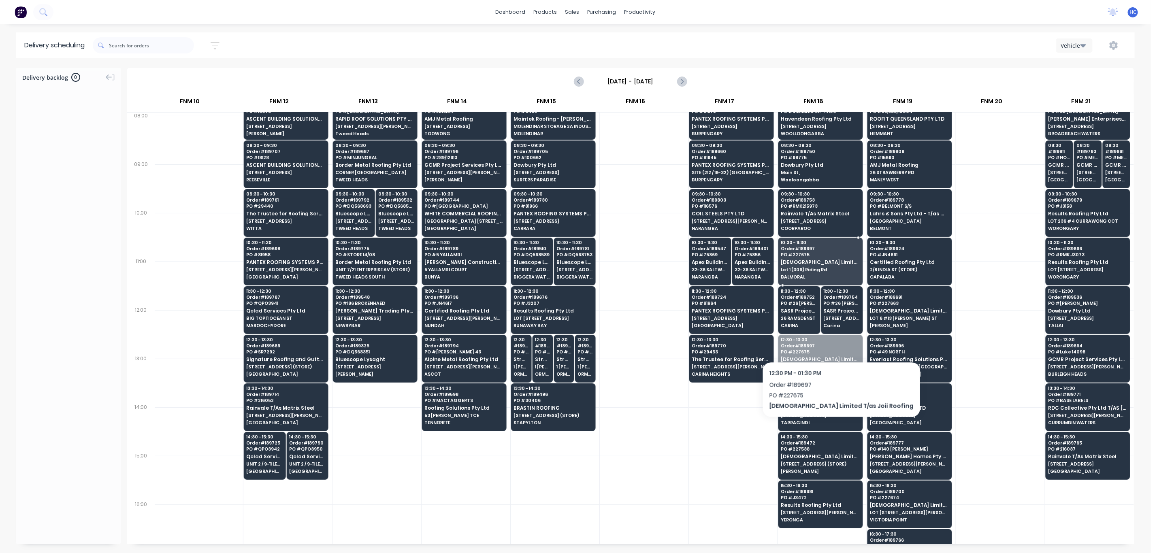
drag, startPoint x: 811, startPoint y: 355, endPoint x: 809, endPoint y: 341, distance: 14.3
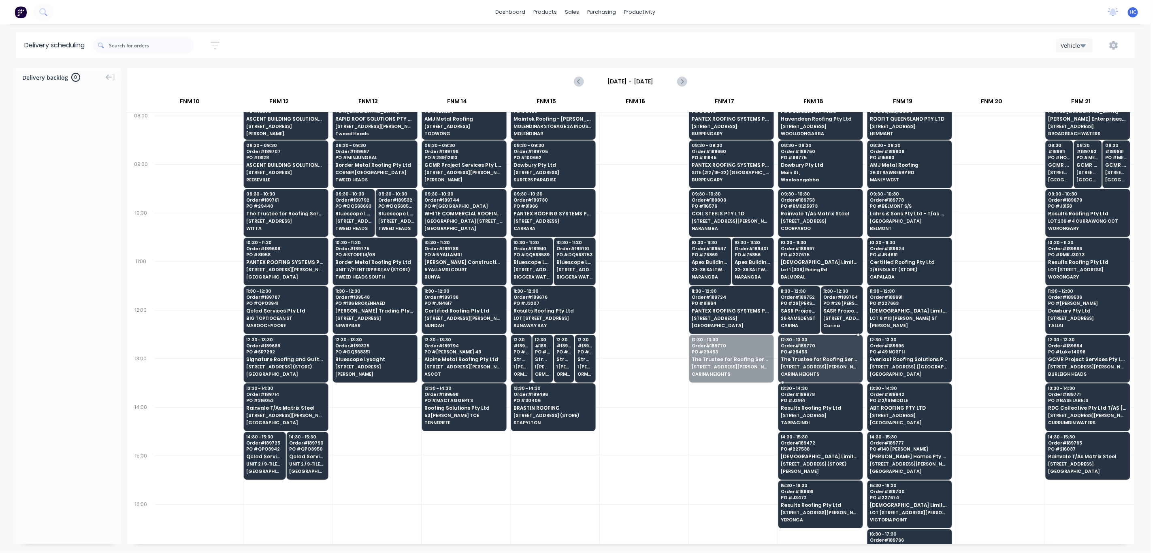
drag, startPoint x: 719, startPoint y: 370, endPoint x: 786, endPoint y: 372, distance: 67.2
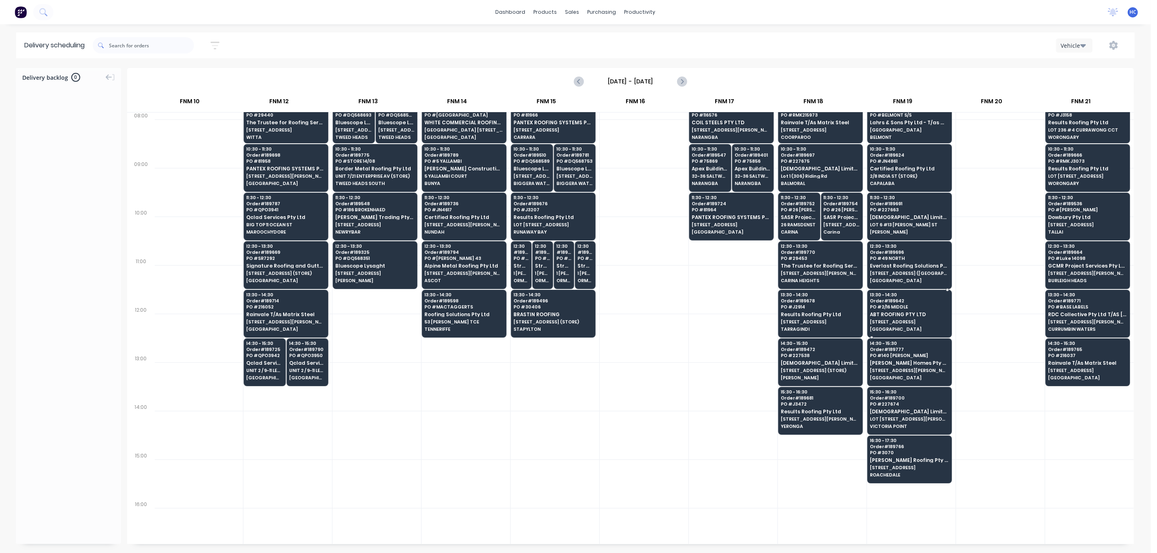
scroll to position [243, 722]
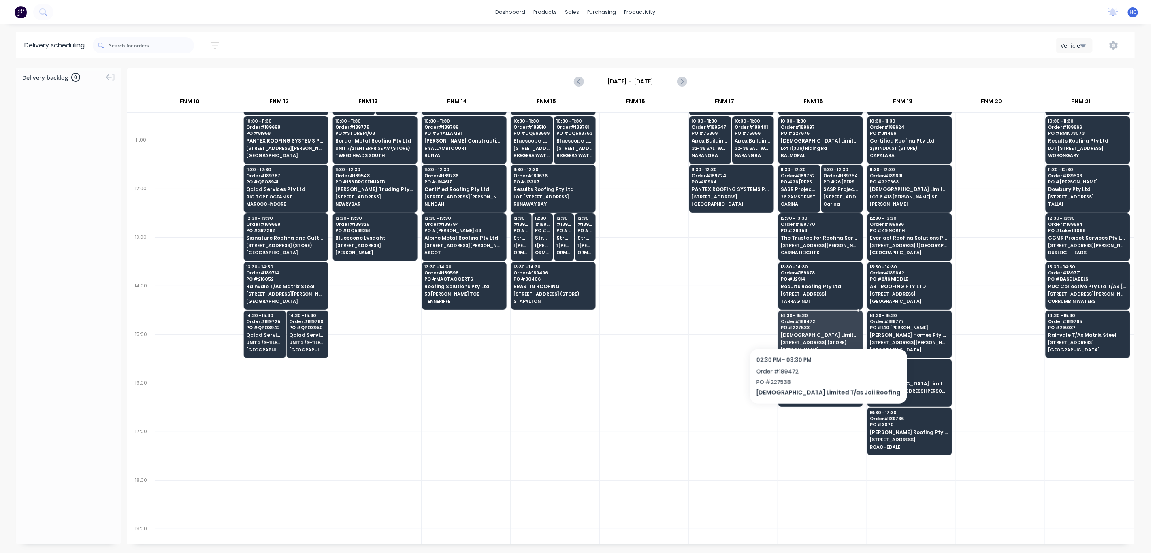
drag, startPoint x: 813, startPoint y: 327, endPoint x: 735, endPoint y: 332, distance: 77.9
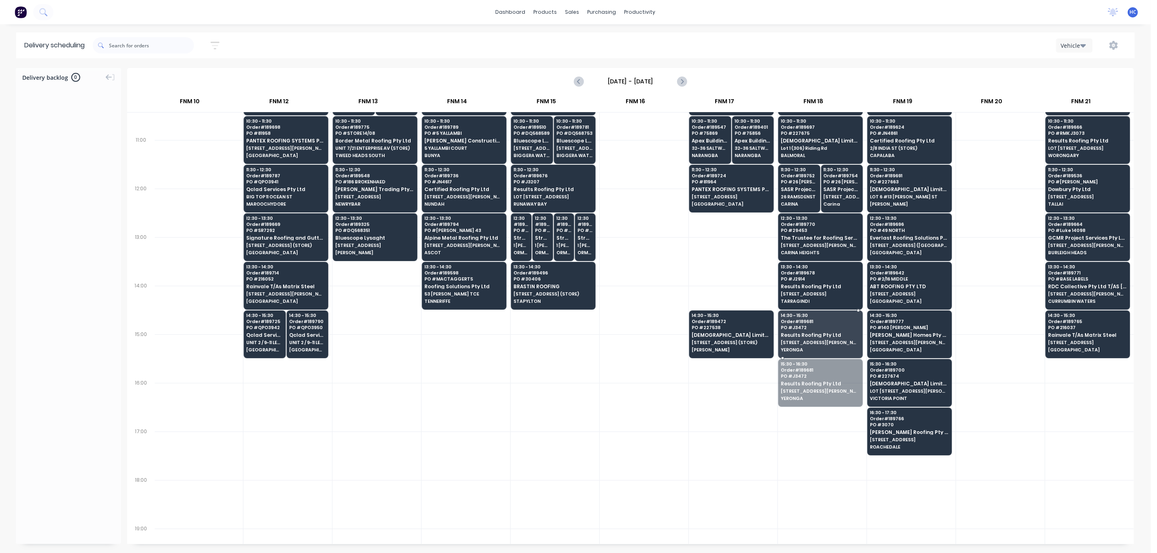
drag, startPoint x: 794, startPoint y: 349, endPoint x: 798, endPoint y: 323, distance: 25.8
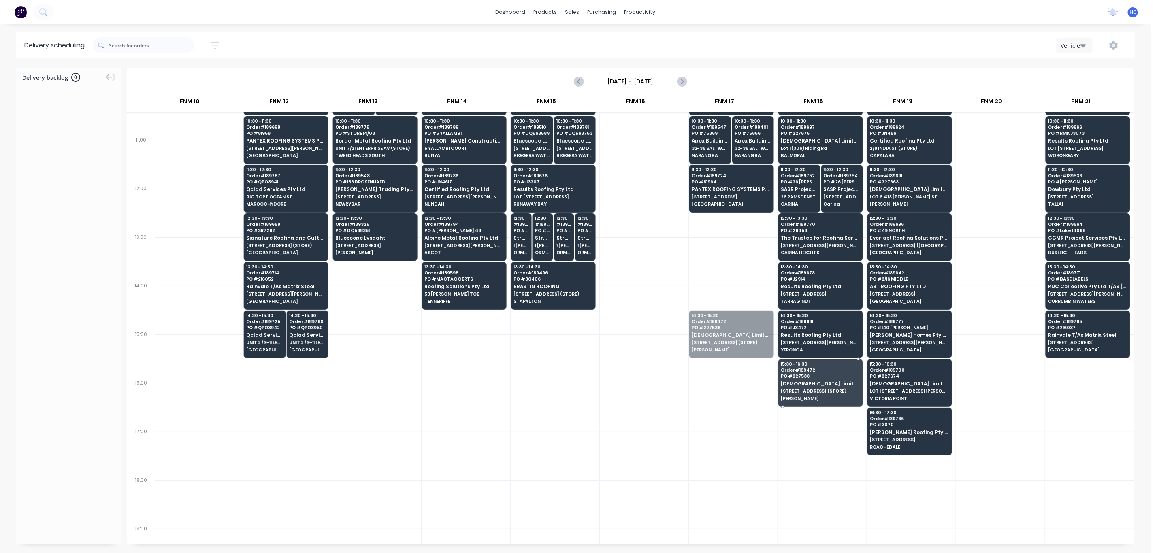
drag, startPoint x: 750, startPoint y: 359, endPoint x: 809, endPoint y: 385, distance: 64.7
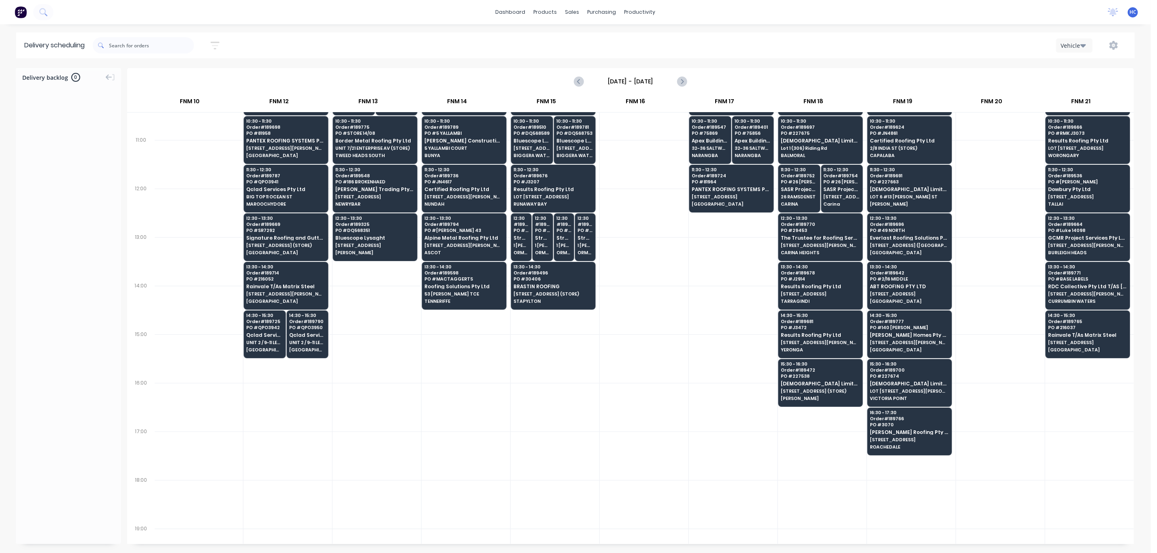
click at [700, 441] on div at bounding box center [733, 456] width 89 height 49
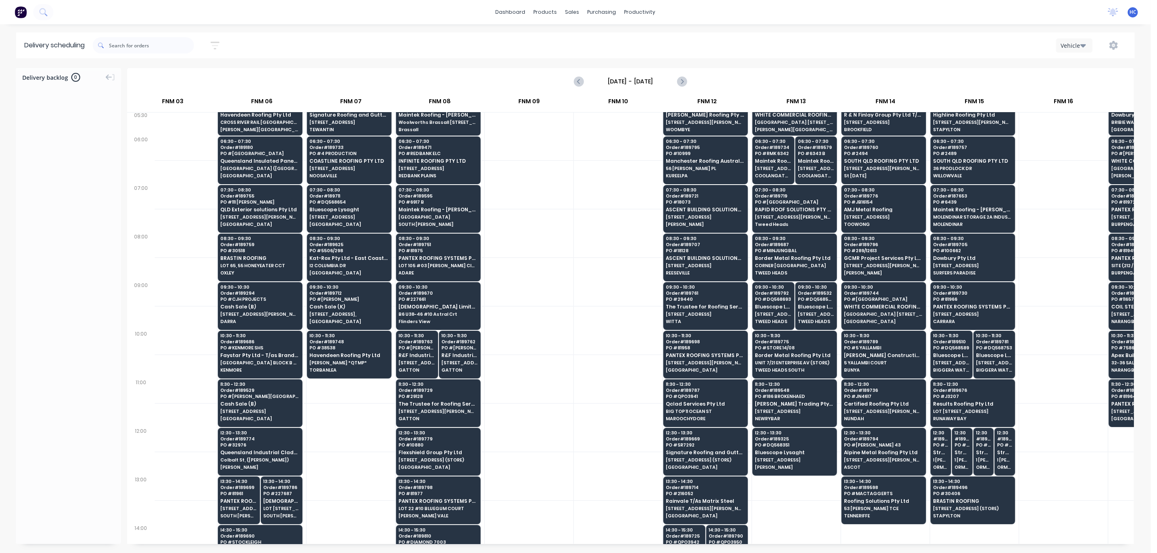
scroll to position [0, 294]
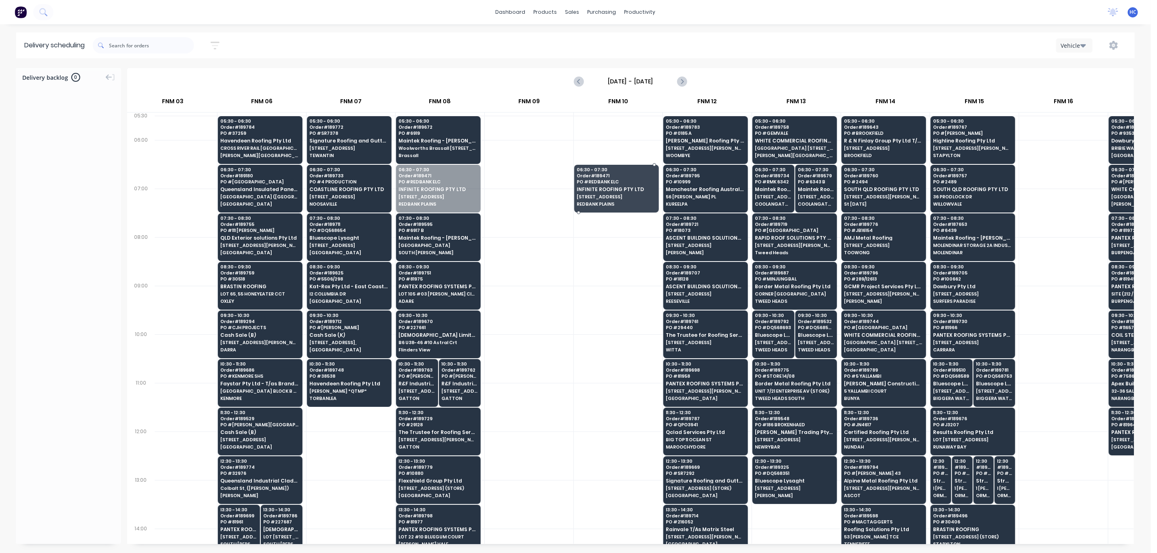
drag, startPoint x: 432, startPoint y: 186, endPoint x: 550, endPoint y: 203, distance: 119.0
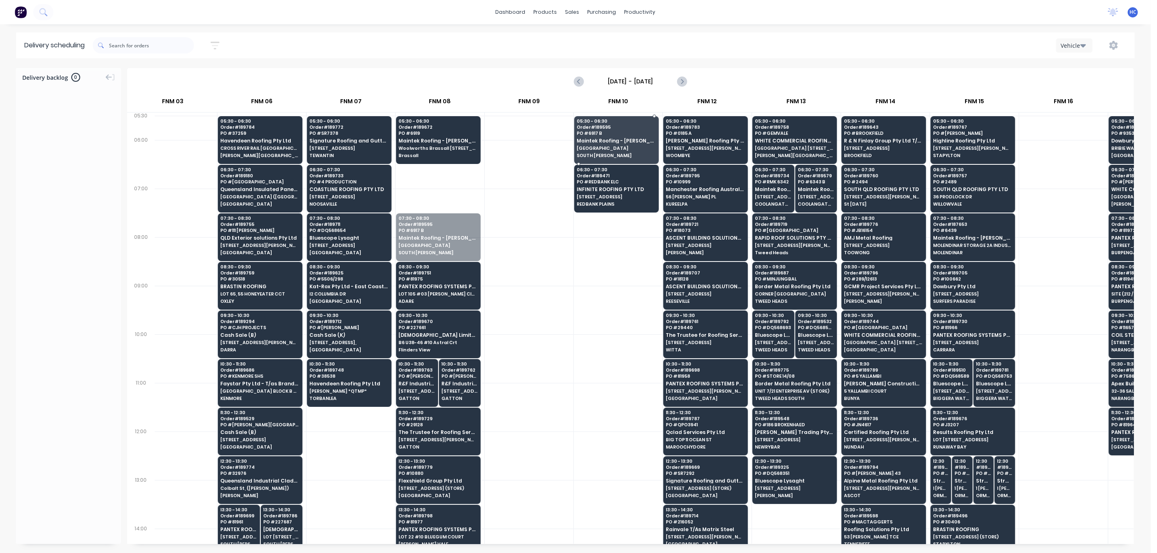
drag, startPoint x: 421, startPoint y: 243, endPoint x: 582, endPoint y: 147, distance: 186.9
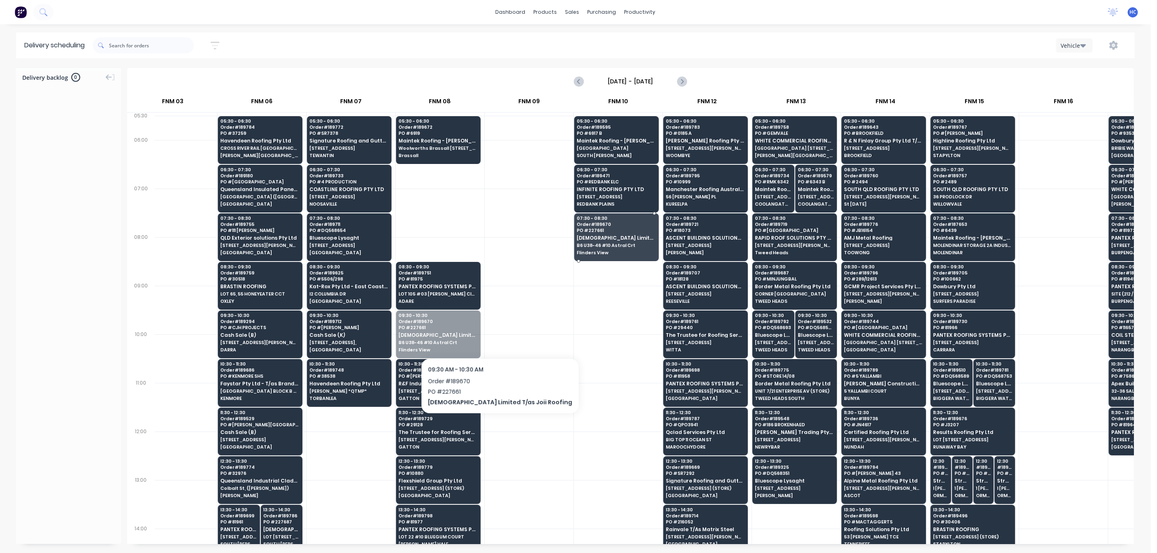
drag, startPoint x: 449, startPoint y: 338, endPoint x: 513, endPoint y: 355, distance: 65.5
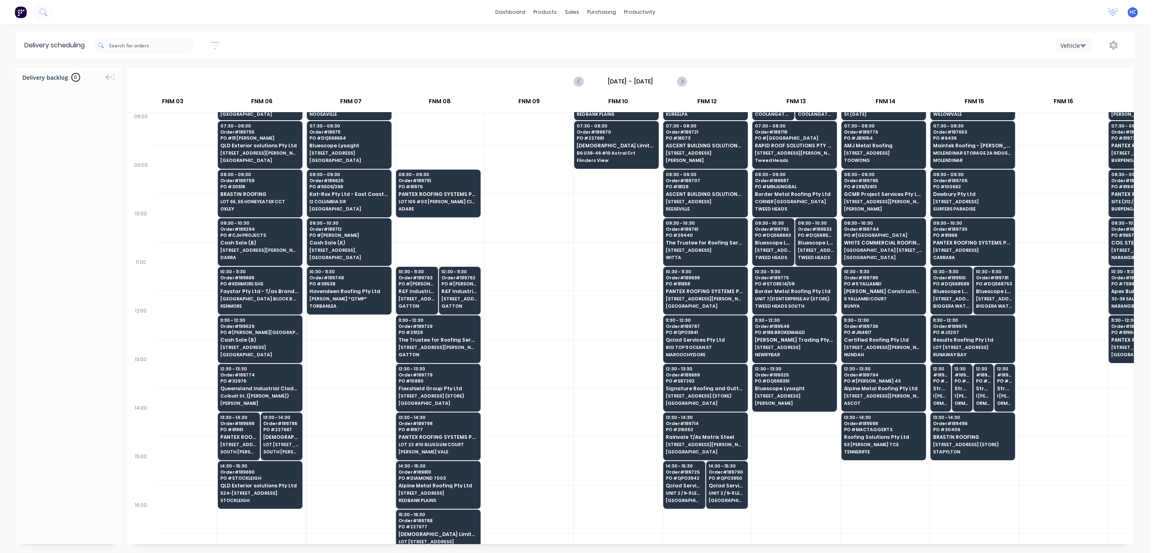
scroll to position [121, 294]
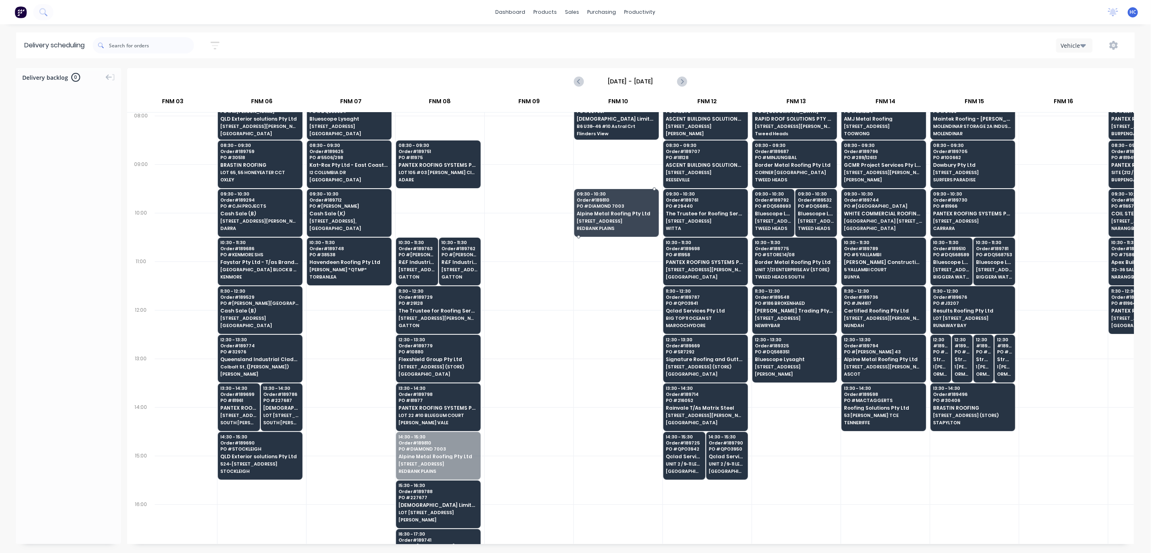
drag, startPoint x: 456, startPoint y: 426, endPoint x: 615, endPoint y: 210, distance: 267.8
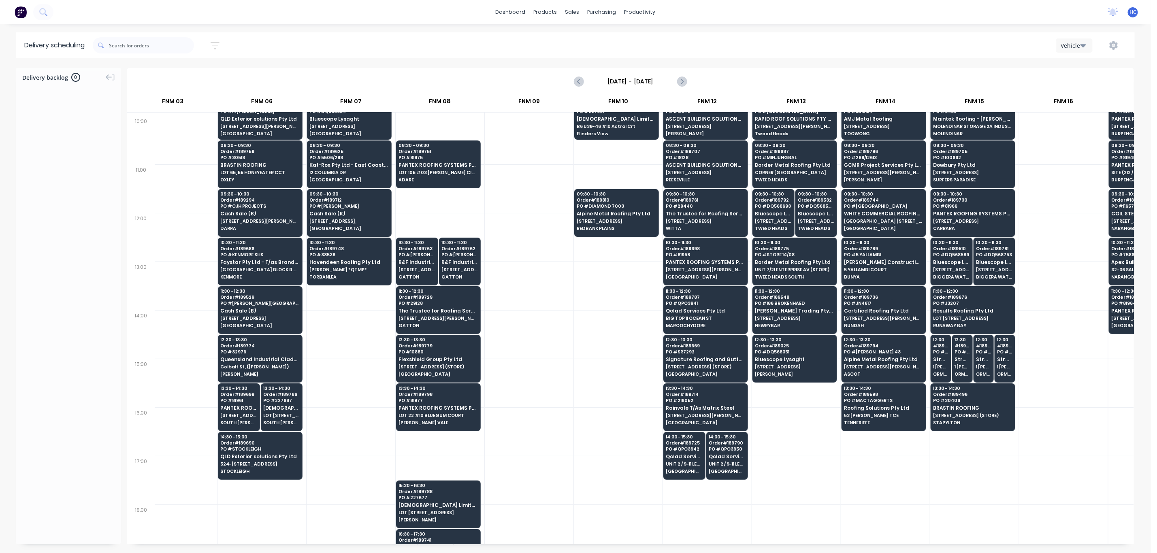
scroll to position [243, 294]
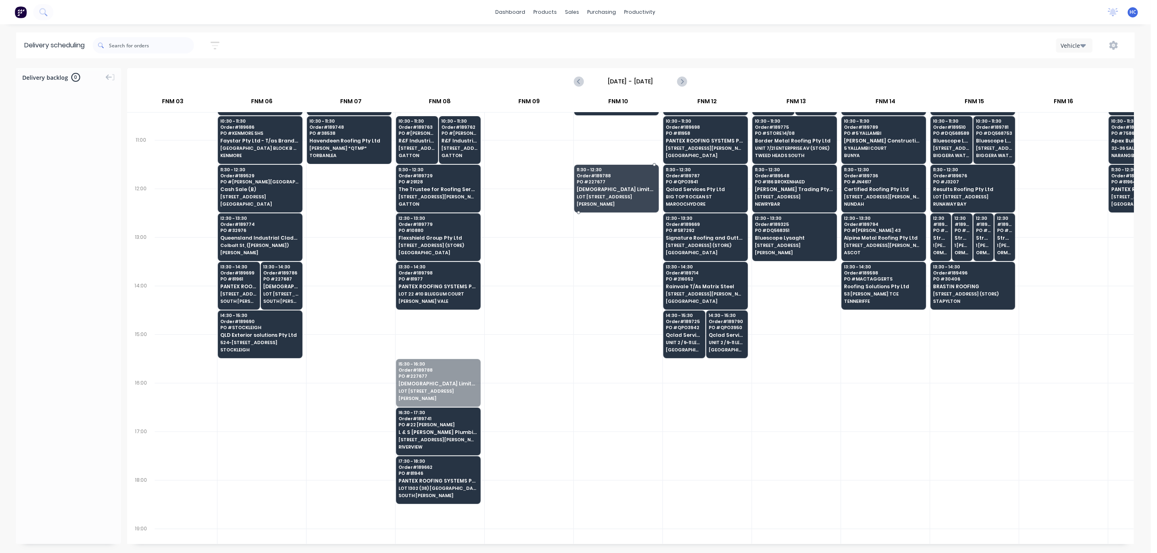
drag, startPoint x: 422, startPoint y: 384, endPoint x: 621, endPoint y: 191, distance: 277.7
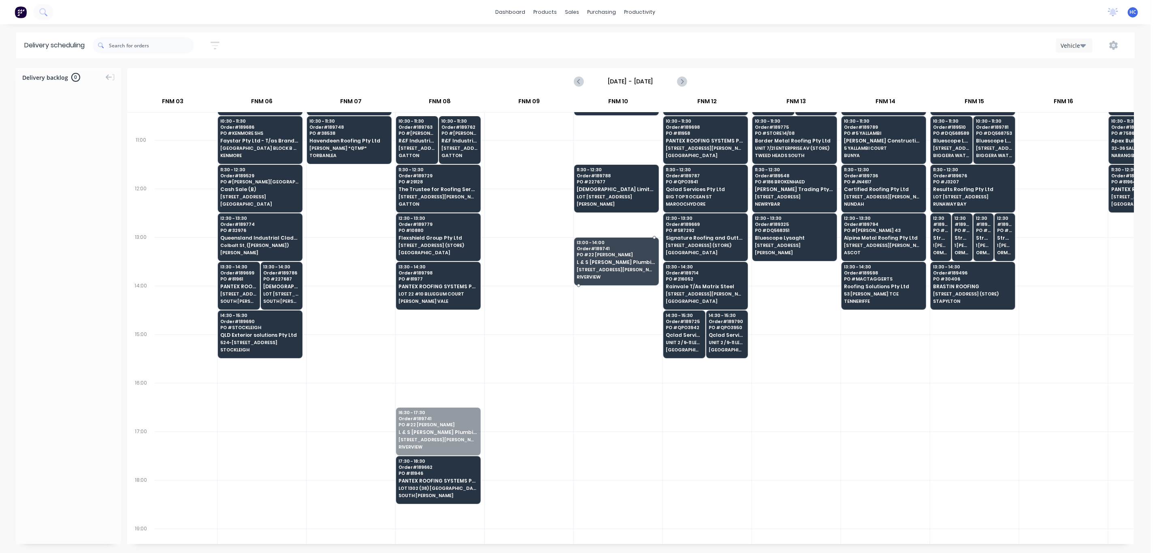
drag, startPoint x: 459, startPoint y: 428, endPoint x: 637, endPoint y: 250, distance: 251.4
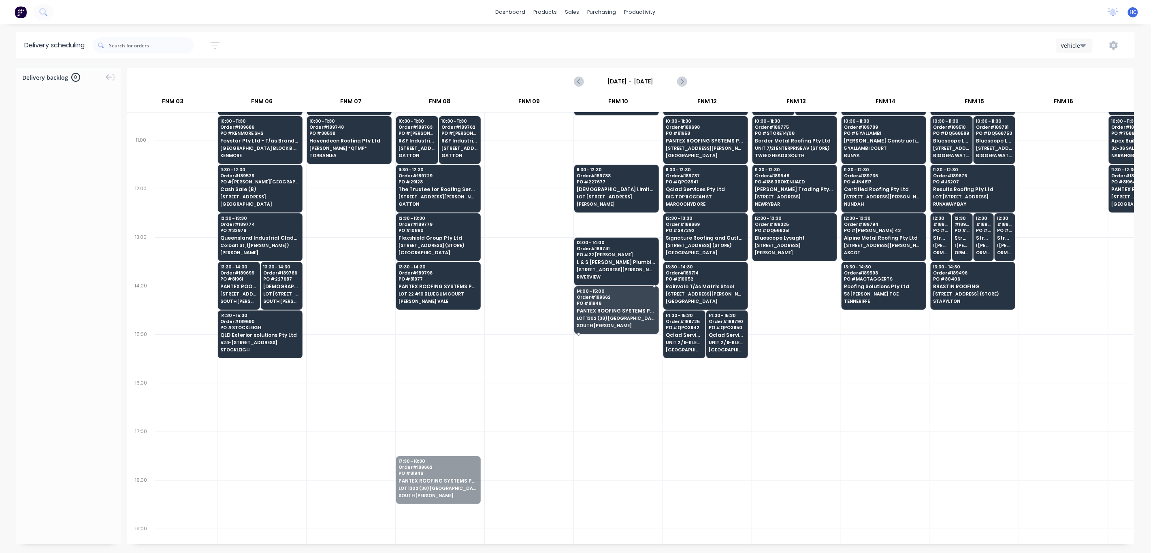
drag, startPoint x: 445, startPoint y: 470, endPoint x: 628, endPoint y: 309, distance: 244.7
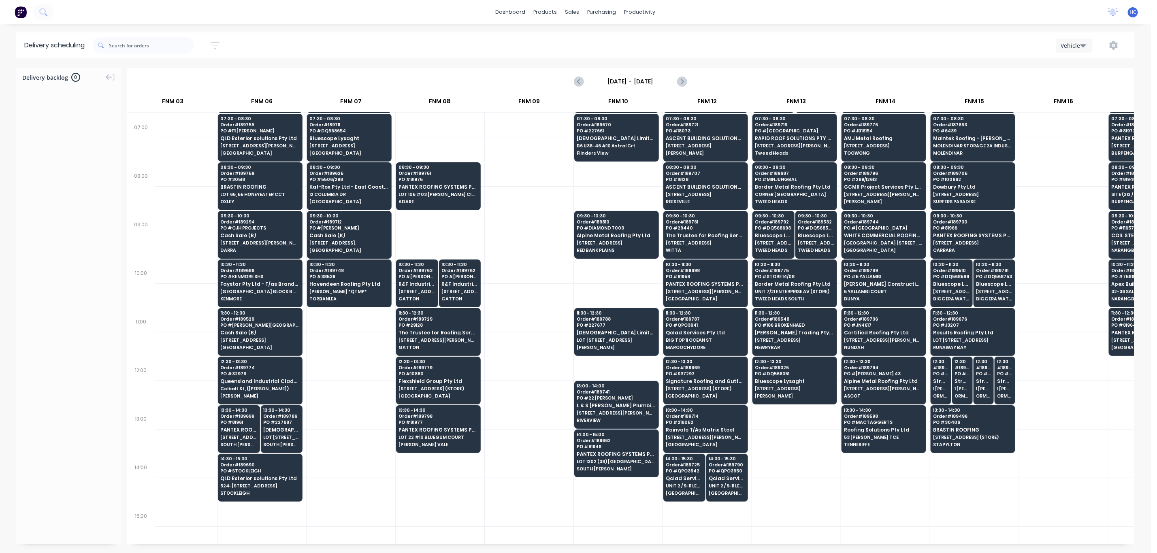
scroll to position [121, 294]
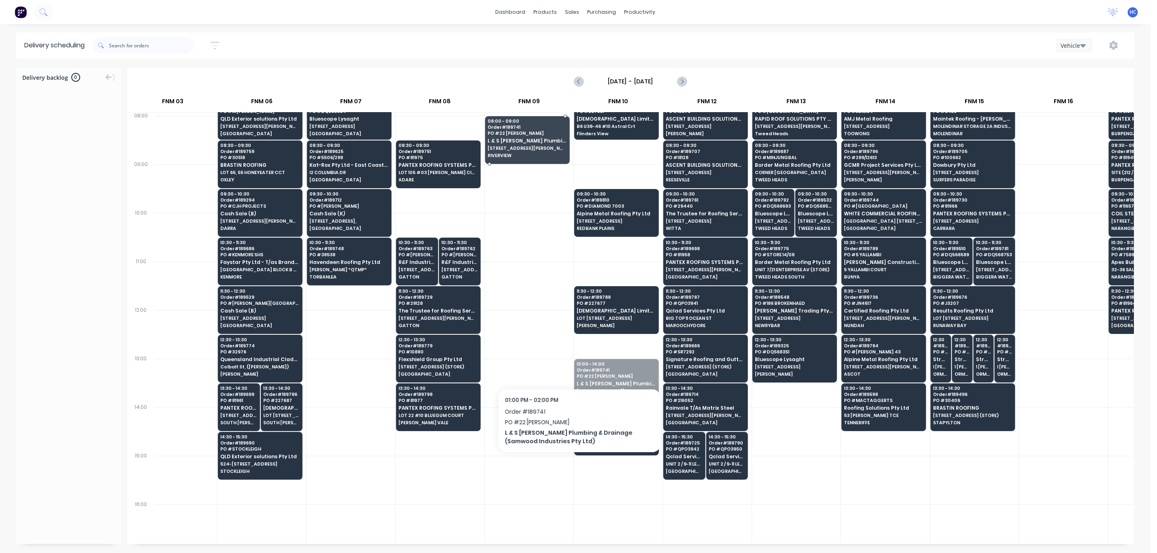
drag, startPoint x: 600, startPoint y: 382, endPoint x: 514, endPoint y: 229, distance: 175.7
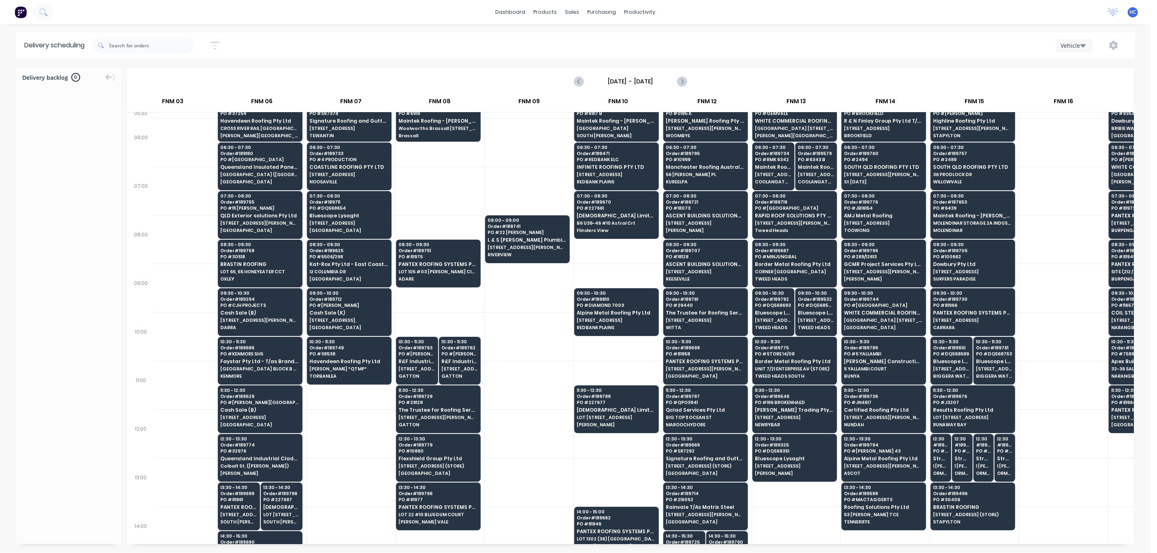
scroll to position [0, 294]
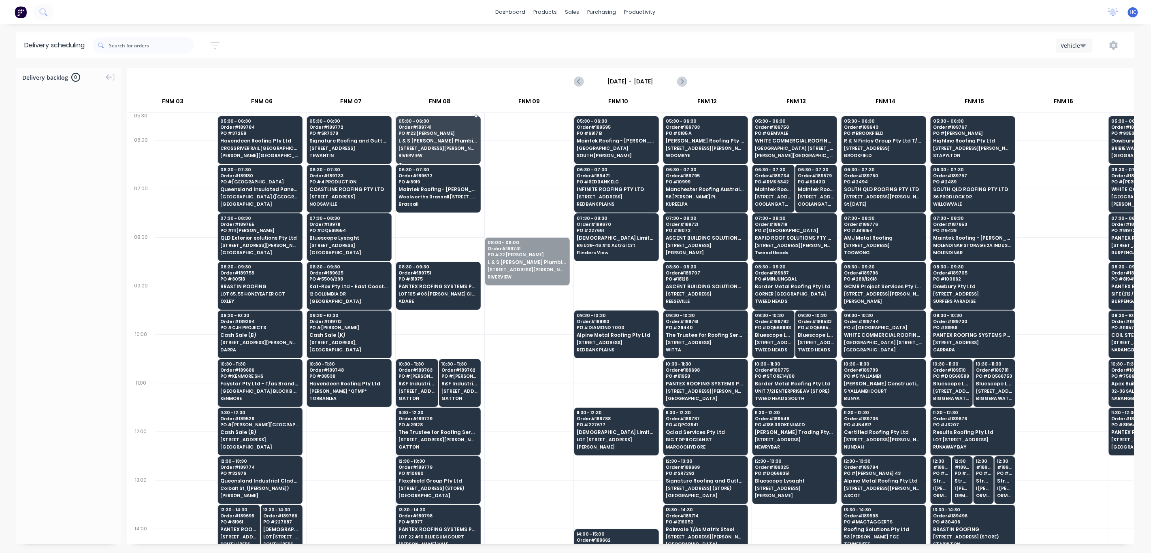
drag, startPoint x: 531, startPoint y: 263, endPoint x: 482, endPoint y: 217, distance: 67.0
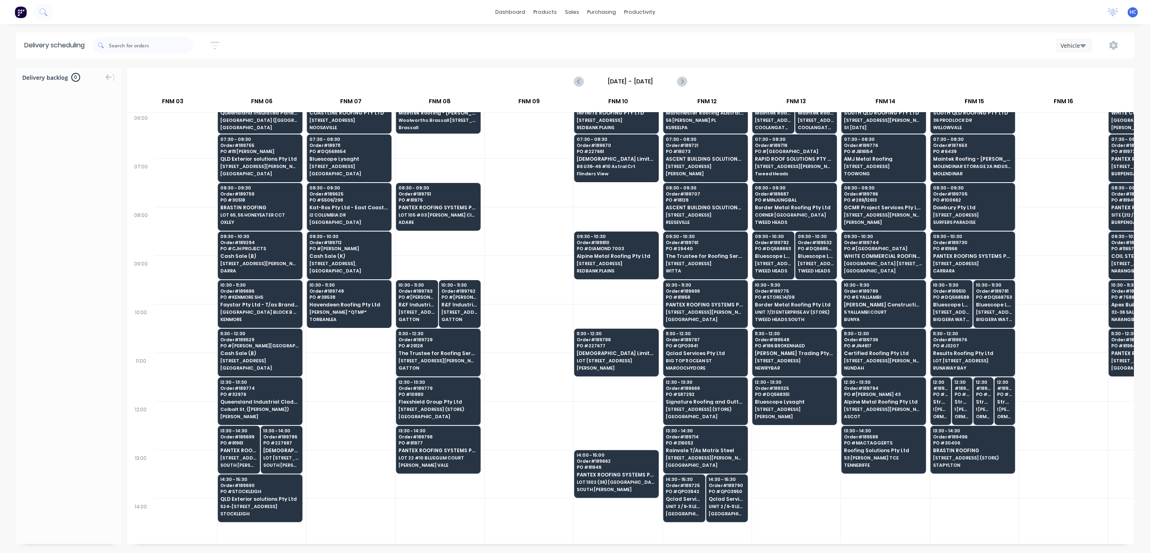
scroll to position [121, 294]
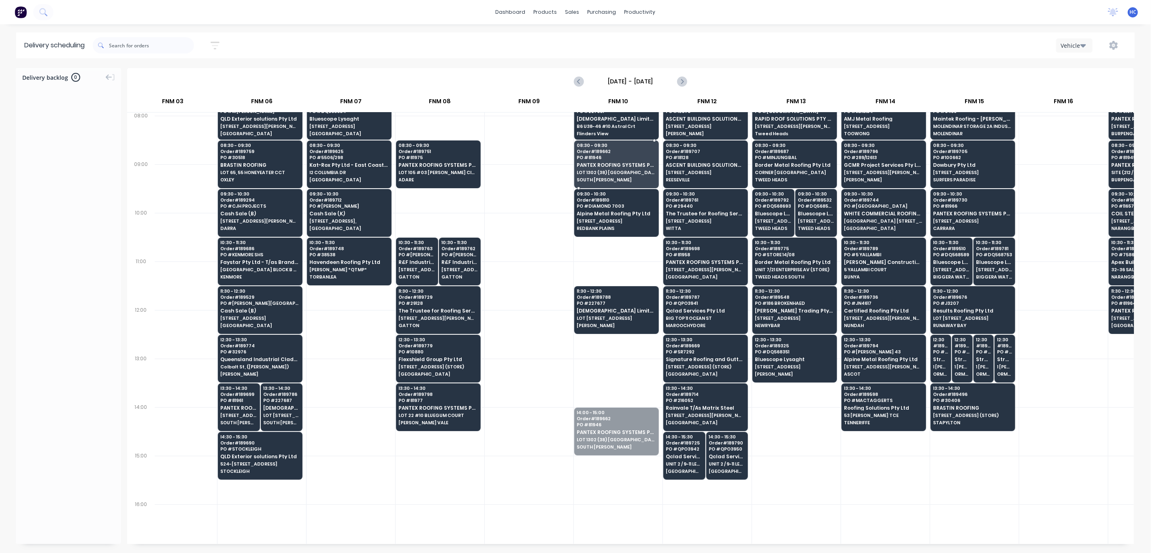
drag, startPoint x: 610, startPoint y: 434, endPoint x: 630, endPoint y: 176, distance: 258.7
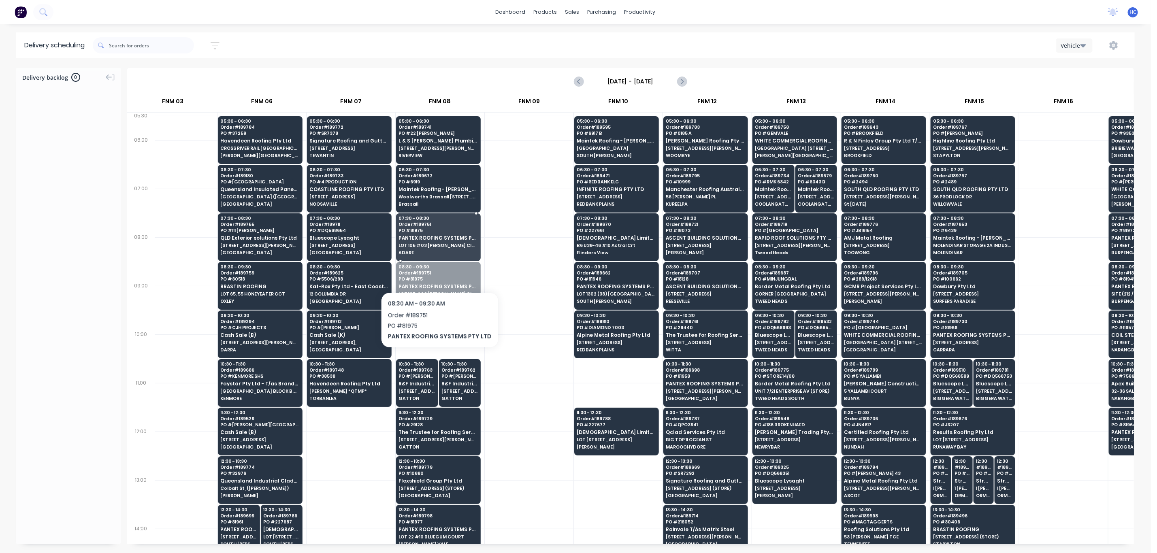
drag, startPoint x: 429, startPoint y: 293, endPoint x: 452, endPoint y: 251, distance: 47.3
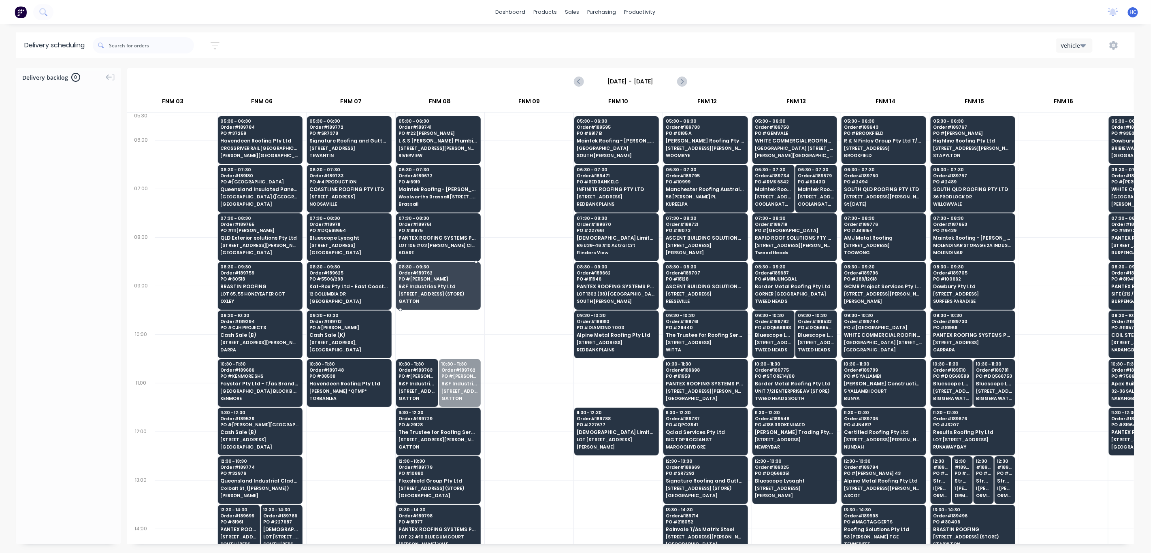
drag, startPoint x: 469, startPoint y: 386, endPoint x: 469, endPoint y: 295, distance: 91.1
drag, startPoint x: 431, startPoint y: 375, endPoint x: 443, endPoint y: 280, distance: 96.3
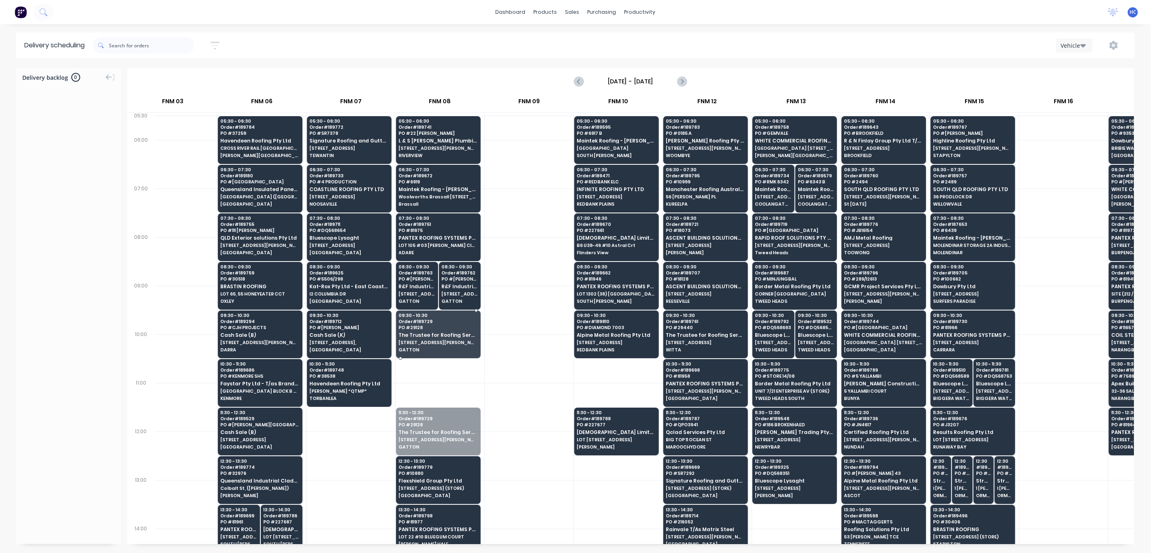
drag, startPoint x: 409, startPoint y: 423, endPoint x: 427, endPoint y: 328, distance: 96.1
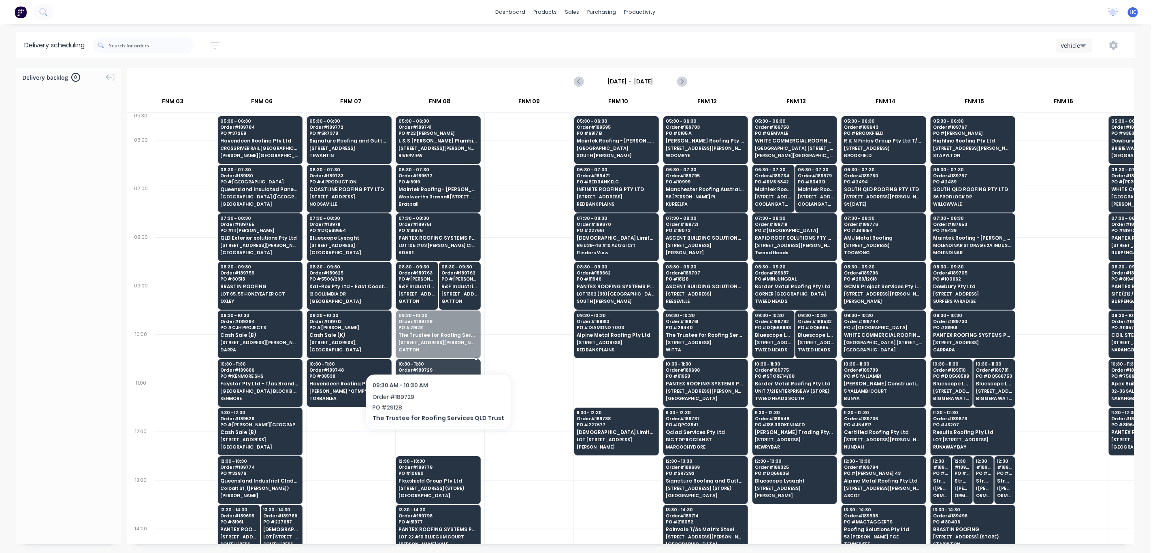
drag, startPoint x: 428, startPoint y: 332, endPoint x: 432, endPoint y: 353, distance: 21.2
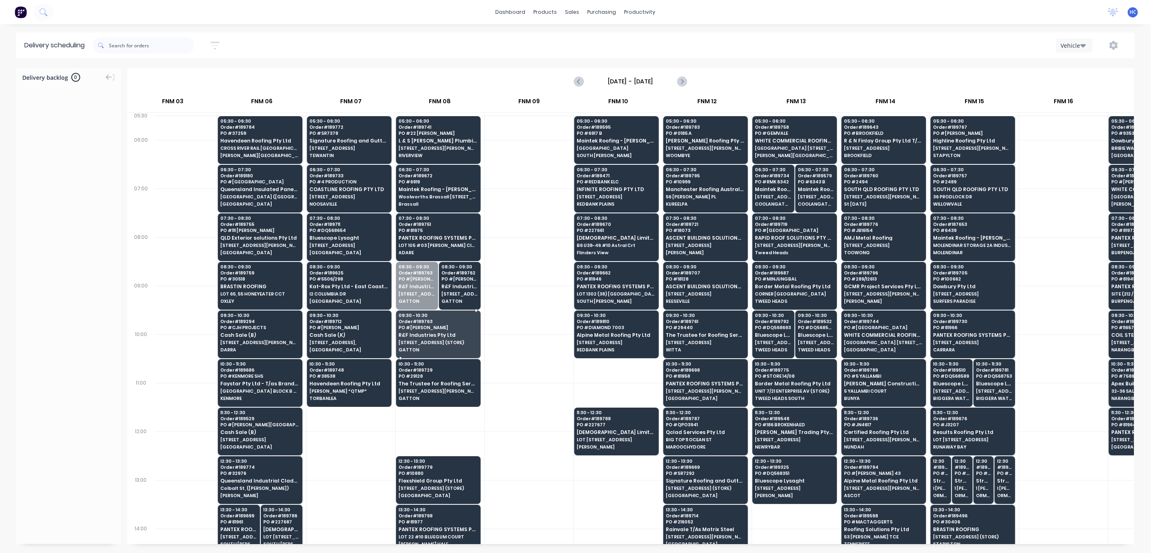
drag, startPoint x: 421, startPoint y: 287, endPoint x: 424, endPoint y: 327, distance: 40.2
drag, startPoint x: 438, startPoint y: 294, endPoint x: 431, endPoint y: 334, distance: 40.2
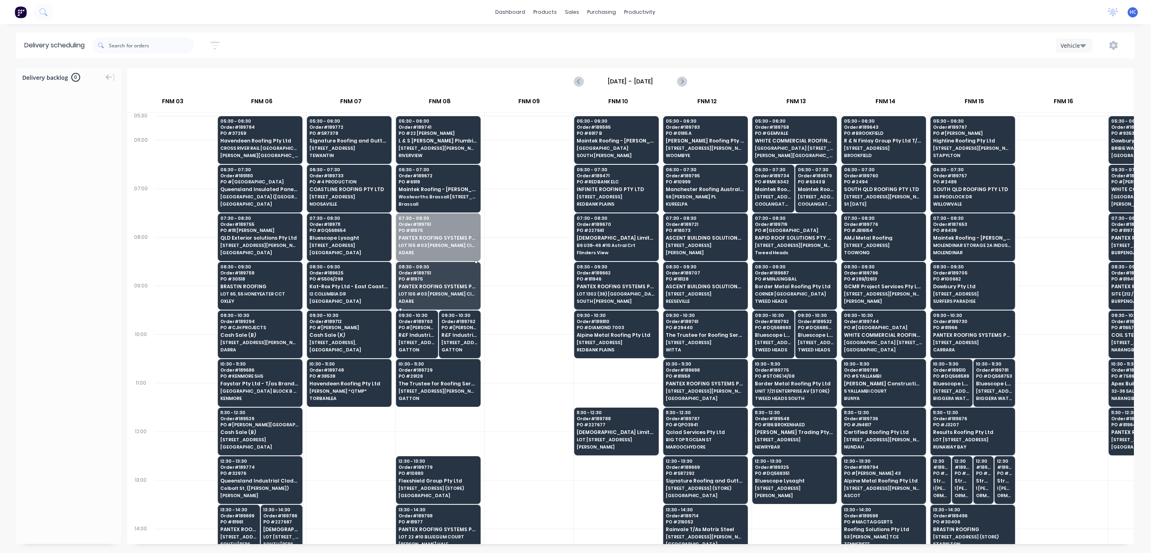
drag, startPoint x: 446, startPoint y: 246, endPoint x: 447, endPoint y: 292, distance: 45.8
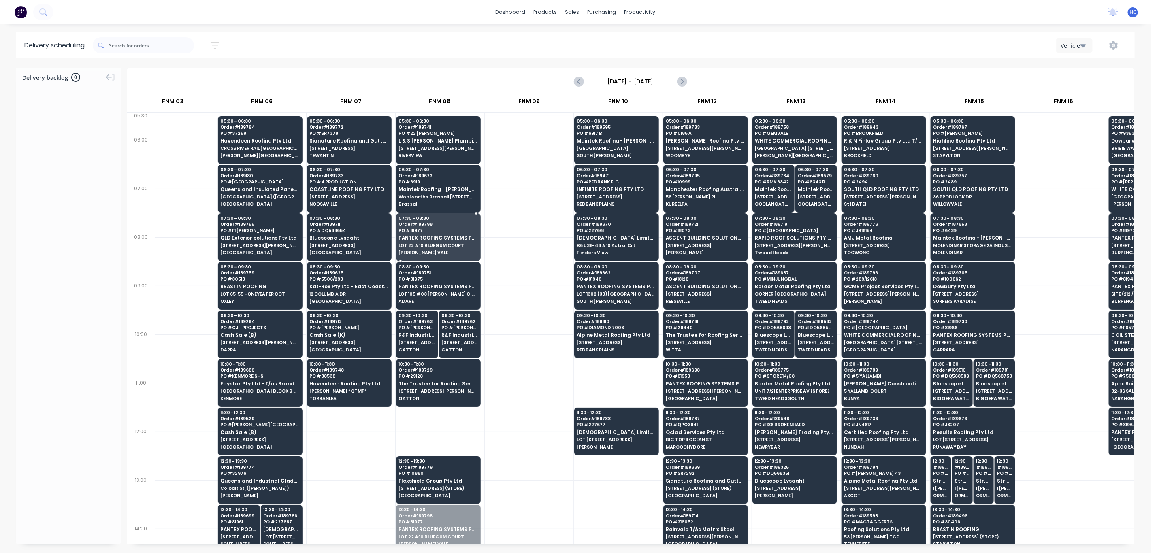
drag, startPoint x: 423, startPoint y: 524, endPoint x: 462, endPoint y: 240, distance: 286.0
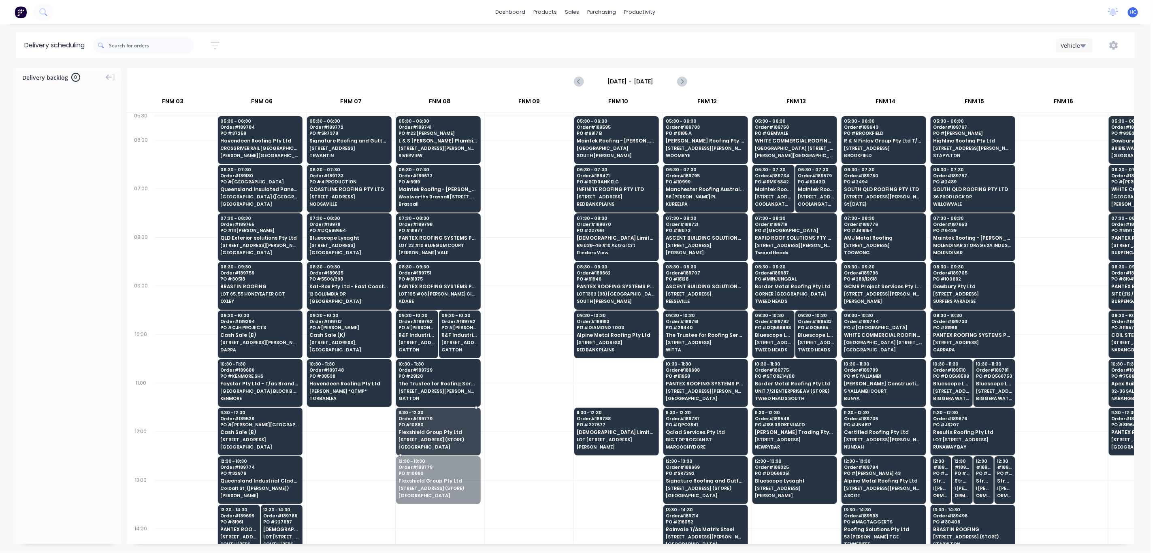
drag, startPoint x: 434, startPoint y: 462, endPoint x: 436, endPoint y: 424, distance: 37.8
click at [503, 346] on div at bounding box center [529, 358] width 89 height 49
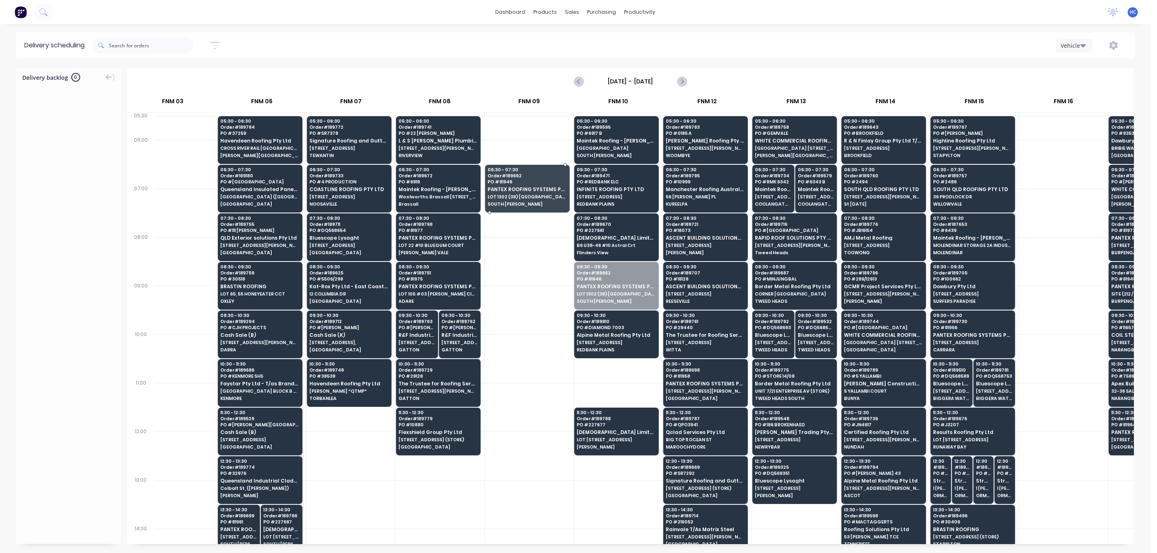
drag, startPoint x: 602, startPoint y: 270, endPoint x: 554, endPoint y: 174, distance: 107.6
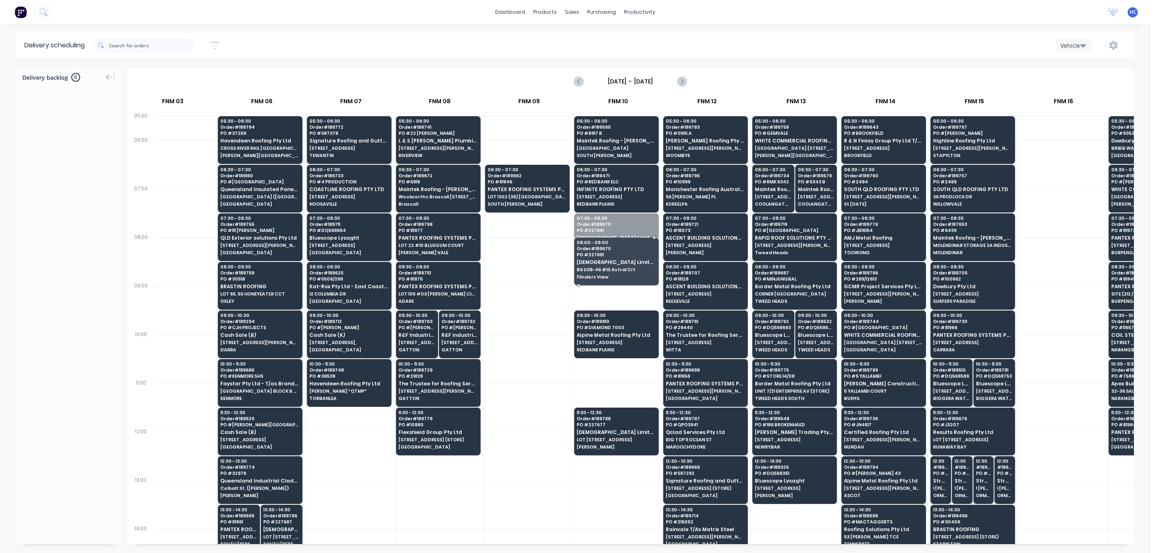
drag, startPoint x: 628, startPoint y: 238, endPoint x: 626, endPoint y: 200, distance: 38.9
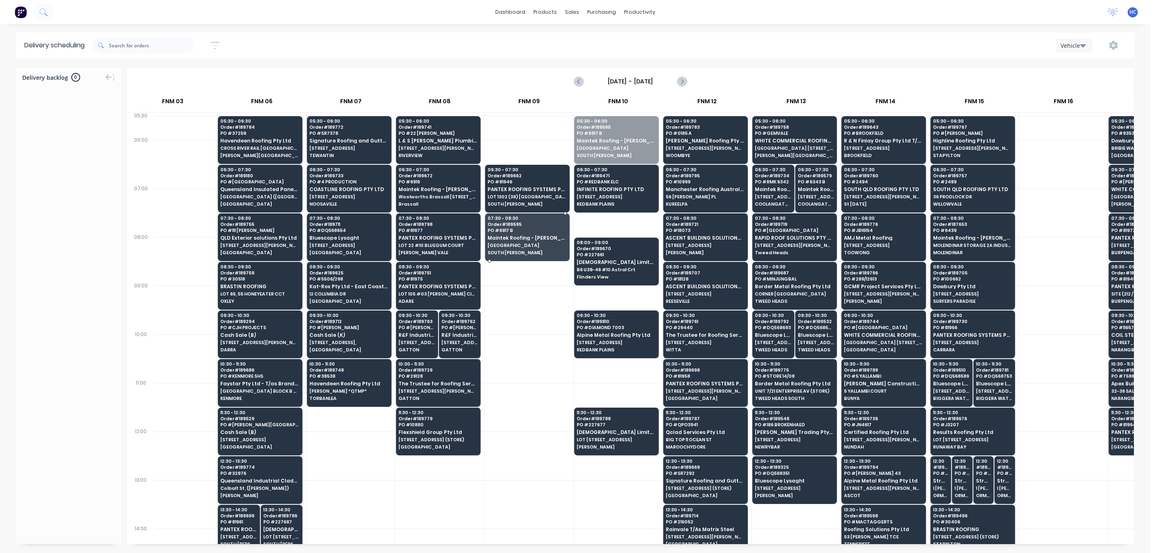
drag, startPoint x: 627, startPoint y: 147, endPoint x: 615, endPoint y: 187, distance: 42.3
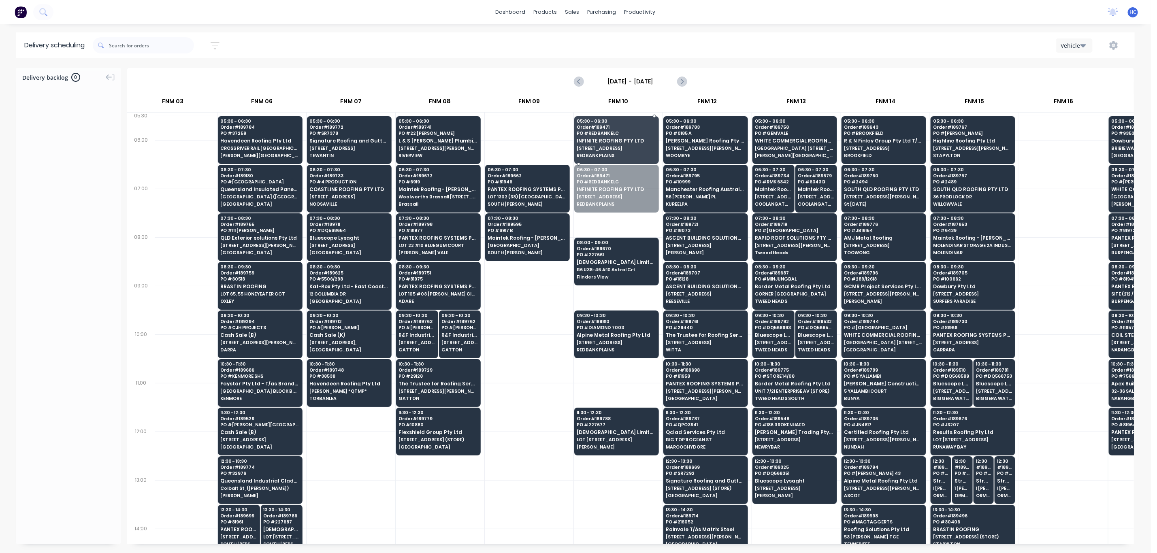
drag, startPoint x: 615, startPoint y: 187, endPoint x: 630, endPoint y: 141, distance: 48.4
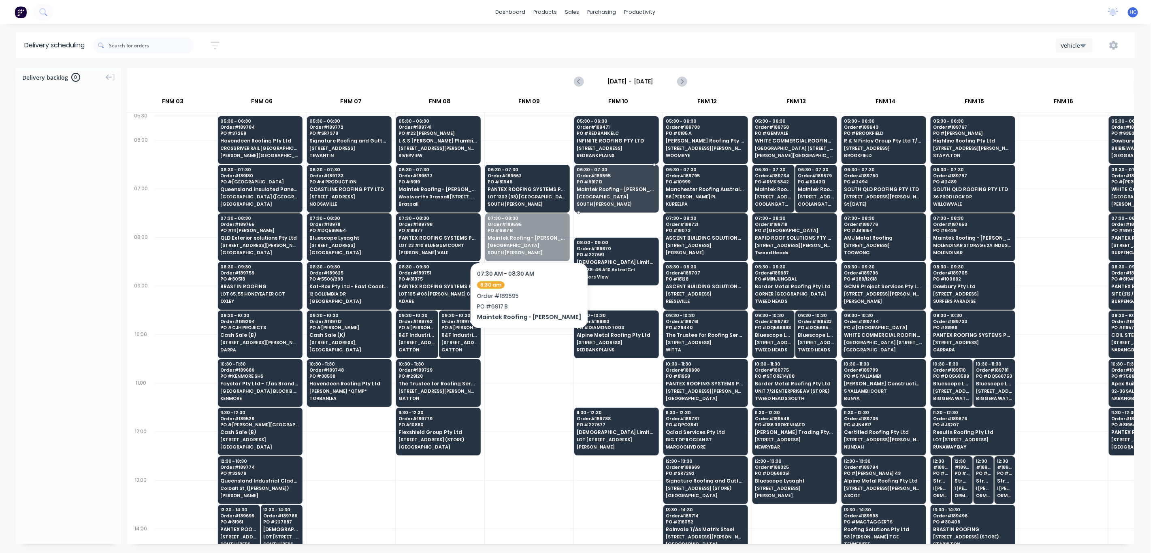
drag, startPoint x: 554, startPoint y: 237, endPoint x: 613, endPoint y: 254, distance: 60.8
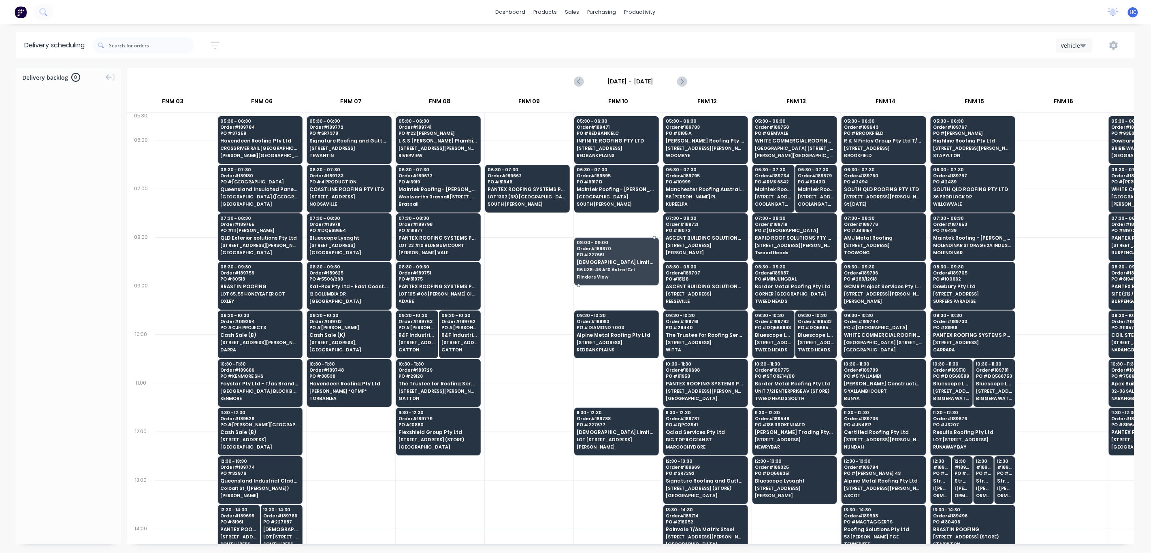
drag, startPoint x: 613, startPoint y: 254, endPoint x: 565, endPoint y: 199, distance: 72.6
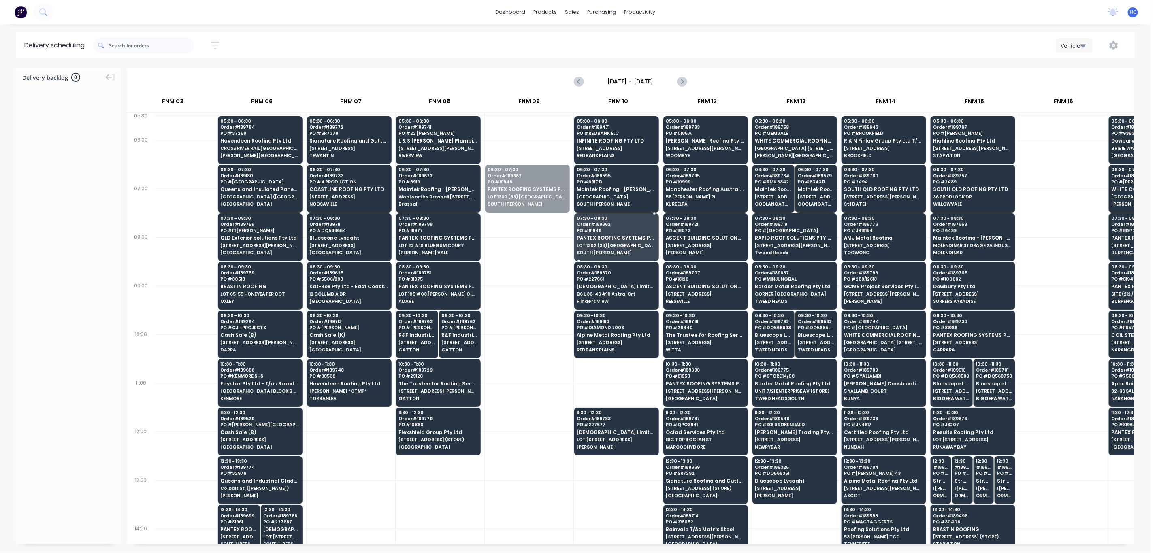
drag, startPoint x: 549, startPoint y: 202, endPoint x: 637, endPoint y: 235, distance: 93.8
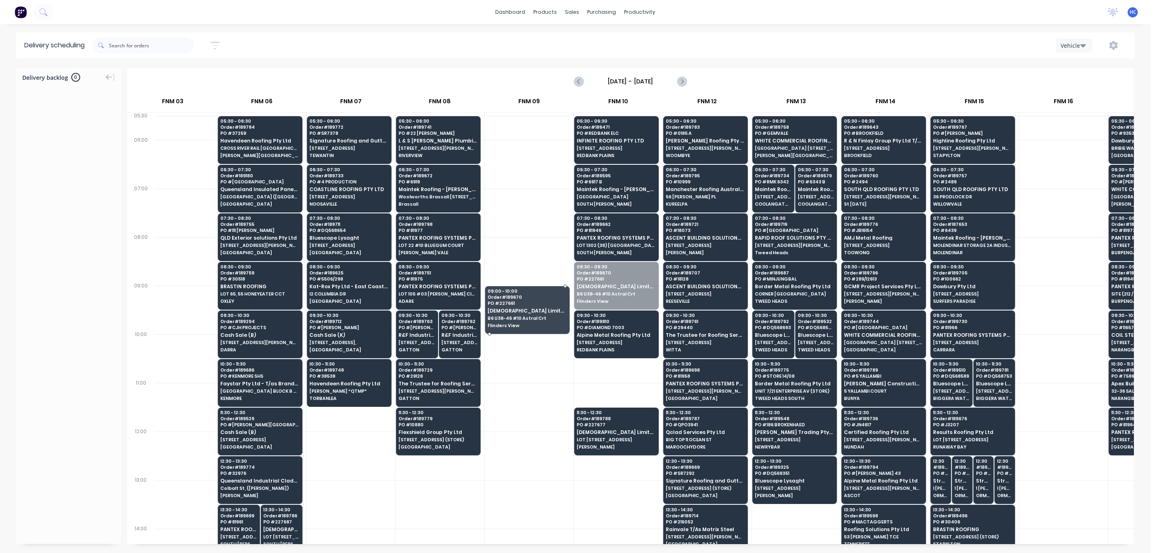
drag, startPoint x: 630, startPoint y: 276, endPoint x: 596, endPoint y: 345, distance: 77.5
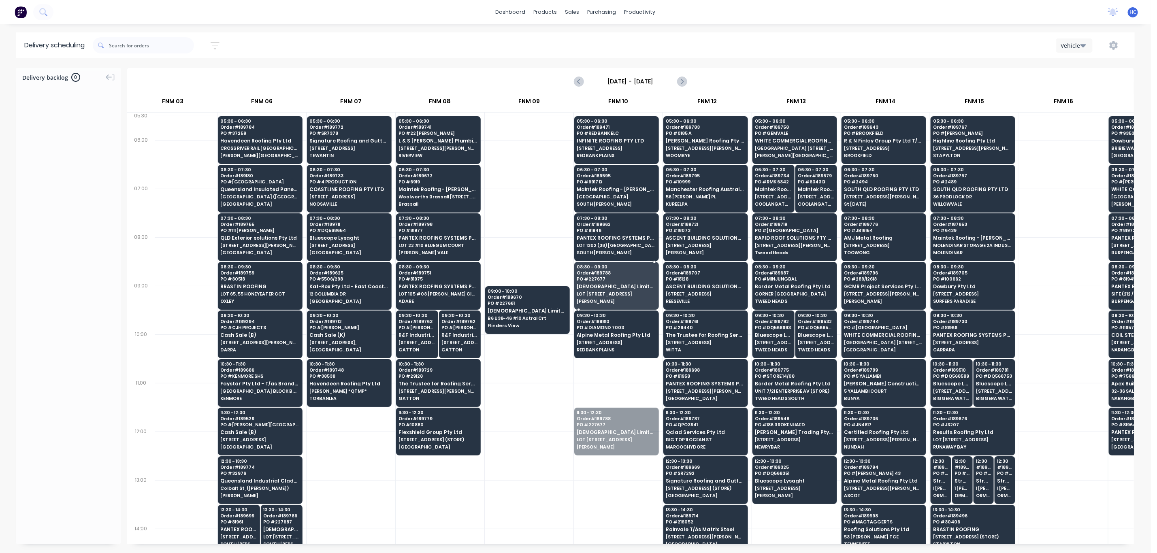
drag, startPoint x: 613, startPoint y: 438, endPoint x: 608, endPoint y: 293, distance: 145.1
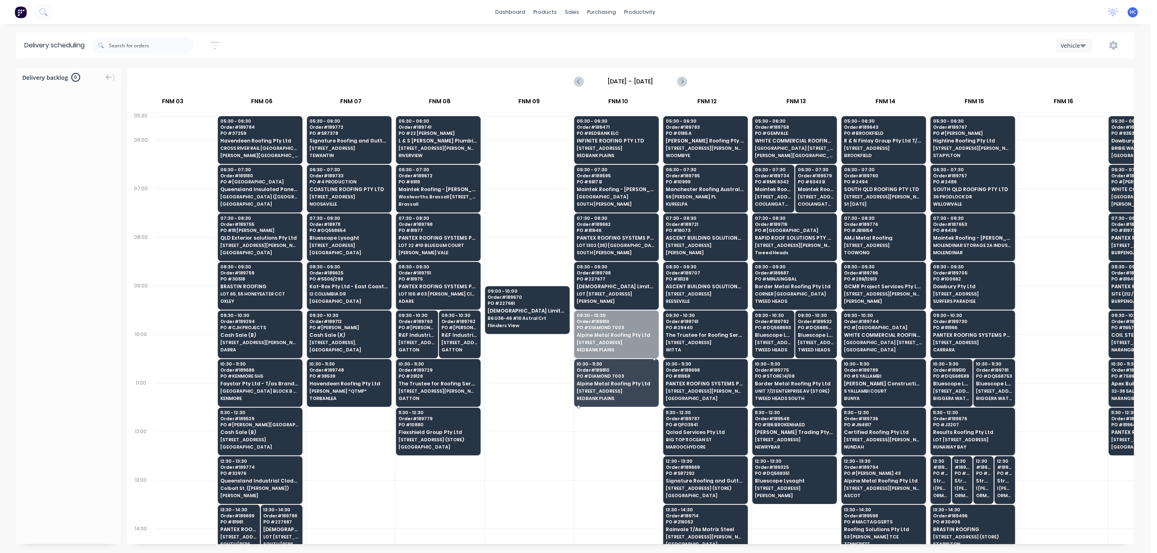
drag, startPoint x: 622, startPoint y: 347, endPoint x: 542, endPoint y: 322, distance: 83.6
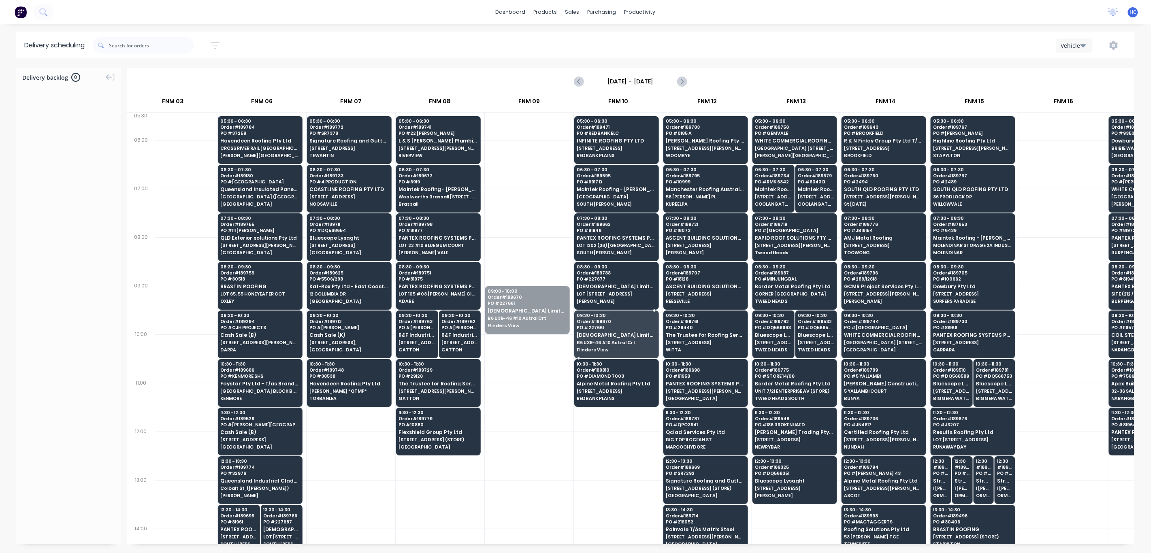
drag, startPoint x: 531, startPoint y: 321, endPoint x: 618, endPoint y: 344, distance: 90.0
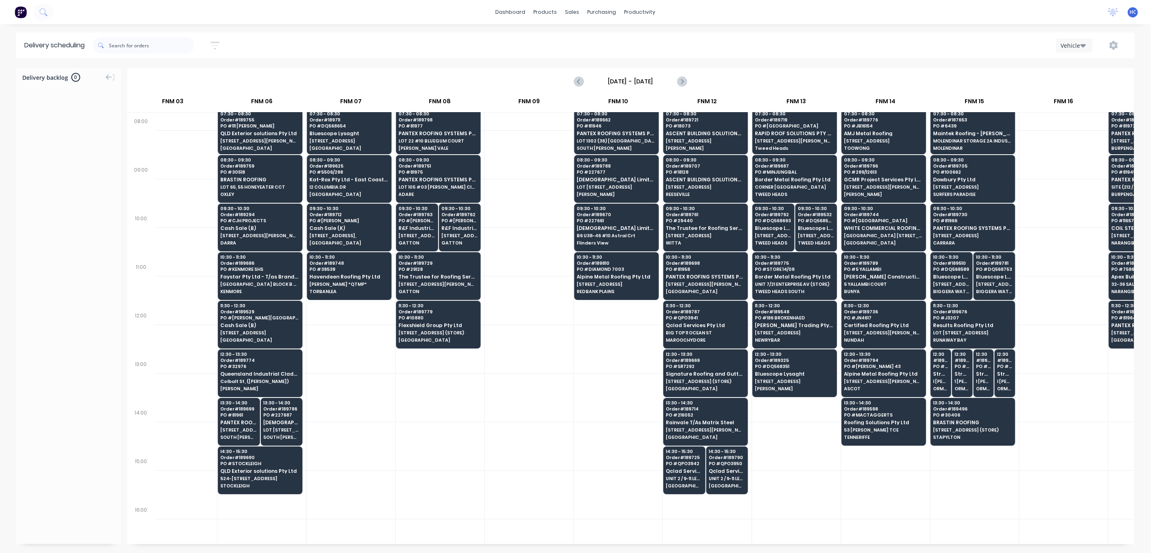
scroll to position [121, 294]
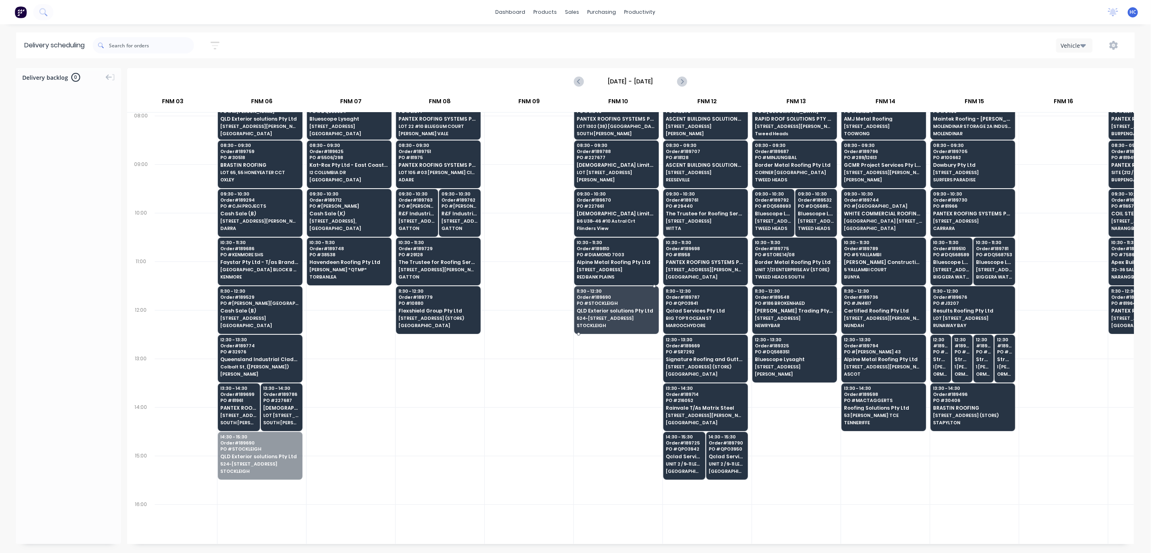
drag, startPoint x: 288, startPoint y: 460, endPoint x: 645, endPoint y: 328, distance: 380.9
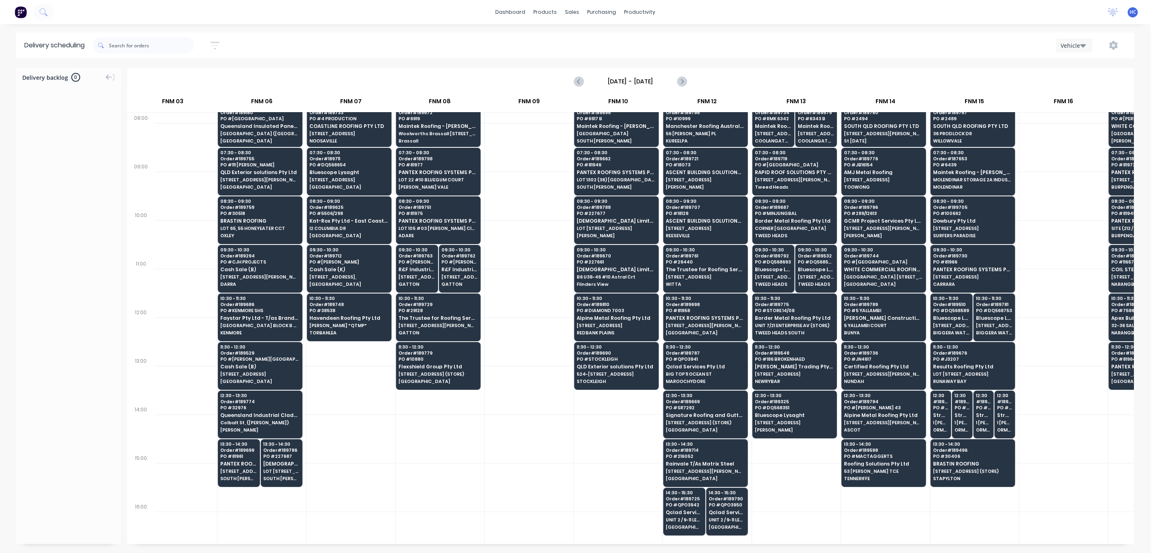
scroll to position [0, 294]
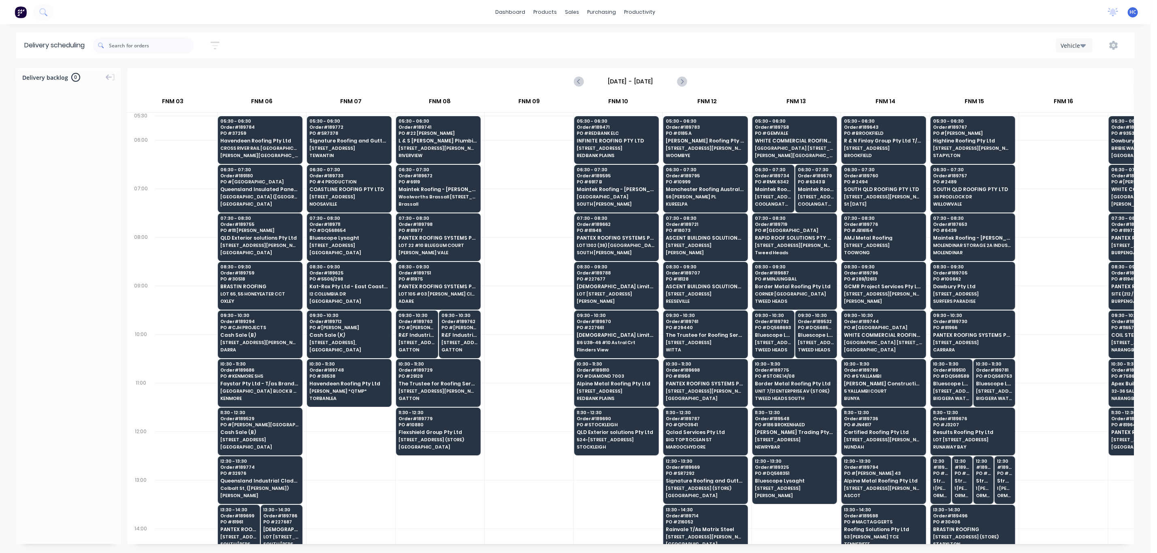
click at [216, 43] on icon "button" at bounding box center [215, 46] width 9 height 8
click at [180, 74] on input "[DATE] - [DATE]" at bounding box center [177, 76] width 75 height 12
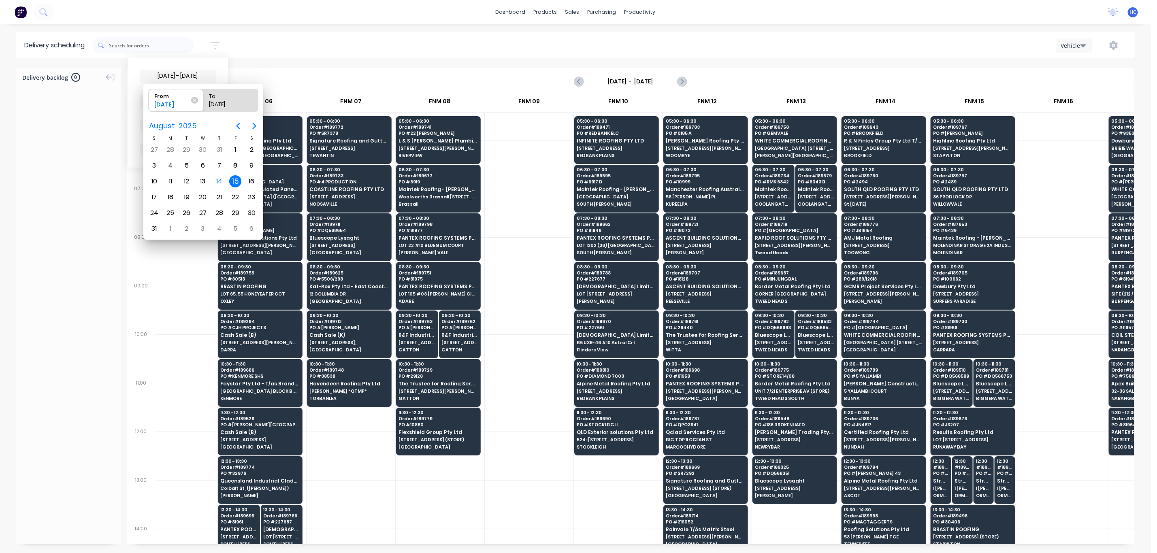
click at [231, 180] on div "15" at bounding box center [235, 181] width 12 height 12
radio input "false"
radio input "true"
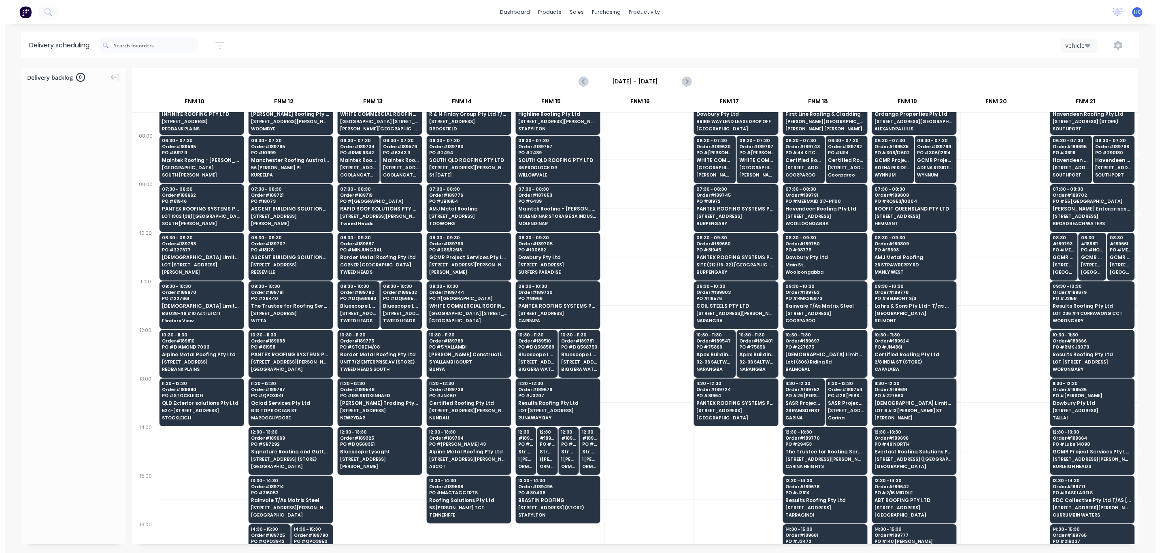
scroll to position [0, 722]
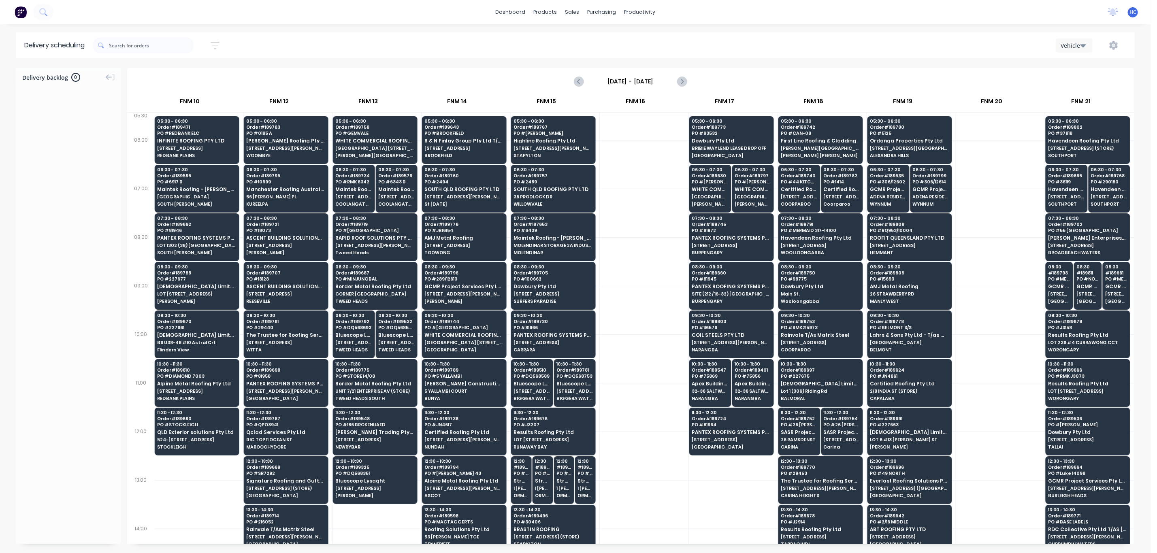
click at [1107, 42] on button "button" at bounding box center [1113, 45] width 26 height 15
click at [1057, 67] on div "Run Sheet" at bounding box center [1088, 67] width 62 height 12
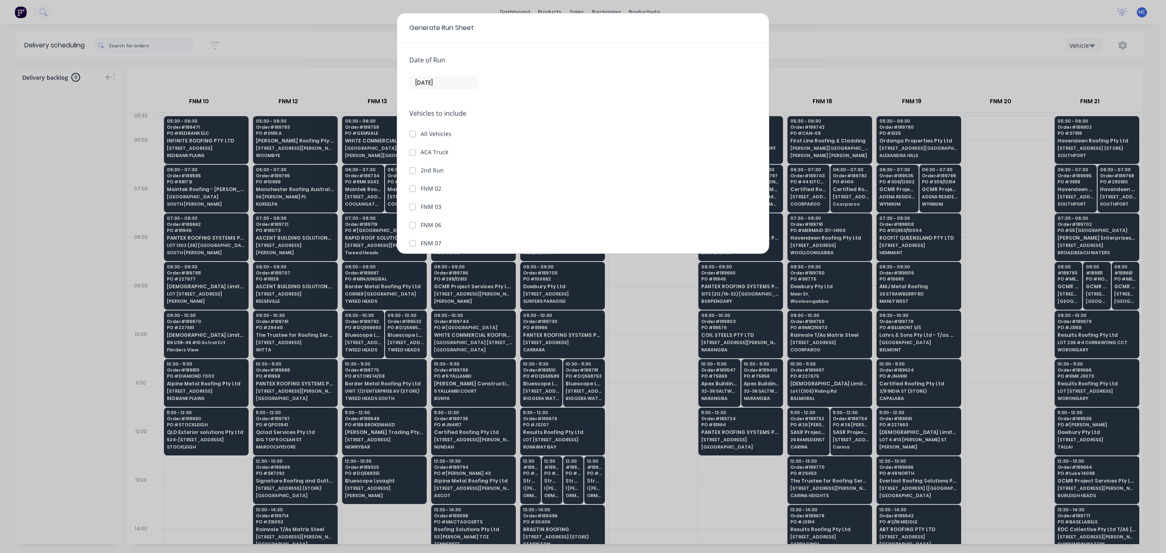
scroll to position [0, 713]
click at [438, 75] on div "Date of Run 14/08/25" at bounding box center [582, 72] width 347 height 34
click at [437, 86] on input "[DATE]" at bounding box center [444, 83] width 68 height 12
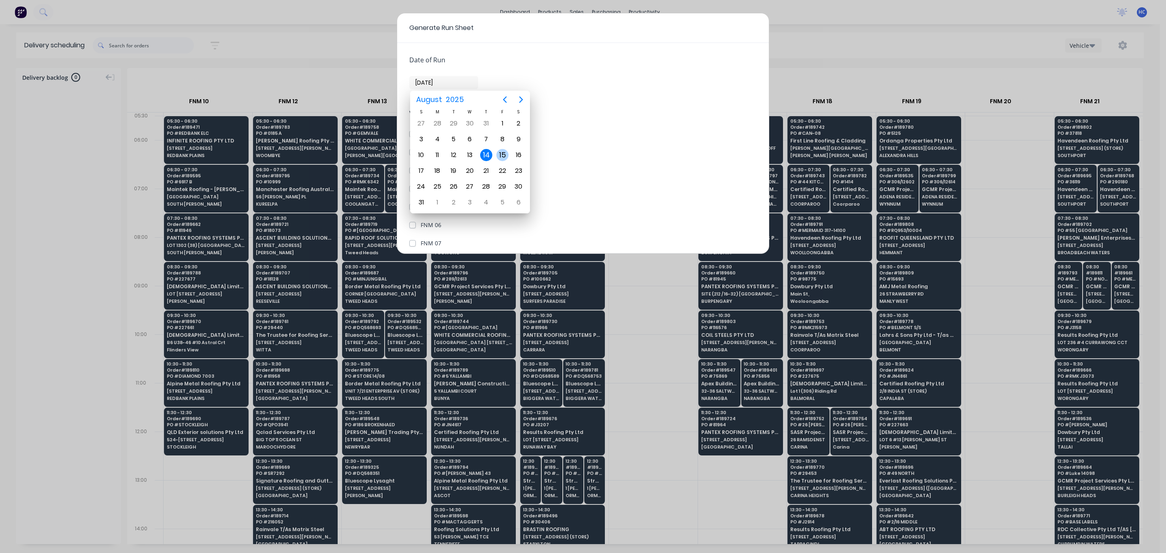
click at [498, 155] on div "15" at bounding box center [502, 155] width 12 height 12
type input "[DATE]"
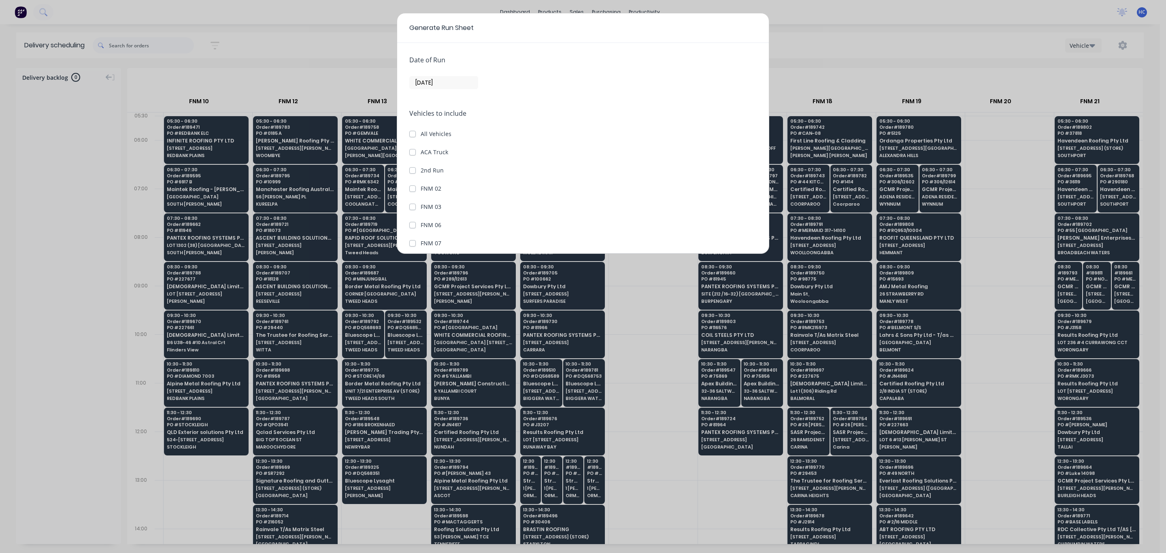
click at [421, 136] on label "All Vehicles" at bounding box center [436, 134] width 31 height 9
click at [411, 136] on input "All Vehicles" at bounding box center [412, 134] width 6 height 8
checkbox input "true"
checkbox Truck "true"
checkbox Run "true"
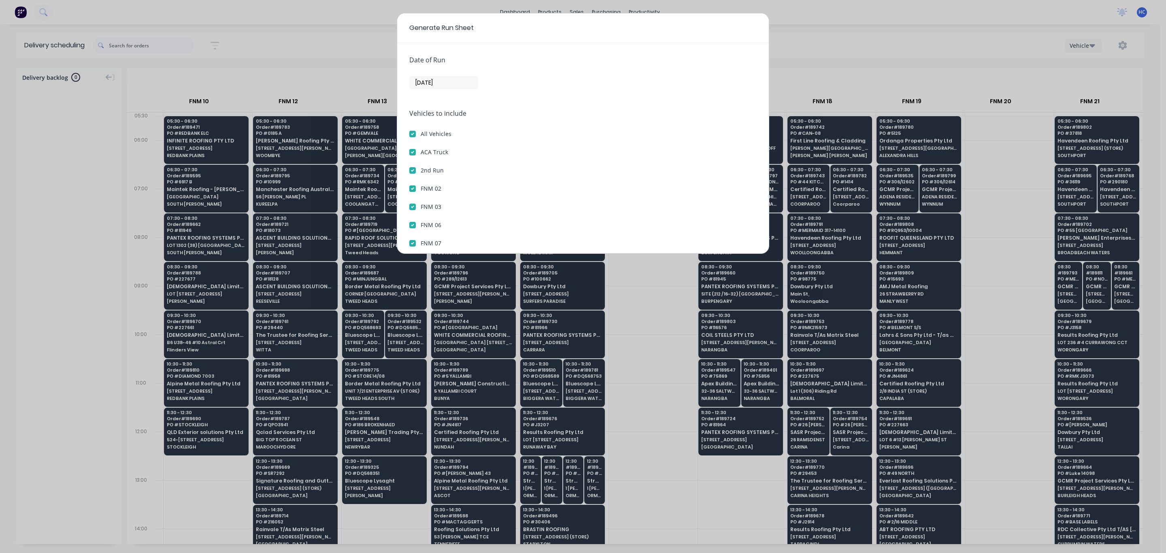
checkbox 02 "true"
checkbox 03 "true"
checkbox 06 "true"
checkbox 07 "true"
checkbox 08 "true"
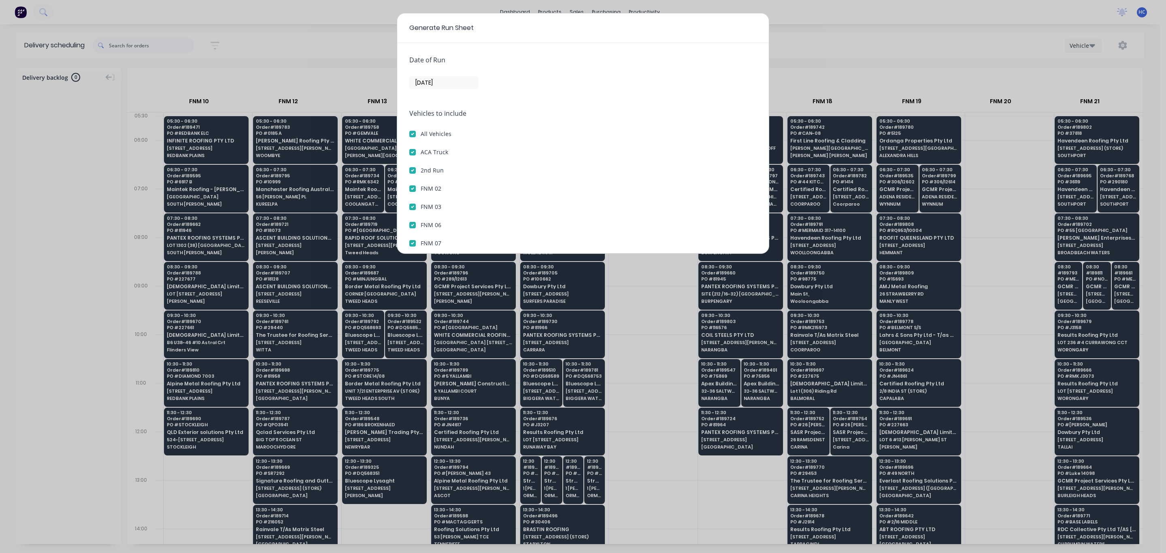
checkbox 09 "true"
checkbox 10 "true"
checkbox 12 "true"
checkbox 13 "true"
checkbox 14 "true"
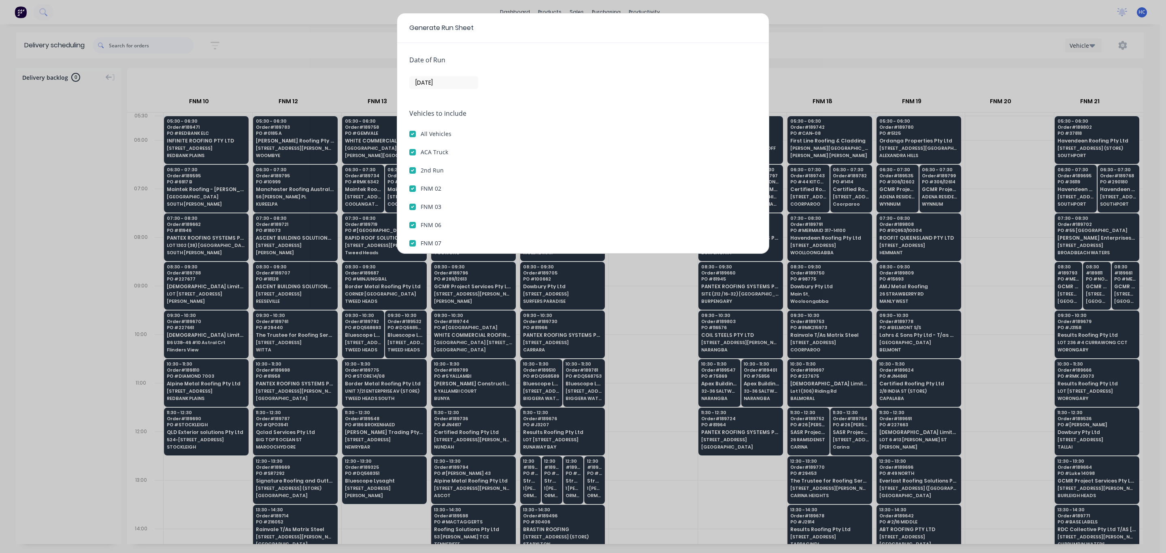
checkbox 15 "true"
checkbox 16 "true"
checkbox 17 "true"
checkbox 18 "true"
checkbox 19 "true"
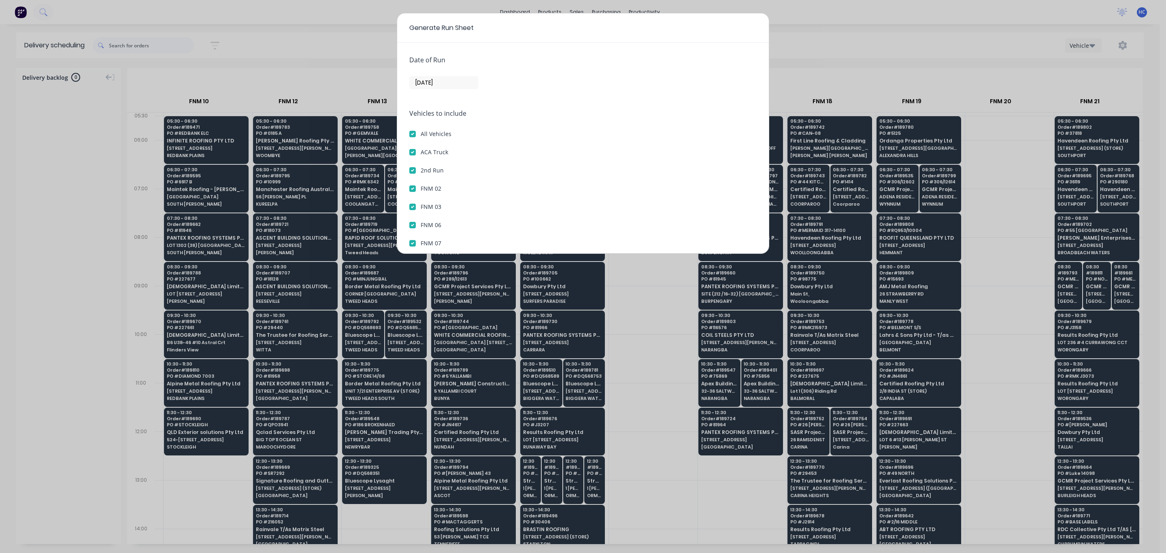
checkbox 20 "true"
checkbox 21 "true"
click at [421, 152] on label "ACA Truck" at bounding box center [435, 152] width 28 height 9
click at [414, 152] on Truck "ACA Truck" at bounding box center [412, 152] width 6 height 8
checkbox Truck "false"
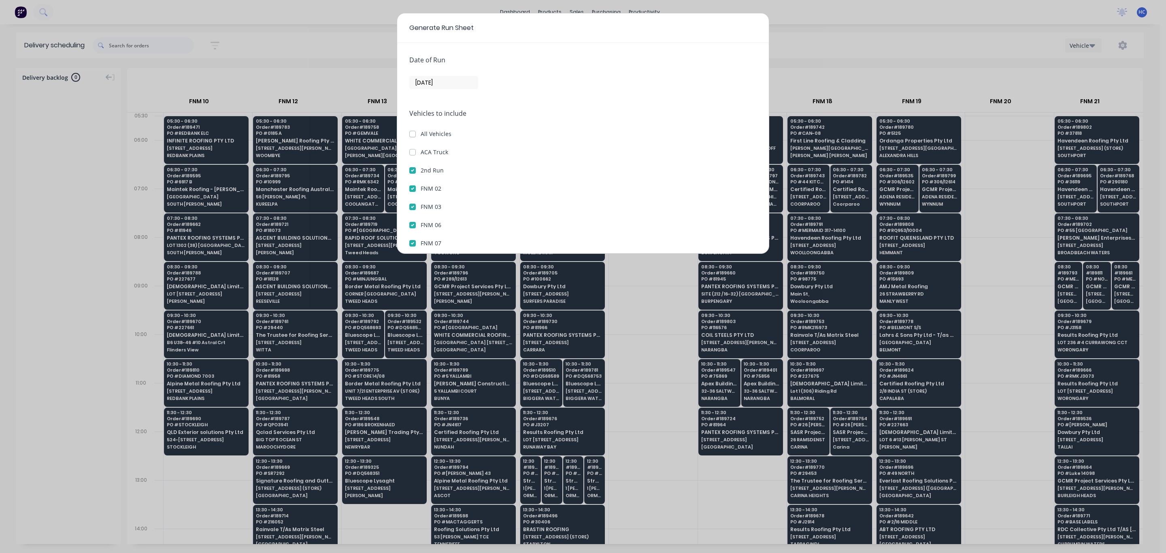
checkbox input "false"
click at [421, 171] on label "2nd Run" at bounding box center [432, 170] width 23 height 9
click at [413, 171] on Run "2nd Run" at bounding box center [412, 170] width 6 height 8
checkbox Run "false"
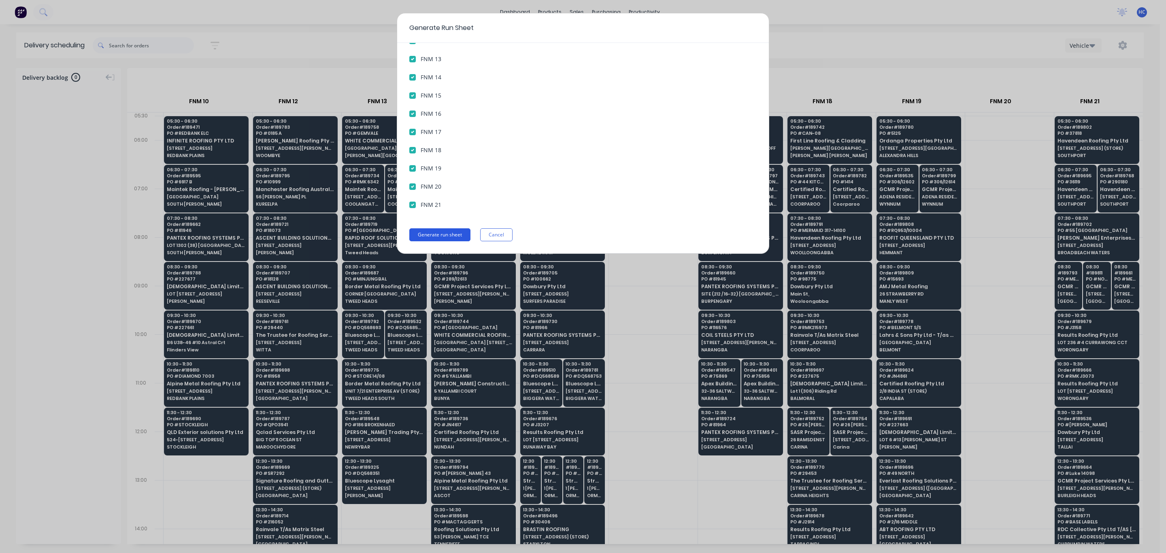
click at [440, 237] on button "Generate run sheet" at bounding box center [439, 234] width 61 height 13
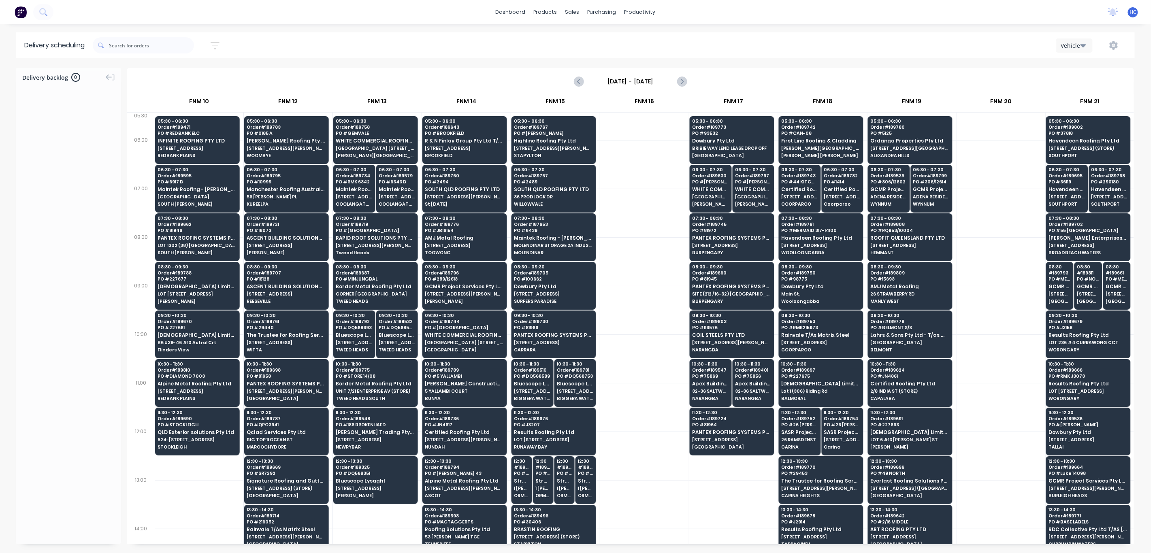
click at [1121, 50] on button "button" at bounding box center [1113, 45] width 26 height 15
click at [1077, 68] on div "Run Sheet" at bounding box center [1088, 67] width 62 height 12
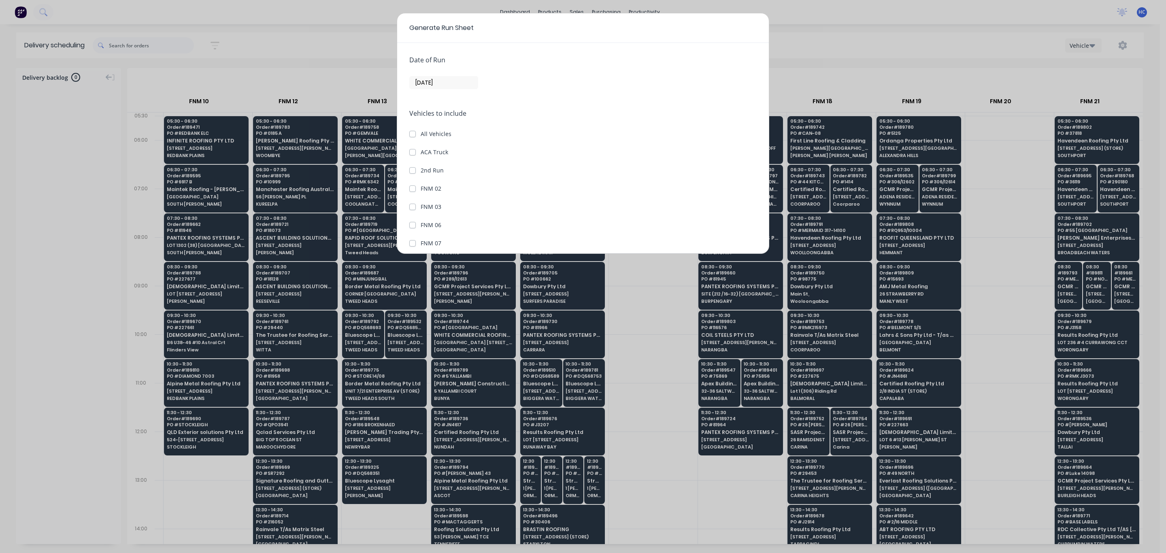
click at [437, 76] on div "Date of Run 14/08/25" at bounding box center [582, 72] width 347 height 34
click at [428, 79] on input "[DATE]" at bounding box center [444, 83] width 68 height 12
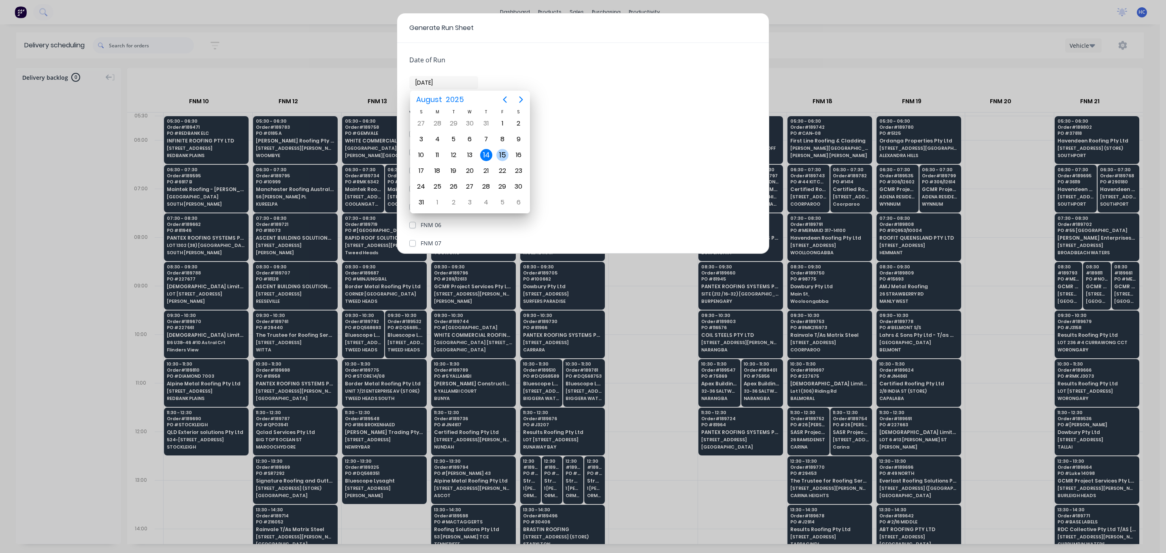
click at [494, 151] on div "15" at bounding box center [502, 154] width 16 height 15
type input "[DATE]"
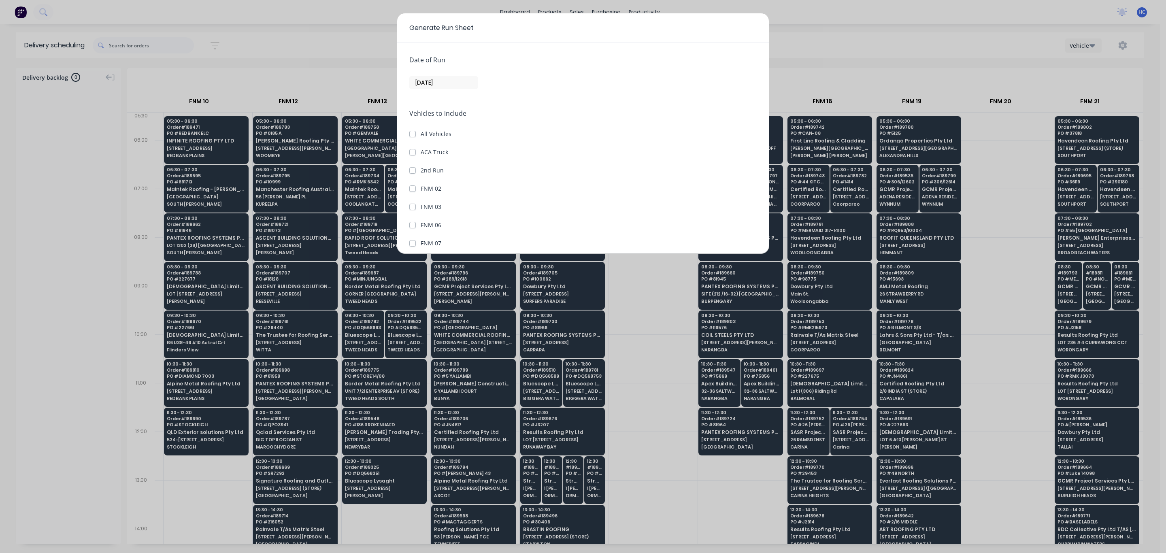
click at [421, 153] on label "ACA Truck" at bounding box center [435, 152] width 28 height 9
click at [410, 153] on Truck "ACA Truck" at bounding box center [412, 152] width 6 height 8
checkbox Truck "true"
click at [421, 170] on label "2nd Run" at bounding box center [432, 170] width 23 height 9
click at [412, 170] on Run "2nd Run" at bounding box center [412, 170] width 6 height 8
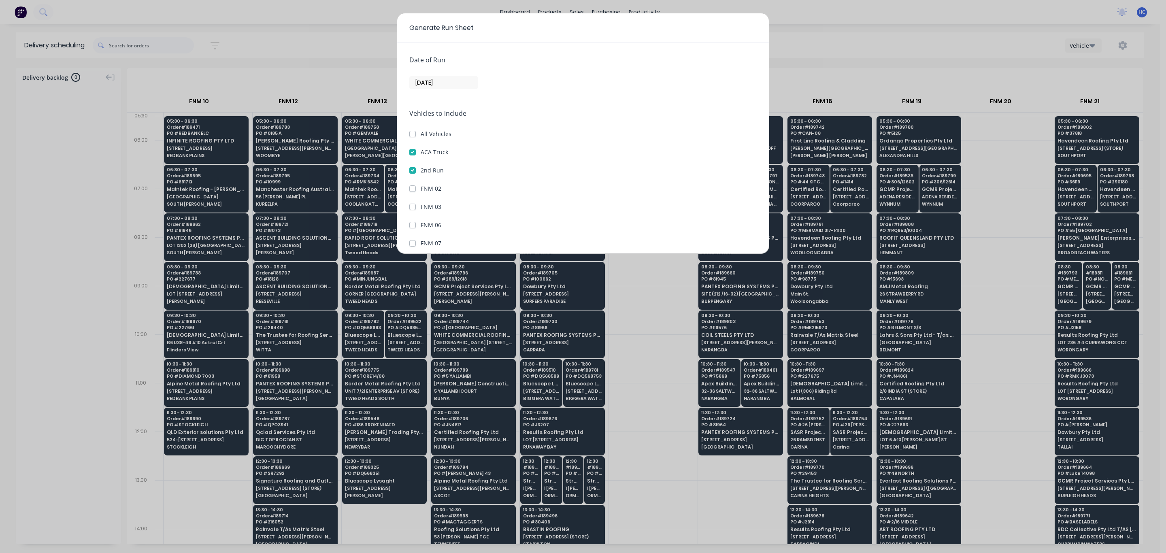
checkbox Run "true"
click at [443, 243] on div "Date of Run 15/08/25 Vehicles to include All Vehicles ACA Truck 2nd Run FNM 02 …" at bounding box center [583, 148] width 372 height 211
click at [449, 228] on div "Date of Run 15/08/25 Vehicles to include All Vehicles ACA Truck 2nd Run FNM 02 …" at bounding box center [583, 148] width 372 height 211
click at [426, 235] on button "Generate run sheet" at bounding box center [439, 234] width 61 height 13
